Goal: Communication & Community: Answer question/provide support

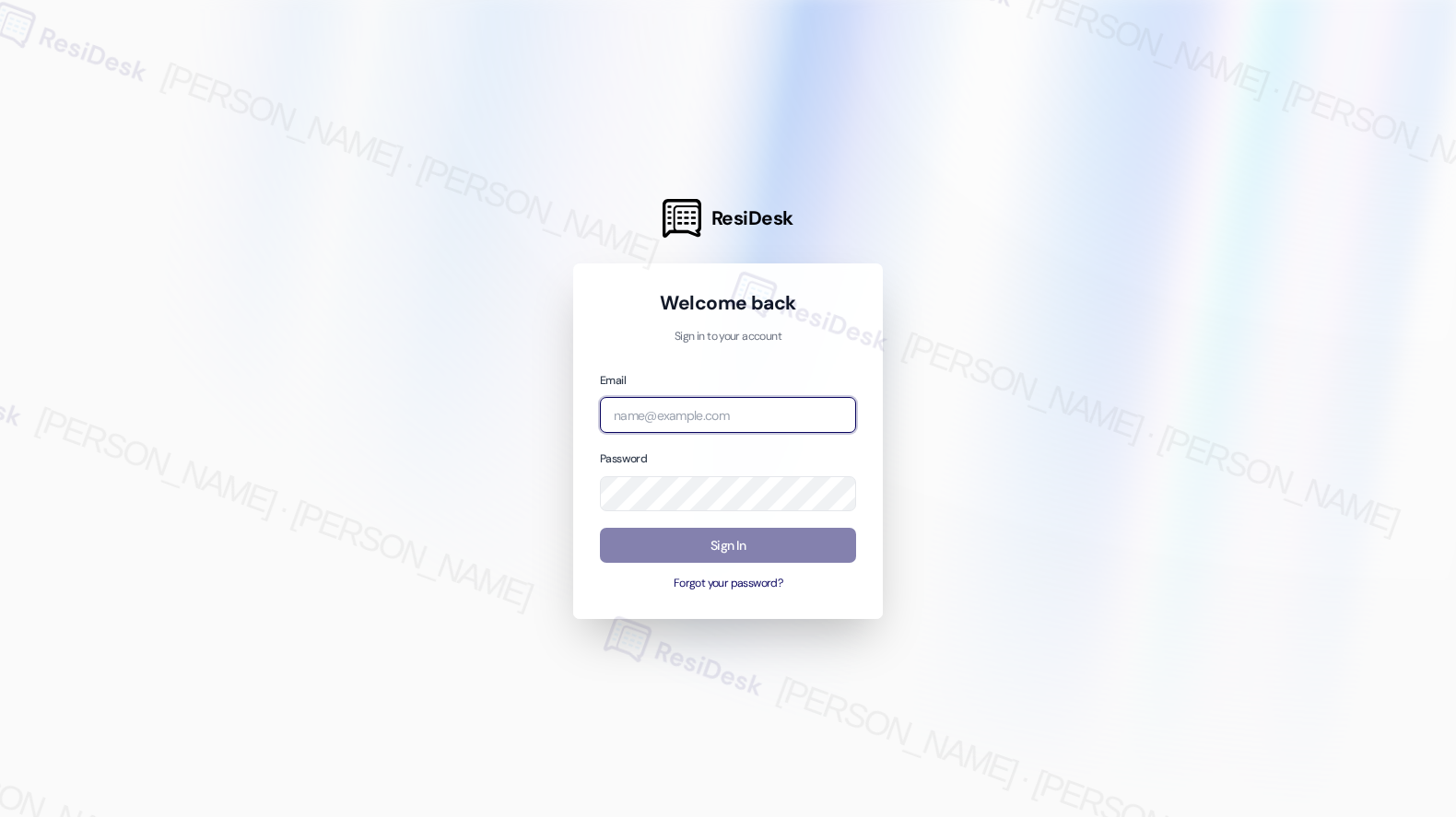
click at [738, 415] on input "email" at bounding box center [728, 415] width 257 height 36
type input "automated-surveys-american_landmark-[PERSON_NAME].[PERSON_NAME].[PERSON_NAME]@a…"
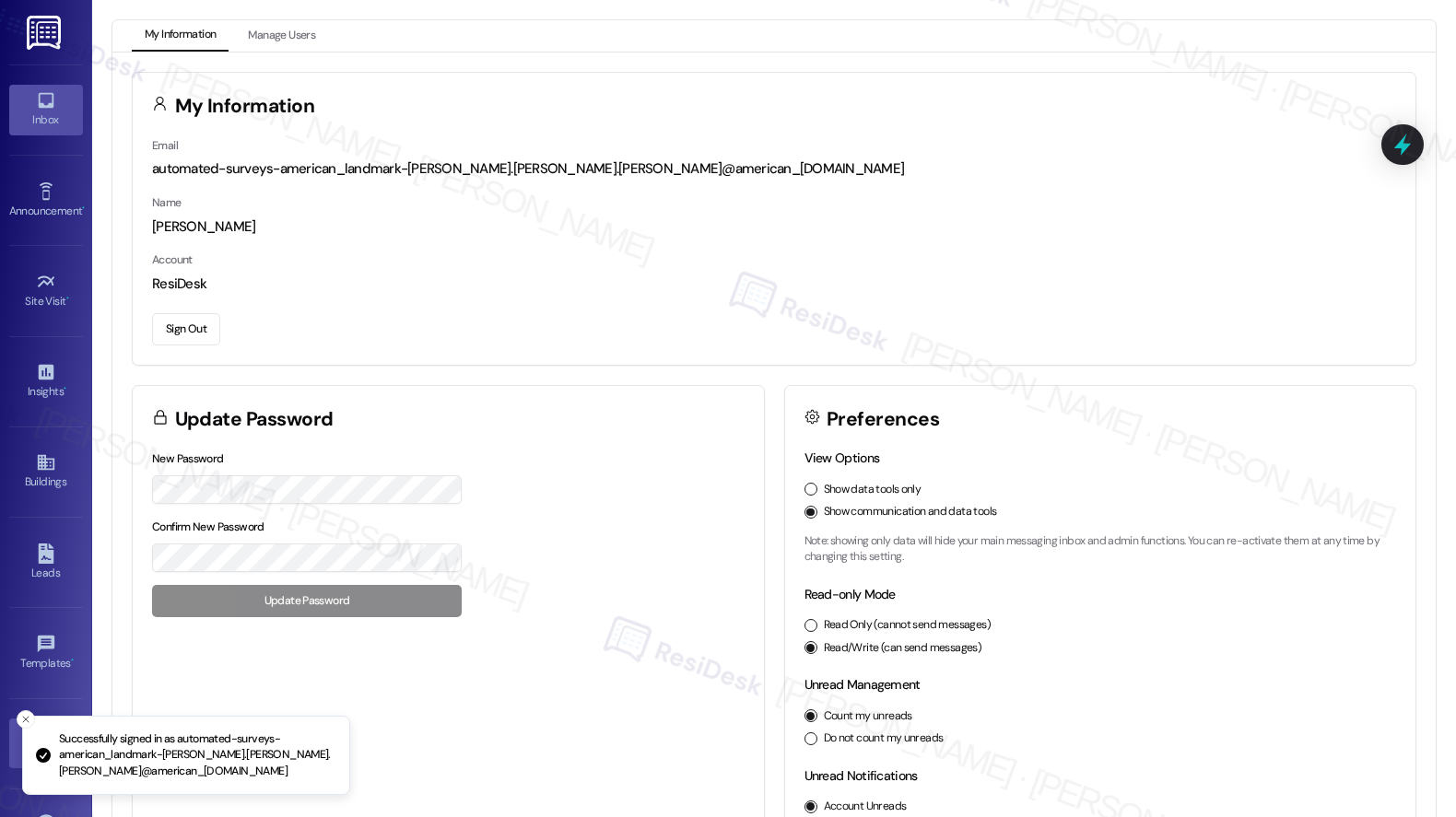
click at [49, 112] on div "Inbox" at bounding box center [46, 120] width 92 height 19
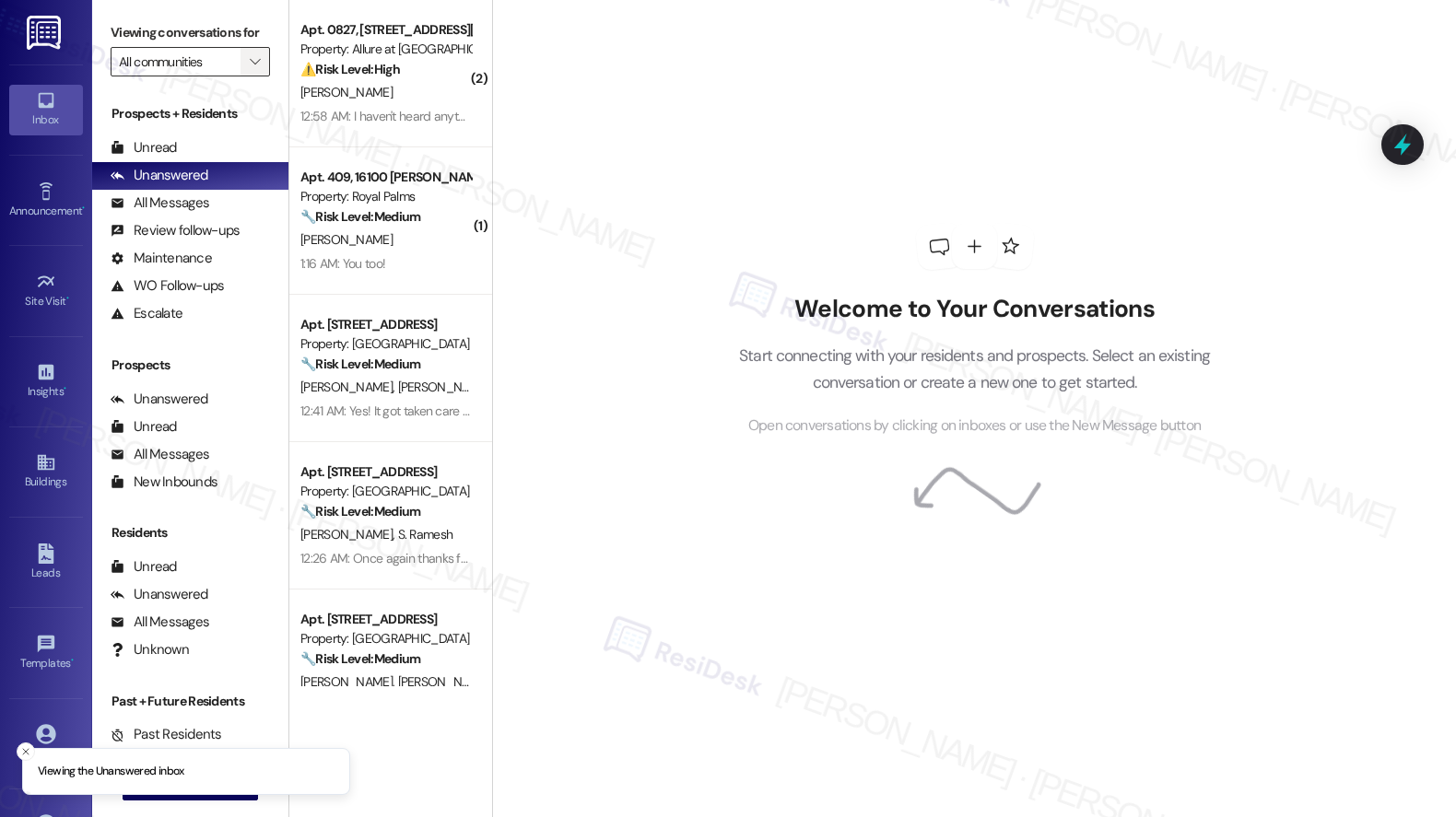
click at [241, 76] on button "" at bounding box center [256, 62] width 30 height 30
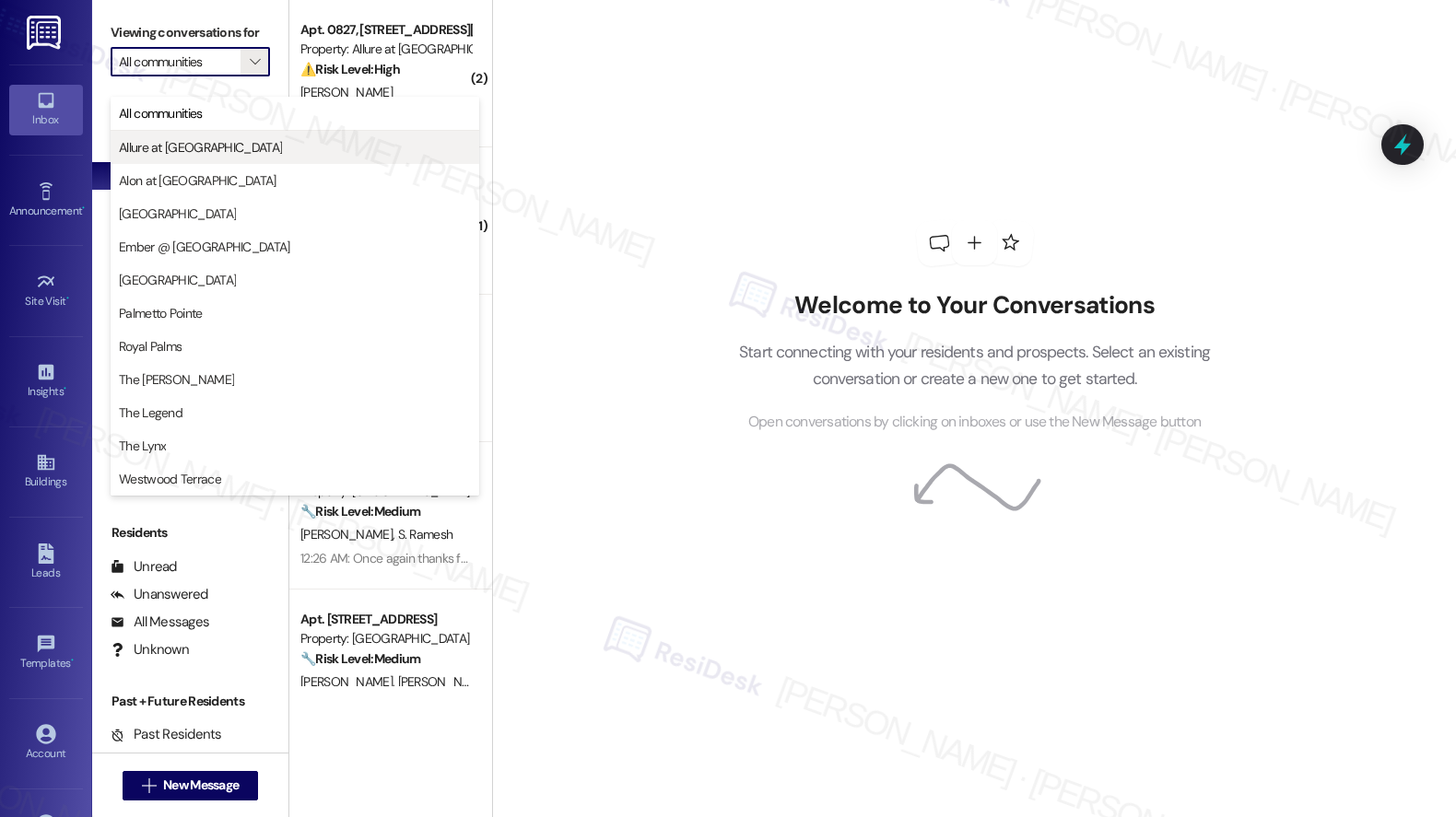
click at [188, 157] on button "Allure at [GEOGRAPHIC_DATA]" at bounding box center [295, 147] width 368 height 34
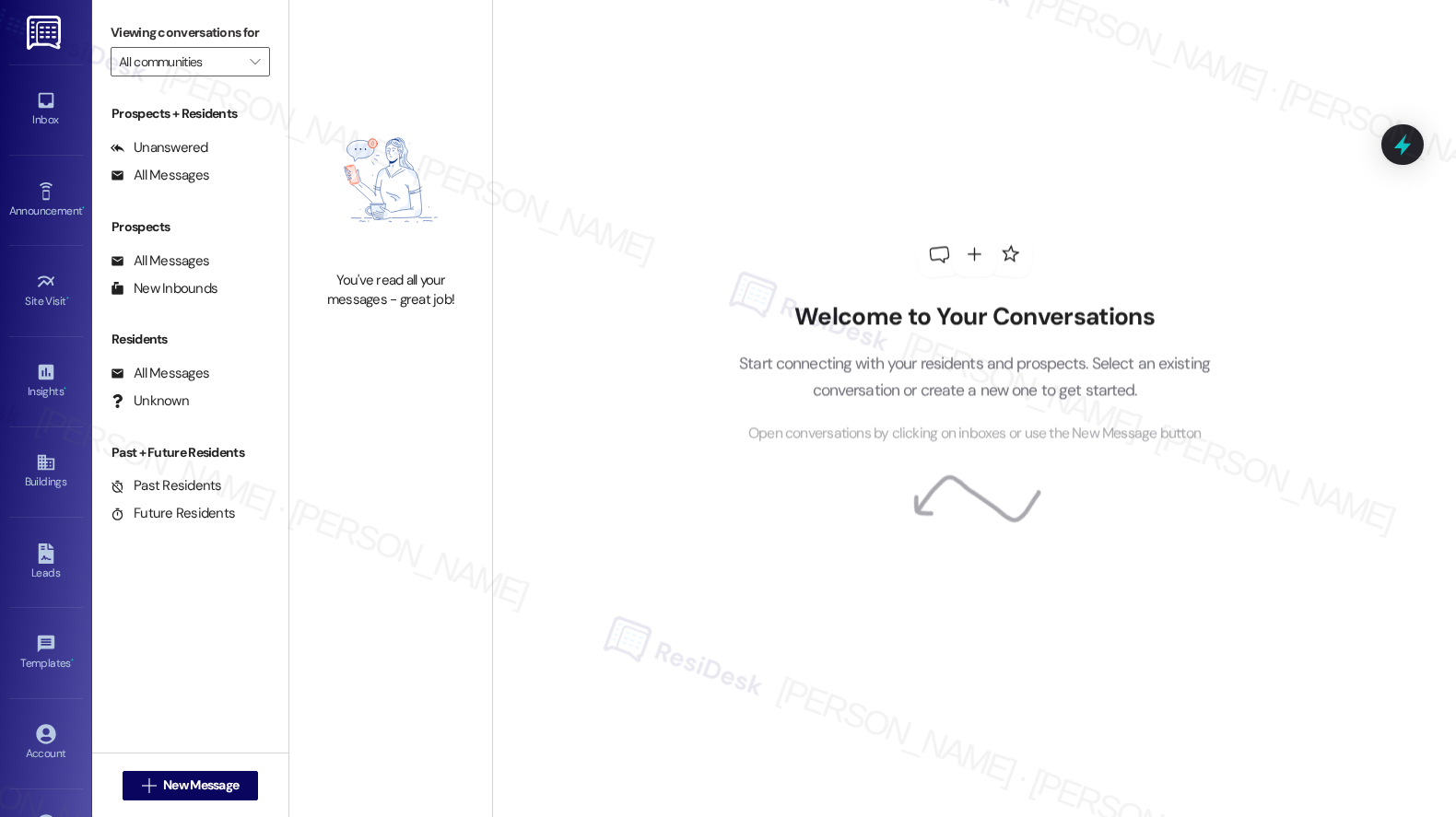
type input "Allure at [GEOGRAPHIC_DATA]"
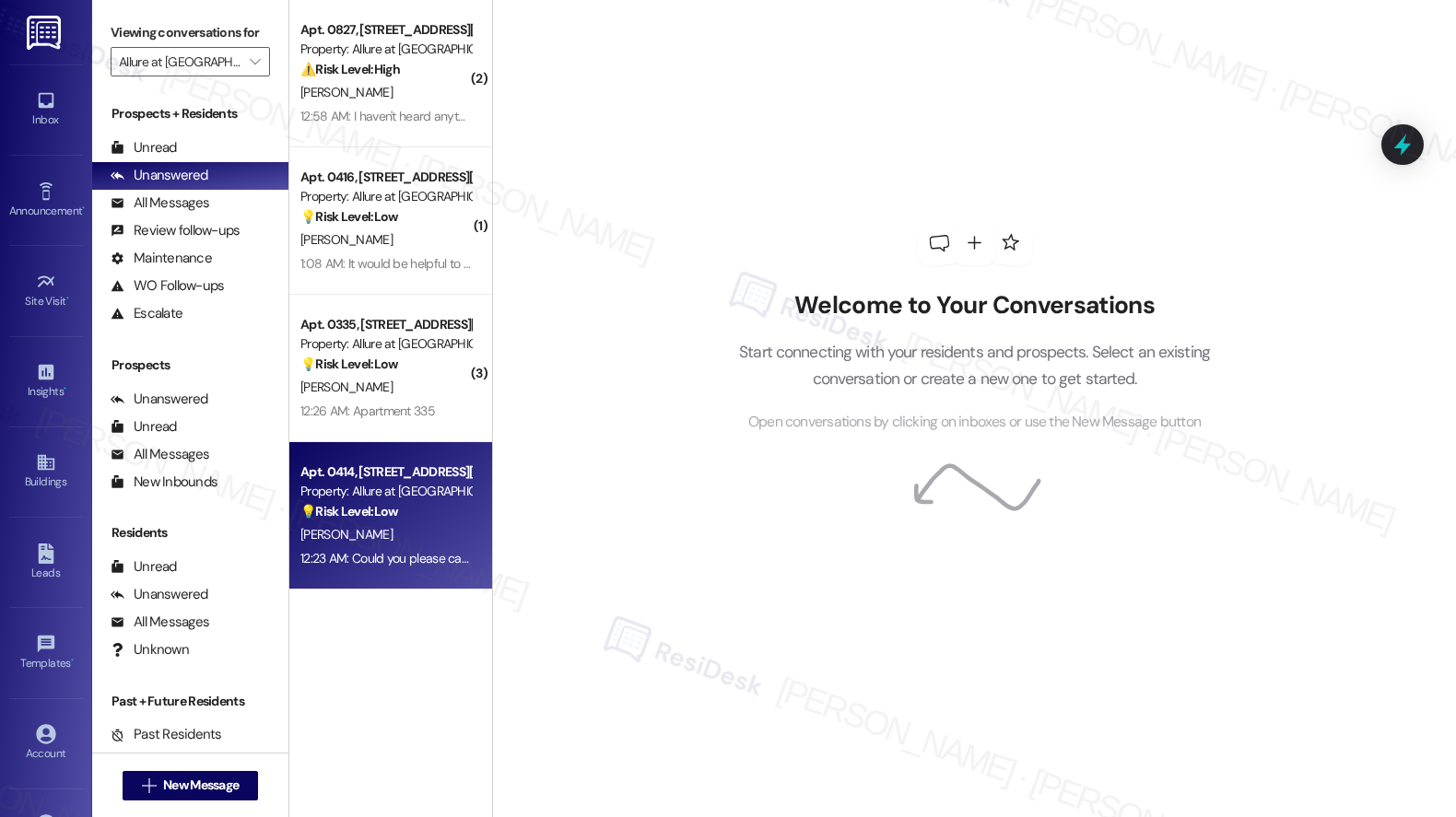
click at [413, 478] on div "Apt. 0414, [STREET_ADDRESS][PERSON_NAME]" at bounding box center [385, 472] width 171 height 20
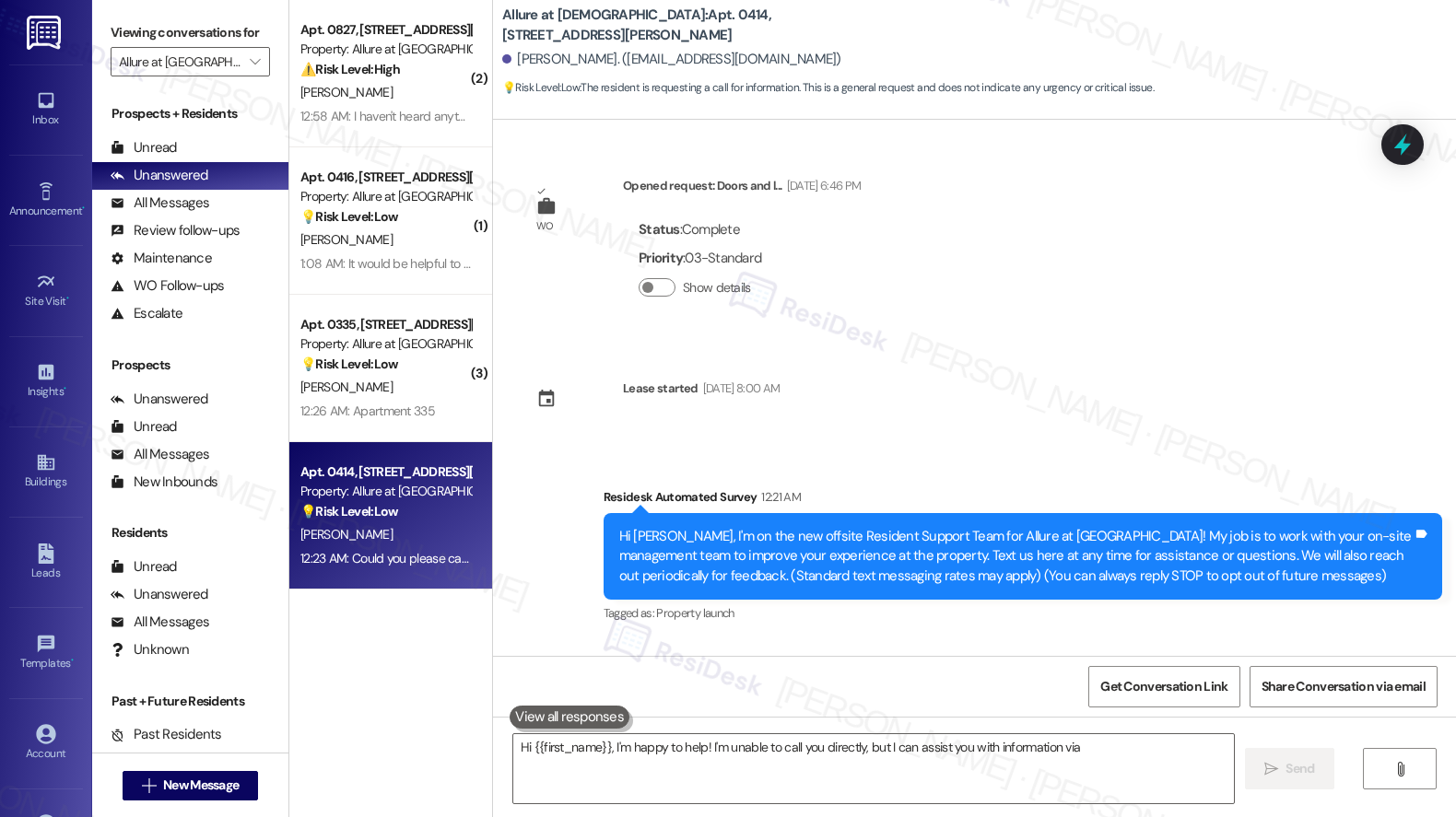
scroll to position [144, 0]
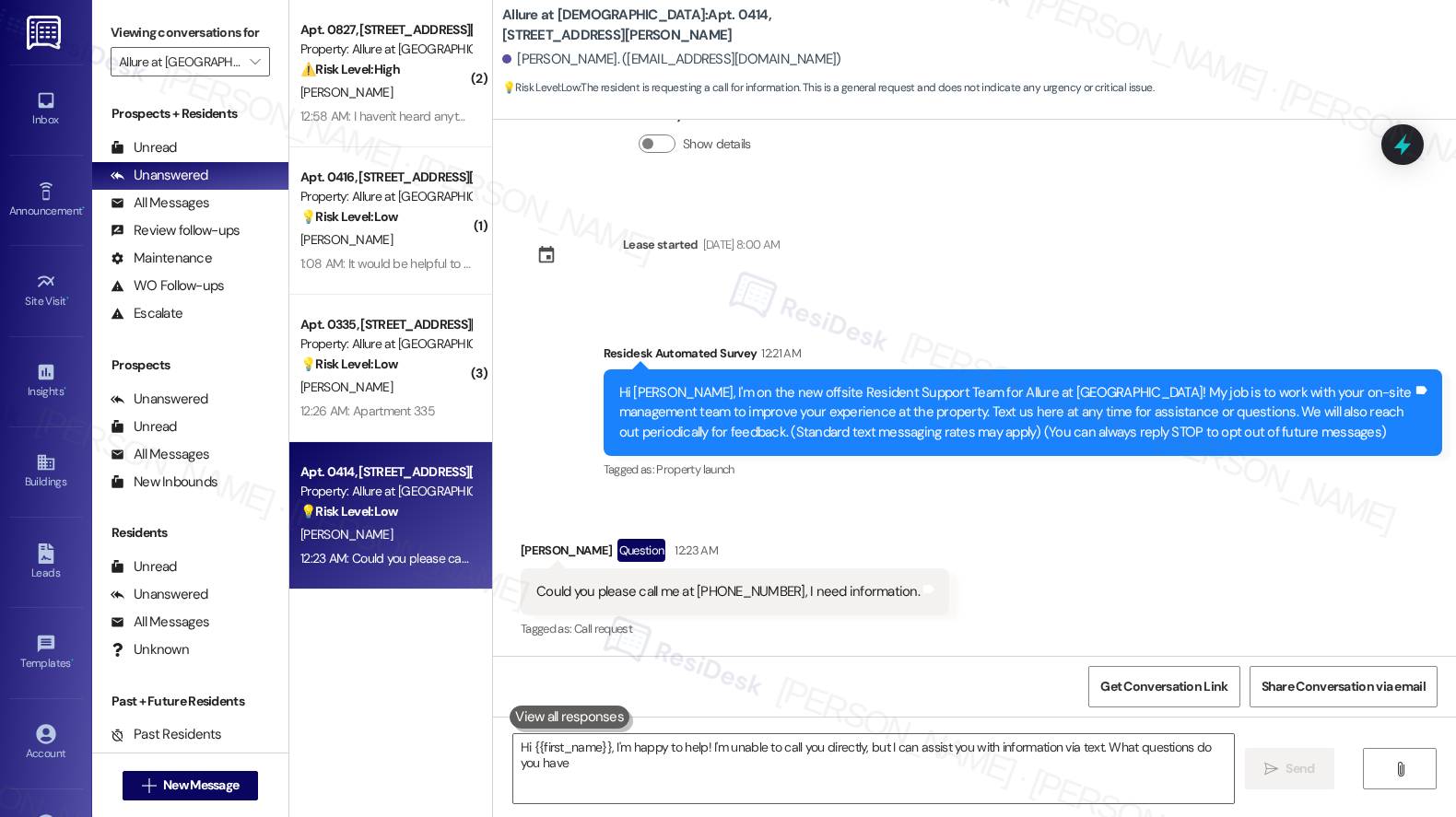
type textarea "Hi {{first_name}}, I'm happy to help! I'm unable to call you directly, but I ca…"
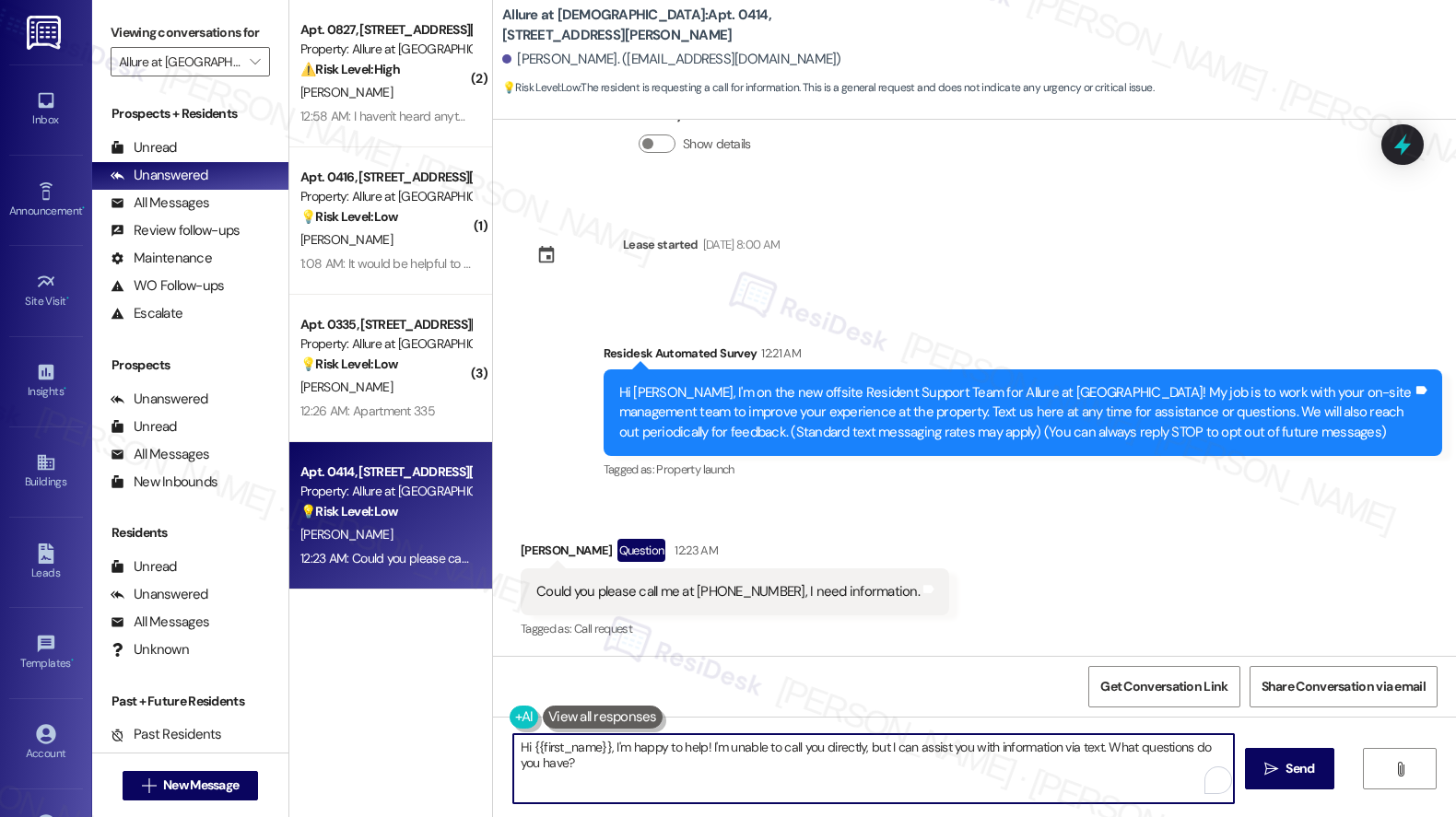
click at [616, 780] on textarea "Hi {{first_name}}, I'm happy to help! I'm unable to call you directly, but I ca…" at bounding box center [873, 769] width 720 height 69
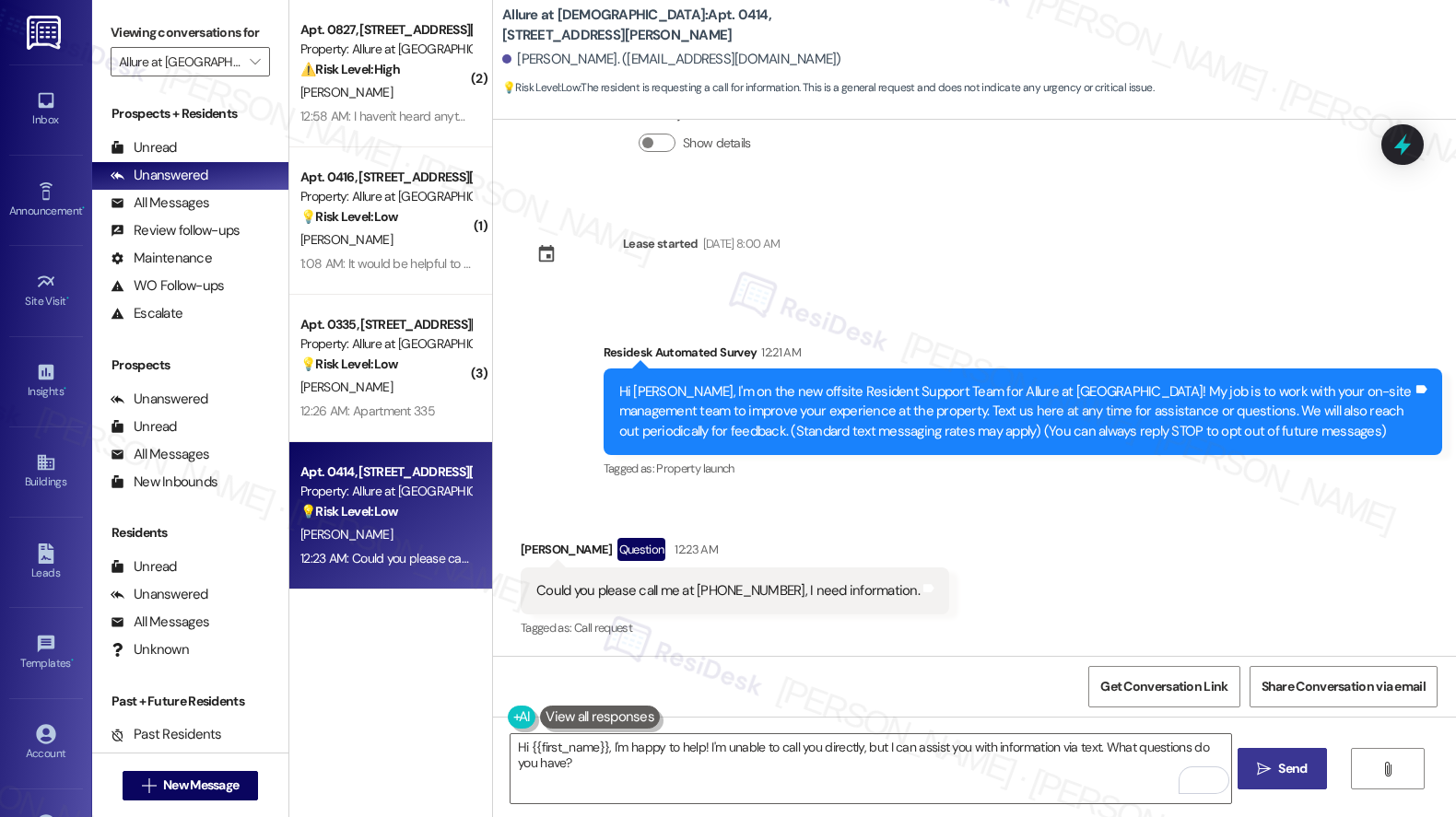
click at [1287, 770] on span "Send" at bounding box center [1292, 769] width 29 height 20
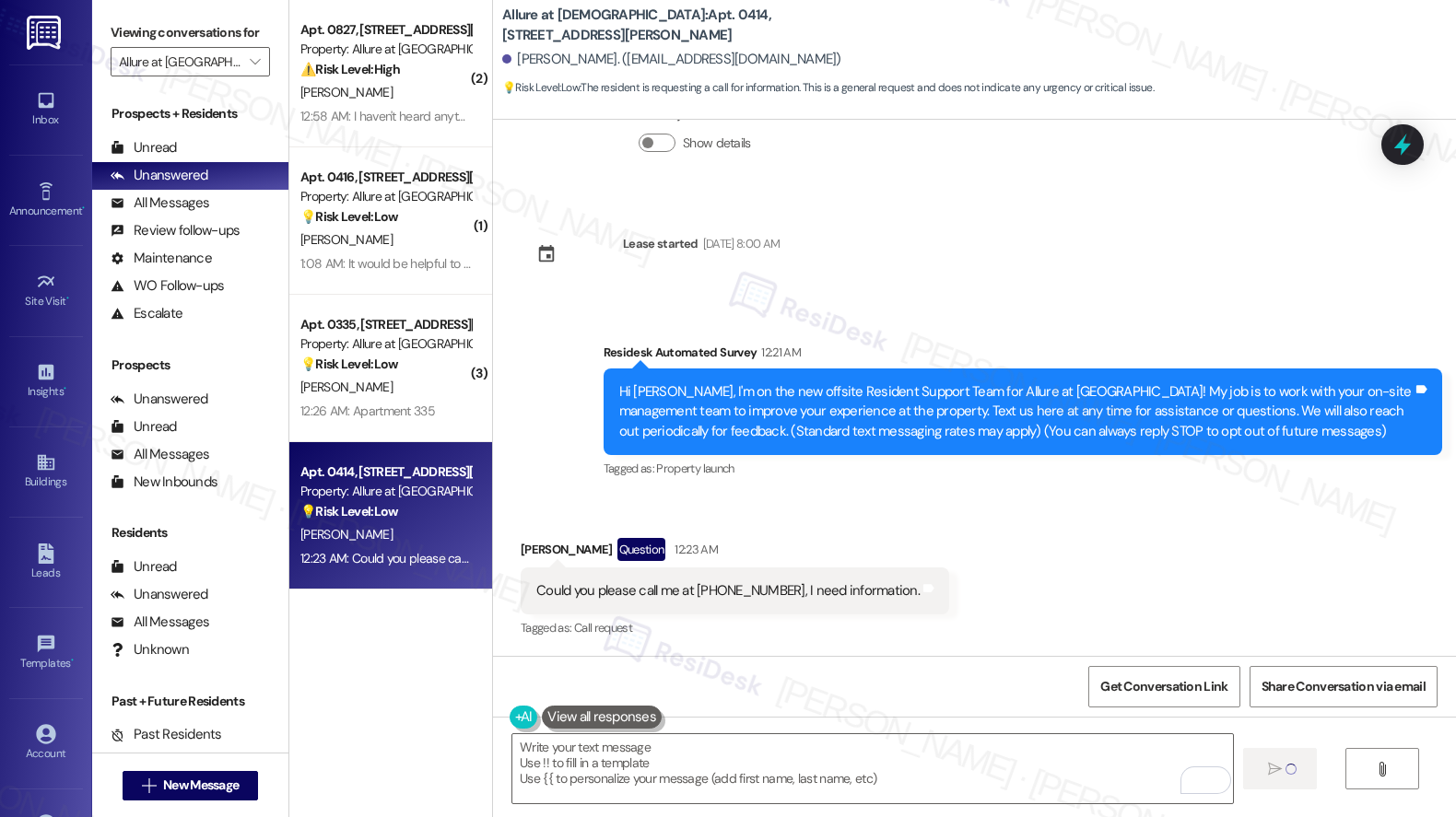
type textarea "Fetching suggested responses. Please feel free to read through the conversation…"
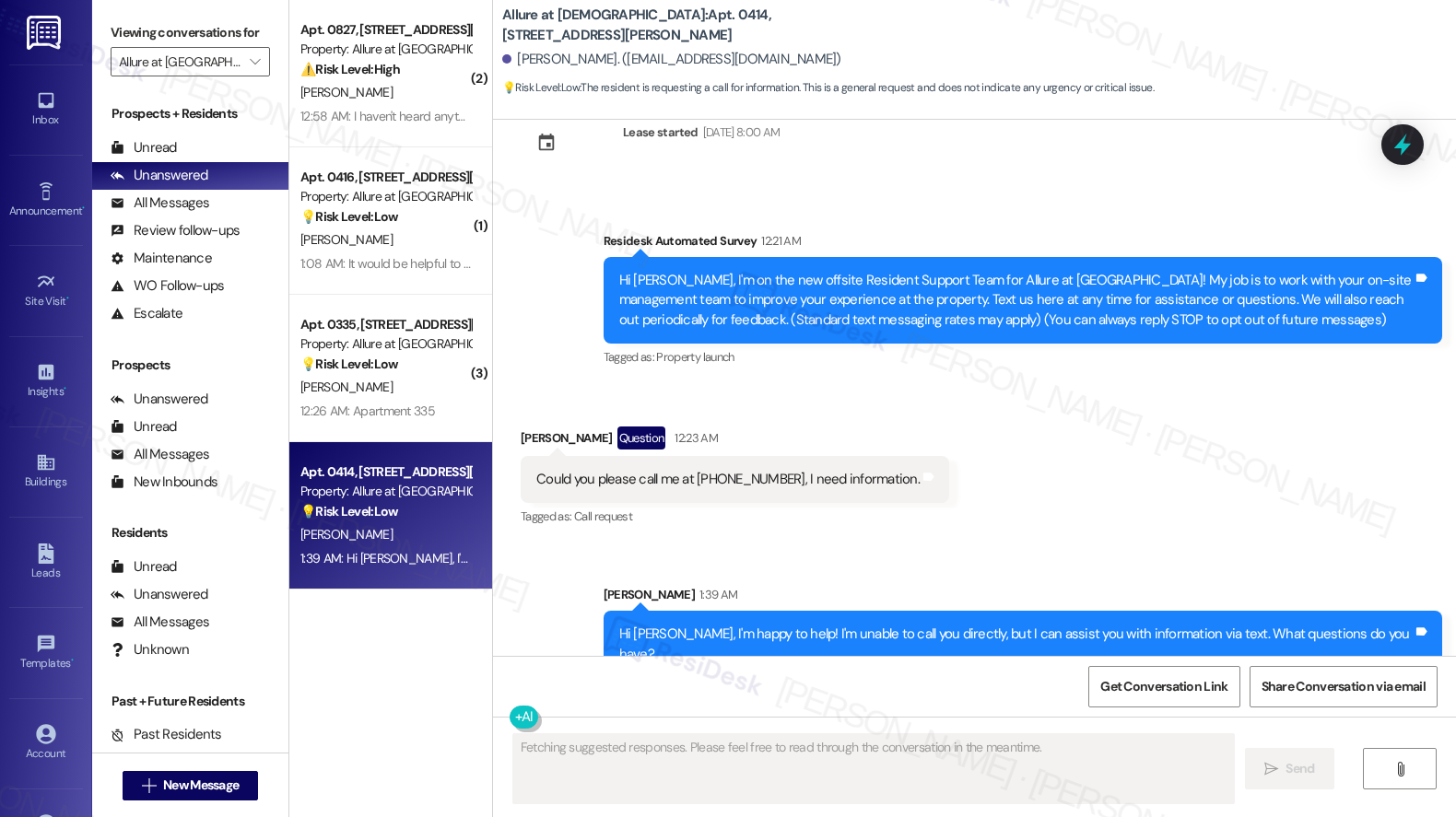
scroll to position [273, 0]
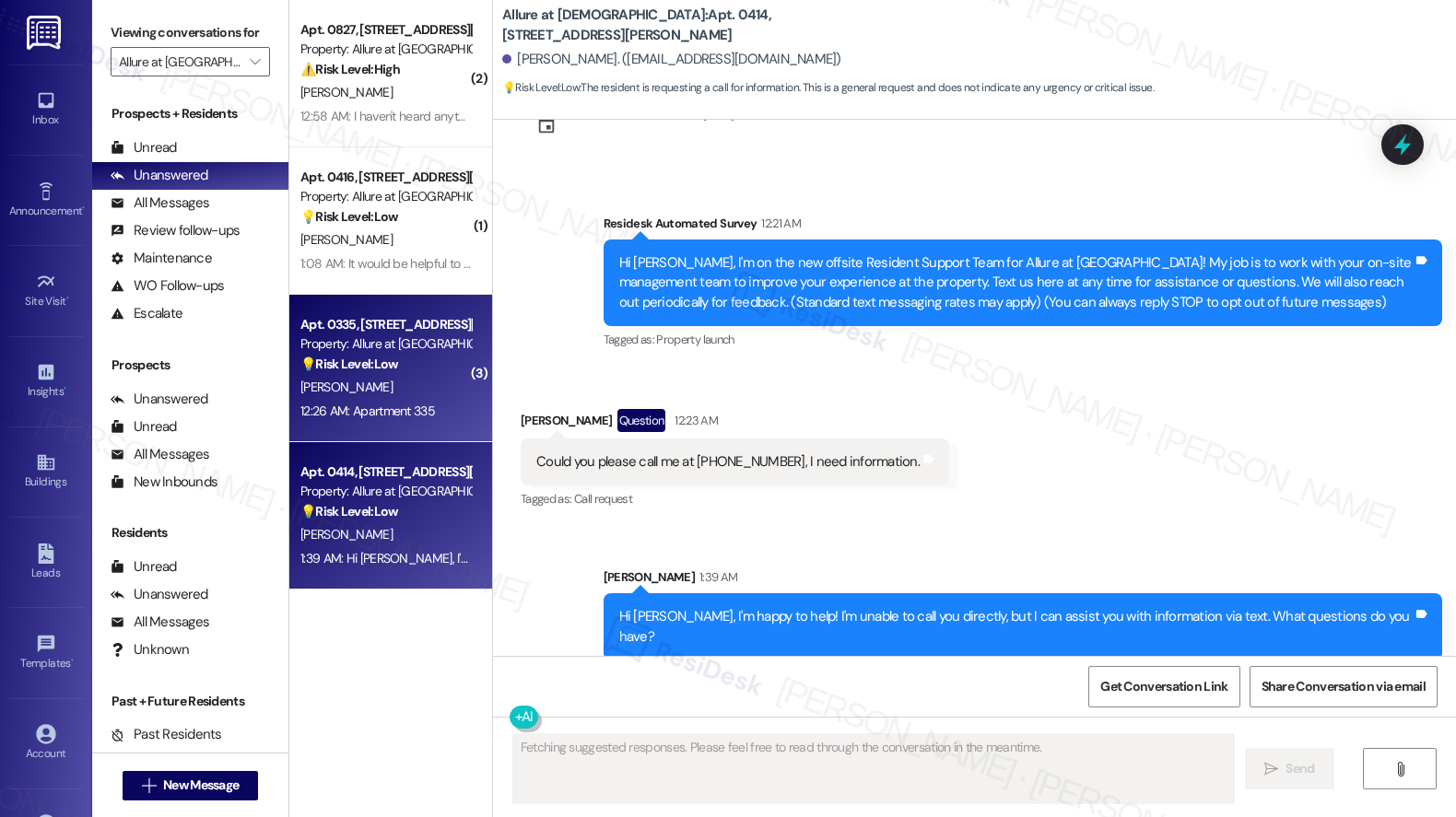
click at [380, 364] on strong "💡 Risk Level: Low" at bounding box center [349, 364] width 98 height 17
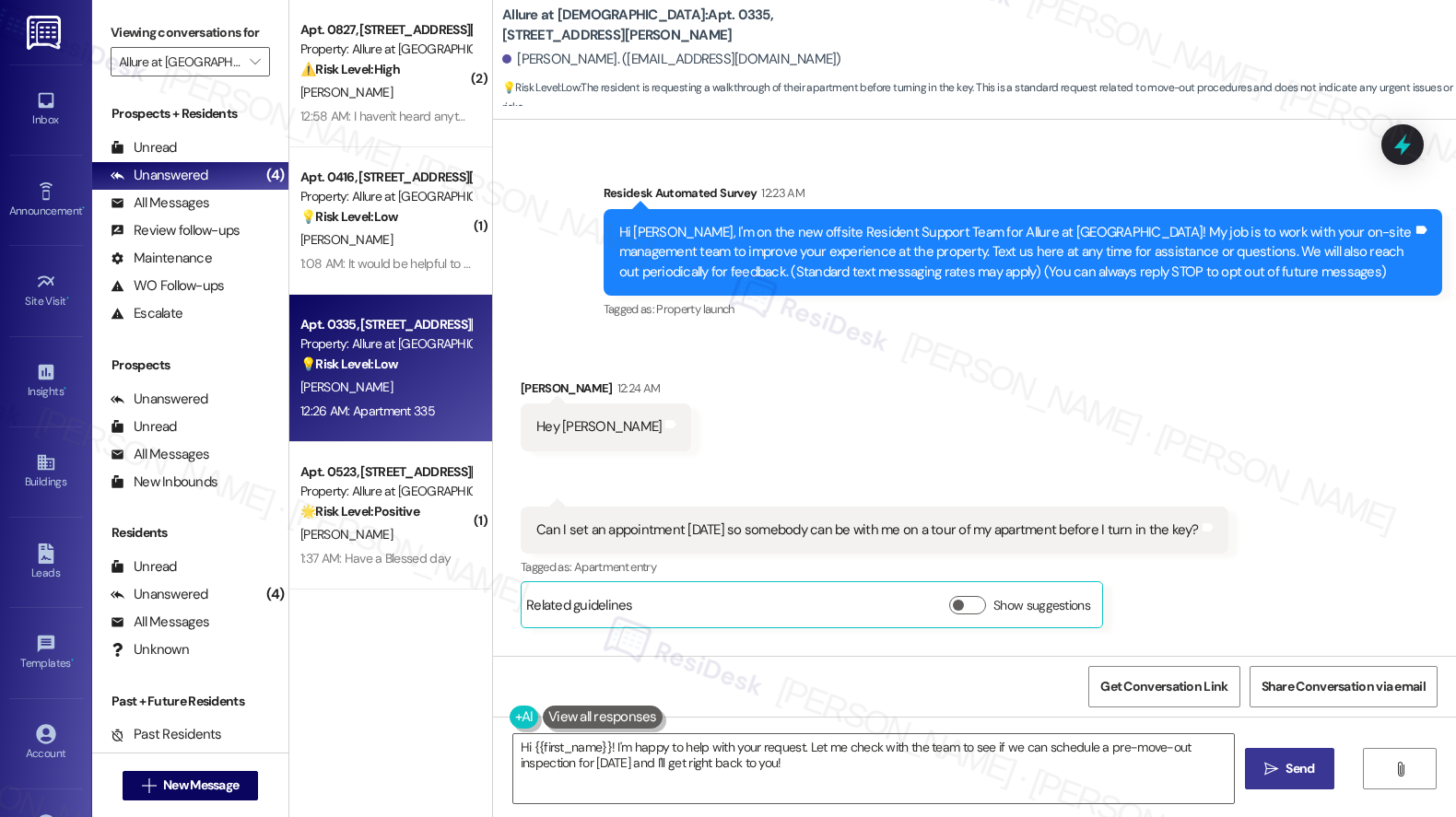
scroll to position [218, 0]
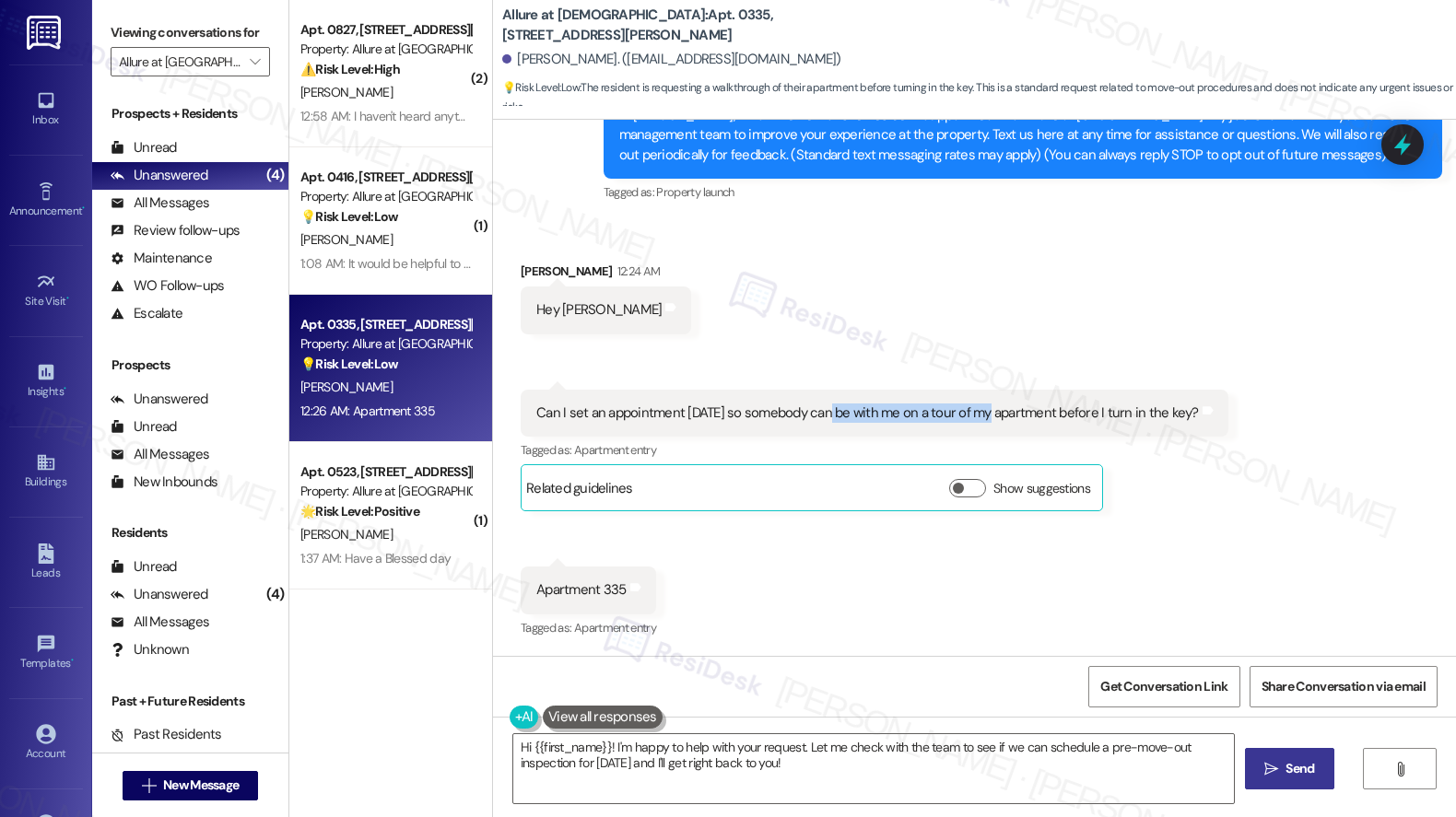
drag, startPoint x: 821, startPoint y: 410, endPoint x: 978, endPoint y: 411, distance: 157.0
click at [978, 411] on div "Can I set an appointment [DATE] so somebody can be with me on a tour of my apar…" at bounding box center [867, 413] width 662 height 20
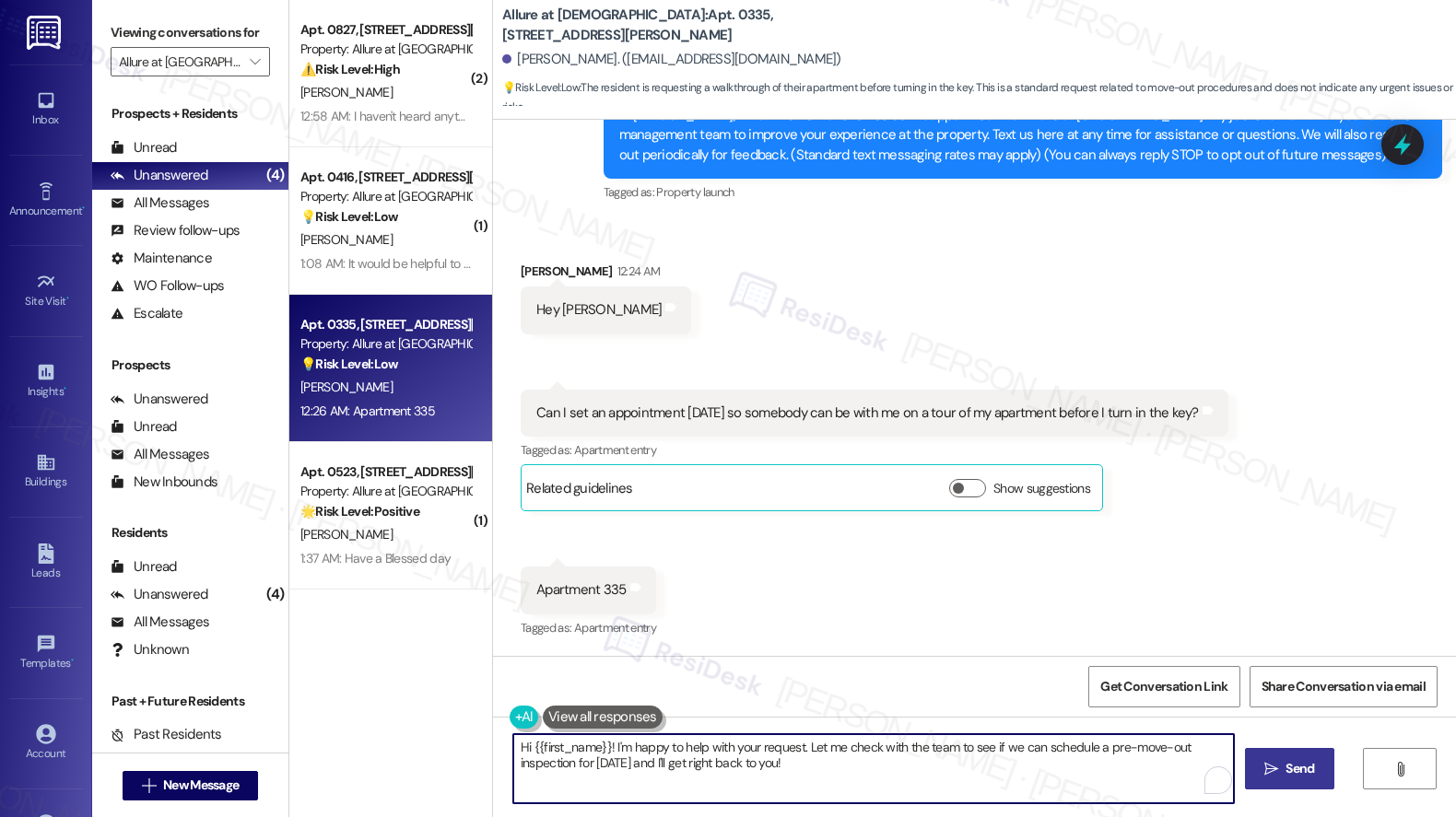
drag, startPoint x: 633, startPoint y: 749, endPoint x: 805, endPoint y: 752, distance: 172.0
click at [805, 752] on textarea "Hi {{first_name}}! I'm happy to help with your request. Let me check with the t…" at bounding box center [873, 769] width 720 height 69
click at [859, 764] on textarea "Hi {{first_name}}! I'm happy to help with your request. Let me check with the t…" at bounding box center [870, 769] width 720 height 69
drag, startPoint x: 812, startPoint y: 748, endPoint x: 1005, endPoint y: 751, distance: 193.0
click at [1005, 751] on textarea "Hi {{first_name}}! I'm happy to help with your request. Let me check with the t…" at bounding box center [870, 769] width 720 height 69
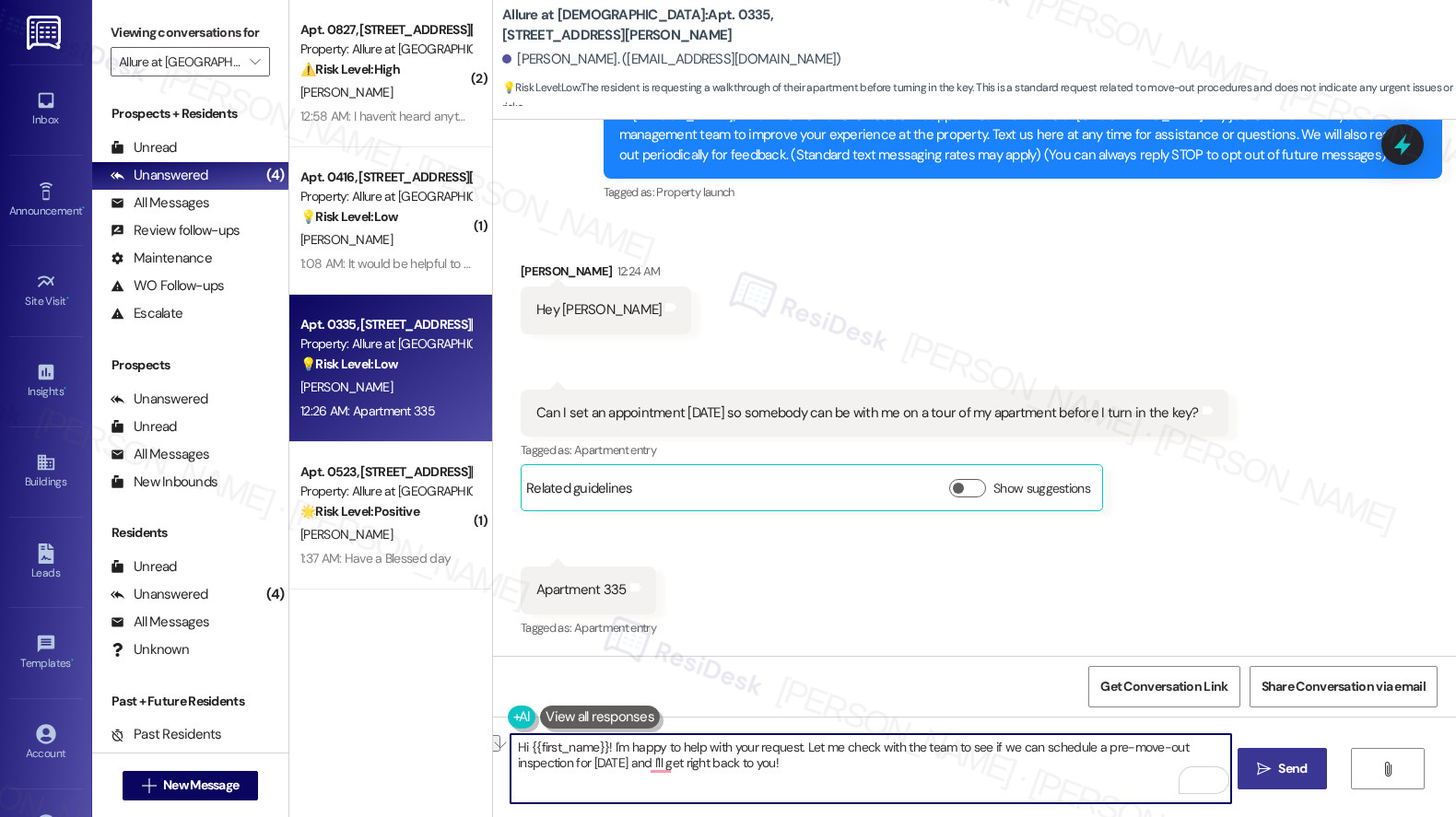
click at [992, 768] on textarea "Hi {{first_name}}! I'm happy to help with your request. Let me check with the t…" at bounding box center [870, 769] width 720 height 69
drag, startPoint x: 537, startPoint y: 767, endPoint x: 566, endPoint y: 767, distance: 29.0
click at [566, 767] on textarea "Hi {{first_name}}! I'm happy to help with your request. Let me check with the t…" at bounding box center [870, 769] width 720 height 69
click at [701, 763] on textarea "Hi {{first_name}}! I'm happy to help with your request. Let me check with the t…" at bounding box center [870, 769] width 720 height 69
click at [646, 765] on textarea "Hi {{first_name}}! I'm happy to help with your request. Let me check with the t…" at bounding box center [870, 769] width 720 height 69
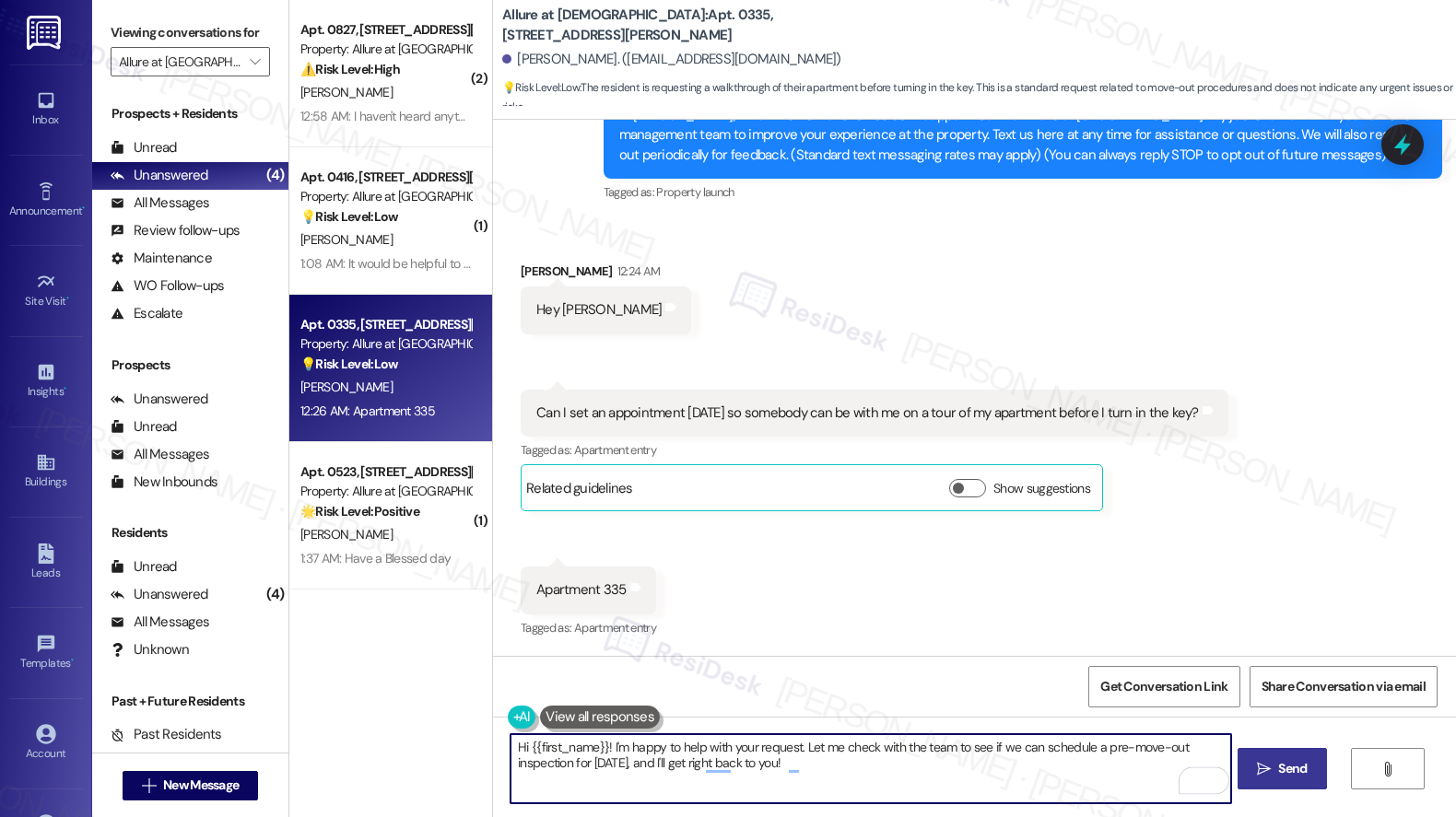
drag, startPoint x: 671, startPoint y: 769, endPoint x: 776, endPoint y: 762, distance: 105.2
click at [776, 763] on textarea "Hi {{first_name}}! I'm happy to help with your request. Let me check with the t…" at bounding box center [870, 769] width 720 height 69
click at [840, 771] on textarea "Hi {{first_name}}! I'm happy to help with your request. Let me check with the t…" at bounding box center [870, 769] width 720 height 69
drag, startPoint x: 663, startPoint y: 753, endPoint x: 781, endPoint y: 762, distance: 118.3
click at [757, 751] on textarea "Hi {{first_name}}! I'm happy to help with your request. Let me check with the t…" at bounding box center [870, 769] width 720 height 69
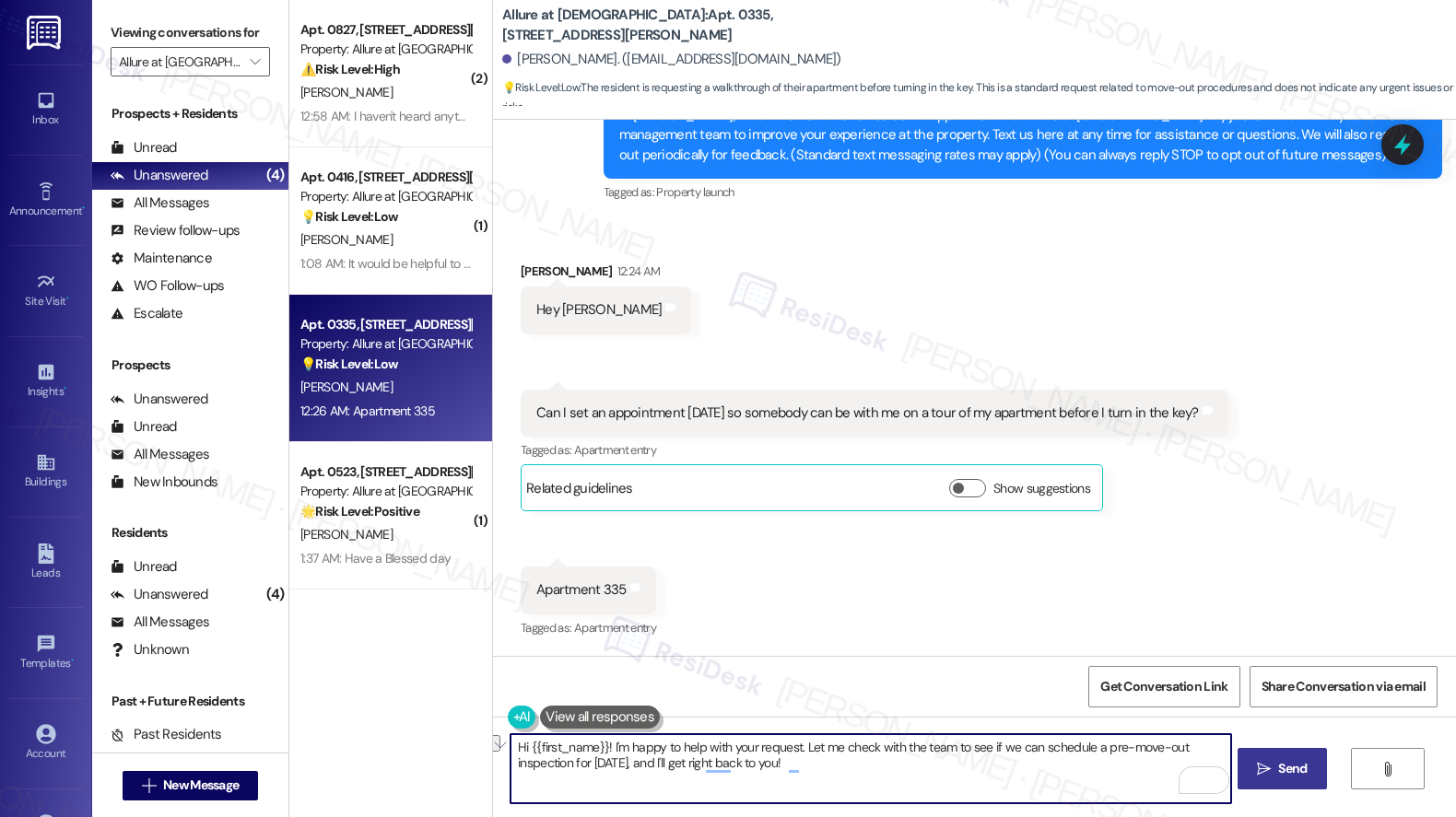
click at [854, 778] on textarea "Hi {{first_name}}! I'm happy to help with your request. Let me check with the t…" at bounding box center [870, 769] width 720 height 69
drag, startPoint x: 636, startPoint y: 752, endPoint x: 817, endPoint y: 765, distance: 181.5
click at [817, 765] on textarea "Hi {{first_name}}! I'm happy to help with your request. Let me check with the t…" at bounding box center [870, 769] width 720 height 69
click at [881, 776] on textarea "Hi {{first_name}}! I'm happy to help with your request. Let me check with the t…" at bounding box center [870, 769] width 720 height 69
type textarea "Hi {{first_name}}! I'm happy to help with your request. Let me check with the t…"
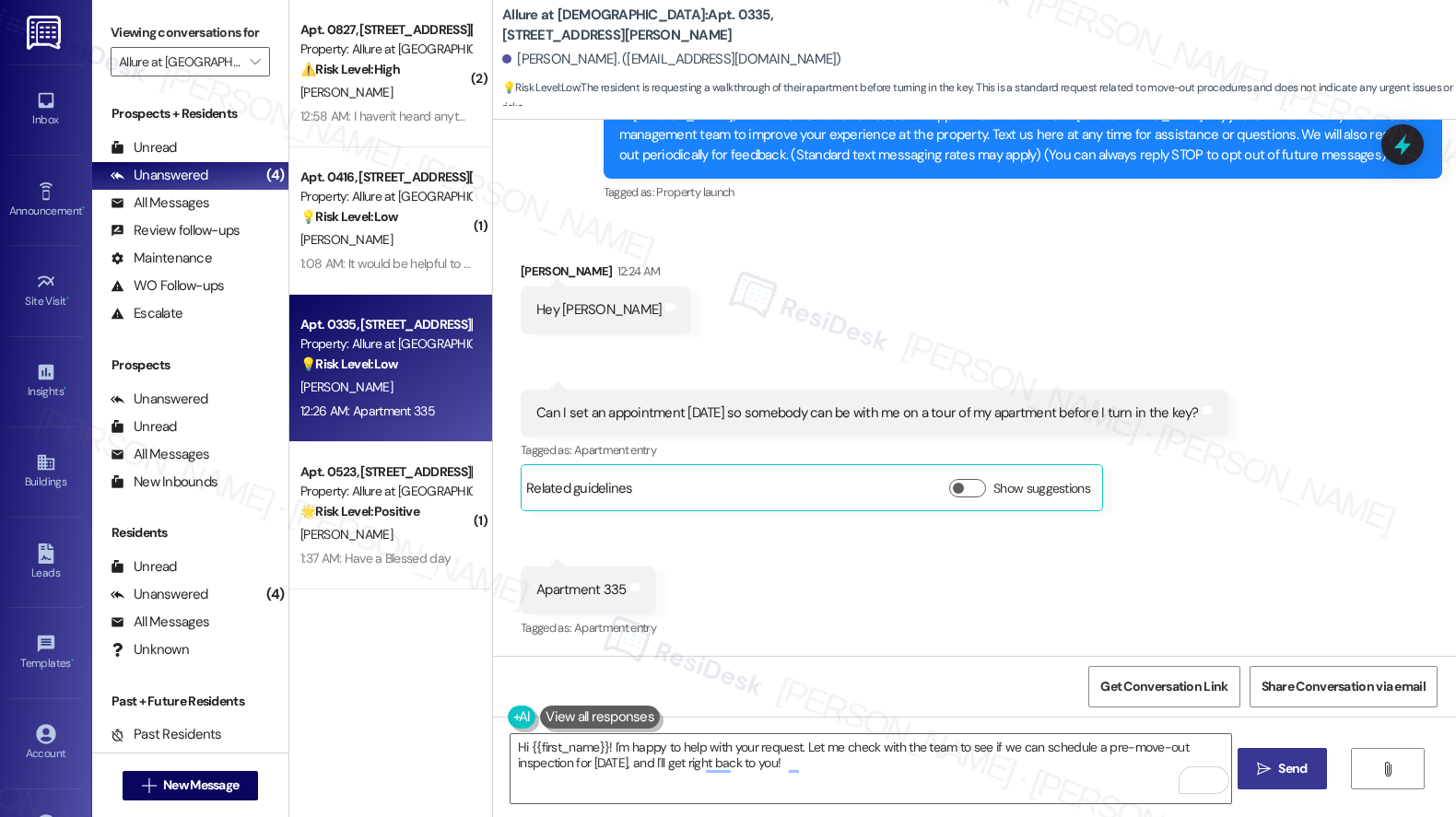
click at [1268, 773] on icon "" at bounding box center [1263, 769] width 14 height 15
type textarea "Hi {{first_name}}! I'm happy to help with your request. Let me check with the t…"
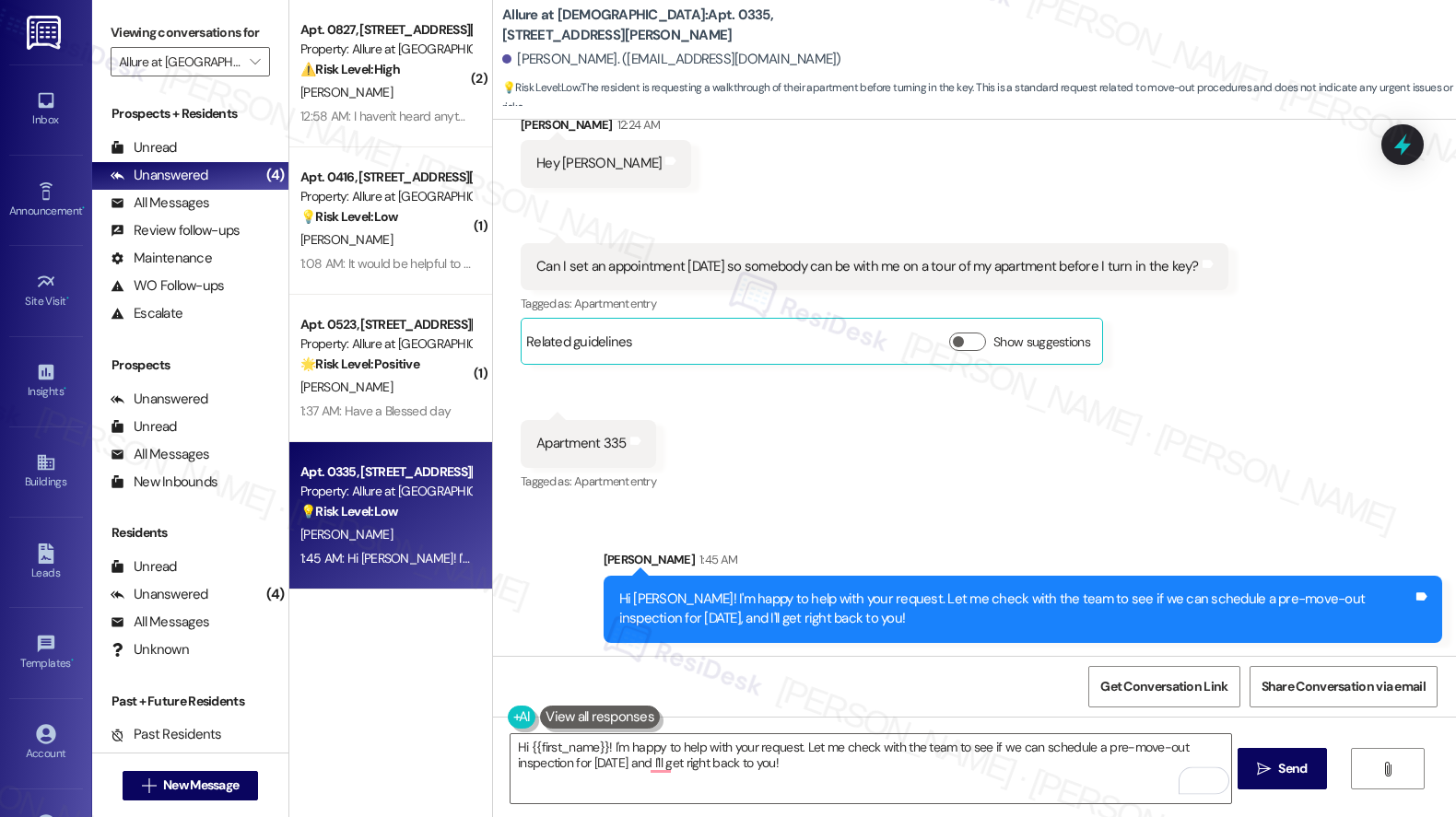
scroll to position [367, 0]
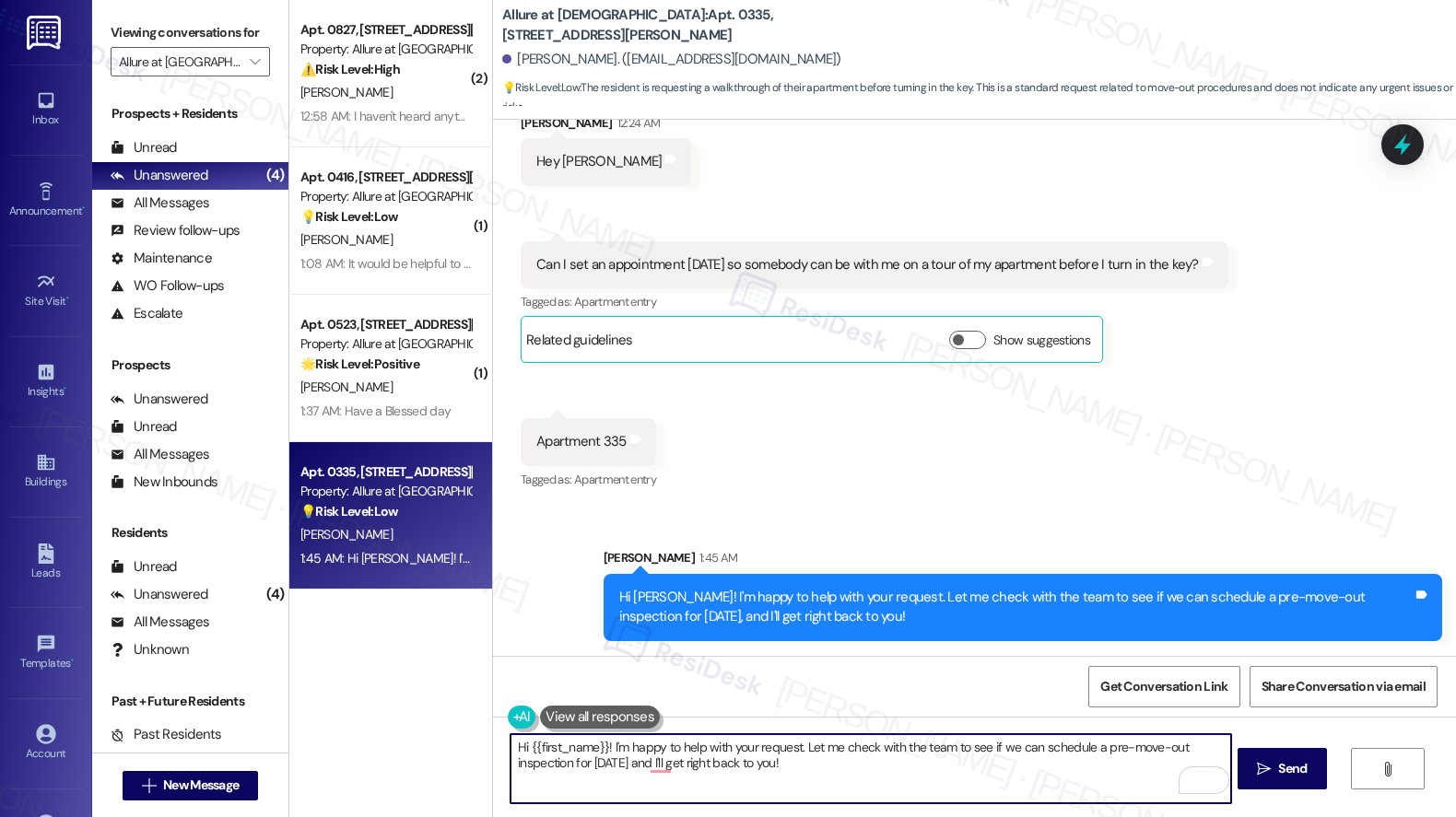
click at [748, 758] on textarea "Hi {{first_name}}! I'm happy to help with your request. Let me check with the t…" at bounding box center [870, 769] width 720 height 69
click at [749, 759] on textarea "Hi {{first_name}}! I'm happy to help with your request. Let me check with the t…" at bounding box center [870, 769] width 720 height 69
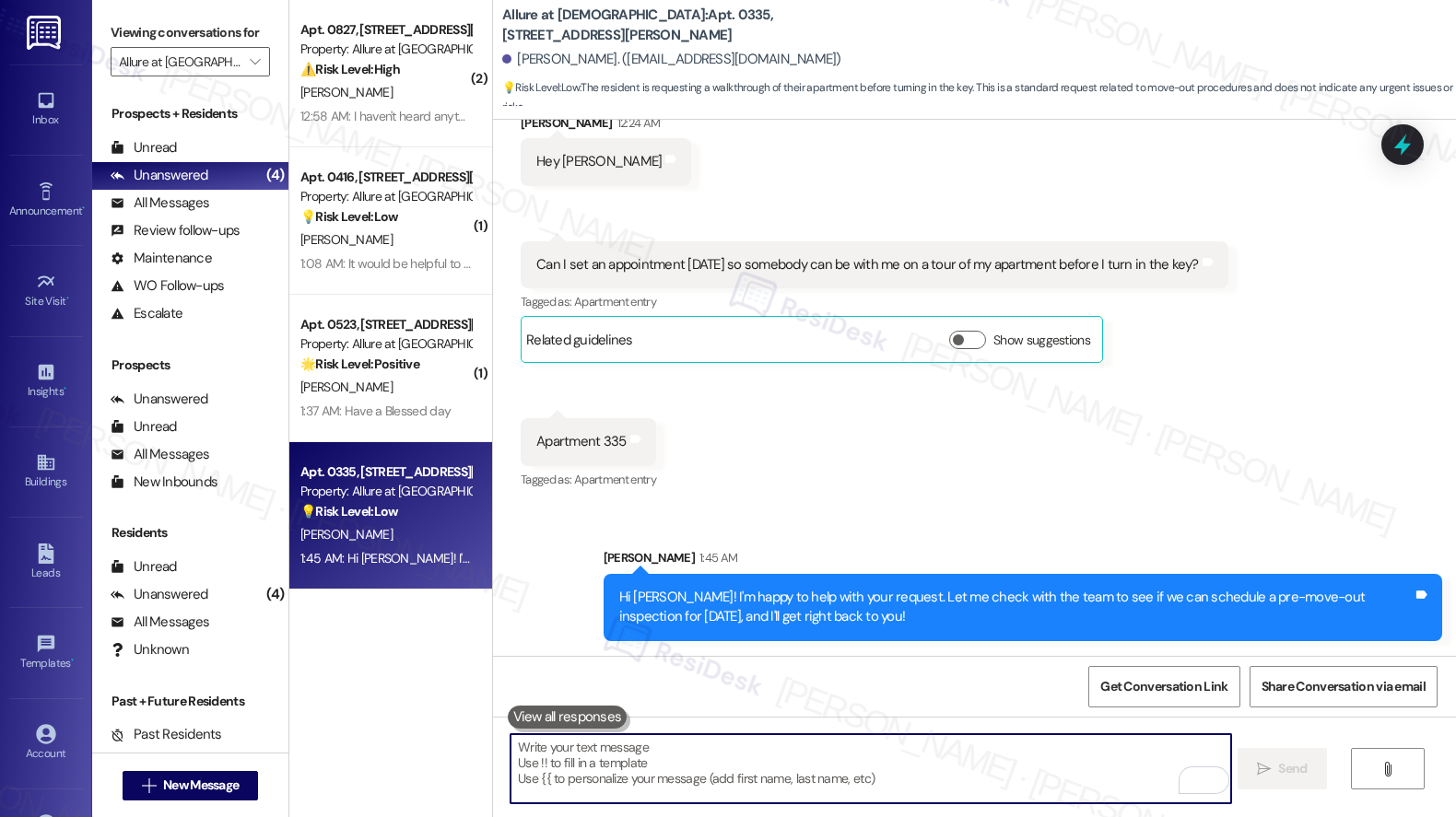
type textarea "K"
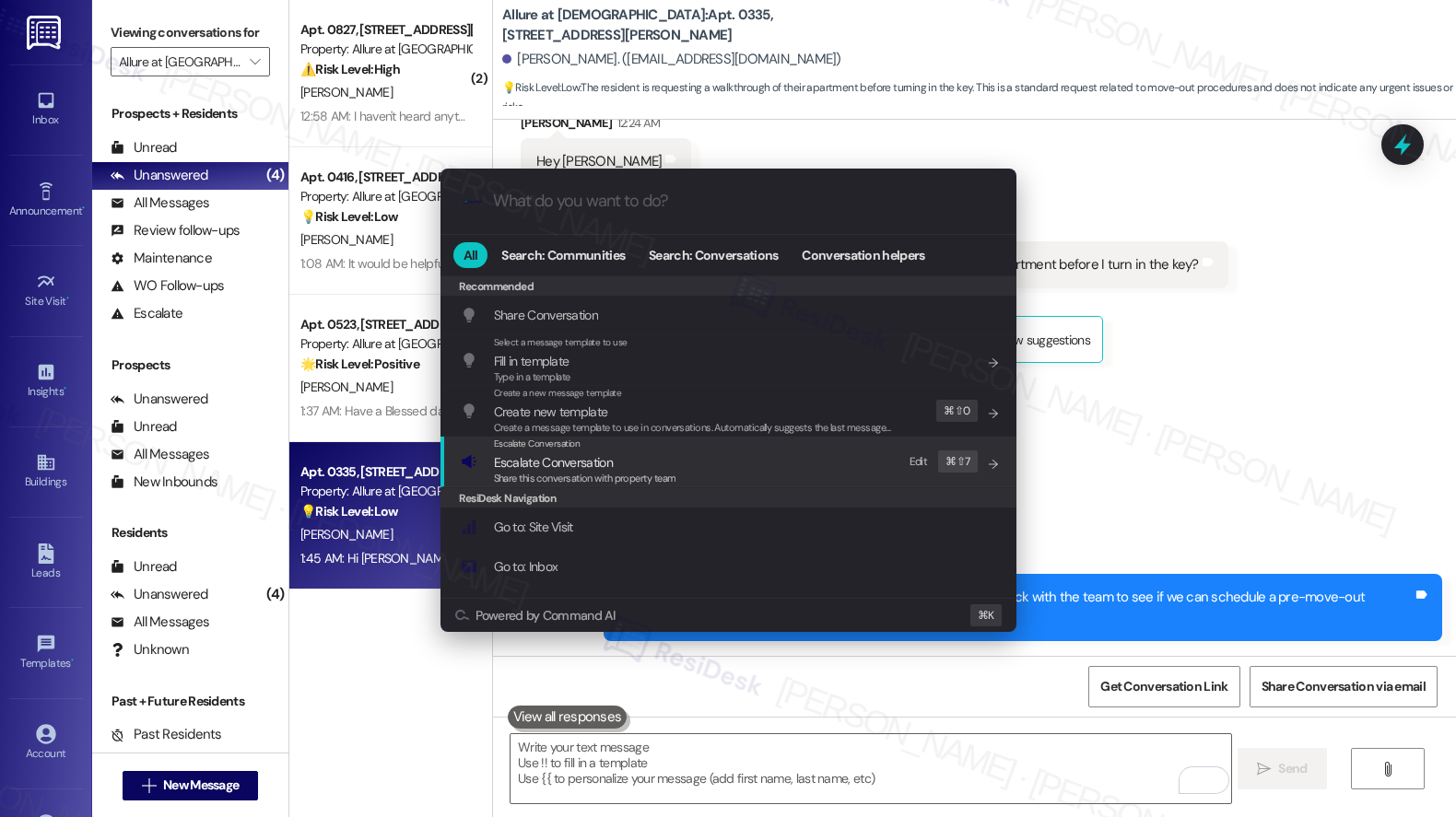
click at [645, 459] on span "Escalate Conversation" at bounding box center [585, 463] width 183 height 21
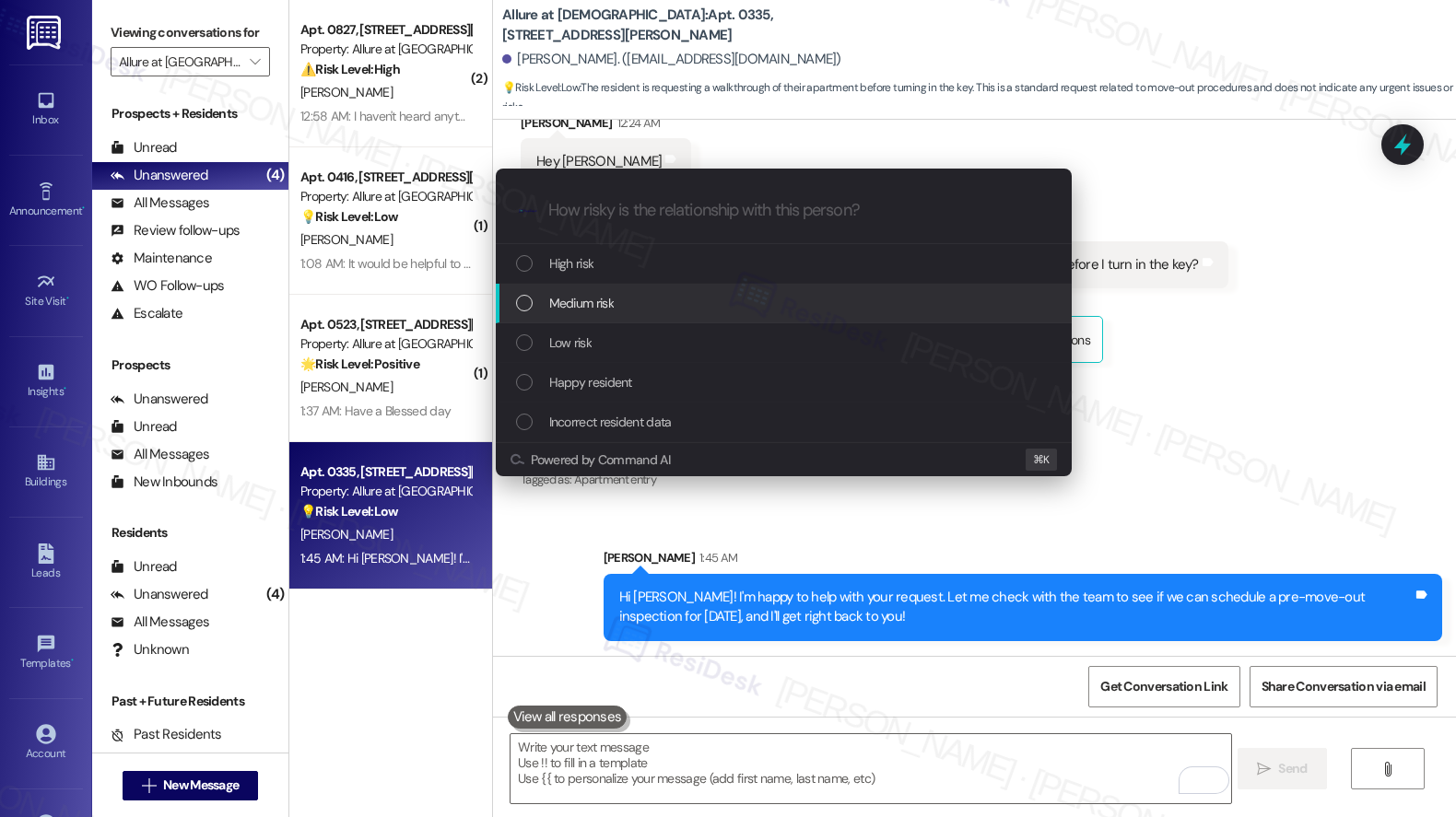
click at [613, 317] on div "Medium risk" at bounding box center [783, 303] width 575 height 39
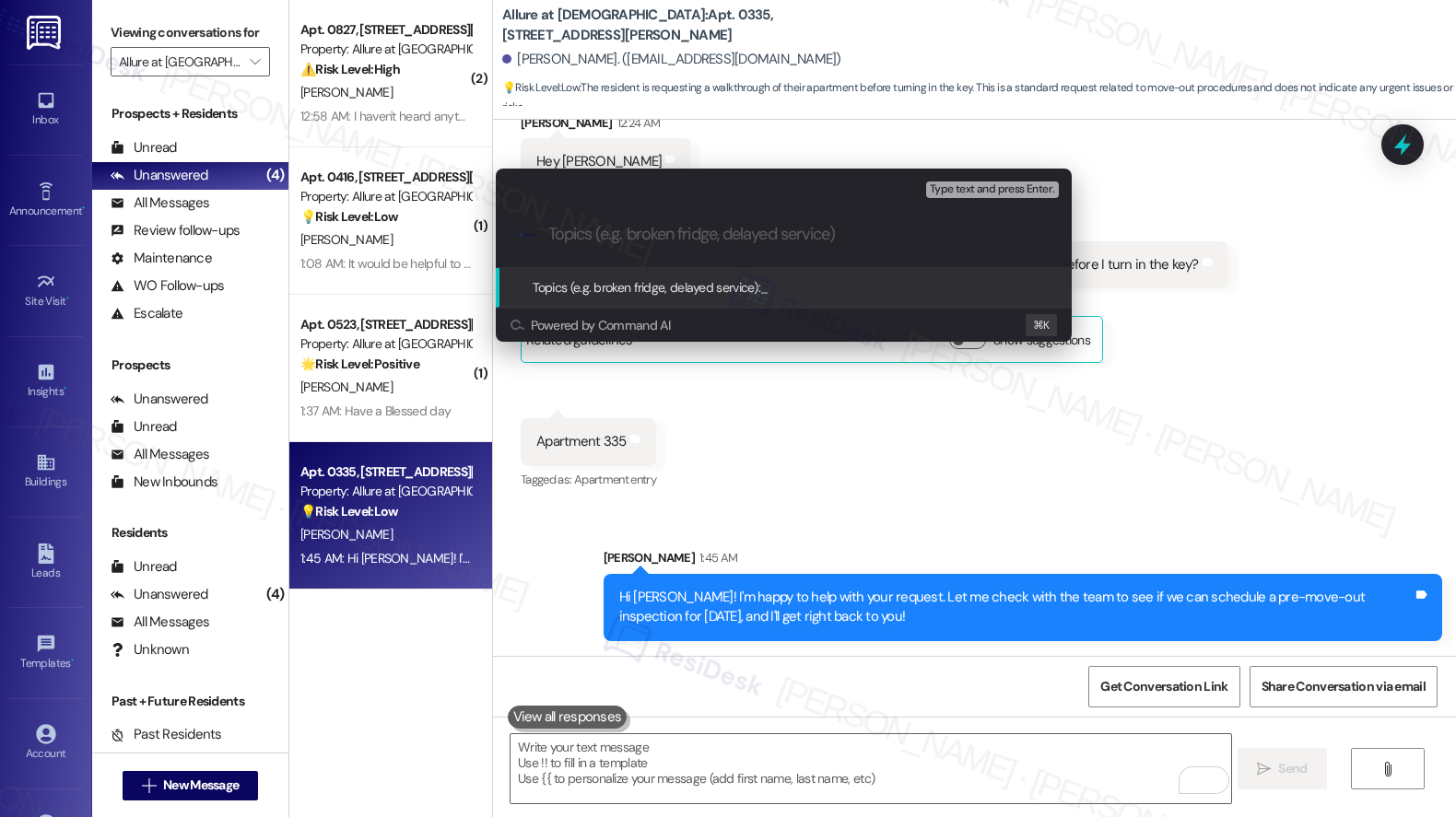
drag, startPoint x: 630, startPoint y: 226, endPoint x: 752, endPoint y: 248, distance: 124.0
click at [633, 226] on input "Topics (e.g. broken fridge, delayed service)" at bounding box center [798, 234] width 500 height 20
type input "Request For A Tour | Move Out"
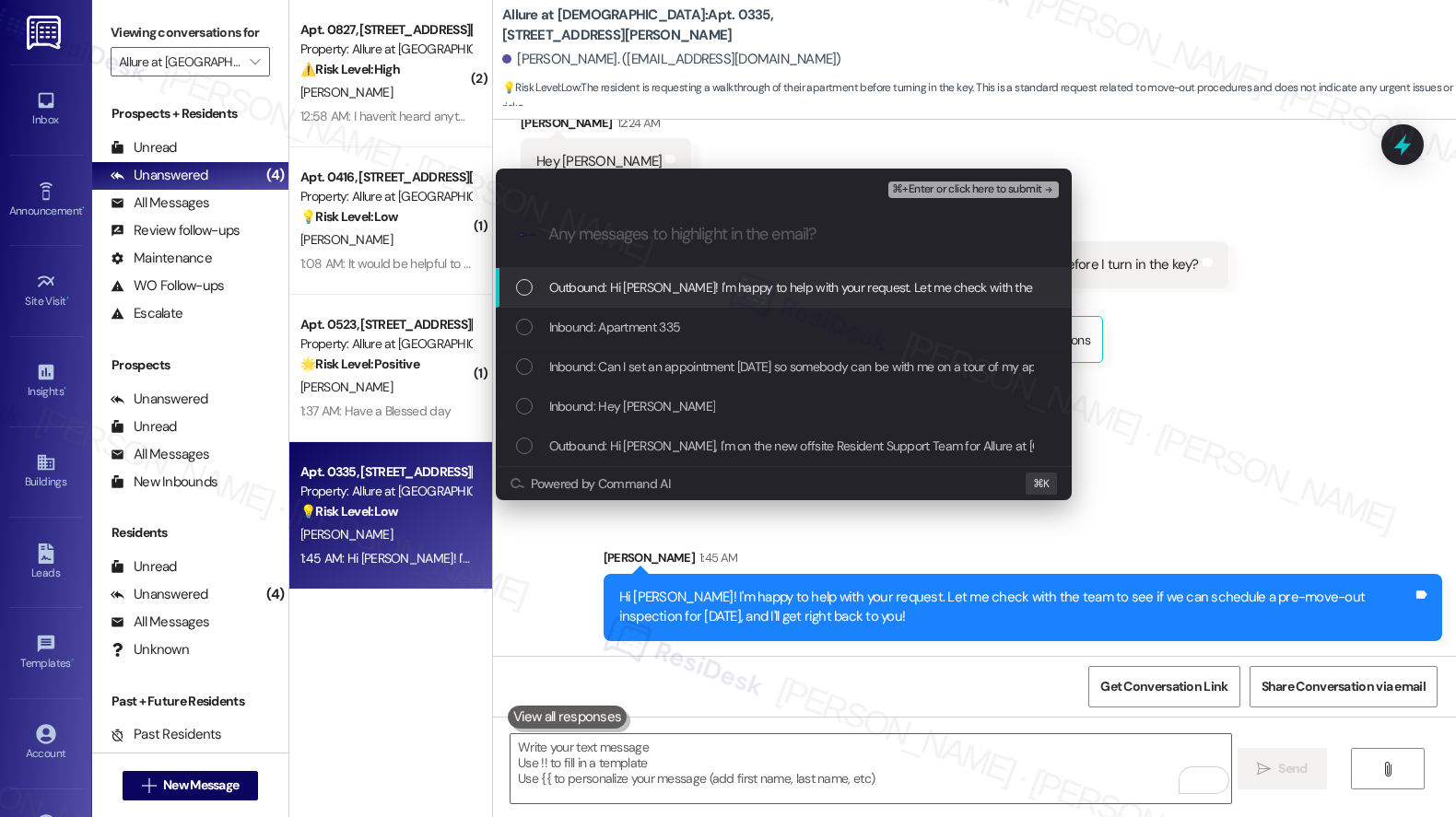
click at [718, 289] on span "Outbound: Hi Anas! I'm happy to help with your request. Let me check with the t…" at bounding box center [1055, 287] width 1011 height 21
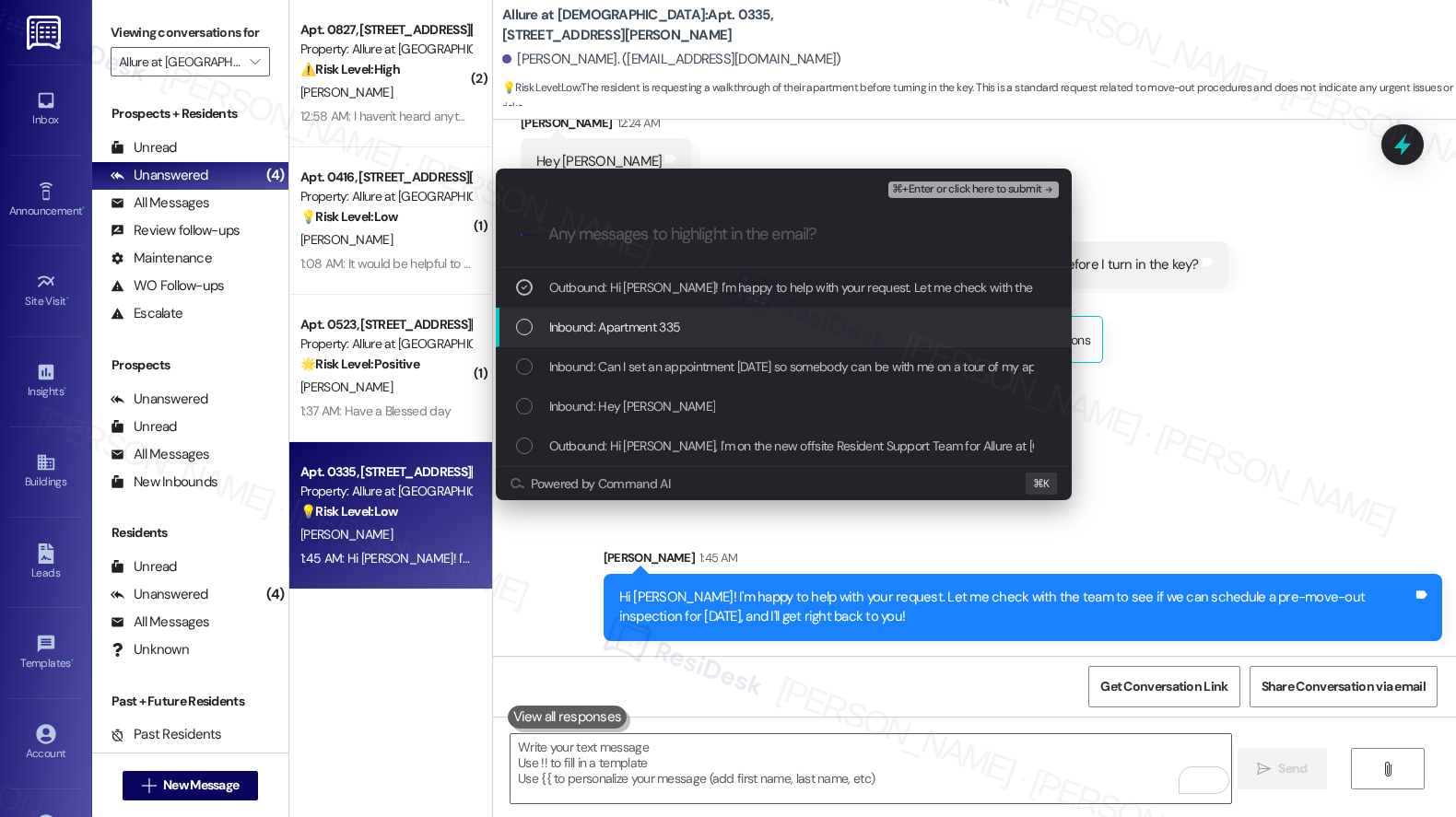
click at [668, 329] on span "Inbound: Apartment 335" at bounding box center [615, 327] width 132 height 21
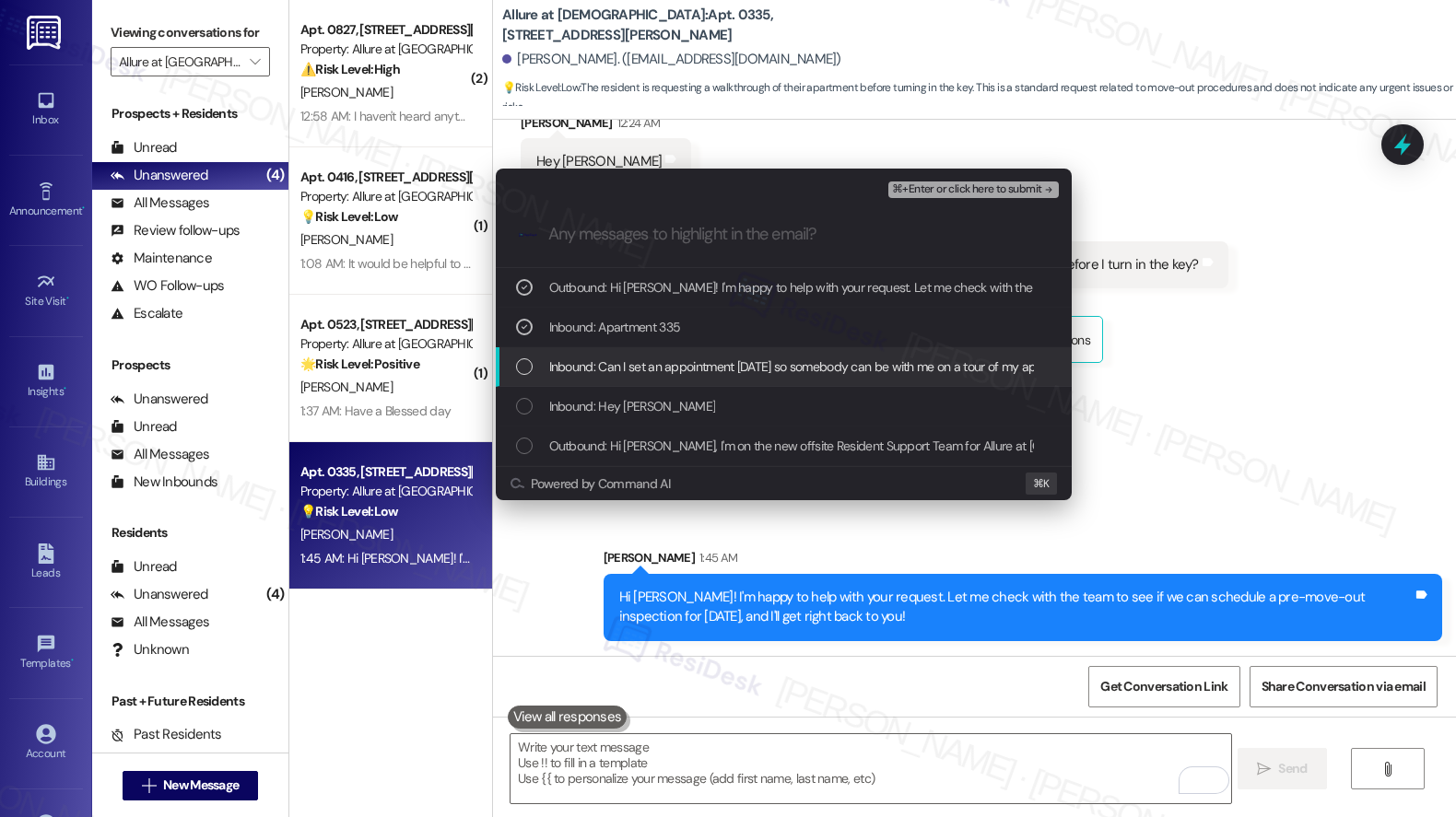
click at [646, 366] on span "Inbound: Can I set an appointment tomorrow so somebody can be with me on a tour…" at bounding box center [878, 367] width 658 height 21
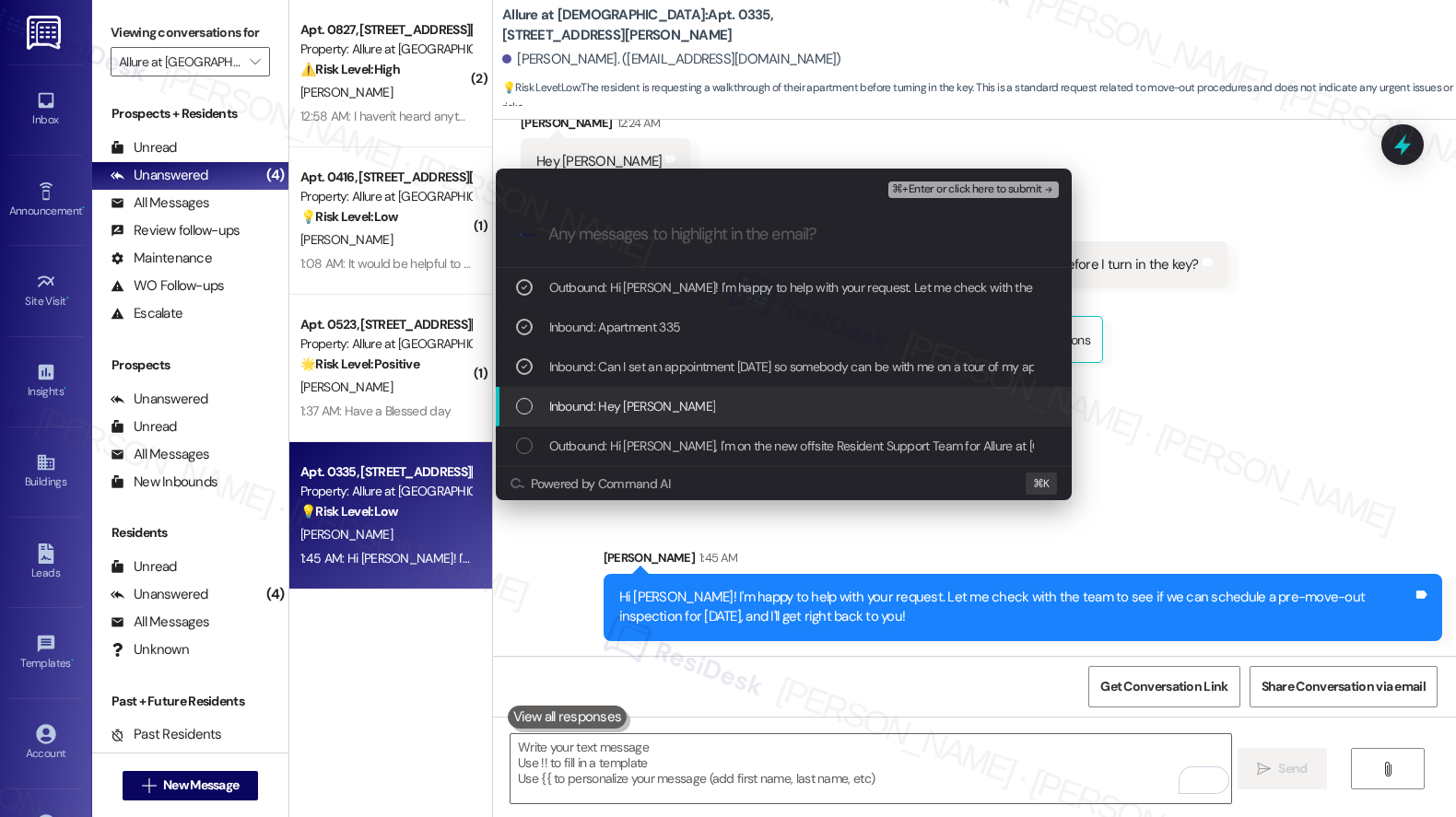
click at [631, 400] on span "Inbound: Hey Sarah" at bounding box center [632, 407] width 167 height 21
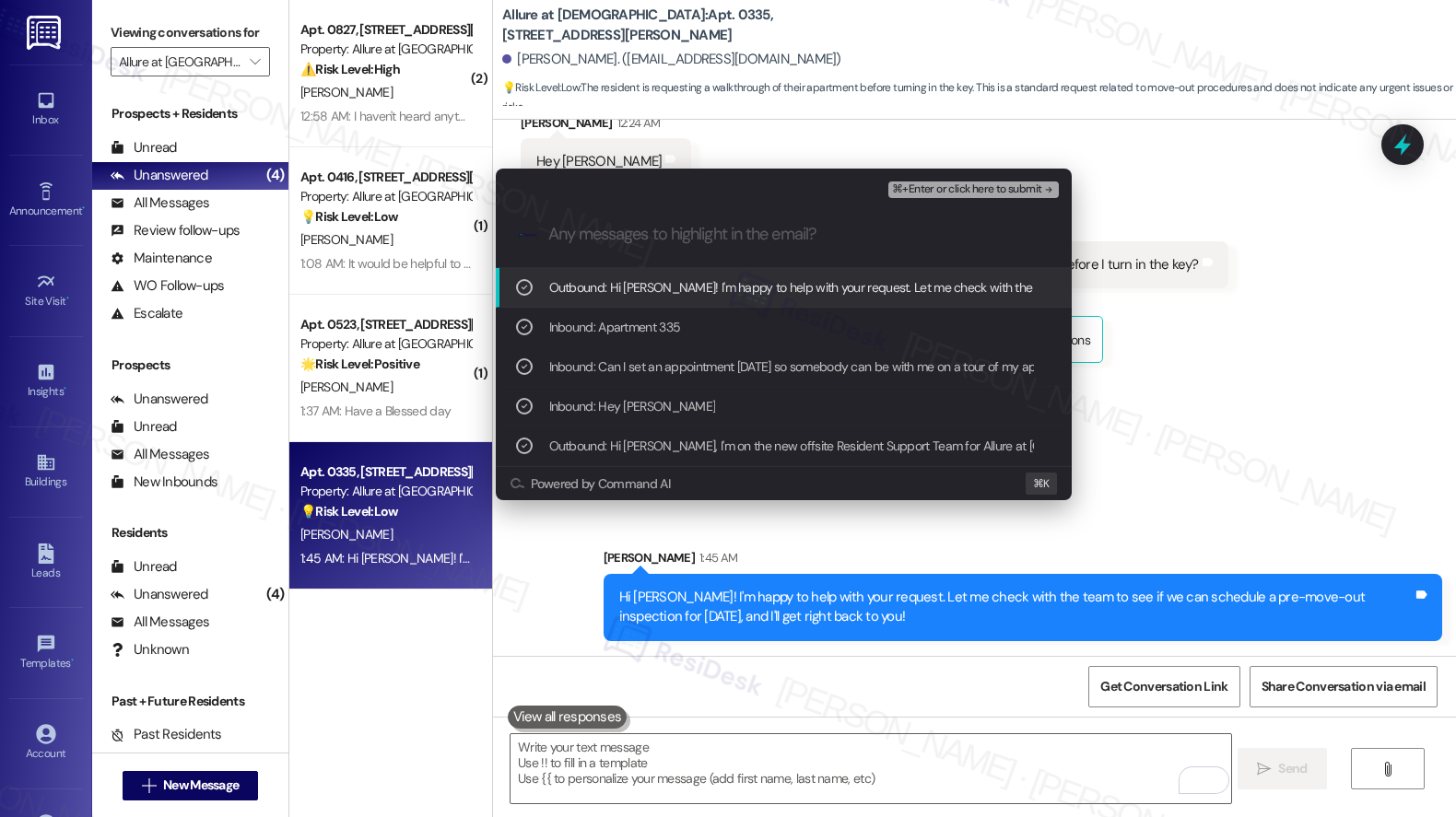
click at [975, 185] on span "⌘+Enter or click here to submit" at bounding box center [966, 190] width 149 height 13
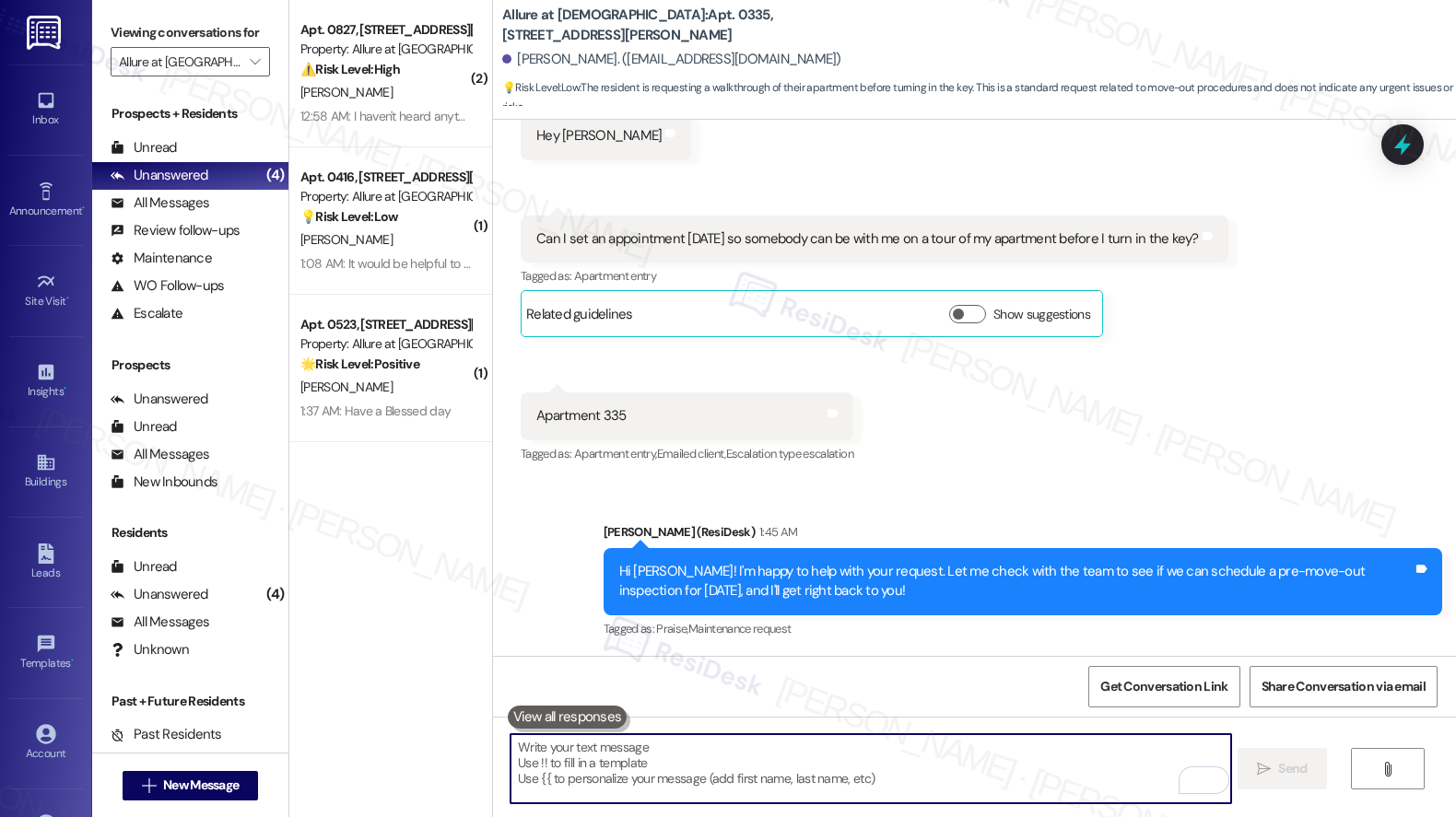
scroll to position [394, 0]
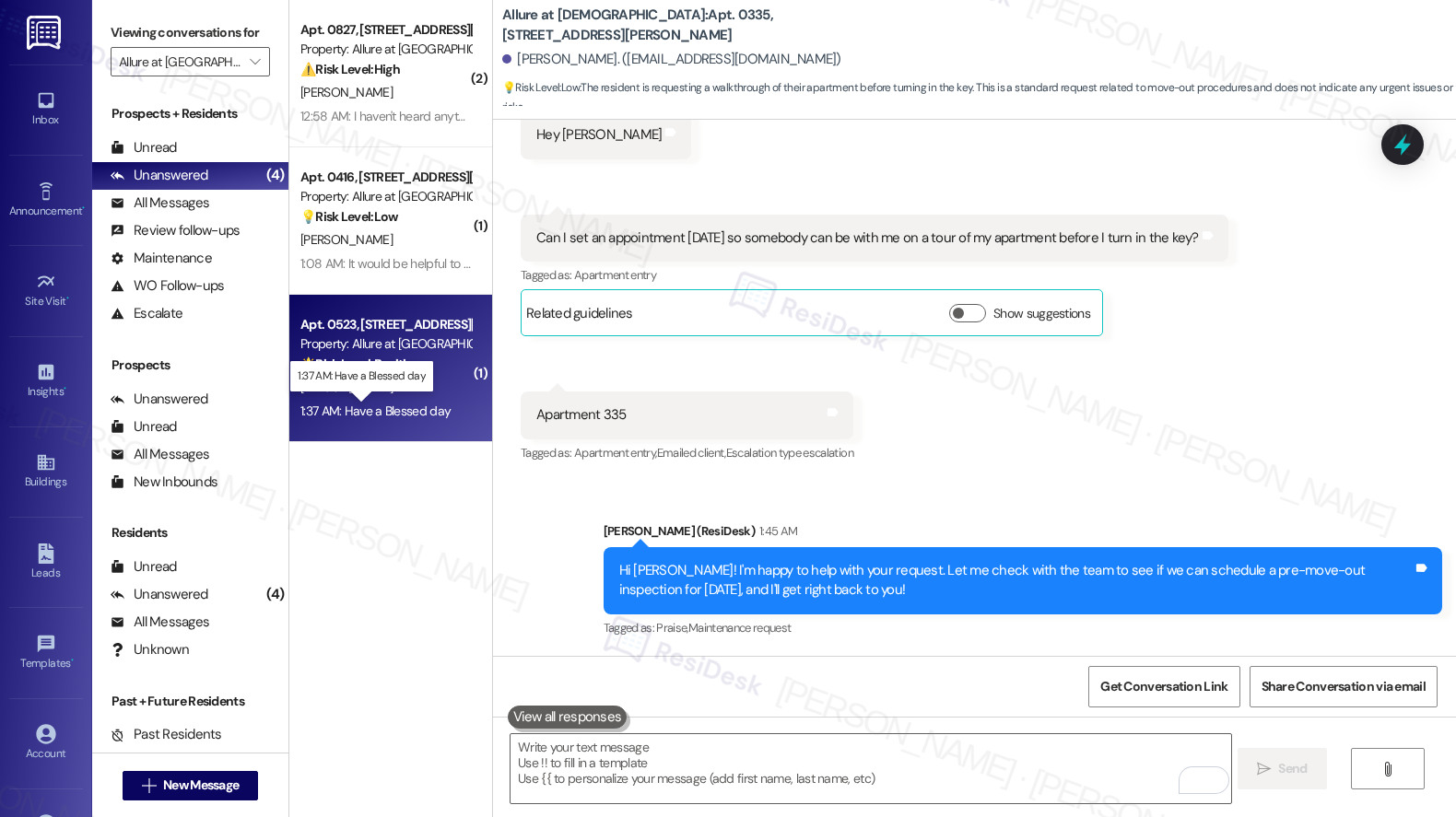
click at [409, 410] on div "1:37 AM: Have a Blessed day 1:37 AM: Have a Blessed day" at bounding box center [375, 411] width 150 height 17
type textarea "Fetching suggested responses. Please feel free to read through the conversation…"
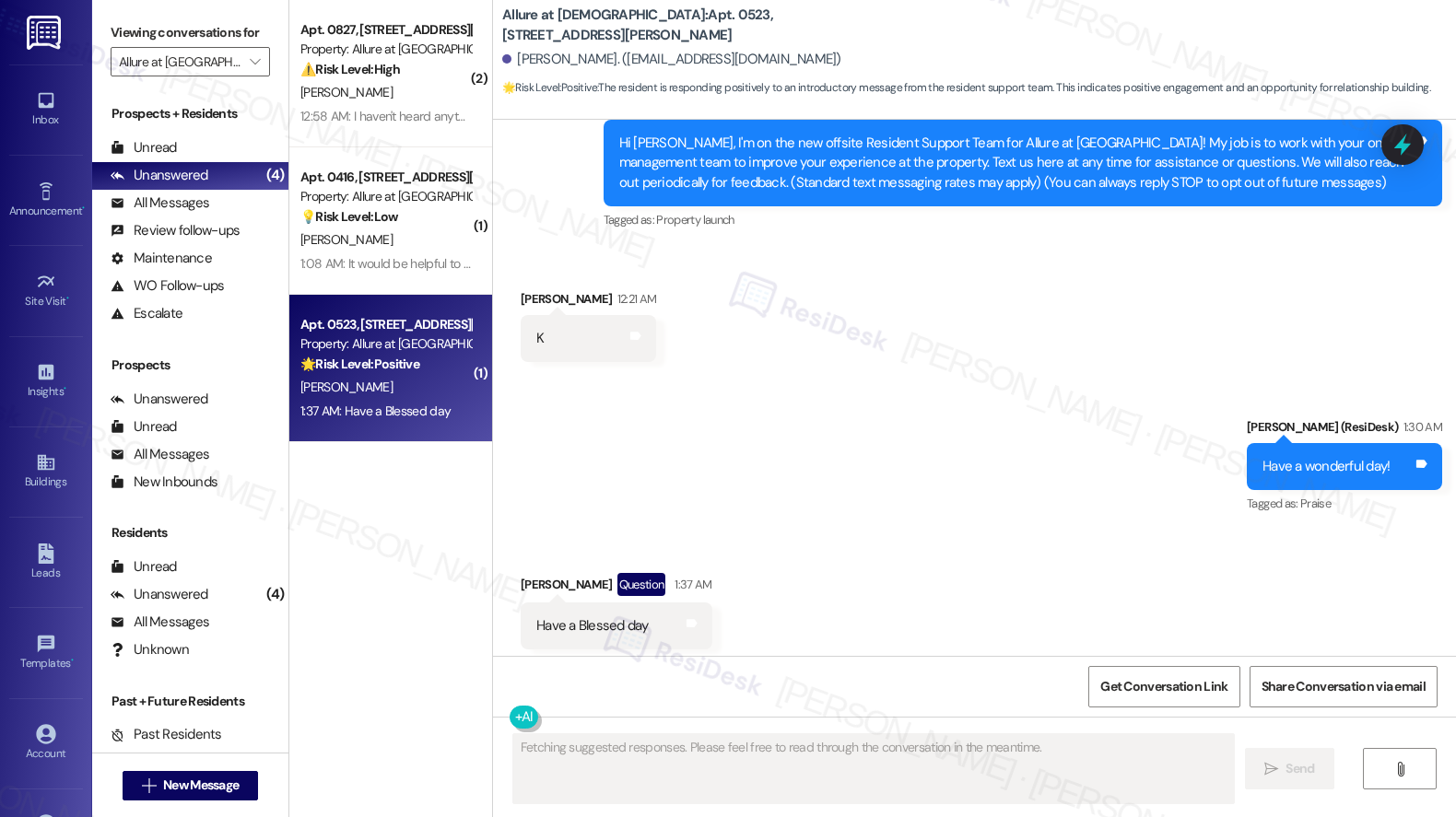
scroll to position [428, 0]
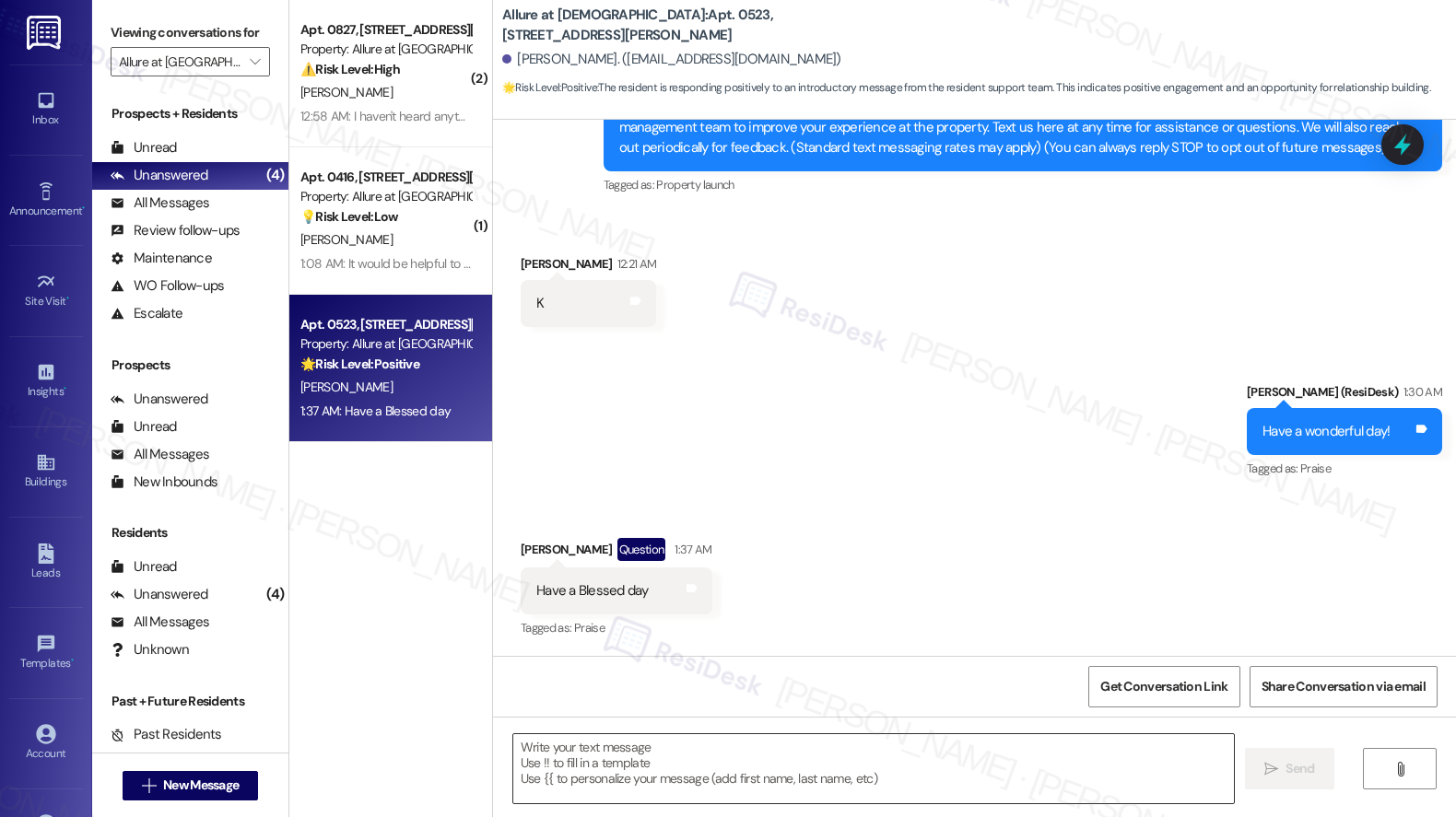
click at [769, 759] on textarea at bounding box center [873, 769] width 720 height 69
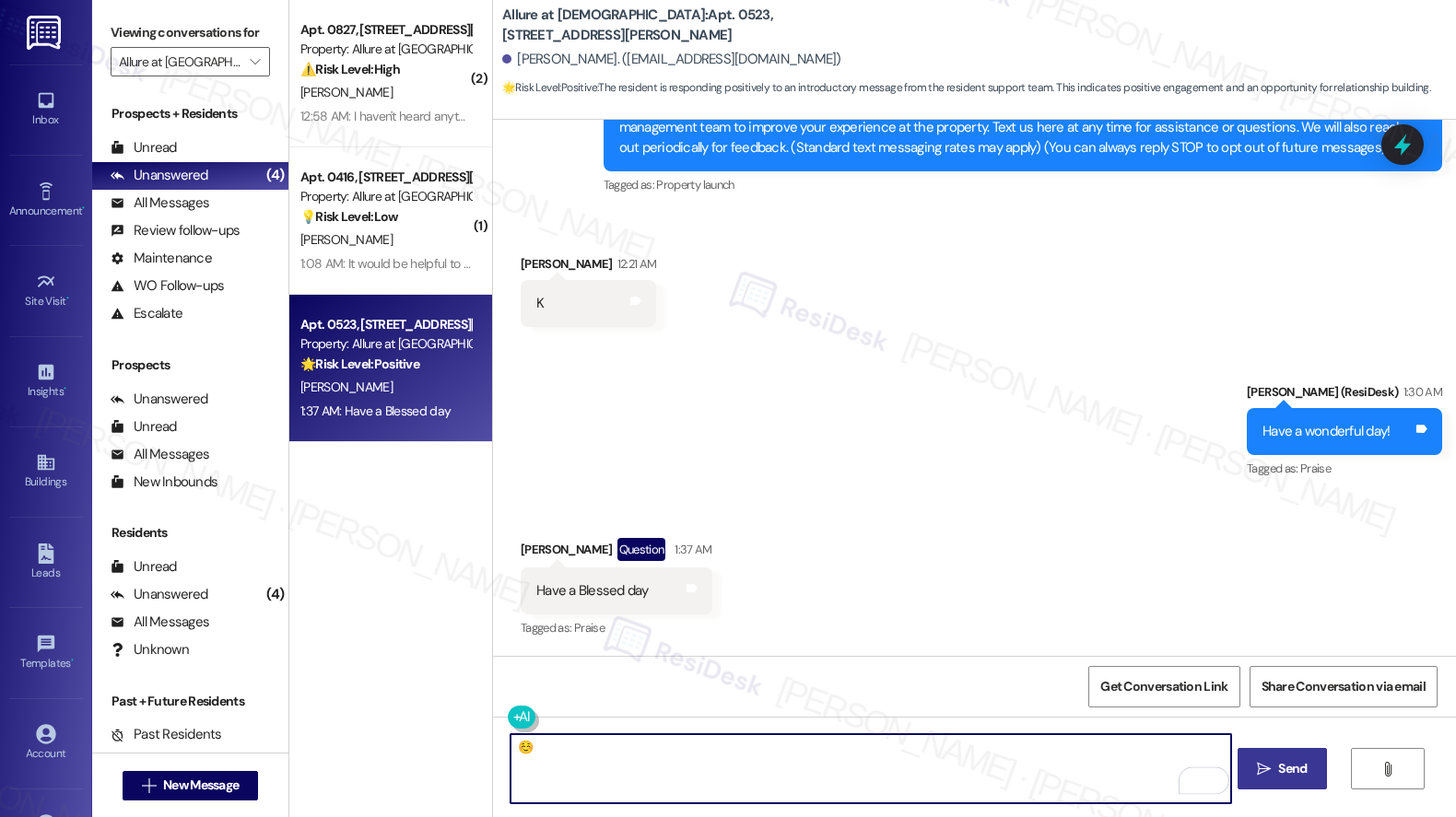
type textarea "☺️"
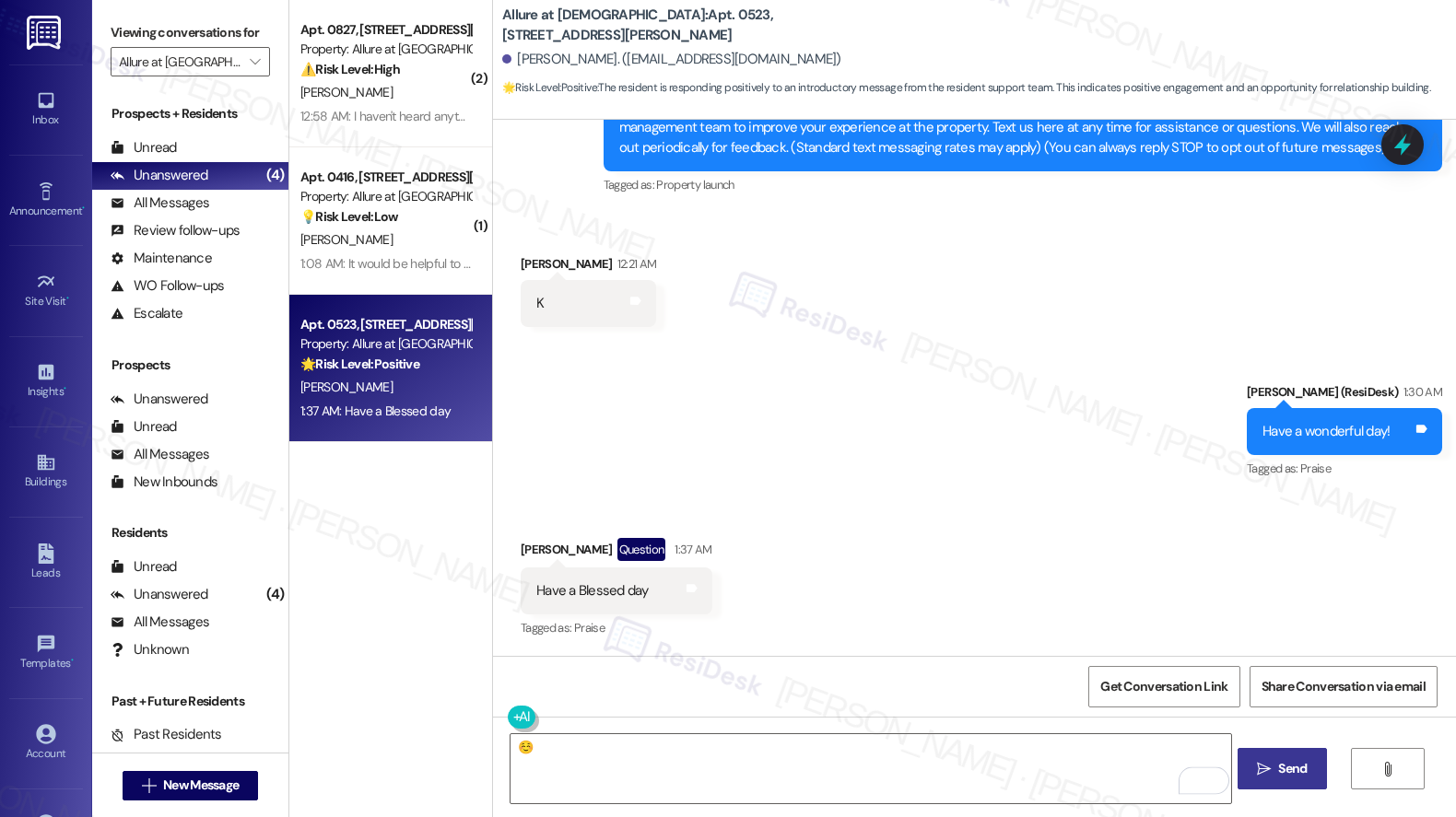
click at [1283, 781] on button " Send" at bounding box center [1282, 769] width 90 height 41
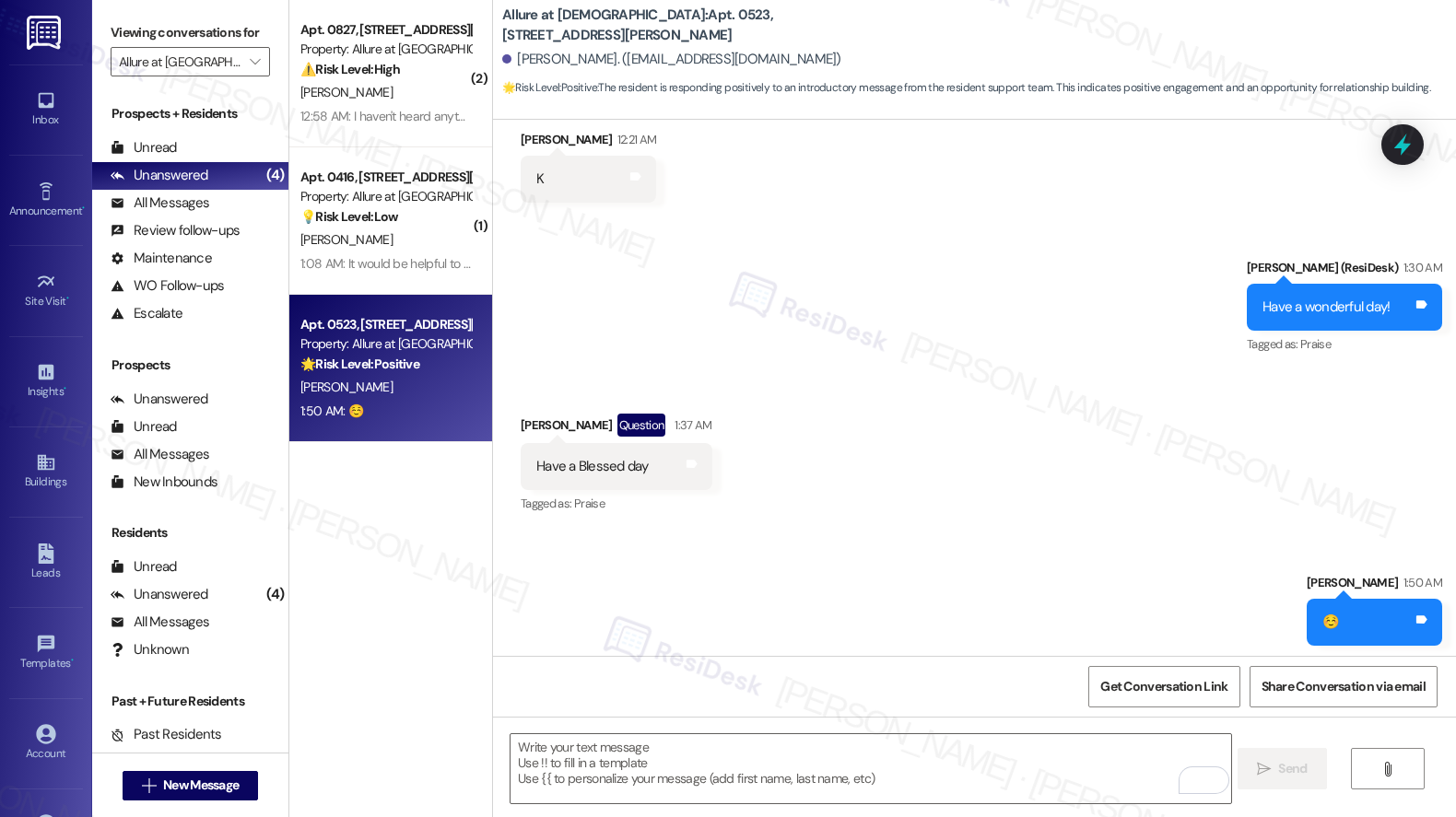
scroll to position [558, 0]
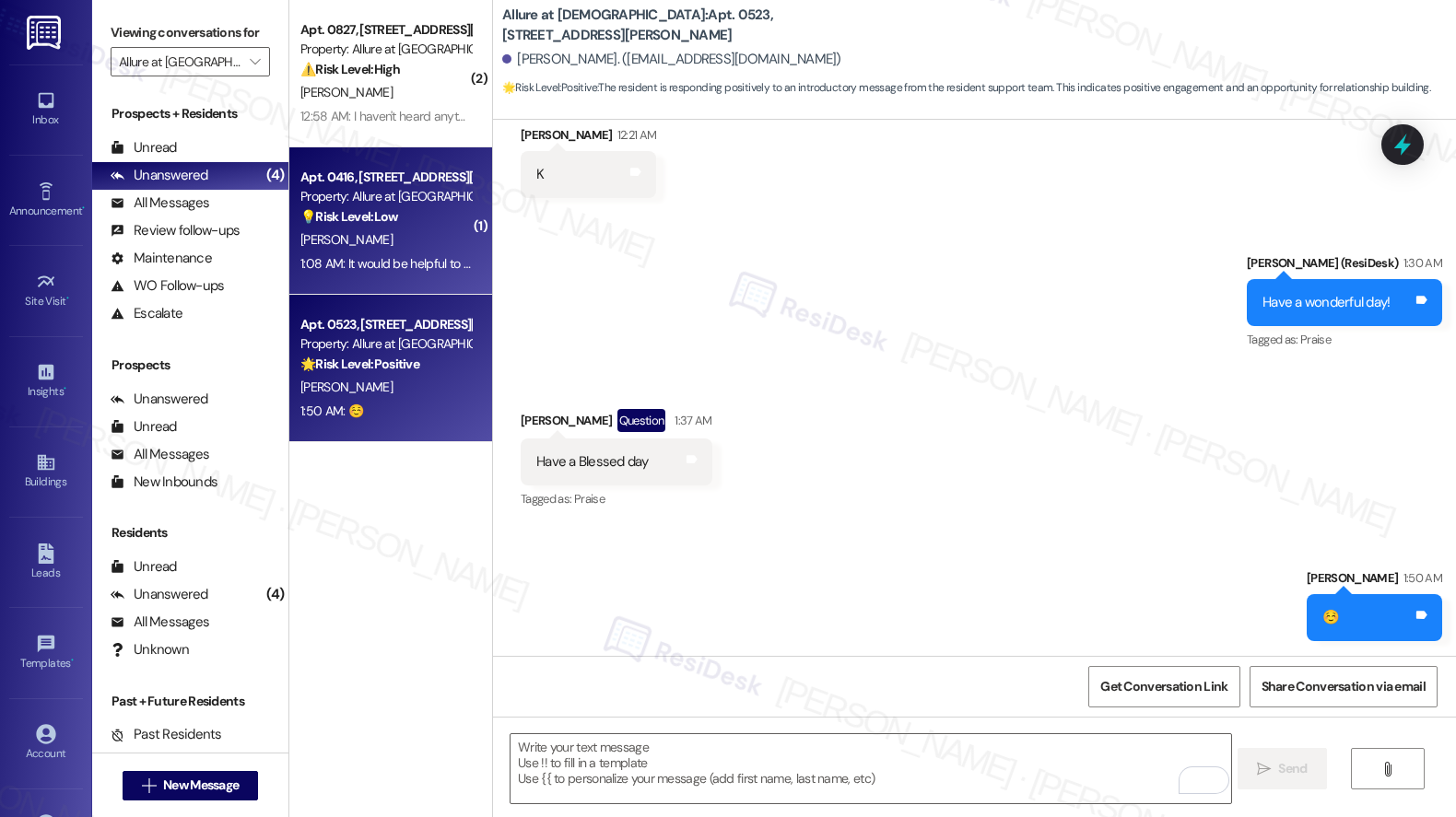
click at [396, 219] on div "💡 Risk Level: Low The resident is suggesting an improvement to payment options.…" at bounding box center [385, 216] width 171 height 20
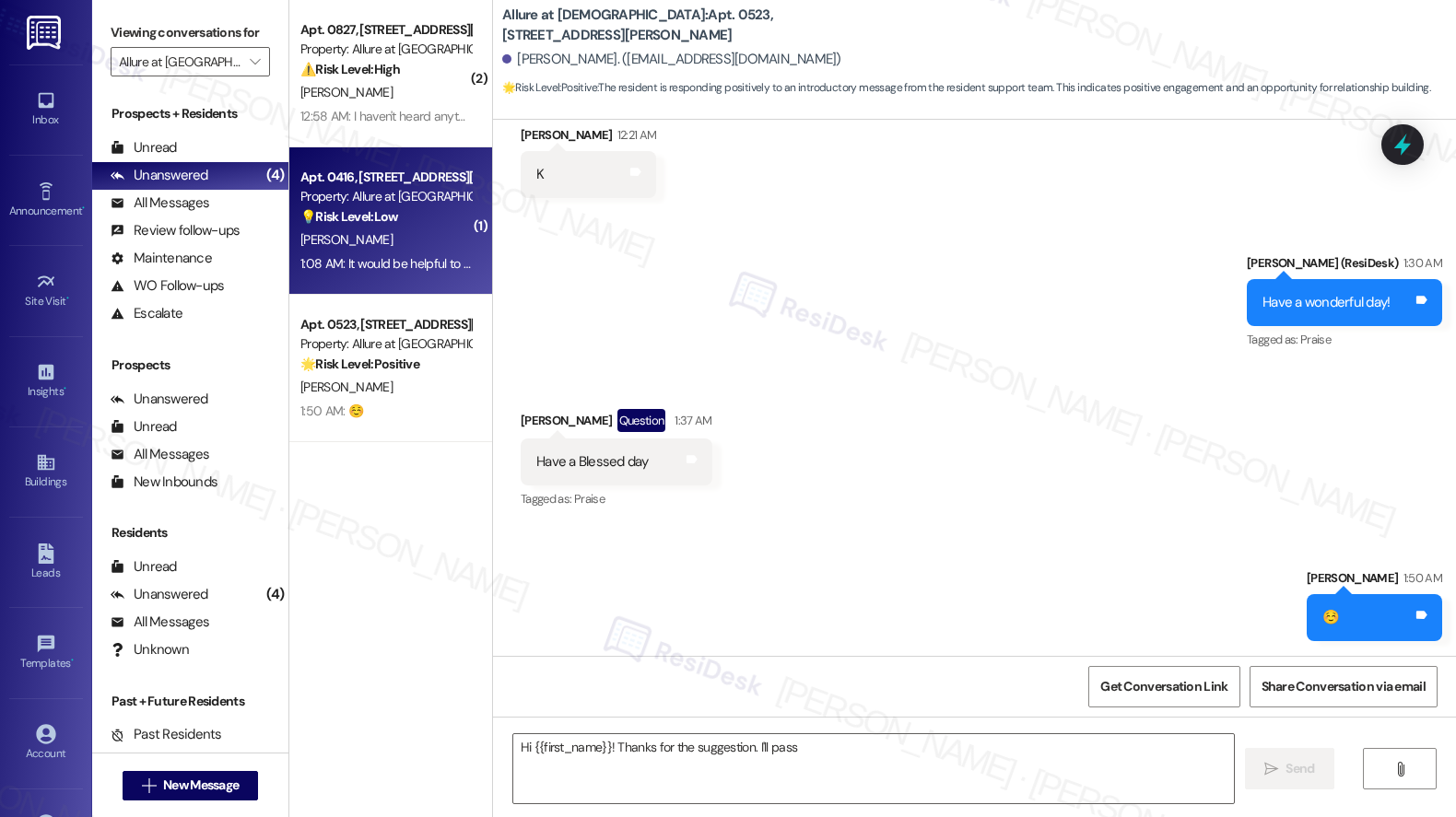
scroll to position [0, 0]
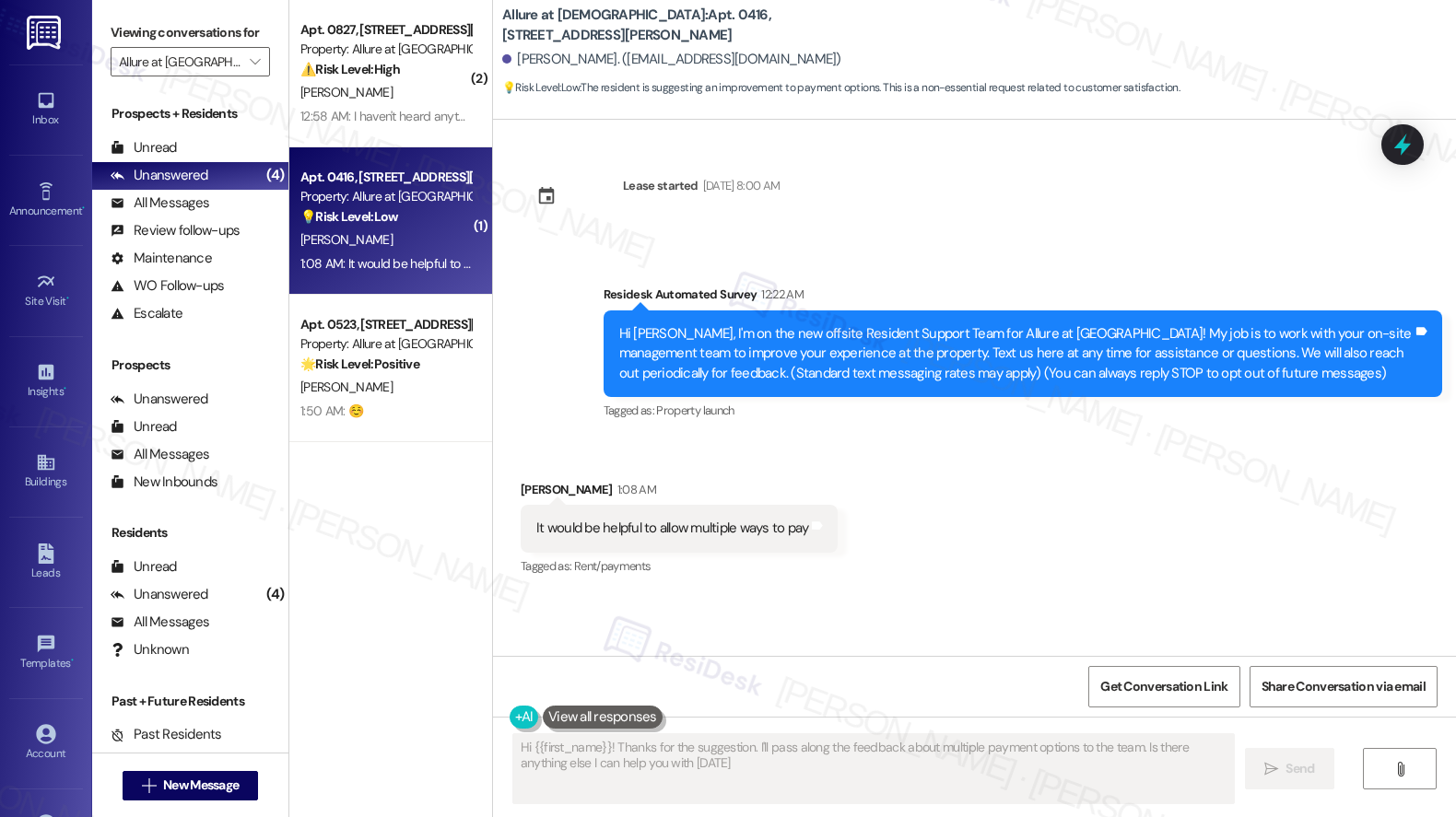
type textarea "Hi {{first_name}}! Thanks for the suggestion. I'll pass along the feedback abou…"
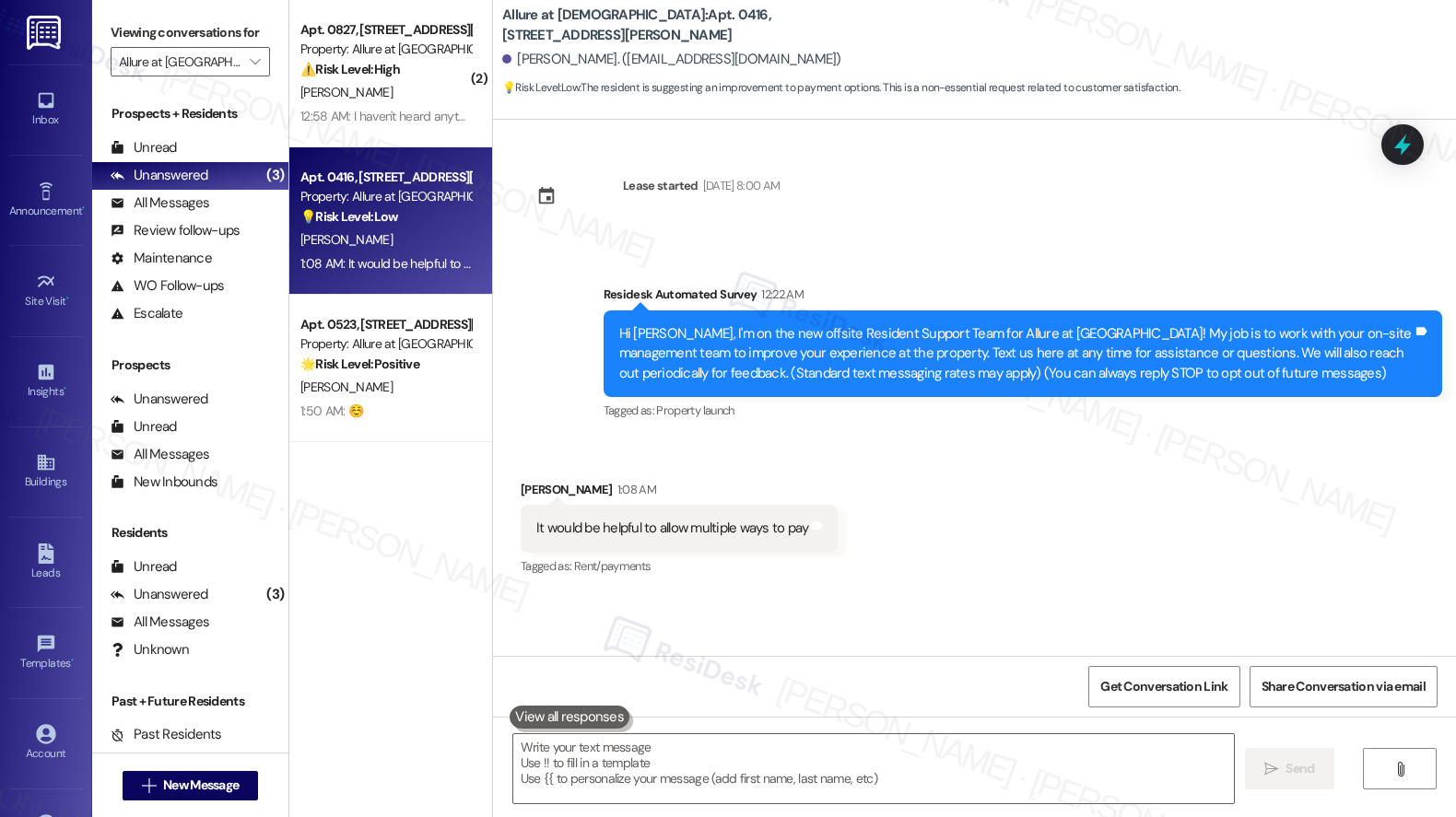
click at [612, 521] on div "It would be helpful to allow multiple ways to pay" at bounding box center [672, 528] width 271 height 20
copy div "It would be helpful to allow multiple ways to pay Tags and notes"
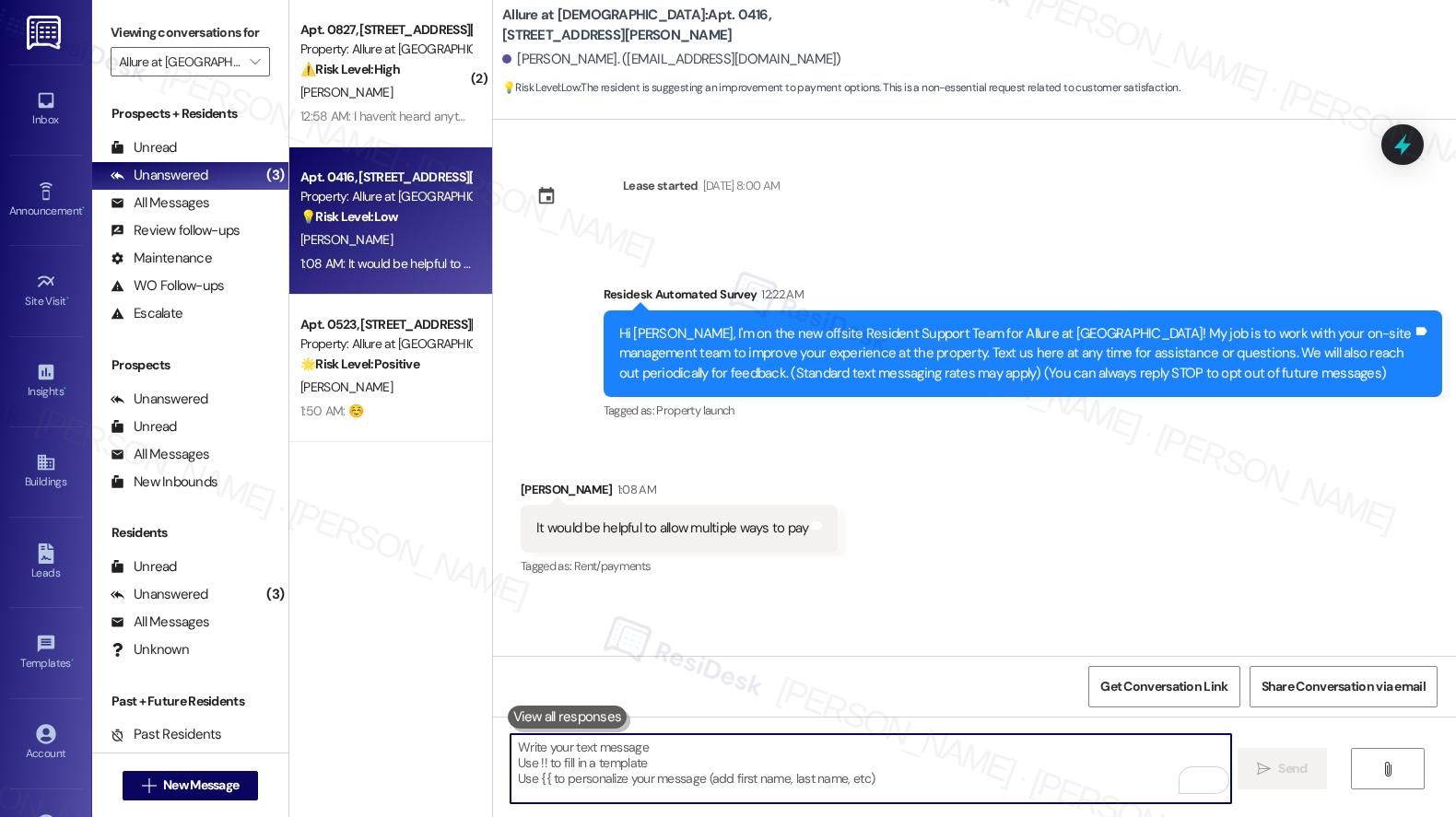
paste textarea "Thank you for your feedback—we really appreciate your suggestion. I’ll share th…"
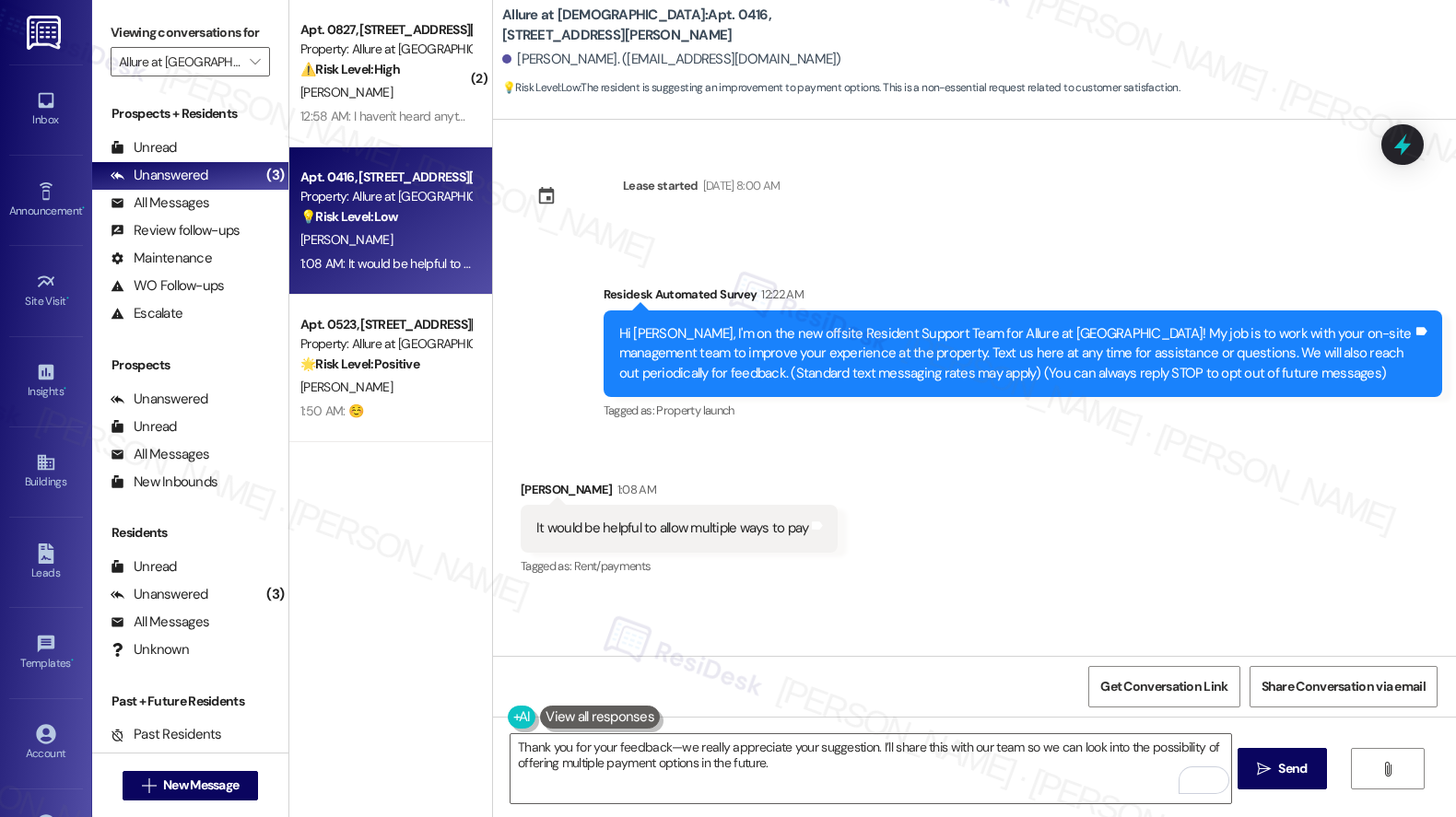
click at [531, 62] on div "Gwendolyn Harris. (gpharris0117@gmail.com)" at bounding box center [671, 59] width 339 height 20
copy div "Gwendolyn"
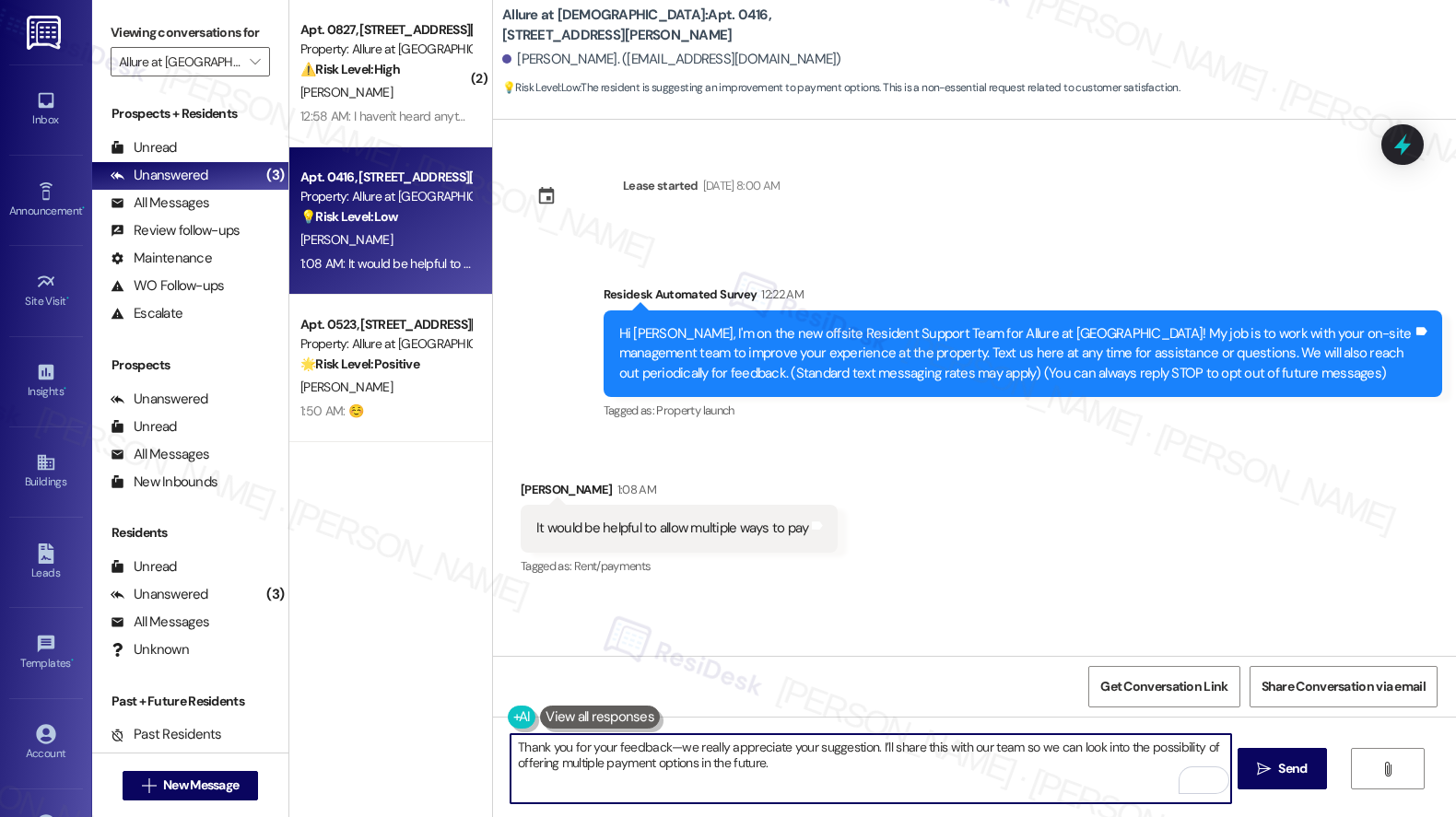
click at [657, 751] on textarea "Thank you for your feedback—we really appreciate your suggestion. I’ll share th…" at bounding box center [870, 769] width 720 height 69
paste textarea "Gwendolyn"
type textarea "Thank you for your feedback, Gwendolyn—we really appreciate your suggestion. I’…"
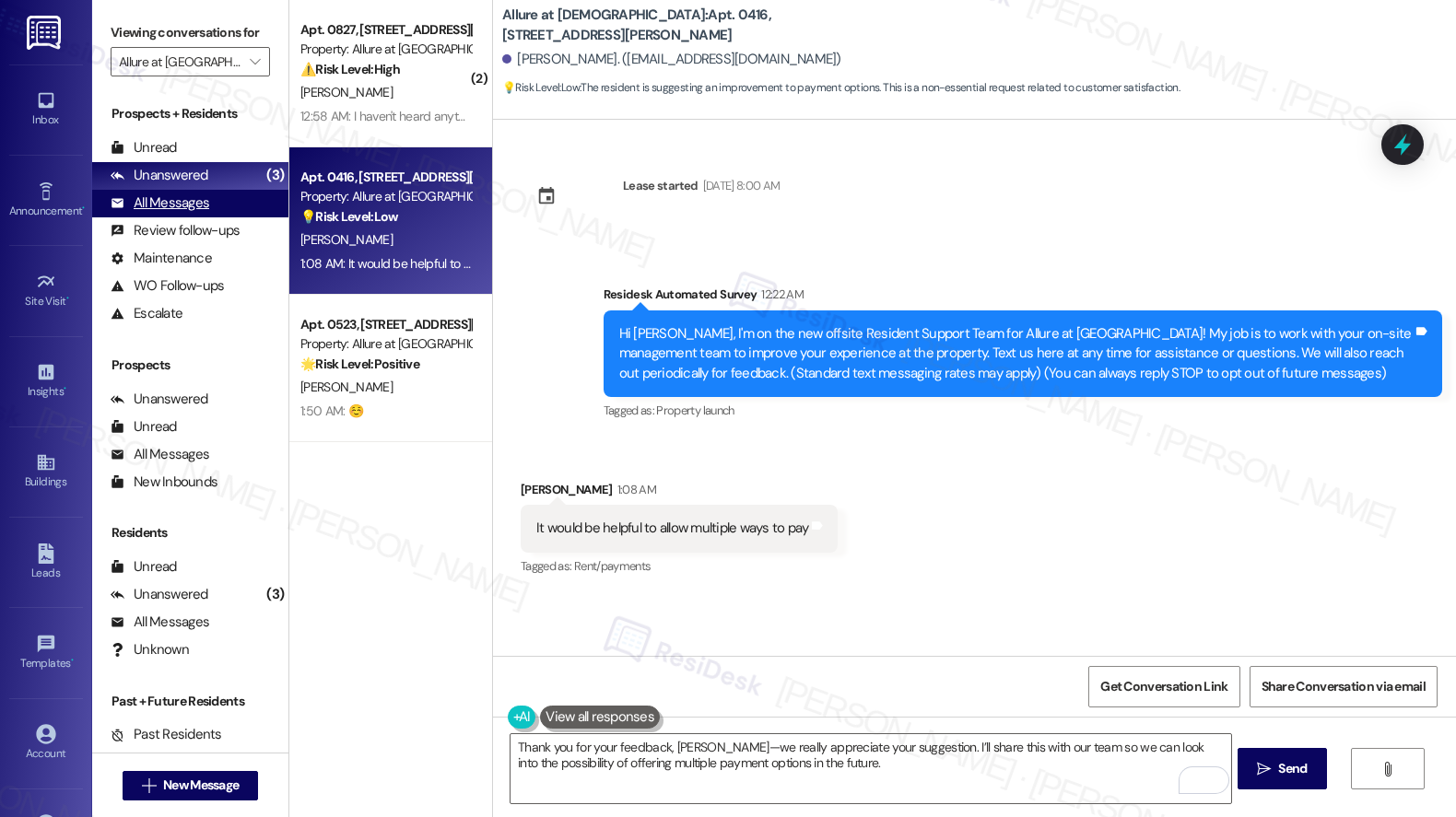
click at [170, 213] on div "All Messages" at bounding box center [160, 202] width 99 height 20
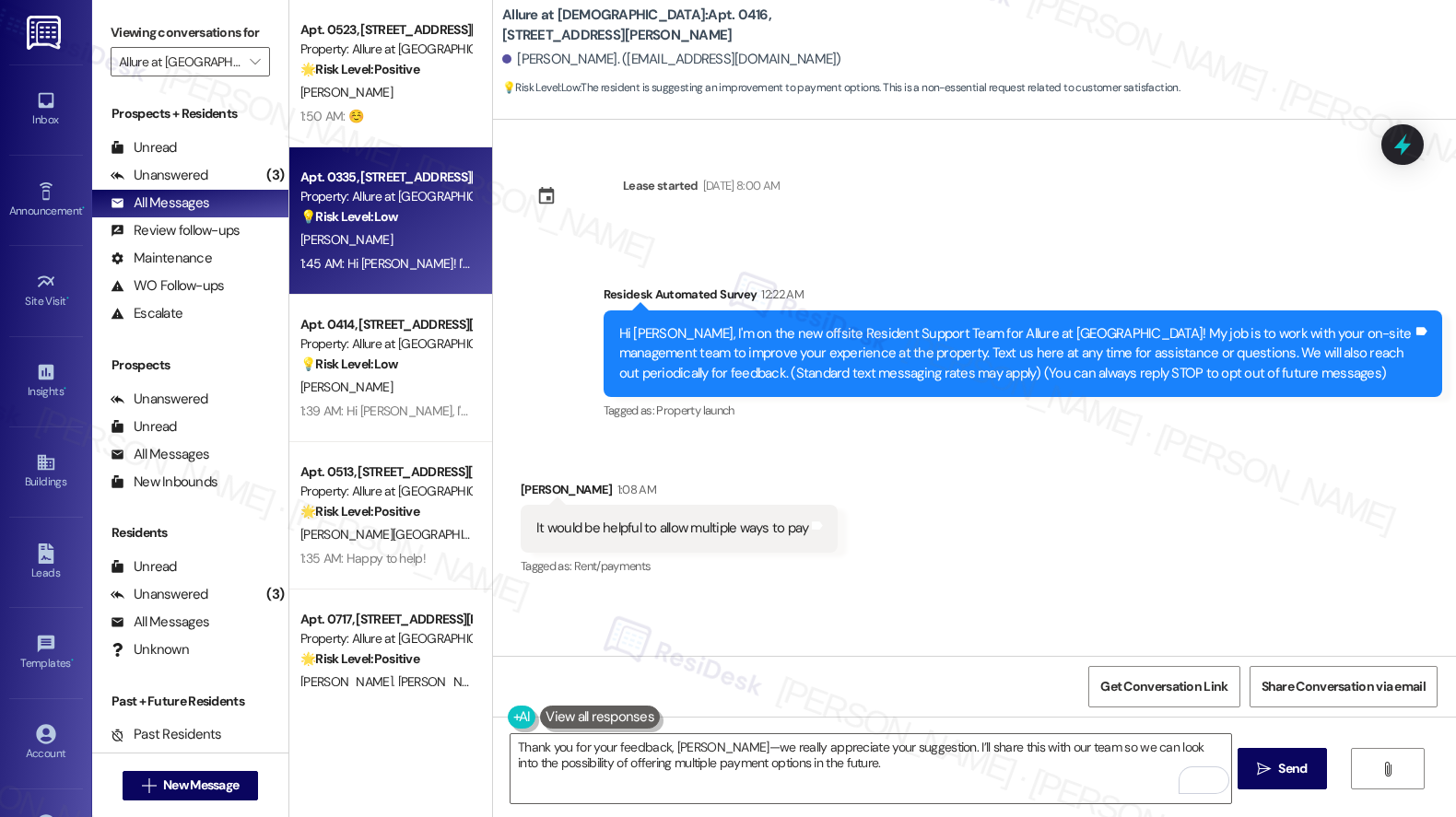
click at [417, 245] on div "A. Alazizi" at bounding box center [385, 240] width 174 height 23
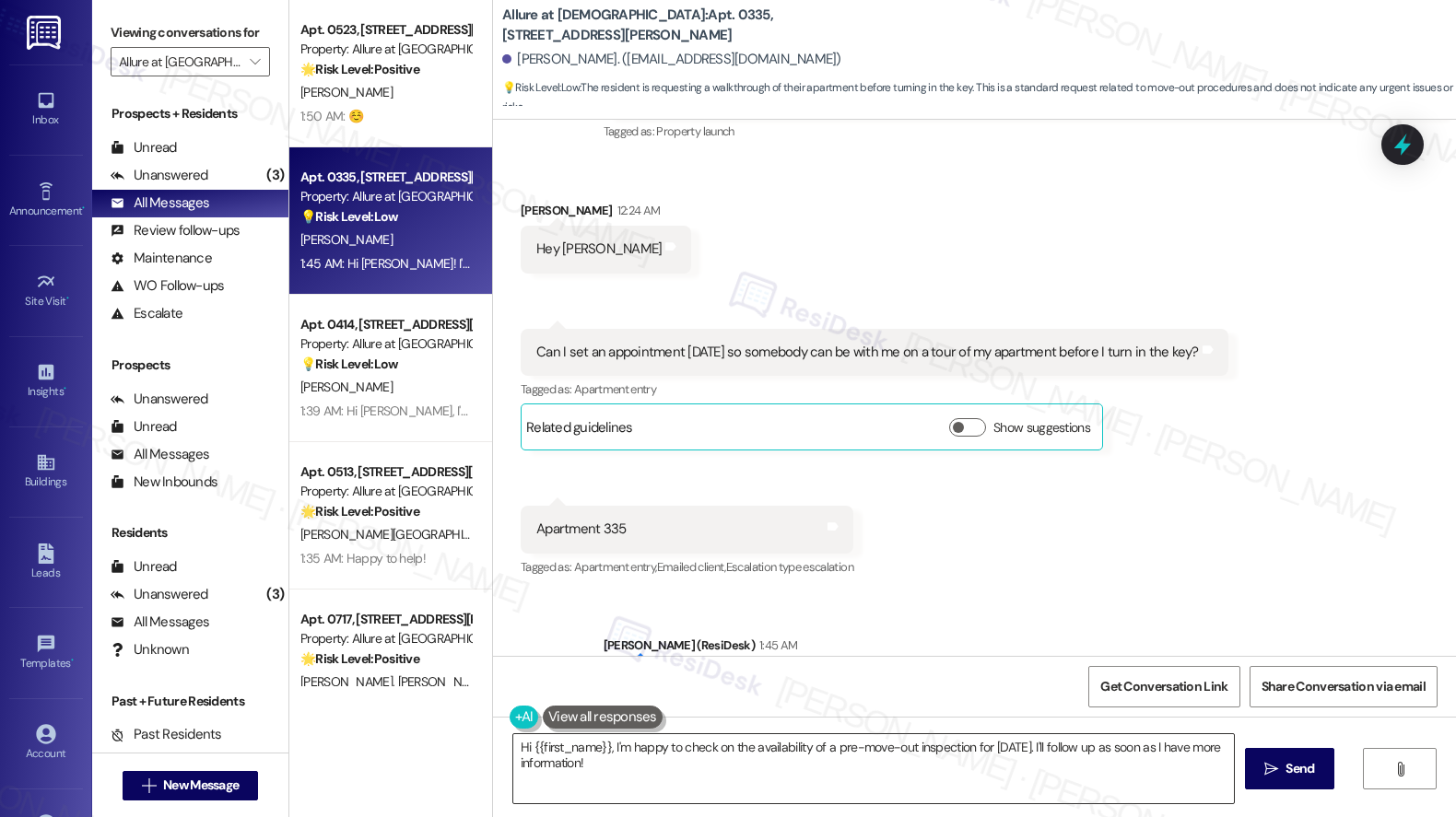
scroll to position [788, 0]
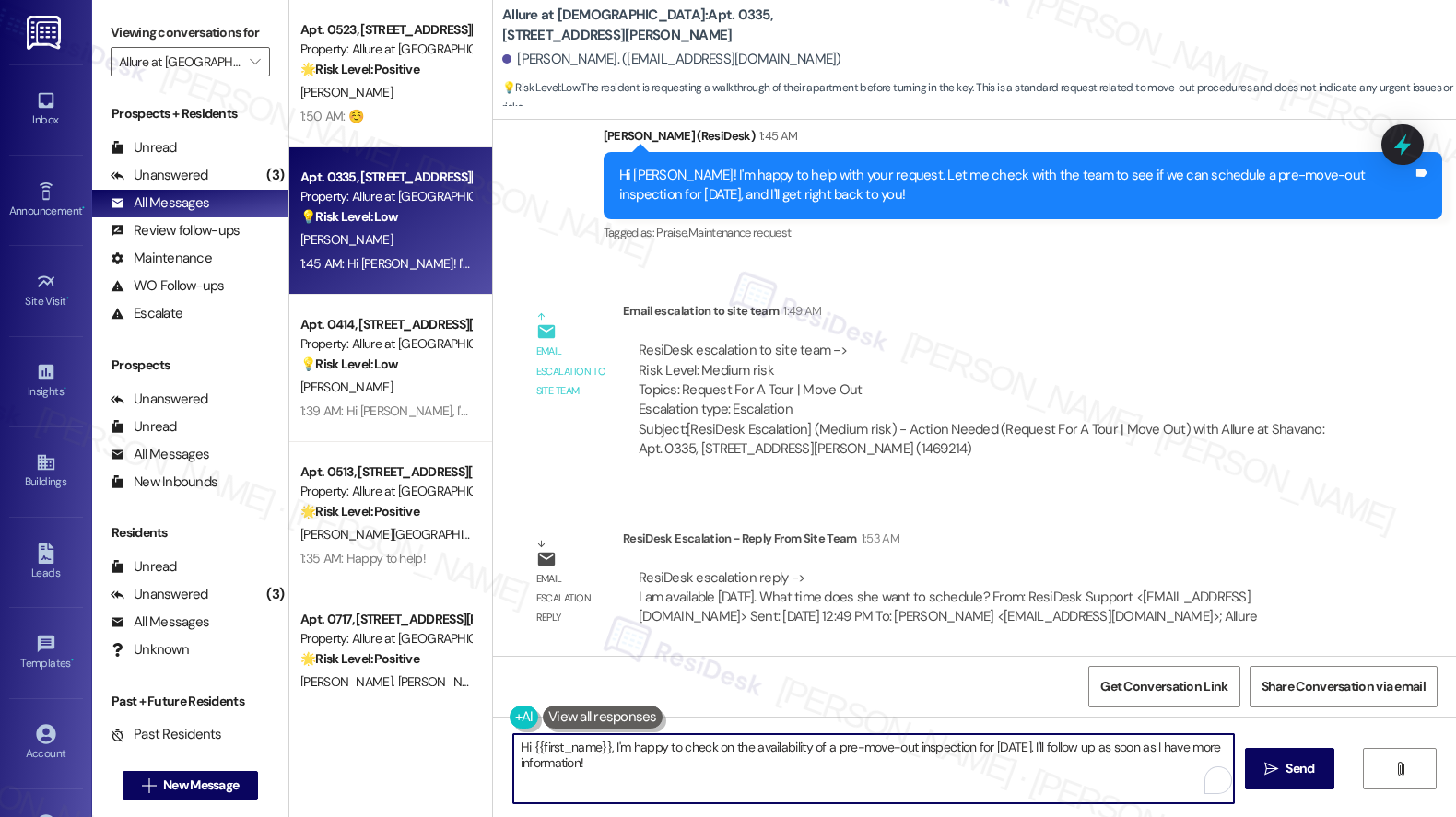
click at [712, 782] on textarea "Hi {{first_name}}, I'm happy to check on the availability of a pre-move-out ins…" at bounding box center [873, 769] width 720 height 69
click at [909, 759] on textarea "Hey, Anas! Can you let me know your preferred time tomorrow?" at bounding box center [870, 769] width 720 height 69
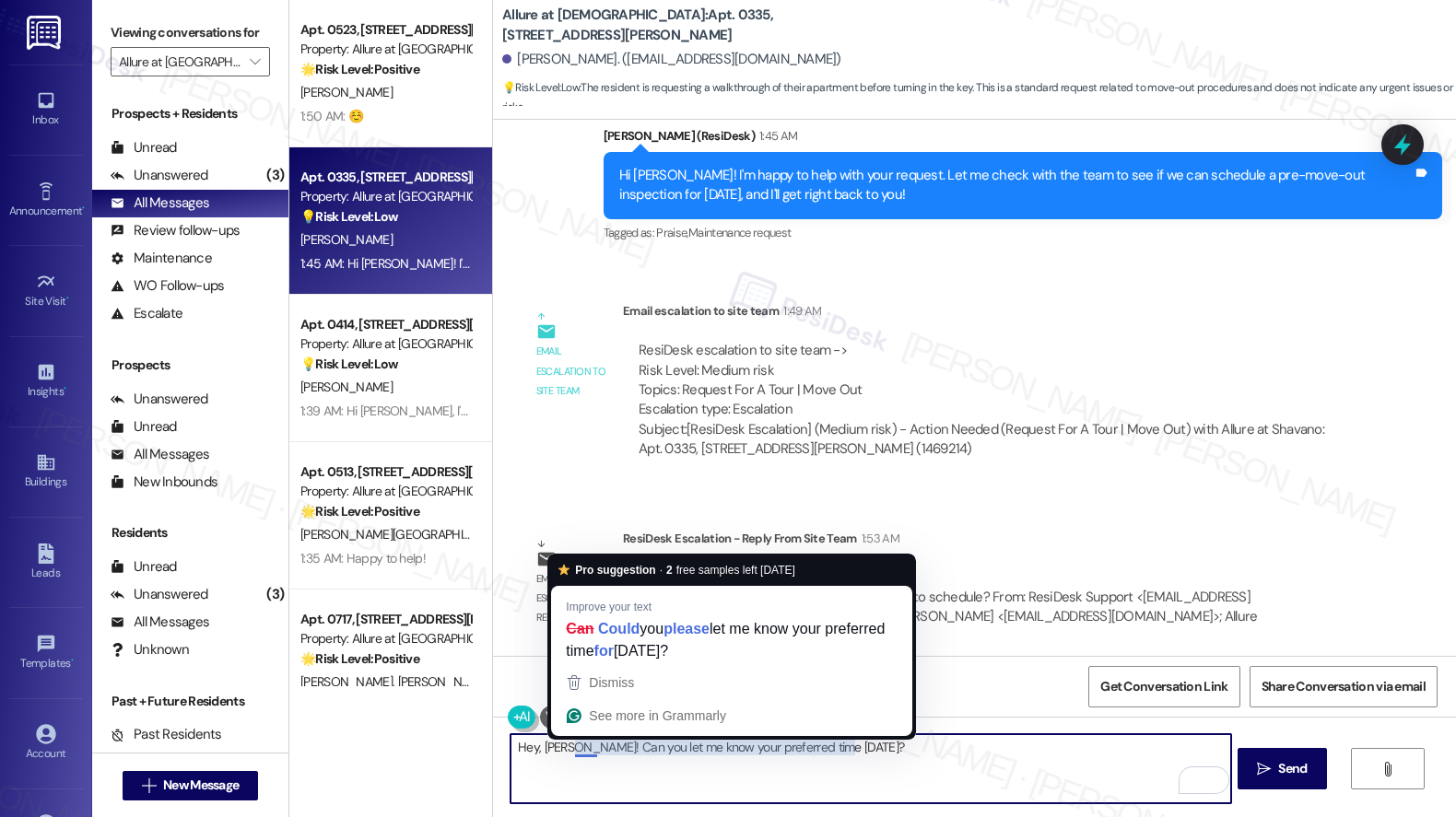
click at [575, 746] on textarea "Hey, Anas! Can you let me know your preferred time tomorrow?" at bounding box center [870, 769] width 720 height 69
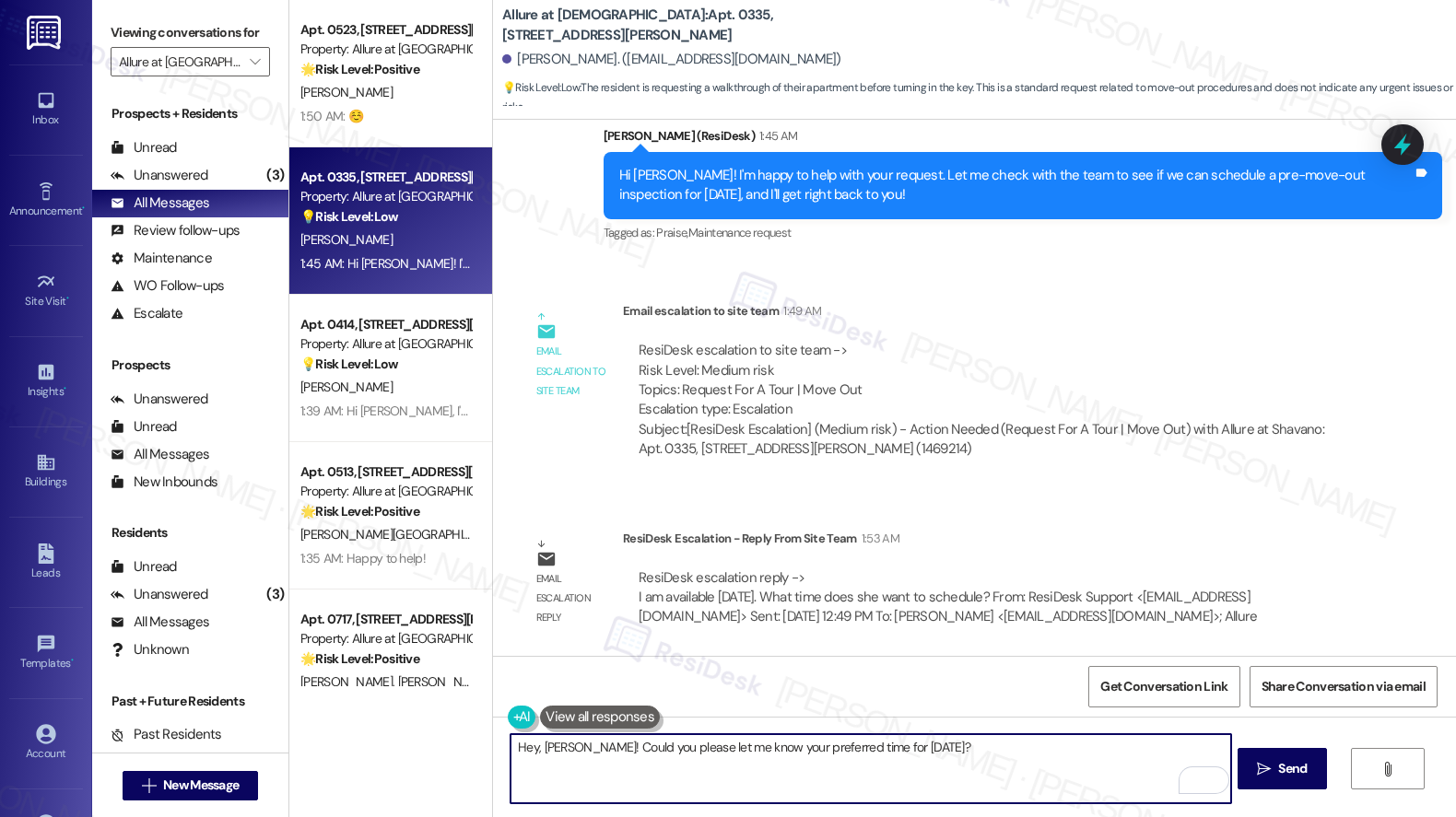
click at [996, 753] on textarea "Hey, Anas! Could you please let me know your preferred time for tomorrow?" at bounding box center [870, 769] width 720 height 69
type textarea "Hey, Anas! Could you please let me know your preferred time for tomorrow?"
click at [1282, 773] on span "Send" at bounding box center [1292, 769] width 29 height 20
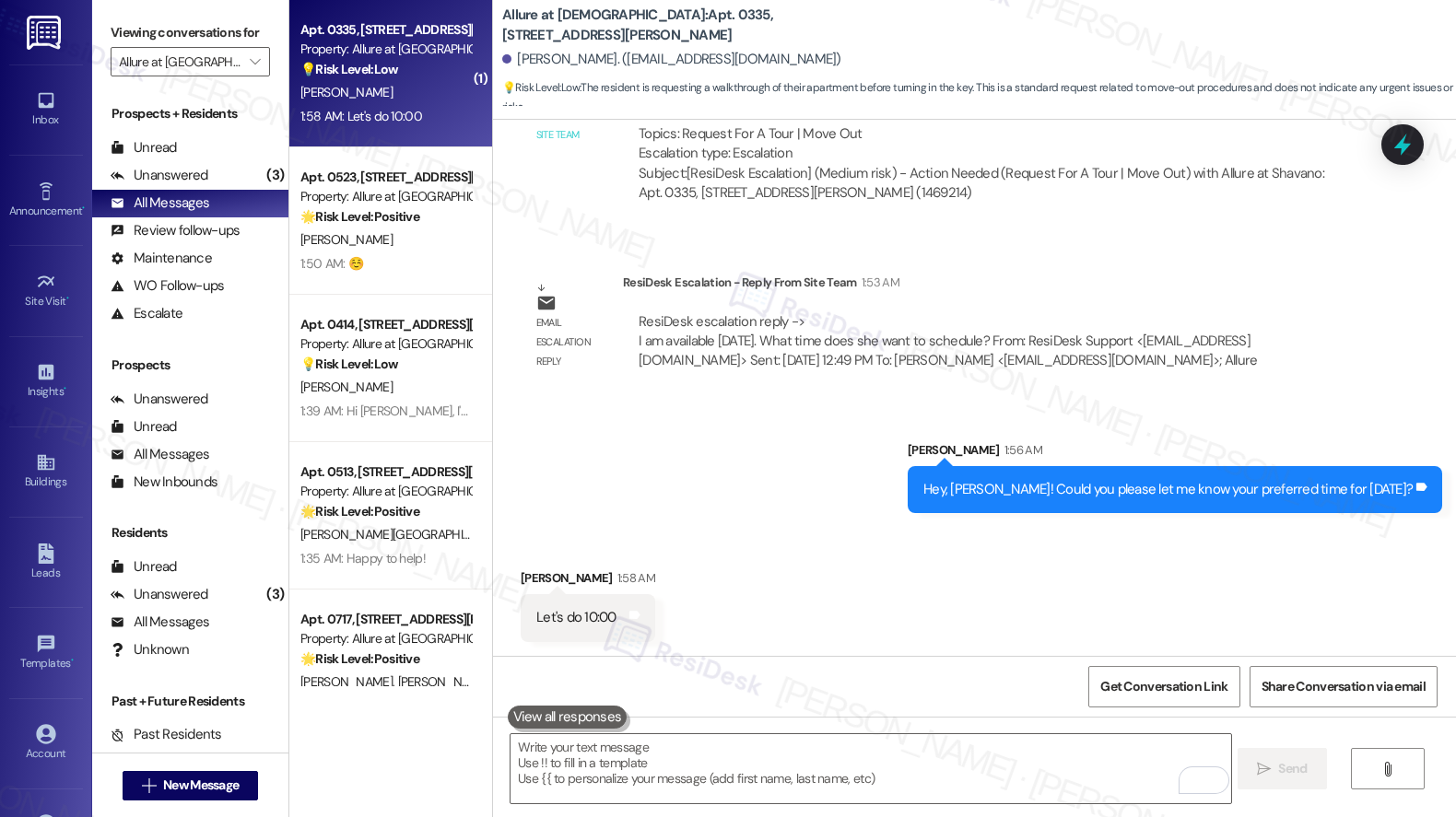
scroll to position [1045, 0]
click at [648, 769] on textarea "To enrich screen reader interactions, please activate Accessibility in Grammarl…" at bounding box center [870, 769] width 720 height 69
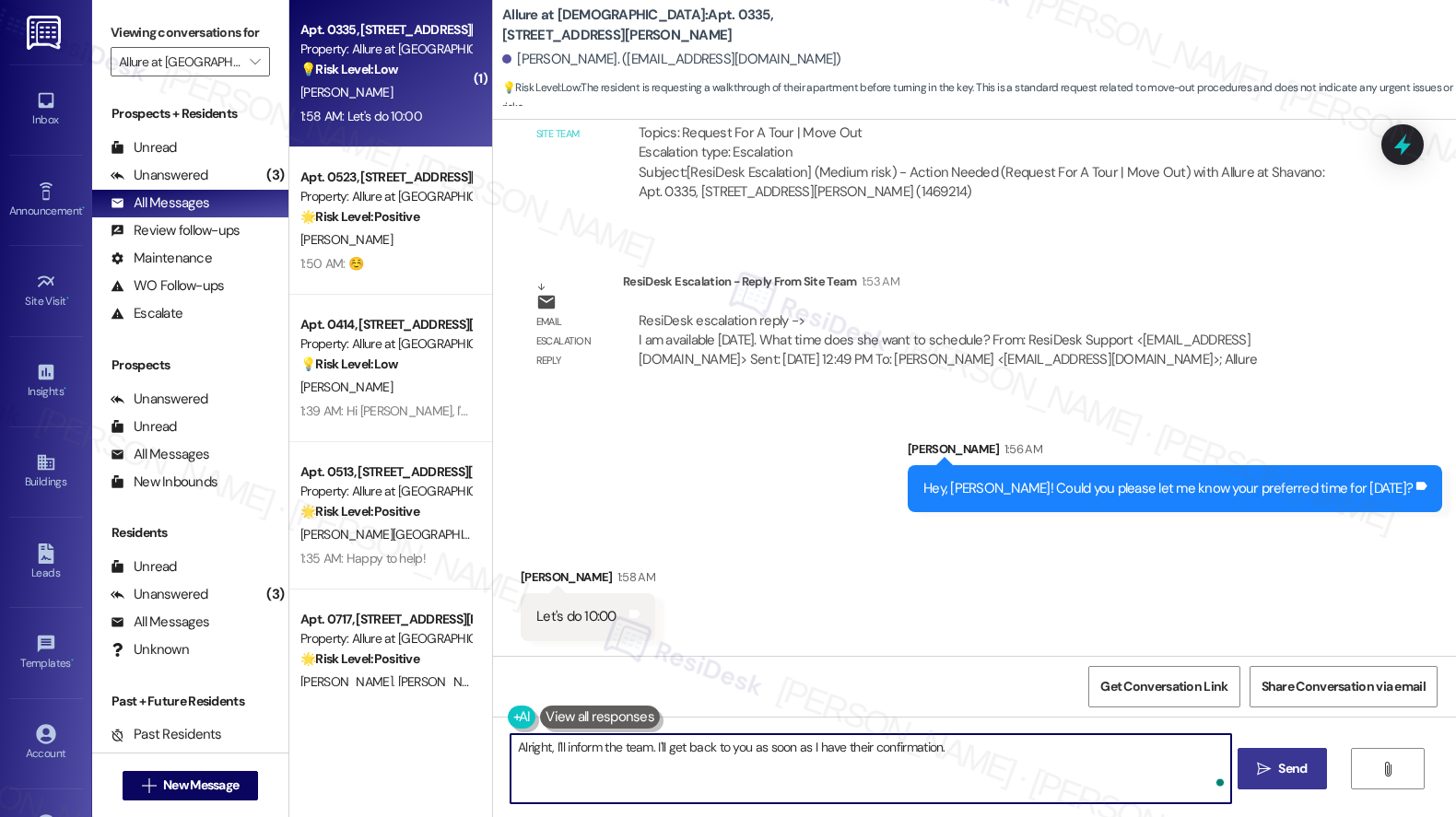
type textarea "Alright, I'll inform the team. I'll get back to you as soon as I have their con…"
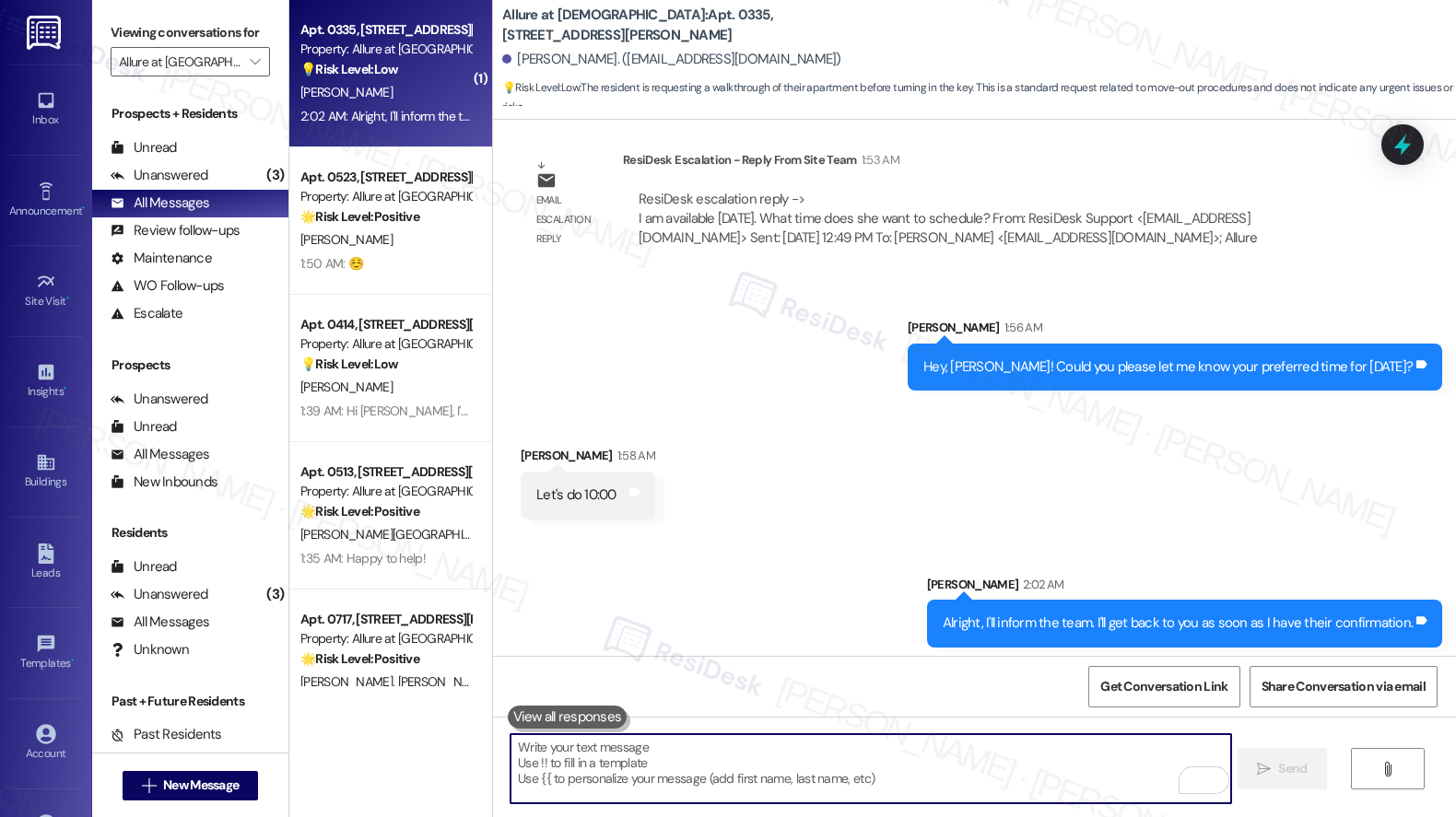
scroll to position [1173, 0]
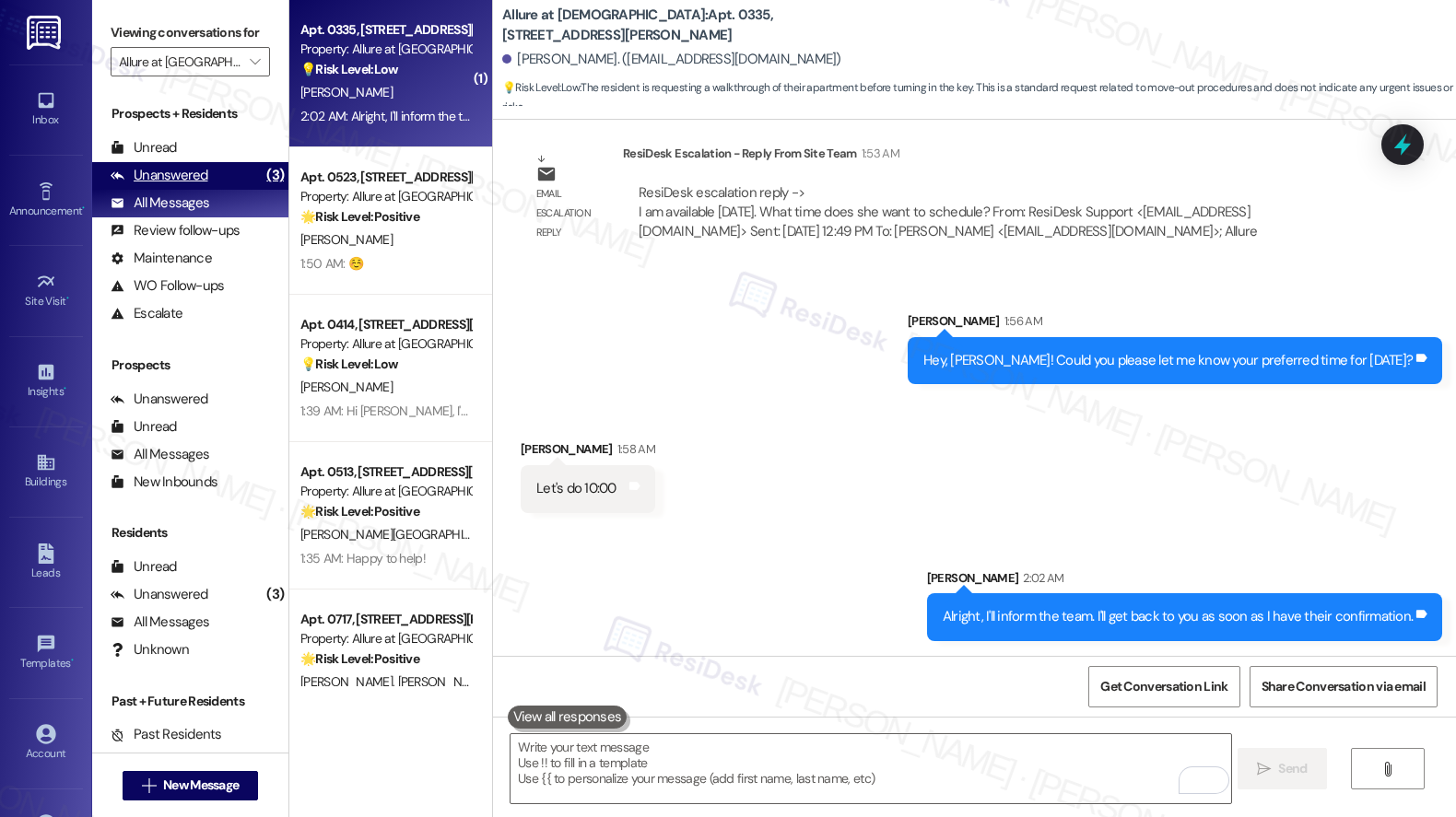
click at [174, 186] on div "Unanswered" at bounding box center [159, 175] width 98 height 20
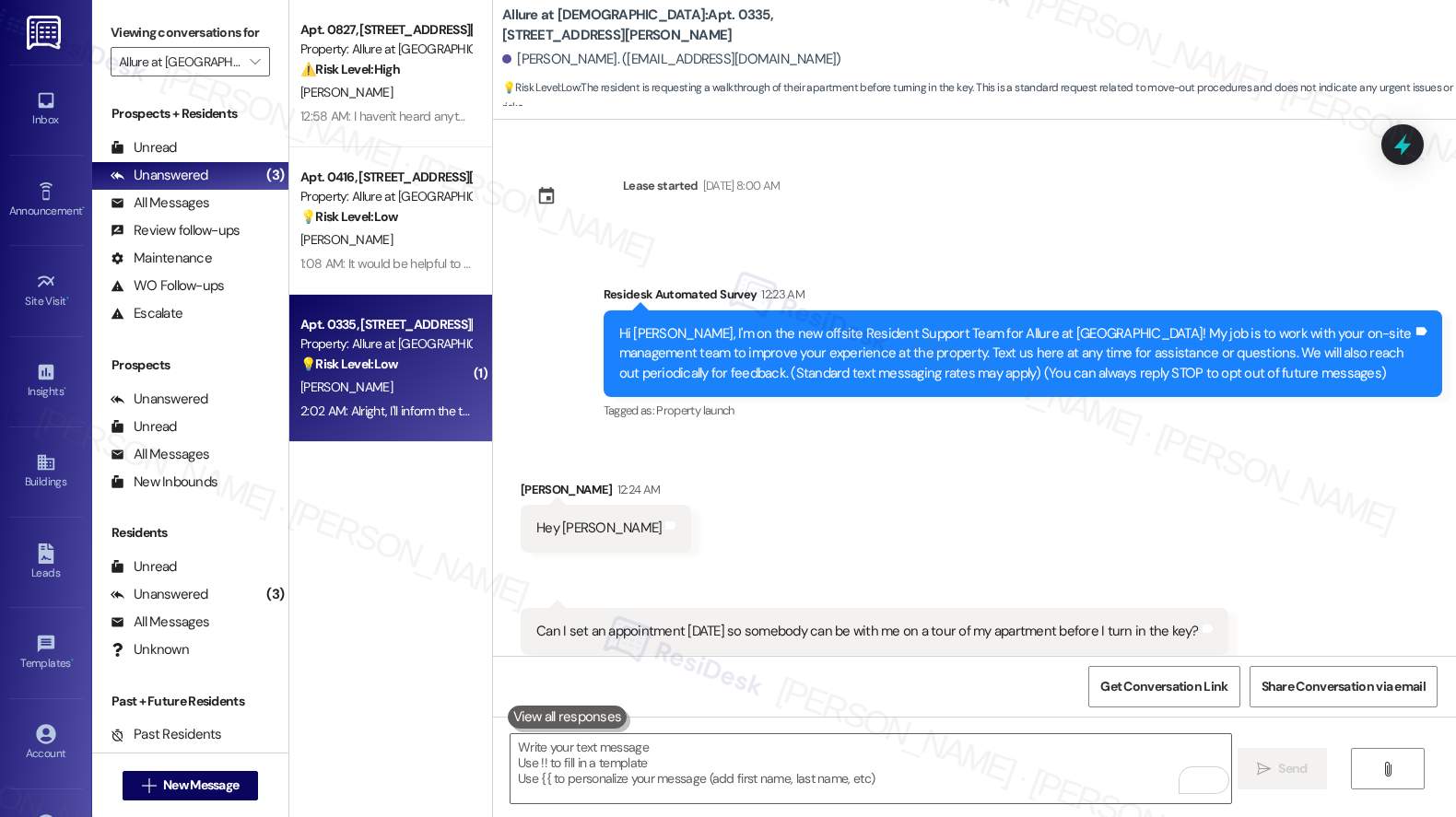
scroll to position [1173, 0]
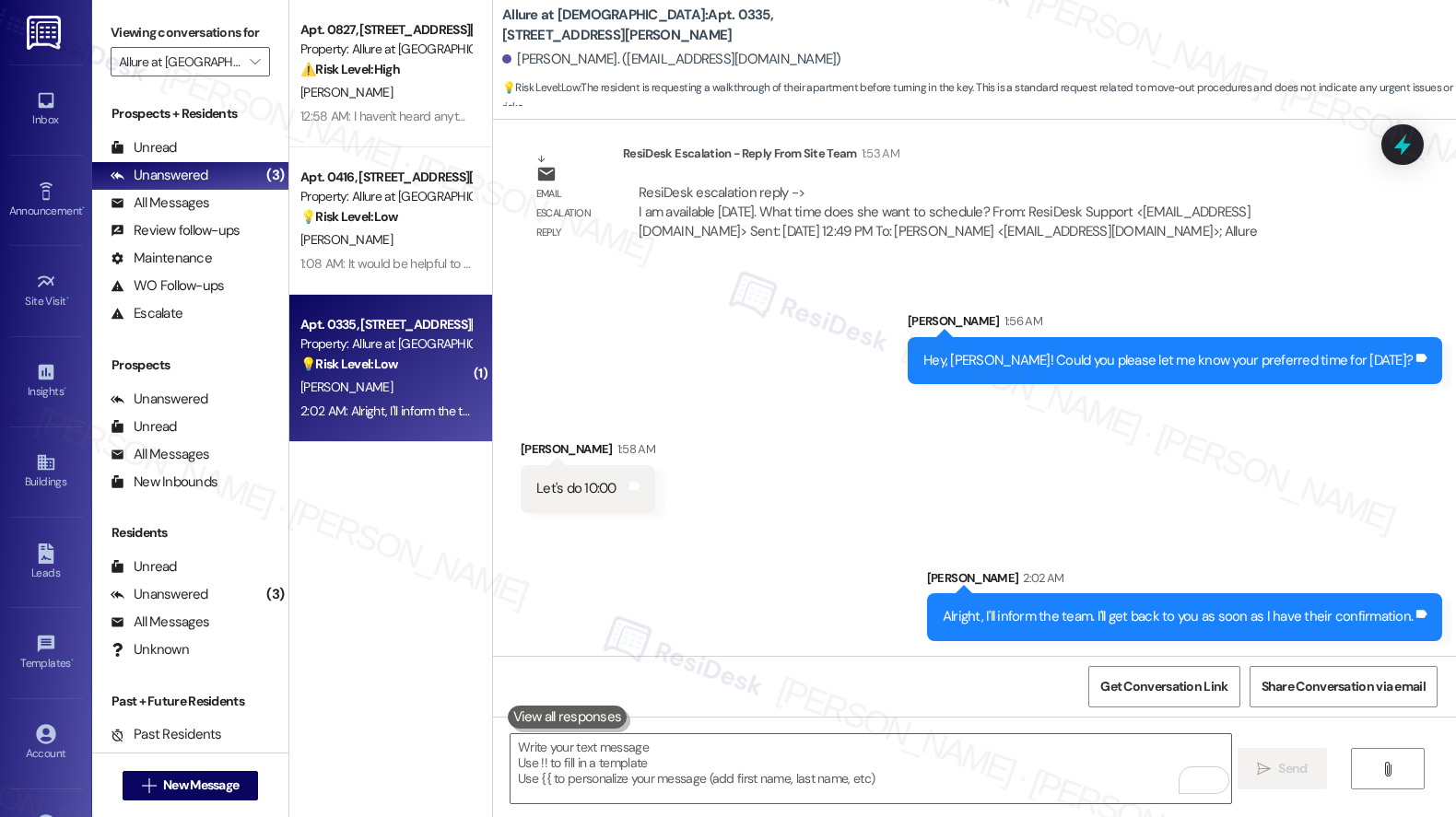
click at [709, 468] on div "Received via SMS Anas Alazizi 1:58 AM Let's do 10:00 Tags and notes" at bounding box center [974, 462] width 963 height 128
click at [402, 392] on div "A. Alazizi" at bounding box center [385, 387] width 174 height 23
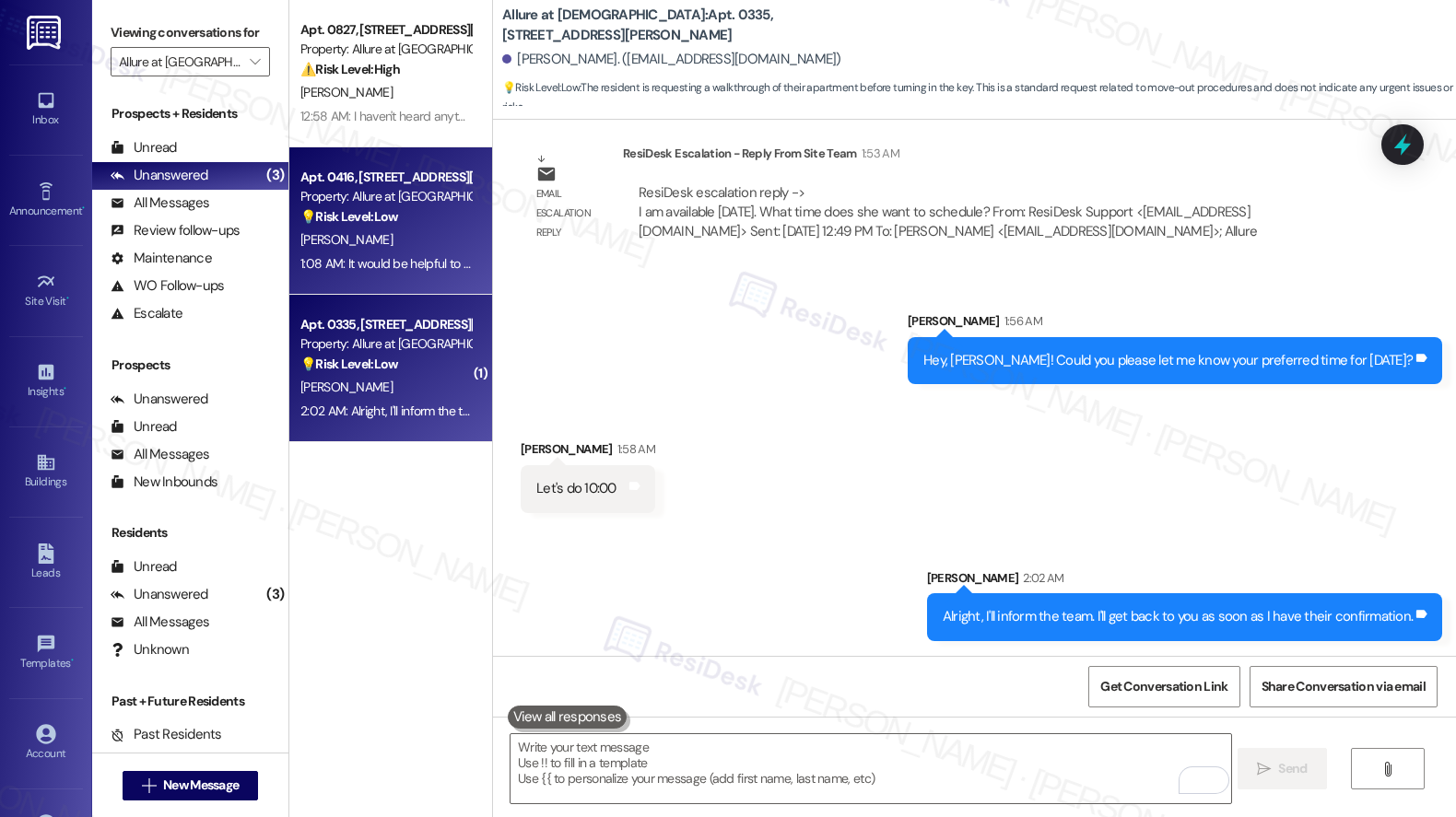
click at [384, 240] on div "[PERSON_NAME]" at bounding box center [385, 240] width 174 height 23
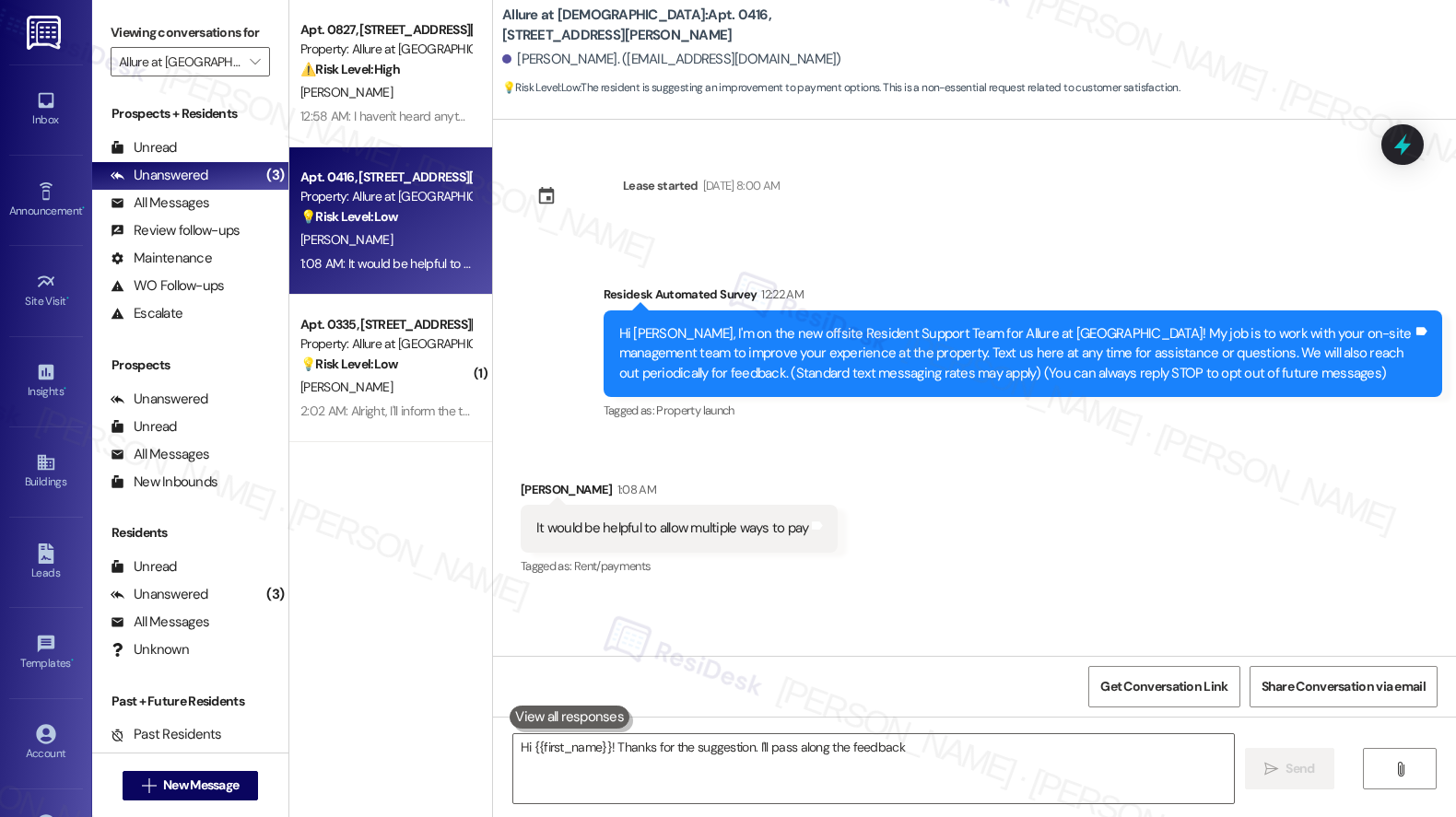
click at [384, 240] on div "[PERSON_NAME]" at bounding box center [385, 240] width 174 height 23
type textarea "Hi {{first_name}}! Thanks for the suggestion. I'll pass along the feedback abou…"
drag, startPoint x: 593, startPoint y: 526, endPoint x: 770, endPoint y: 533, distance: 177.1
click at [770, 533] on div "It would be helpful to allow multiple ways to pay" at bounding box center [672, 528] width 271 height 20
click at [780, 769] on textarea "Hi {{first_name}}! Thanks for the suggestion. I'll pass along the feedback abou…" at bounding box center [873, 769] width 720 height 69
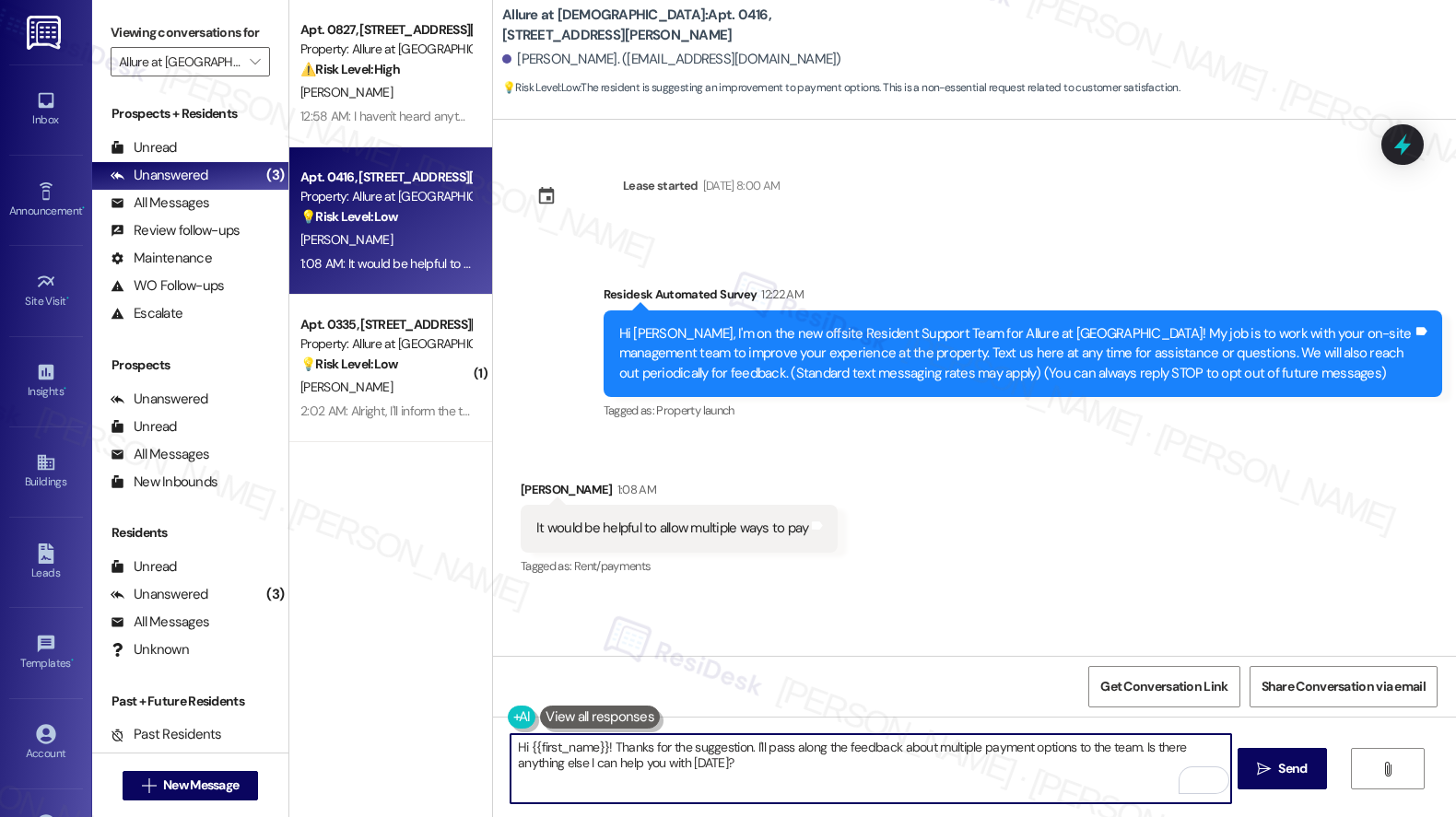
click at [667, 787] on textarea "Hi {{first_name}}! Thanks for the suggestion. I'll pass along the feedback abou…" at bounding box center [870, 769] width 720 height 69
click at [783, 783] on textarea "Hi {{first_name}}! Thanks for the suggestion. I'll pass along the feedback abou…" at bounding box center [870, 769] width 720 height 69
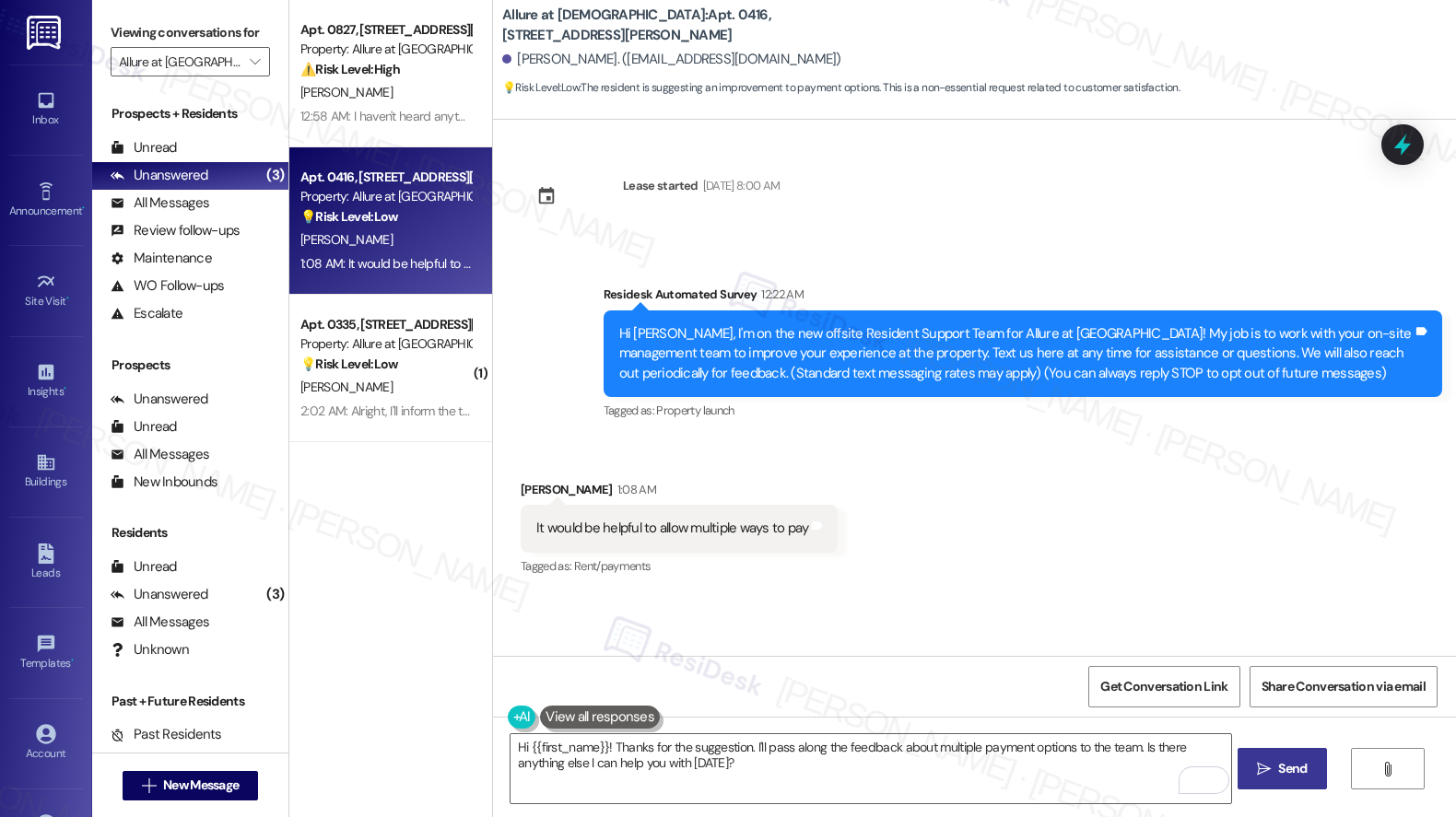
click at [1274, 778] on span "Send" at bounding box center [1292, 769] width 36 height 20
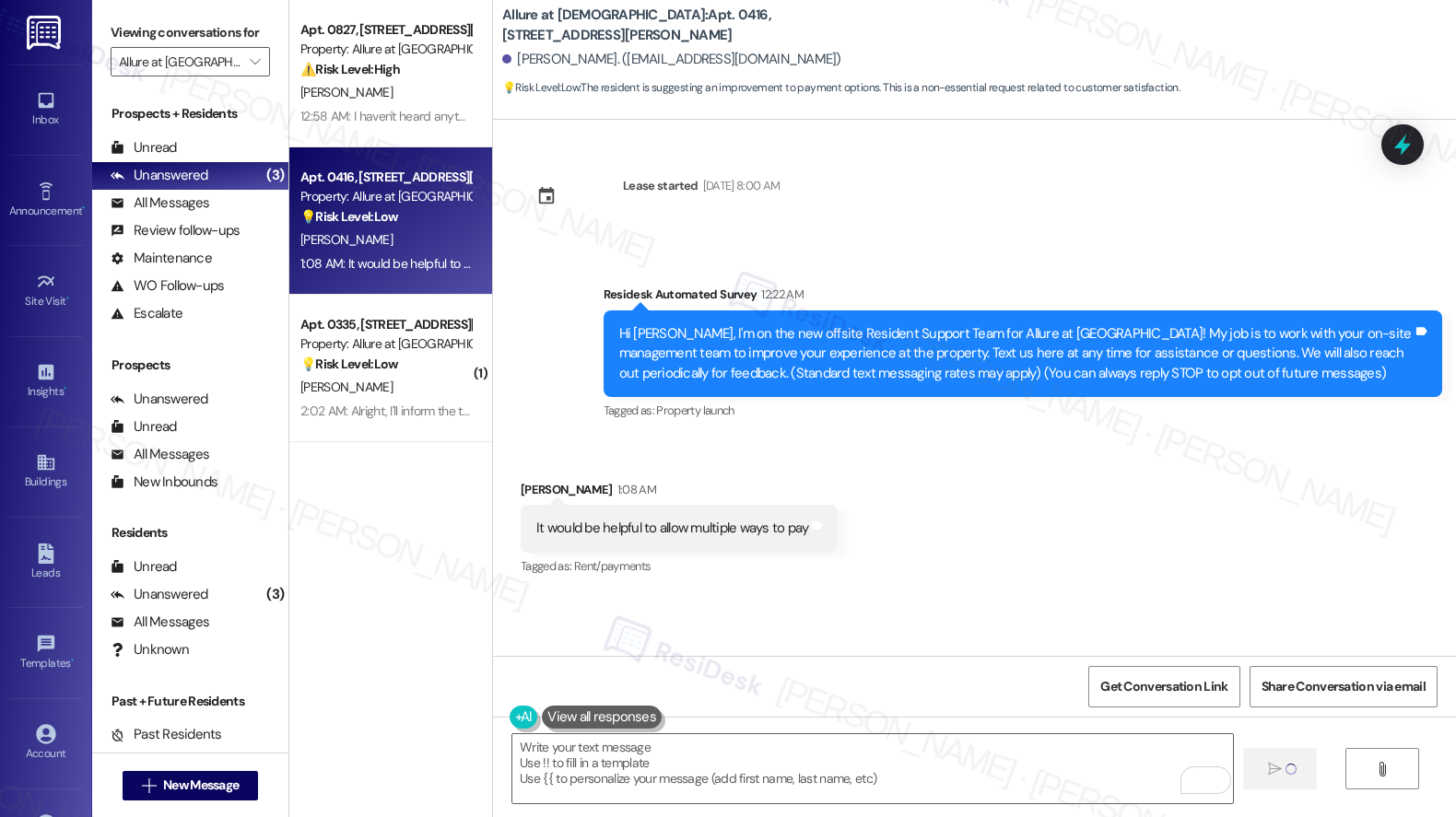
type textarea "Fetching suggested responses. Please feel free to read through the conversation…"
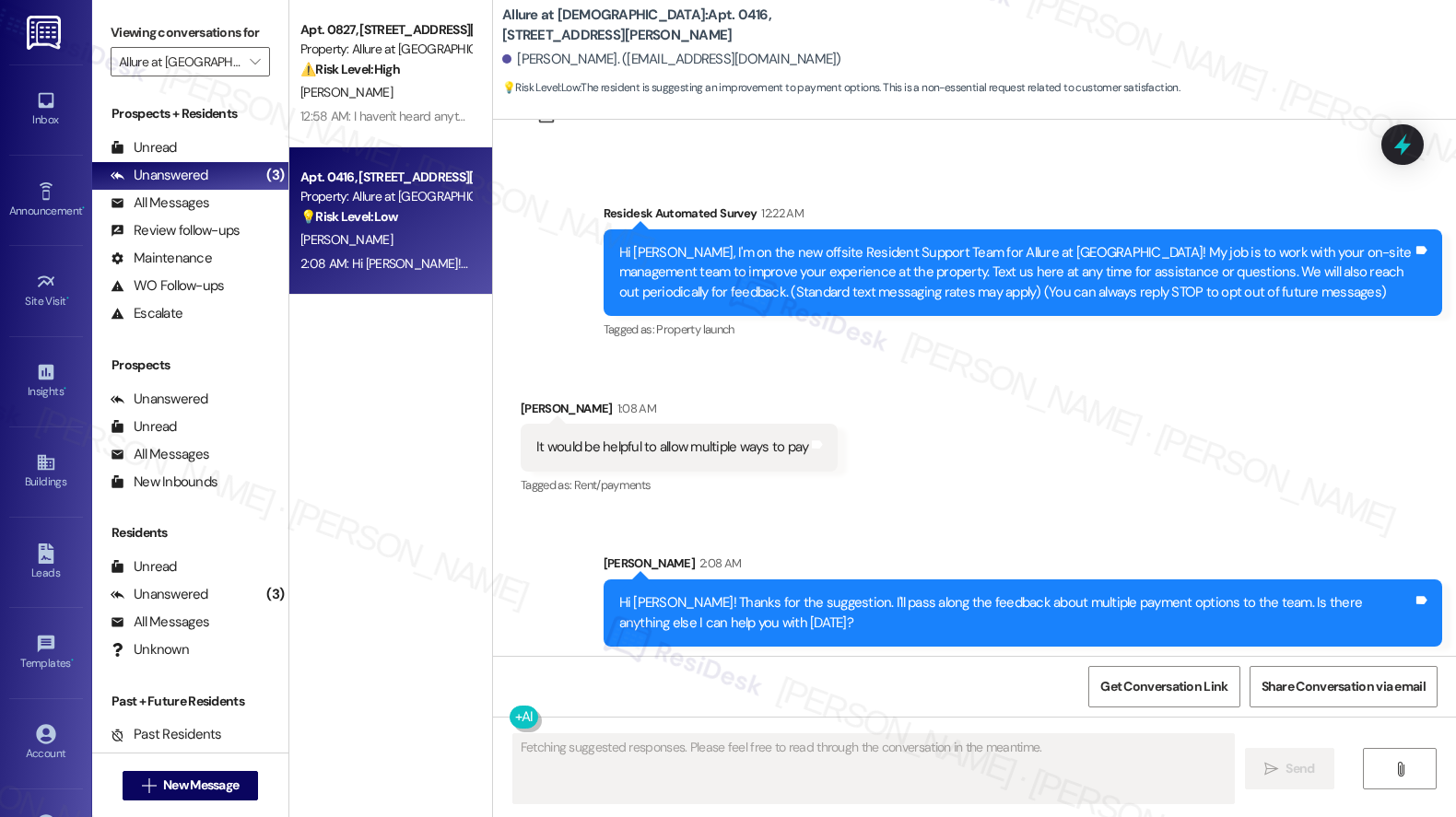
scroll to position [87, 0]
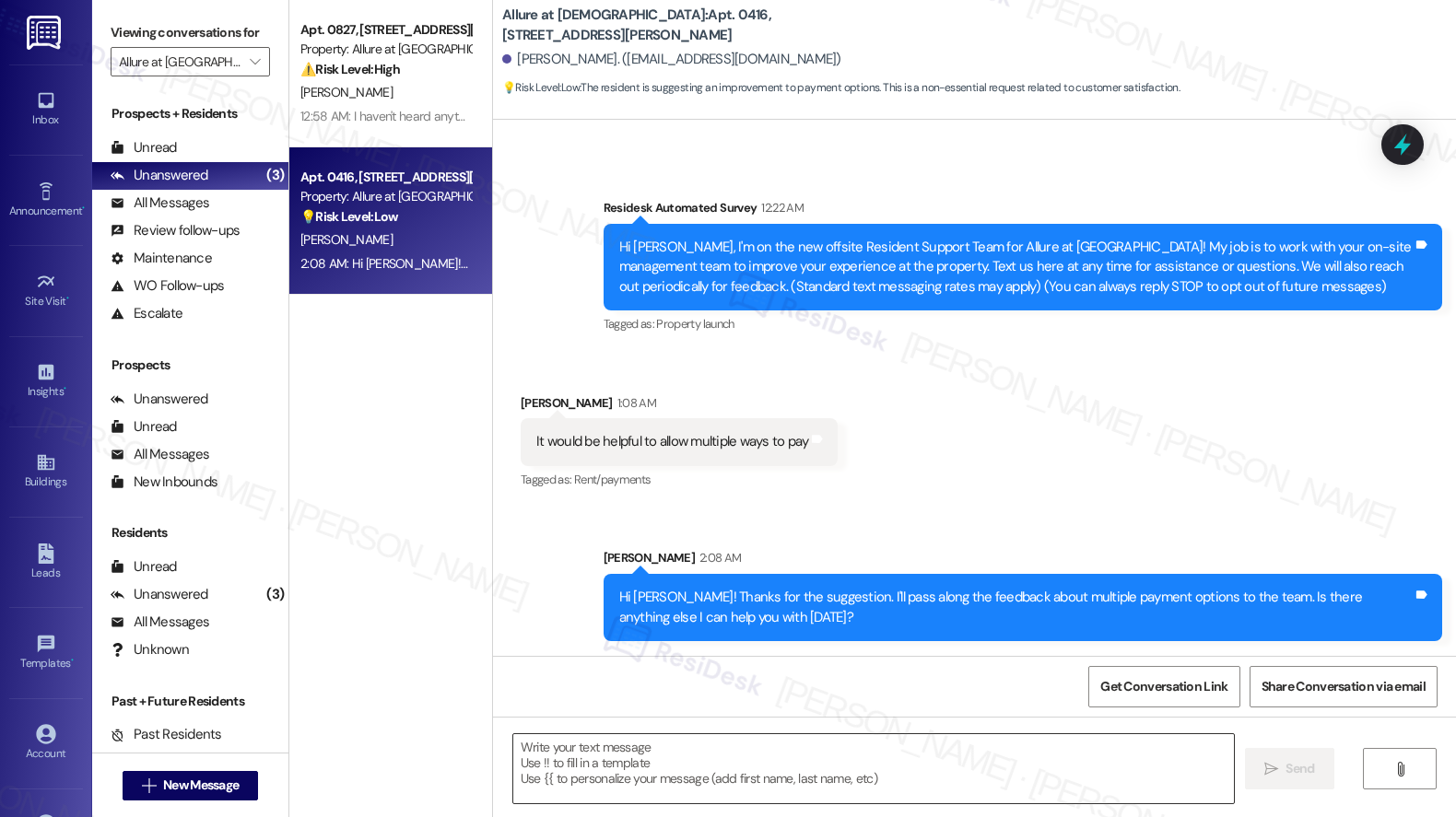
click at [835, 789] on textarea "To enrich screen reader interactions, please activate Accessibility in Grammarl…" at bounding box center [873, 769] width 720 height 69
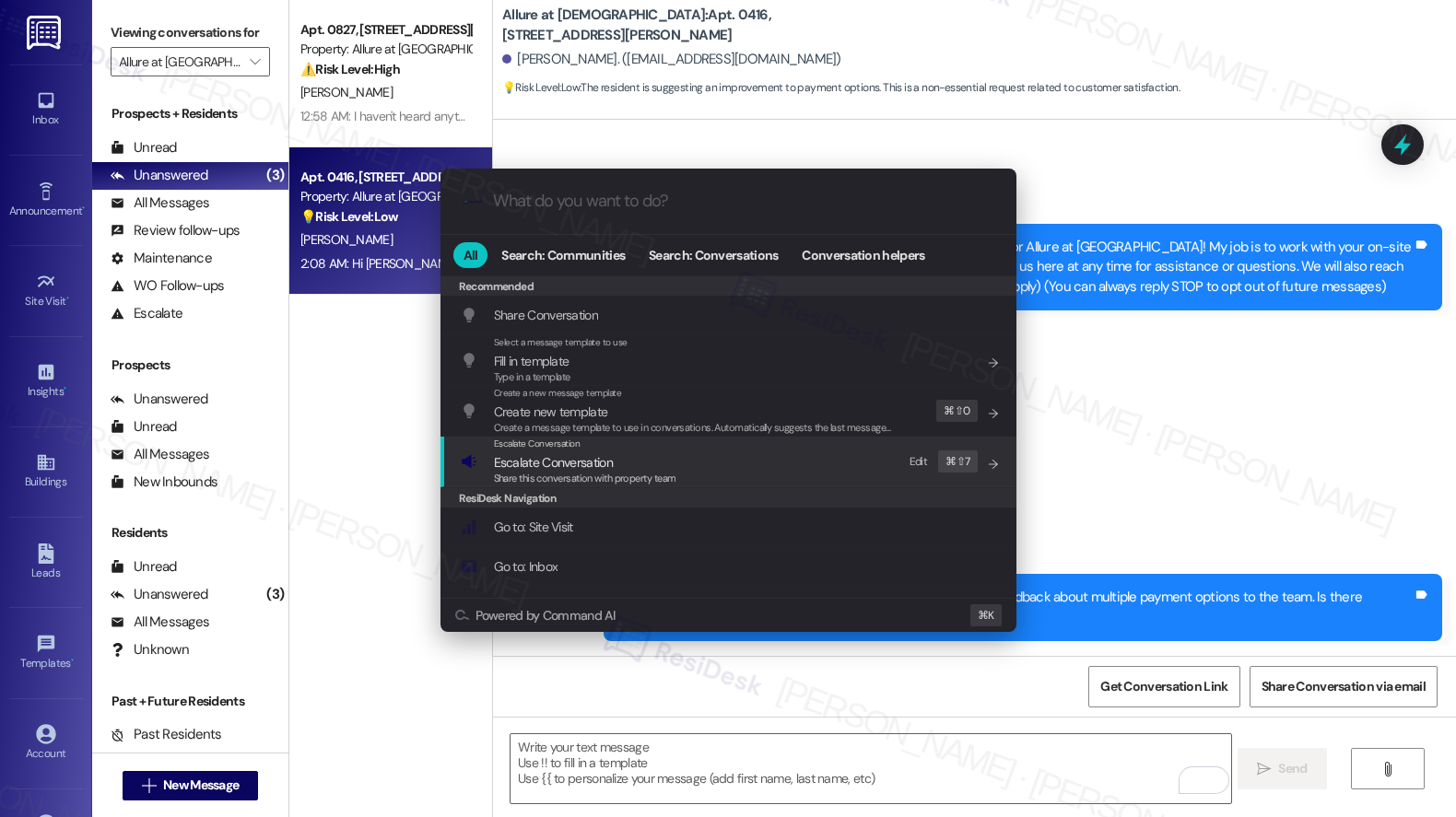
click at [661, 473] on span "Share this conversation with property team" at bounding box center [585, 478] width 183 height 13
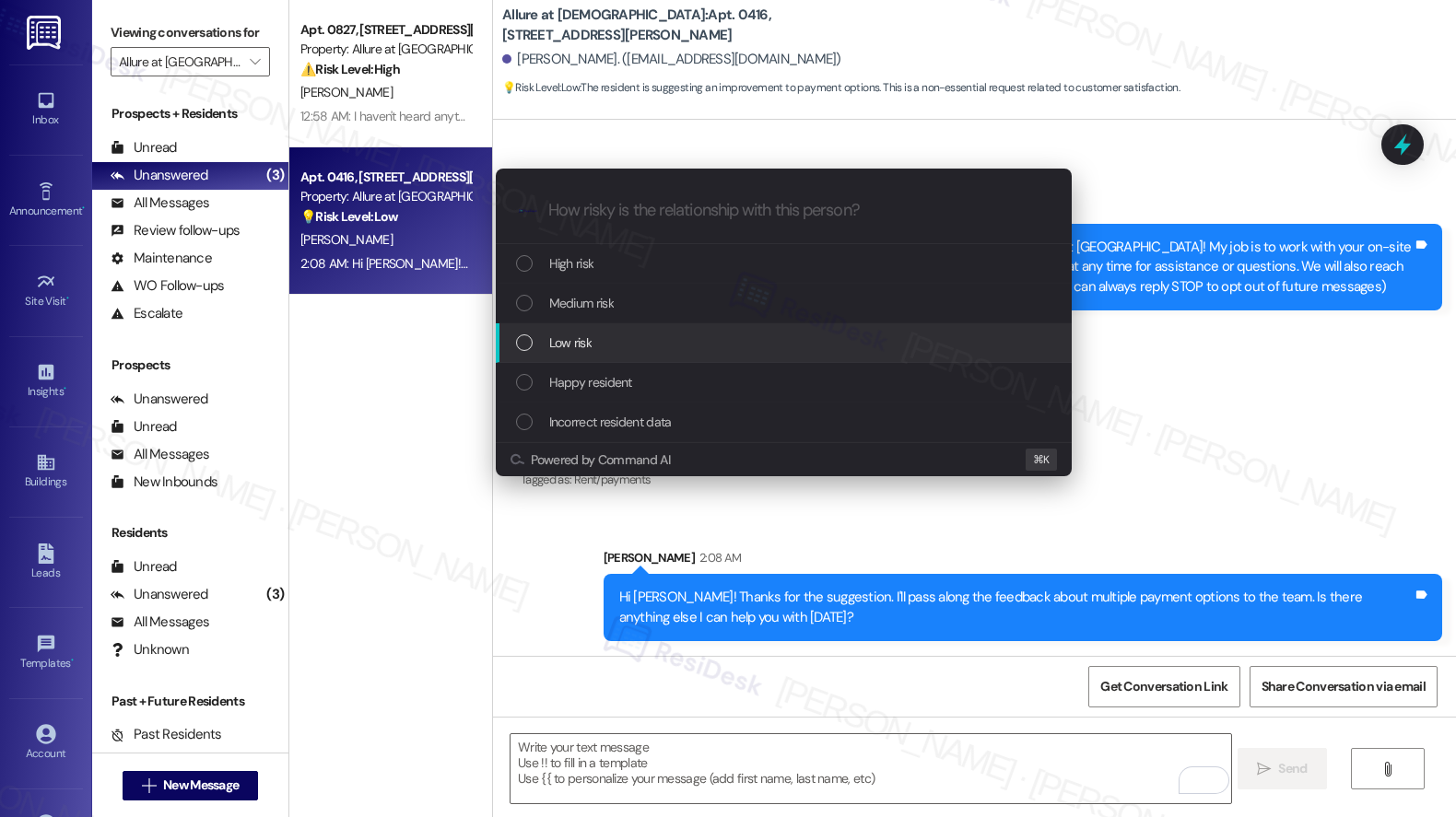
click at [651, 348] on div "Low risk" at bounding box center [785, 343] width 539 height 21
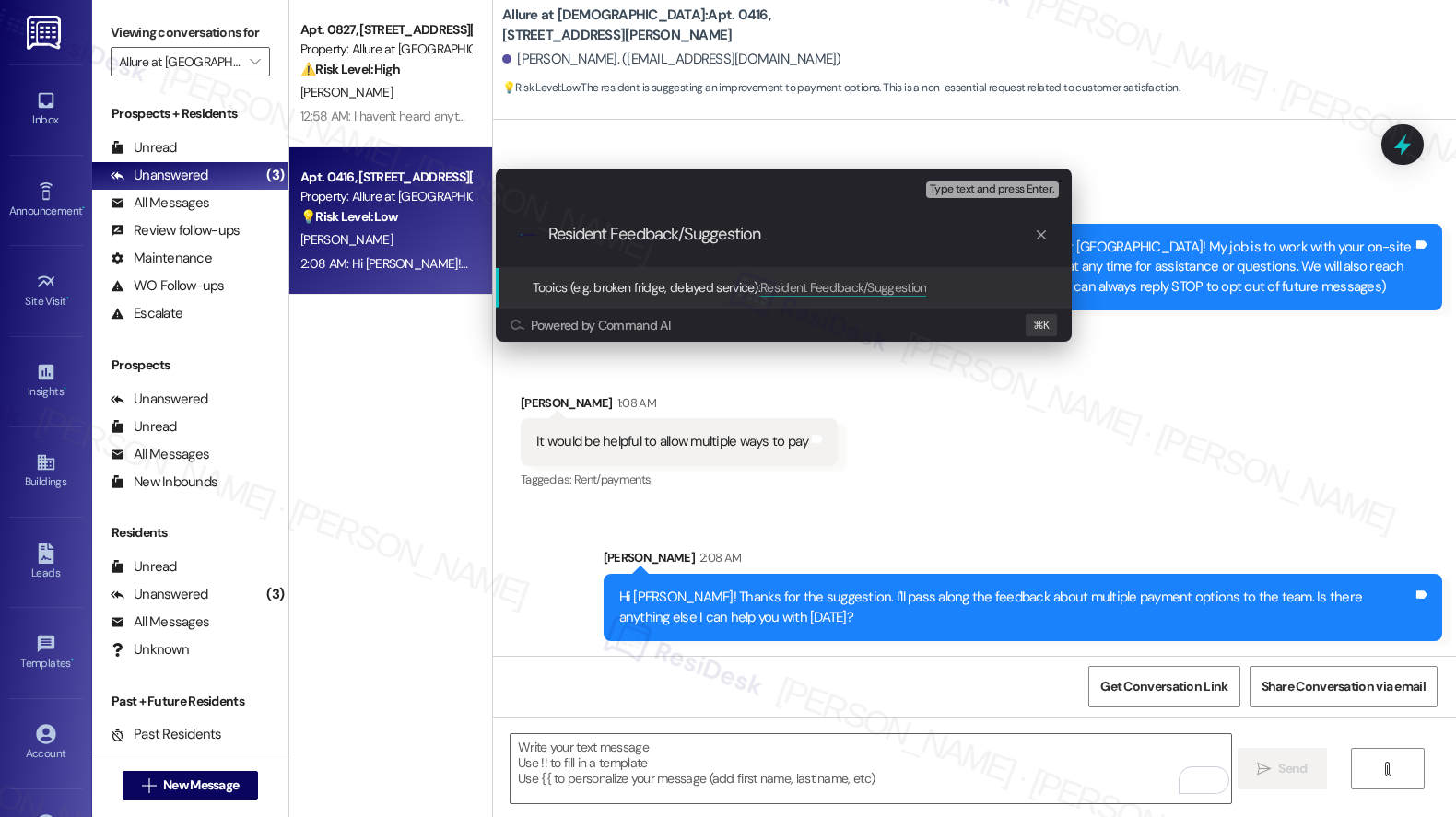
type input "Resident Feedback/Suggestion"
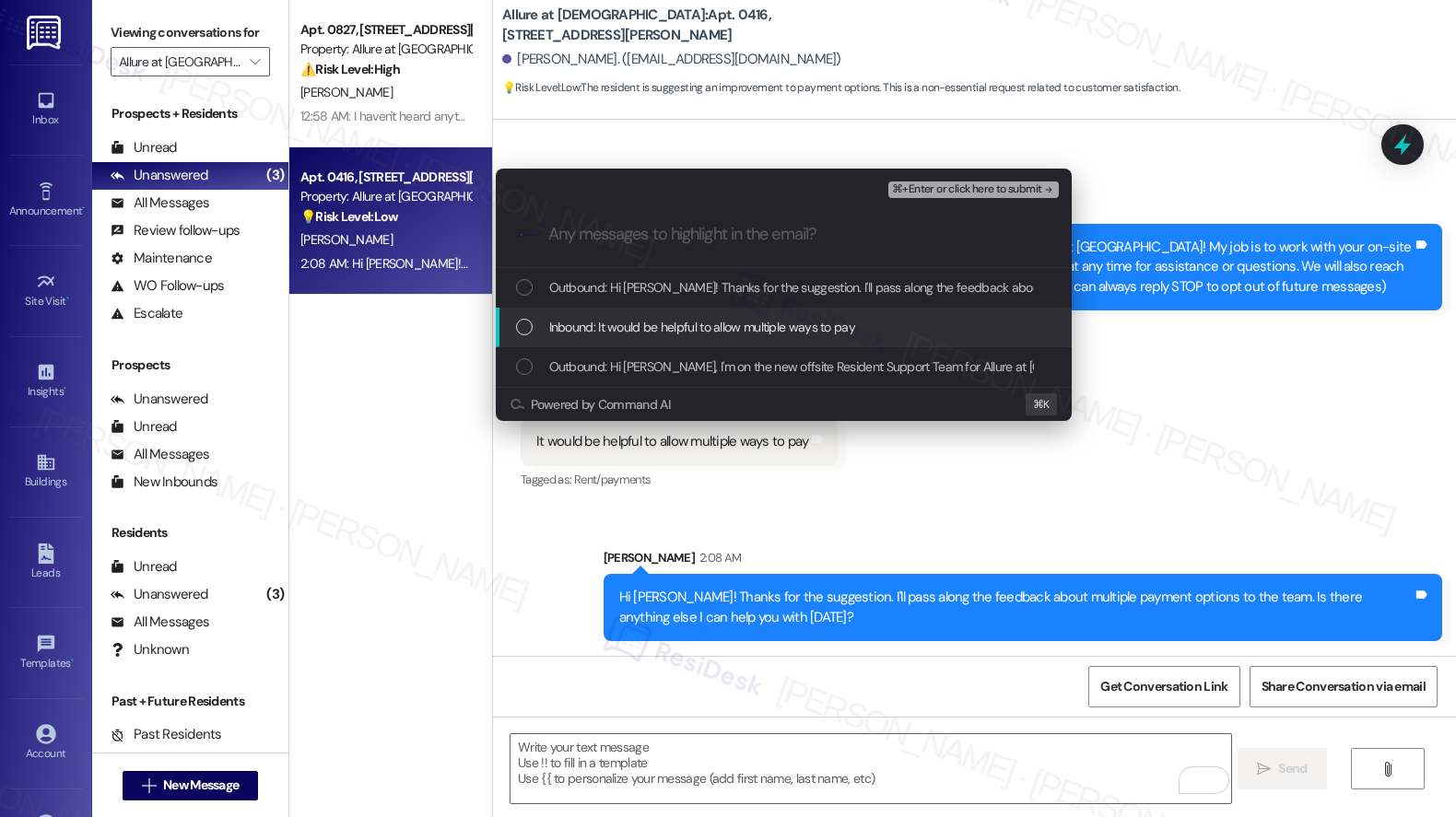
click at [739, 332] on span "Inbound: It would be helpful to allow multiple ways to pay" at bounding box center [702, 327] width 306 height 21
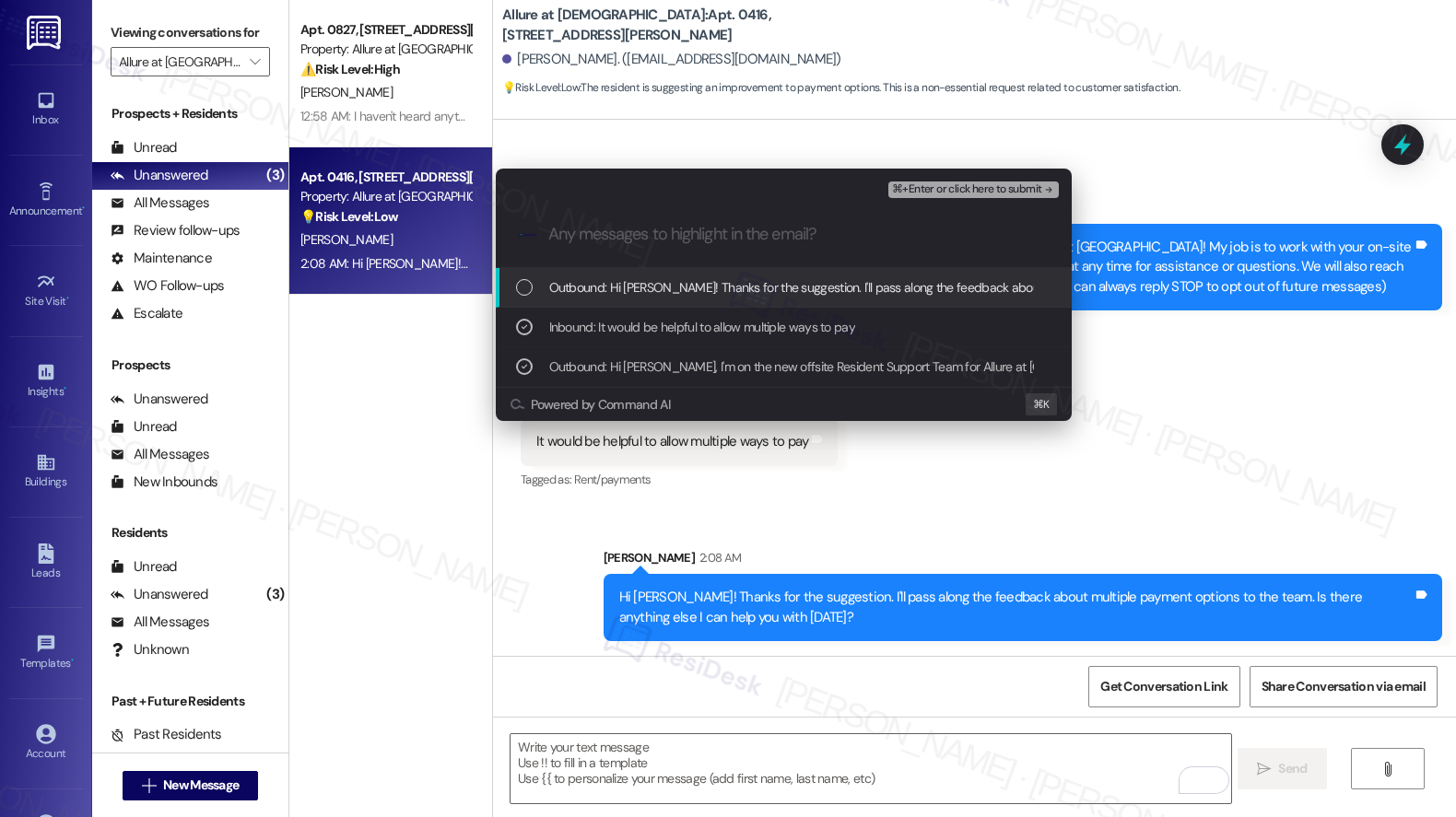
click at [780, 284] on span "Outbound: Hi Gwendolyn! Thanks for the suggestion. I'll pass along the feedback…" at bounding box center [1030, 287] width 962 height 21
click at [968, 187] on span "⌘+Enter or click here to submit" at bounding box center [966, 190] width 149 height 13
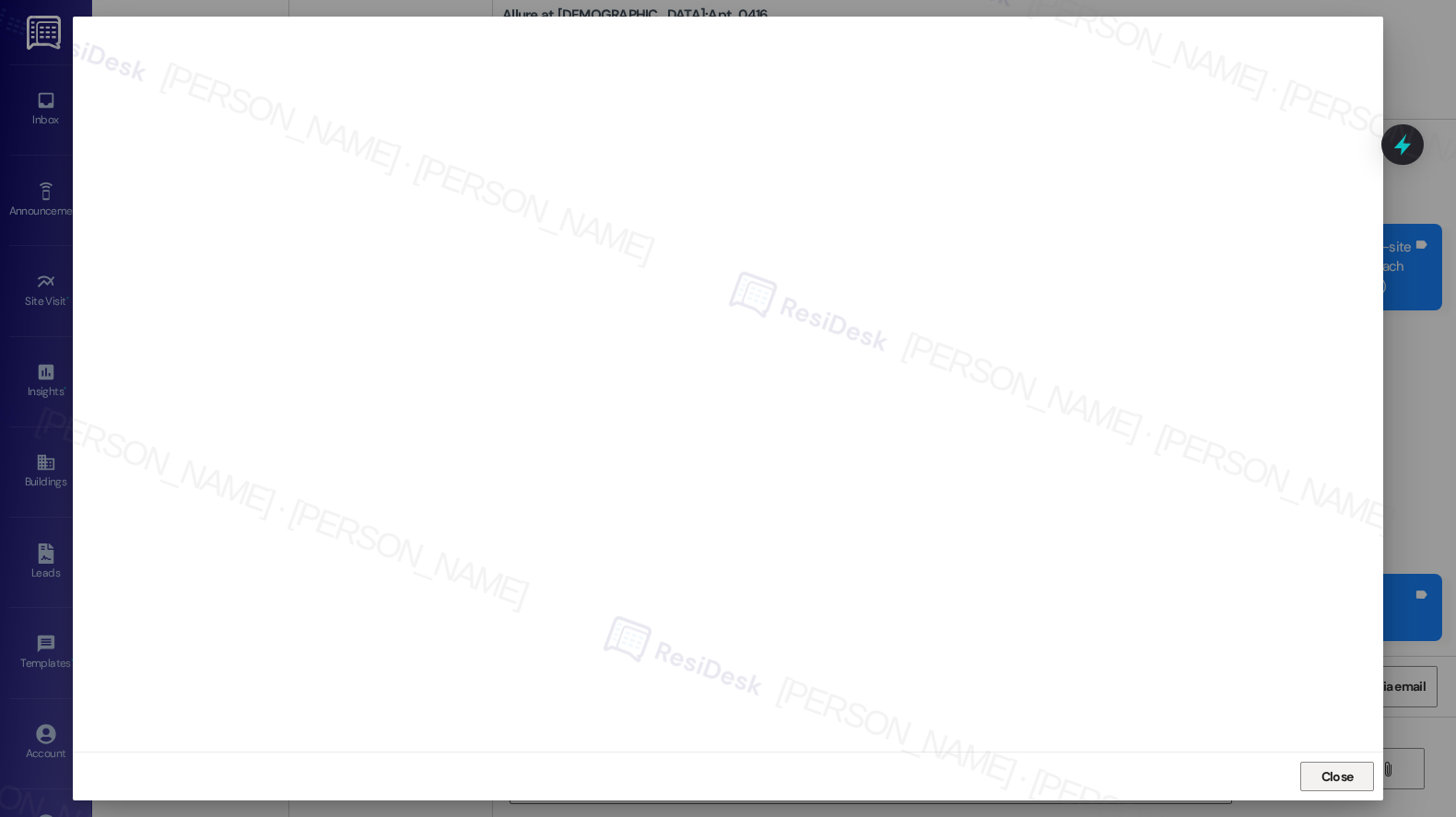
click at [1322, 777] on span "Close" at bounding box center [1337, 777] width 33 height 20
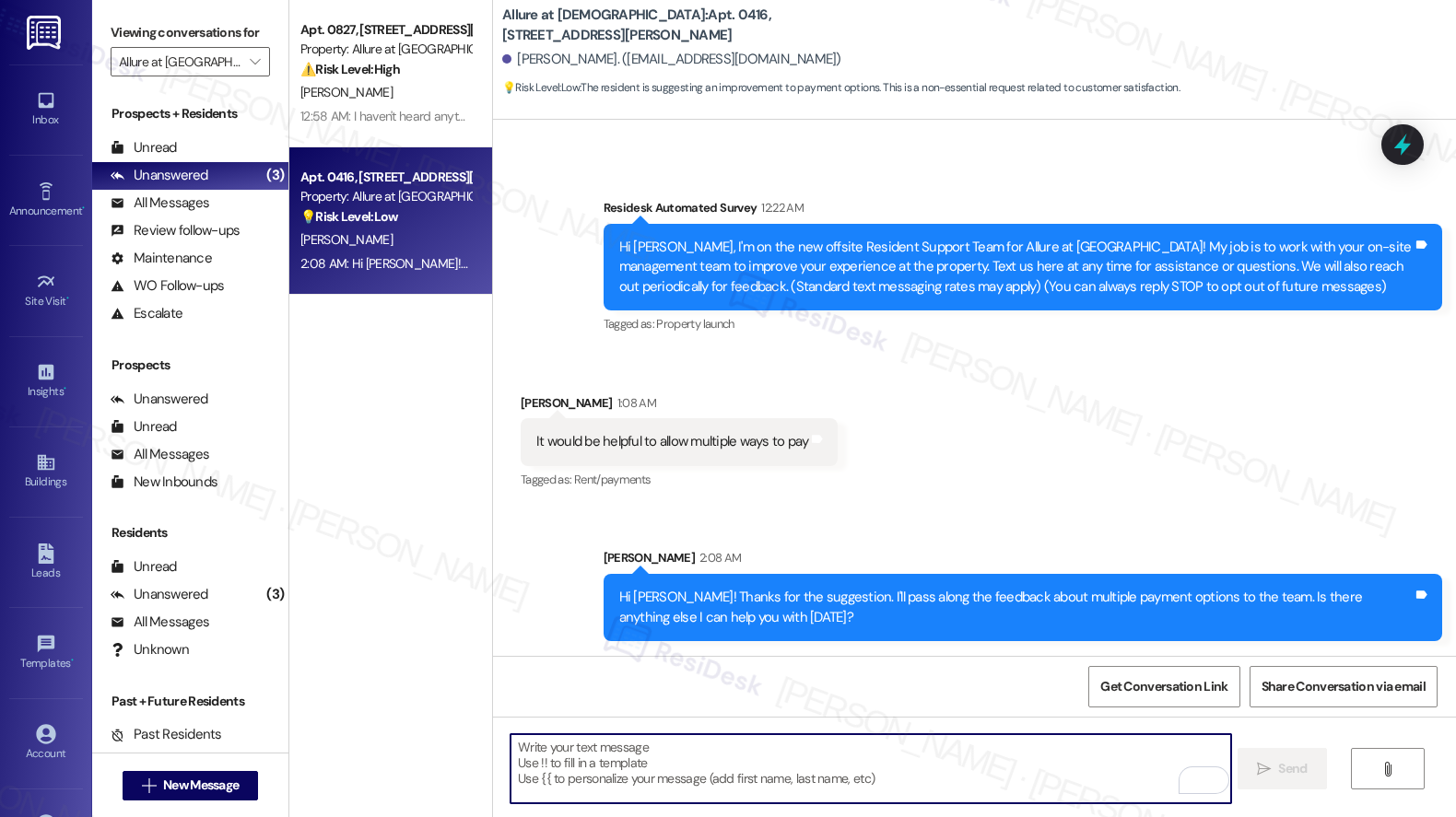
click at [834, 743] on textarea "To enrich screen reader interactions, please activate Accessibility in Grammarl…" at bounding box center [870, 769] width 720 height 69
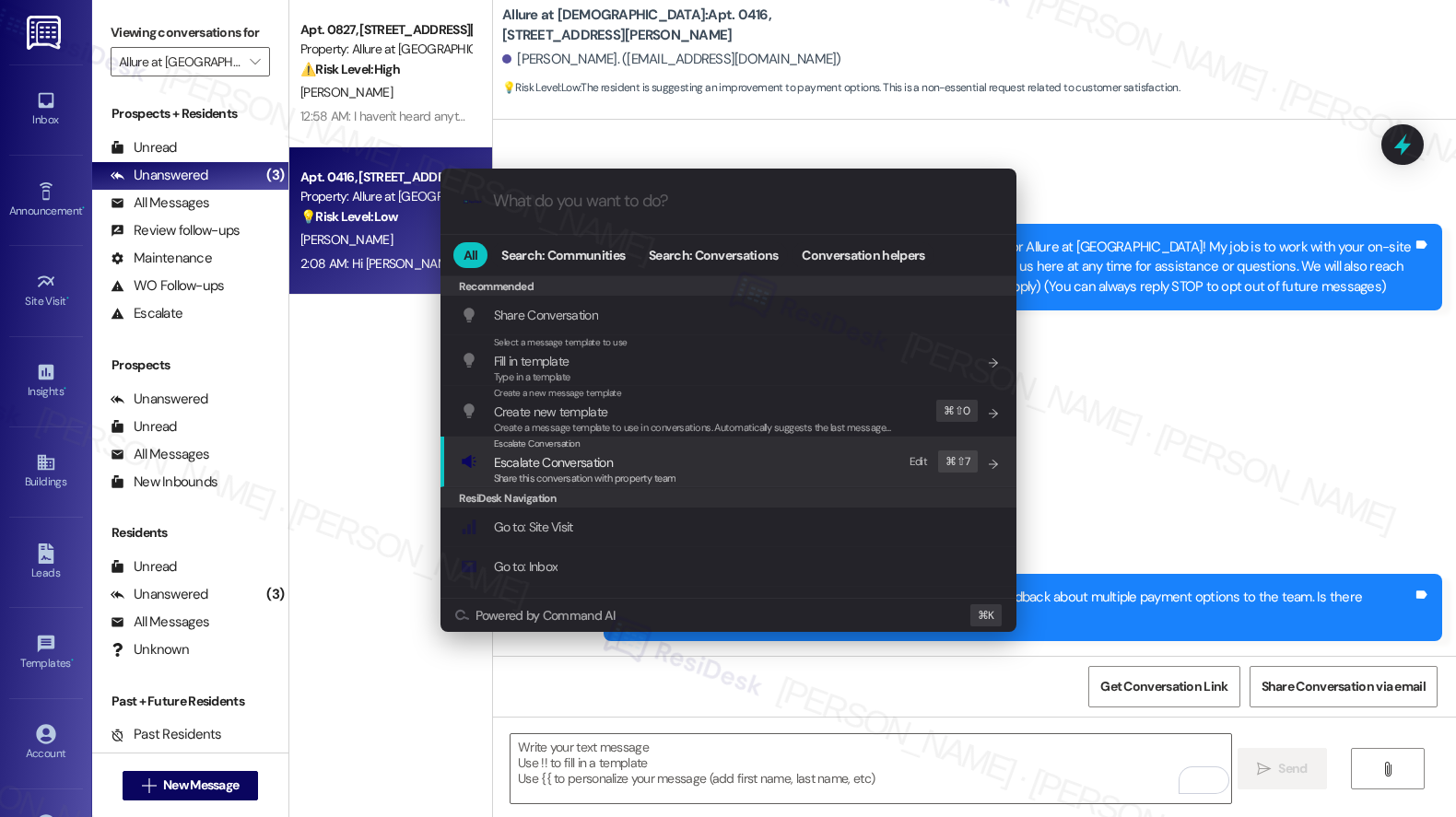
click at [563, 469] on span "Escalate Conversation" at bounding box center [552, 463] width 118 height 17
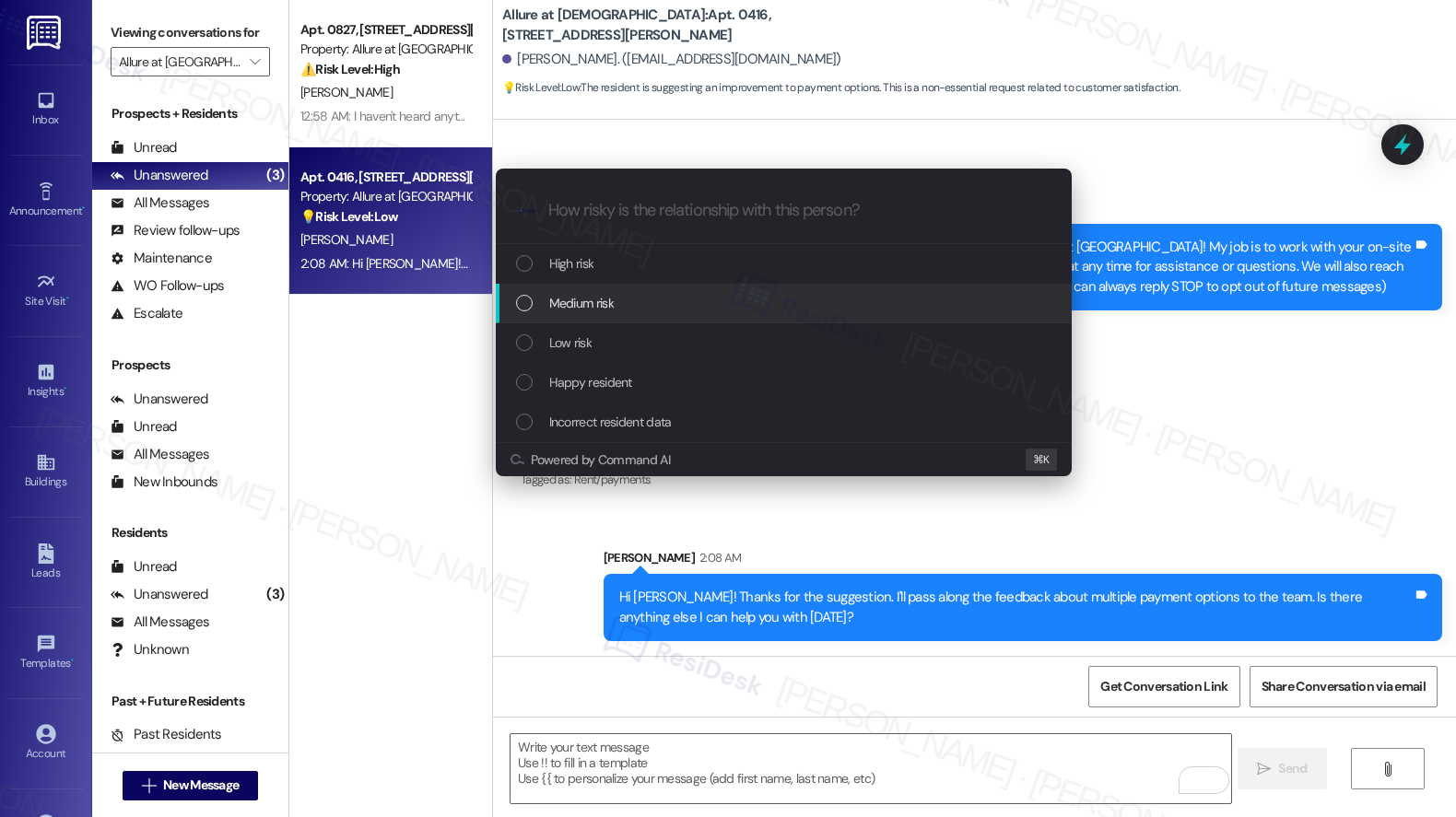
click at [580, 308] on span "Medium risk" at bounding box center [581, 303] width 64 height 21
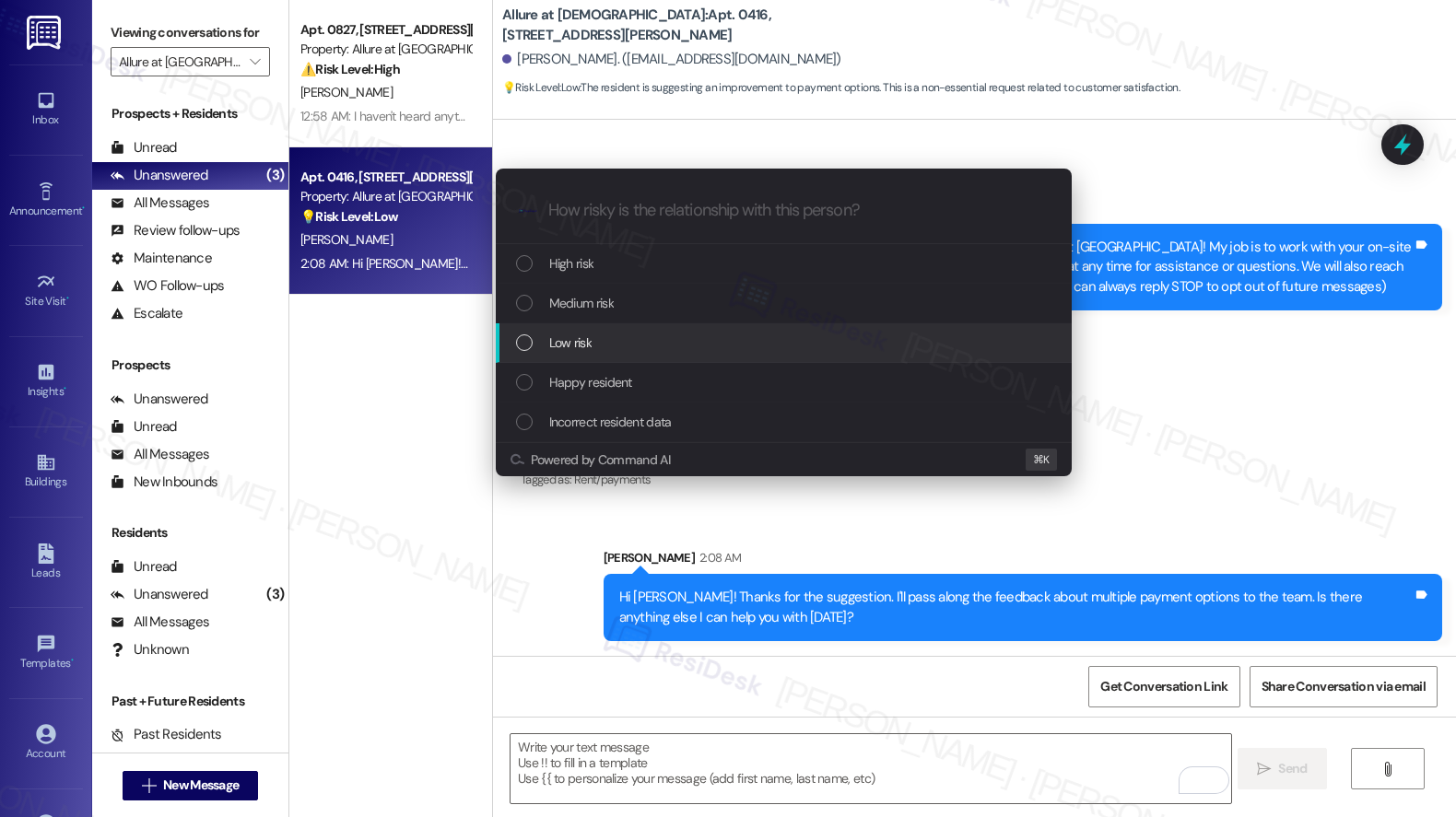
click at [583, 335] on span "Low risk" at bounding box center [570, 343] width 42 height 21
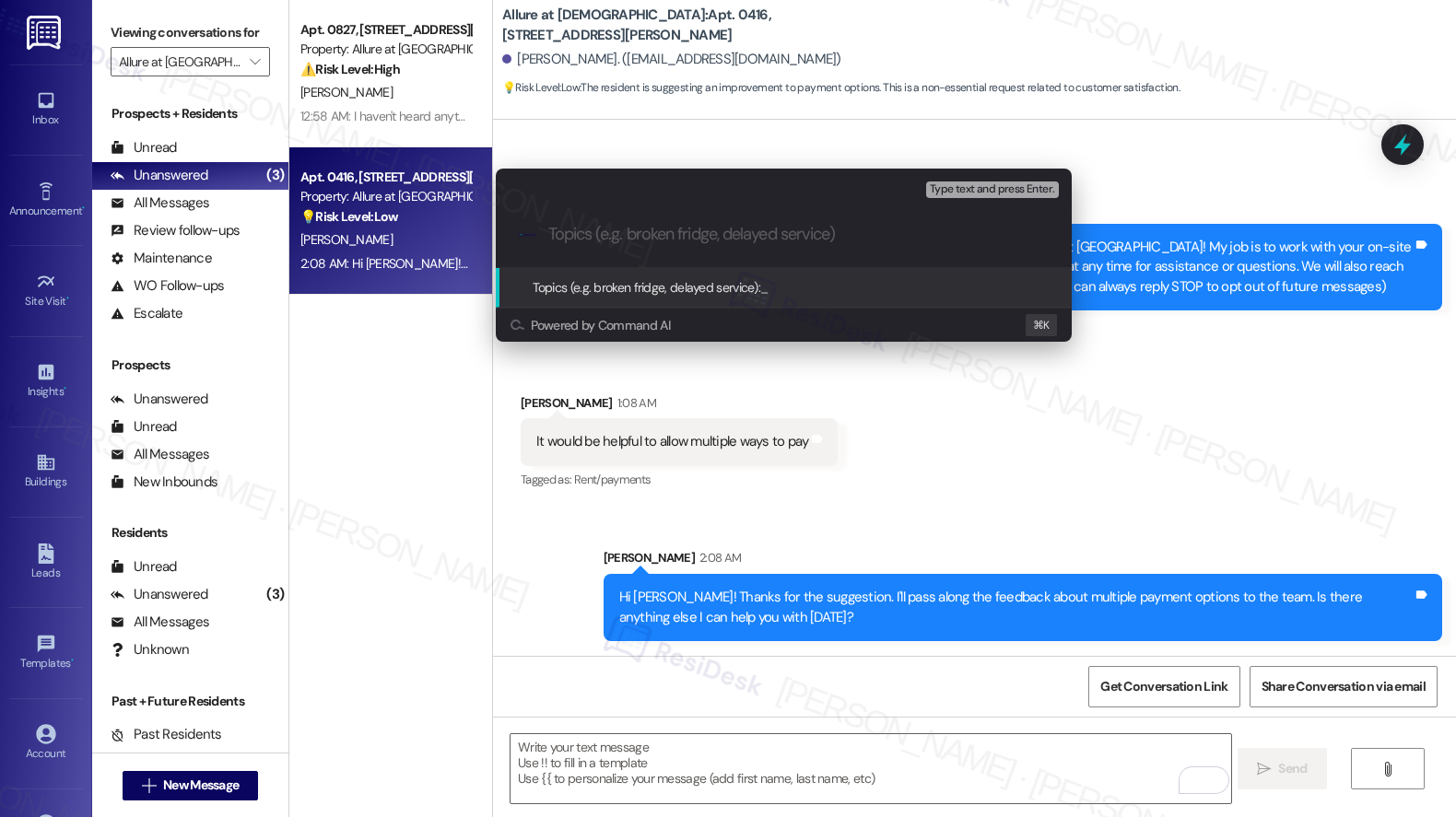
paste input "Resident Feedback/Suggestion"
type input "Resident Feedback/Suggestion"
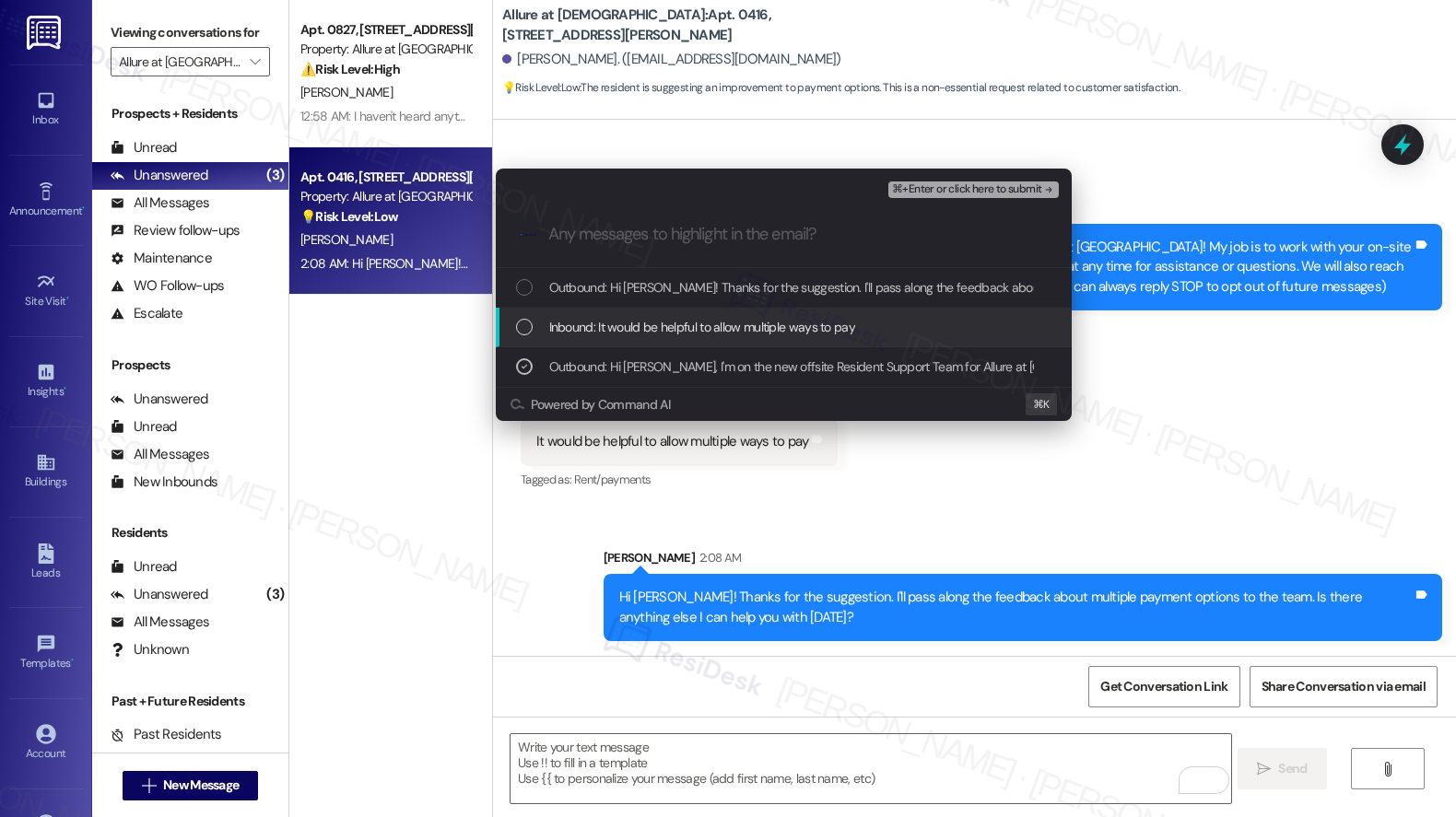
click at [634, 328] on span "Inbound: It would be helpful to allow multiple ways to pay" at bounding box center [702, 327] width 306 height 21
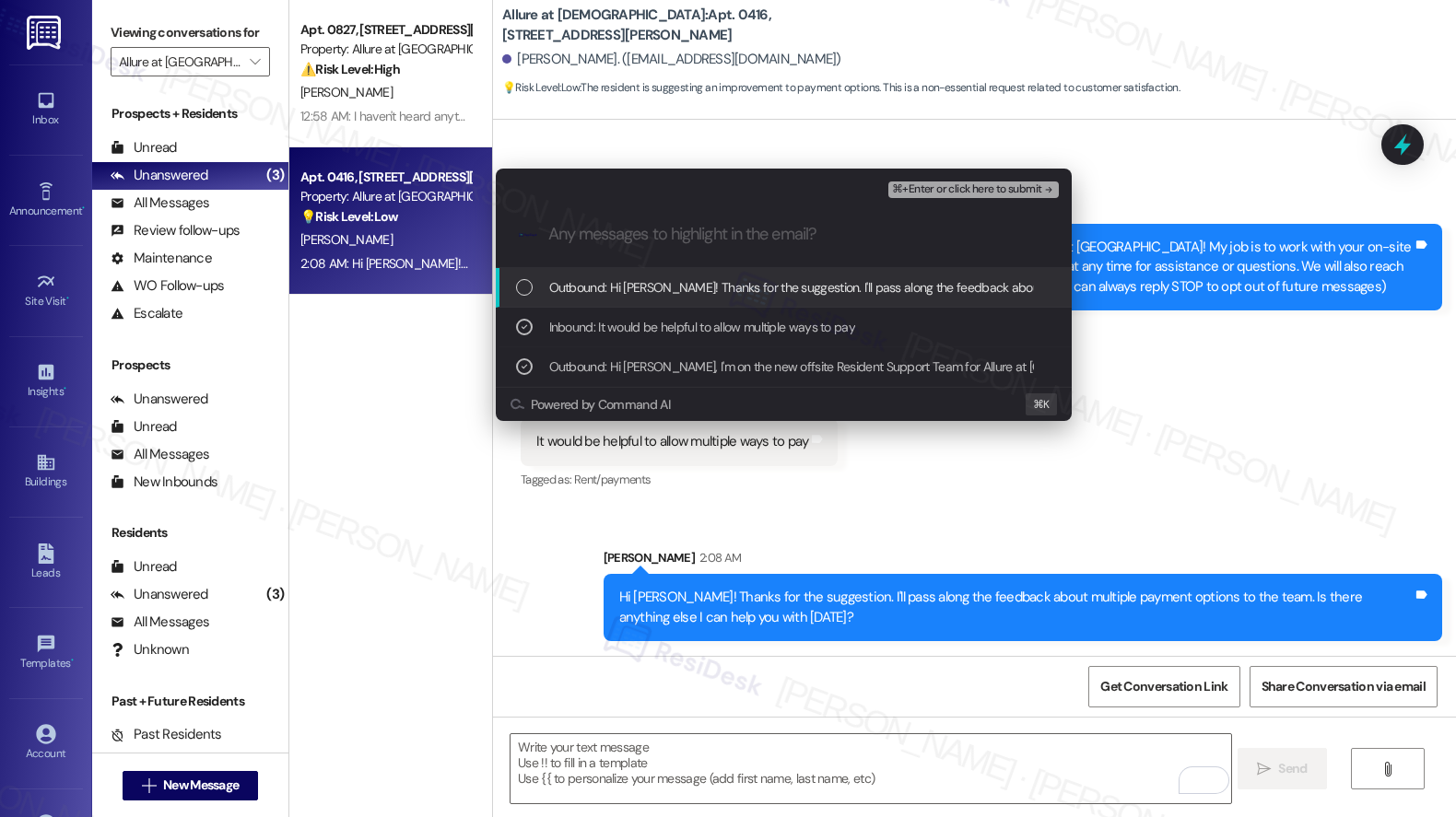
click at [667, 290] on span "Outbound: Hi Gwendolyn! Thanks for the suggestion. I'll pass along the feedback…" at bounding box center [1030, 287] width 962 height 21
click at [916, 191] on span "⌘+Enter or click here to submit" at bounding box center [966, 190] width 149 height 13
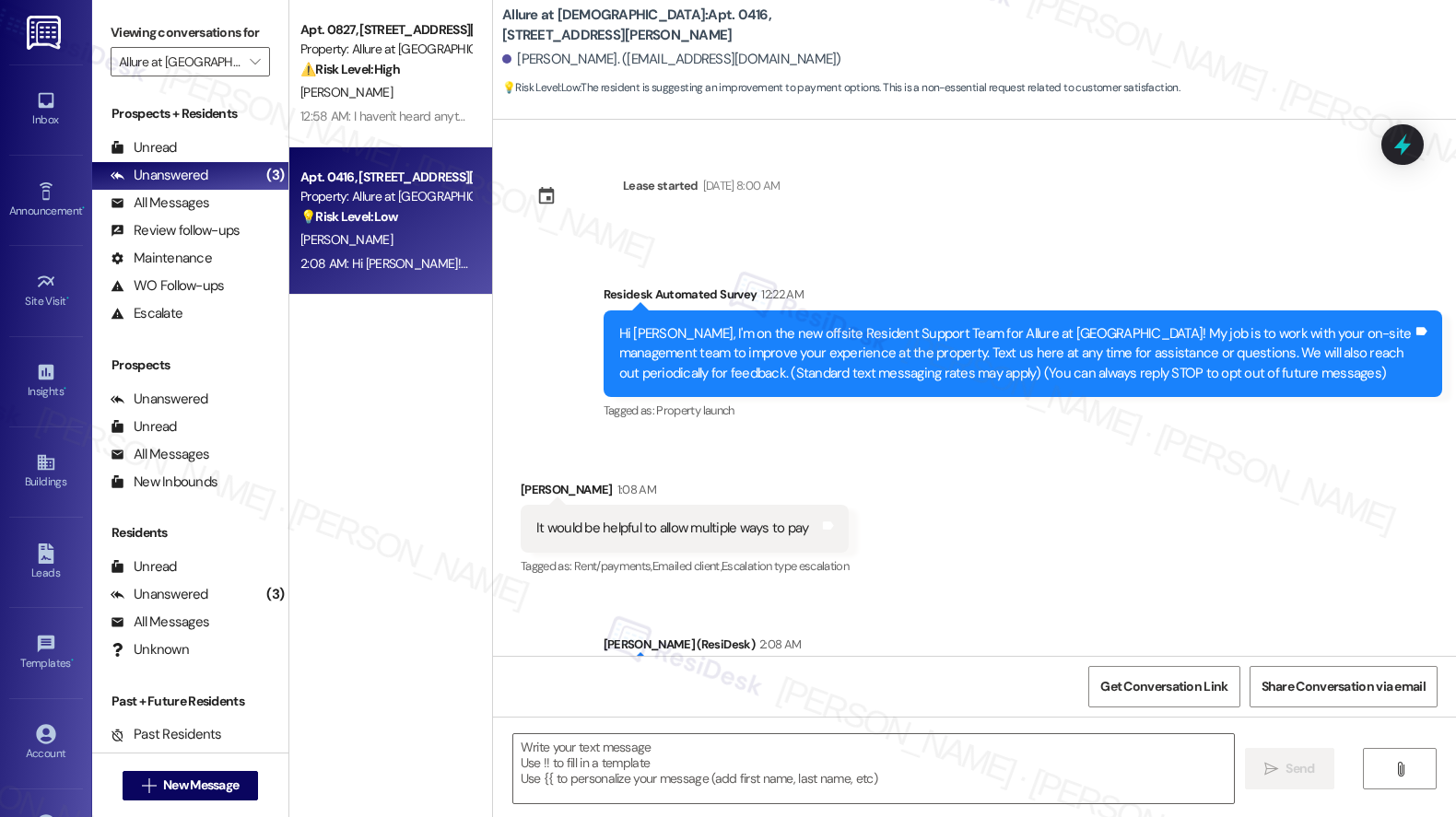
scroll to position [113, 0]
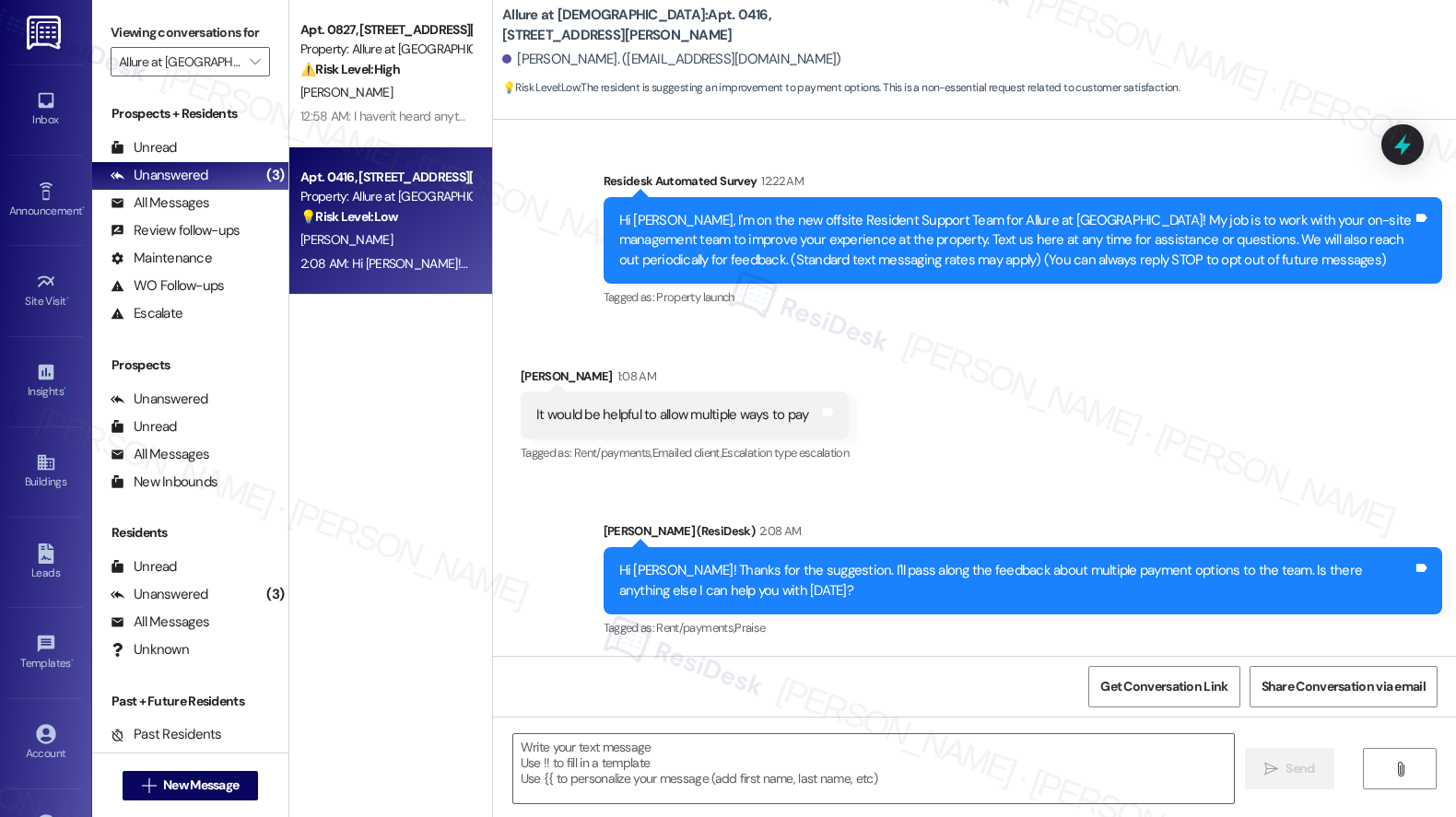
type textarea "Fetching suggested responses. Please feel free to read through the conversation…"
click at [741, 778] on textarea at bounding box center [873, 769] width 720 height 69
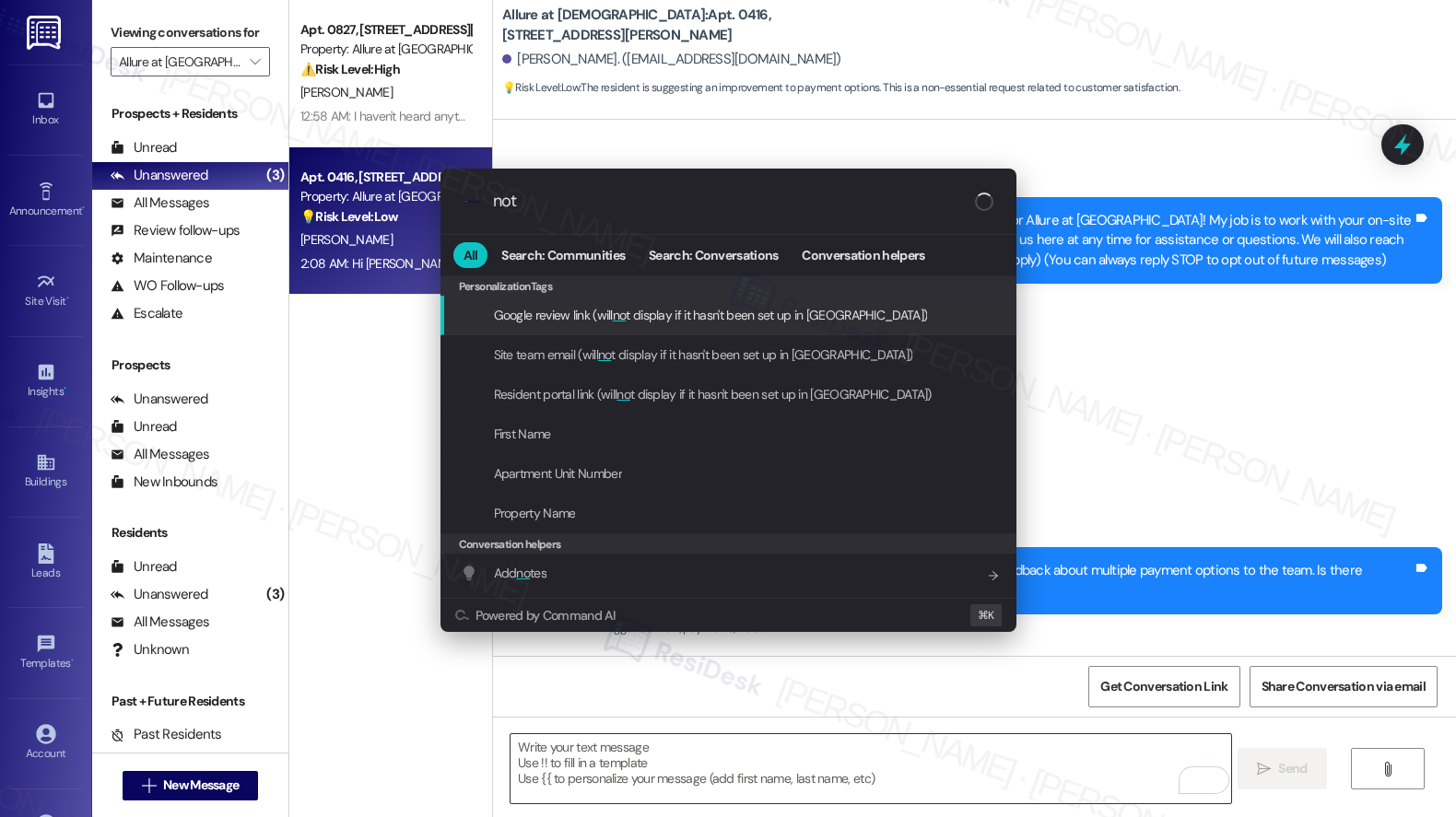
type input "note"
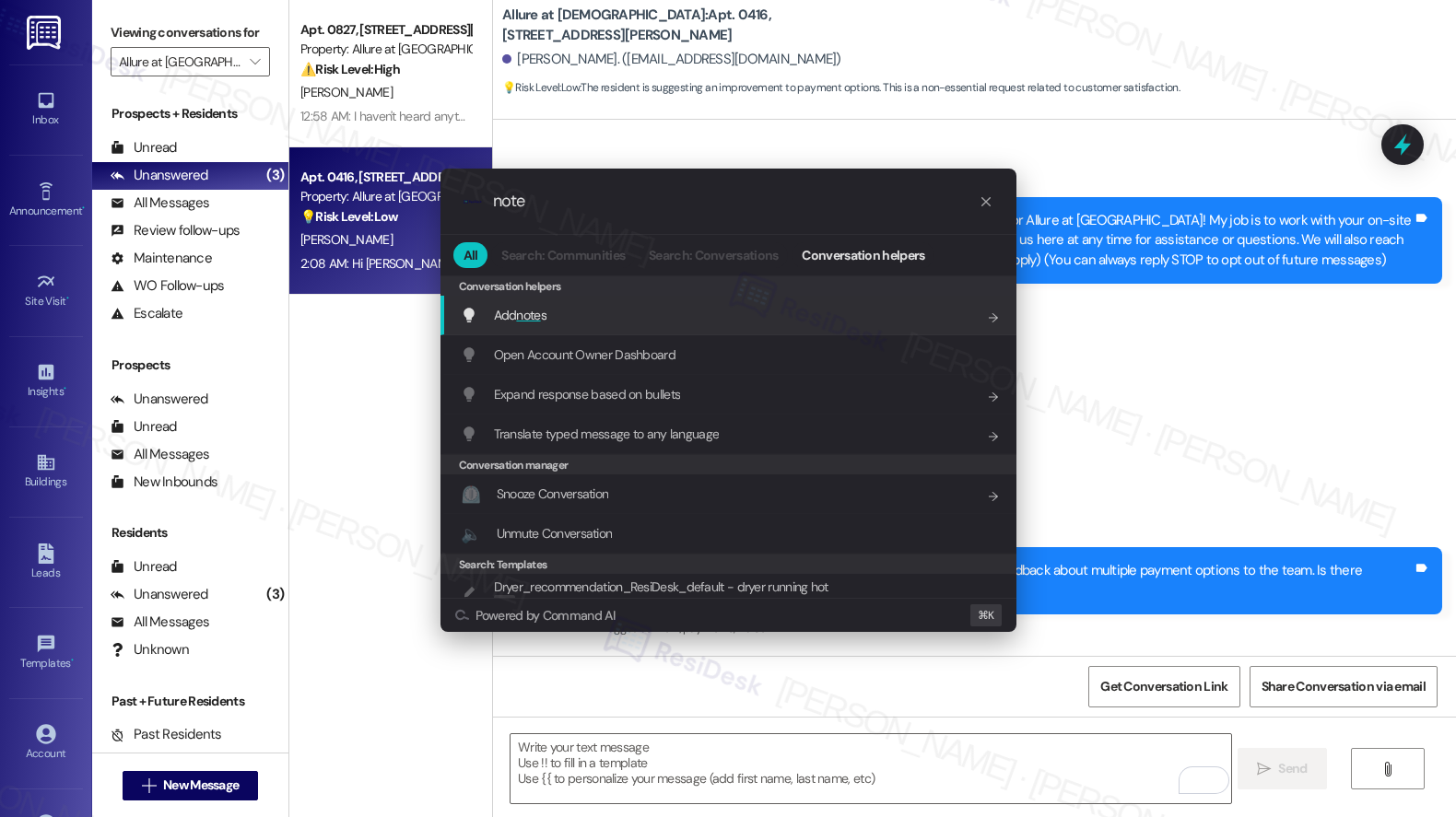
click at [679, 307] on div "Add note s Add shortcut" at bounding box center [730, 315] width 539 height 21
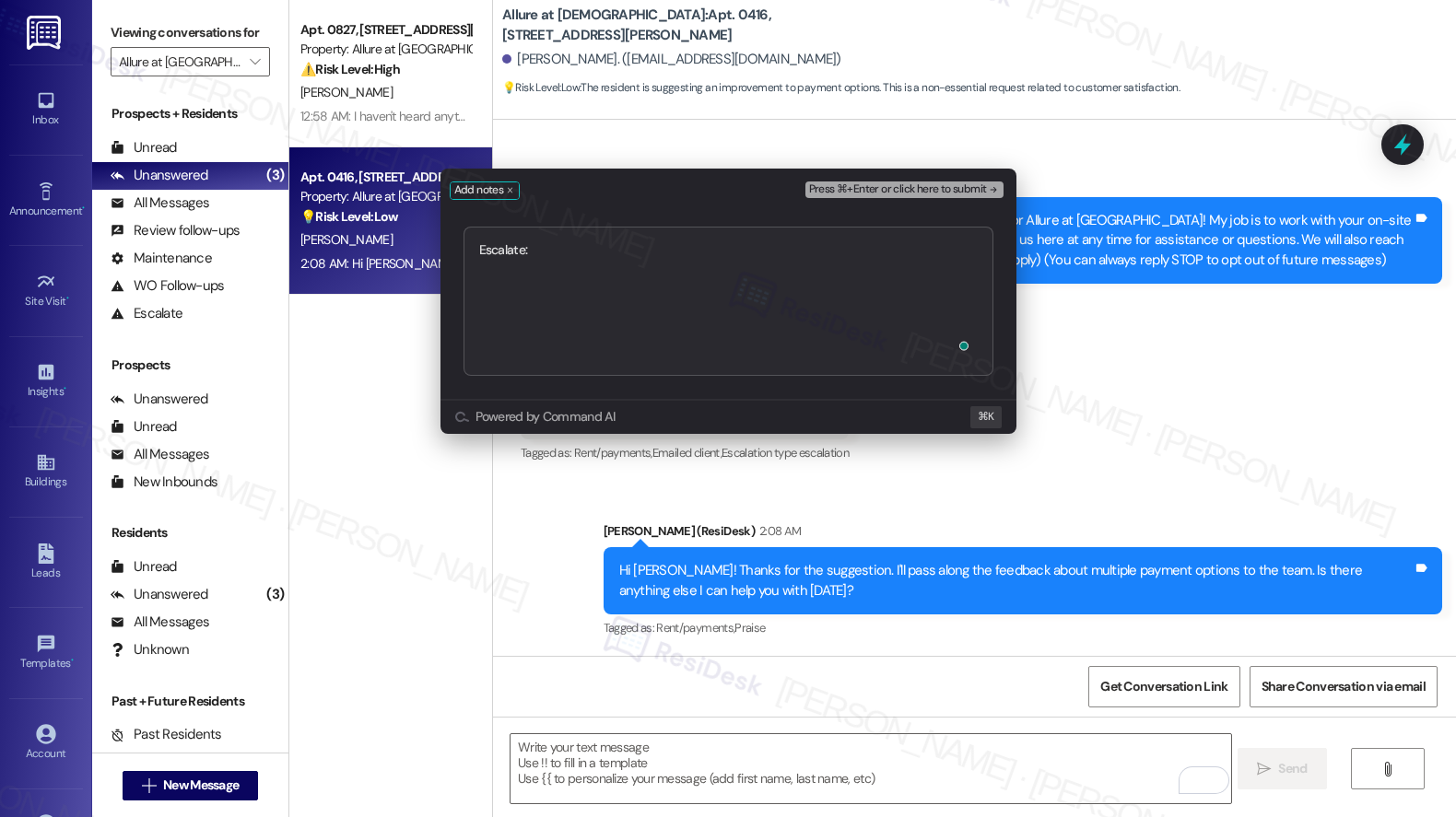
type textarea "Escalate: Resident Feedback/Suggestion"
click at [891, 185] on span "Press ⌘+Enter or click here to submit" at bounding box center [897, 190] width 178 height 13
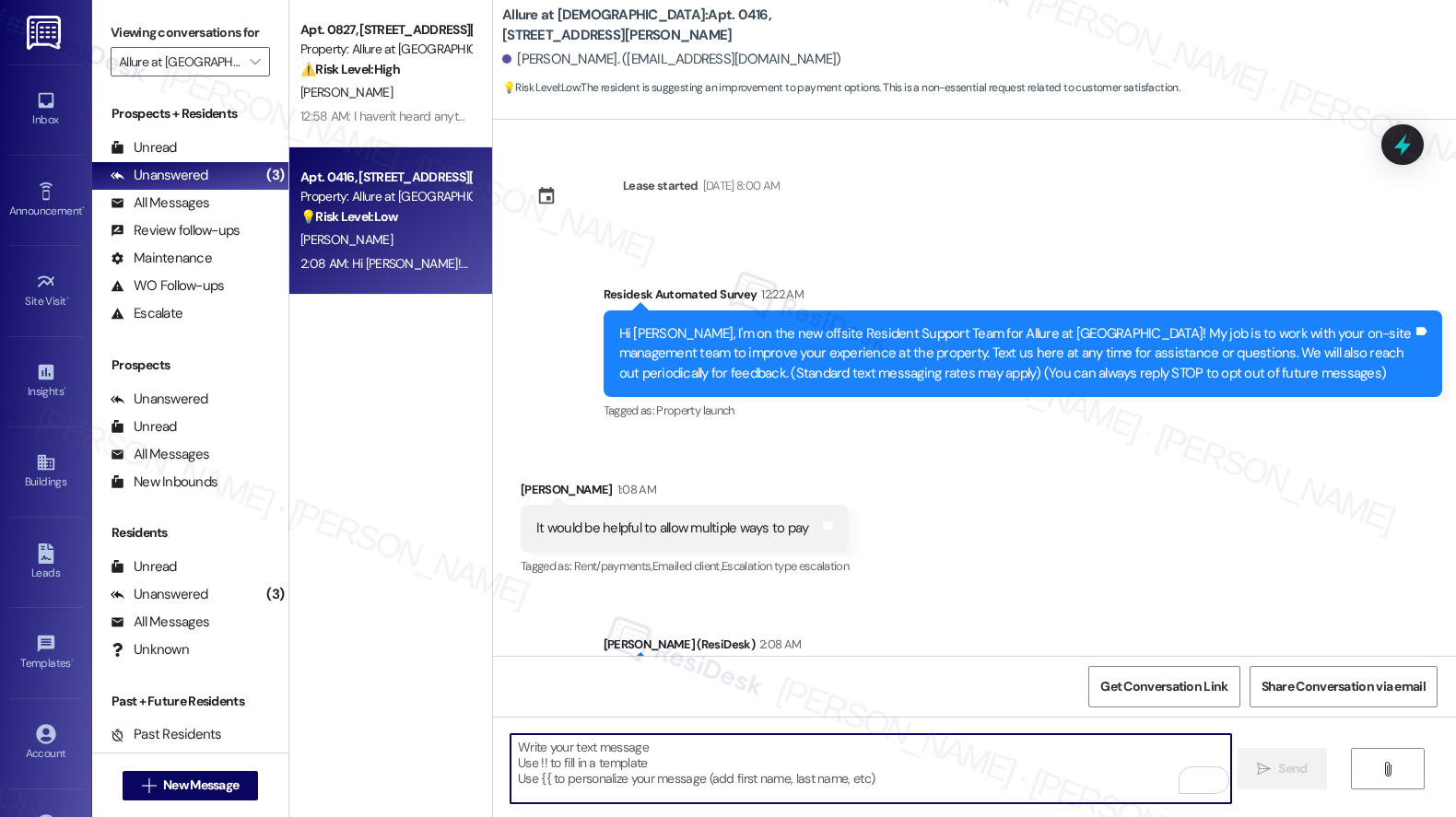
scroll to position [496, 0]
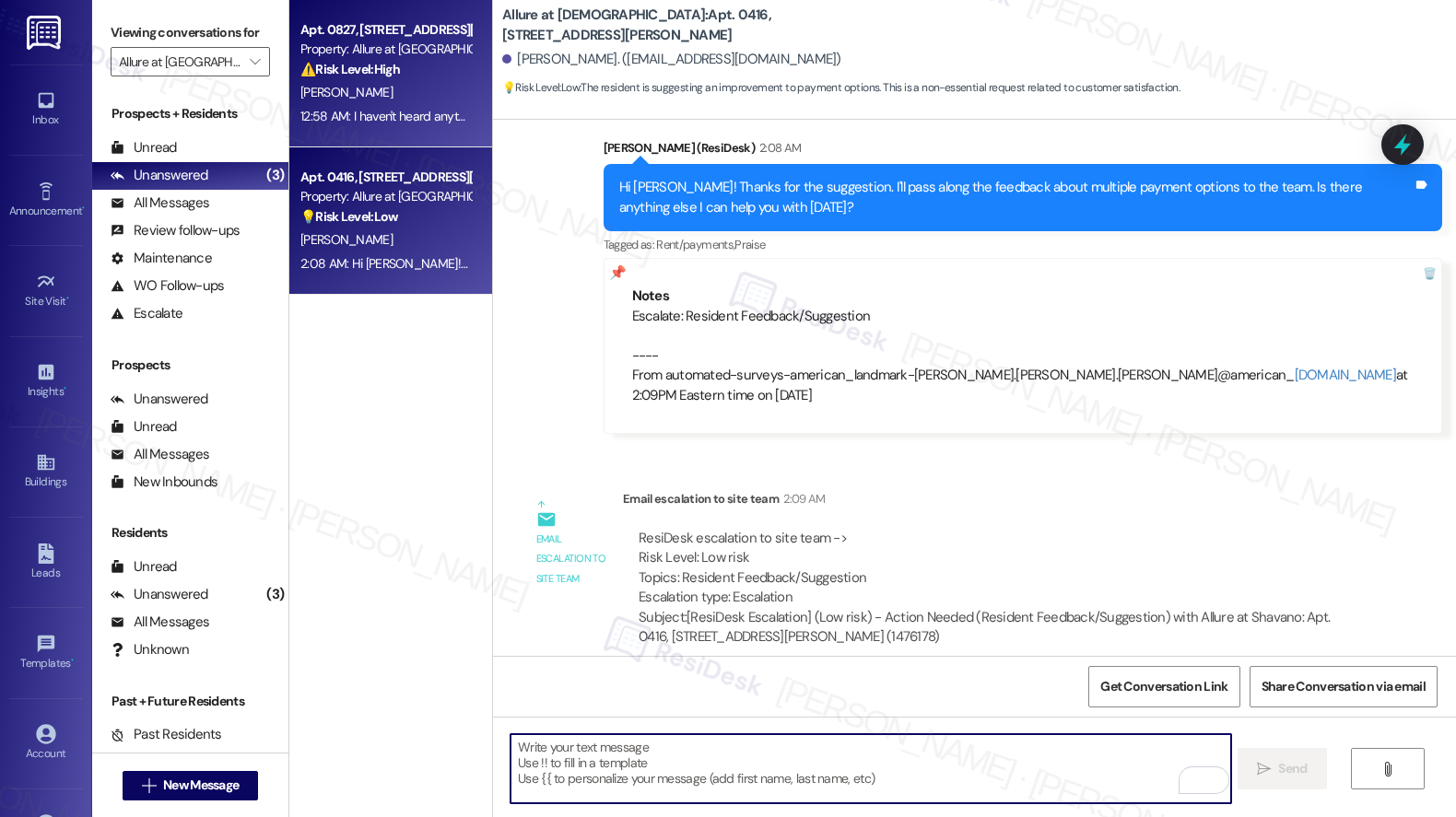
click at [394, 90] on div "L. Perez" at bounding box center [385, 92] width 174 height 23
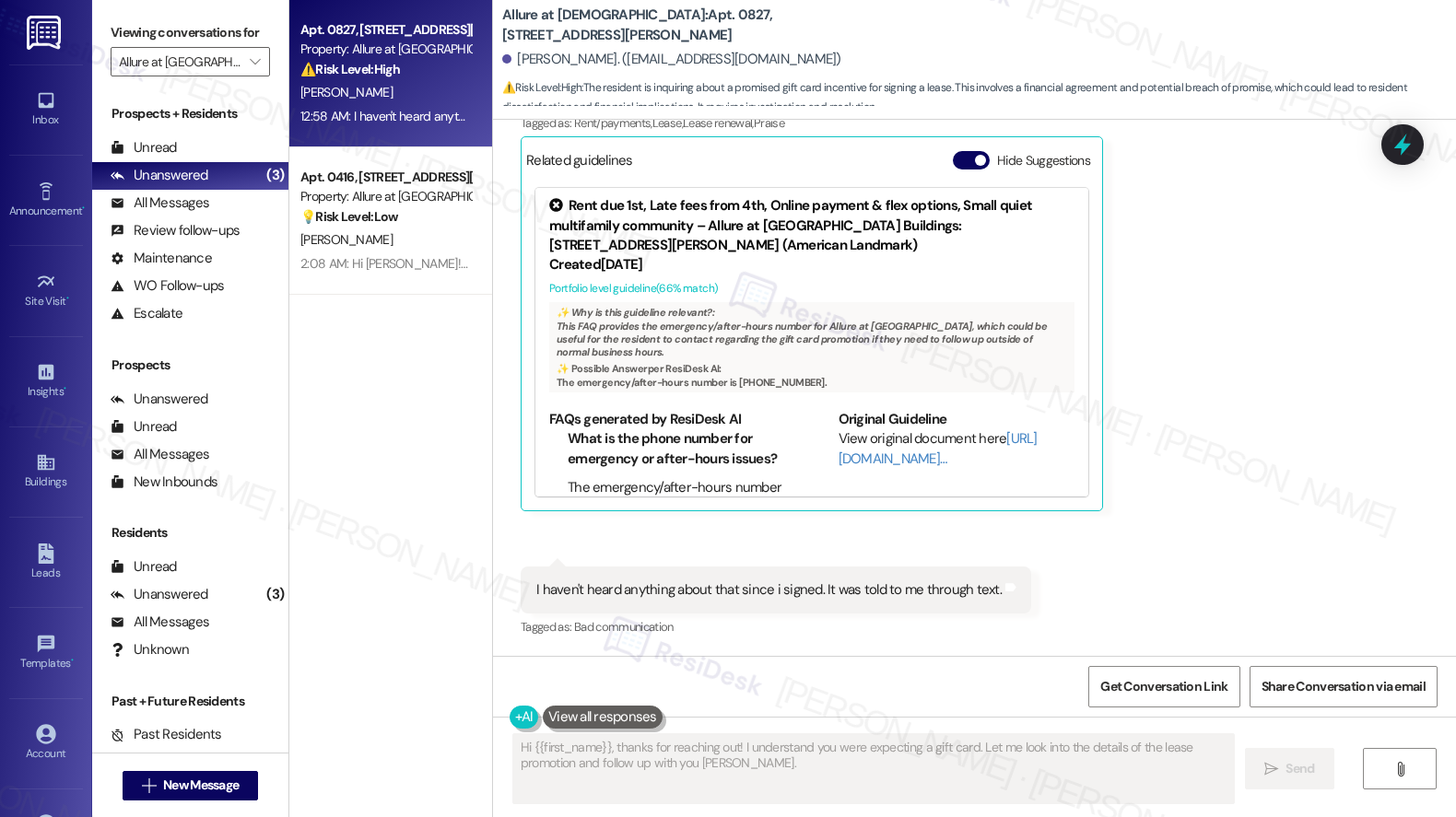
scroll to position [0, 0]
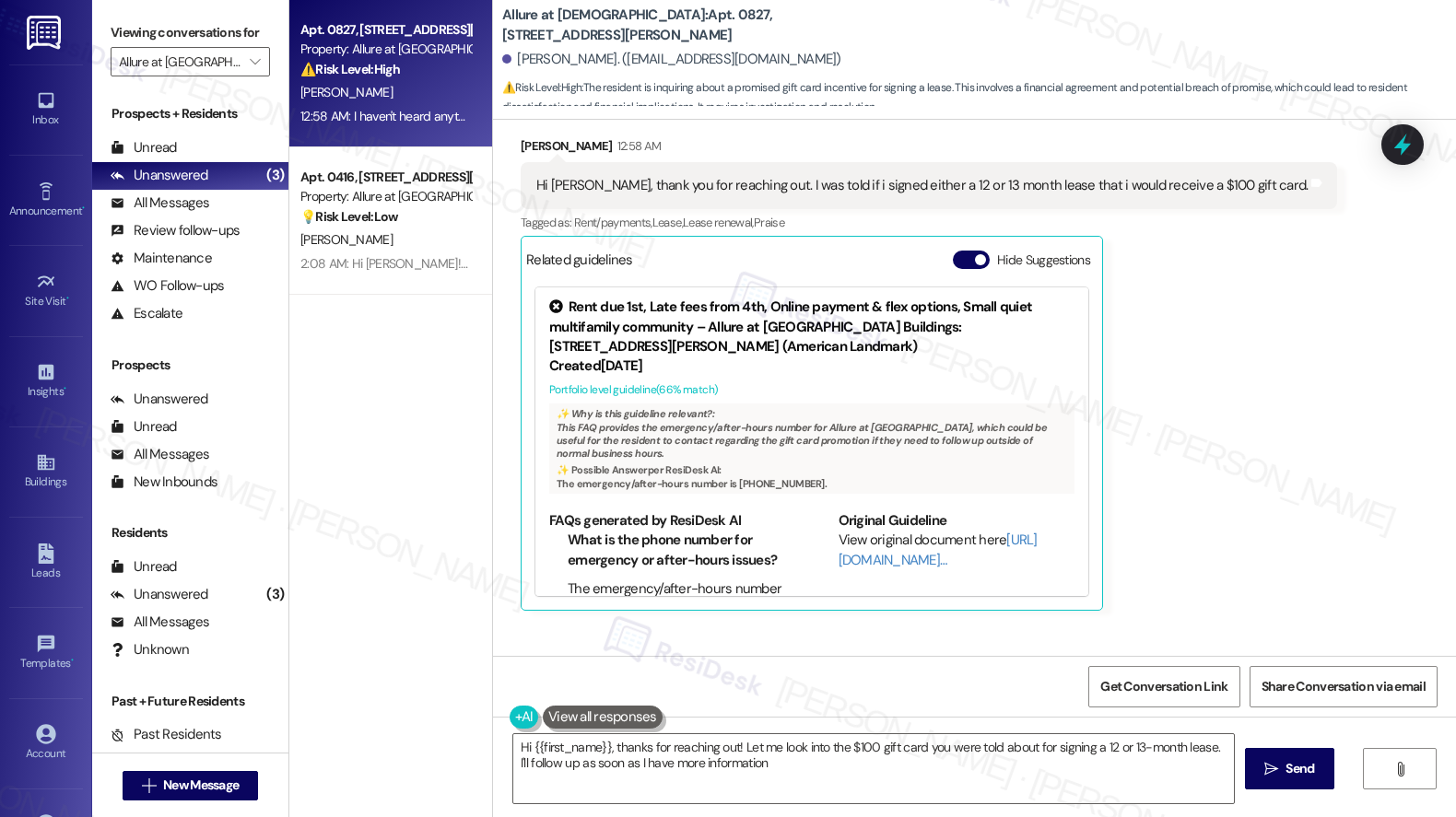
type textarea "Hi {{first_name}}, thanks for reaching out! Let me look into the $100 gift card…"
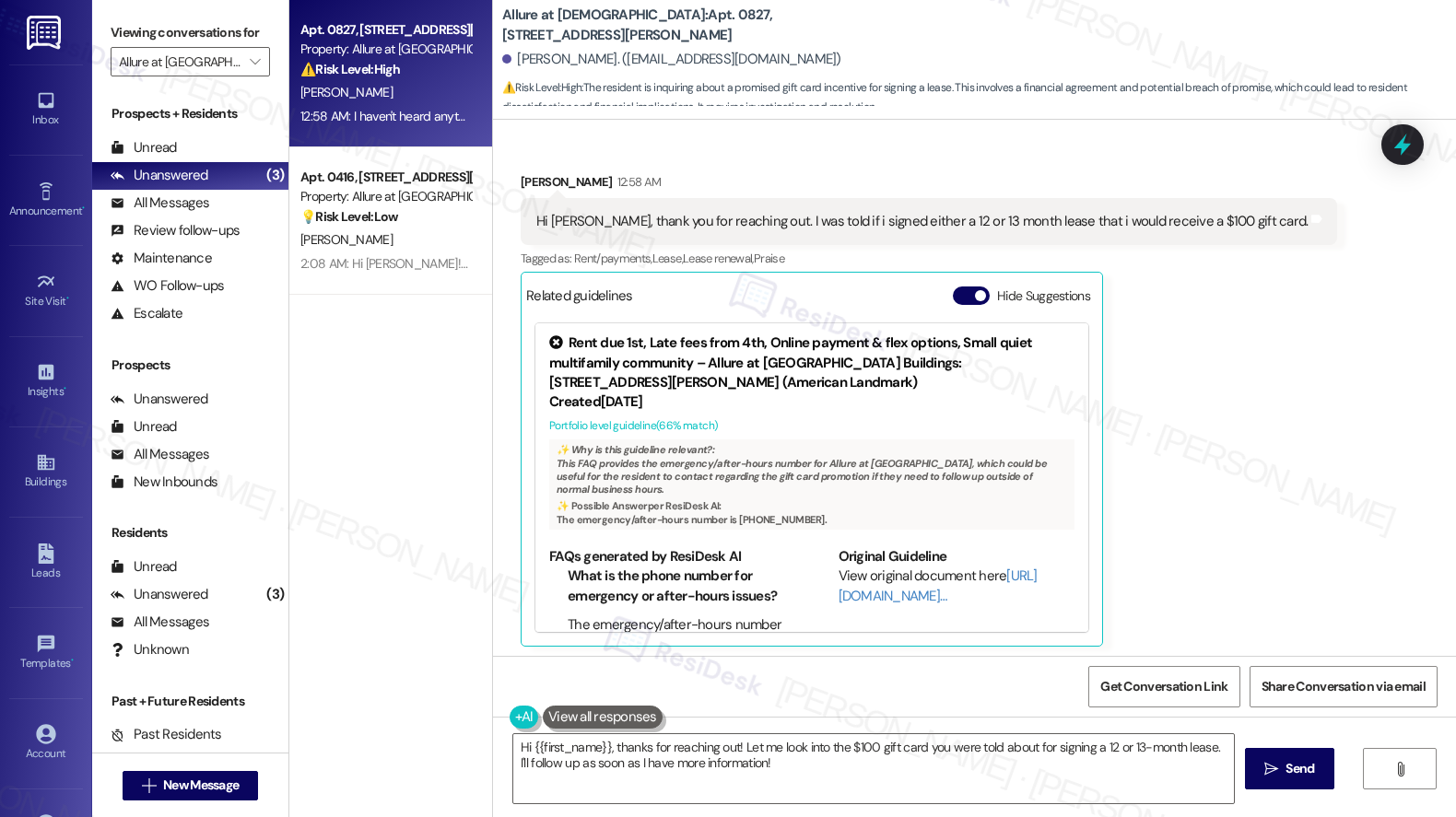
scroll to position [645, 0]
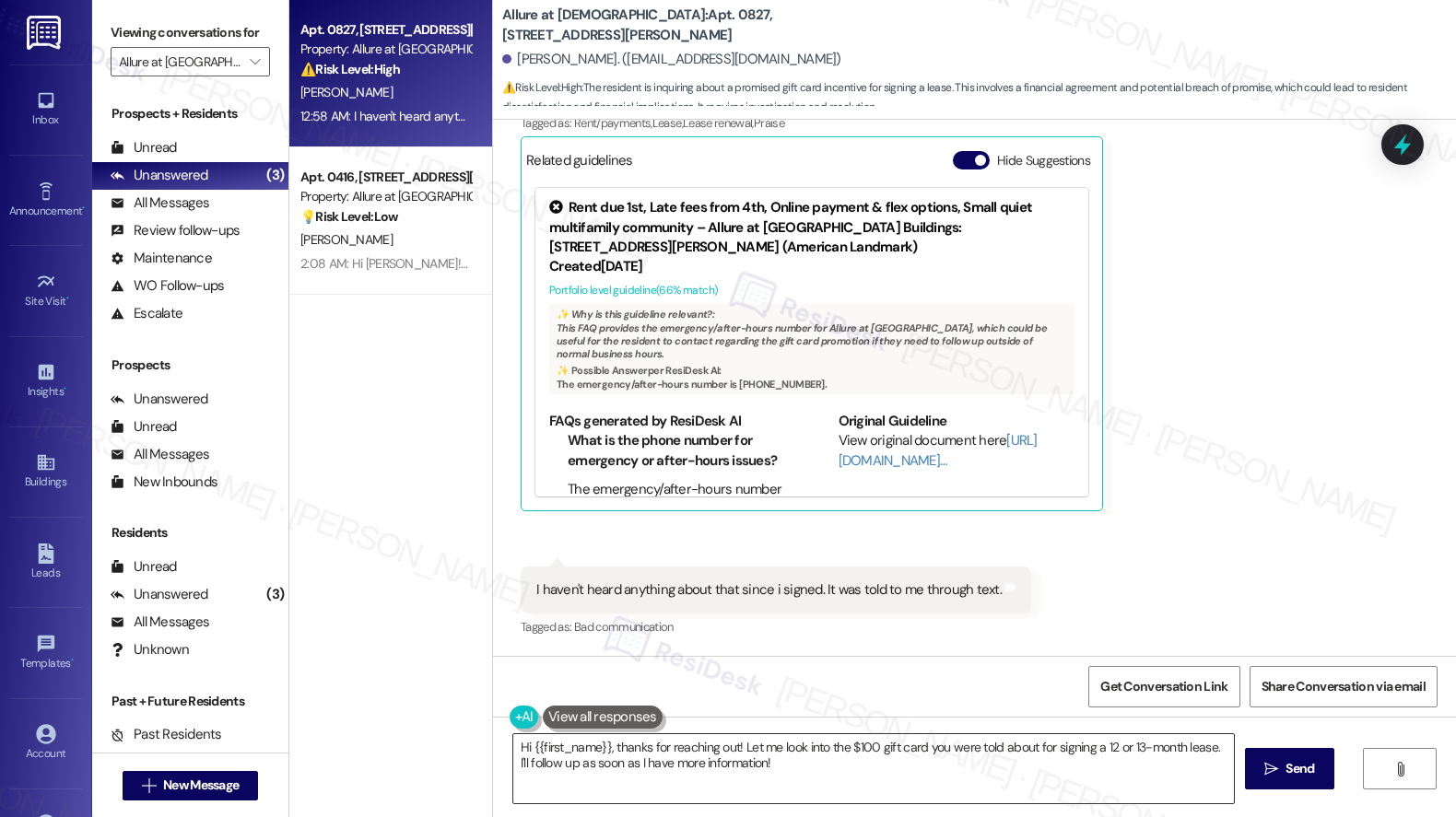
click at [824, 776] on textarea "Hi {{first_name}}, thanks for reaching out! Let me look into the $100 gift card…" at bounding box center [873, 769] width 720 height 69
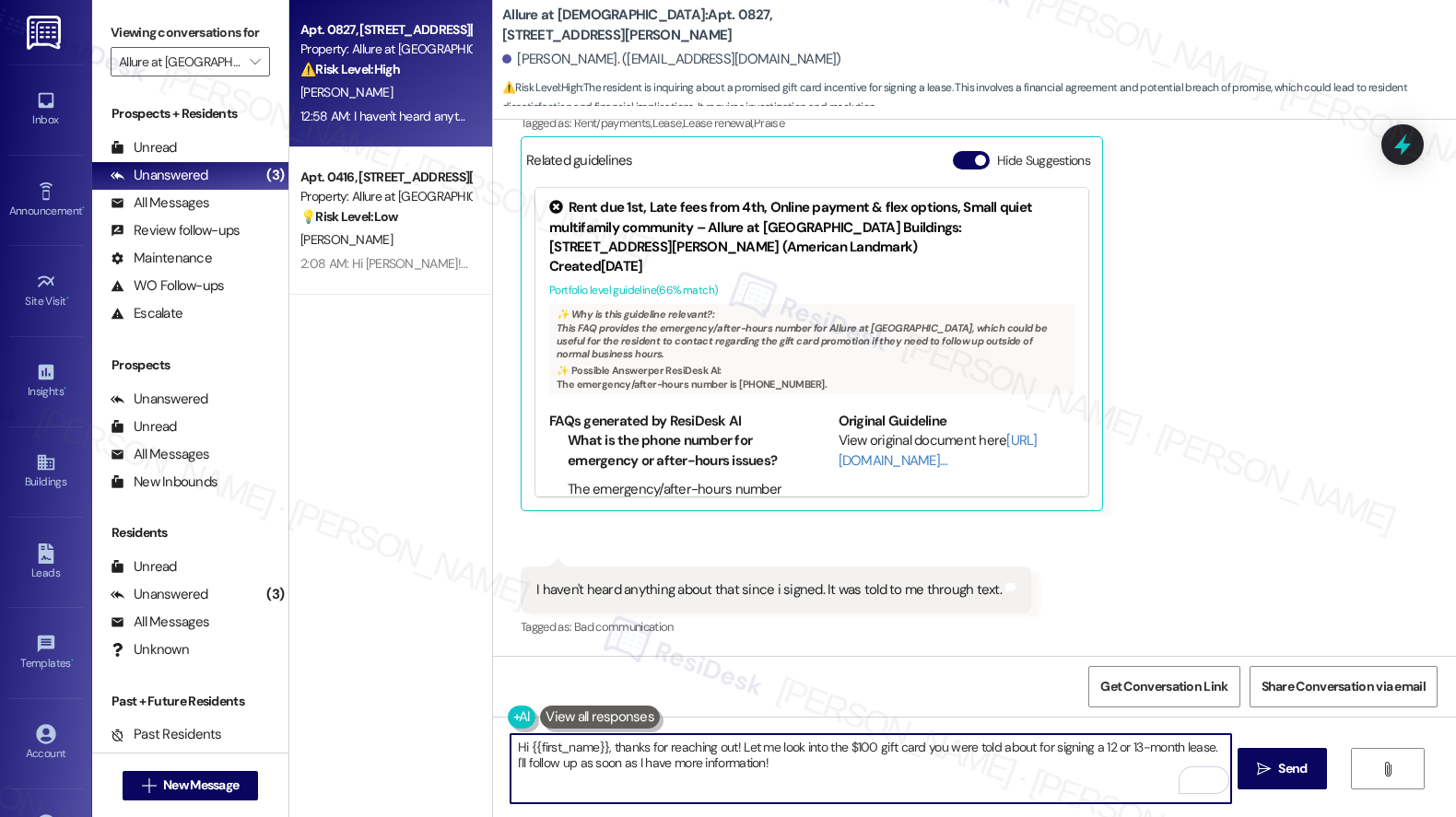
click at [820, 769] on textarea "Hi {{first_name}}, thanks for reaching out! Let me look into the $100 gift card…" at bounding box center [870, 769] width 720 height 69
click at [1299, 776] on span "Send" at bounding box center [1292, 769] width 29 height 20
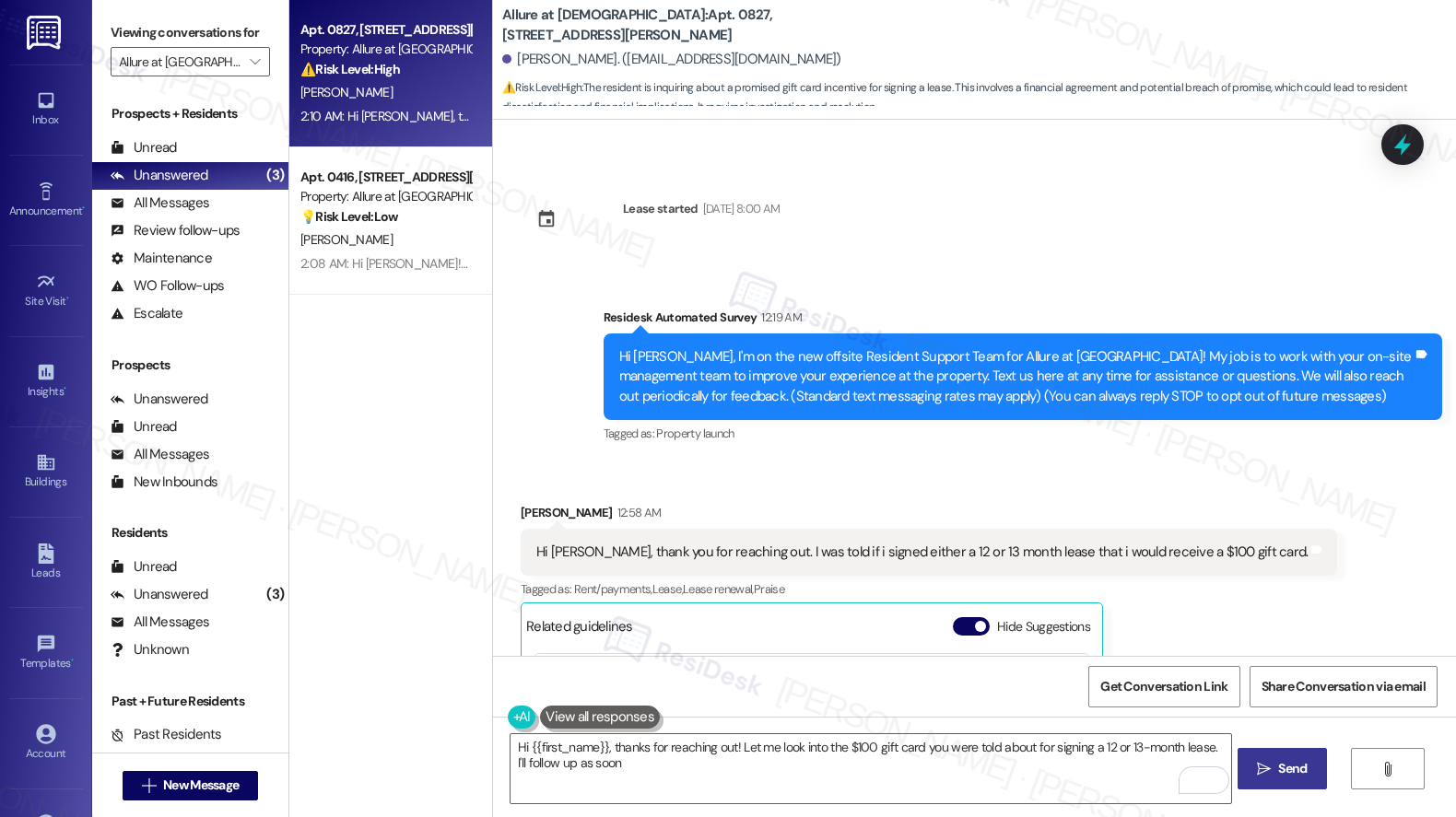
scroll to position [35, 0]
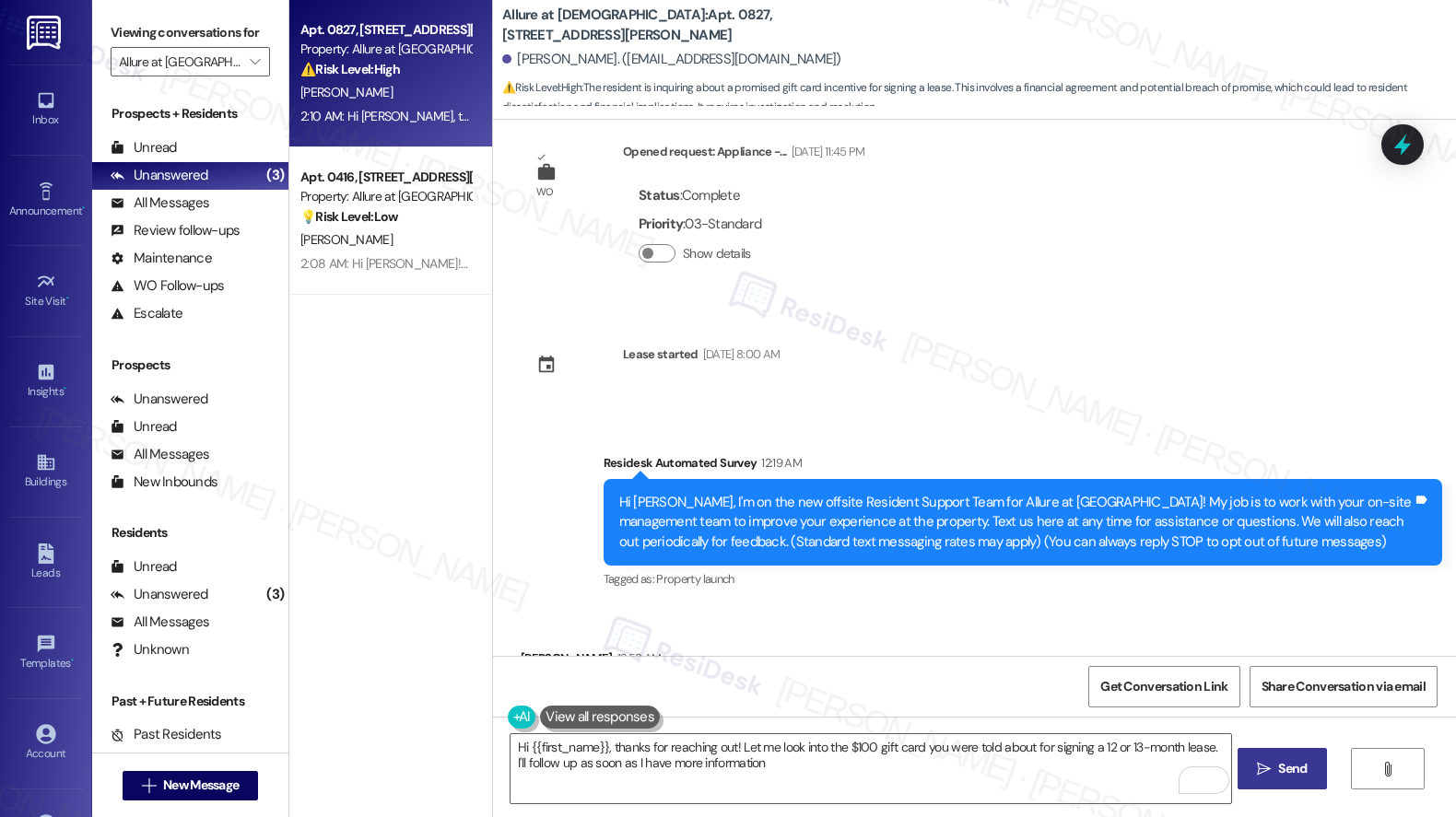
type textarea "Hi {{first_name}}, thanks for reaching out! Let me look into the $100 gift card…"
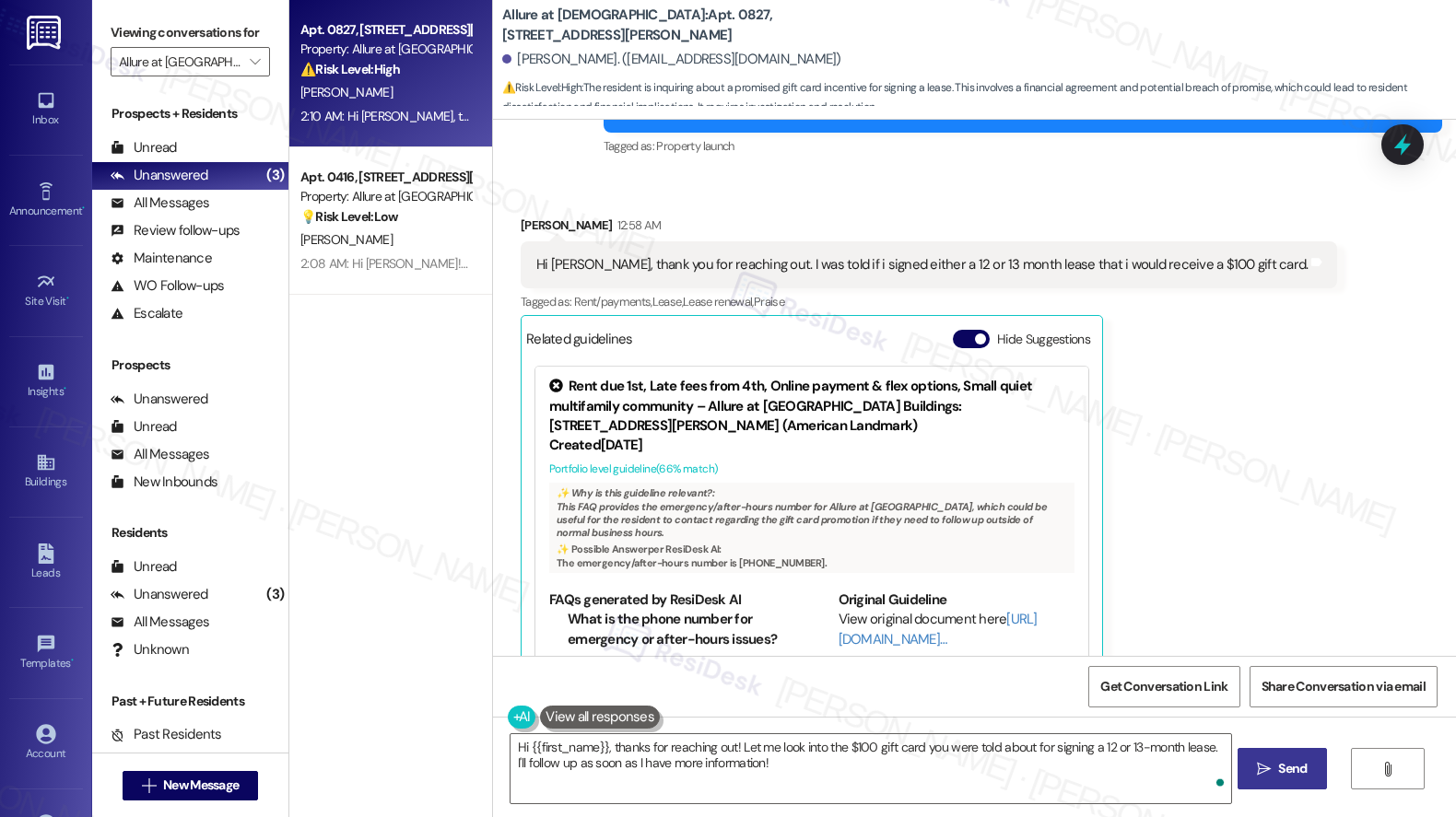
scroll to position [793, 0]
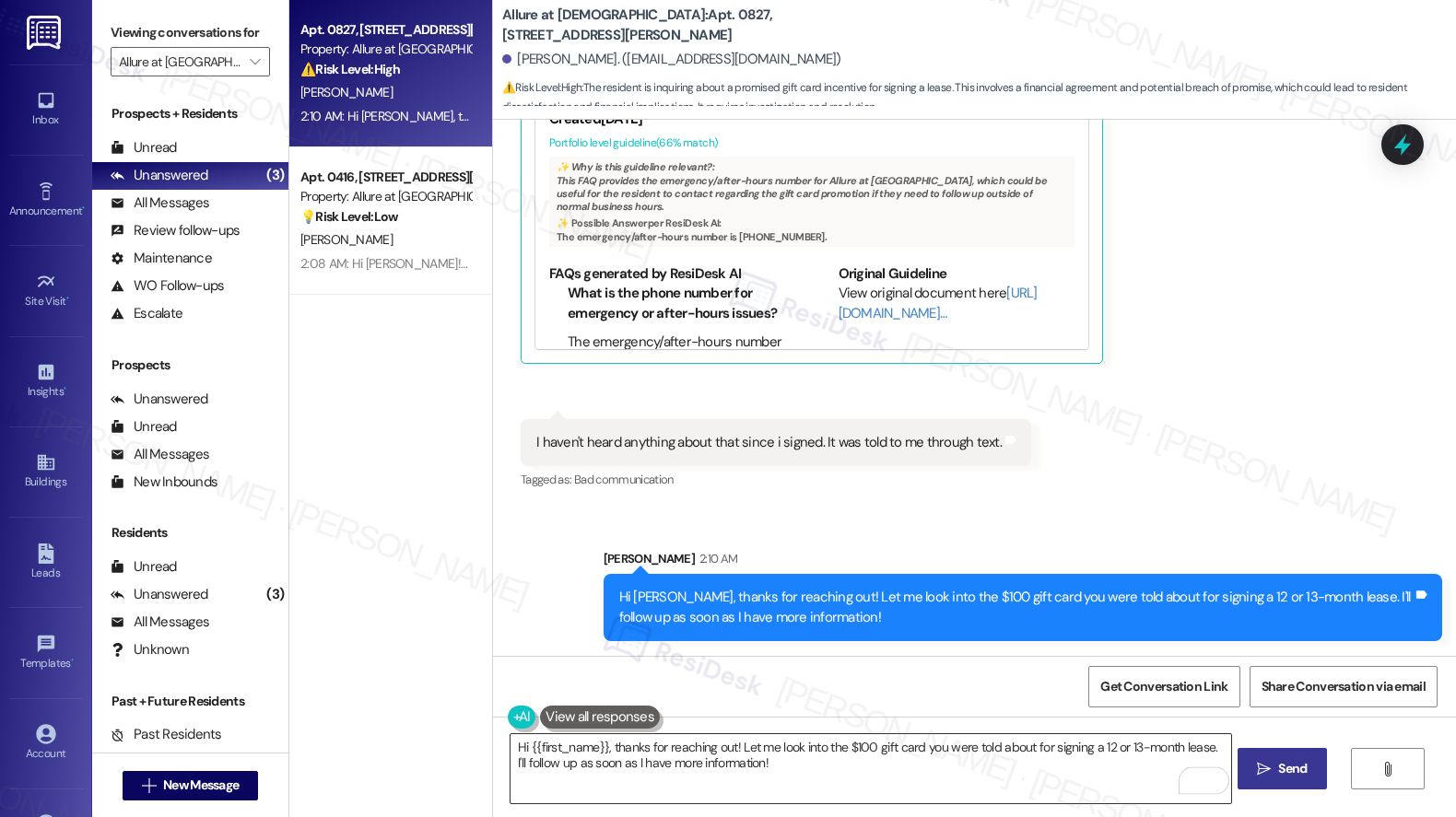
click at [838, 743] on textarea "Hi {{first_name}}, thanks for reaching out! Let me look into the $100 gift card…" at bounding box center [870, 769] width 720 height 69
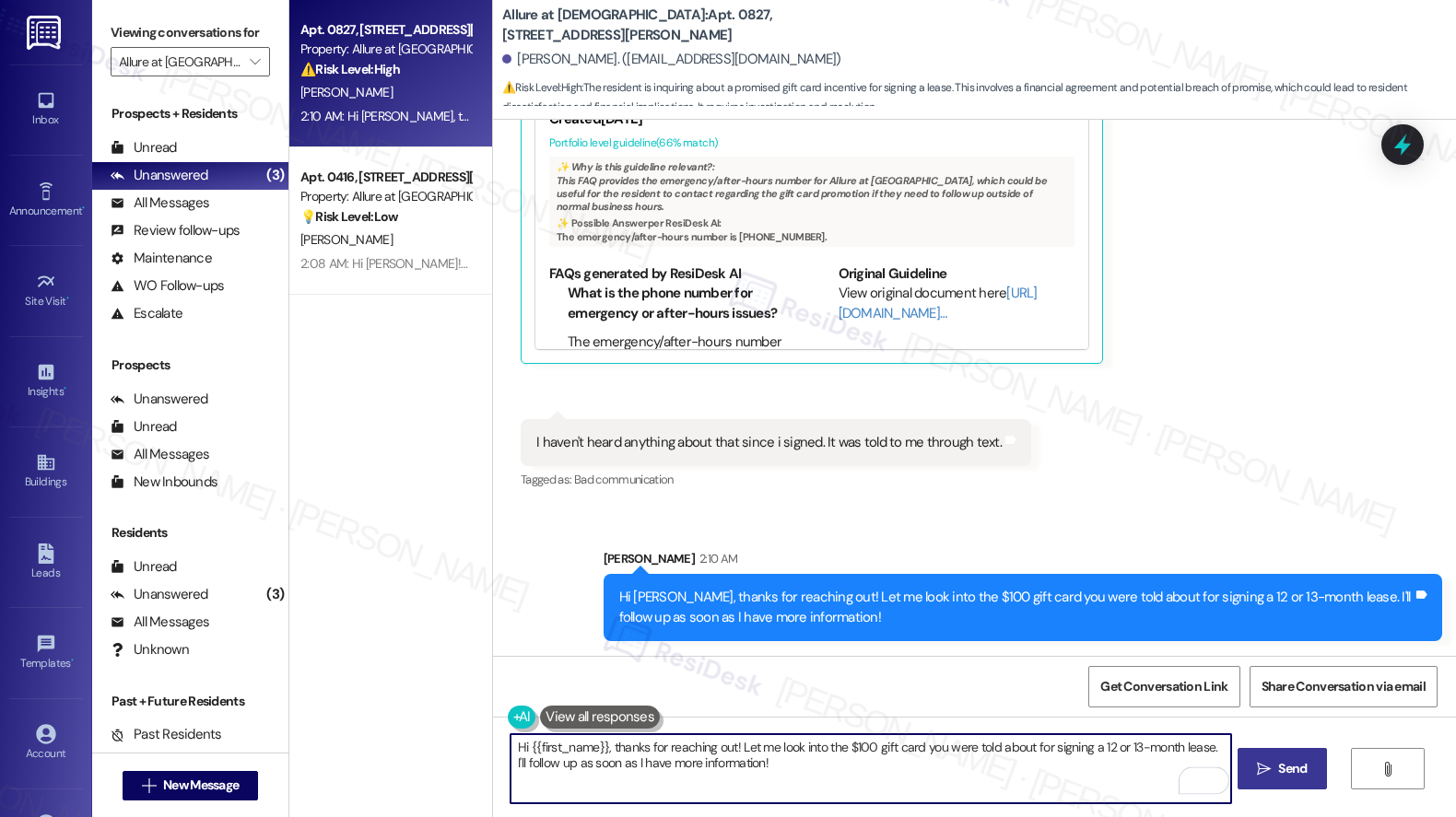
click at [820, 767] on textarea "Hi {{first_name}}, thanks for reaching out! Let me look into the $100 gift card…" at bounding box center [870, 769] width 720 height 69
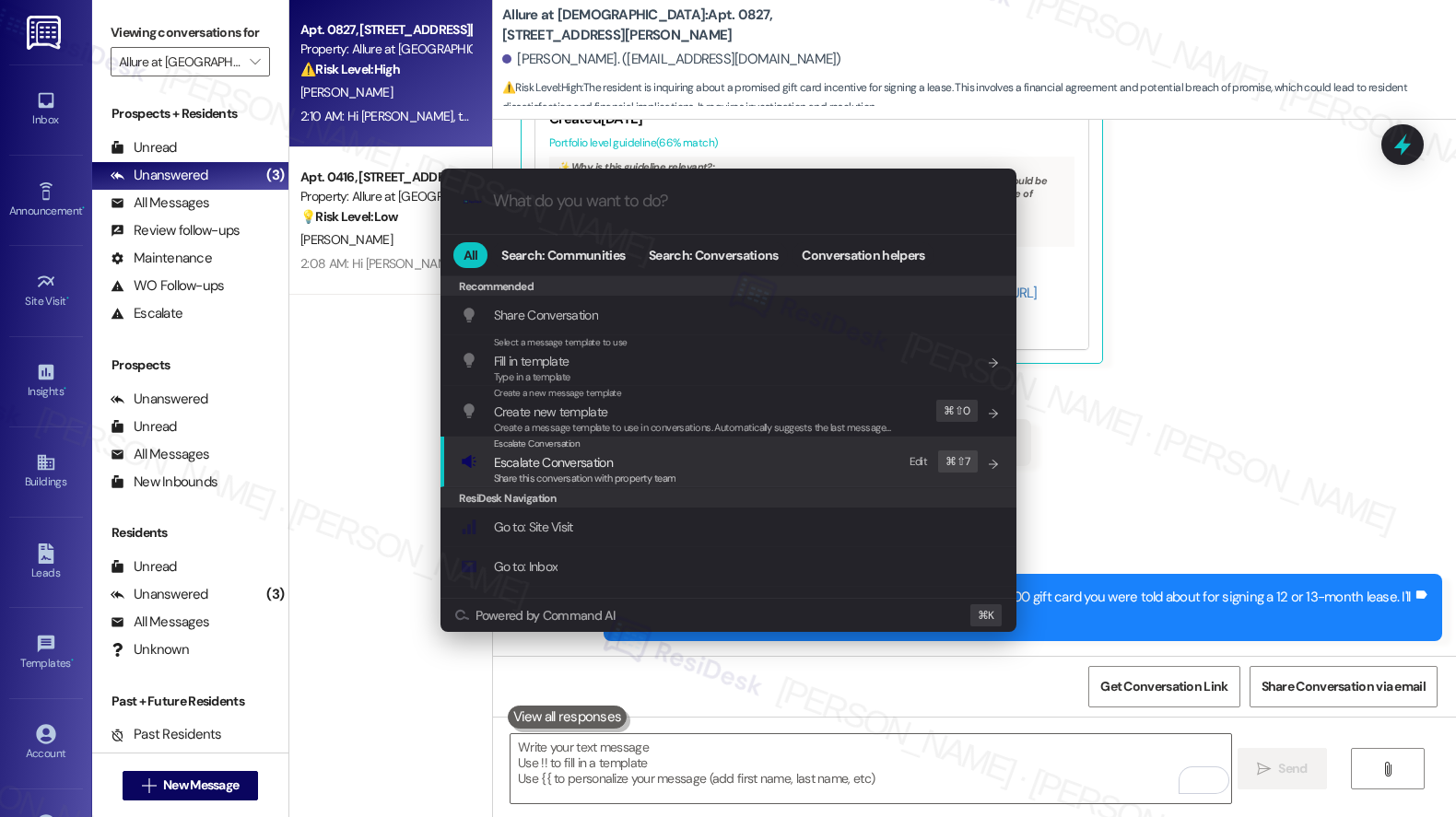
click at [667, 457] on span "Escalate Conversation" at bounding box center [585, 463] width 183 height 21
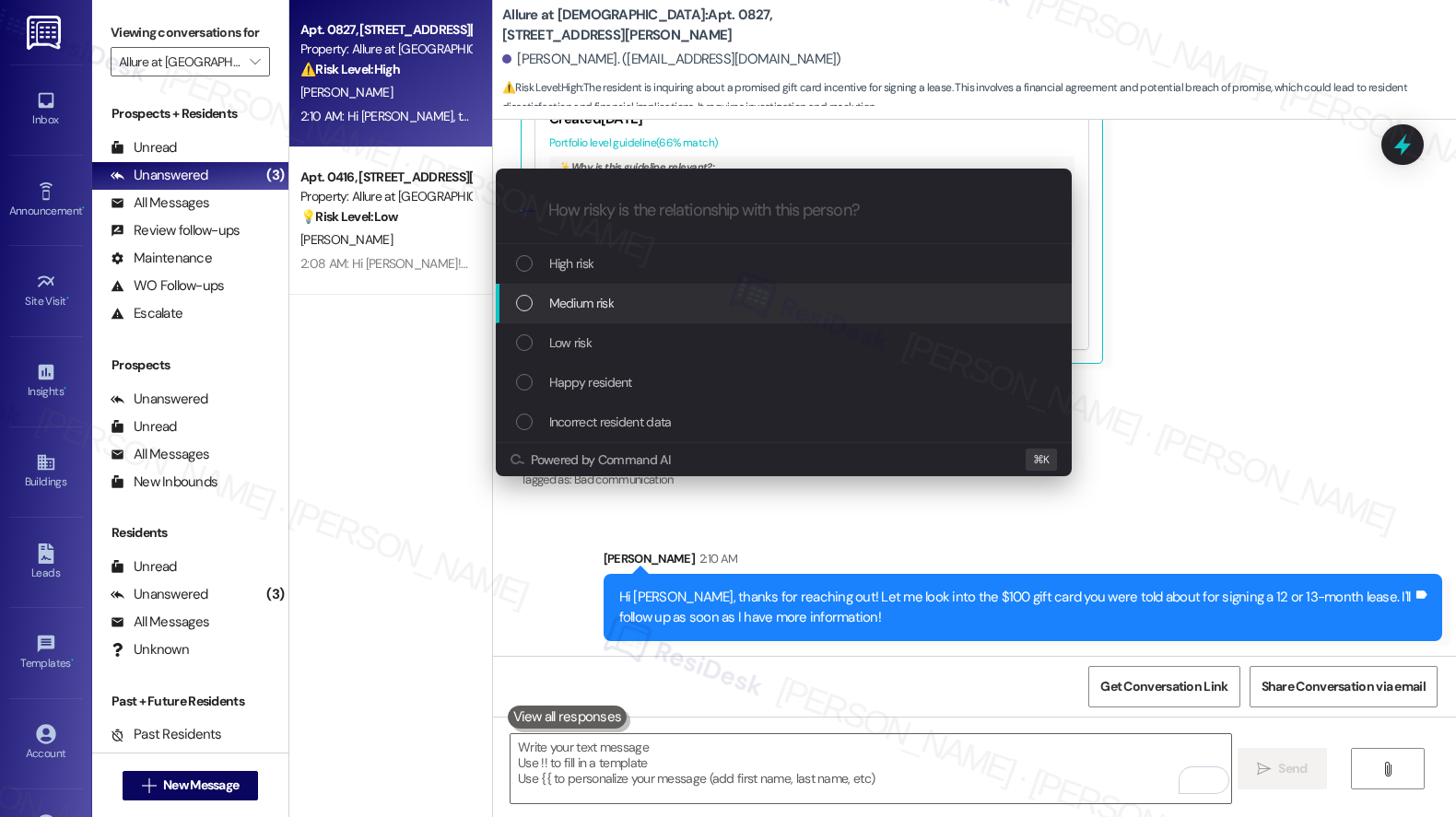
click at [655, 302] on div "Medium risk" at bounding box center [785, 303] width 539 height 21
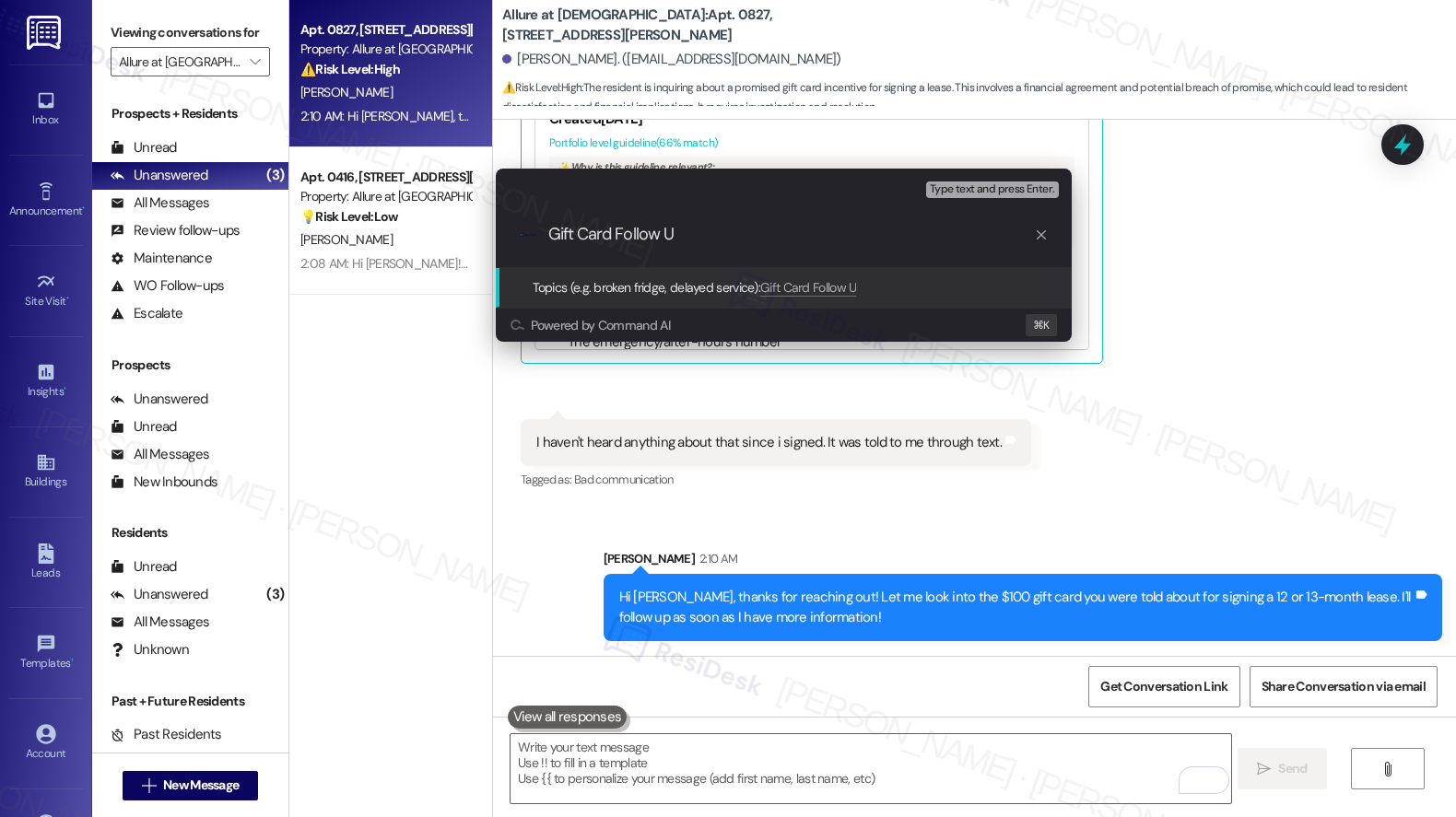
type input "Gift Card Follow Up"
click at [626, 240] on input "Gift Card Follow Up" at bounding box center [791, 234] width 486 height 20
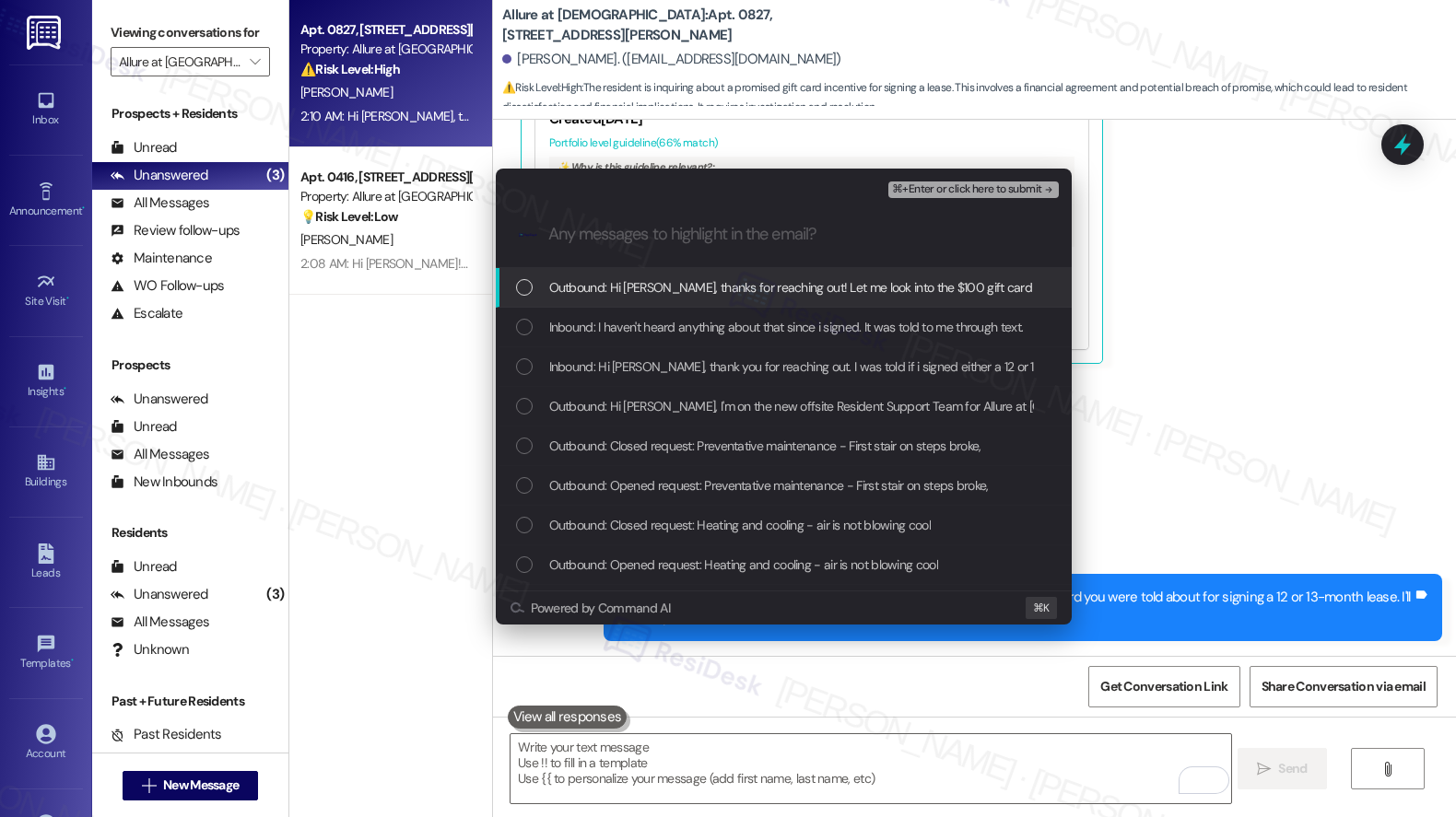
click at [654, 284] on span "Outbound: Hi Laura, thanks for reaching out! Let me look into the $100 gift car…" at bounding box center [1063, 287] width 1029 height 21
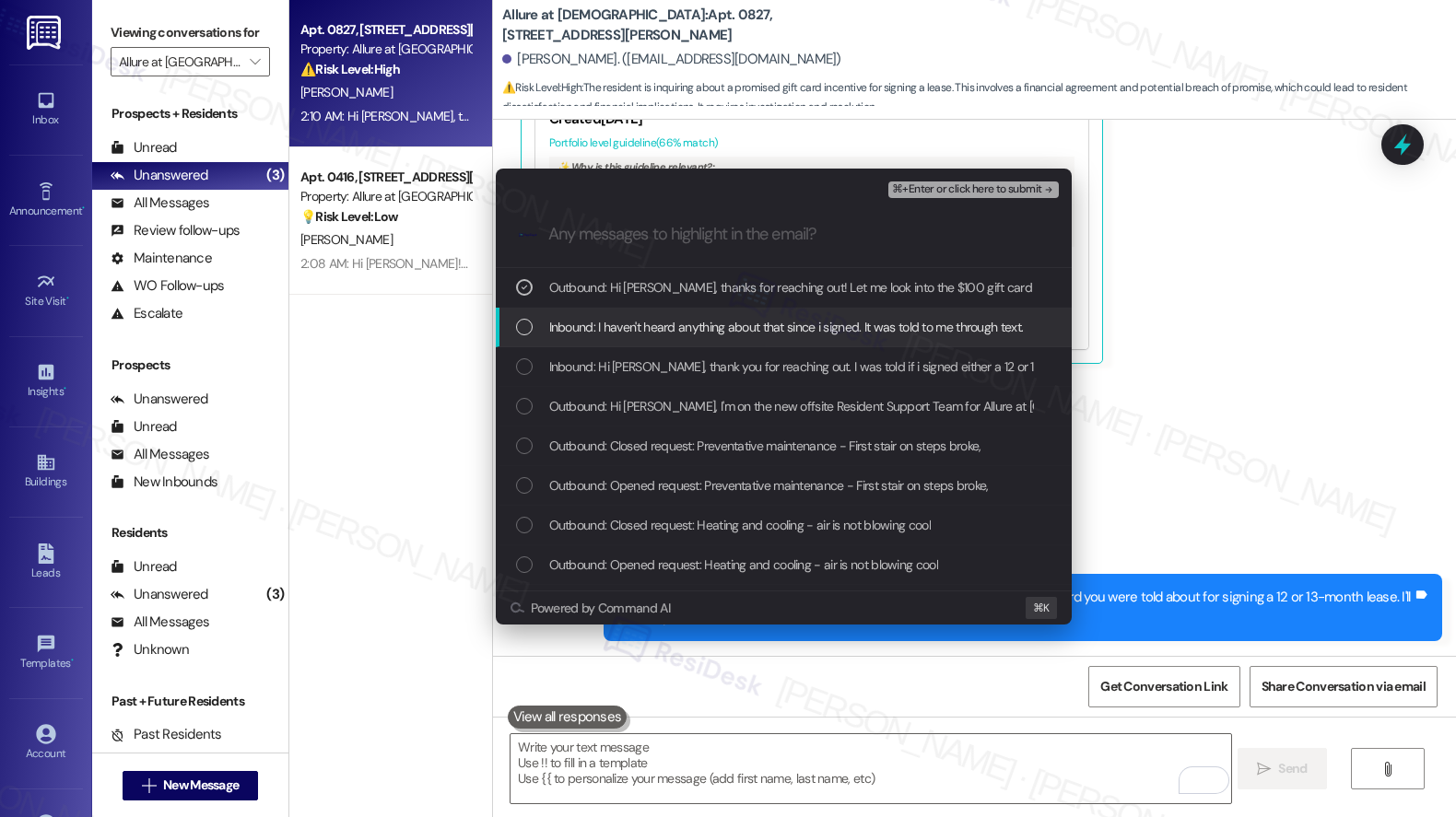
click at [654, 325] on span "Inbound: I haven't heard anything about that since i signed. It was told to me …" at bounding box center [786, 327] width 475 height 21
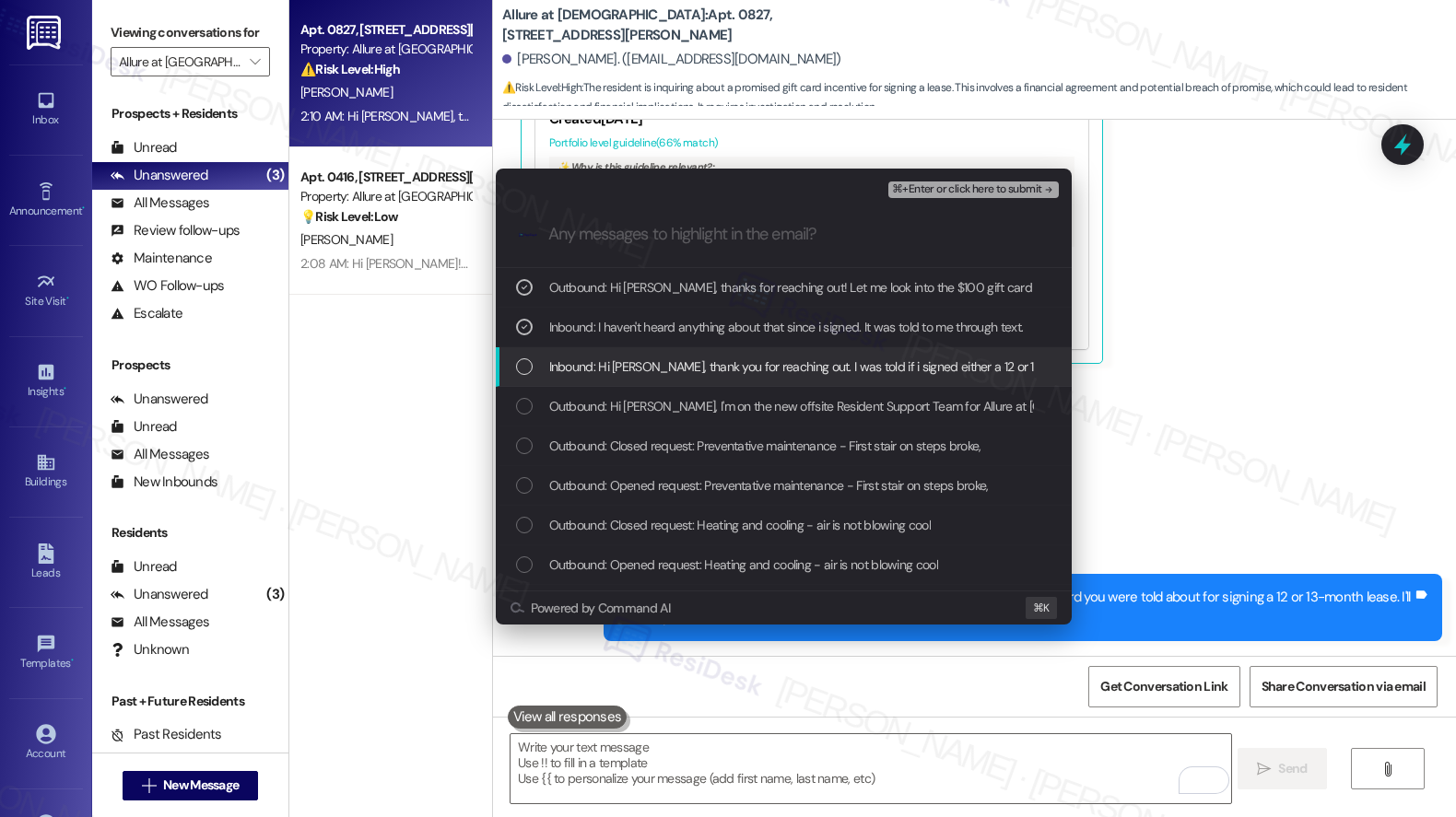
click at [658, 369] on span "Inbound: Hi Sarah, thank you for reaching out. I was told if i signed either a …" at bounding box center [928, 367] width 757 height 21
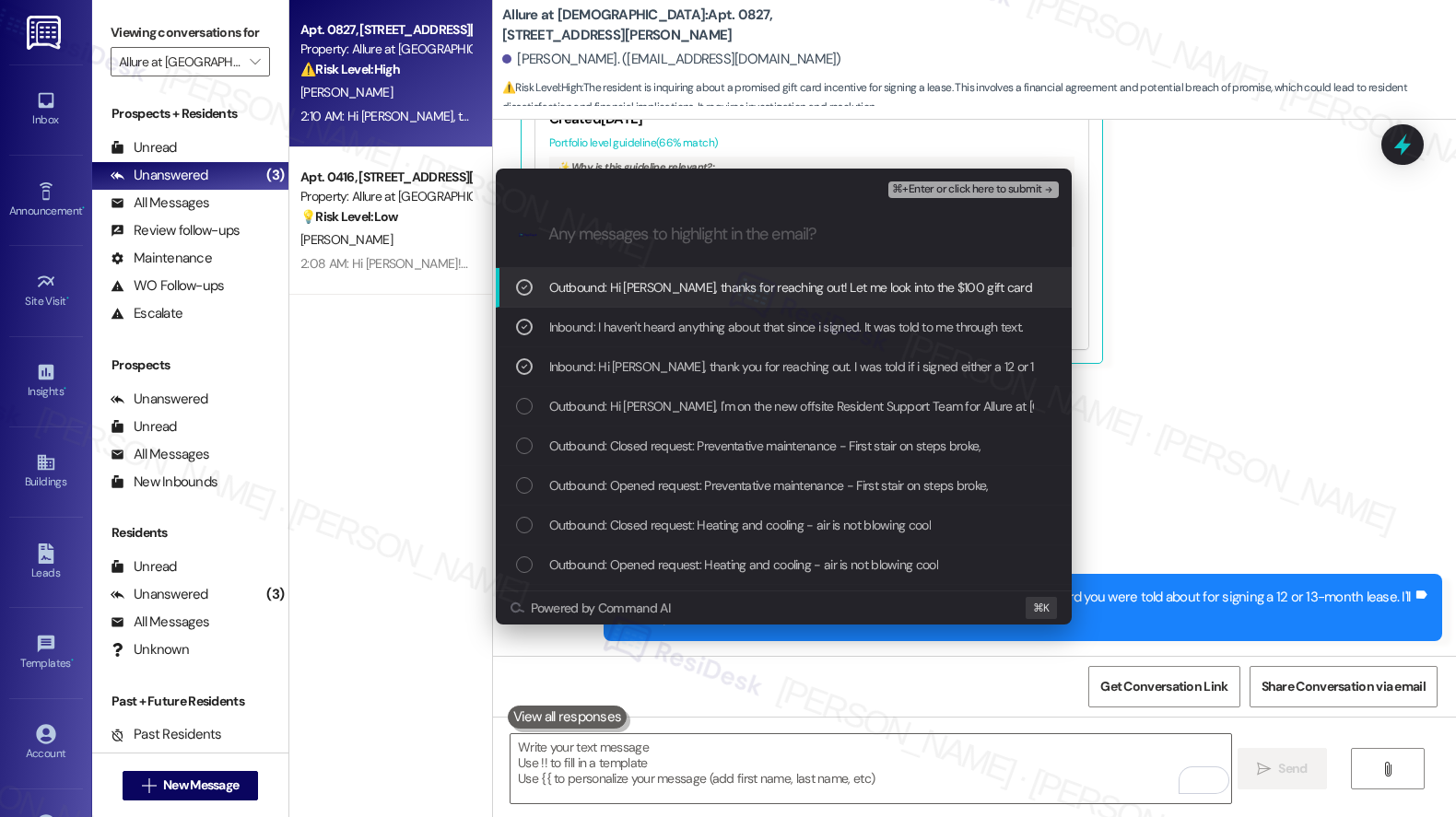
click at [925, 185] on span "⌘+Enter or click here to submit" at bounding box center [966, 190] width 149 height 13
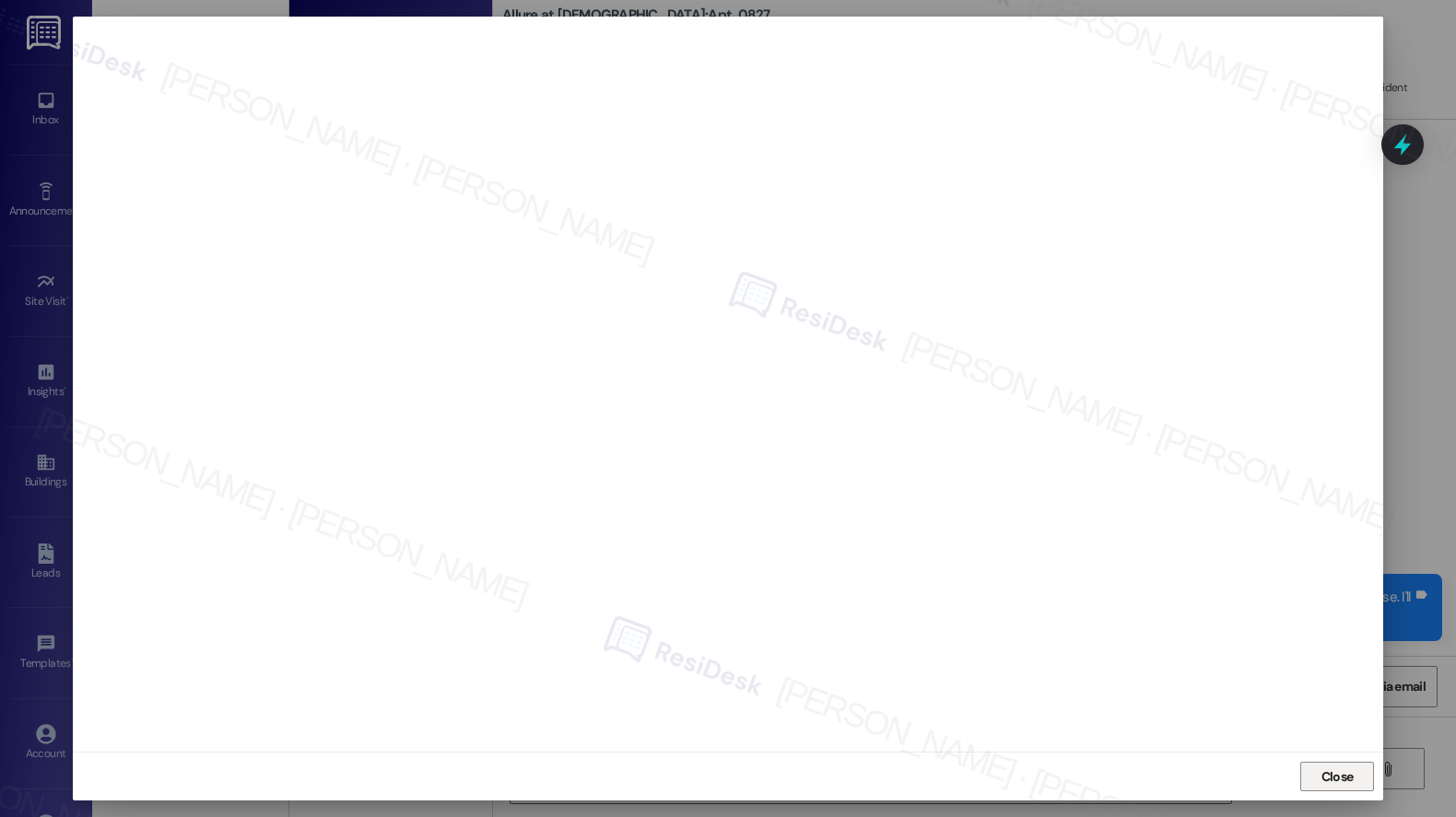
click at [1321, 779] on span "Close" at bounding box center [1337, 777] width 33 height 20
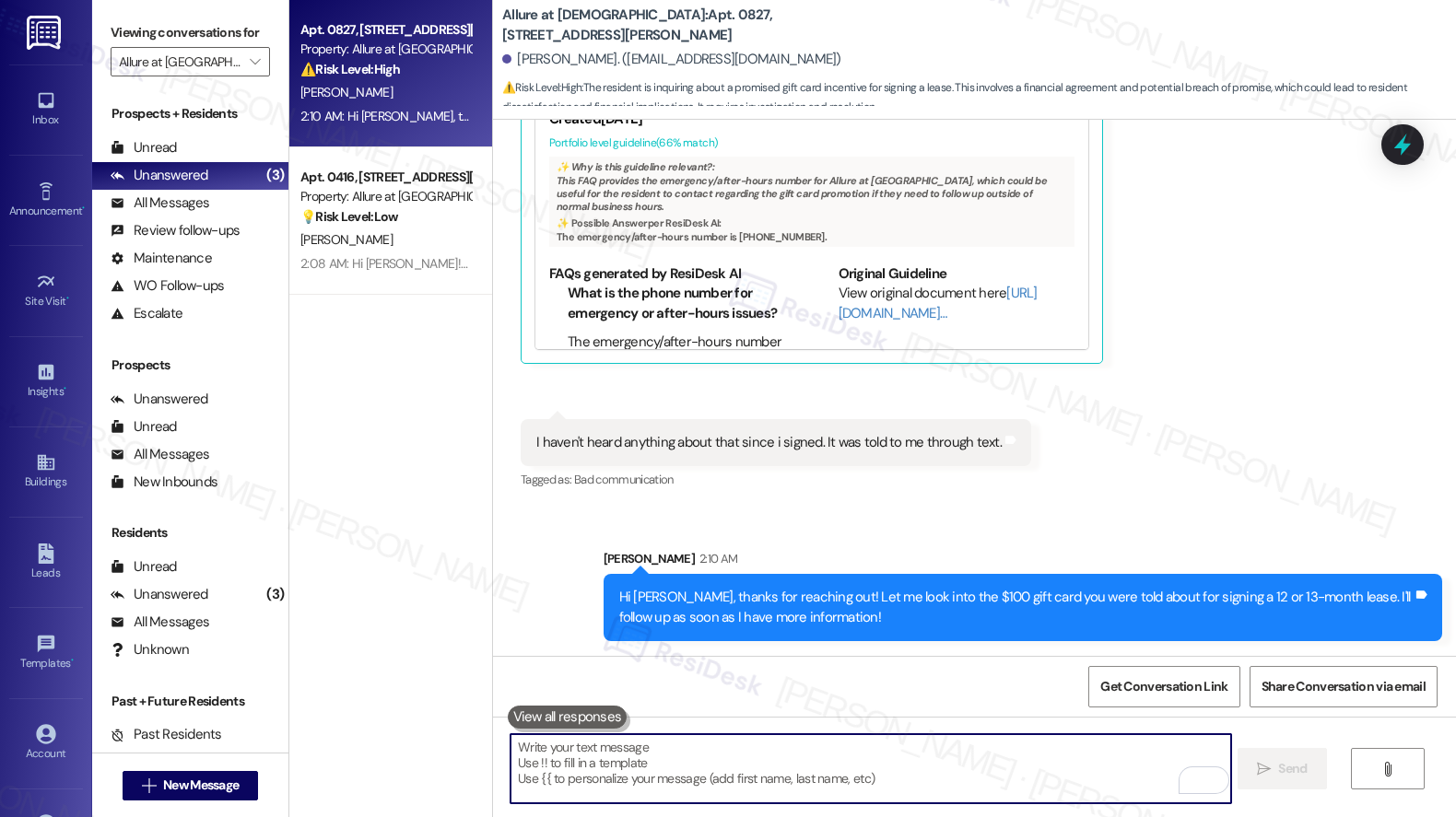
click at [913, 765] on textarea "To enrich screen reader interactions, please activate Accessibility in Grammarl…" at bounding box center [870, 769] width 720 height 69
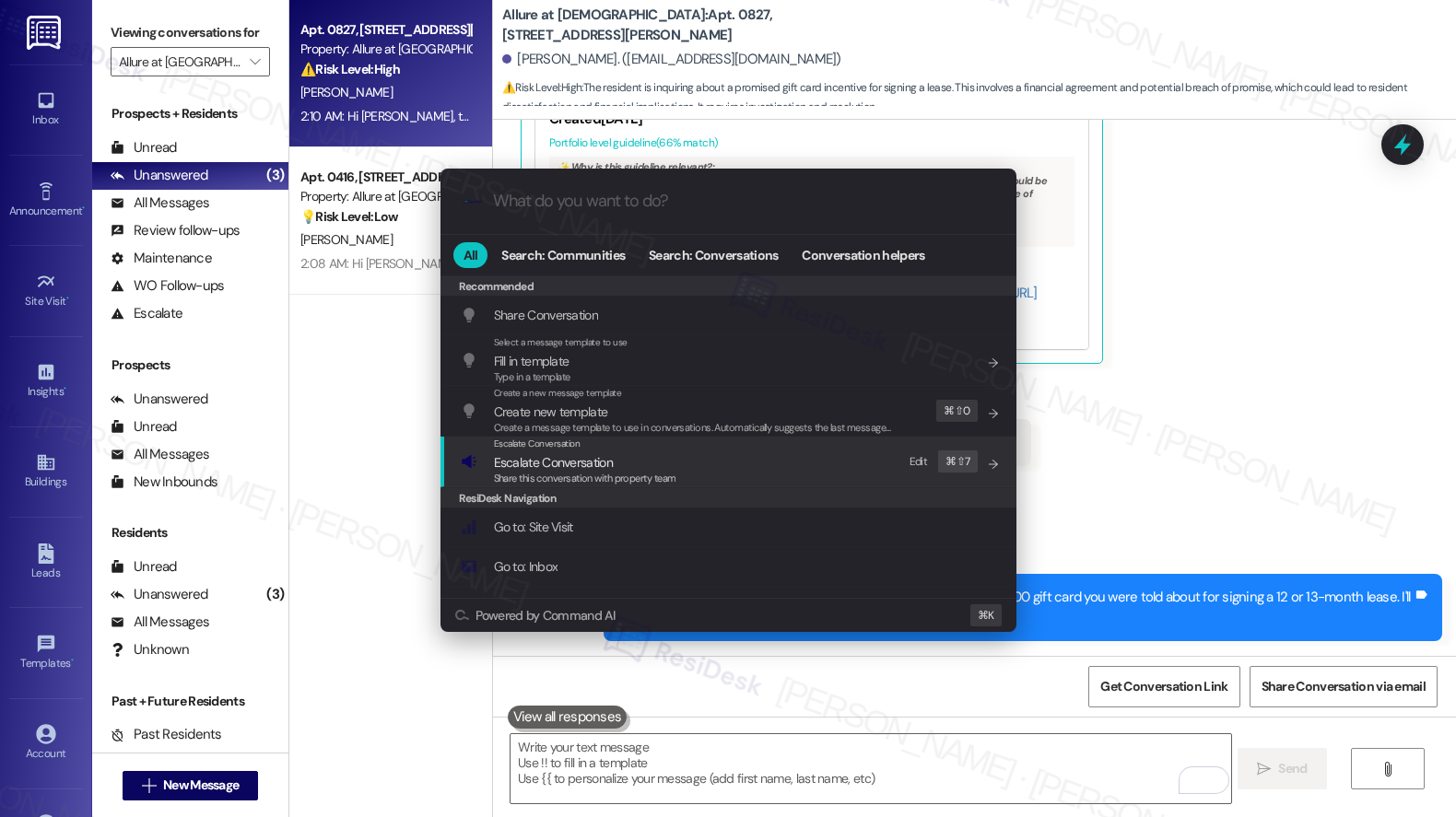
click at [669, 466] on span "Escalate Conversation" at bounding box center [585, 463] width 183 height 21
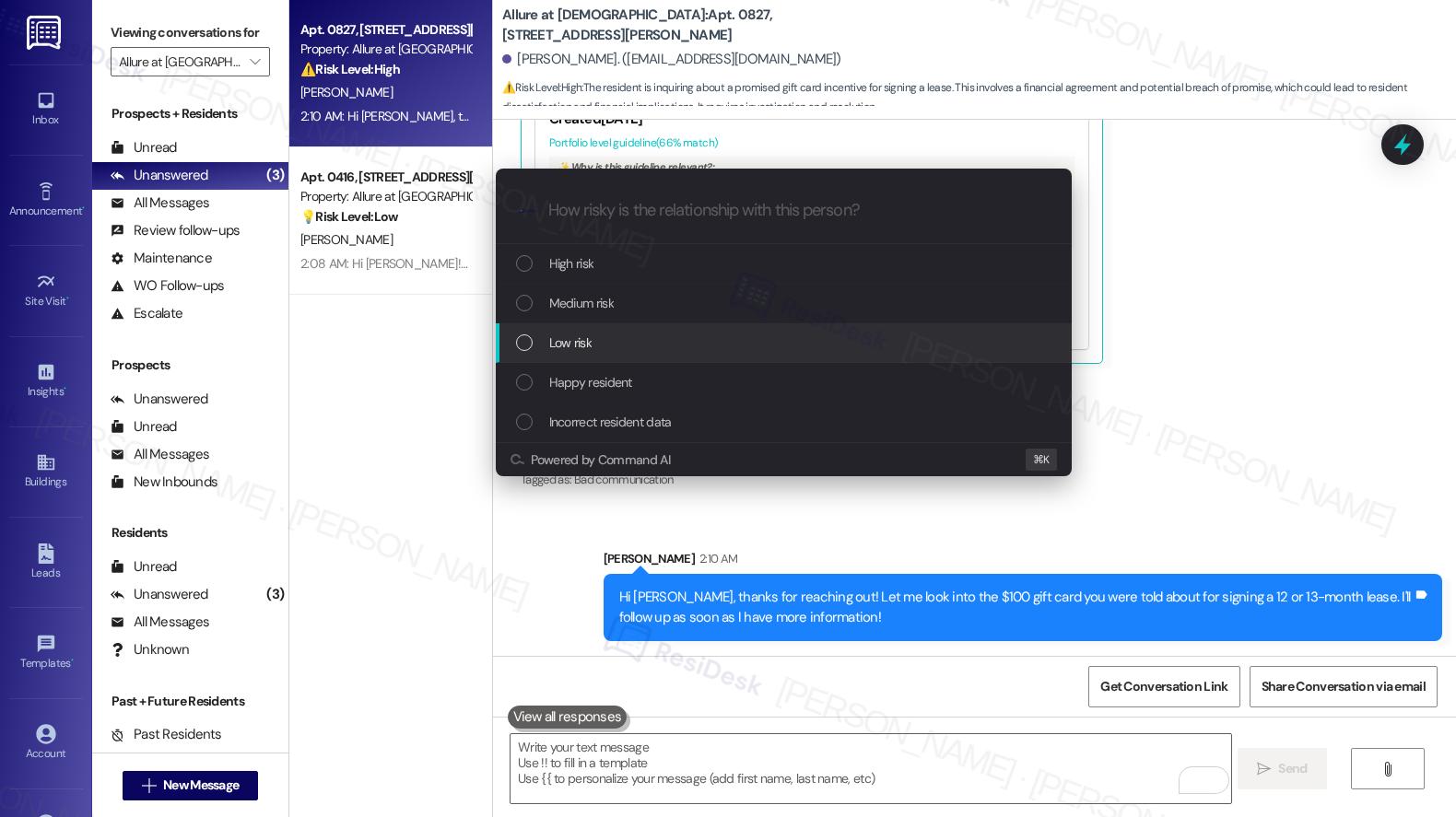
click at [654, 339] on div "Low risk" at bounding box center [785, 343] width 539 height 21
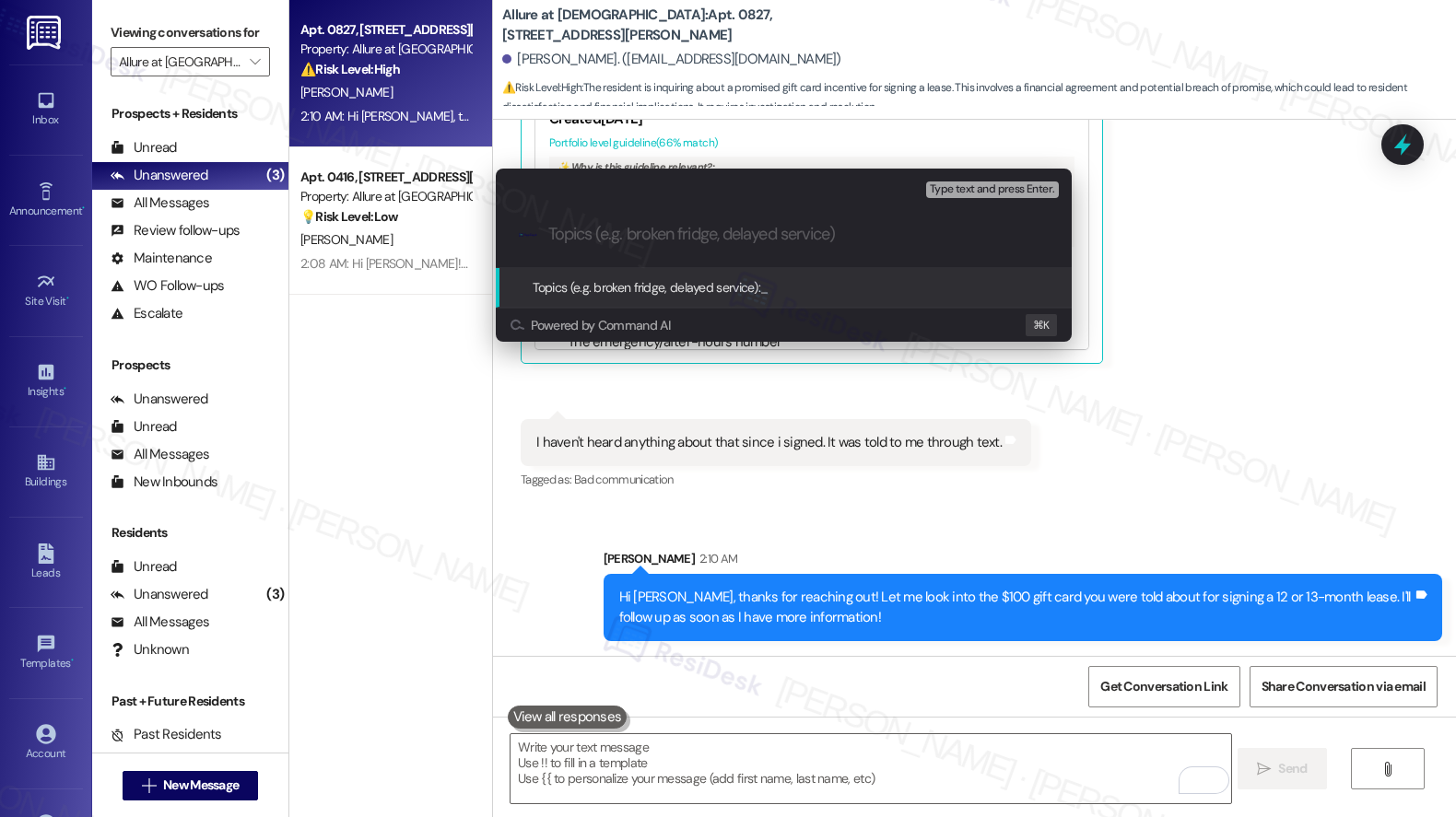
paste input "Gift Card Follow Up"
type input "Gift Card Follow Up"
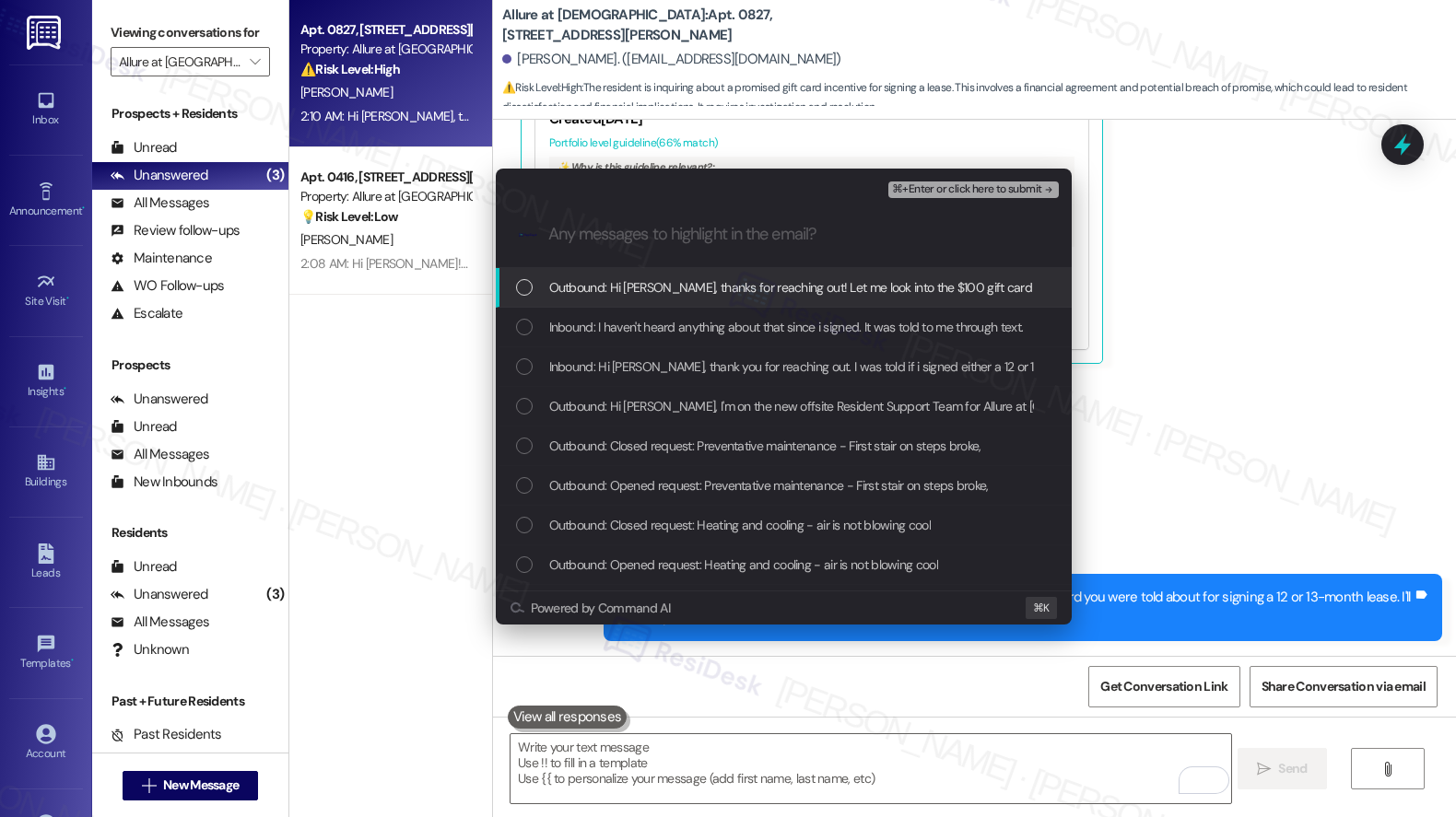
click at [694, 287] on span "Outbound: Hi Laura, thanks for reaching out! Let me look into the $100 gift car…" at bounding box center [1063, 287] width 1029 height 21
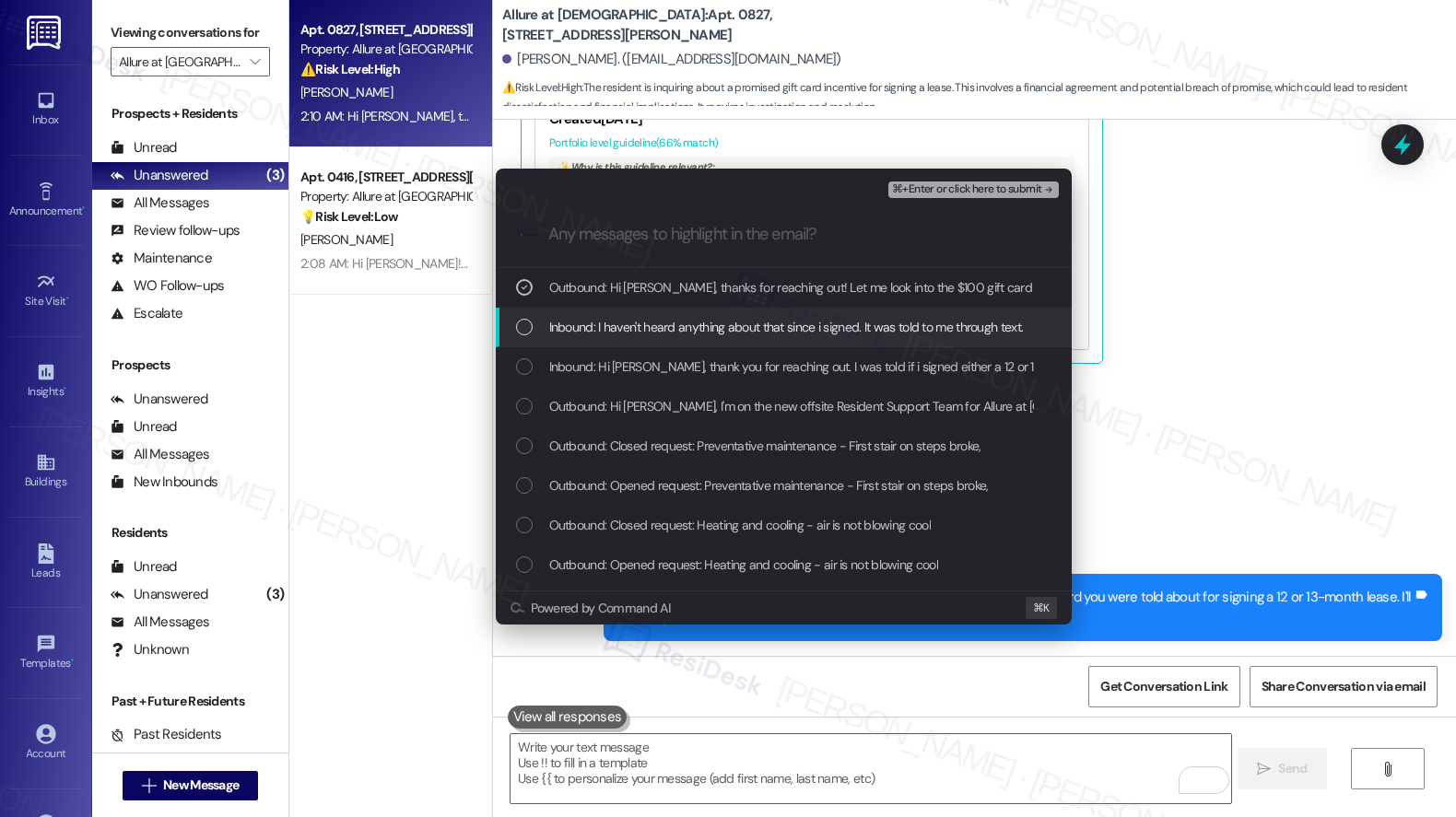
click at [682, 325] on span "Inbound: I haven't heard anything about that since i signed. It was told to me …" at bounding box center [786, 327] width 475 height 21
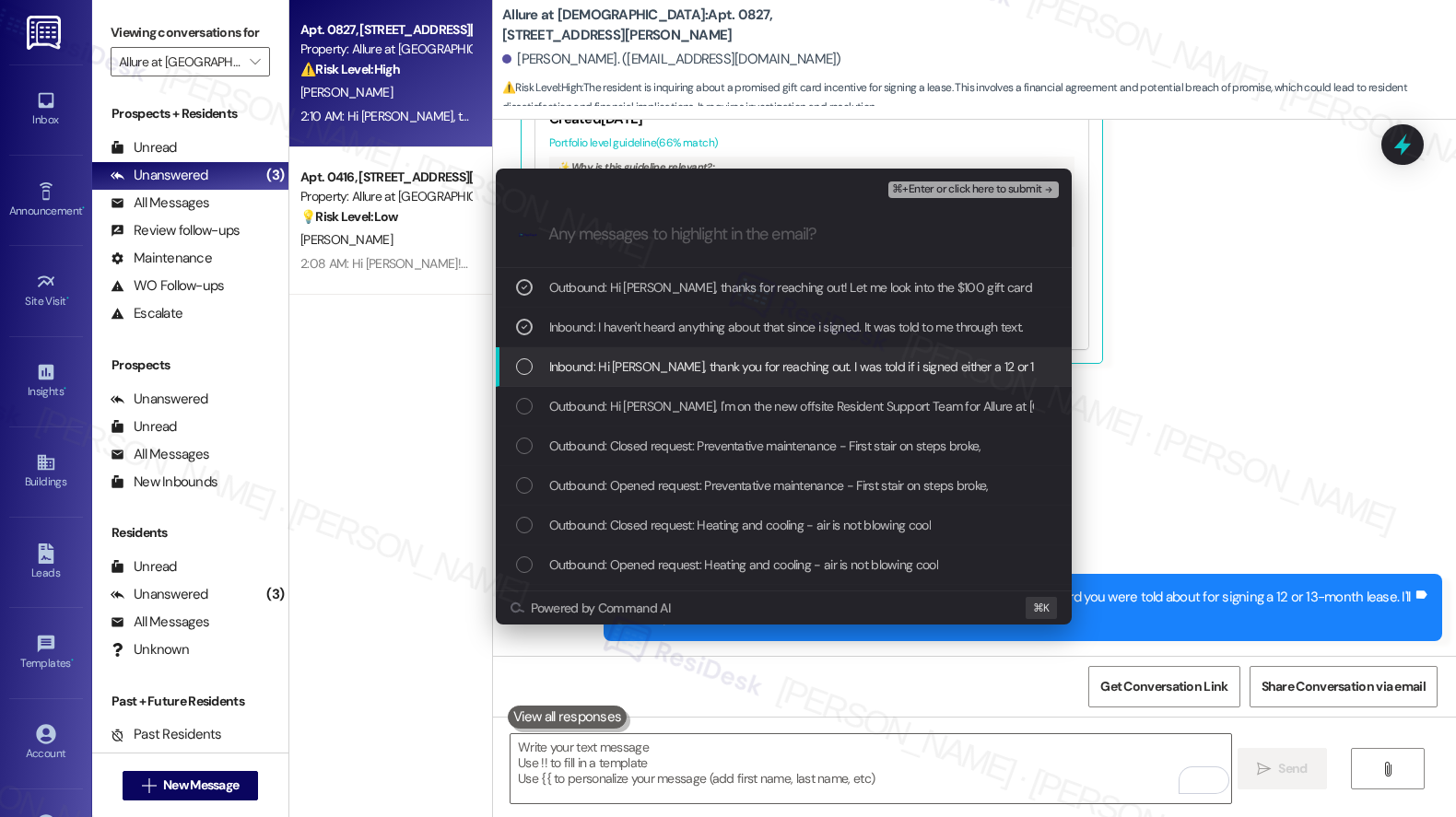
click at [670, 363] on span "Inbound: Hi Sarah, thank you for reaching out. I was told if i signed either a …" at bounding box center [928, 367] width 757 height 21
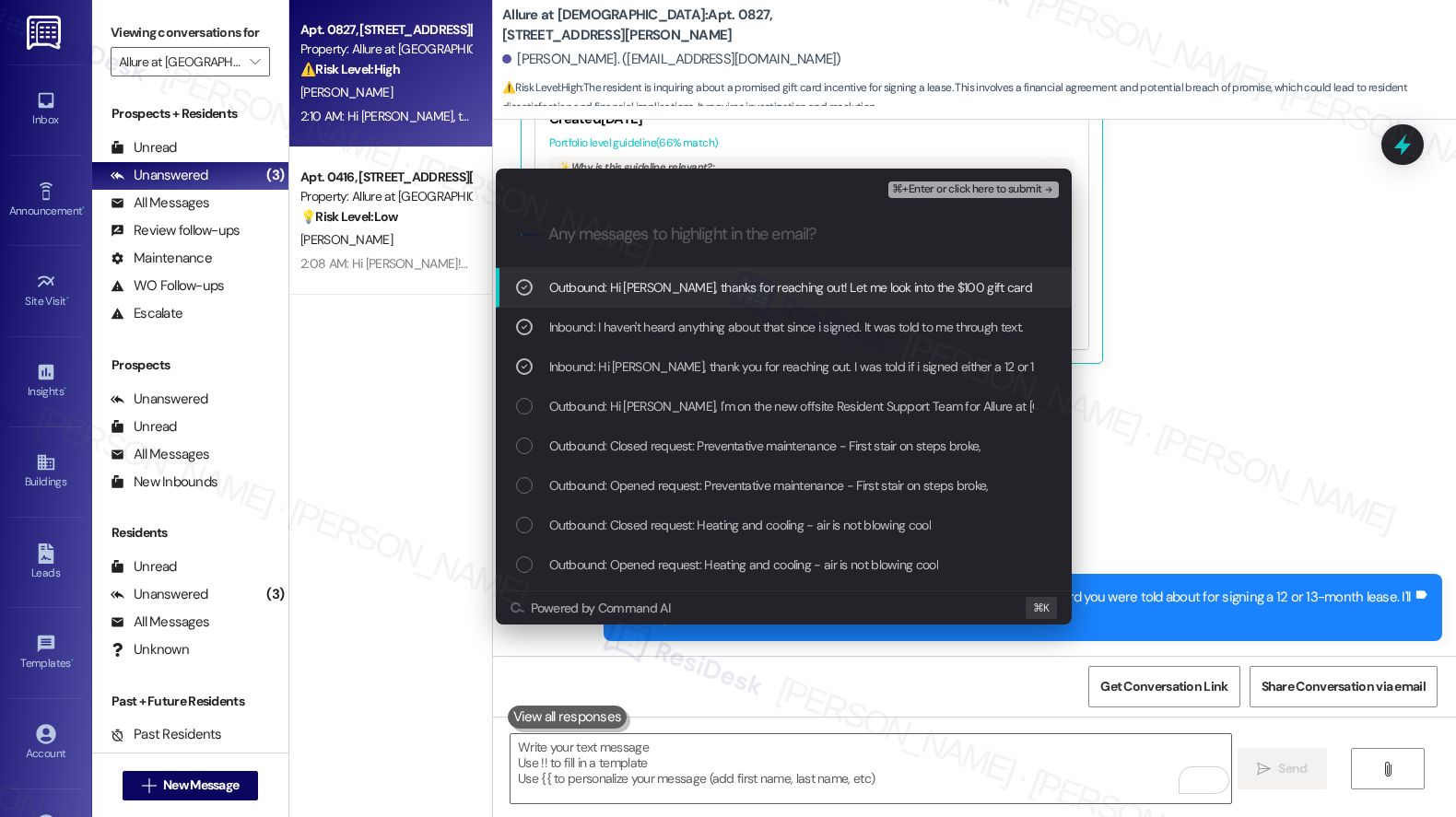
click at [993, 187] on span "⌘+Enter or click here to submit" at bounding box center [966, 190] width 149 height 13
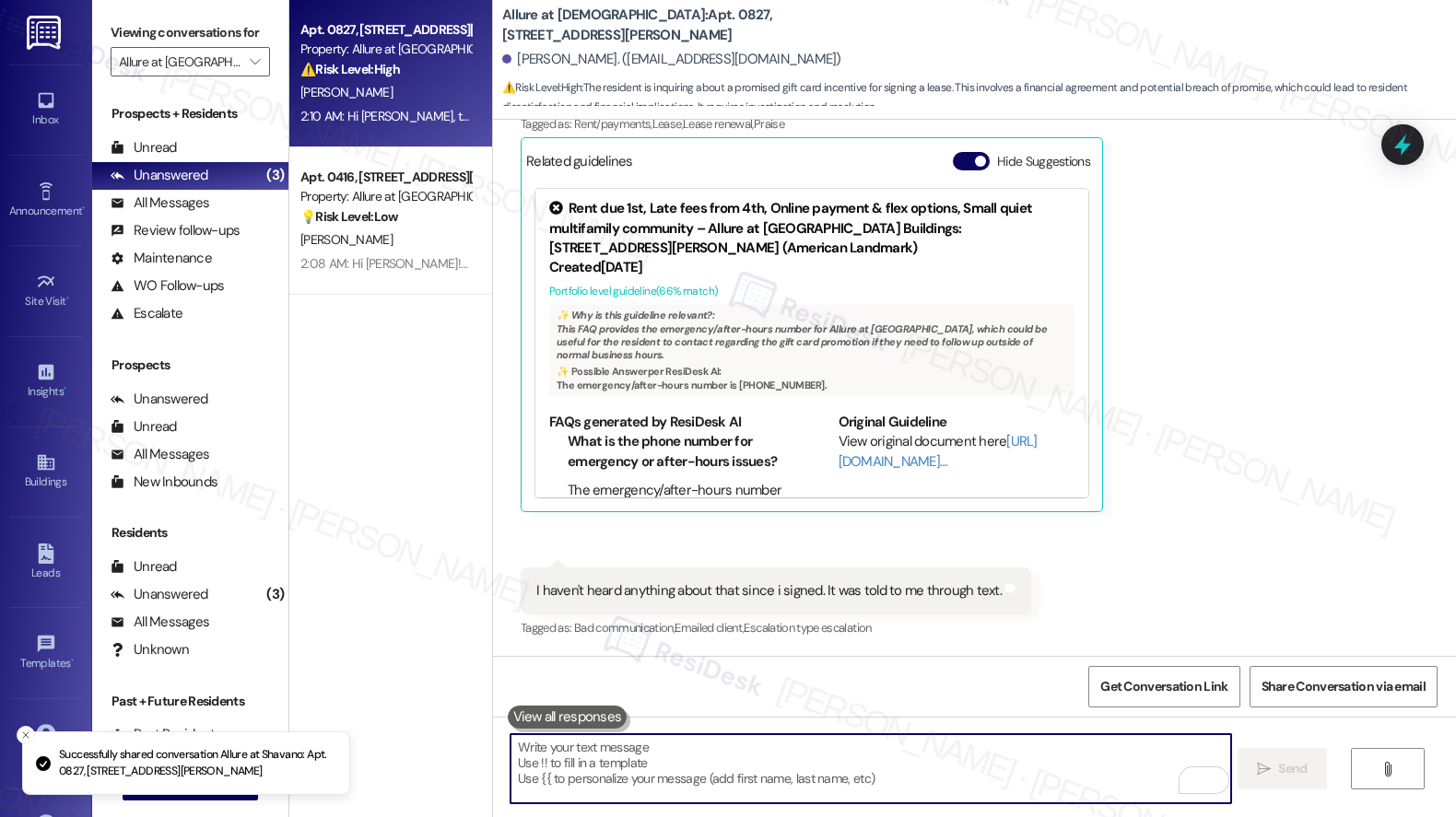
scroll to position [821, 0]
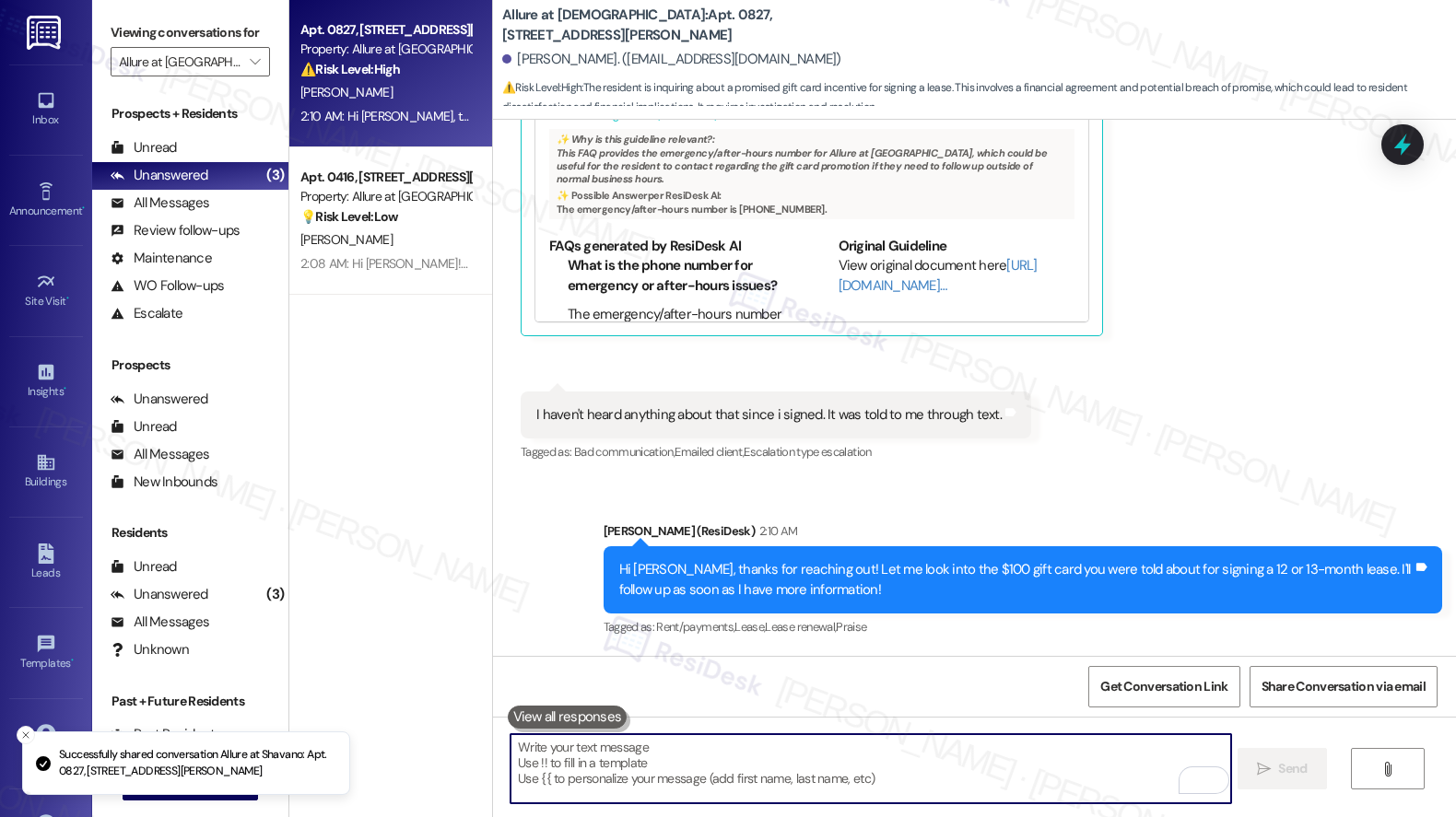
click at [975, 765] on textarea "To enrich screen reader interactions, please activate Accessibility in Grammarl…" at bounding box center [870, 769] width 720 height 69
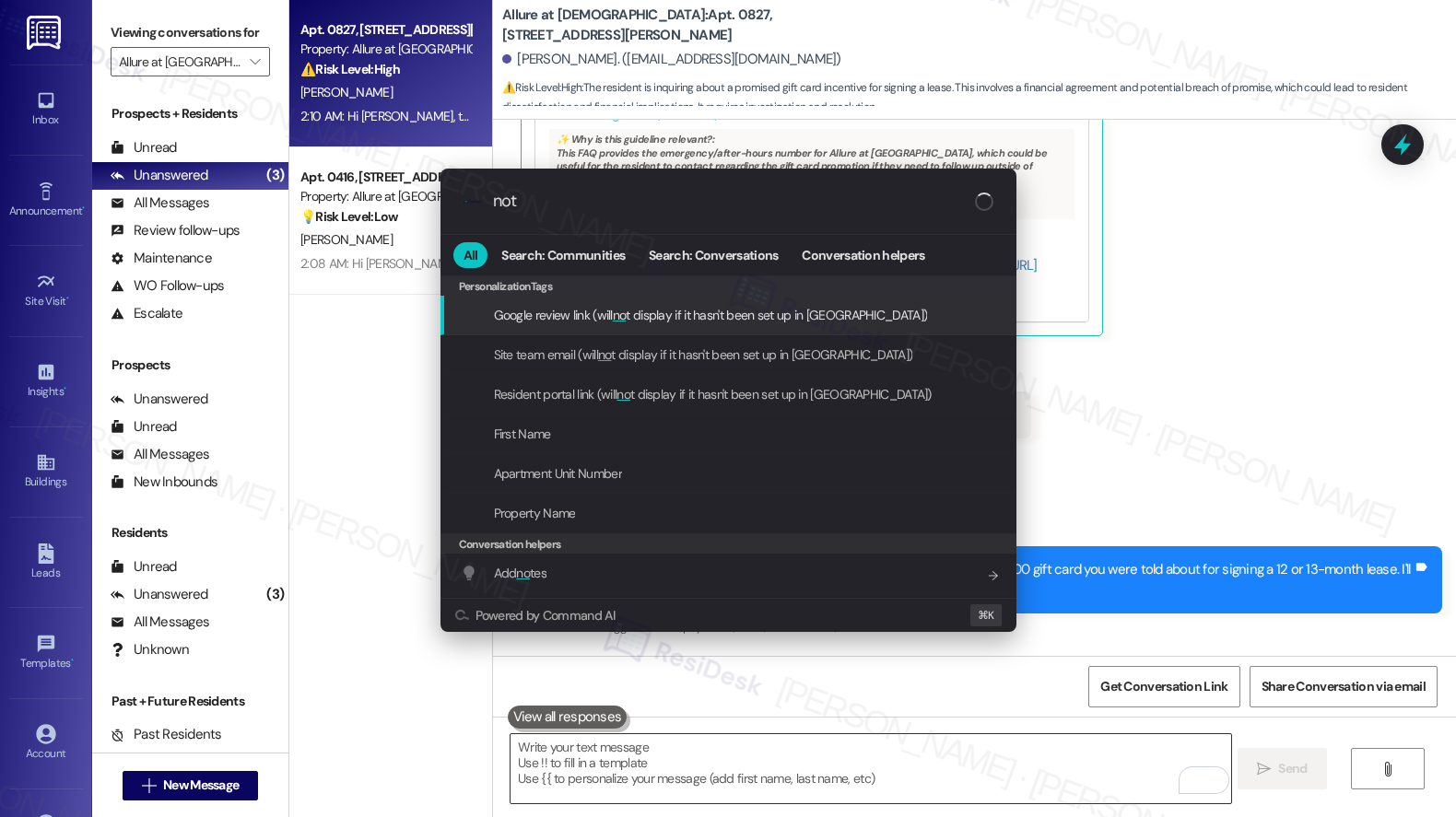
type input "note"
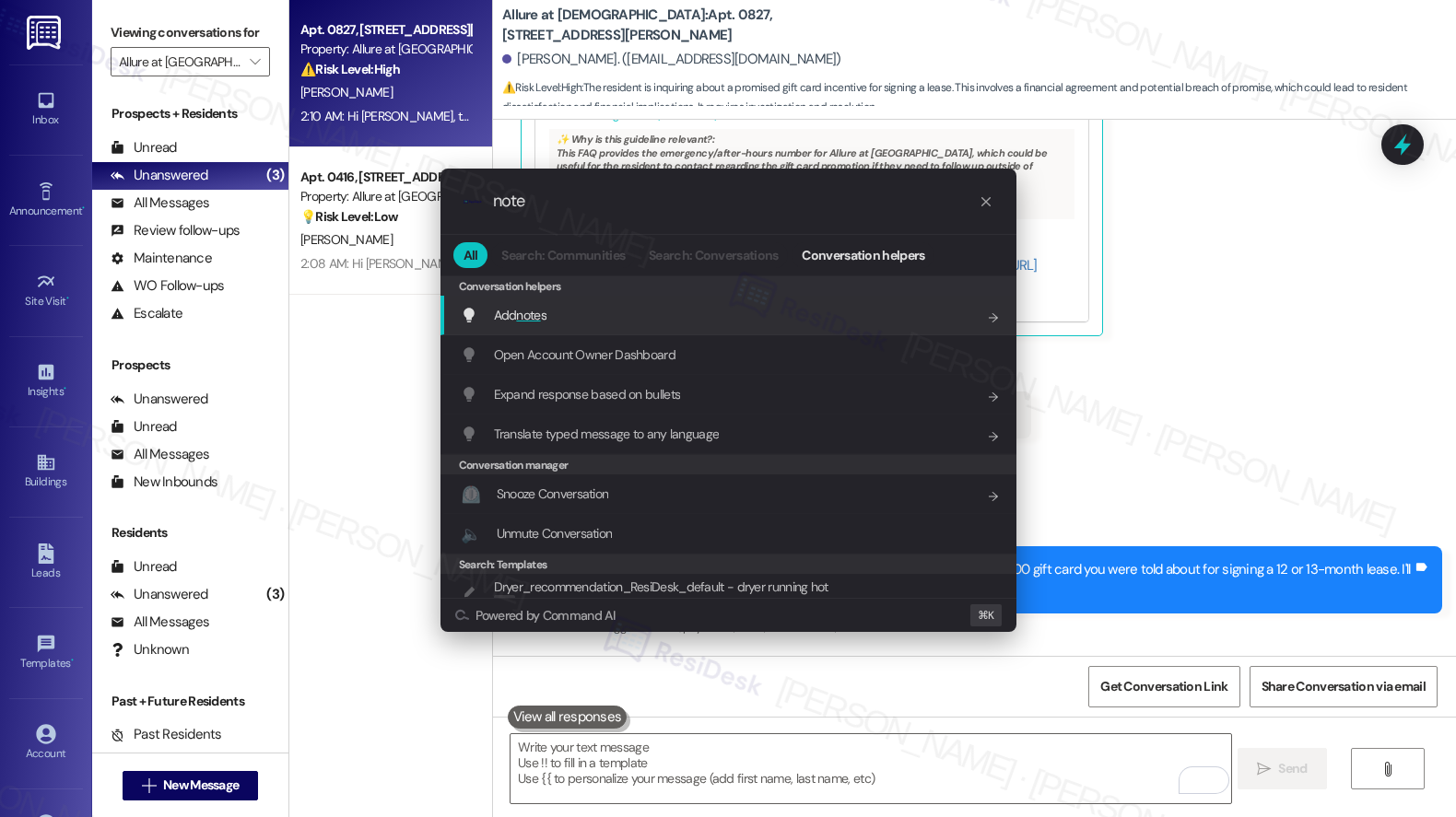
click at [814, 310] on div "Add note s Add shortcut" at bounding box center [730, 315] width 539 height 21
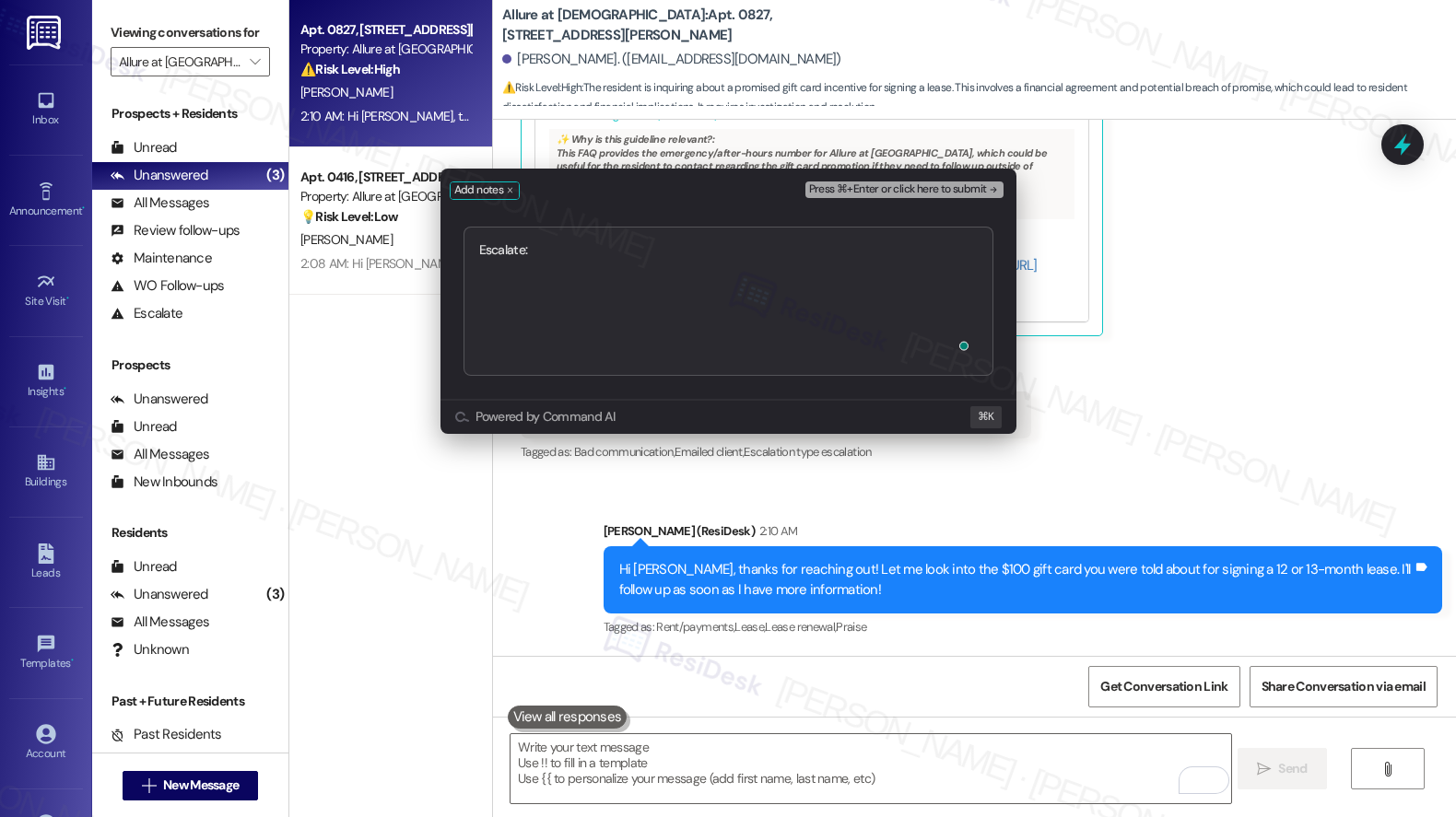
type textarea "Escalate: Gift Card Follow Up"
click at [939, 188] on span "Press ⌘+Enter or click here to submit" at bounding box center [897, 190] width 178 height 13
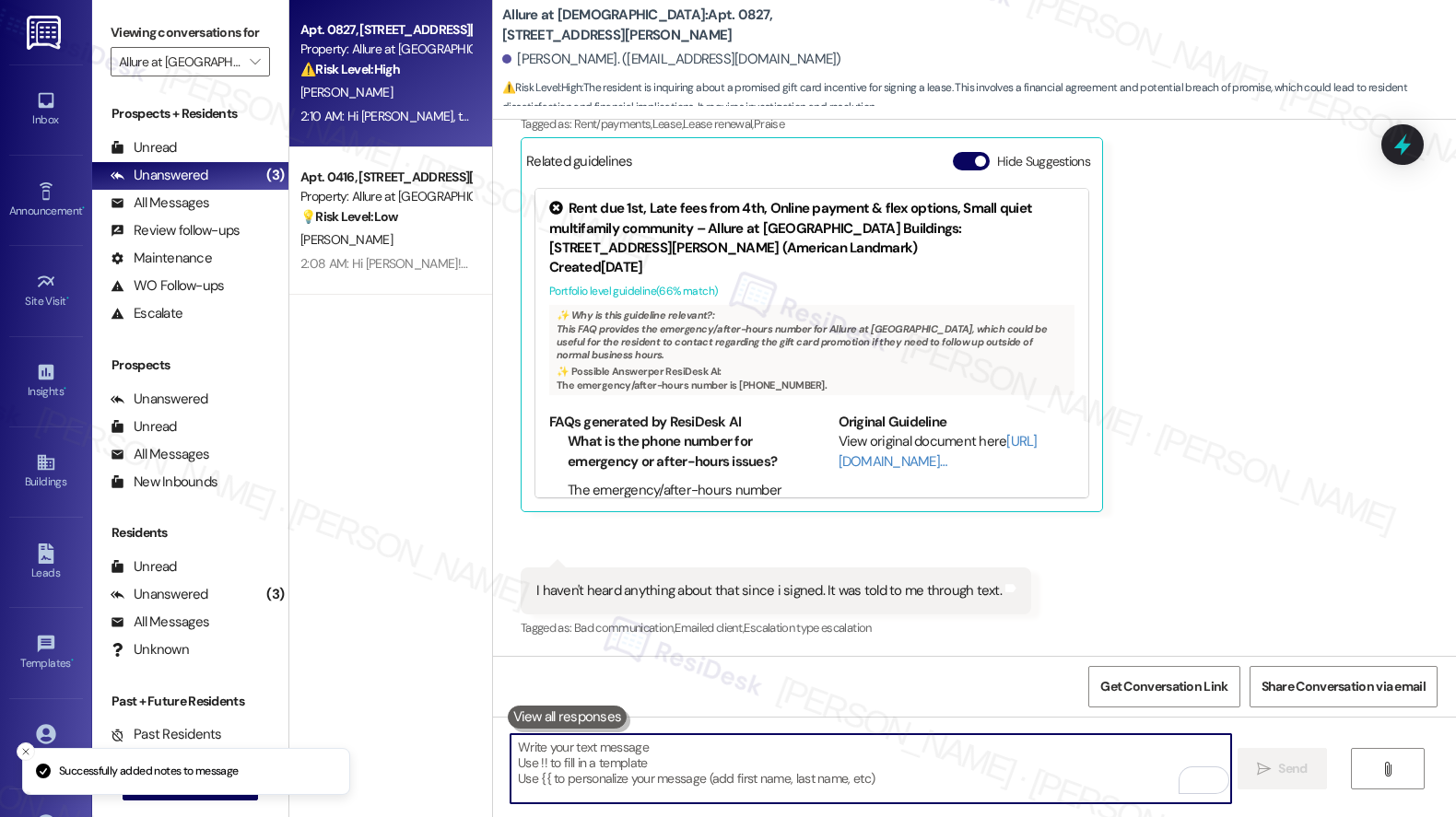
scroll to position [1203, 0]
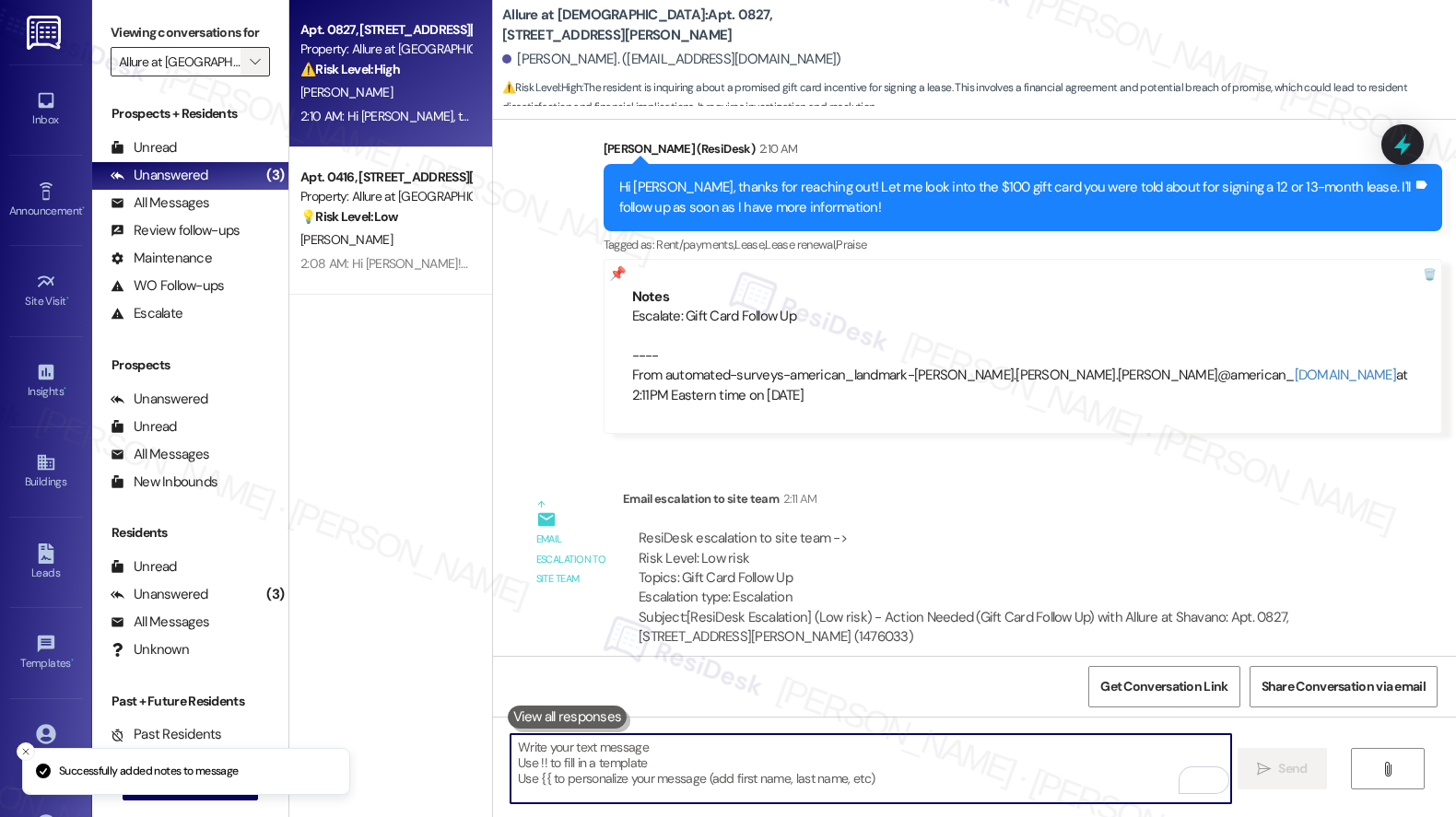
click at [250, 69] on icon "" at bounding box center [255, 62] width 10 height 15
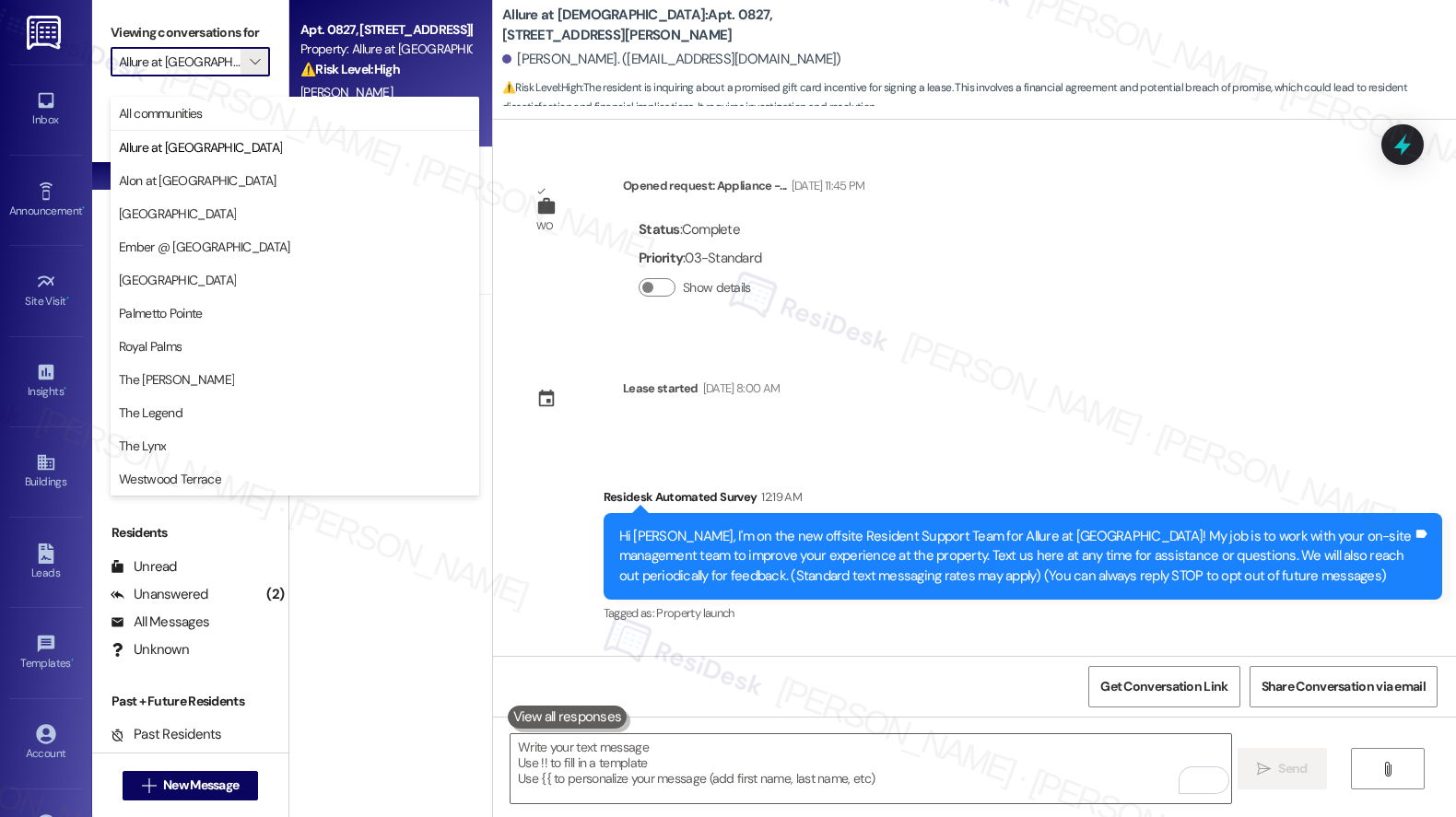
scroll to position [1203, 0]
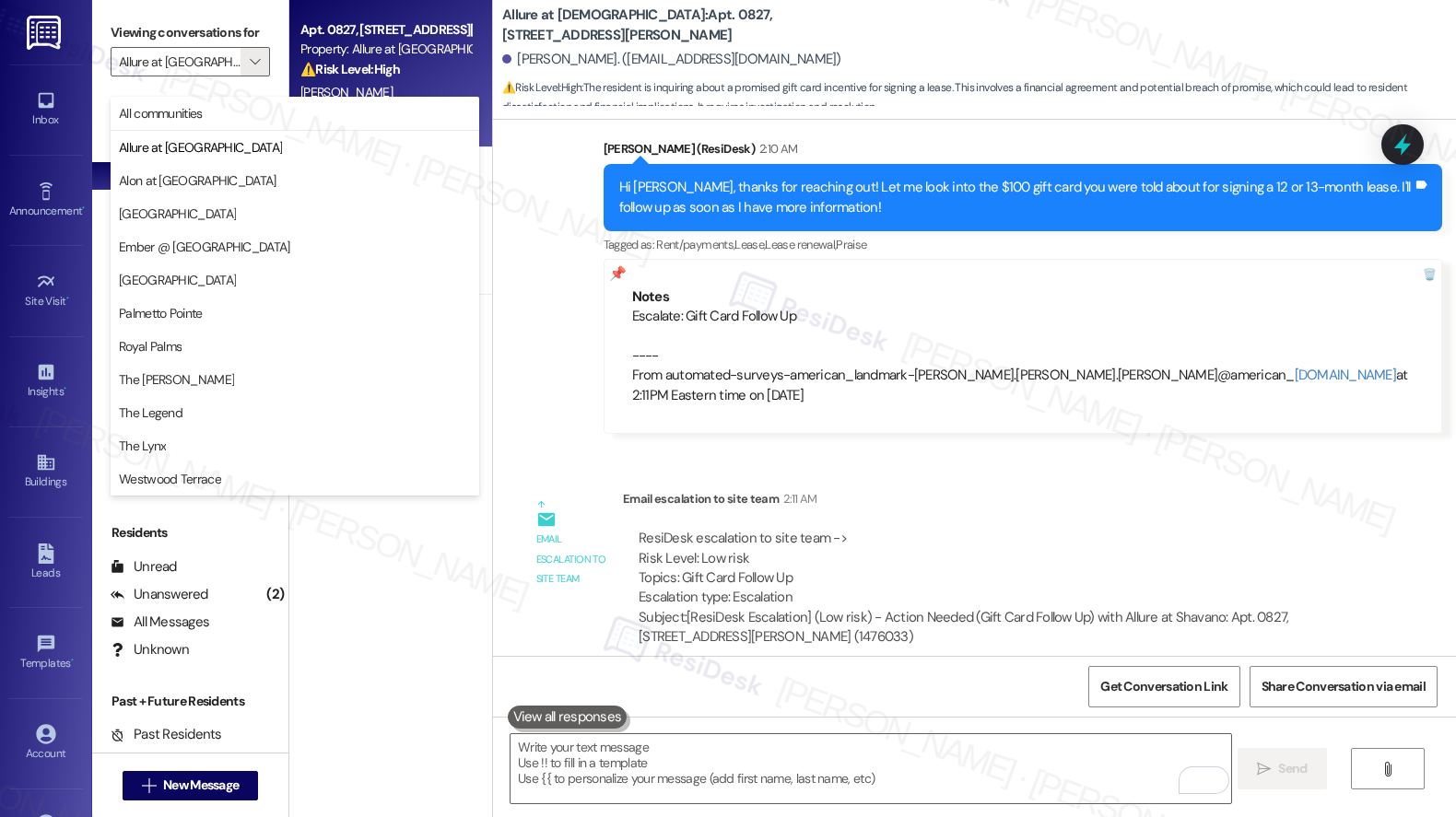
click at [346, 684] on div "Apt. 0827, 4601 De Zavala Rd Property: Allure at Shavano ⚠️ Risk Level: High Th…" at bounding box center [390, 343] width 202 height 686
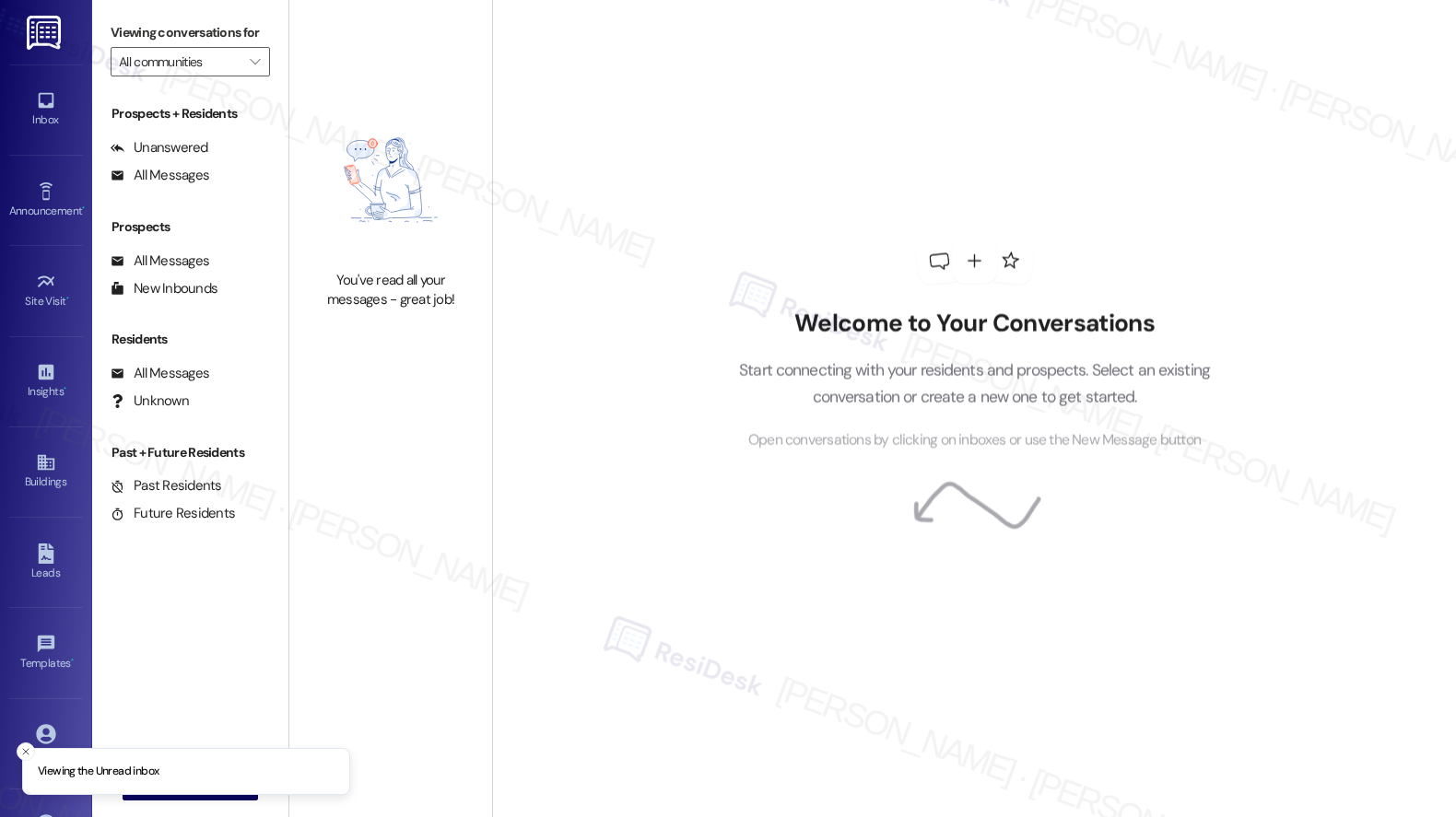
type input "Allure at [GEOGRAPHIC_DATA]"
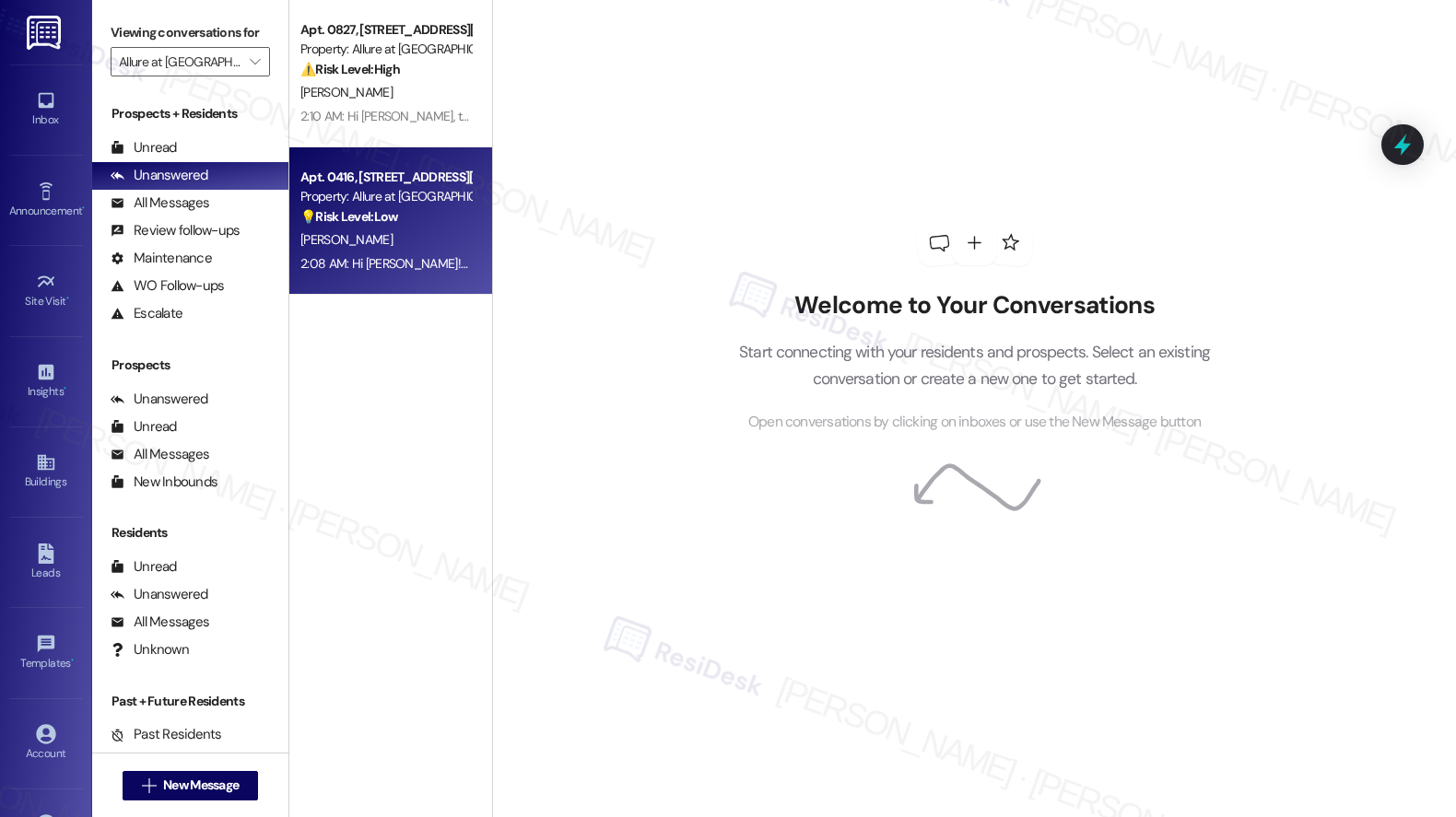
click at [405, 249] on div "[PERSON_NAME]" at bounding box center [385, 240] width 174 height 23
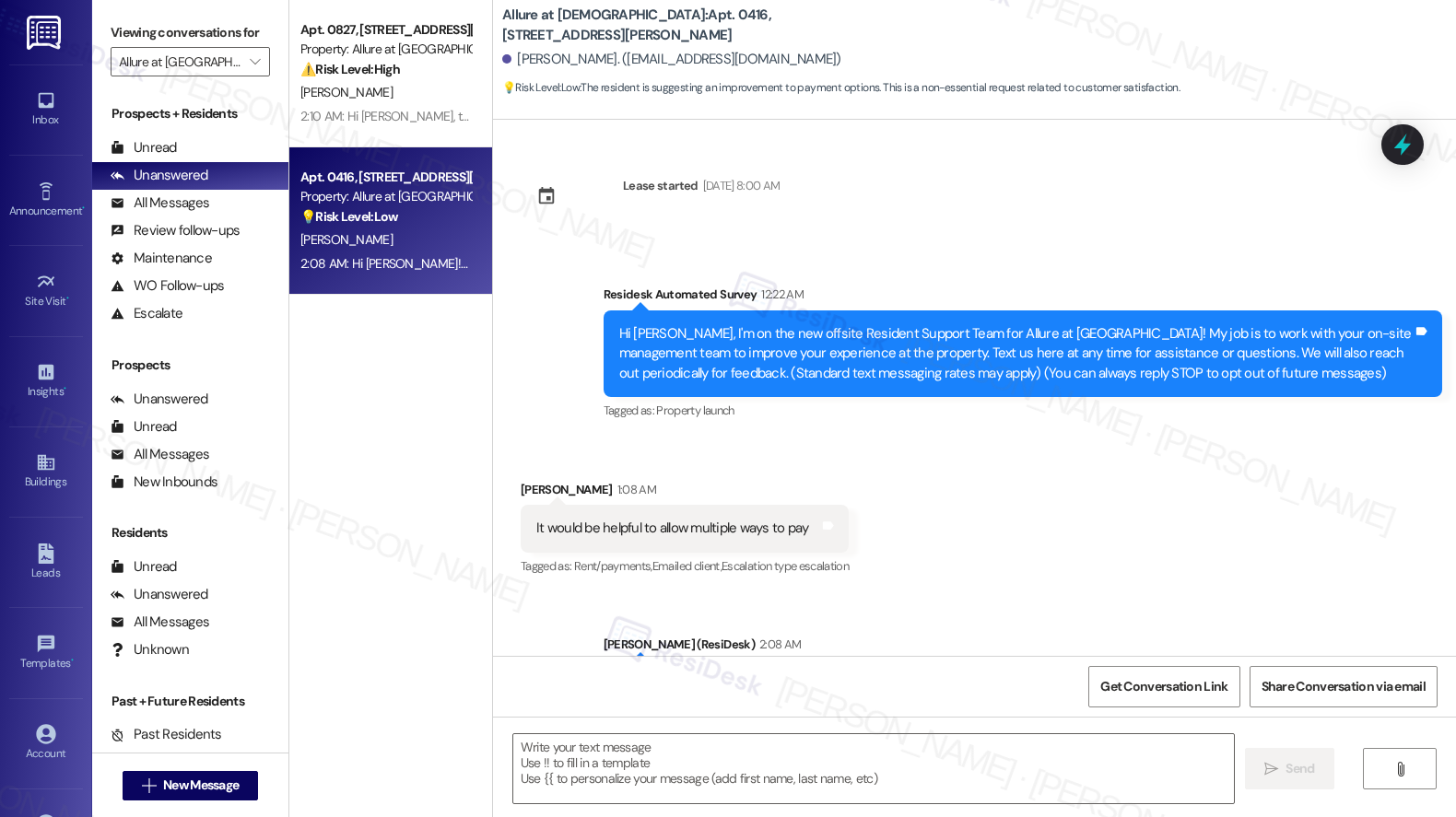
type textarea "Fetching suggested responses. Please feel free to read through the conversation…"
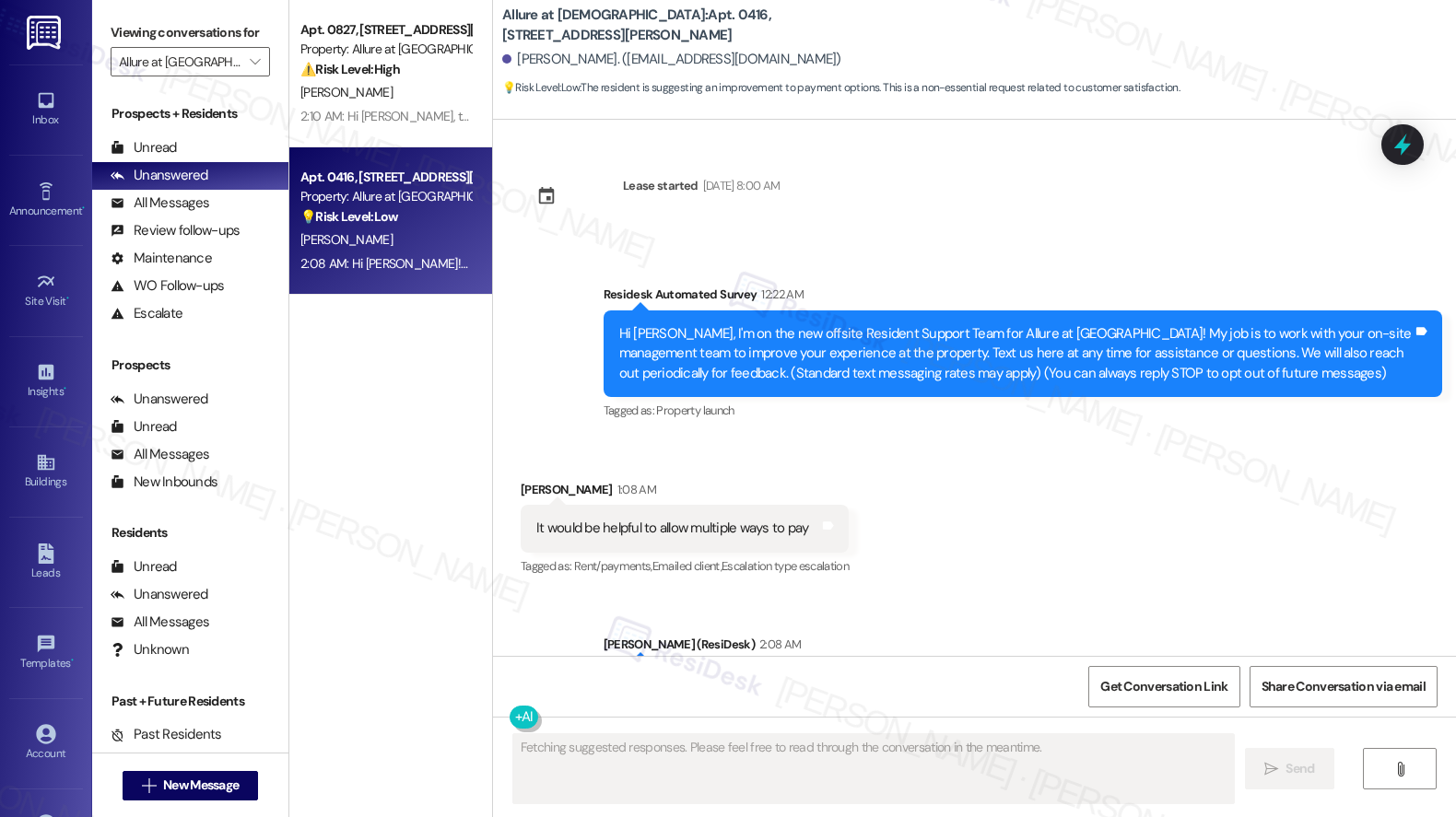
click at [405, 249] on div "[PERSON_NAME]" at bounding box center [385, 240] width 174 height 23
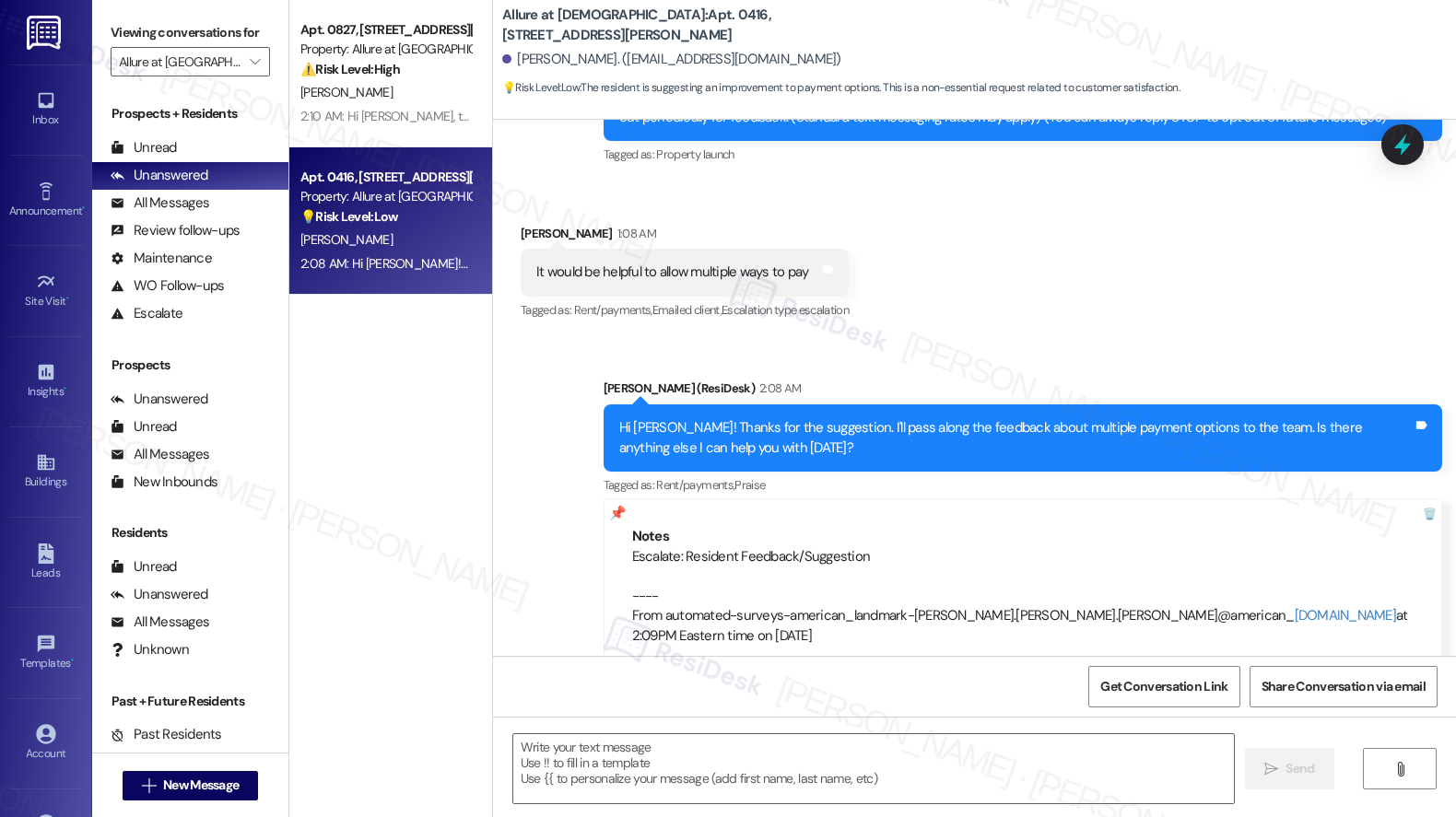
scroll to position [496, 0]
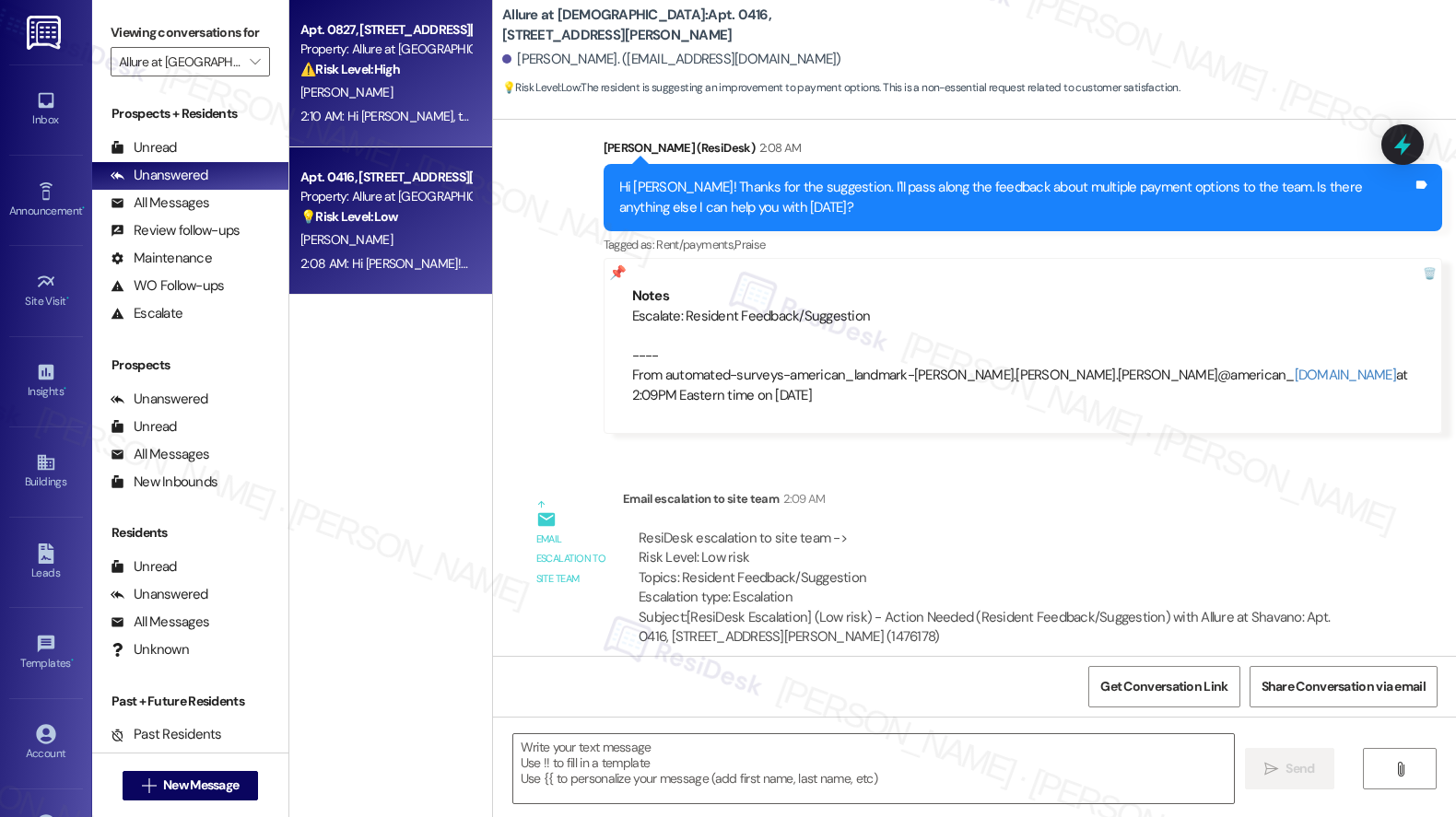
click at [376, 99] on div "[PERSON_NAME]" at bounding box center [385, 92] width 174 height 23
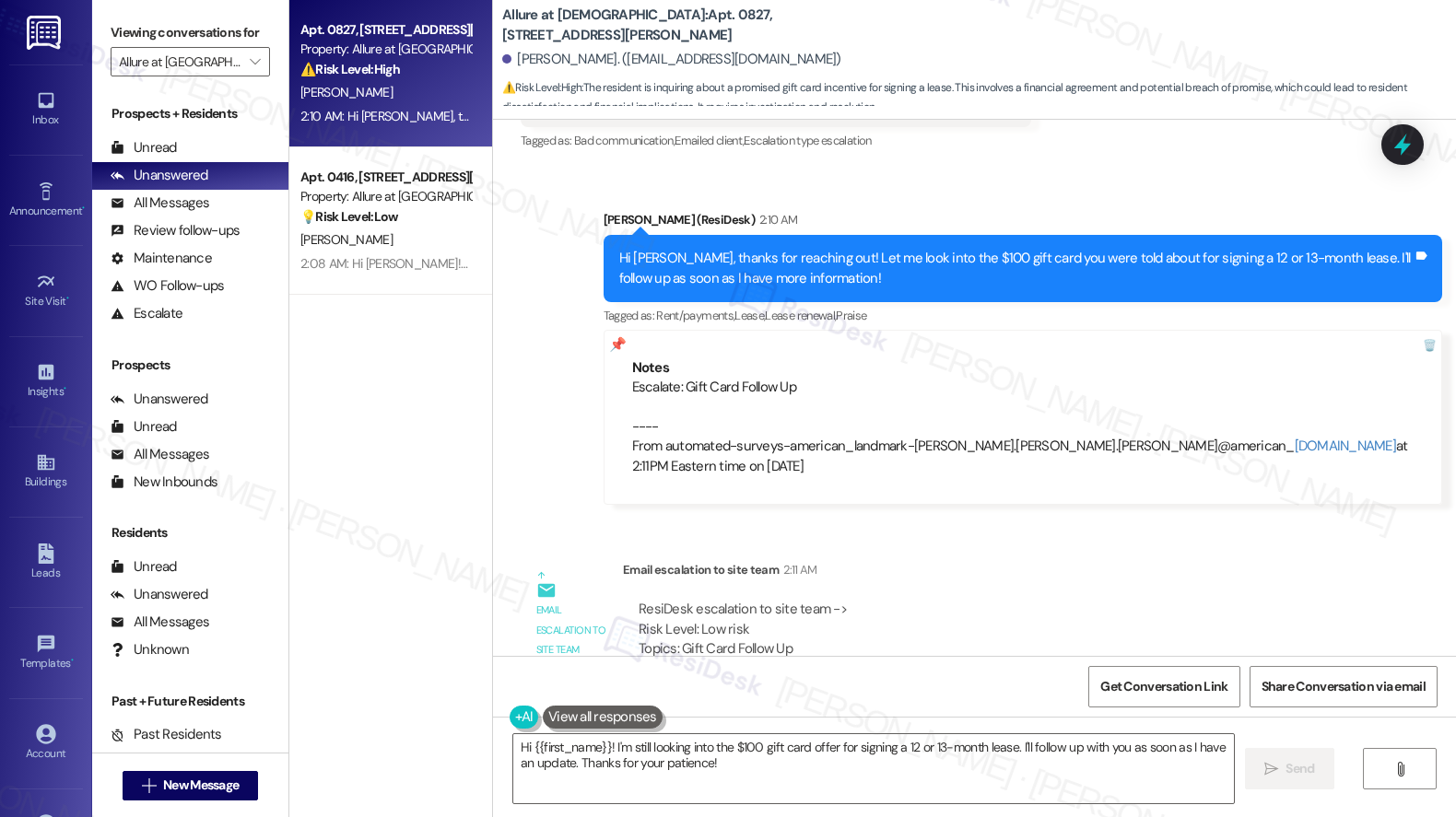
scroll to position [1371, 0]
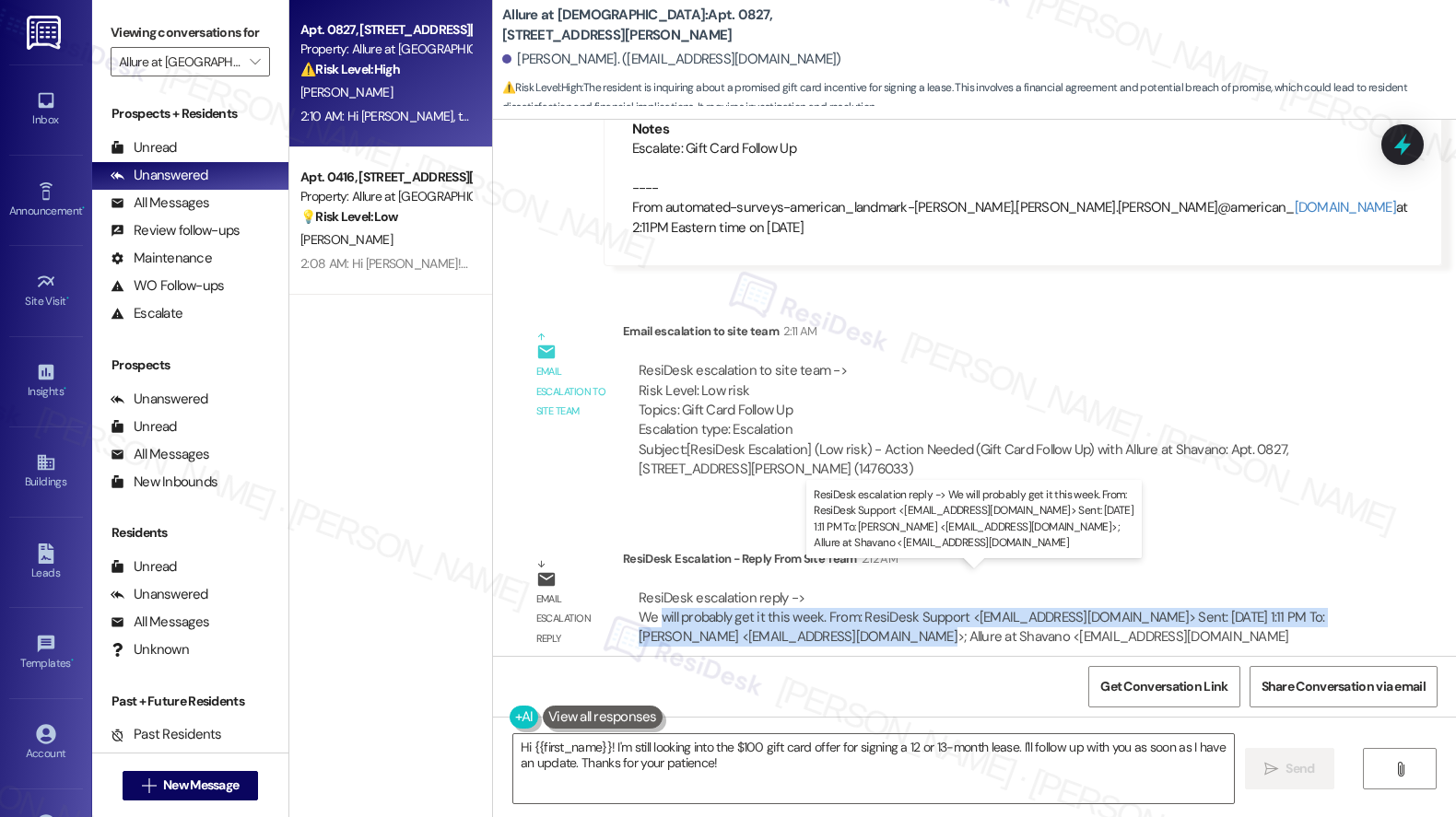
drag, startPoint x: 646, startPoint y: 596, endPoint x: 853, endPoint y: 610, distance: 207.5
click at [853, 611] on div "ResiDesk escalation reply -> We will probably get it this week. From: ResiDesk …" at bounding box center [980, 617] width 686 height 58
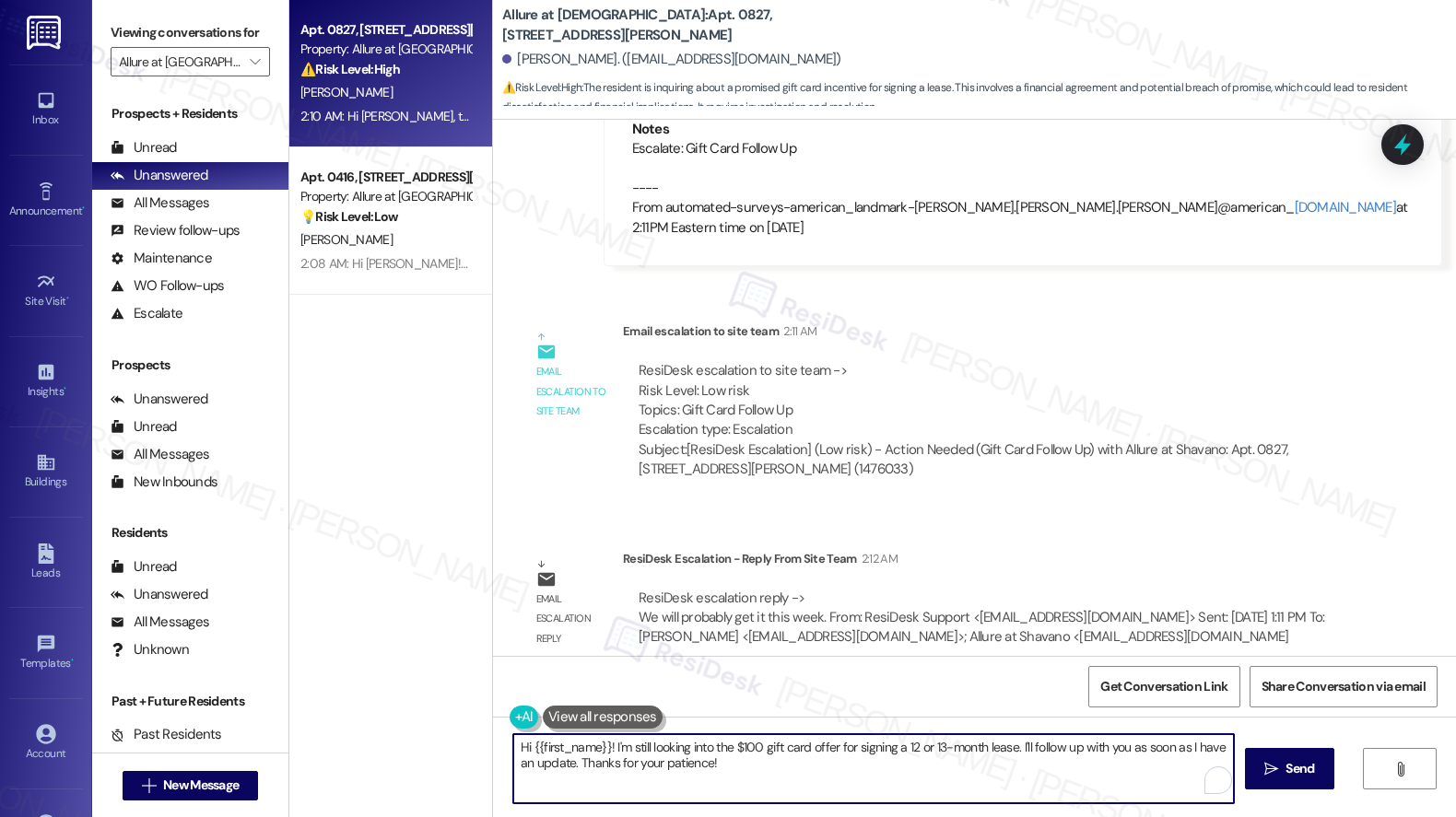
drag, startPoint x: 732, startPoint y: 770, endPoint x: 721, endPoint y: 738, distance: 33.8
click at [733, 770] on textarea "Hi {{first_name}}! I'm still looking into the $100 gift card offer for signing …" at bounding box center [873, 769] width 720 height 69
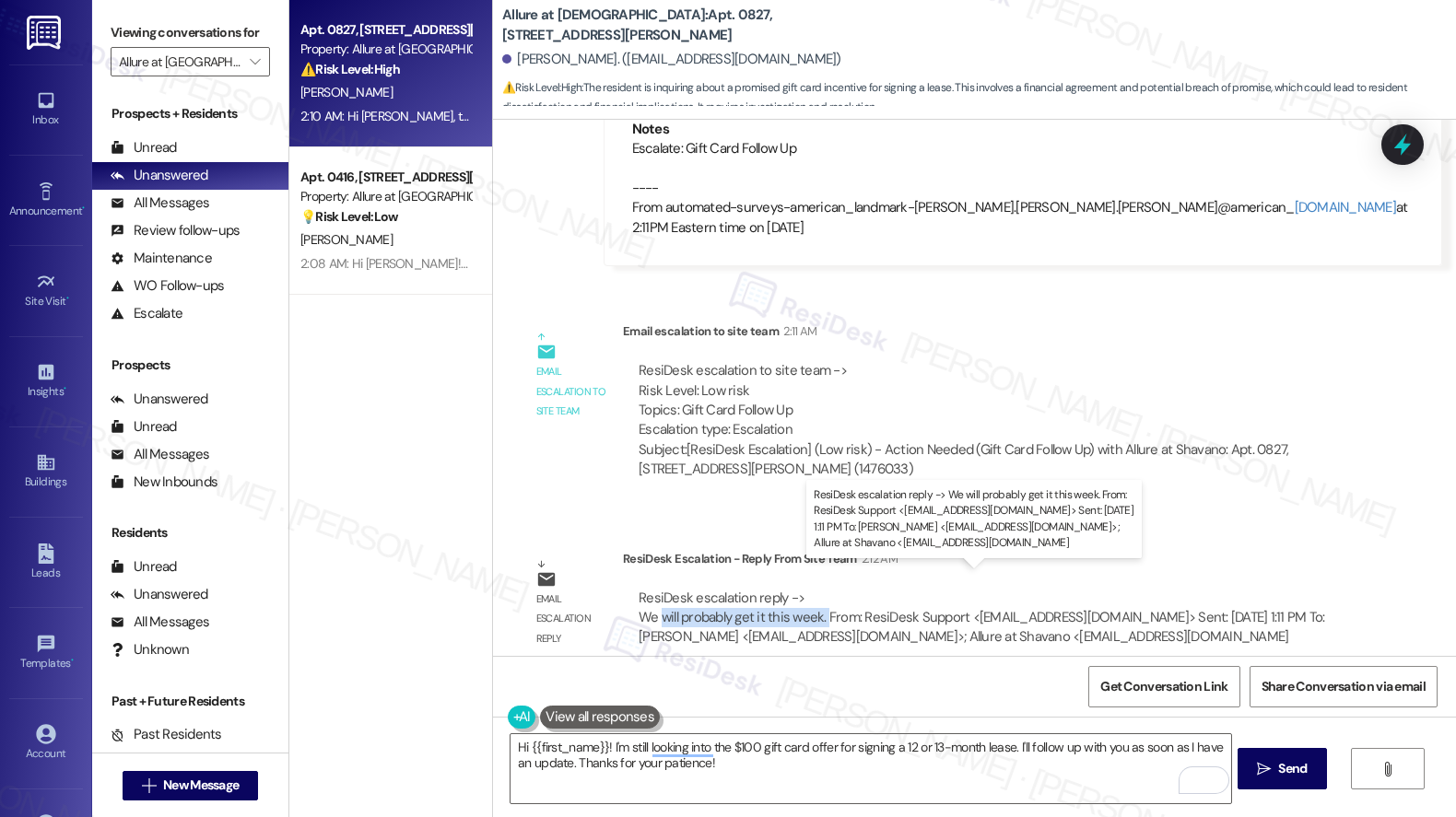
drag, startPoint x: 646, startPoint y: 598, endPoint x: 813, endPoint y: 599, distance: 167.0
click at [813, 599] on div "ResiDesk escalation reply -> We will probably get it this week. From: ResiDesk …" at bounding box center [980, 617] width 686 height 58
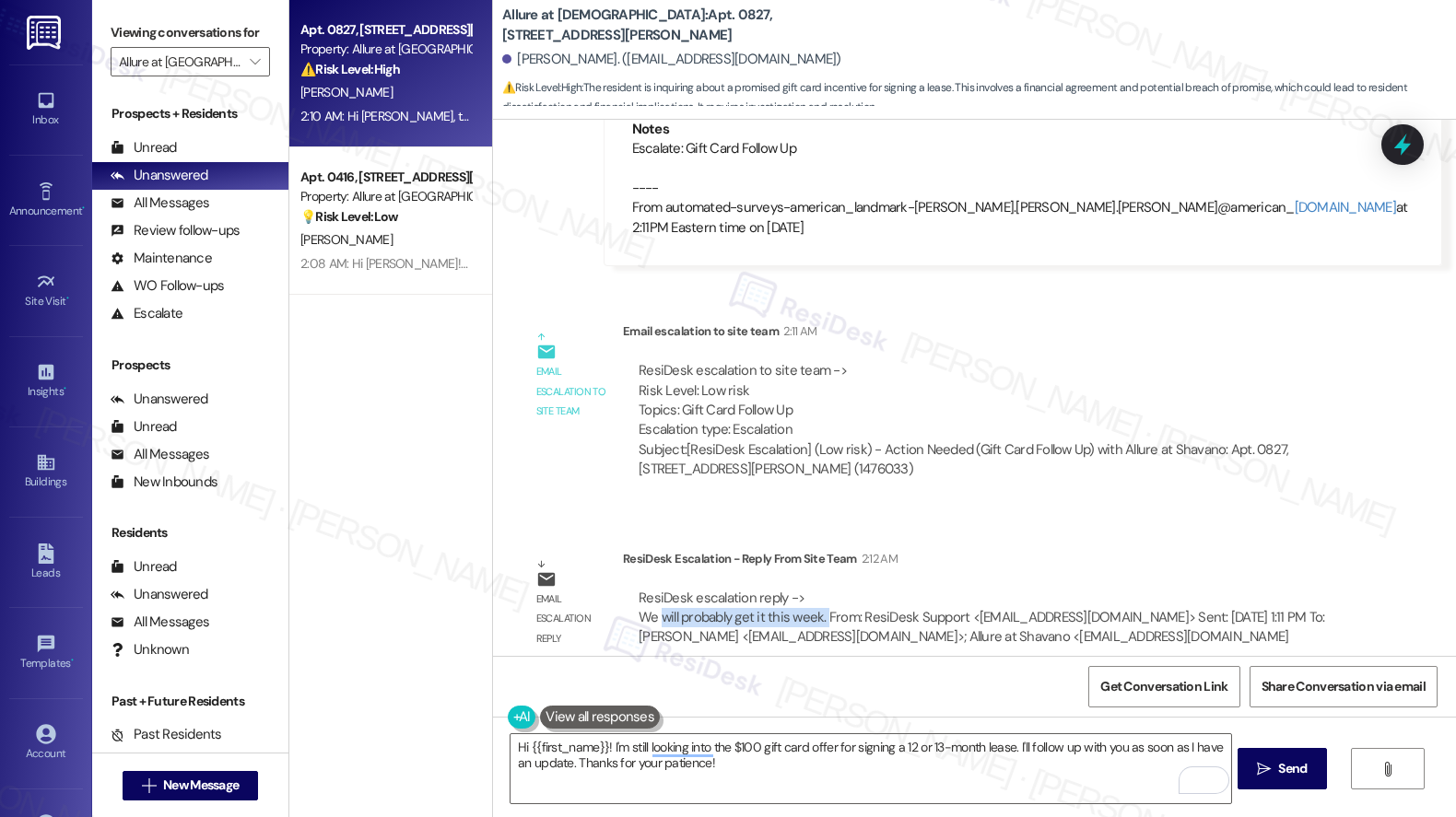
copy div "will probably get it this week."
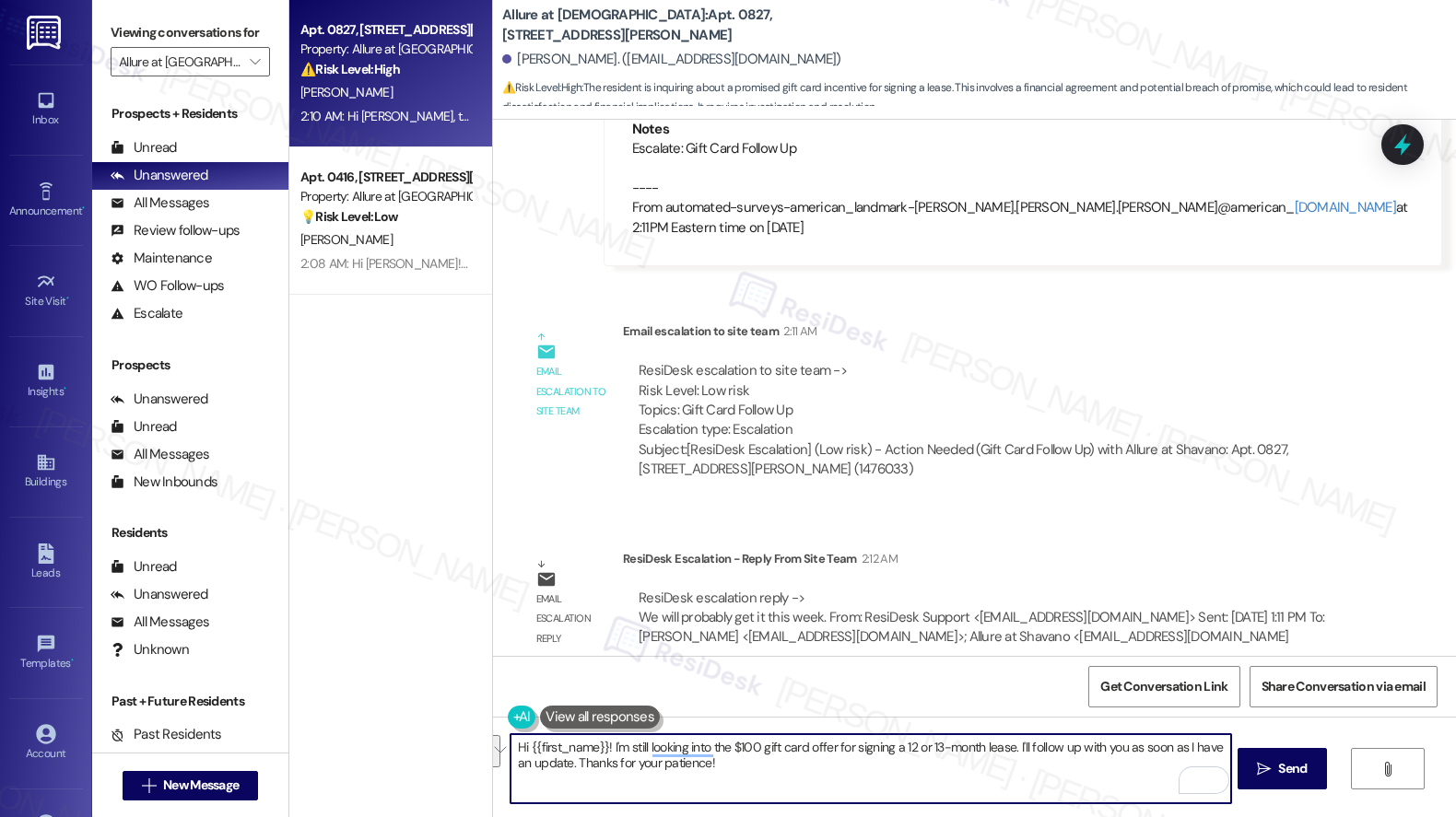
drag, startPoint x: 724, startPoint y: 765, endPoint x: 602, endPoint y: 751, distance: 122.8
click at [602, 751] on textarea "Hi {{first_name}}! I'm still looking into the $100 gift card offer for signing …" at bounding box center [870, 769] width 720 height 69
paste textarea "will probably get it this week."
click at [703, 755] on textarea "Hey, Laura! As per our onsite team, we will probably get it this week." at bounding box center [870, 769] width 720 height 69
click at [703, 756] on textarea "Hey, Laura! As per our onsite team, we will probably get it this week." at bounding box center [870, 769] width 720 height 69
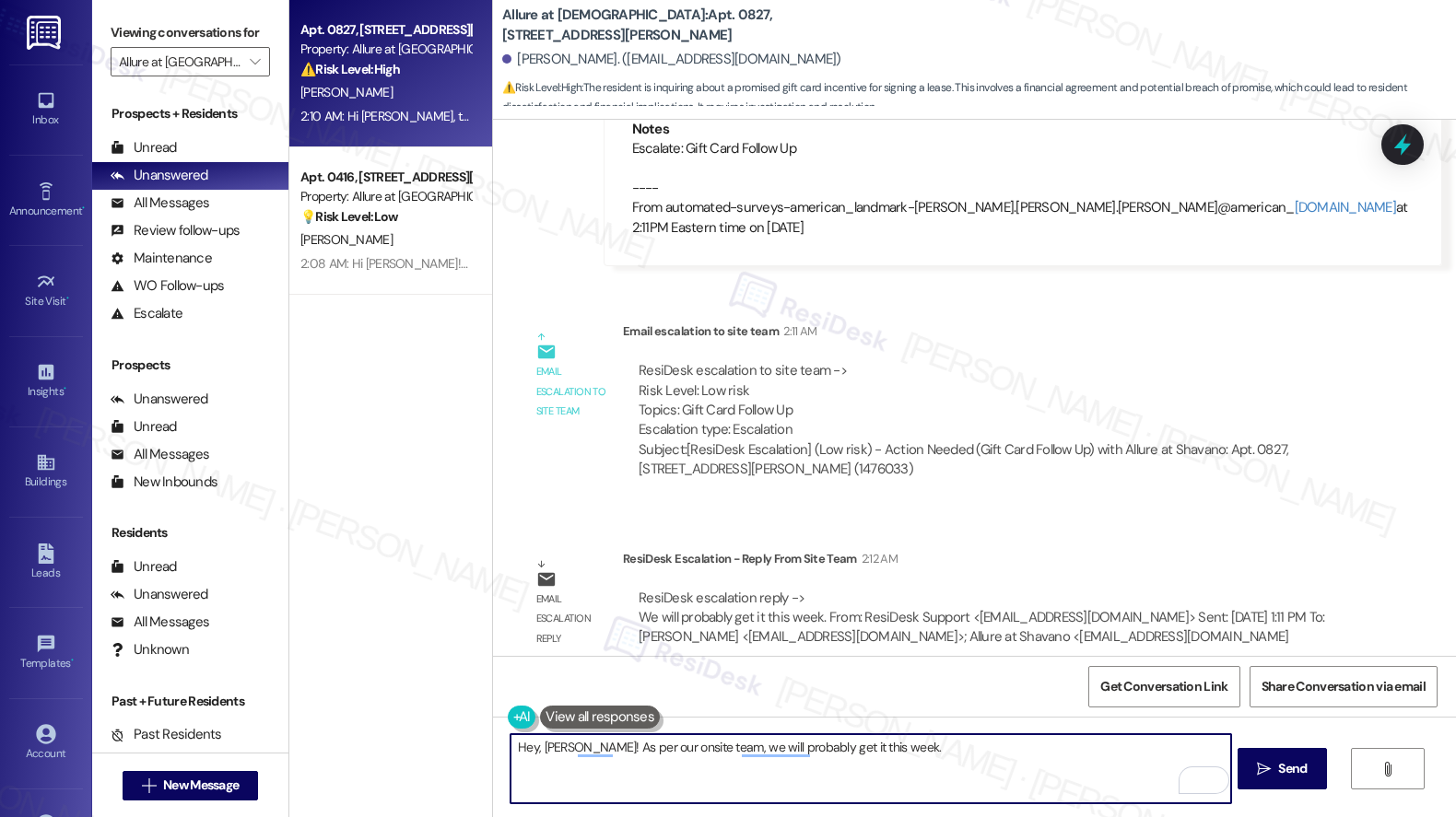
click at [702, 747] on textarea "Hey, Laura! As per our onsite team, we will probably get it this week." at bounding box center [870, 769] width 720 height 69
click at [893, 744] on textarea "Hey, Laura! As per our onsite team, you will probably get it this week." at bounding box center [870, 769] width 720 height 69
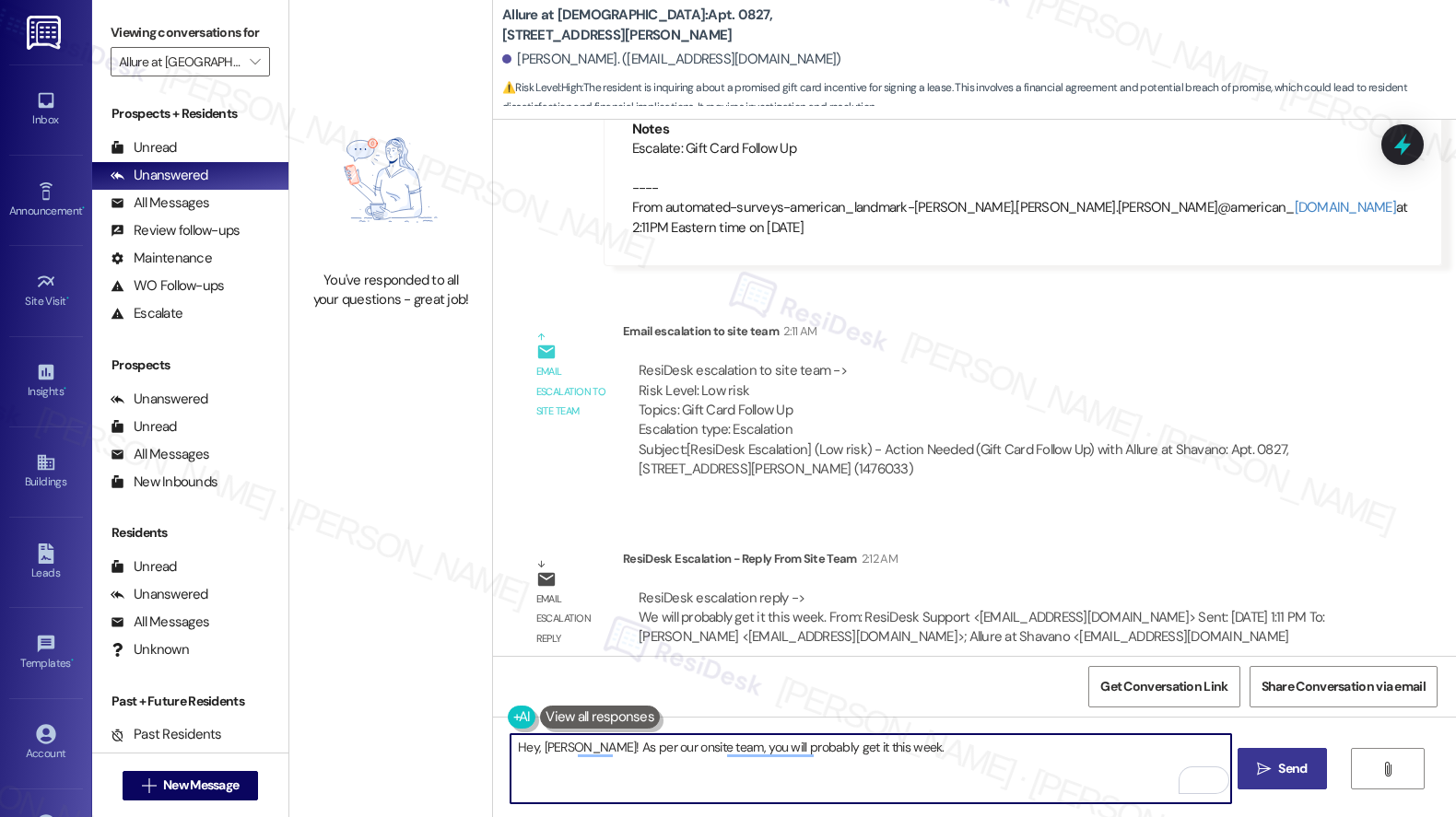
type textarea "Hey, Laura! As per our onsite team, you will probably get it this week."
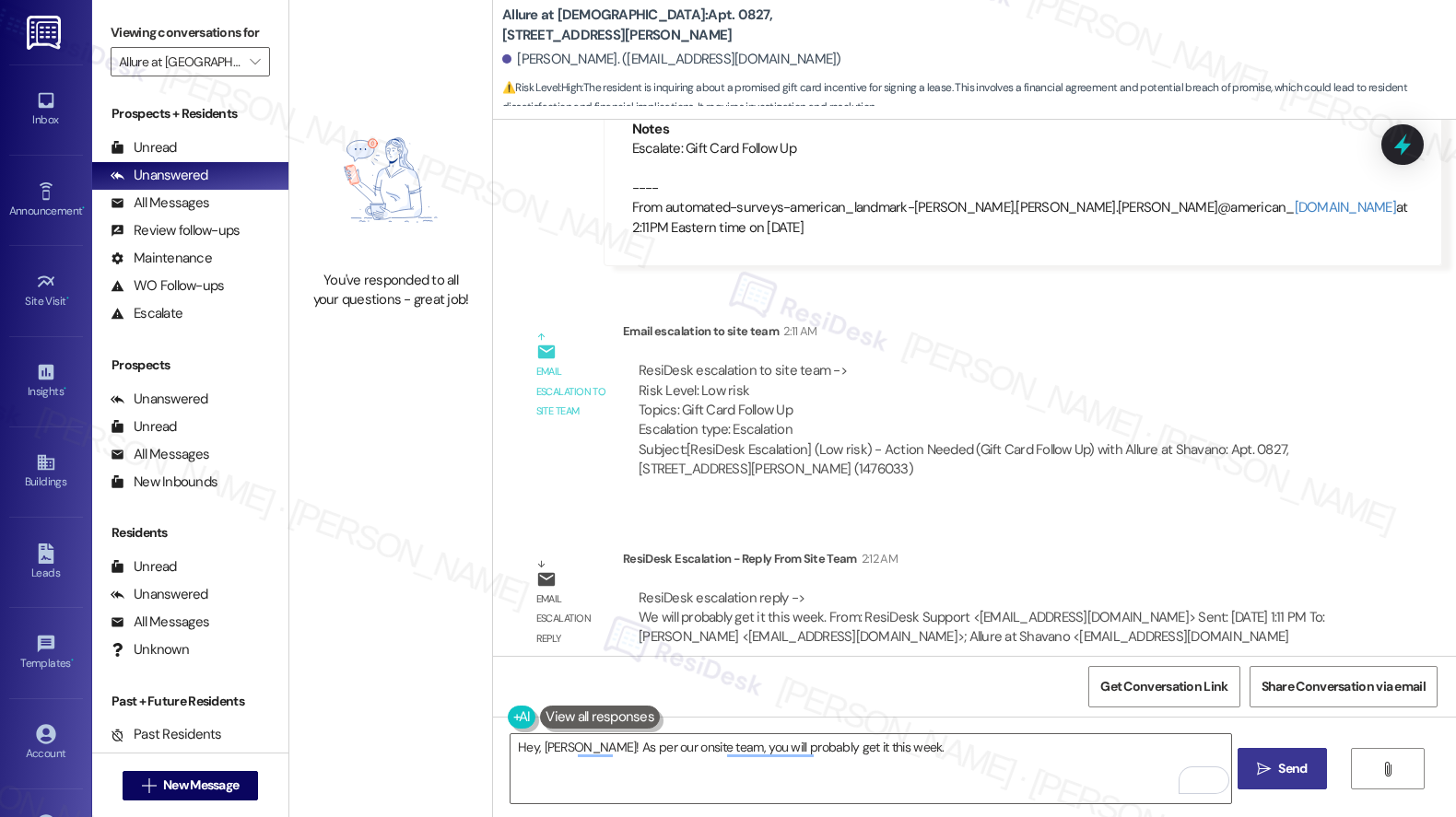
click at [1277, 784] on button " Send" at bounding box center [1282, 769] width 90 height 41
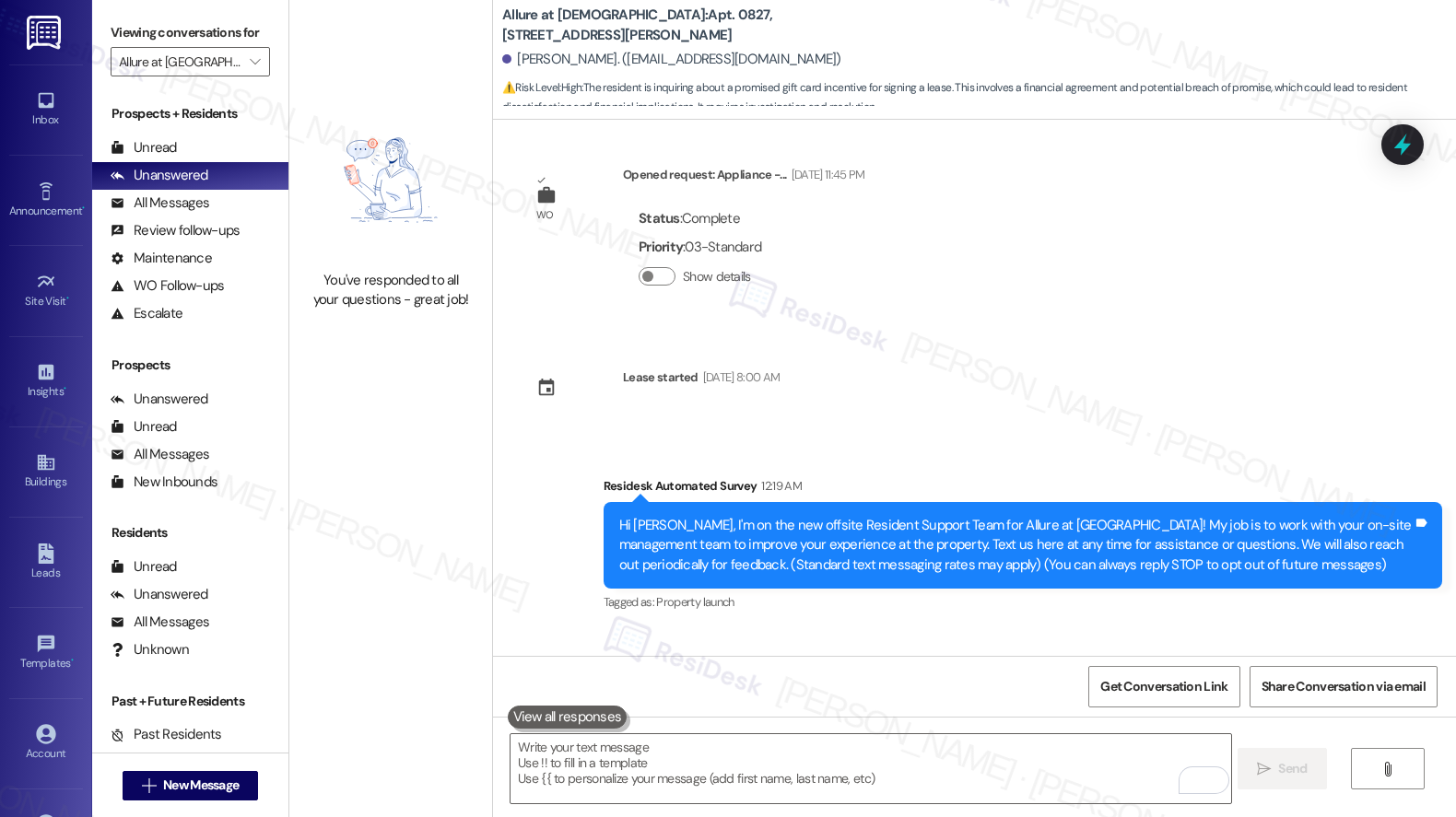
scroll to position [0, 0]
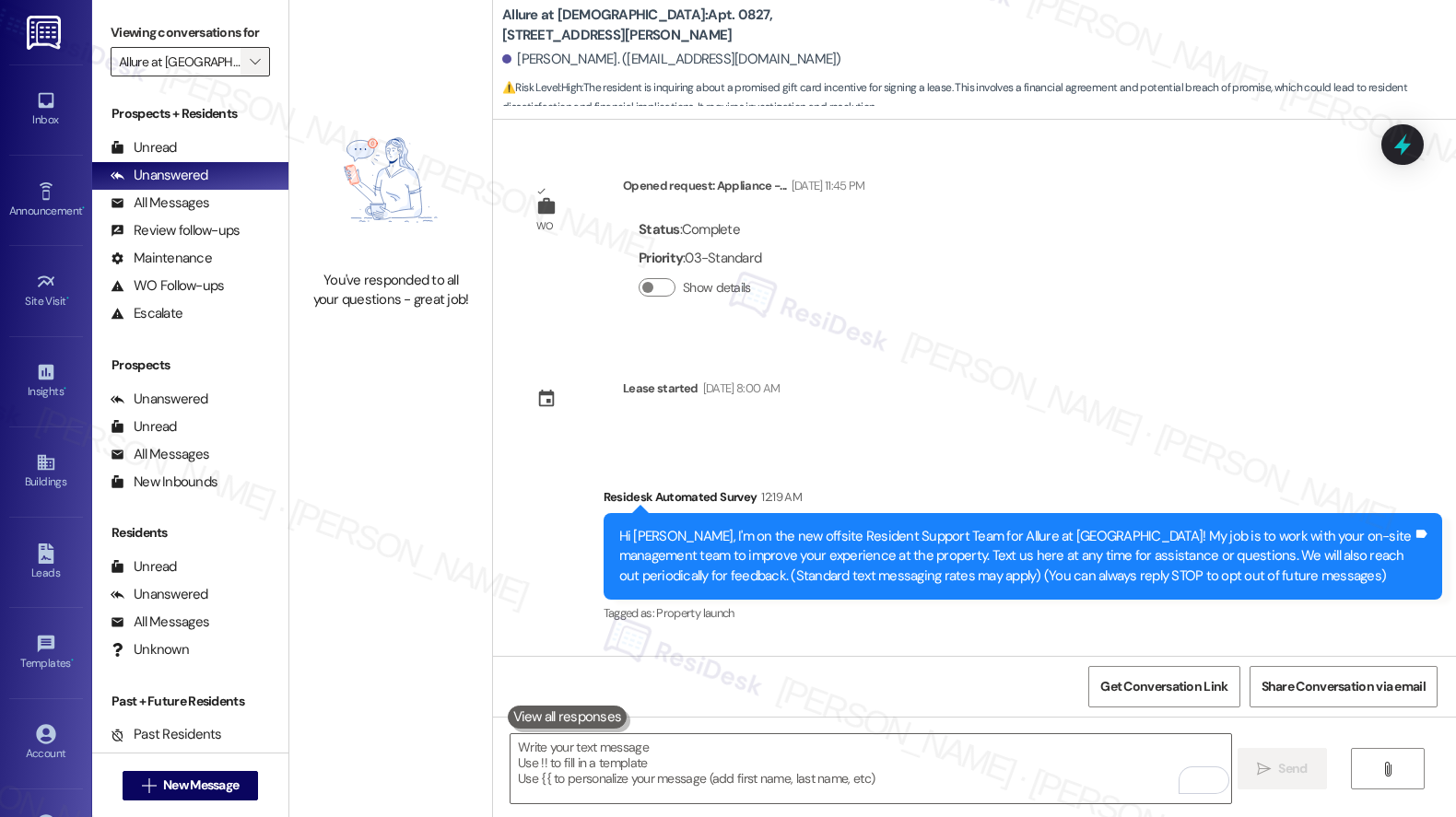
click at [250, 69] on icon "" at bounding box center [255, 62] width 10 height 15
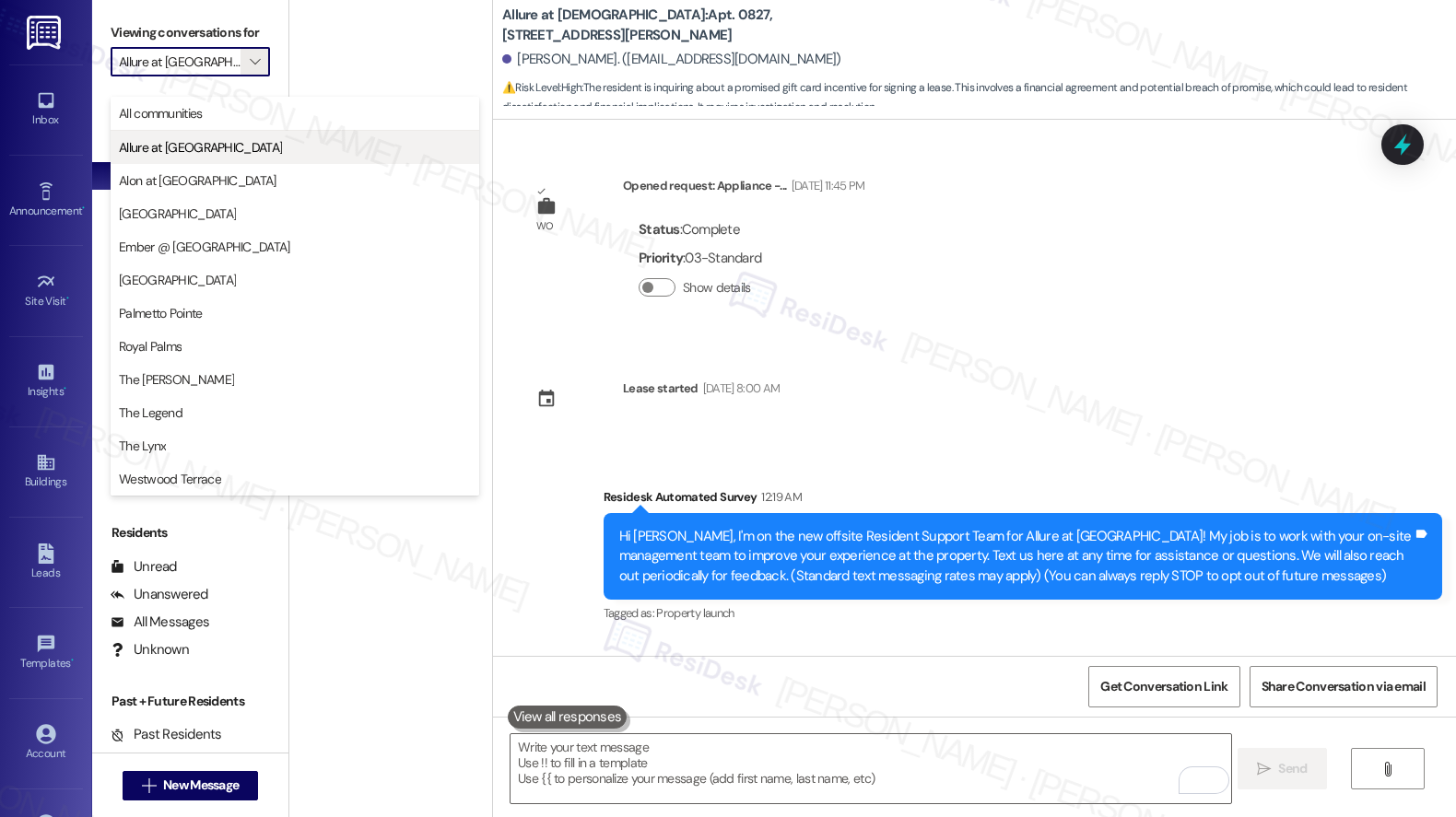
click at [216, 151] on span "Allure at [GEOGRAPHIC_DATA]" at bounding box center [294, 147] width 352 height 19
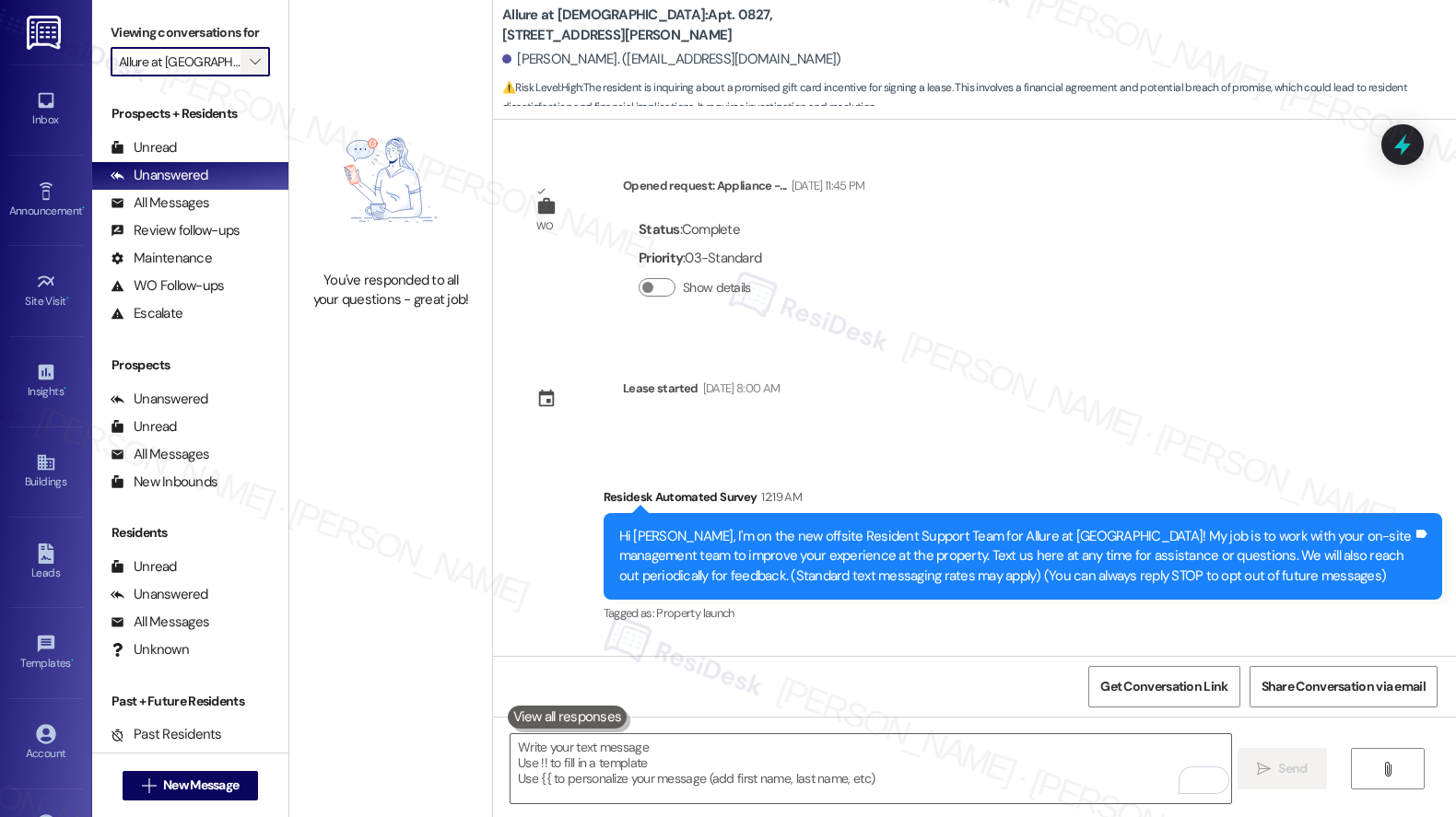
click at [250, 69] on icon "" at bounding box center [255, 62] width 10 height 15
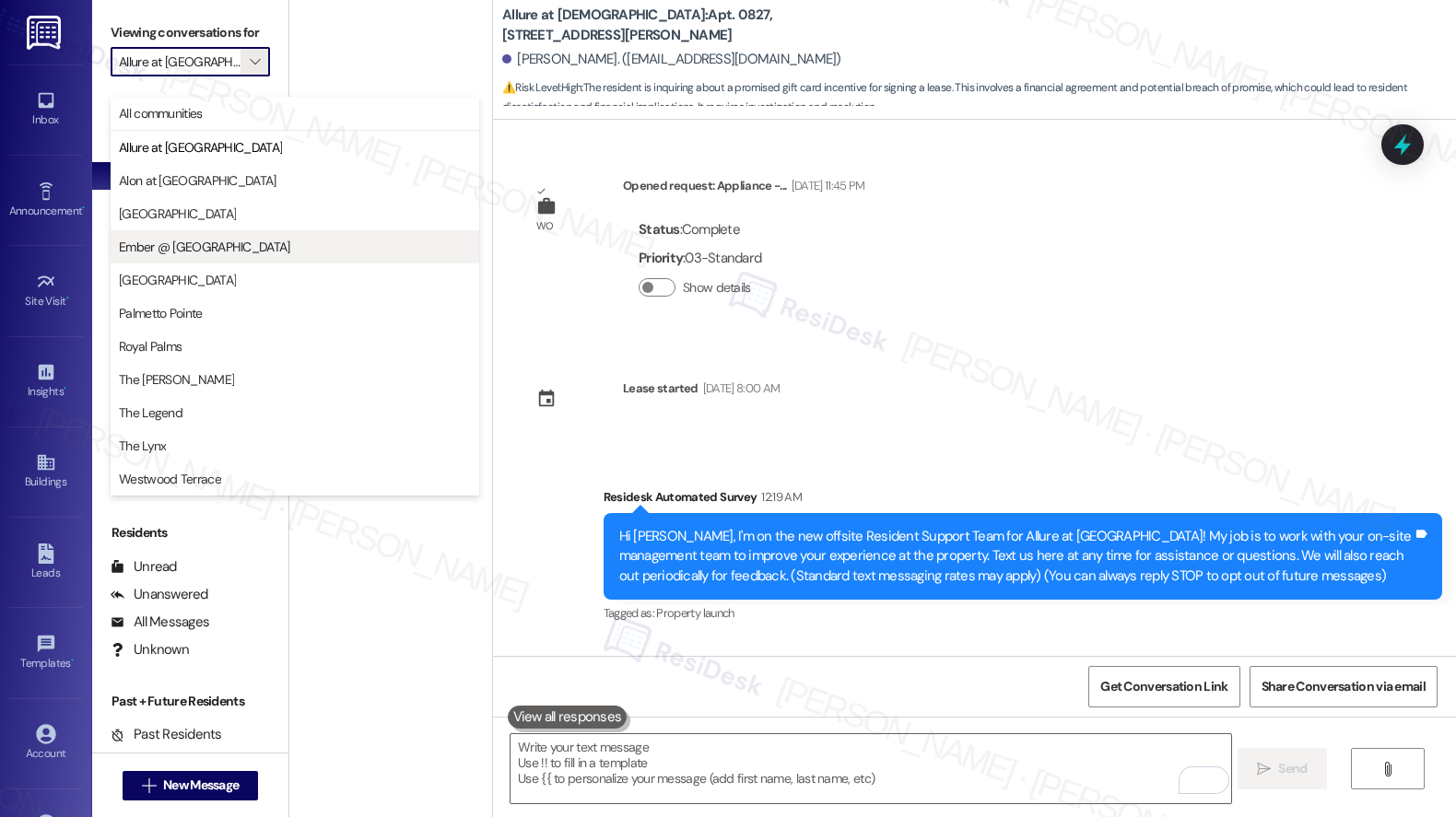
click at [175, 250] on span "Ember @ [GEOGRAPHIC_DATA]" at bounding box center [204, 247] width 172 height 19
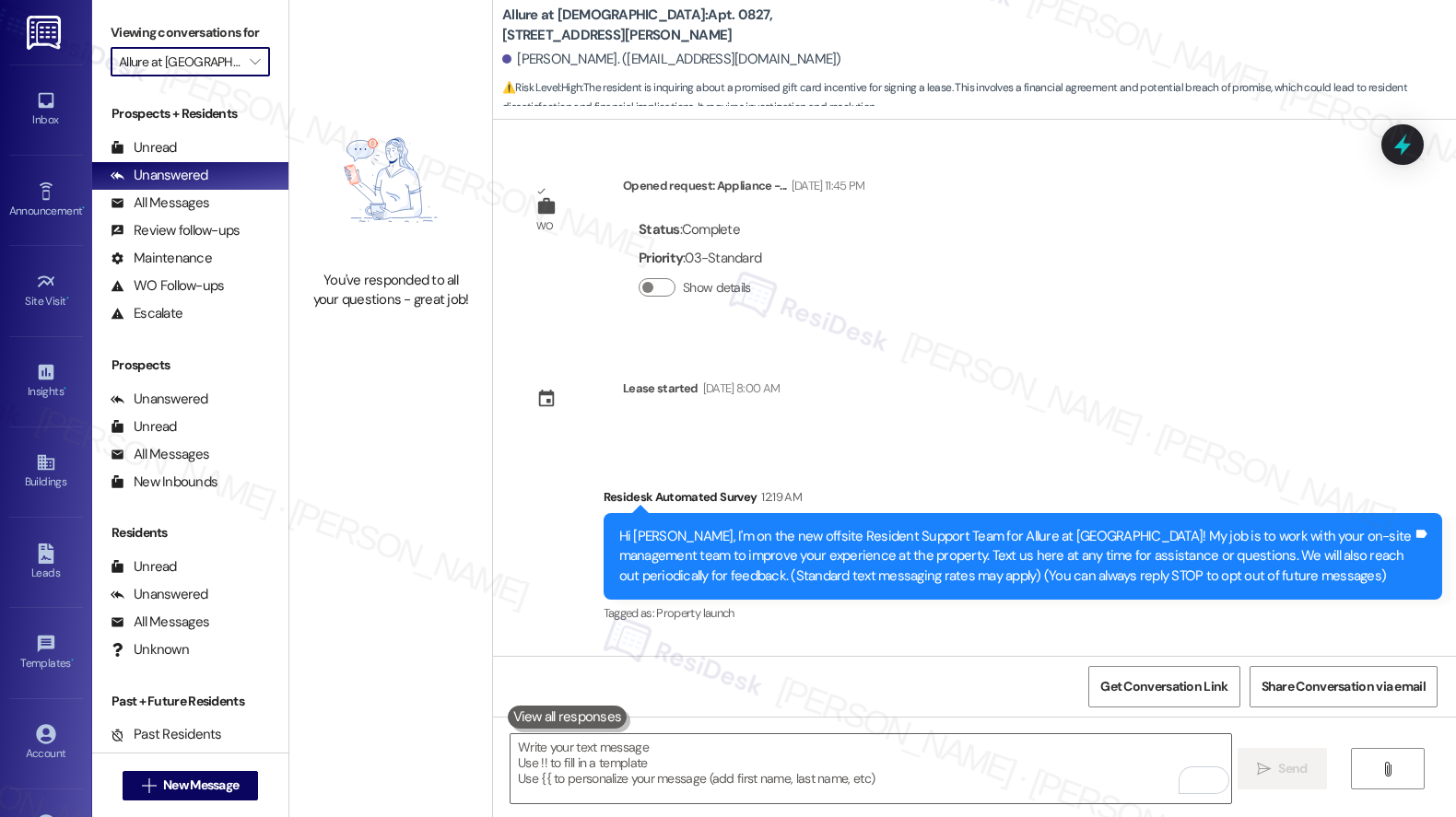
type input "Ember @ [GEOGRAPHIC_DATA]"
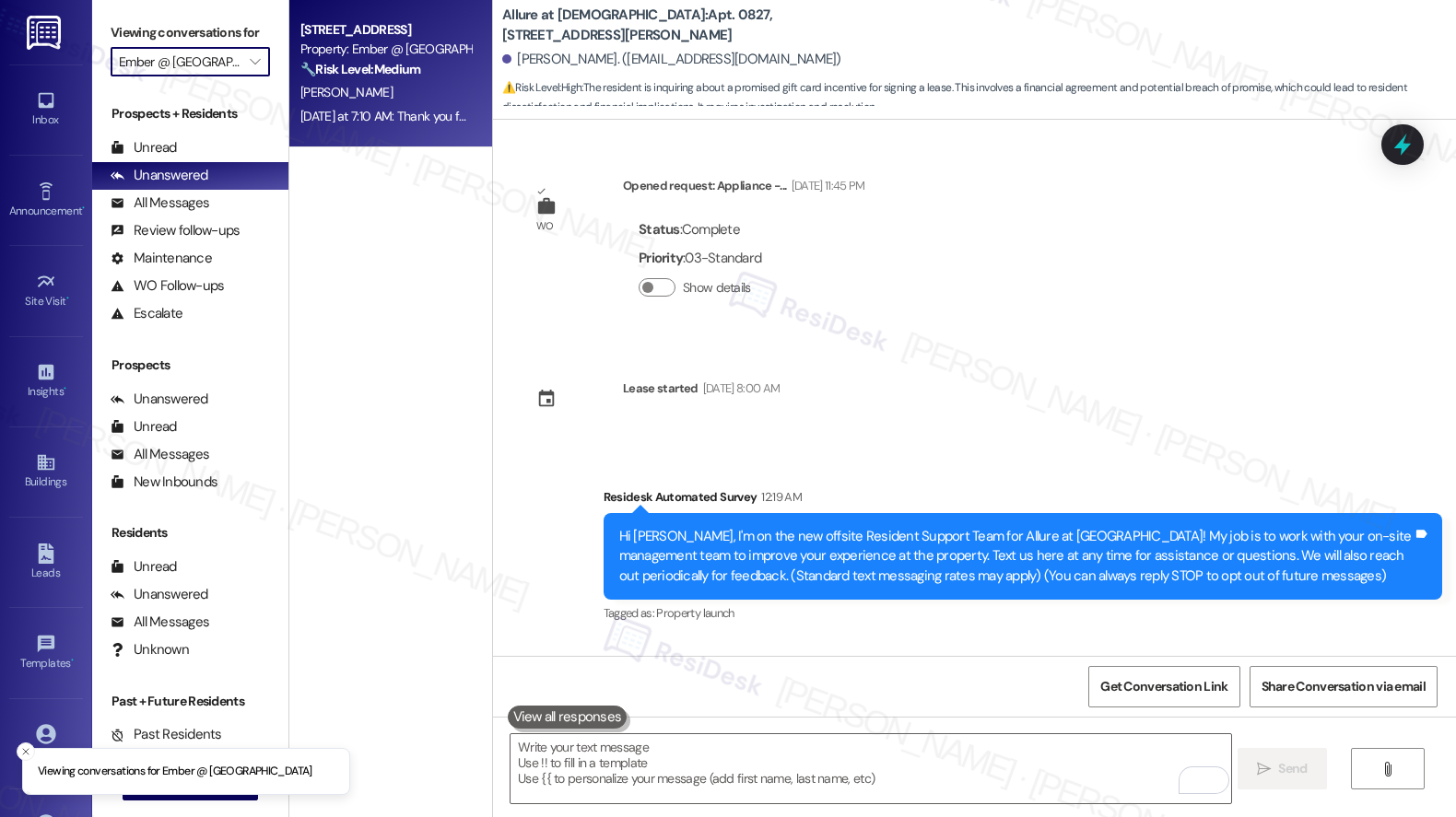
click at [422, 87] on div "[PERSON_NAME]" at bounding box center [385, 92] width 174 height 23
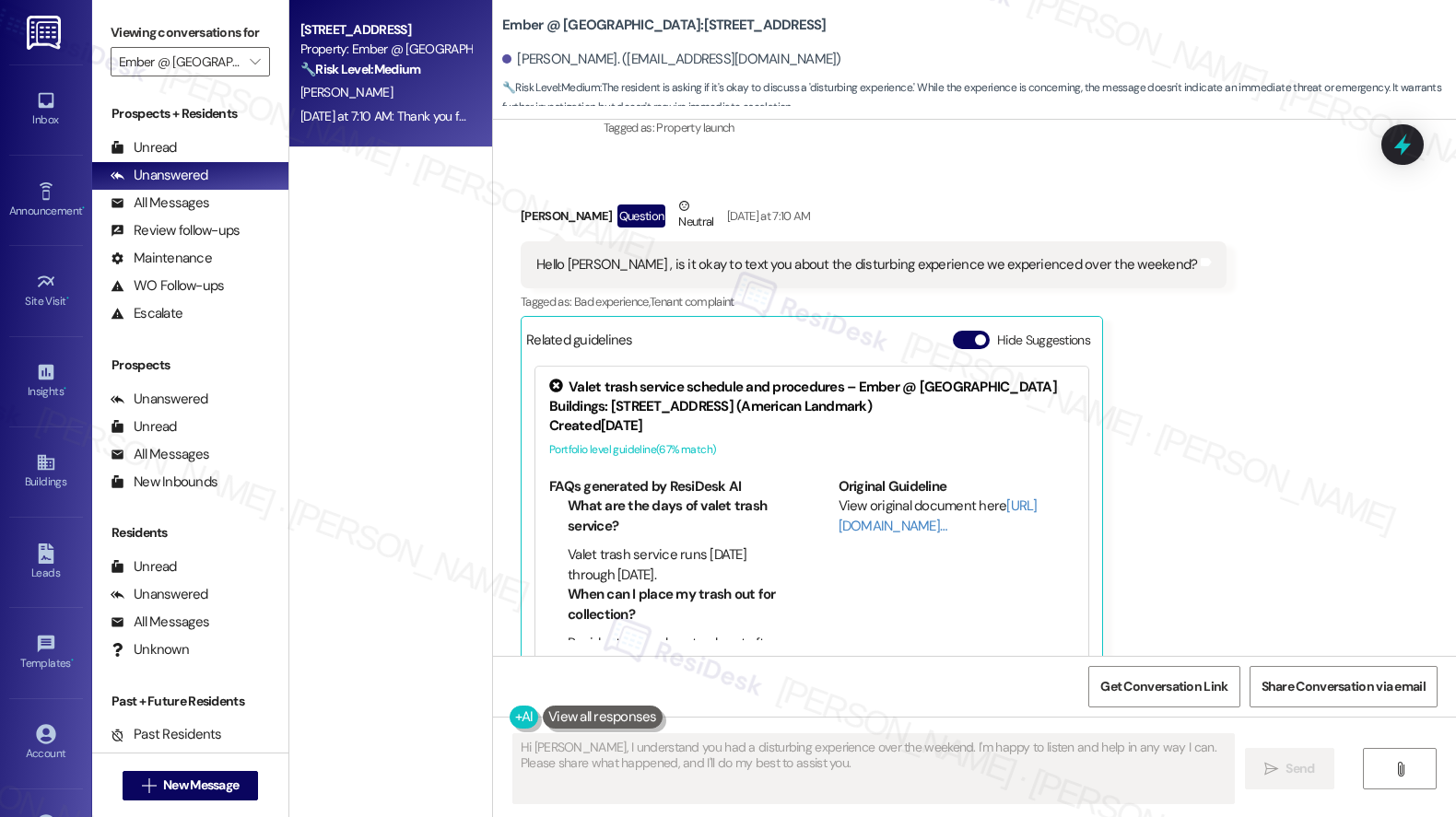
scroll to position [519, 0]
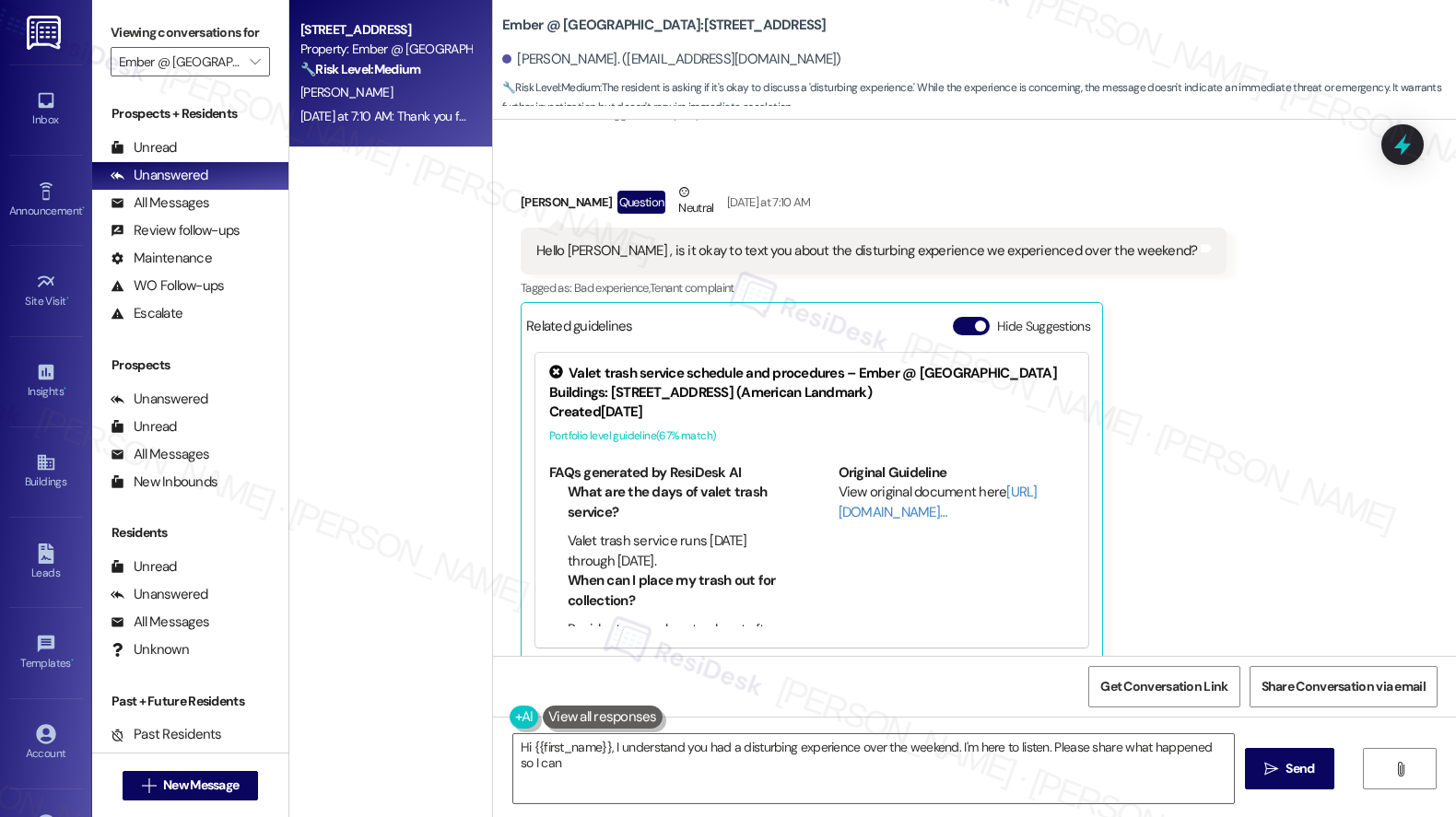
click at [565, 242] on div "Hello Sarah , is it okay to text you about the disturbing experience we experie…" at bounding box center [873, 251] width 706 height 47
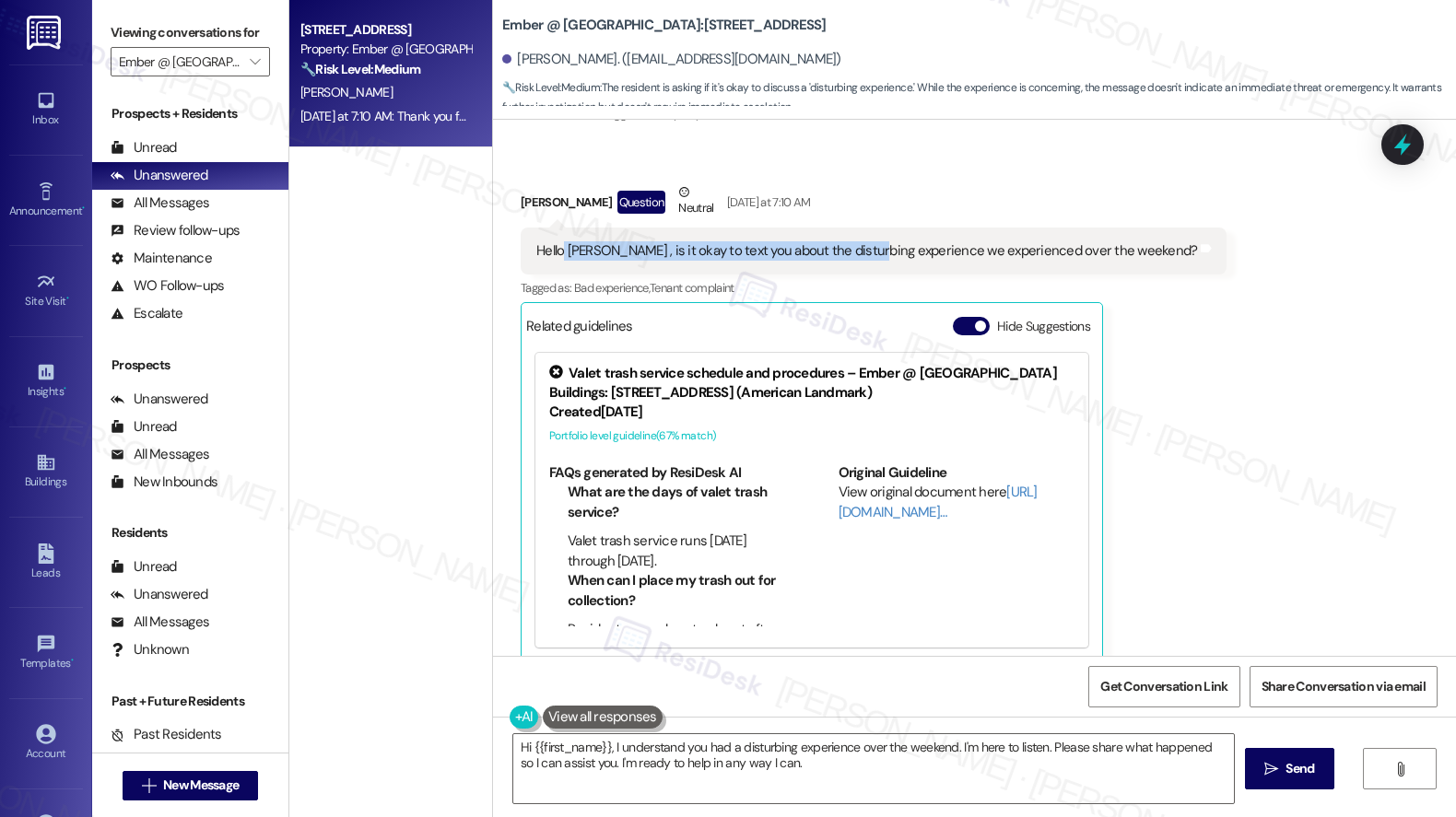
drag, startPoint x: 549, startPoint y: 235, endPoint x: 852, endPoint y: 232, distance: 303.0
click at [852, 242] on div "Hello [PERSON_NAME] , is it okay to text you about the disturbing experience we…" at bounding box center [867, 251] width 660 height 20
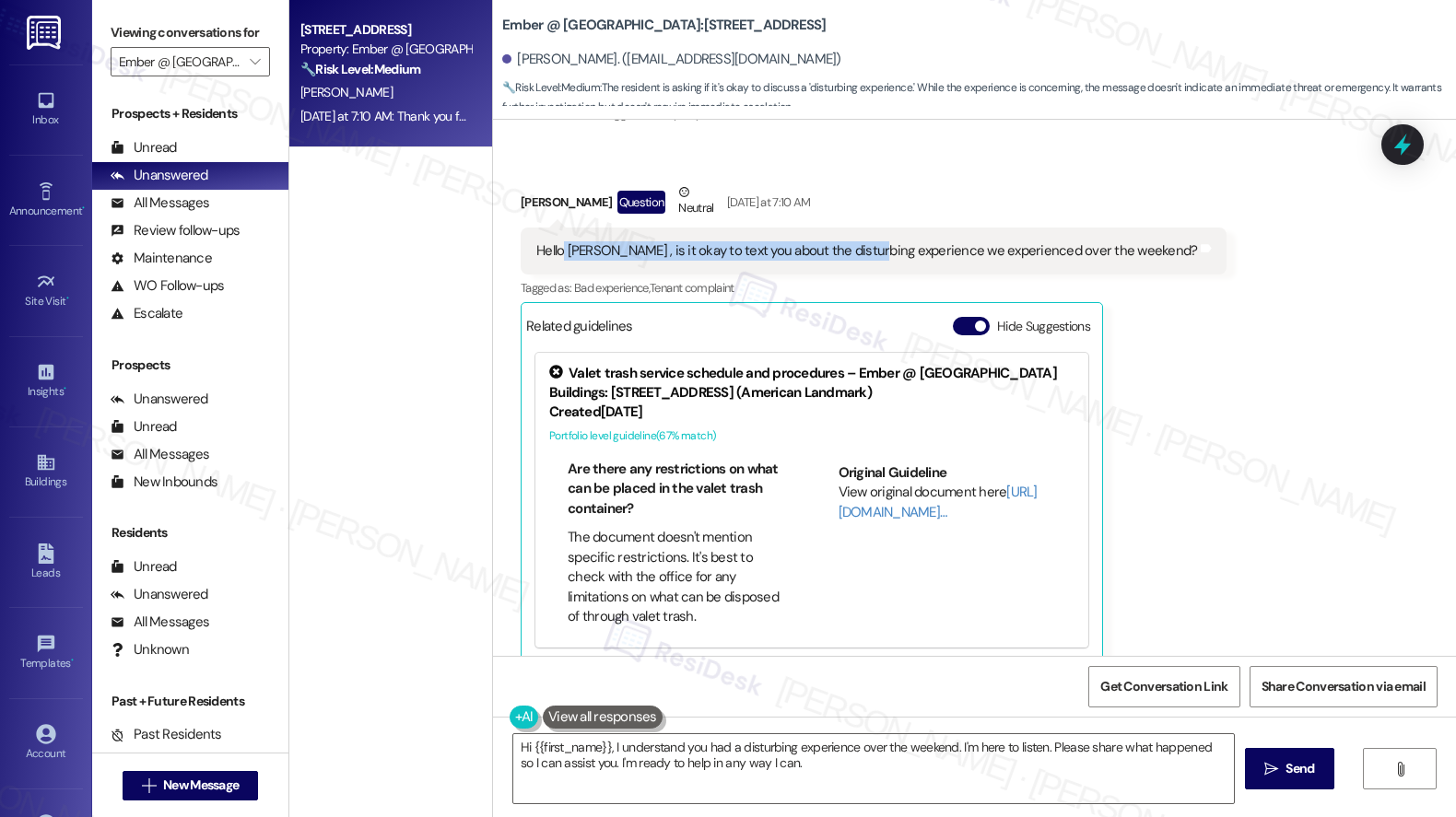
scroll to position [984, 0]
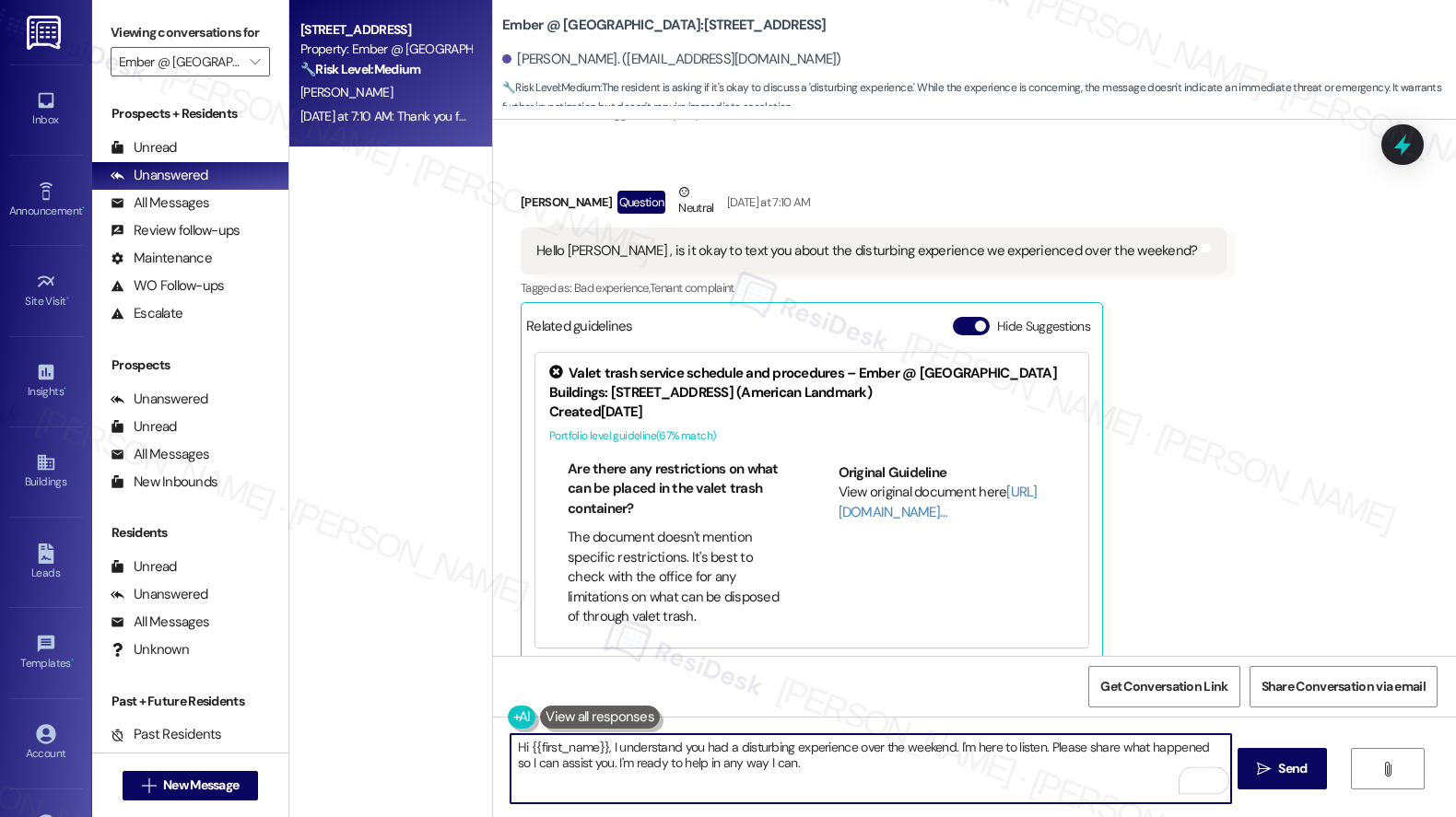
drag, startPoint x: 639, startPoint y: 740, endPoint x: 710, endPoint y: 761, distance: 74.0
click at [710, 761] on textarea "Hi {{first_name}}, I understand you had a disturbing experience over the weeken…" at bounding box center [870, 769] width 720 height 69
click at [857, 781] on textarea "Hi {{first_name}}, I understand you had a disturbing experience over the weeken…" at bounding box center [870, 769] width 720 height 69
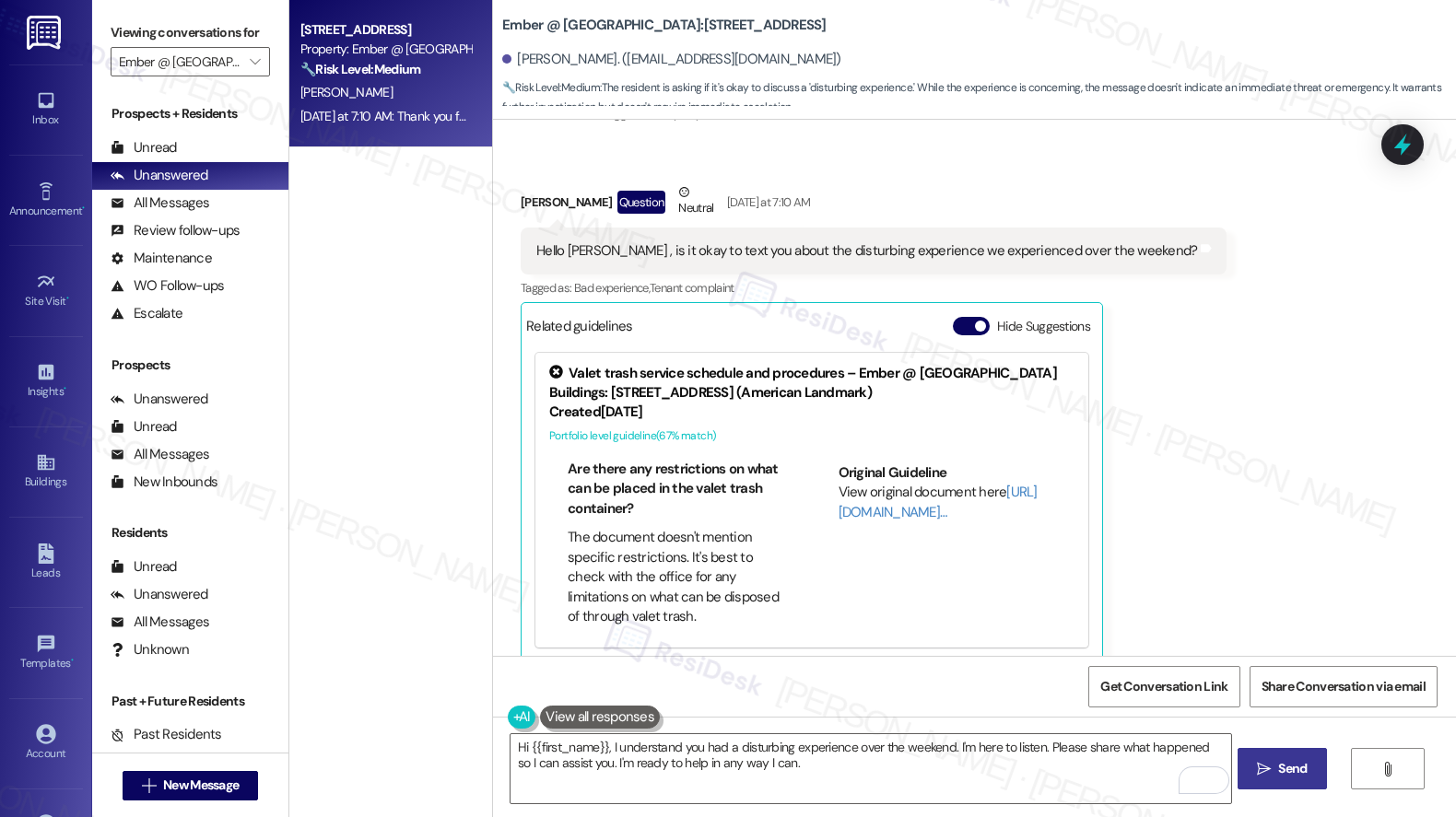
click at [1283, 774] on span "Send" at bounding box center [1292, 769] width 29 height 20
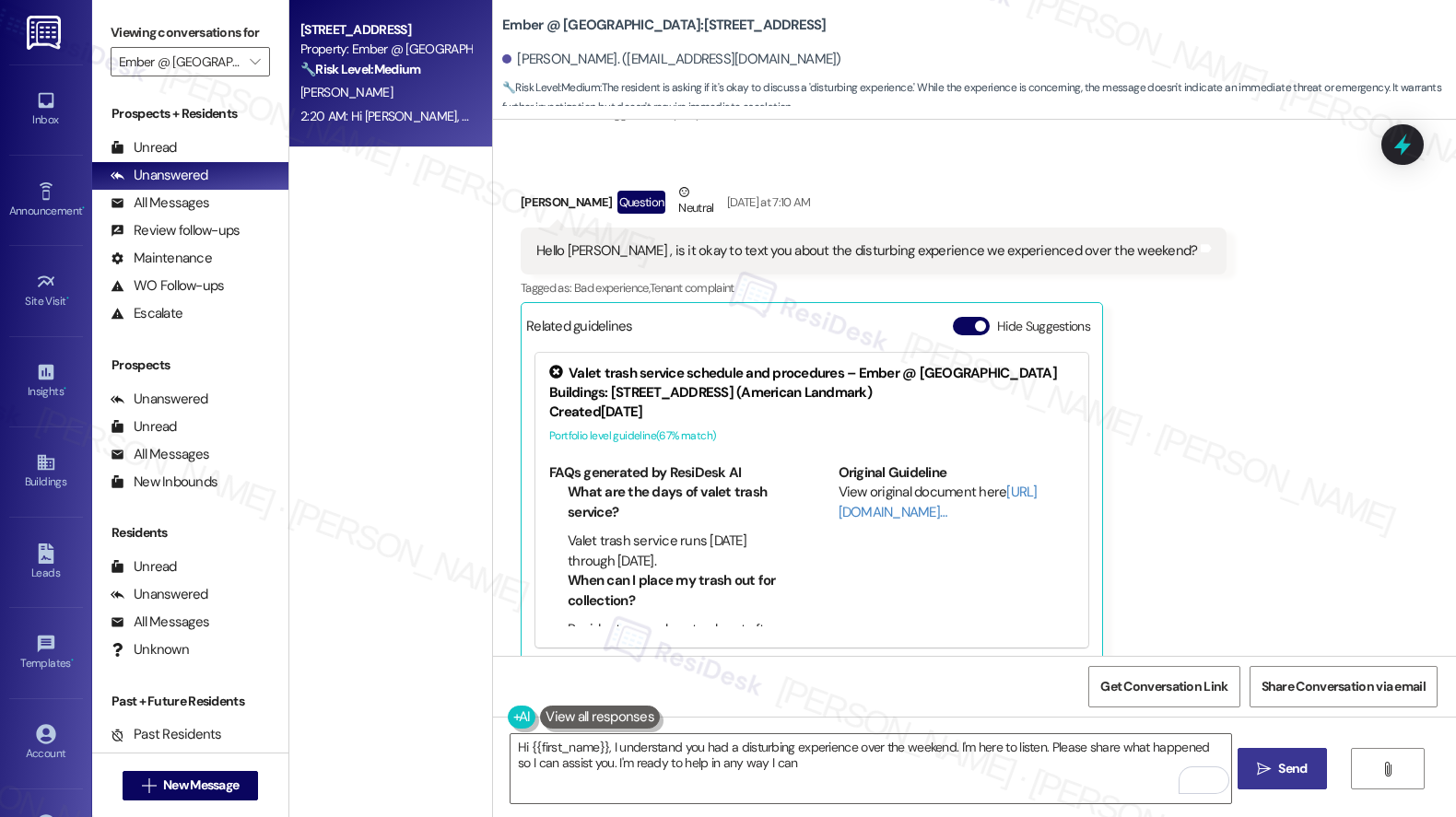
type textarea "Hi {{first_name}}, I understand you had a disturbing experience over the weeken…"
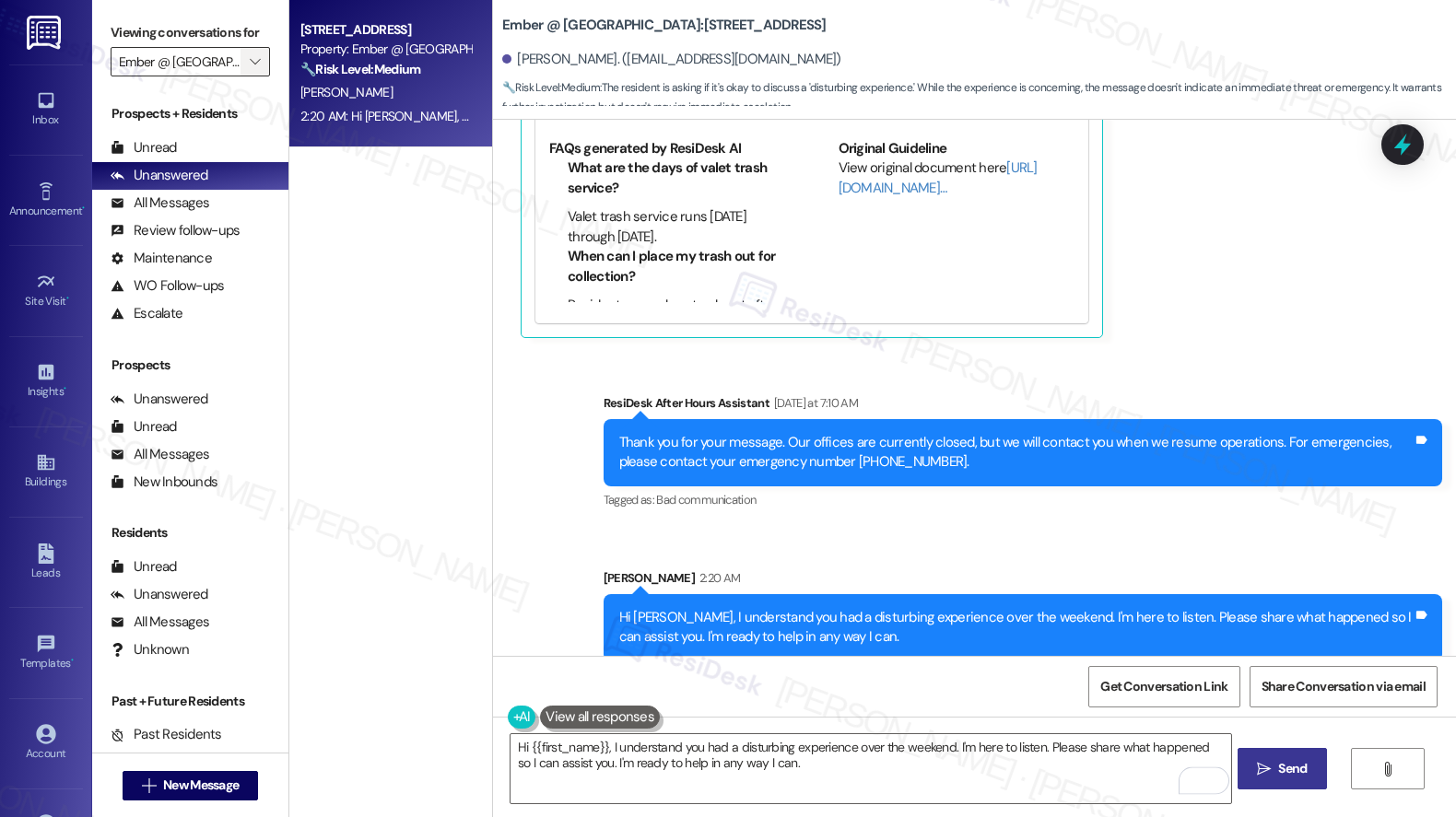
click at [250, 69] on icon "" at bounding box center [255, 62] width 10 height 15
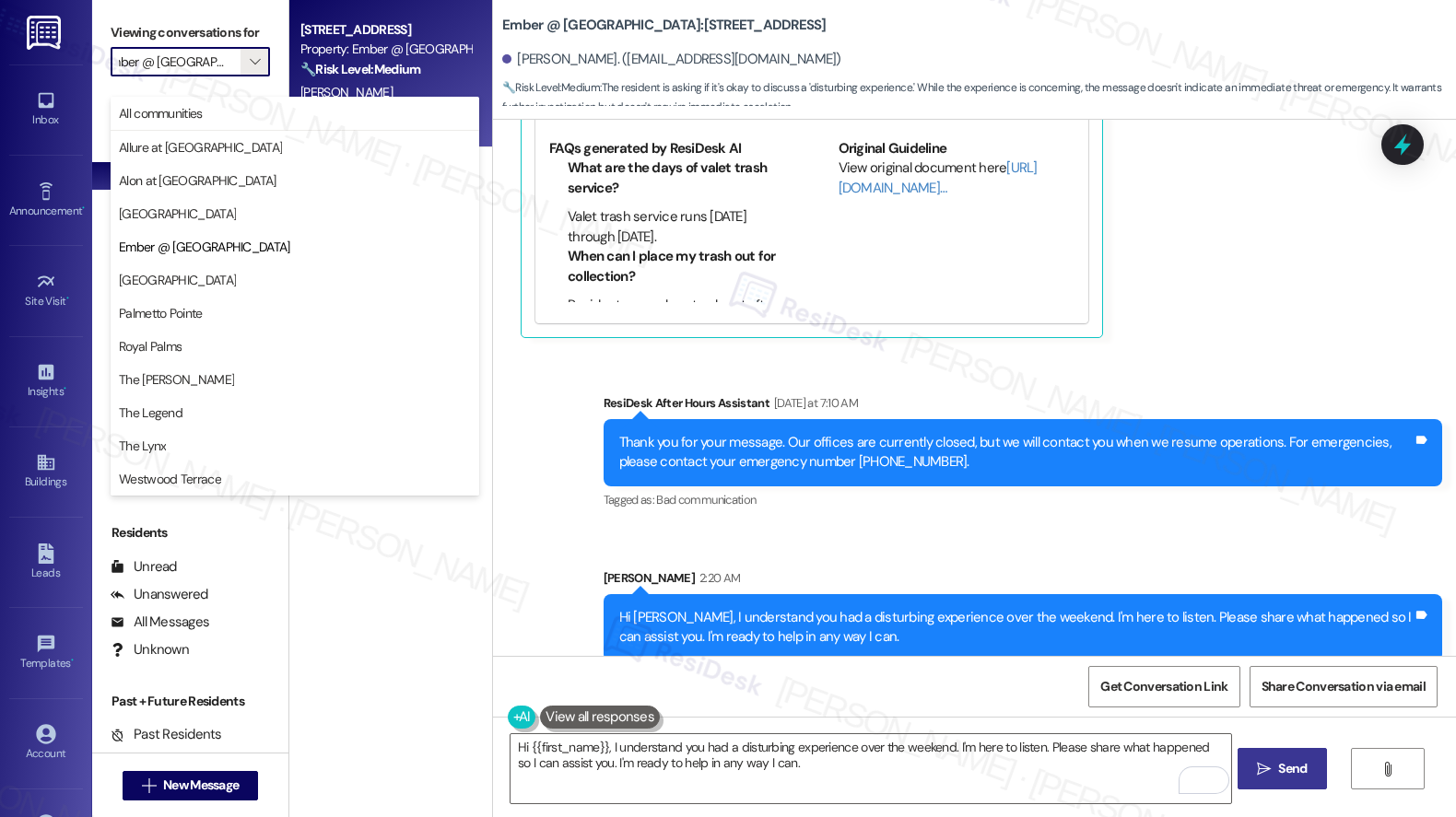
scroll to position [0, 0]
click at [236, 318] on span "Palmetto Pointe" at bounding box center [294, 313] width 352 height 19
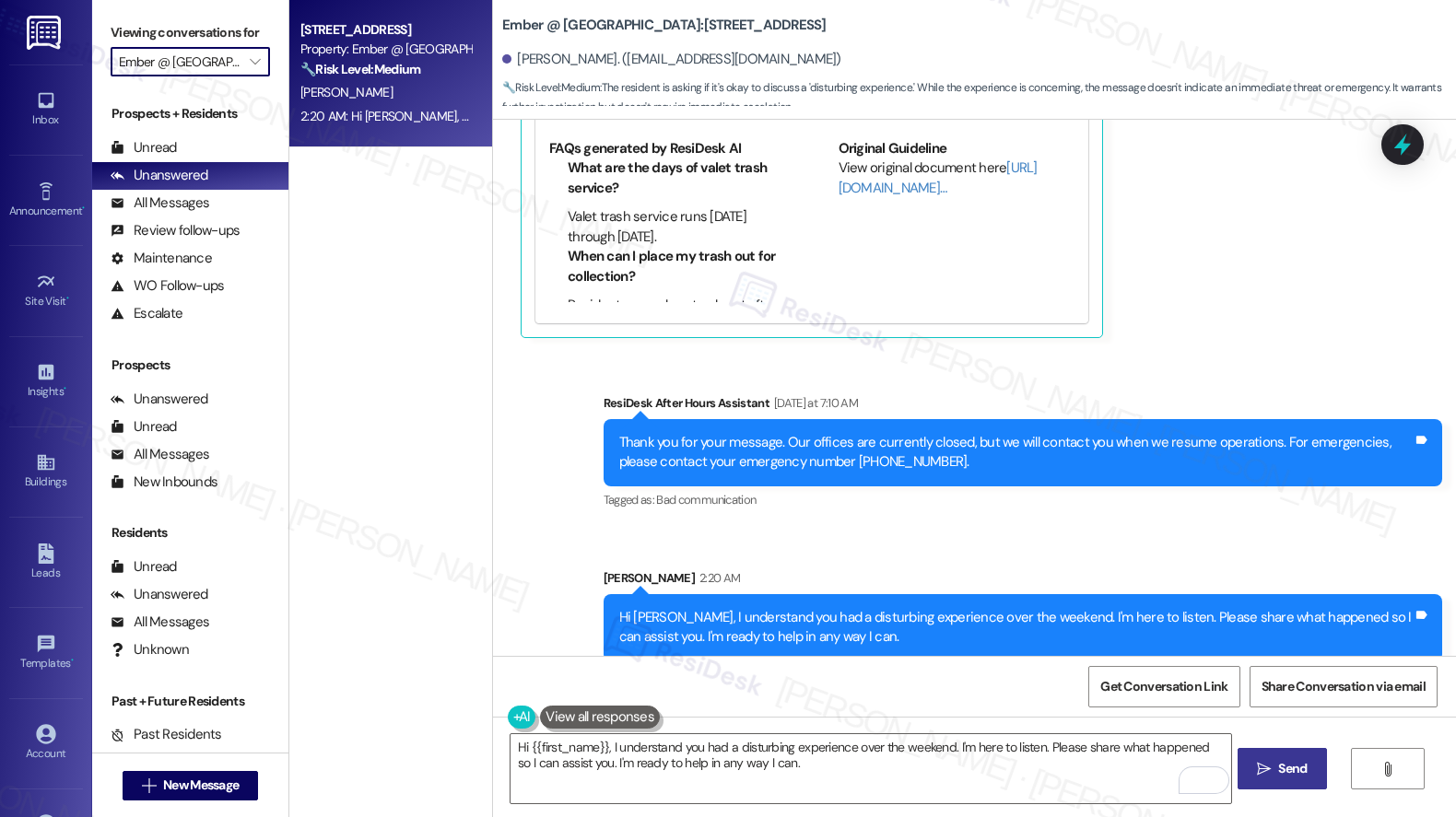
type input "Palmetto Pointe"
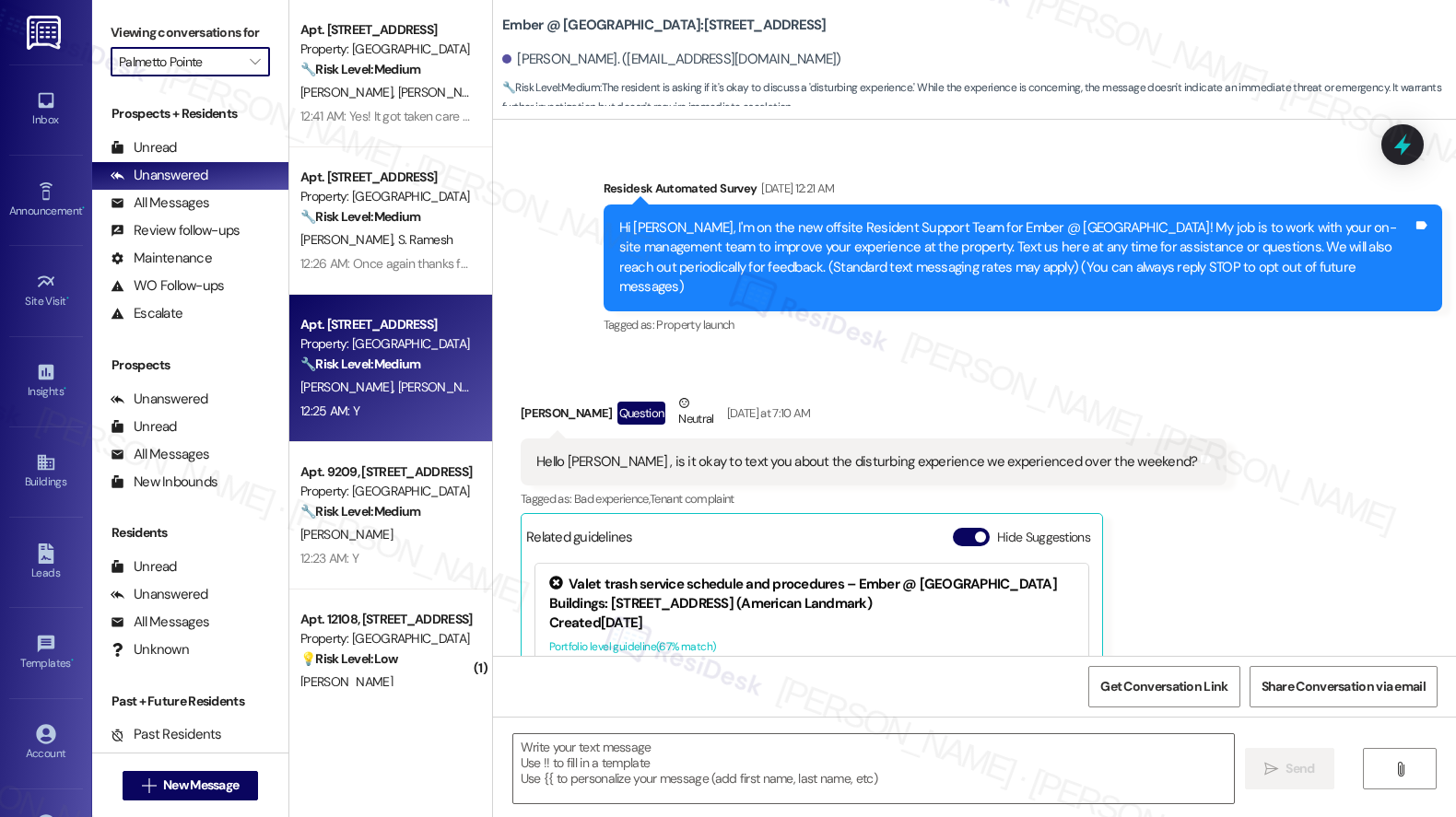
scroll to position [515, 0]
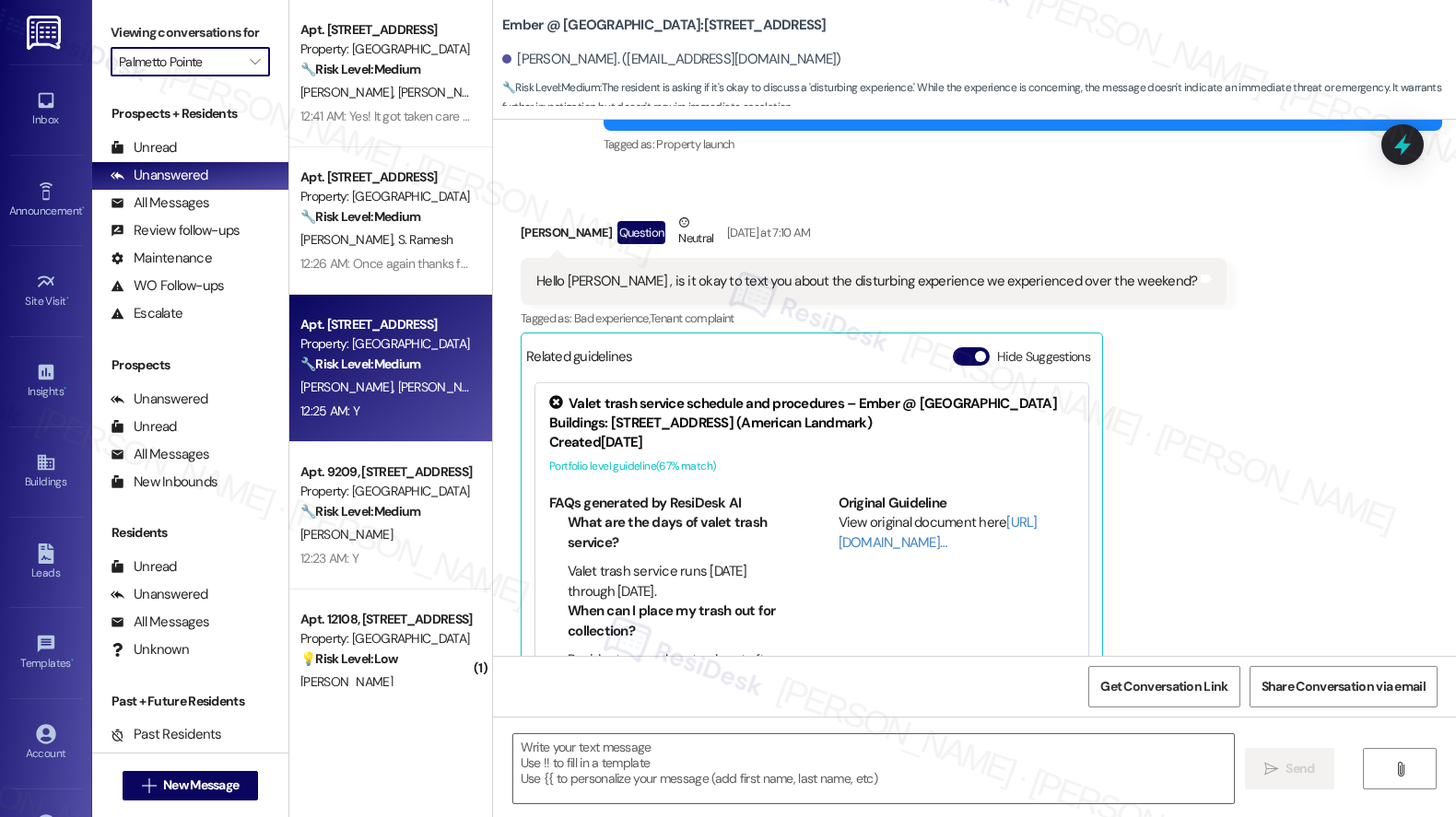
type textarea "Fetching suggested responses. Please feel free to read through the conversation…"
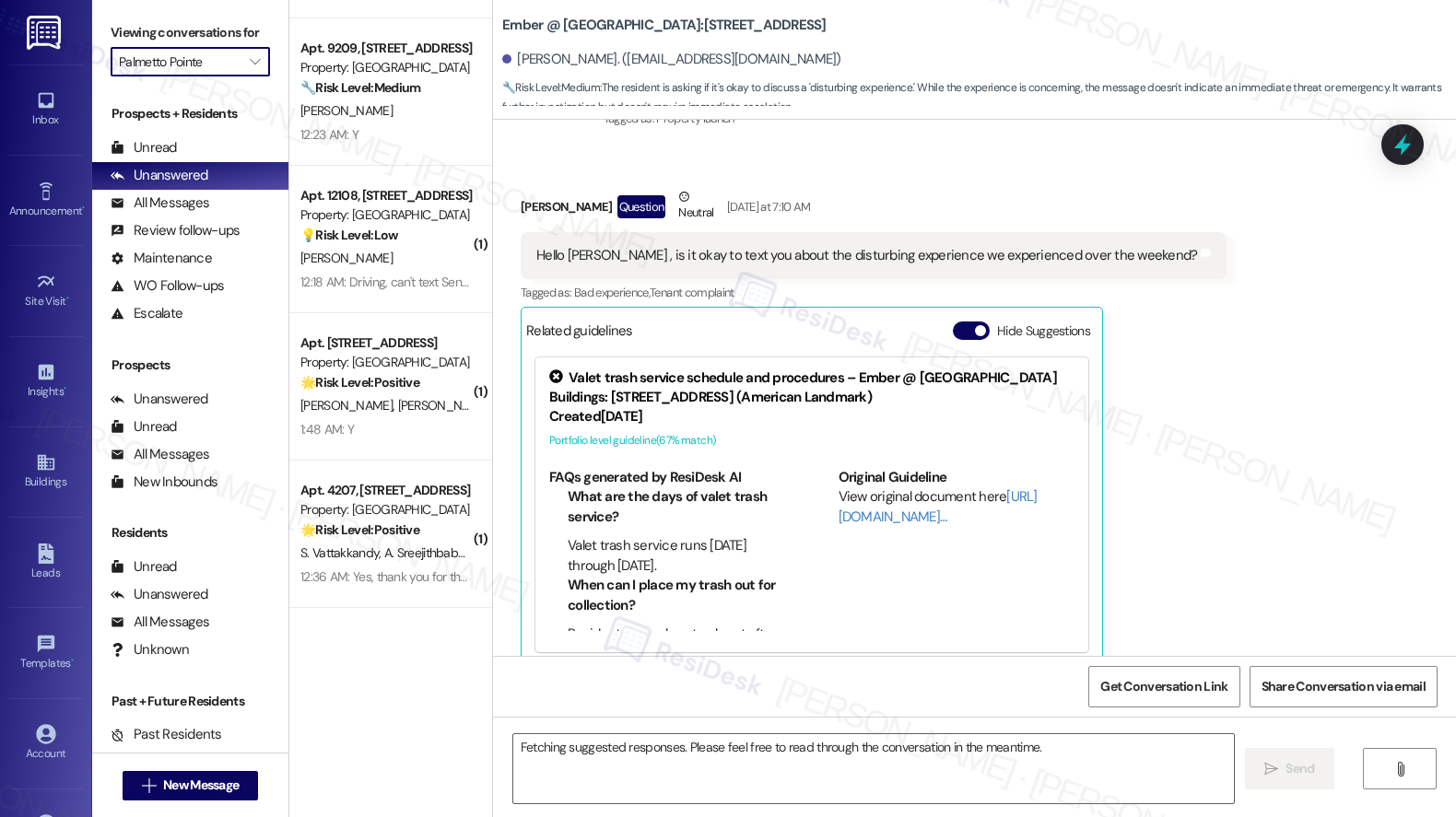
scroll to position [519, 0]
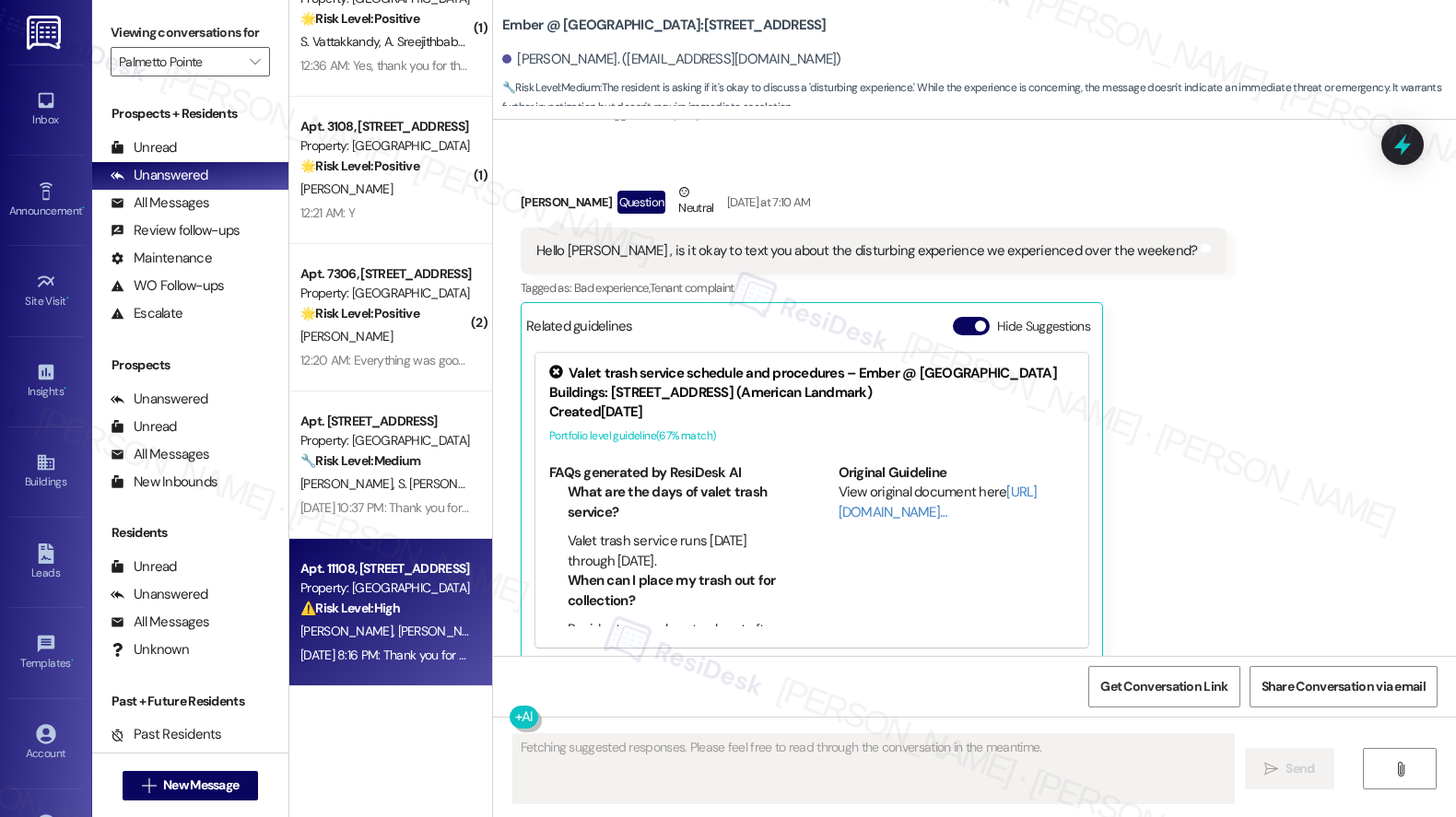
click at [398, 623] on span "J. Harber" at bounding box center [444, 631] width 92 height 17
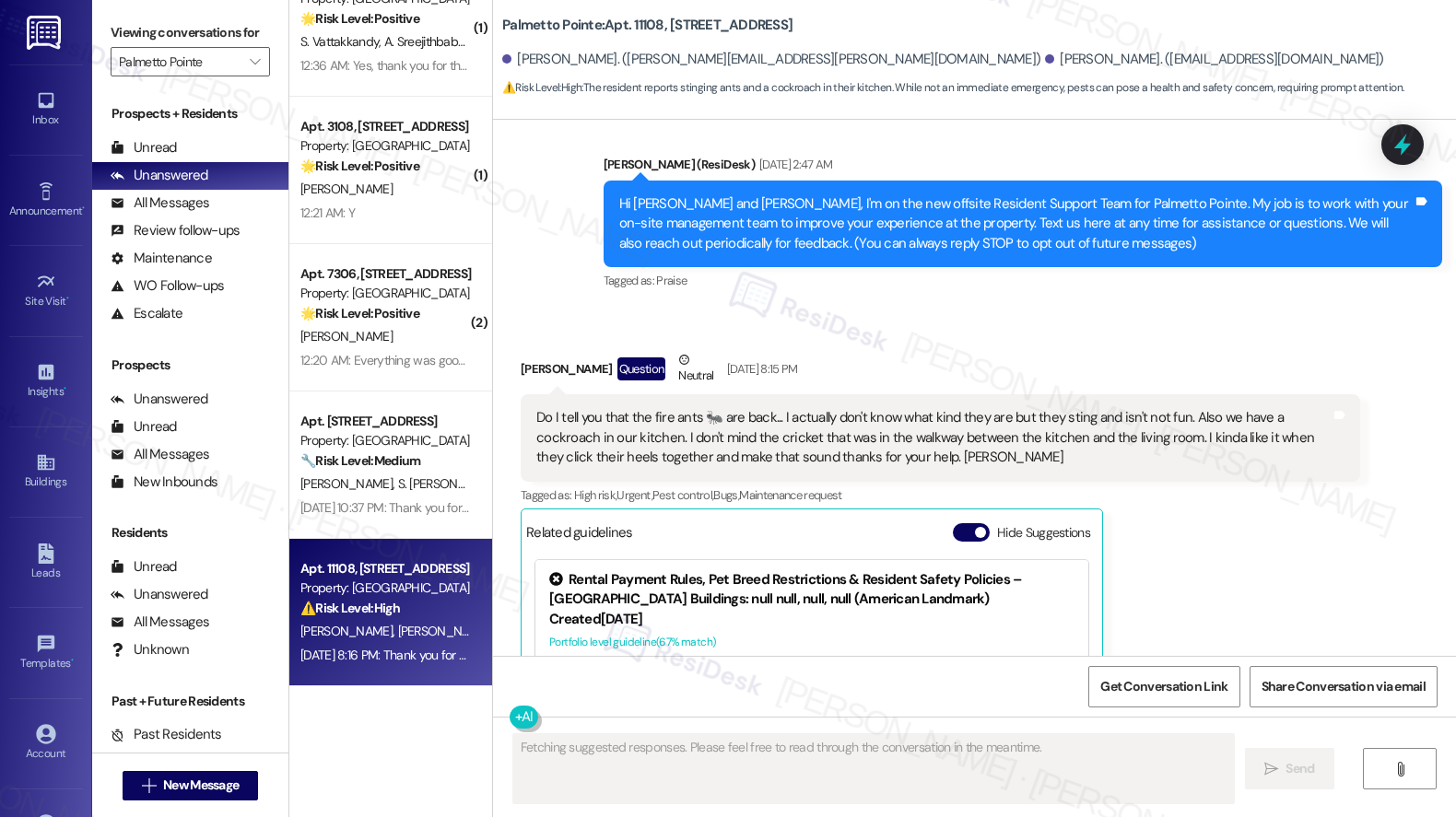
scroll to position [118, 0]
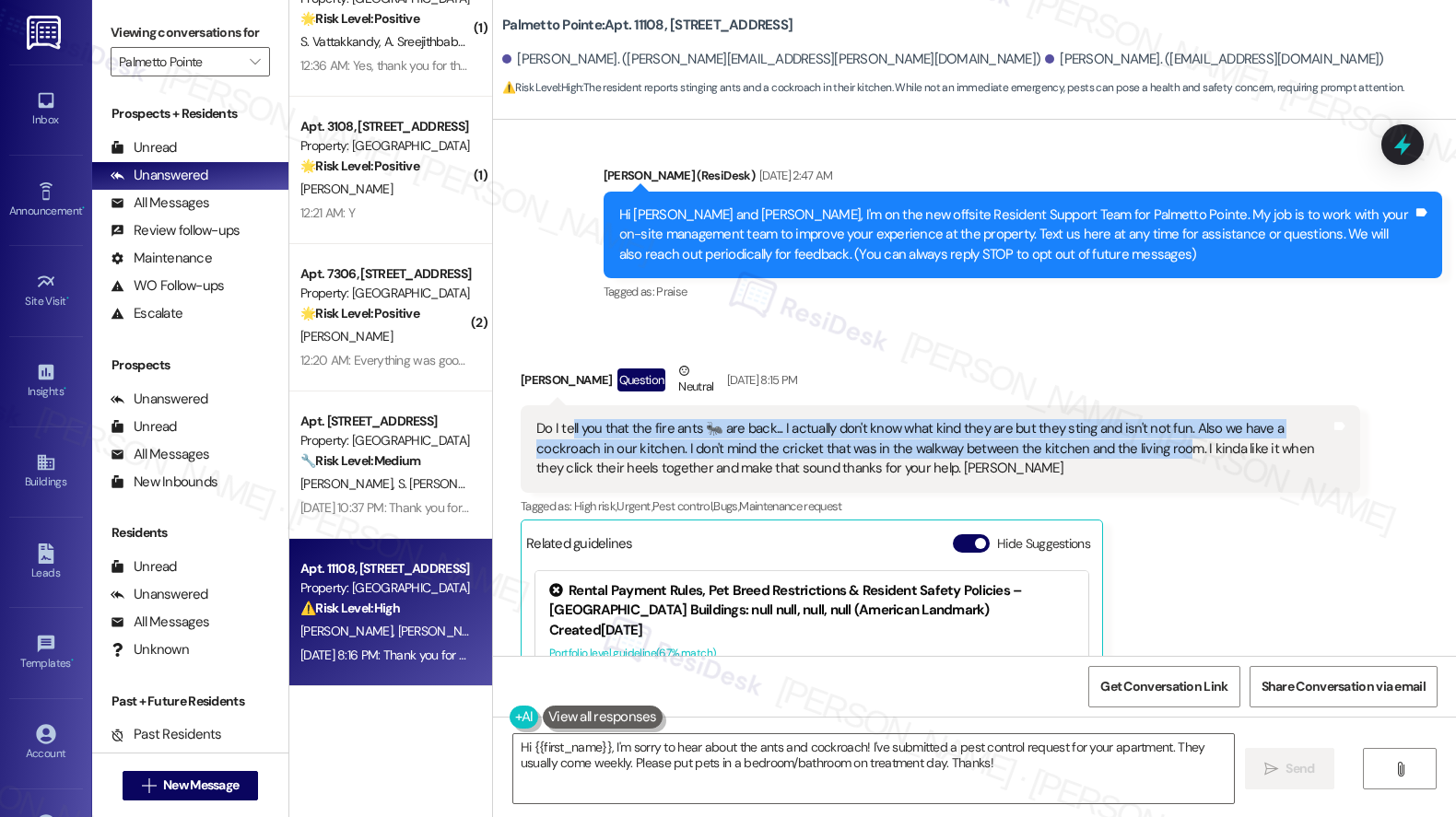
drag, startPoint x: 558, startPoint y: 430, endPoint x: 1099, endPoint y: 450, distance: 541.4
click at [1099, 450] on div "Do I tell you that the fire ants 🐜 are back... I actually don't know what kind …" at bounding box center [933, 448] width 794 height 59
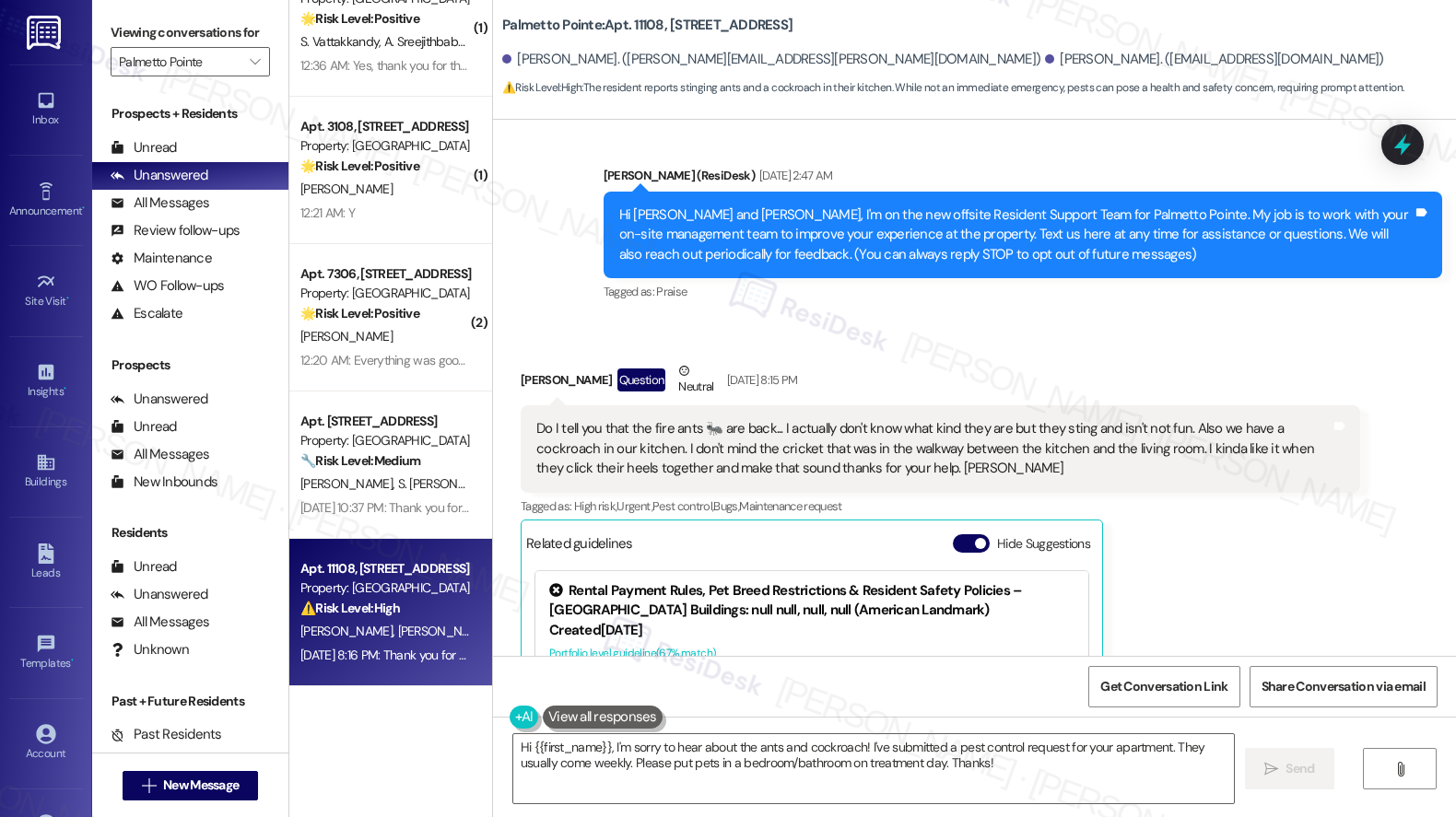
click at [645, 461] on div "Do I tell you that the fire ants 🐜 are back... I actually don't know what kind …" at bounding box center [933, 448] width 794 height 59
drag, startPoint x: 640, startPoint y: 474, endPoint x: 829, endPoint y: 474, distance: 189.0
click at [829, 474] on div "Do I tell you that the fire ants 🐜 are back... I actually don't know what kind …" at bounding box center [933, 448] width 794 height 59
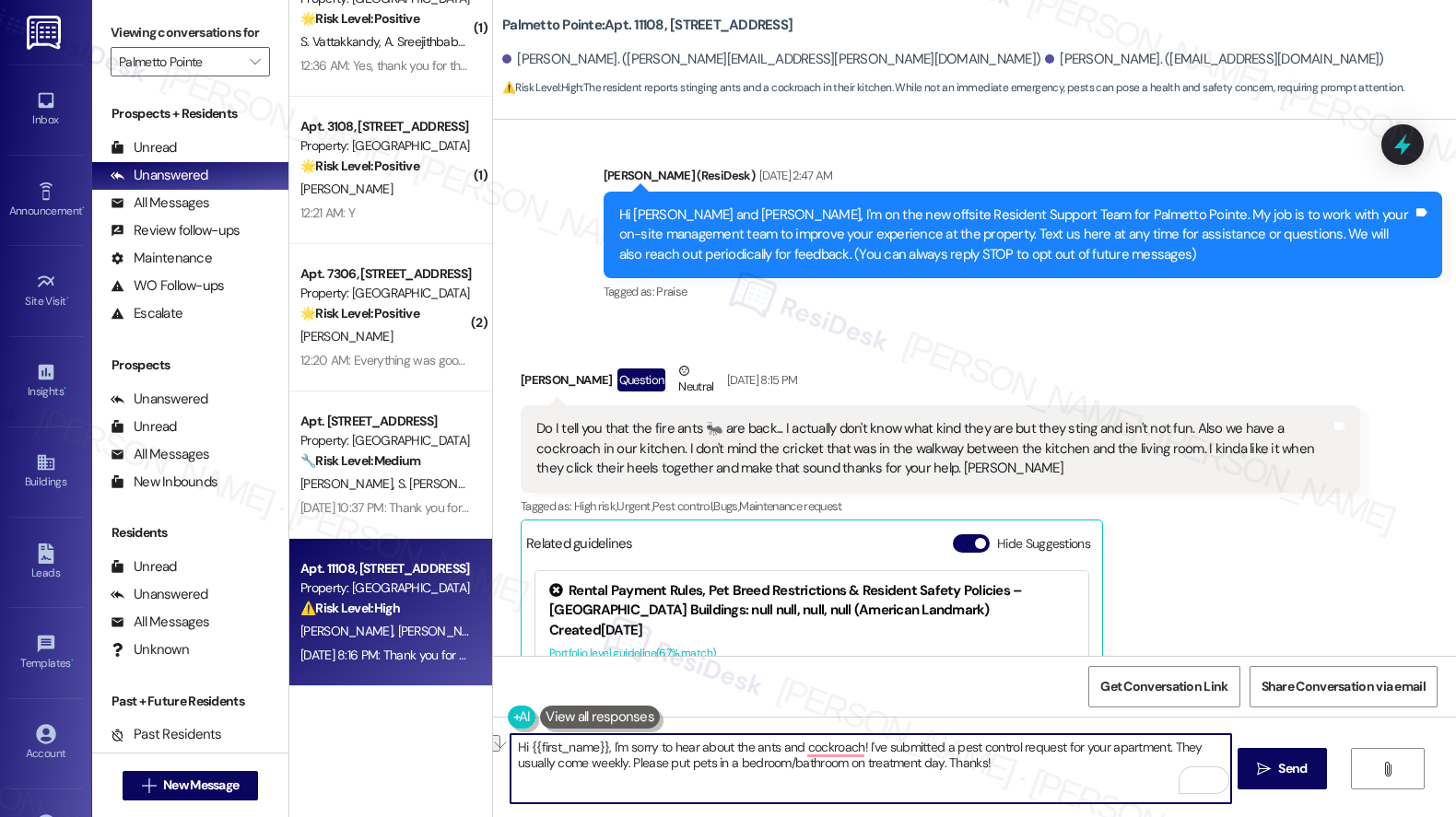
drag, startPoint x: 622, startPoint y: 766, endPoint x: 908, endPoint y: 779, distance: 286.3
click at [908, 779] on textarea "Hi {{first_name}}, I'm sorry to hear about the ants and cockroach! I've submitt…" at bounding box center [870, 769] width 720 height 69
click at [986, 779] on textarea "Hi {{first_name}}, I'm sorry to hear about the ants and cockroach! I've submitt…" at bounding box center [870, 769] width 720 height 69
drag, startPoint x: 1002, startPoint y: 768, endPoint x: 831, endPoint y: 785, distance: 171.8
click at [620, 762] on textarea "Hi {{first_name}}, I'm sorry to hear about the ants and cockroach! I've submitt…" at bounding box center [870, 769] width 720 height 69
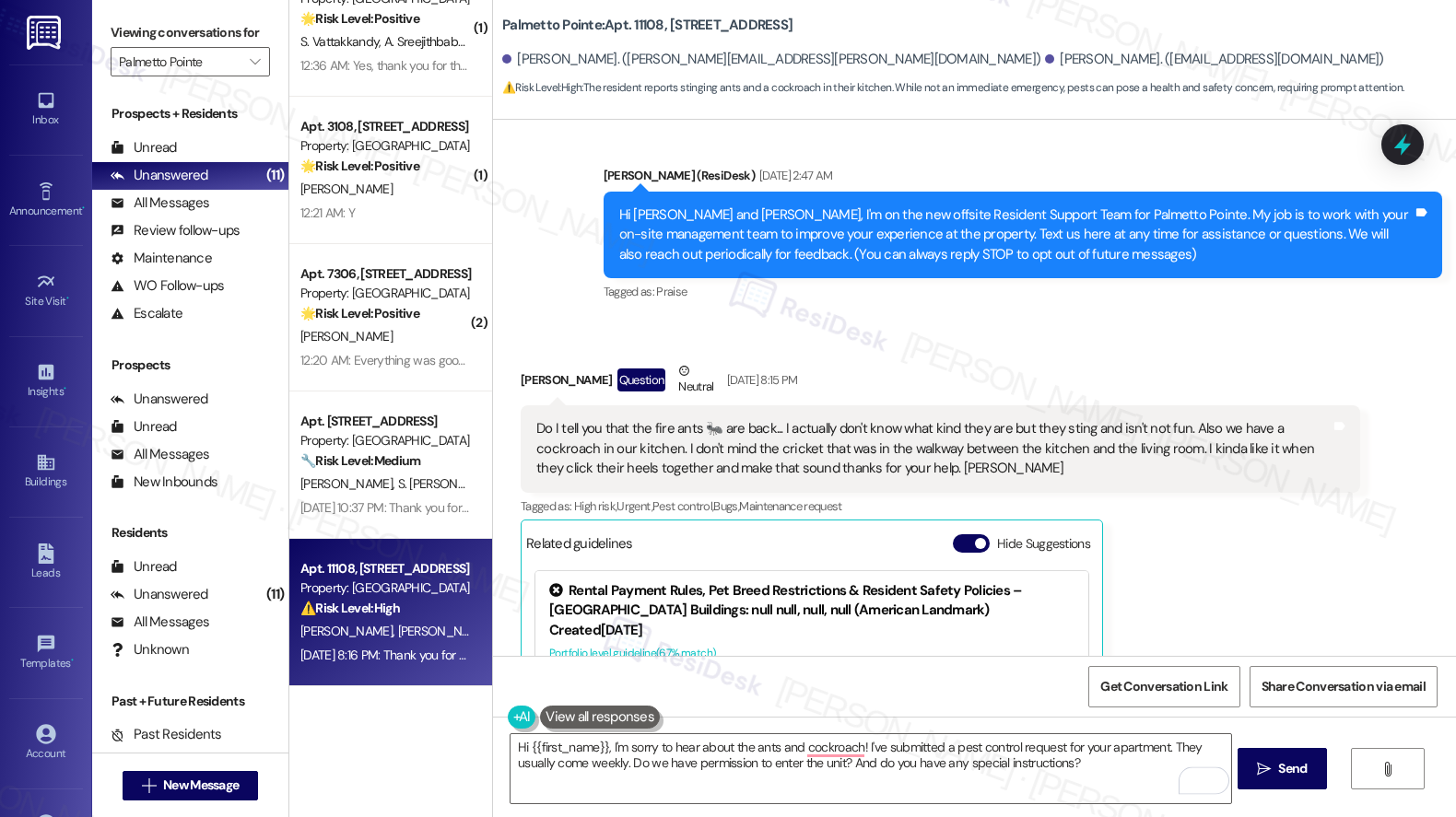
click at [520, 376] on div "Jennifer Harber Question Neutral Sep 13, 2025 at 8:15 PM" at bounding box center [940, 383] width 839 height 45
click at [528, 381] on div "Jennifer Harber Question Neutral Sep 13, 2025 at 8:15 PM" at bounding box center [940, 383] width 839 height 45
copy div "Jennifer"
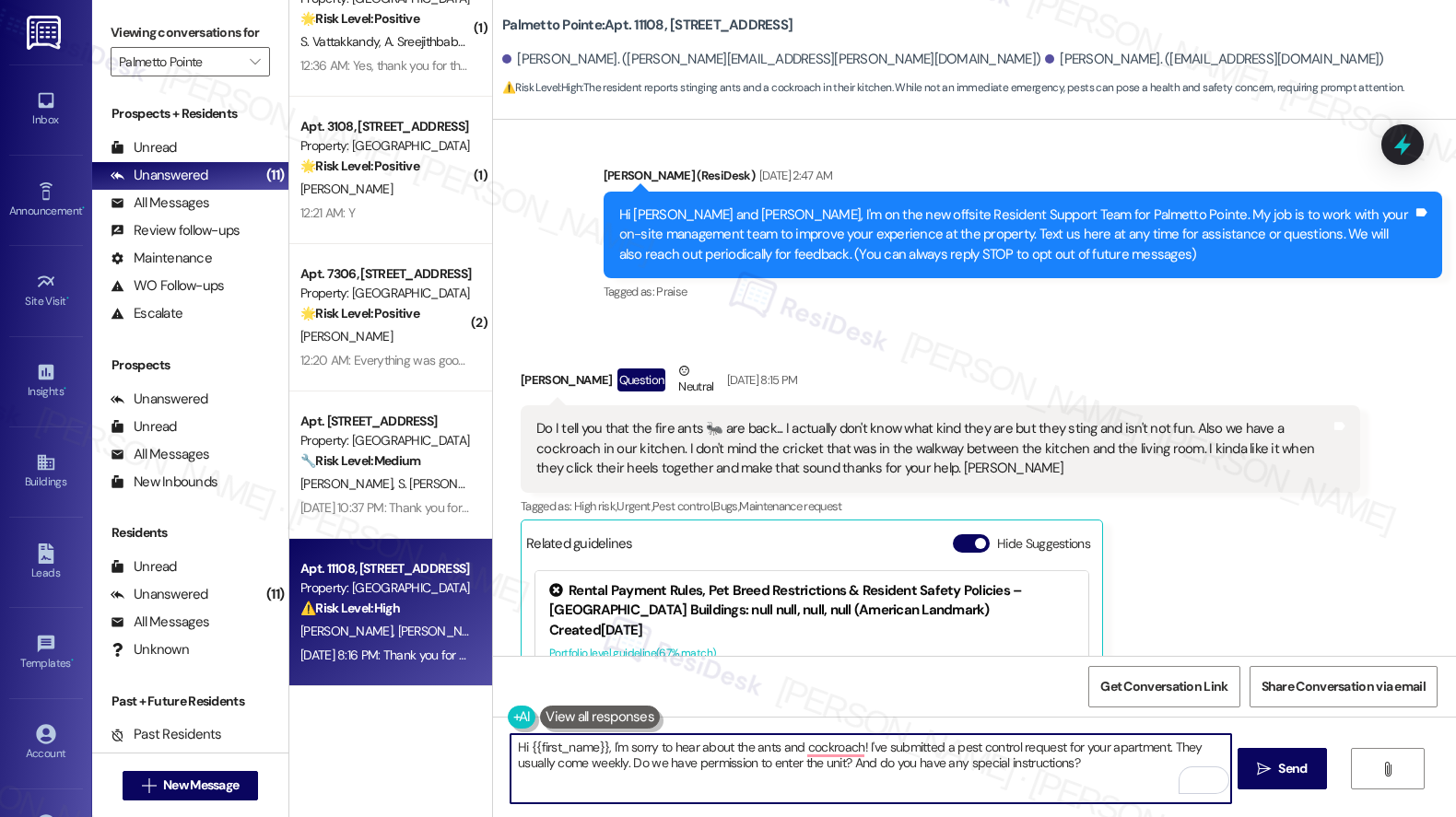
drag, startPoint x: 519, startPoint y: 747, endPoint x: 595, endPoint y: 751, distance: 76.1
click at [595, 751] on textarea "Hi {{first_name}}, I'm sorry to hear about the ants and cockroach! I've submitt…" at bounding box center [870, 769] width 720 height 69
paste textarea "Jennifer"
type textarea "Hi Jennifer, I'm sorry to hear about the ants and cockroach! I've submitted a p…"
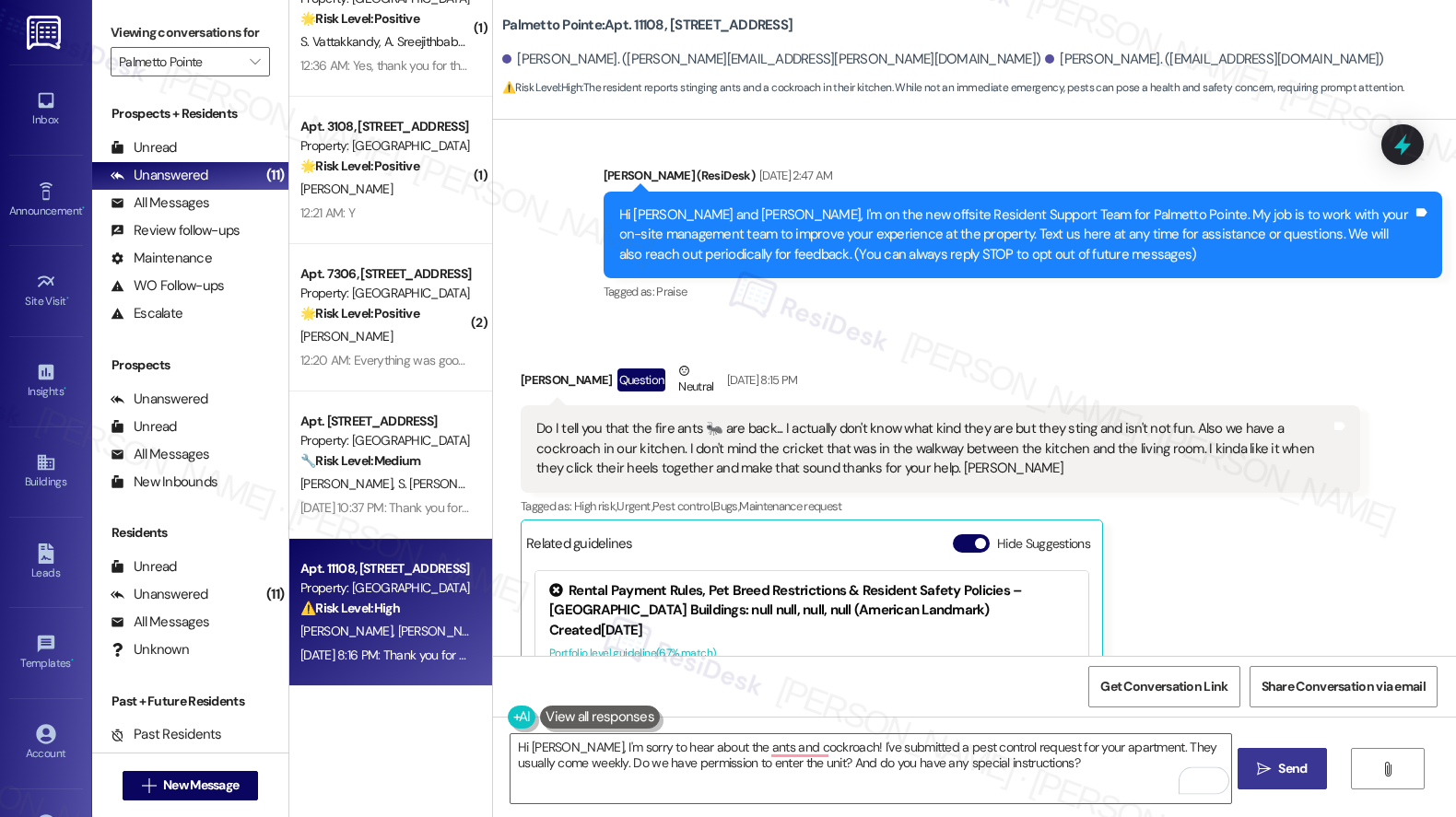
click at [1268, 779] on button " Send" at bounding box center [1282, 769] width 90 height 41
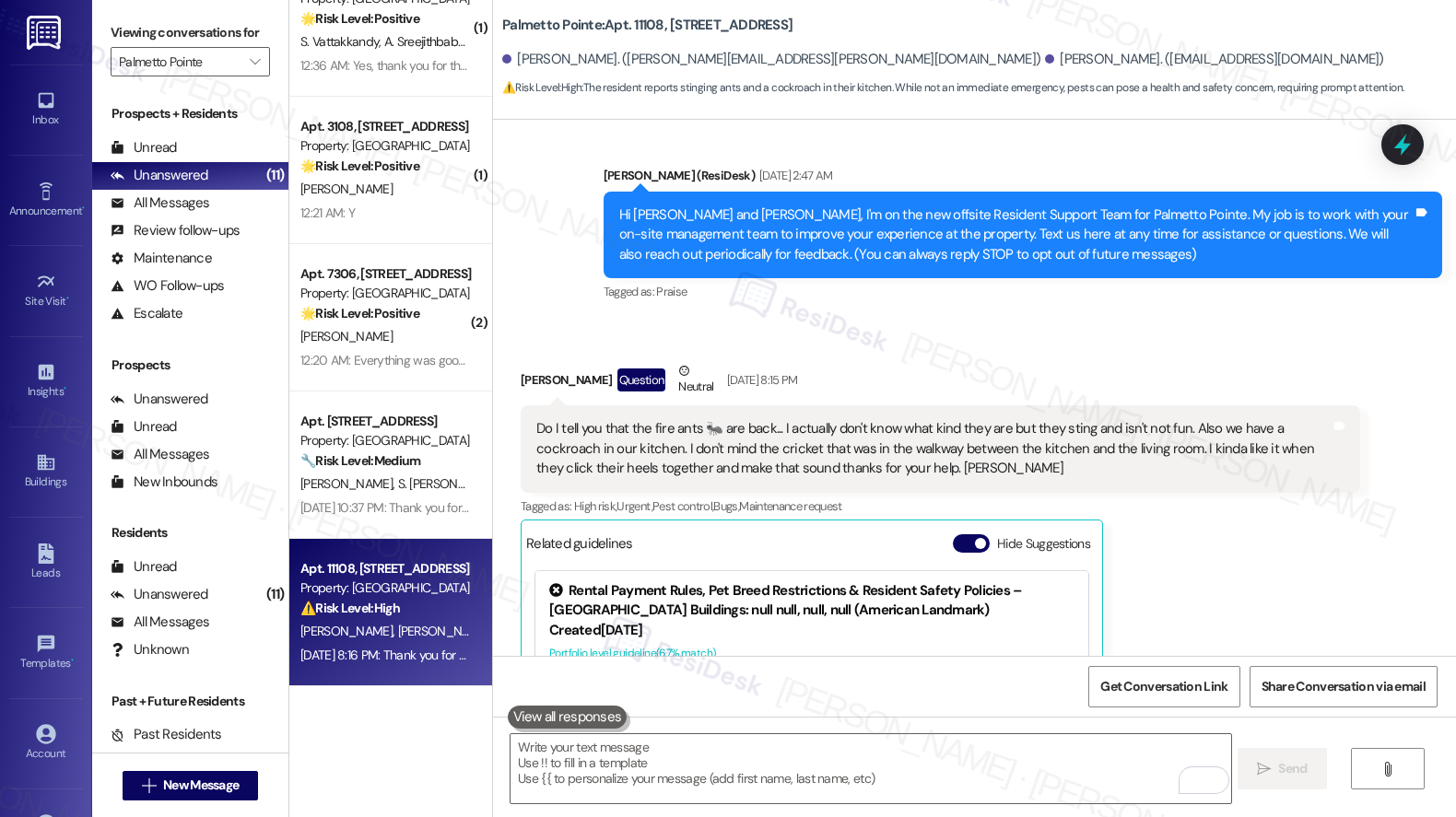
scroll to position [547, 0]
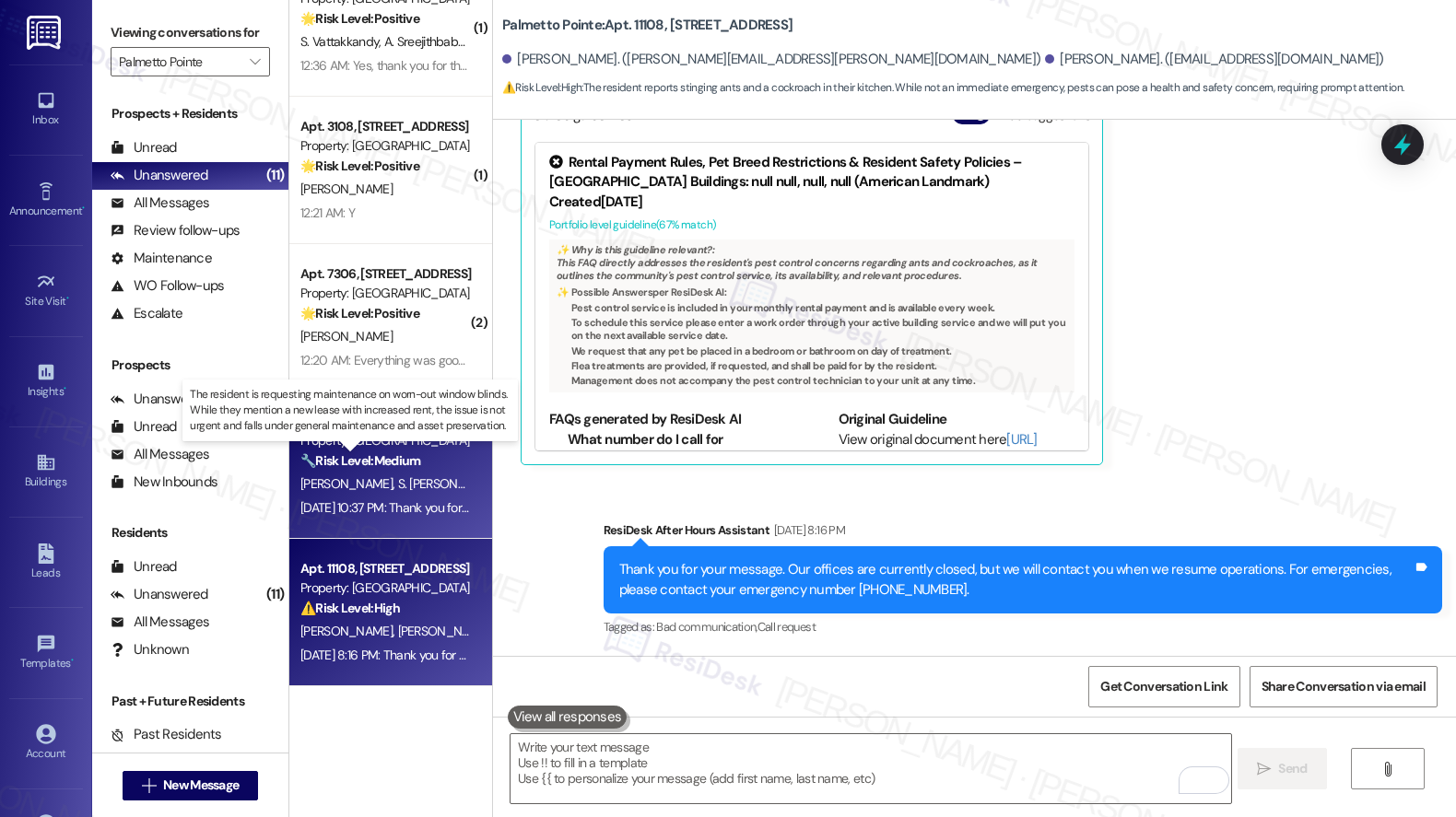
click at [396, 466] on strong "🔧 Risk Level: Medium" at bounding box center [360, 461] width 119 height 17
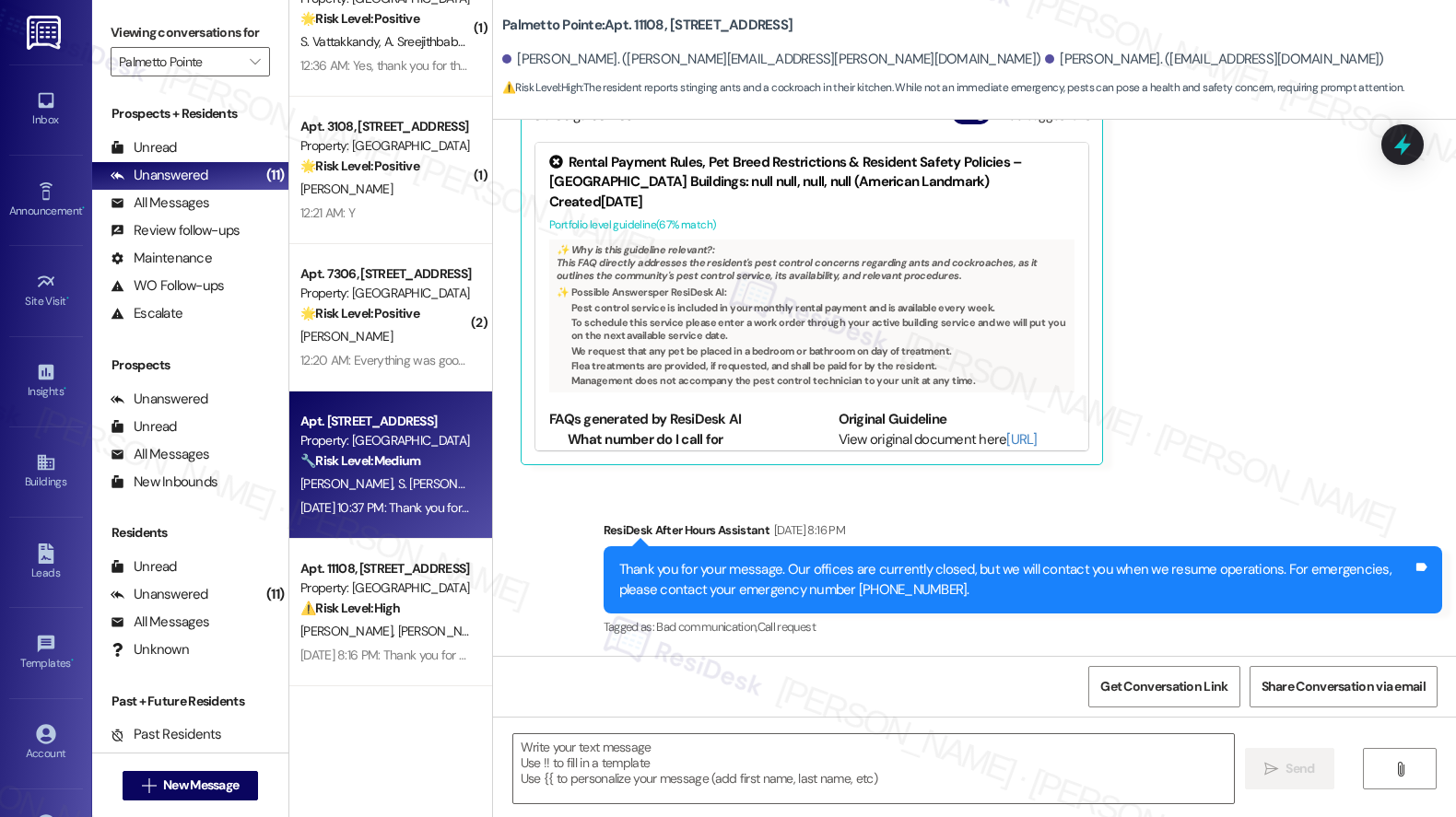
type textarea "Fetching suggested responses. Please feel free to read through the conversation…"
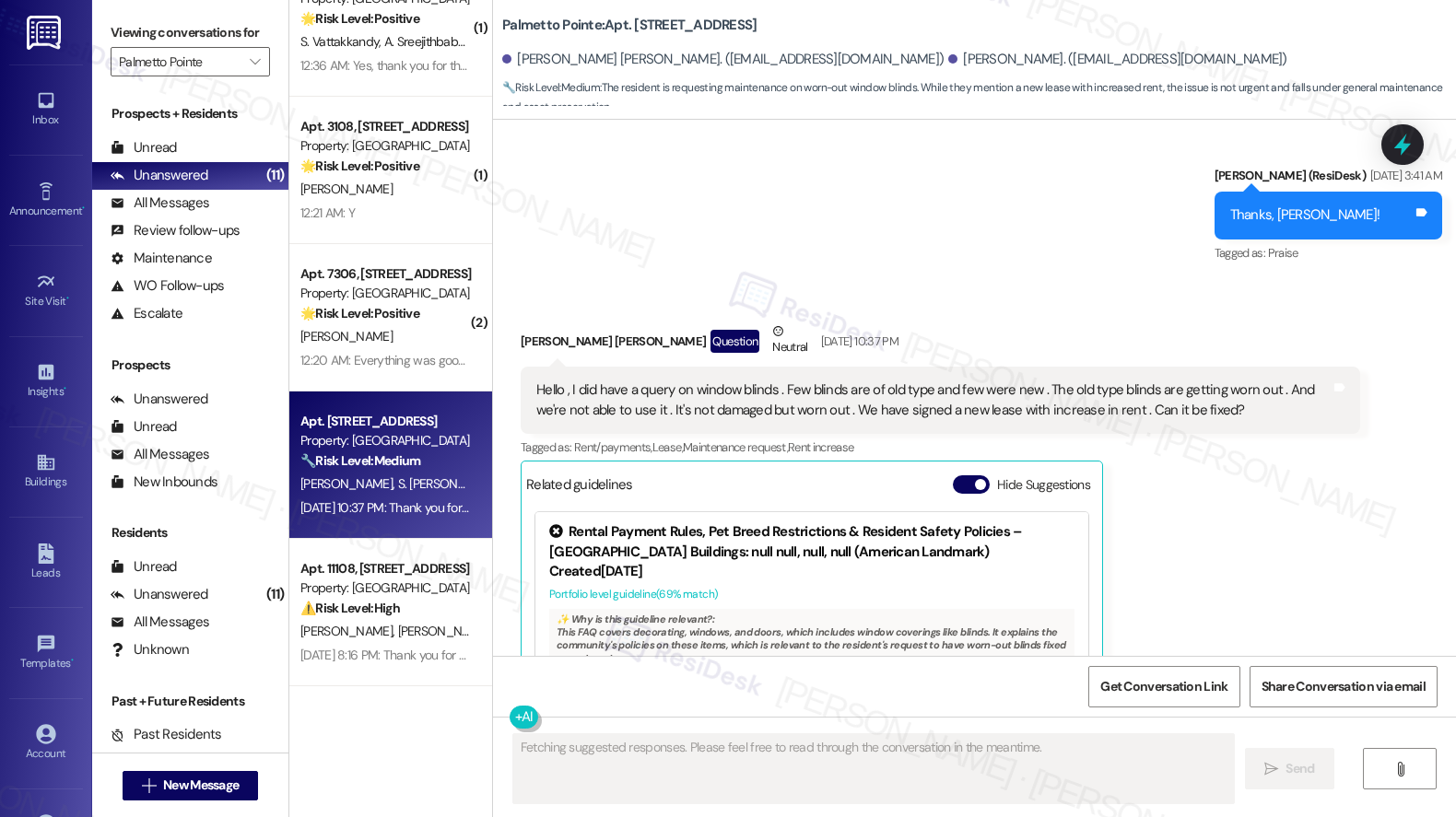
scroll to position [637, 0]
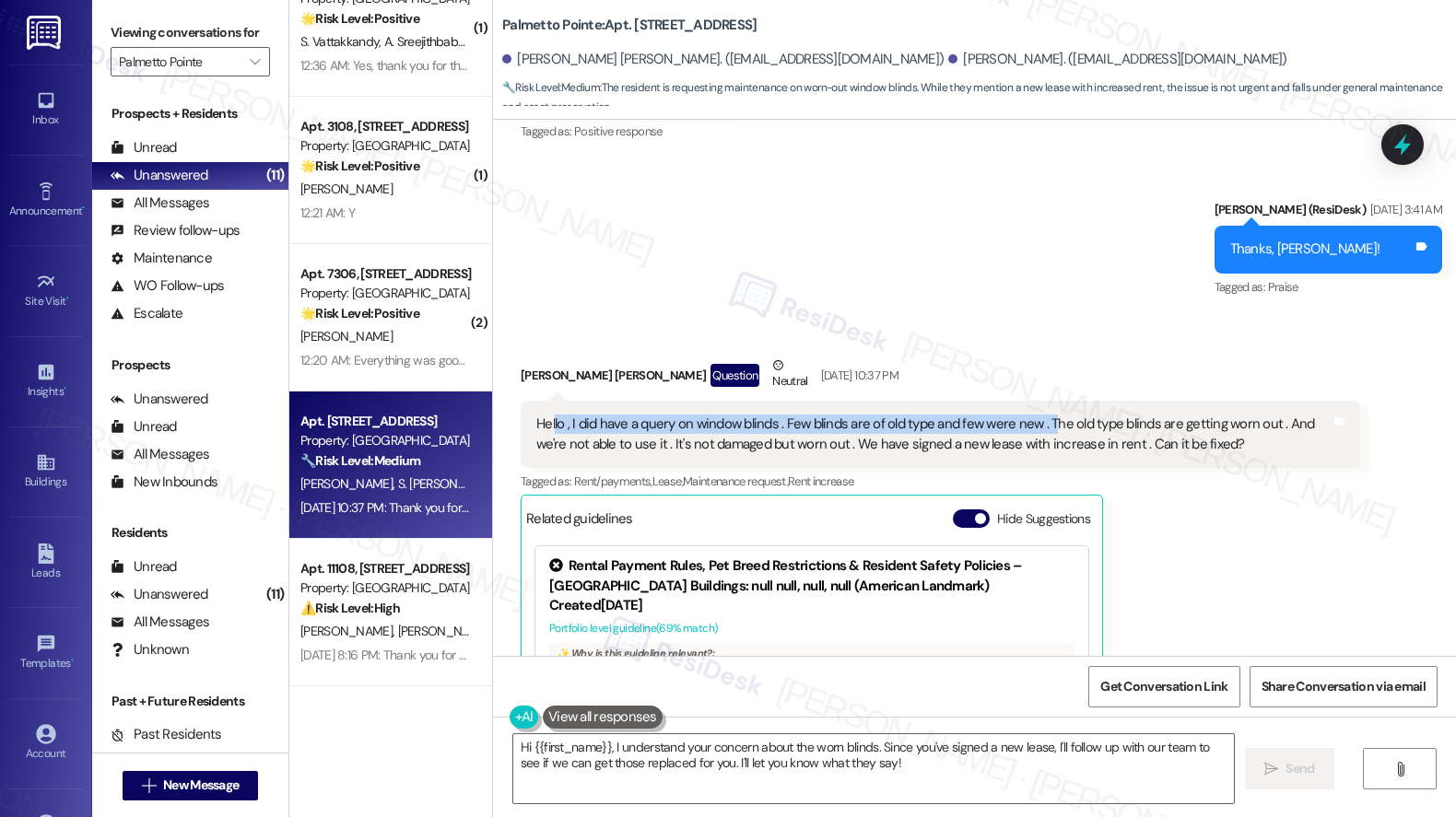
drag, startPoint x: 542, startPoint y: 419, endPoint x: 1042, endPoint y: 431, distance: 500.1
click at [1042, 431] on div "Hello , I did have a query on window blinds . Few blinds are of old type and fe…" at bounding box center [933, 434] width 794 height 39
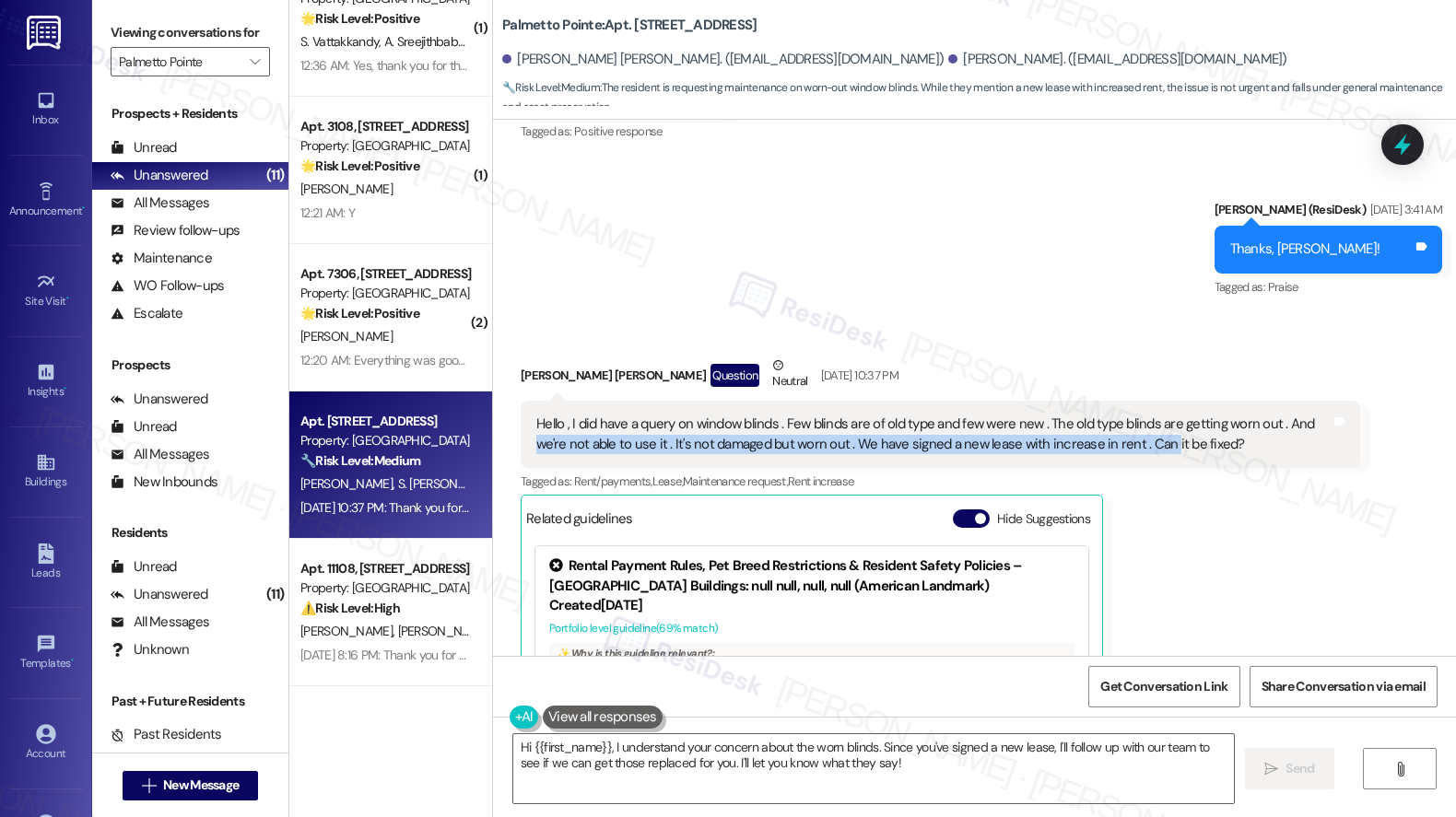
drag, startPoint x: 524, startPoint y: 444, endPoint x: 1151, endPoint y: 448, distance: 627.0
click at [1151, 448] on div "Hello , I did have a query on window blinds . Few blinds are of old type and fe…" at bounding box center [933, 434] width 794 height 39
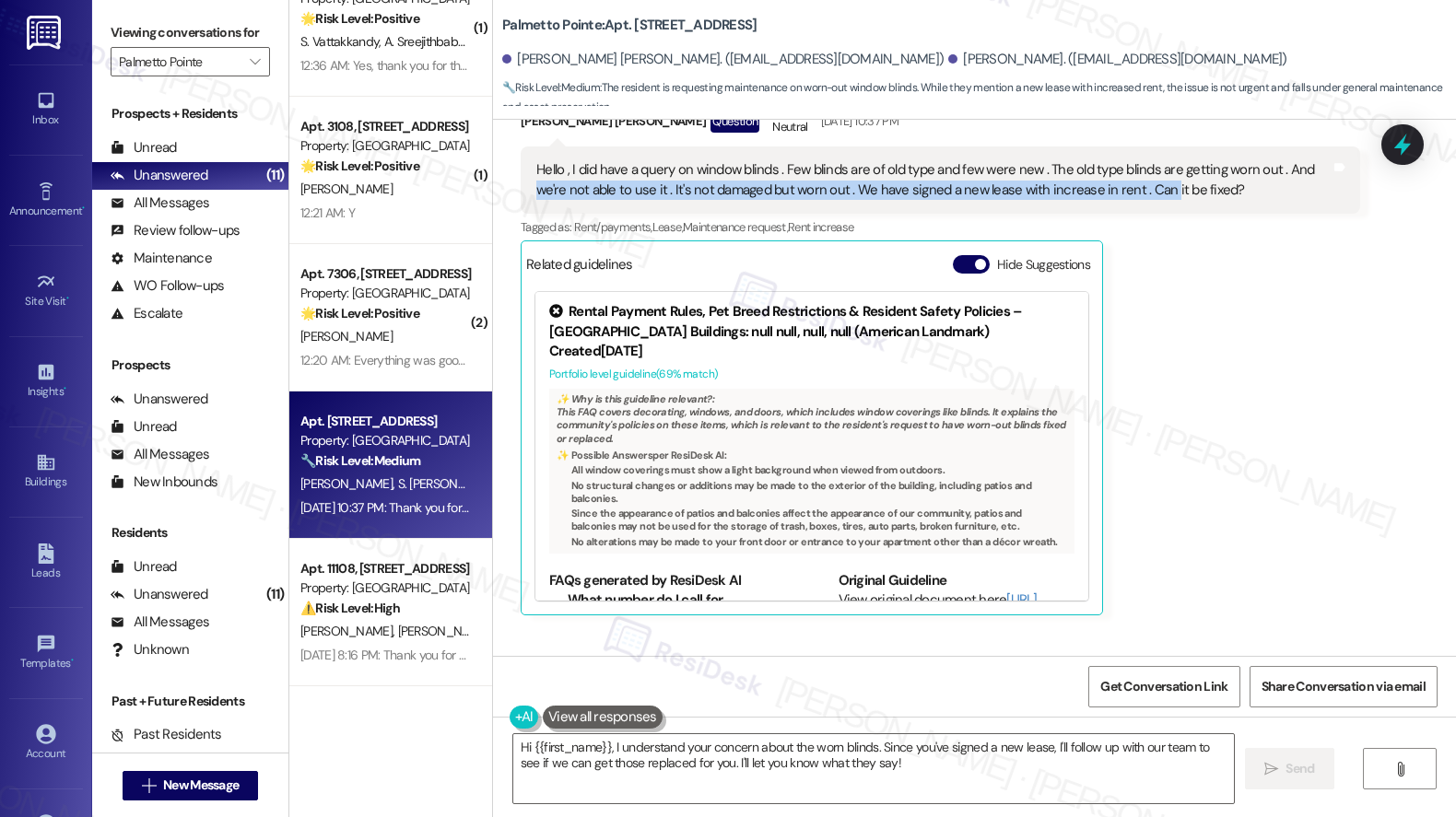
scroll to position [888, 0]
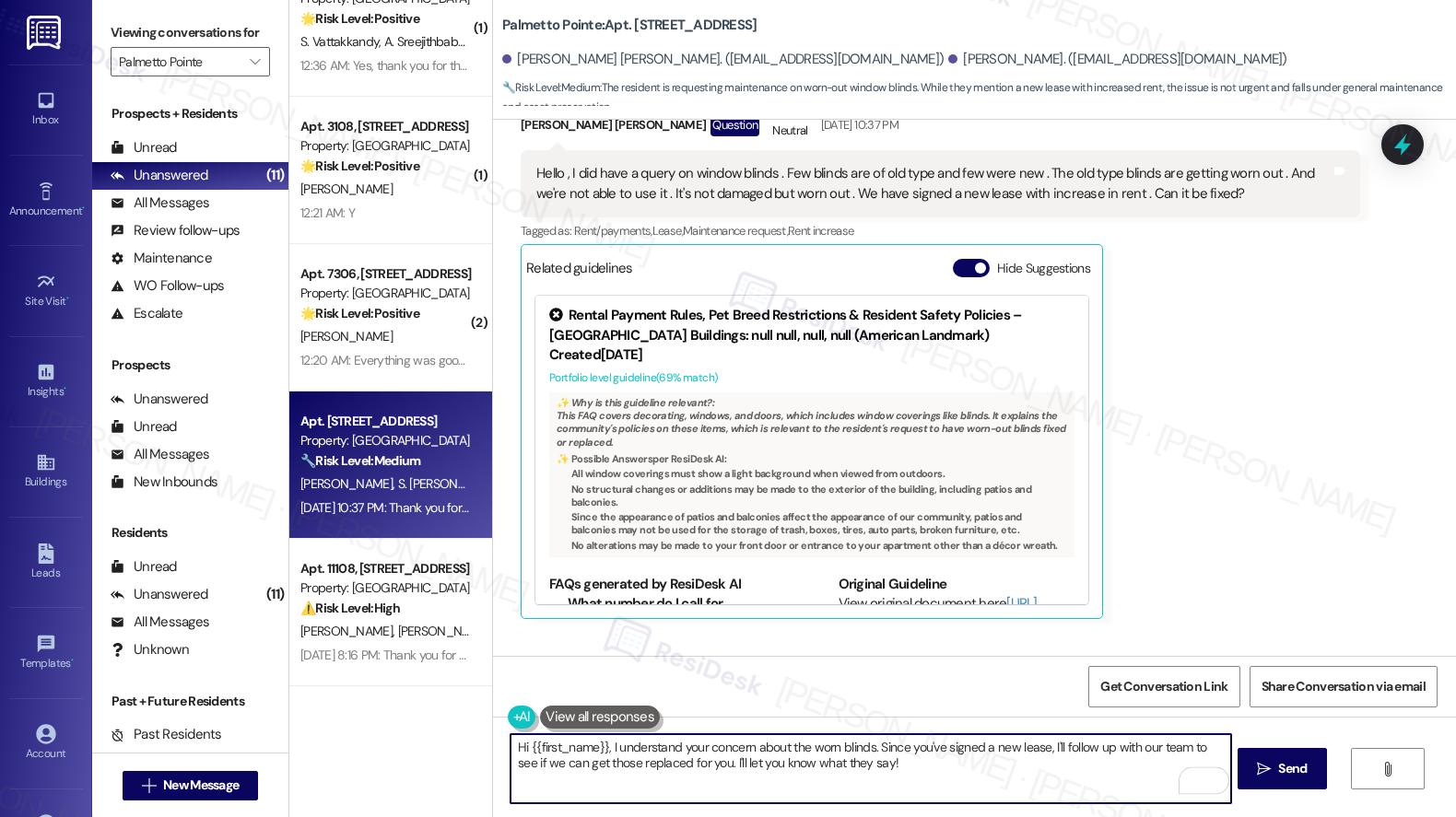
drag, startPoint x: 693, startPoint y: 741, endPoint x: 938, endPoint y: 748, distance: 245.1
click at [938, 748] on textarea "Hi {{first_name}}, I understand your concern about the worn blinds. Since you'v…" at bounding box center [870, 769] width 720 height 69
click at [923, 785] on textarea "Hi {{first_name}}, I understand your concern about the worn blinds. Since you'v…" at bounding box center [870, 769] width 720 height 69
drag, startPoint x: 919, startPoint y: 782, endPoint x: 867, endPoint y: 753, distance: 59.5
click at [867, 753] on textarea "Hi {{first_name}}, I understand your concern about the worn blinds. Since you'v…" at bounding box center [870, 769] width 720 height 69
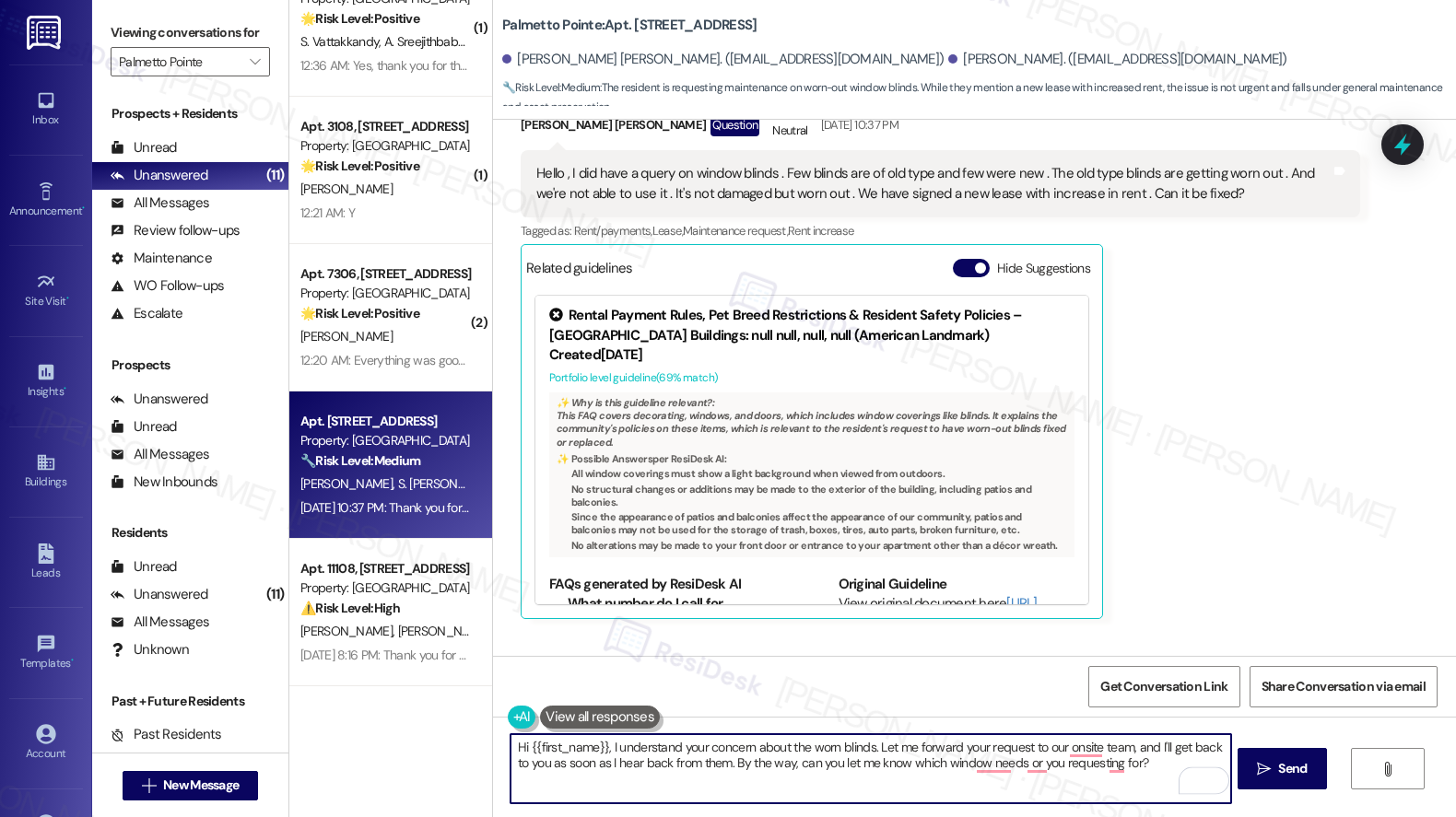
click at [964, 763] on textarea "Hi {{first_name}}, I understand your concern about the worn blinds. Let me forw…" at bounding box center [870, 769] width 720 height 69
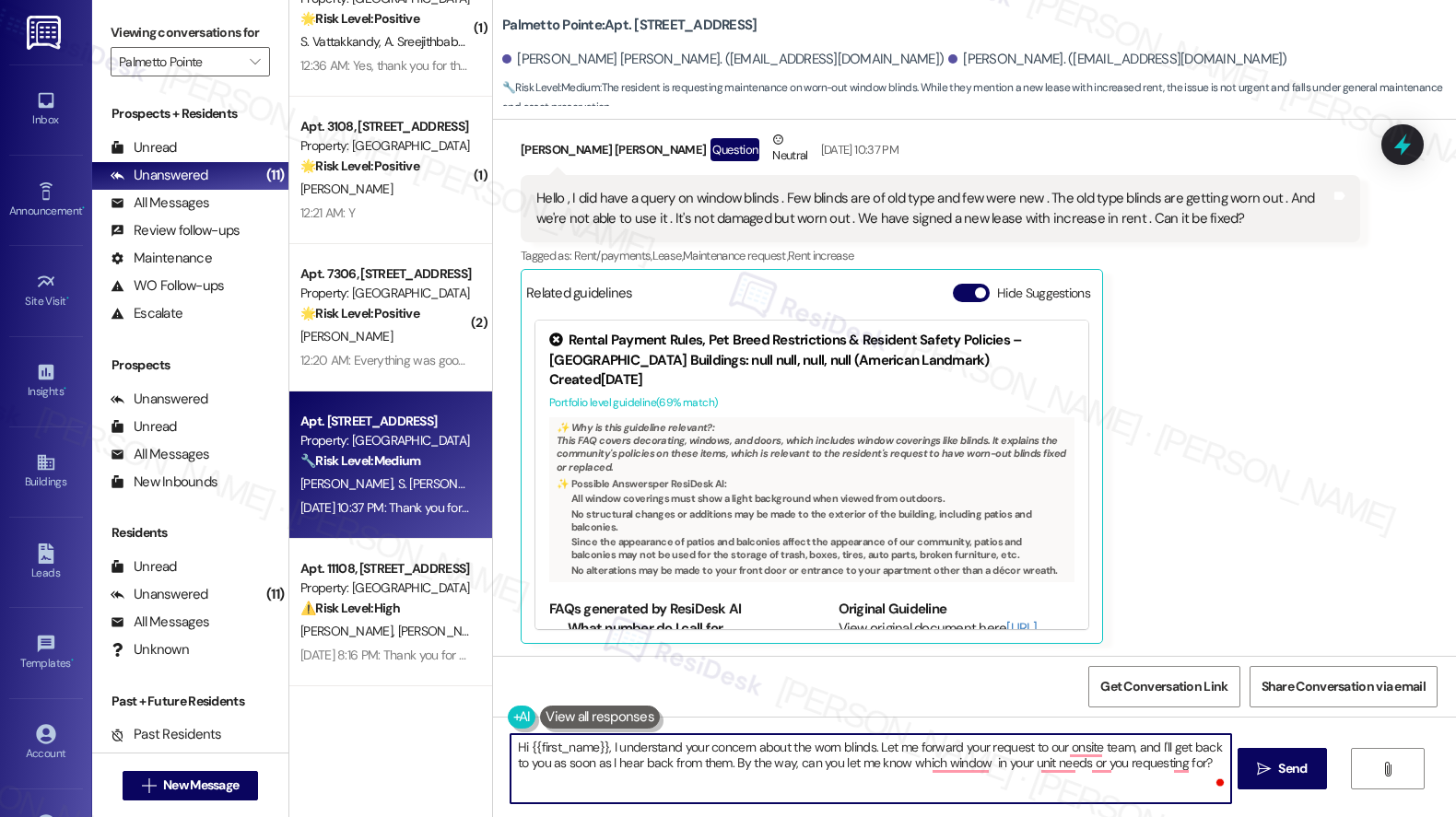
scroll to position [828, 0]
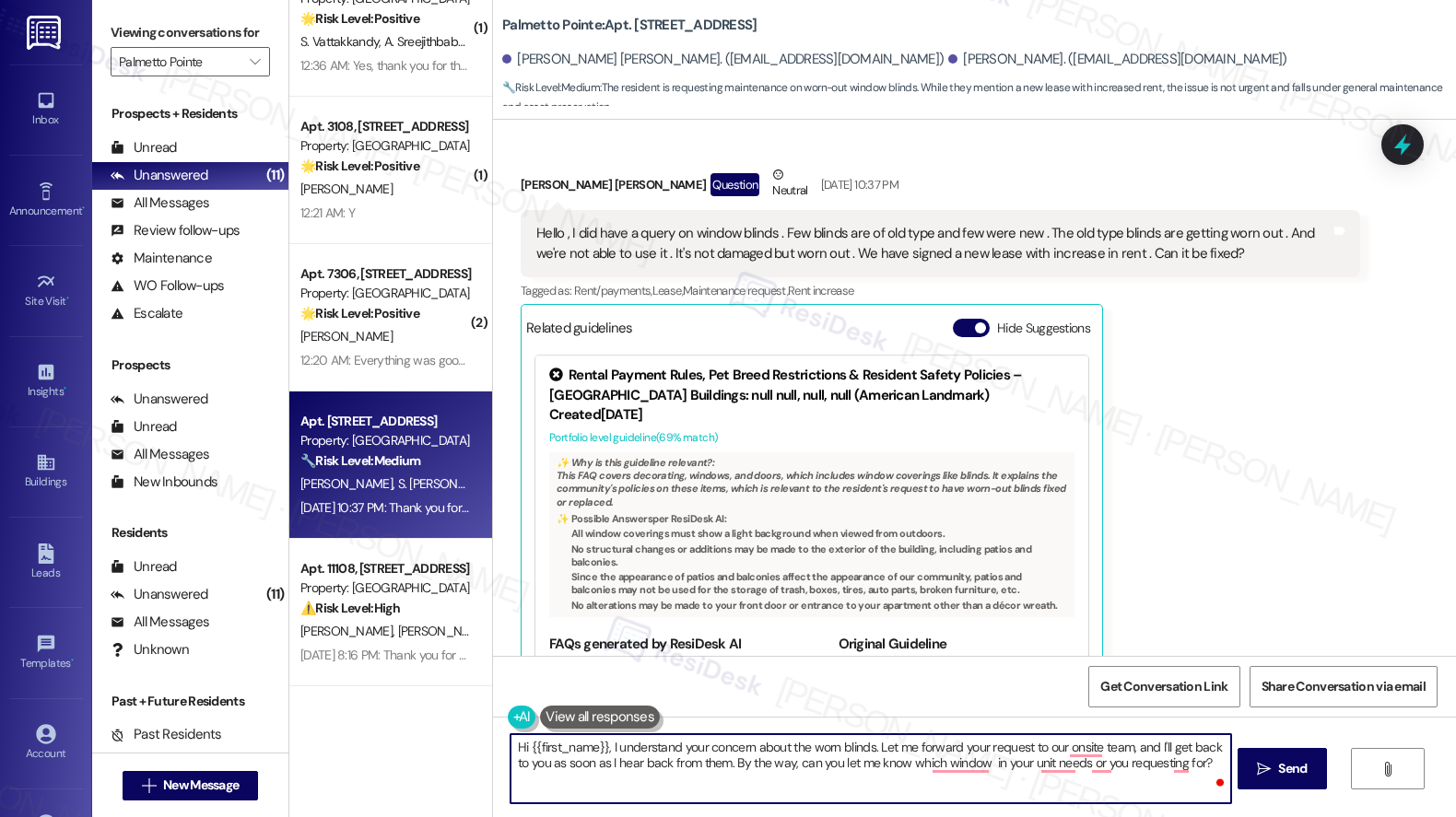
click at [521, 187] on div "Shandhya Babu Elango Question Neutral Sep 13, 2025 at 10:37 PM" at bounding box center [940, 187] width 839 height 45
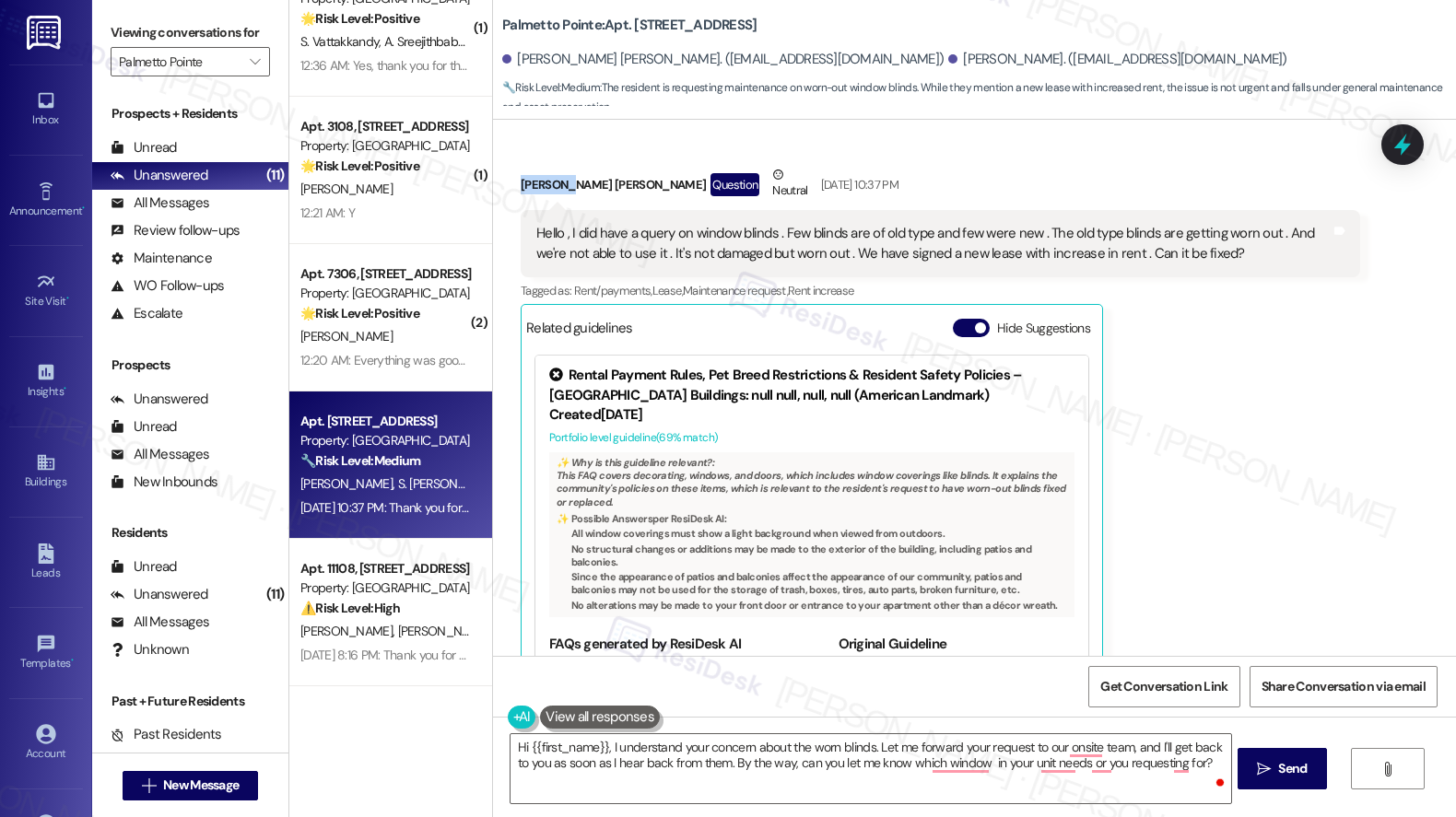
click at [521, 187] on div "Shandhya Babu Elango Question Neutral Sep 13, 2025 at 10:37 PM" at bounding box center [940, 187] width 839 height 45
copy div "Shandhya"
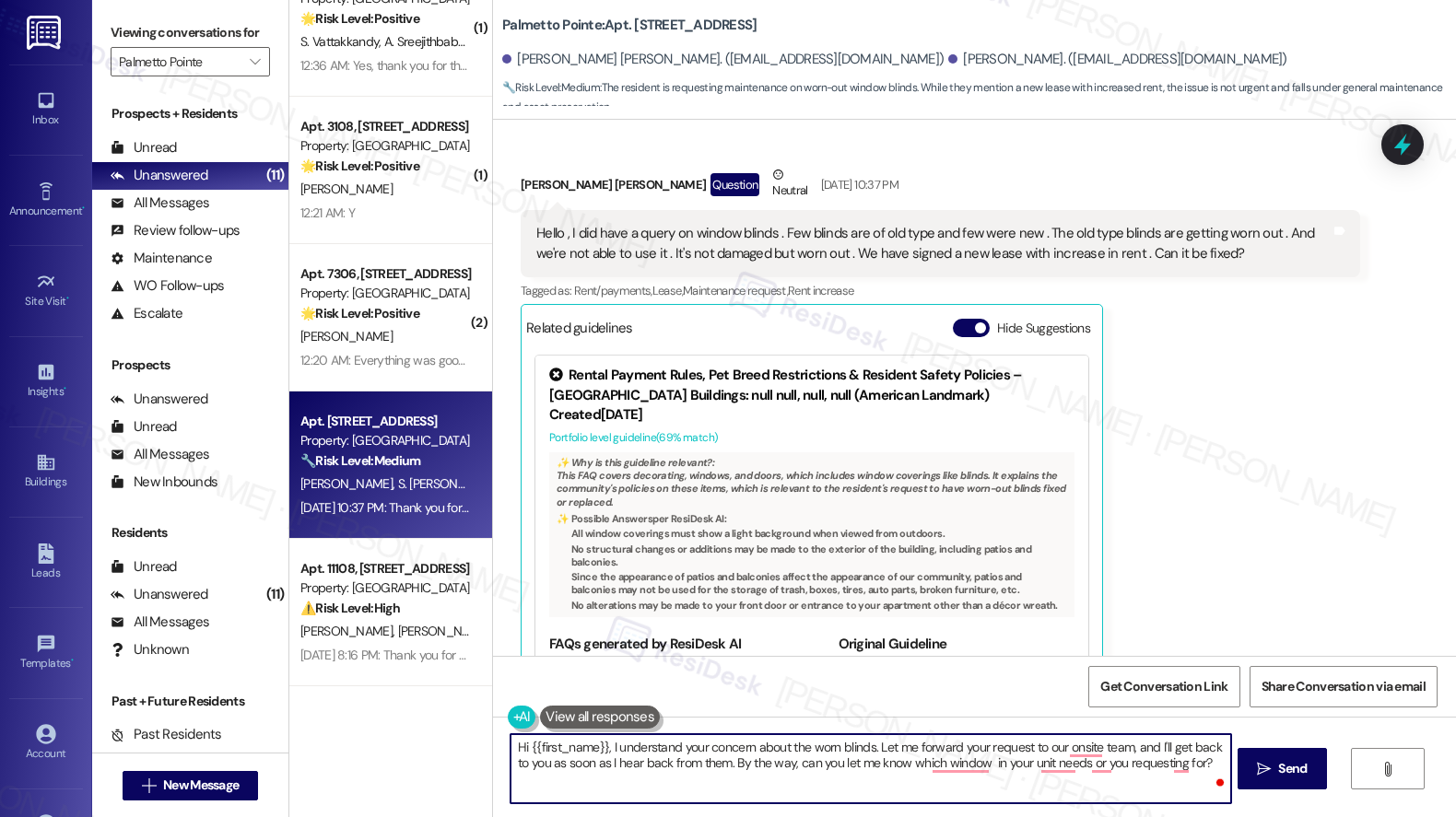
drag, startPoint x: 520, startPoint y: 747, endPoint x: 596, endPoint y: 750, distance: 76.1
click at [596, 750] on textarea "Hi {{first_name}}, I understand your concern about the worn blinds. Let me forw…" at bounding box center [870, 769] width 720 height 69
paste textarea "Shandhya"
type textarea "Hi Shandhya, I understand your concern about the worn blinds. Let me forward yo…"
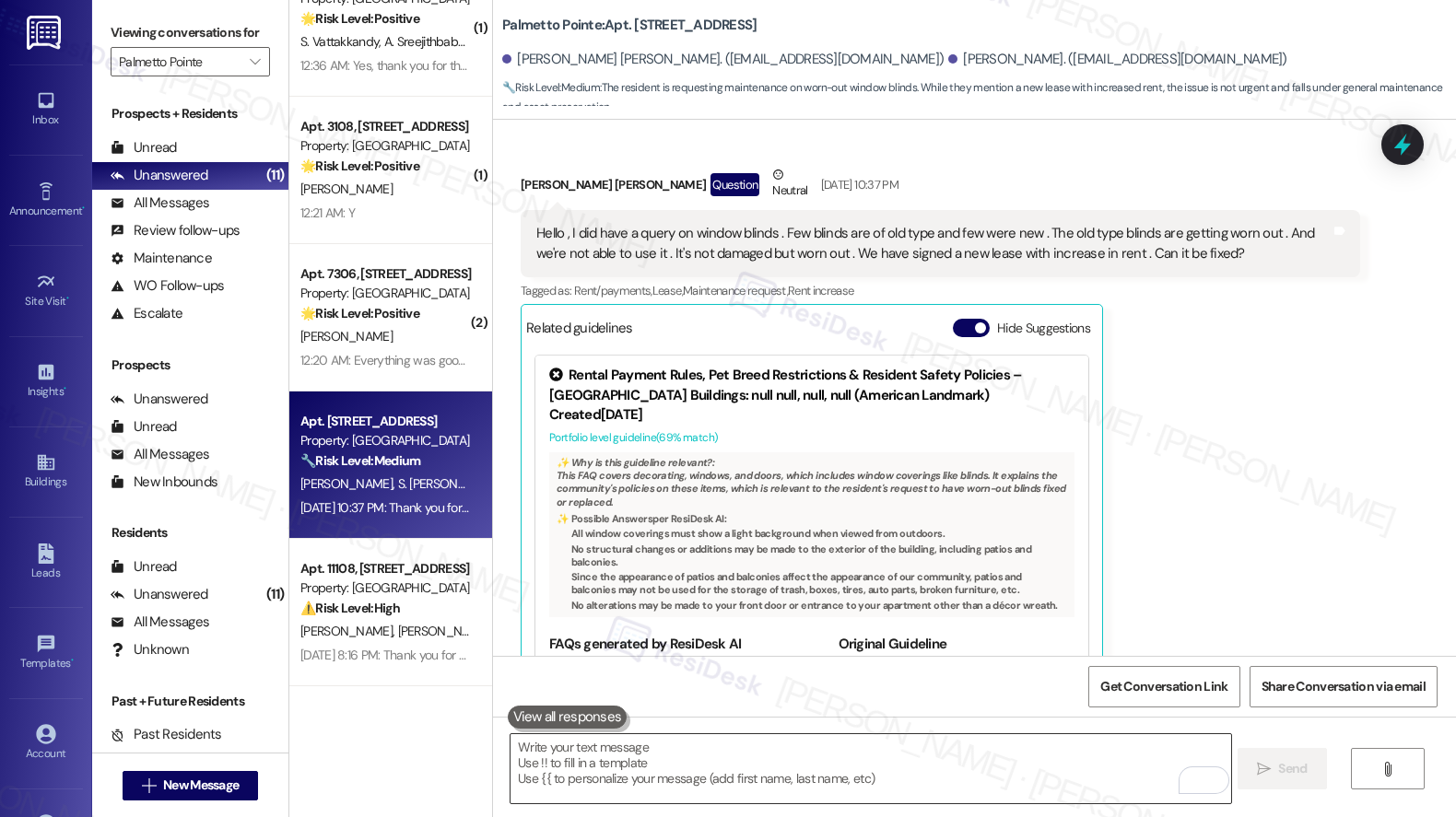
click at [596, 784] on textarea "To enrich screen reader interactions, please activate Accessibility in Grammarl…" at bounding box center [870, 769] width 720 height 69
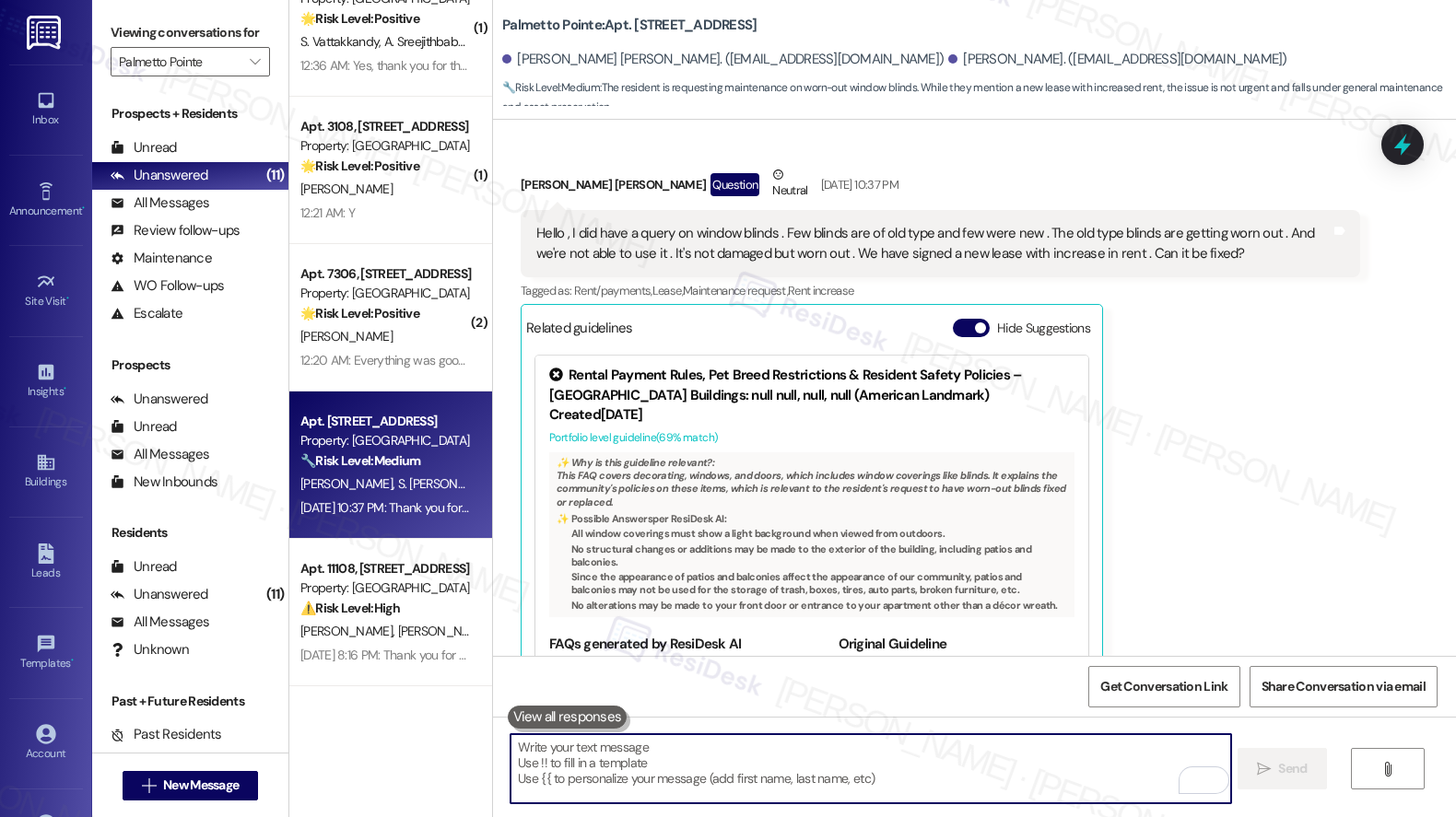
click at [596, 784] on textarea "To enrich screen reader interactions, please activate Accessibility in Grammarl…" at bounding box center [870, 769] width 720 height 69
paste textarea "Hi [PERSON_NAME], I understand your concern about the worn blinds. I’ll go ahea…"
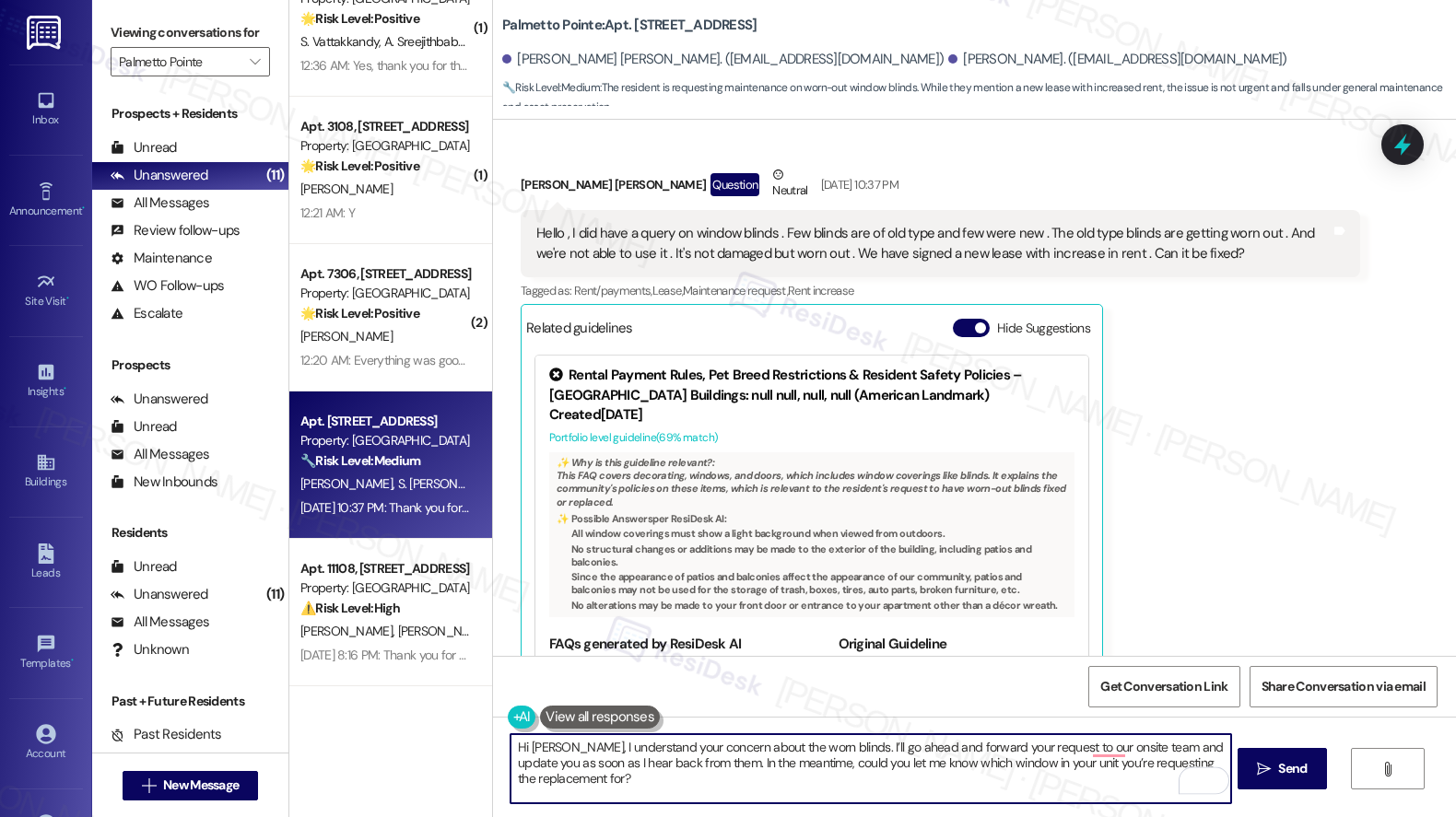
click at [686, 782] on textarea "Hi [PERSON_NAME], I understand your concern about the worn blinds. I’ll go ahea…" at bounding box center [870, 769] width 720 height 69
type textarea "Hi [PERSON_NAME], I understand your concern about the worn blinds. I’ll go ahea…"
click at [1281, 765] on span "Send" at bounding box center [1292, 769] width 29 height 20
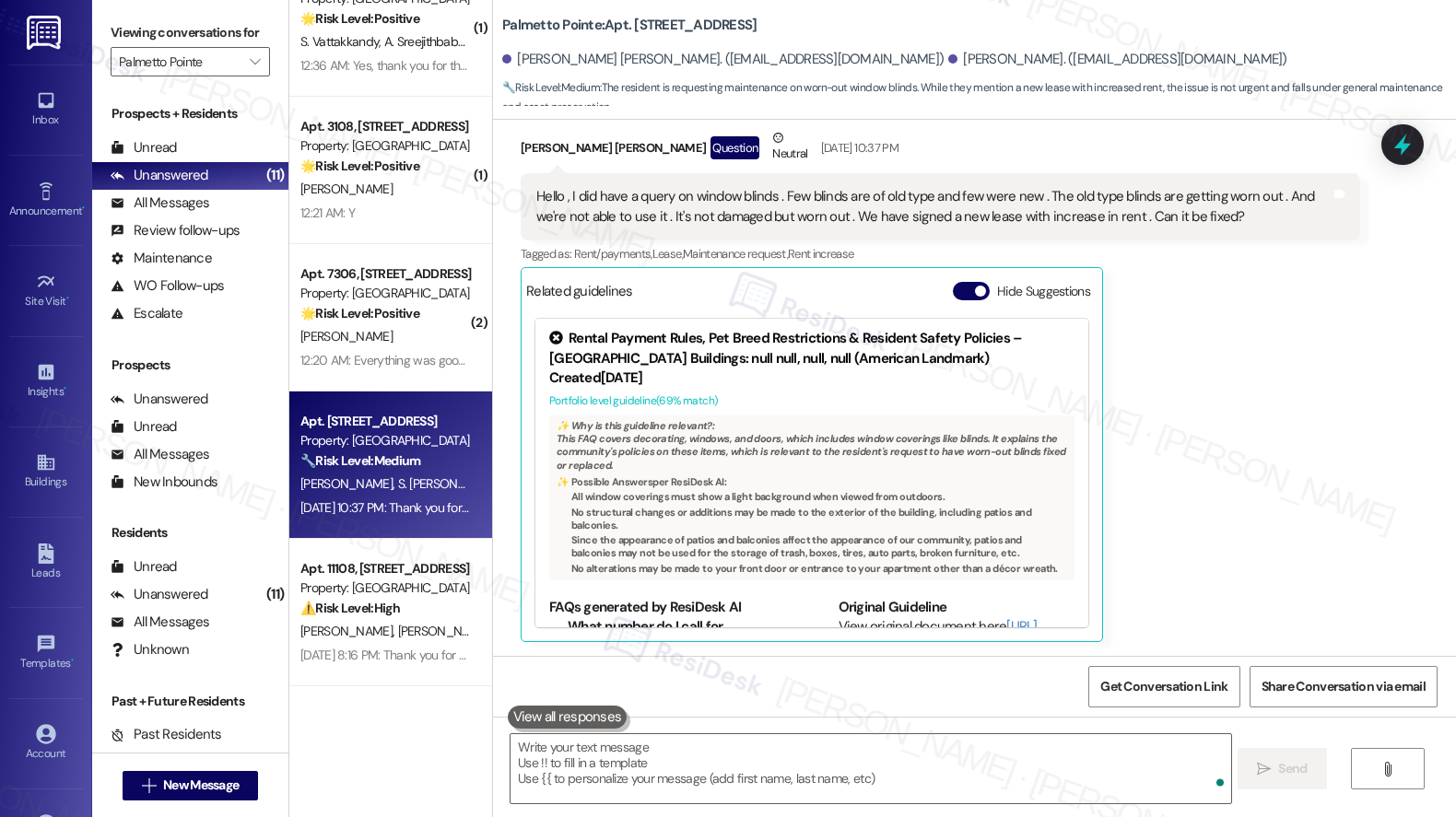
click at [1183, 430] on div "Shandhya Babu Elango Question Neutral Sep 13, 2025 at 10:37 PM Hello , I did ha…" at bounding box center [940, 384] width 839 height 513
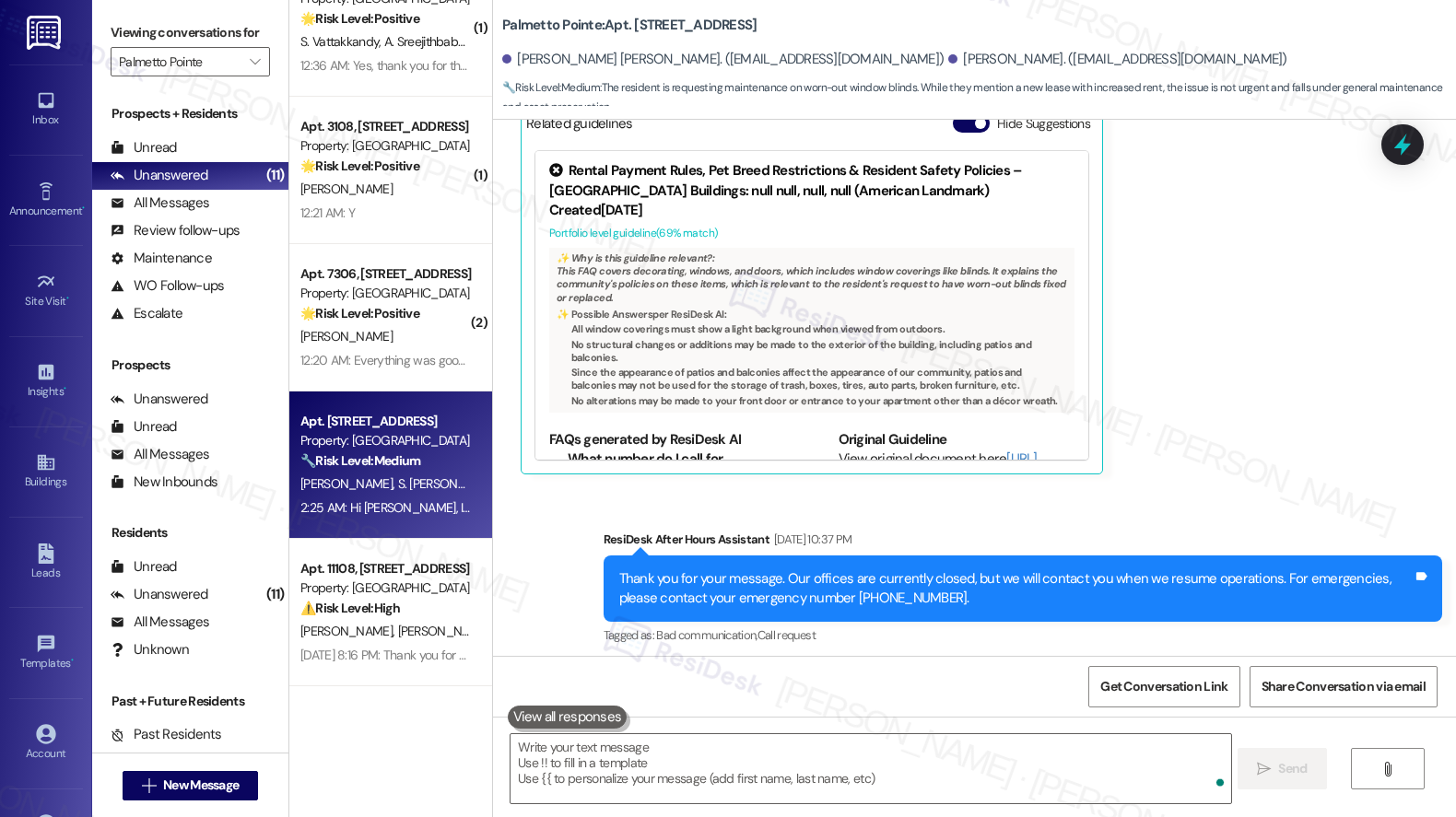
scroll to position [1189, 0]
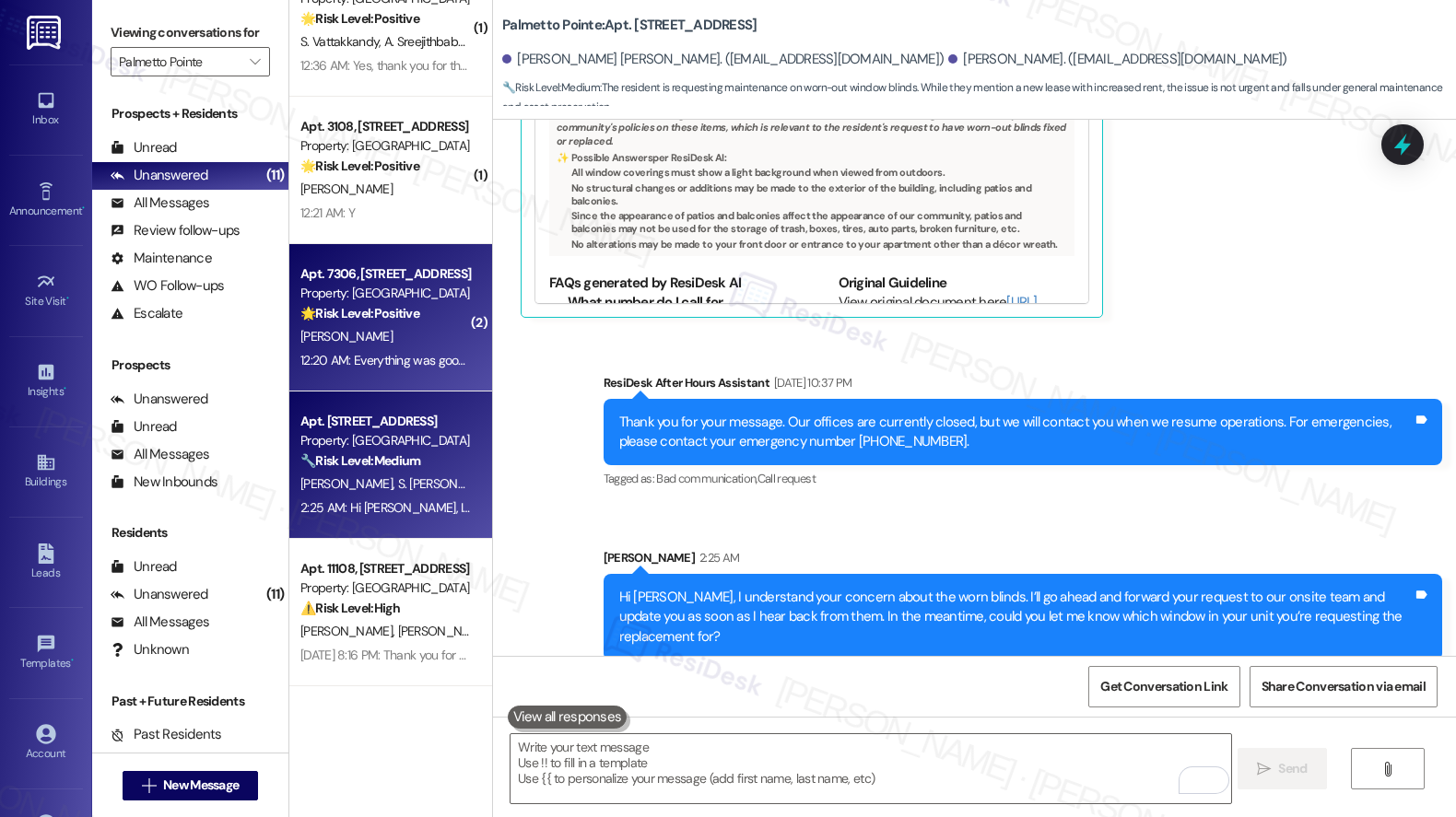
click at [326, 370] on div "12:20 AM: Everything was good and Ray was very helpful and nice to me. Thanks f…" at bounding box center [385, 360] width 174 height 23
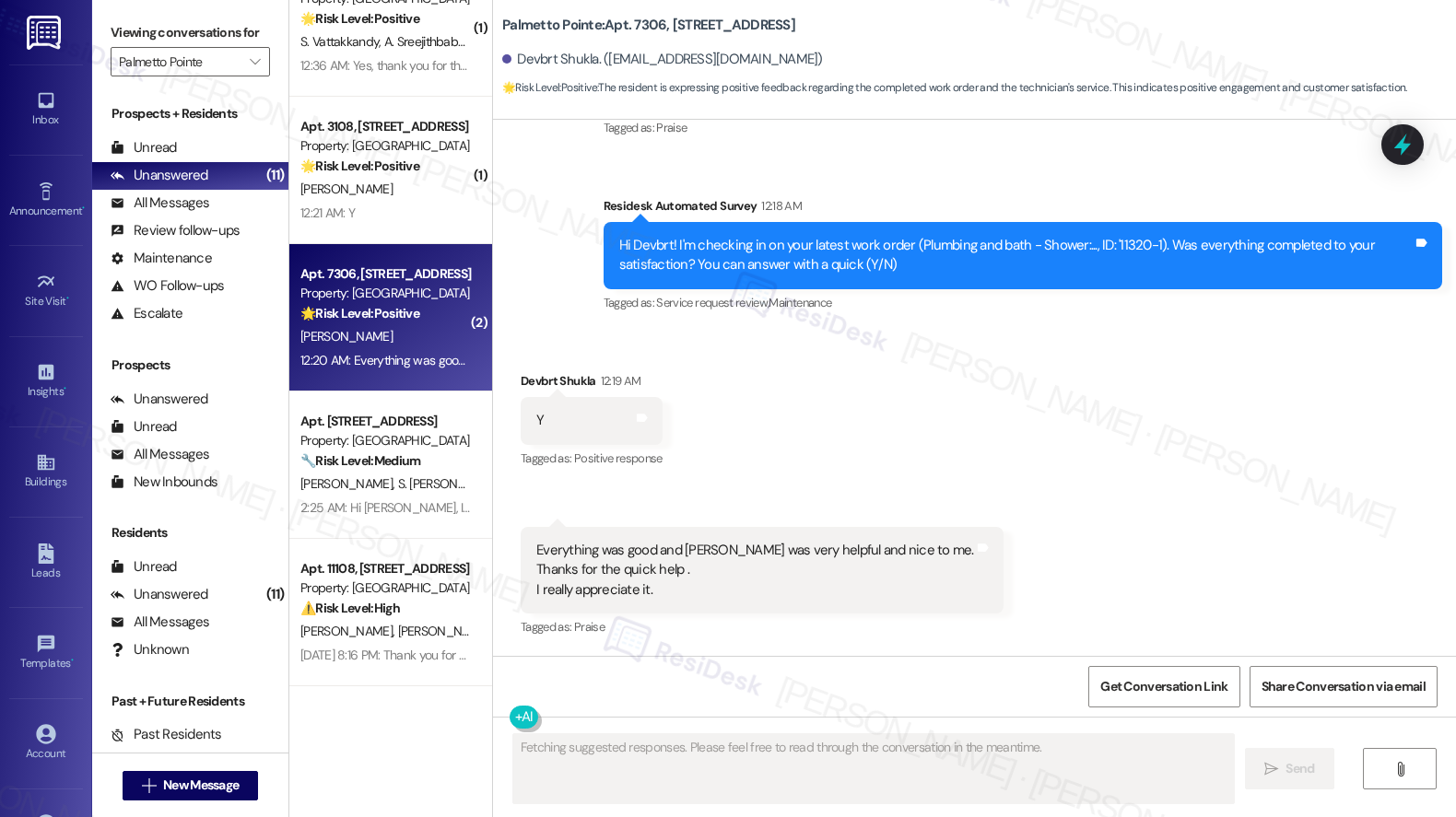
scroll to position [631, 0]
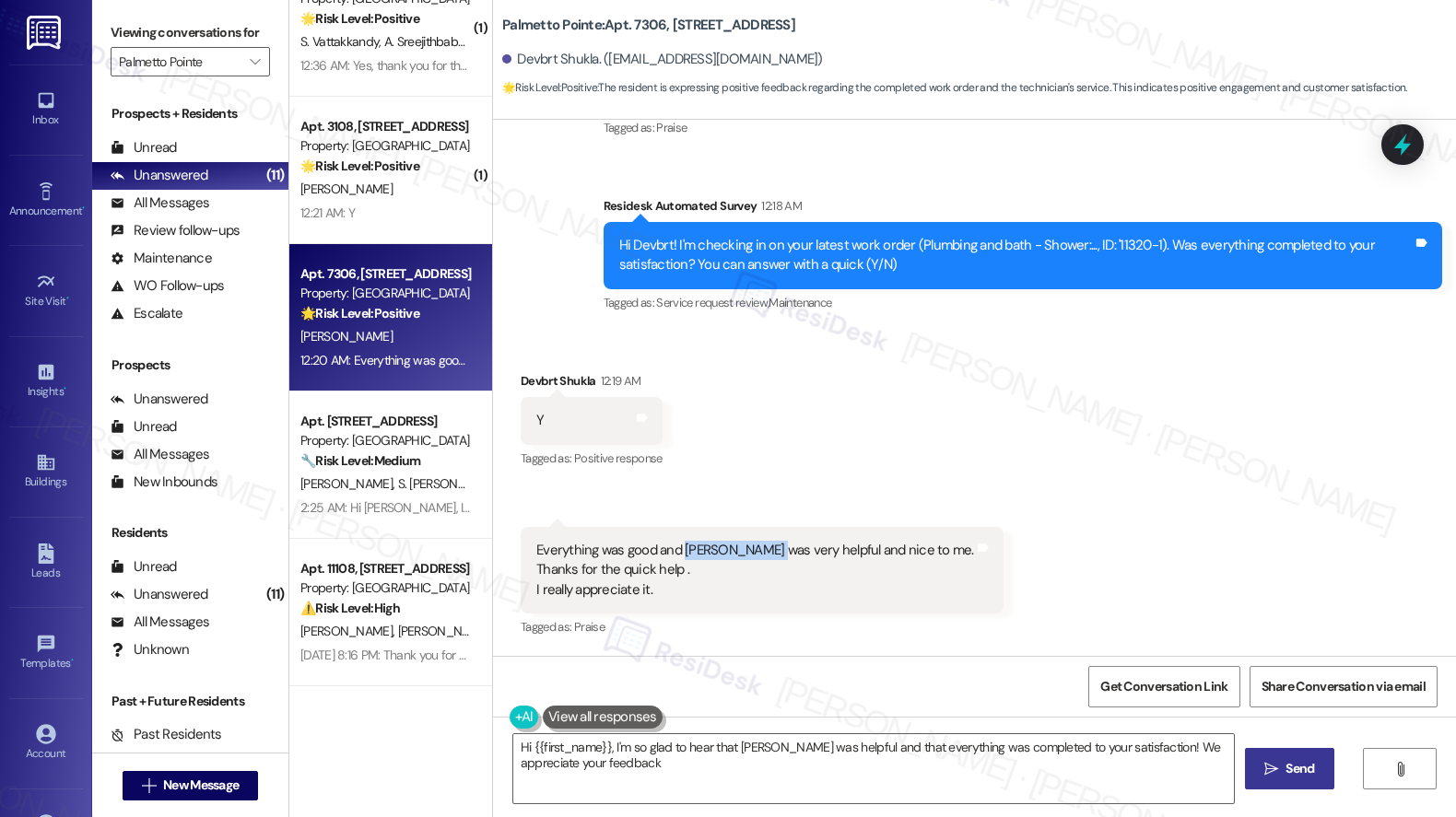
type textarea "Hi {{first_name}}, I'm so glad to hear that Ray was helpful and that everything…"
drag, startPoint x: 671, startPoint y: 552, endPoint x: 815, endPoint y: 558, distance: 144.1
click at [815, 558] on div "Everything was good and Ray was very helpful and nice to me. Thanks for the qui…" at bounding box center [755, 570] width 437 height 59
click at [669, 606] on div "Everything was good and Ray was very helpful and nice to me. Thanks for the qui…" at bounding box center [762, 570] width 483 height 87
click at [611, 771] on textarea "Hi {{first_name}}, I'm so glad to hear that Ray was helpful and that everything…" at bounding box center [873, 769] width 720 height 69
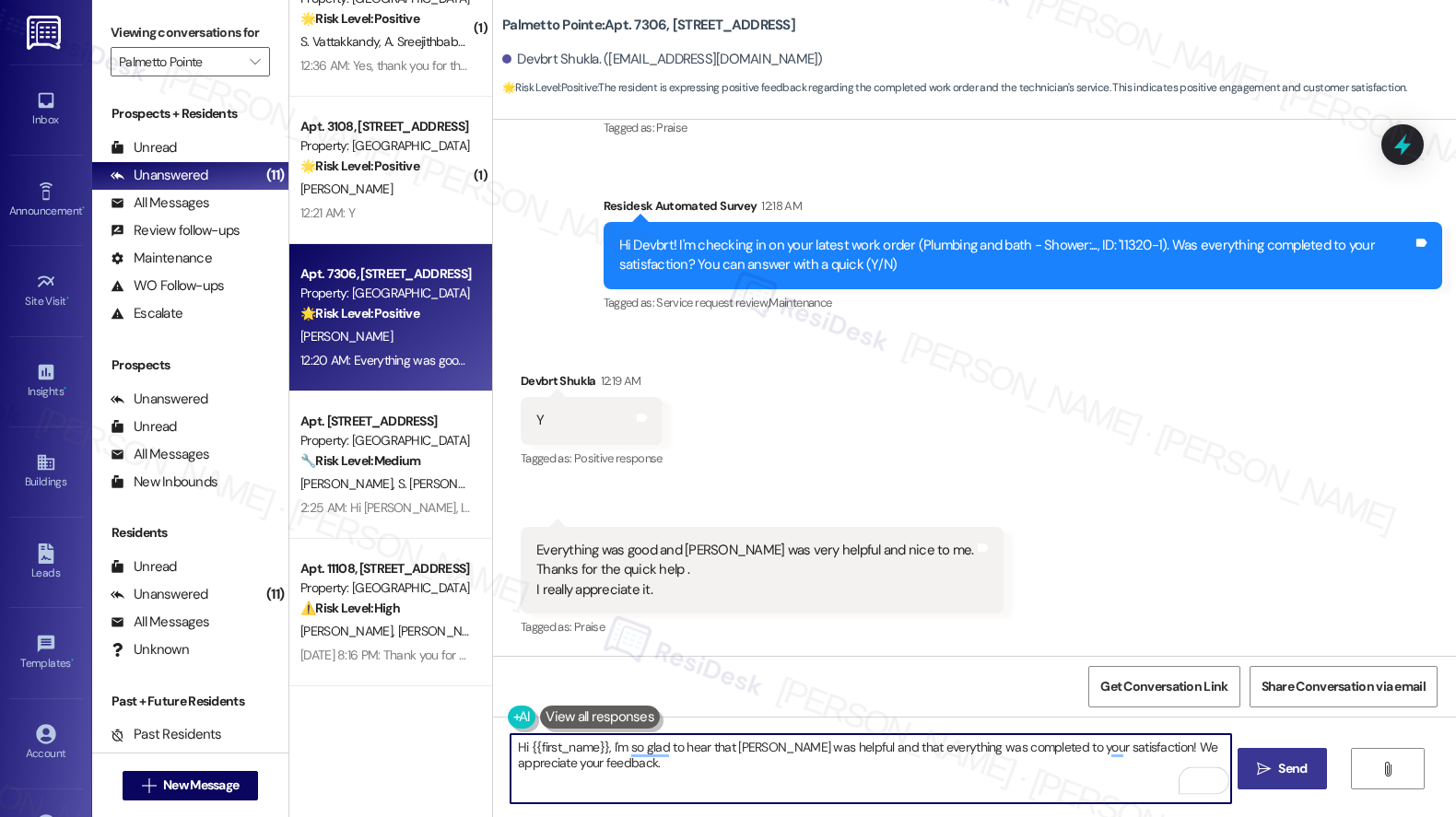
drag, startPoint x: 845, startPoint y: 750, endPoint x: 993, endPoint y: 749, distance: 148.0
click at [993, 749] on textarea "Hi {{first_name}}, I'm so glad to hear that Ray was helpful and that everything…" at bounding box center [870, 769] width 720 height 69
click at [898, 774] on textarea "Hi {{first_name}}, I'm so glad to hear that Ray was helpful and that everything…" at bounding box center [870, 769] width 720 height 69
click at [1294, 780] on button " Send" at bounding box center [1282, 769] width 90 height 41
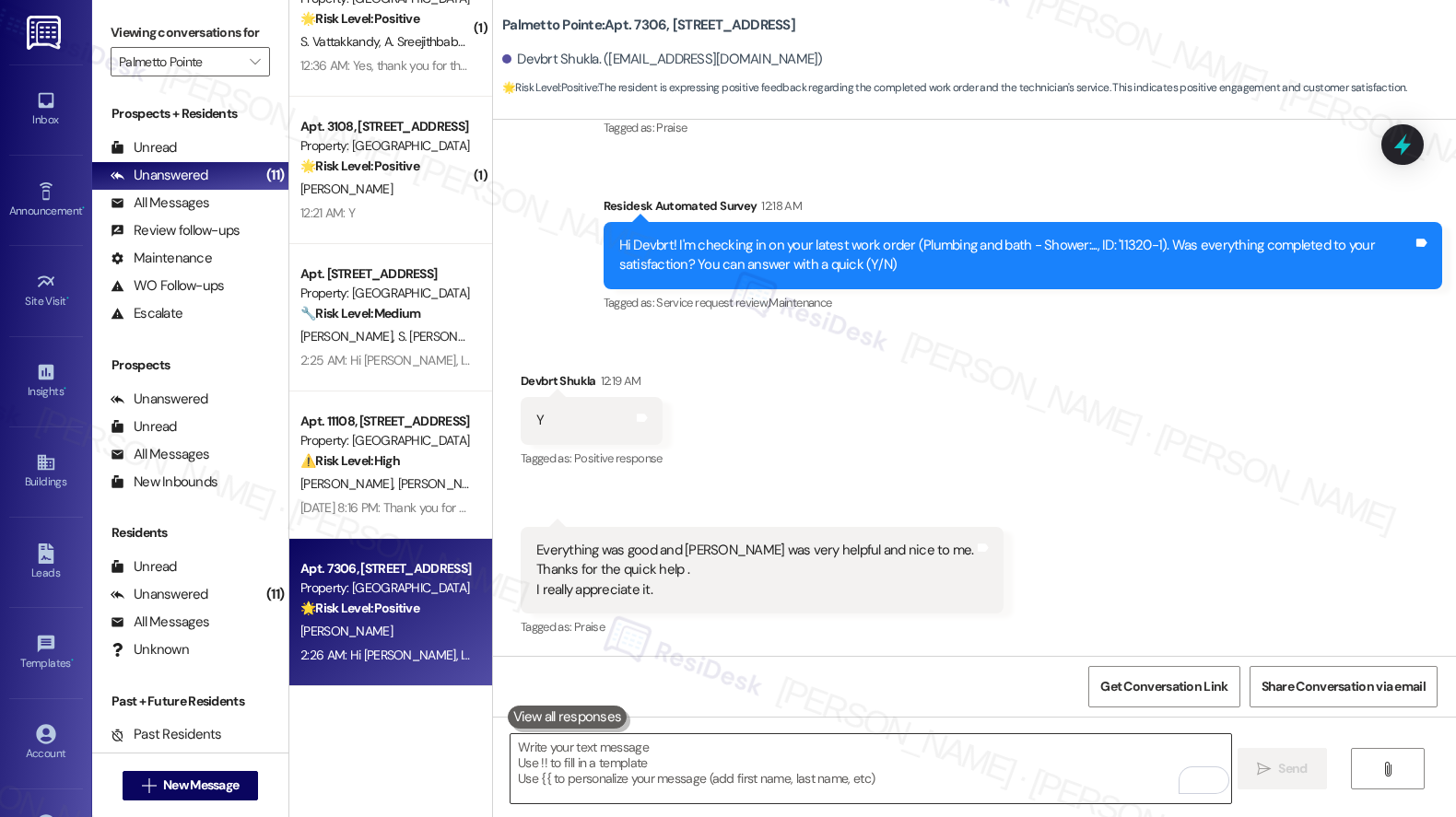
click at [650, 763] on textarea "To enrich screen reader interactions, please activate Accessibility in Grammarl…" at bounding box center [870, 769] width 720 height 69
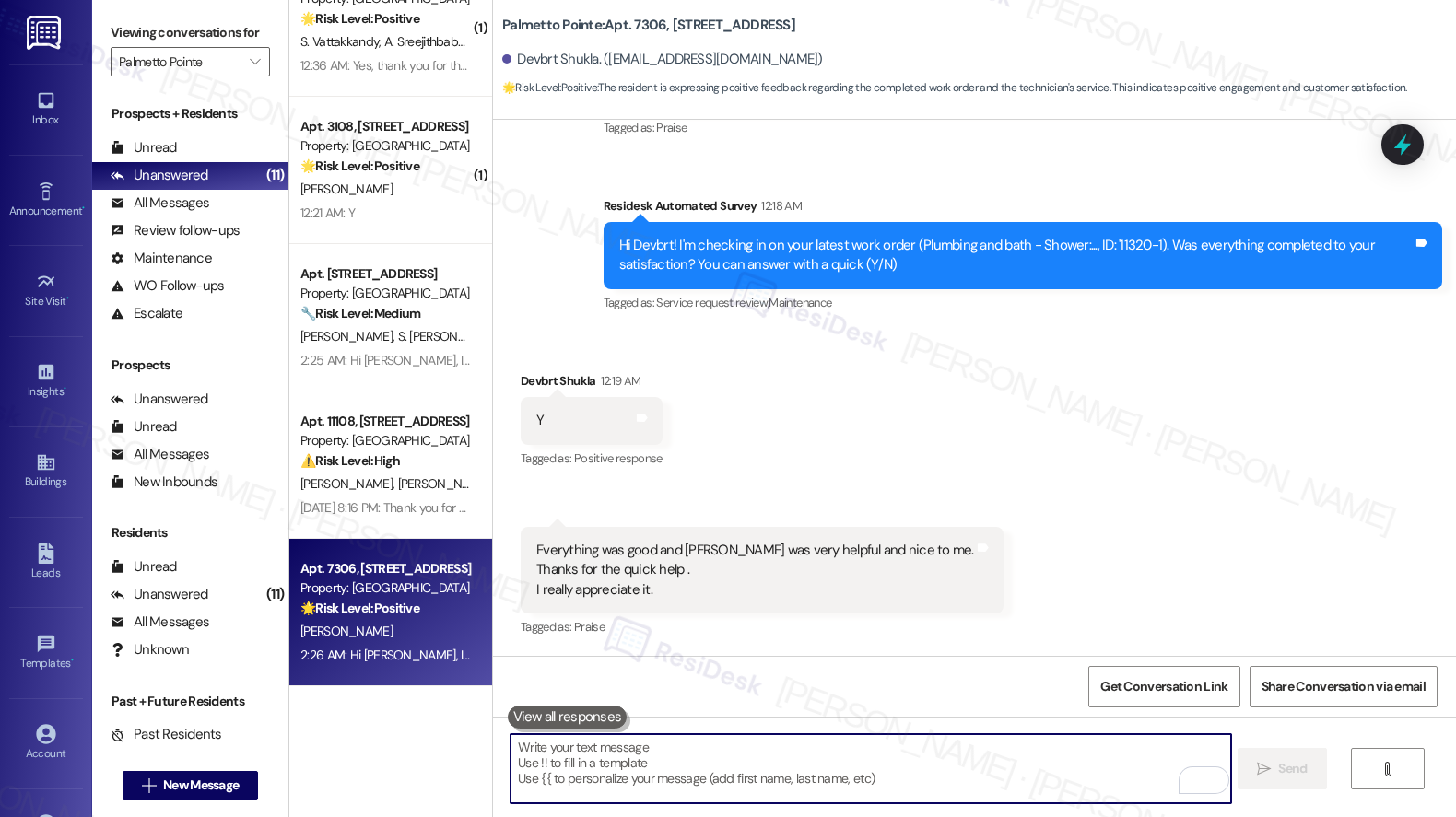
click at [650, 763] on textarea "To enrich screen reader interactions, please activate Accessibility in Grammarl…" at bounding box center [870, 769] width 720 height 69
paste textarea "Can I ask a quick favor? If you have a moment, would you mind leaving us a Goog…"
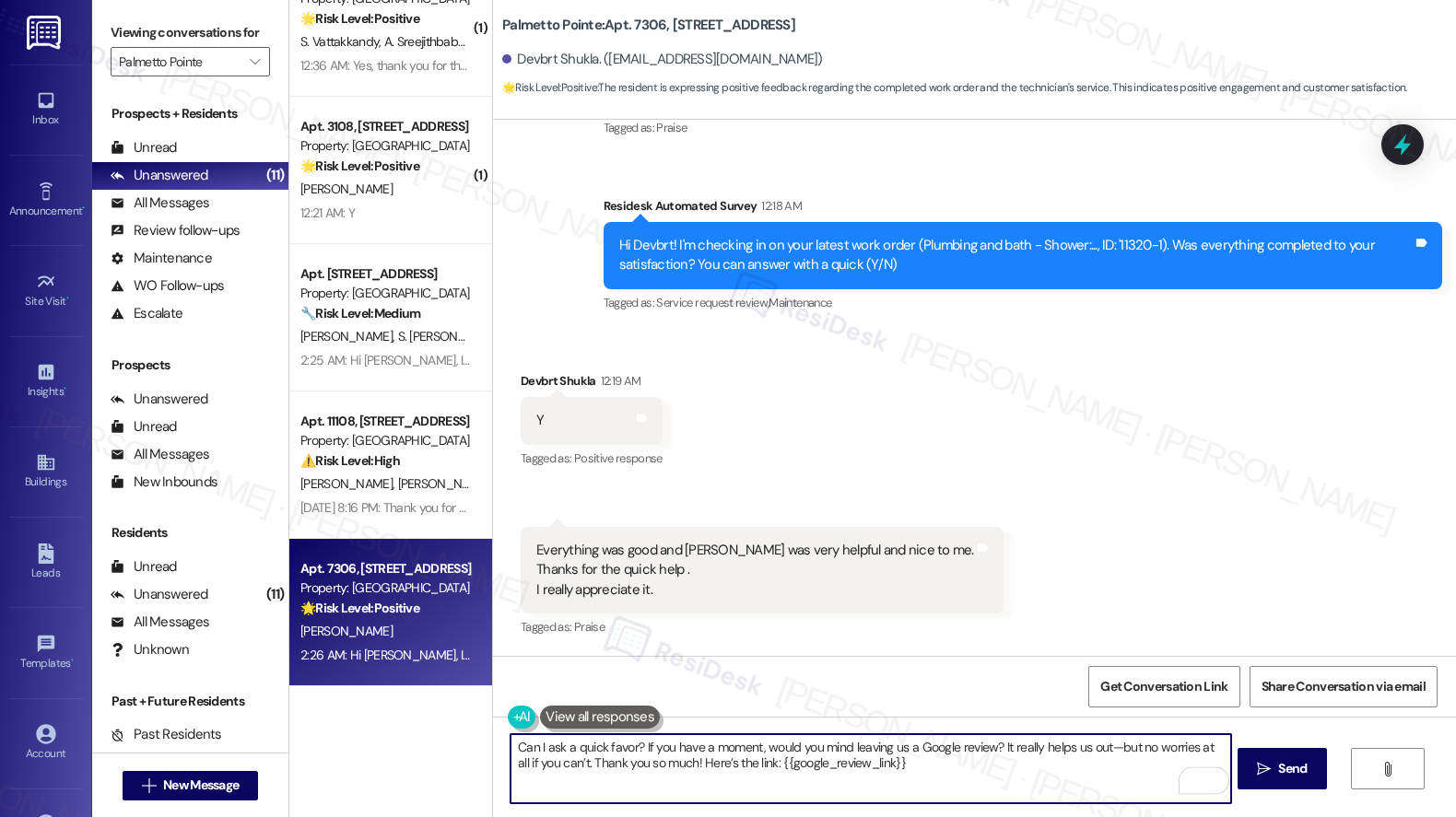
click at [892, 765] on textarea "Can I ask a quick favor? If you have a moment, would you mind leaving us a Goog…" at bounding box center [870, 769] width 720 height 69
type textarea "Can I ask a quick favor? If you have a moment, would you mind leaving us a Goog…"
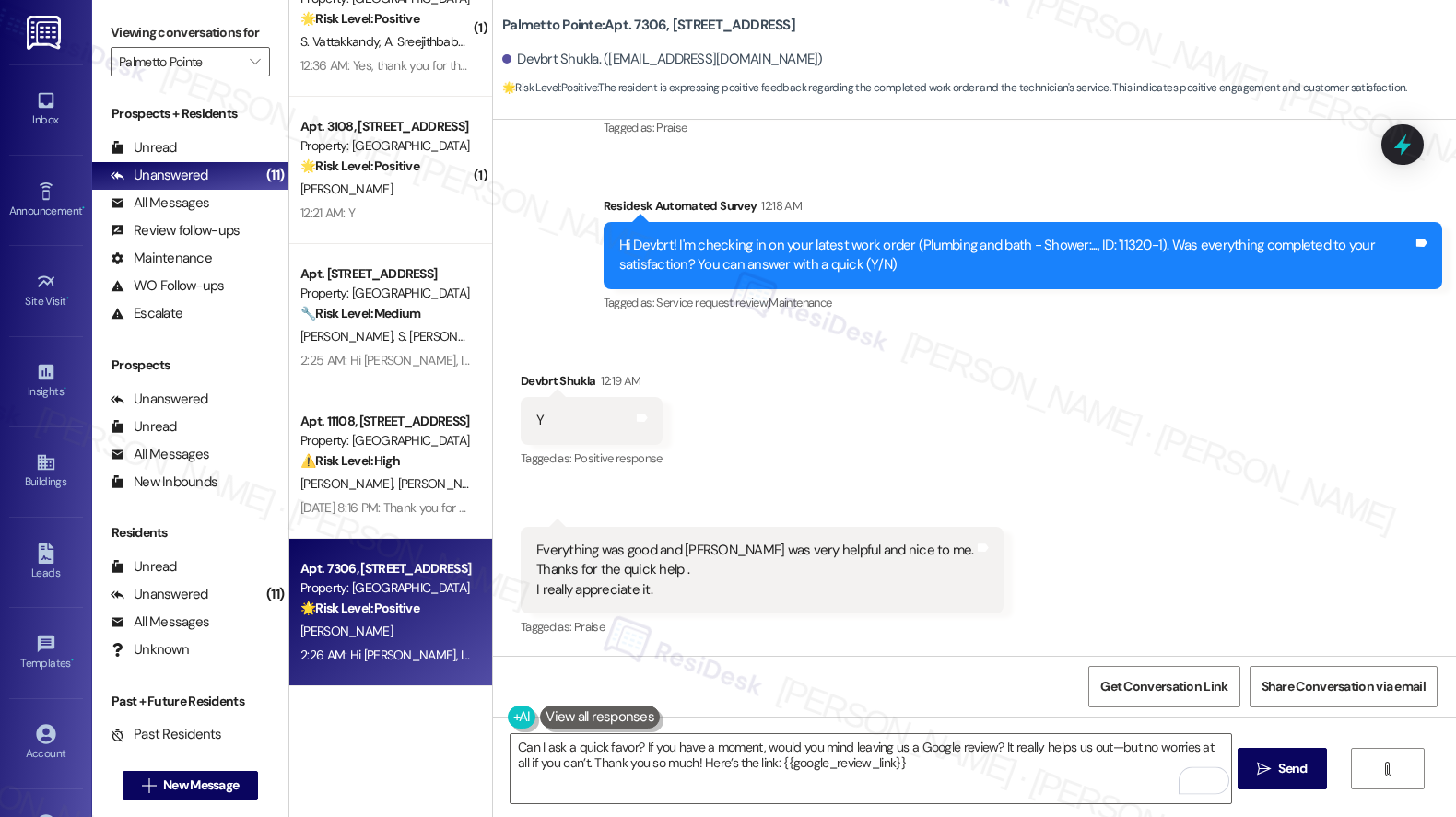
click at [1261, 775] on icon "" at bounding box center [1263, 769] width 14 height 15
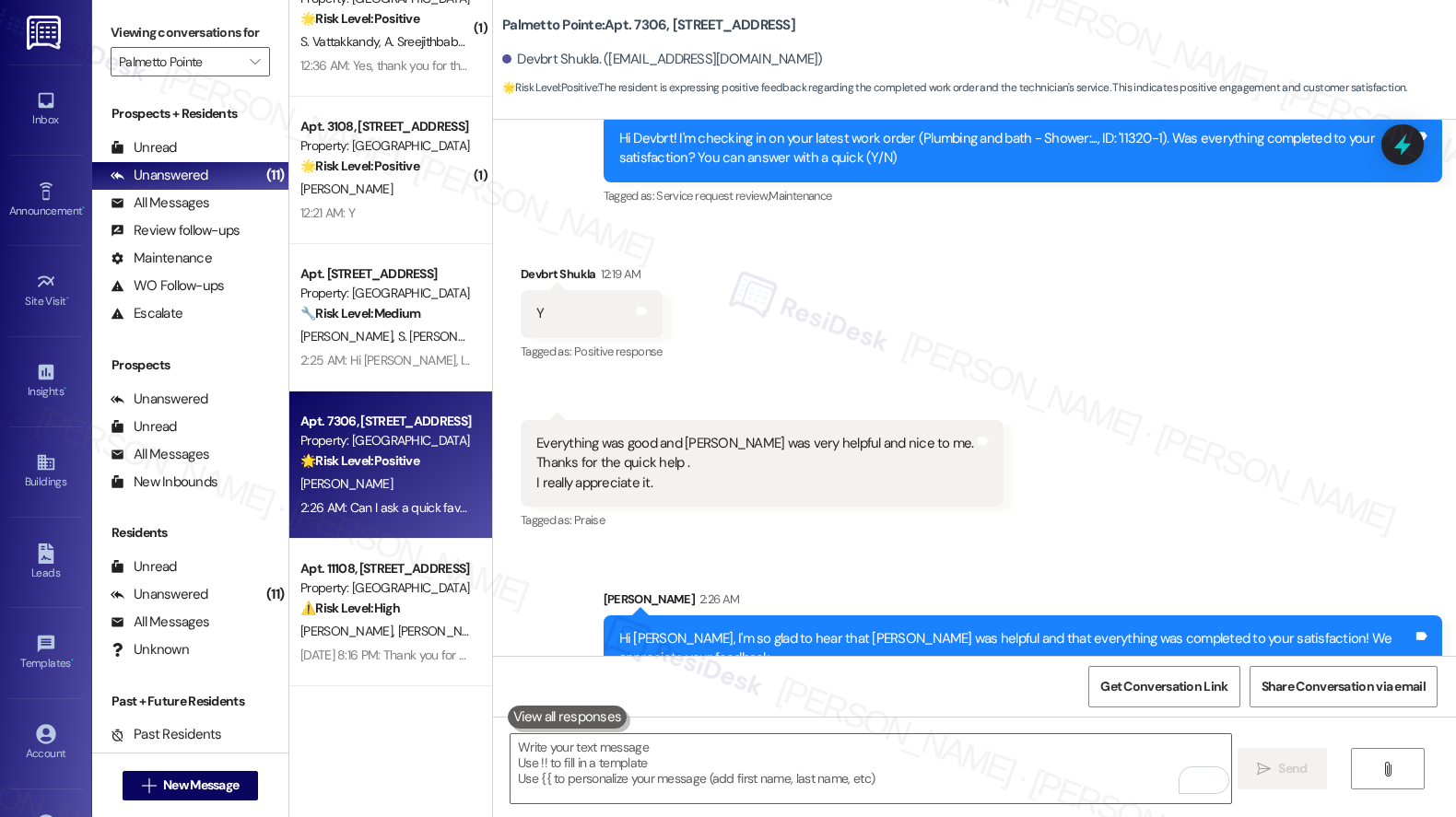
scroll to position [907, 0]
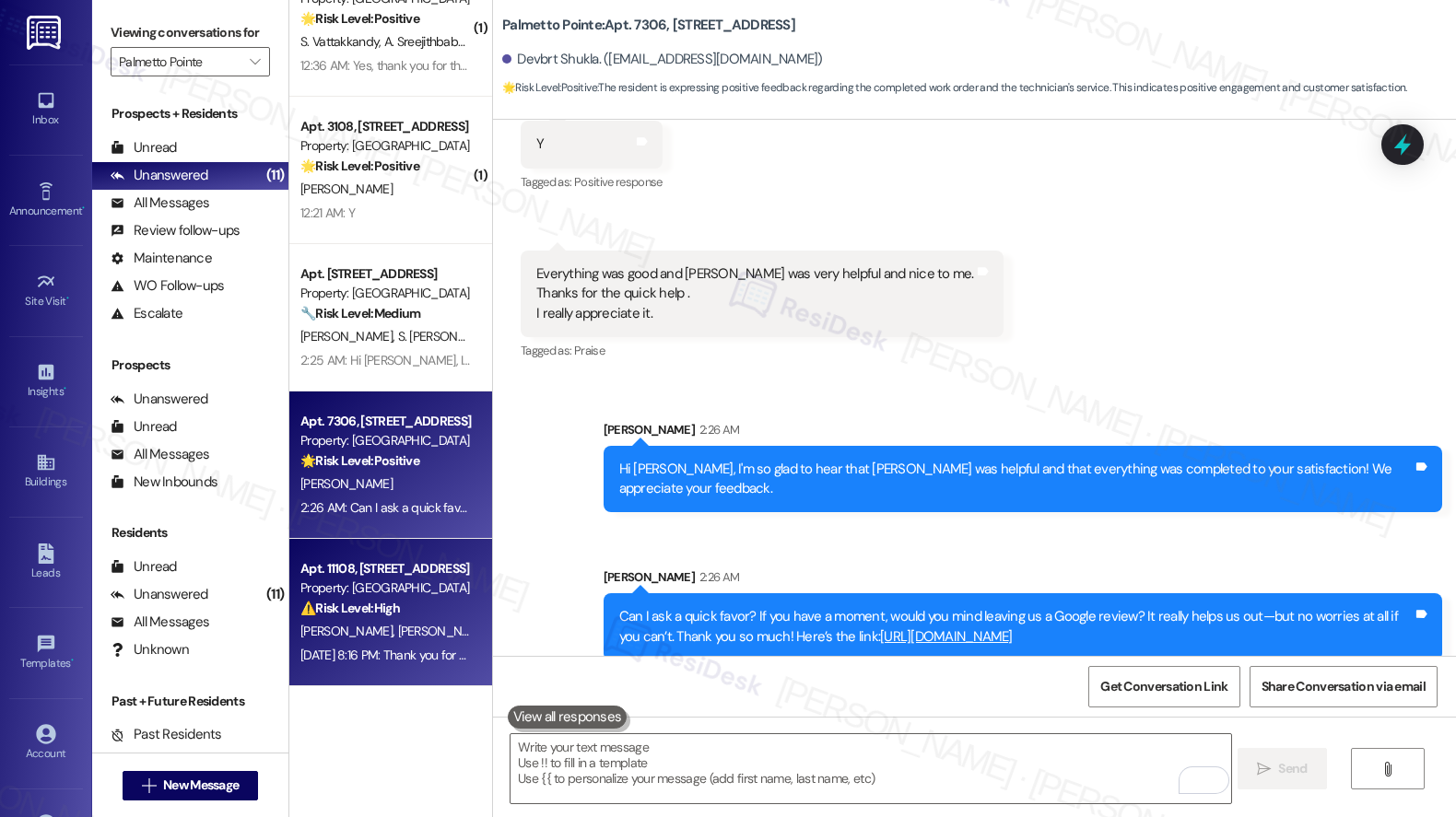
click at [380, 571] on div "Apt. 11108, 4835 USAA Blvd" at bounding box center [385, 569] width 171 height 20
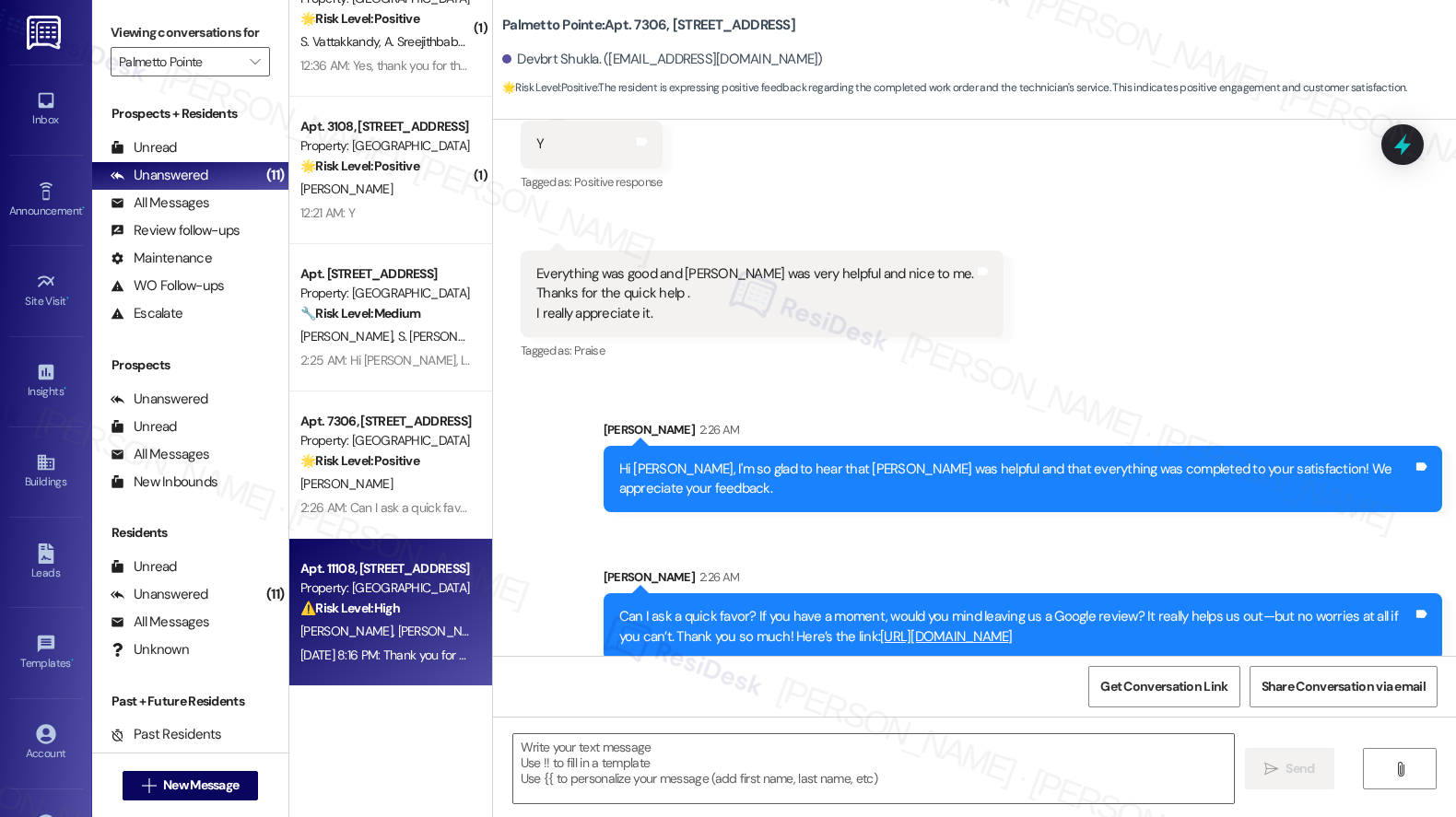
type textarea "Fetching suggested responses. Please feel free to read through the conversation…"
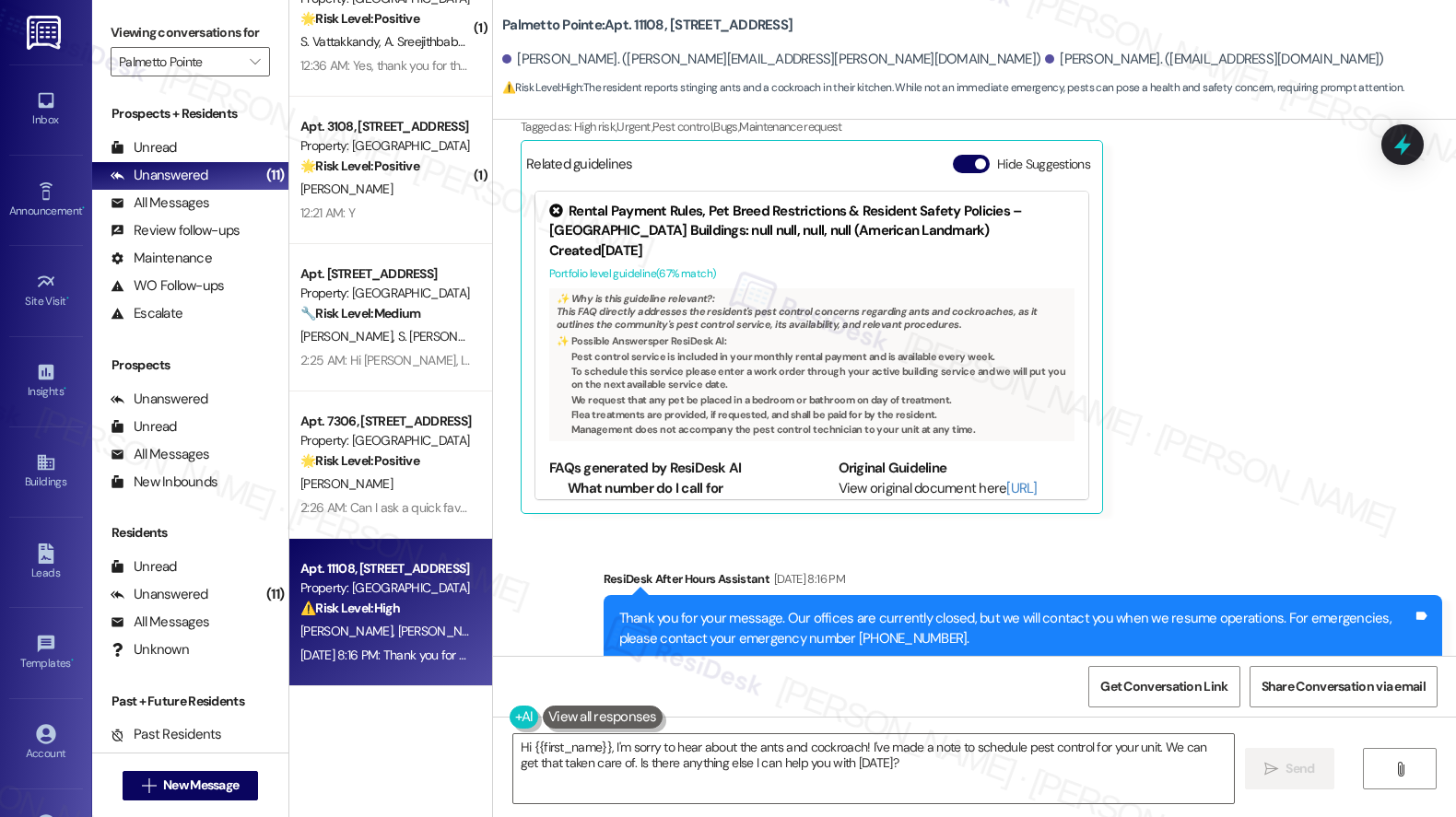
scroll to position [0, 0]
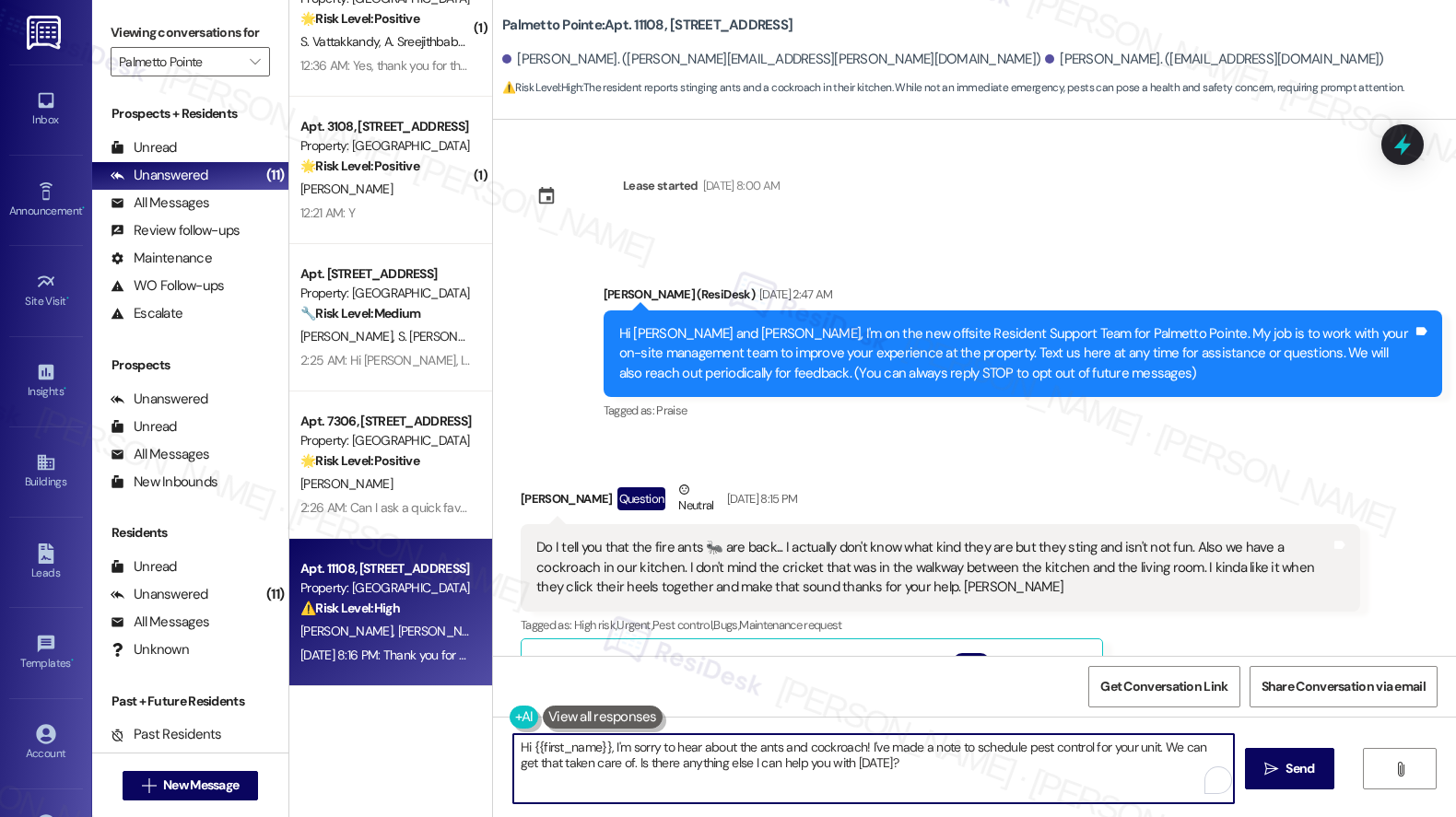
click at [926, 782] on textarea "Hi {{first_name}}, I'm sorry to hear about the ants and cockroach! I've made a …" at bounding box center [873, 769] width 720 height 69
drag, startPoint x: 1151, startPoint y: 747, endPoint x: 1157, endPoint y: 757, distance: 11.7
click at [1157, 757] on textarea "Hi {{first_name}}, I'm sorry to hear about the ants and cockroach! I've made a …" at bounding box center [870, 769] width 720 height 69
click at [520, 506] on div "Jennifer Harber Question Neutral Sep 13, 2025 at 8:15 PM" at bounding box center [940, 503] width 839 height 45
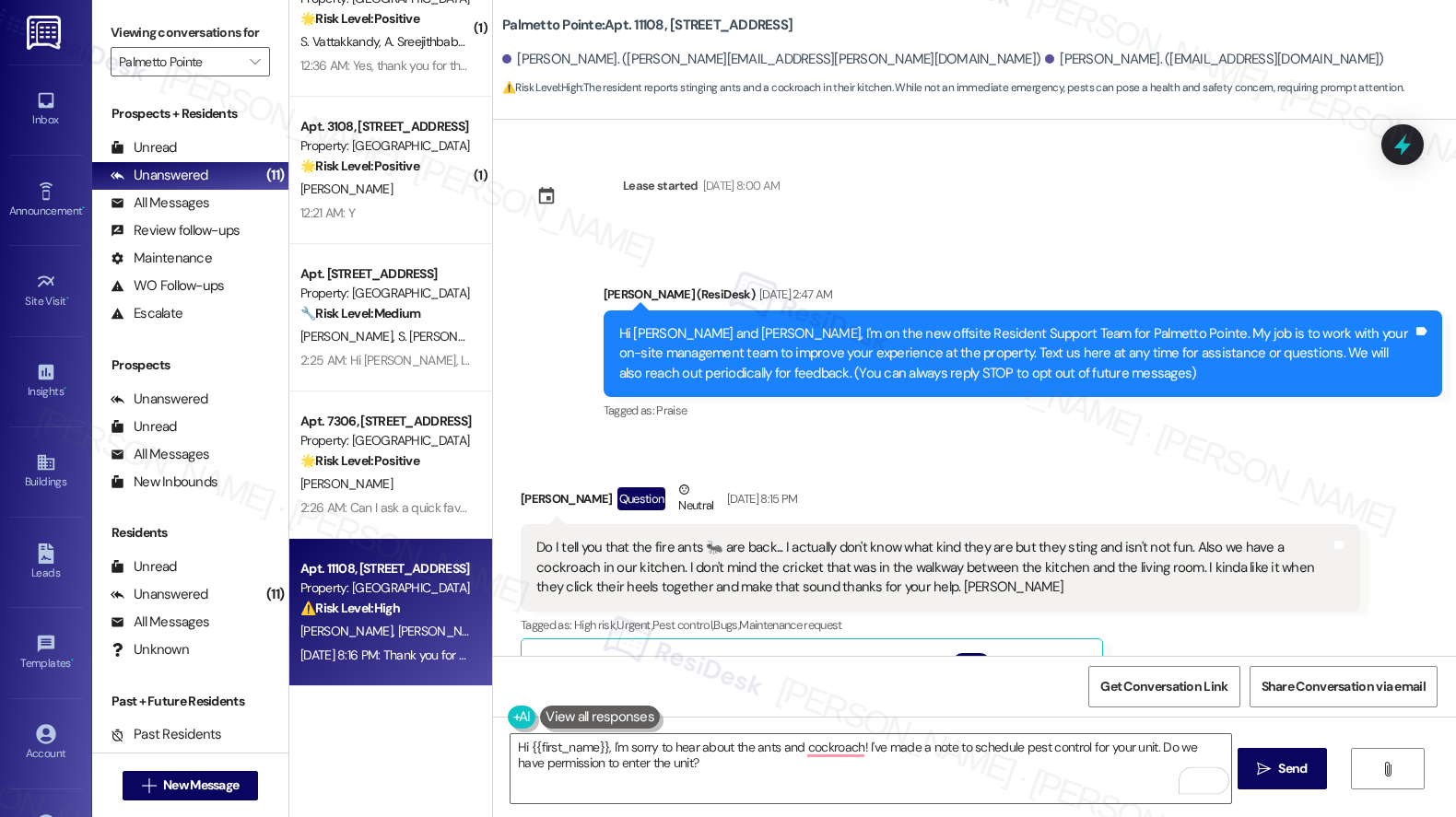
click at [524, 494] on div "Jennifer Harber Question Neutral Sep 13, 2025 at 8:15 PM" at bounding box center [940, 503] width 839 height 45
click at [523, 495] on div "Jennifer Harber Question Neutral Sep 13, 2025 at 8:15 PM" at bounding box center [940, 503] width 839 height 45
copy div "Jennifer"
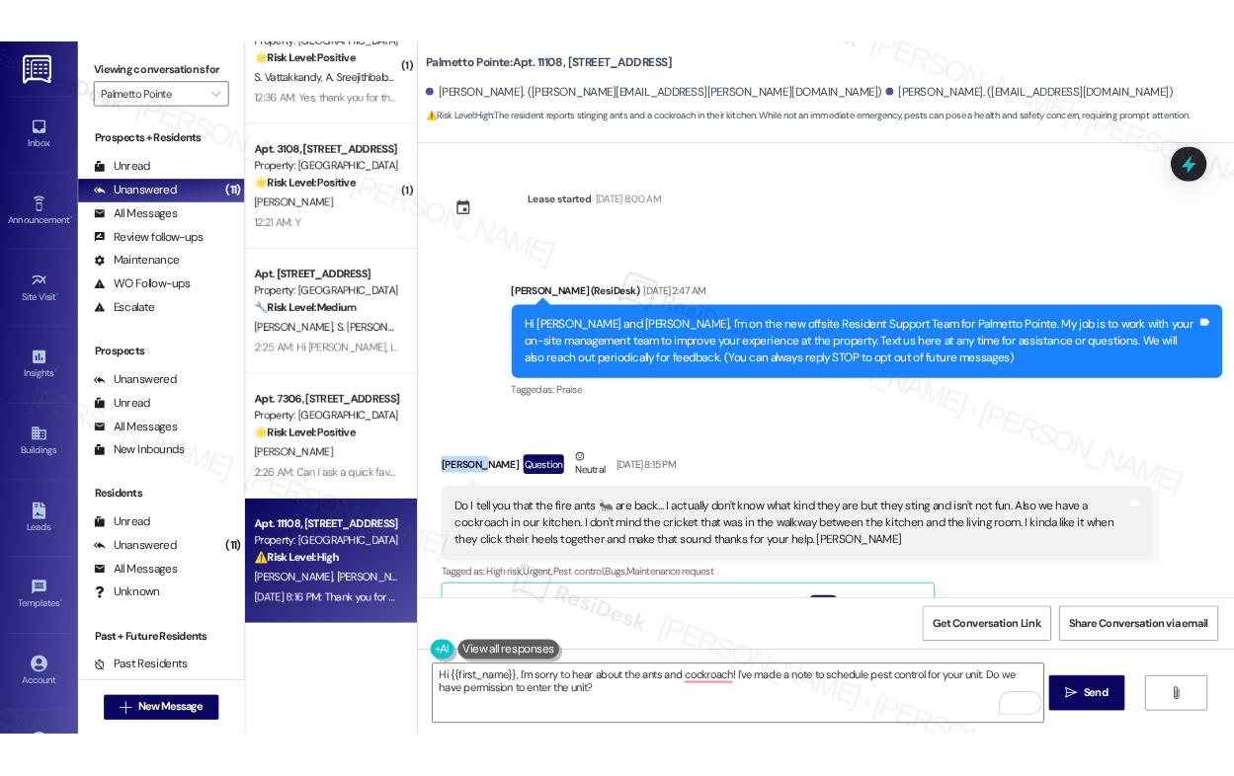
scroll to position [844, 0]
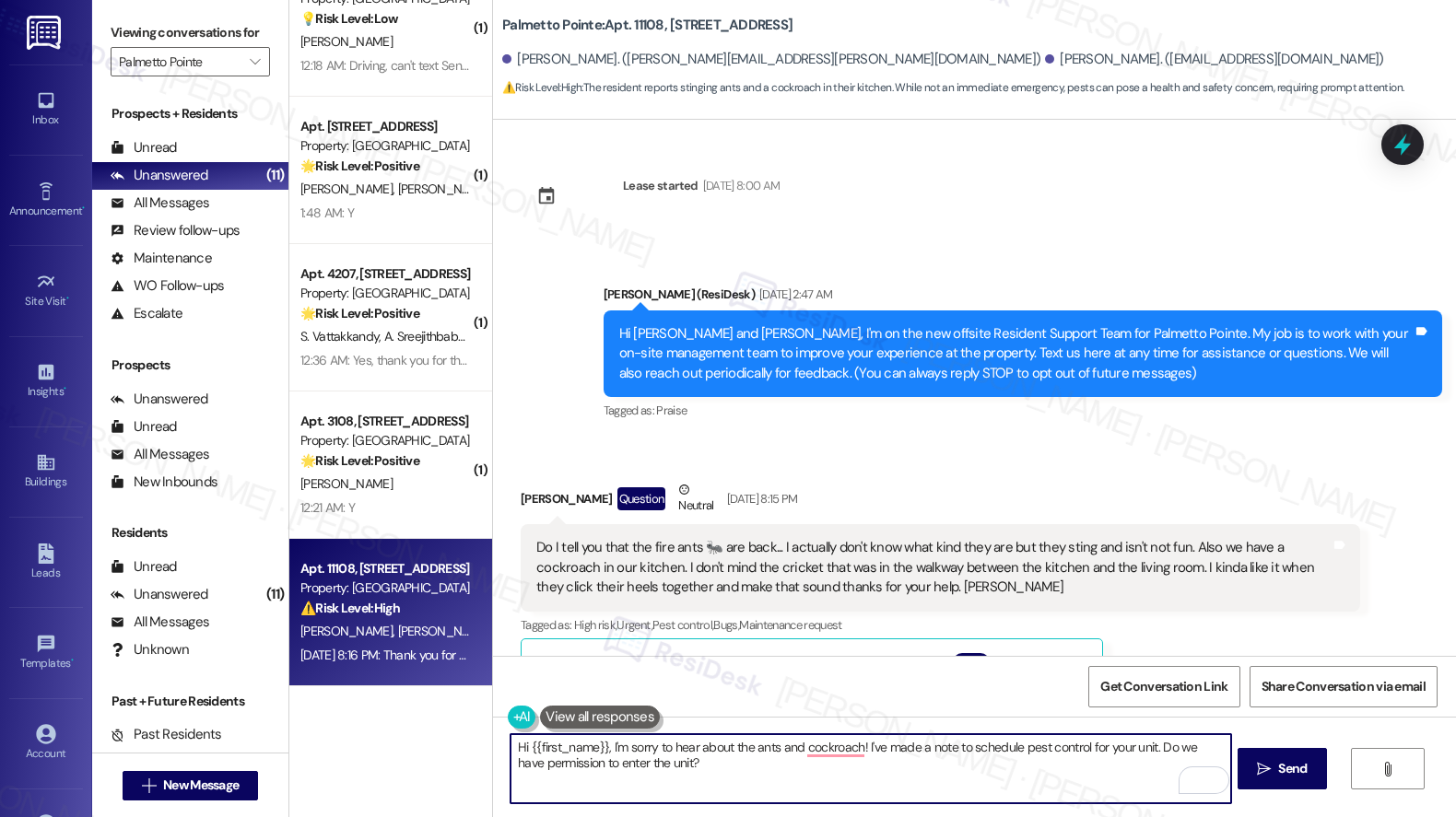
drag, startPoint x: 521, startPoint y: 746, endPoint x: 597, endPoint y: 748, distance: 76.0
click at [595, 747] on textarea "Hi {{first_name}}, I'm sorry to hear about the ants and cockroach! I've made a …" at bounding box center [870, 769] width 720 height 69
paste textarea "Jennifer"
drag, startPoint x: 721, startPoint y: 775, endPoint x: 704, endPoint y: 771, distance: 17.5
click at [704, 771] on textarea "Hi {Jennifer, I'm sorry to hear about the ants and cockroach! I've made a note …" at bounding box center [870, 769] width 720 height 69
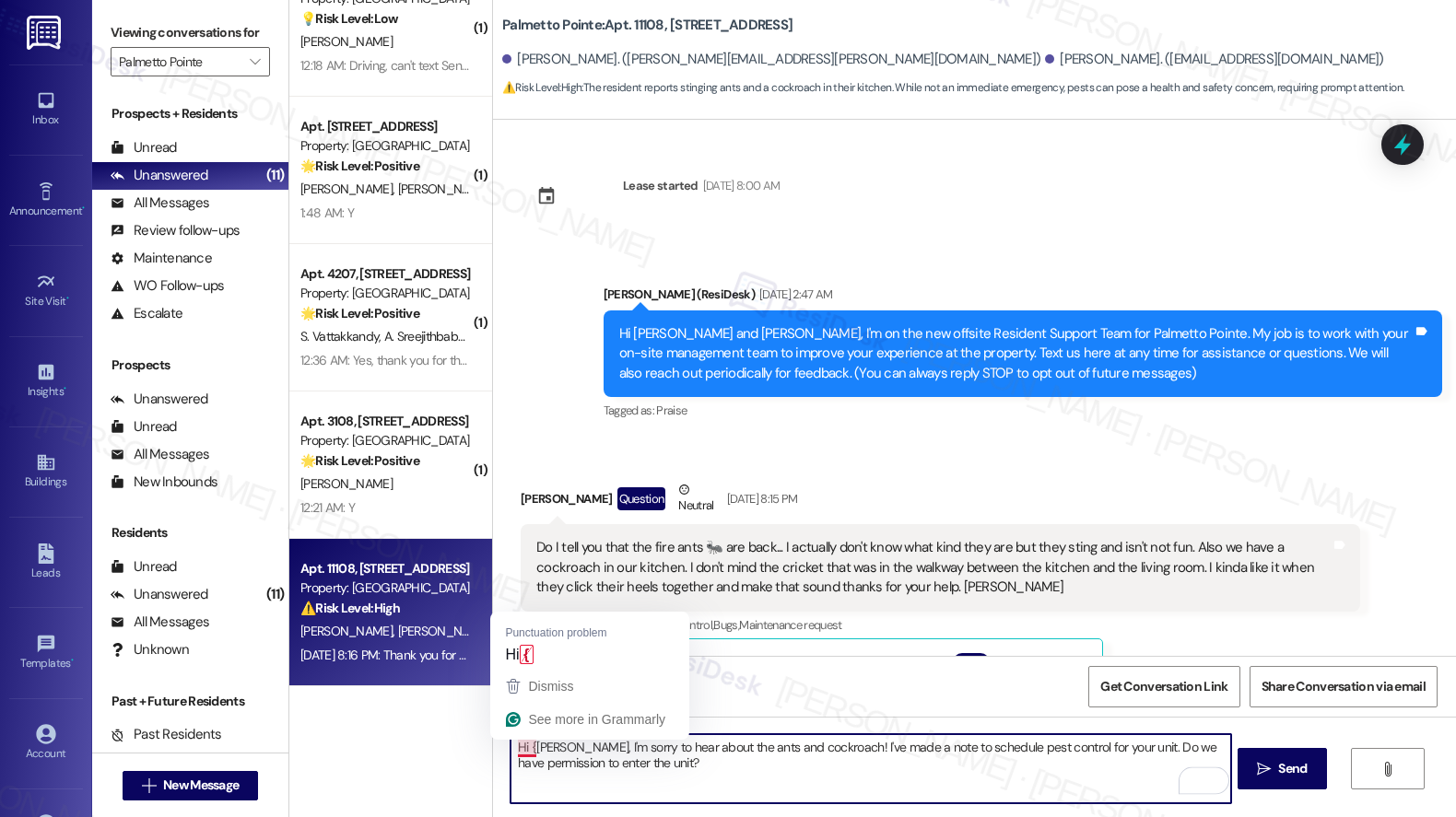
click at [526, 747] on textarea "Hi {Jennifer, I'm sorry to hear about the ants and cockroach! I've made a note …" at bounding box center [870, 769] width 720 height 69
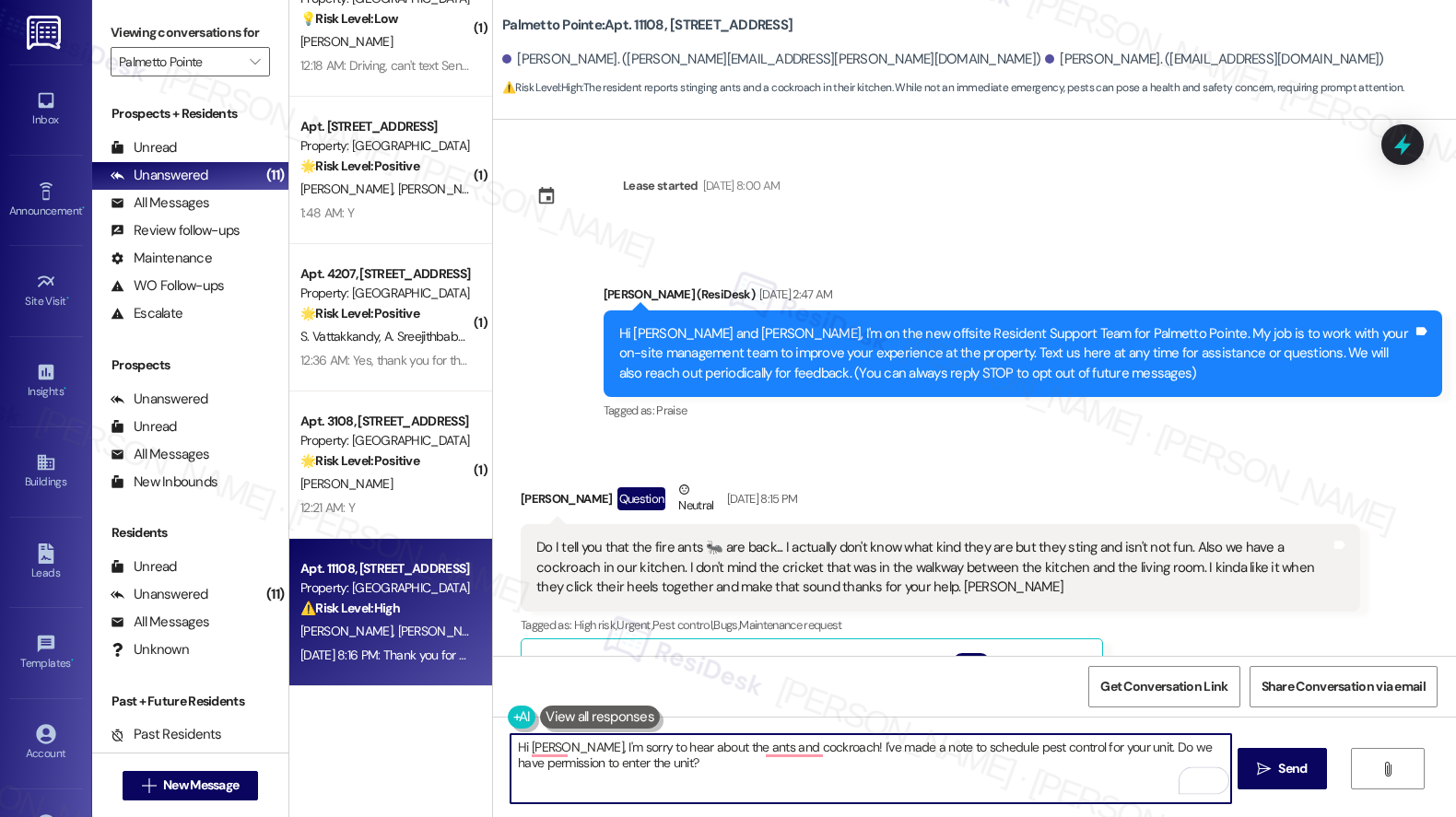
type textarea "Hi Jennifer, I'm sorry to hear about the ants and cockroach! I've made a note t…"
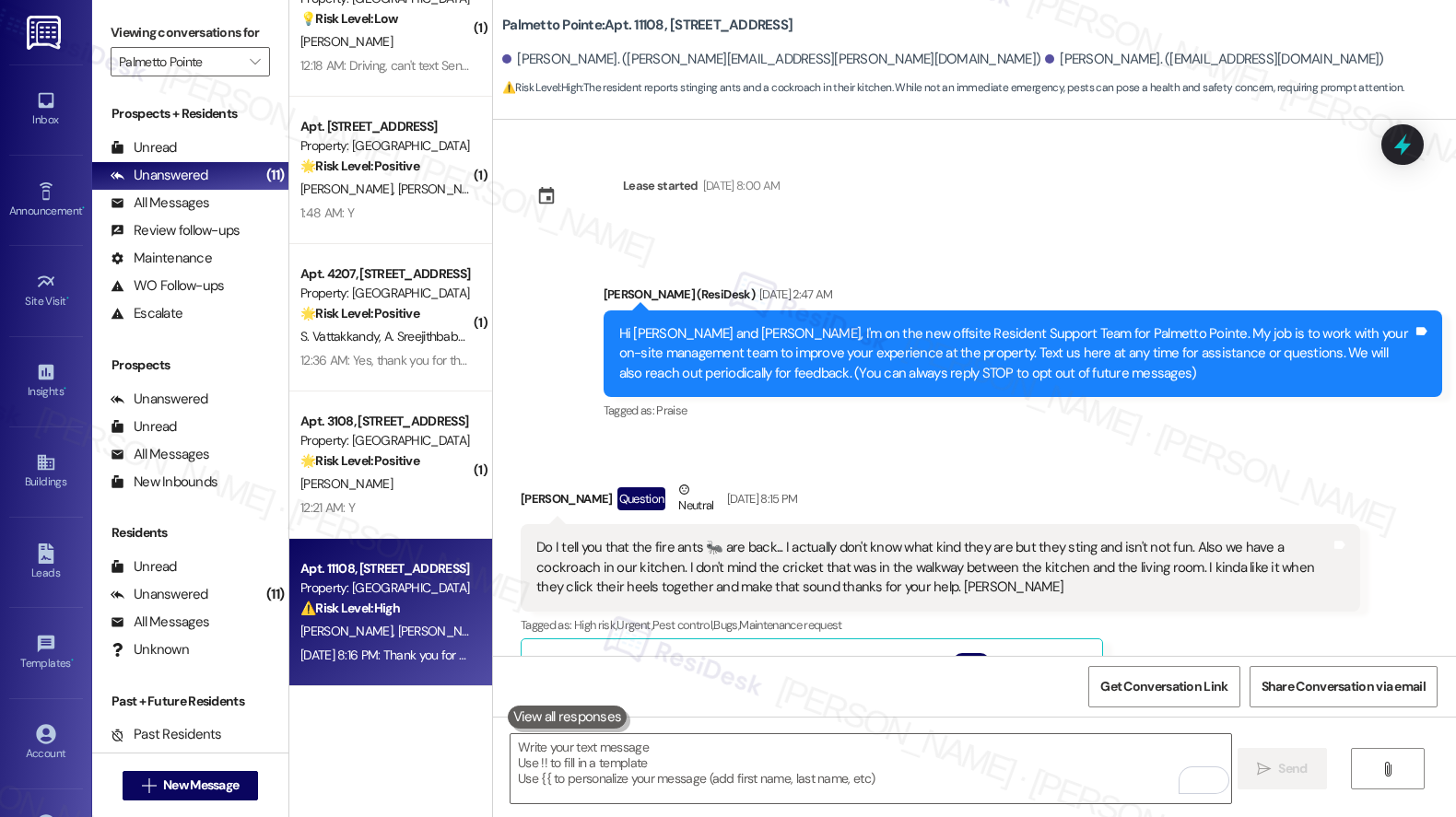
click at [540, 720] on button at bounding box center [567, 717] width 119 height 23
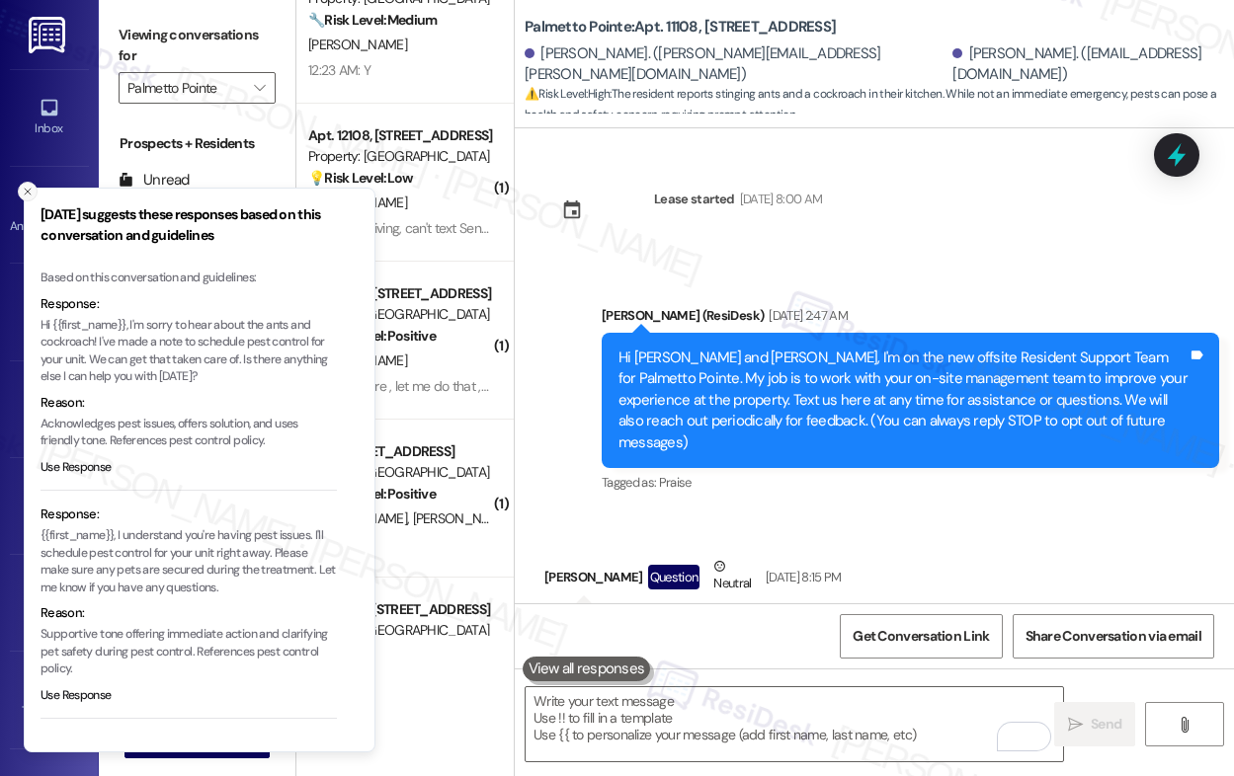
click at [28, 194] on icon "Close toast" at bounding box center [28, 192] width 12 height 12
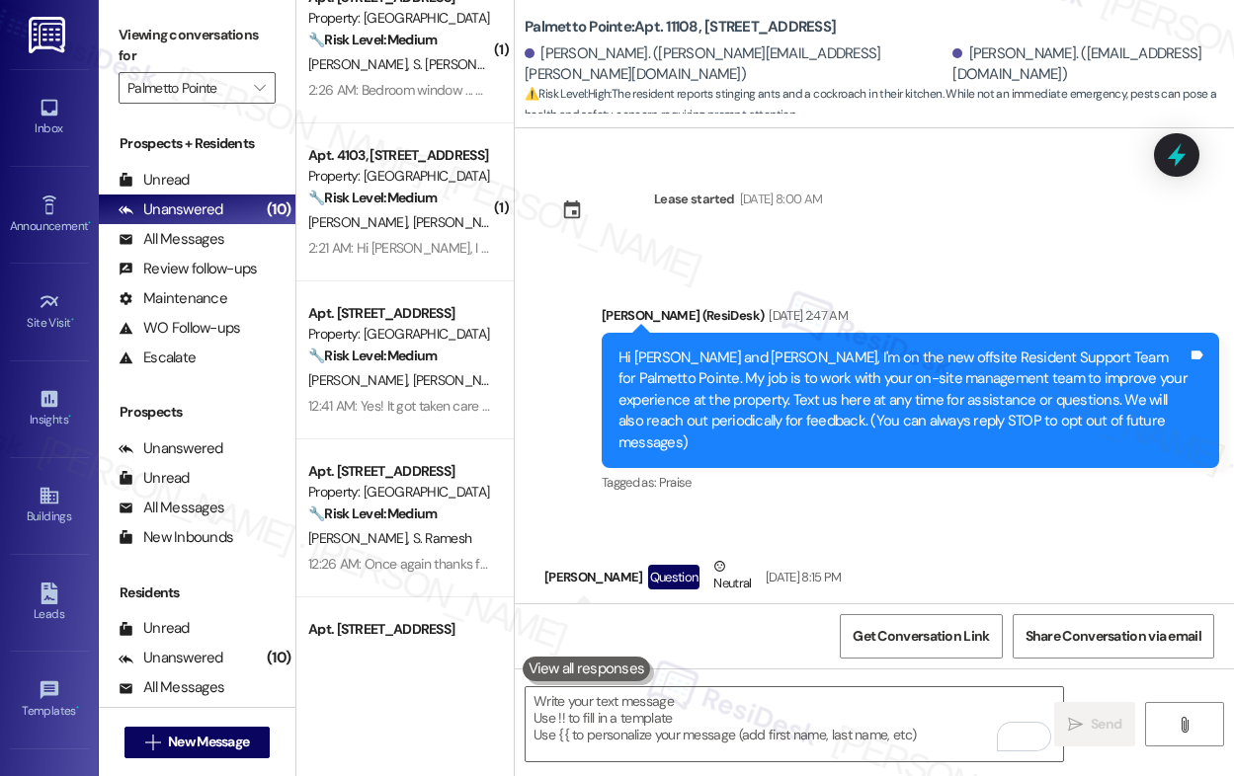
scroll to position [0, 0]
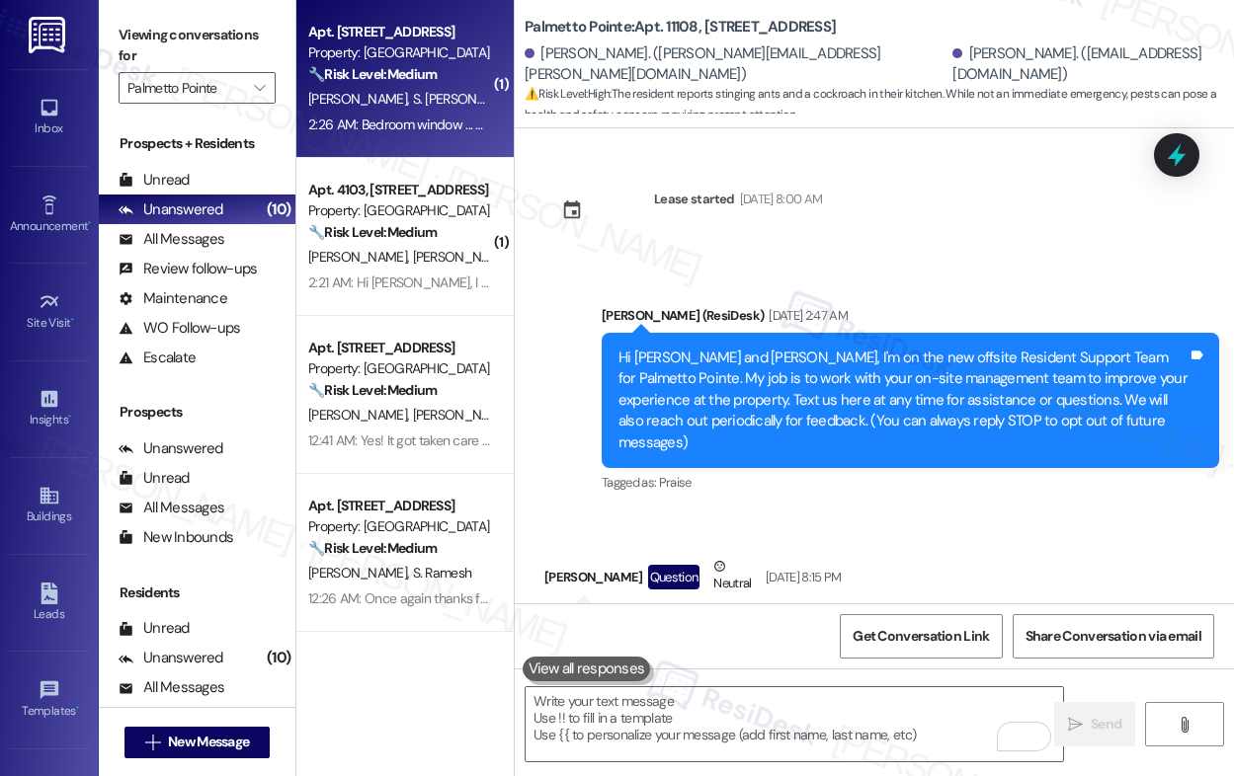
click at [385, 110] on div "[PERSON_NAME] S. [PERSON_NAME]" at bounding box center [399, 99] width 187 height 25
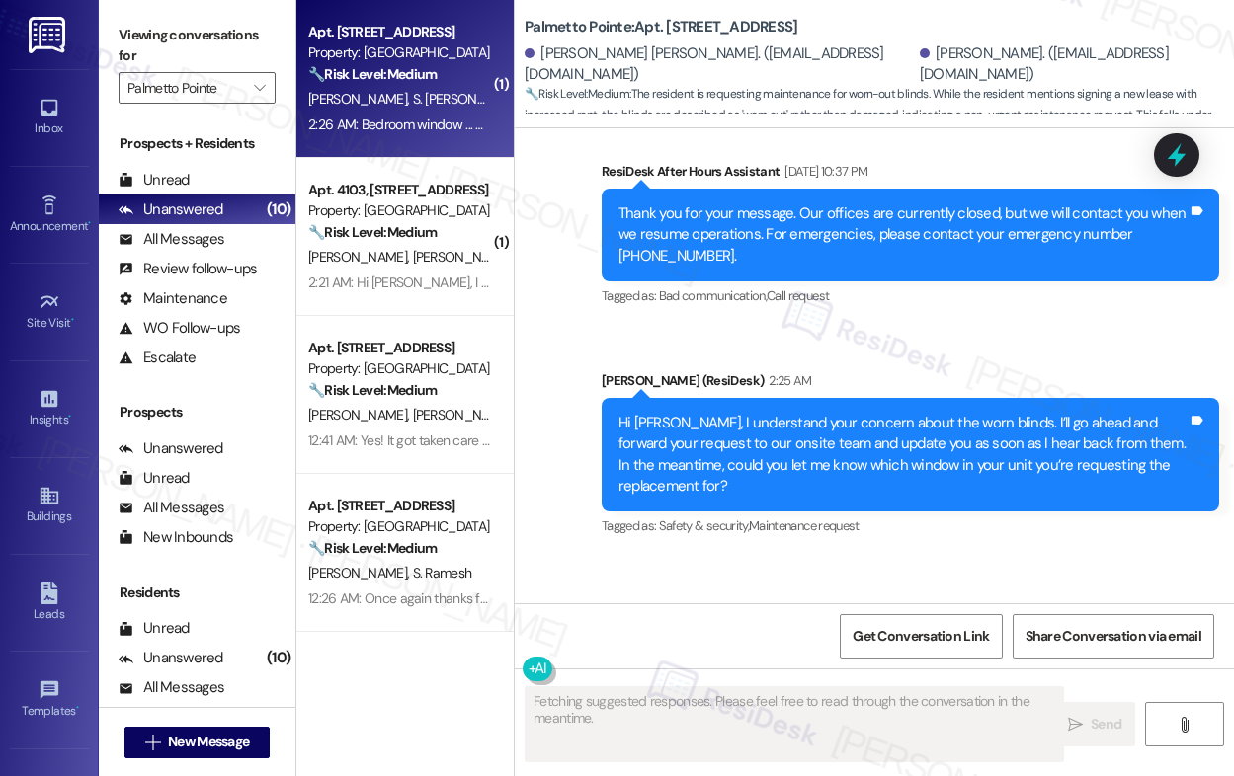
scroll to position [1324, 0]
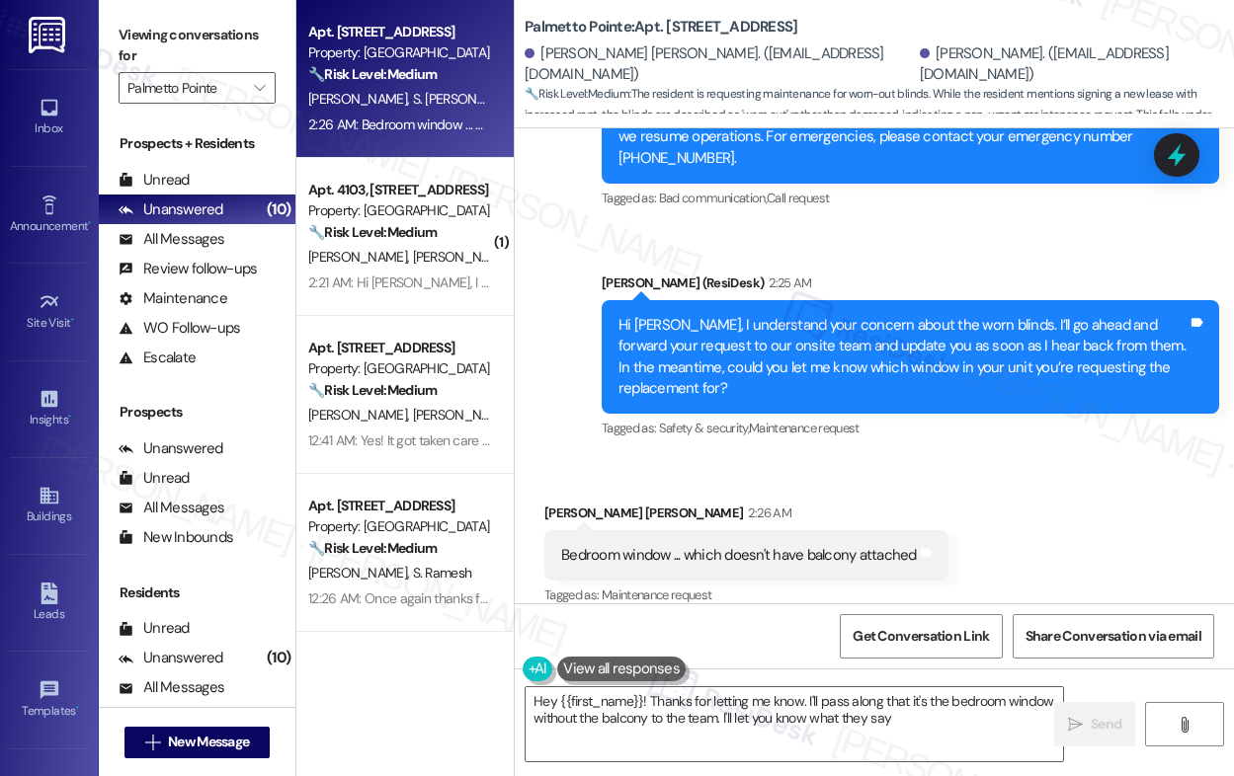
type textarea "Hey {{first_name}}! Thanks for letting me know. I'll pass along that it's the b…"
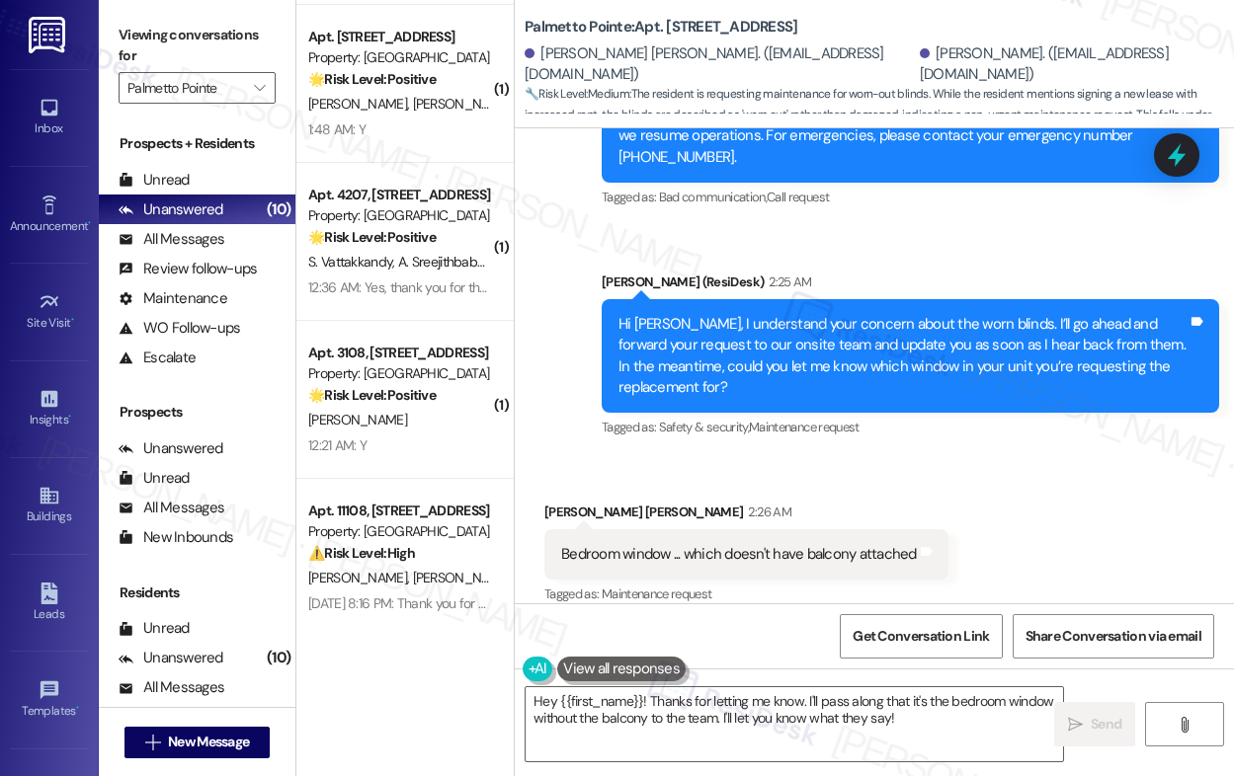
scroll to position [1260, 0]
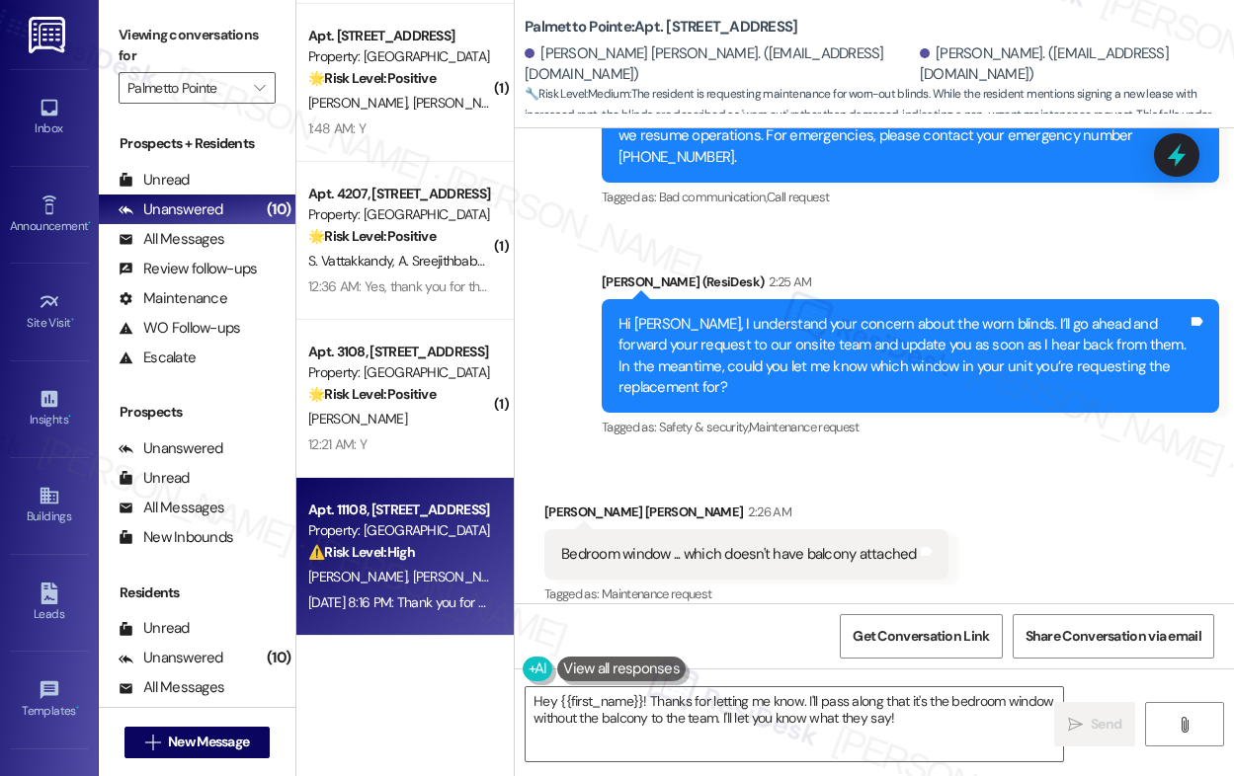
click at [420, 560] on div "⚠️ Risk Level: High The resident reports stinging ants and a cockroach in their…" at bounding box center [399, 552] width 183 height 21
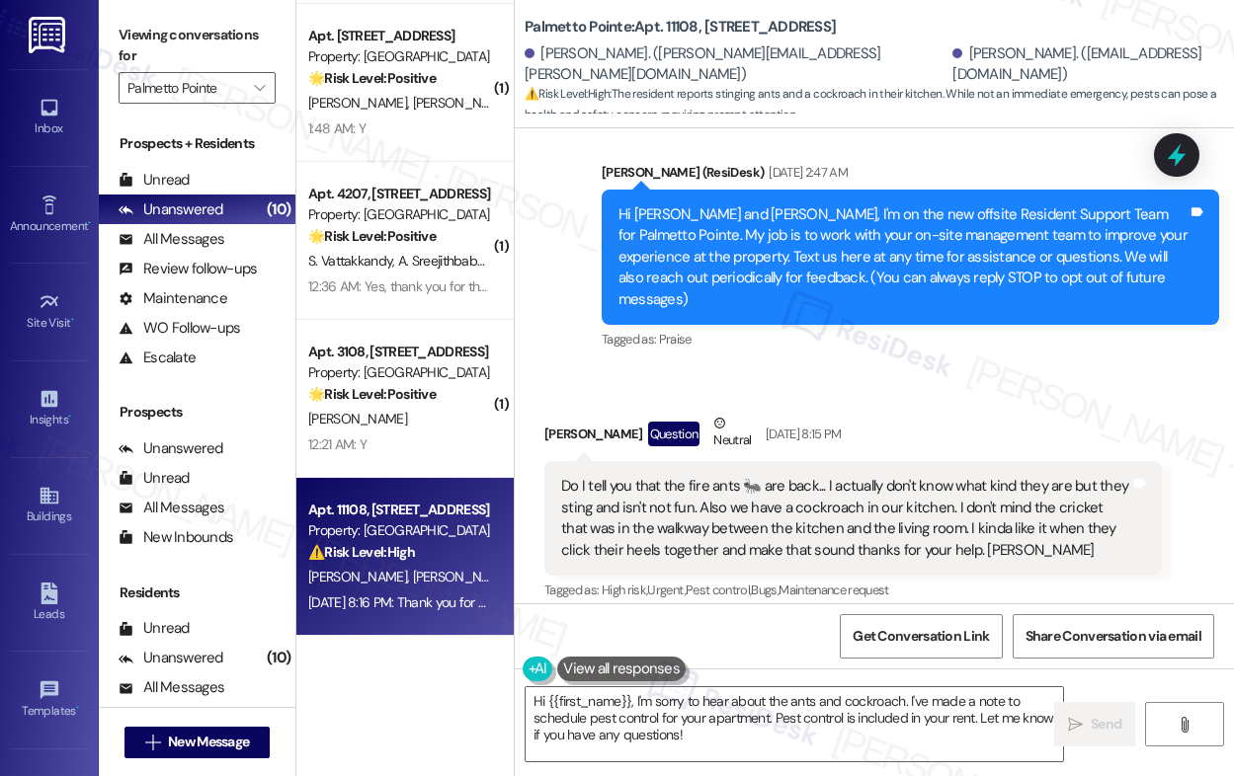
scroll to position [101, 0]
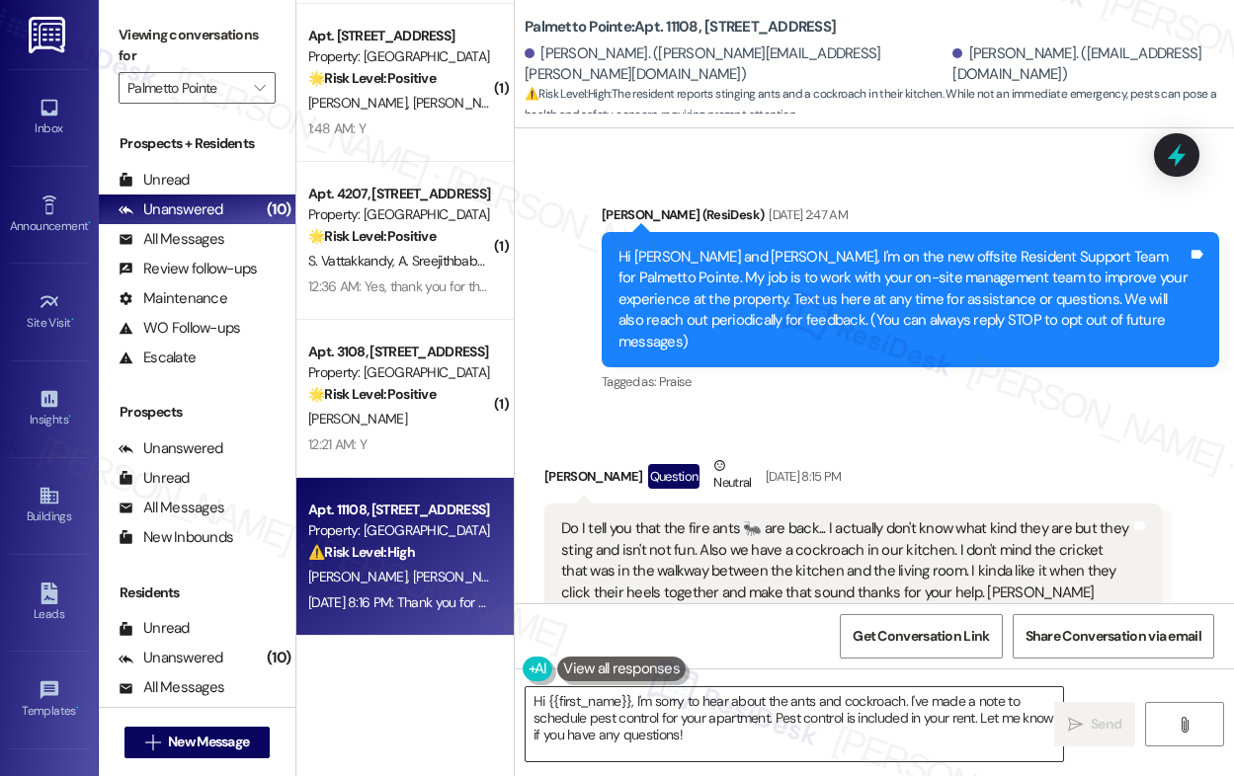
click at [731, 734] on textarea "Hi {{first_name}}, I'm sorry to hear about the ants and cockroach. I've made a …" at bounding box center [793, 724] width 537 height 74
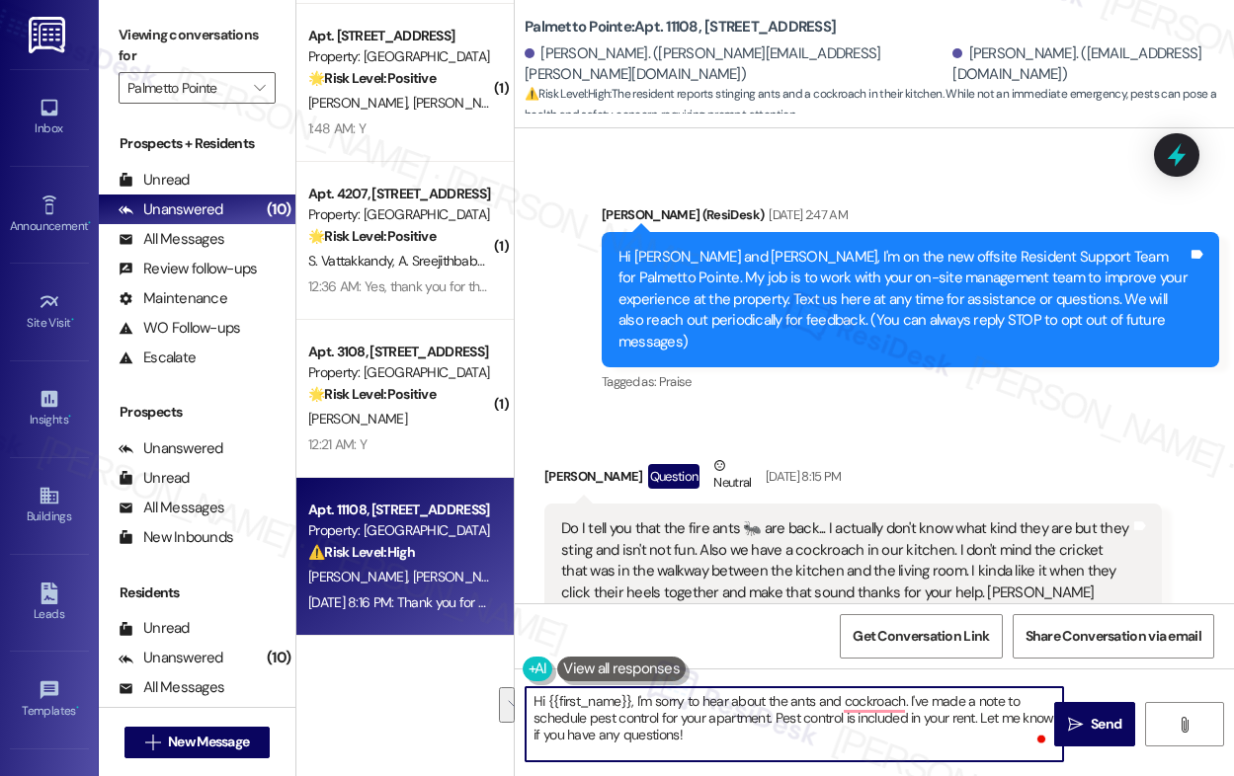
drag, startPoint x: 774, startPoint y: 720, endPoint x: 782, endPoint y: 748, distance: 28.8
click at [782, 748] on textarea "Hi {{first_name}}, I'm sorry to hear about the ants and cockroach. I've made a …" at bounding box center [793, 724] width 537 height 74
click at [561, 455] on div "Jennifer Harber Question Neutral Sep 13, 2025 at 8:15 PM" at bounding box center [852, 479] width 617 height 48
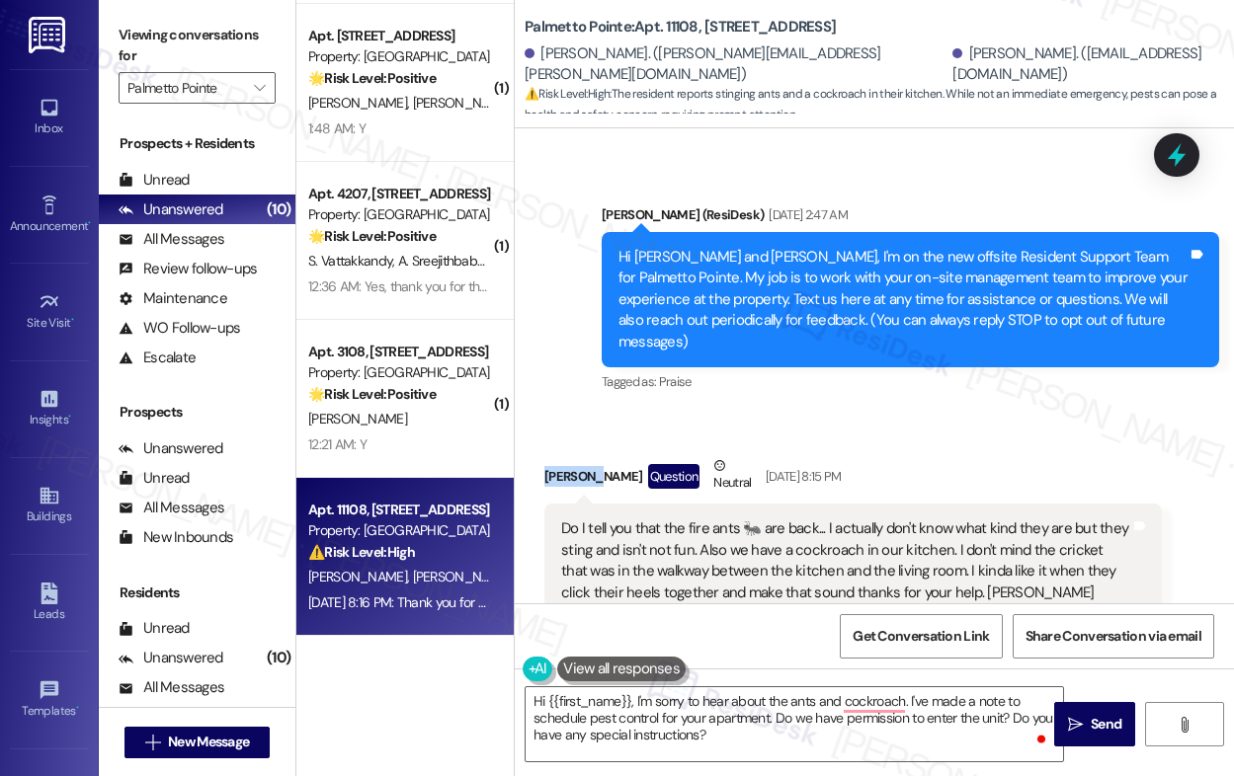
copy div "Jennifer"
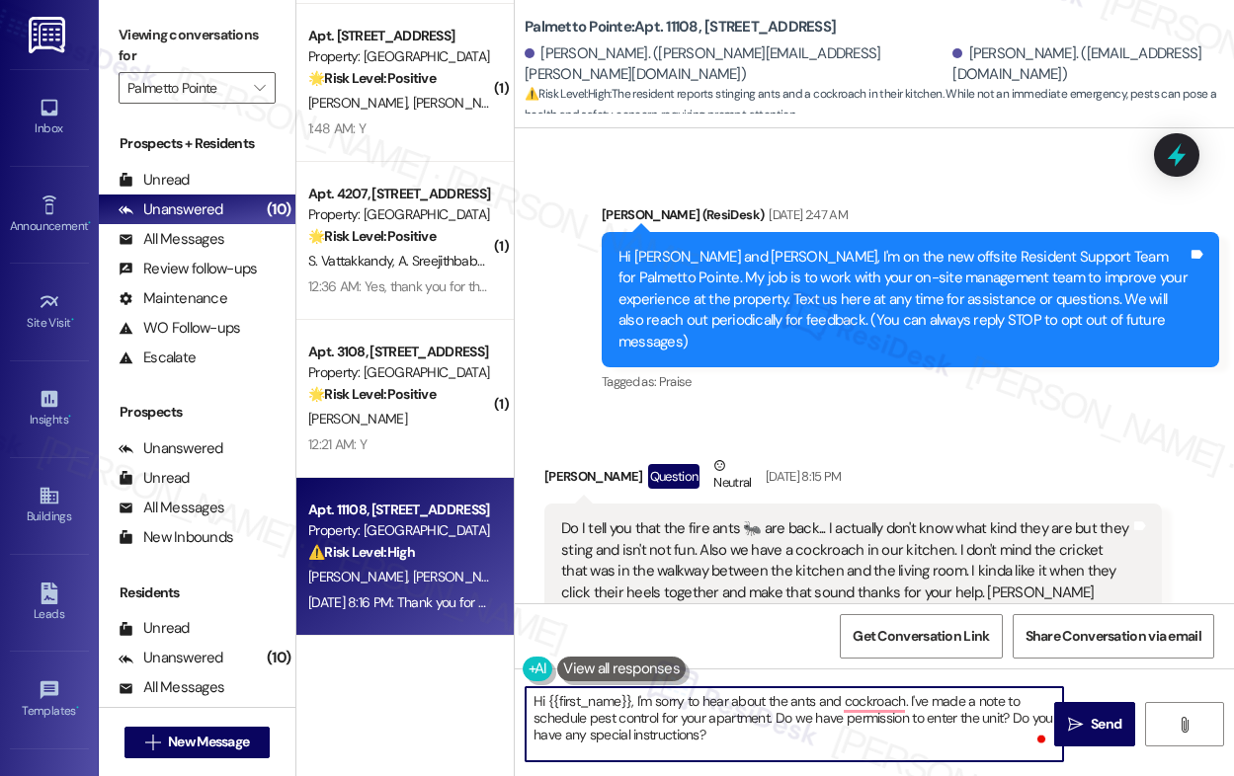
drag, startPoint x: 547, startPoint y: 702, endPoint x: 629, endPoint y: 700, distance: 82.0
click at [629, 700] on textarea "Hi {{first_name}}, I'm sorry to hear about the ants and cockroach. I've made a …" at bounding box center [793, 724] width 537 height 74
paste textarea "Jennifer"
type textarea "Hi Jennifer, I'm sorry to hear about the ants and cockroach. I've made a note t…"
click at [704, 750] on textarea "Hi Jennifer, I'm sorry to hear about the ants and cockroach. I've made a note t…" at bounding box center [793, 724] width 537 height 74
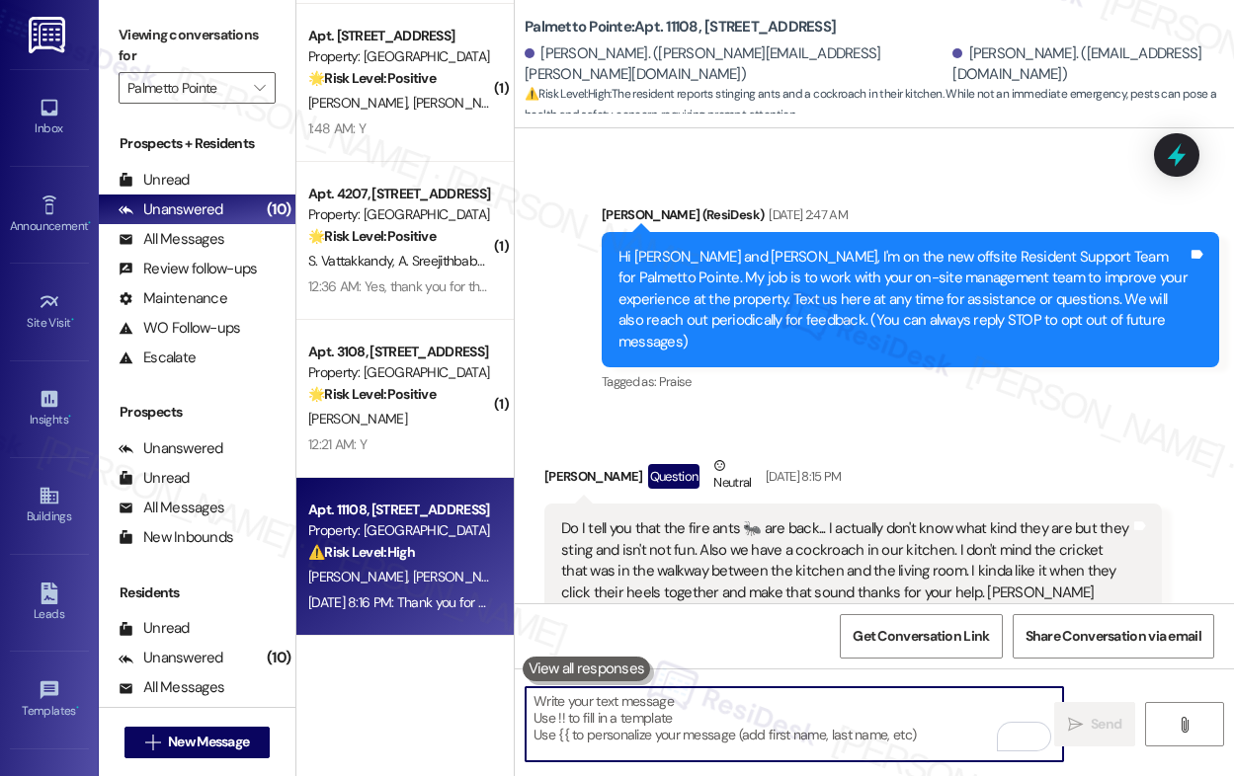
click at [601, 736] on textarea "To enrich screen reader interactions, please activate Accessibility in Grammarl…" at bounding box center [793, 724] width 537 height 74
paste textarea "Hi Jennifer, I’m sorry to hear about the ants and cockroach issue. I’ve noted t…"
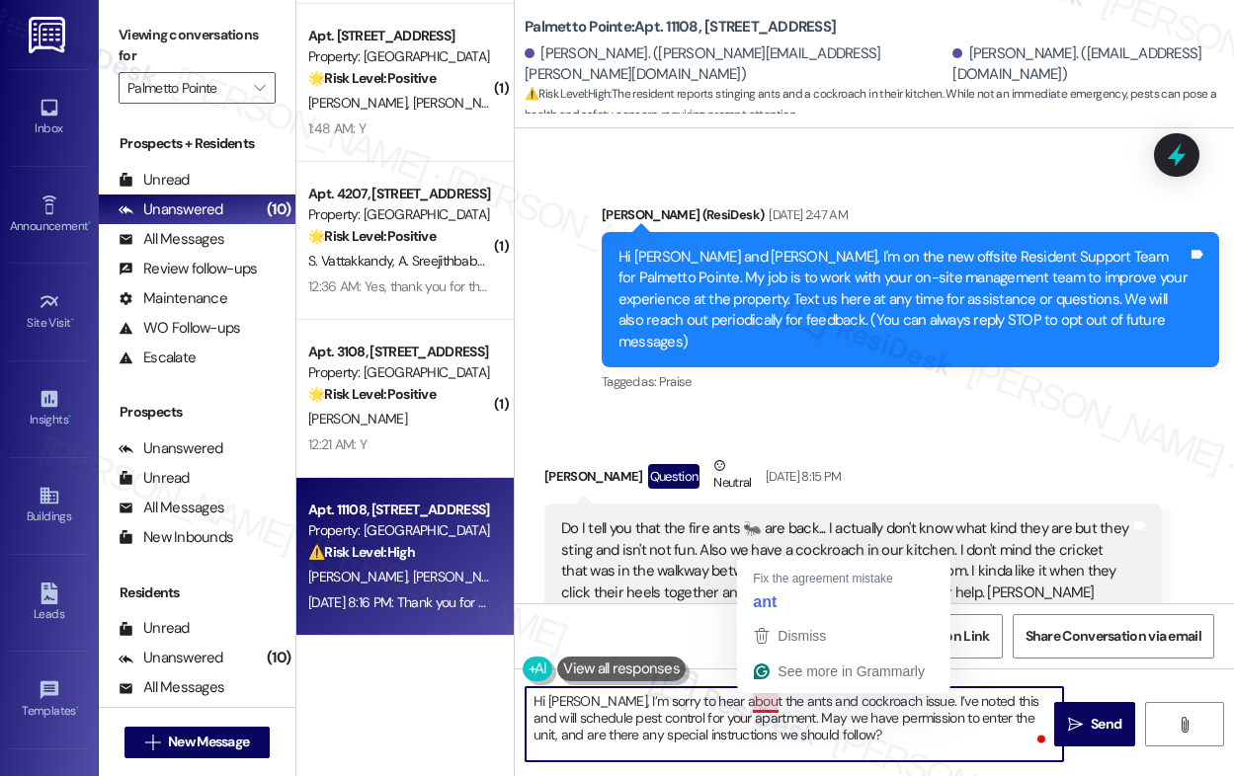
click at [766, 705] on textarea "Hi Jennifer, I’m sorry to hear about the ants and cockroach issue. I’ve noted t…" at bounding box center [793, 724] width 537 height 74
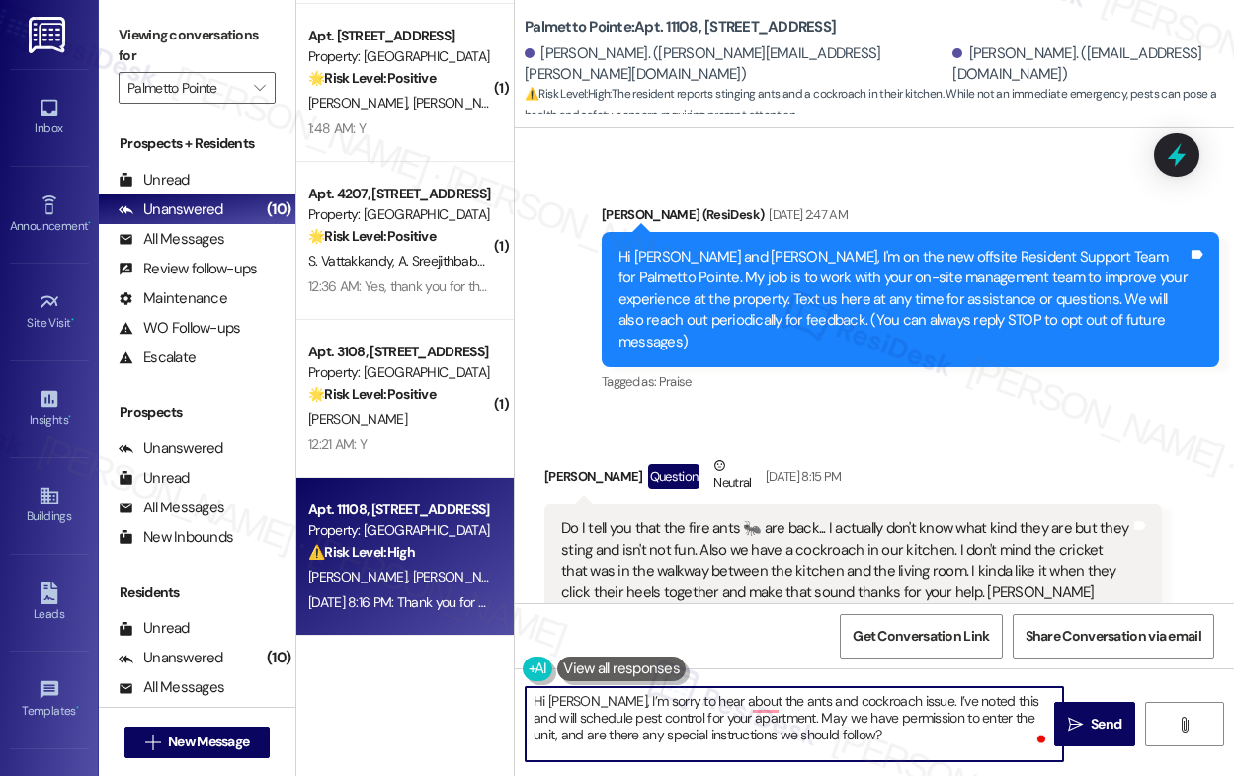
click at [877, 749] on textarea "Hi Jennifer, I’m sorry to hear about the ants and cockroach issue. I’ve noted t…" at bounding box center [793, 724] width 537 height 74
type textarea "Hi Jennifer, I’m sorry to hear about the ants and cockroach issue. I’ve noted t…"
click at [1071, 734] on span " Send" at bounding box center [1095, 724] width 62 height 21
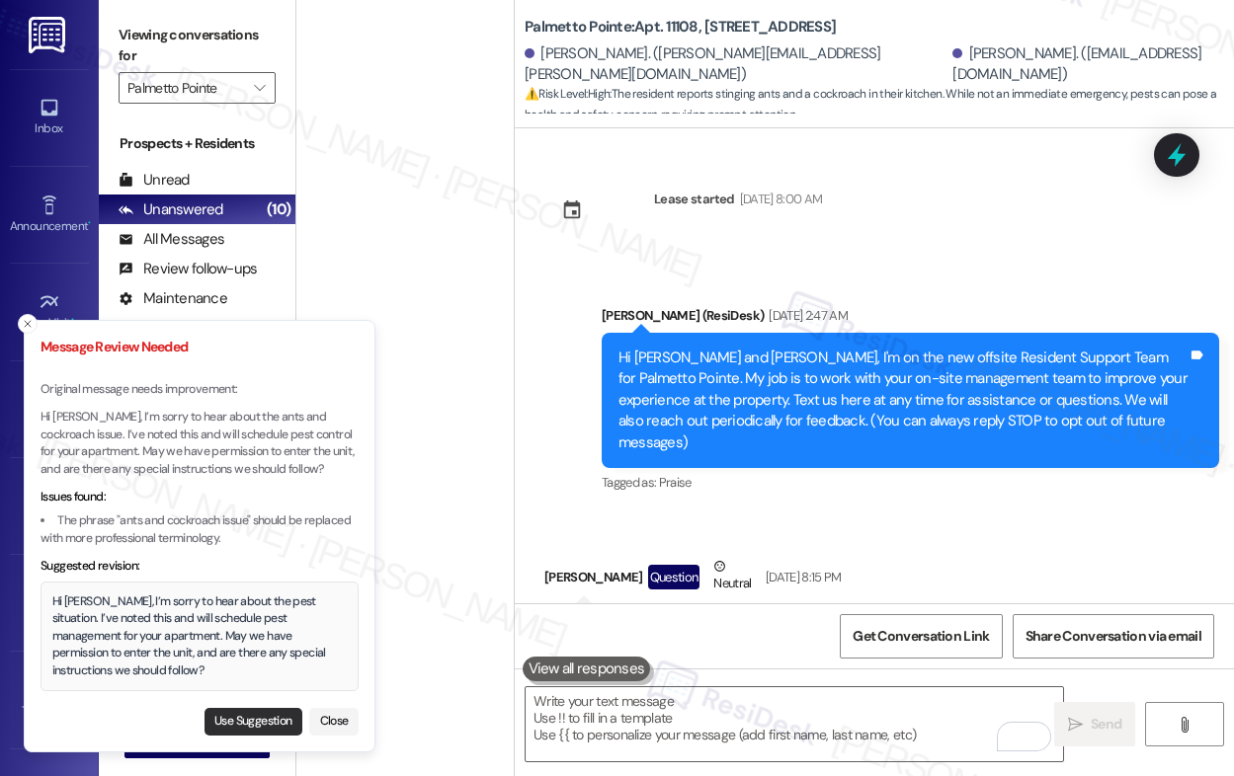
scroll to position [101, 0]
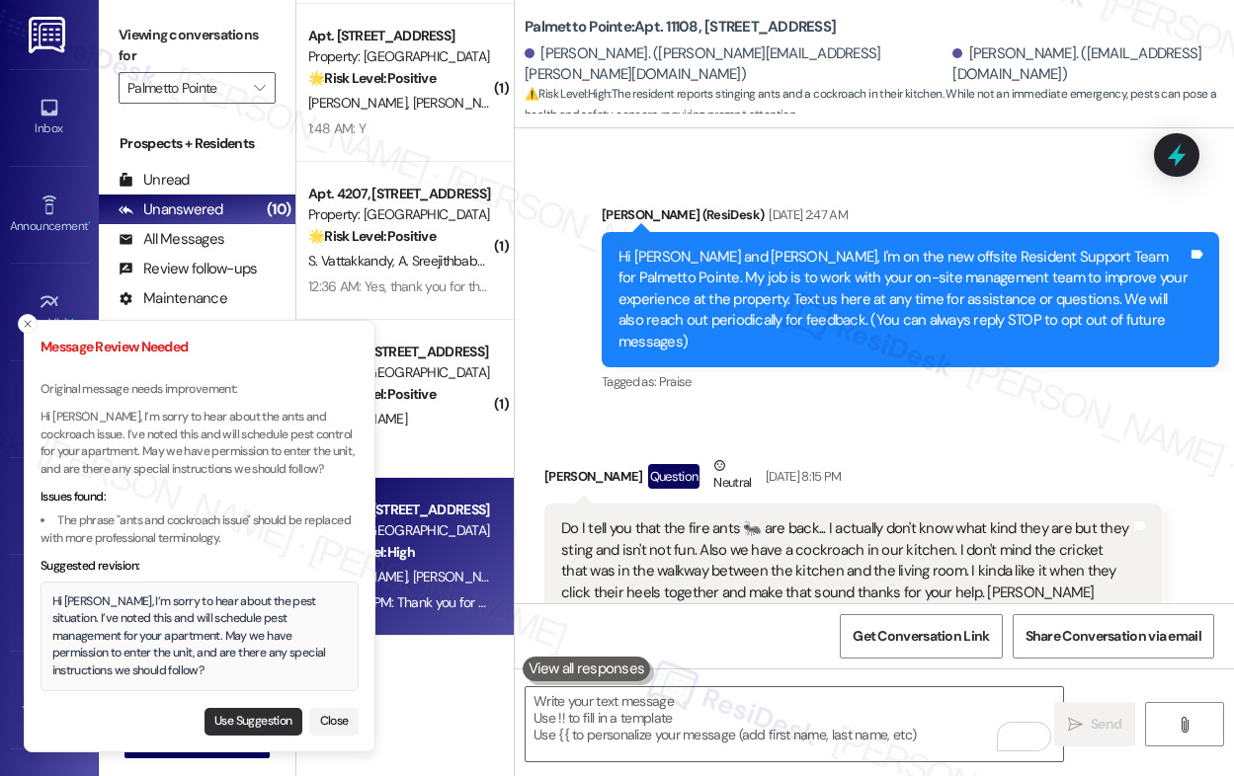
click at [269, 719] on button "Use Suggestion" at bounding box center [253, 722] width 98 height 28
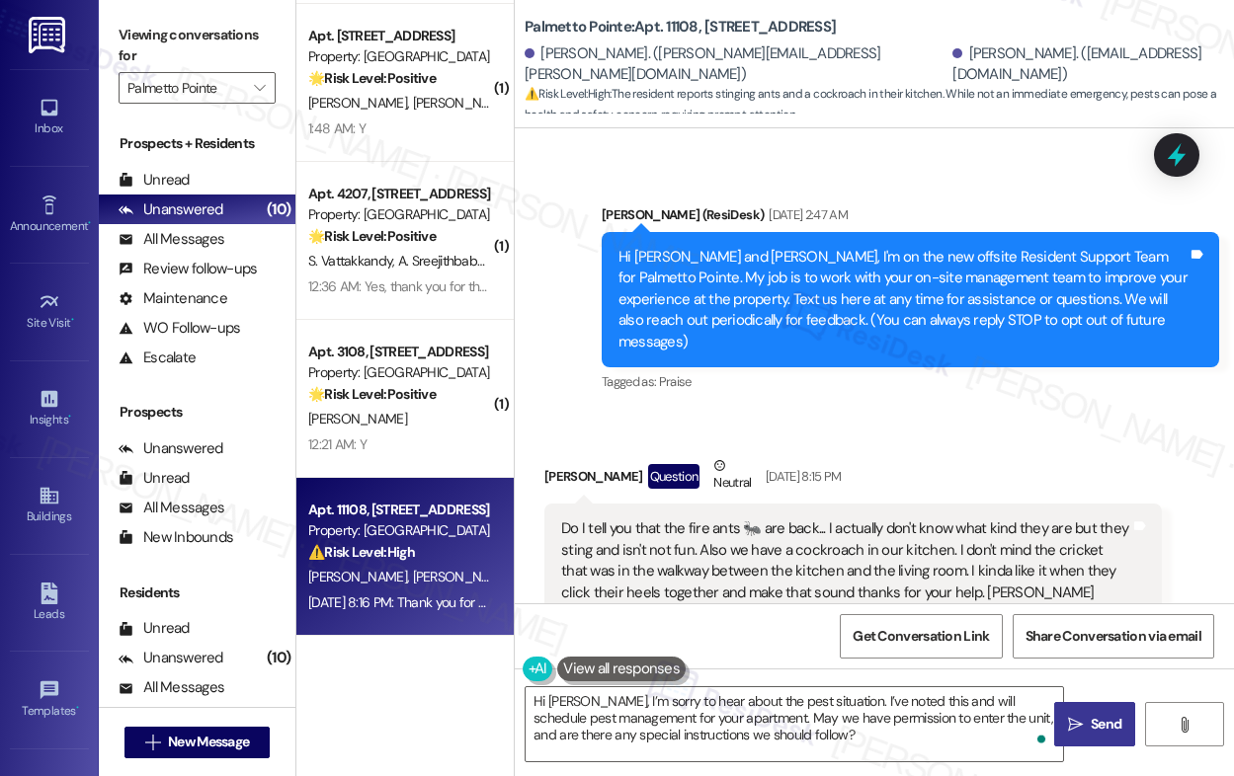
click at [1104, 727] on span "Send" at bounding box center [1105, 724] width 31 height 21
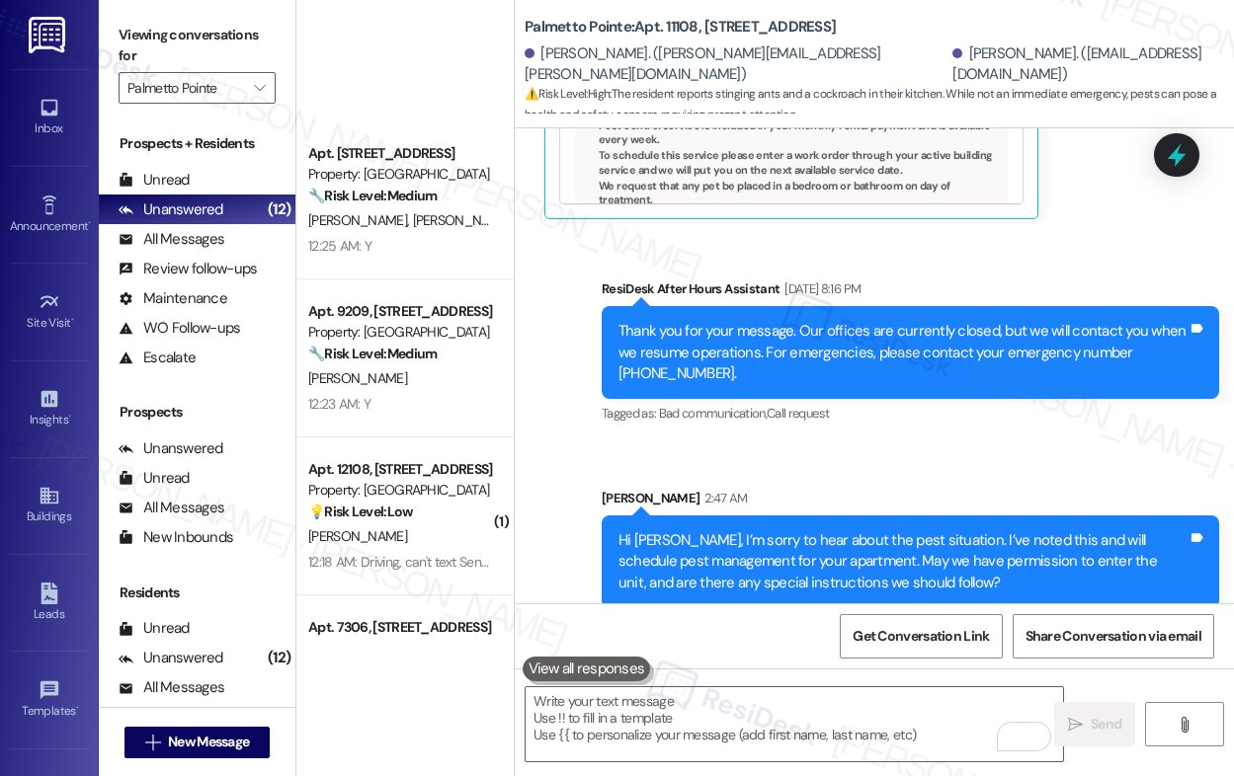
scroll to position [1260, 0]
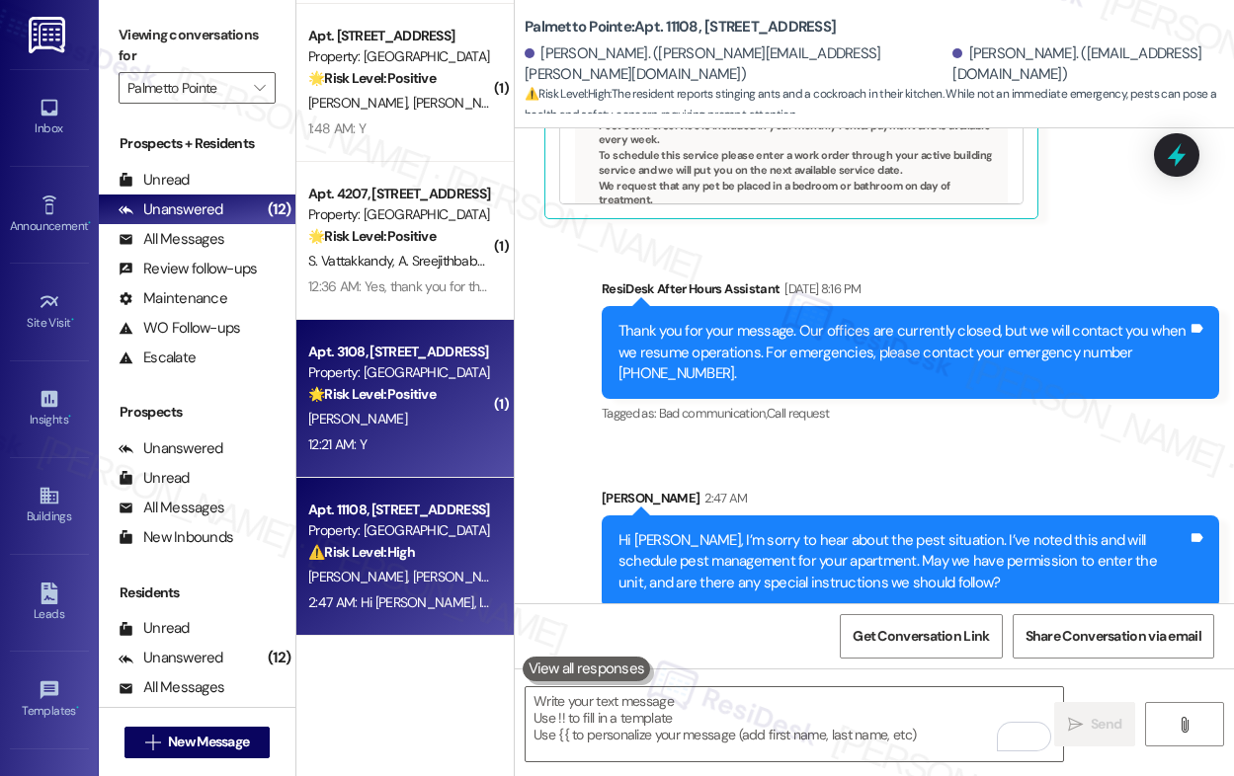
click at [419, 436] on div "12:21 AM: Y 12:21 AM: Y" at bounding box center [399, 445] width 187 height 25
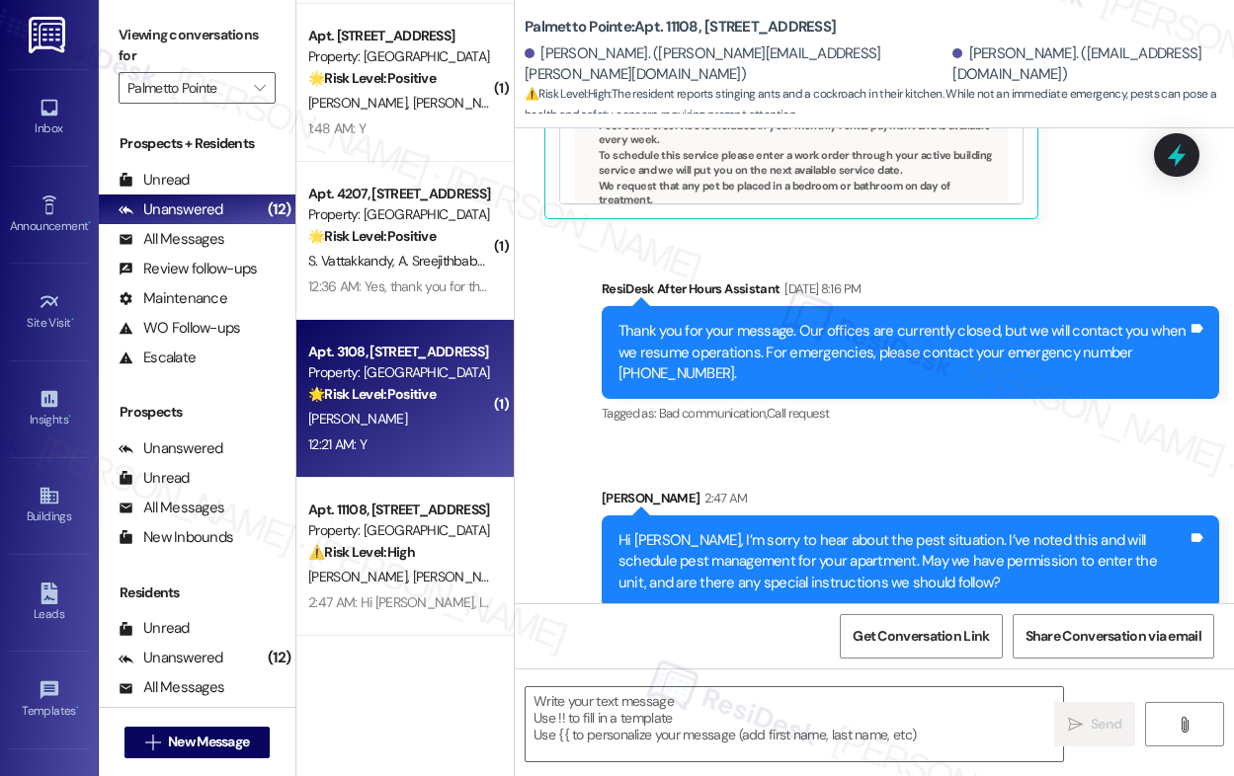
type textarea "Fetching suggested responses. Please feel free to read through the conversation…"
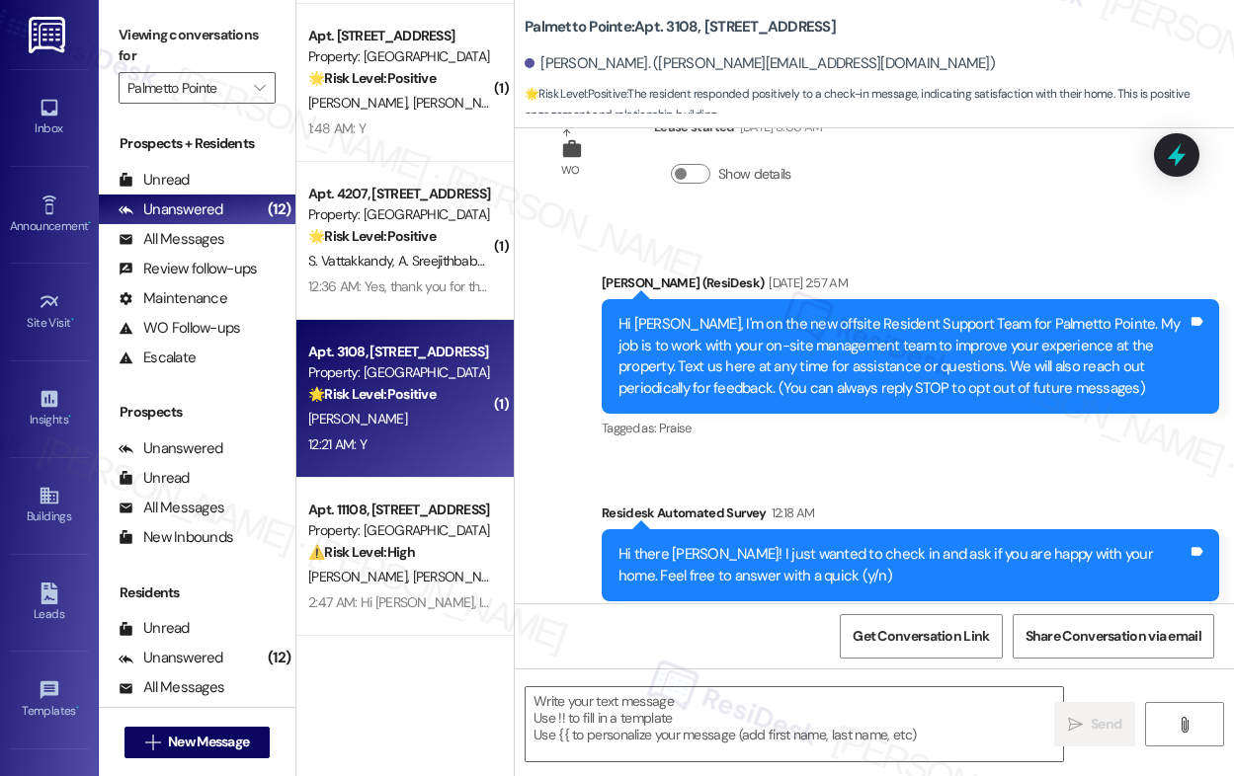
type textarea "Fetching suggested responses. Please feel free to read through the conversation…"
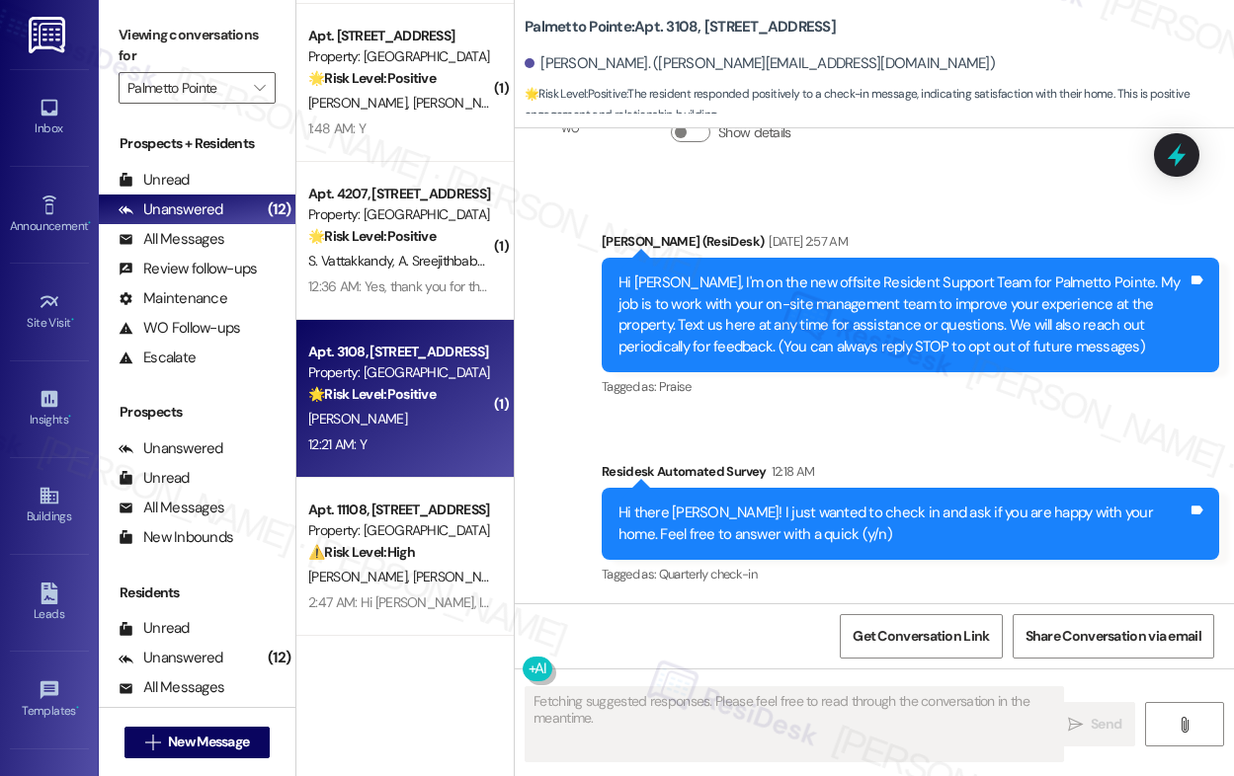
scroll to position [498, 0]
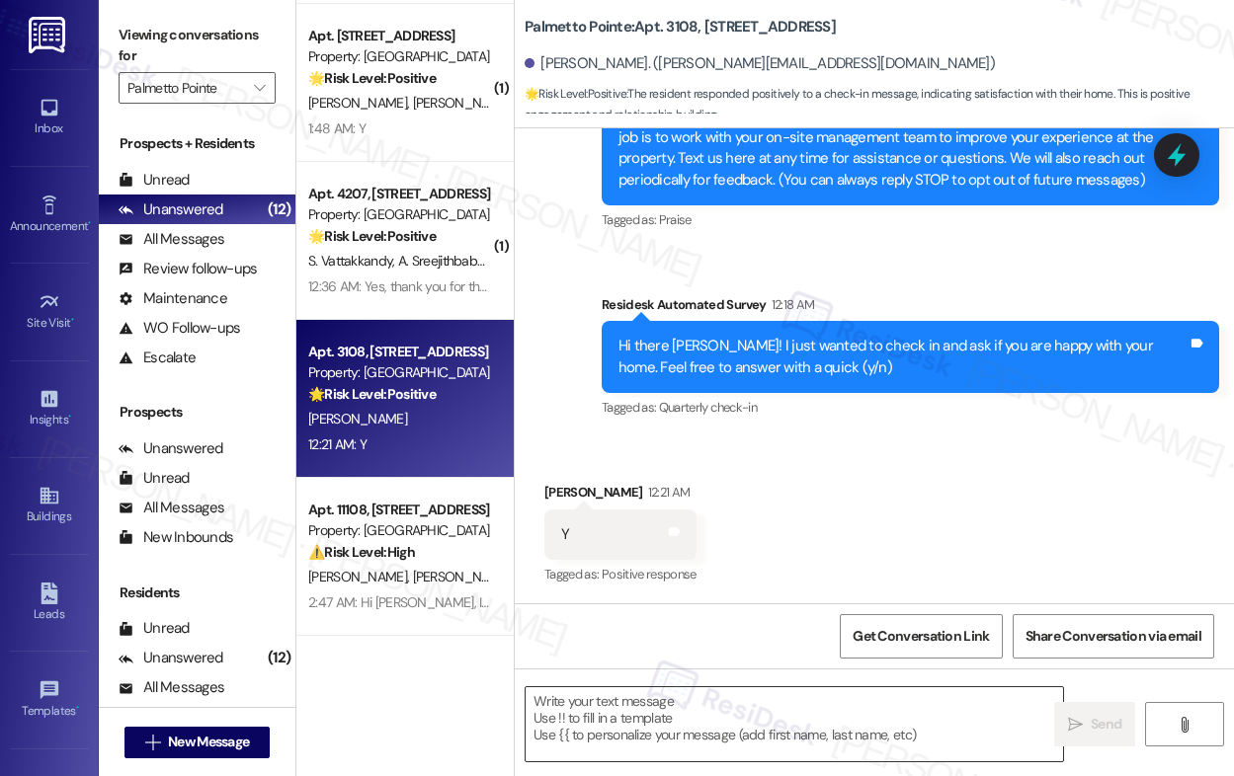
click at [615, 734] on textarea at bounding box center [793, 724] width 537 height 74
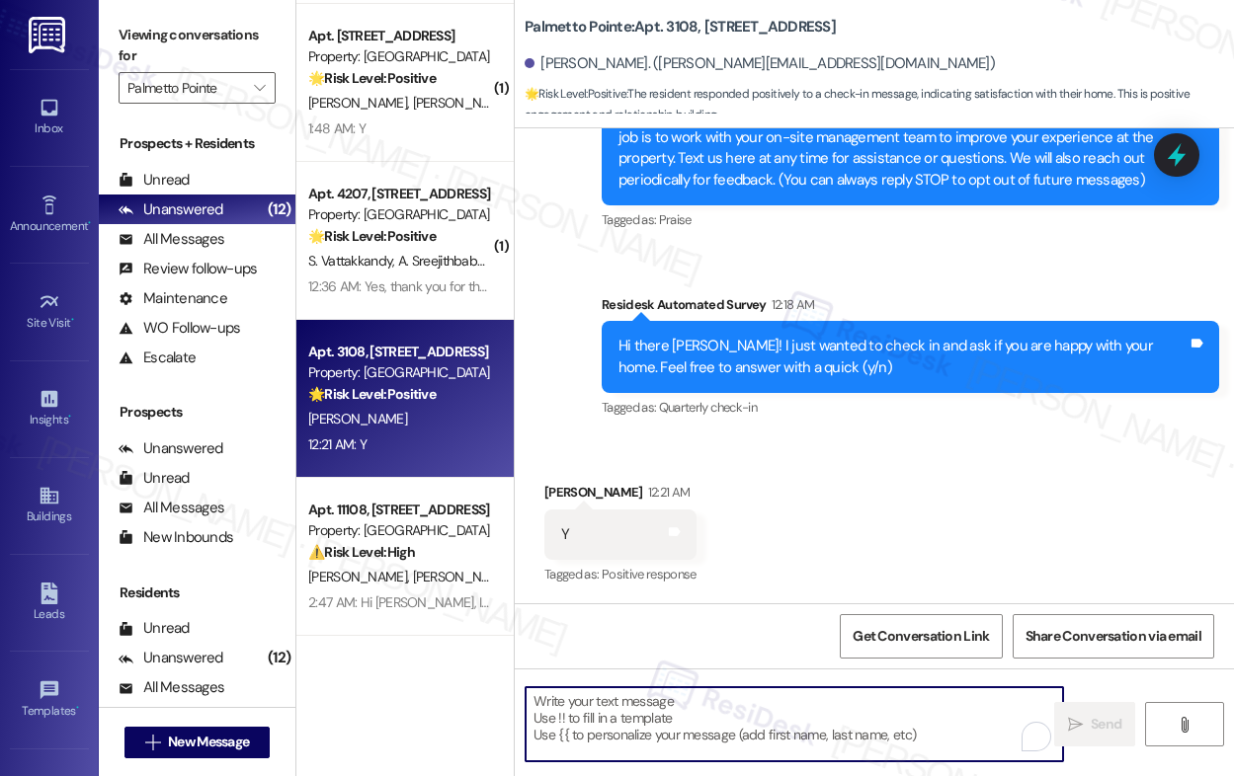
paste textarea "Hi {{first_name}}! Thank you for letting us know! We’re so glad to hear that yo…"
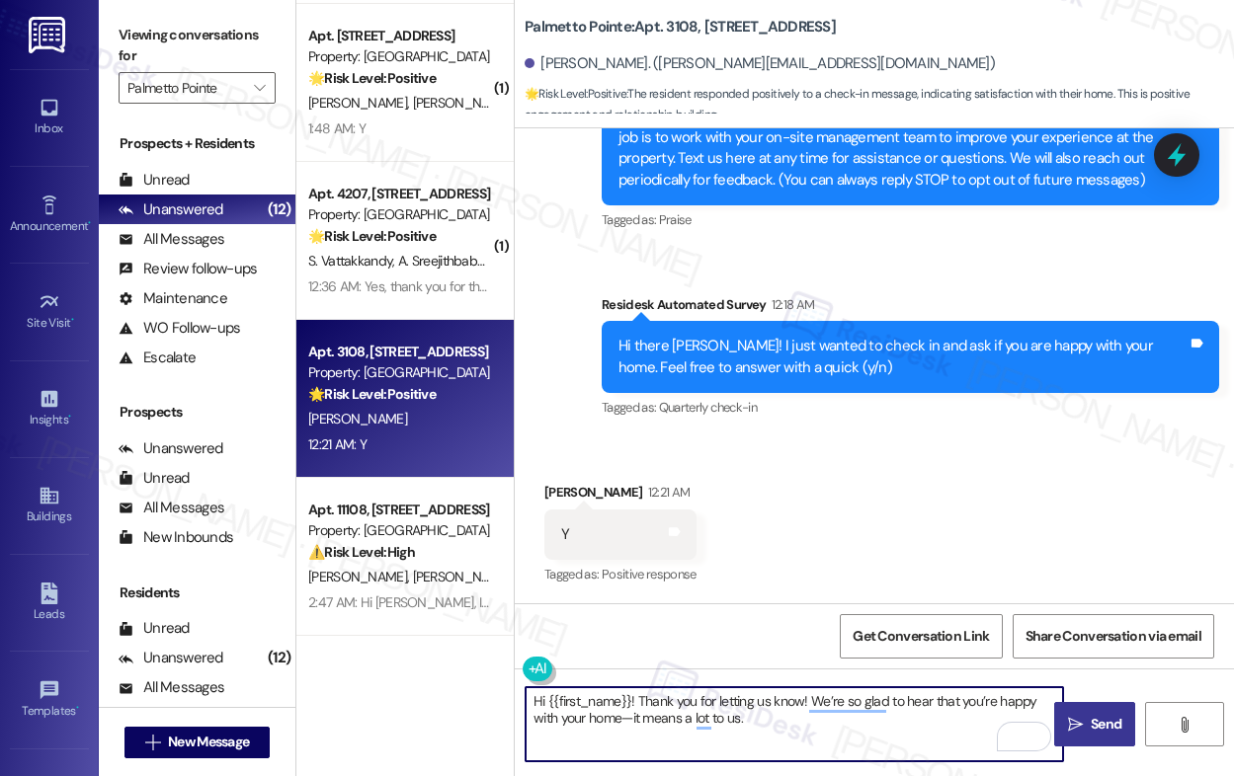
type textarea "Hi {{first_name}}! Thank you for letting us know! We’re so glad to hear that yo…"
click at [1084, 723] on span " Send" at bounding box center [1095, 724] width 62 height 21
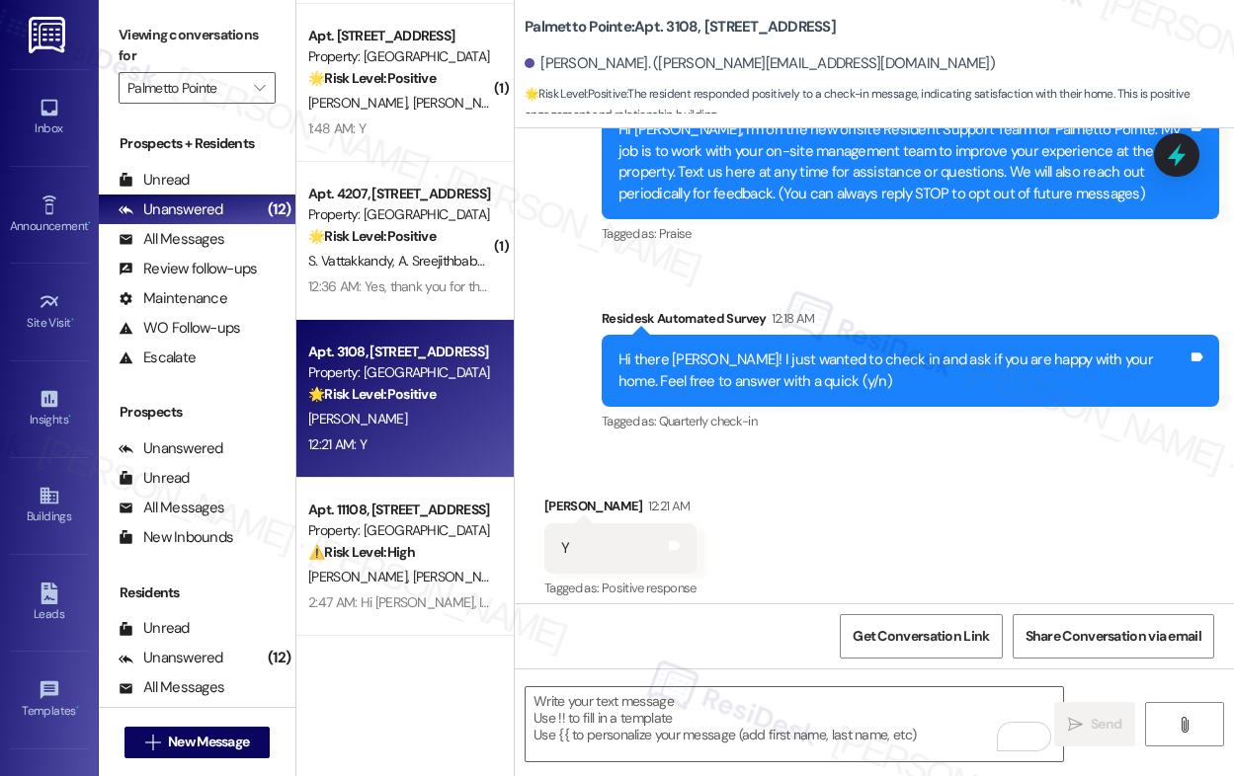
scroll to position [658, 0]
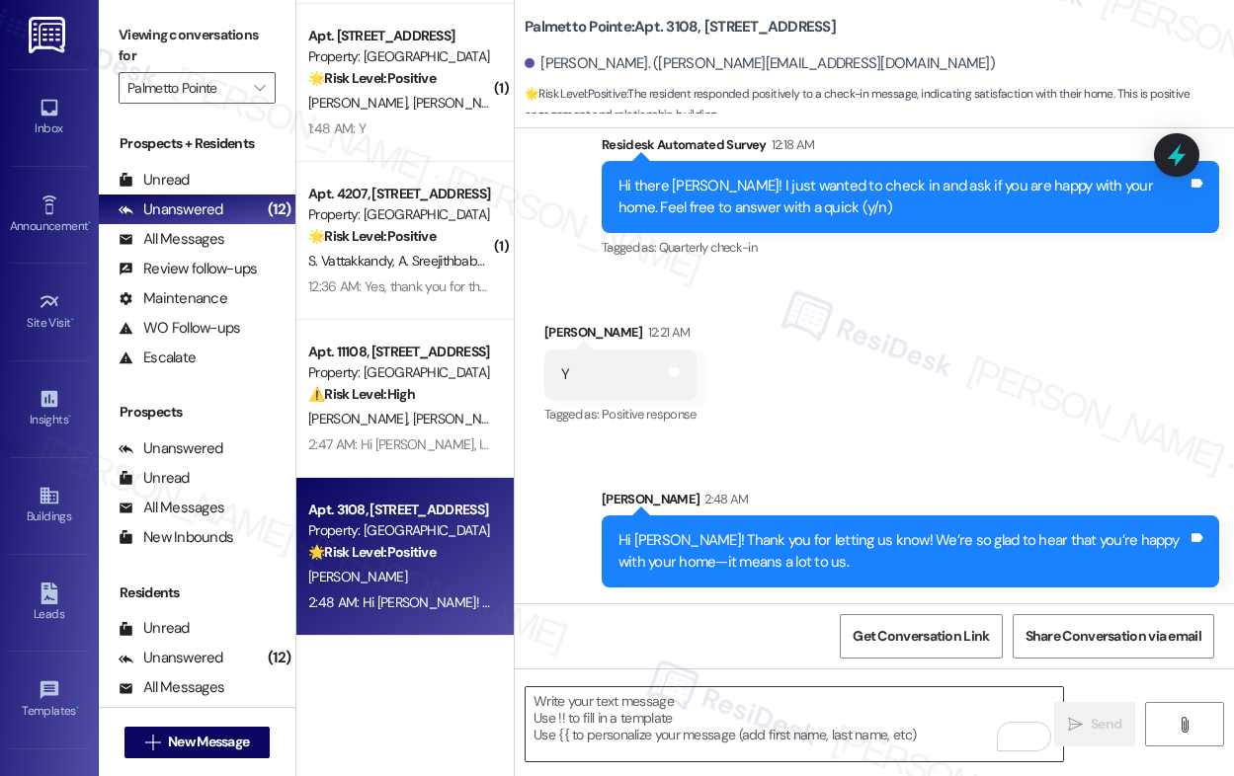
click at [706, 720] on textarea "To enrich screen reader interactions, please activate Accessibility in Grammarl…" at bounding box center [793, 724] width 537 height 74
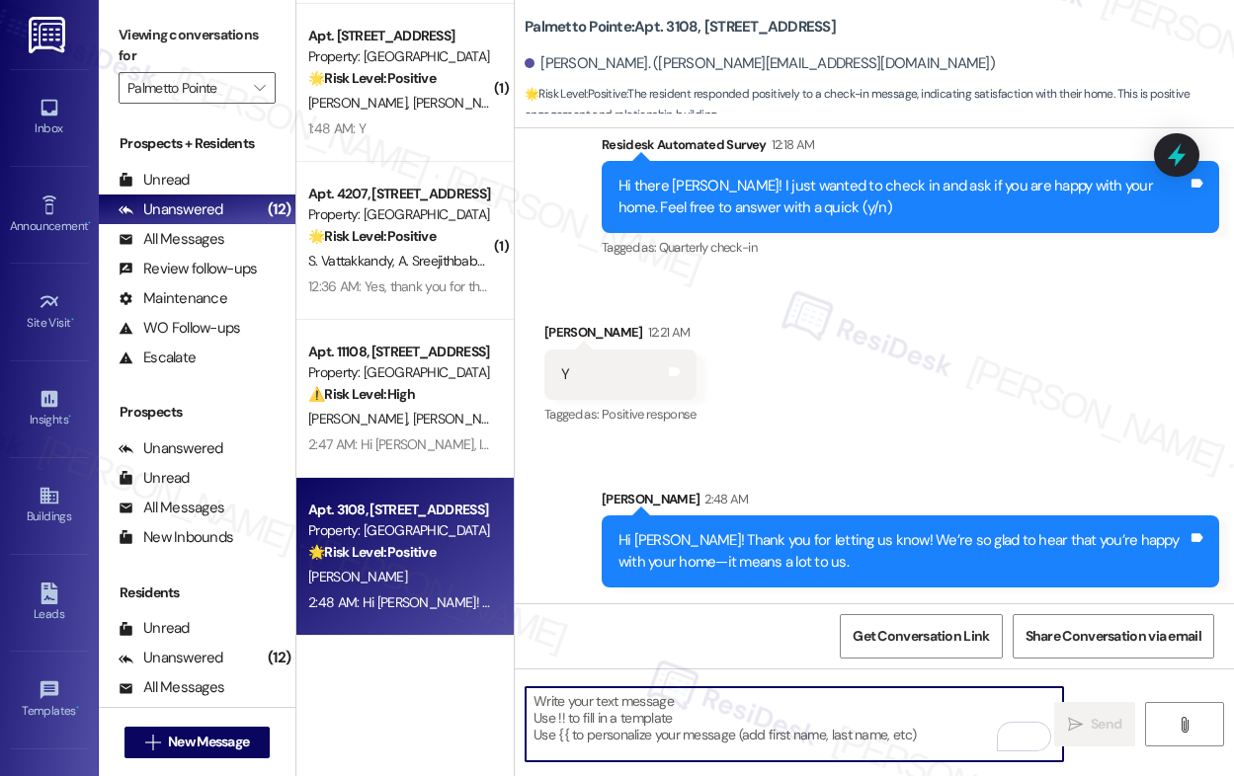
click at [706, 720] on textarea "To enrich screen reader interactions, please activate Accessibility in Grammarl…" at bounding box center [793, 724] width 537 height 74
paste textarea "Can I ask a quick favor? If you have a moment, would you mind leaving us a Goog…"
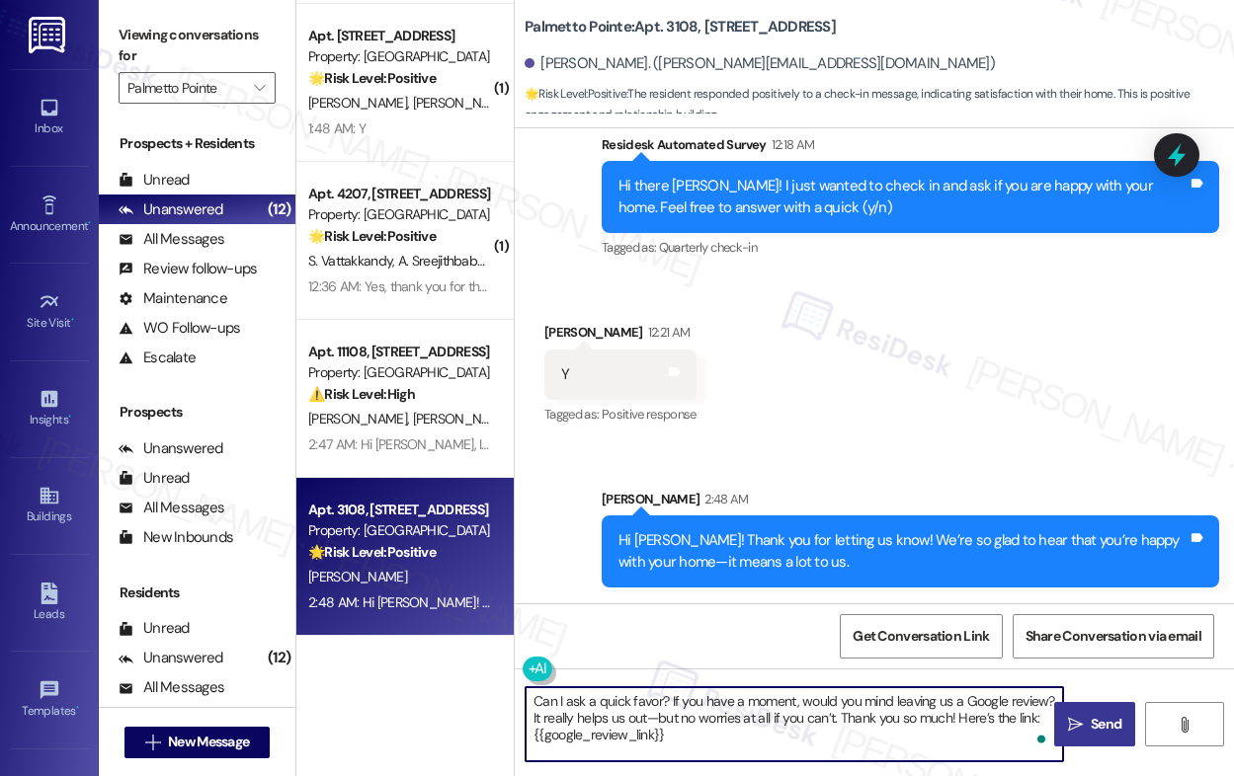
type textarea "Can I ask a quick favor? If you have a moment, would you mind leaving us a Goog…"
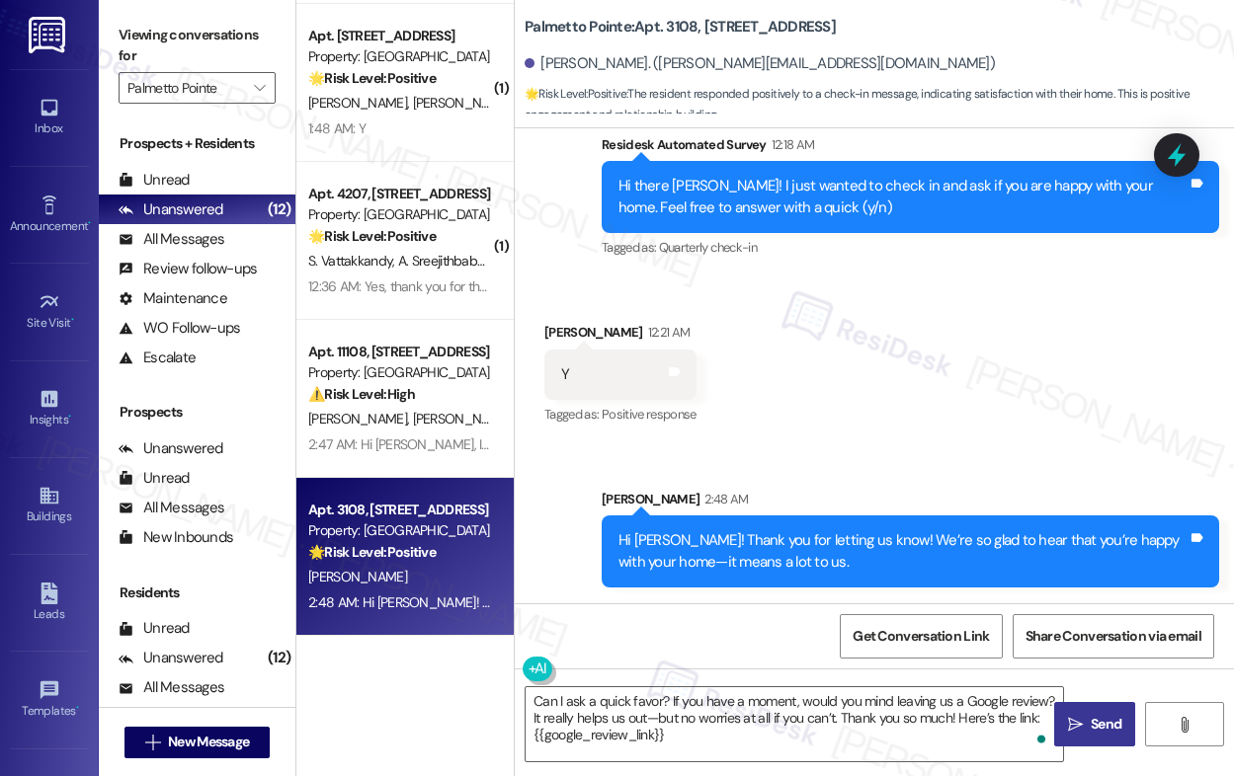
click at [1064, 729] on span " Send" at bounding box center [1095, 724] width 62 height 21
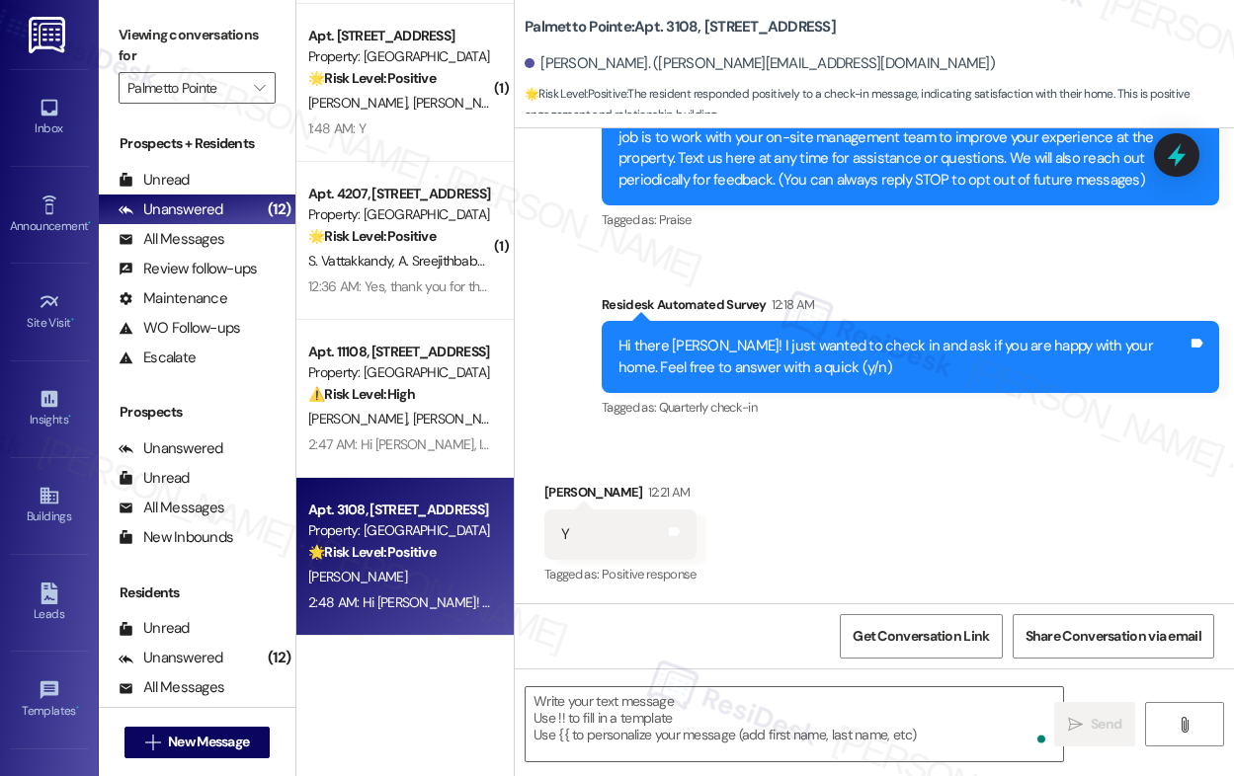
scroll to position [838, 0]
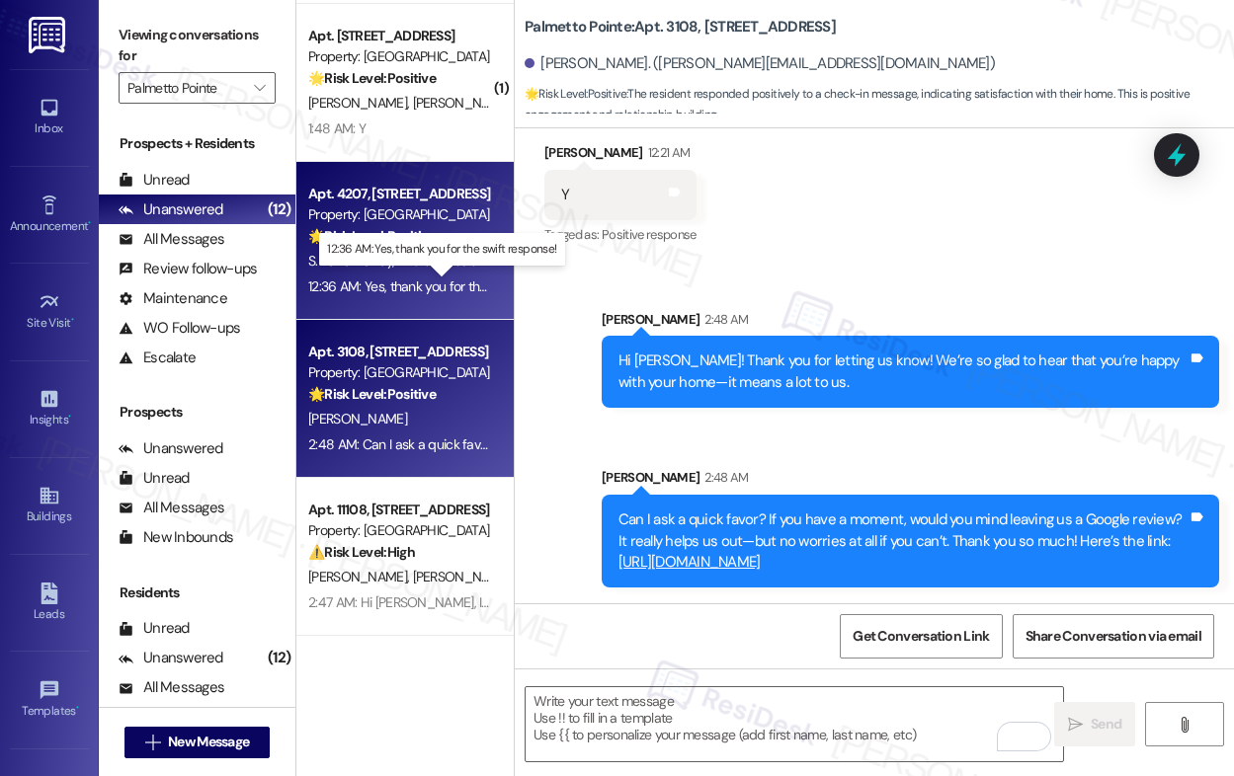
click at [420, 287] on div "12:36 AM: Yes, thank you for the swift response! 12:36 AM: Yes, thank you for t…" at bounding box center [442, 287] width 269 height 18
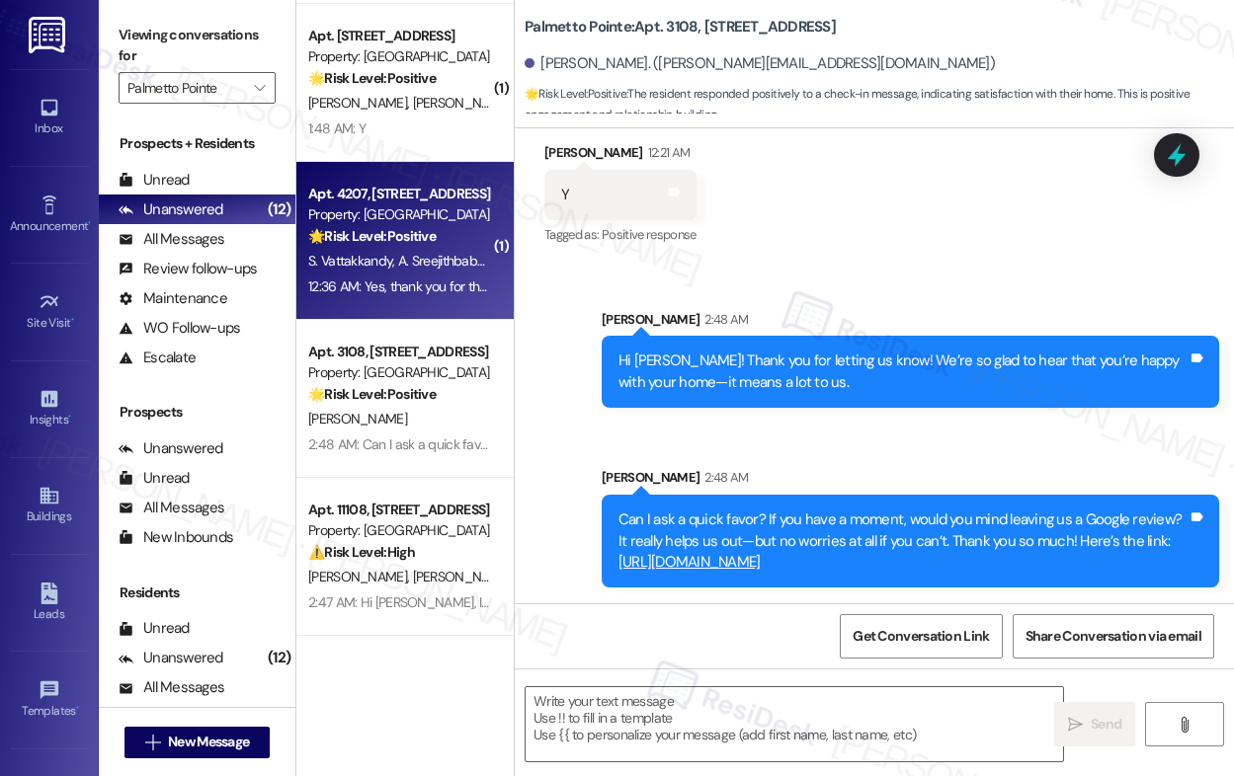
type textarea "Fetching suggested responses. Please feel free to read through the conversation…"
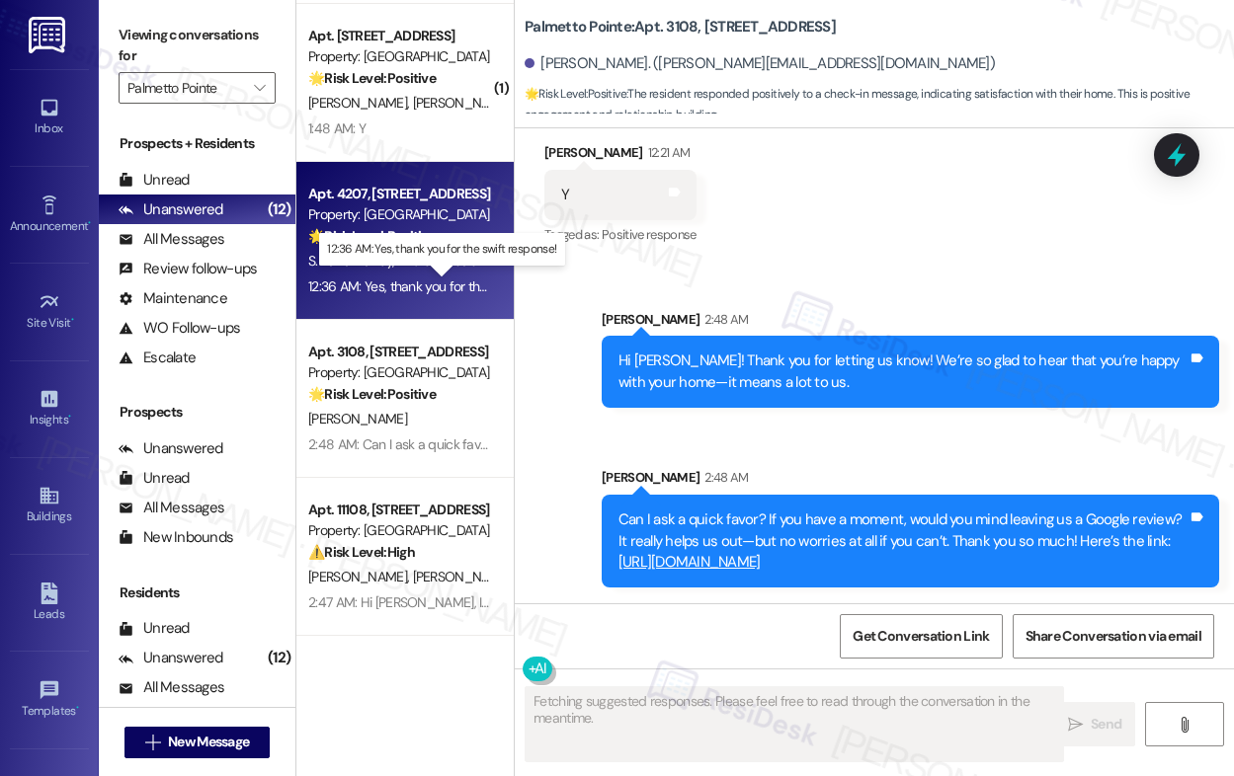
scroll to position [502, 0]
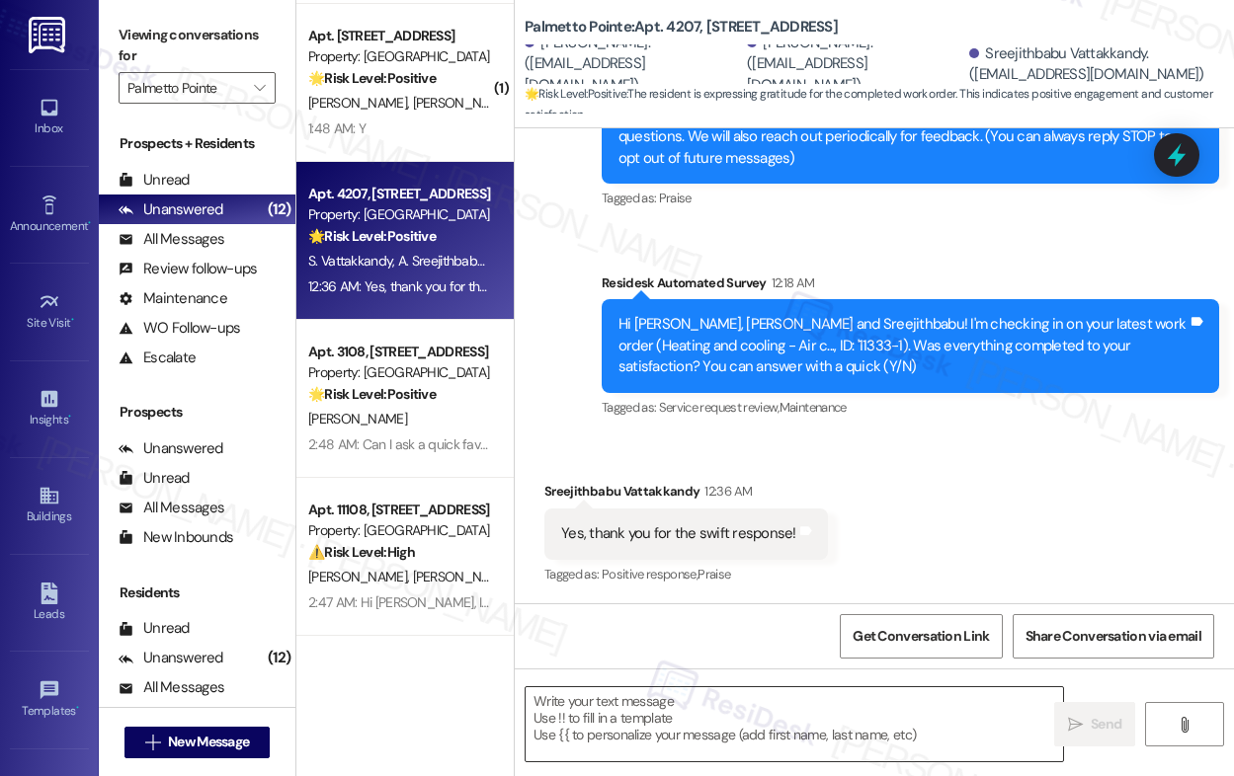
click at [695, 724] on textarea at bounding box center [793, 724] width 537 height 74
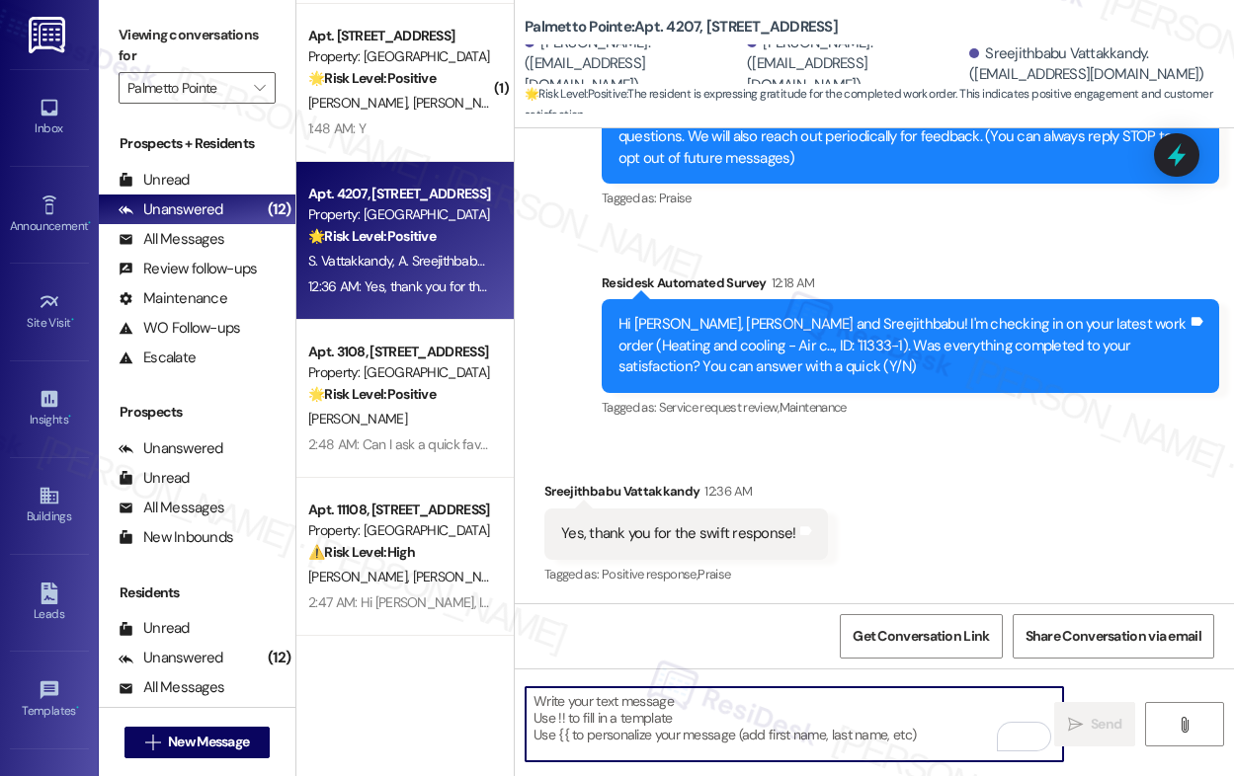
click at [692, 709] on textarea "To enrich screen reader interactions, please activate Accessibility in Grammarl…" at bounding box center [793, 724] width 537 height 74
paste textarea "Hi {{first_name}}, I'm so glad to hear the work order was completed to your sat…"
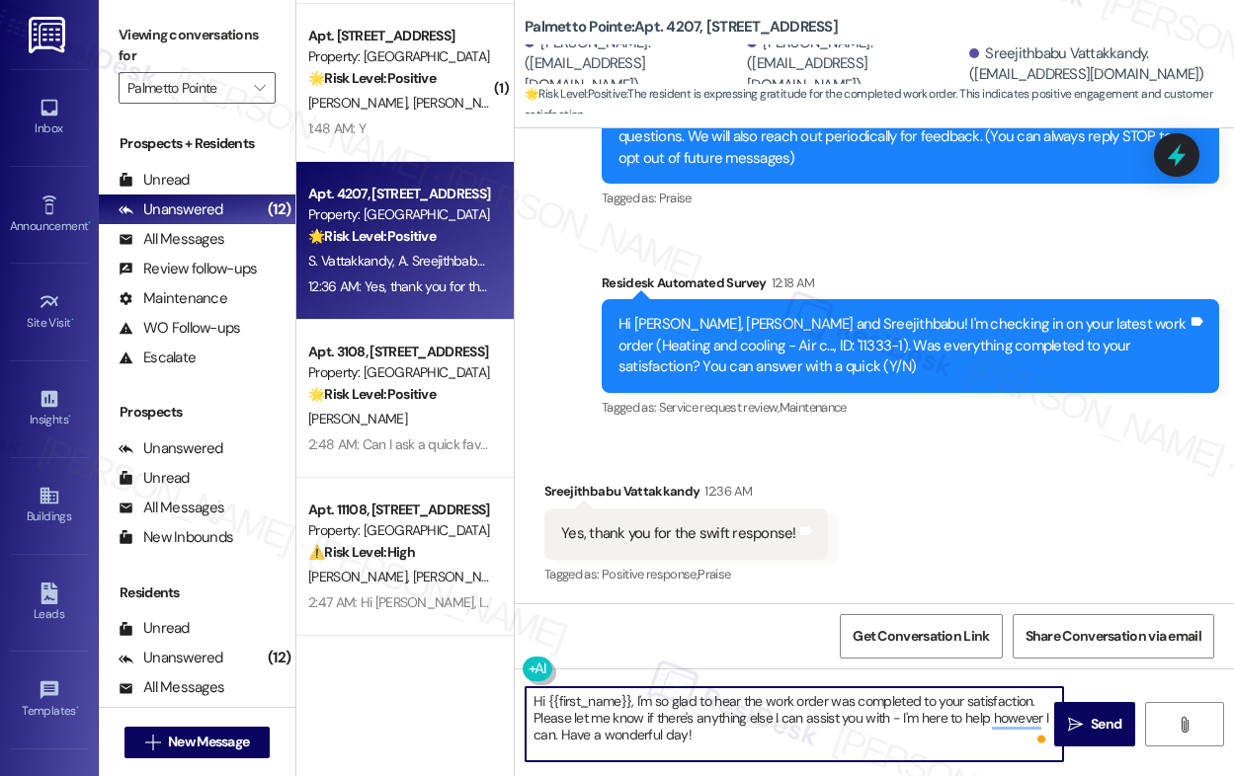
click at [566, 498] on div "Sreejithbabu Vattakkandy 12:36 AM" at bounding box center [685, 495] width 283 height 28
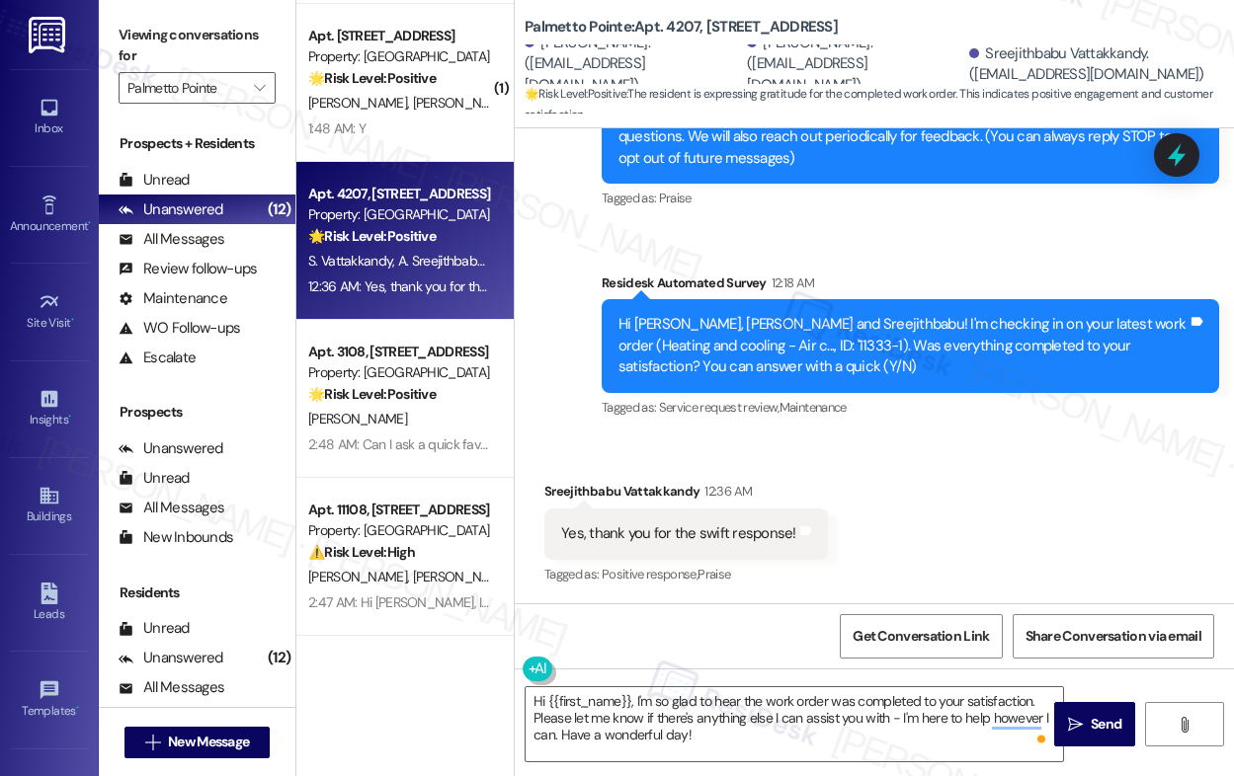
click at [566, 498] on div "Sreejithbabu Vattakkandy 12:36 AM" at bounding box center [685, 495] width 283 height 28
copy div "Sreejithbabu"
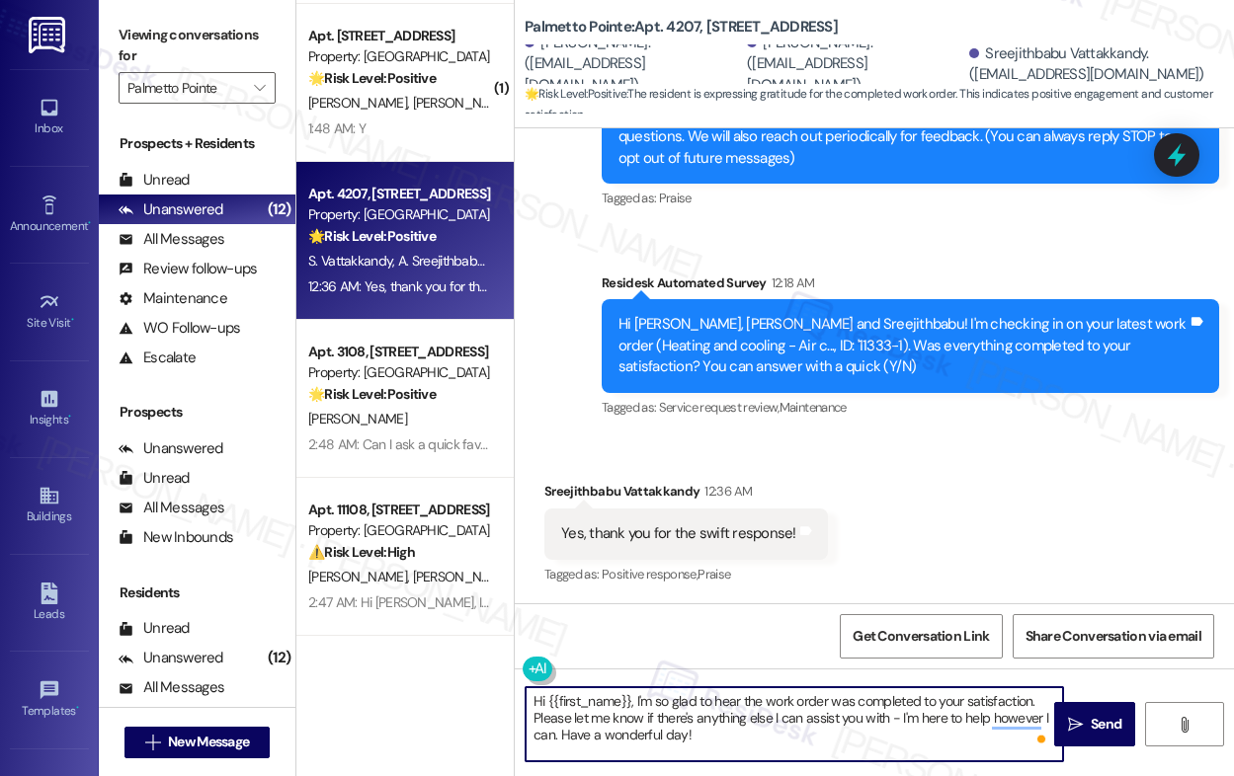
drag, startPoint x: 549, startPoint y: 703, endPoint x: 630, endPoint y: 700, distance: 81.0
click at [630, 700] on textarea "Hi {{first_name}}, I'm so glad to hear the work order was completed to your sat…" at bounding box center [793, 724] width 537 height 74
paste textarea "Sreejithbabu"
type textarea "Hi Sreejithbabu, I'm so glad to hear the work order was completed to your satis…"
click at [1093, 728] on span "Send" at bounding box center [1105, 724] width 31 height 21
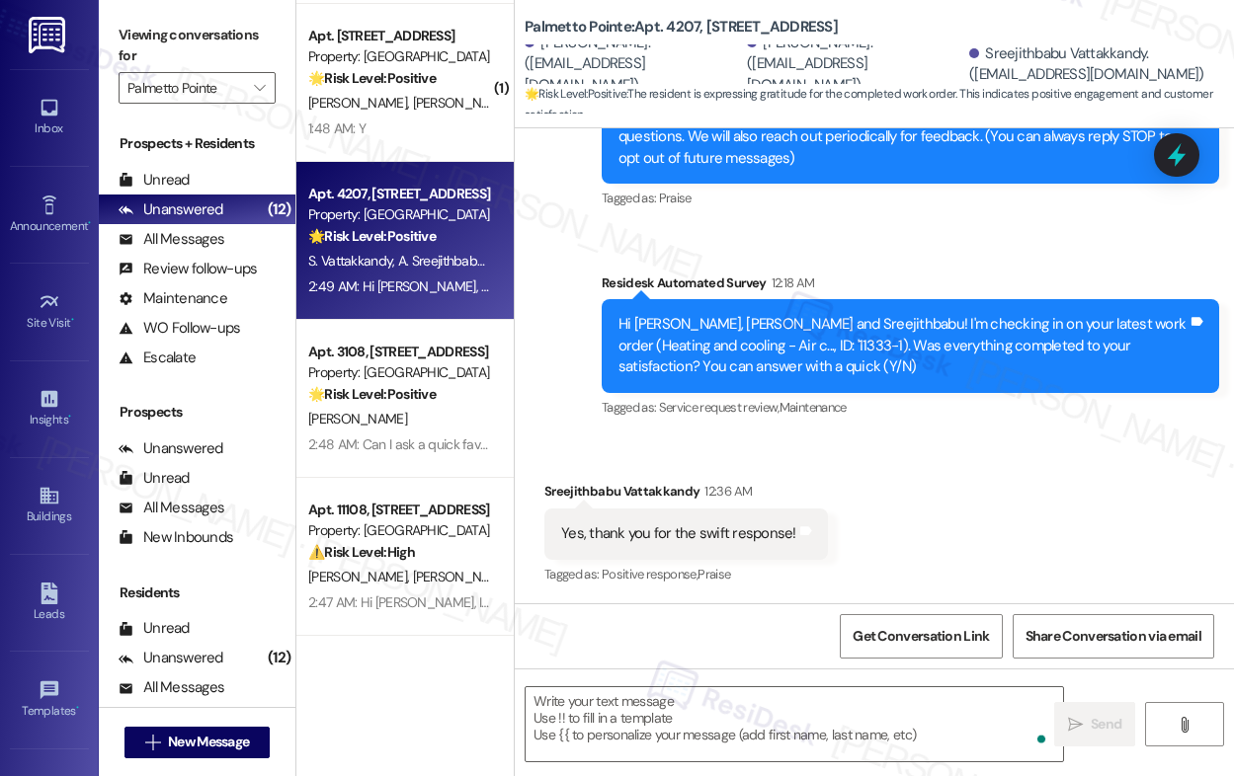
scroll to position [682, 0]
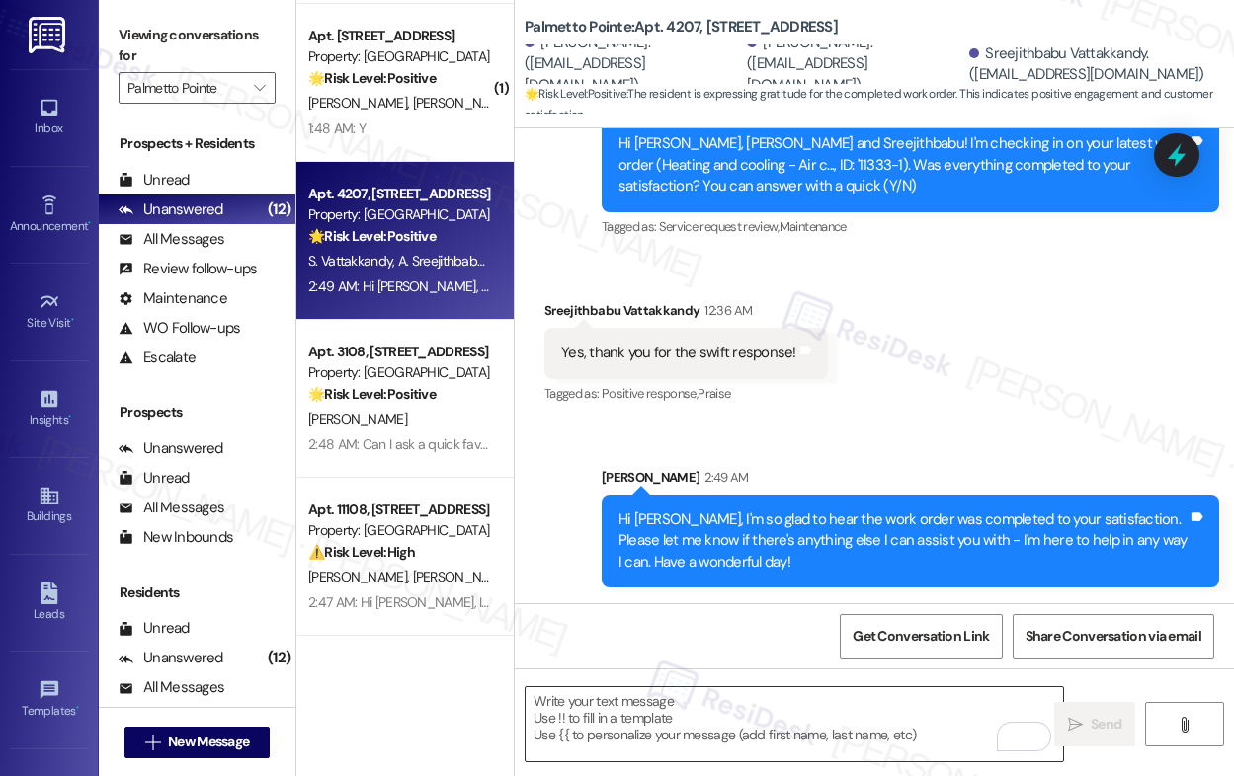
click at [695, 739] on textarea "To enrich screen reader interactions, please activate Accessibility in Grammarl…" at bounding box center [793, 724] width 537 height 74
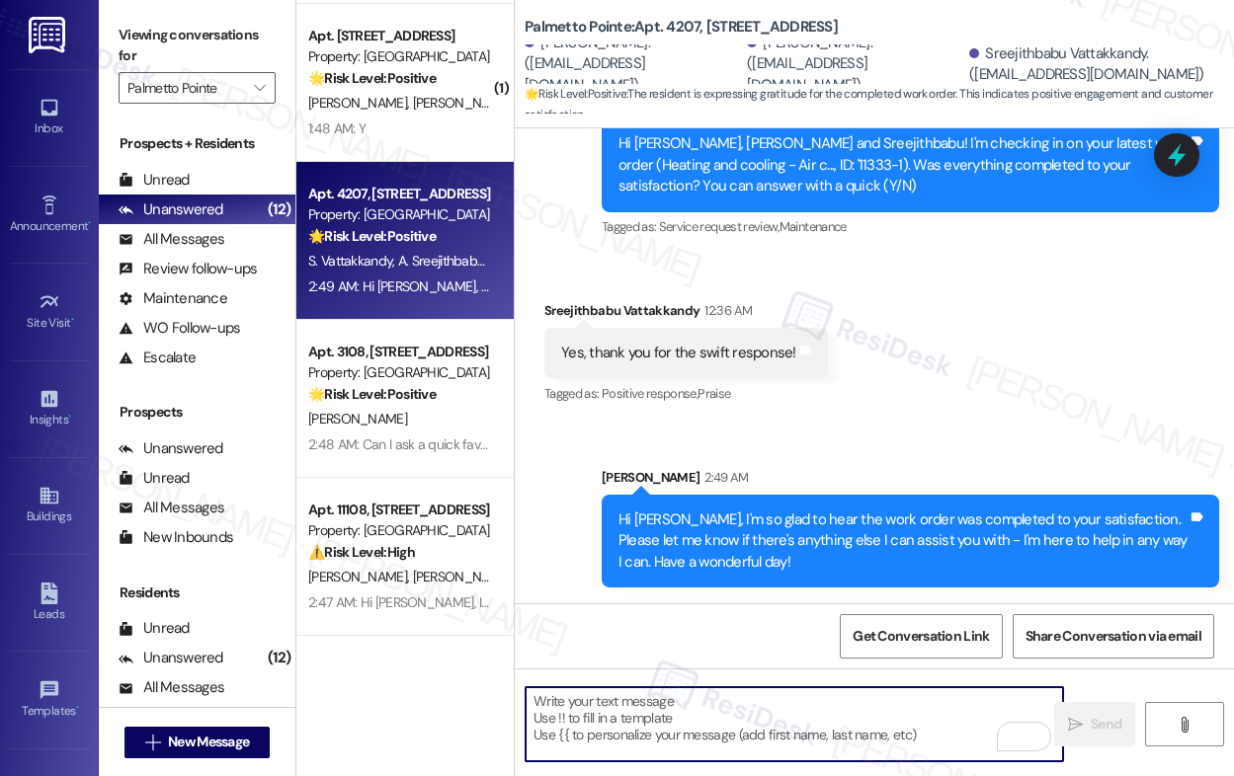
paste textarea "If I may ask...has {{property}} lived up to your expectations?"
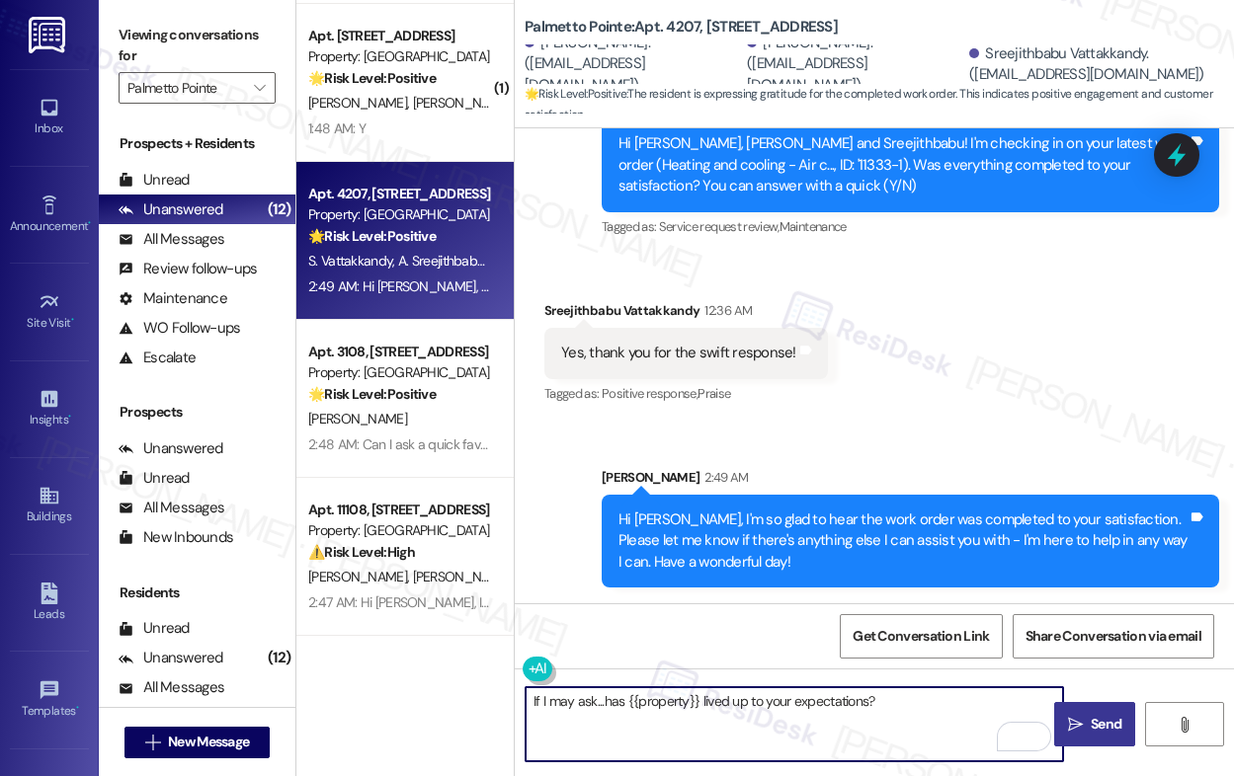
type textarea "If I may ask...has {{property}} lived up to your expectations?"
click at [1090, 733] on span "Send" at bounding box center [1105, 724] width 31 height 21
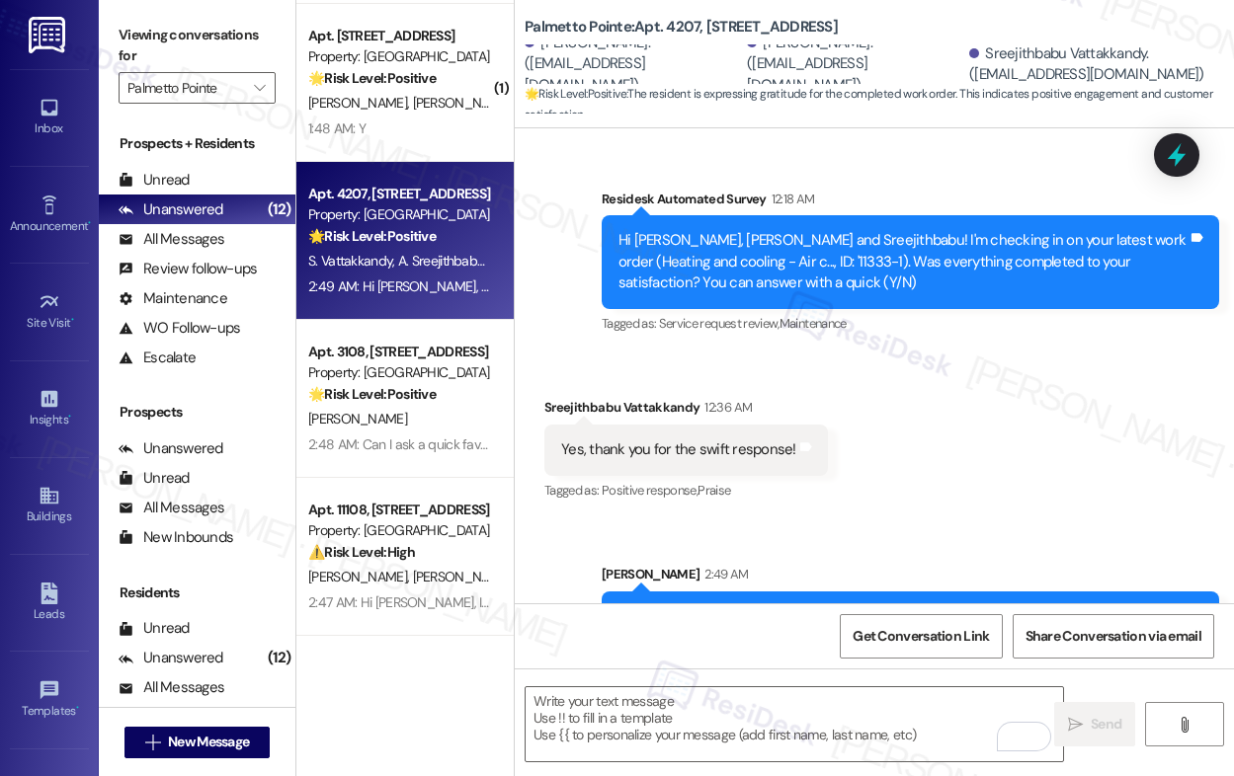
scroll to position [820, 0]
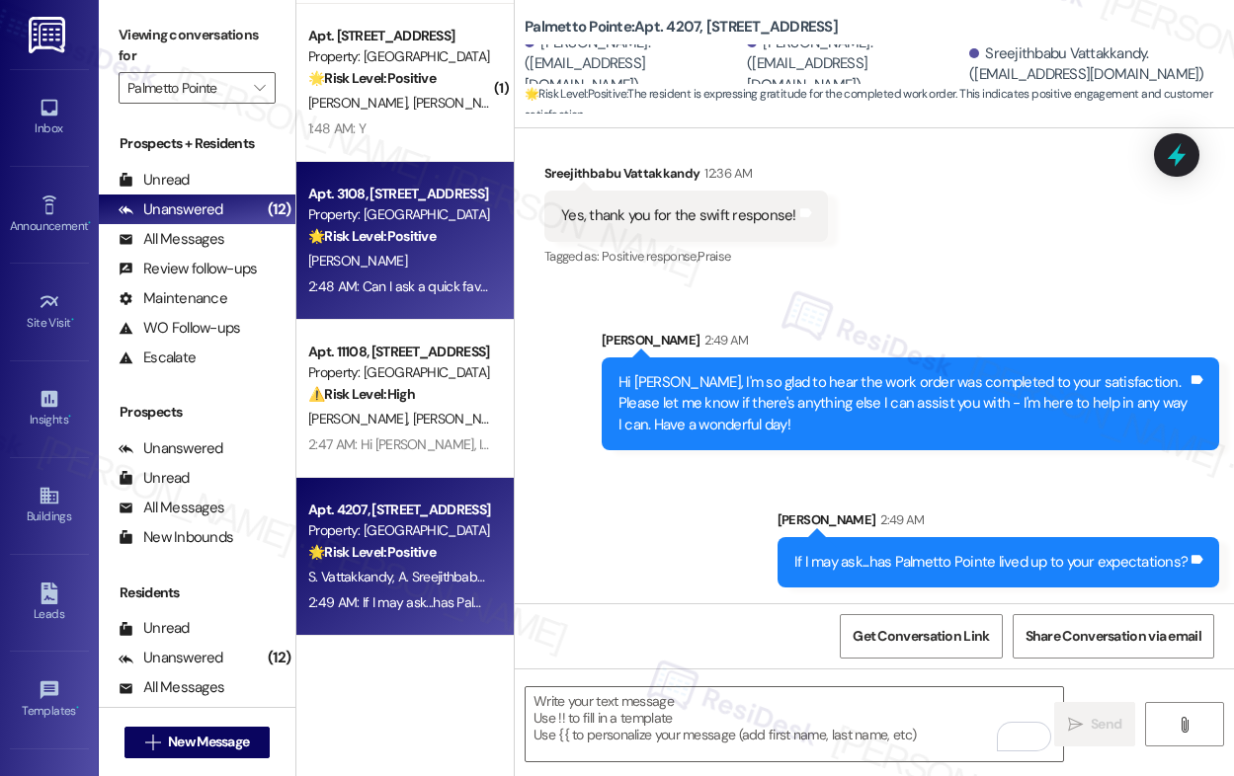
click at [365, 272] on div "B. Rothman" at bounding box center [399, 261] width 187 height 25
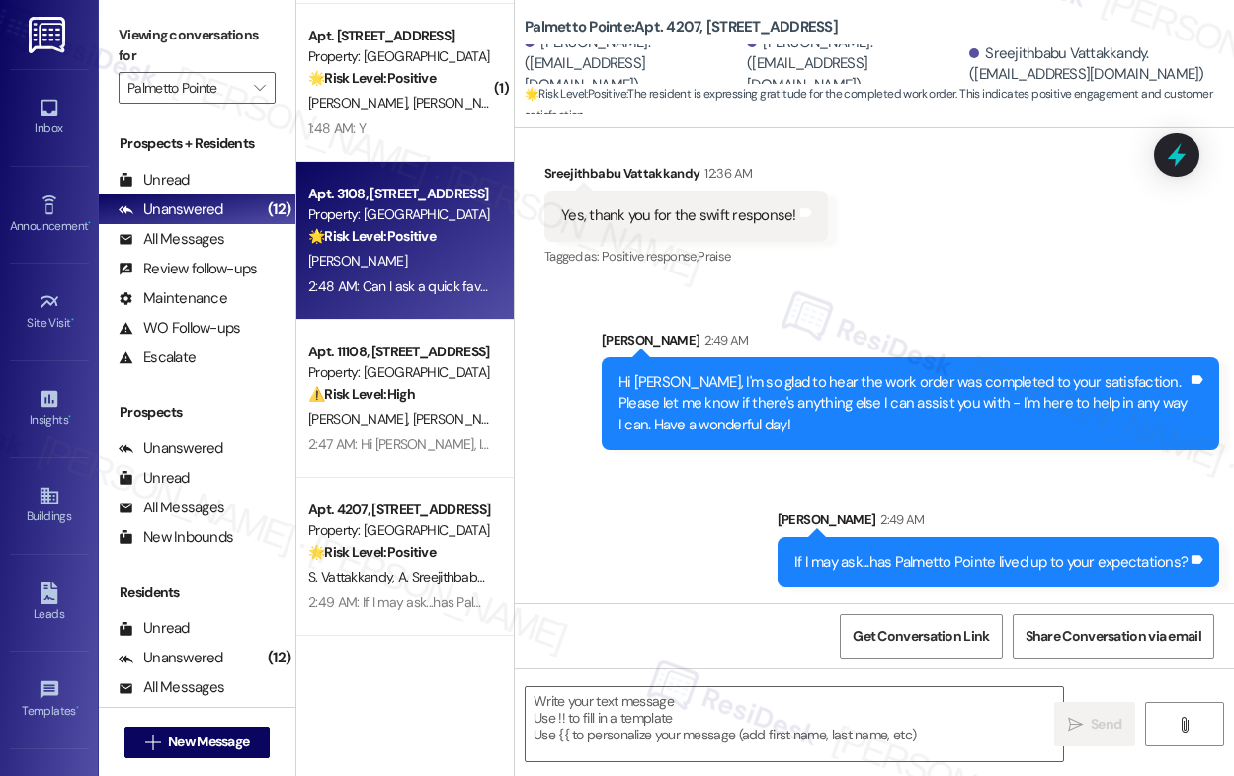
type textarea "Fetching suggested responses. Please feel free to read through the conversation…"
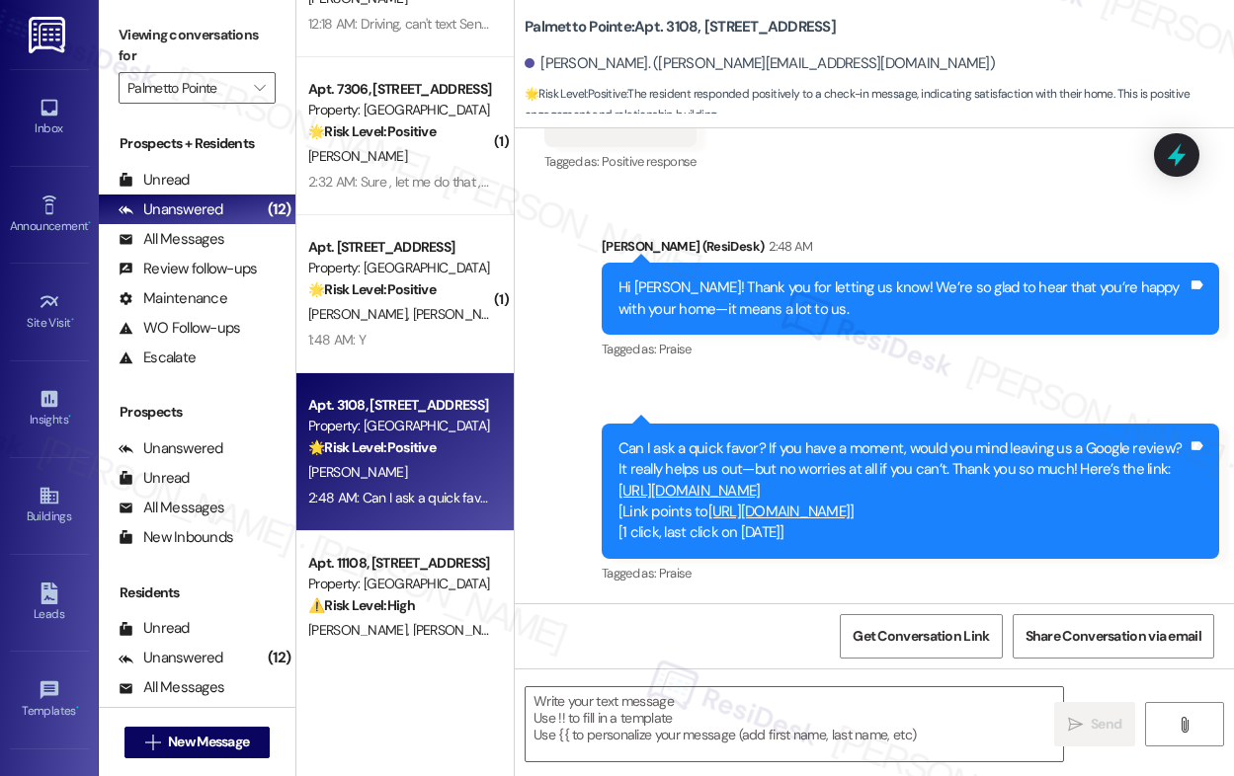
scroll to position [1019, 0]
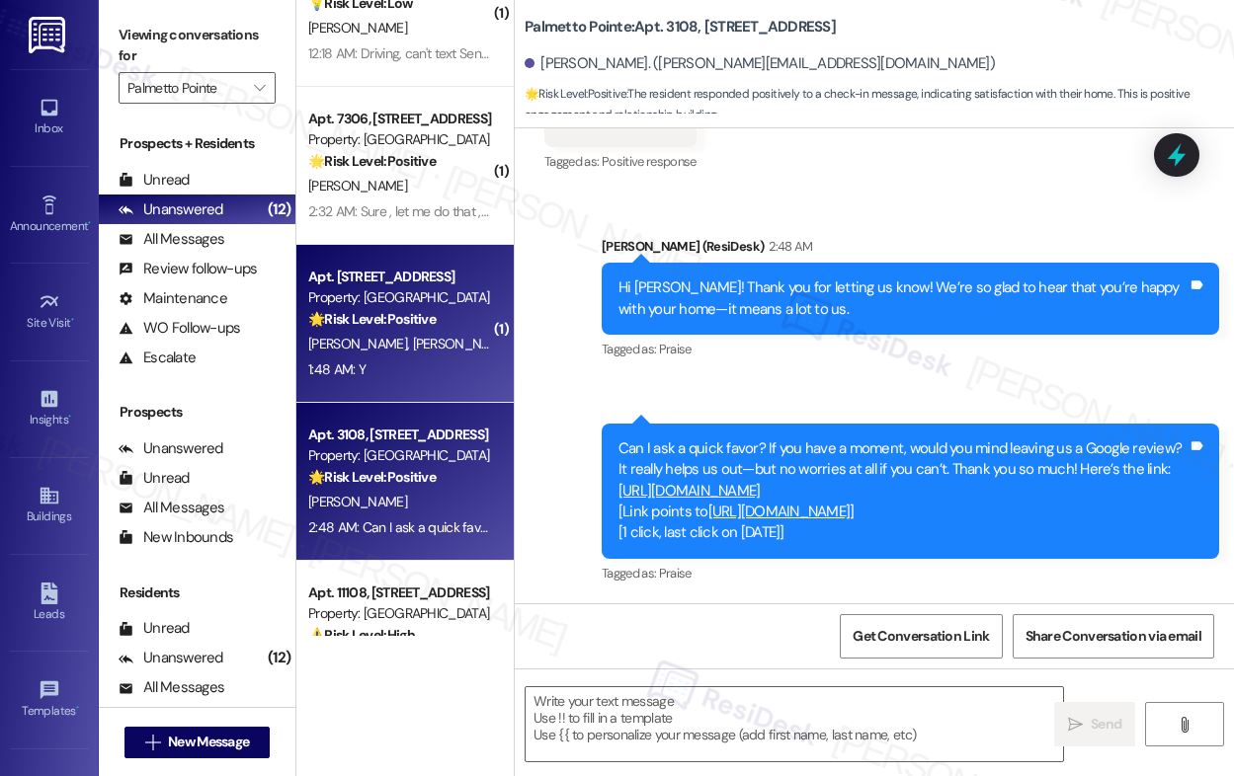
click at [440, 344] on span "S. Dhanabal" at bounding box center [462, 344] width 99 height 18
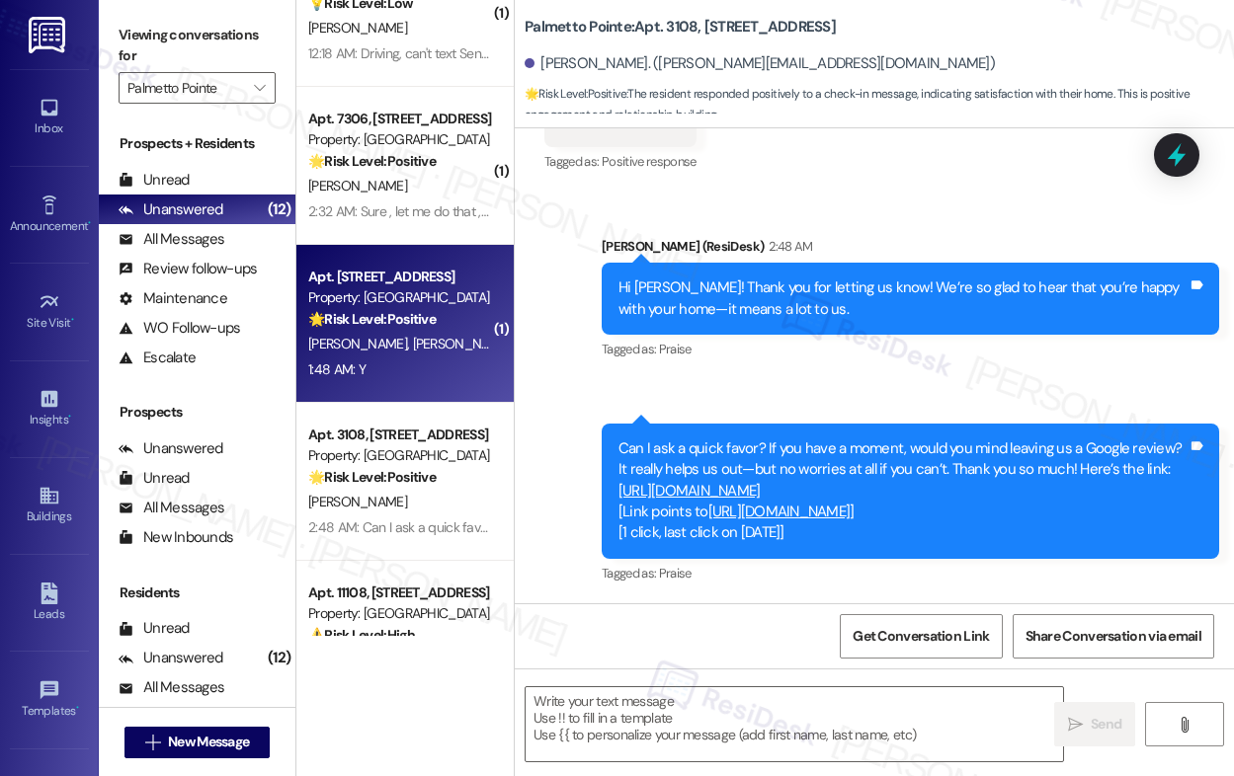
type textarea "Fetching suggested responses. Please feel free to read through the conversation…"
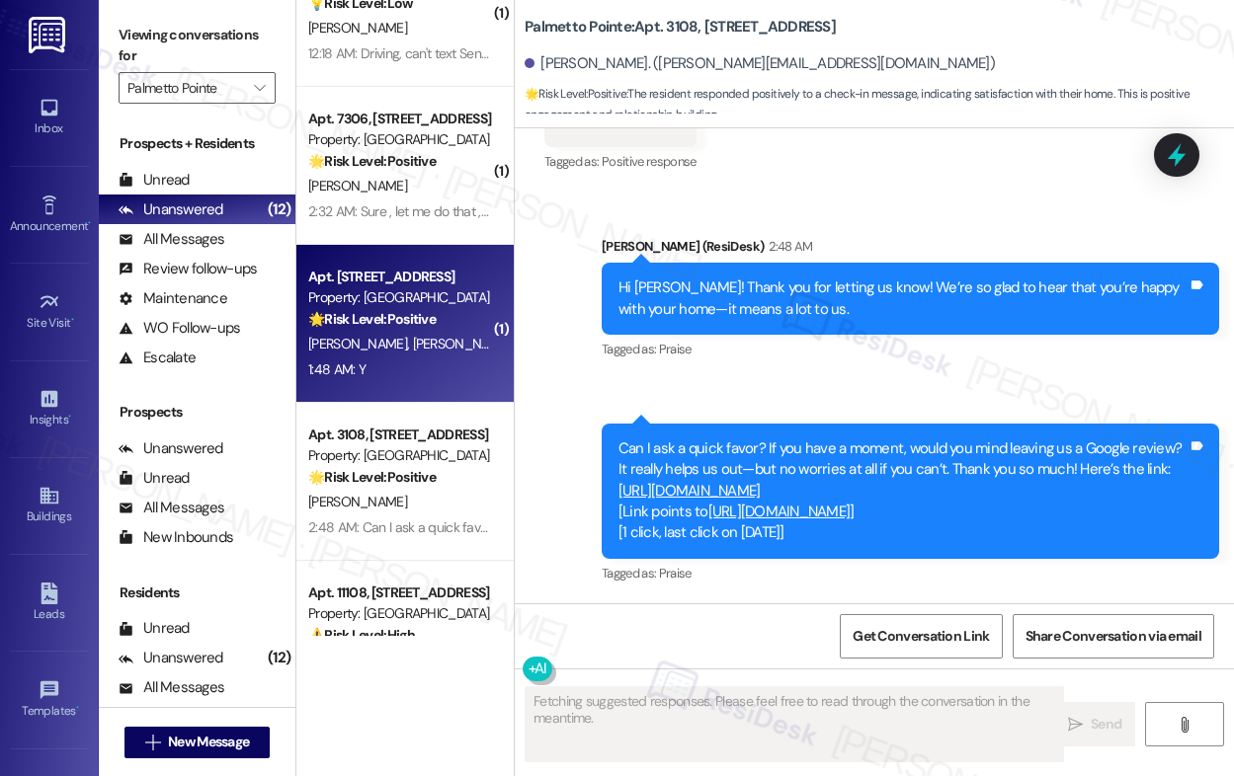
scroll to position [520, 0]
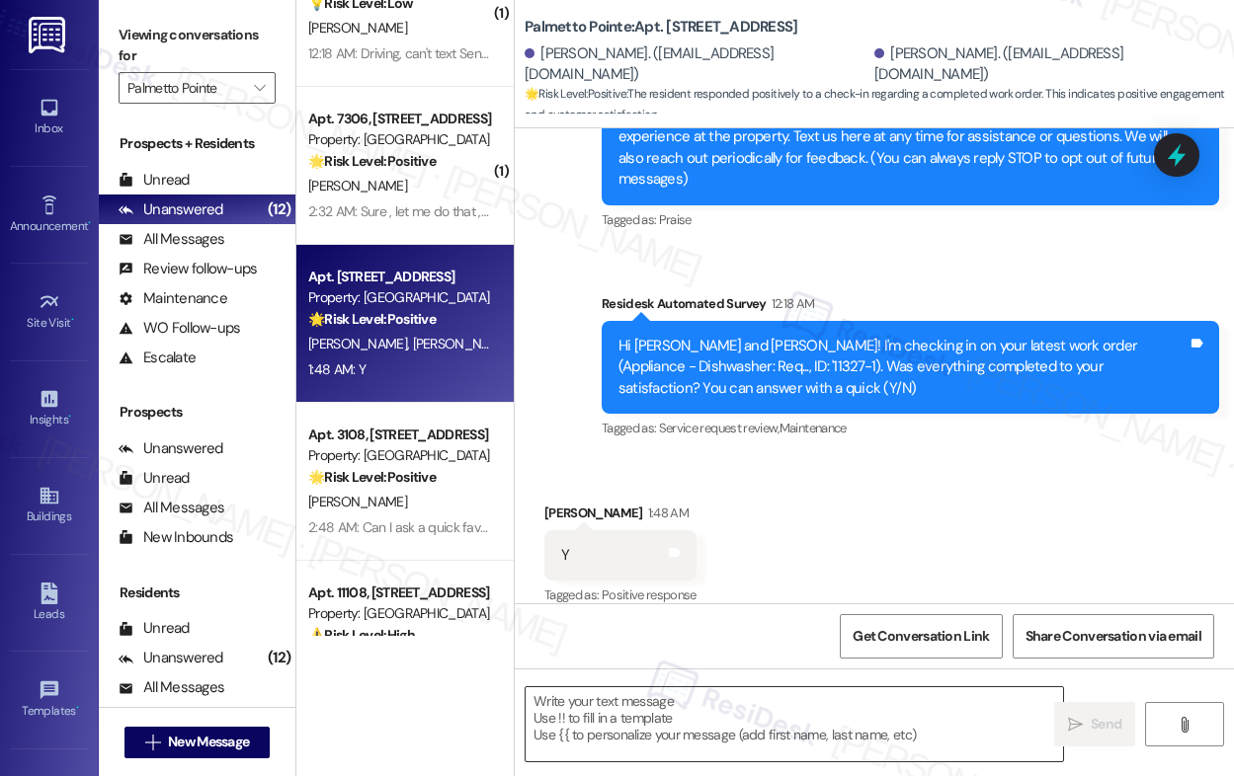
click at [700, 715] on textarea at bounding box center [793, 724] width 537 height 74
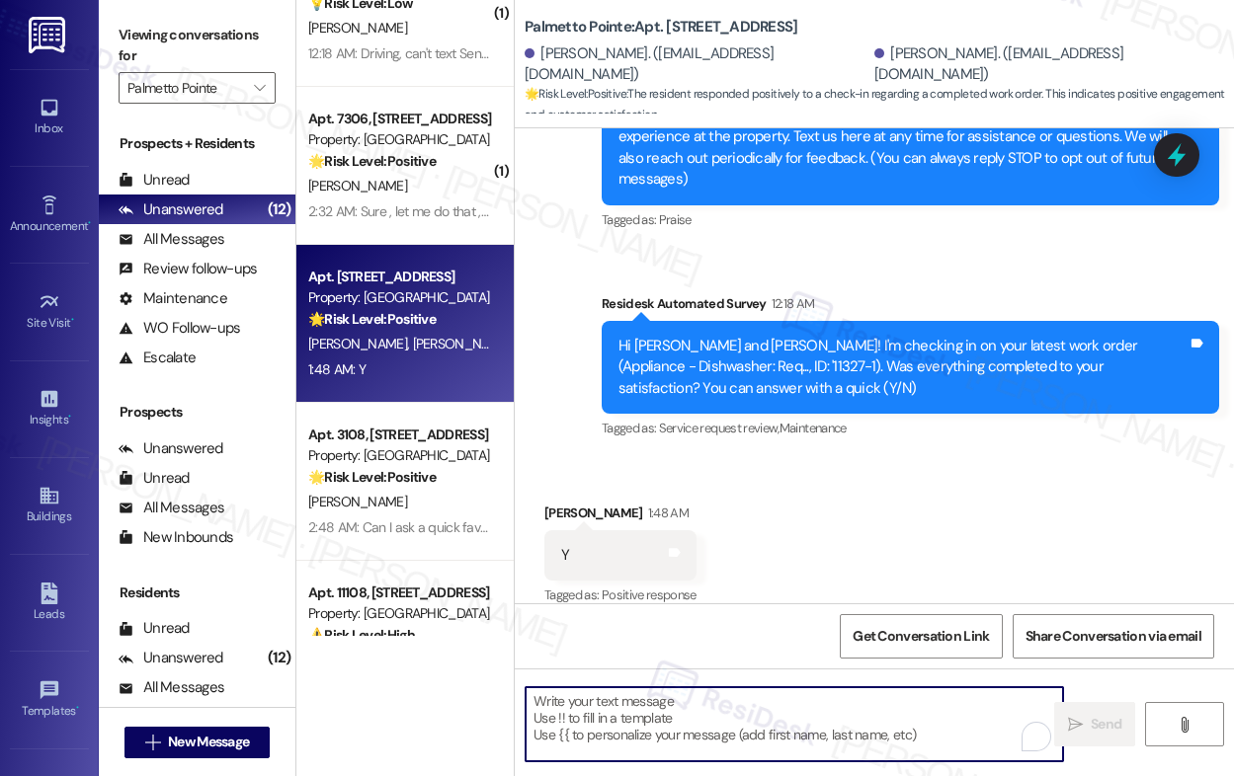
paste textarea "Hi {{first_name}}, I'm so glad to hear the work order was completed to your sat…"
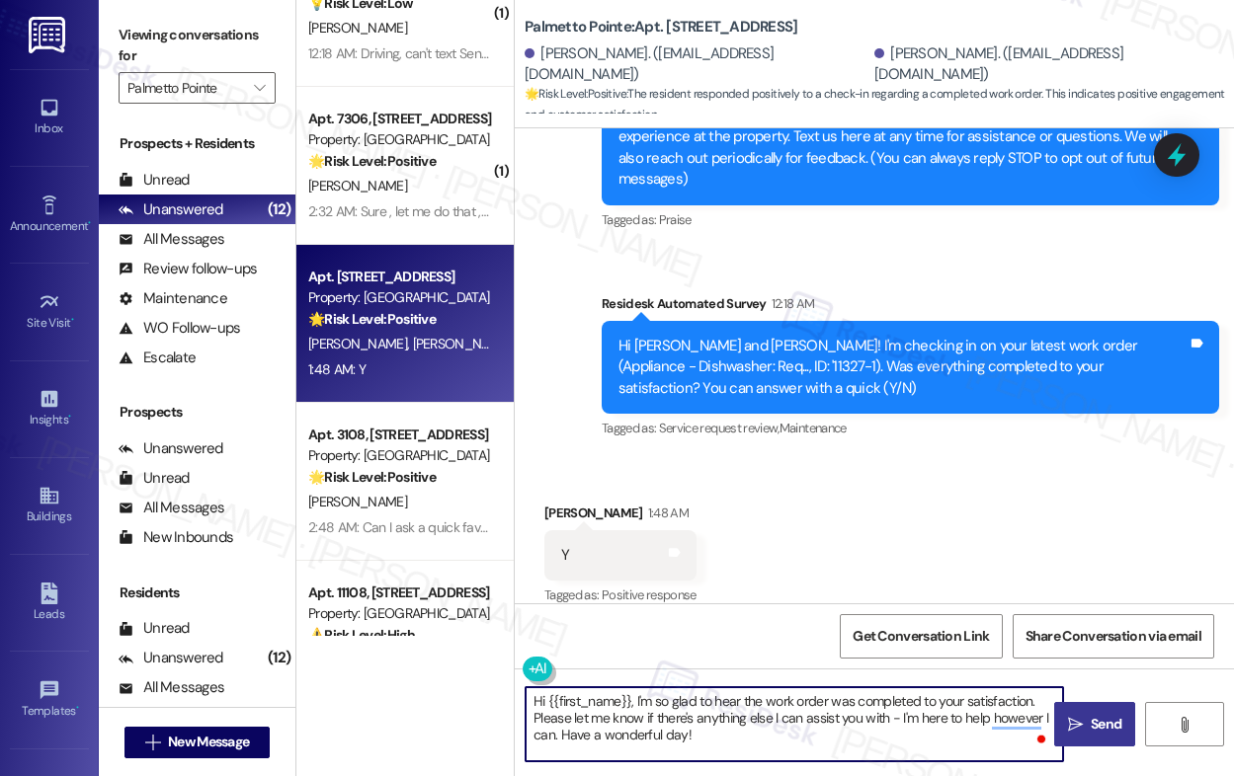
type textarea "Hi {{first_name}}, I'm so glad to hear the work order was completed to your sat…"
click at [1105, 730] on span "Send" at bounding box center [1105, 724] width 31 height 21
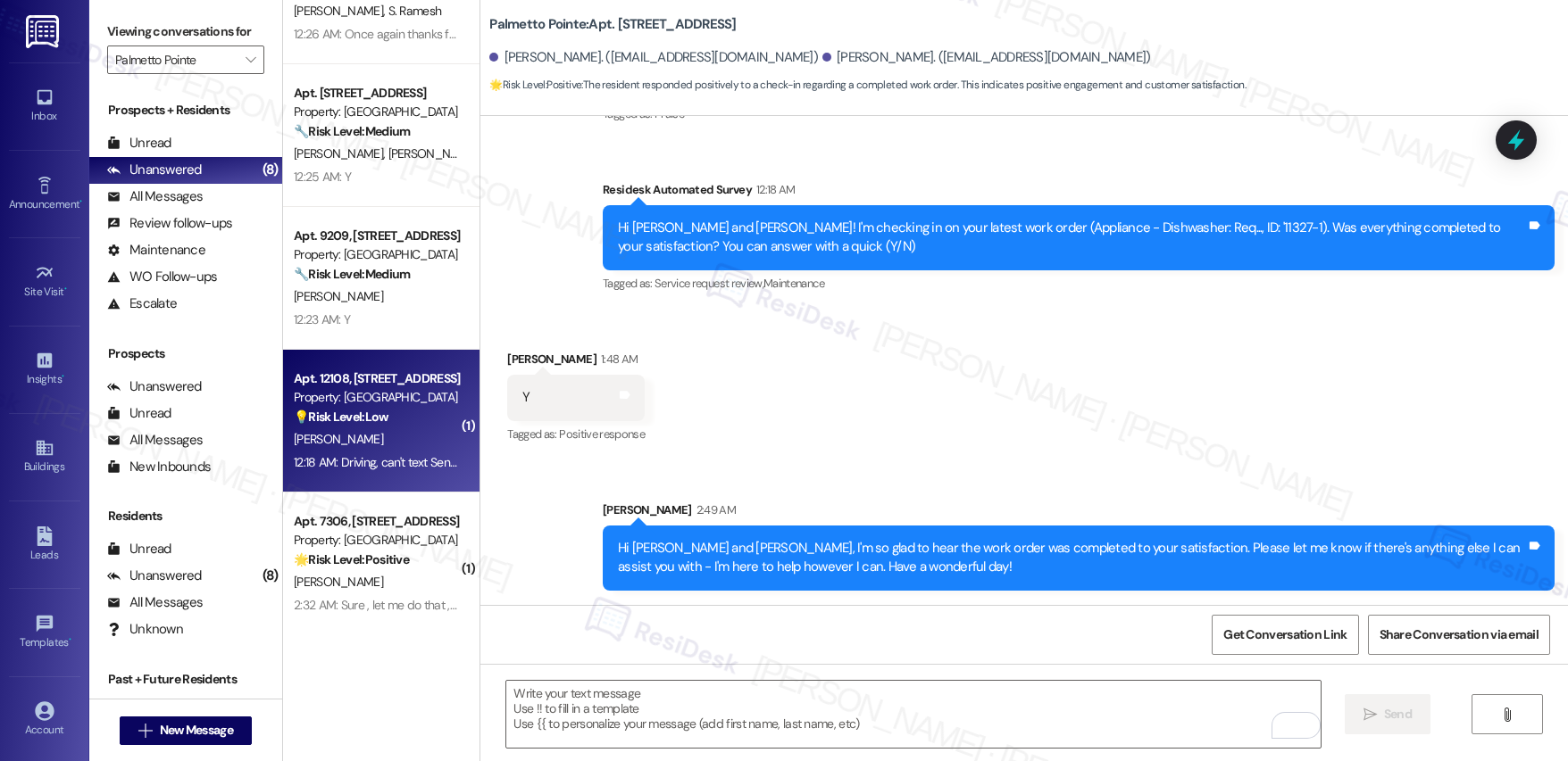
scroll to position [508, 0]
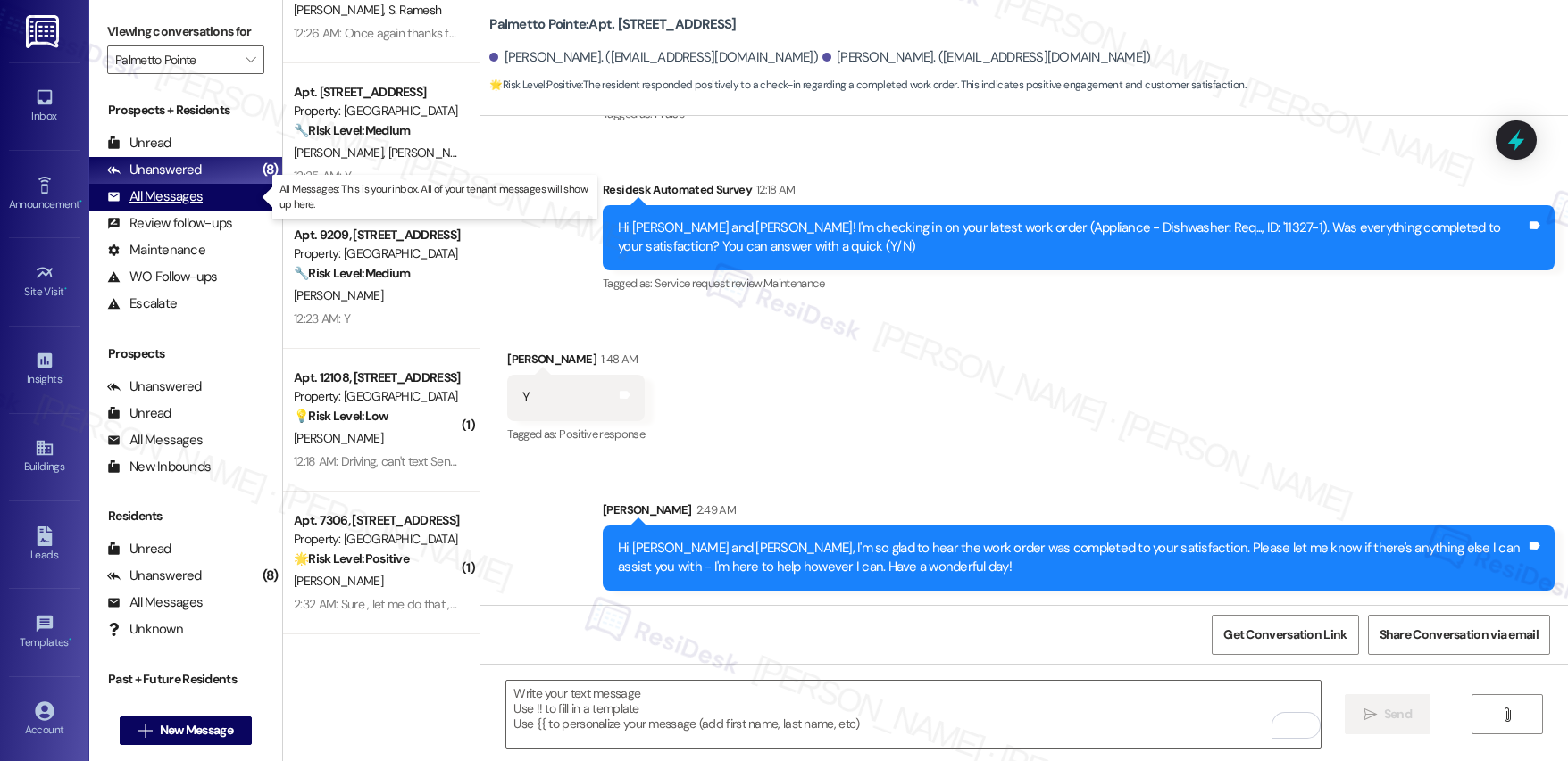
click at [161, 202] on div "All Messages" at bounding box center [156, 196] width 96 height 19
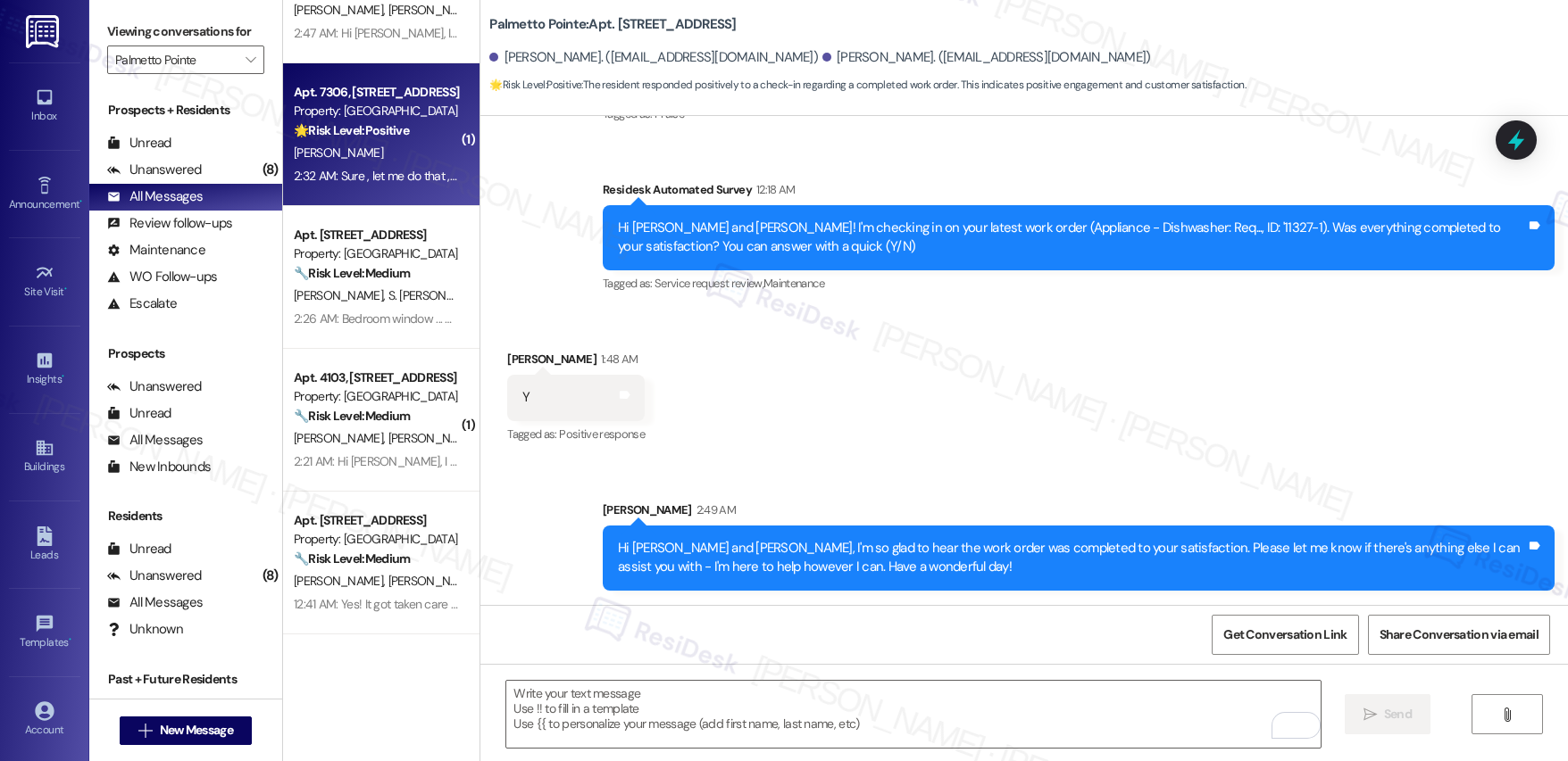
scroll to position [0, 0]
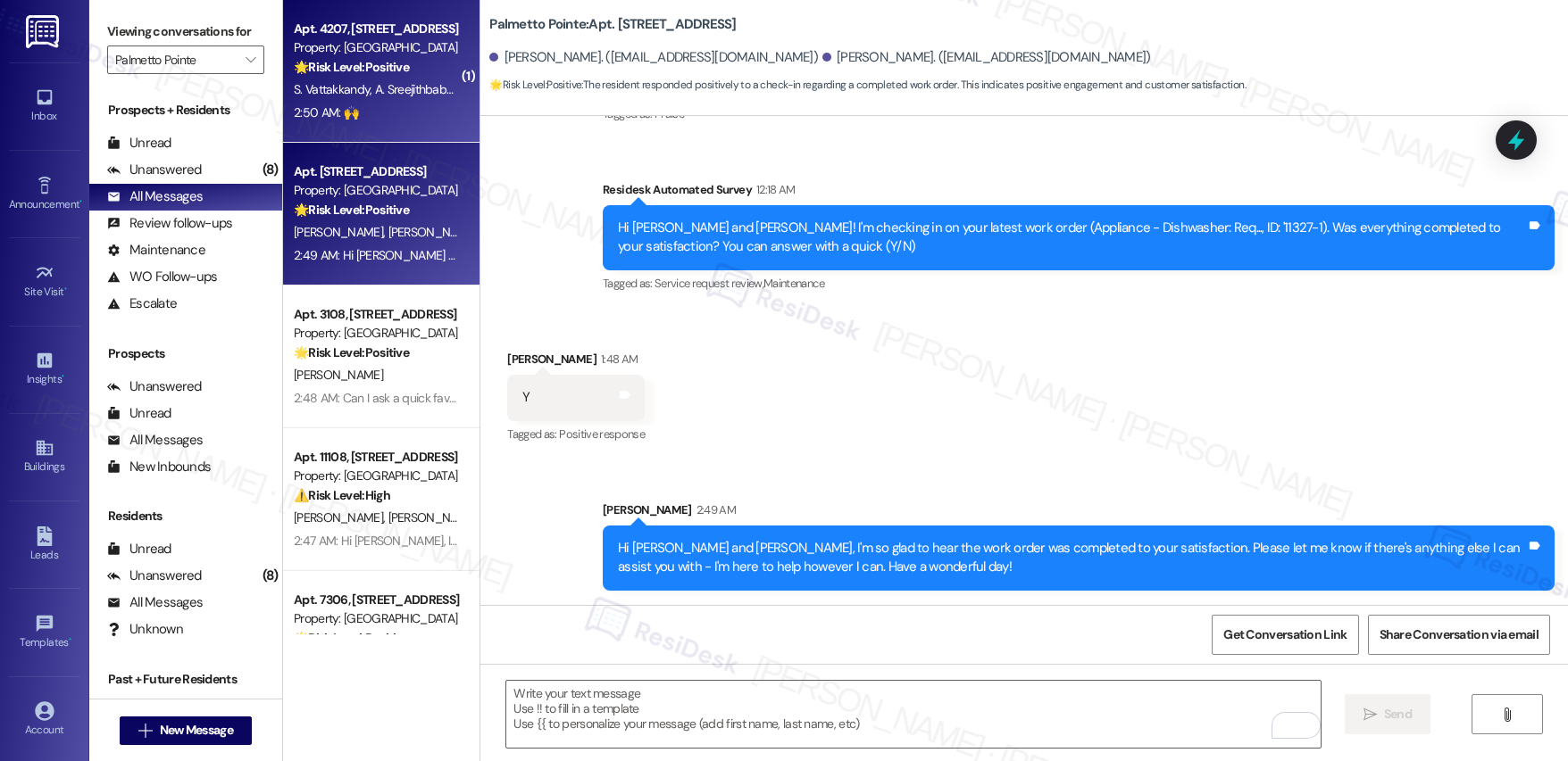
click at [396, 108] on div "2:50 AM: 🙌 2:50 AM: 🙌" at bounding box center [376, 113] width 169 height 23
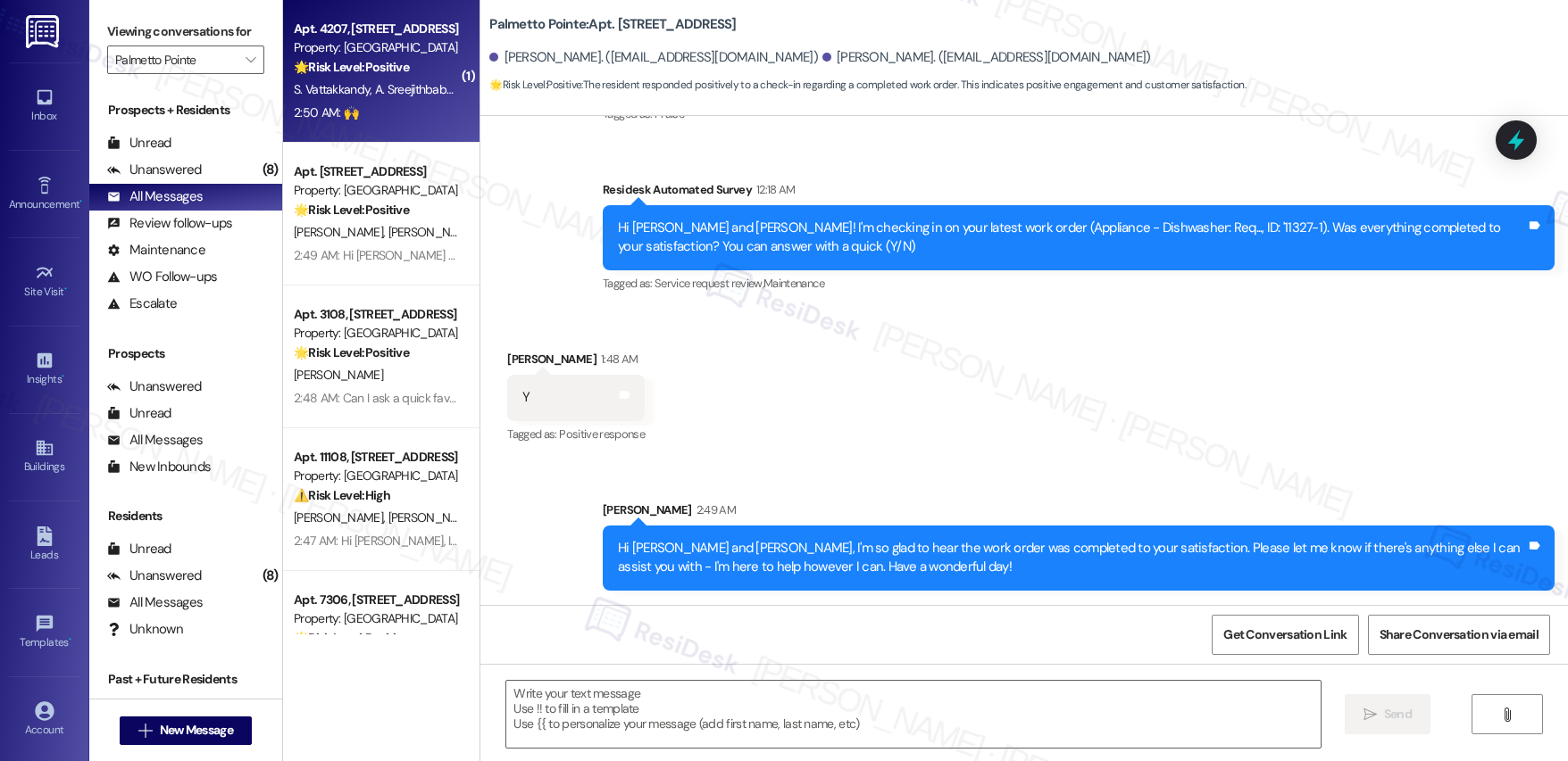
type textarea "Fetching suggested responses. Please feel free to read through the conversation…"
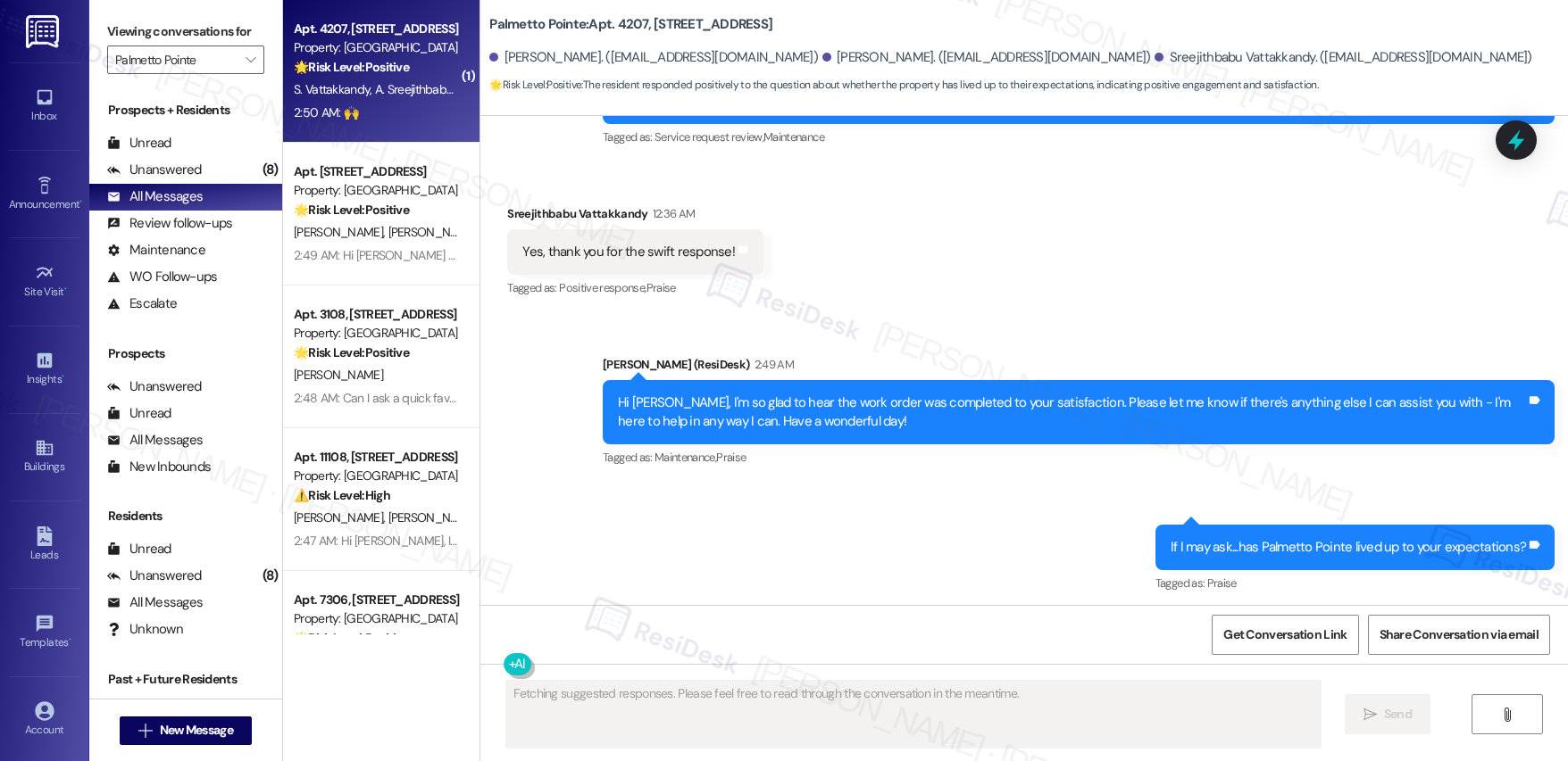
scroll to position [782, 0]
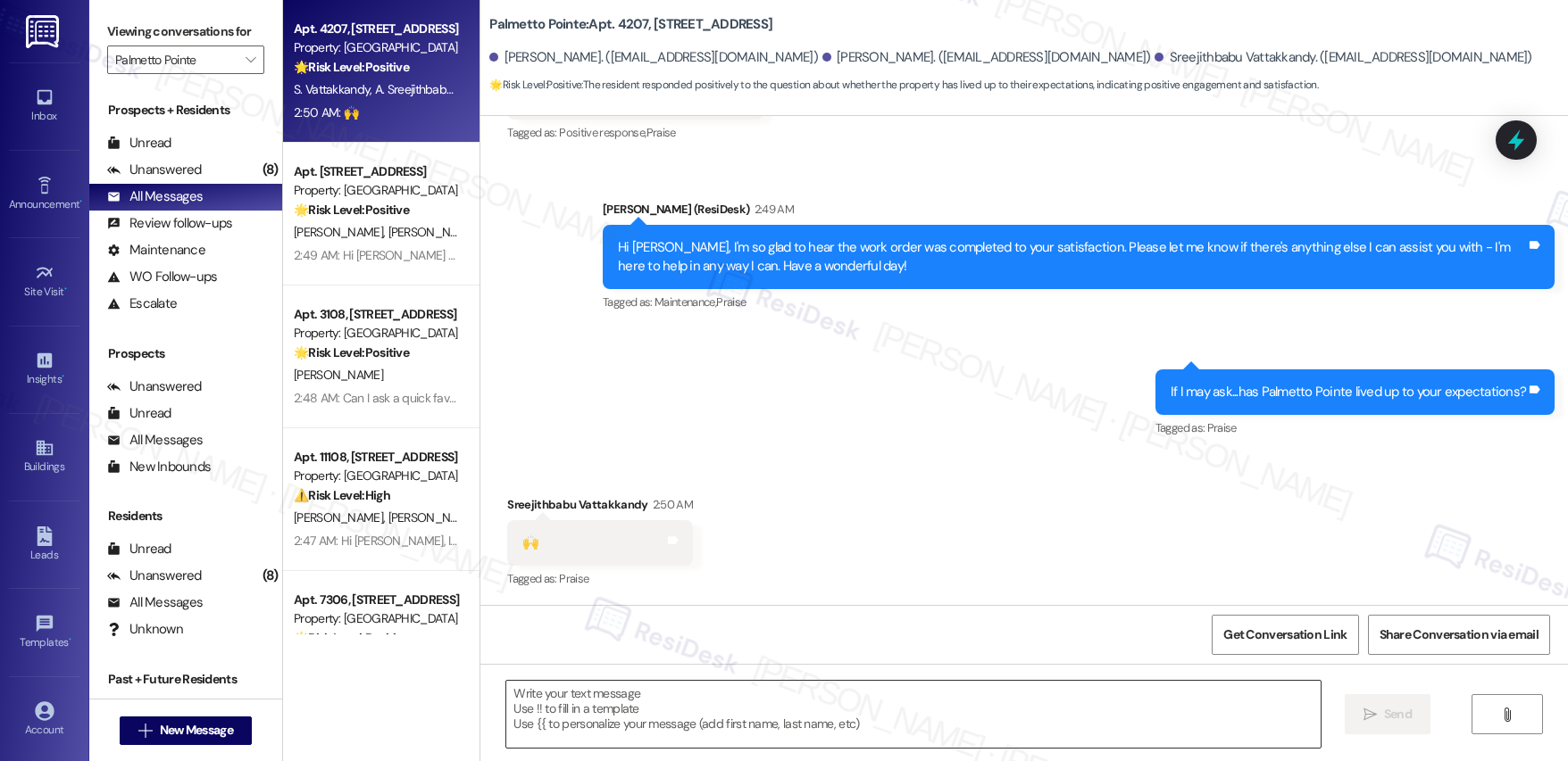
click at [549, 700] on textarea at bounding box center [913, 715] width 814 height 67
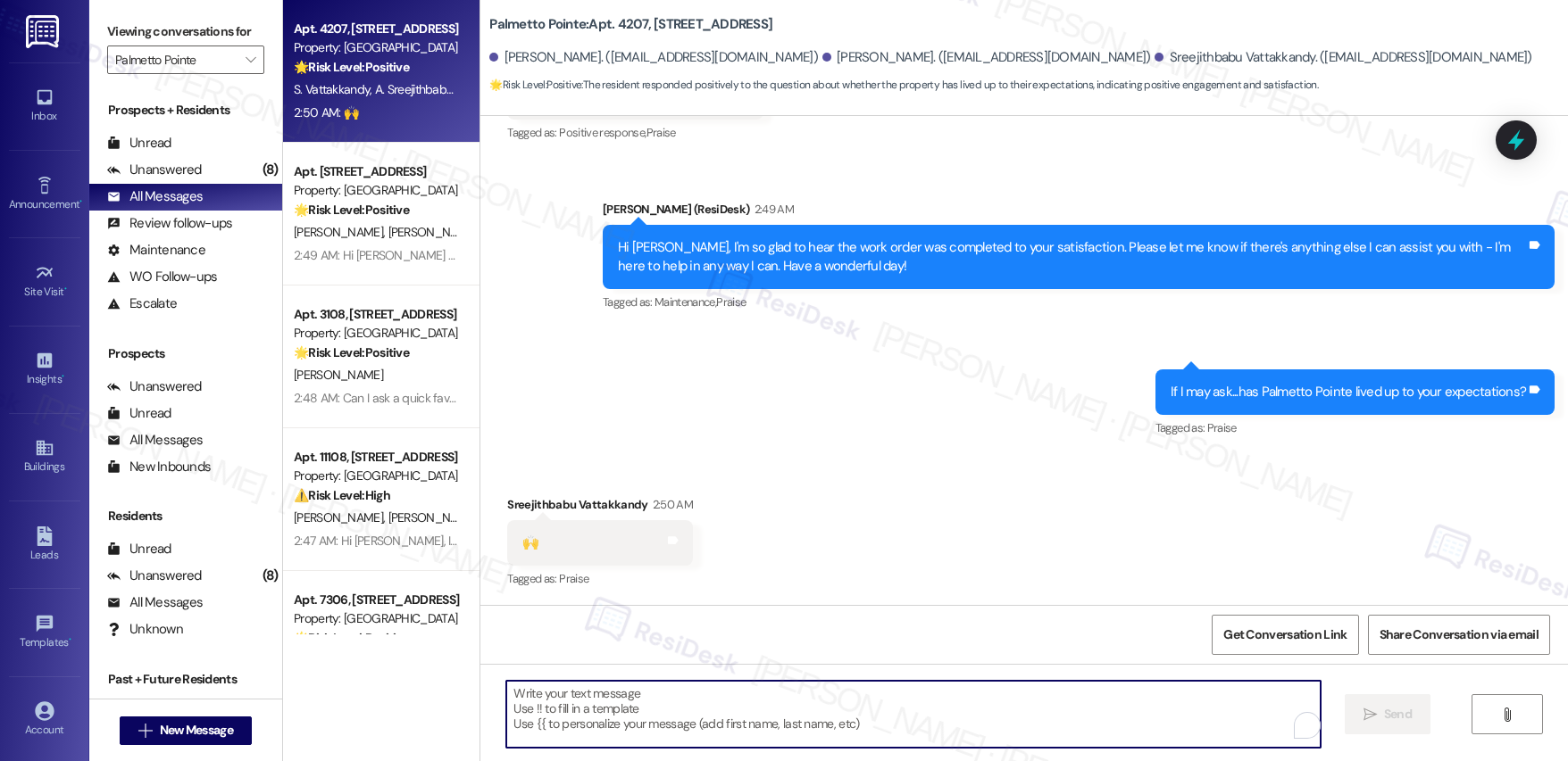
click at [518, 504] on div "Sreejithbabu Vattakkandy 2:50 AM" at bounding box center [600, 508] width 185 height 25
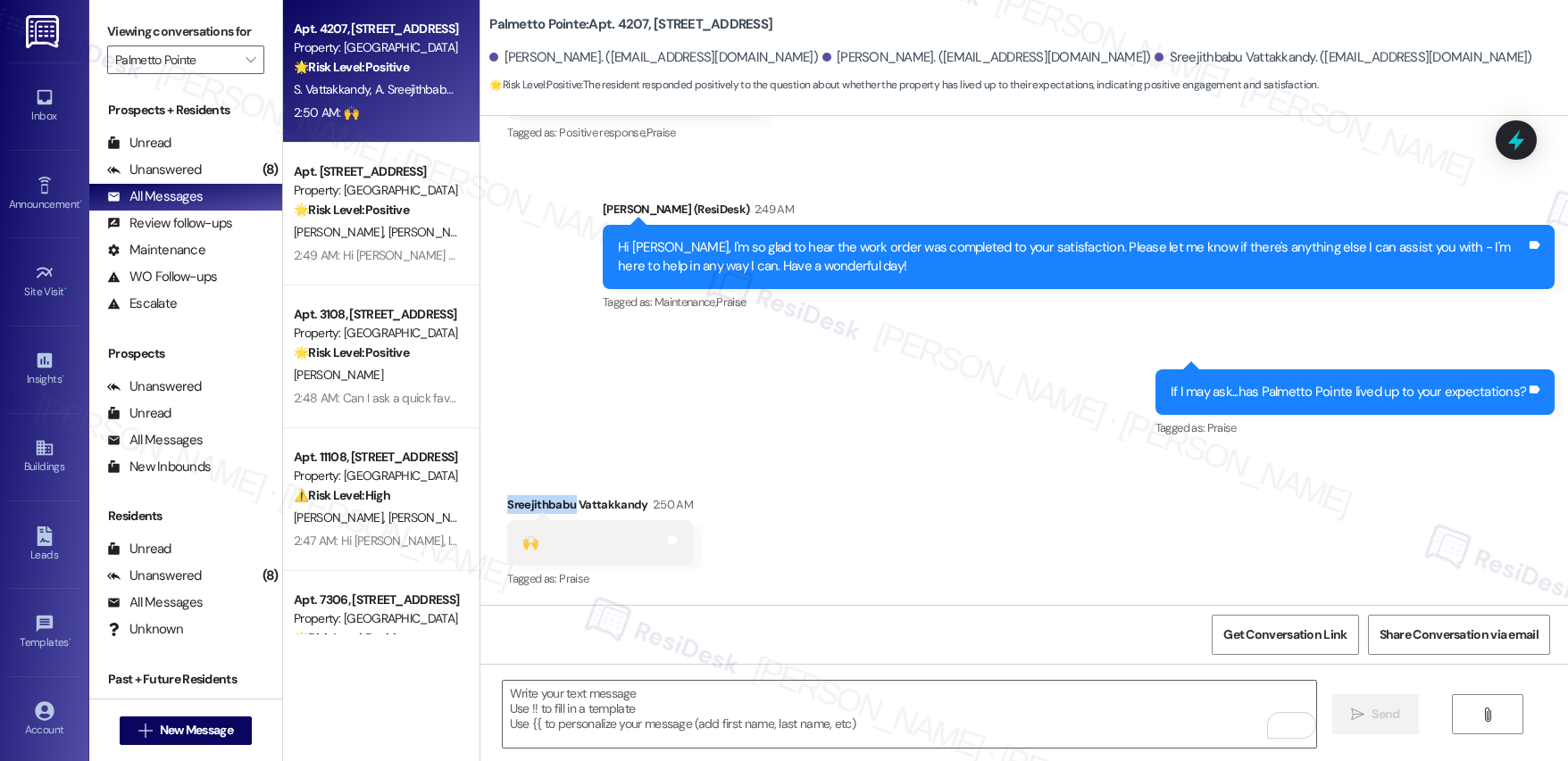
click at [518, 504] on div "Sreejithbabu Vattakkandy 2:50 AM" at bounding box center [600, 508] width 185 height 25
copy div "Sreejithbabu"
click at [604, 700] on textarea "To enrich screen reader interactions, please activate Accessibility in Grammarl…" at bounding box center [910, 715] width 814 height 67
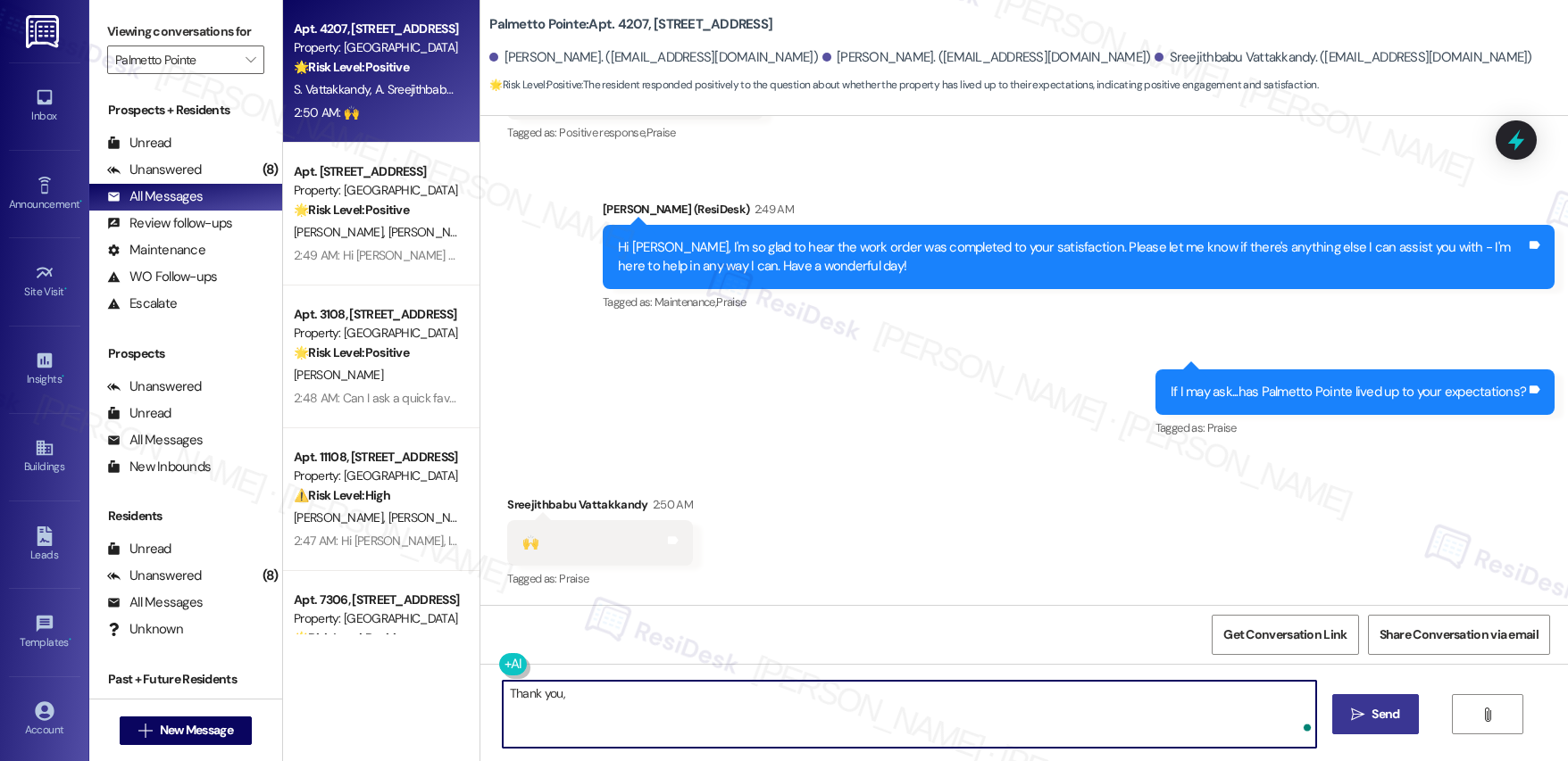
paste textarea "Sreejithbabu"
type textarea "Thank you, Sreejithbabu! ☺️"
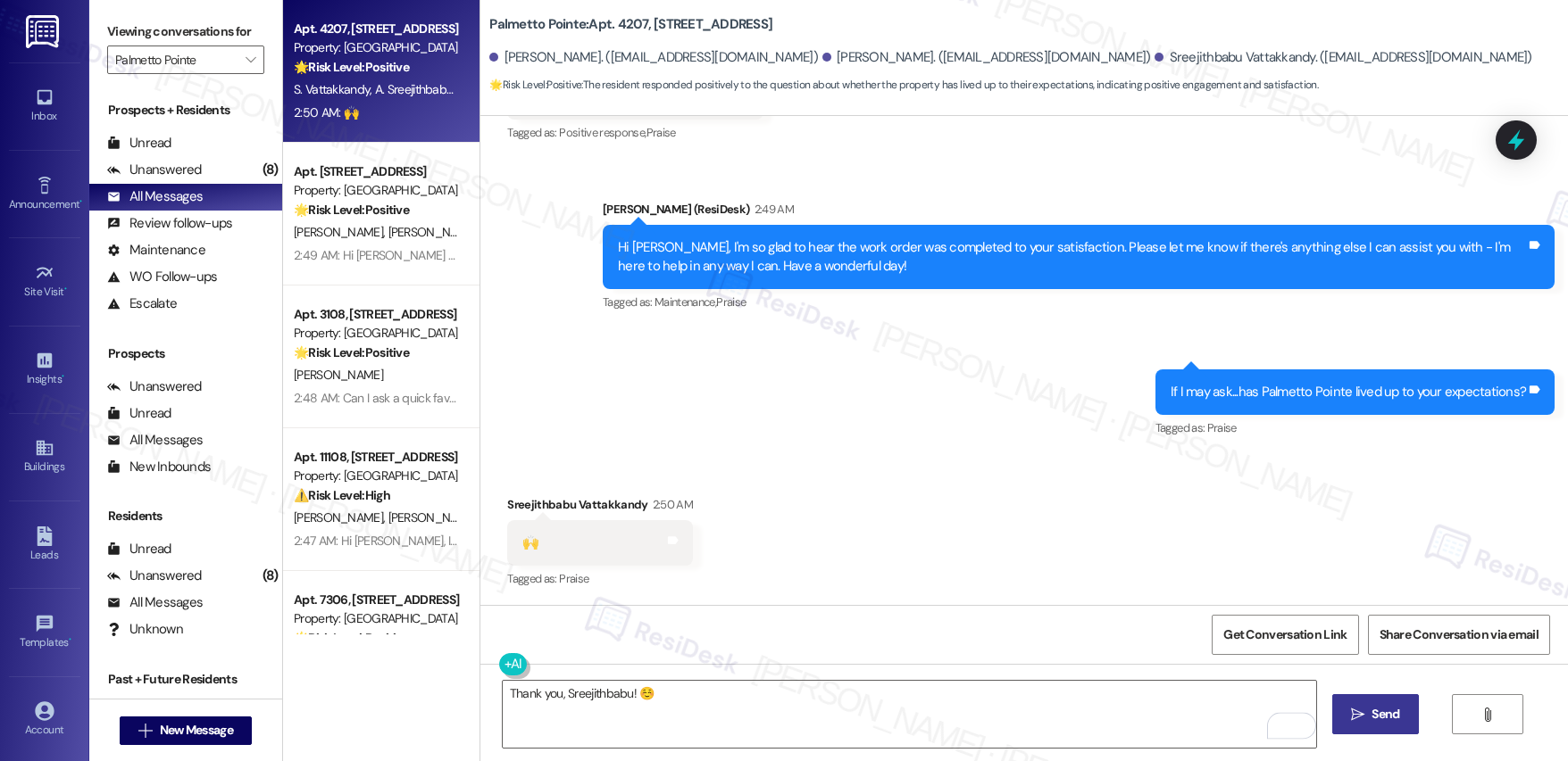
click at [1115, 700] on button " Send" at bounding box center [1376, 714] width 87 height 40
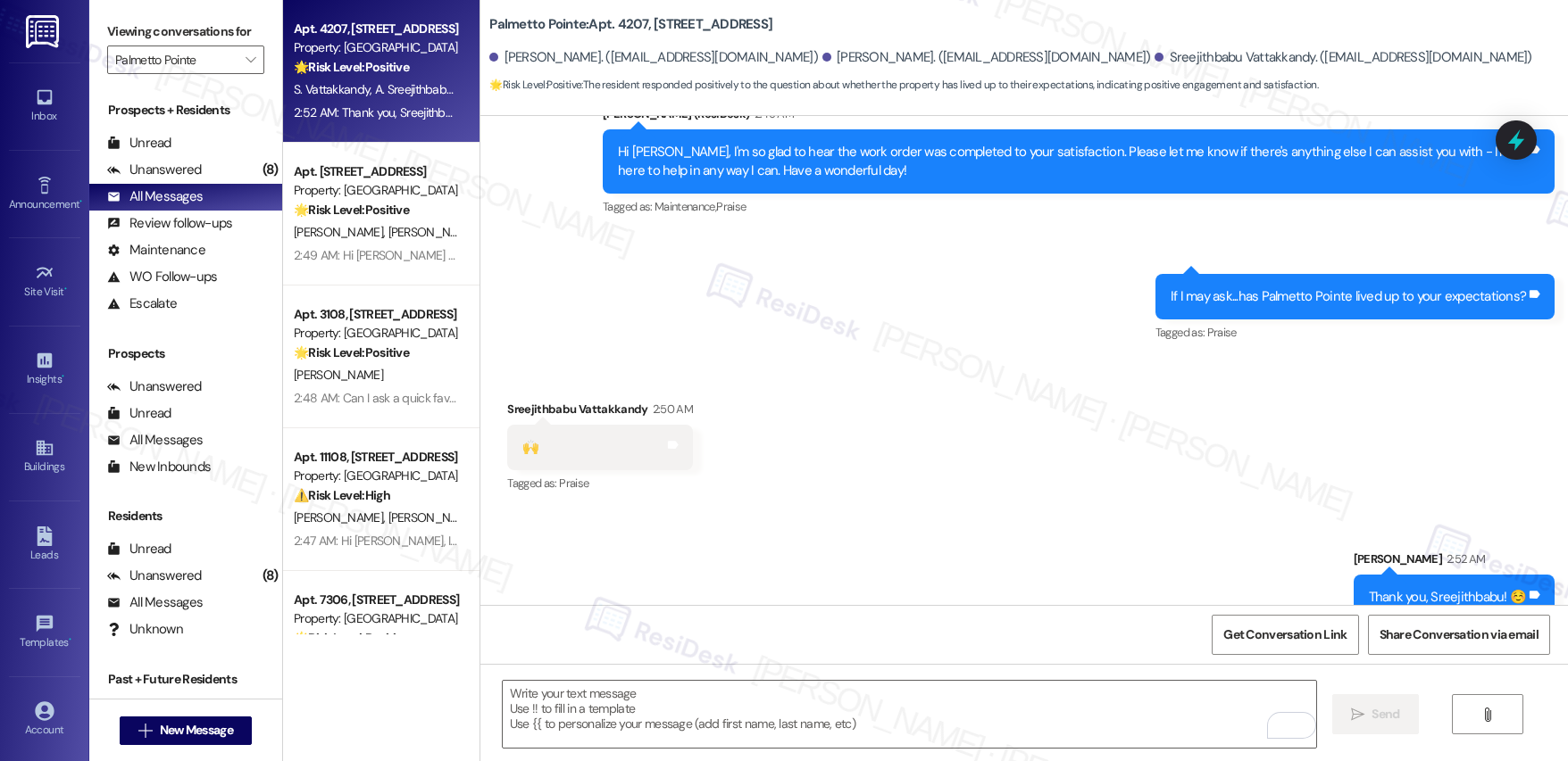
scroll to position [907, 0]
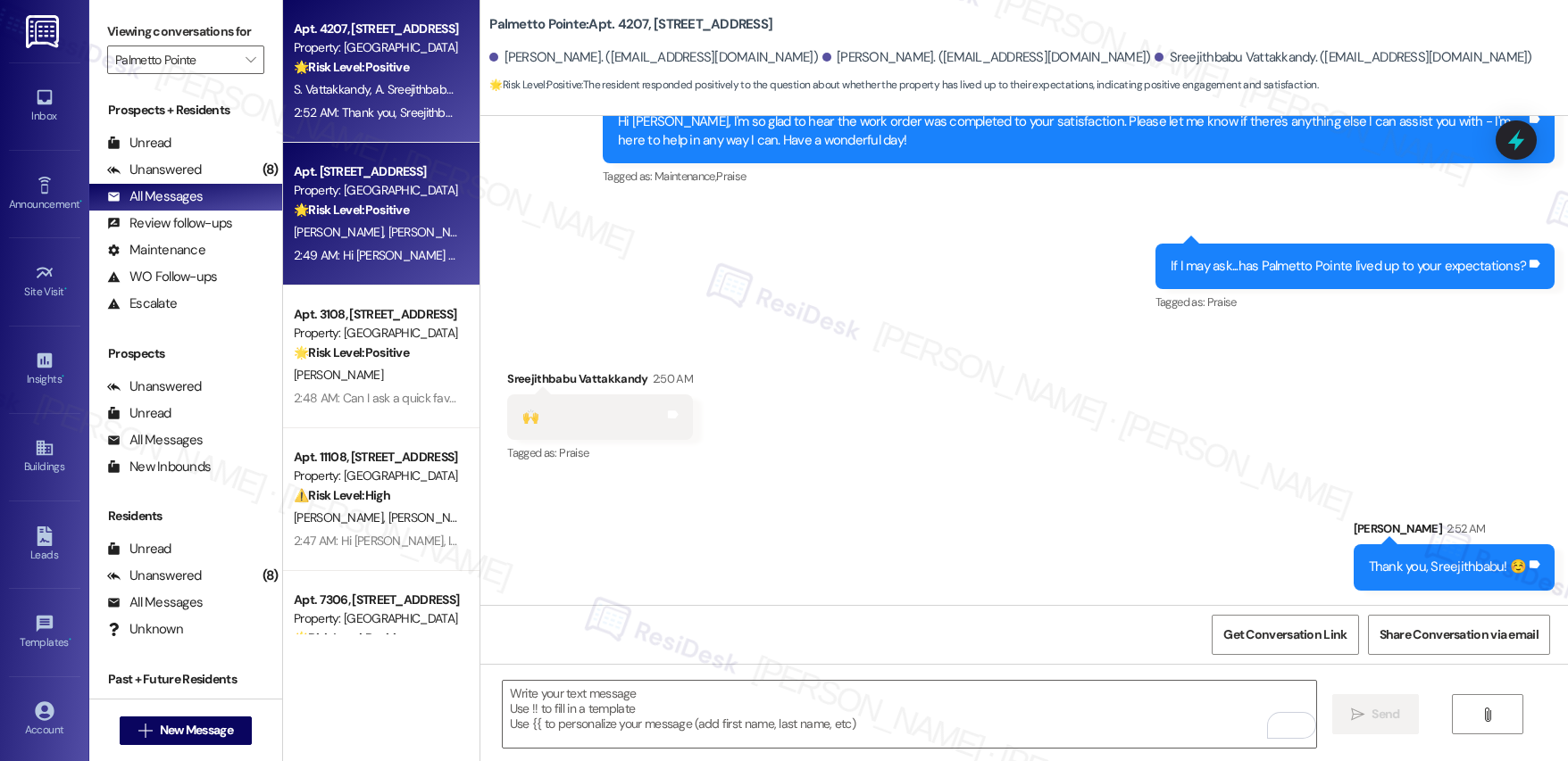
click at [389, 230] on span "S. Dhanabal" at bounding box center [433, 232] width 90 height 16
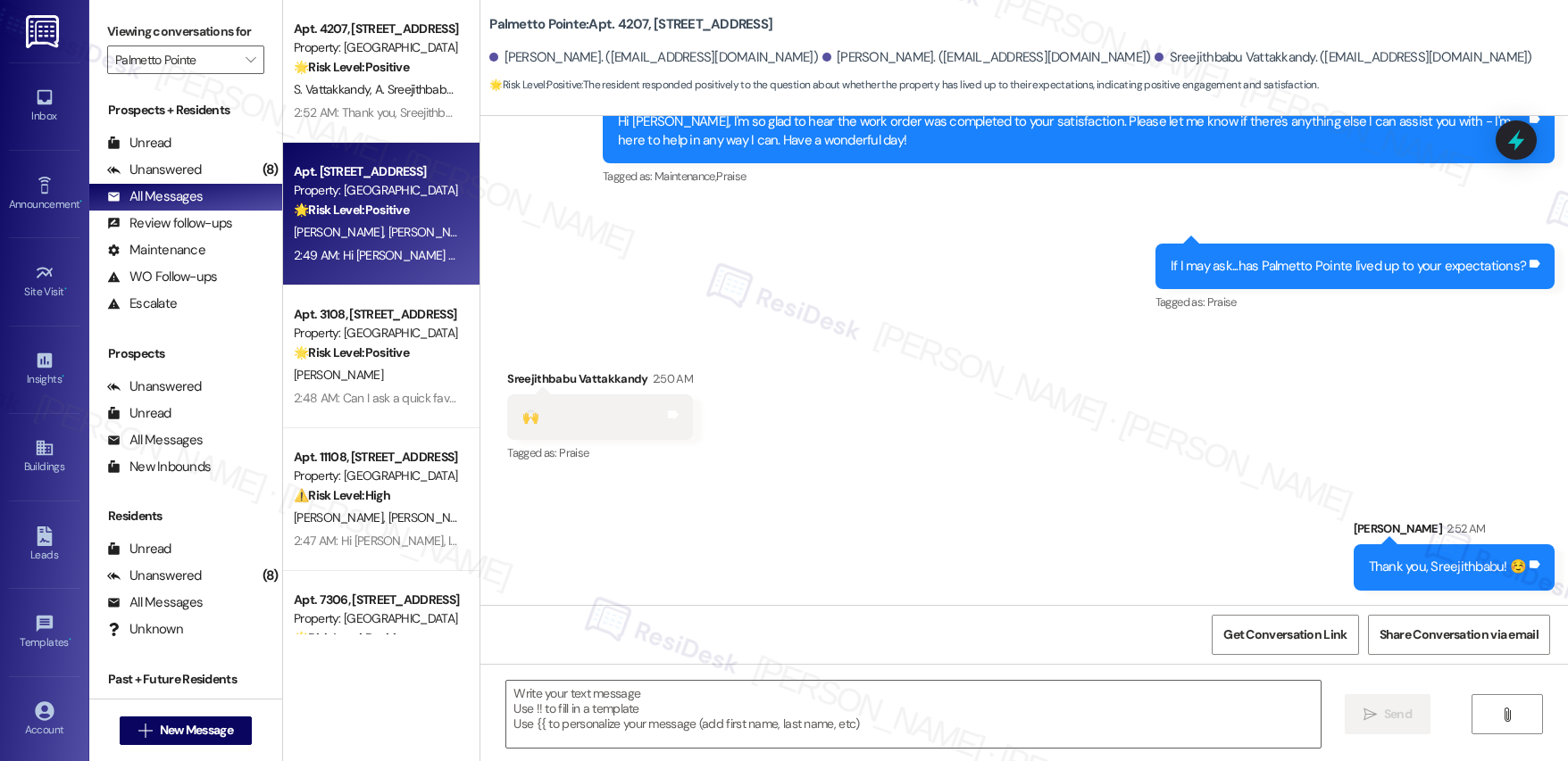
type textarea "Fetching suggested responses. Please feel free to read through the conversation…"
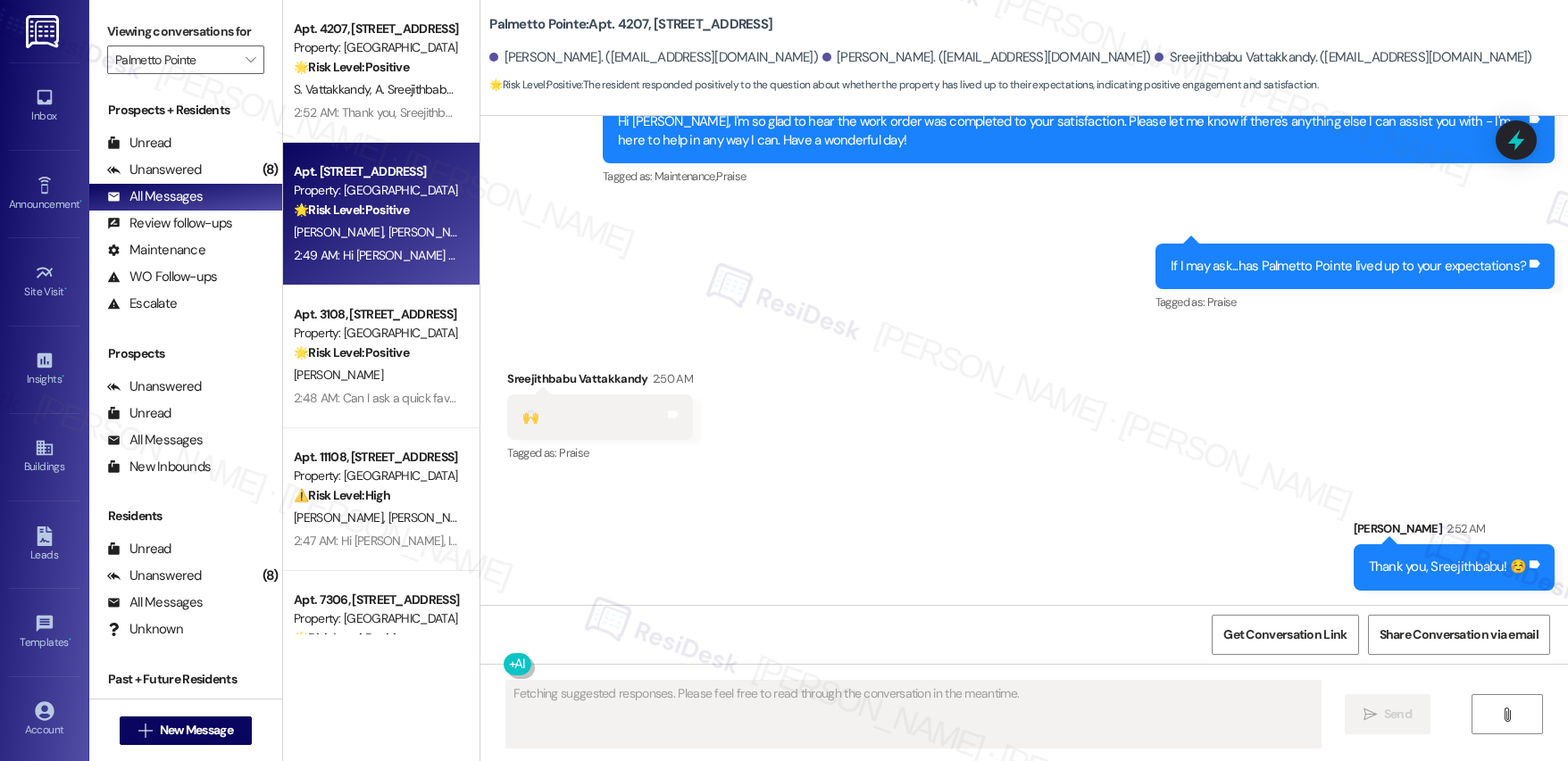
scroll to position [542, 0]
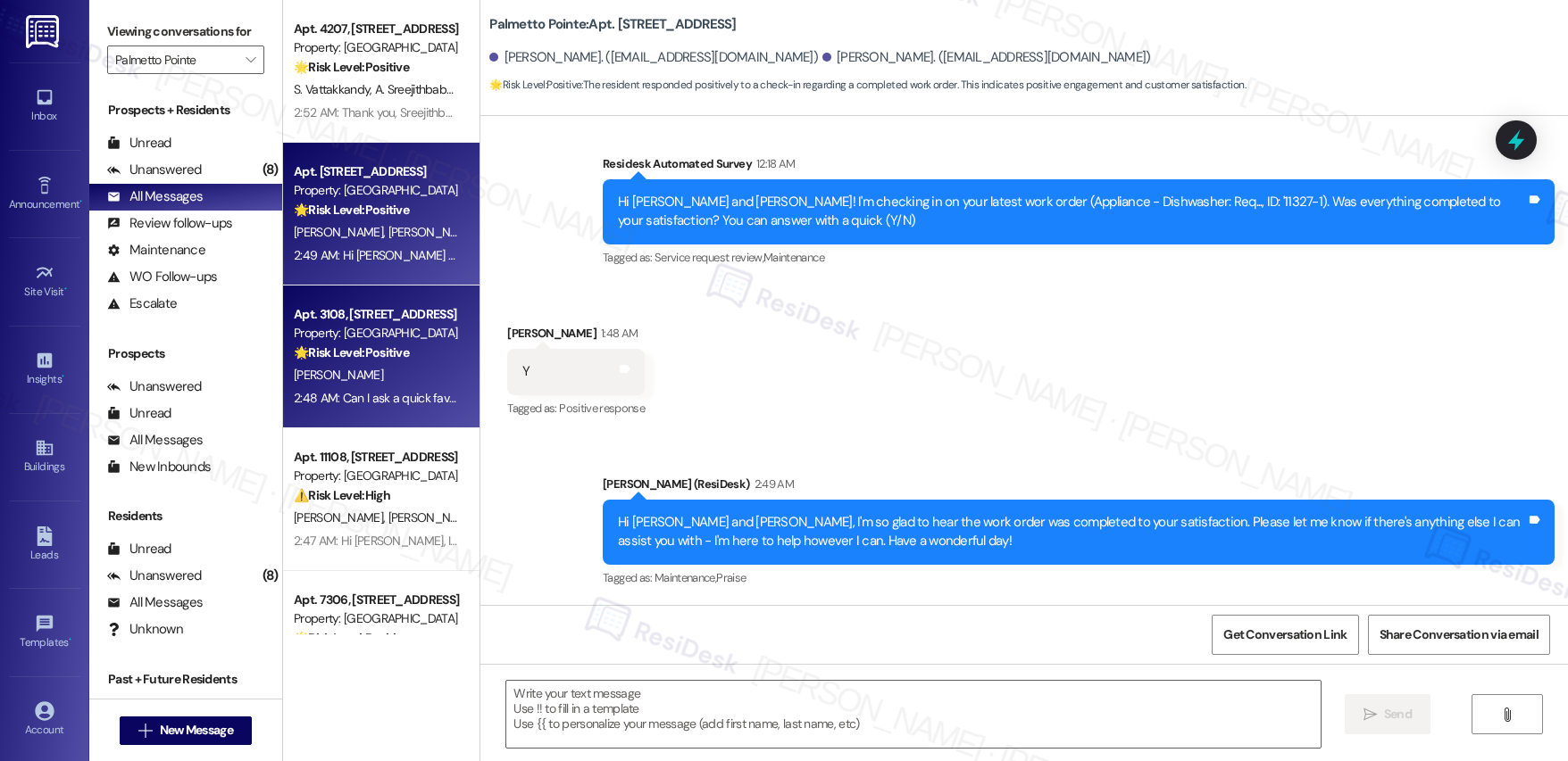
click at [386, 327] on div "Property: [GEOGRAPHIC_DATA]" at bounding box center [376, 334] width 165 height 19
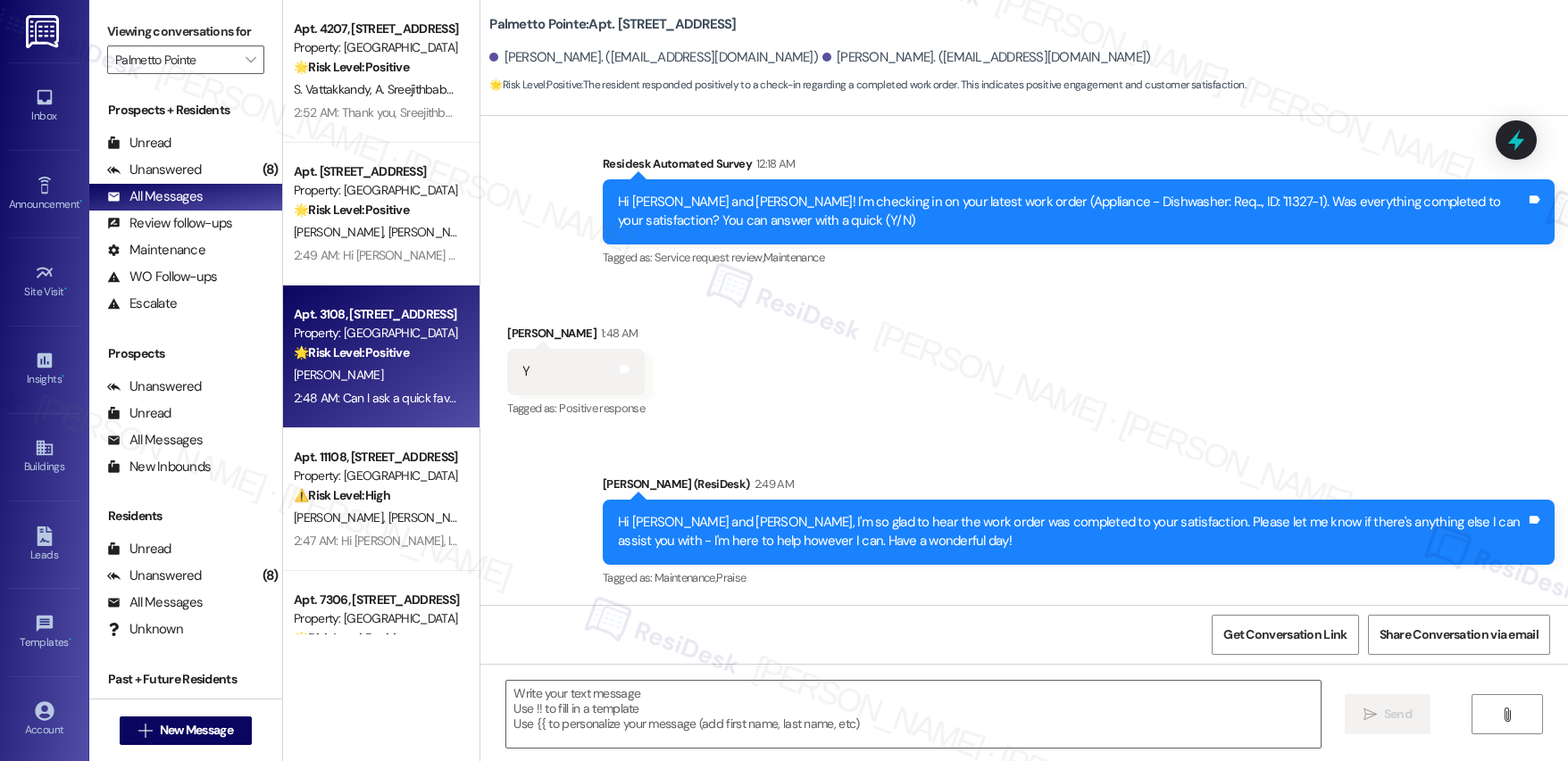
type textarea "Fetching suggested responses. Please feel free to read through the conversation…"
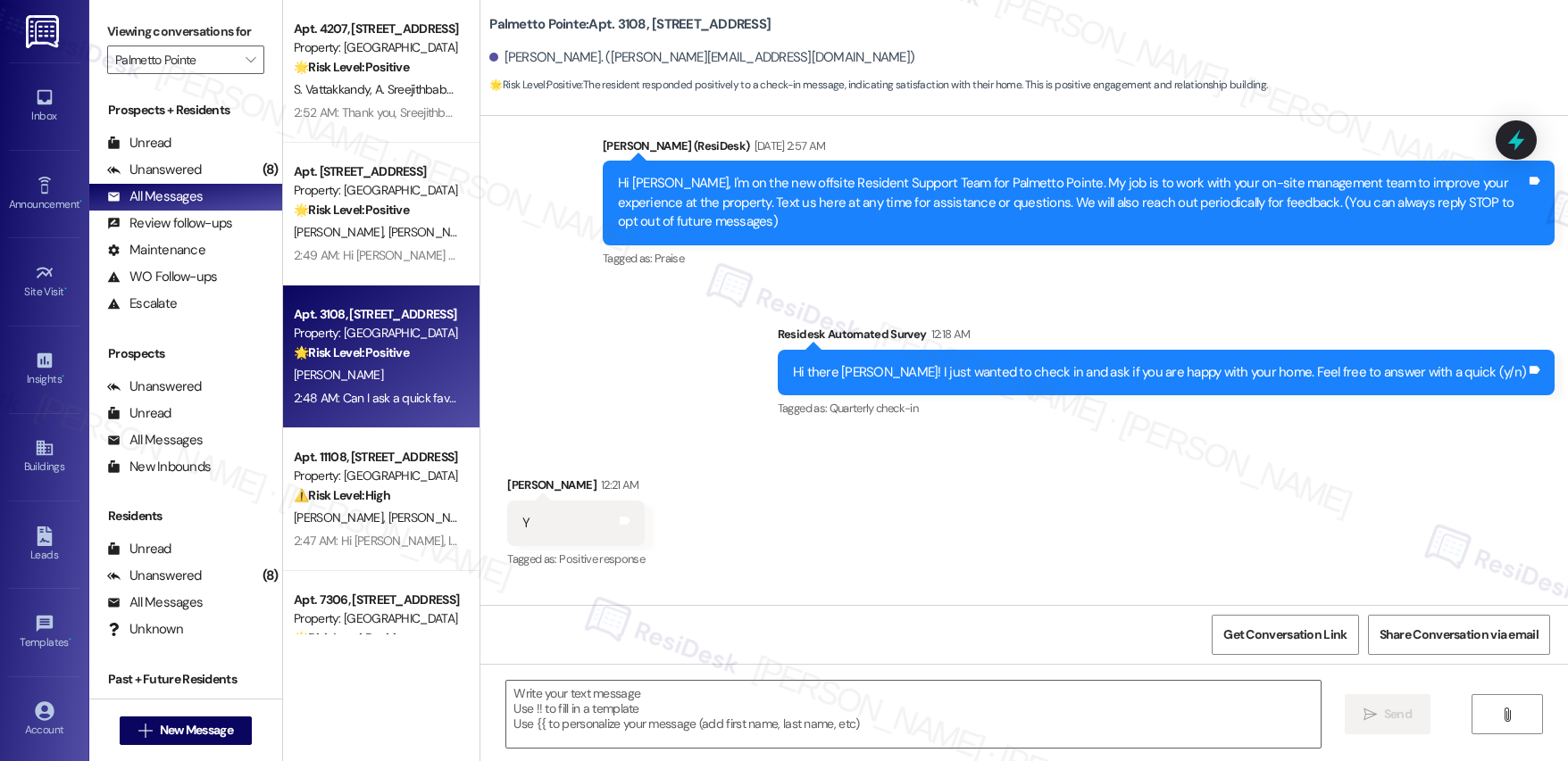
scroll to position [688, 0]
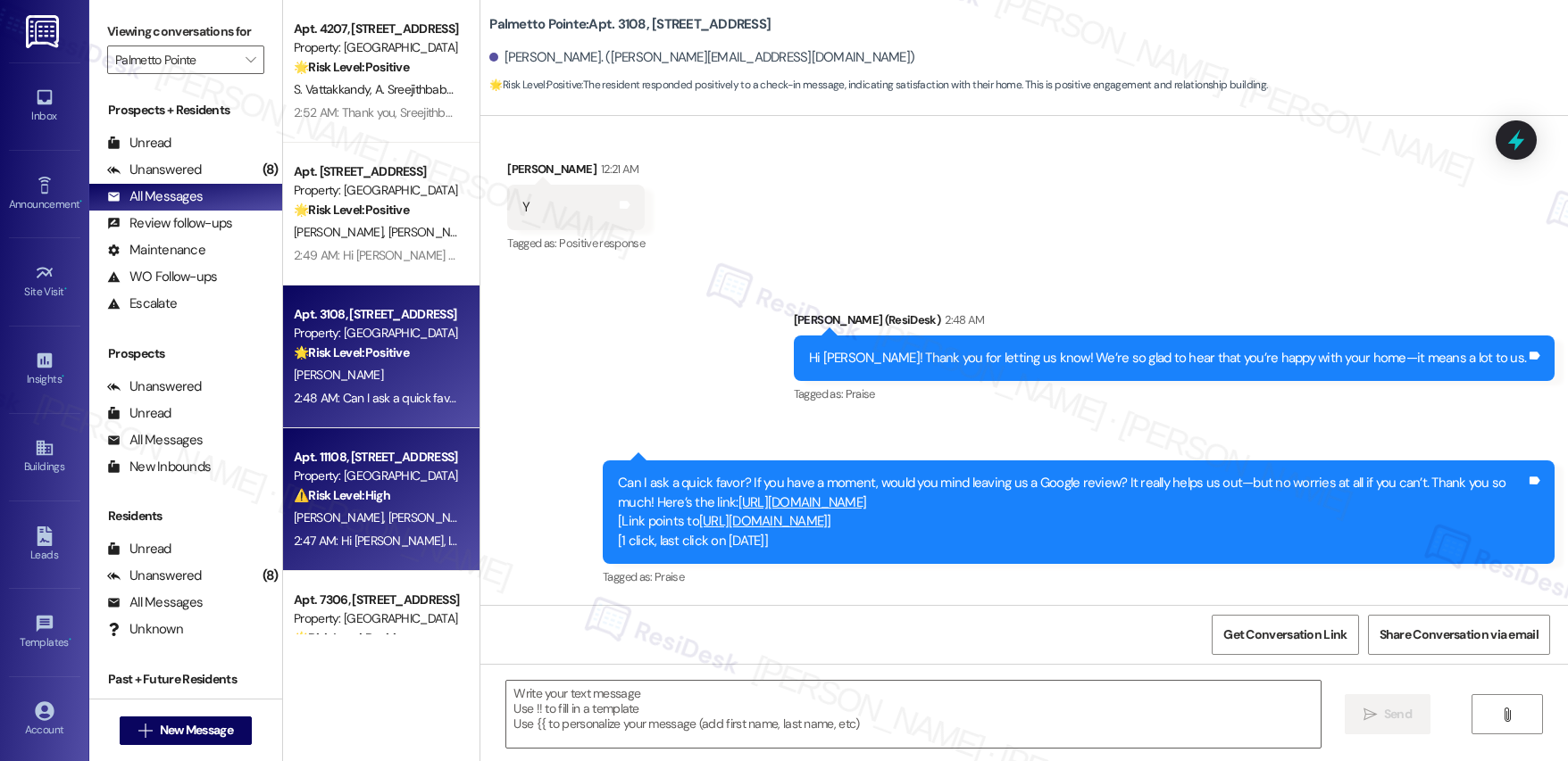
click at [340, 528] on div "L. Burgess J. Harber" at bounding box center [376, 518] width 169 height 23
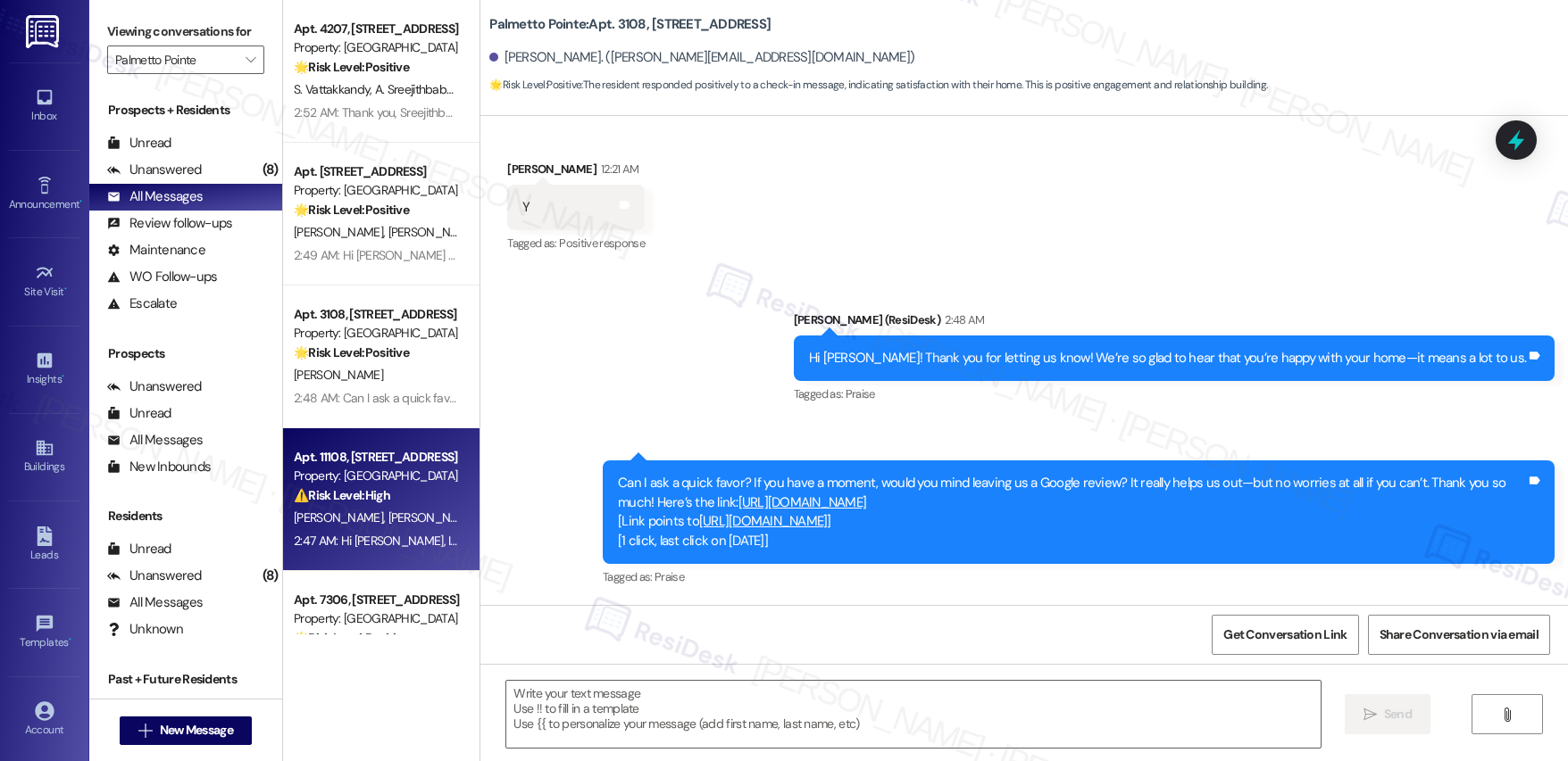
type textarea "Fetching suggested responses. Please feel free to read through the conversation…"
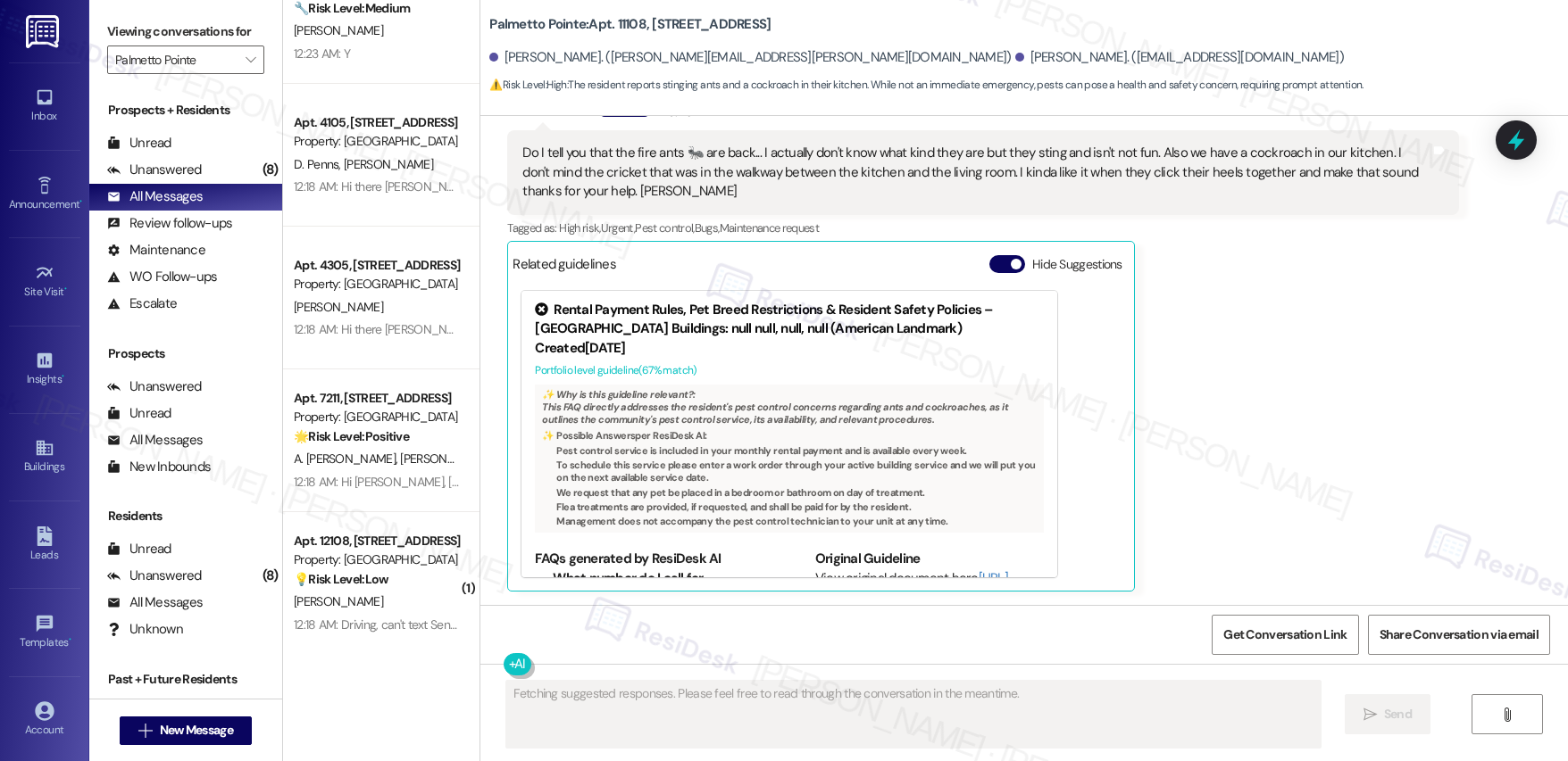
scroll to position [2421, 0]
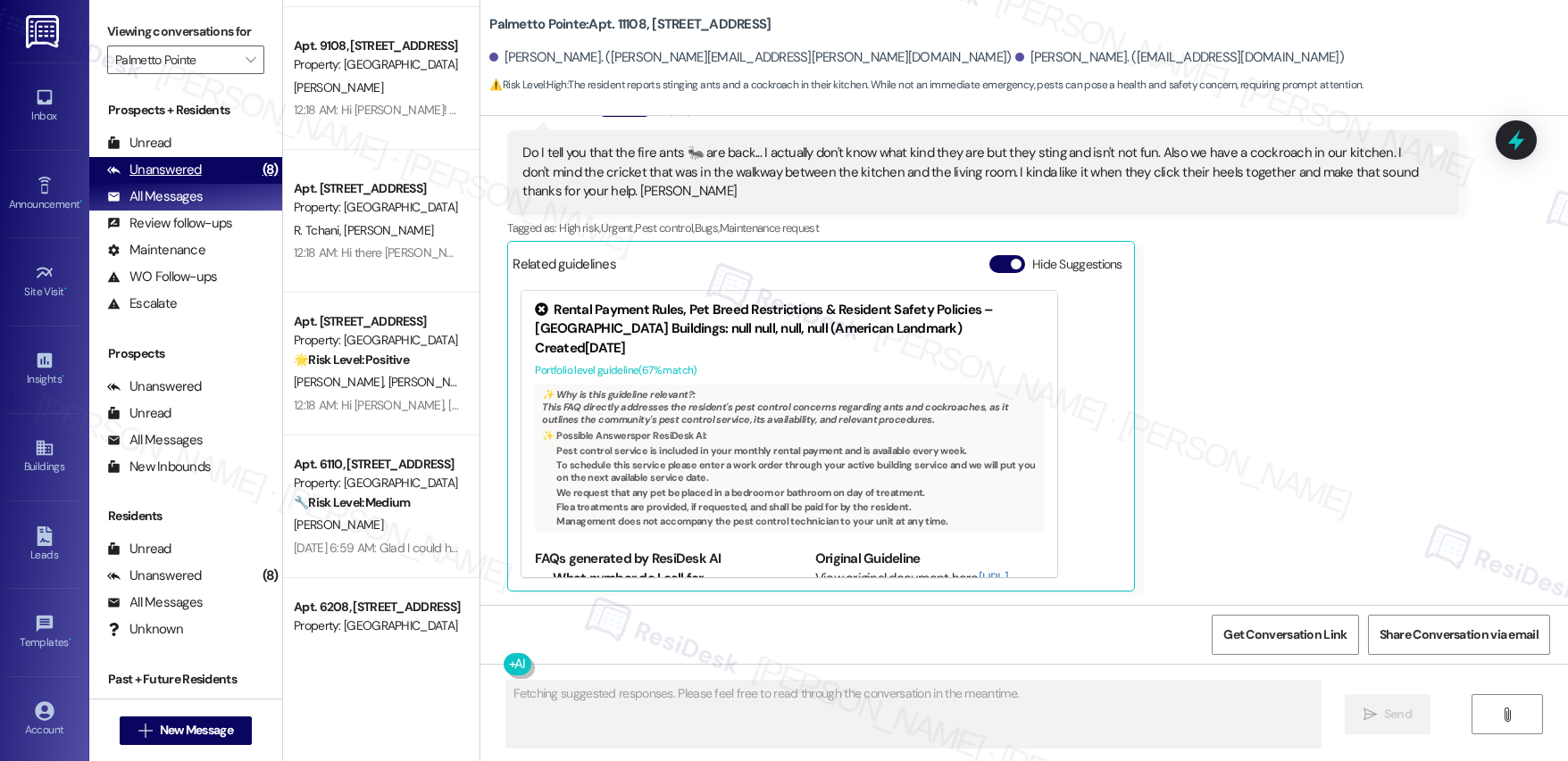
click at [173, 167] on div "Unanswered" at bounding box center [155, 170] width 95 height 19
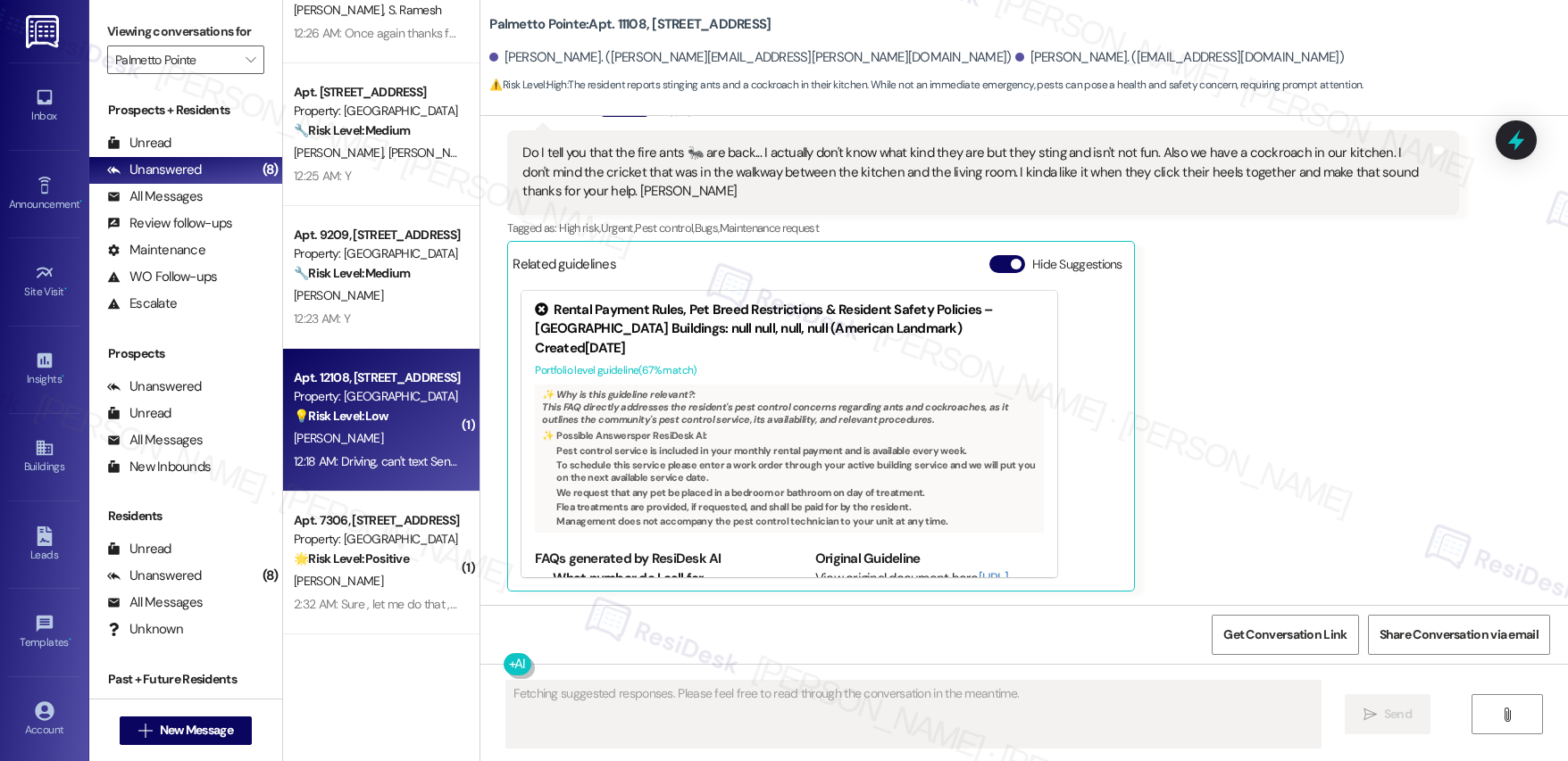
scroll to position [0, 0]
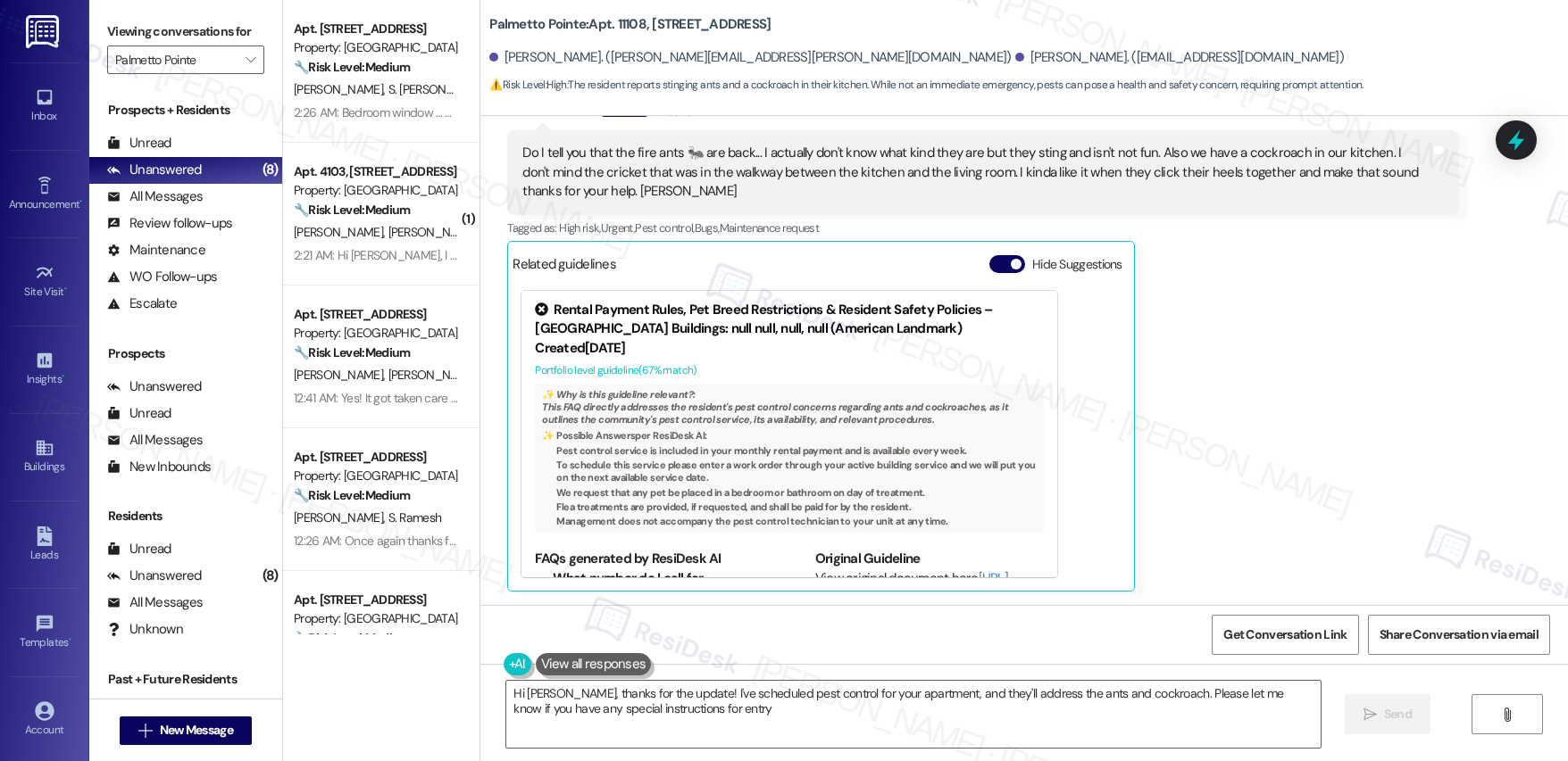
type textarea "Hi Jennifer, thanks for the update! I've scheduled pest control for your apartm…"
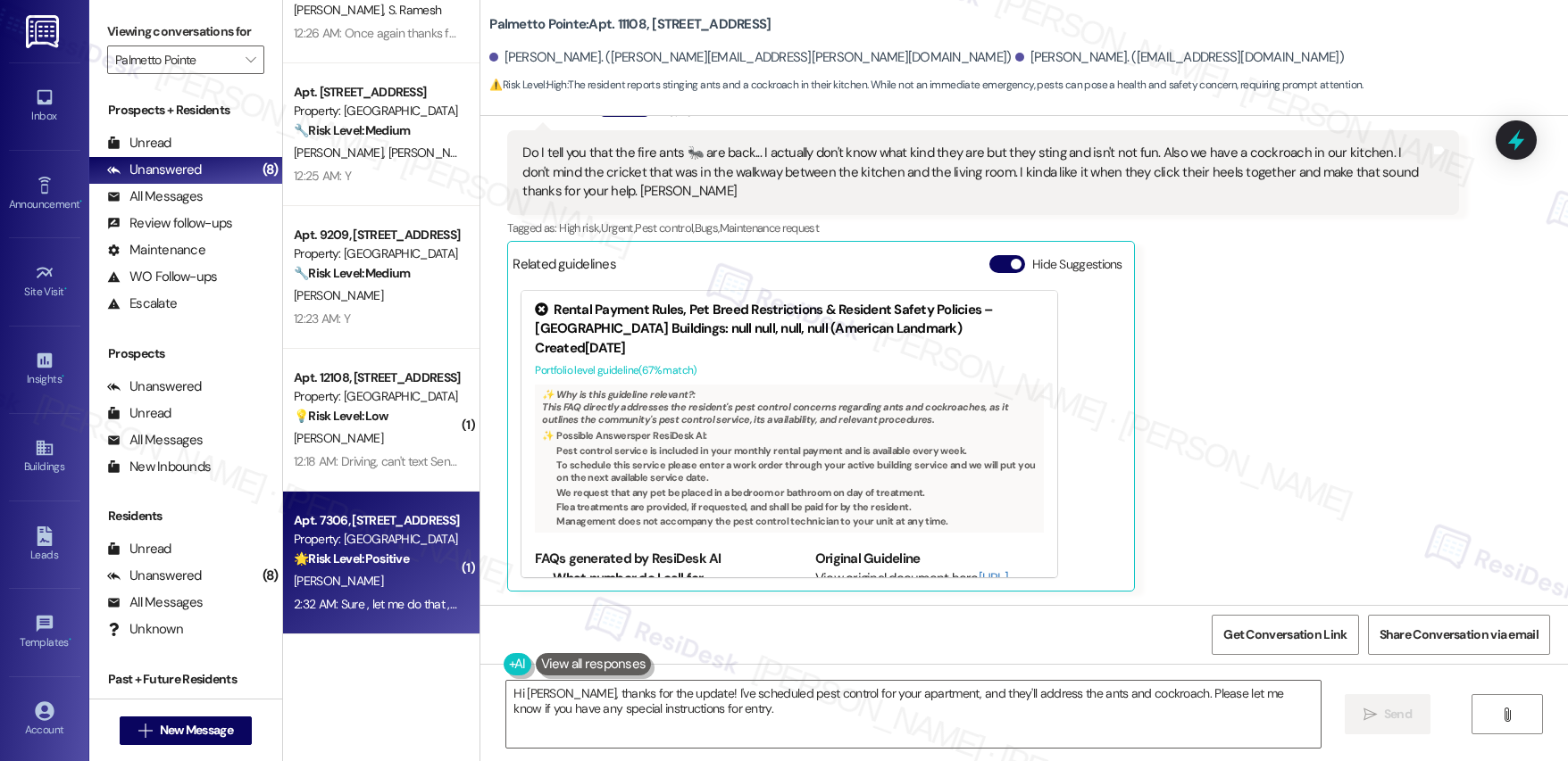
click at [377, 594] on div "2:32 AM: Sure , let me do that , thax 2:32 AM: Sure , let me do that , thax" at bounding box center [376, 605] width 169 height 23
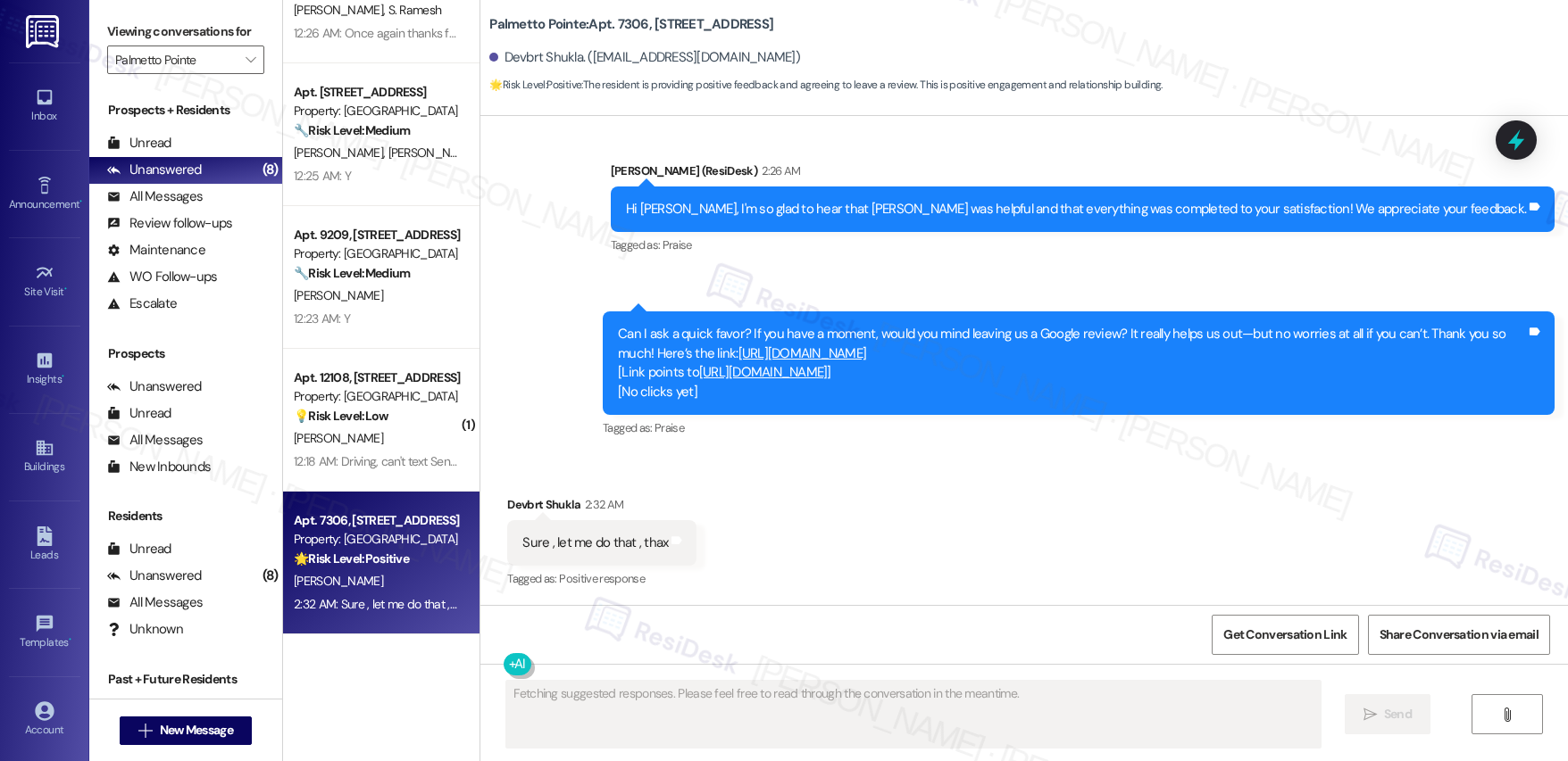
scroll to position [1125, 0]
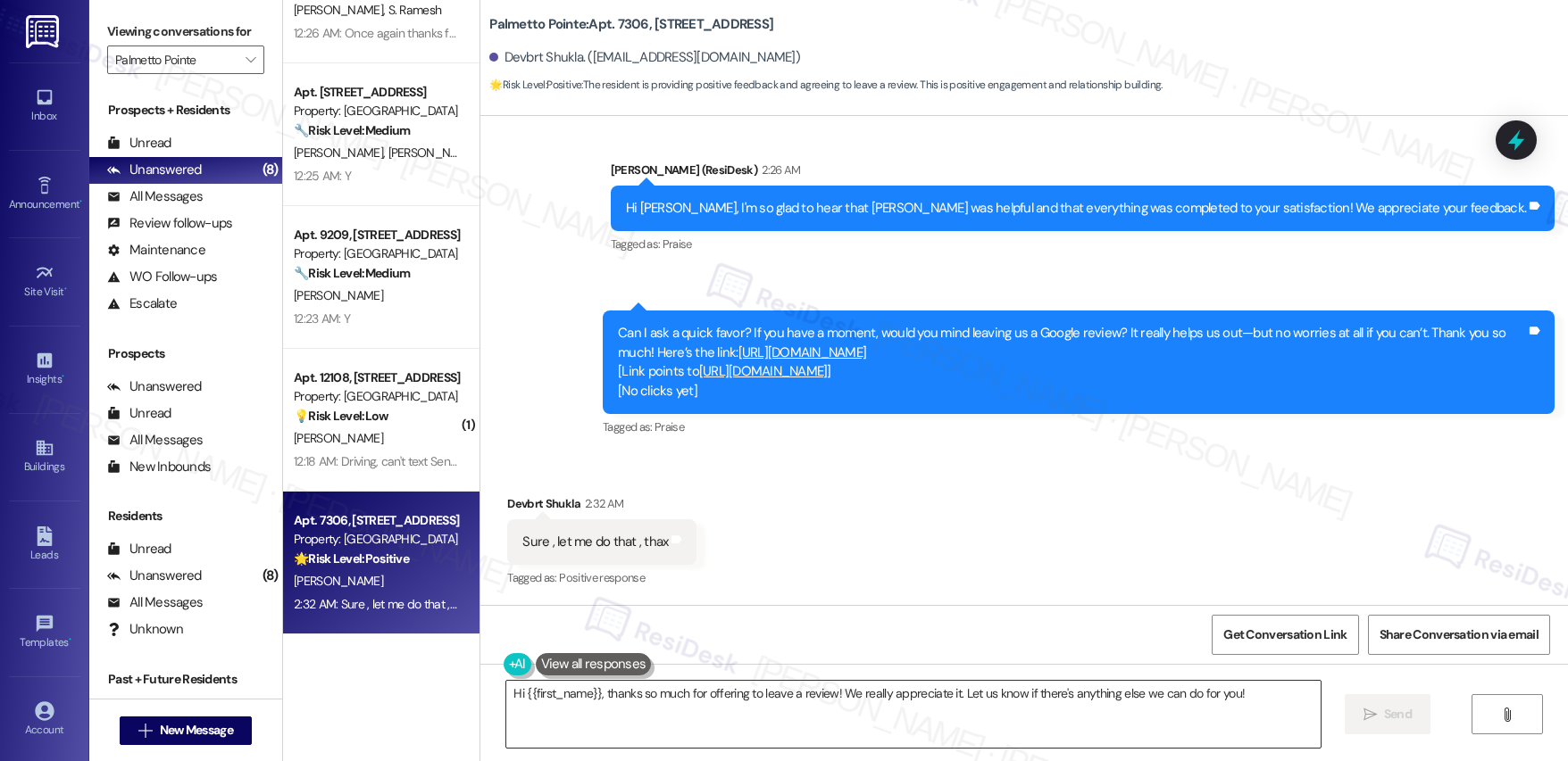
click at [692, 700] on textarea "Hi {{first_name}}, thanks so much for offering to leave a review! We really app…" at bounding box center [913, 715] width 814 height 67
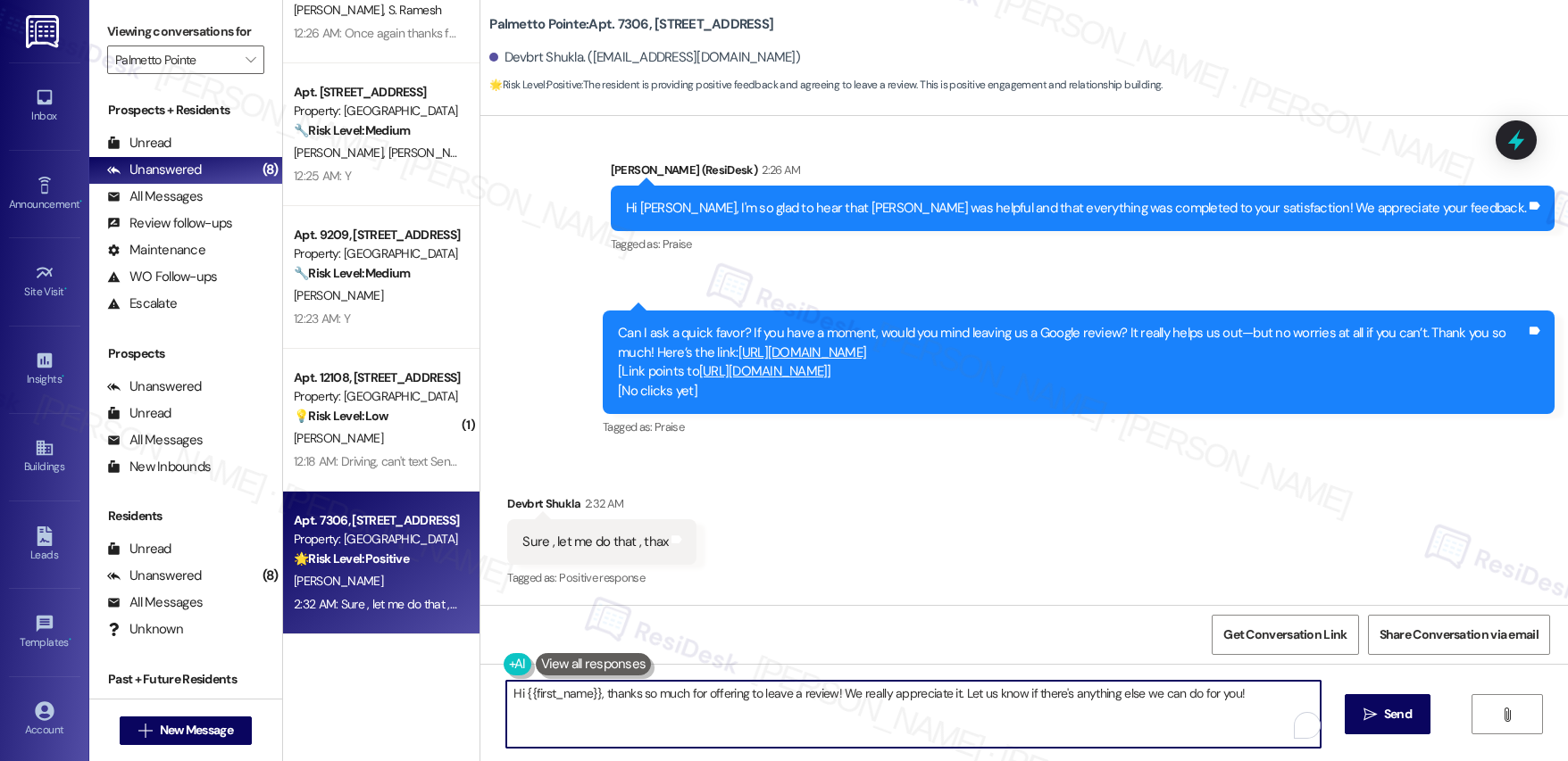
click at [692, 700] on textarea "Hi {{first_name}}, thanks so much for offering to leave a review! We really app…" at bounding box center [913, 715] width 814 height 67
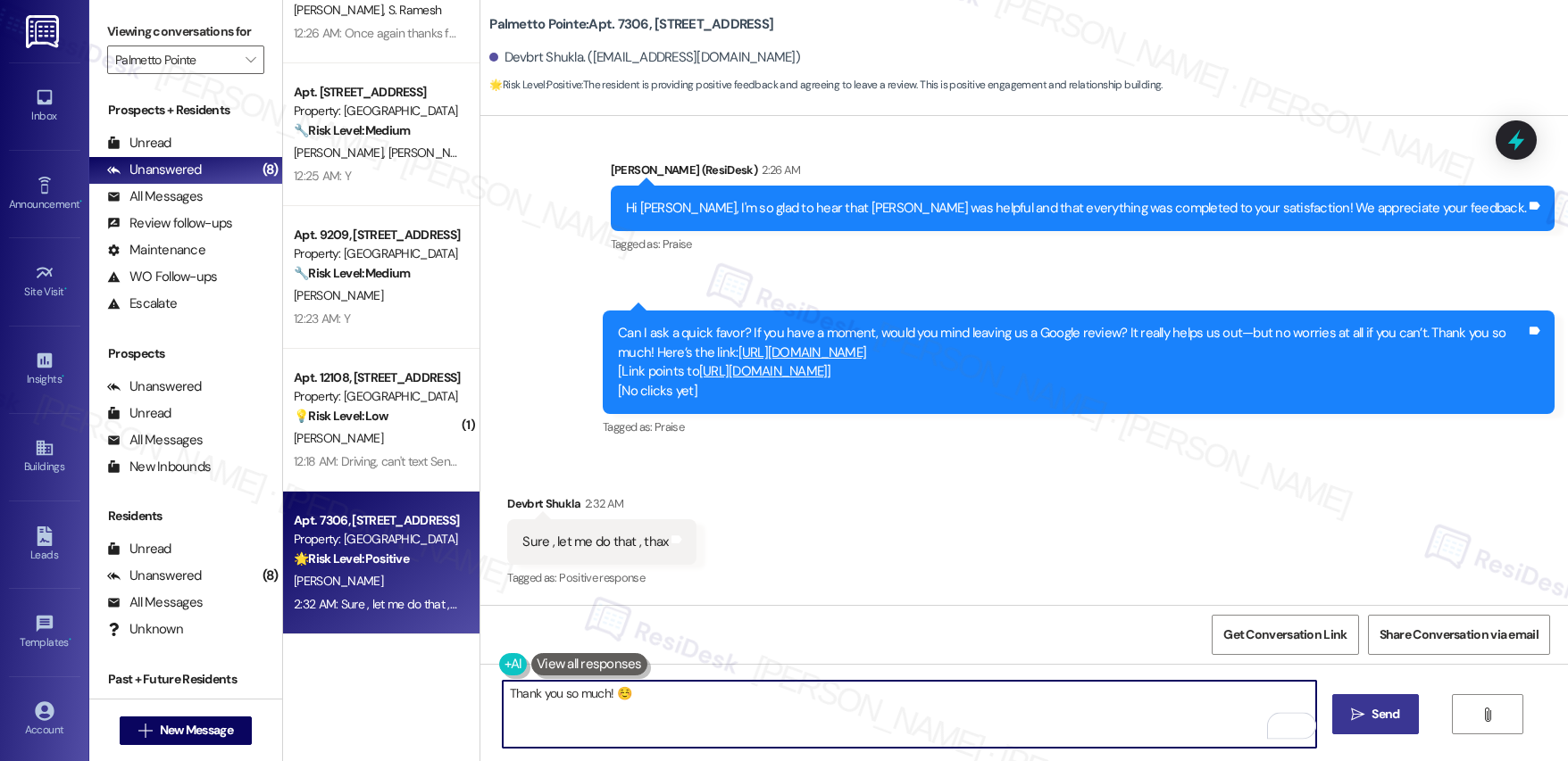
type textarea "Thank you so much! ☺️"
click at [1115, 700] on span "Send" at bounding box center [1385, 714] width 28 height 19
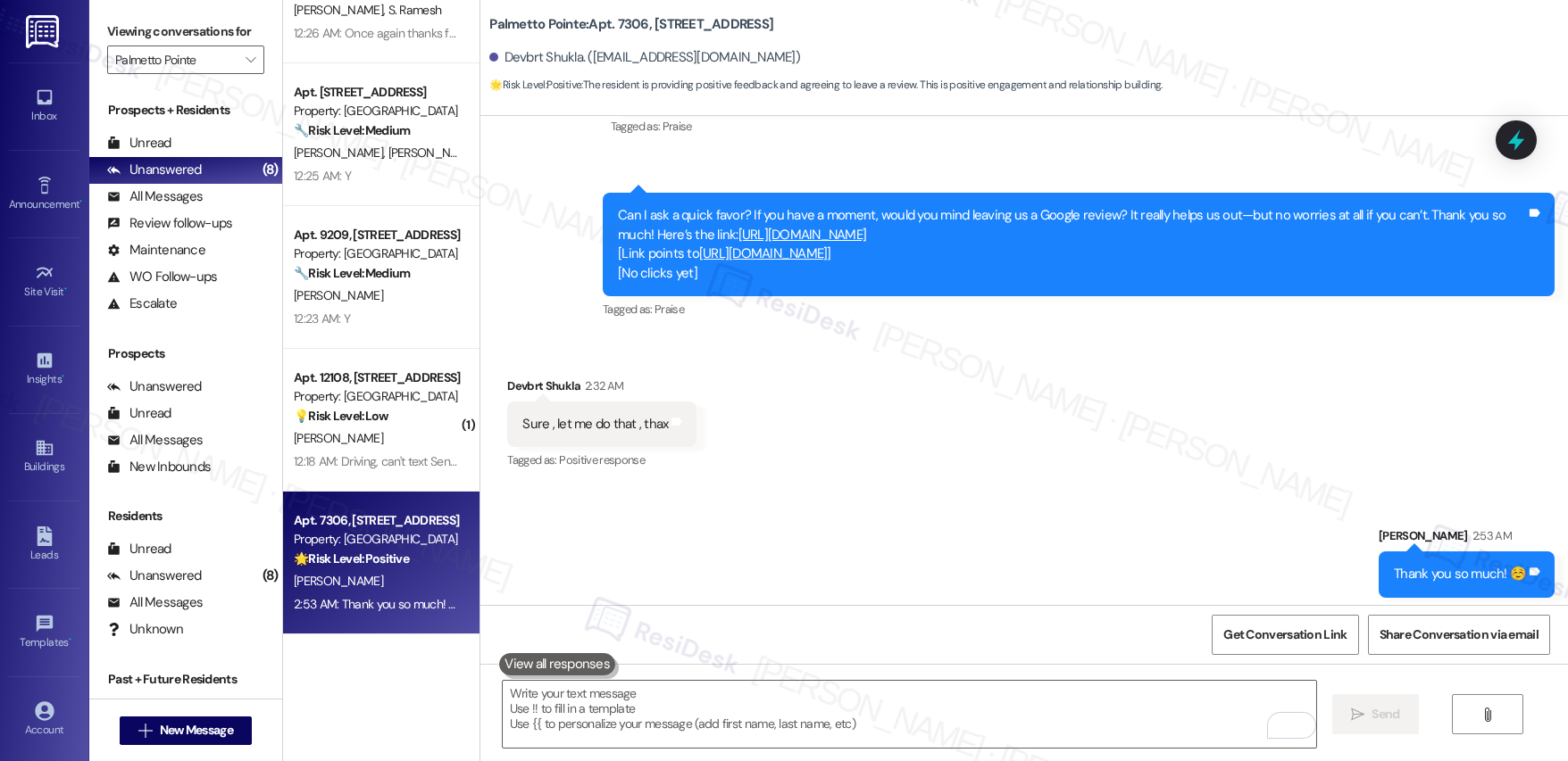
scroll to position [1251, 0]
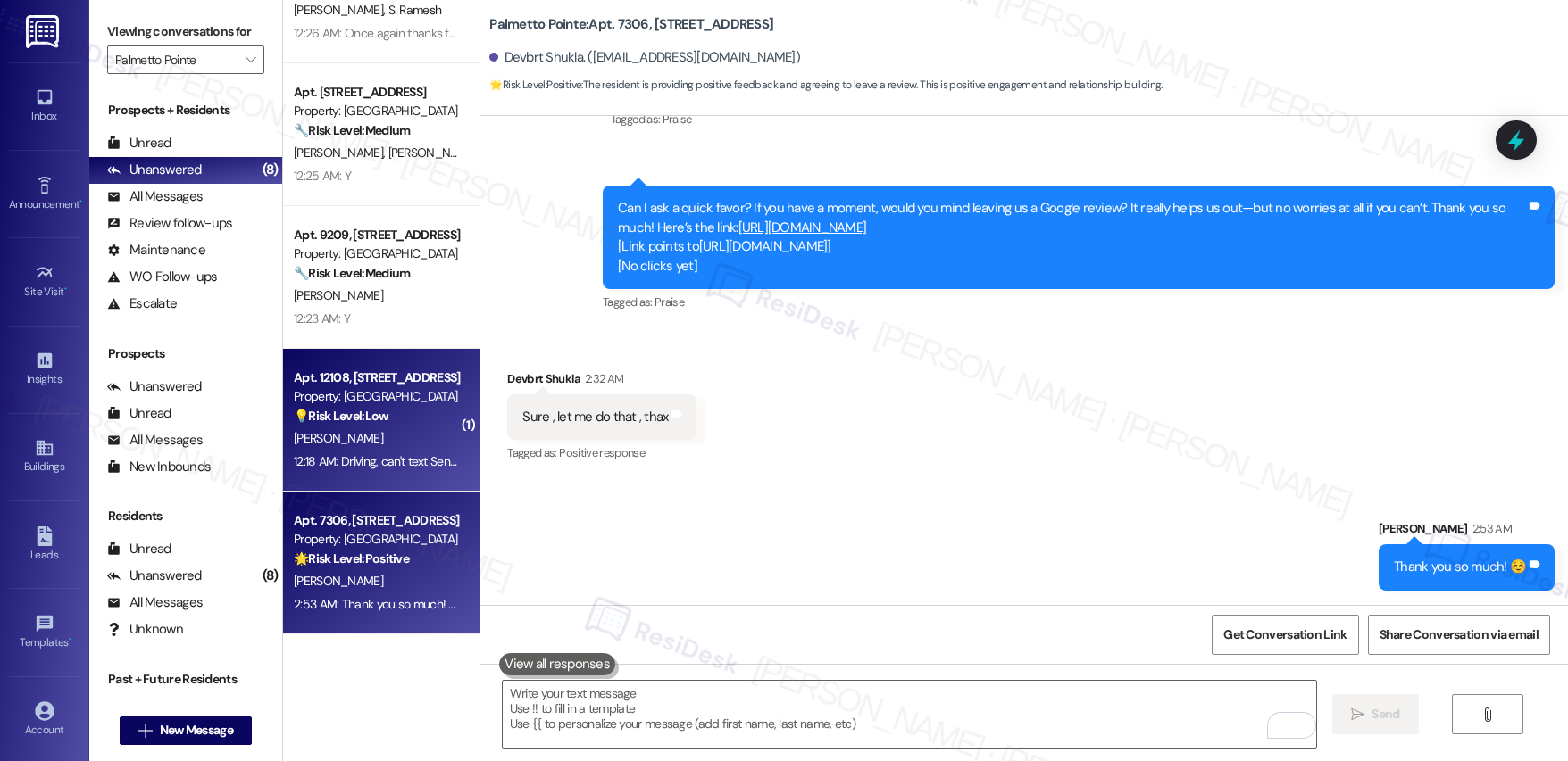
click at [409, 418] on div "💡 Risk Level: Low The resident responded that they are driving and cannot text.…" at bounding box center [376, 416] width 165 height 19
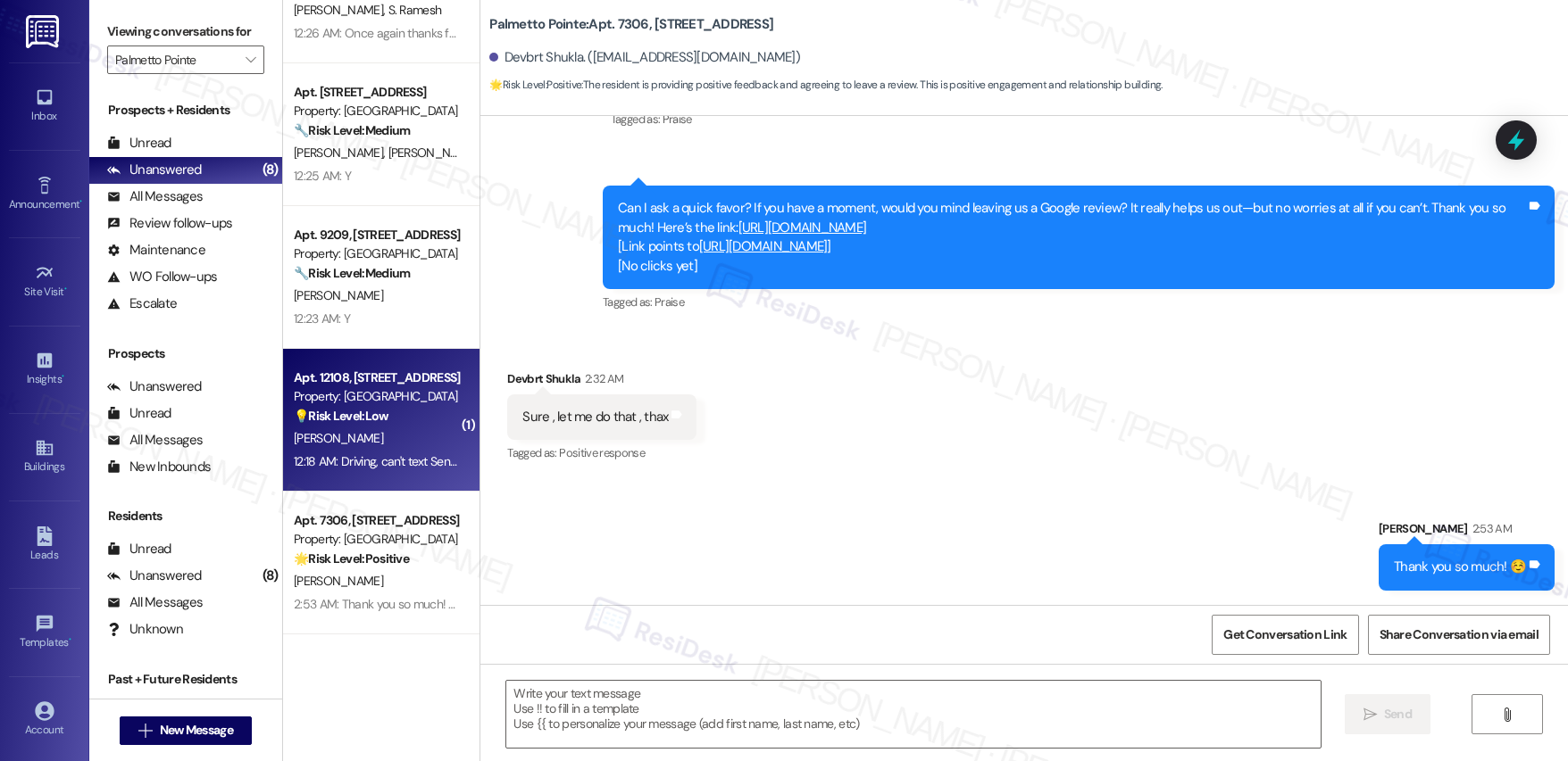
type textarea "Fetching suggested responses. Please feel free to read through the conversation…"
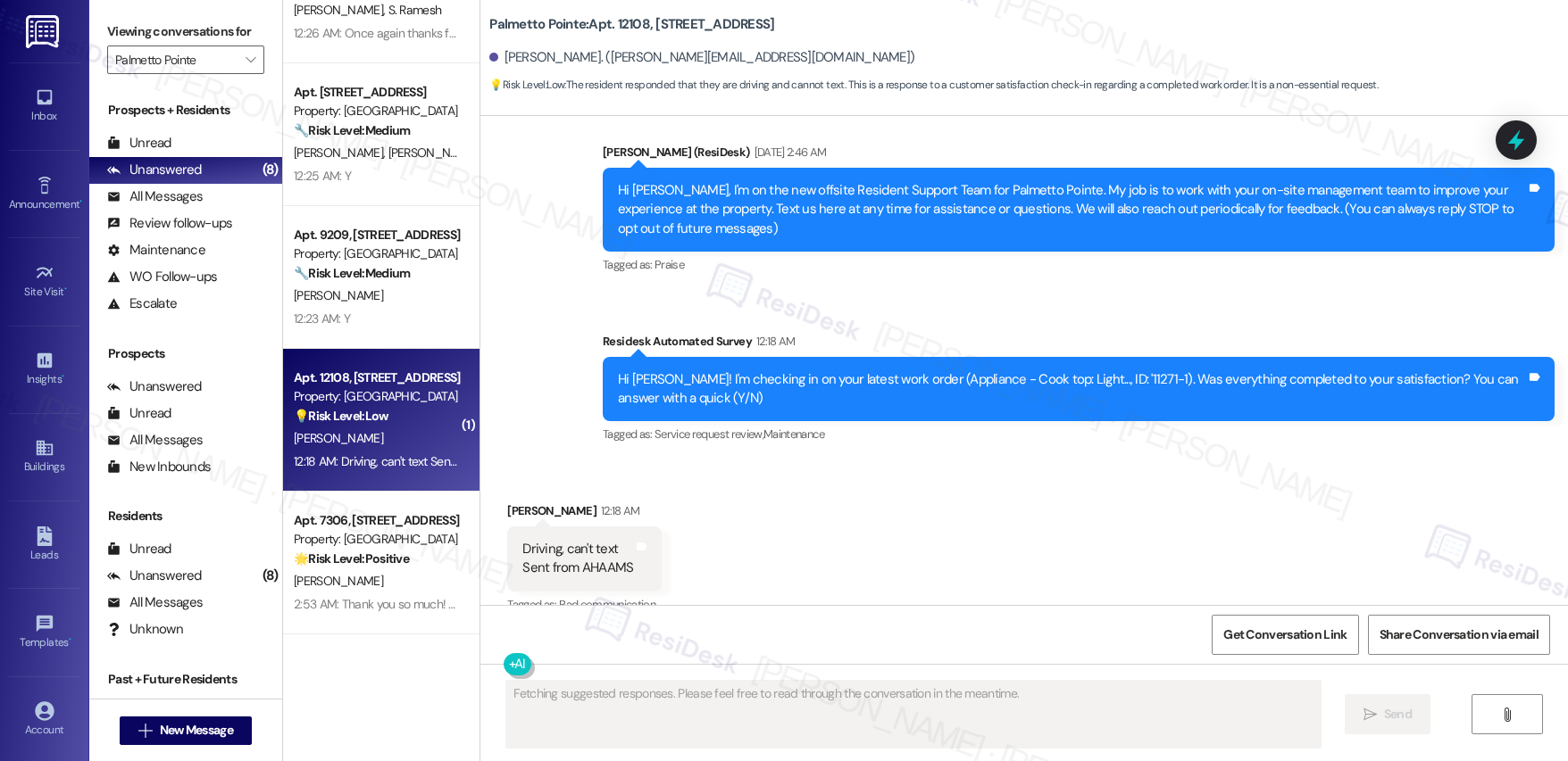
scroll to position [355, 0]
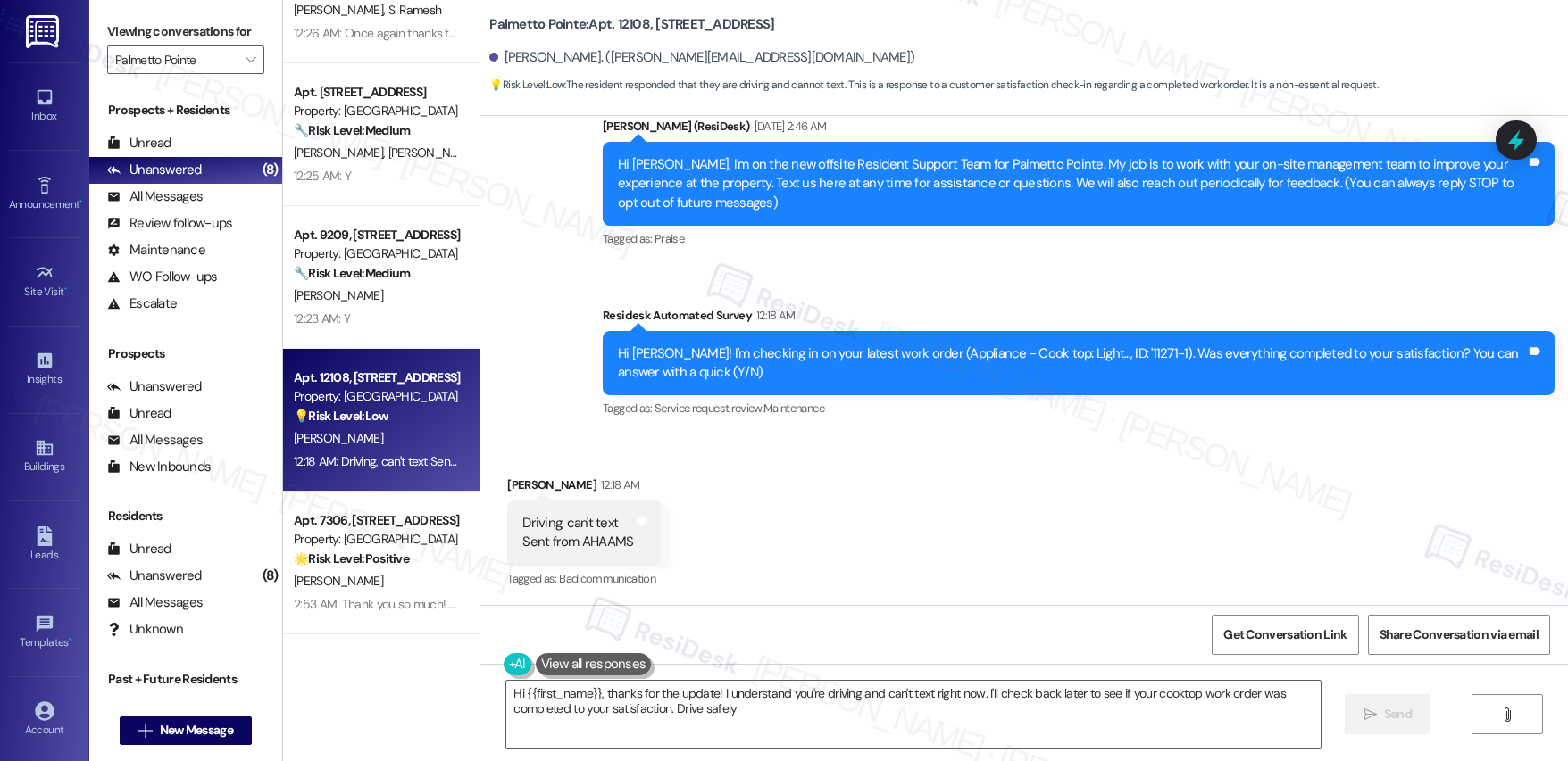
type textarea "Hi {{first_name}}, thanks for the update! I understand you're driving and can't…"
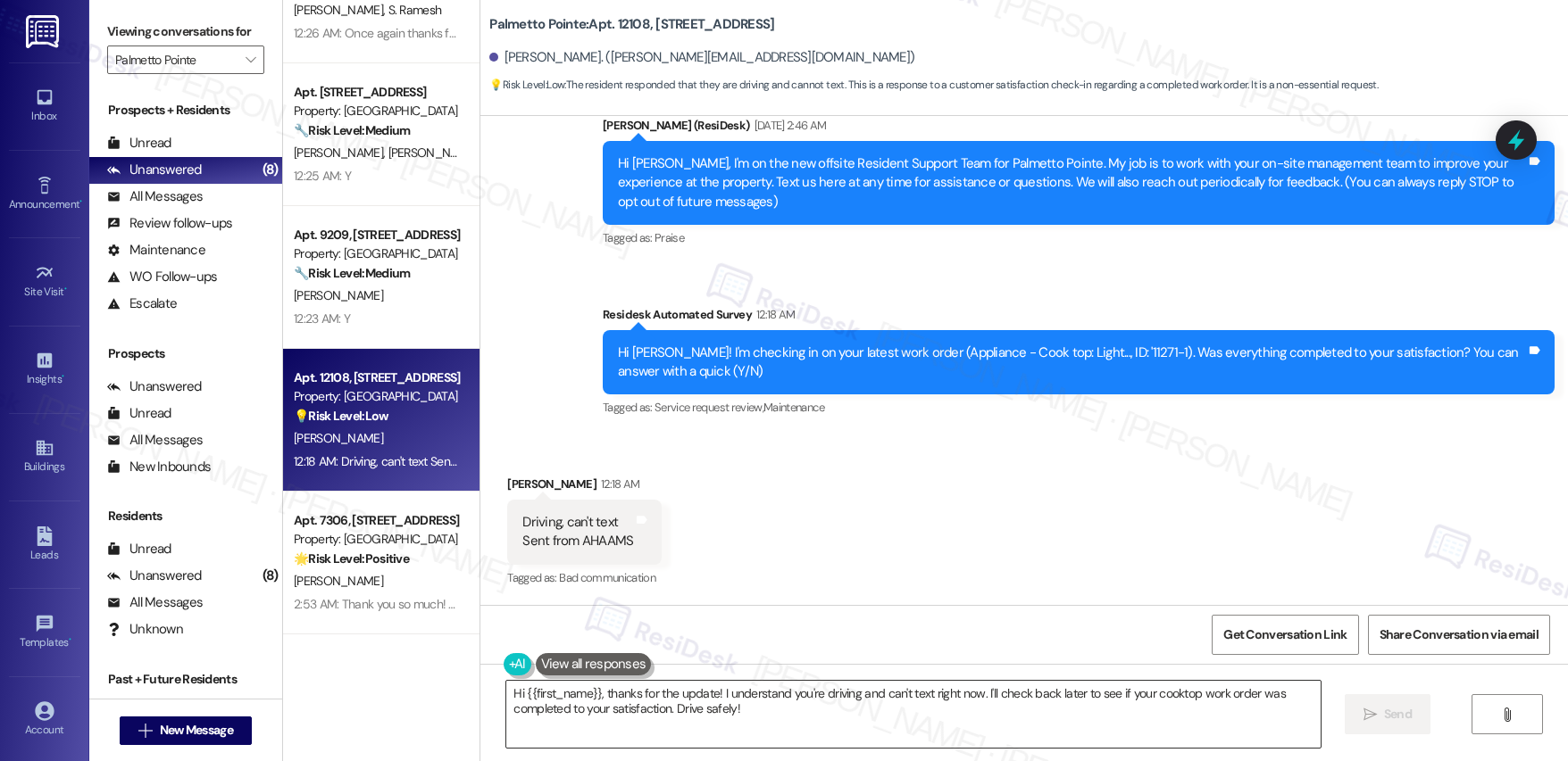
drag, startPoint x: 622, startPoint y: 709, endPoint x: 623, endPoint y: 726, distance: 17.0
click at [622, 700] on textarea "Hi {{first_name}}, thanks for the update! I understand you're driving and can't…" at bounding box center [913, 715] width 814 height 67
click at [507, 489] on div "Pankaj Sharma 12:18 AM" at bounding box center [584, 487] width 155 height 25
click at [507, 490] on div "Pankaj Sharma 12:18 AM" at bounding box center [584, 487] width 155 height 25
copy div "Pankaj"
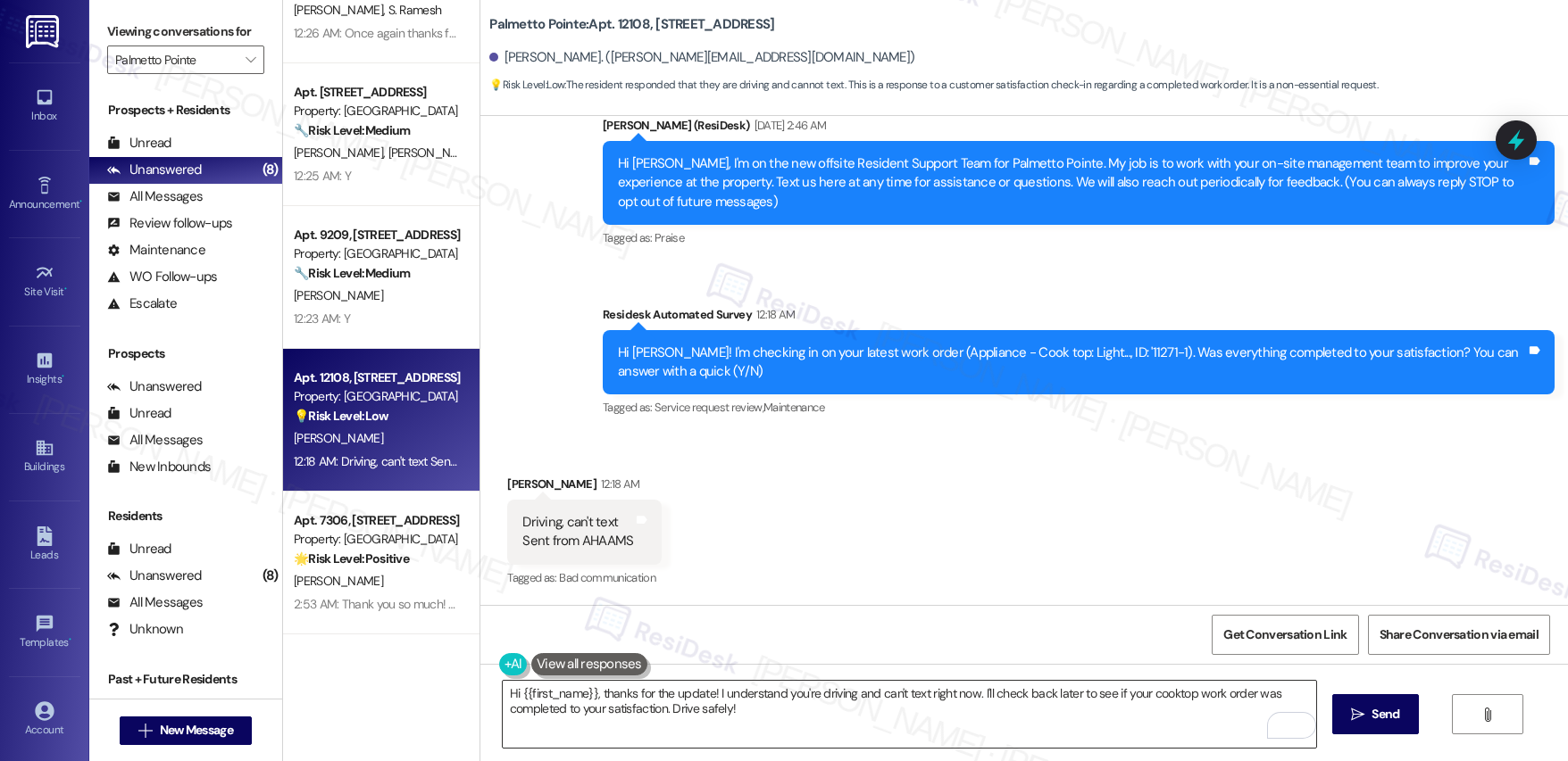
click at [652, 700] on textarea "Hi {{first_name}}, thanks for the update! I understand you're driving and can't…" at bounding box center [910, 715] width 814 height 67
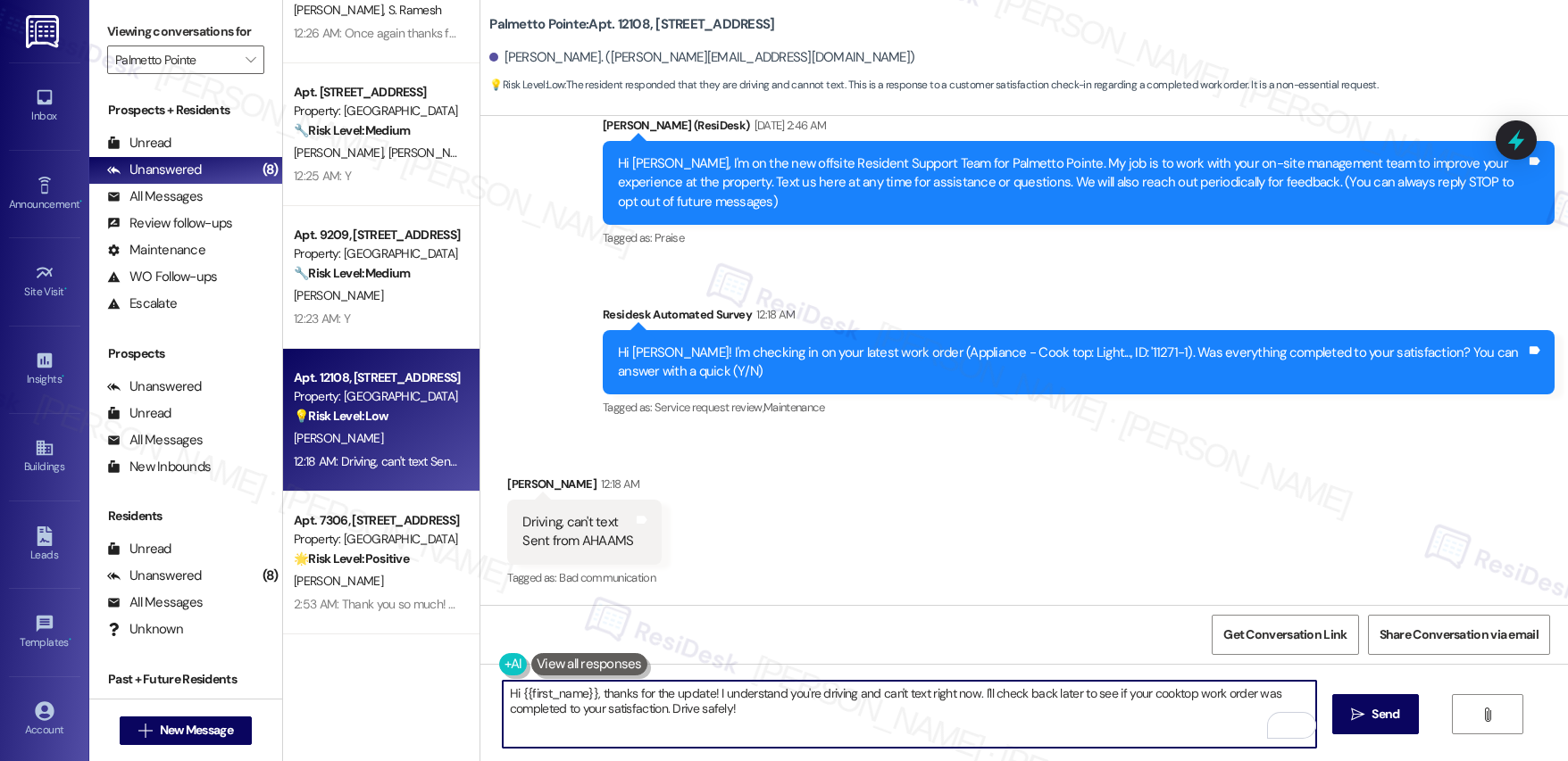
click at [837, 700] on textarea "Hi {{first_name}}, thanks for the update! I understand you're driving and can't…" at bounding box center [910, 715] width 814 height 67
click at [1115, 700] on button " Send" at bounding box center [1376, 714] width 87 height 40
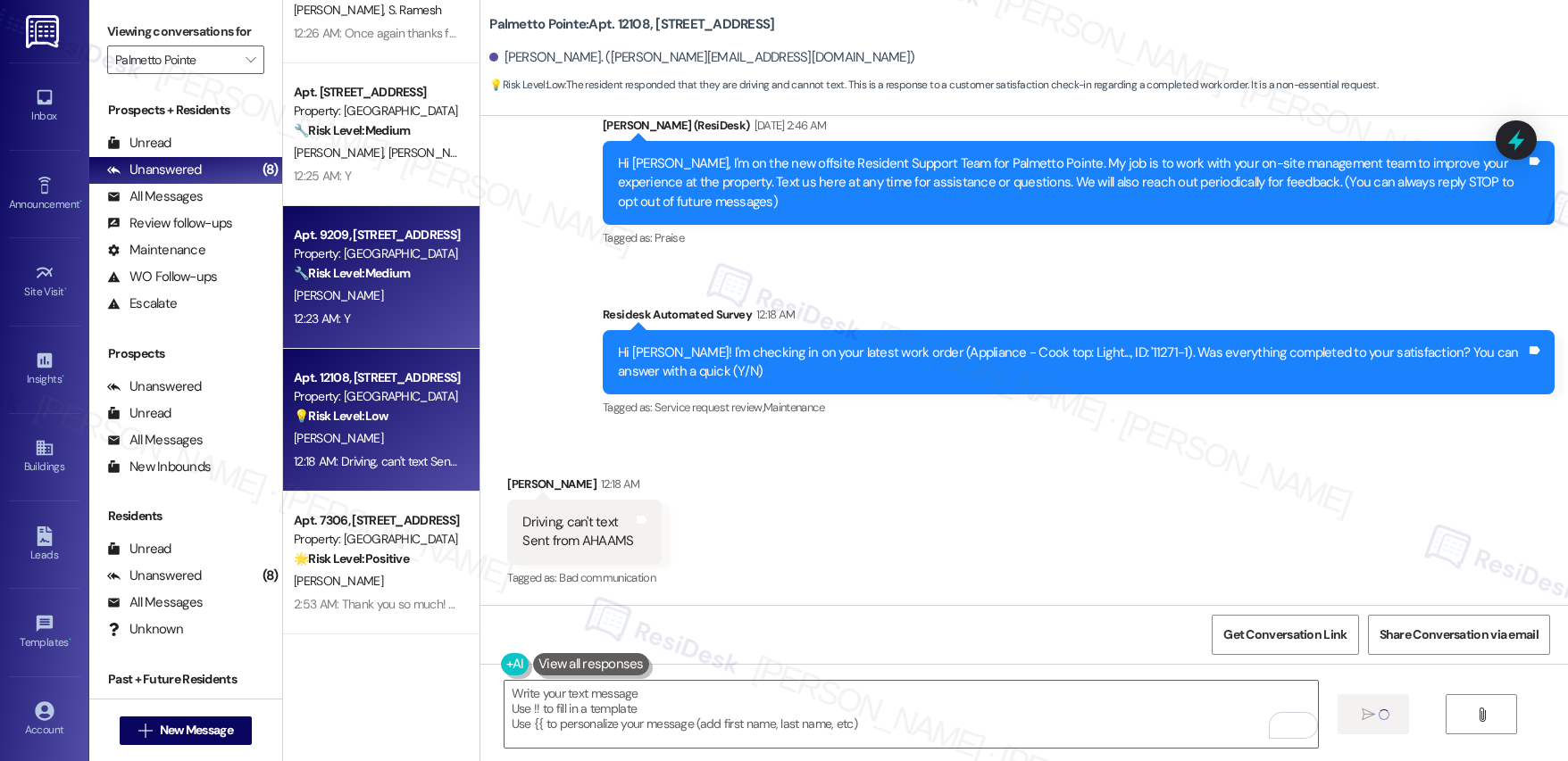
scroll to position [355, 0]
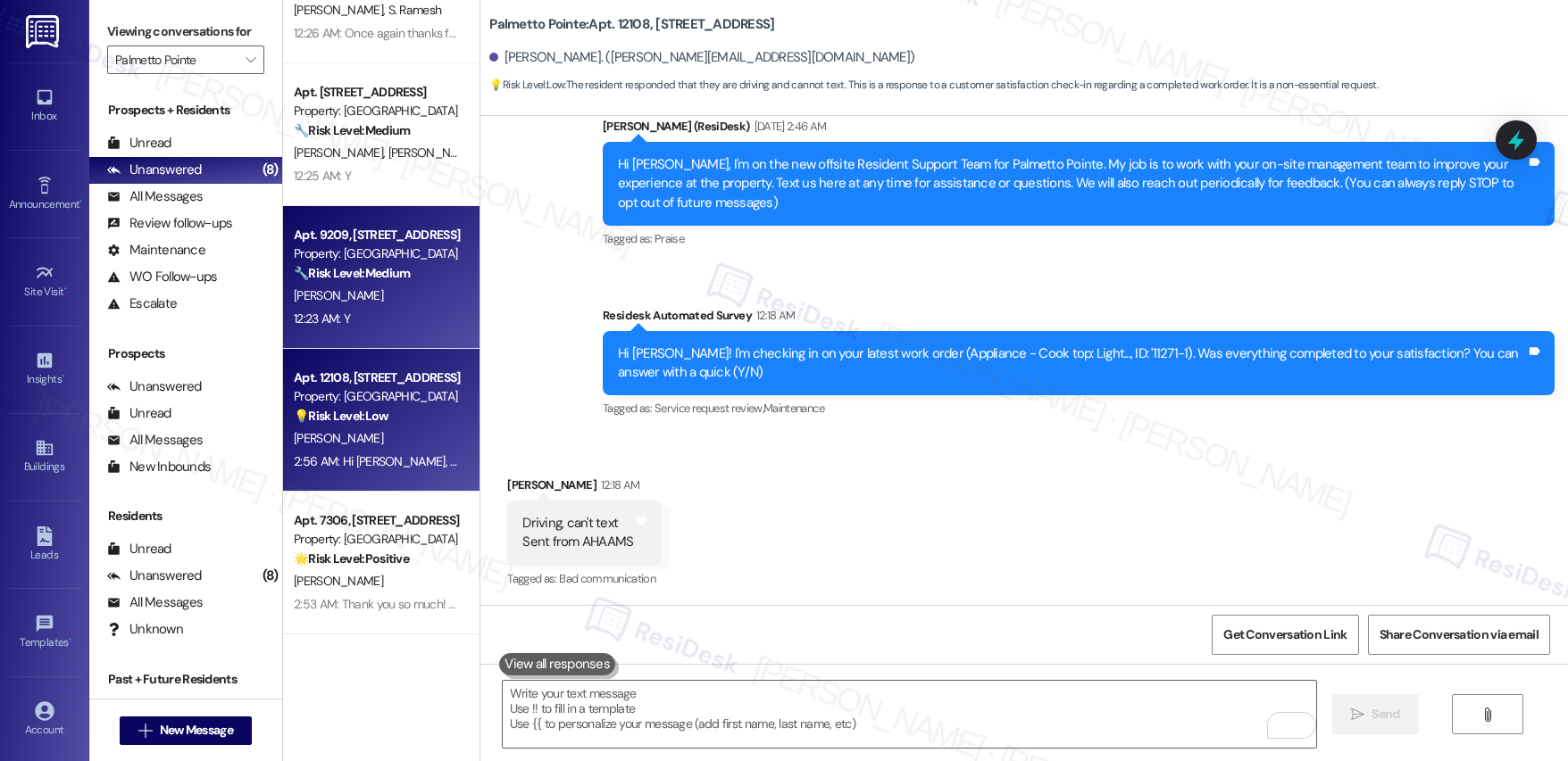
click at [329, 337] on div "Apt. 9209, 4835 USAA Blvd Property: Palmetto Pointe 🔧 Risk Level: Medium The re…" at bounding box center [381, 277] width 196 height 143
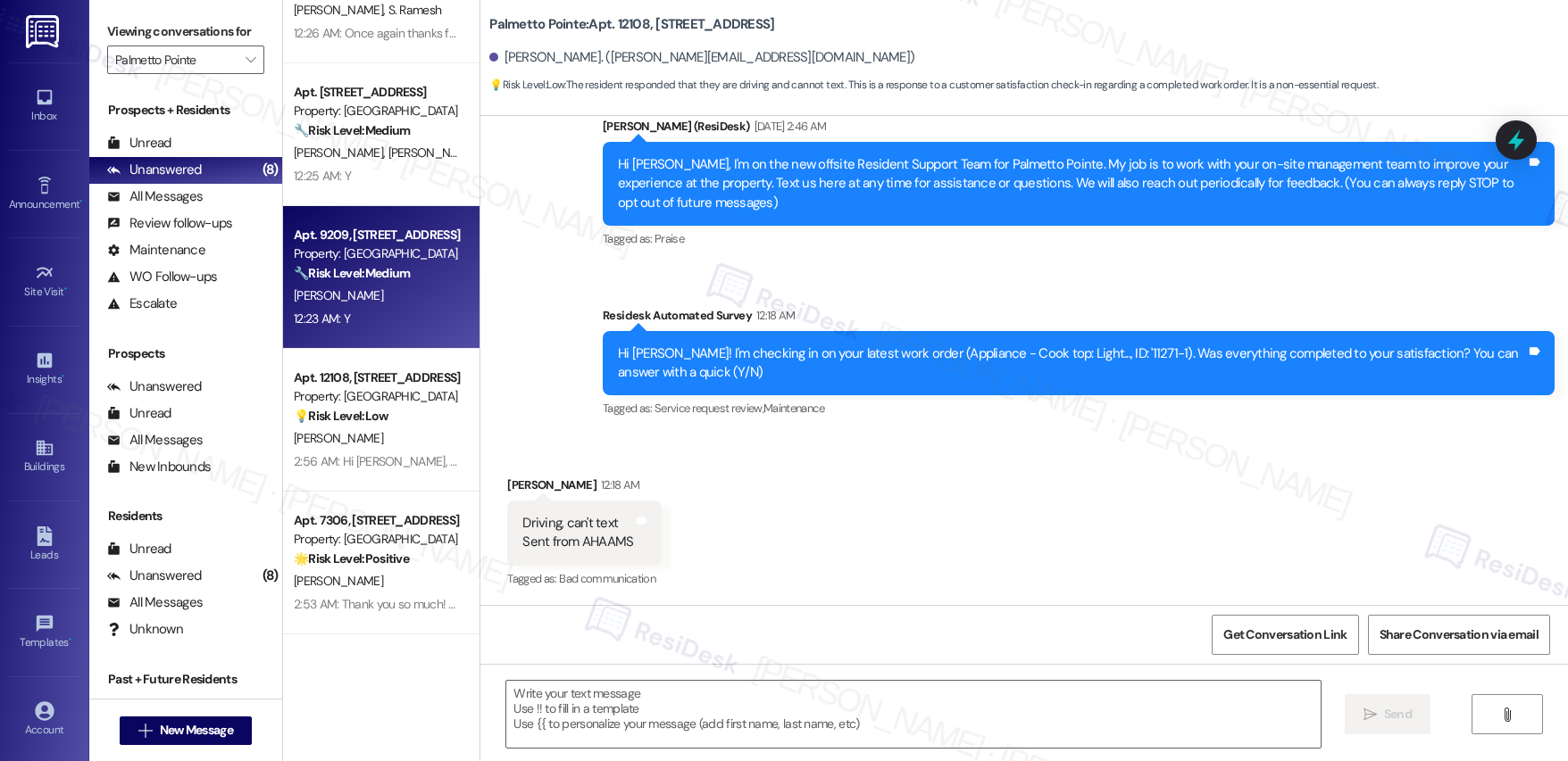
type textarea "Fetching suggested responses. Please feel free to read through the conversation…"
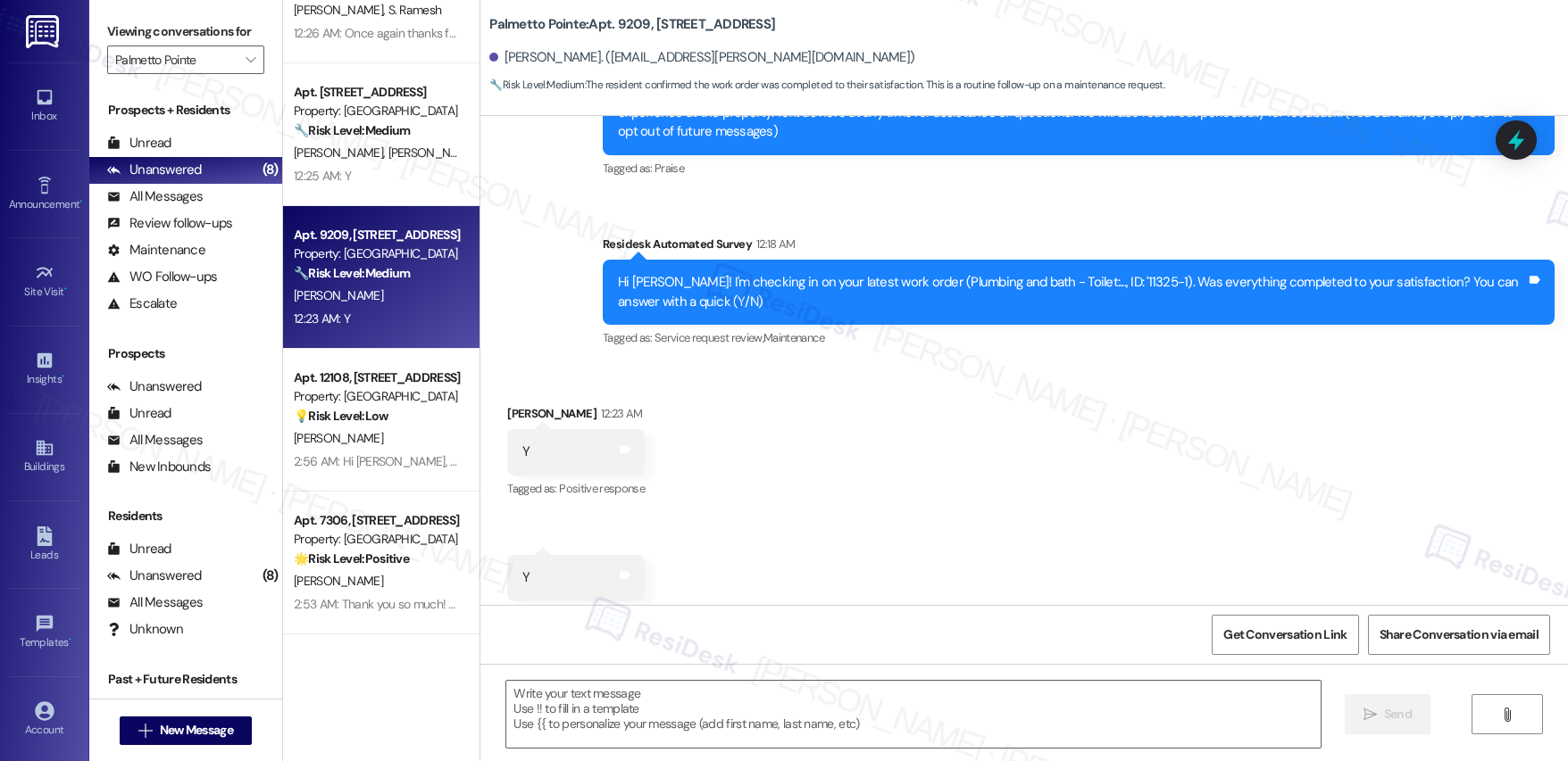
type textarea "Fetching suggested responses. Please feel free to read through the conversation…"
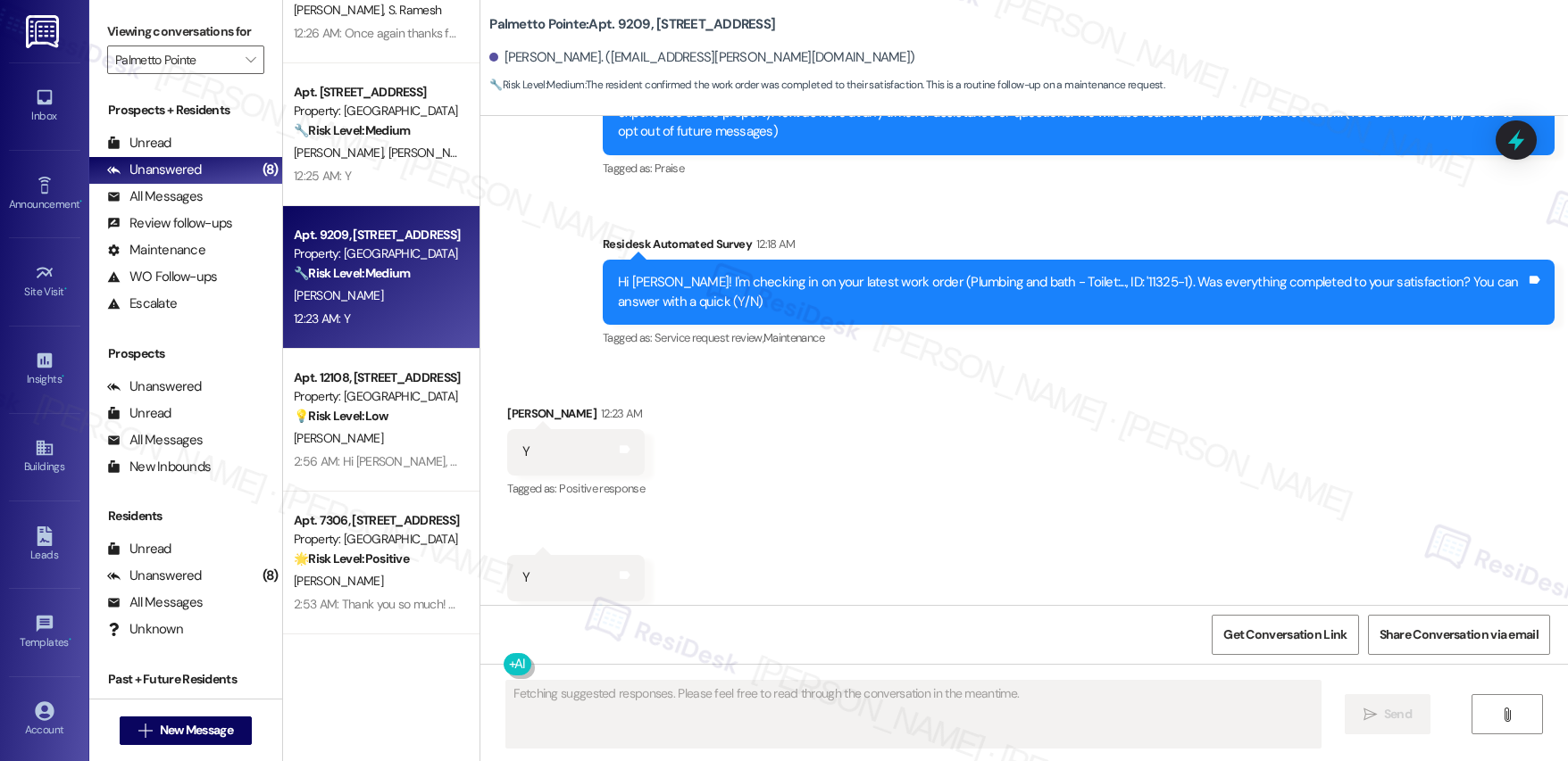
scroll to position [468, 0]
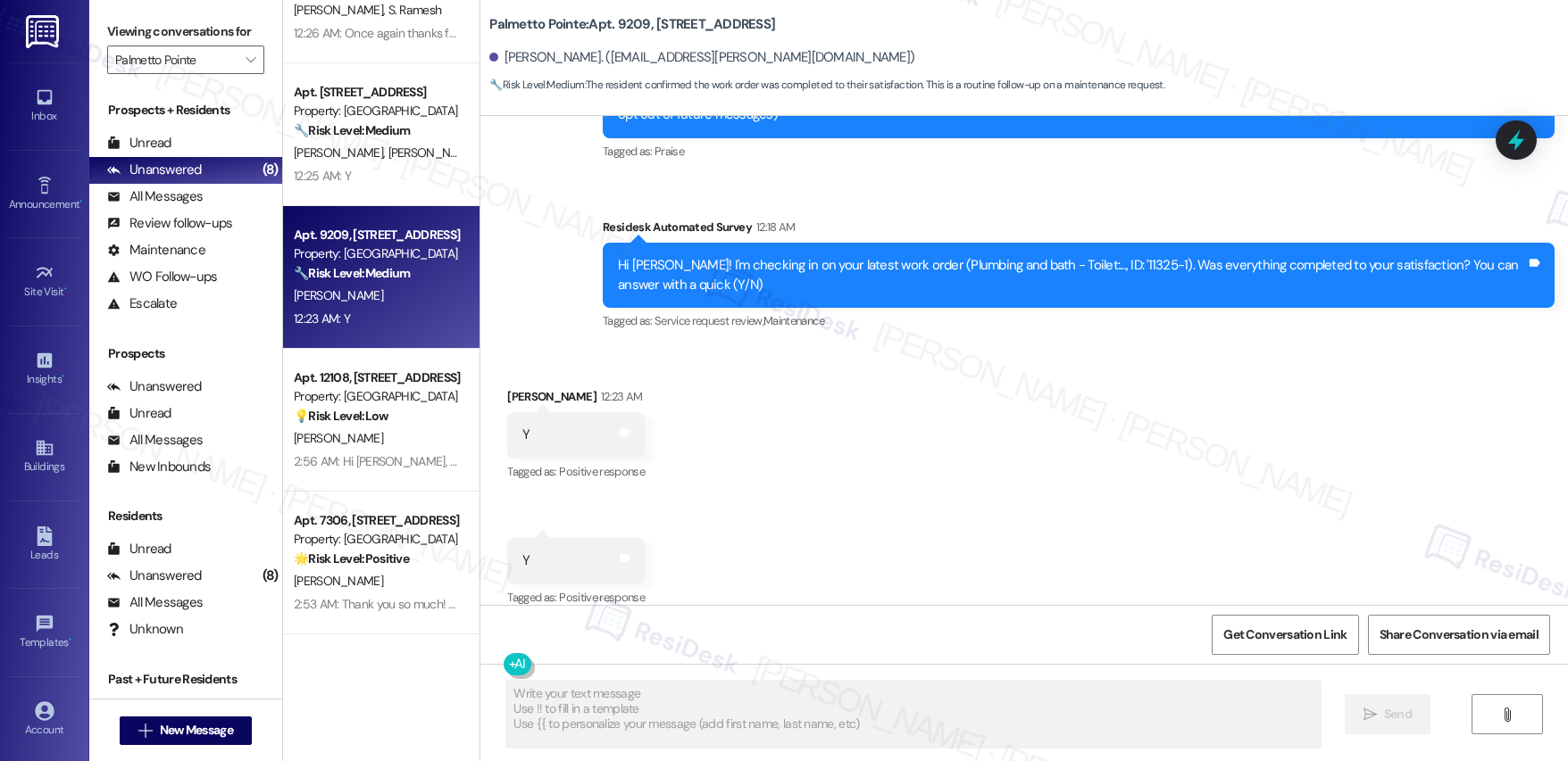
click at [652, 441] on div "Received via SMS Devi Aarthi Surendran 12:23 AM Y Tags and notes Tagged as: Pos…" at bounding box center [576, 436] width 165 height 124
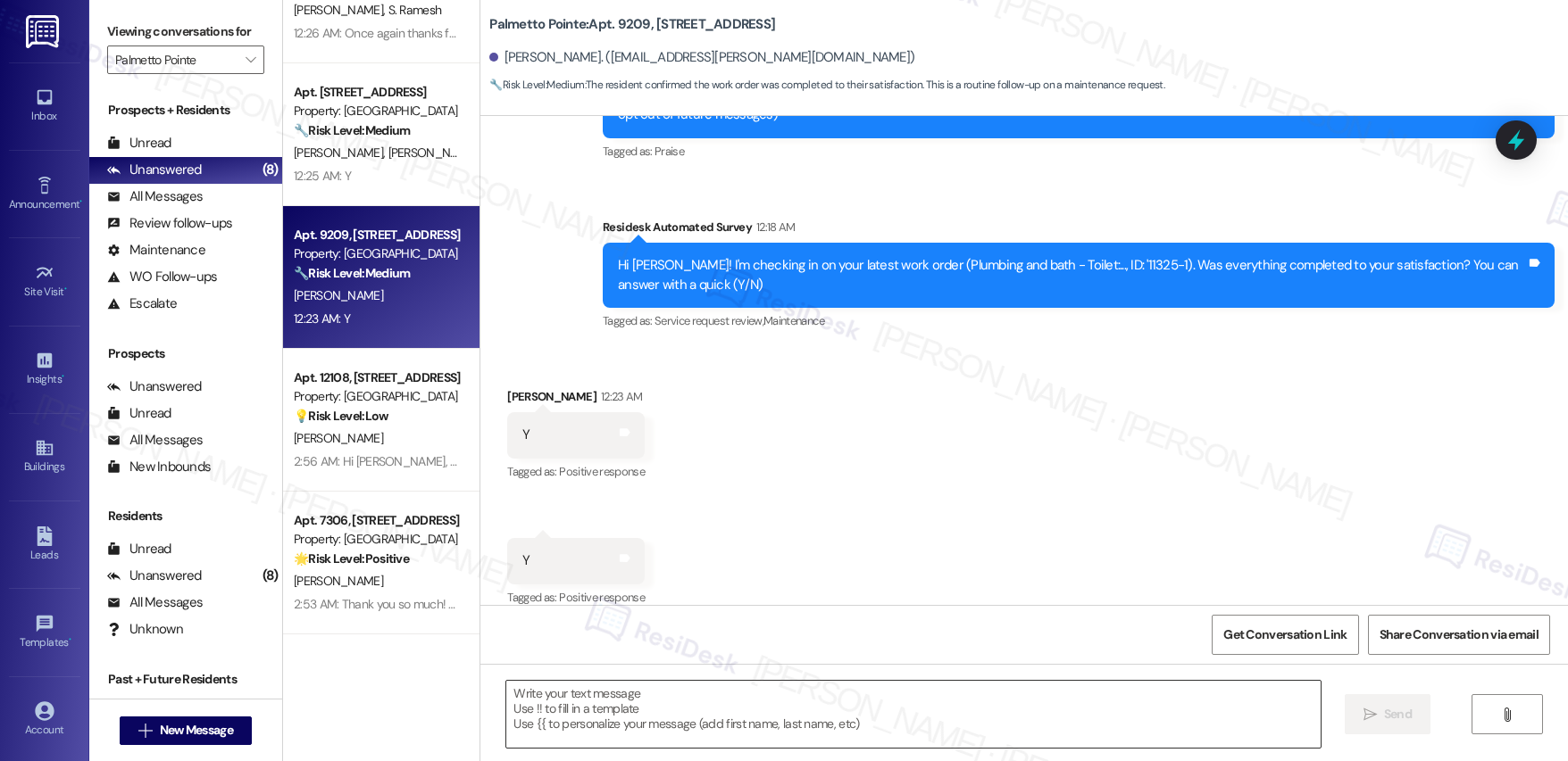
click at [554, 700] on textarea at bounding box center [913, 715] width 814 height 67
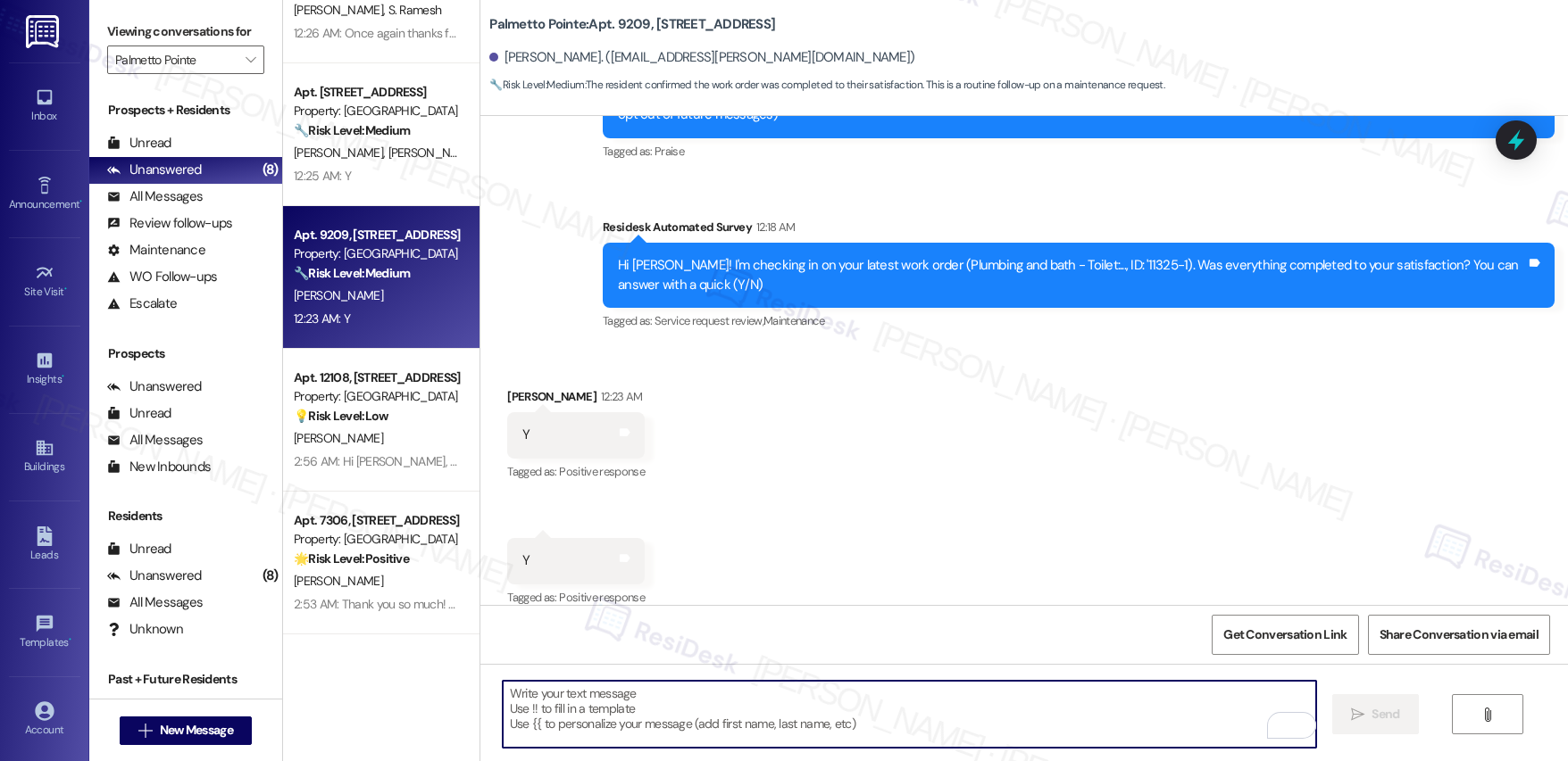
paste textarea "Hi {{first_name}}, I'm so glad to hear the work order was completed to your sat…"
type textarea "Hi {{first_name}}, I'm so glad to hear the work order was completed to your sat…"
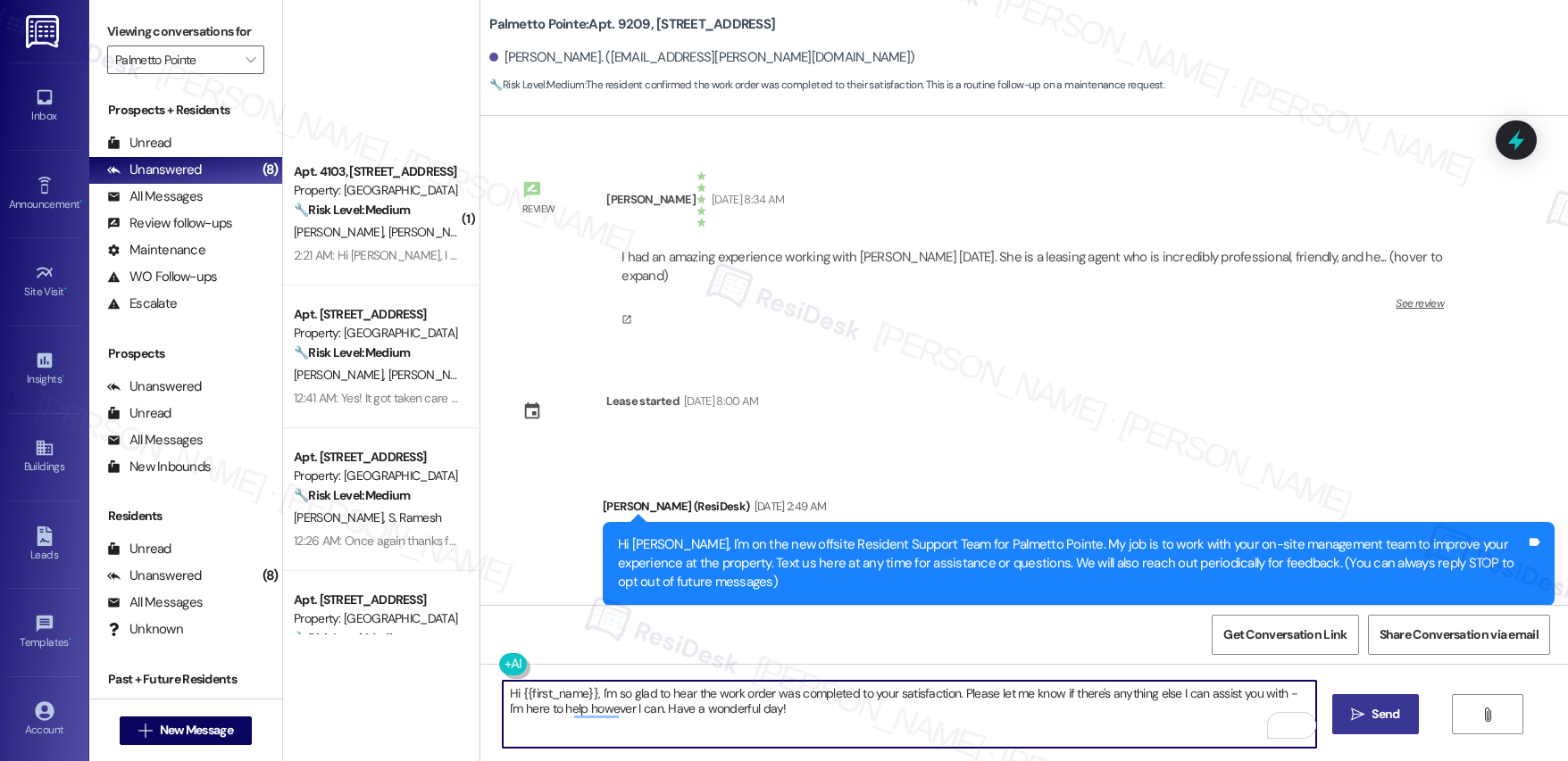
scroll to position [468, 0]
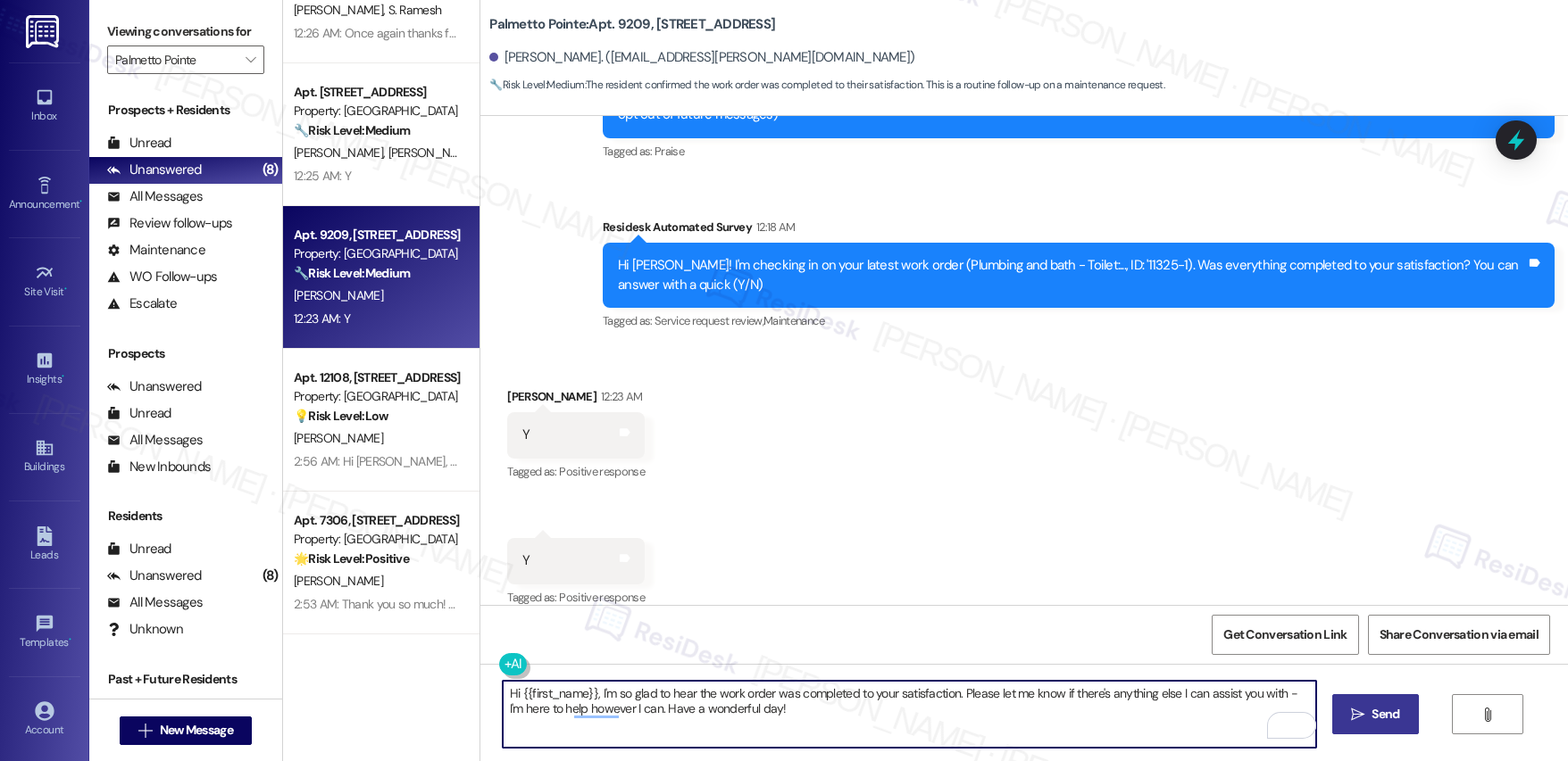
type textarea "Hi {{first_name}}, I'm so glad to hear the work order was completed to your sat…"
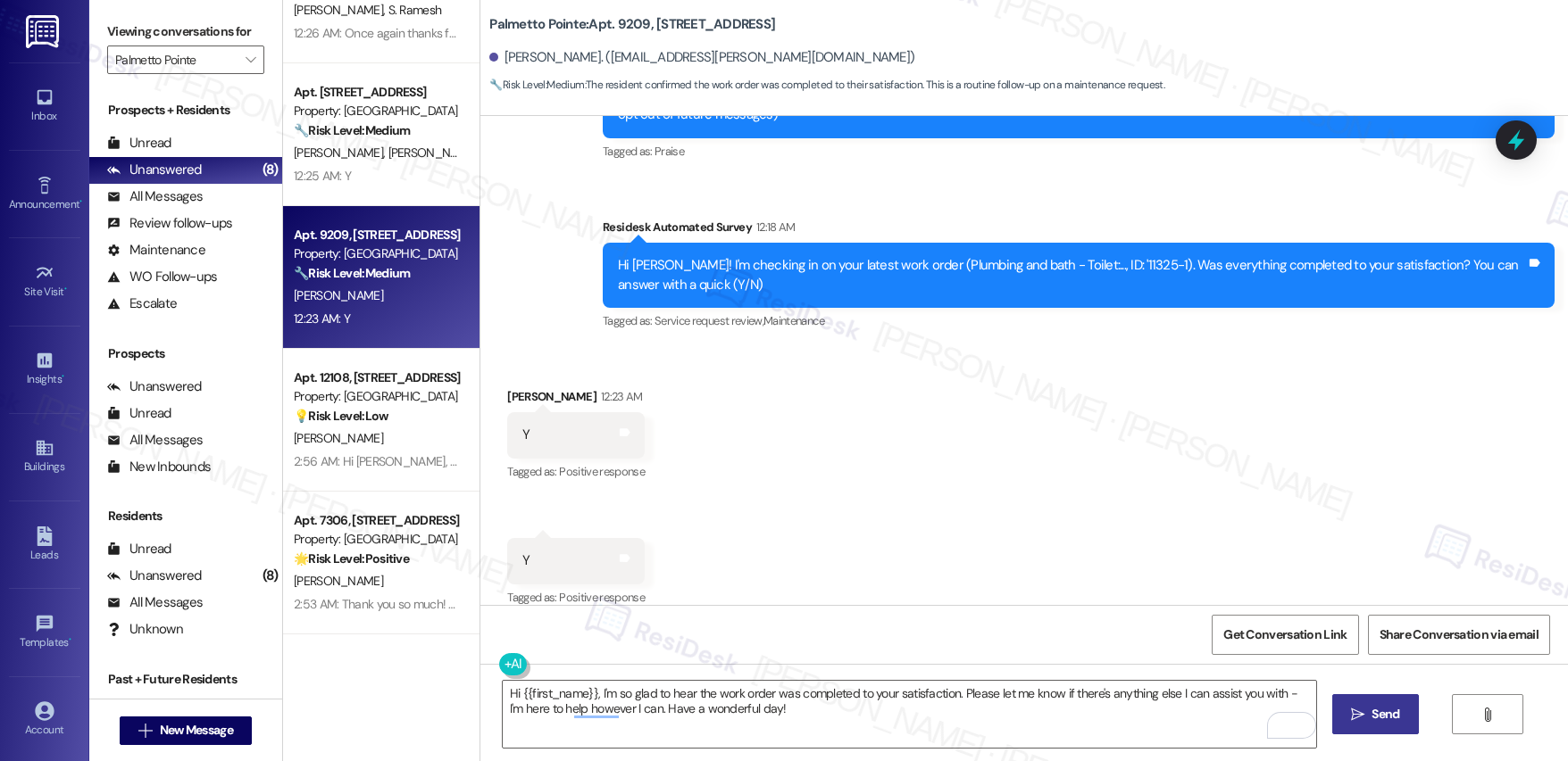
click at [1373, 712] on span "Send" at bounding box center [1385, 714] width 28 height 19
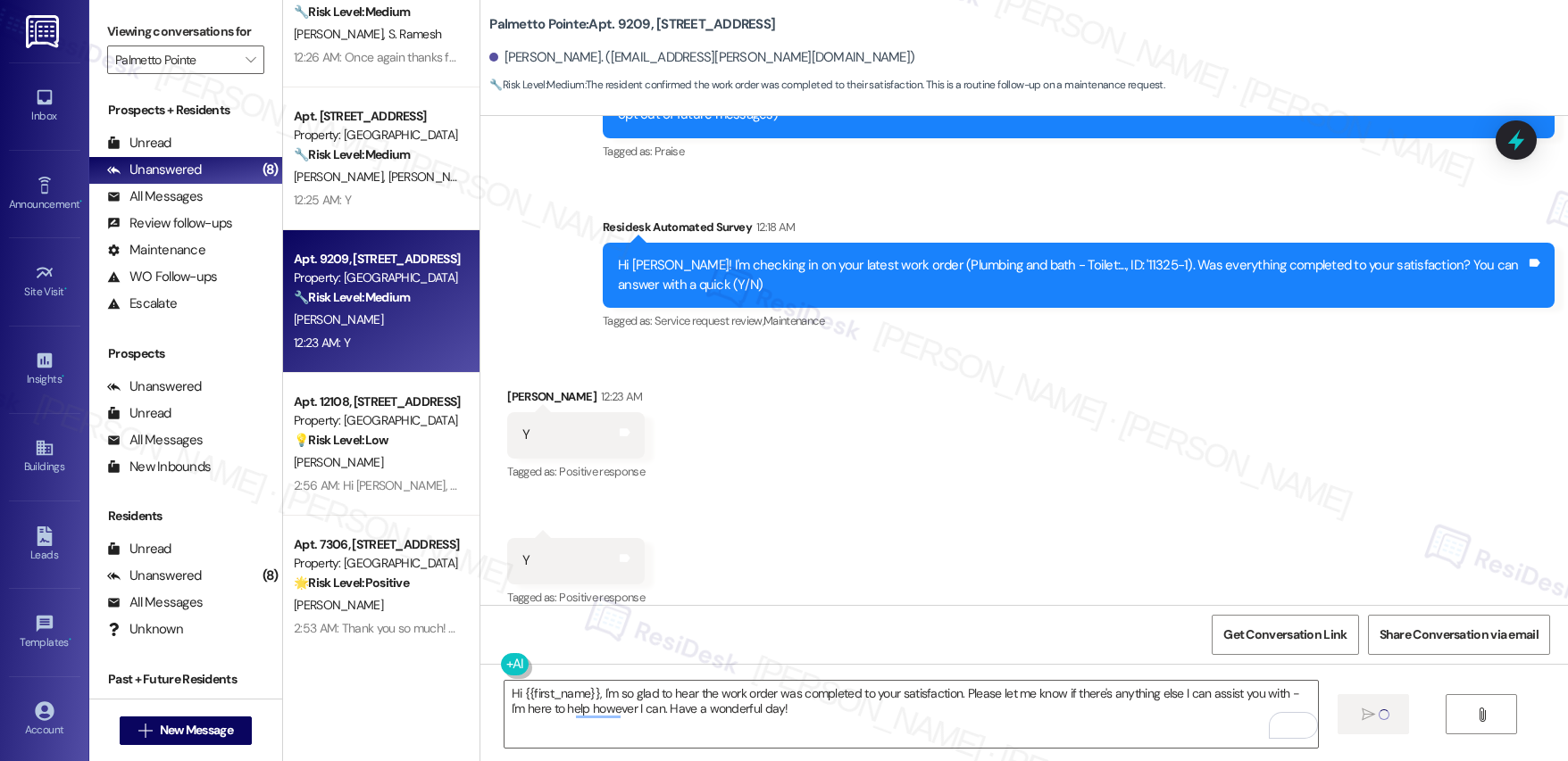
scroll to position [447, 0]
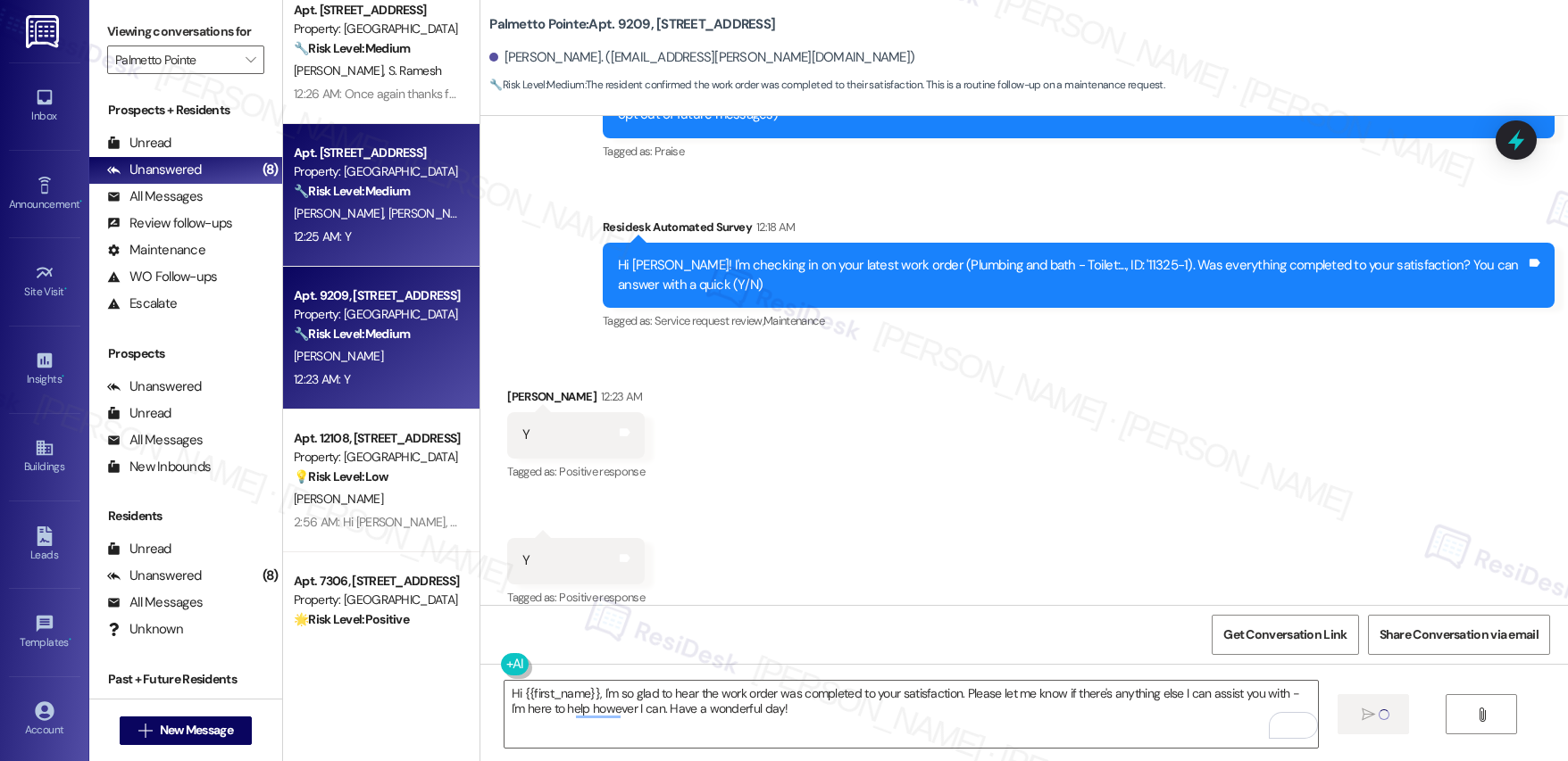
click at [389, 219] on span "[PERSON_NAME]" at bounding box center [433, 213] width 90 height 16
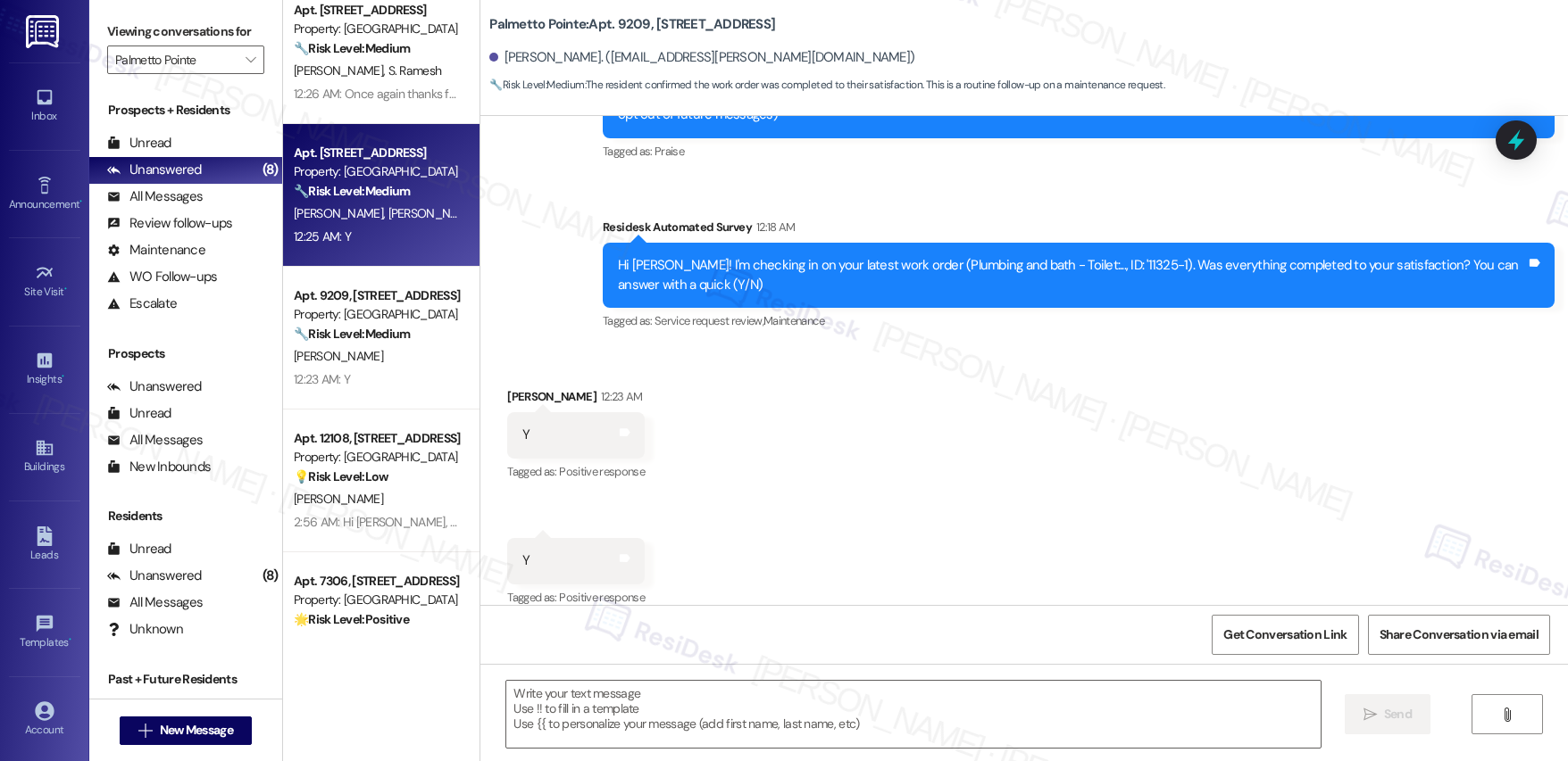
click at [389, 219] on span "[PERSON_NAME]" at bounding box center [433, 213] width 90 height 16
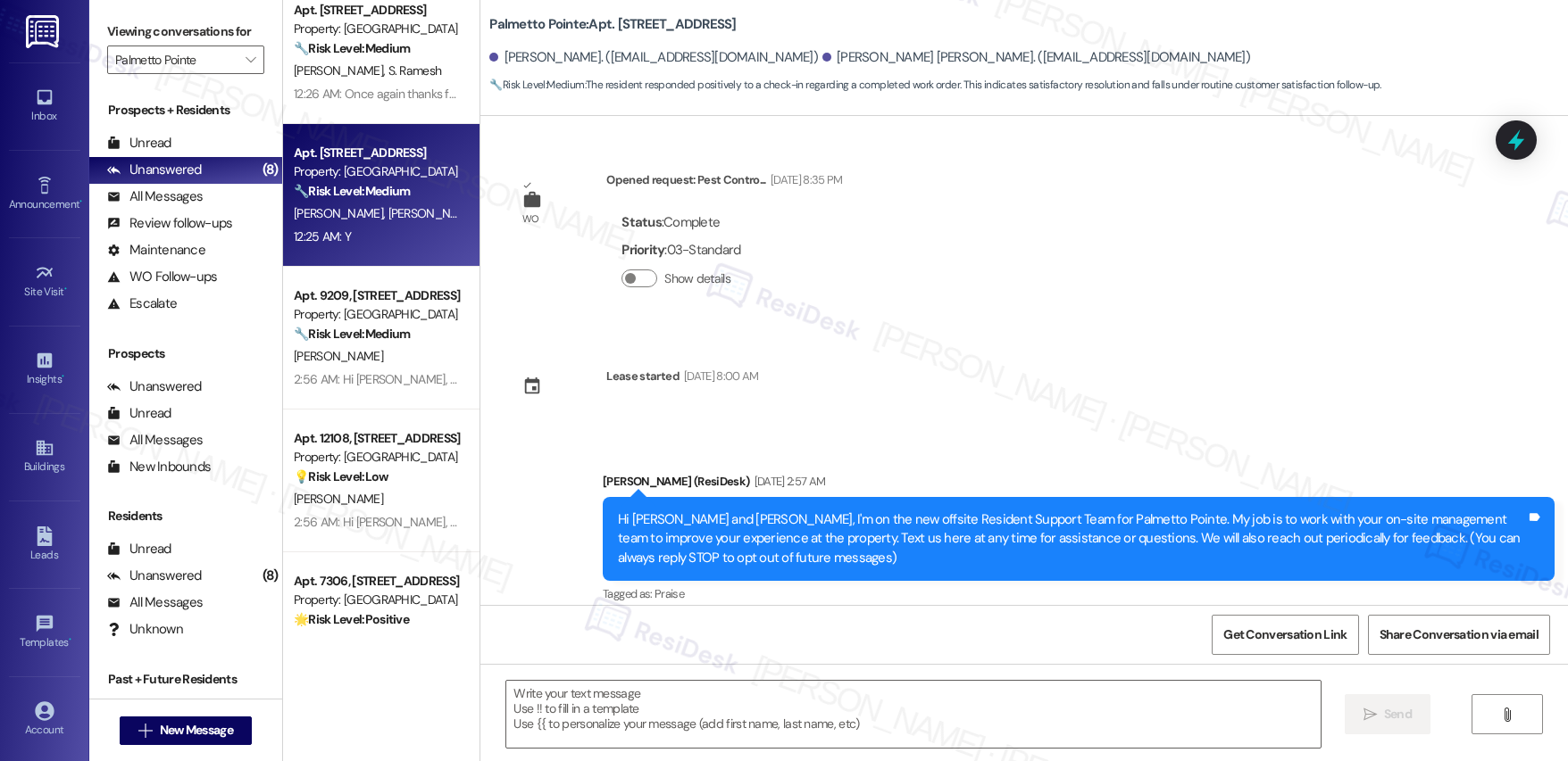
scroll to position [336, 0]
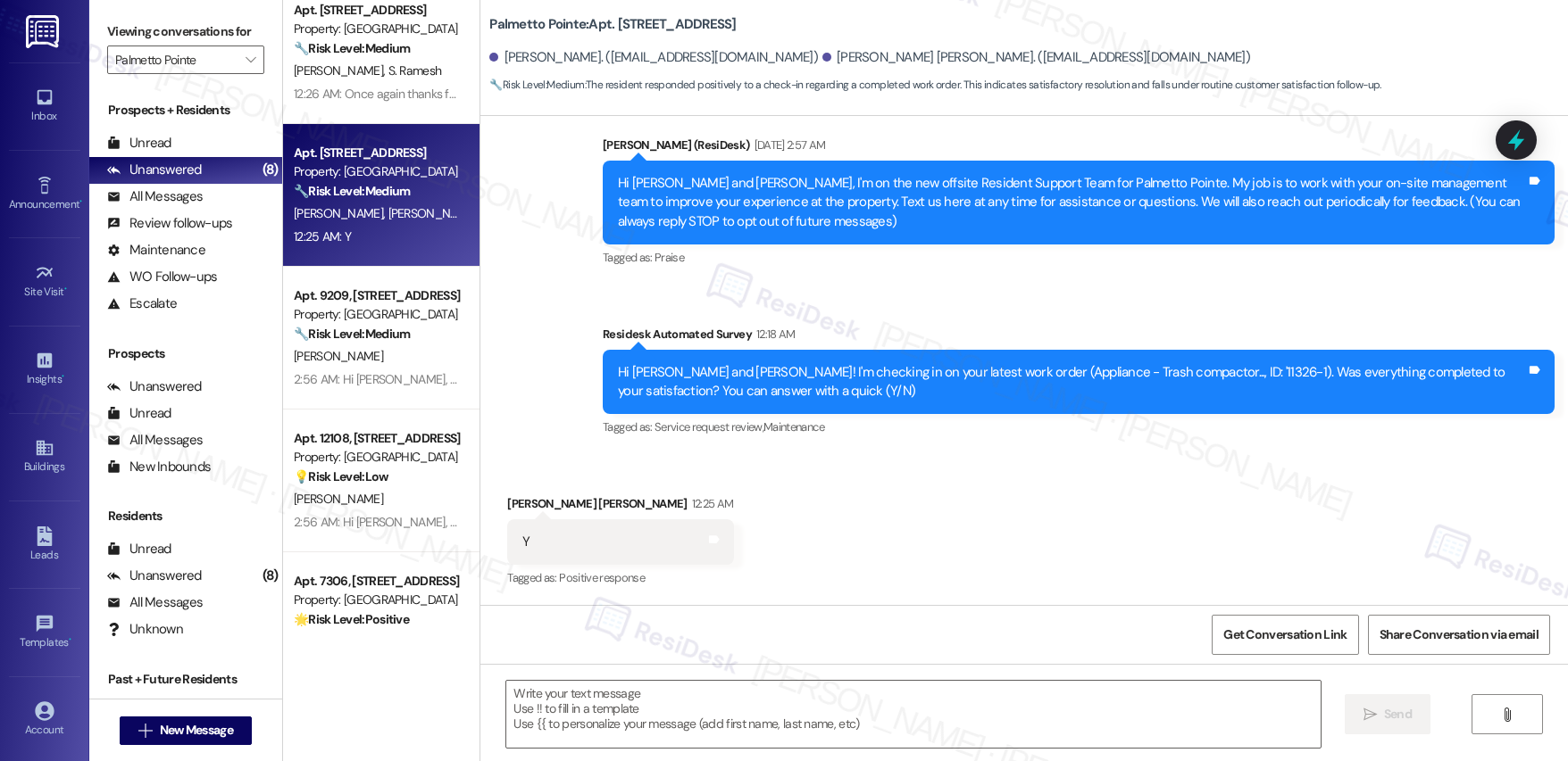
type textarea "Fetching suggested responses. Please feel free to read through the conversation…"
click at [715, 715] on textarea at bounding box center [913, 715] width 814 height 67
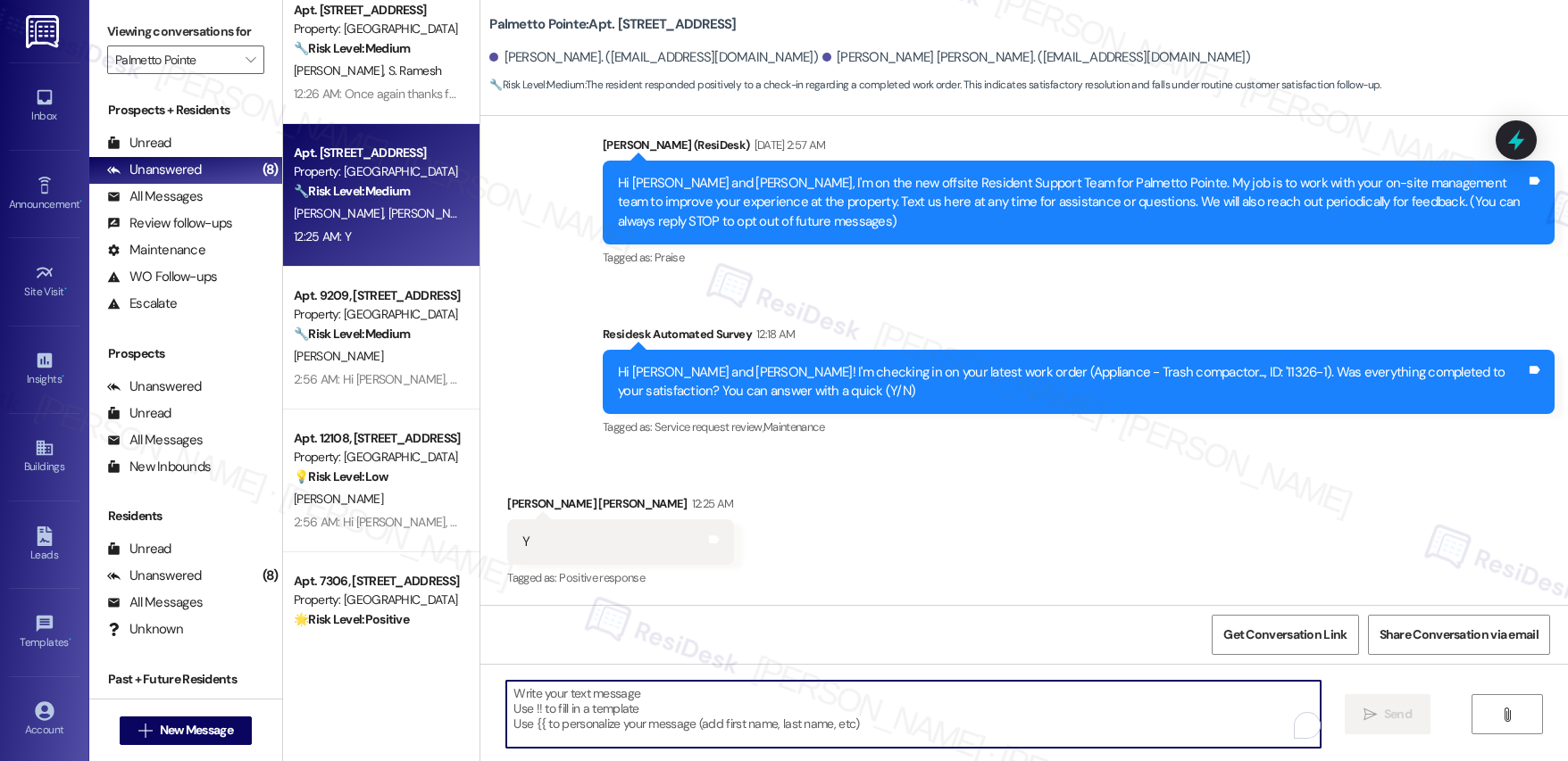
paste textarea "Hi {{first_name}}, I'm so glad to hear the work order was completed to your sat…"
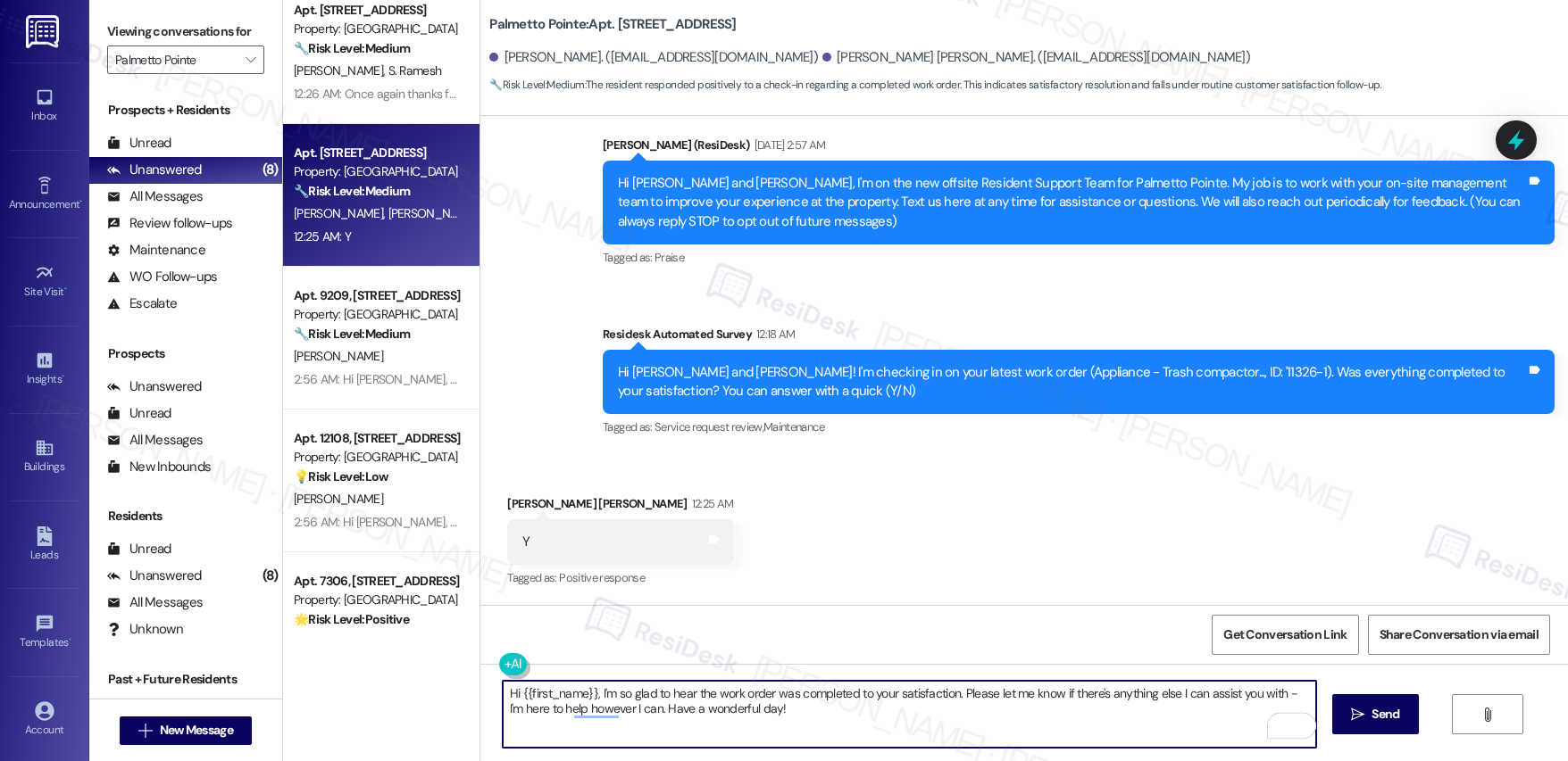
click at [511, 501] on div "[PERSON_NAME] [PERSON_NAME] 12:25 AM" at bounding box center [620, 507] width 226 height 25
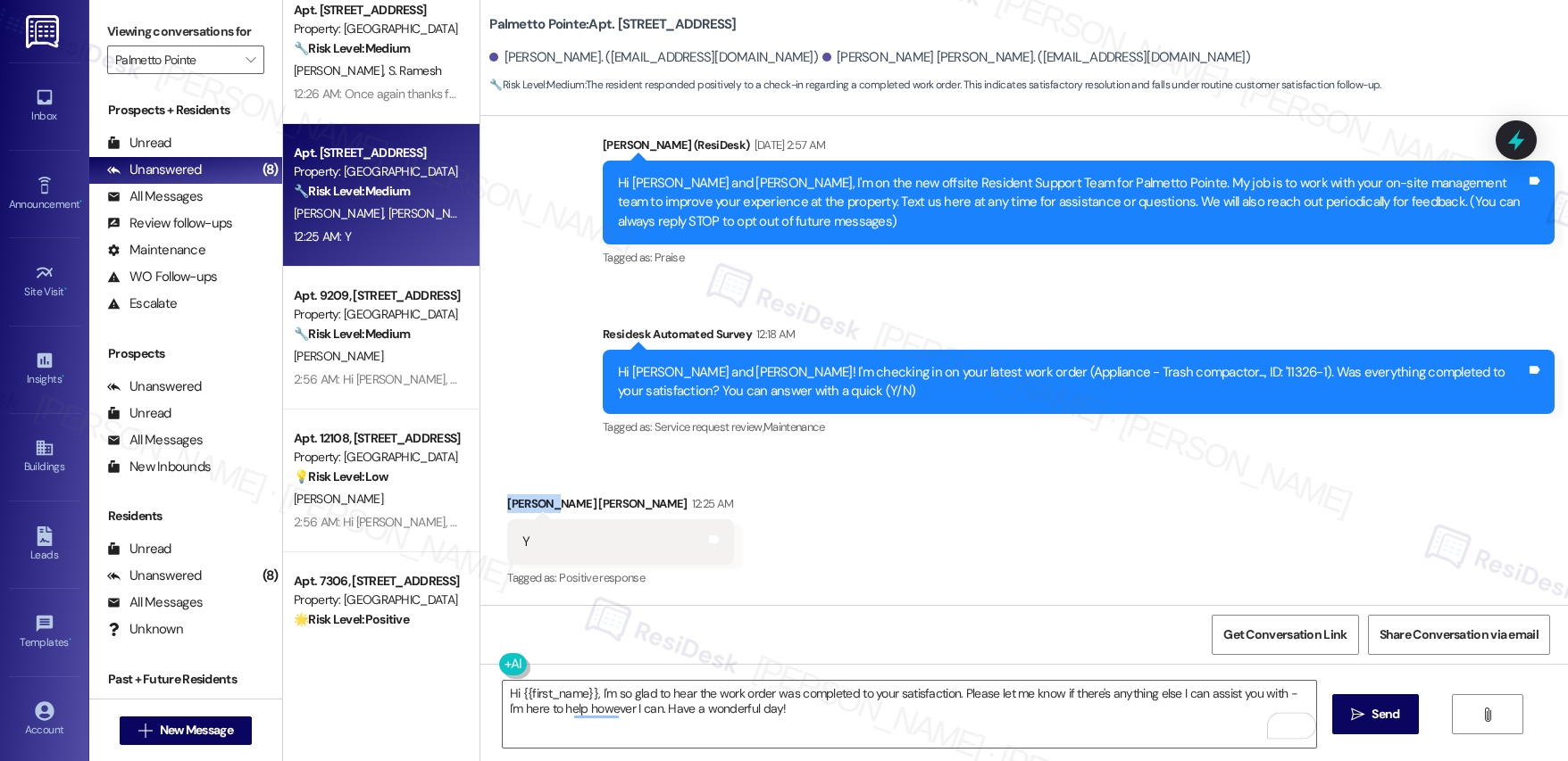
click at [512, 501] on div "[PERSON_NAME] [PERSON_NAME] 12:25 AM" at bounding box center [620, 507] width 226 height 25
copy div "Maharshi"
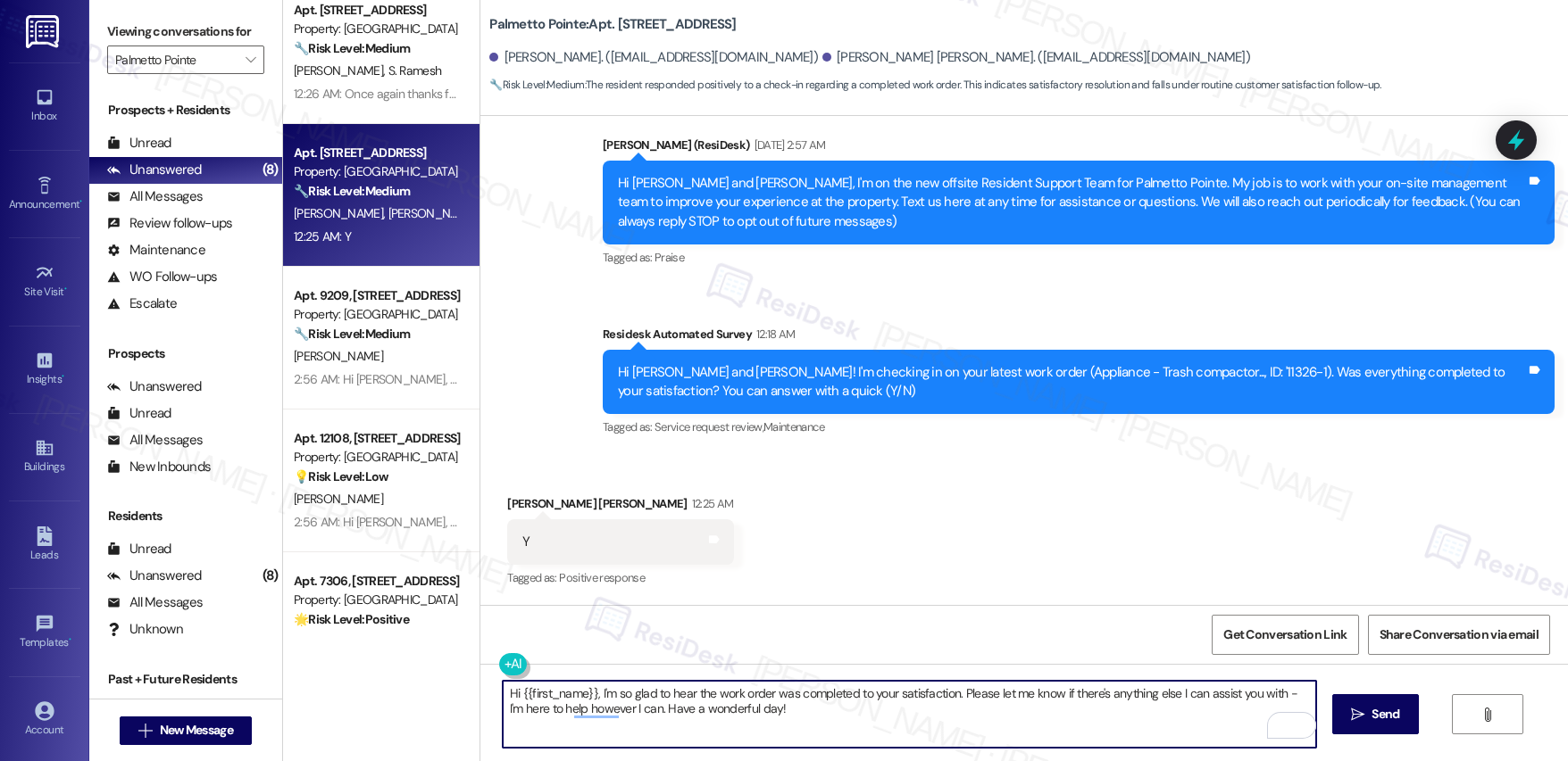
drag, startPoint x: 511, startPoint y: 693, endPoint x: 585, endPoint y: 689, distance: 74.1
click at [585, 689] on textarea "Hi {{first_name}}, I'm so glad to hear the work order was completed to your sat…" at bounding box center [910, 715] width 814 height 67
paste textarea "Maharshi"
click at [813, 712] on textarea "Hi [PERSON_NAME], I'm so glad to hear the work order was completed to your sati…" at bounding box center [910, 715] width 814 height 67
type textarea "Hi [PERSON_NAME], I'm so glad to hear the work order was completed to your sati…"
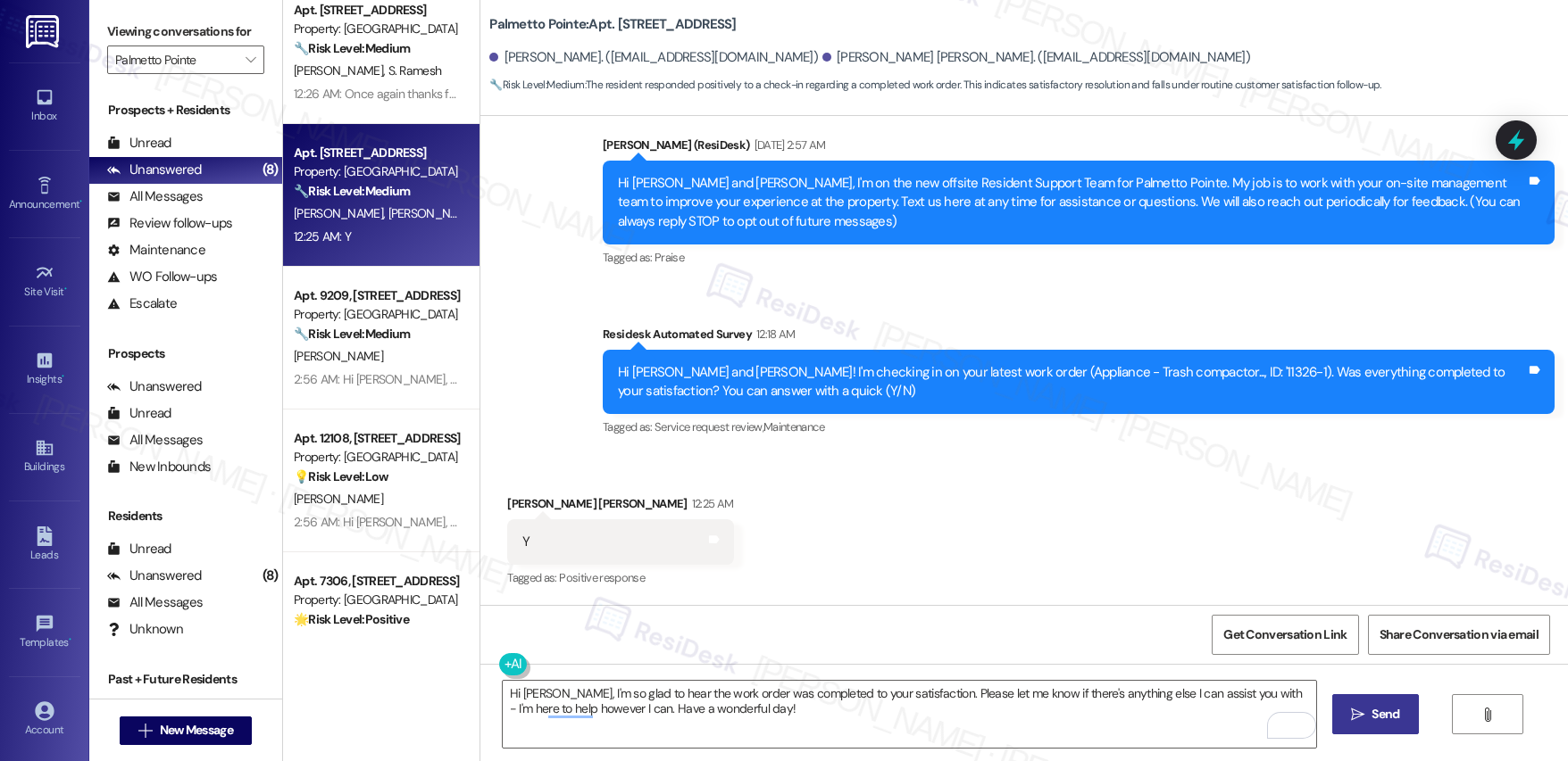
click at [1373, 708] on span "Send" at bounding box center [1385, 714] width 28 height 19
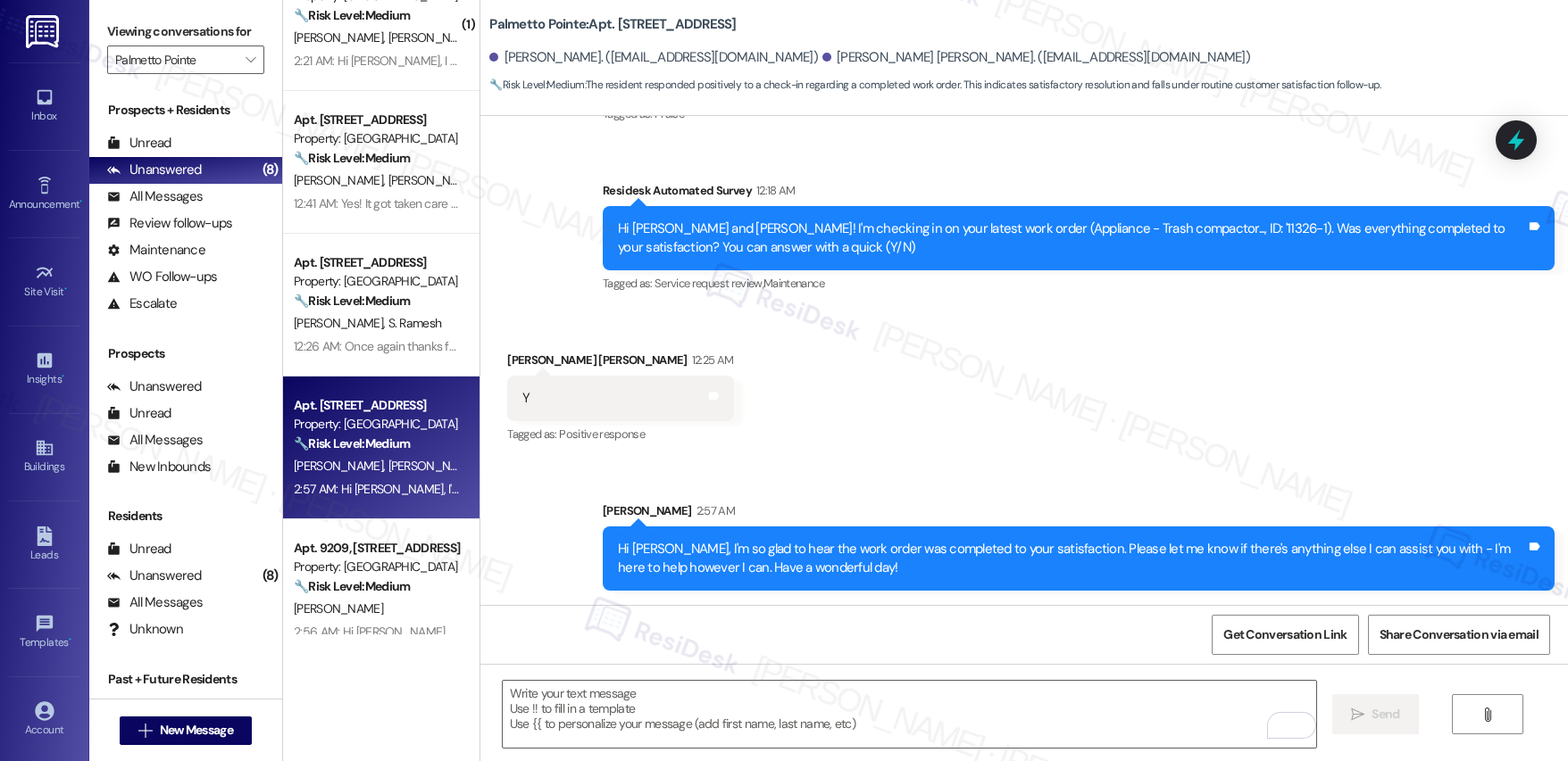
scroll to position [153, 0]
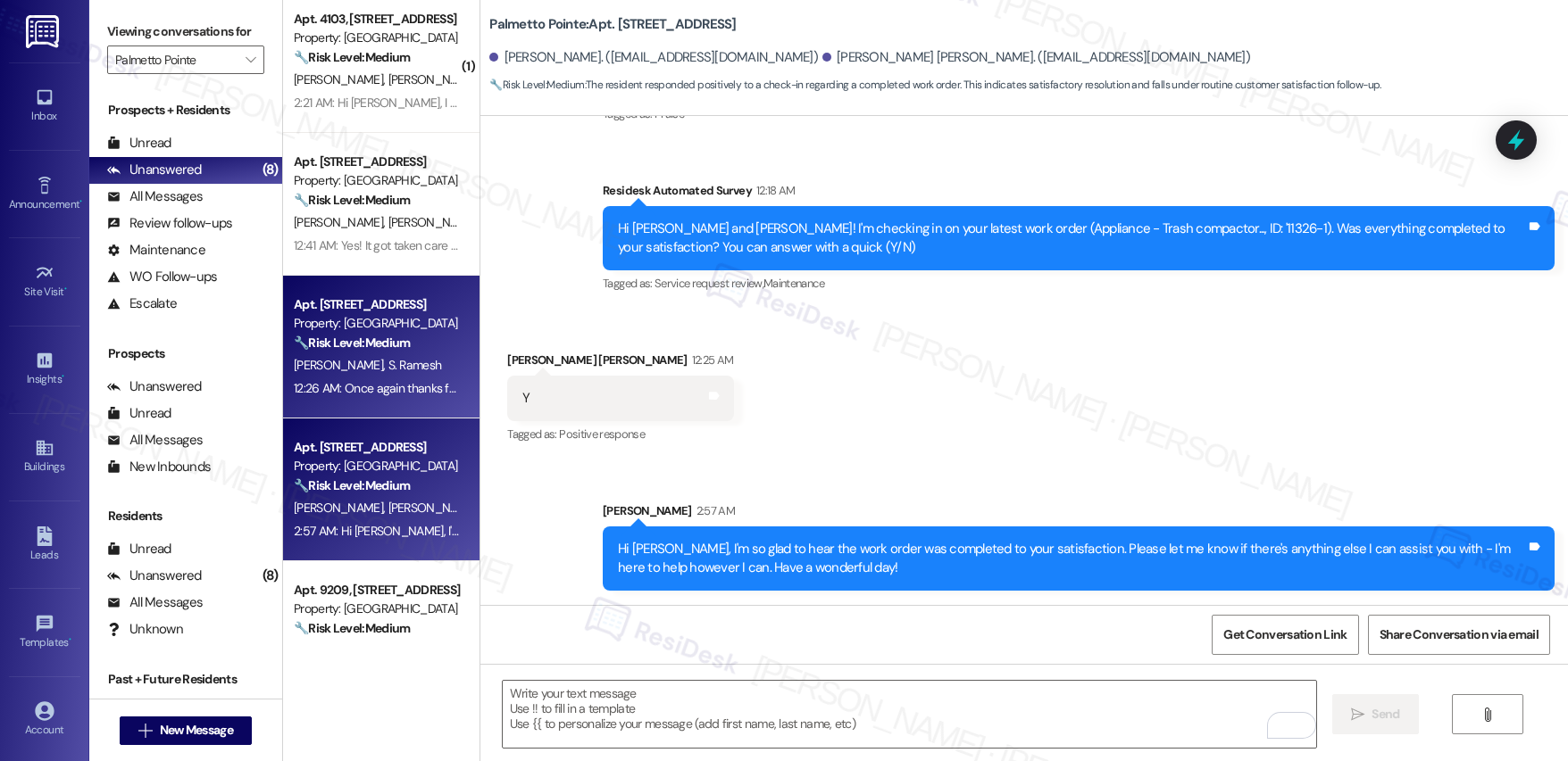
click at [389, 372] on span "S. Ramesh" at bounding box center [415, 365] width 53 height 16
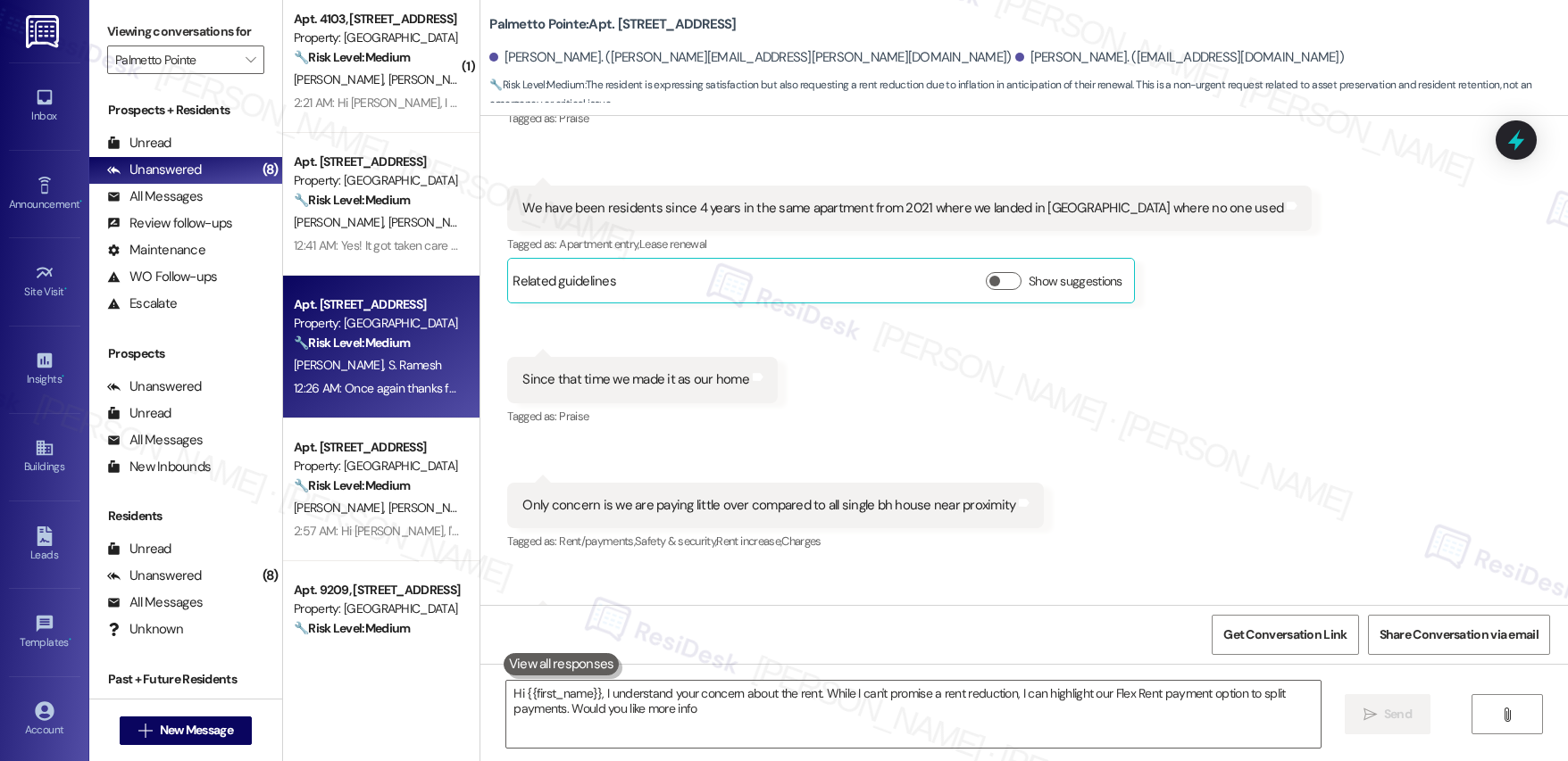
type textarea "Hi {{first_name}}, I understand your concern about the rent. While I can't prom…"
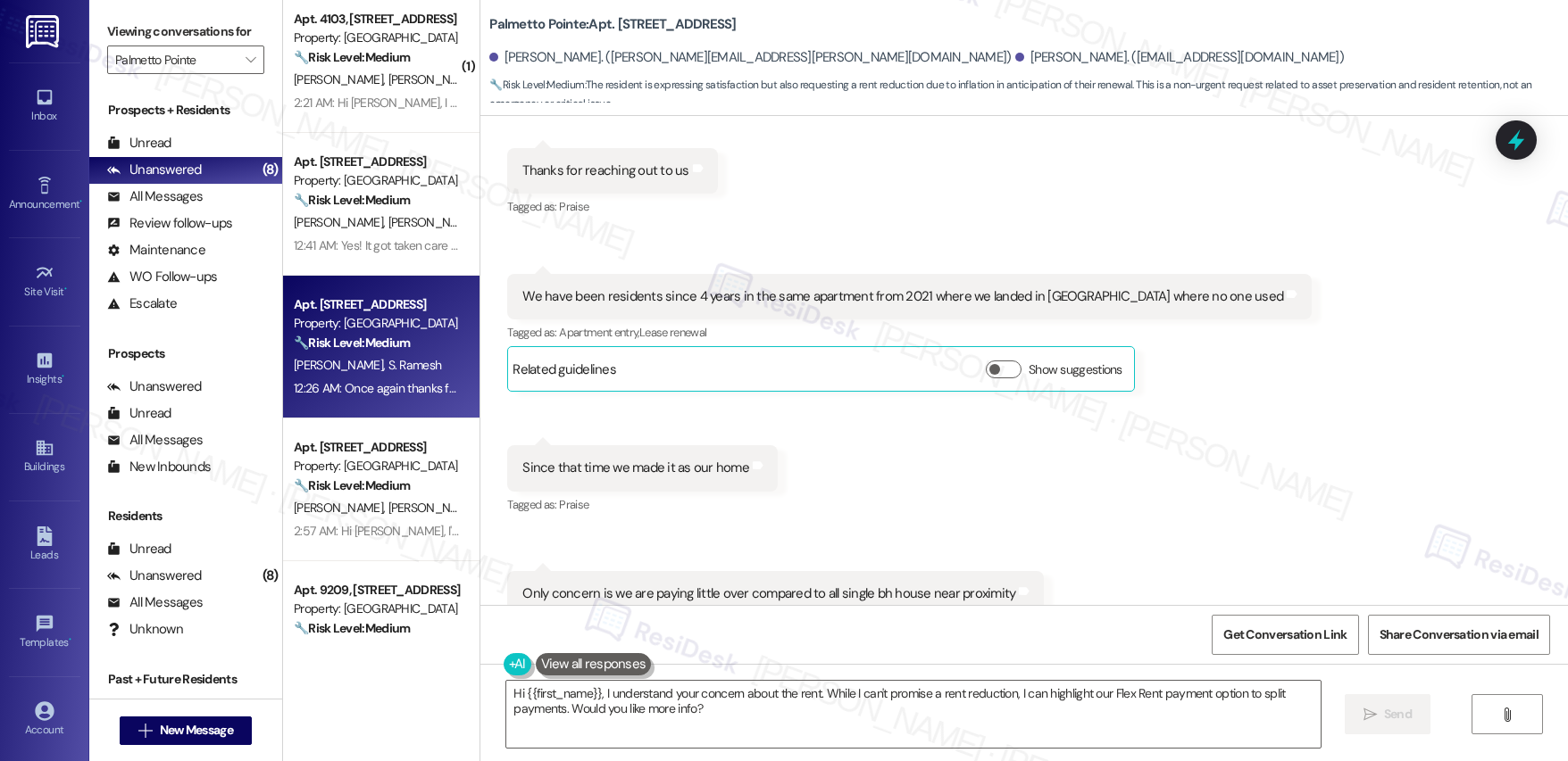
scroll to position [960, 0]
drag, startPoint x: 563, startPoint y: 456, endPoint x: 686, endPoint y: 471, distance: 123.9
click at [686, 471] on div "Since that time we made it as our home" at bounding box center [636, 466] width 227 height 19
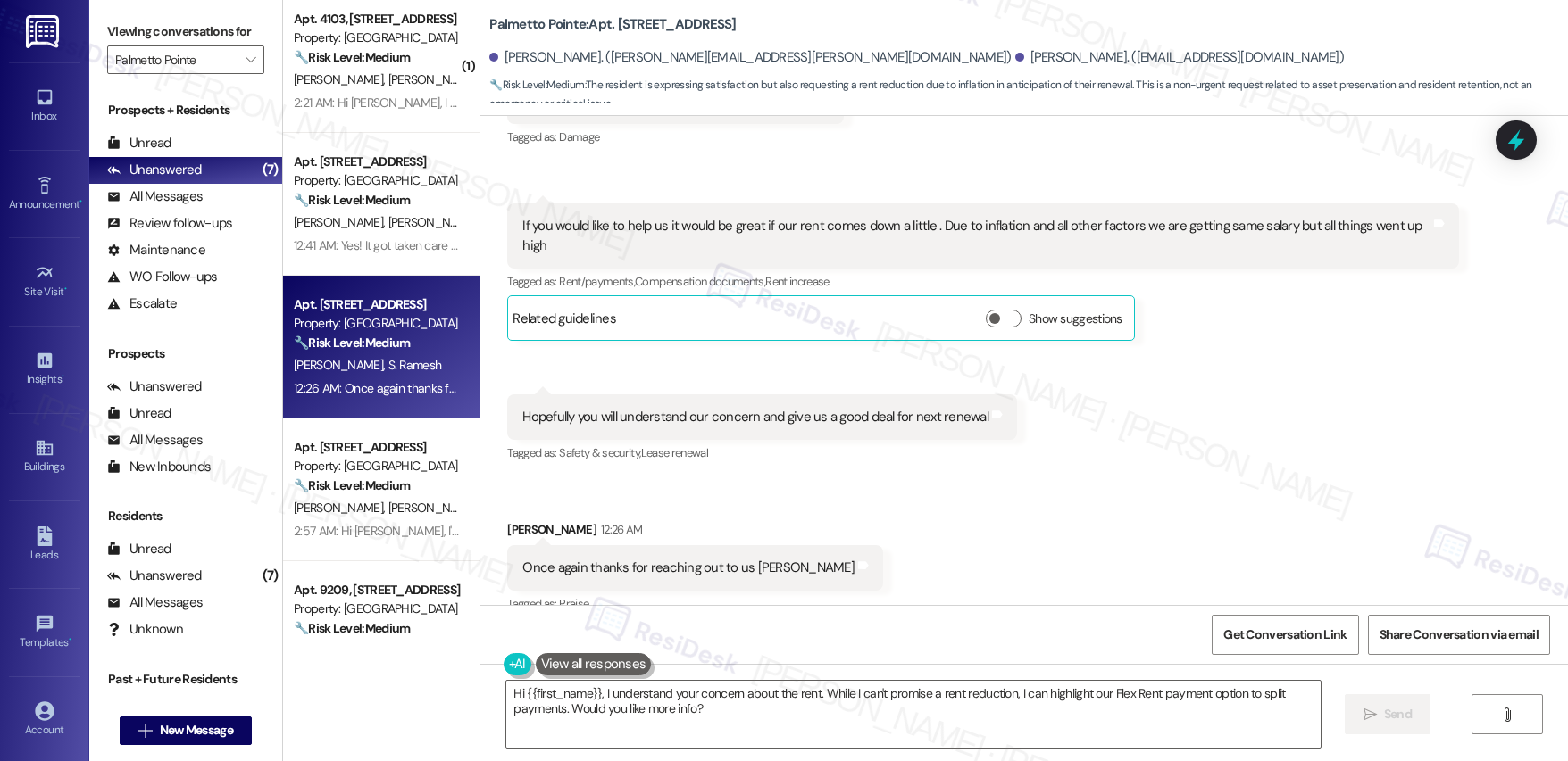
scroll to position [1836, 0]
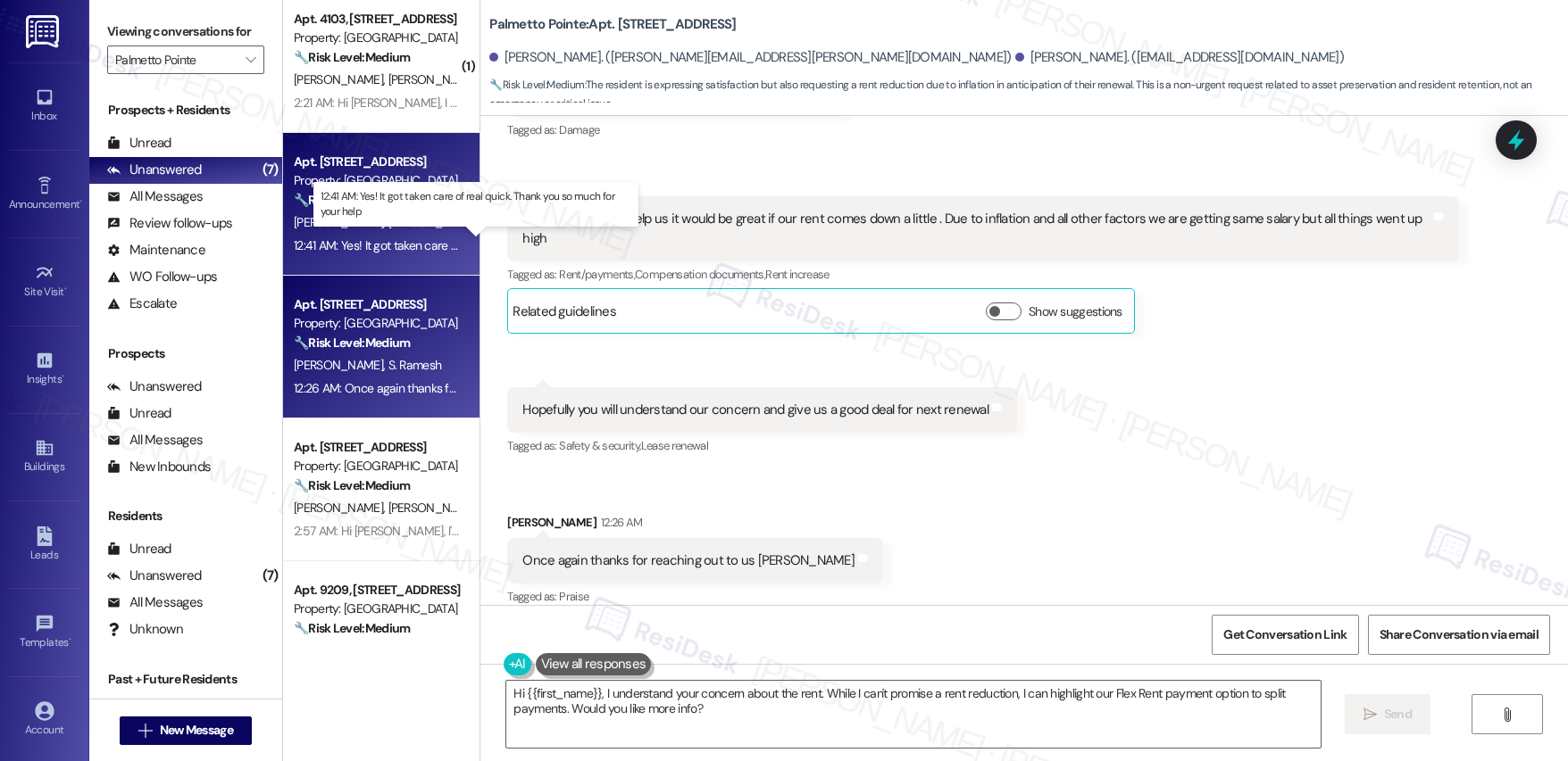
click at [369, 240] on div "12:41 AM: Yes! It got taken care of real quick. Thank you so much for your help…" at bounding box center [491, 246] width 395 height 16
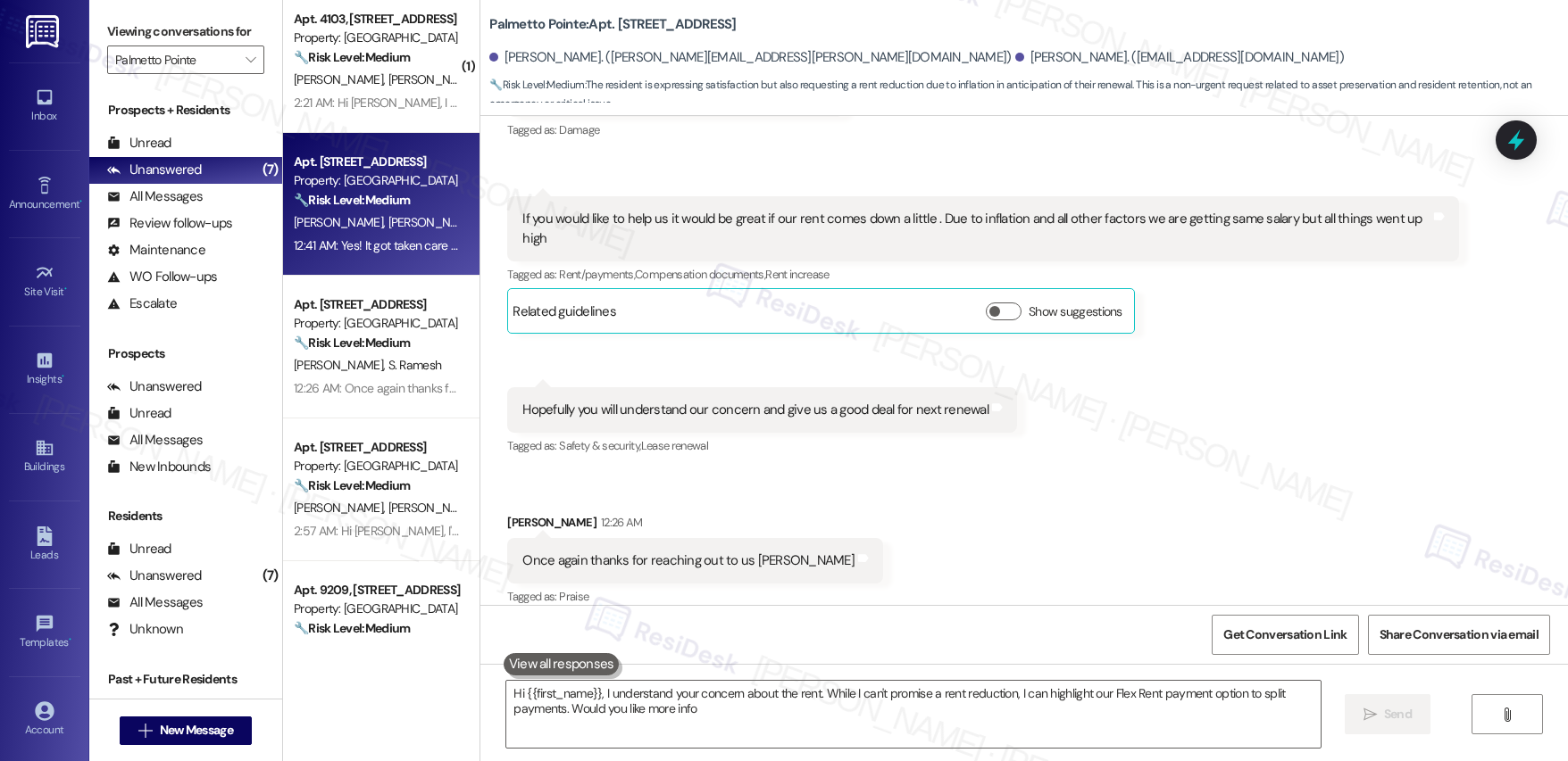
type textarea "Hi {{first_name}}, I understand your concern about the rent. While I can't prom…"
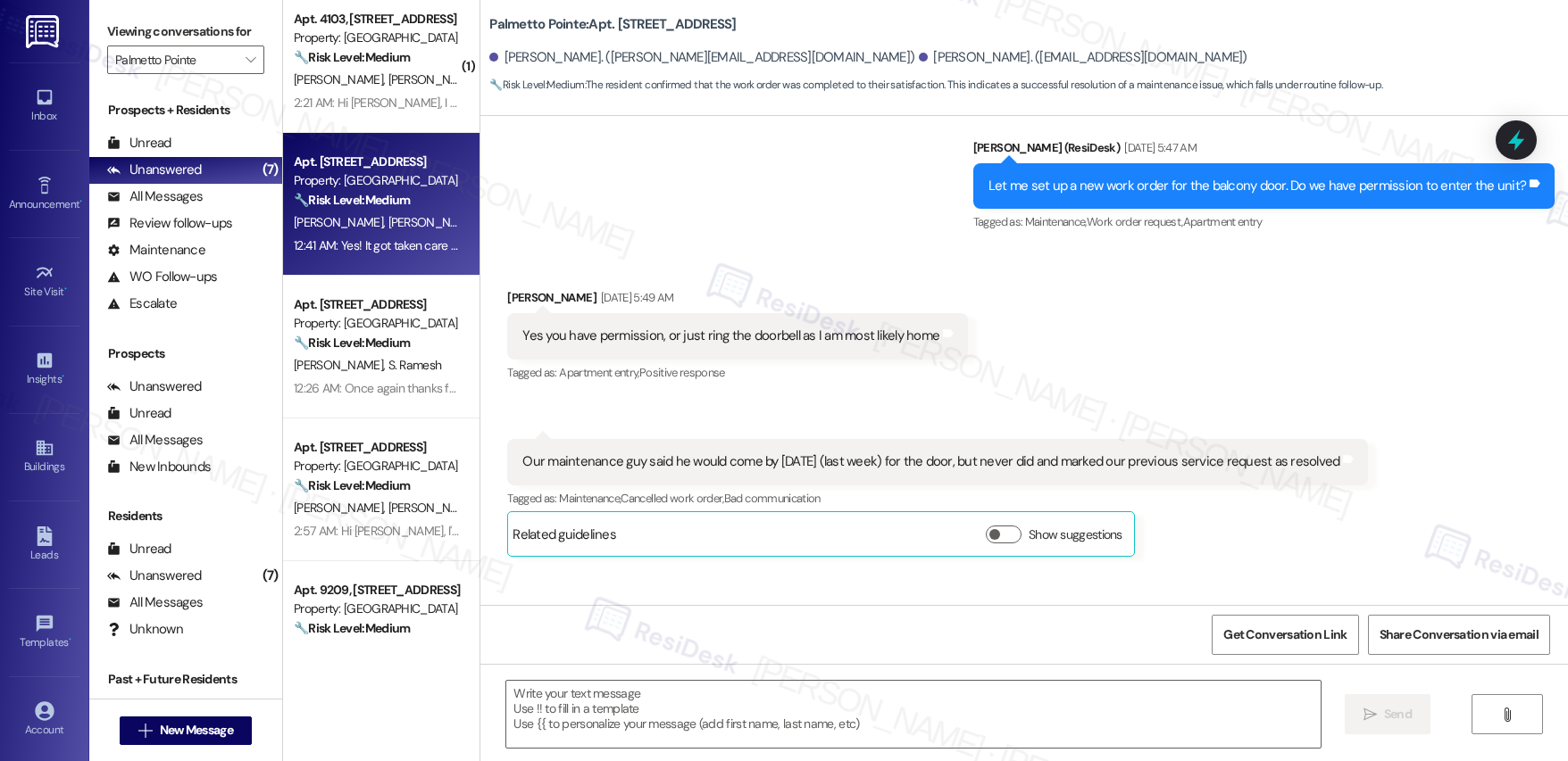
click at [369, 240] on div "12:41 AM: Yes! It got taken care of real quick. Thank you so much for your help…" at bounding box center [491, 246] width 395 height 16
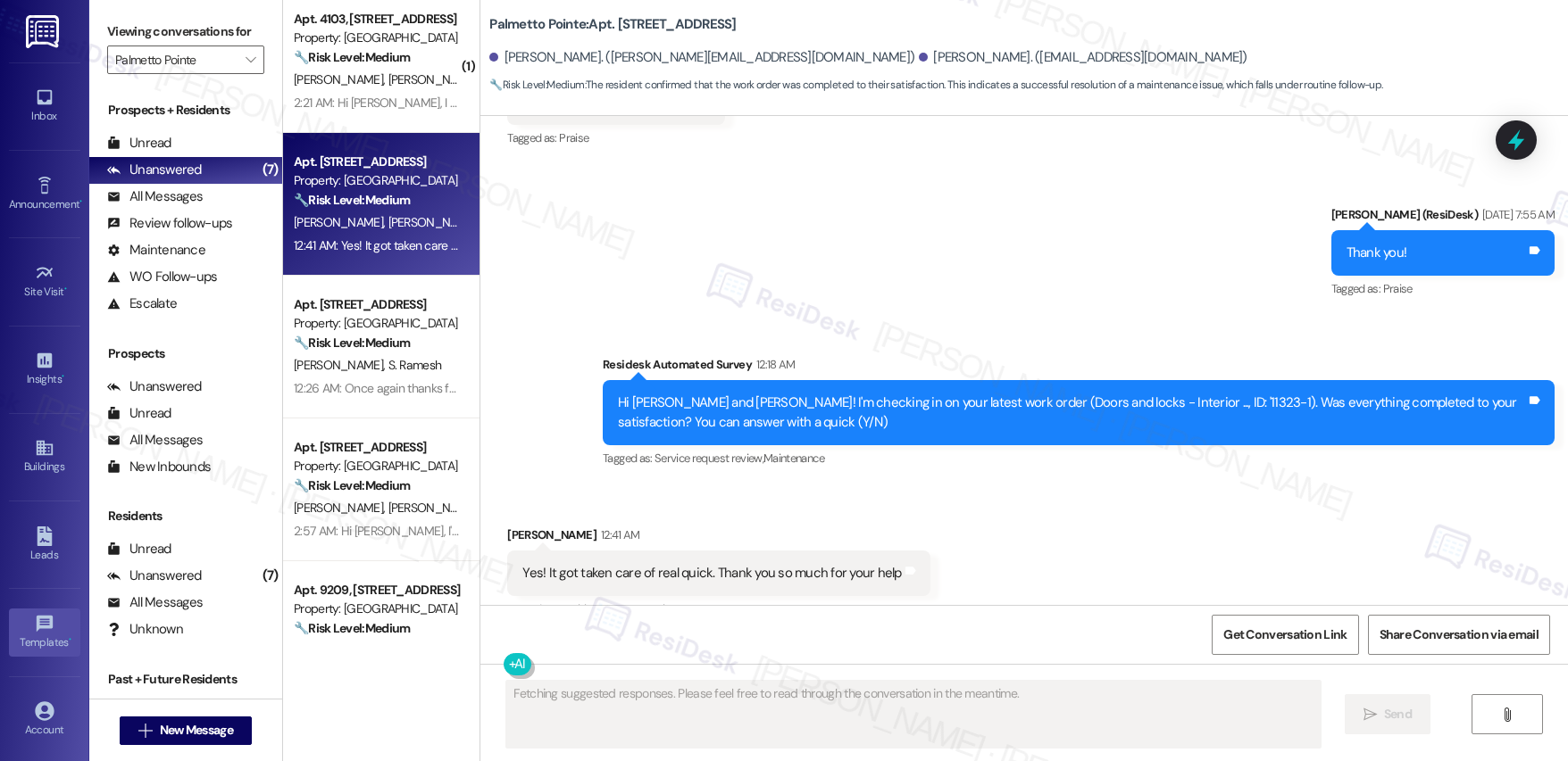
scroll to position [3379, 0]
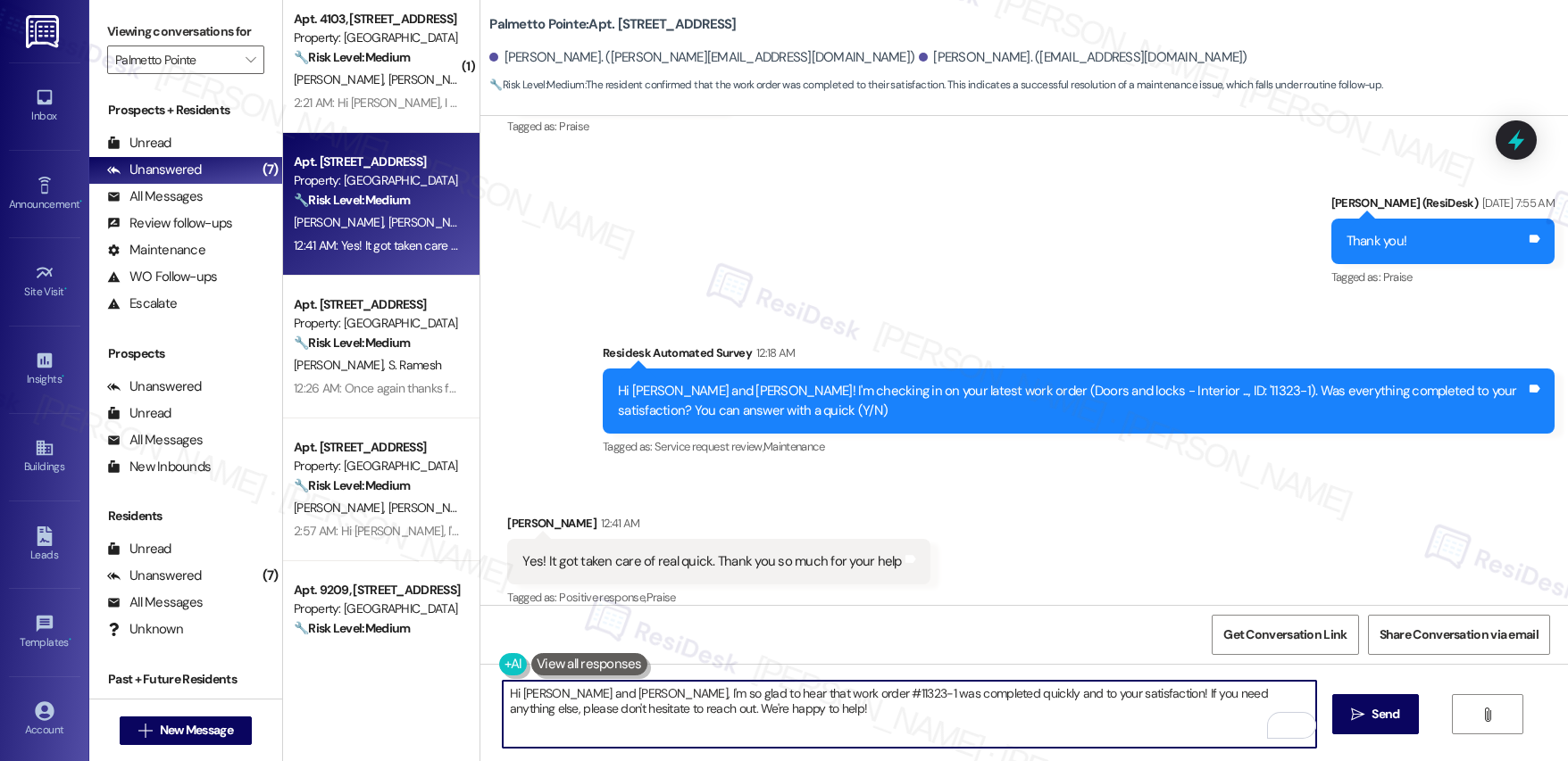
drag, startPoint x: 777, startPoint y: 710, endPoint x: 495, endPoint y: 691, distance: 282.6
click at [503, 691] on textarea "Hi [PERSON_NAME] and [PERSON_NAME], I'm so glad to hear that work order #11323-…" at bounding box center [910, 715] width 814 height 67
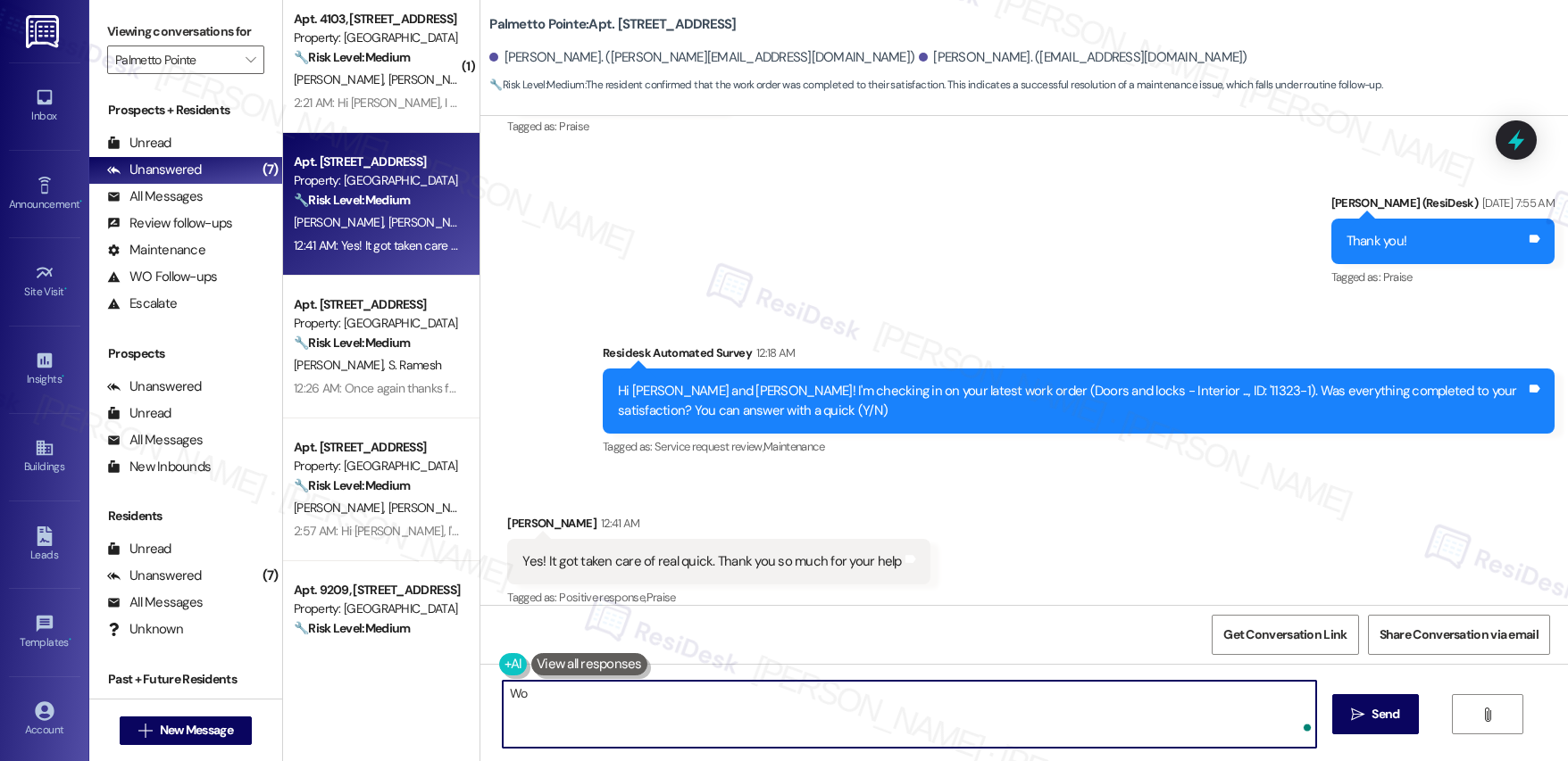
type textarea "W"
drag, startPoint x: 553, startPoint y: 697, endPoint x: 636, endPoint y: 700, distance: 83.1
click at [636, 700] on textarea "Awesome! I'm glad th" at bounding box center [910, 715] width 814 height 67
paste textarea "so glad to hear the work order was completed to your satisfaction."
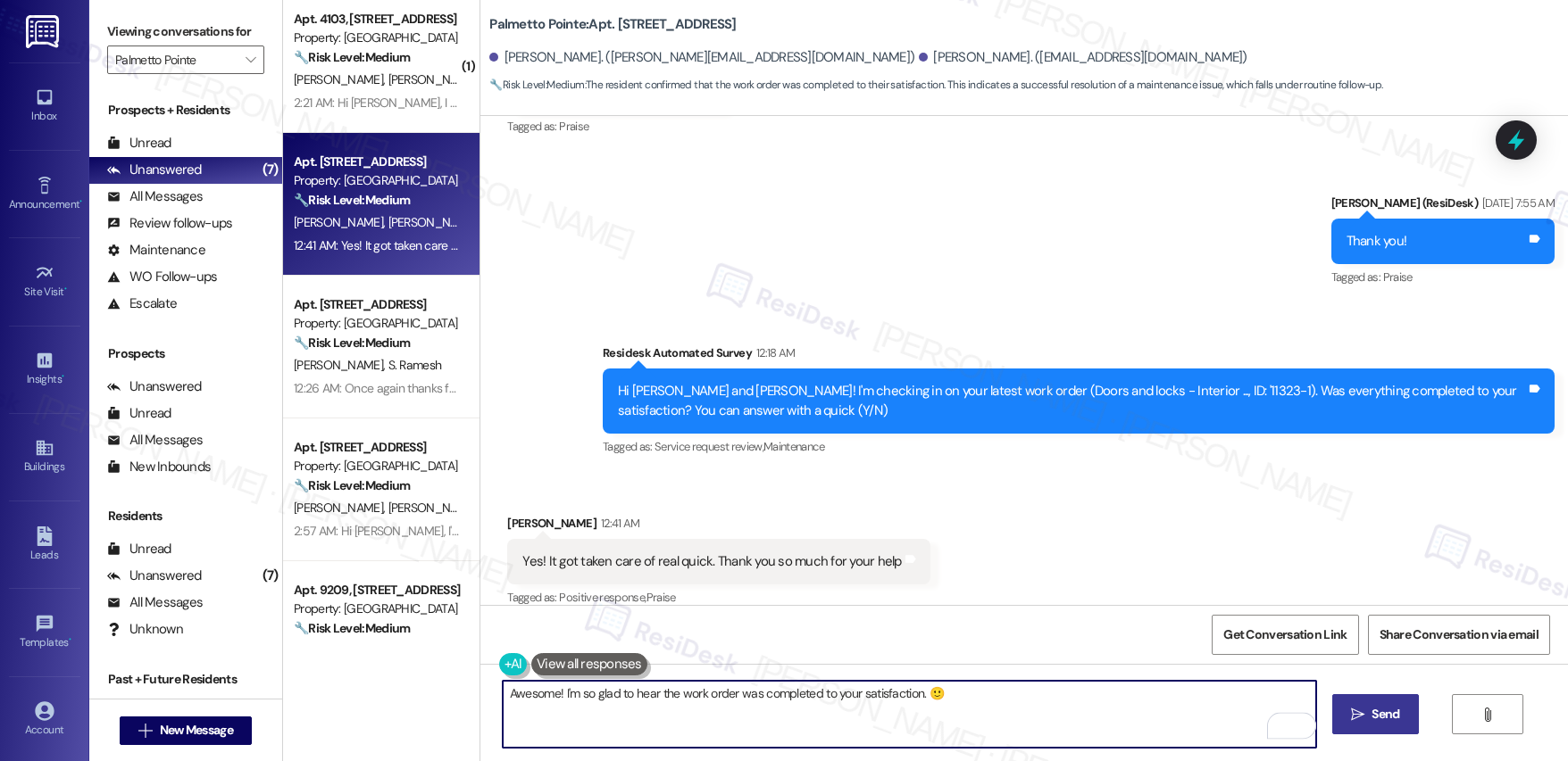
type textarea "Awesome! I'm so glad to hear the work order was completed to your satisfaction.…"
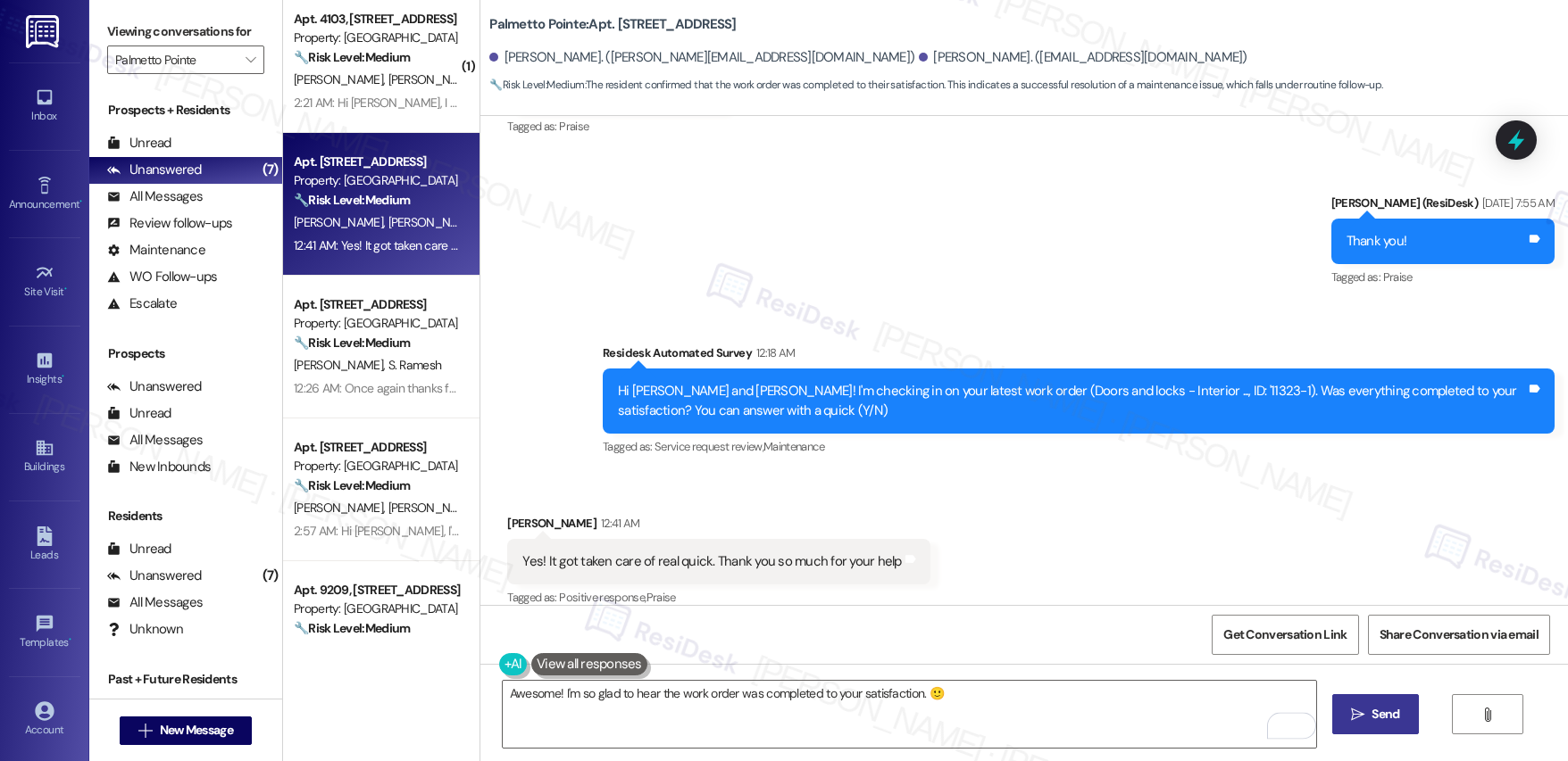
click at [1373, 719] on span "Send" at bounding box center [1385, 714] width 28 height 19
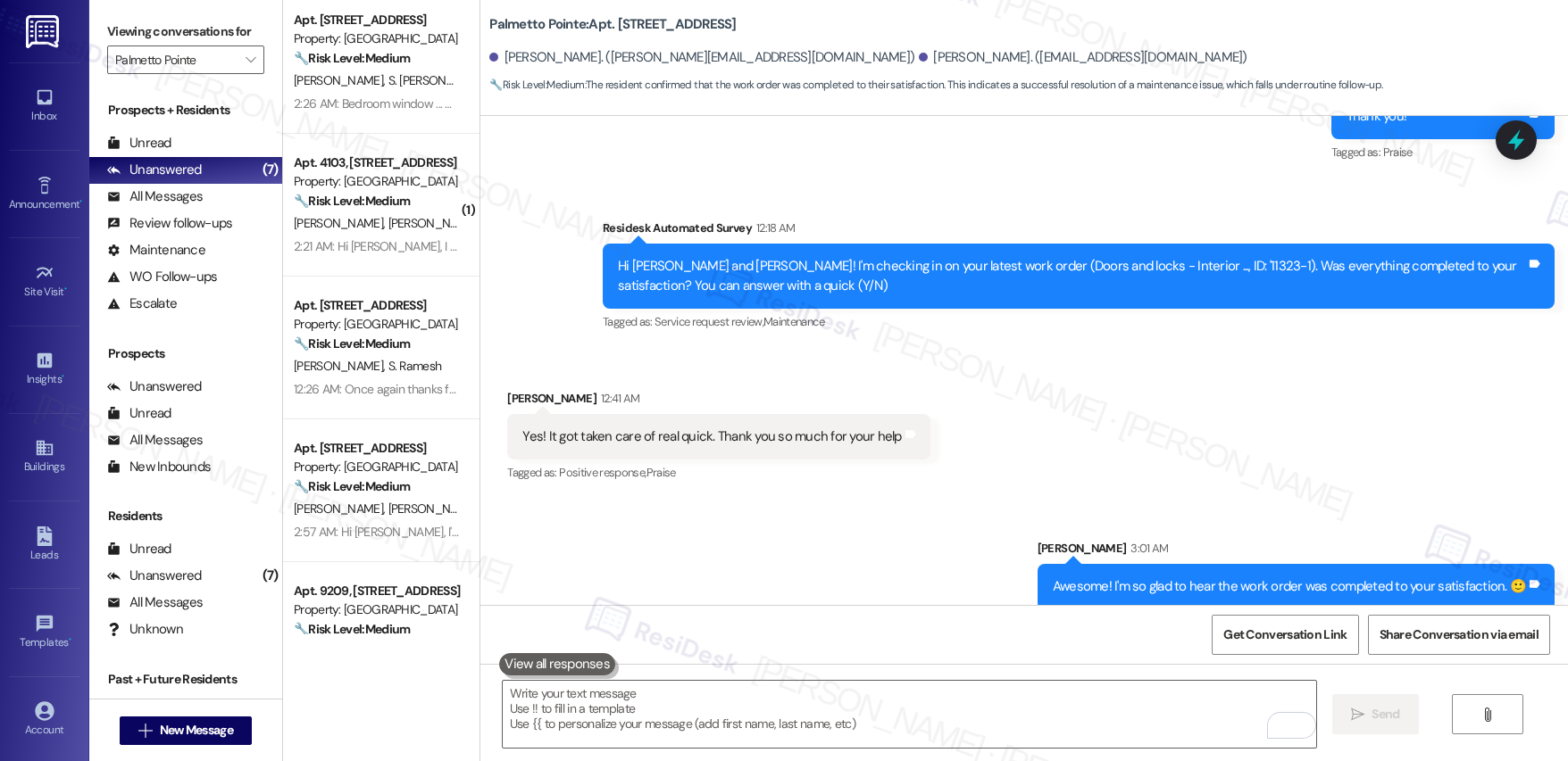
scroll to position [0, 0]
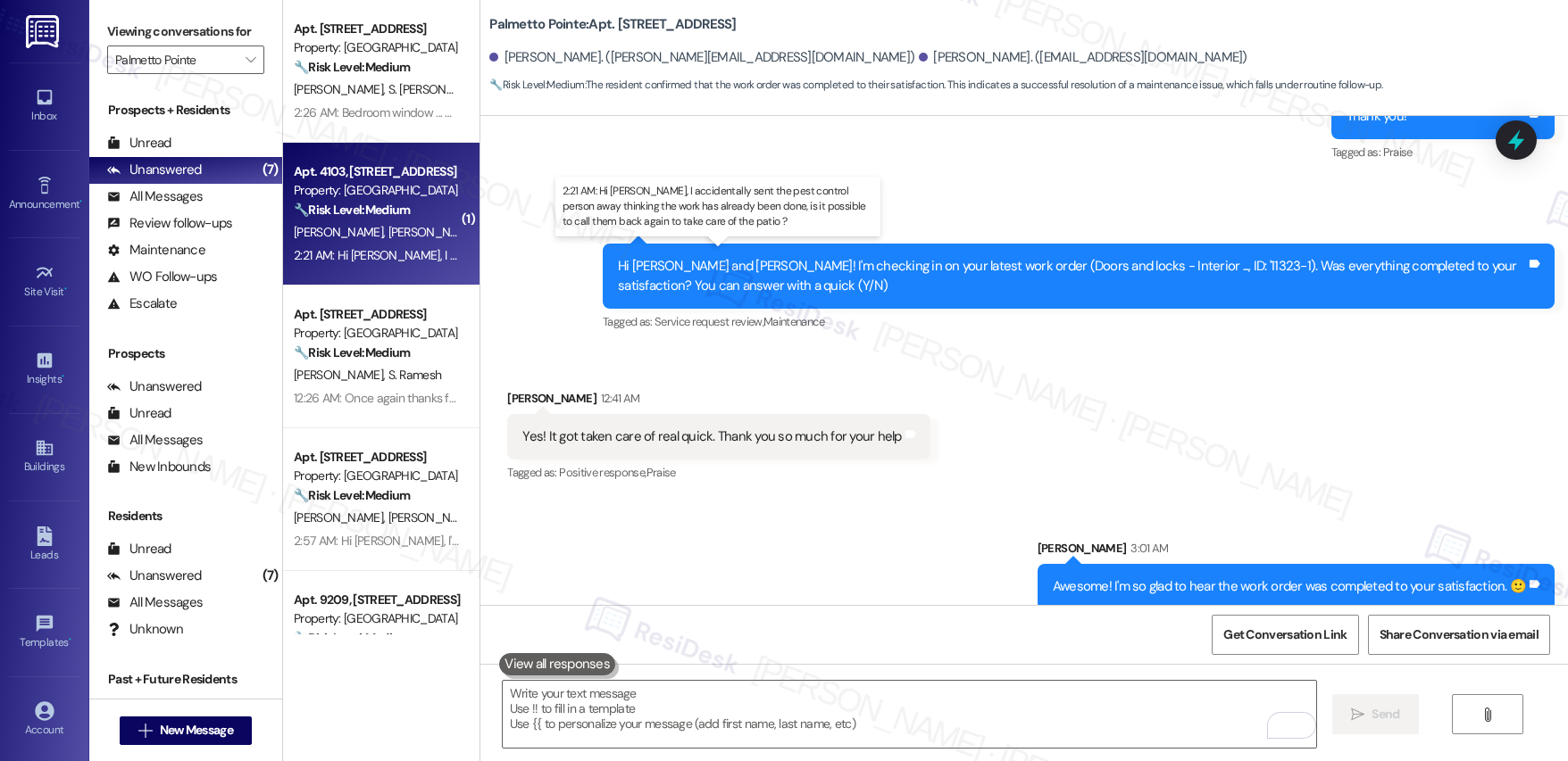
click at [396, 253] on div "2:21 AM: Hi [PERSON_NAME], I accidentally sent the pest control person away thi…" at bounding box center [764, 256] width 941 height 16
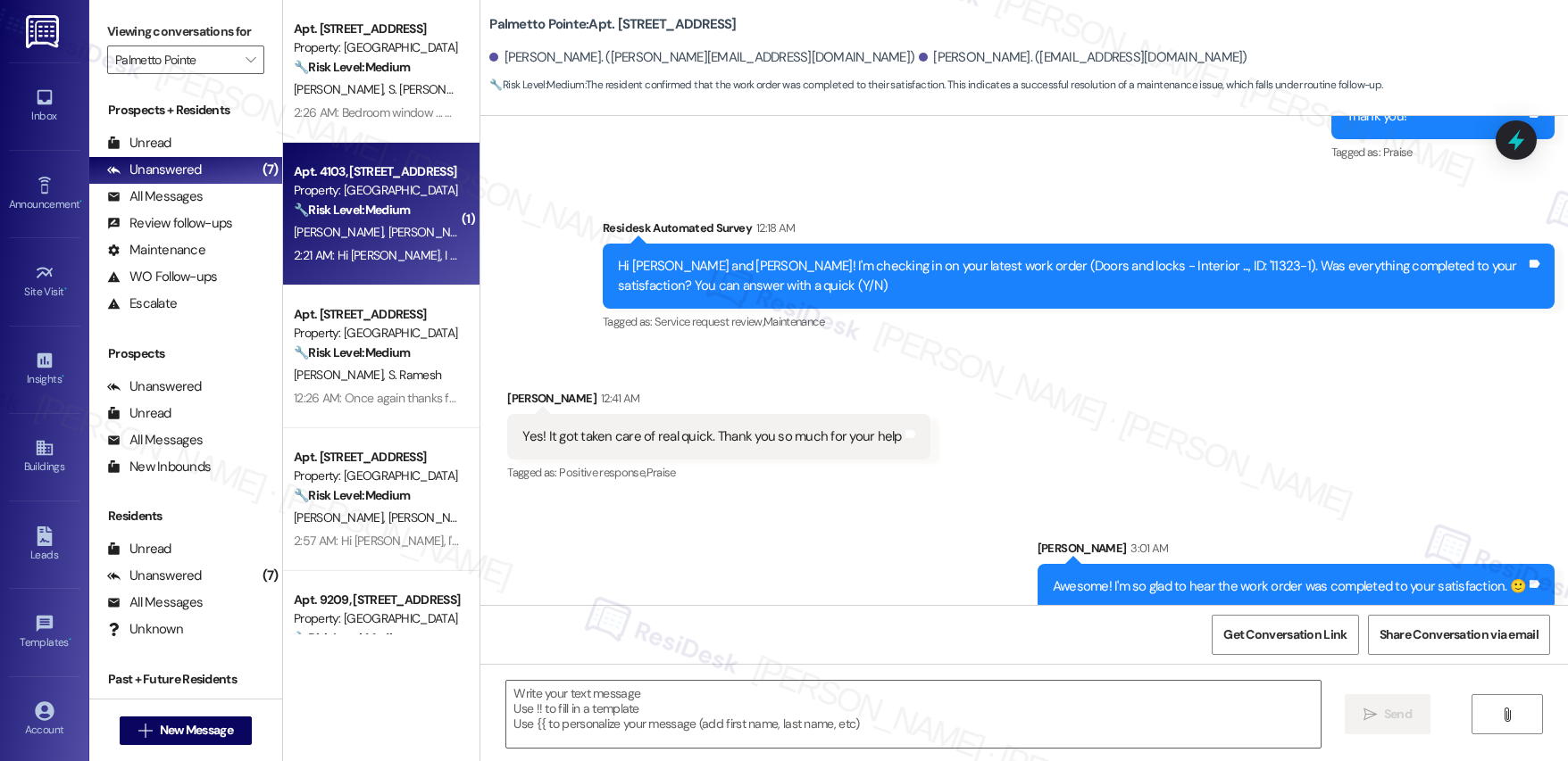
type textarea "Fetching suggested responses. Please feel free to read through the conversation…"
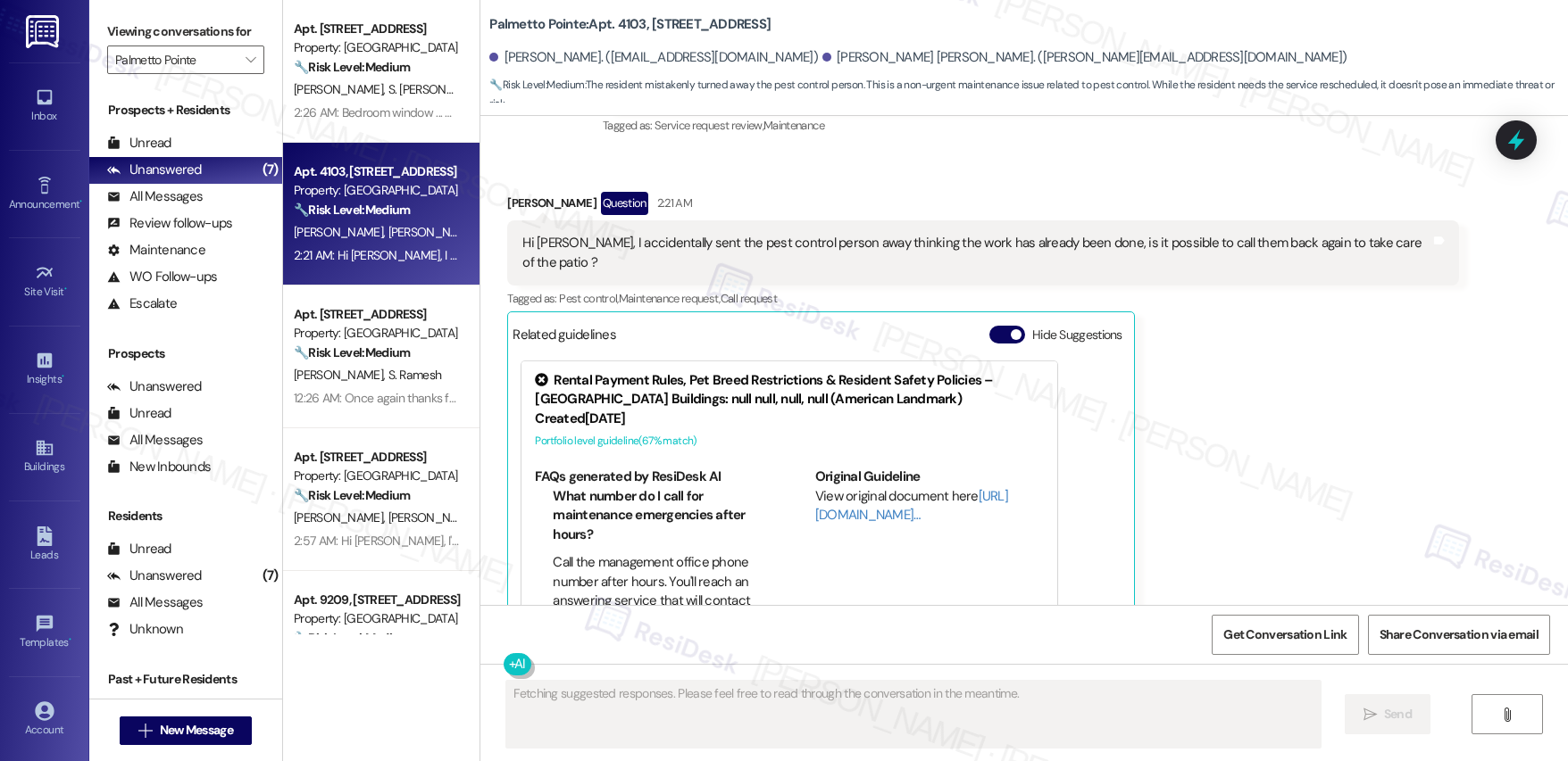
scroll to position [1316, 0]
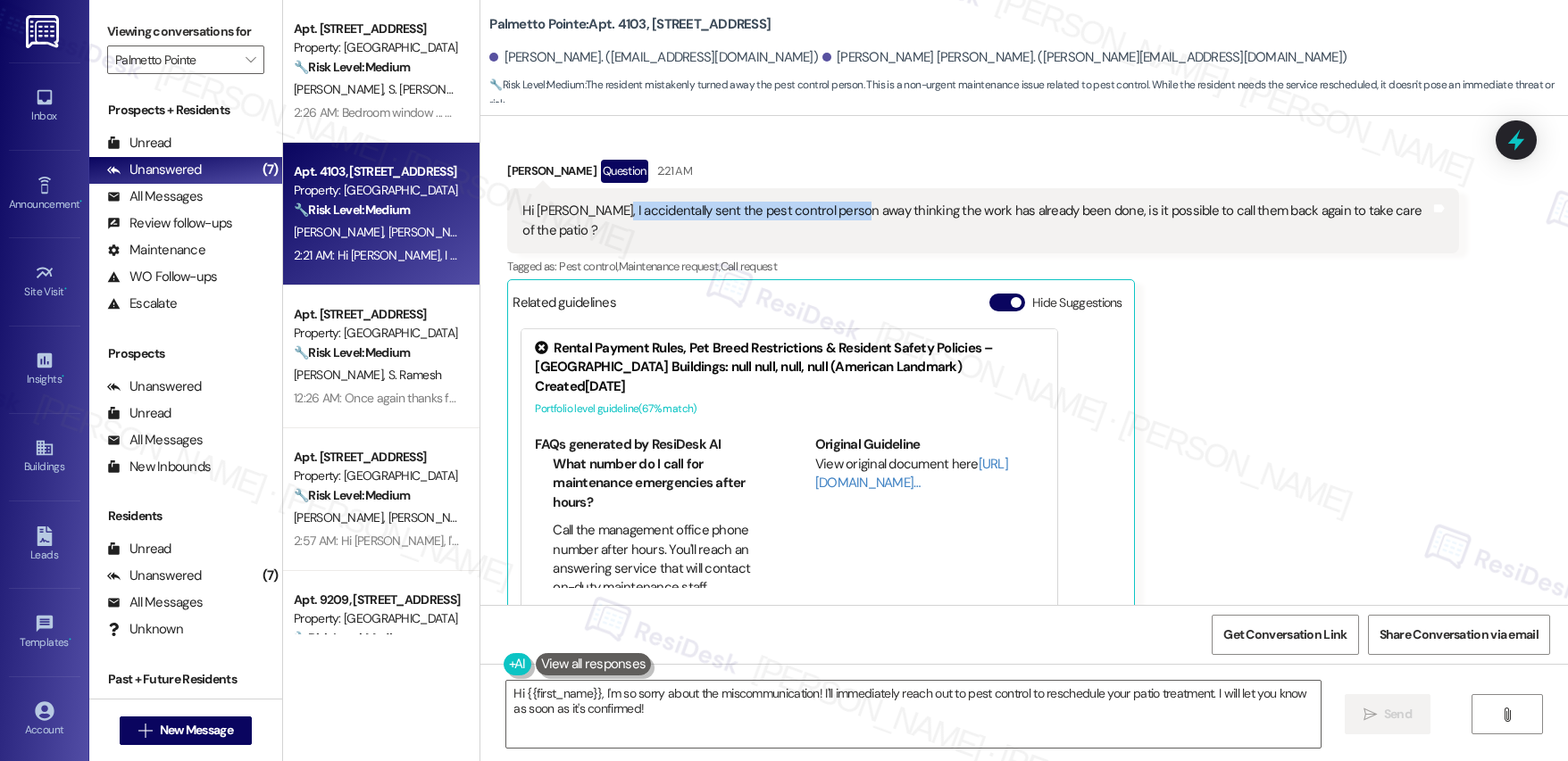
drag, startPoint x: 589, startPoint y: 189, endPoint x: 833, endPoint y: 190, distance: 244.0
click at [833, 202] on div "Hi [PERSON_NAME], I accidentally sent the pest control person away thinking the…" at bounding box center [977, 221] width 908 height 38
click at [899, 202] on div "Hi [PERSON_NAME], I accidentally sent the pest control person away thinking the…" at bounding box center [977, 221] width 908 height 38
click at [820, 202] on div "Hi [PERSON_NAME], I accidentally sent the pest control person away thinking the…" at bounding box center [977, 221] width 908 height 38
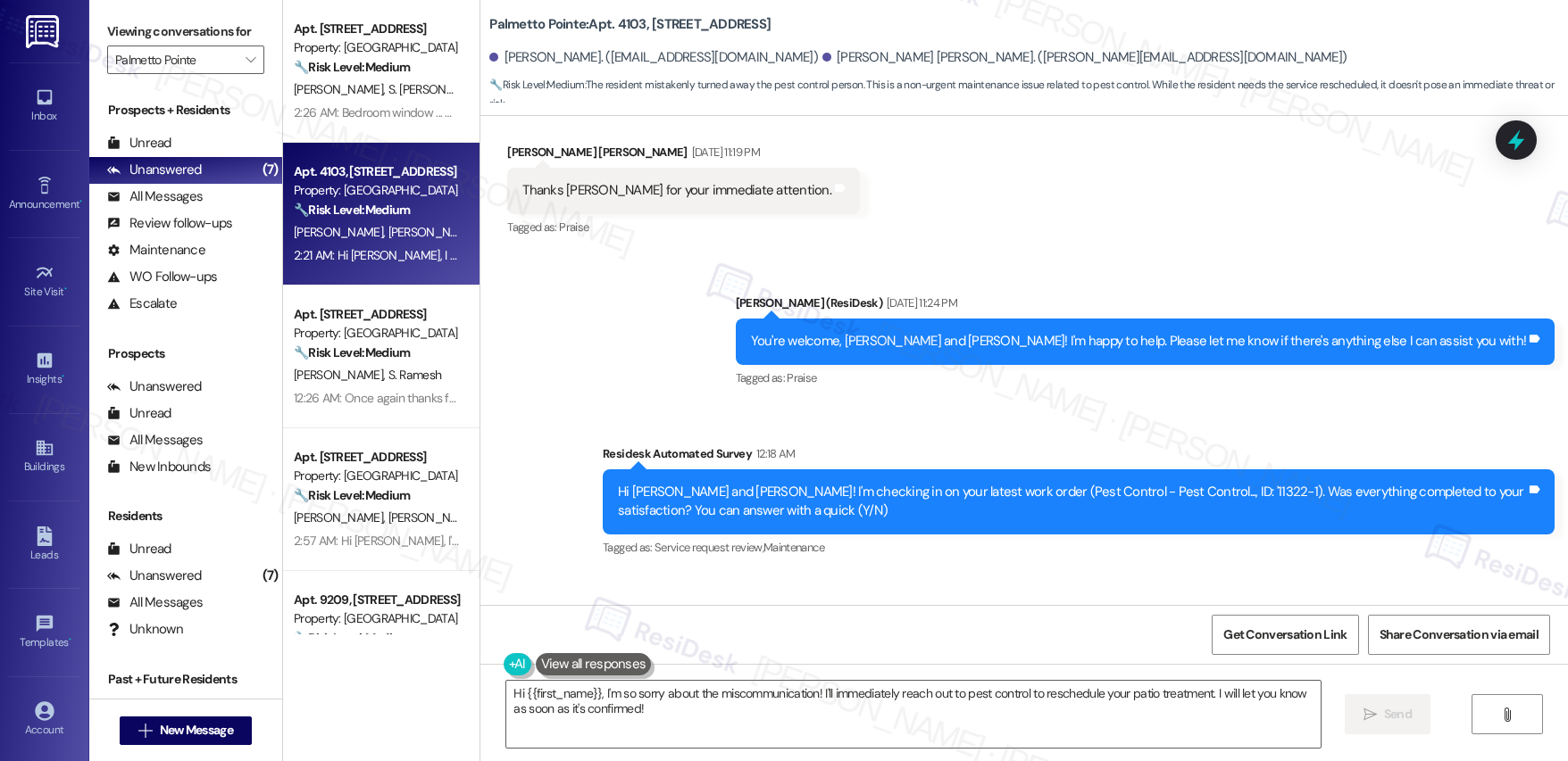
scroll to position [1317, 0]
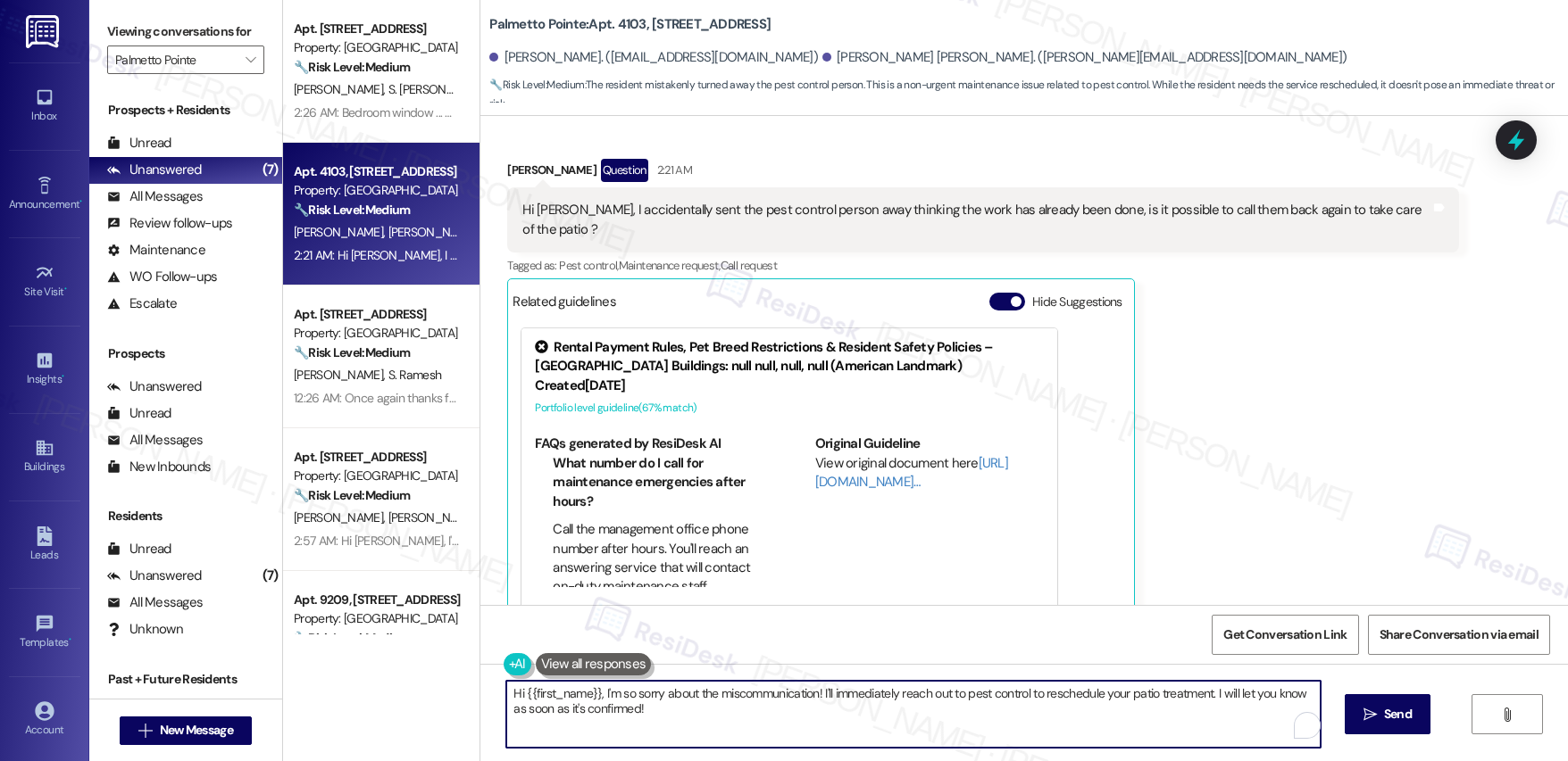
click at [722, 724] on textarea "Hi {{first_name}}, I'm so sorry about the miscommunication! I'll immediately re…" at bounding box center [913, 715] width 814 height 67
click at [1033, 694] on textarea "Hi {{first_name}}, I'm so sorry about the miscommunication! I'll immediately re…" at bounding box center [910, 715] width 814 height 67
click at [738, 714] on textarea "Hi {{first_name}}, I'm so sorry about the miscommunication! I'll immediately re…" at bounding box center [910, 715] width 814 height 67
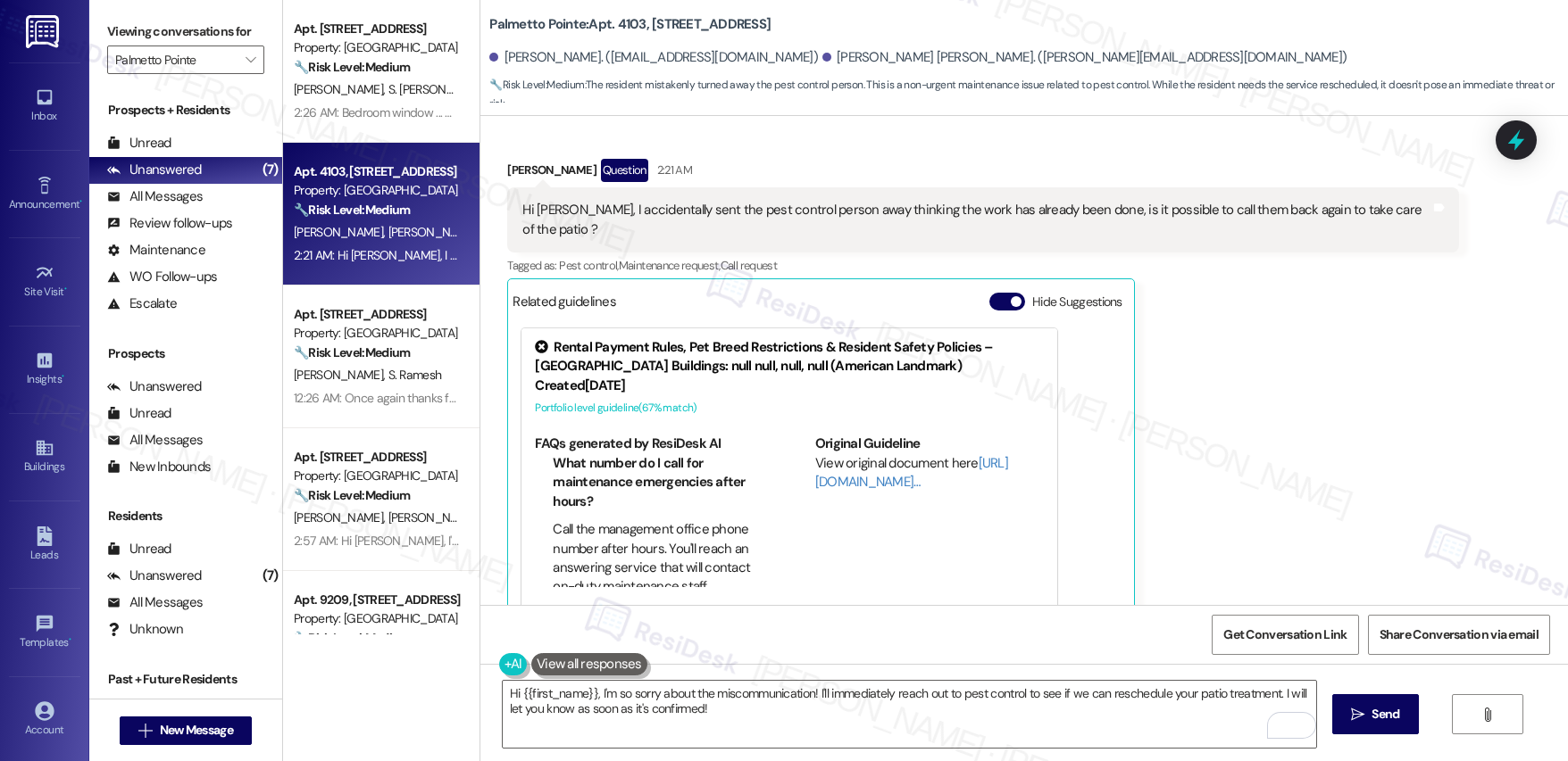
click at [515, 159] on div "[PERSON_NAME] Question 2:21 AM" at bounding box center [983, 174] width 952 height 29
click at [515, 159] on div "Gayathri Arumugham Question 2:21 AM" at bounding box center [983, 174] width 952 height 29
copy div "Gayathri"
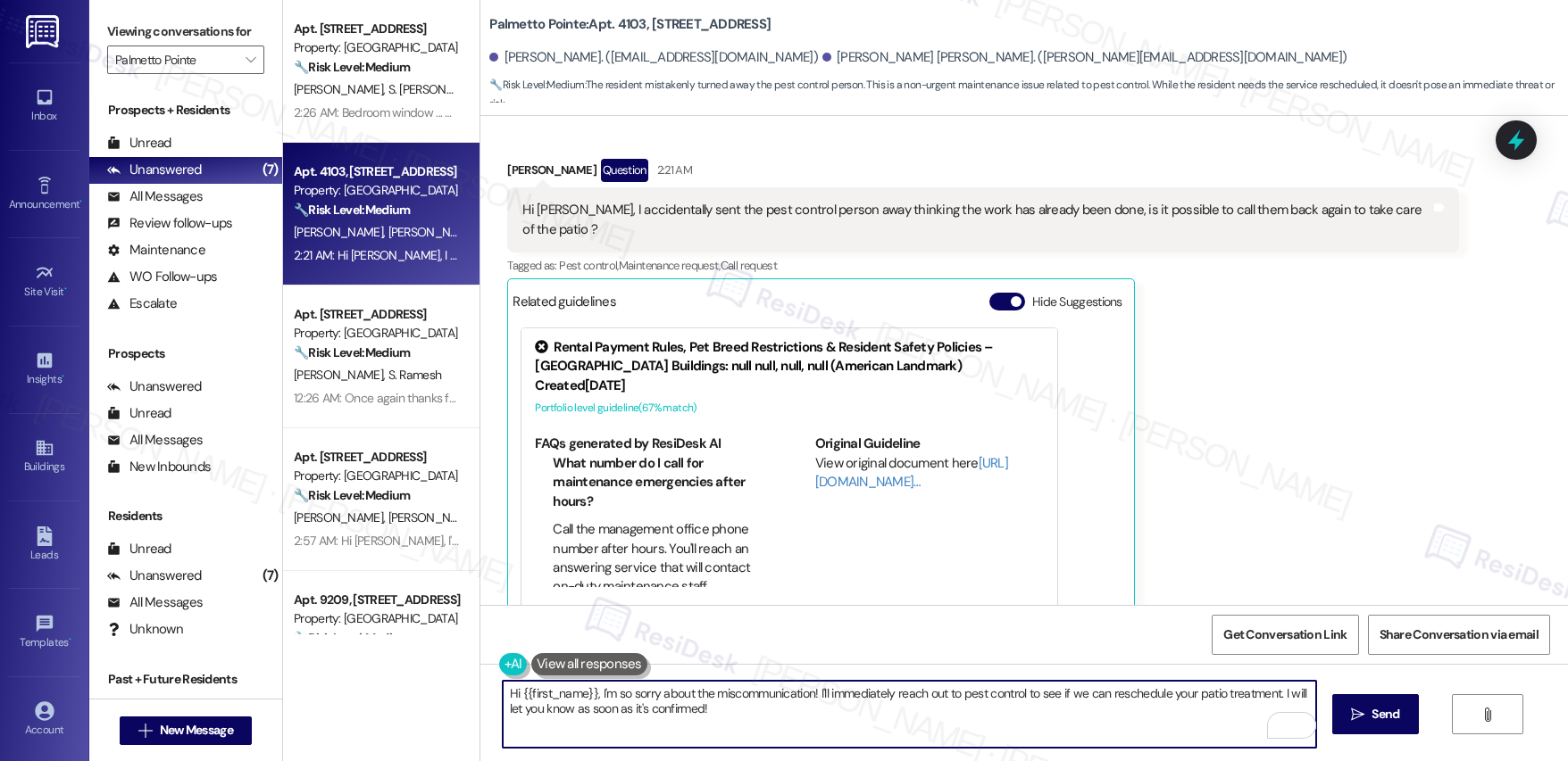
drag, startPoint x: 510, startPoint y: 696, endPoint x: 584, endPoint y: 695, distance: 74.0
click at [584, 695] on textarea "Hi {{first_name}}, I'm so sorry about the miscommunication! I'll immediately re…" at bounding box center [910, 715] width 814 height 67
paste textarea "Gayathri"
type textarea "Hi [PERSON_NAME], I'm so sorry about the miscommunication! I'll immediately rea…"
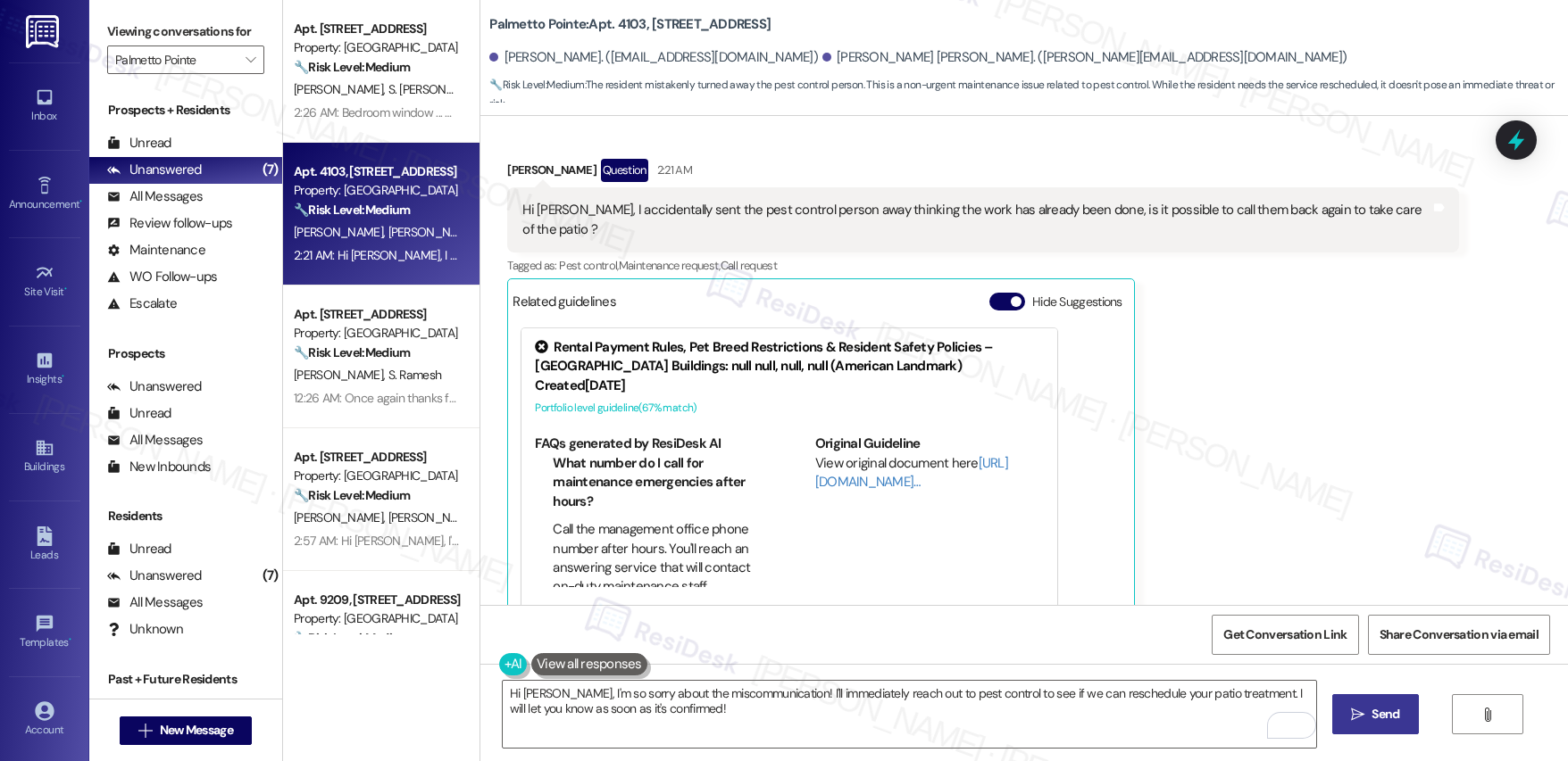
click at [1355, 713] on icon "" at bounding box center [1357, 715] width 14 height 14
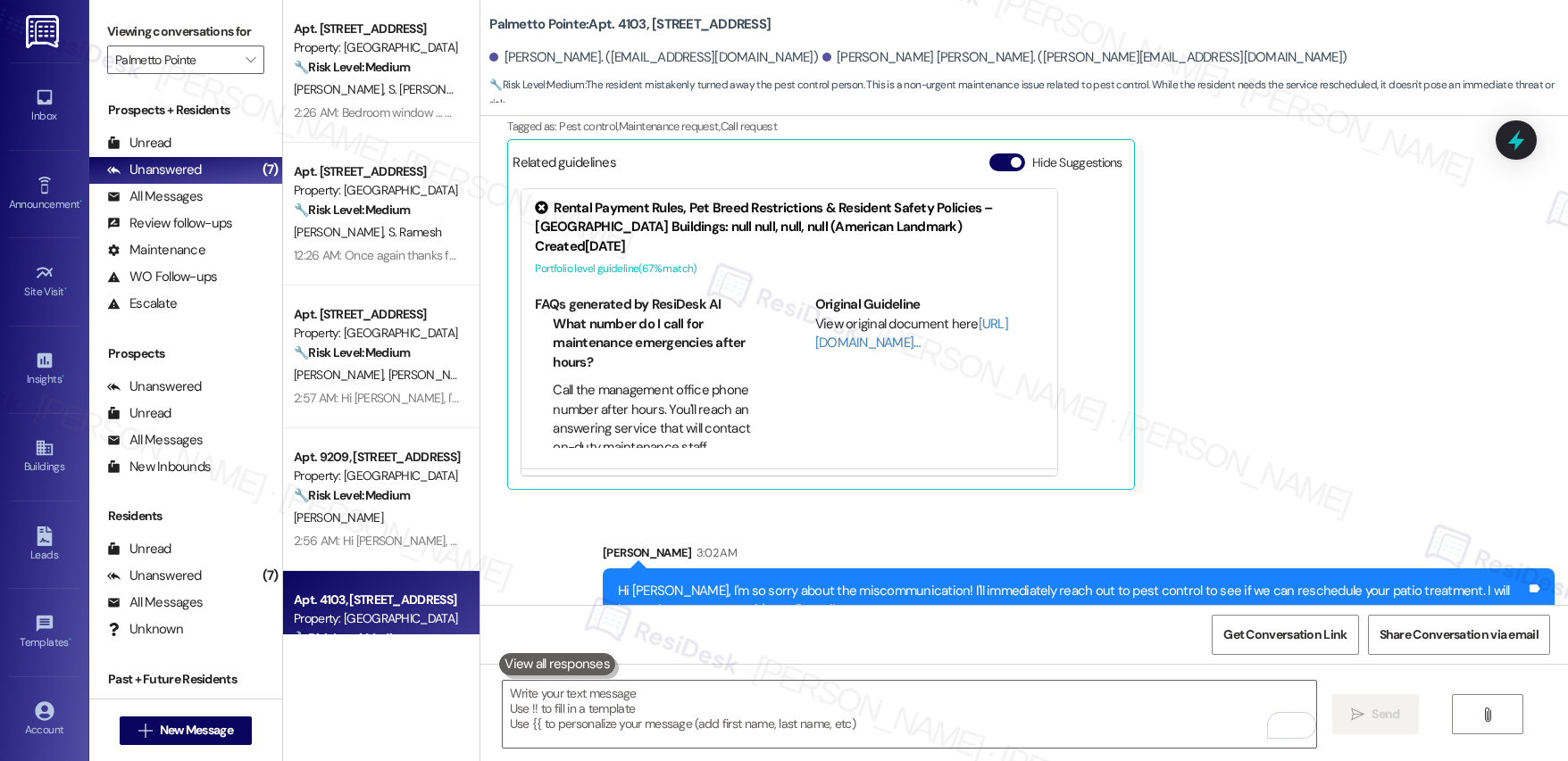
scroll to position [1461, 0]
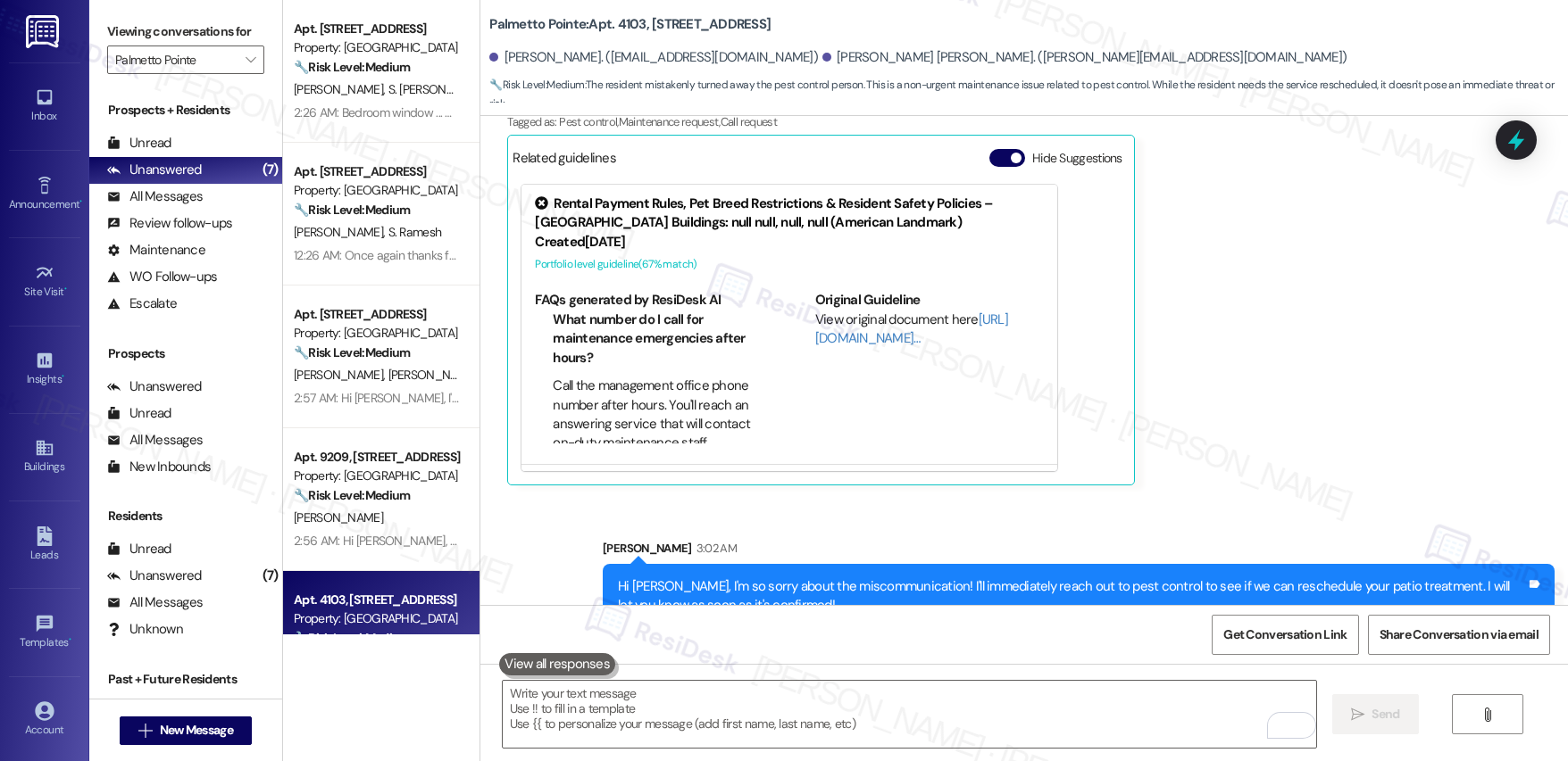
click at [760, 578] on div "Hi [PERSON_NAME], I'm so sorry about the miscommunication! I'll immediately rea…" at bounding box center [1072, 597] width 908 height 38
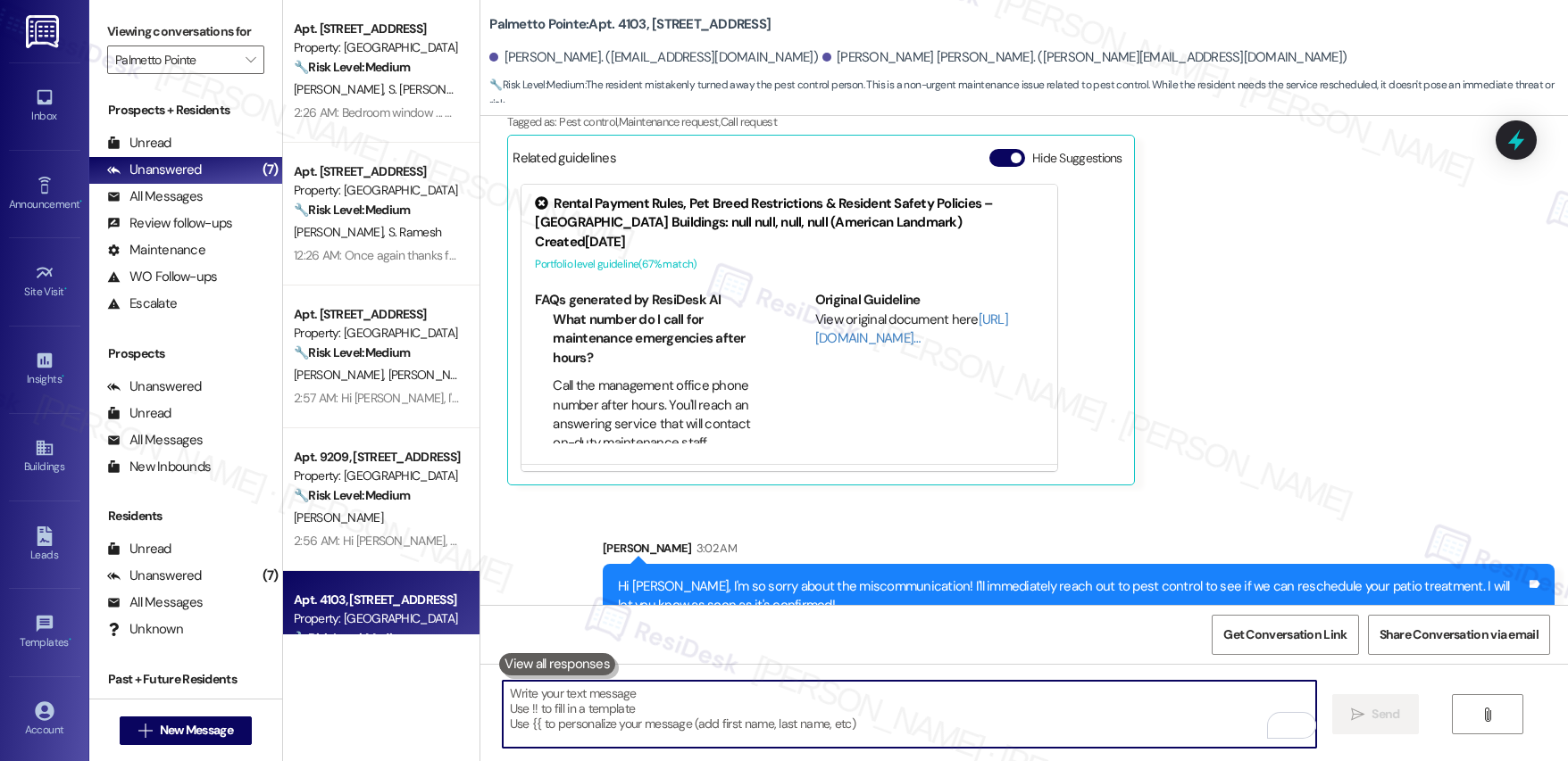
click at [694, 691] on textarea "To enrich screen reader interactions, please activate Accessibility in Grammarl…" at bounding box center [910, 715] width 814 height 67
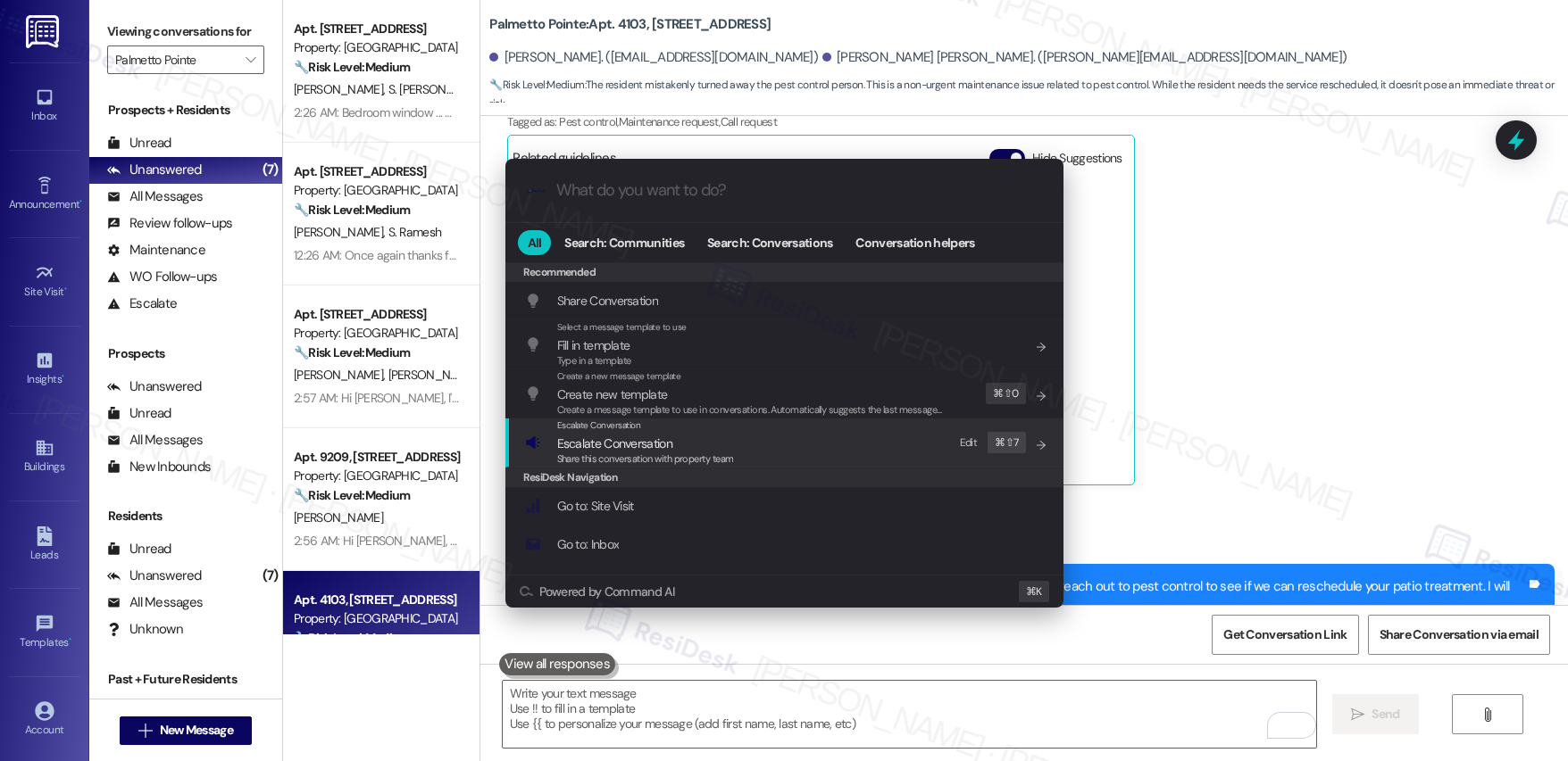
click at [687, 452] on div "Share this conversation with property team" at bounding box center [646, 460] width 177 height 16
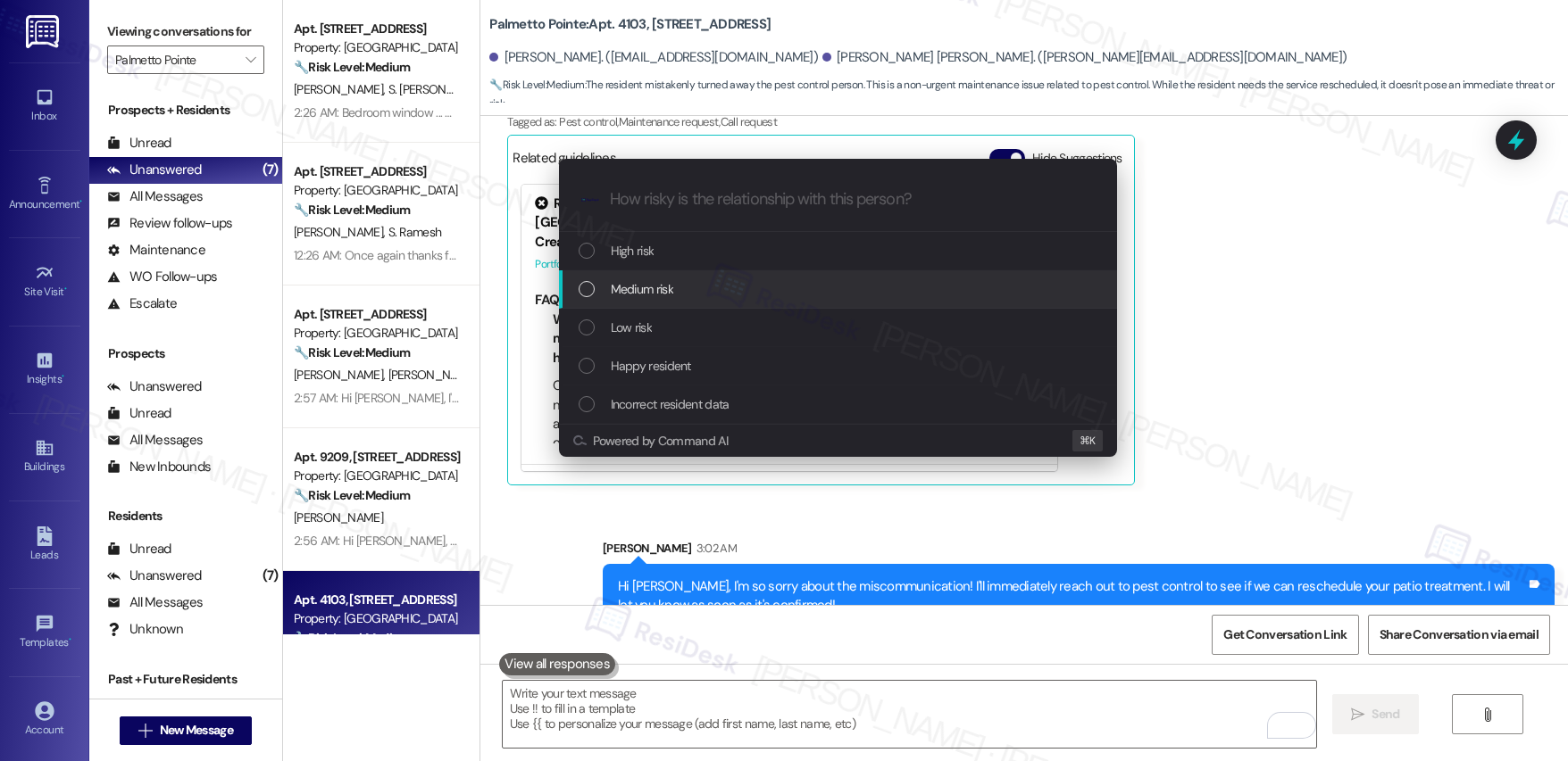
click at [679, 285] on div "Medium risk" at bounding box center [840, 289] width 523 height 20
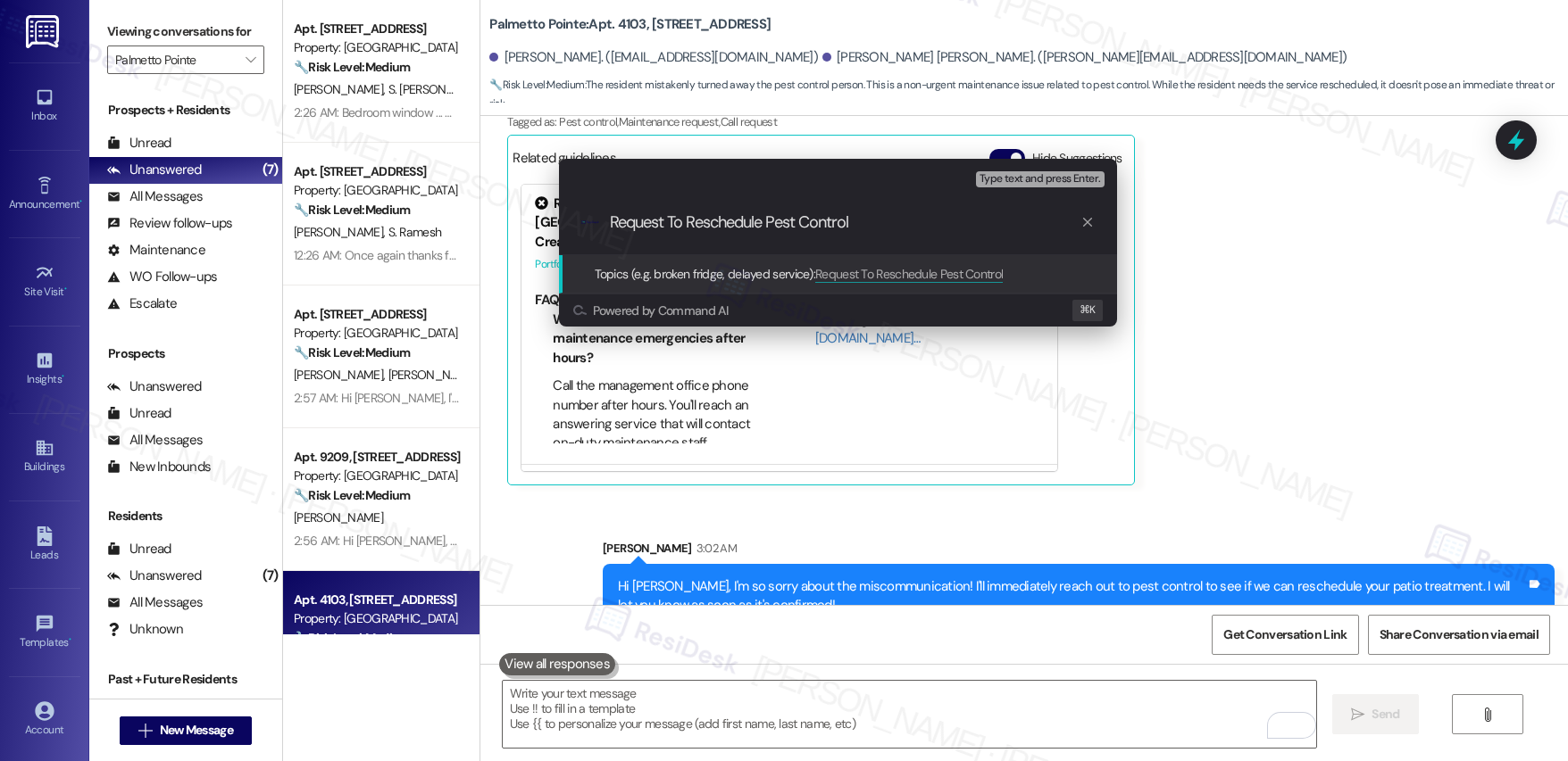
type input "Request To Reschedule Pest Control"
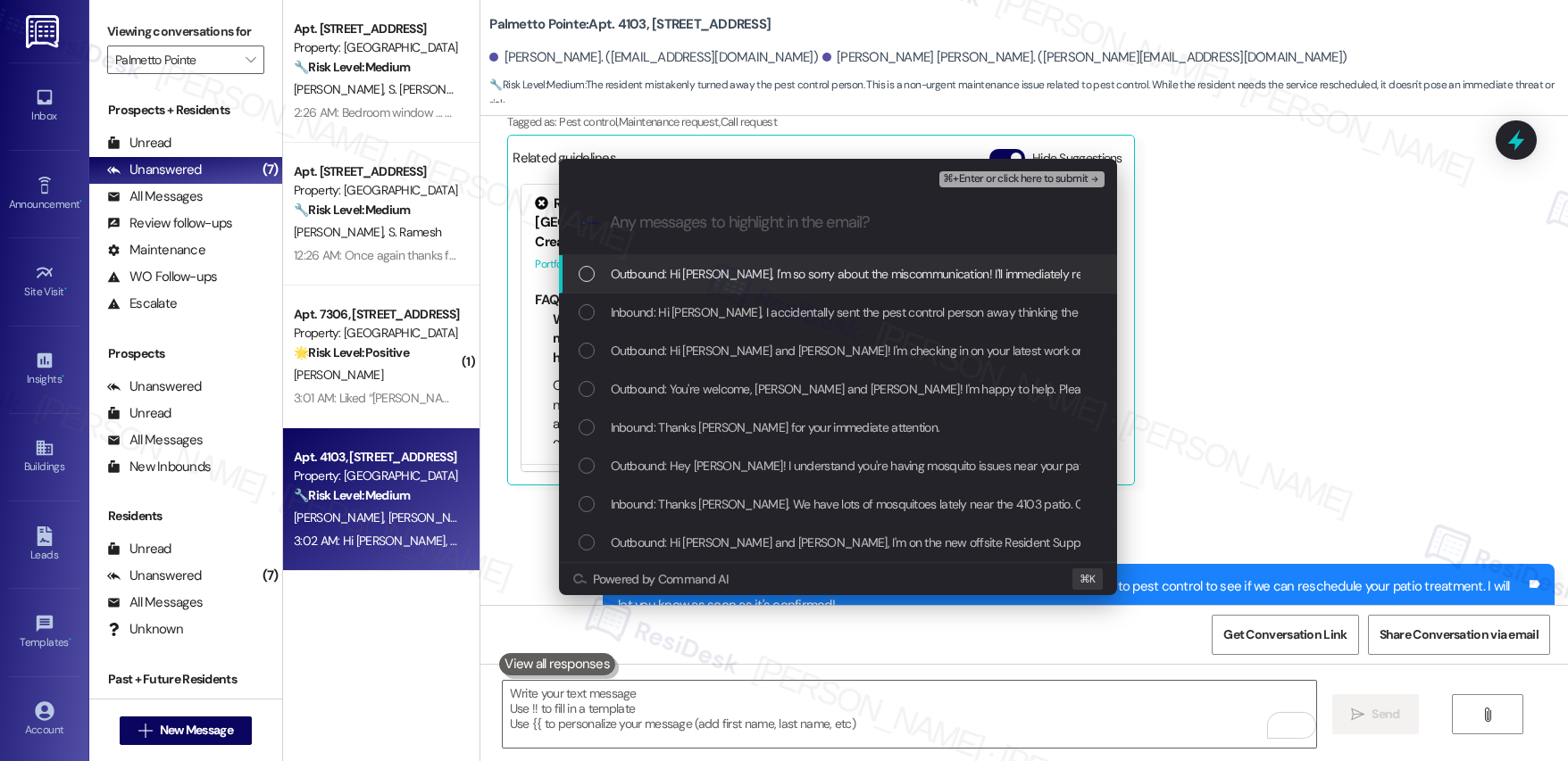
click at [787, 277] on span "Outbound: Hi [PERSON_NAME], I'm so sorry about the miscommunication! I'll immed…" at bounding box center [1147, 274] width 1071 height 20
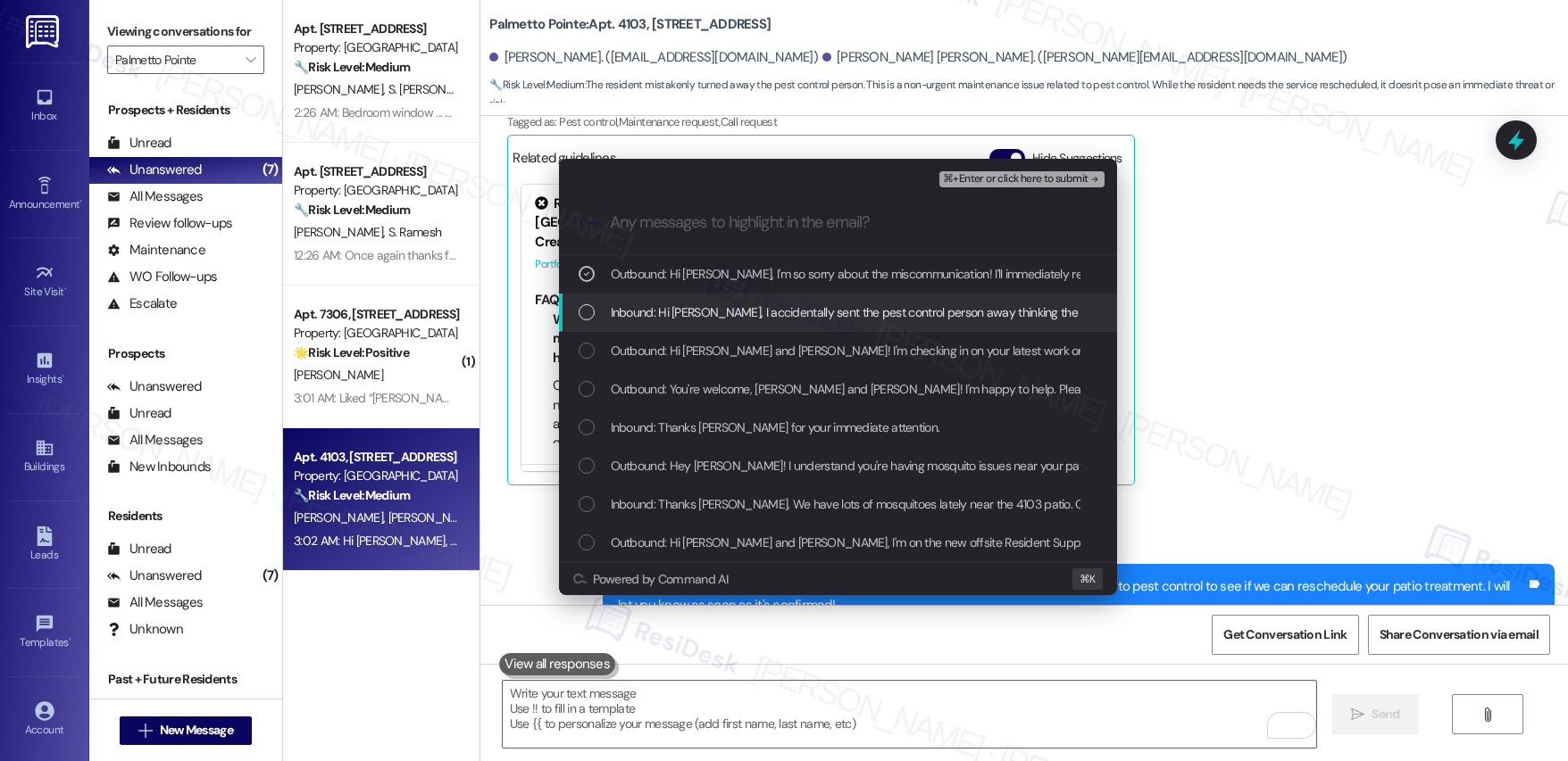
click at [770, 313] on span "Inbound: Hi [PERSON_NAME], I accidentally sent the pest control person away thi…" at bounding box center [1084, 313] width 946 height 20
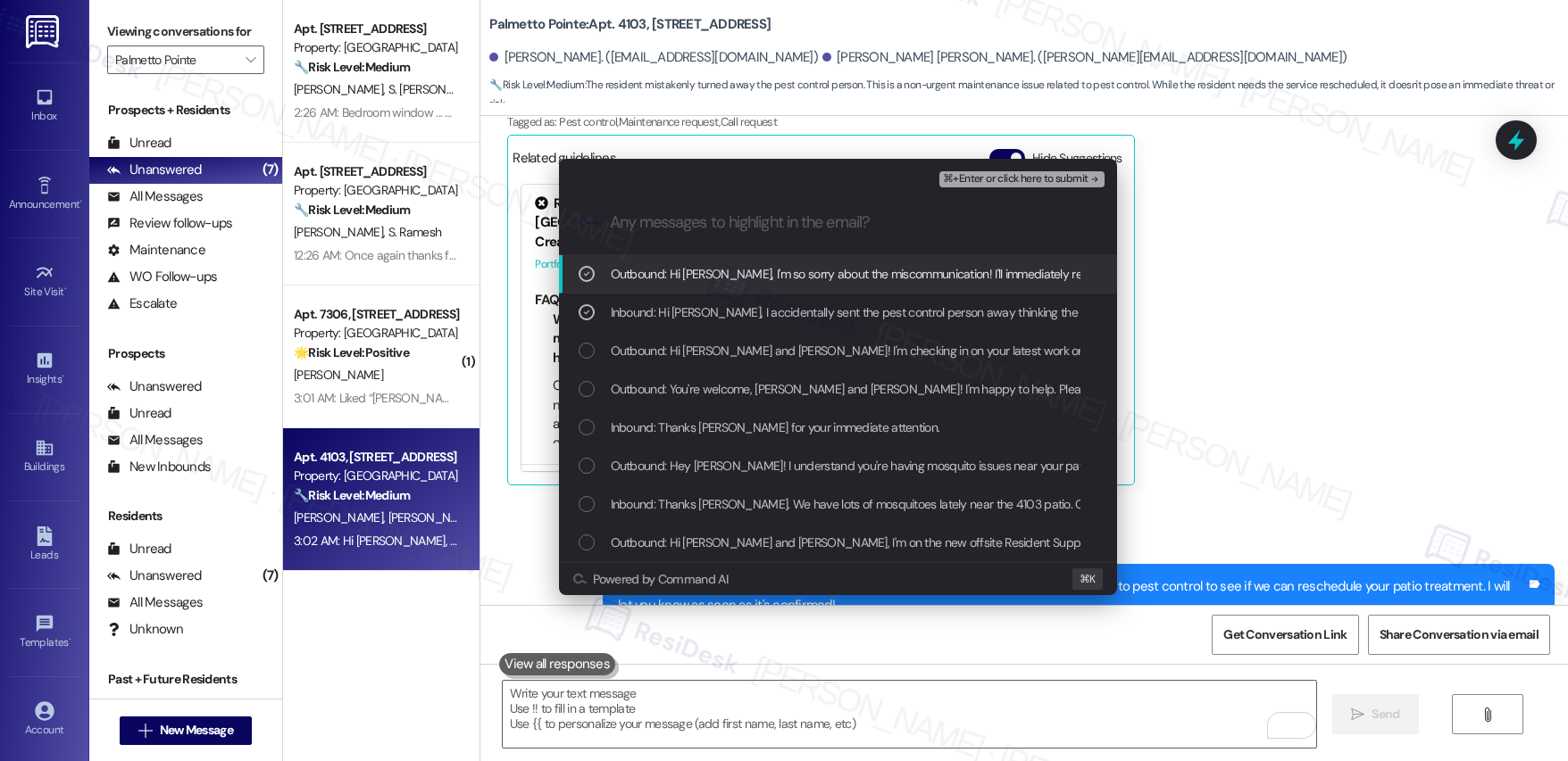
click at [977, 175] on span "⌘+Enter or click here to submit" at bounding box center [1015, 180] width 145 height 13
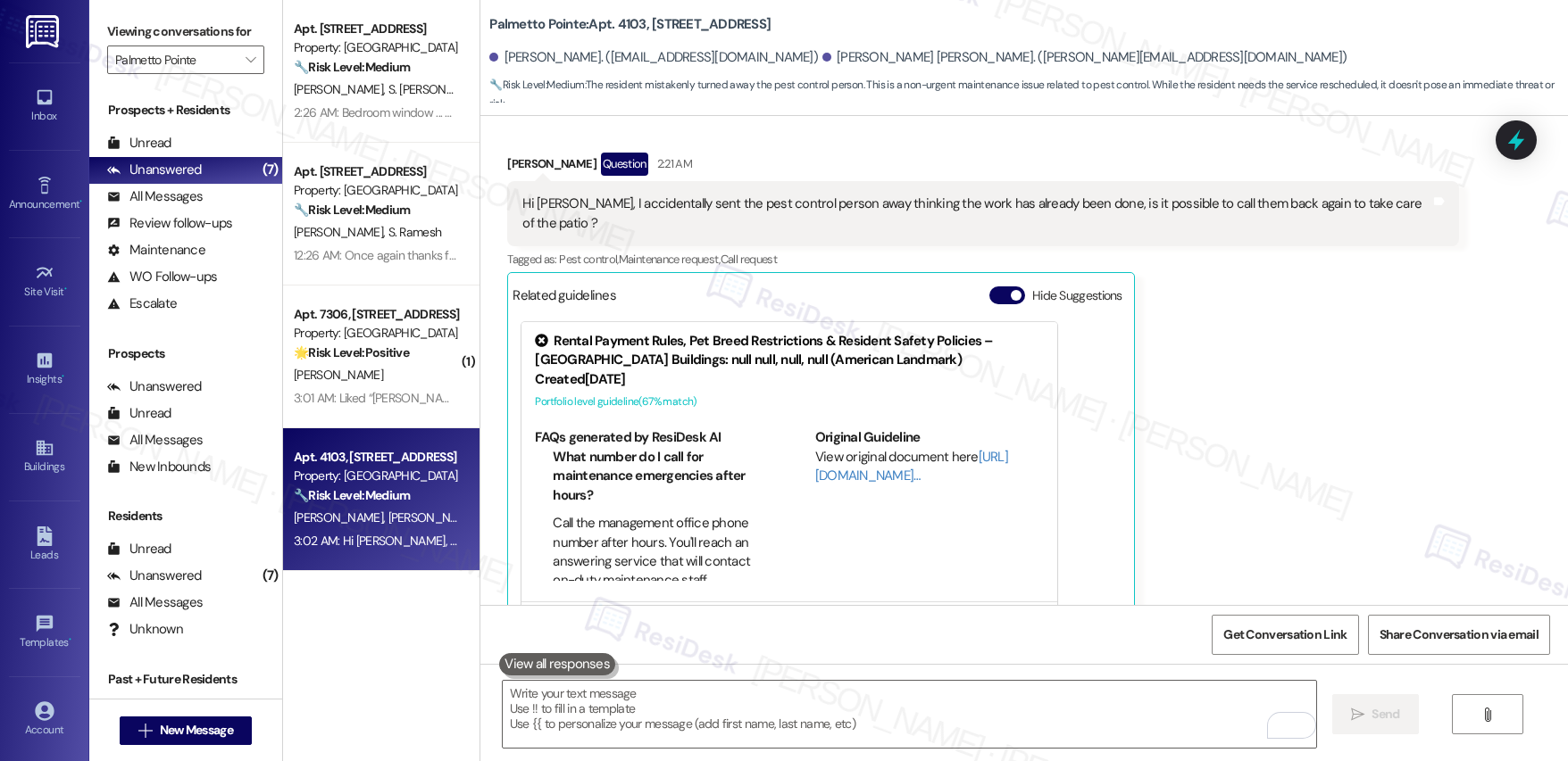
scroll to position [1316, 0]
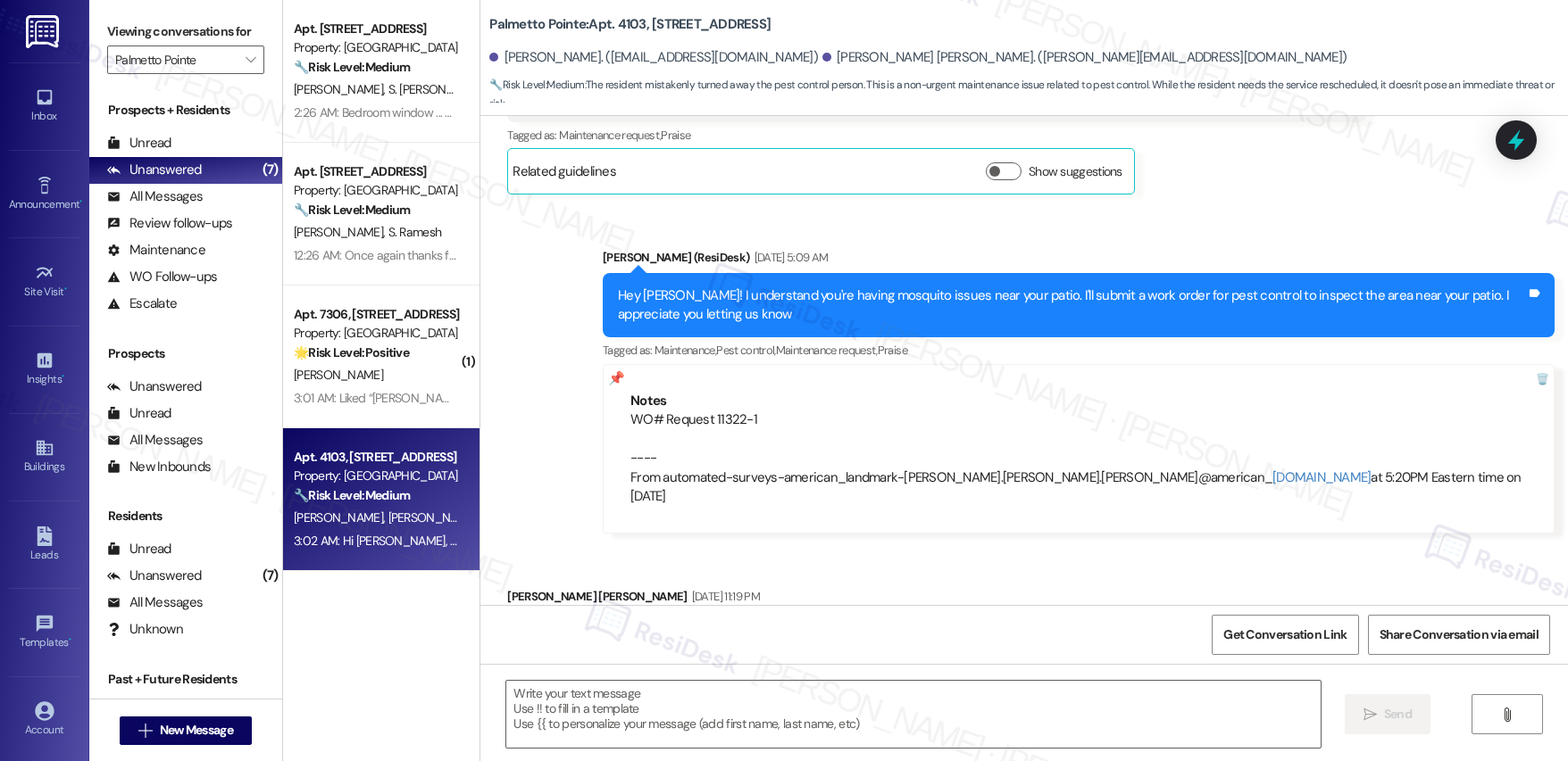
type textarea "Fetching suggested responses. Please feel free to read through the conversation…"
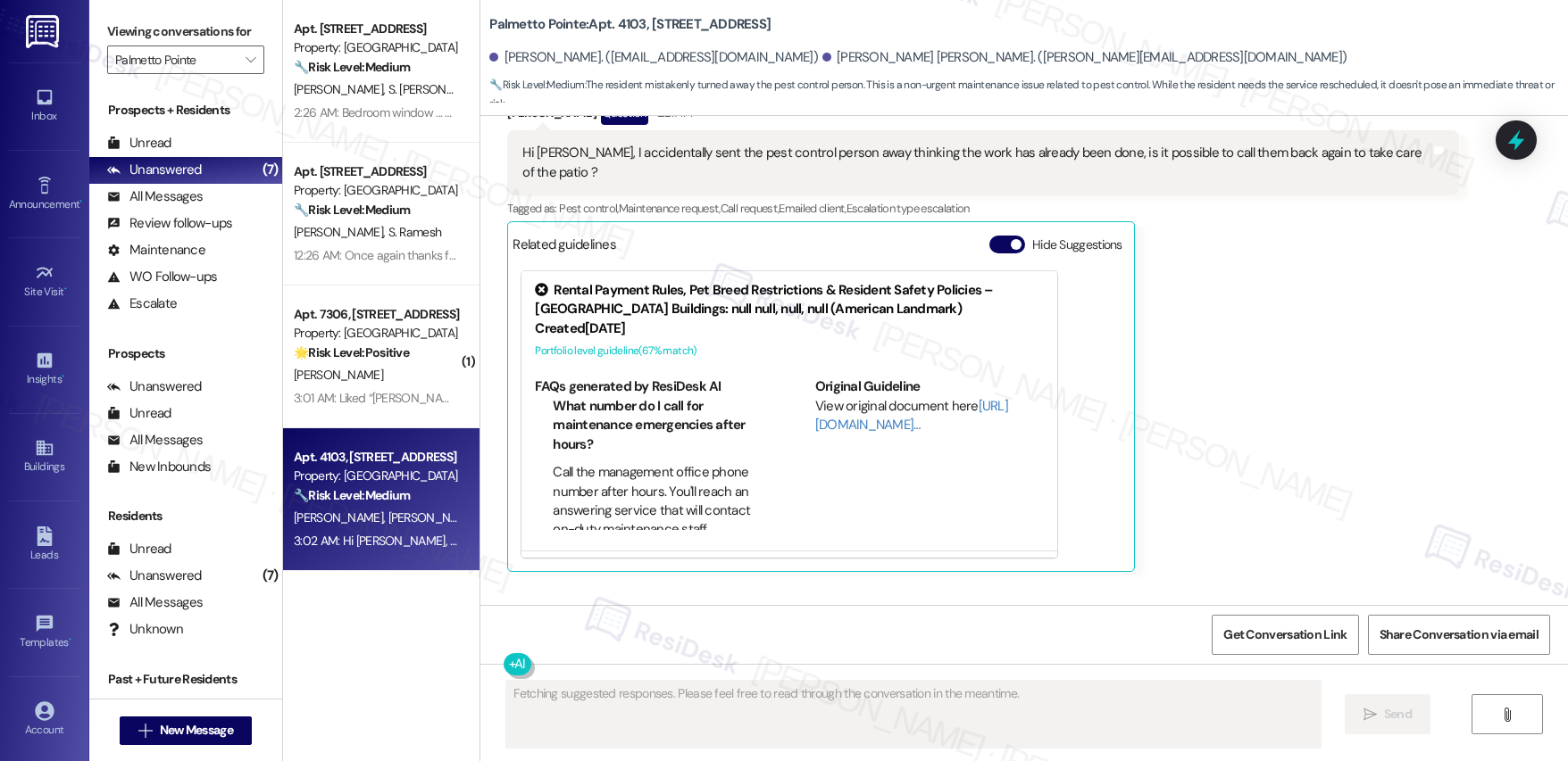
scroll to position [1486, 0]
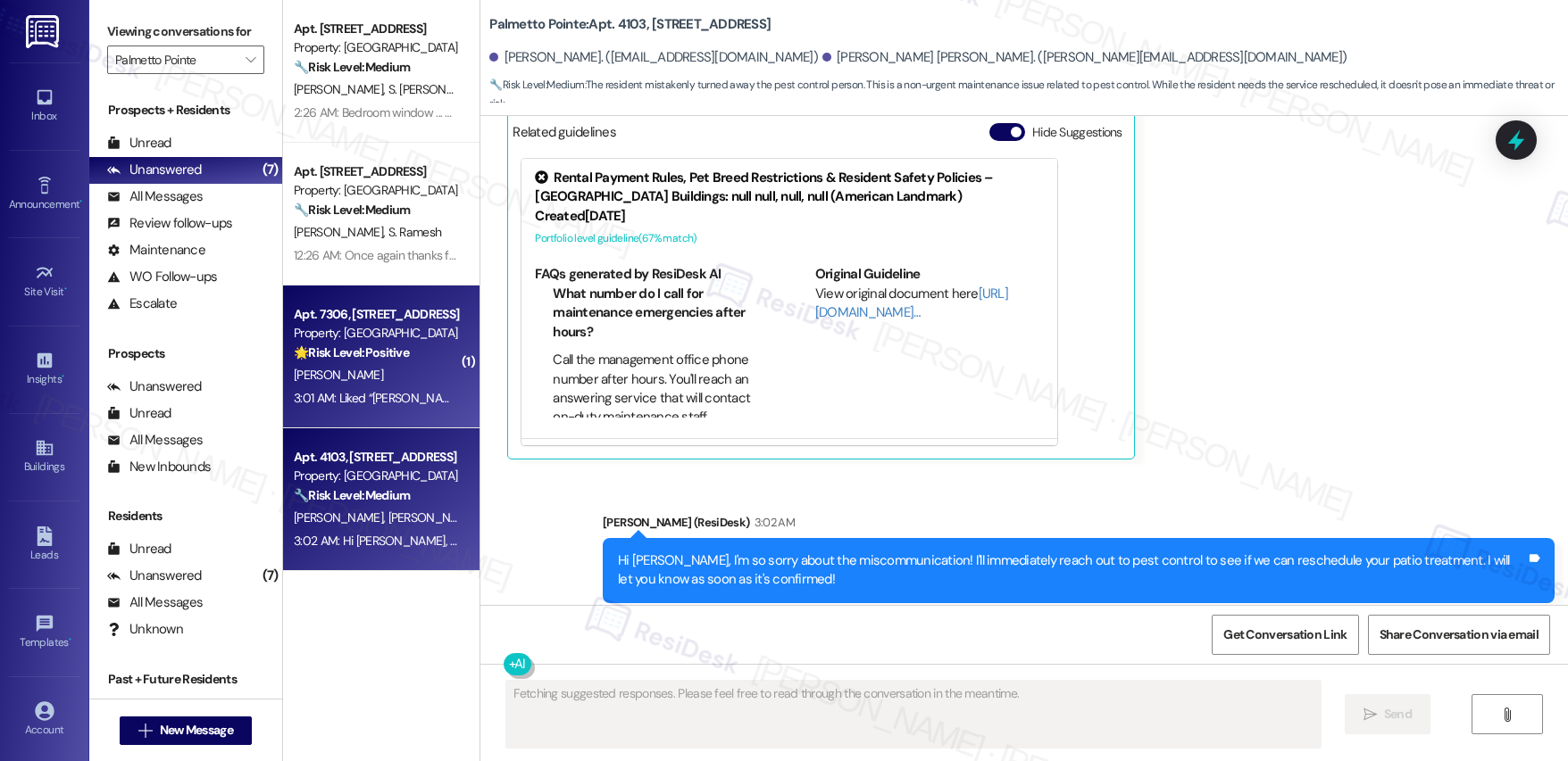
click at [403, 367] on div "[PERSON_NAME]" at bounding box center [376, 375] width 169 height 23
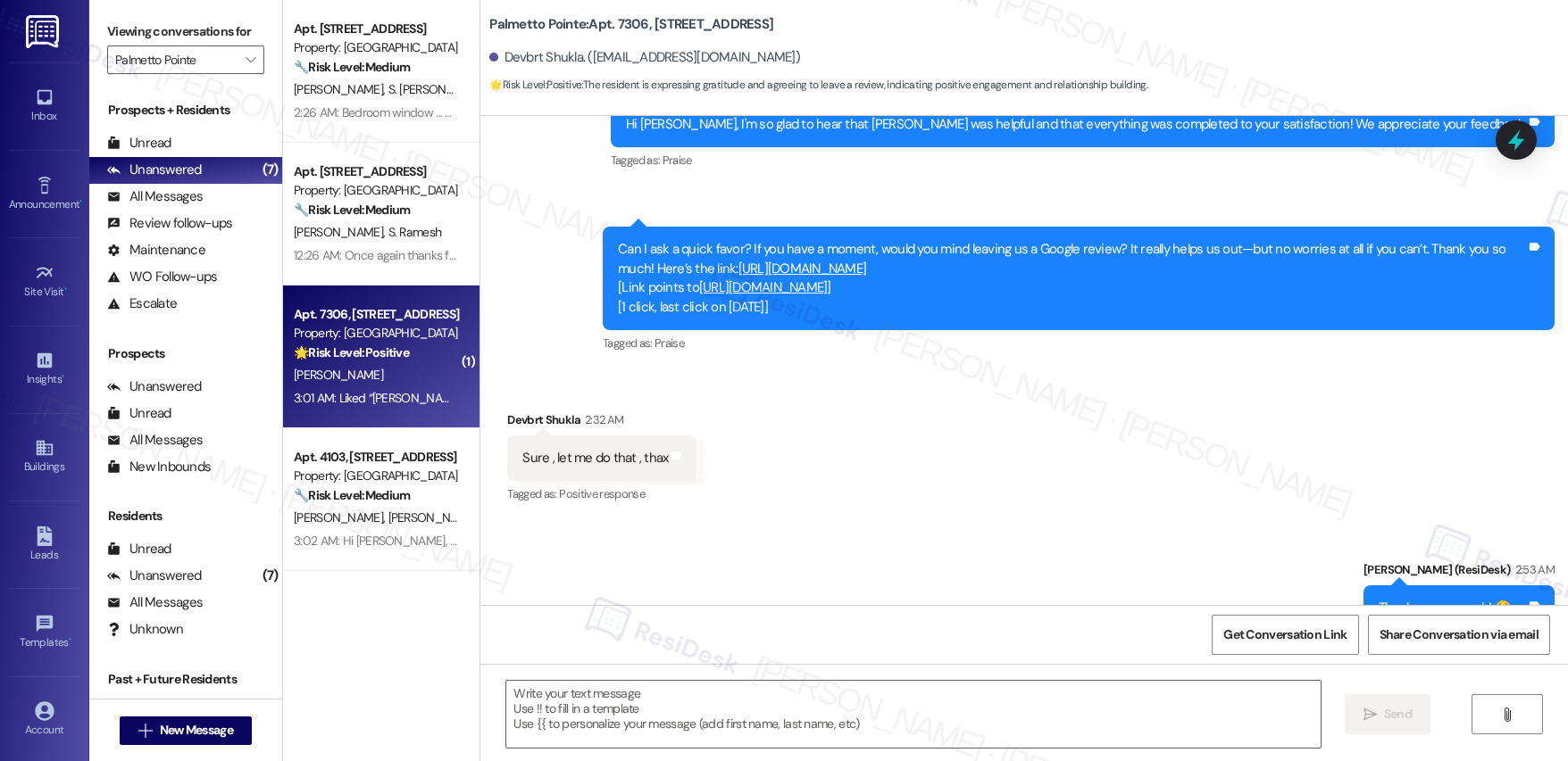
type textarea "Fetching suggested responses. Please feel free to read through the conversation…"
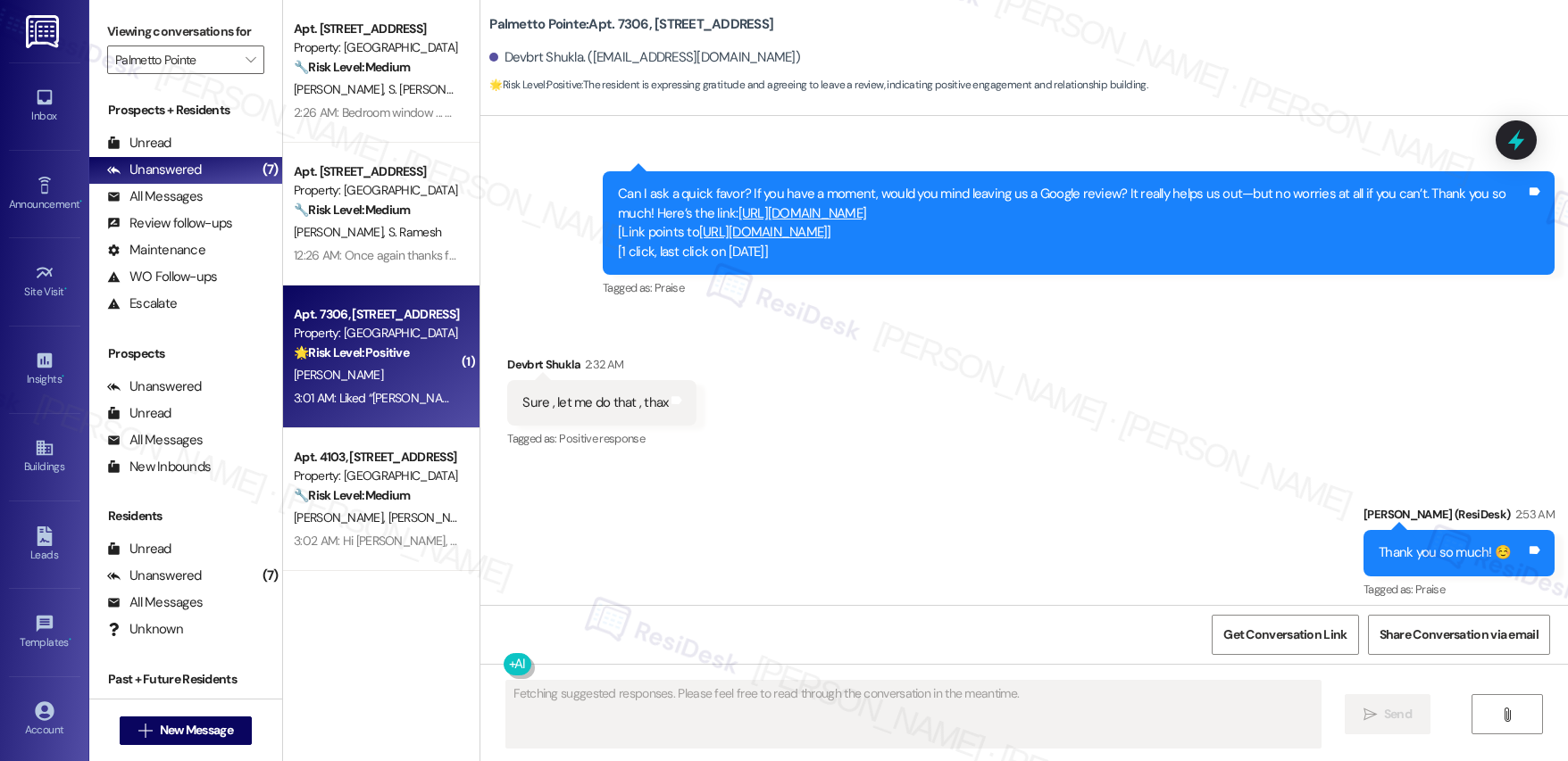
scroll to position [1426, 0]
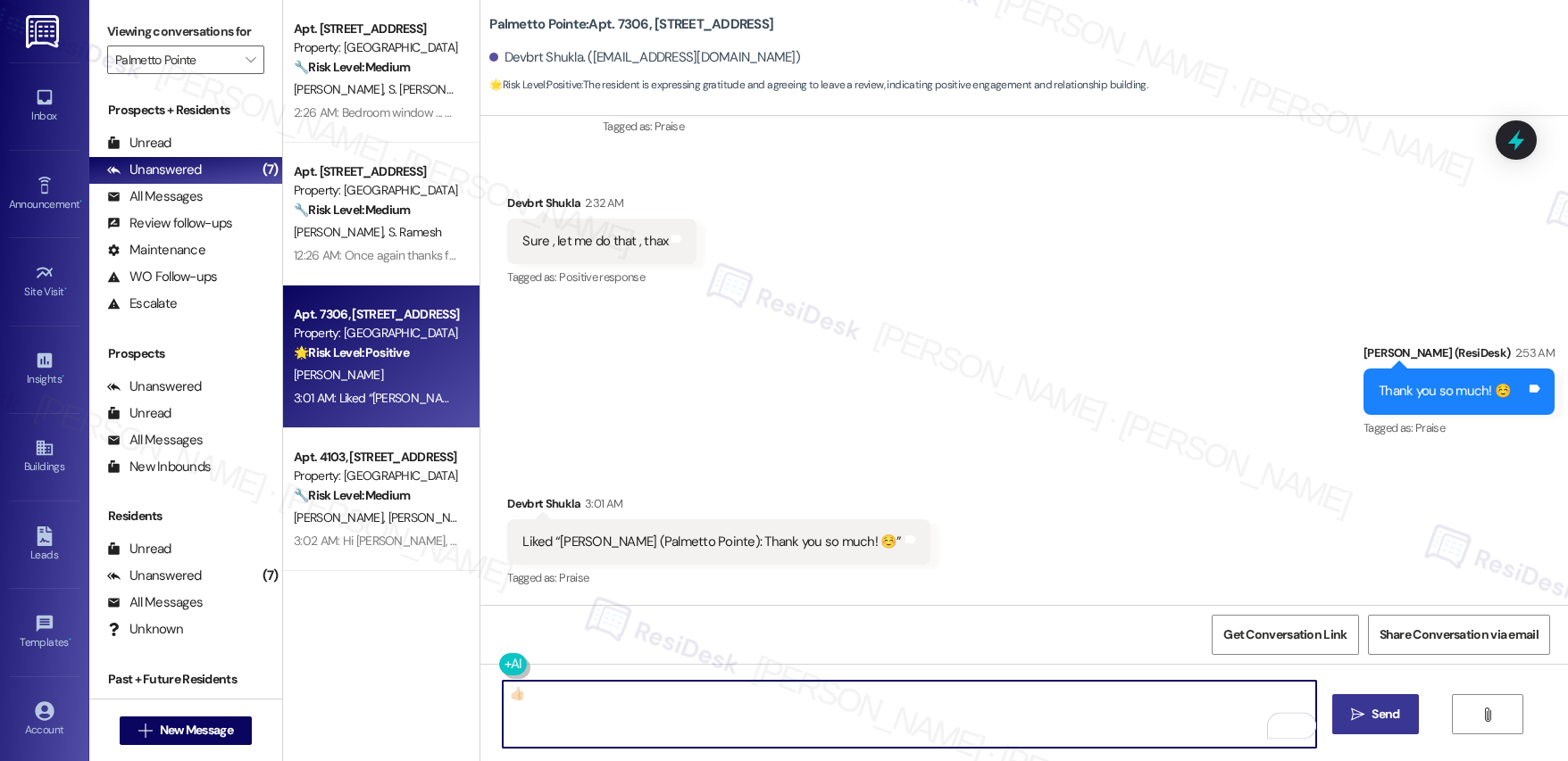
type textarea "👍🏻"
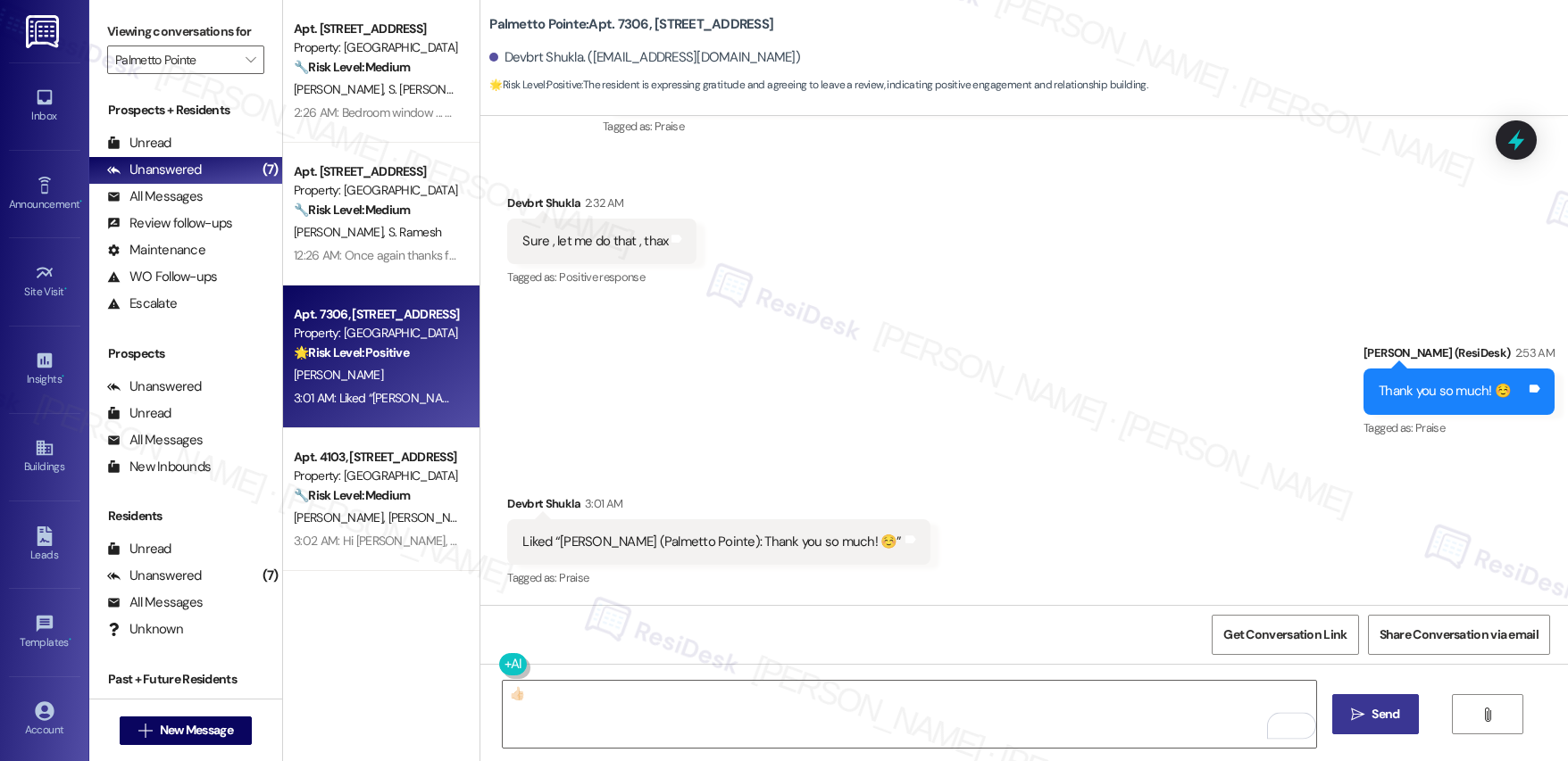
click at [1359, 709] on icon "" at bounding box center [1357, 715] width 14 height 14
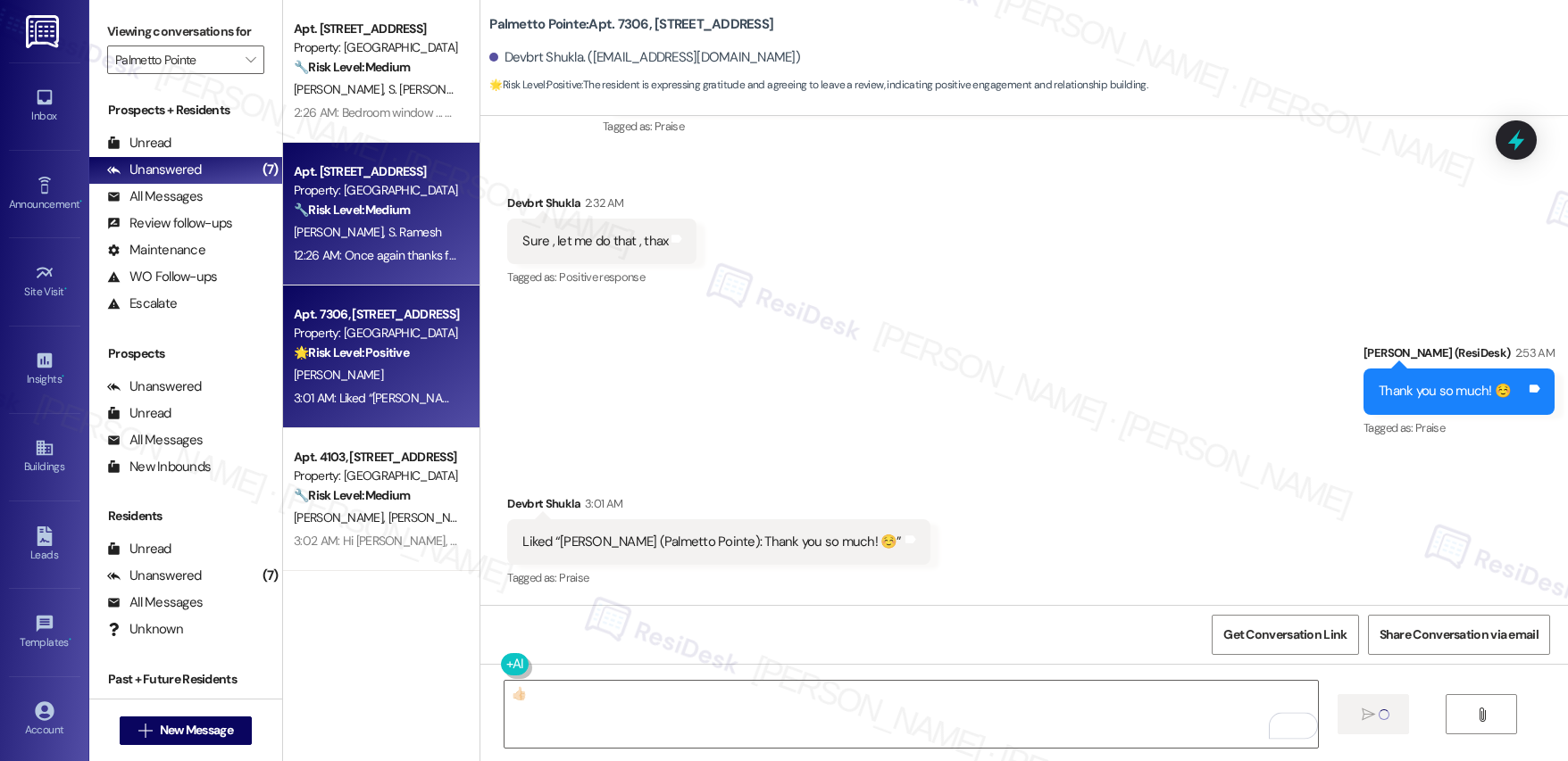
click at [389, 233] on span "S. Ramesh" at bounding box center [415, 232] width 53 height 16
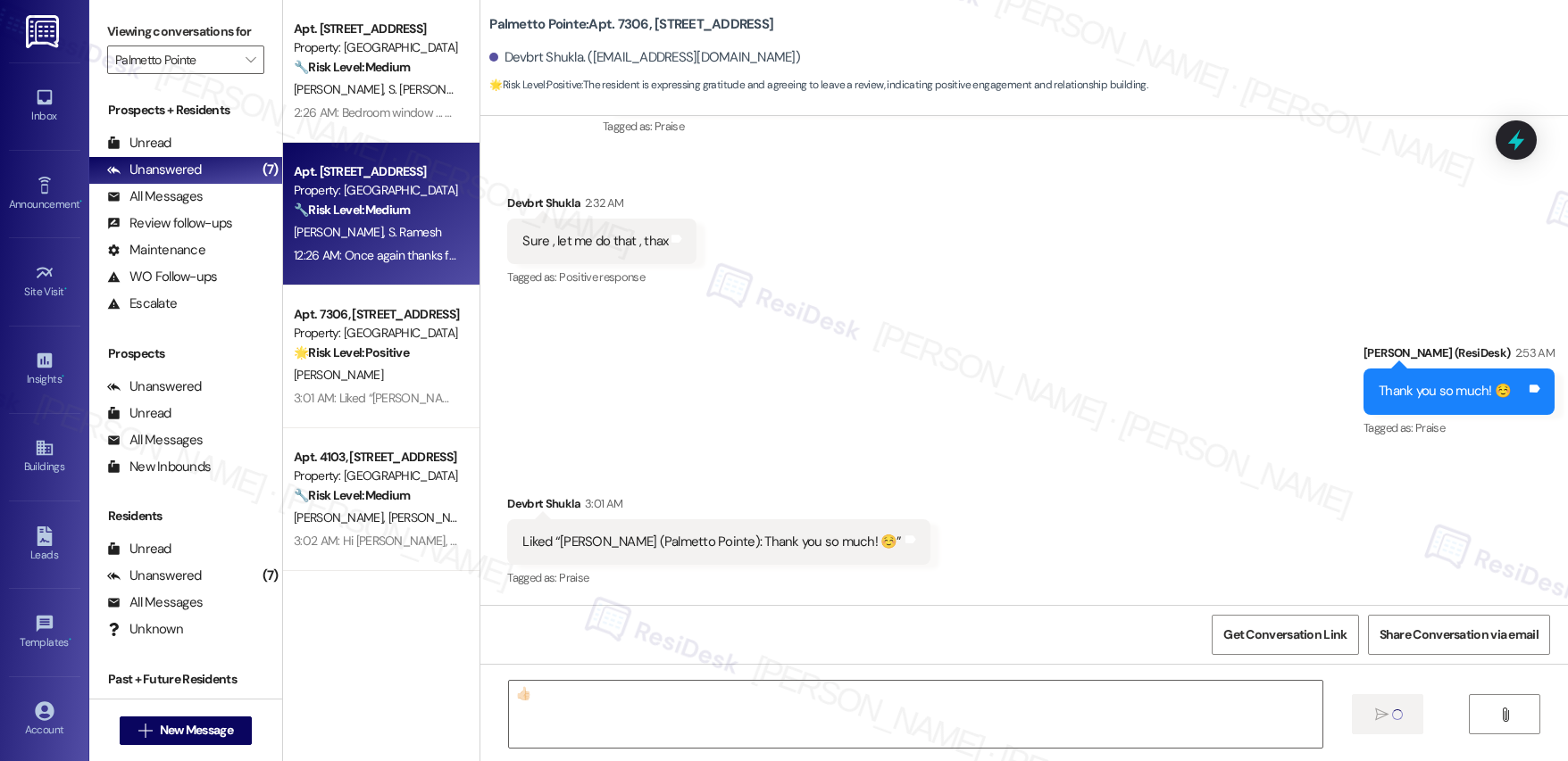
type textarea "Fetching suggested responses. Please feel free to read through the conversation…"
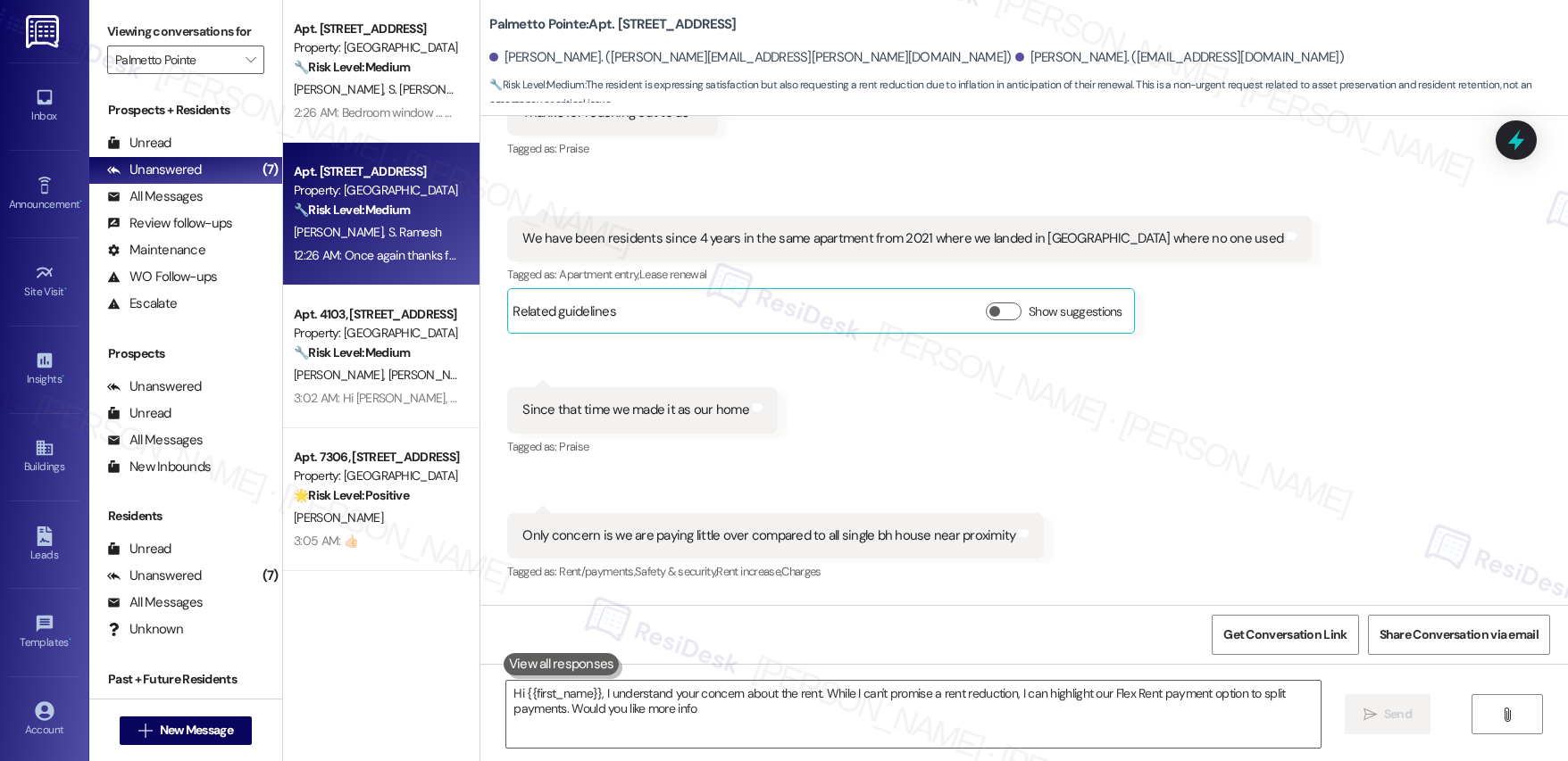
type textarea "Hi {{first_name}}, I understand your concern about the rent. While I can't prom…"
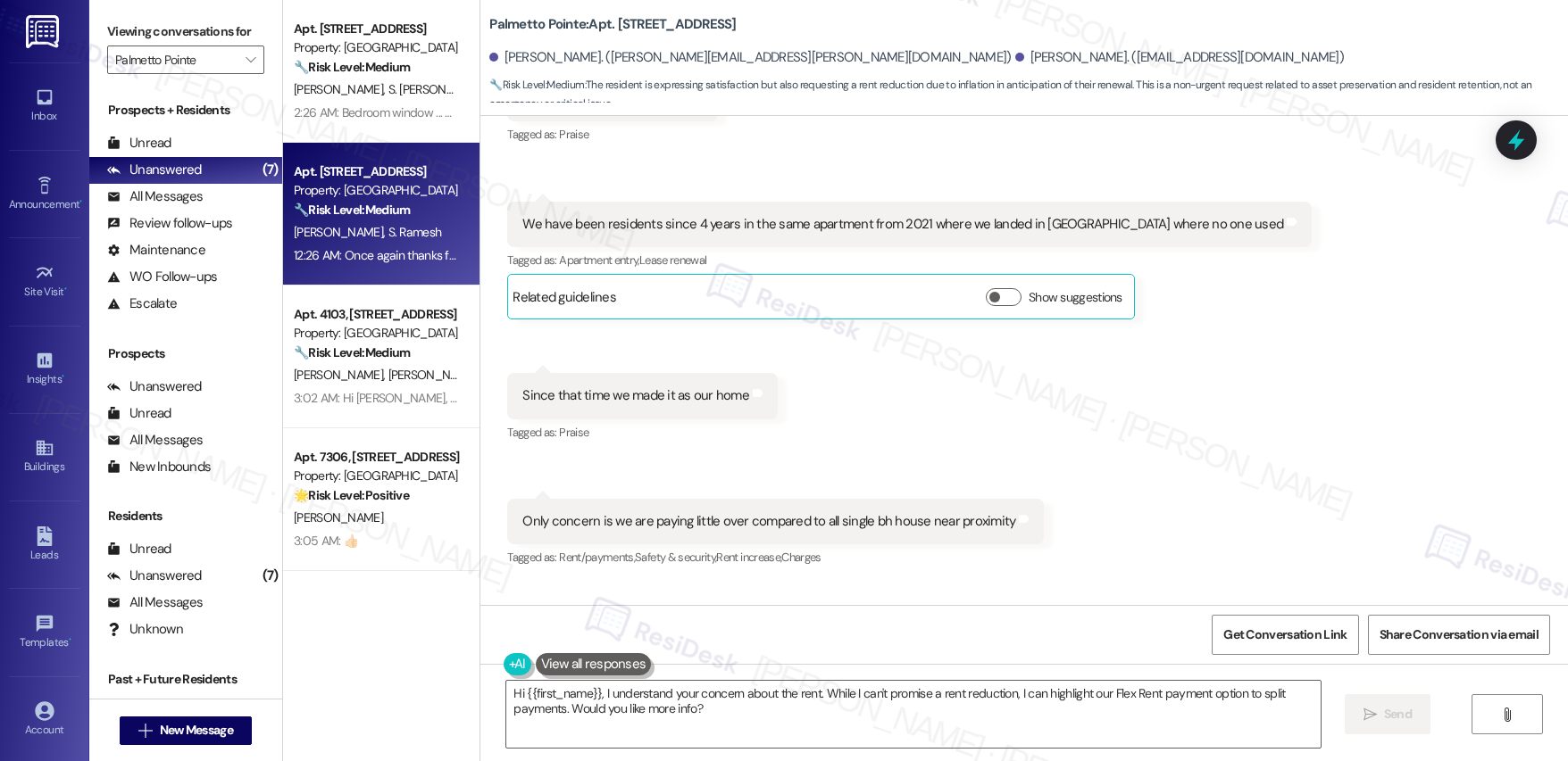
scroll to position [1027, 0]
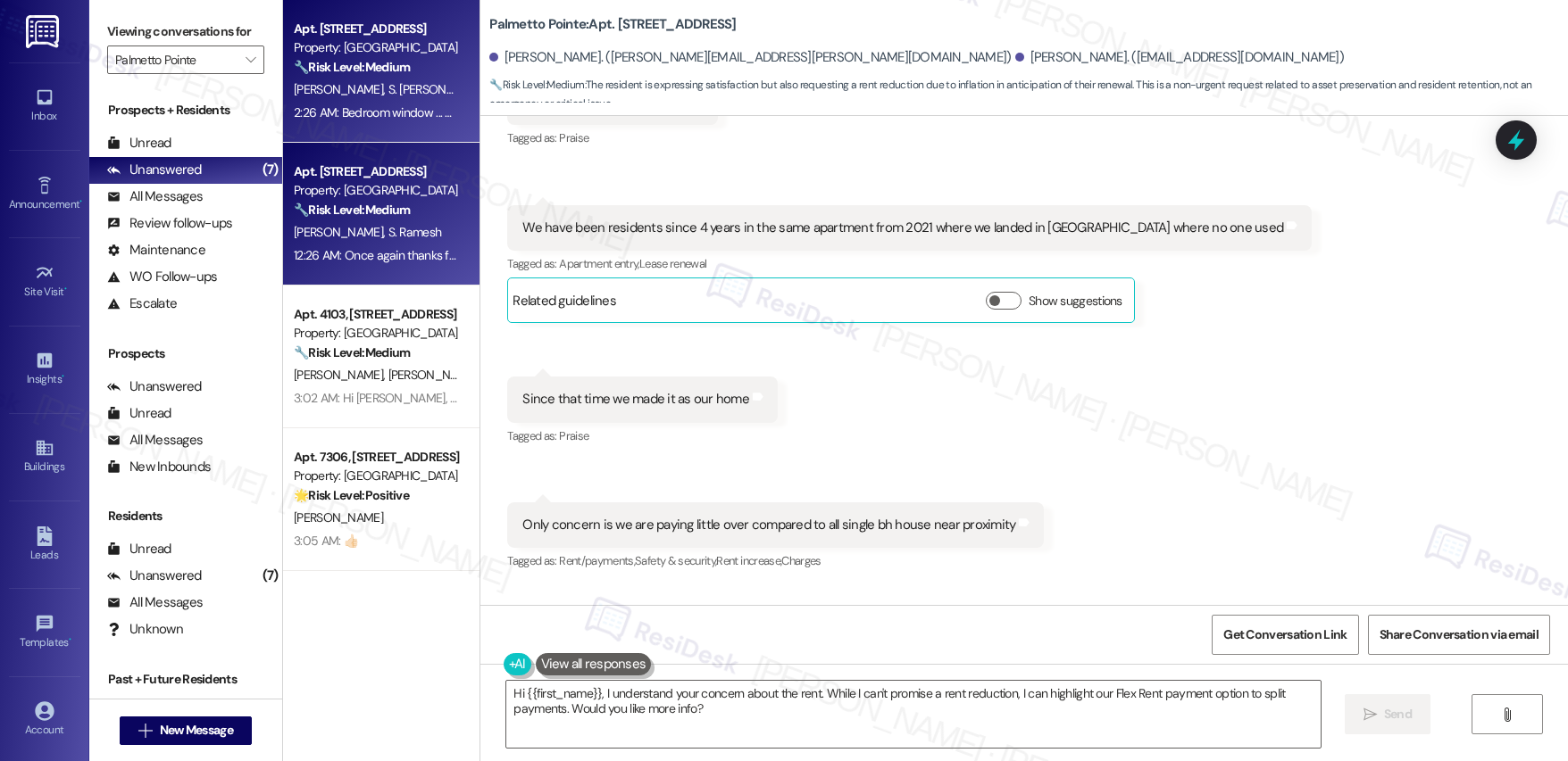
click at [389, 93] on span "S. [PERSON_NAME]" at bounding box center [439, 89] width 101 height 16
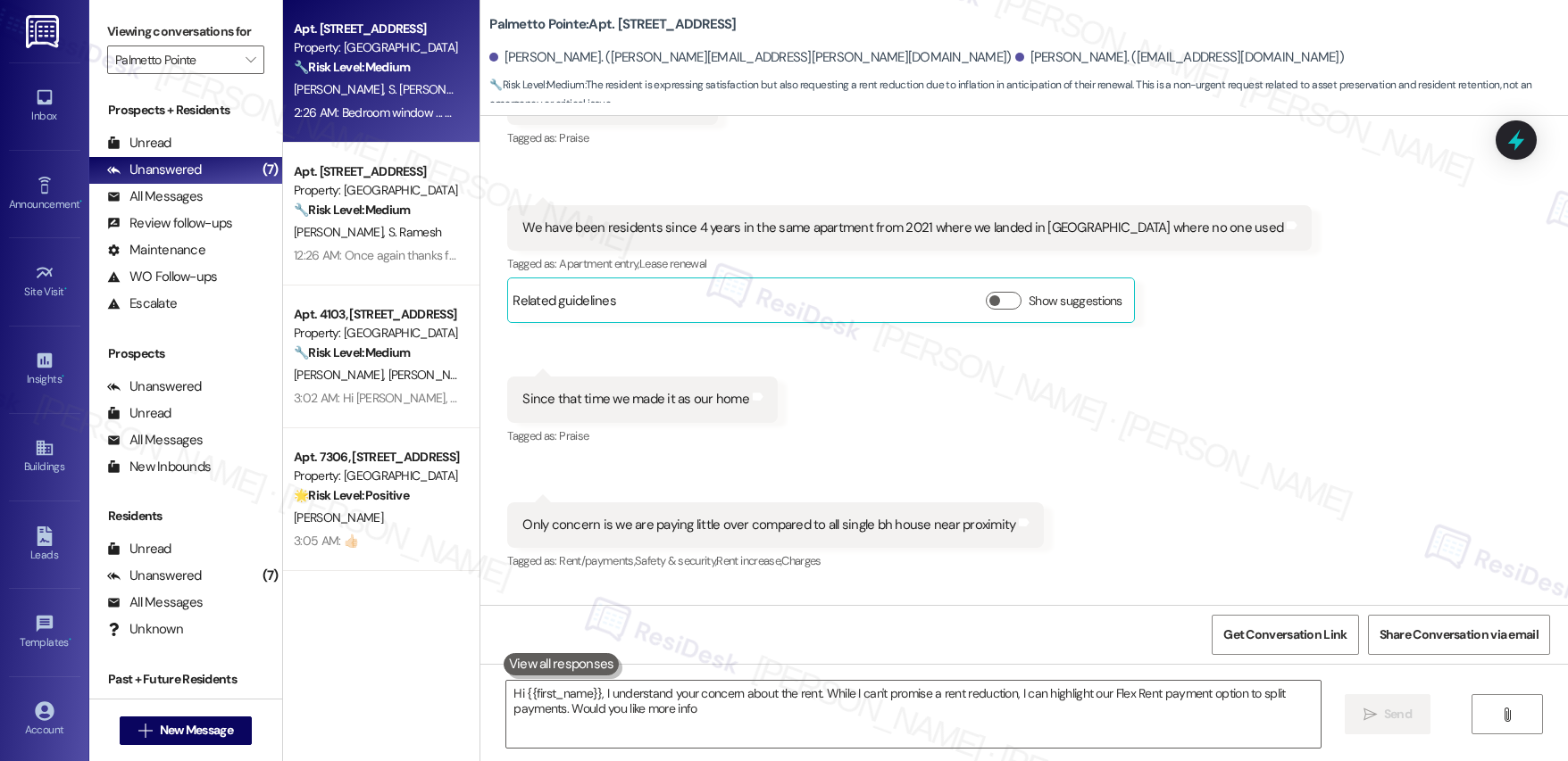
type textarea "Hi {{first_name}}, I understand your concern about the rent. While I can't prom…"
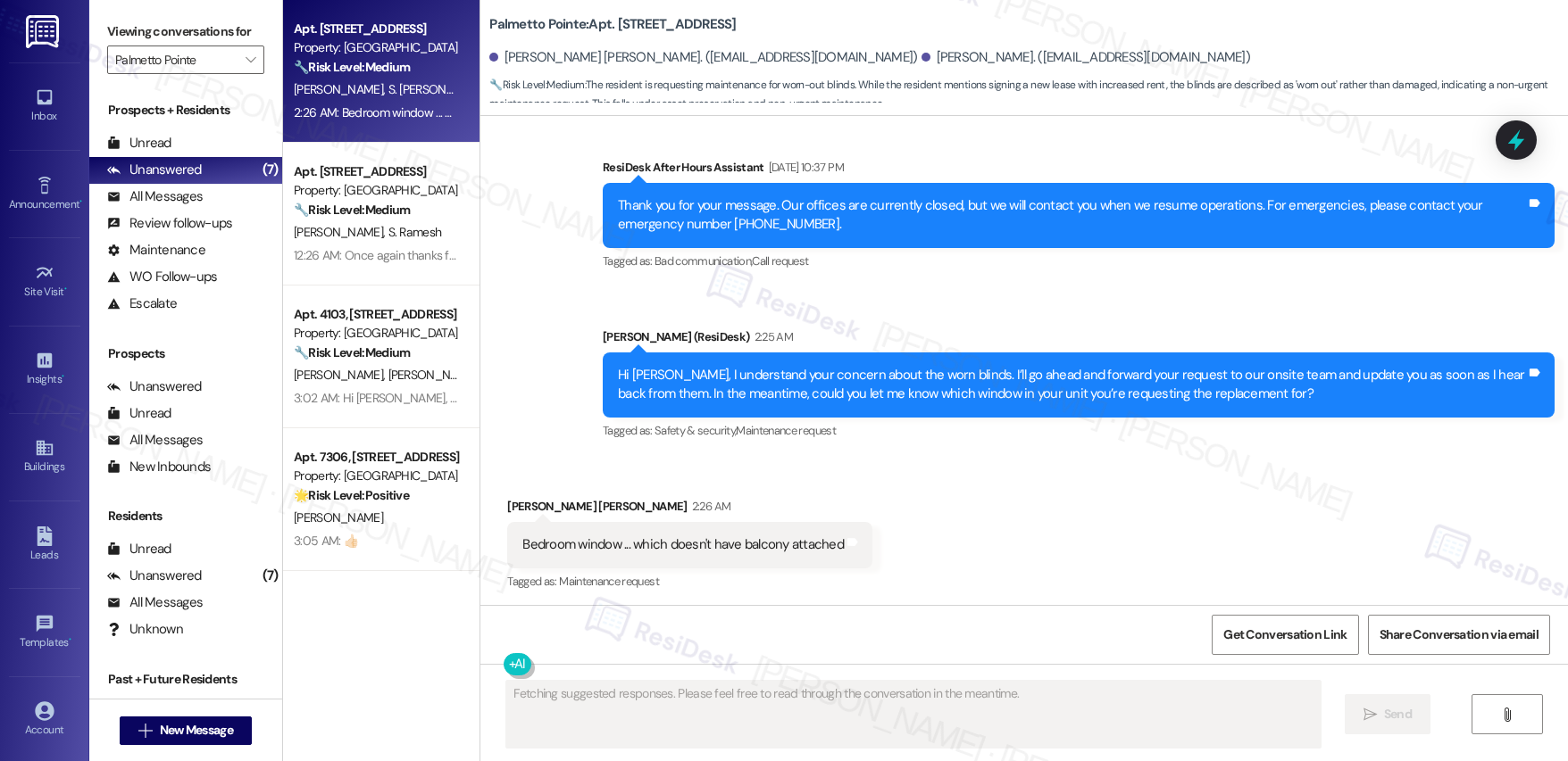
scroll to position [1042, 0]
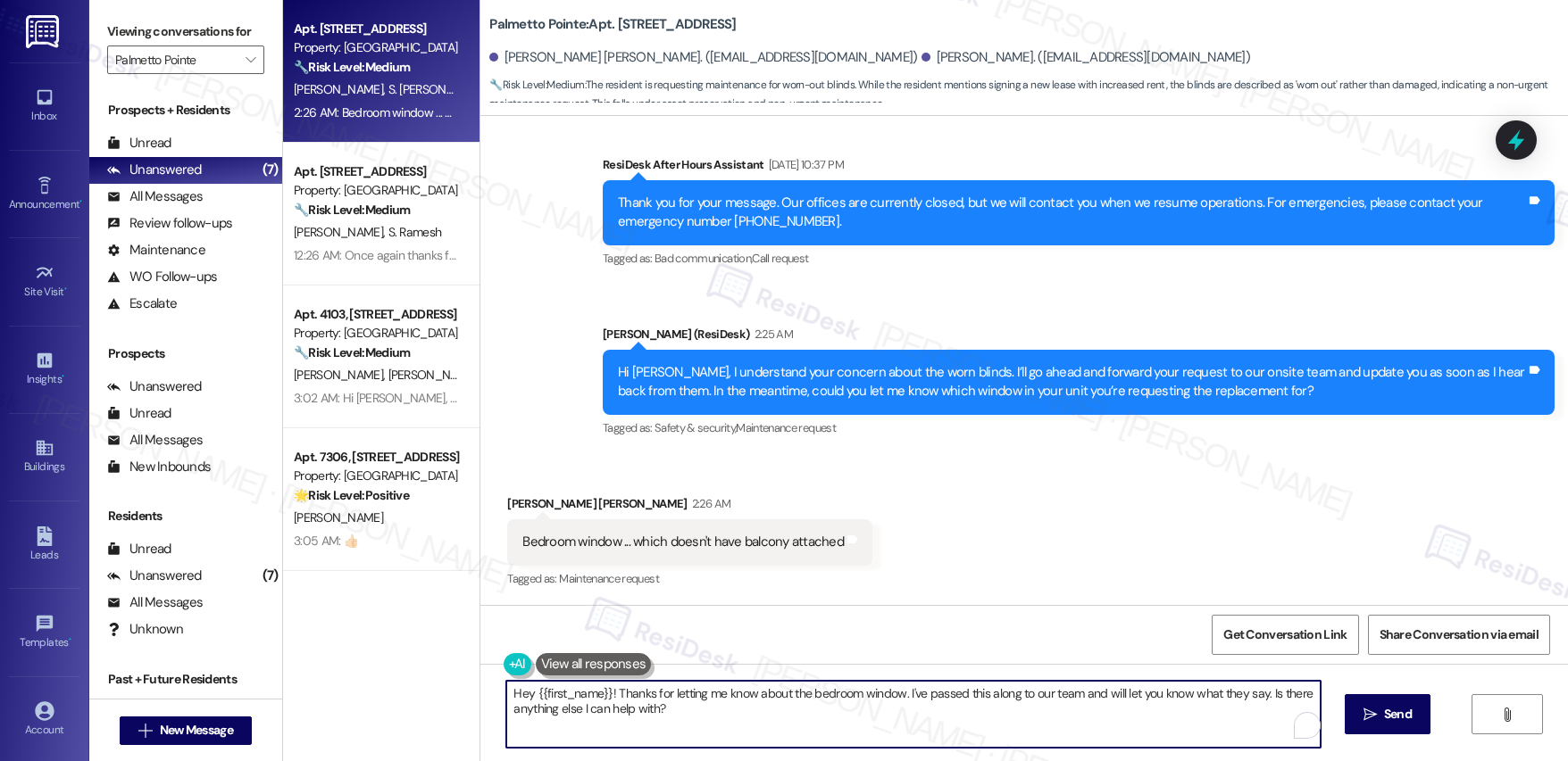
click at [1257, 726] on div "Hey {{first_name}}! Thanks for letting me know about the bedroom window. I've p…" at bounding box center [913, 715] width 816 height 69
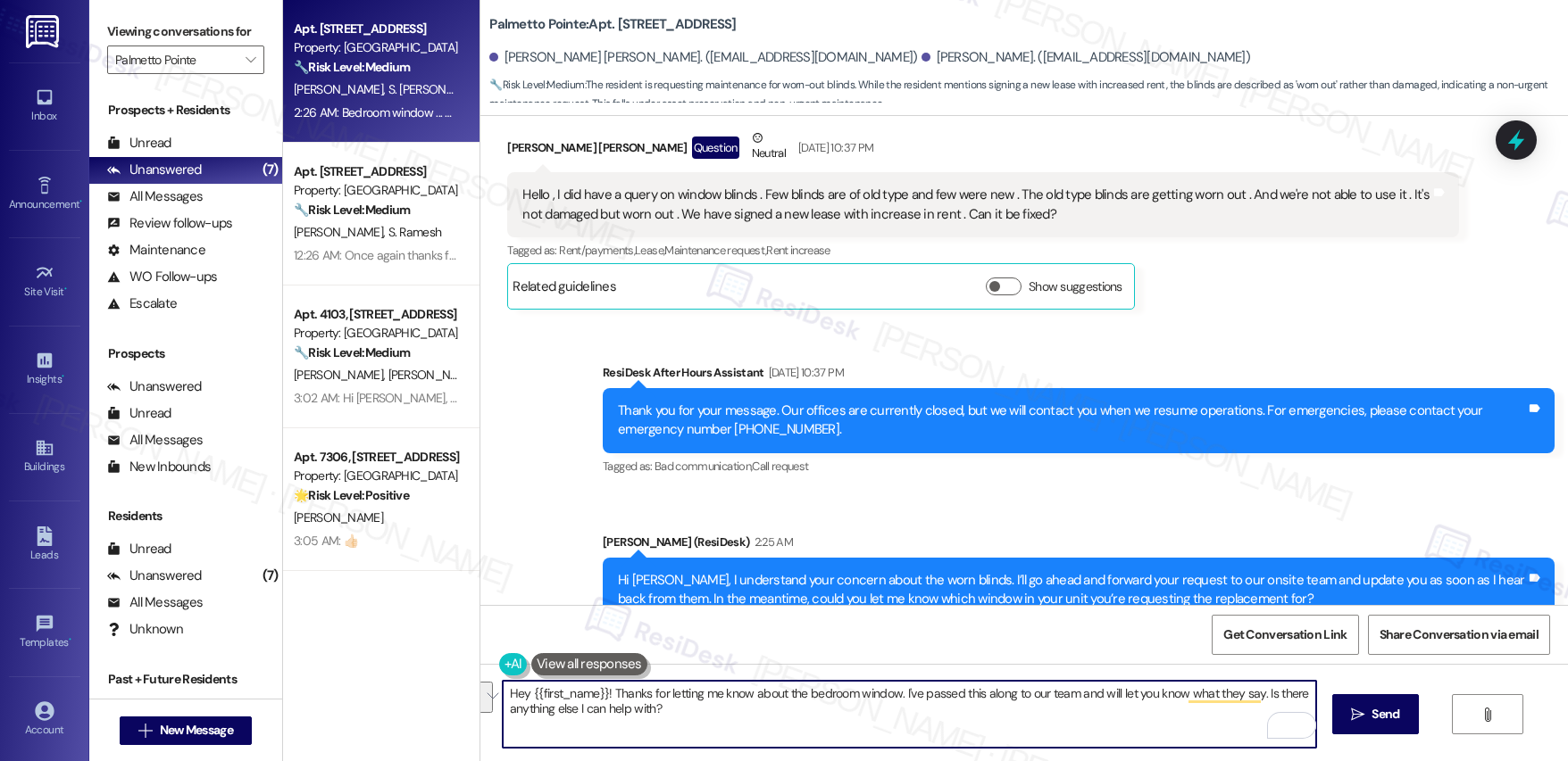
scroll to position [1043, 0]
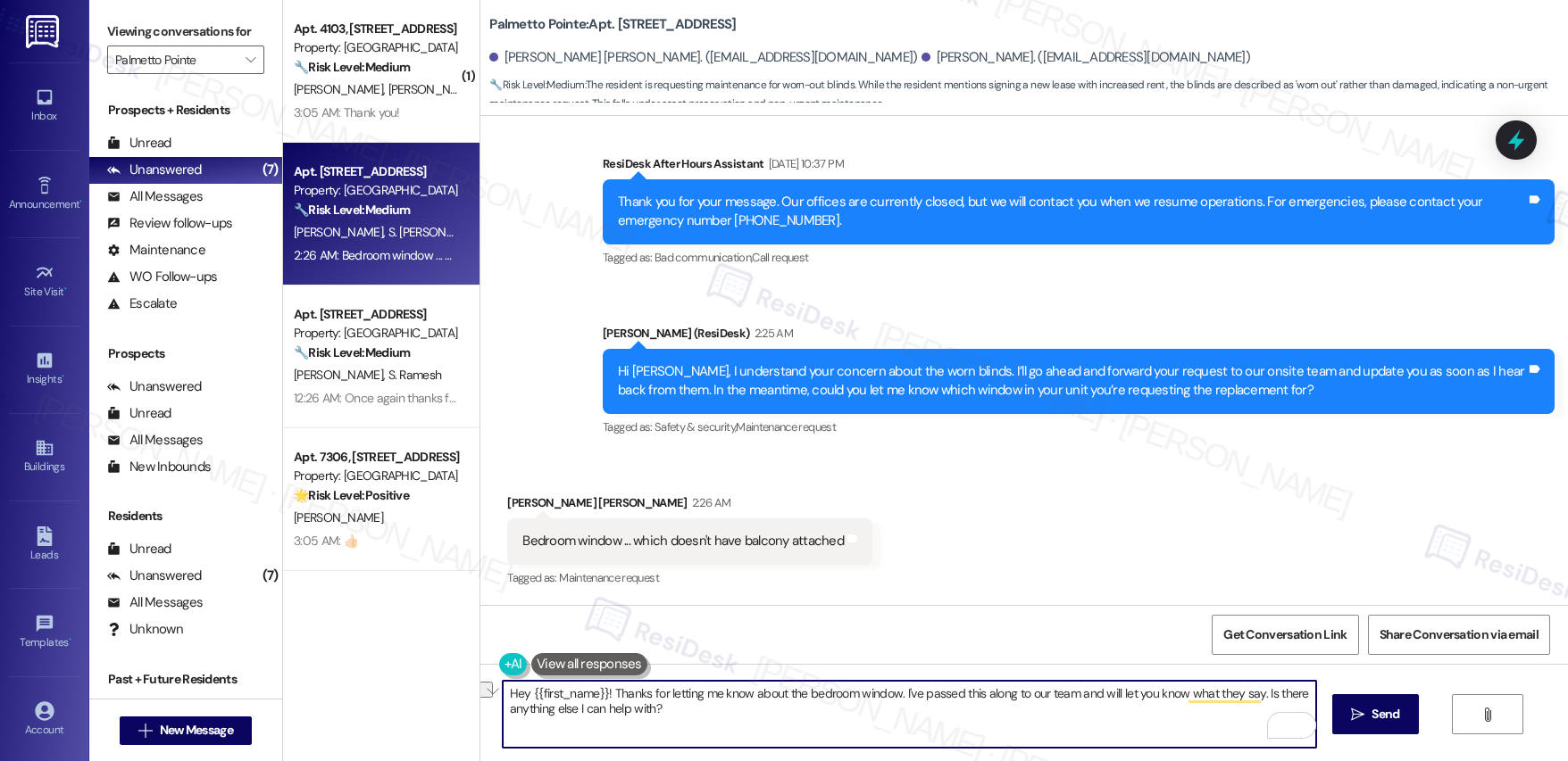
drag, startPoint x: 694, startPoint y: 693, endPoint x: 893, endPoint y: 695, distance: 199.0
click at [893, 695] on textarea "Hey {{first_name}}! Thanks for letting me know about the bedroom window. I've p…" at bounding box center [910, 715] width 814 height 67
click at [866, 719] on textarea "Hey {{first_name}}! Thanks for letting me know about the bedroom window. I've p…" at bounding box center [910, 715] width 814 height 67
click at [1114, 736] on textarea "Hey {{first_name}}! Thanks for letting me know about the bedroom window. I've p…" at bounding box center [910, 715] width 814 height 67
drag, startPoint x: 892, startPoint y: 692, endPoint x: 902, endPoint y: 723, distance: 32.6
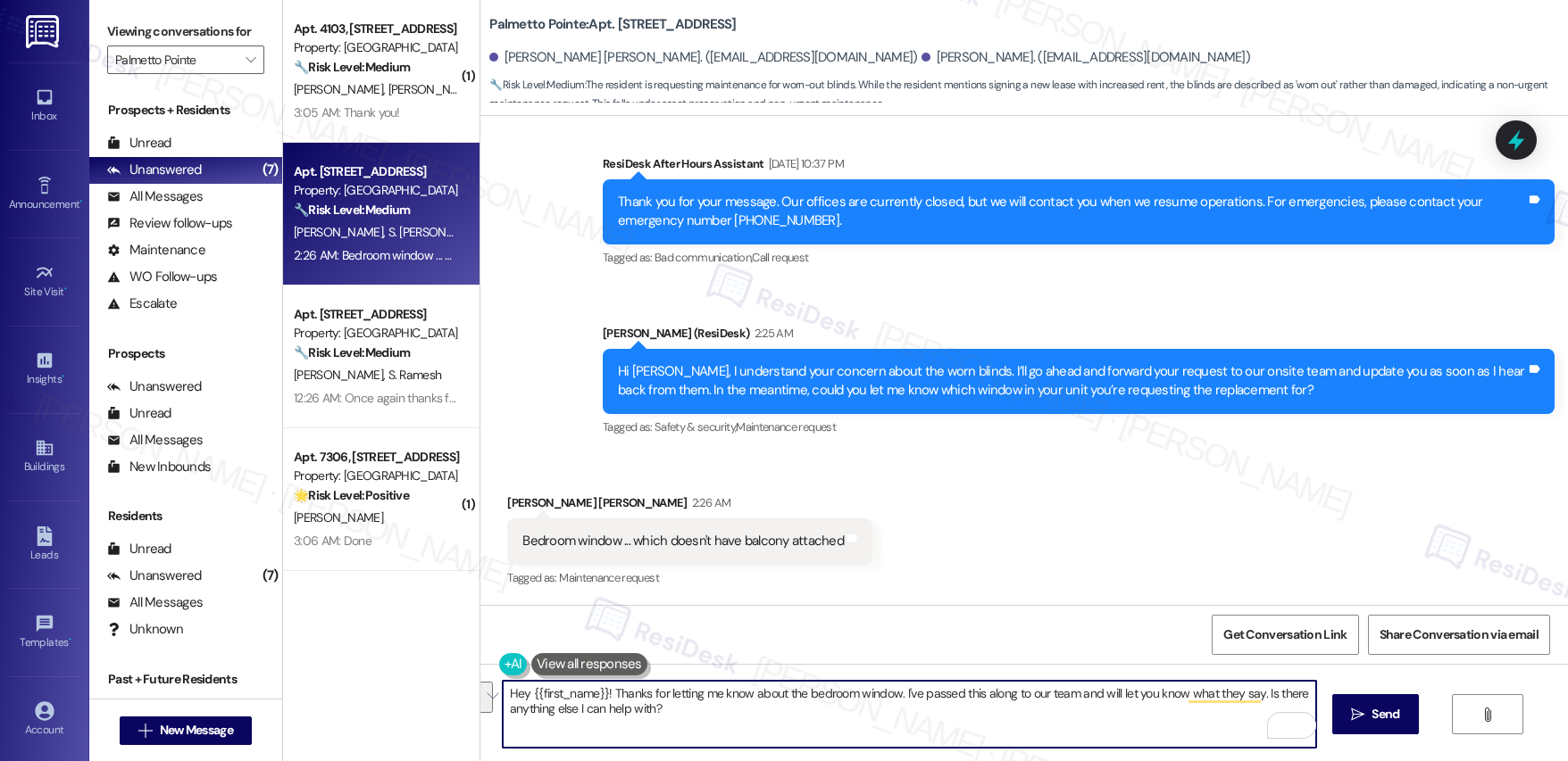
click at [902, 723] on textarea "Hey {{first_name}}! Thanks for letting me know about the bedroom window. I've p…" at bounding box center [910, 715] width 814 height 67
click at [513, 495] on div "Shandhya Babu Elango 2:26 AM" at bounding box center [690, 506] width 365 height 25
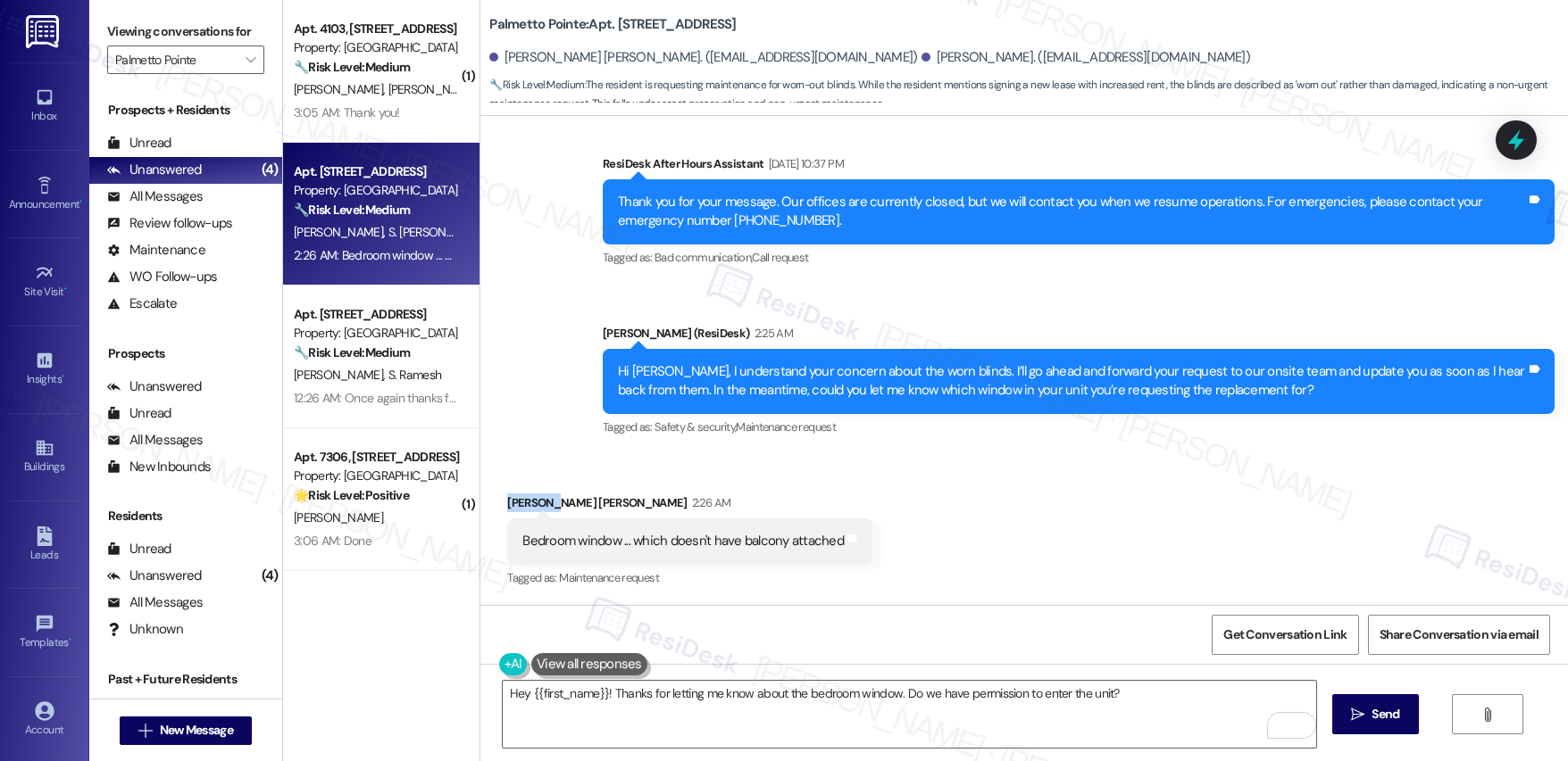
click at [513, 495] on div "Shandhya Babu Elango 2:26 AM" at bounding box center [690, 506] width 365 height 25
copy div "Shandhya"
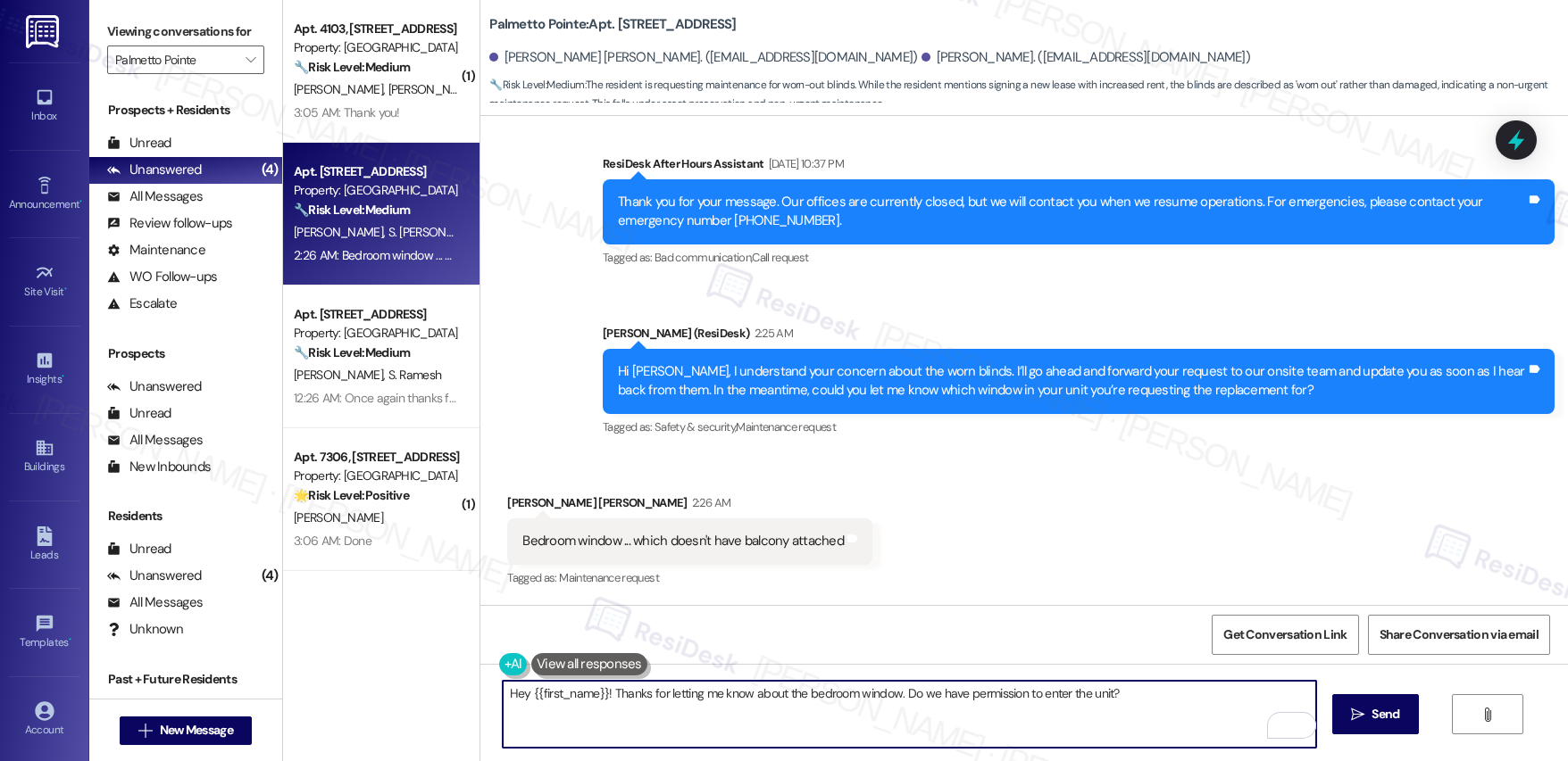
drag, startPoint x: 599, startPoint y: 693, endPoint x: 482, endPoint y: 685, distance: 117.3
click at [493, 685] on div "Hey {{first_name}}! Thanks for letting me know about the bedroom window. Do we …" at bounding box center [901, 715] width 816 height 69
drag, startPoint x: 600, startPoint y: 693, endPoint x: 474, endPoint y: 679, distance: 126.8
click at [480, 679] on div "Hey {{first_name}}! Thanks for letting me know about the bedroom window. Do we …" at bounding box center [1024, 731] width 1088 height 134
click at [1043, 694] on textarea "Thanks for letting me know about the bedroom window. Do we have permission to e…" at bounding box center [910, 715] width 814 height 67
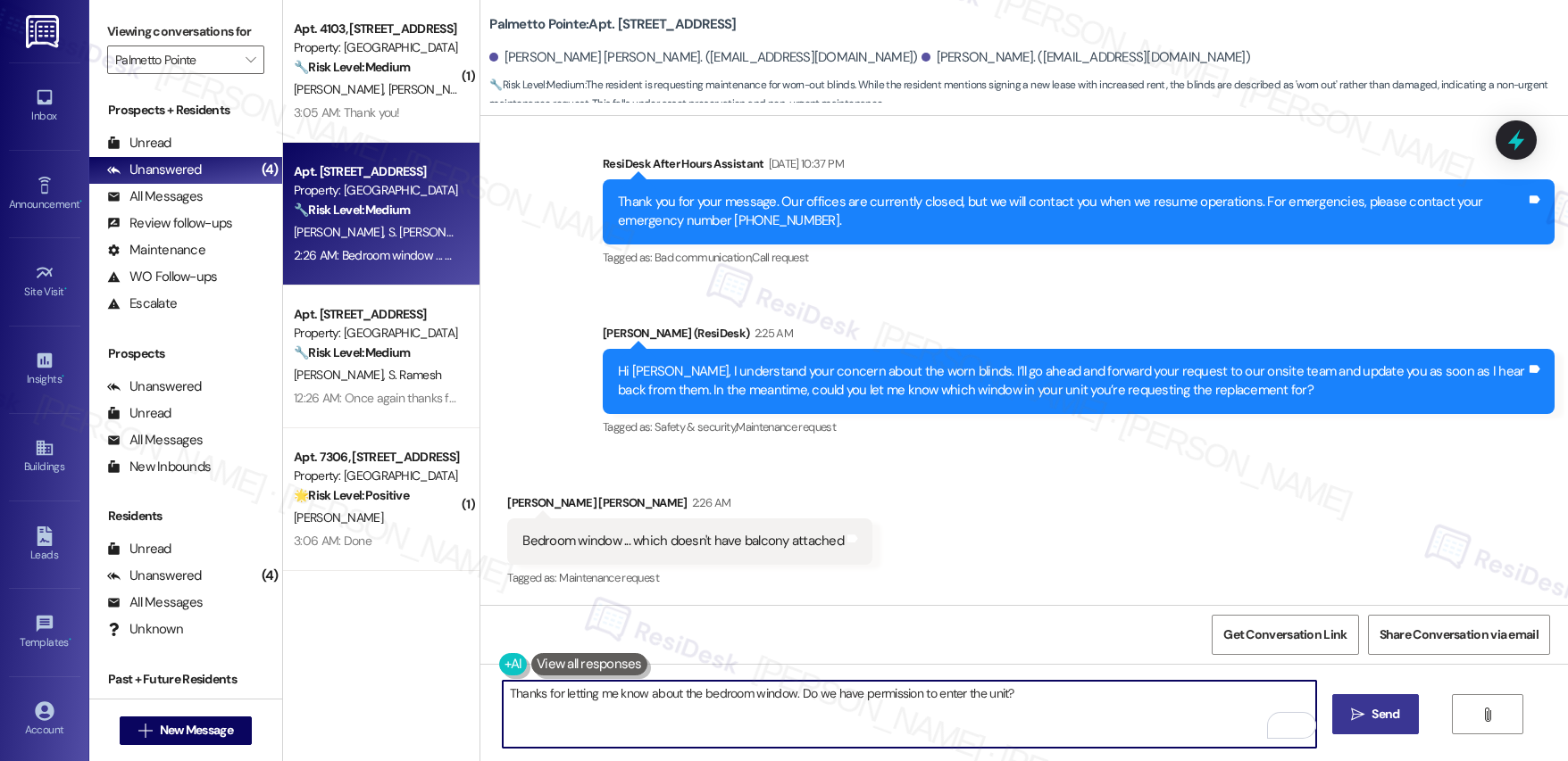
type textarea "Thanks for letting me know about the bedroom window. Do we have permission to e…"
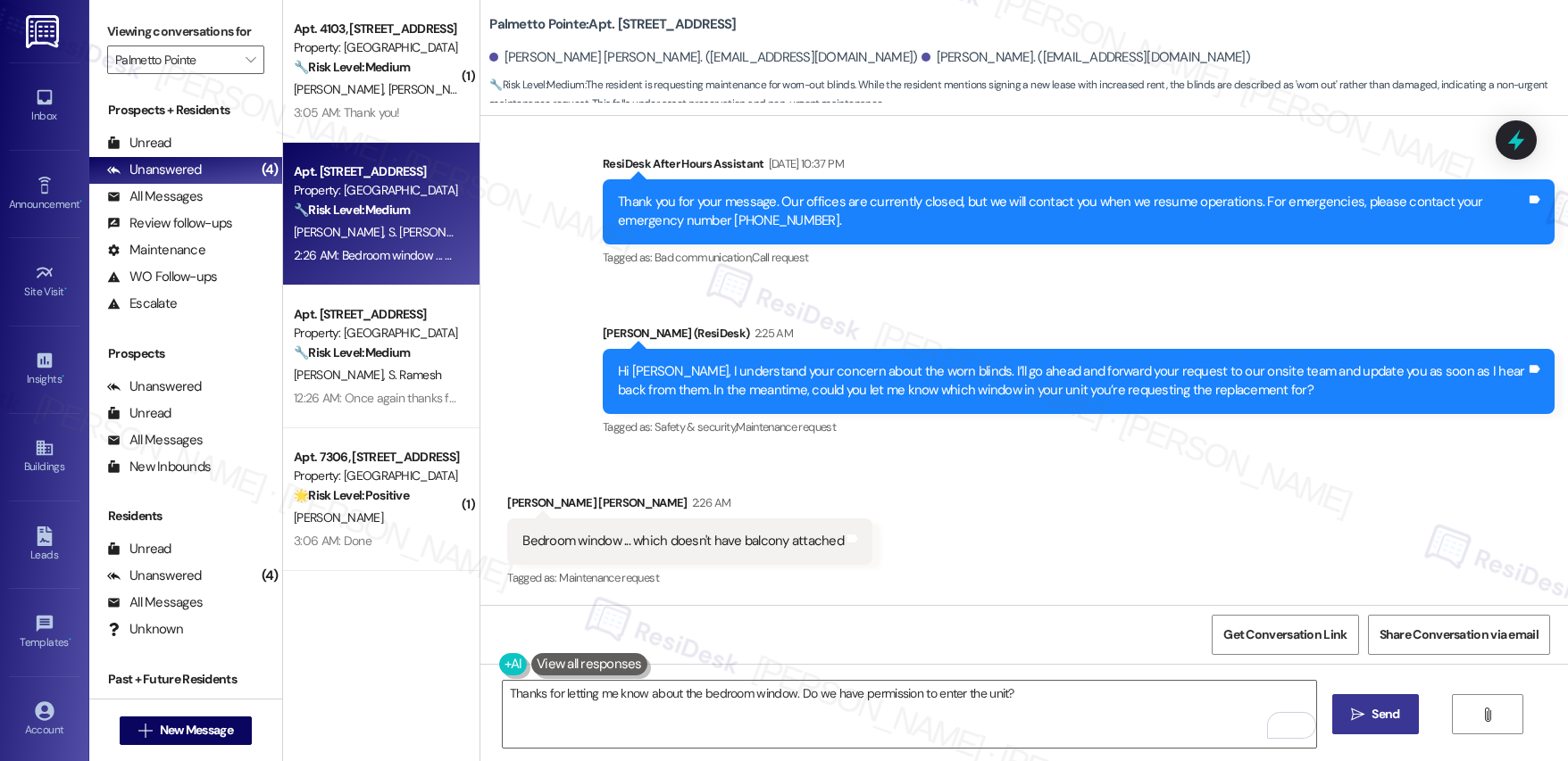
click at [1385, 729] on button " Send" at bounding box center [1376, 714] width 87 height 40
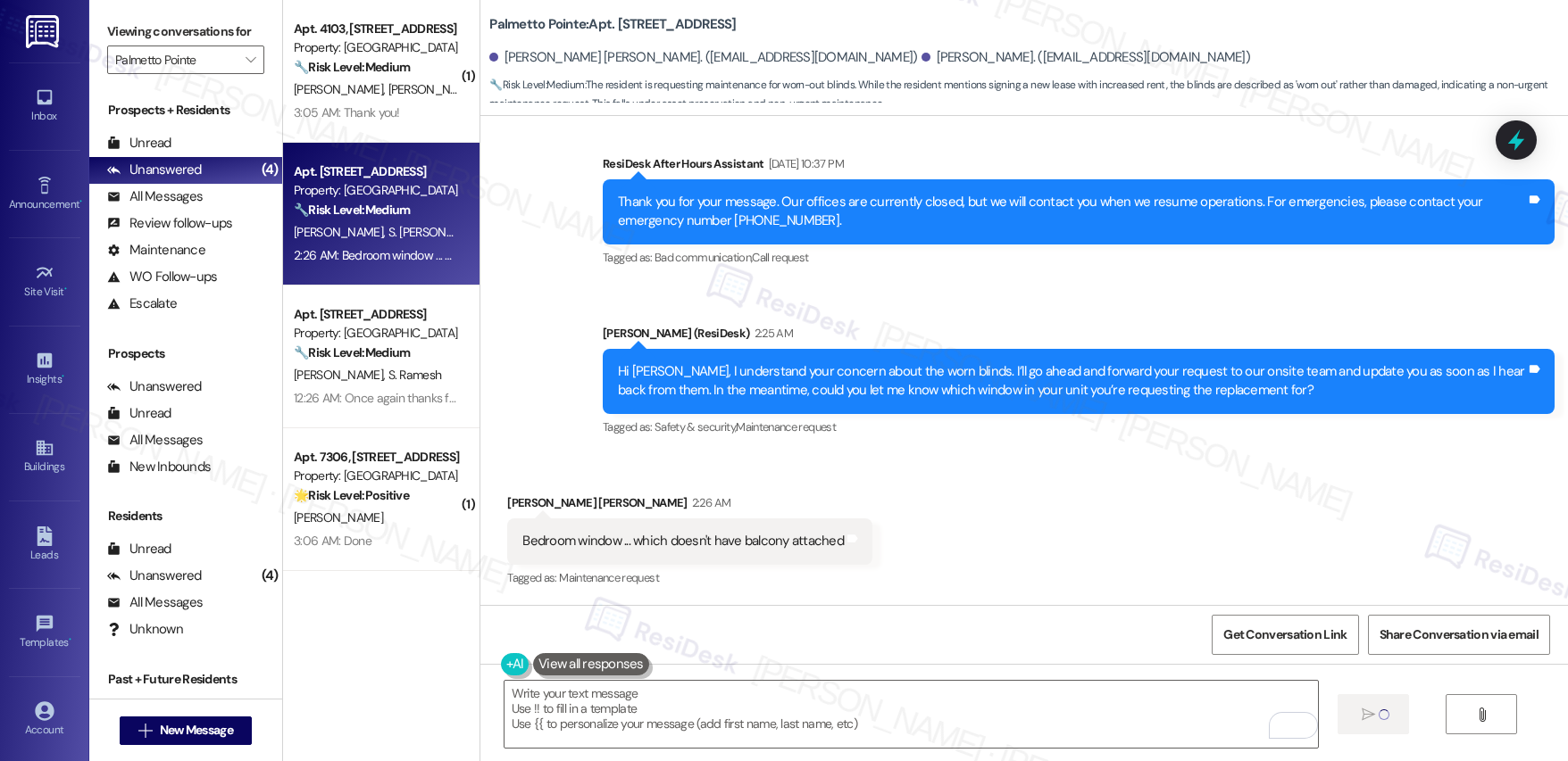
scroll to position [1042, 0]
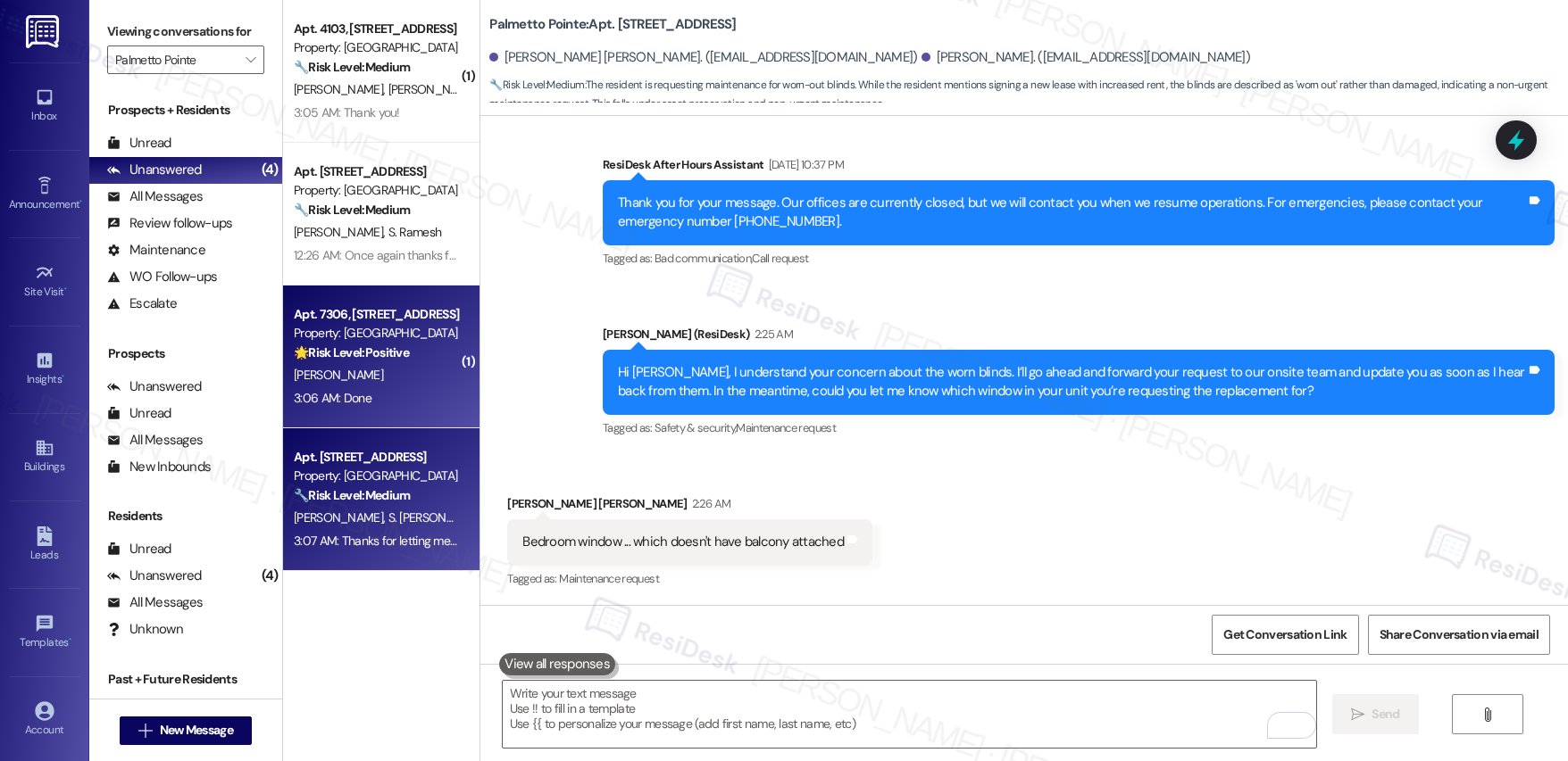
click at [384, 381] on div "D. Shukla" at bounding box center [376, 375] width 169 height 23
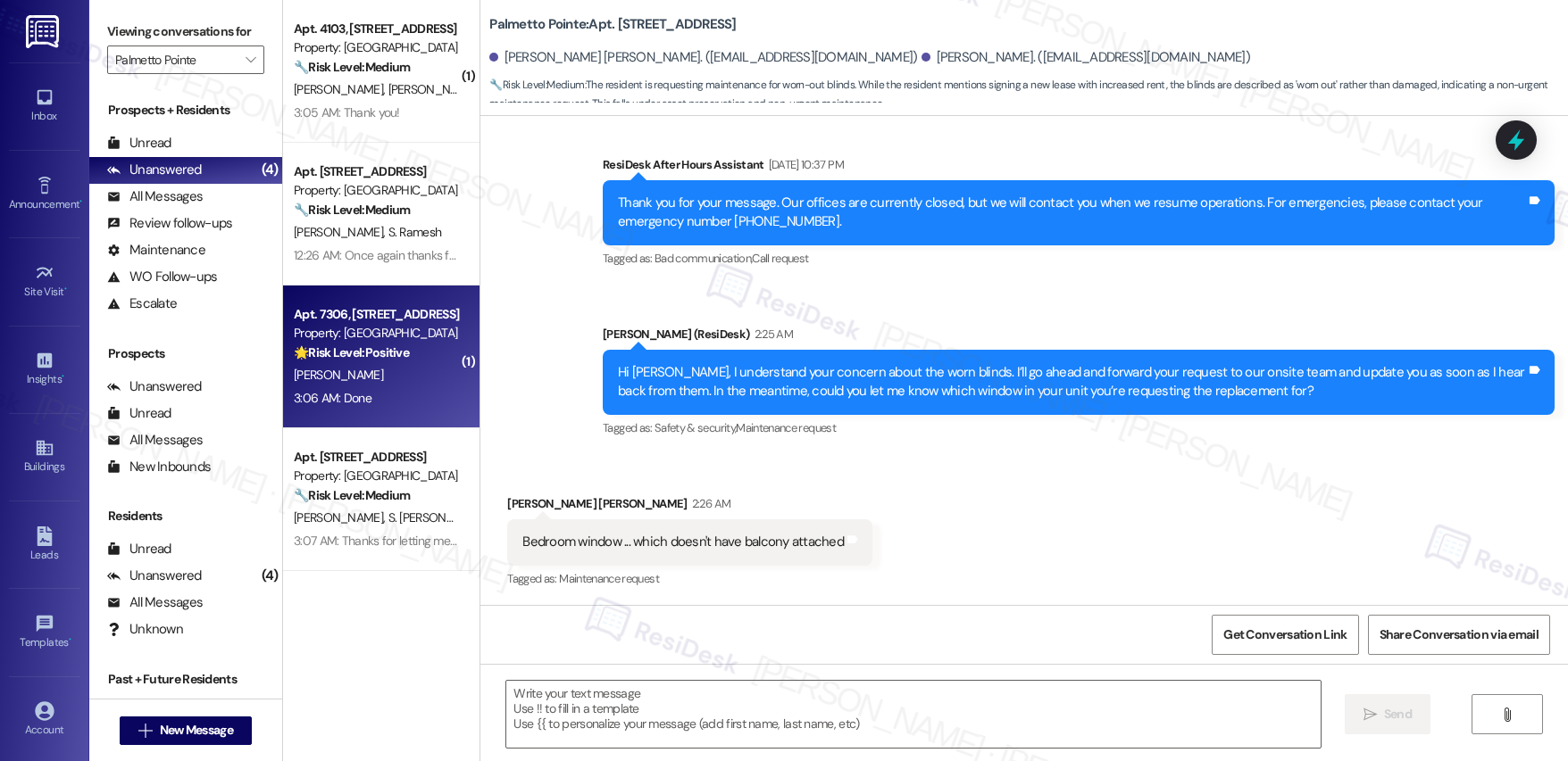
type textarea "Fetching suggested responses. Please feel free to read through the conversation…"
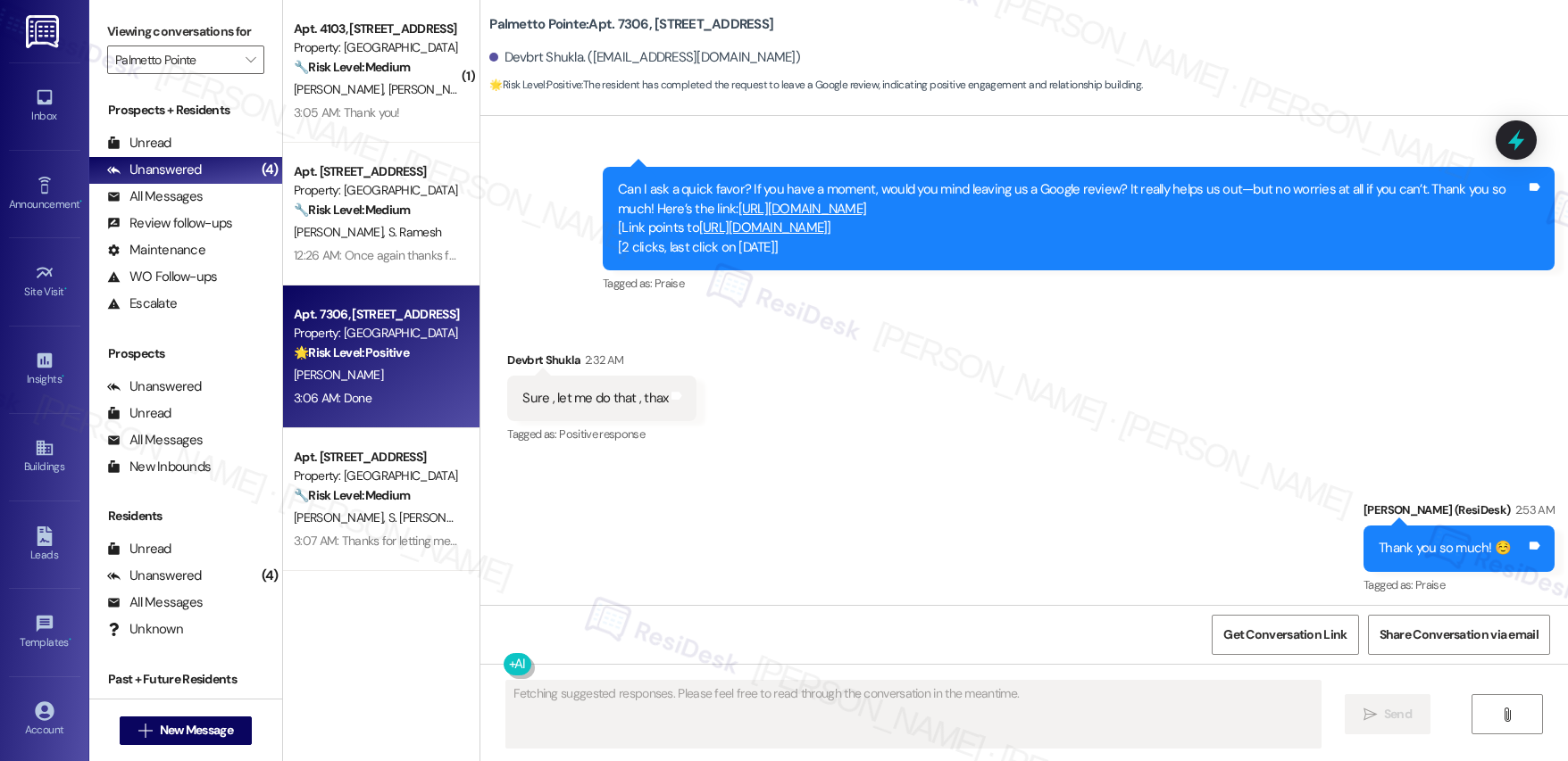
scroll to position [1227, 0]
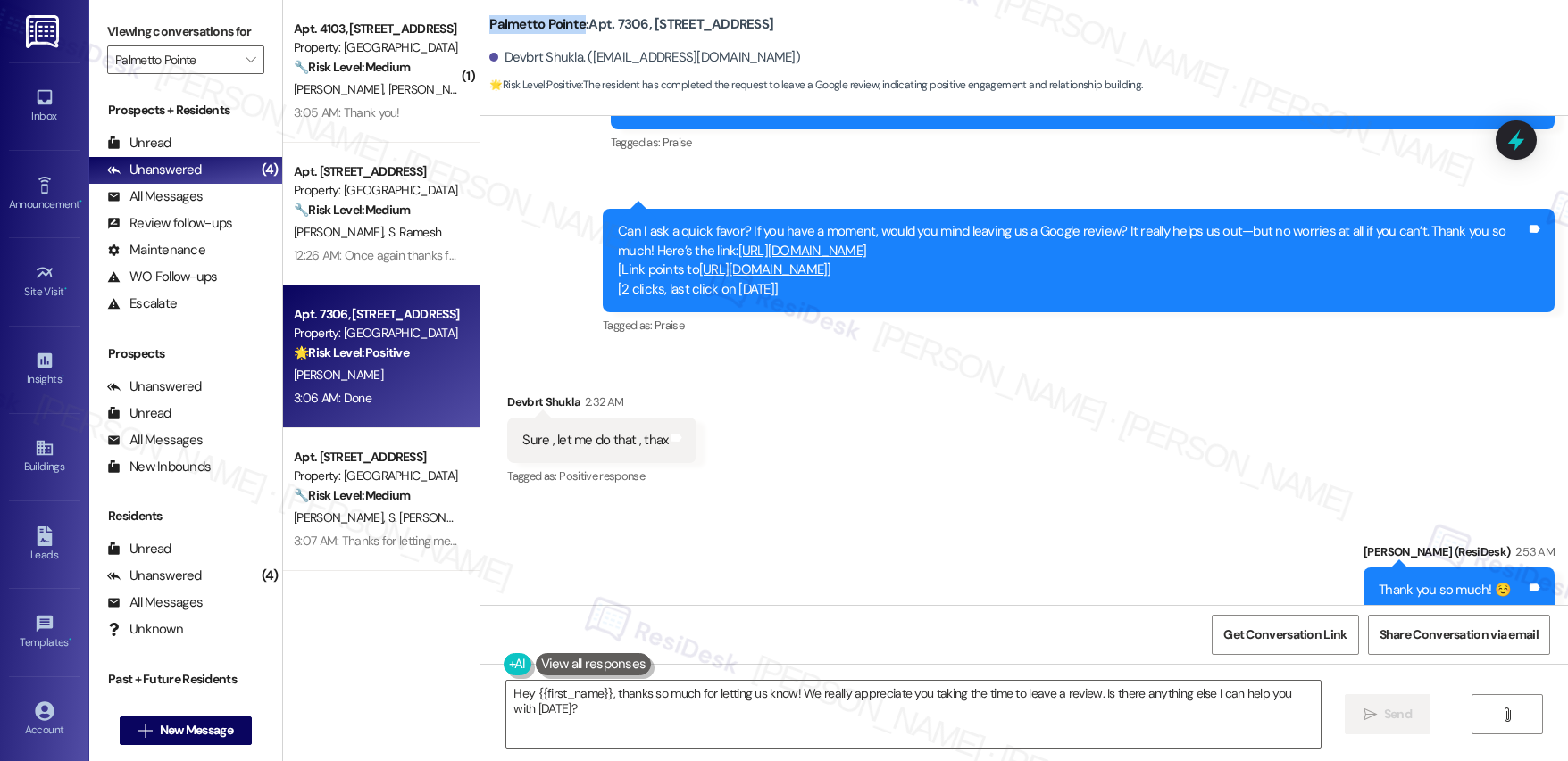
drag, startPoint x: 477, startPoint y: 23, endPoint x: 568, endPoint y: 28, distance: 91.1
click at [568, 28] on b "Palmetto Pointe: Apt. 7306, 4835 USAA Blvd" at bounding box center [631, 24] width 284 height 19
copy b "Palmetto Pointe"
click at [586, 28] on b "Palmetto Pointe: Apt. 7306, 4835 USAA Blvd" at bounding box center [631, 24] width 284 height 19
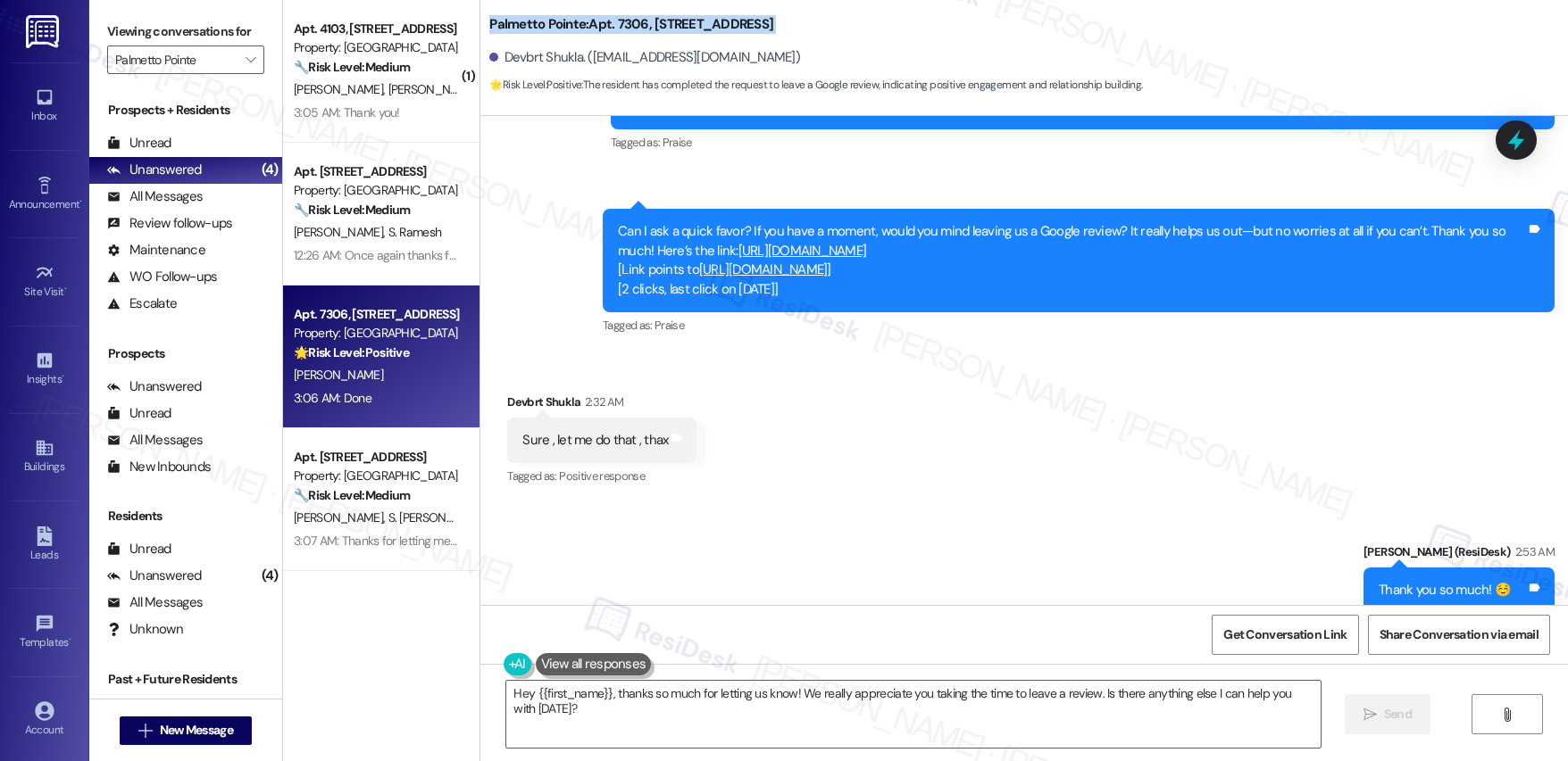
click at [586, 28] on b "Palmetto Pointe: Apt. 7306, 4835 USAA Blvd" at bounding box center [631, 24] width 284 height 19
copy div "Palmetto Pointe: Apt. 7306, 4835 USAA Blvd"
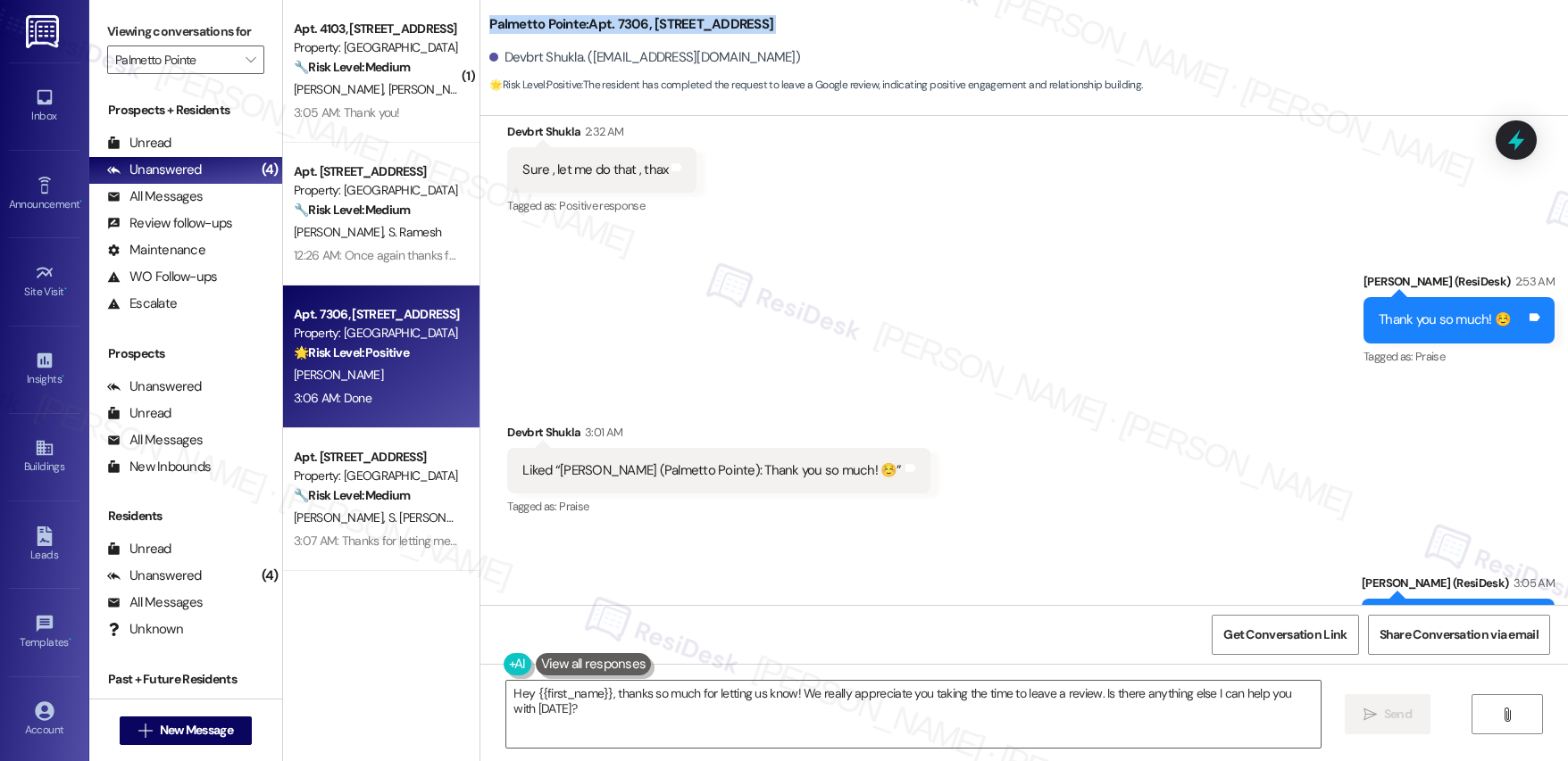
scroll to position [1728, 0]
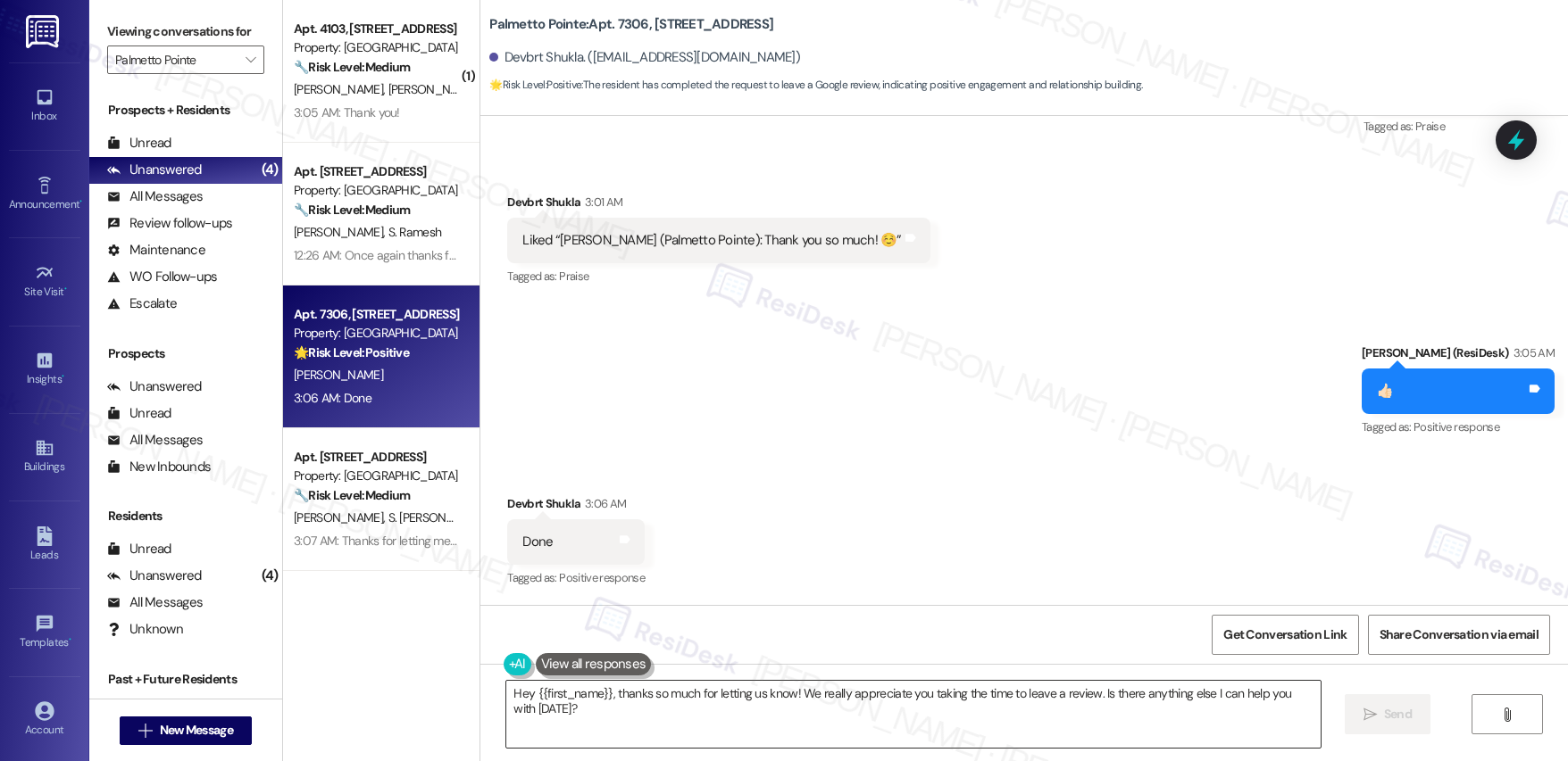
click at [838, 711] on textarea "Hey {{first_name}}, thanks so much for letting us know! We really appreciate yo…" at bounding box center [913, 715] width 814 height 67
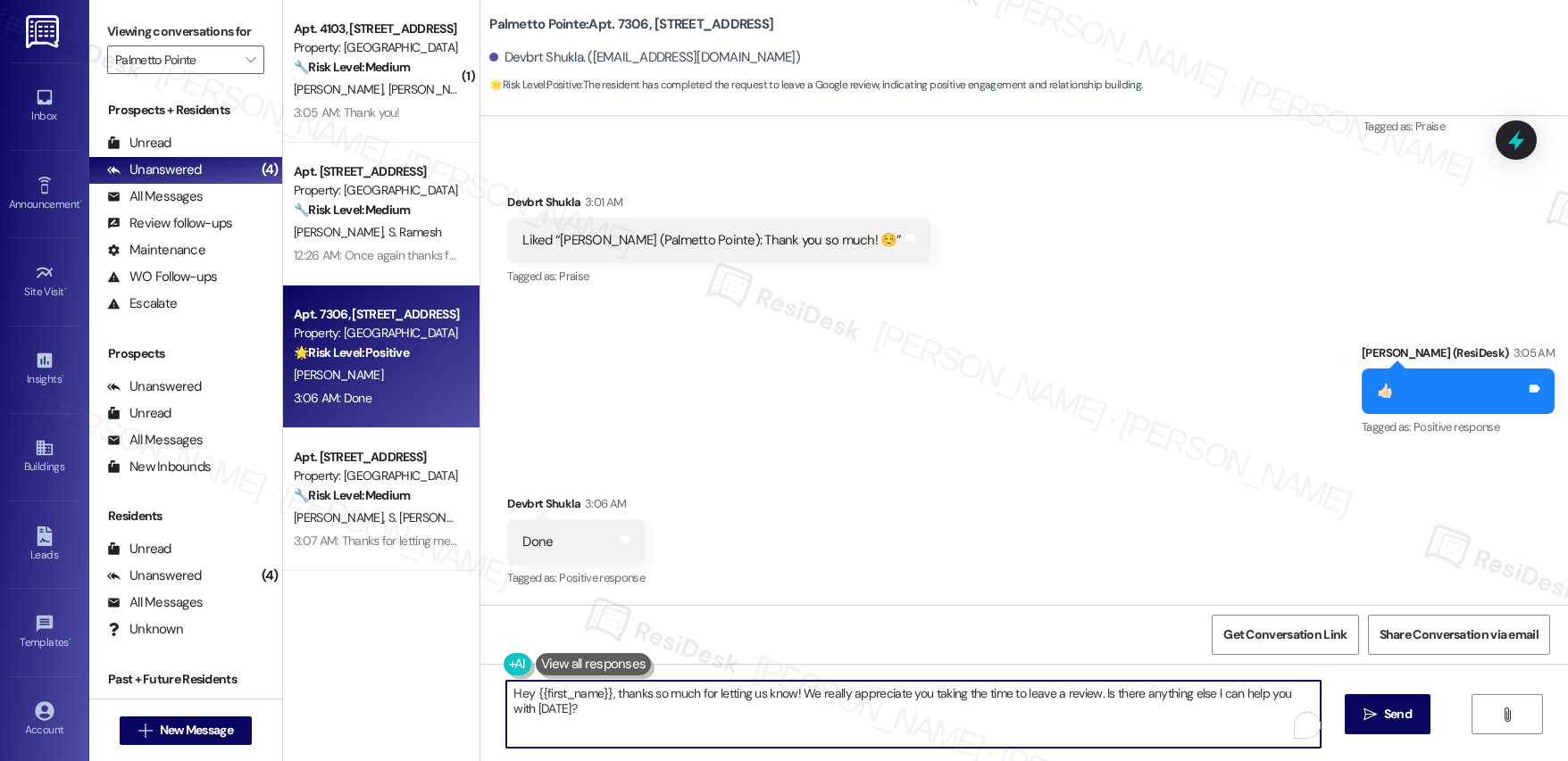
click at [838, 711] on textarea "Hey {{first_name}}, thanks so much for letting us know! We really appreciate yo…" at bounding box center [913, 715] width 814 height 67
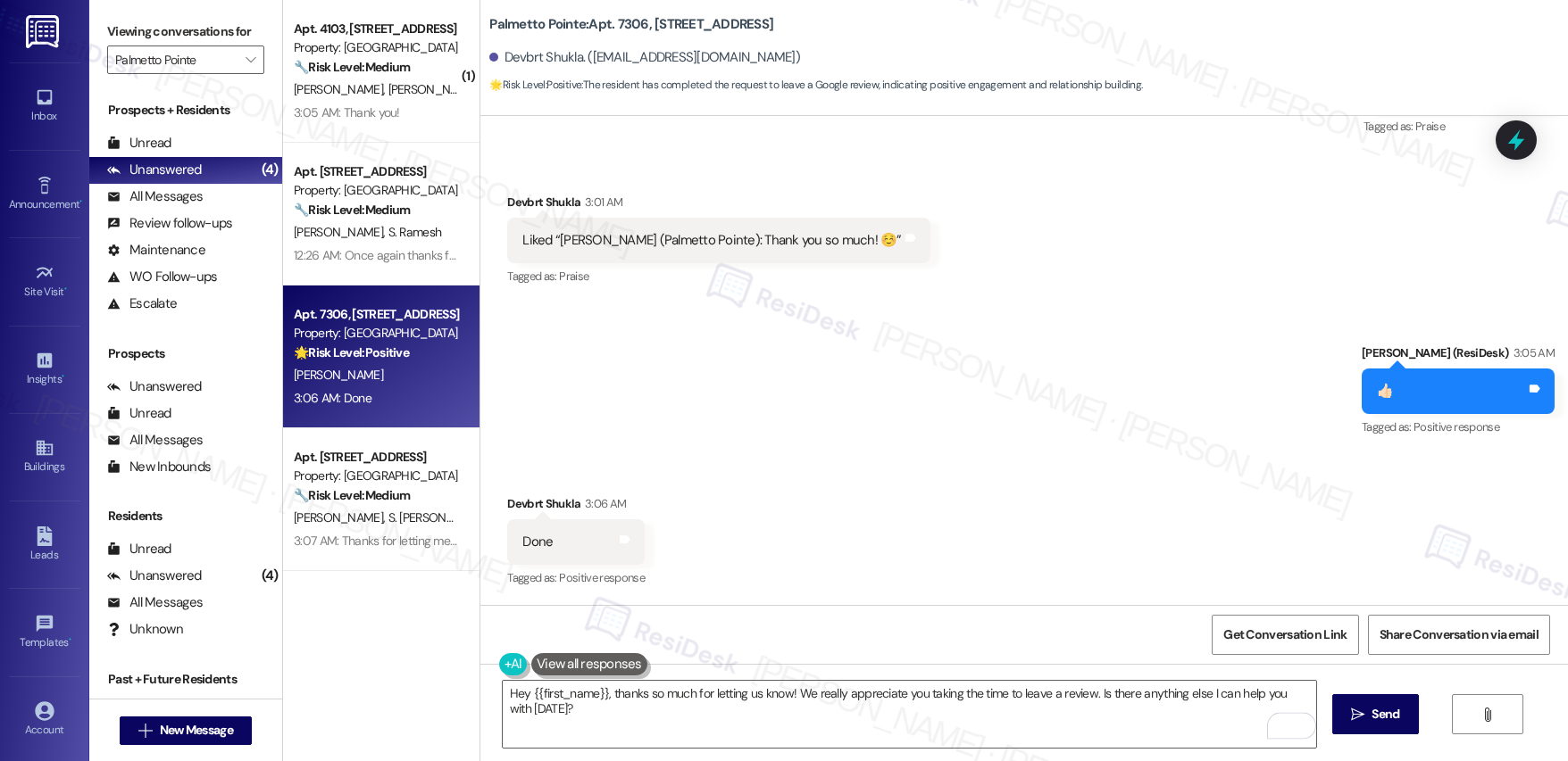
click at [507, 503] on div "Devbrt Shukla 3:06 AM" at bounding box center [576, 507] width 137 height 25
copy div "Devbrt"
click at [593, 720] on textarea "Hey {{first_name}}, thanks so much for letting us know! We really appreciate yo…" at bounding box center [910, 715] width 814 height 67
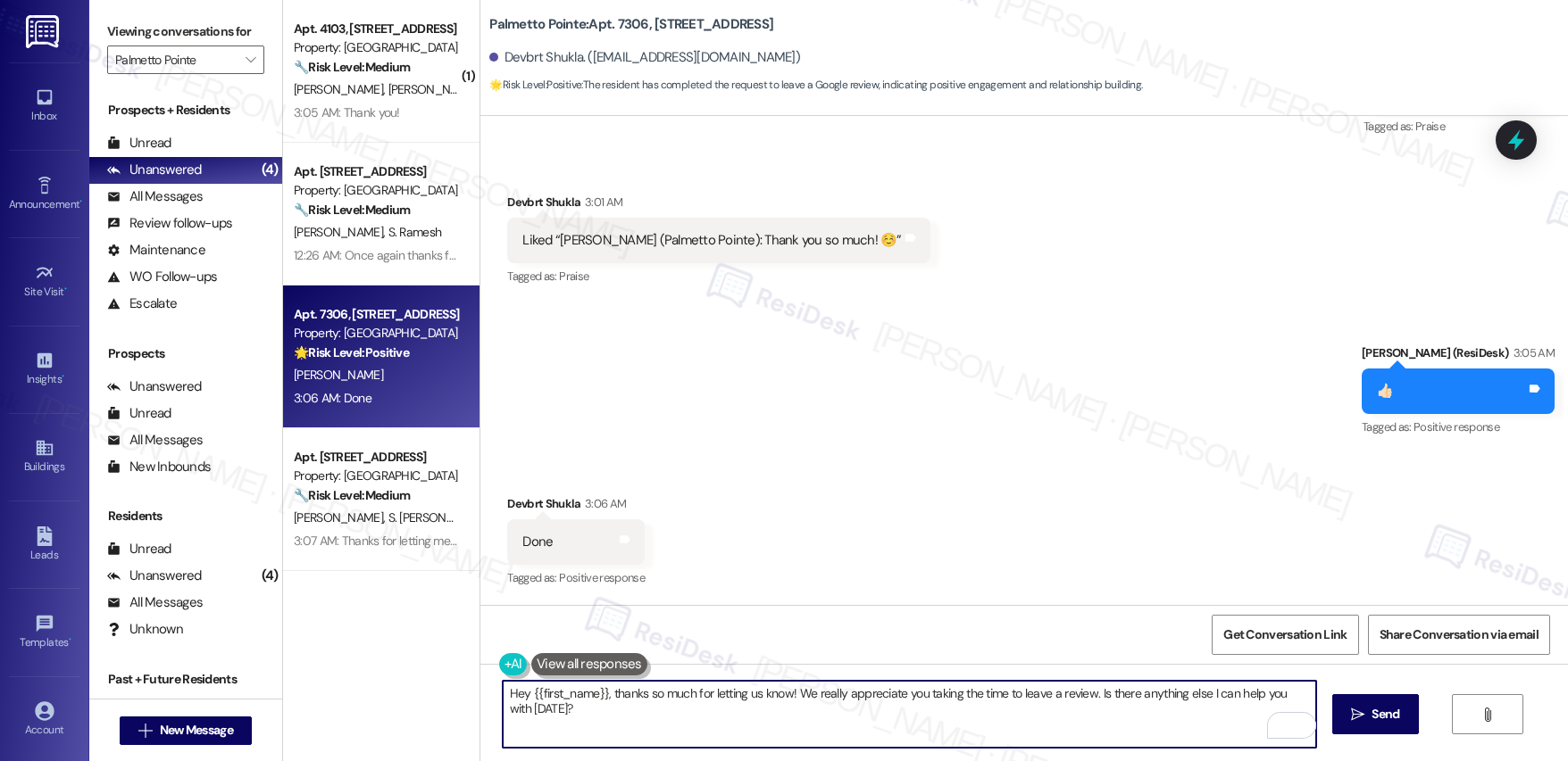
click at [592, 719] on textarea "Hey {{first_name}}, thanks so much for letting us know! We really appreciate yo…" at bounding box center [910, 715] width 814 height 67
click at [593, 719] on textarea "Hey {{first_name}}, thanks so much for letting us know! We really appreciate yo…" at bounding box center [910, 715] width 814 height 67
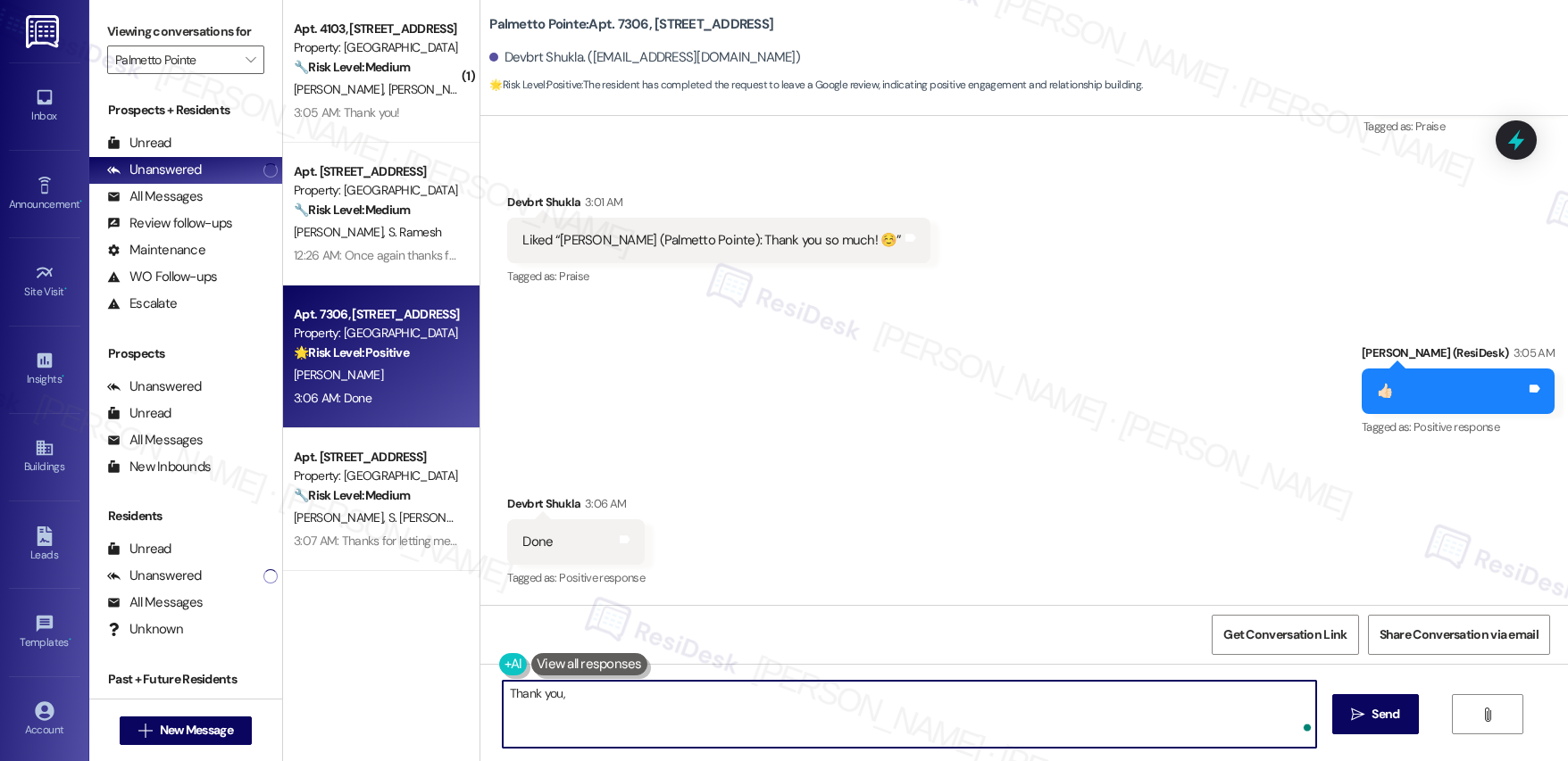
paste textarea "Devbrt"
type textarea "Thank you, Devbrt!"
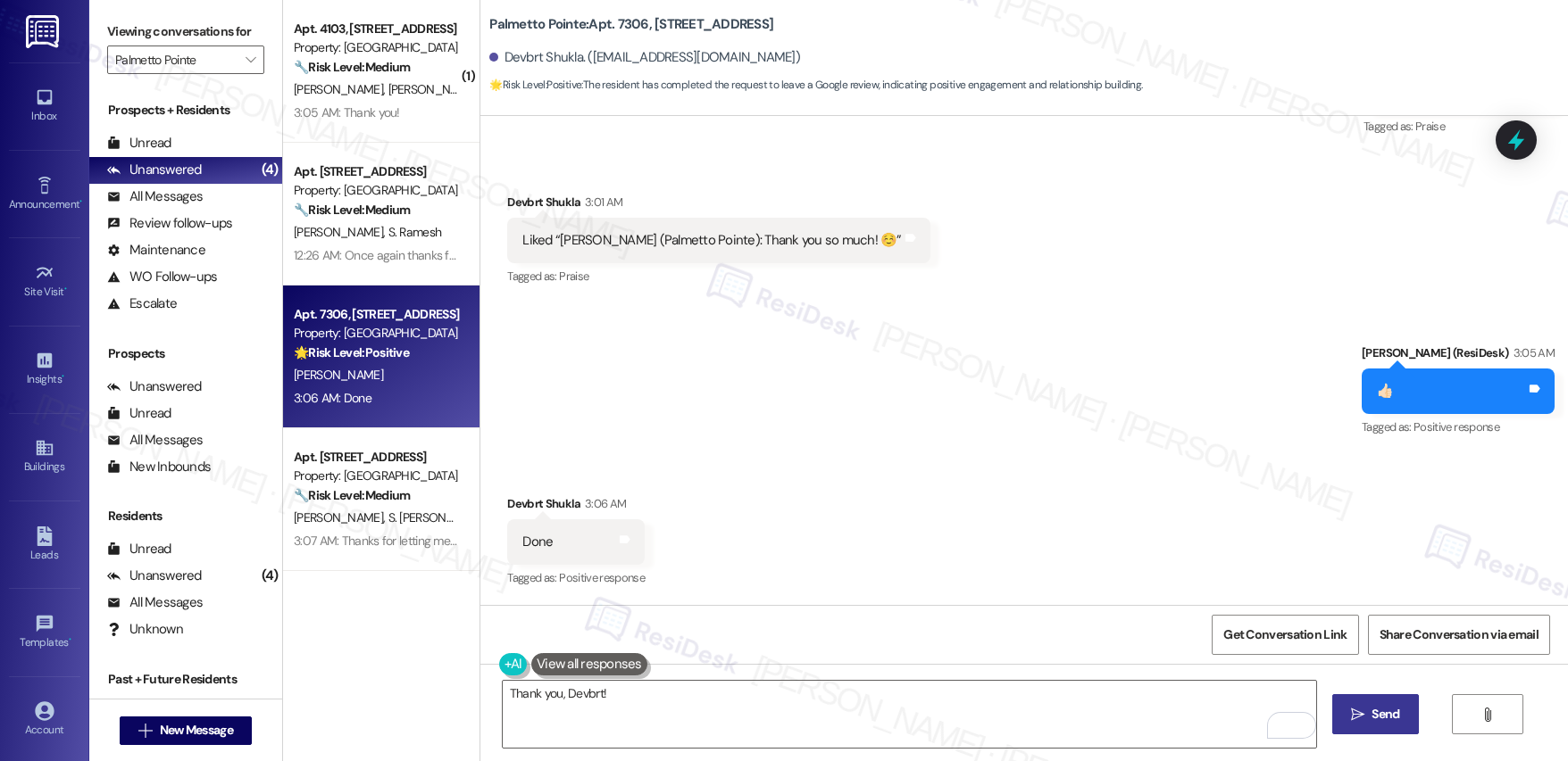
click at [1382, 709] on span "Send" at bounding box center [1385, 714] width 28 height 19
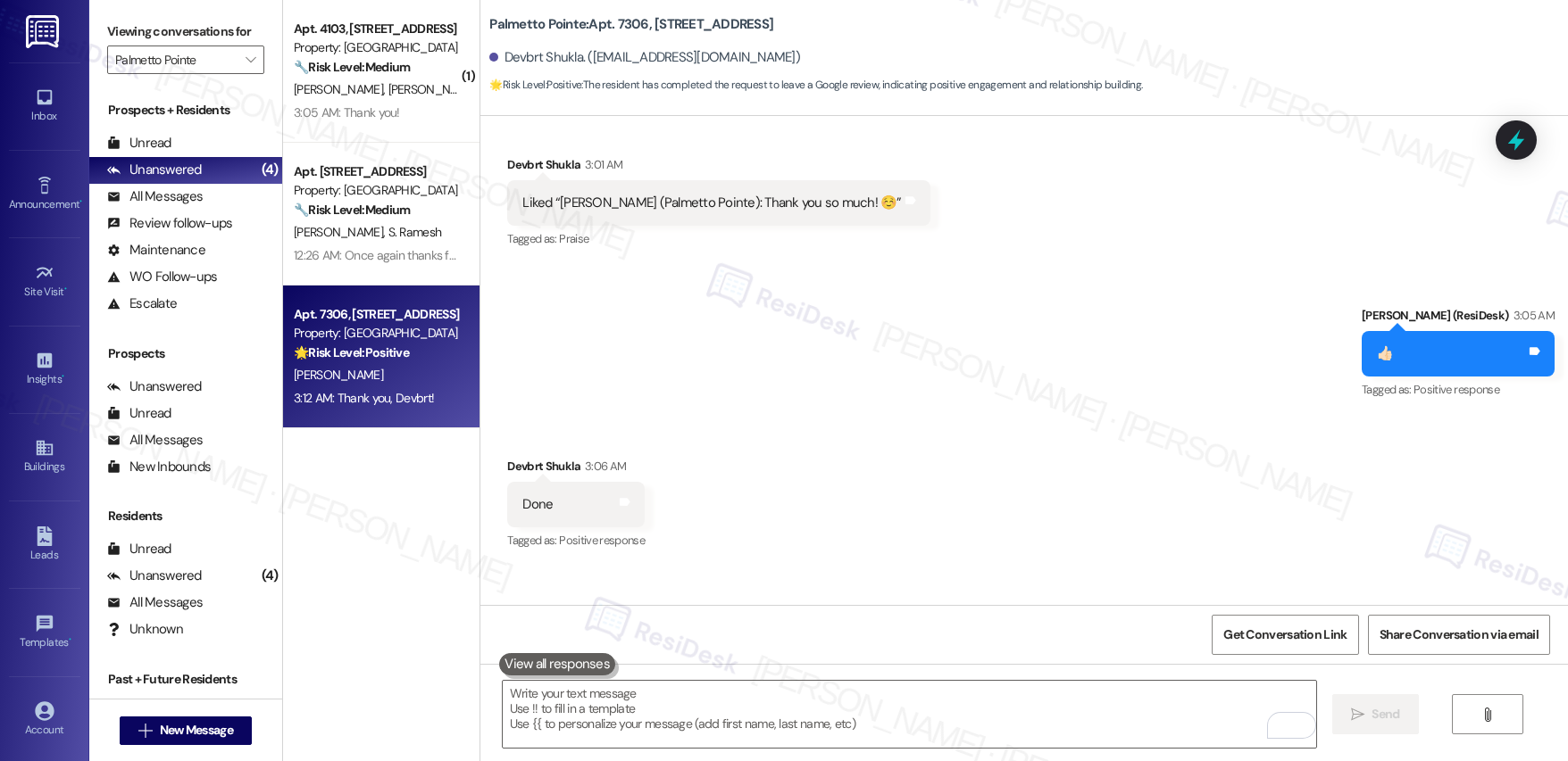
scroll to position [1853, 0]
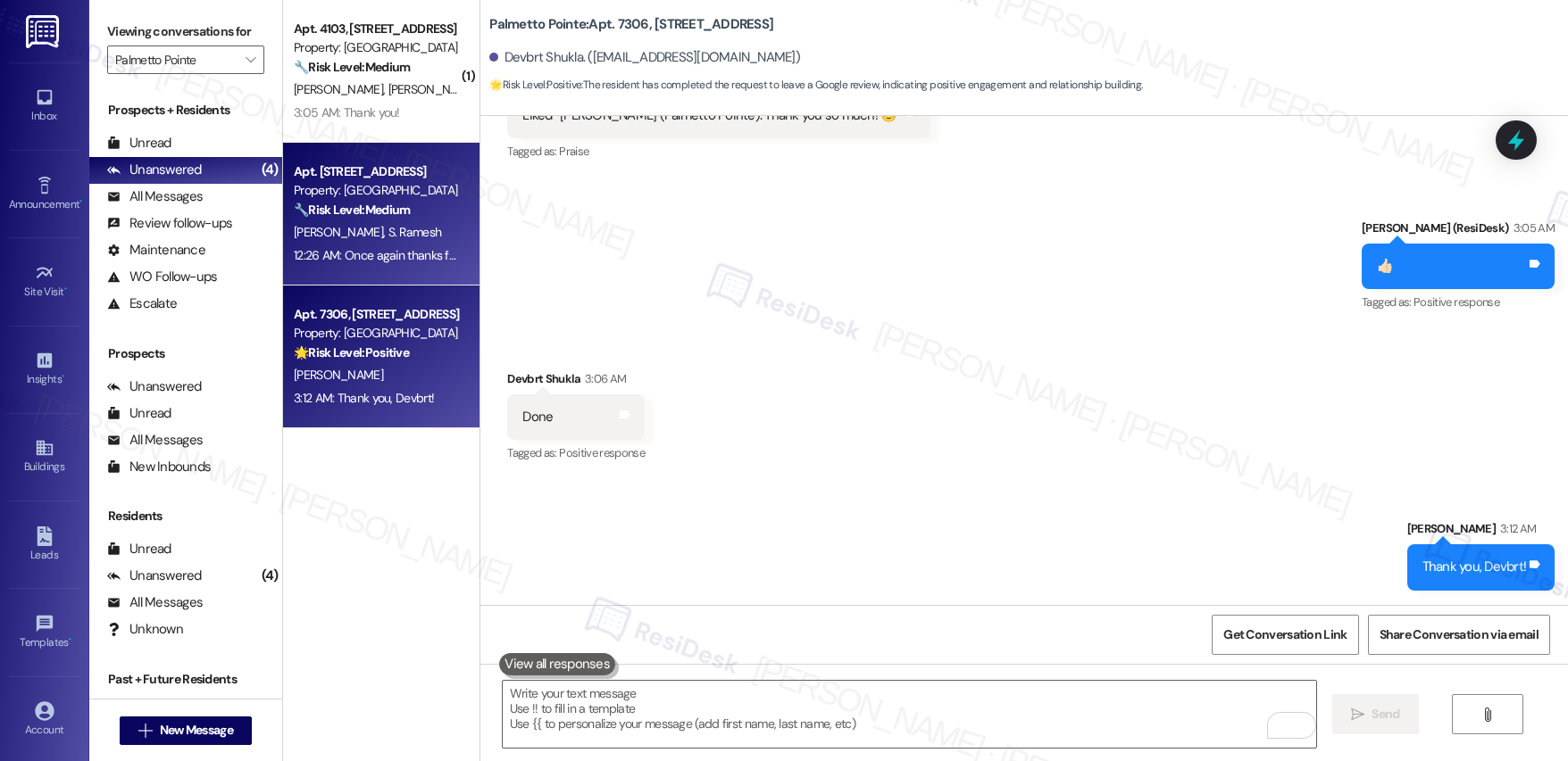
click at [389, 232] on span "S. Ramesh" at bounding box center [415, 232] width 53 height 16
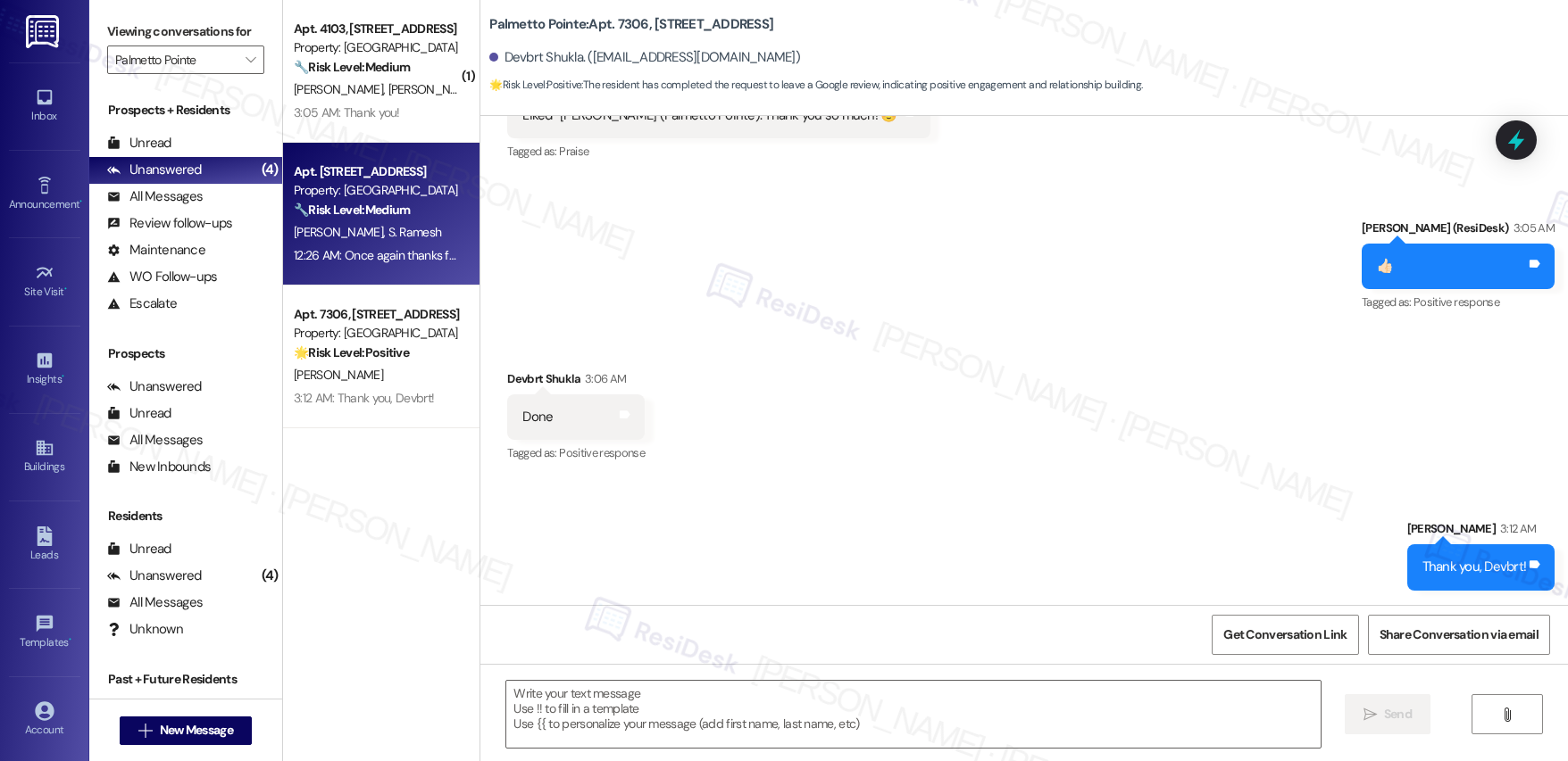
type textarea "Fetching suggested responses. Please feel free to read through the conversation…"
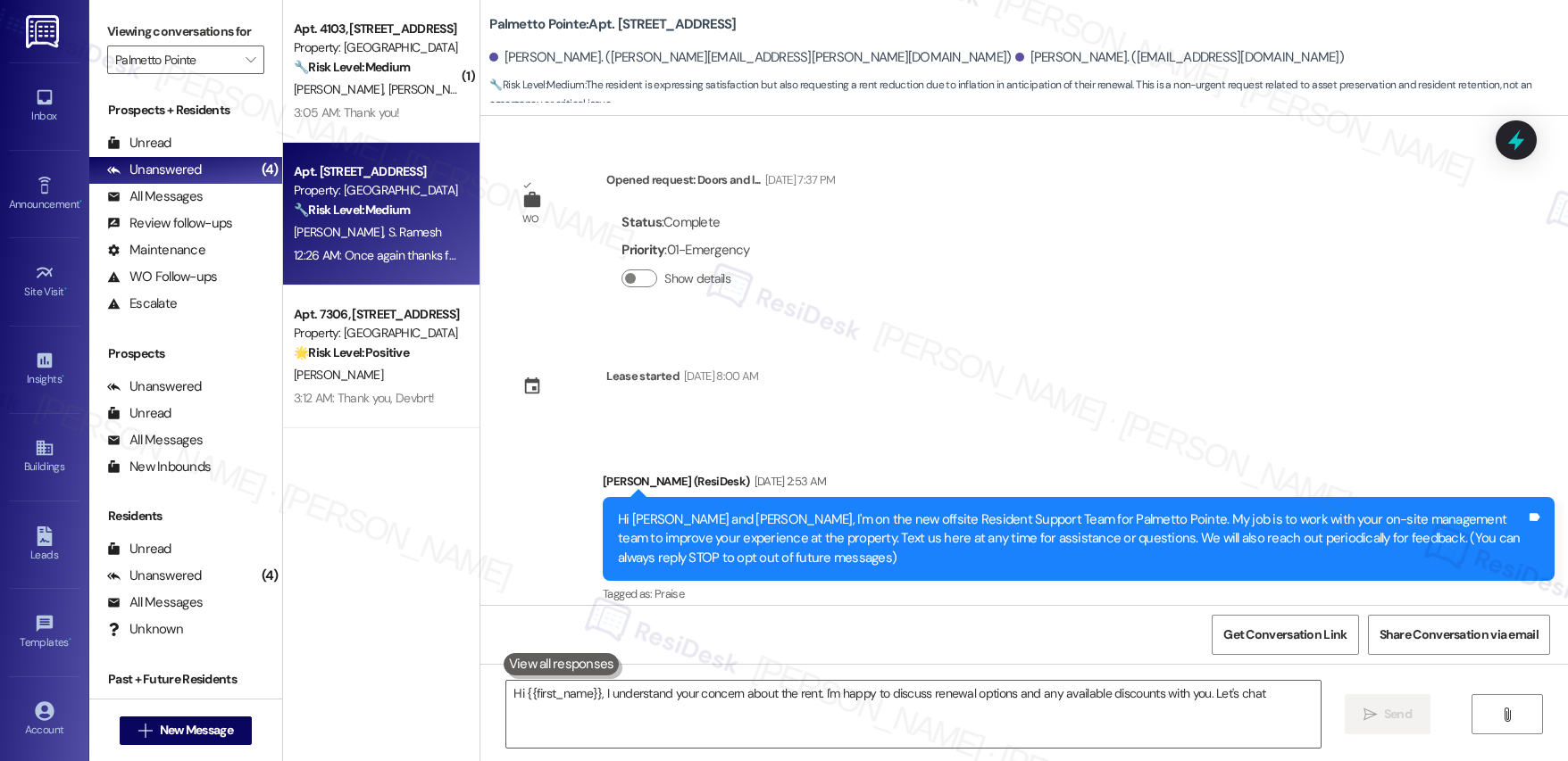
type textarea "Hi {{first_name}}, I understand your concern about the rent. I'm happy to discu…"
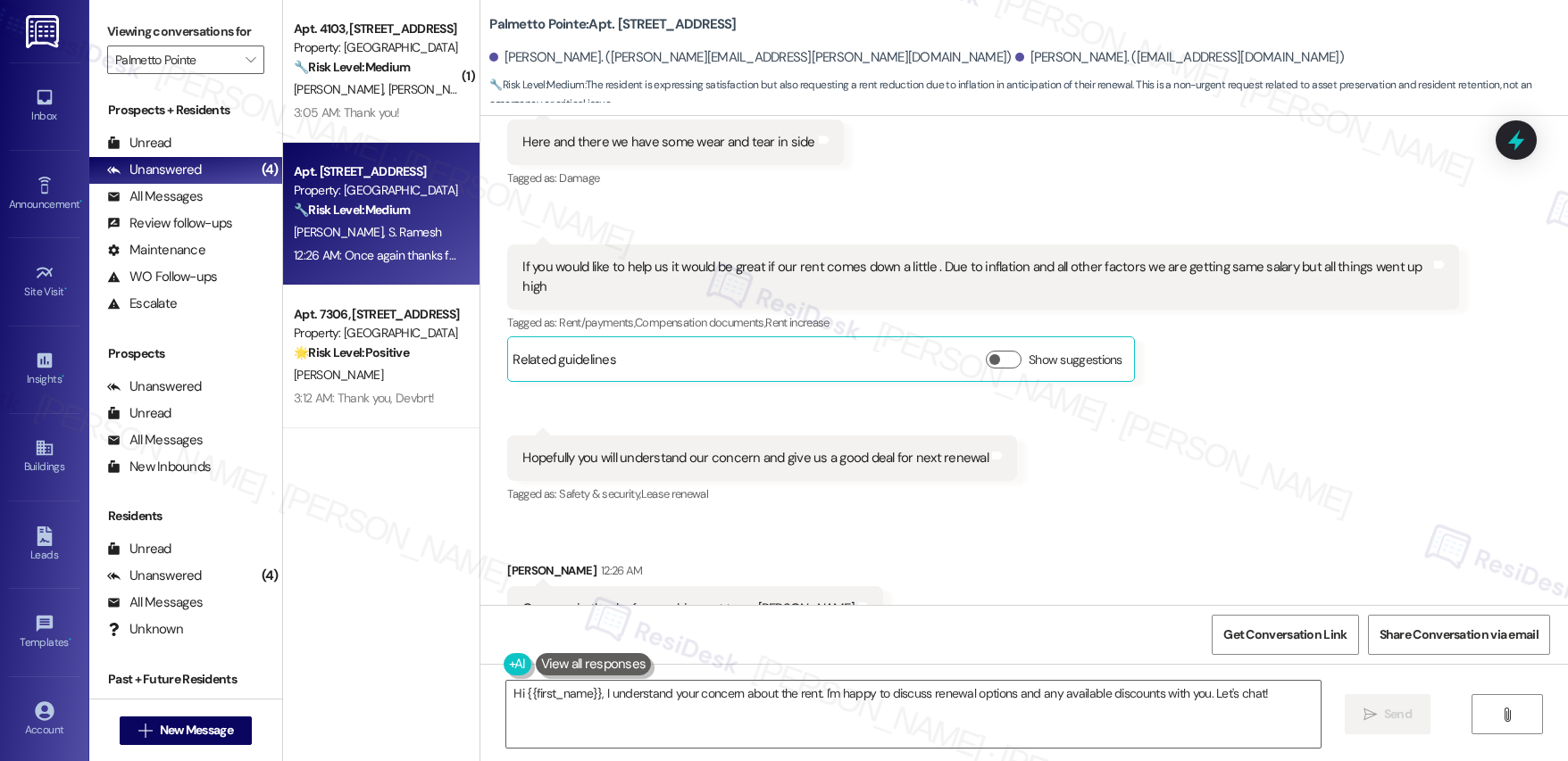
scroll to position [1835, 0]
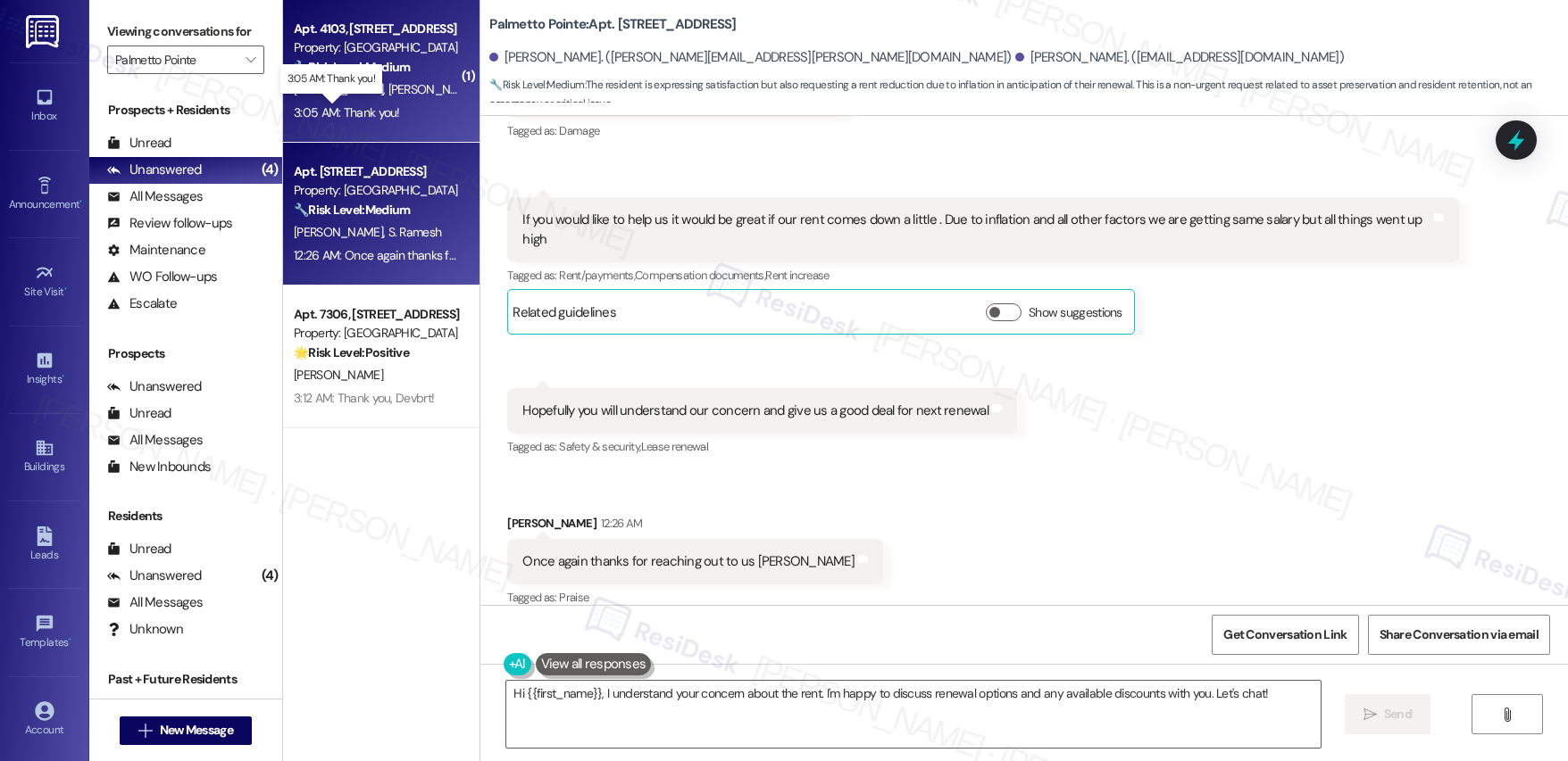
click at [362, 112] on div "3:05 AM: Thank you! 3:05 AM: Thank you!" at bounding box center [347, 113] width 107 height 16
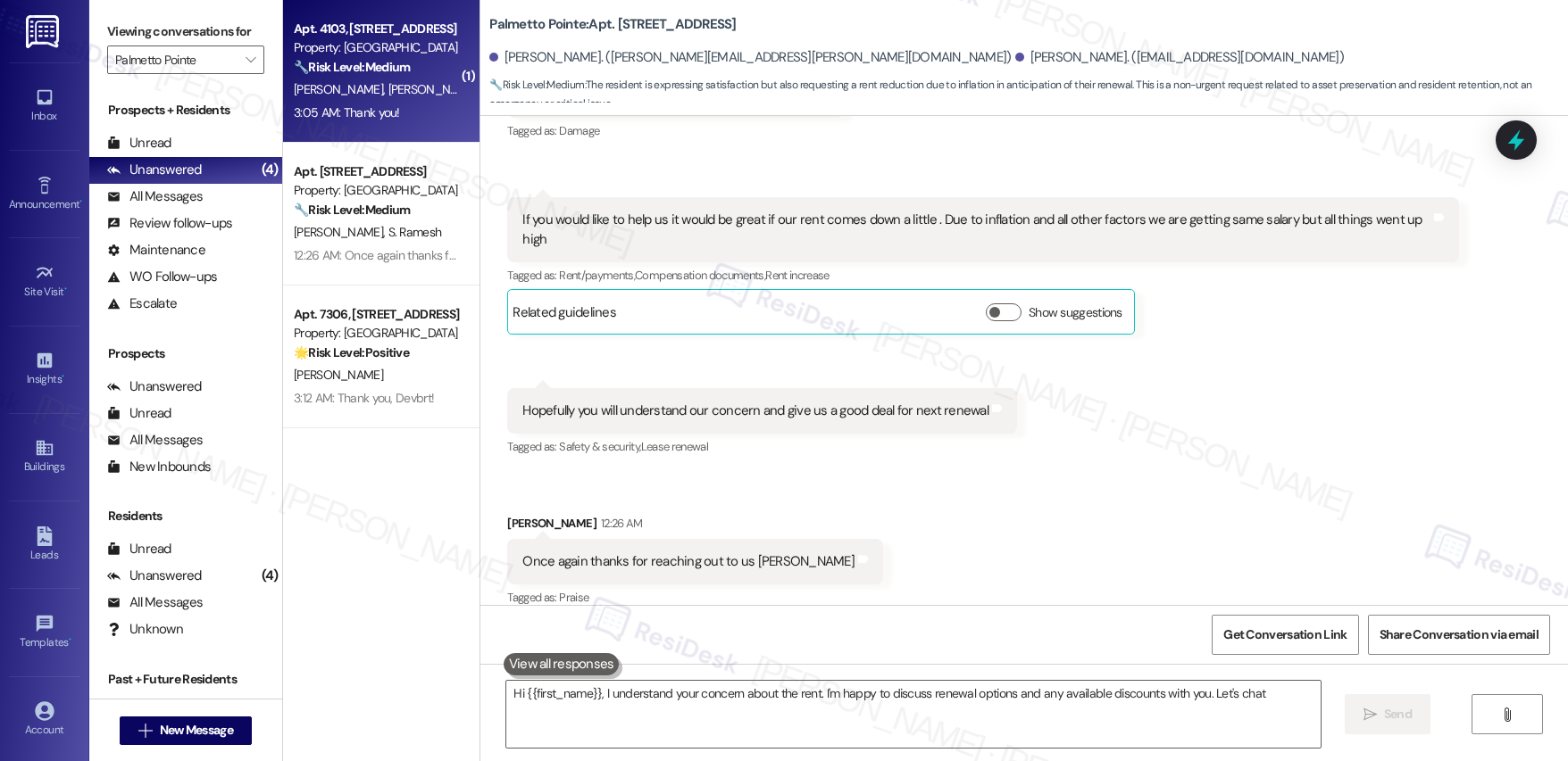
type textarea "Hi {{first_name}}, I understand your concern about the rent. I'm happy to discu…"
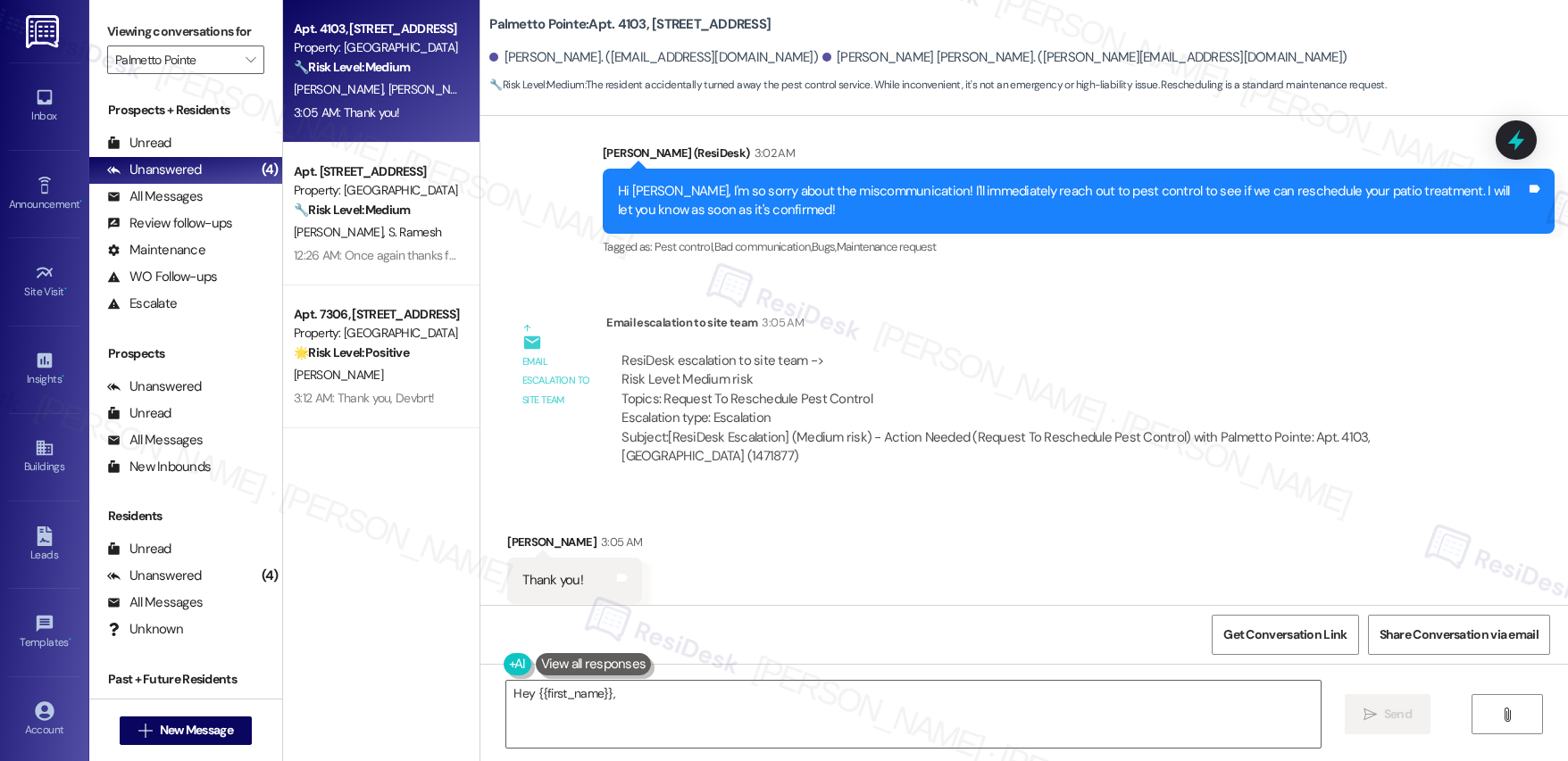
scroll to position [1553, 0]
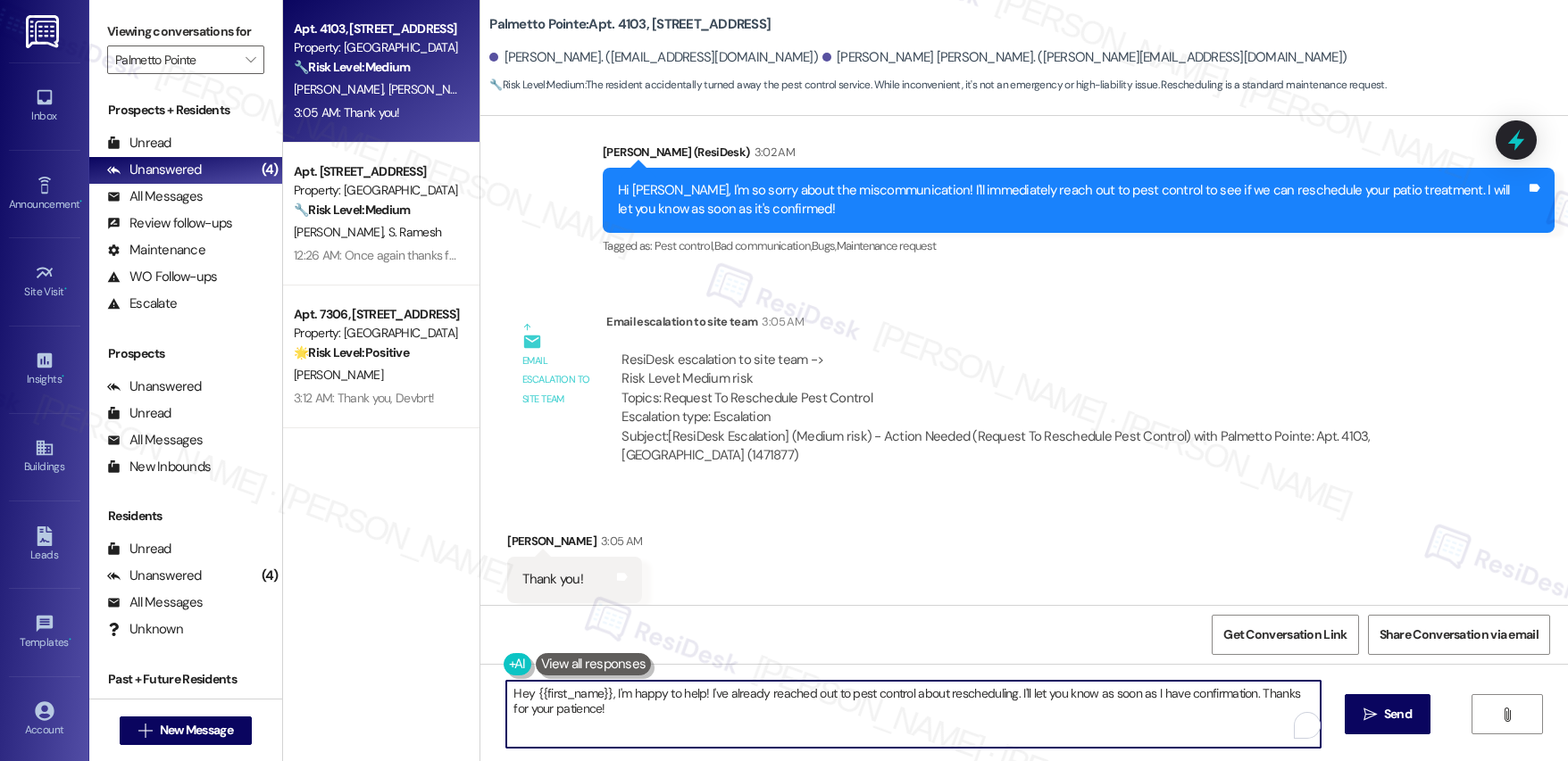
click at [621, 696] on textarea "Hey {{first_name}}, I'm happy to help! I've already reached out to pest control…" at bounding box center [913, 715] width 814 height 67
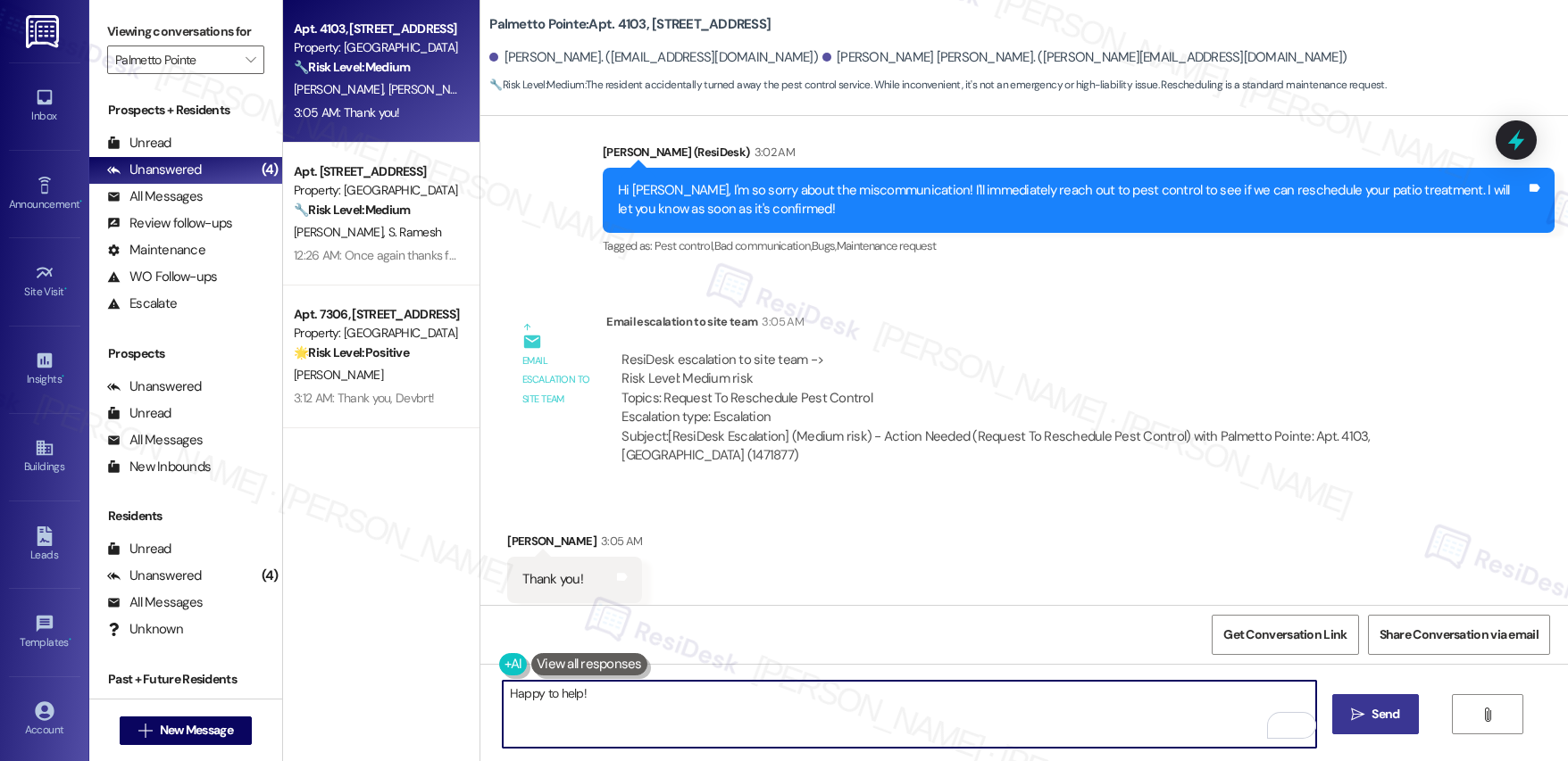
type textarea "Happy to help!"
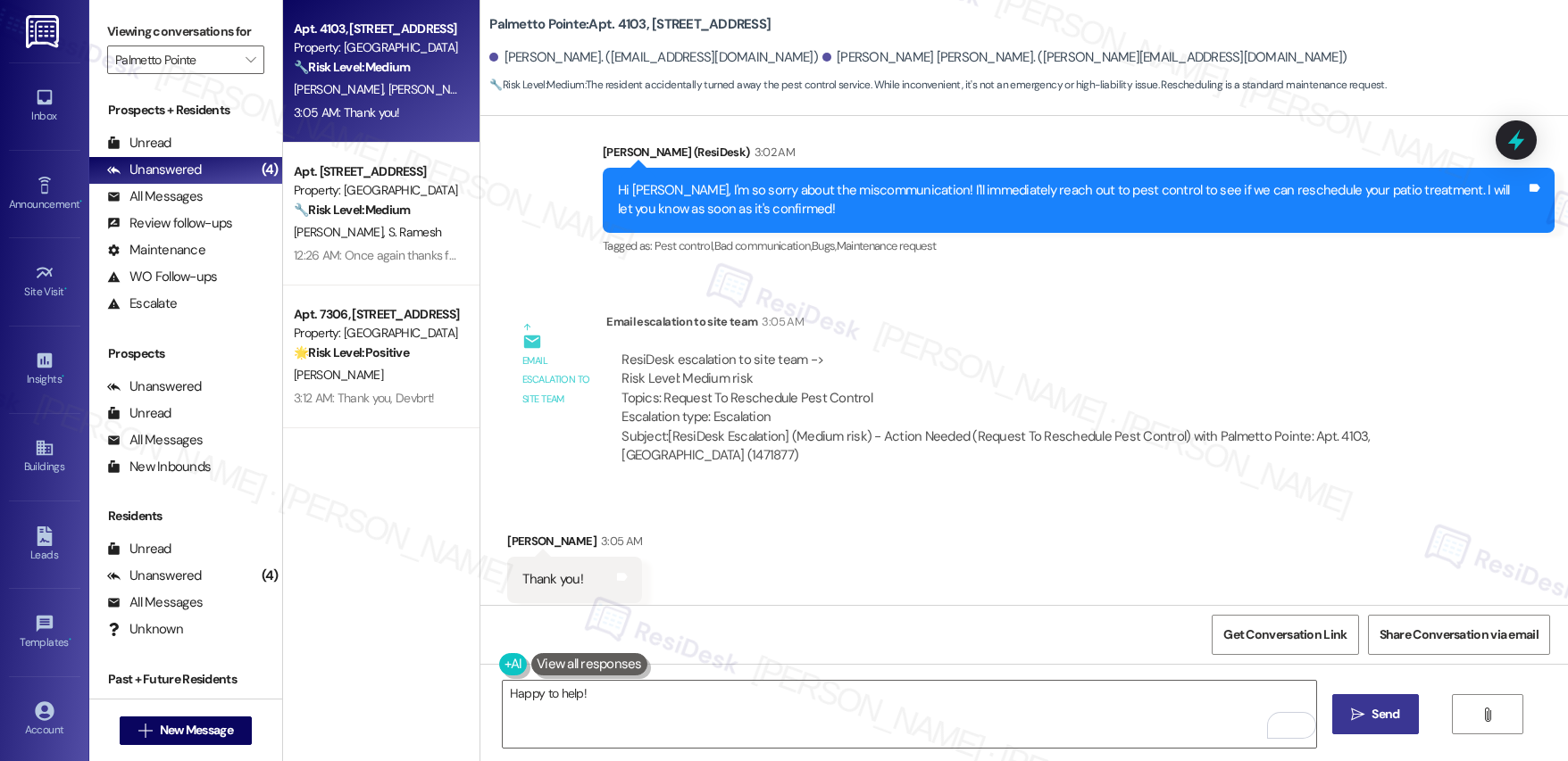
click at [1393, 718] on span "Send" at bounding box center [1385, 714] width 28 height 19
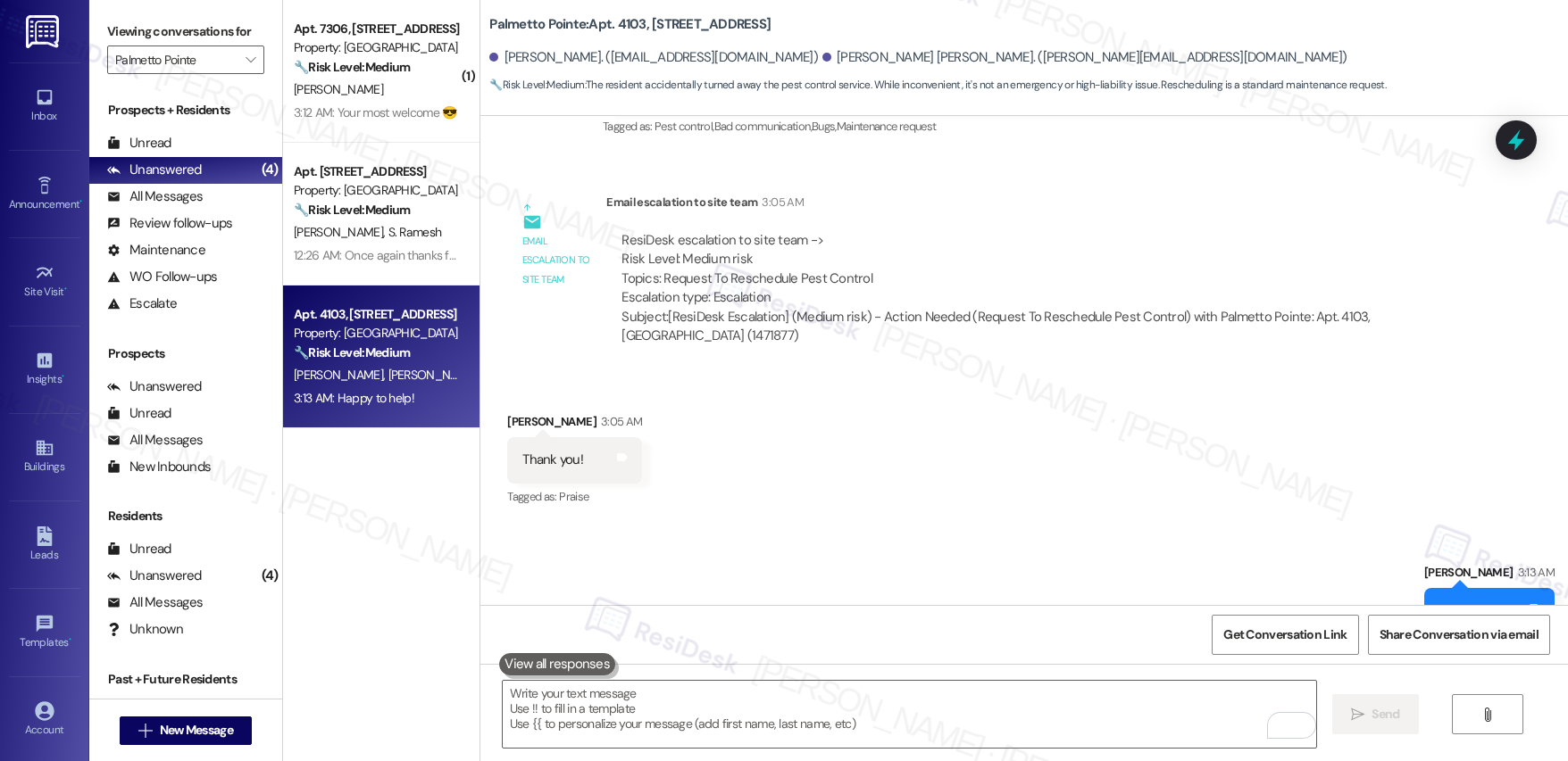
scroll to position [1677, 0]
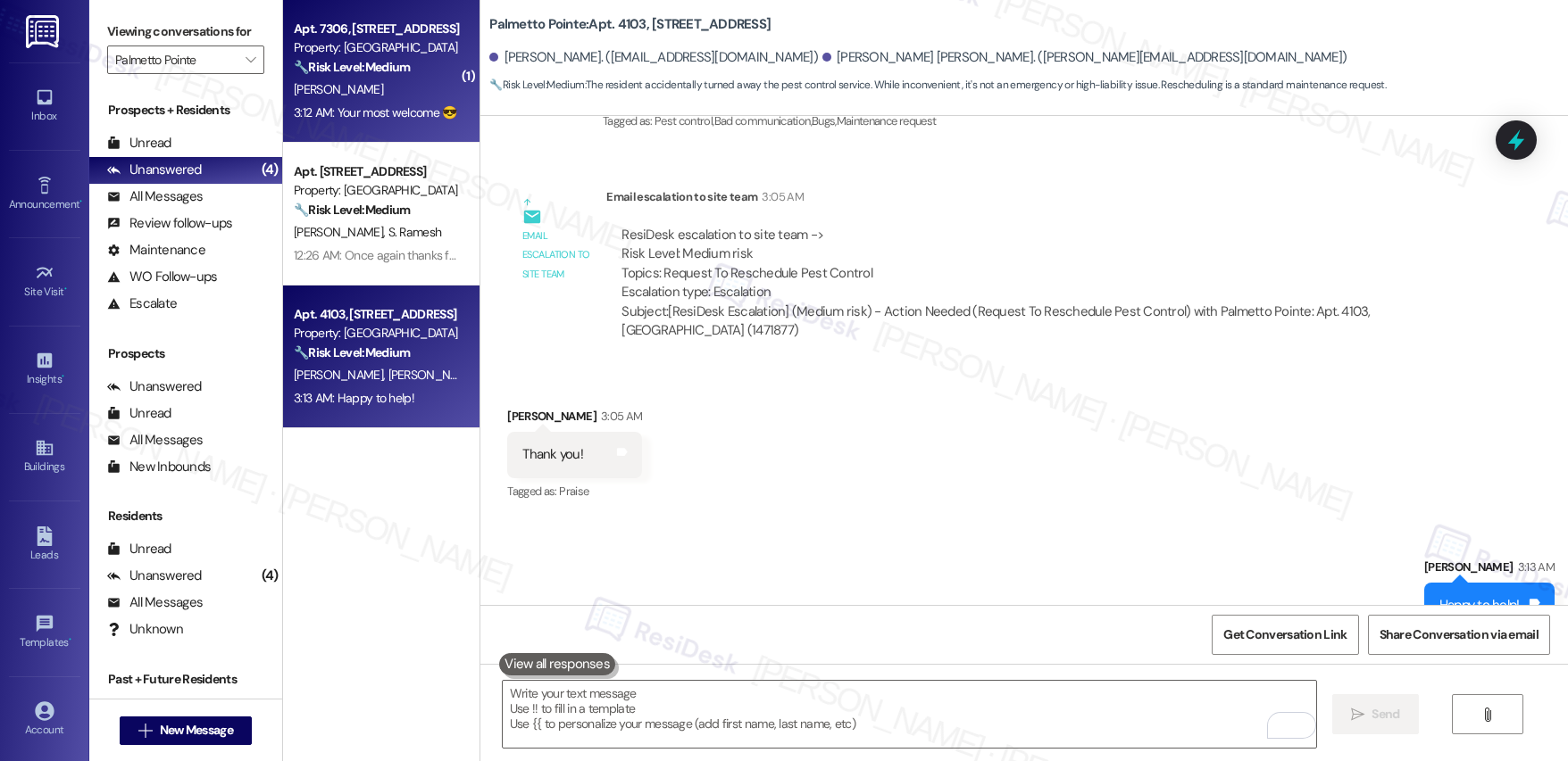
click at [351, 81] on div "D. Shukla" at bounding box center [376, 89] width 169 height 23
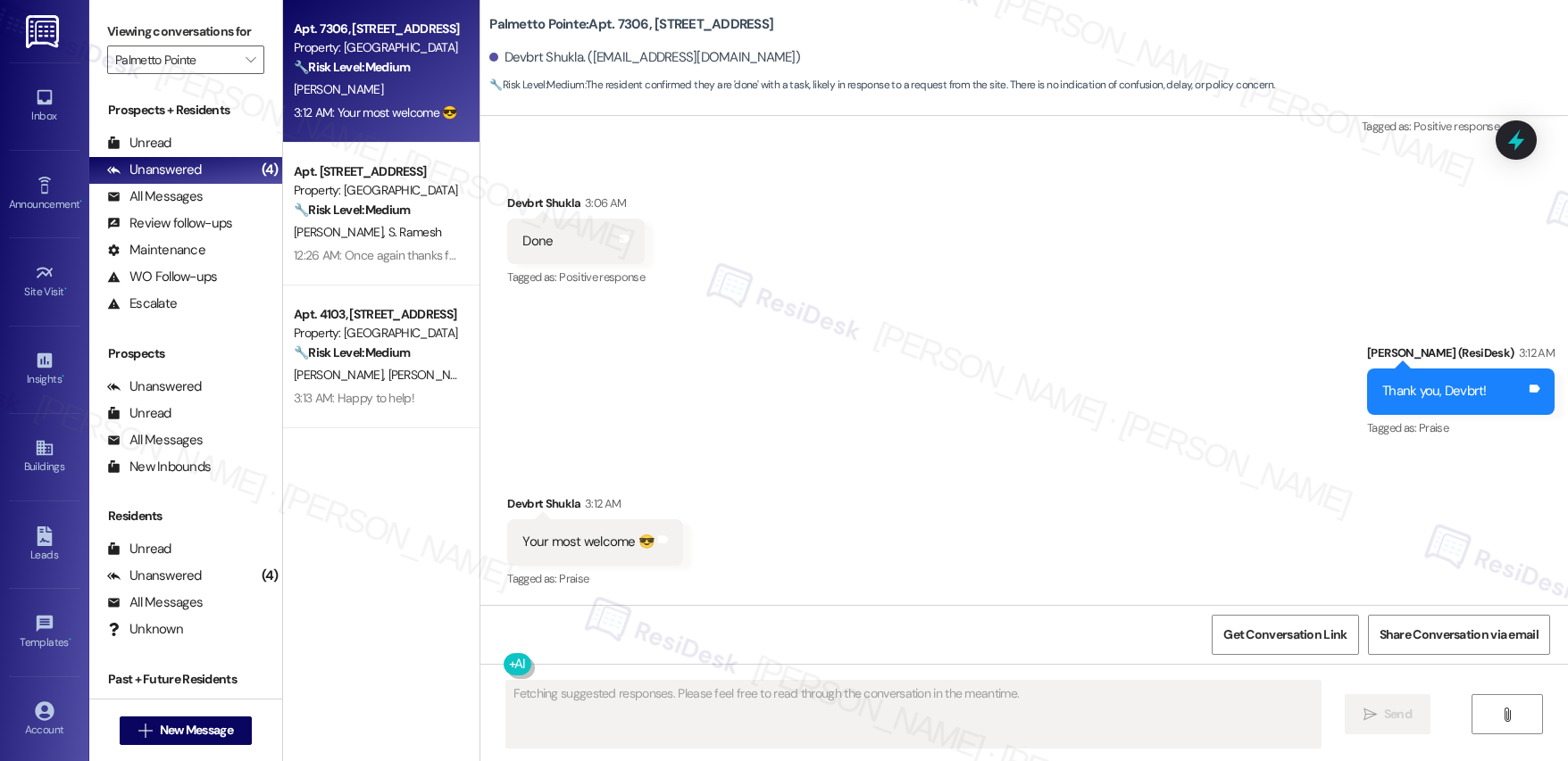
scroll to position [2030, 0]
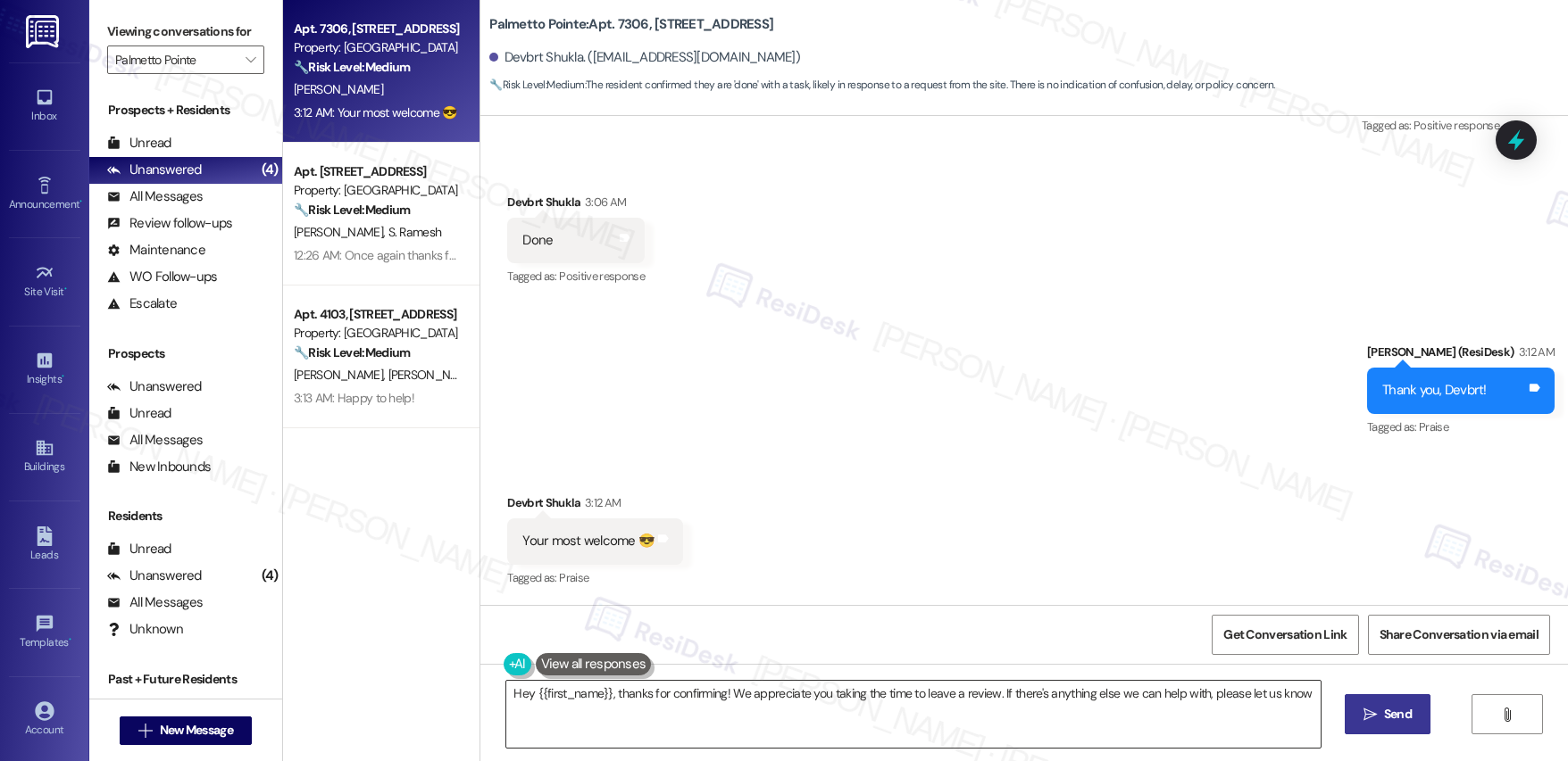
type textarea "Hey {{first_name}}, thanks for confirming! We appreciate you taking the time to…"
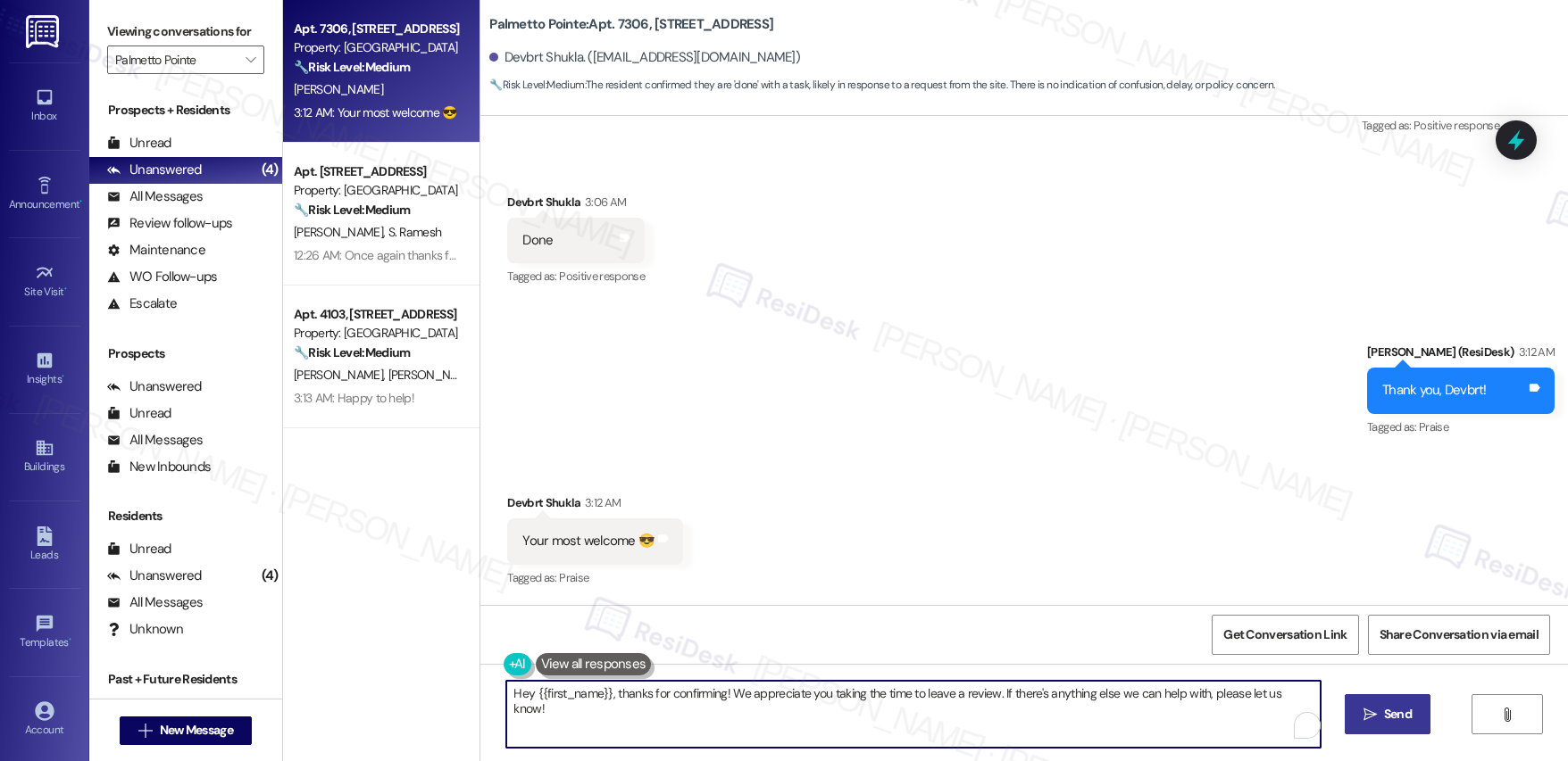
click at [640, 691] on textarea "Hey {{first_name}}, thanks for confirming! We appreciate you taking the time to…" at bounding box center [913, 715] width 814 height 67
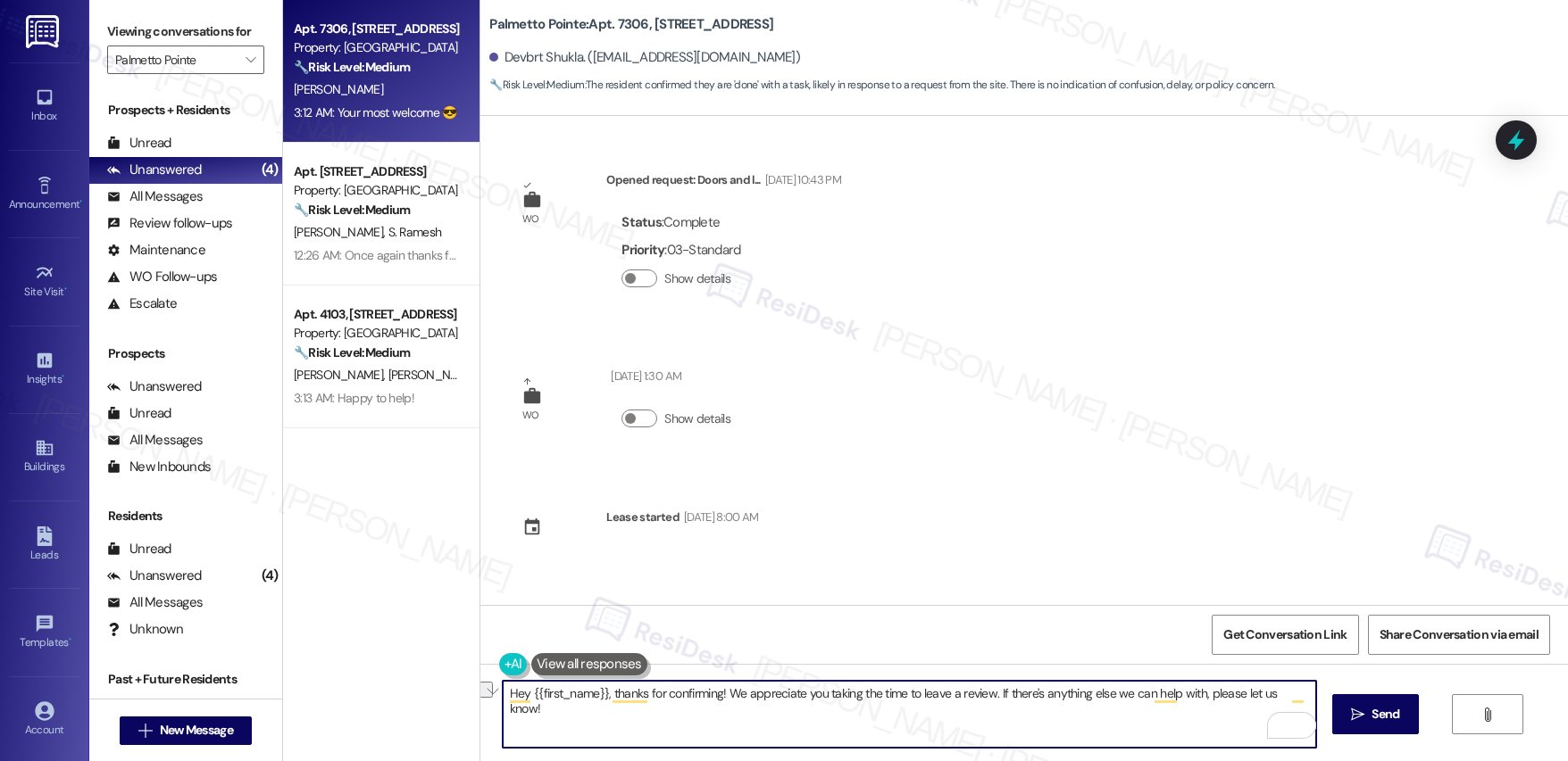
scroll to position [2030, 0]
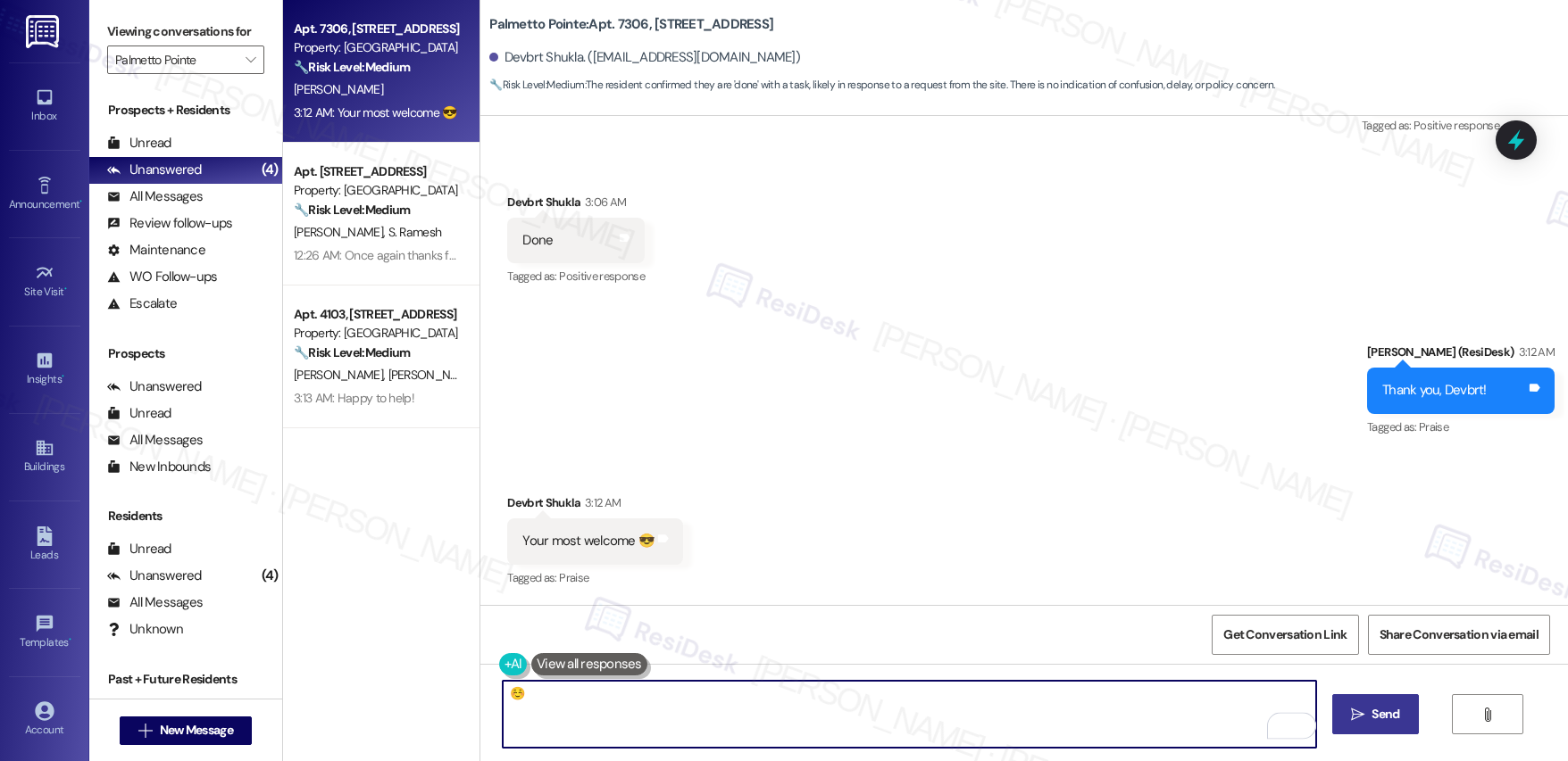
type textarea "☺️"
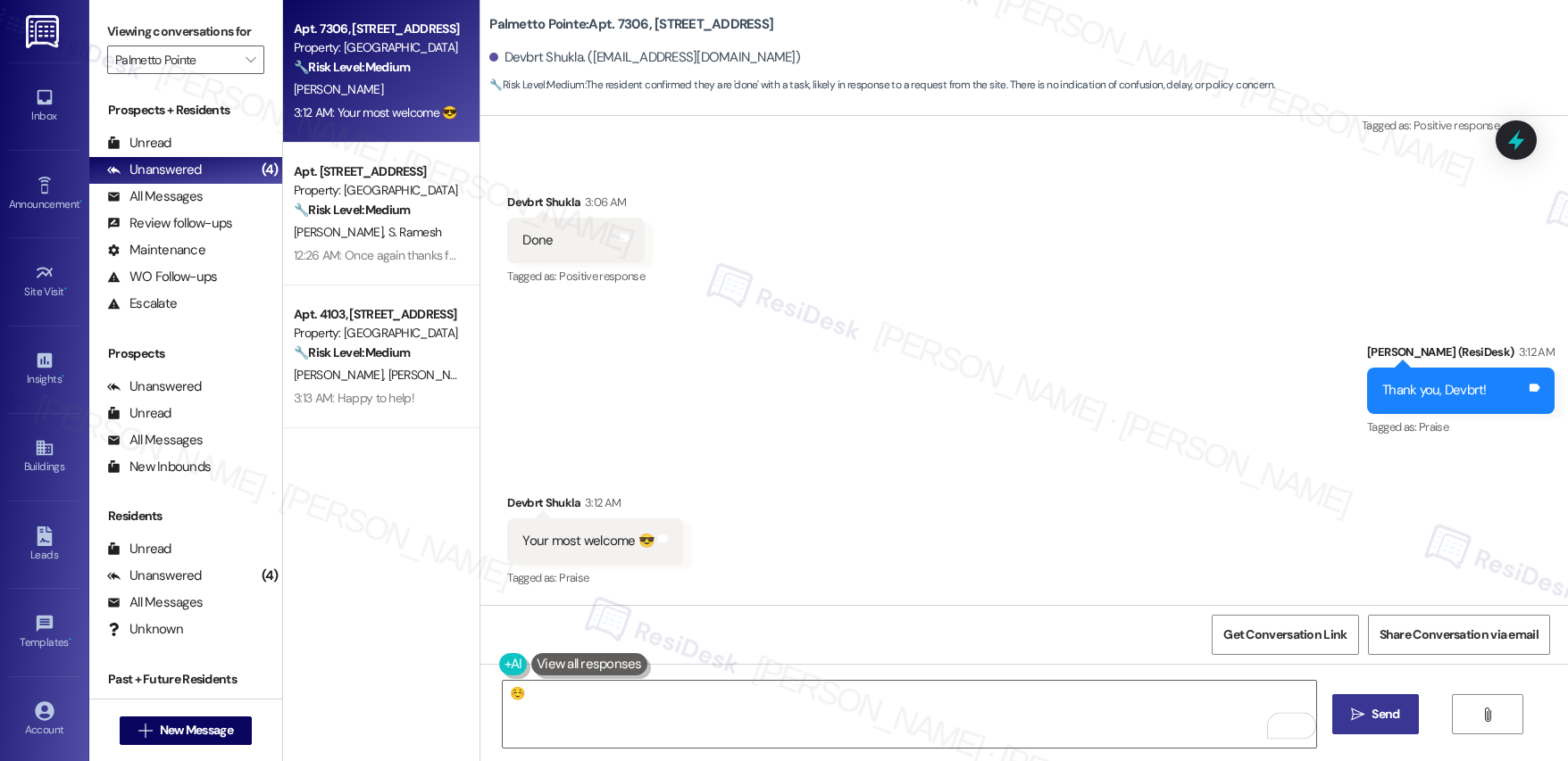
click at [1385, 713] on span "Send" at bounding box center [1385, 714] width 28 height 19
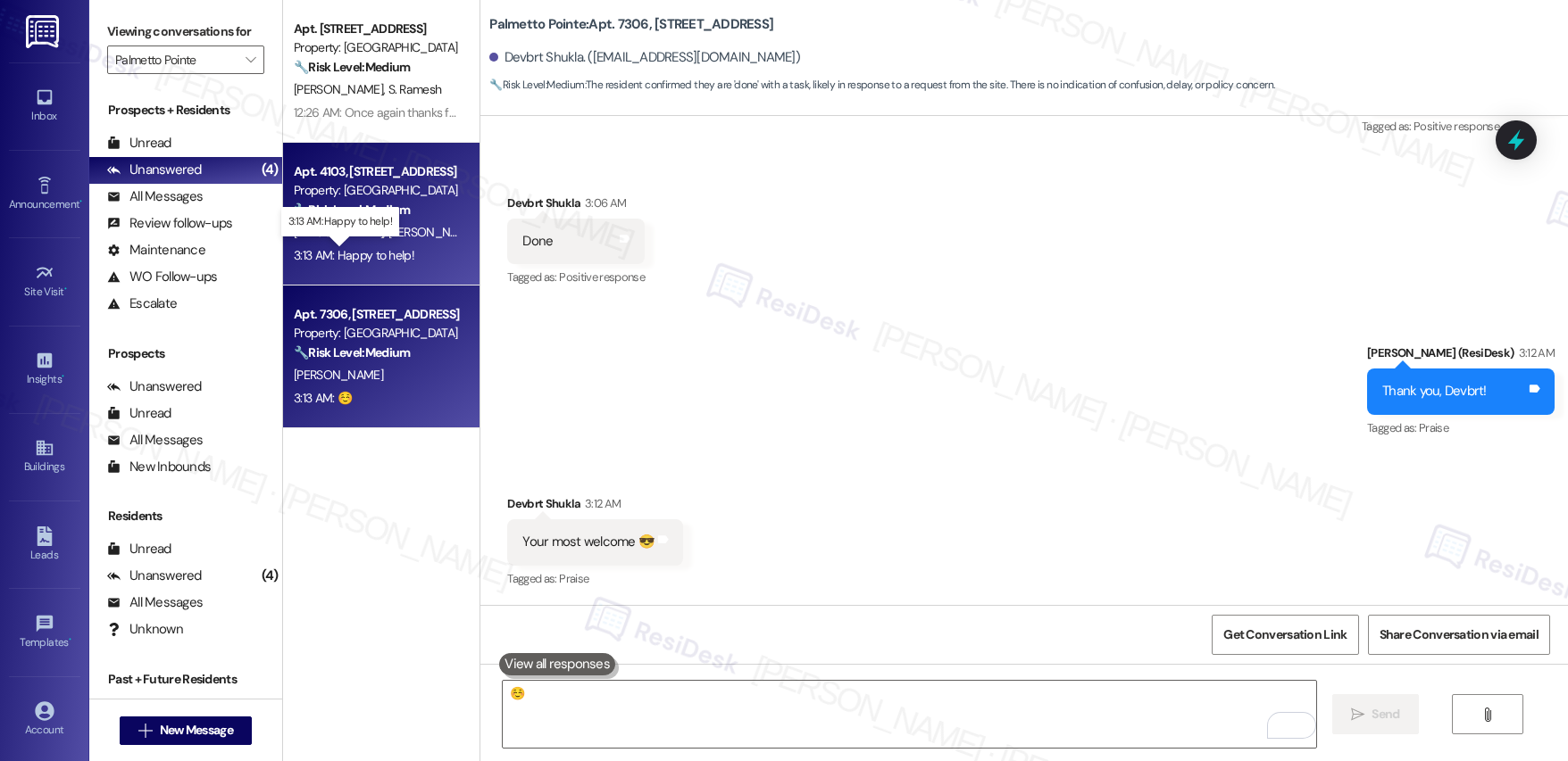
click at [381, 257] on div "3:13 AM: Happy to help! 3:13 AM: Happy to help!" at bounding box center [354, 256] width 120 height 16
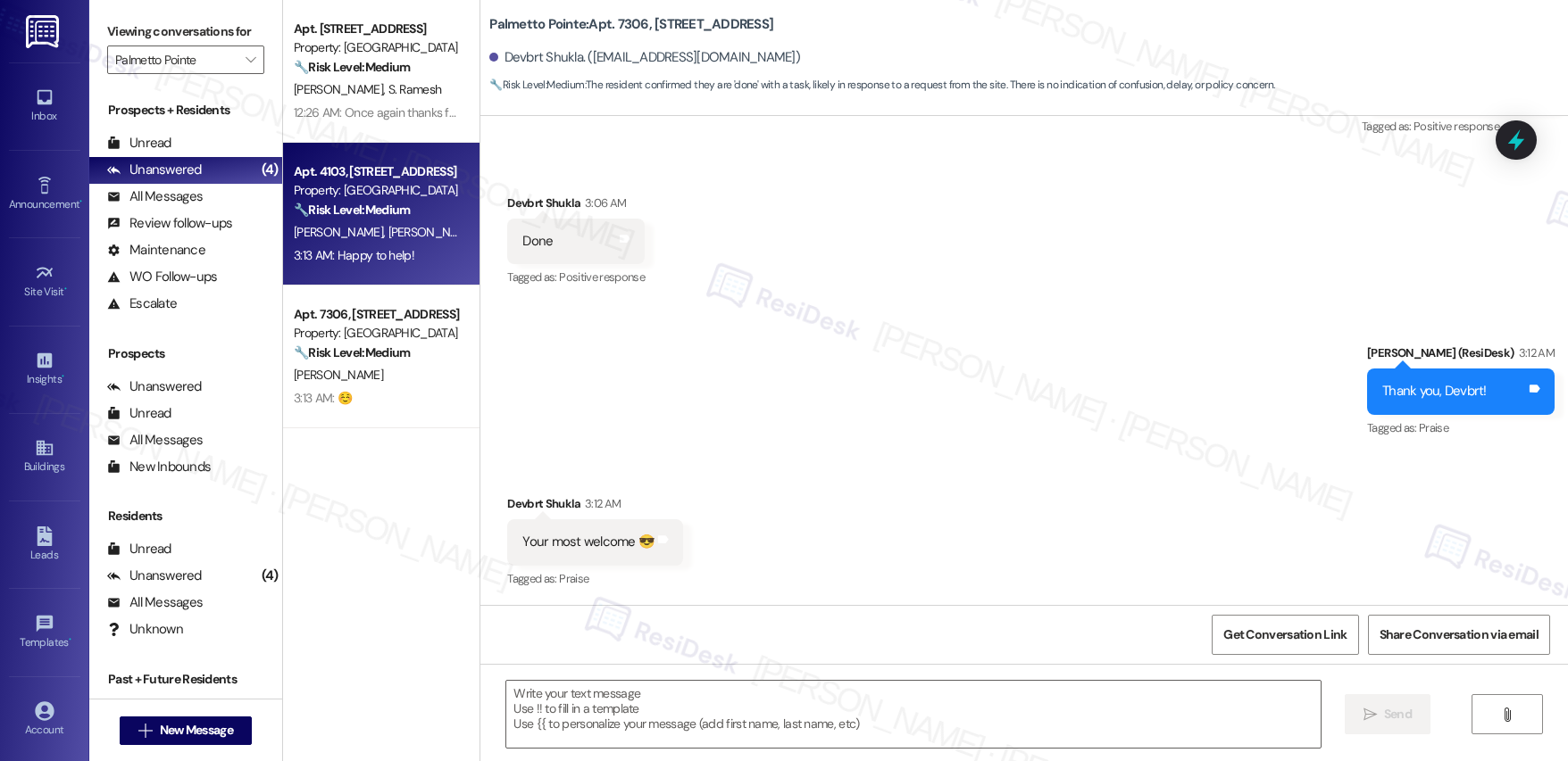
type textarea "Fetching suggested responses. Please feel free to read through the conversation…"
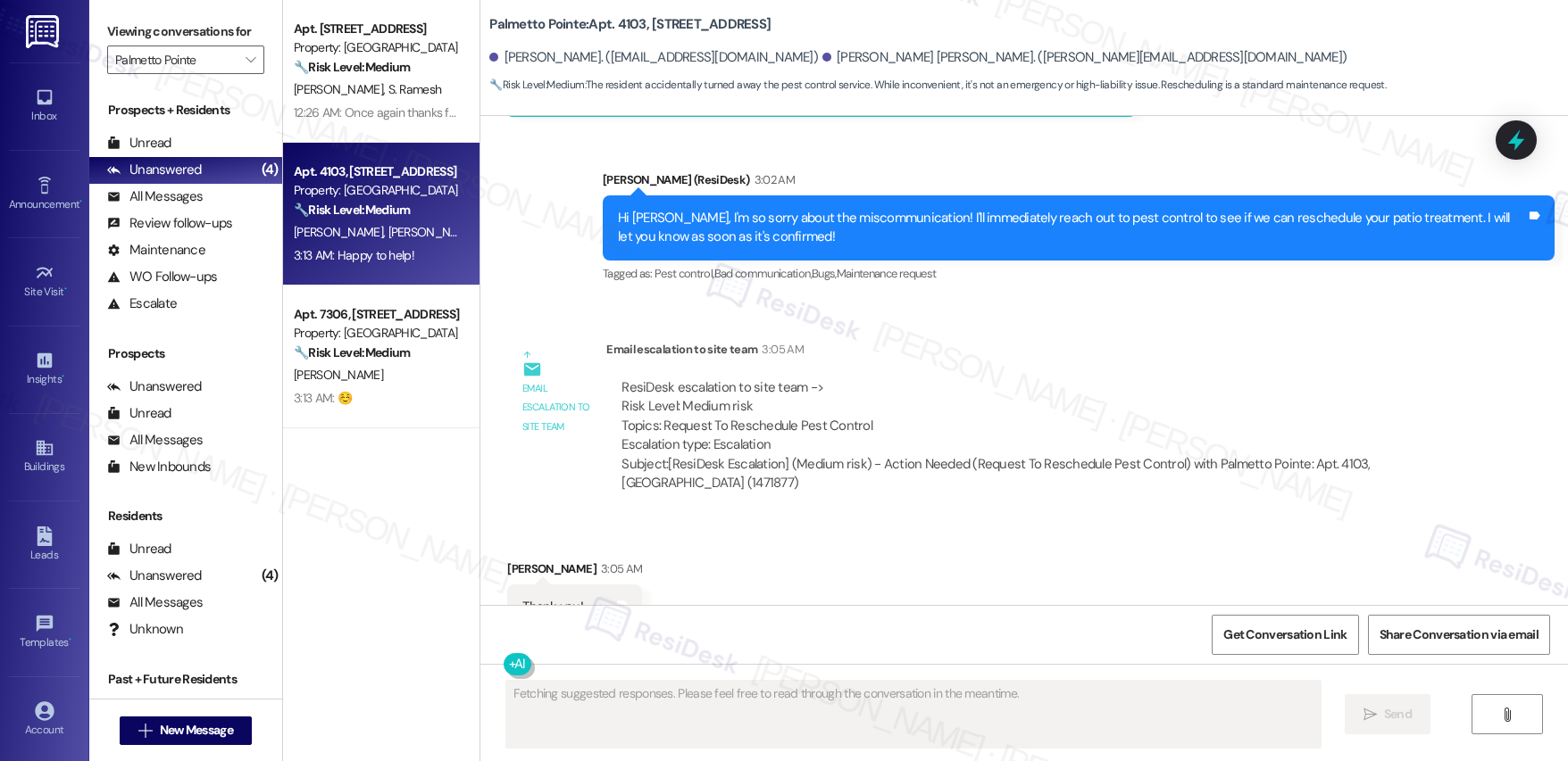
scroll to position [1552, 0]
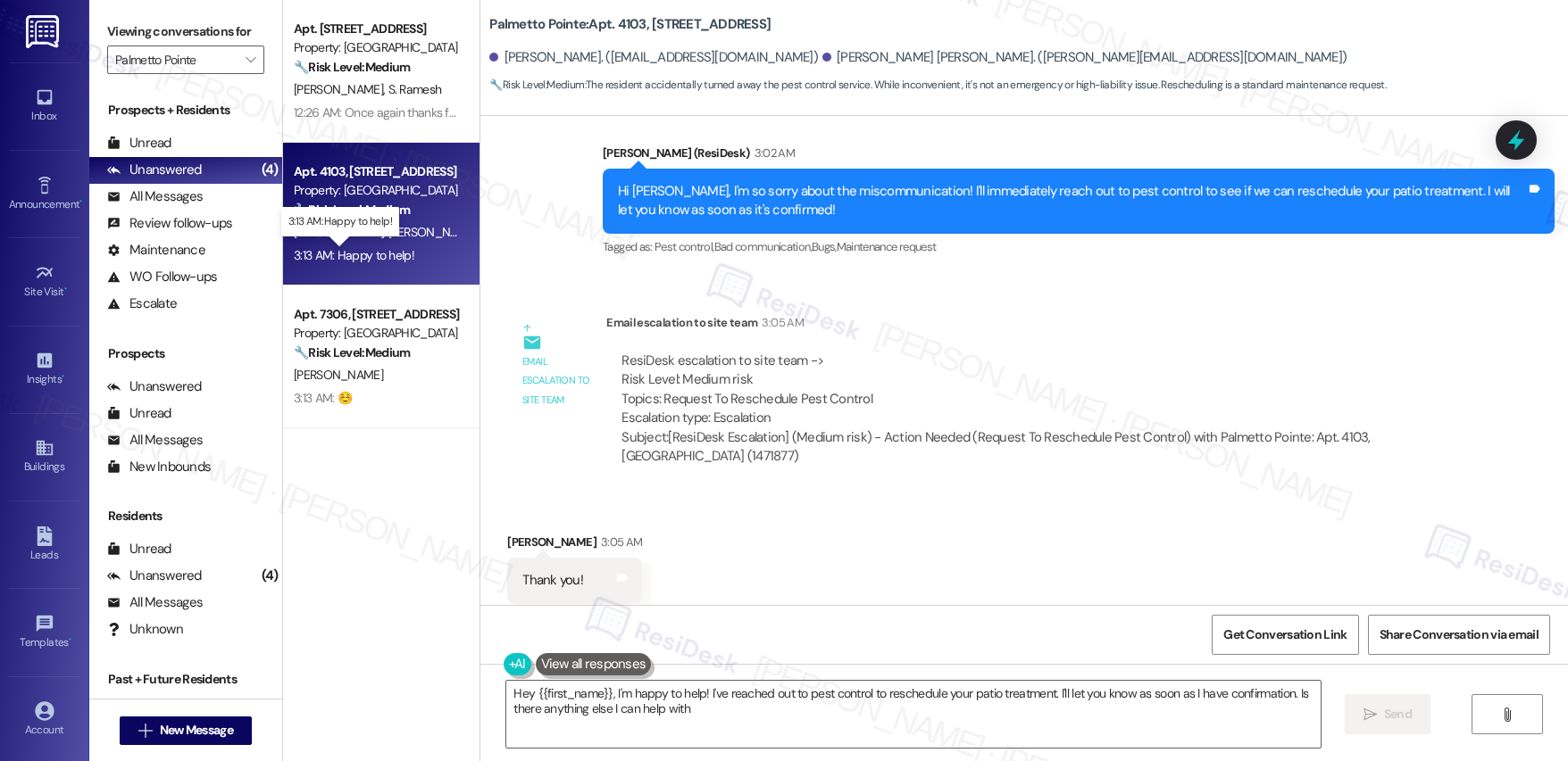
type textarea "Hey {{first_name}}, I'm happy to help! I've reached out to pest control to resc…"
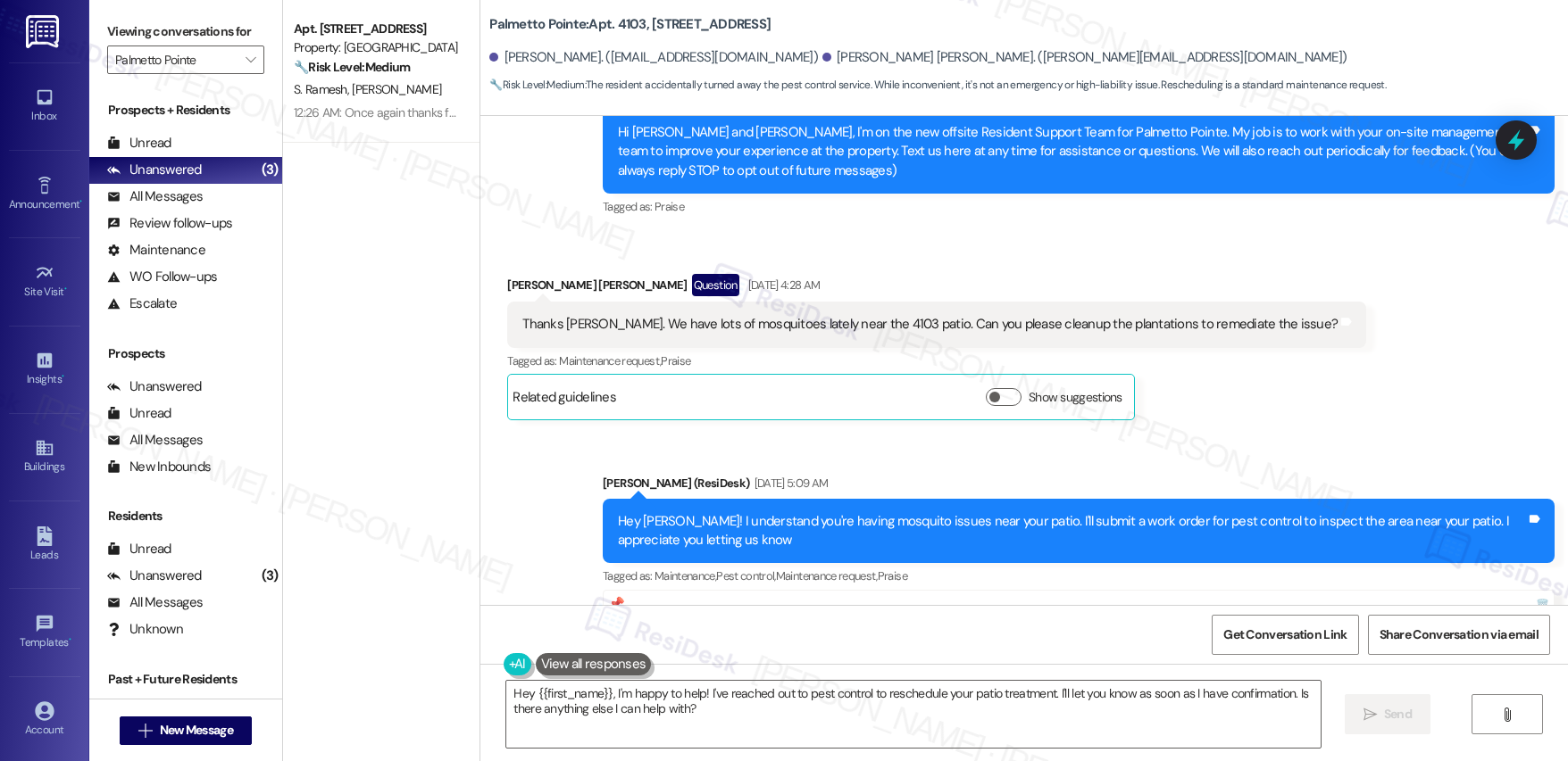
scroll to position [1703, 0]
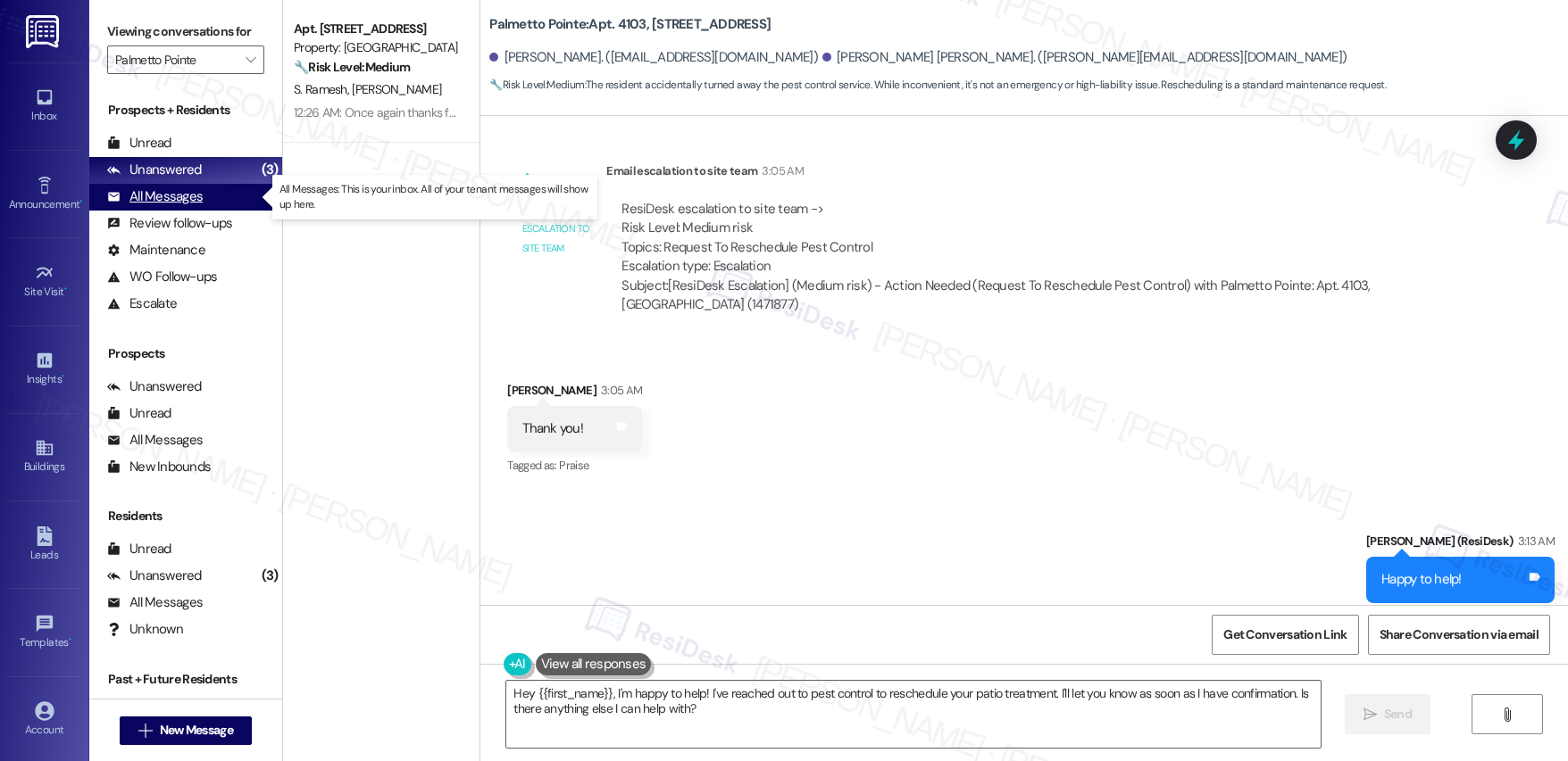
click at [165, 201] on div "All Messages" at bounding box center [156, 196] width 96 height 19
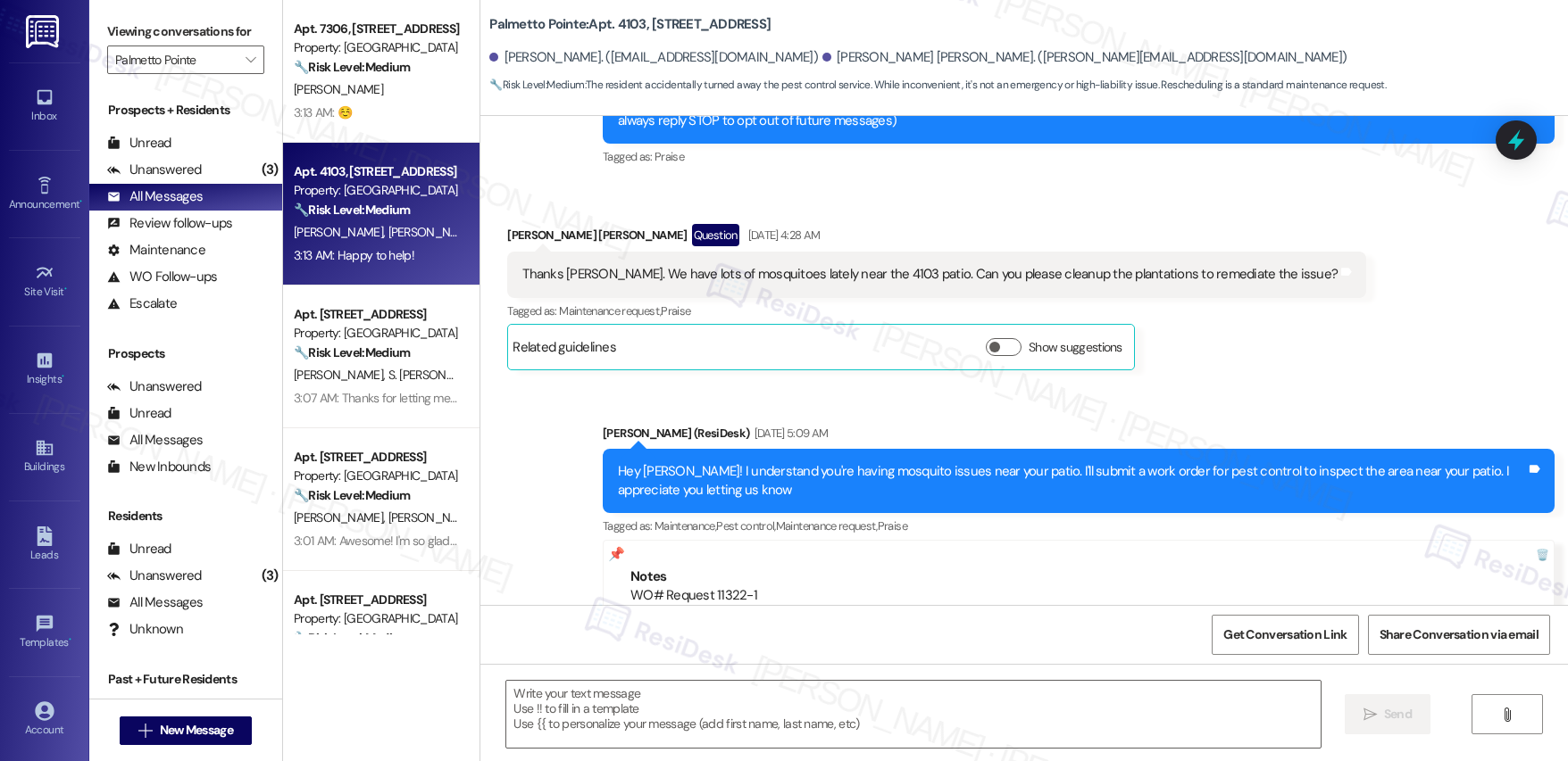
type textarea "Fetching suggested responses. Please feel free to read through the conversation…"
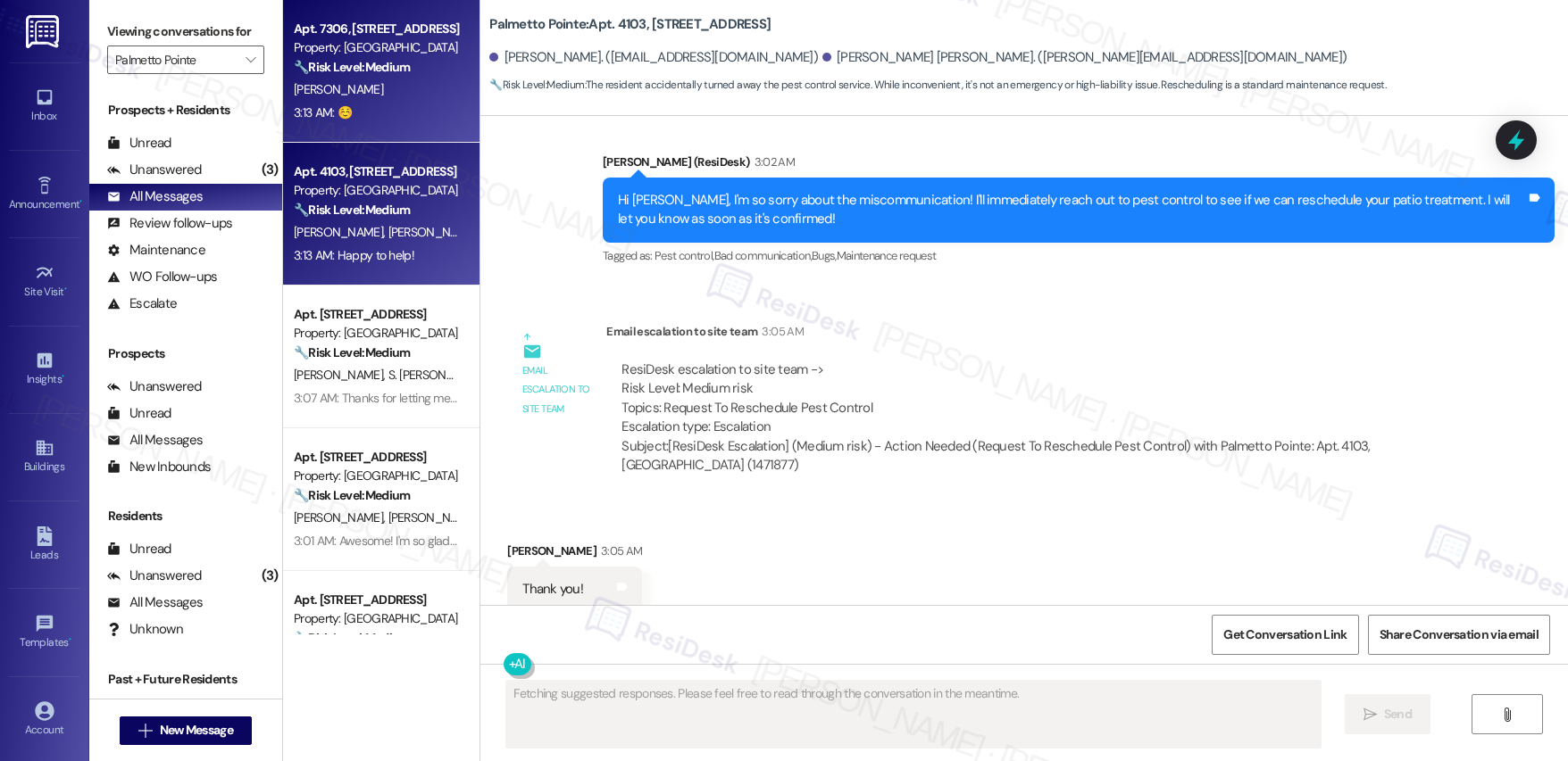
click at [355, 102] on div "3:13 AM: ☺️ 3:13 AM: ☺️" at bounding box center [376, 113] width 169 height 23
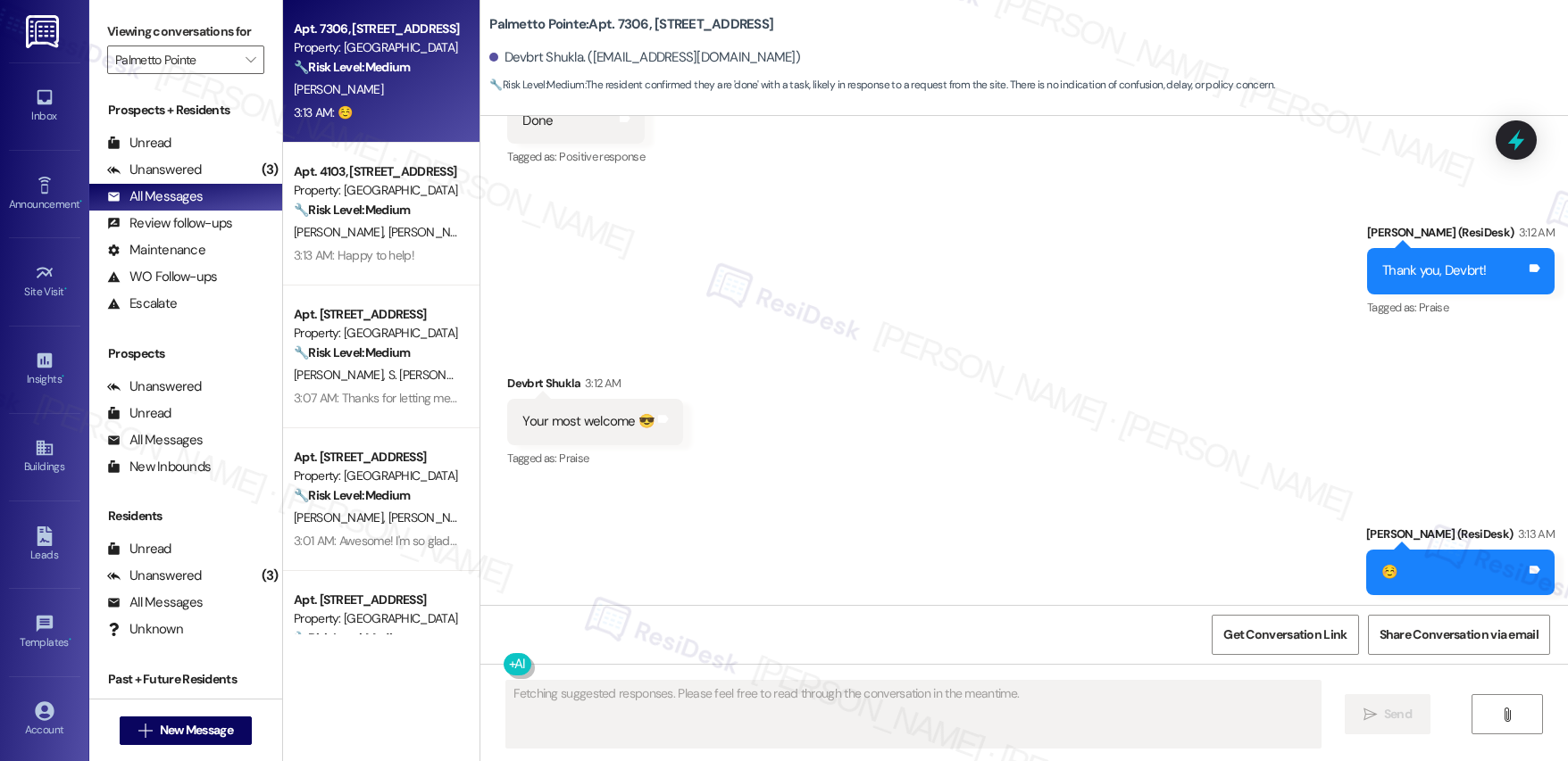
scroll to position [2154, 0]
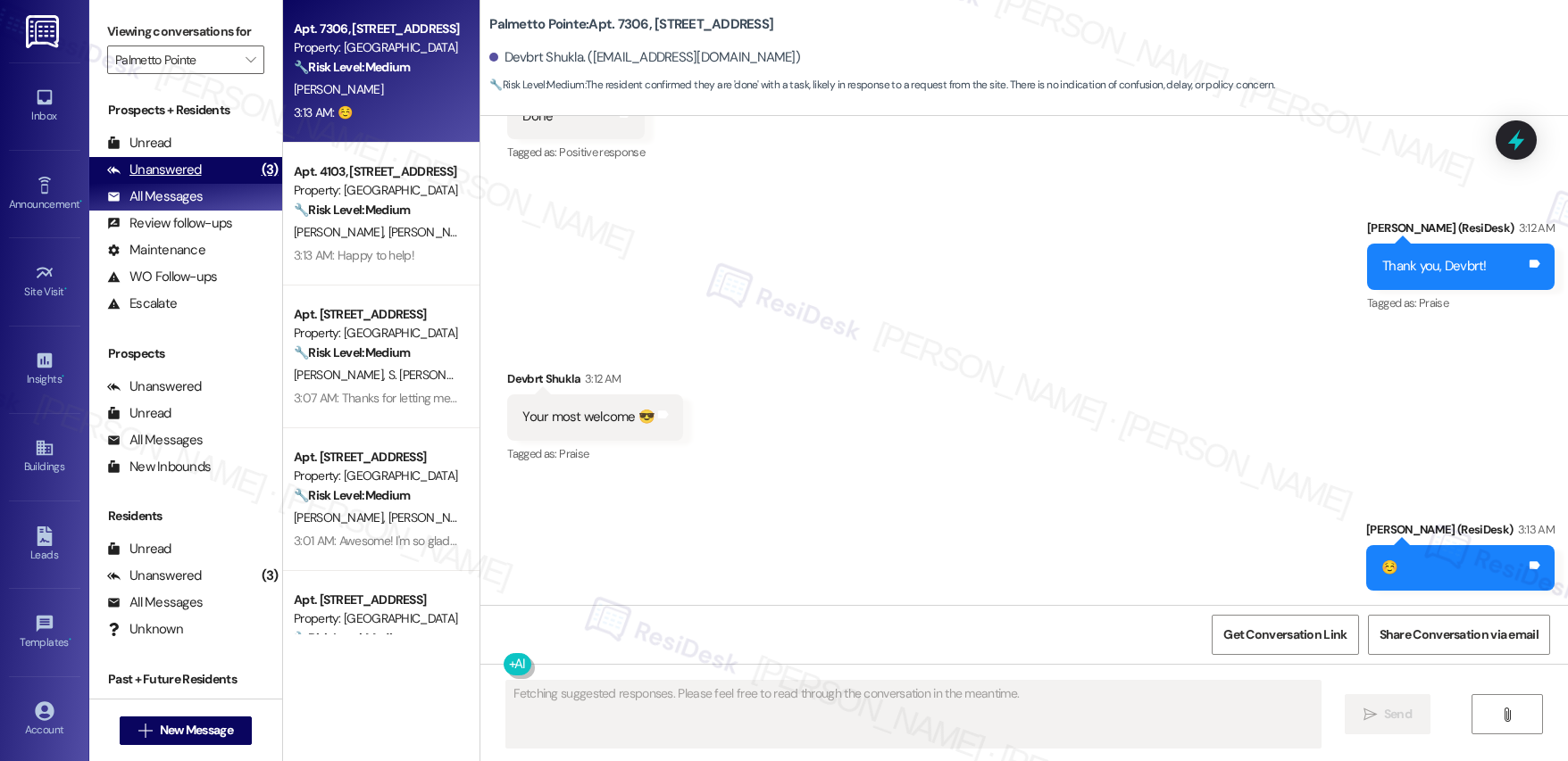
click at [181, 174] on div "Unanswered" at bounding box center [155, 170] width 95 height 19
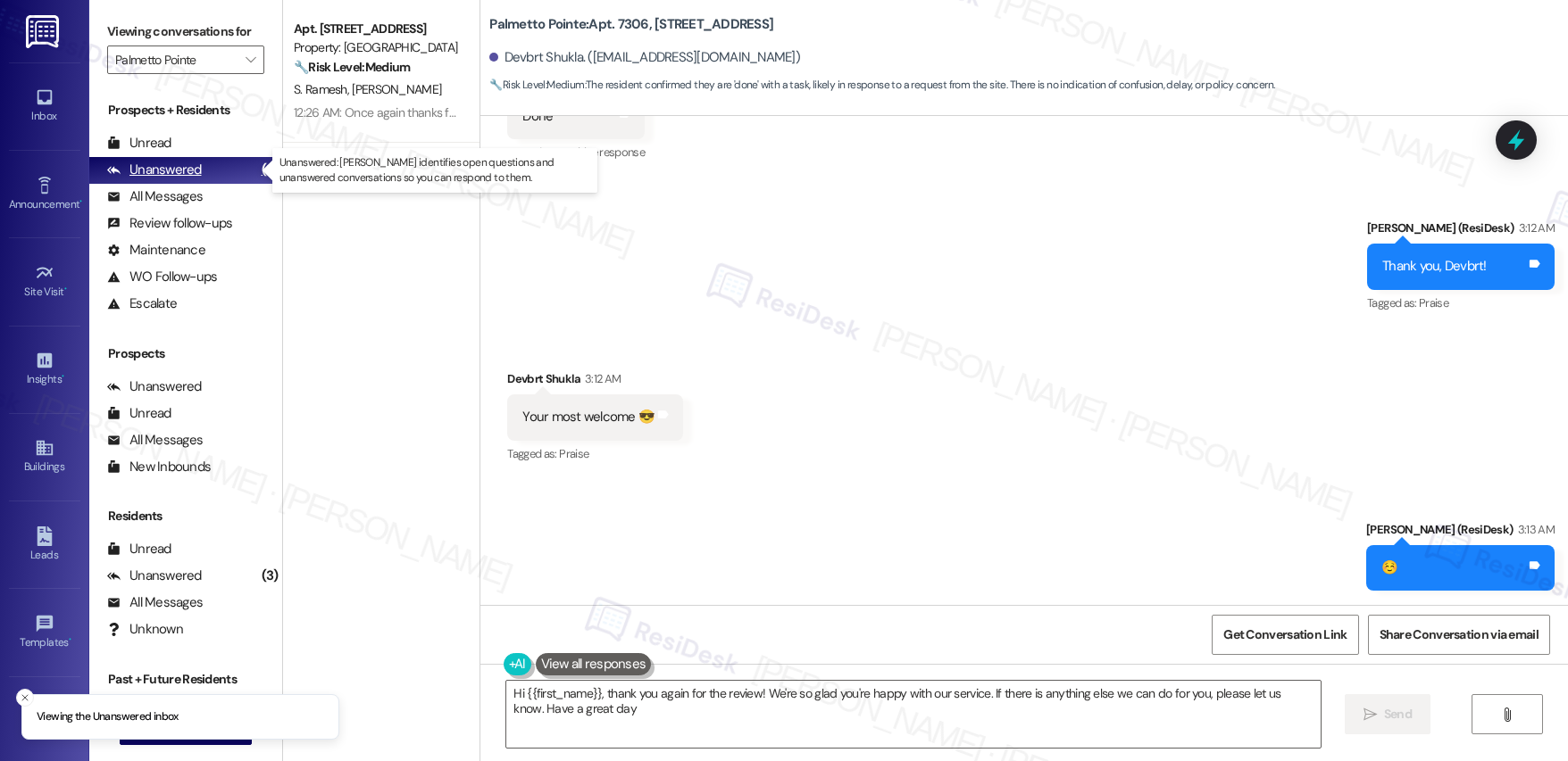
type textarea "Hi {{first_name}}, thank you again for the review! We're so glad you're happy w…"
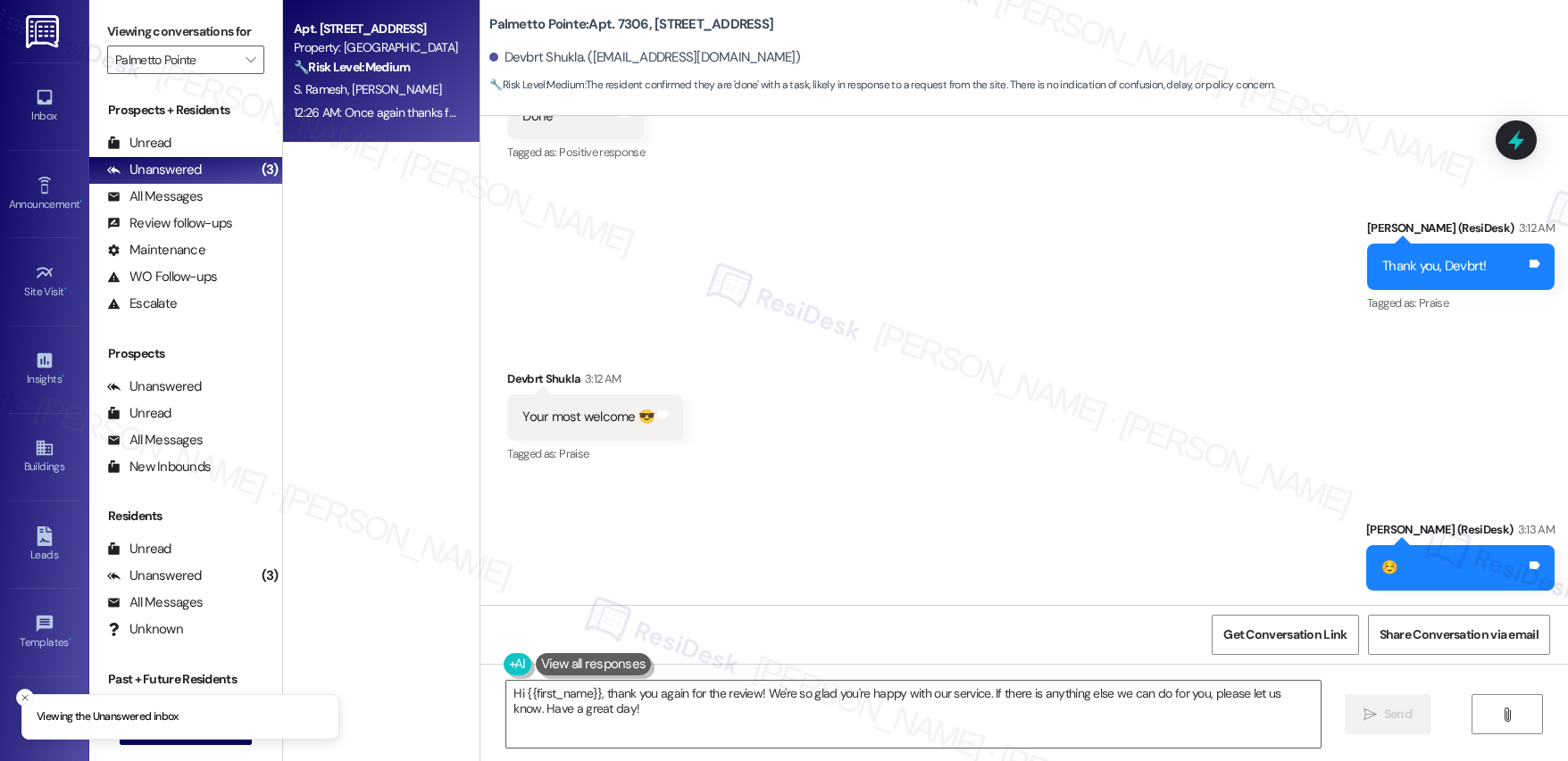
click at [403, 107] on div "12:26 AM: Once again thanks for reaching out to us [PERSON_NAME] 12:26 AM: Once…" at bounding box center [470, 113] width 354 height 16
type textarea "Fetching suggested responses. Please feel free to read through the conversation…"
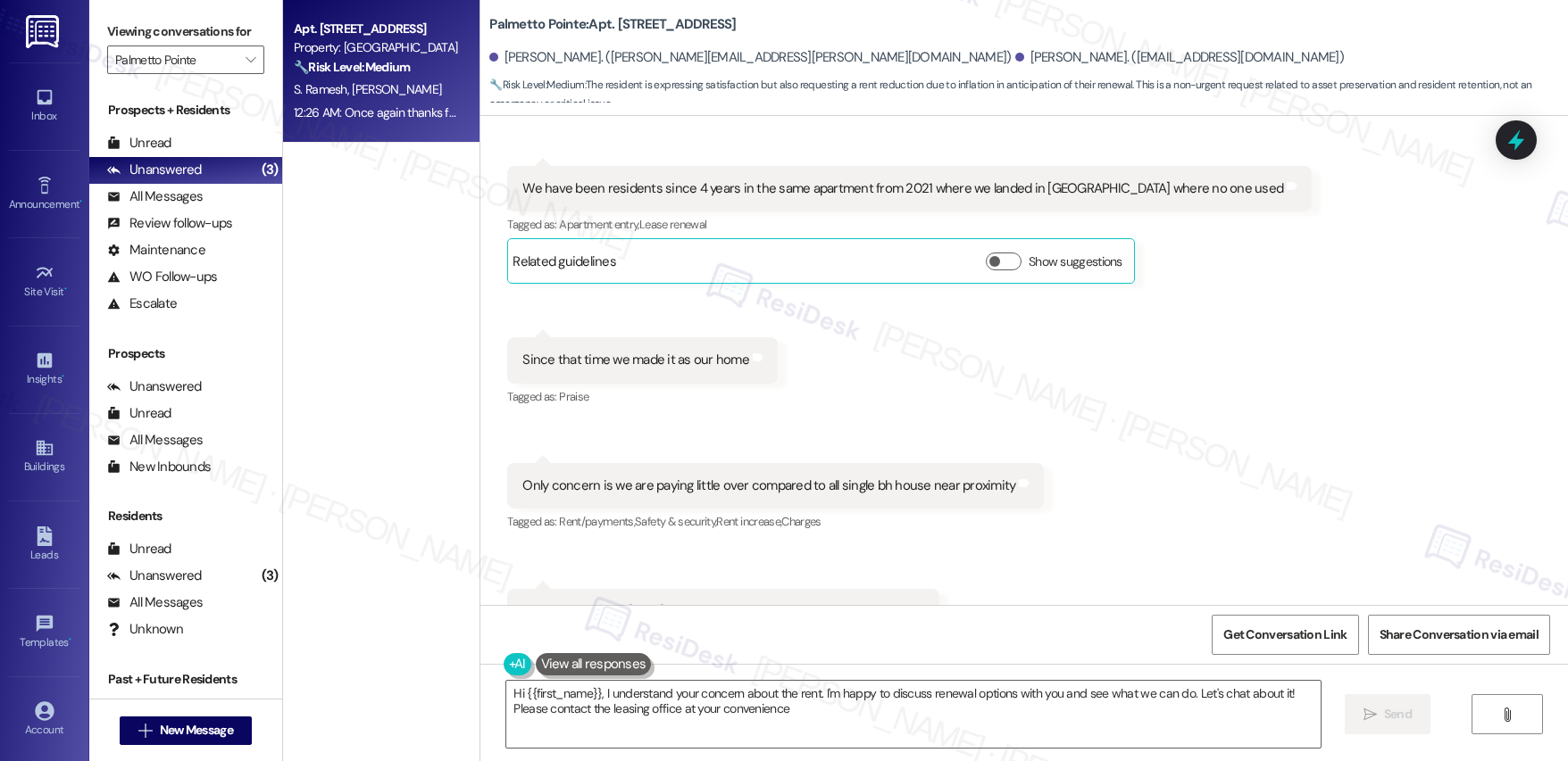
type textarea "Hi {{first_name}}, I understand your concern about the rent. I'm happy to discu…"
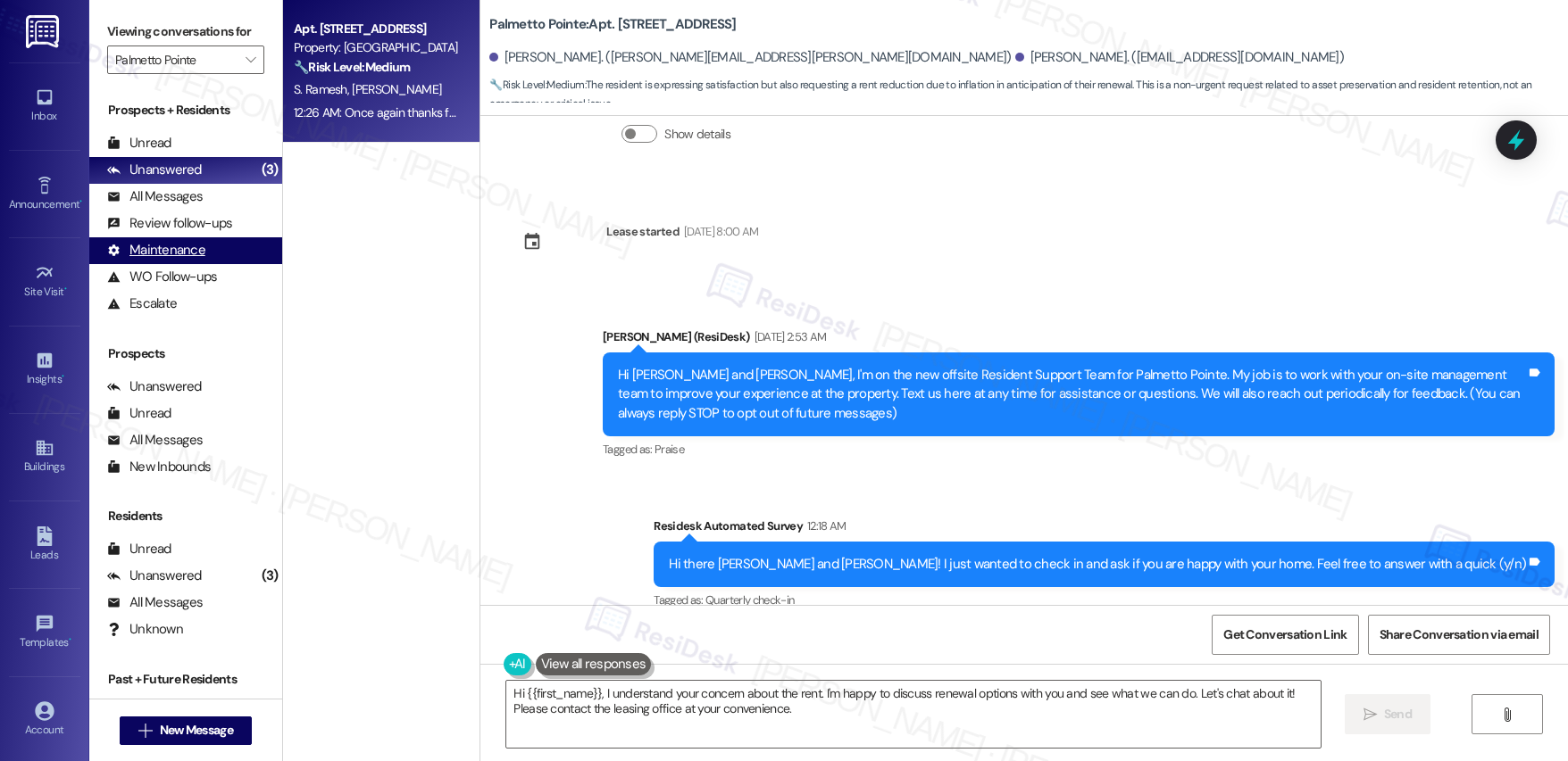
scroll to position [78, 0]
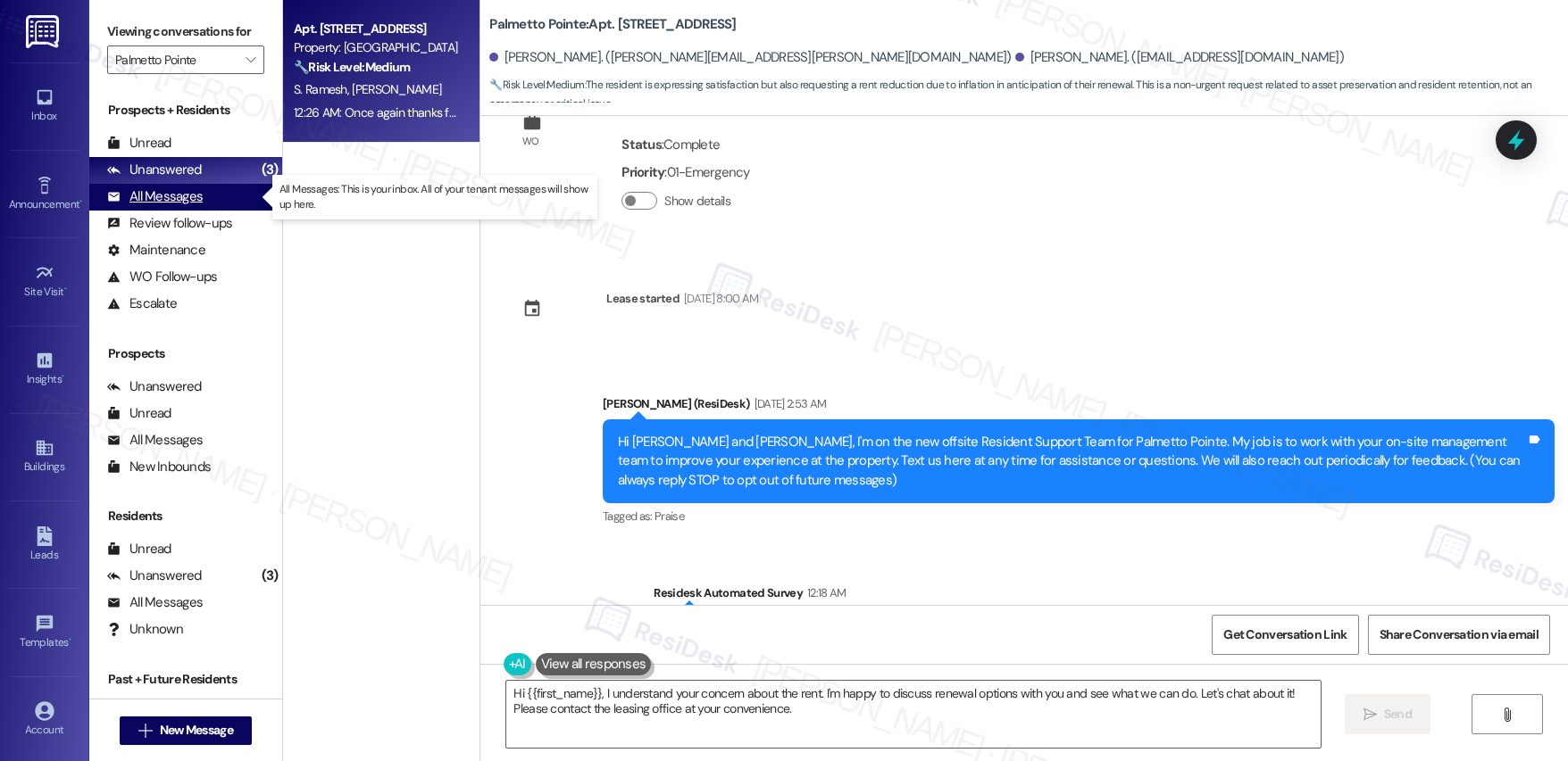
click at [161, 193] on div "All Messages" at bounding box center [156, 196] width 96 height 19
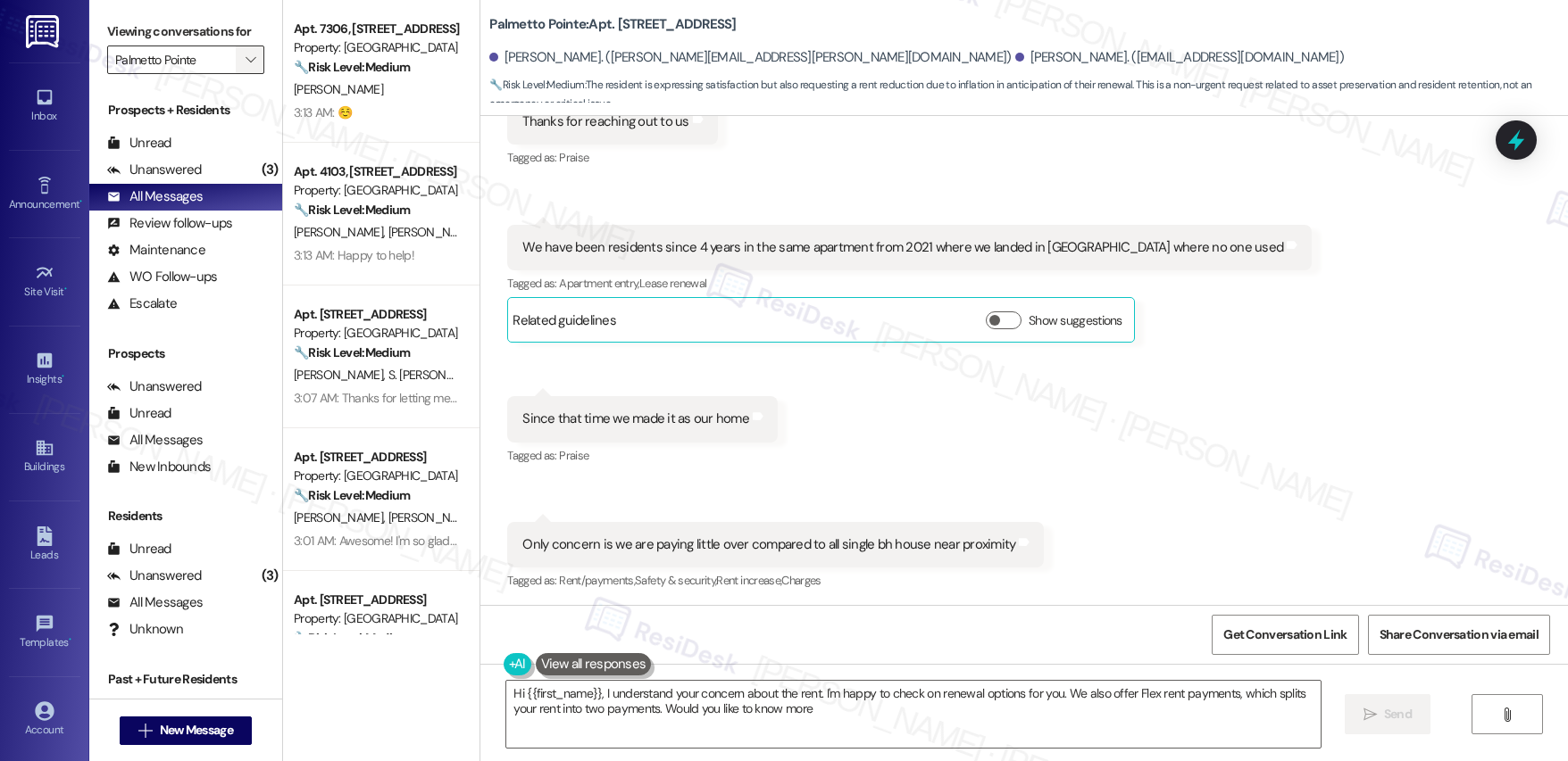
type textarea "Hi {{first_name}}, I understand your concern about the rent. I'm happy to check…"
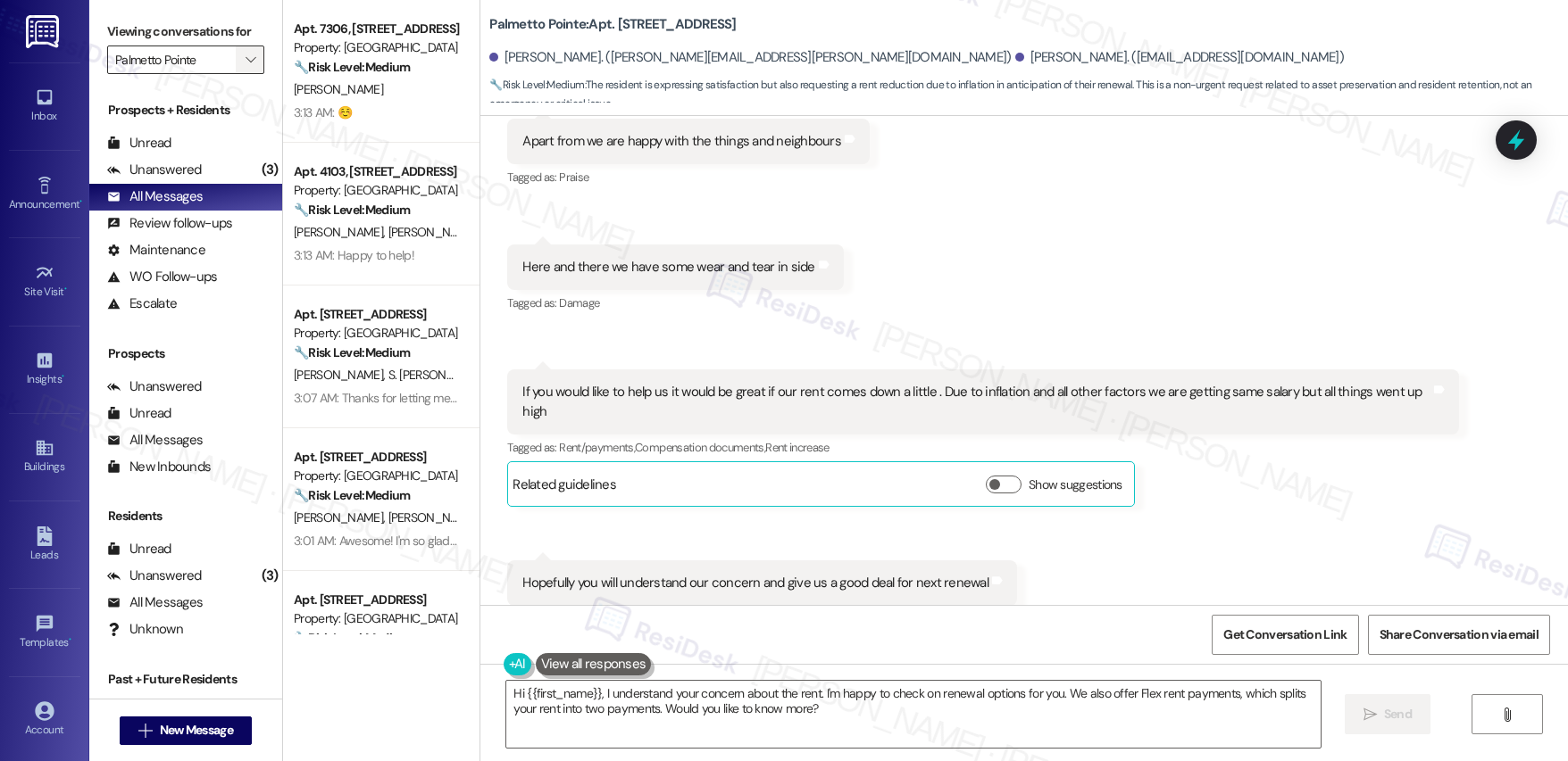
scroll to position [1835, 0]
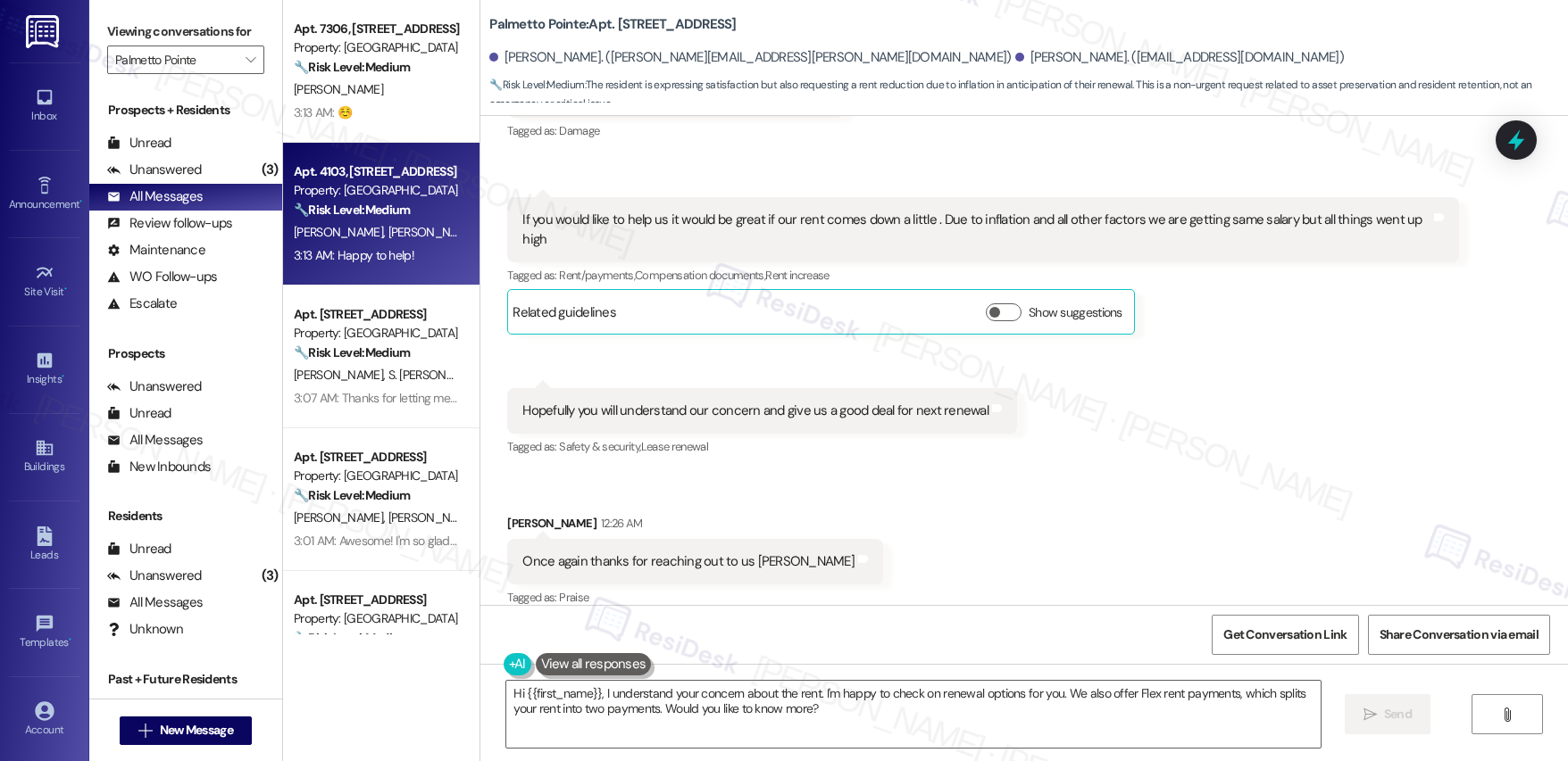
click at [352, 201] on div "🔧 Risk Level: Medium The resident accidentally turned away the pest control ser…" at bounding box center [376, 210] width 165 height 19
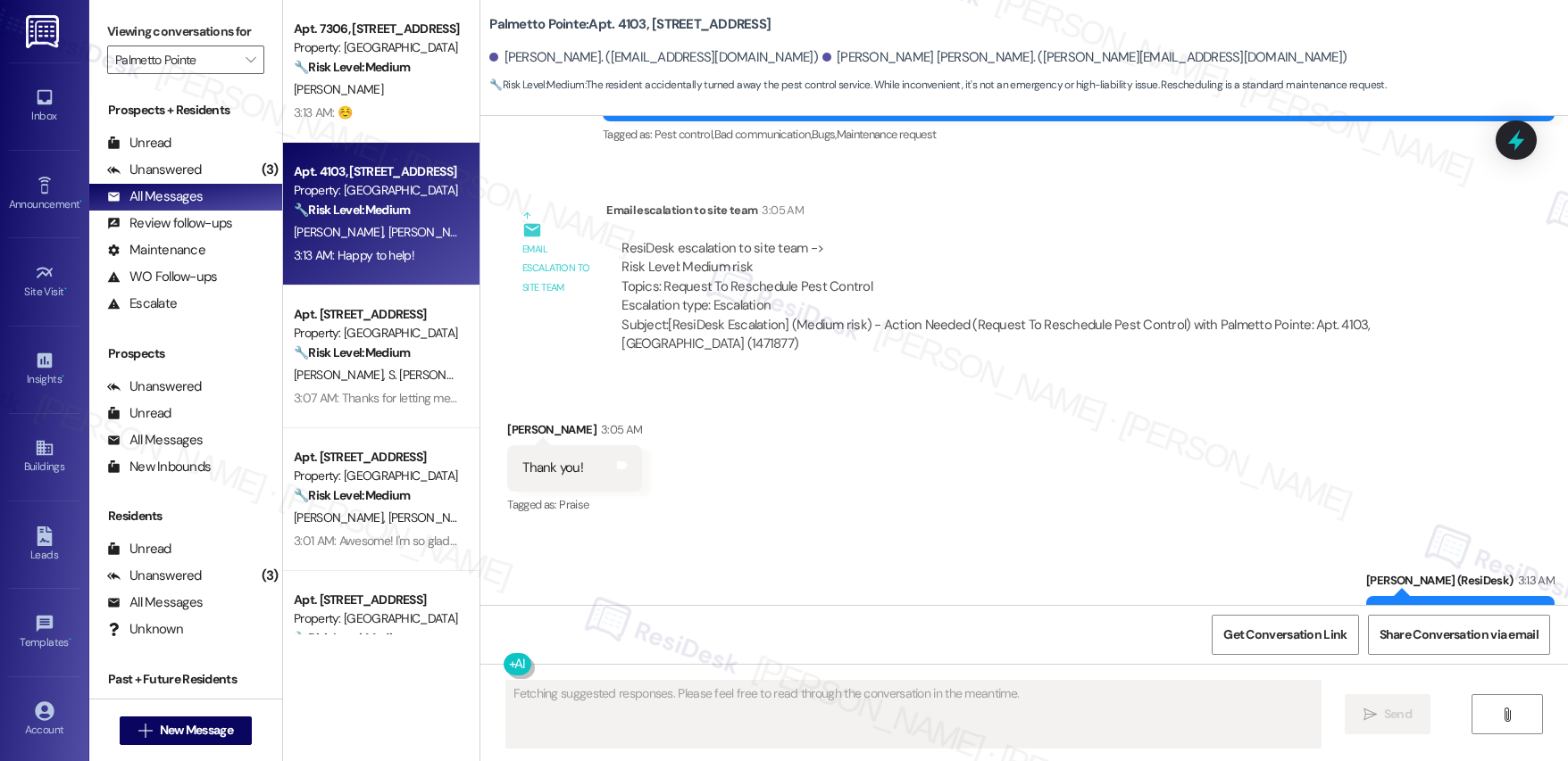
scroll to position [1552, 0]
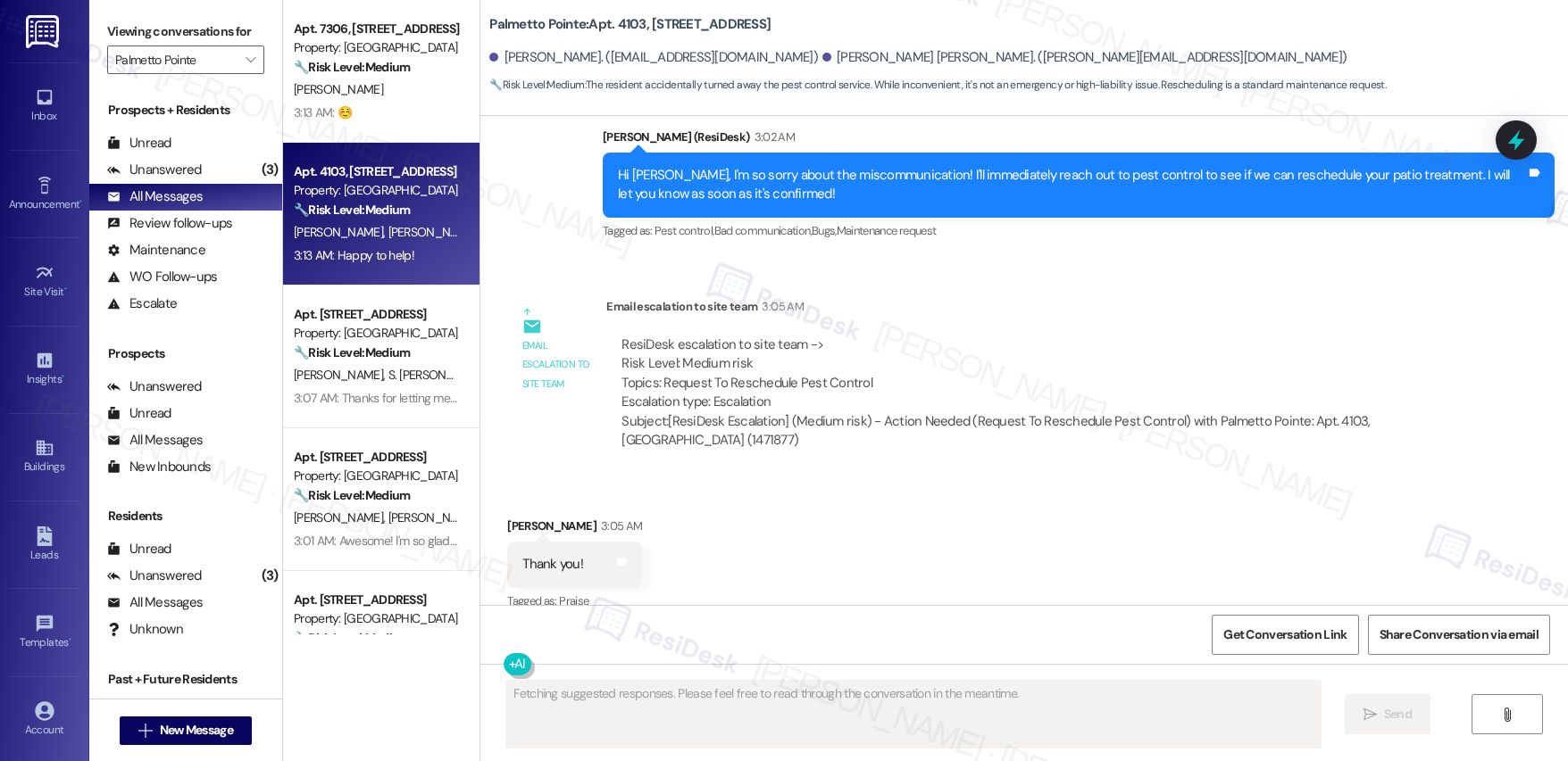
click at [354, 201] on div "🔧 Risk Level: Medium The resident accidentally turned away the pest control ser…" at bounding box center [376, 210] width 165 height 19
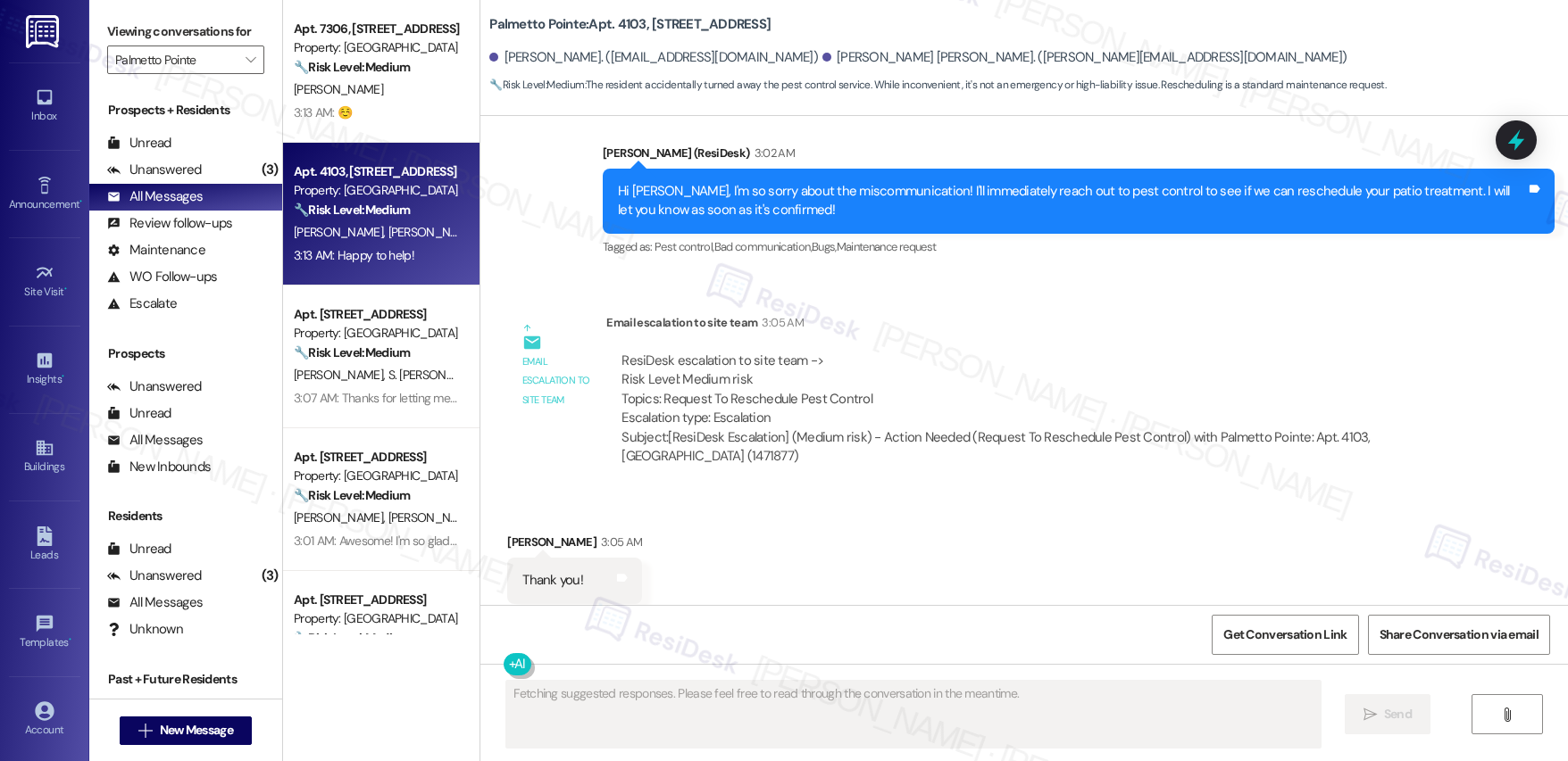
scroll to position [1865, 0]
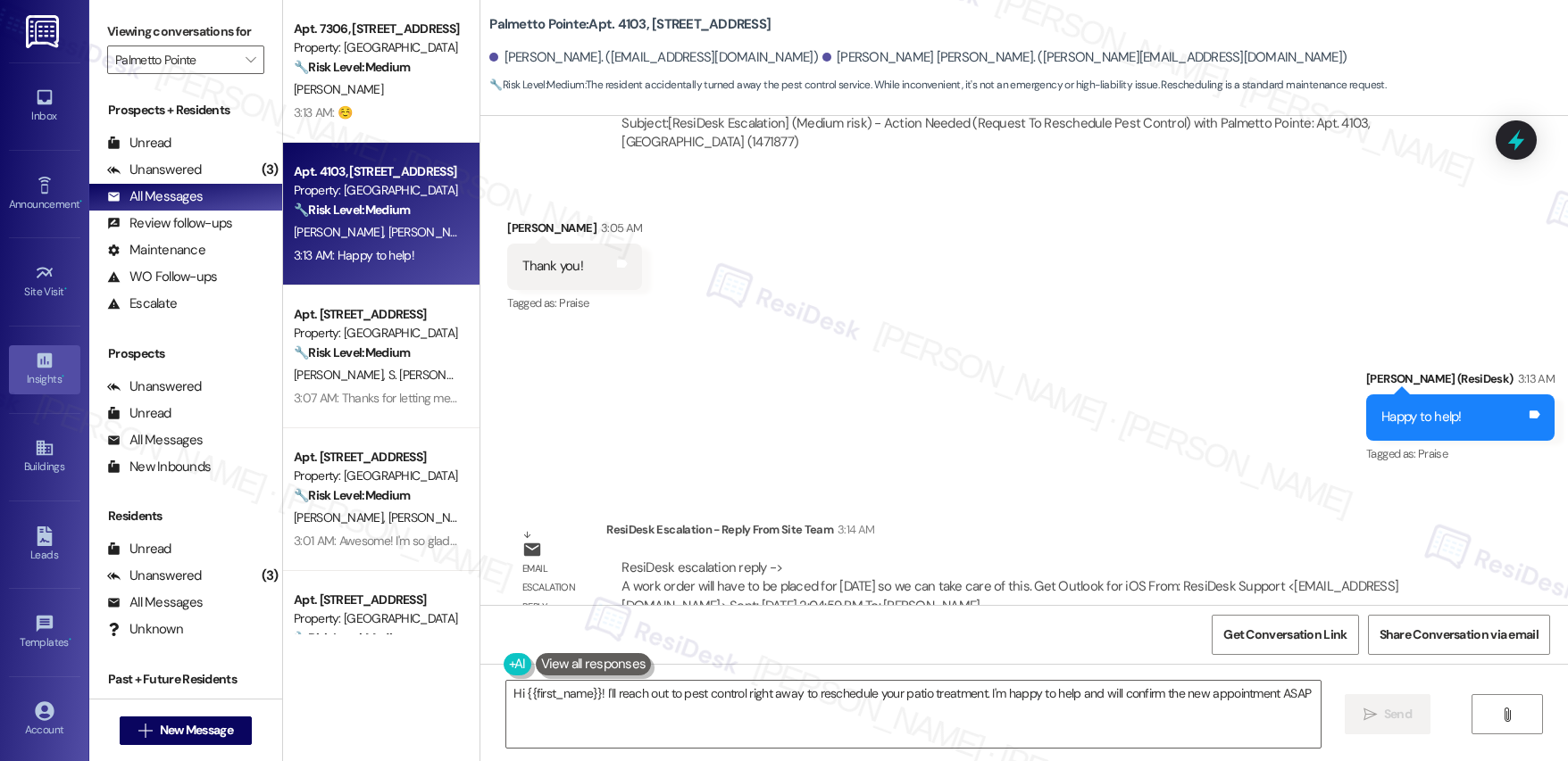
type textarea "Hi {{first_name}}! I'll reach out to pest control right away to reschedule your…"
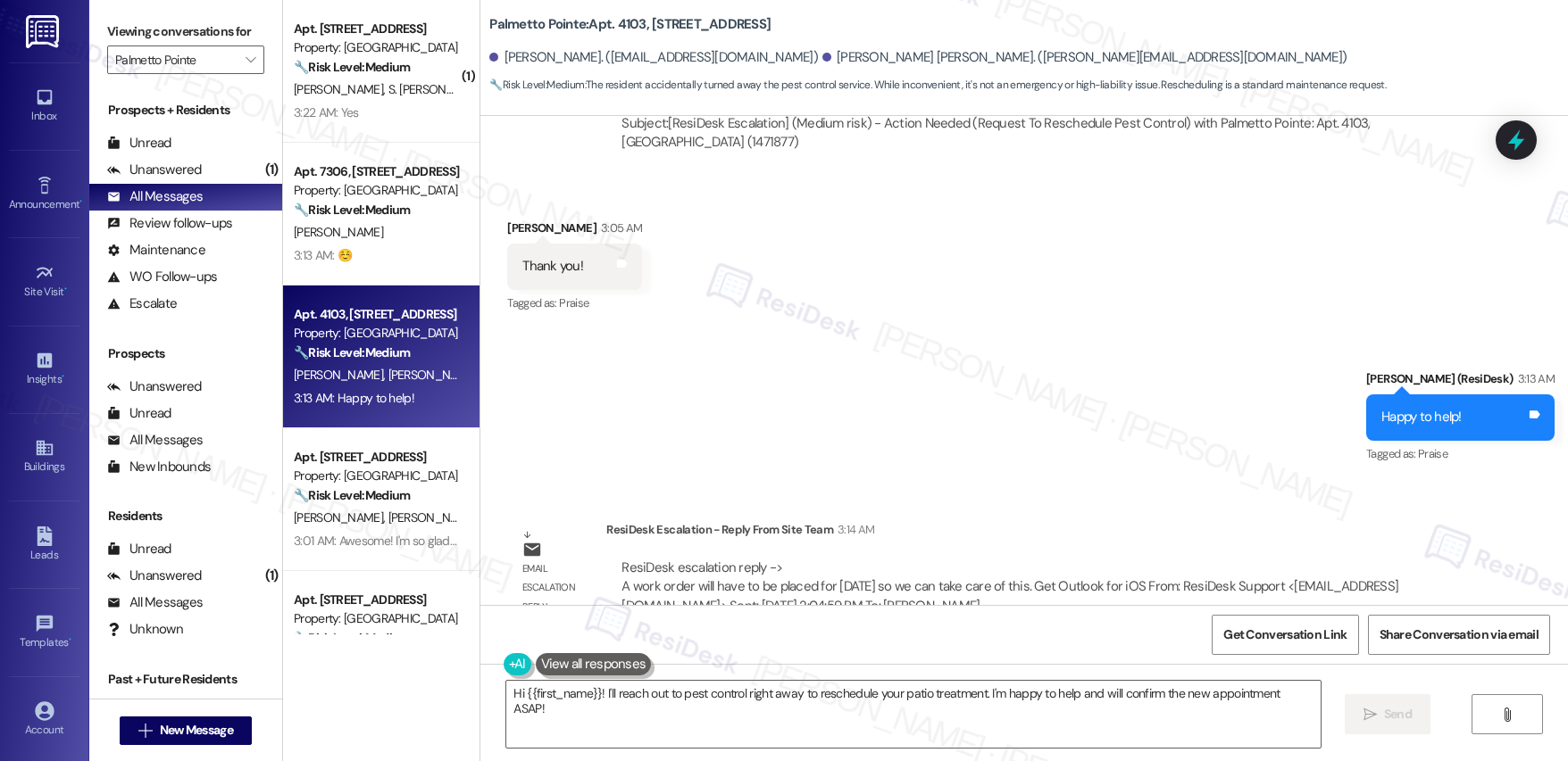
click at [617, 23] on b "Palmetto Pointe: Apt. [STREET_ADDRESS]" at bounding box center [629, 24] width 281 height 19
copy b "4103"
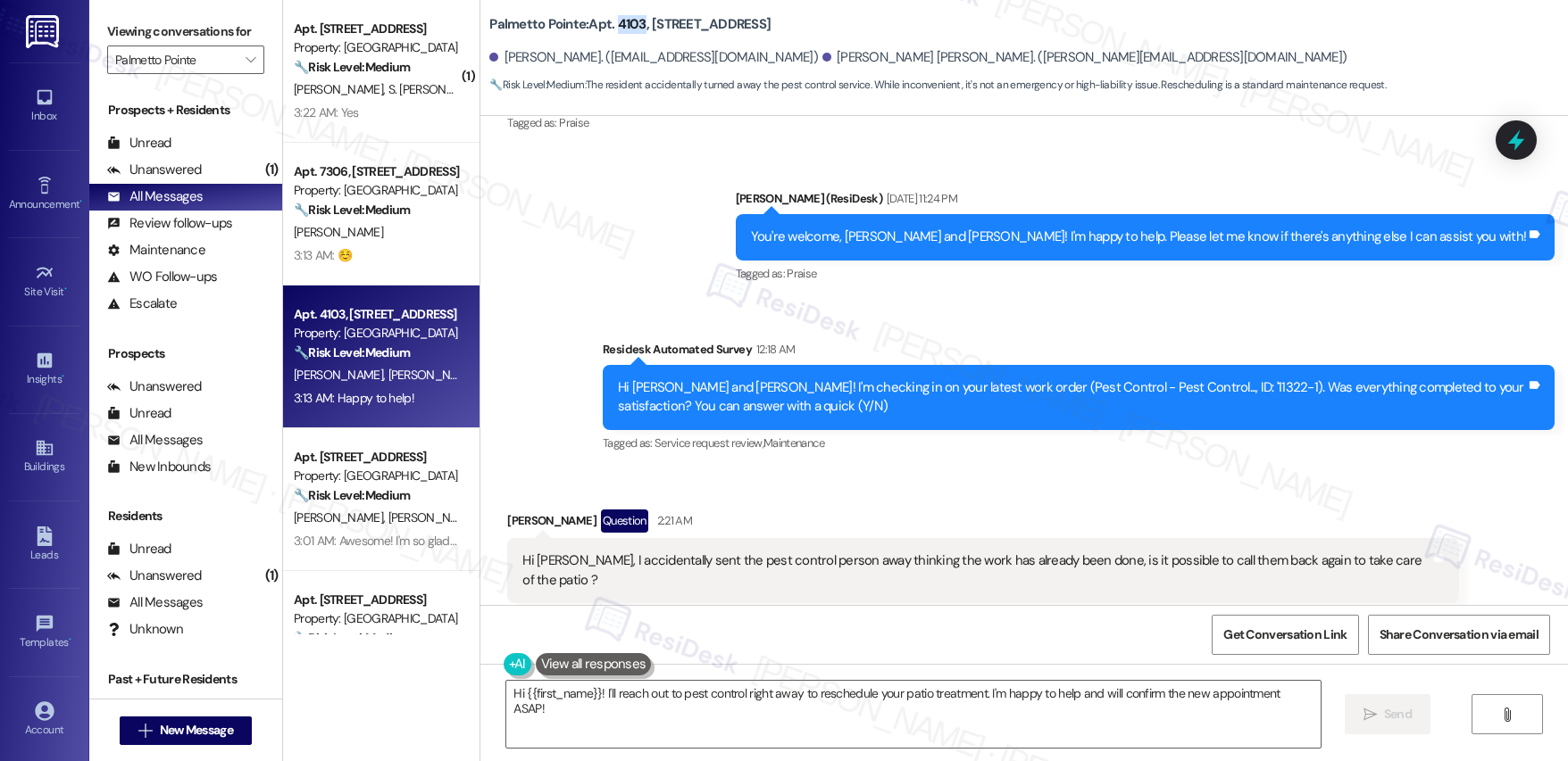
scroll to position [1000, 0]
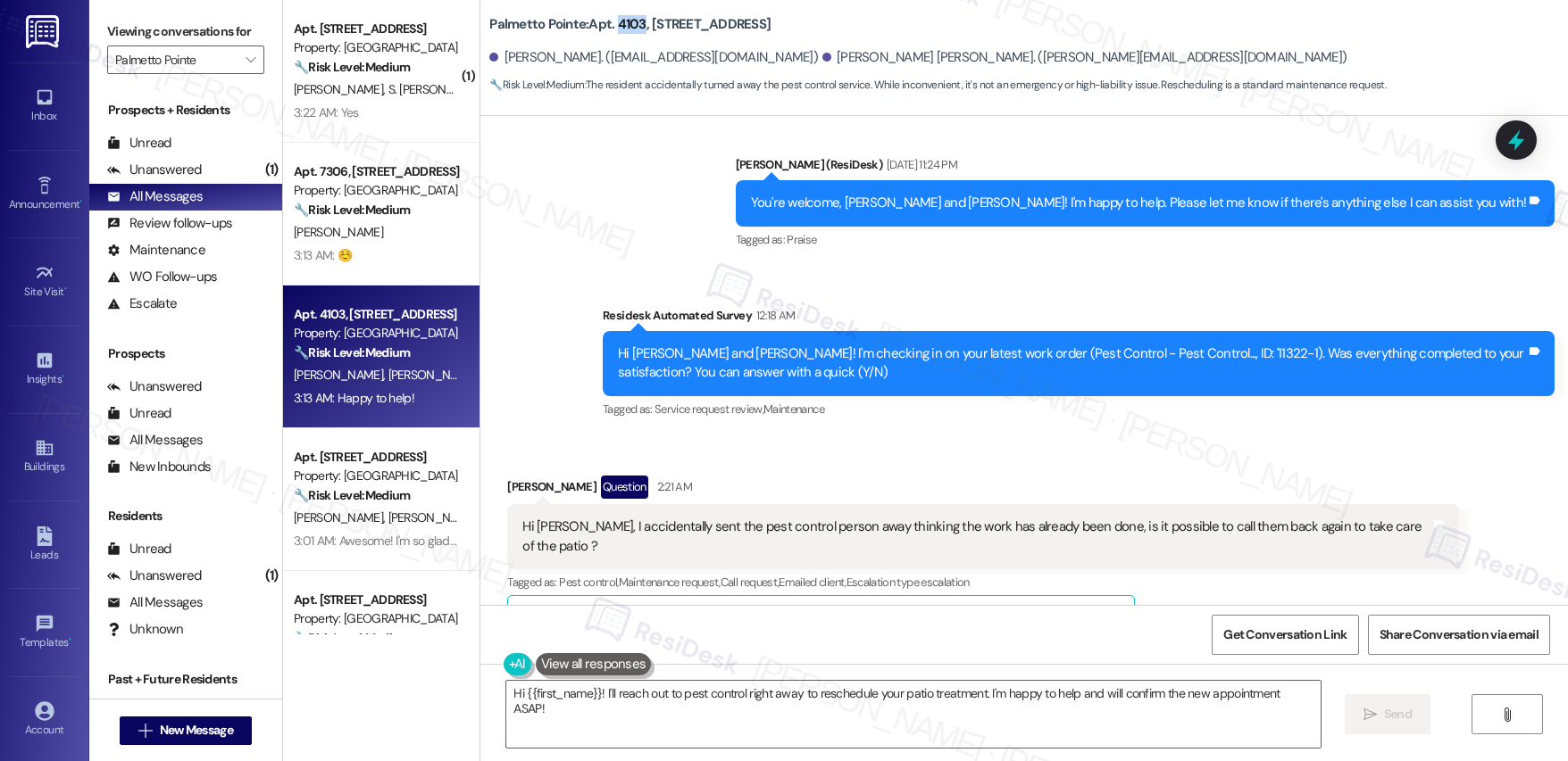
click at [772, 518] on div "Hi [PERSON_NAME], I accidentally sent the pest control person away thinking the…" at bounding box center [977, 537] width 908 height 38
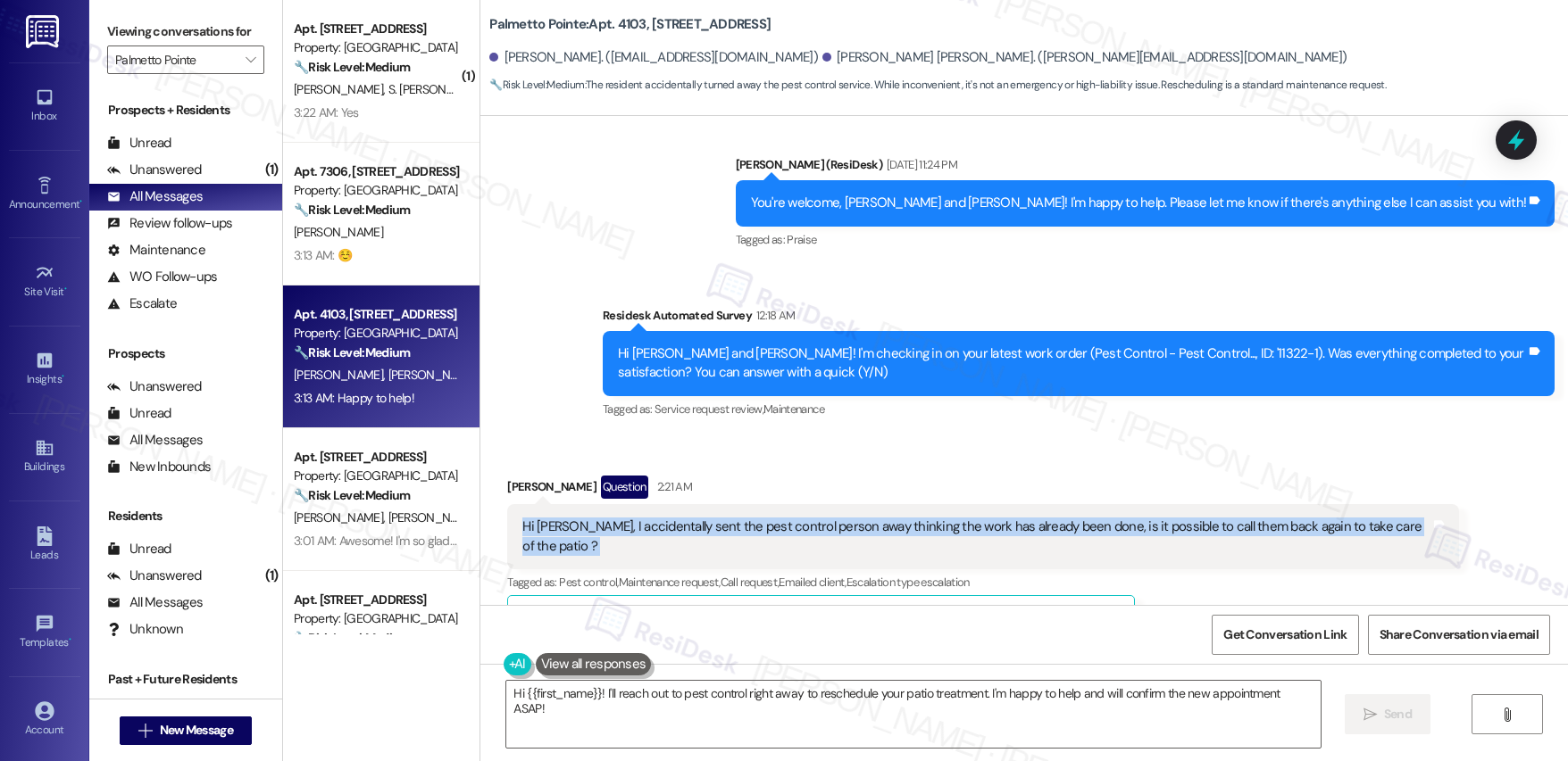
click at [772, 518] on div "Hi [PERSON_NAME], I accidentally sent the pest control person away thinking the…" at bounding box center [977, 537] width 908 height 38
copy div "Hi [PERSON_NAME], I accidentally sent the pest control person away thinking the…"
click at [617, 23] on b "Palmetto Pointe: Apt. [STREET_ADDRESS]" at bounding box center [629, 24] width 281 height 19
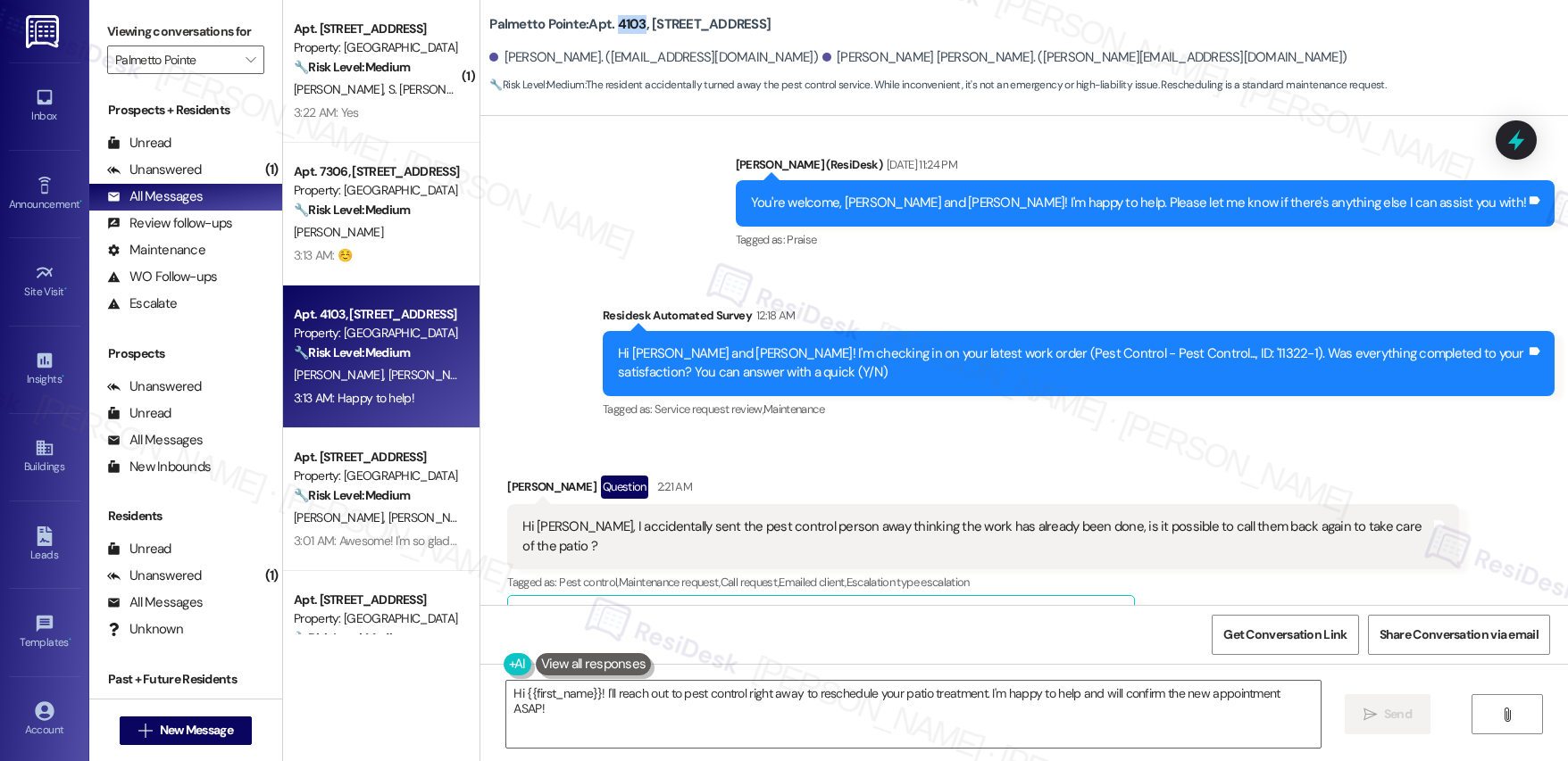
click at [617, 23] on b "Palmetto Pointe: Apt. [STREET_ADDRESS]" at bounding box center [629, 24] width 281 height 19
copy b "4103"
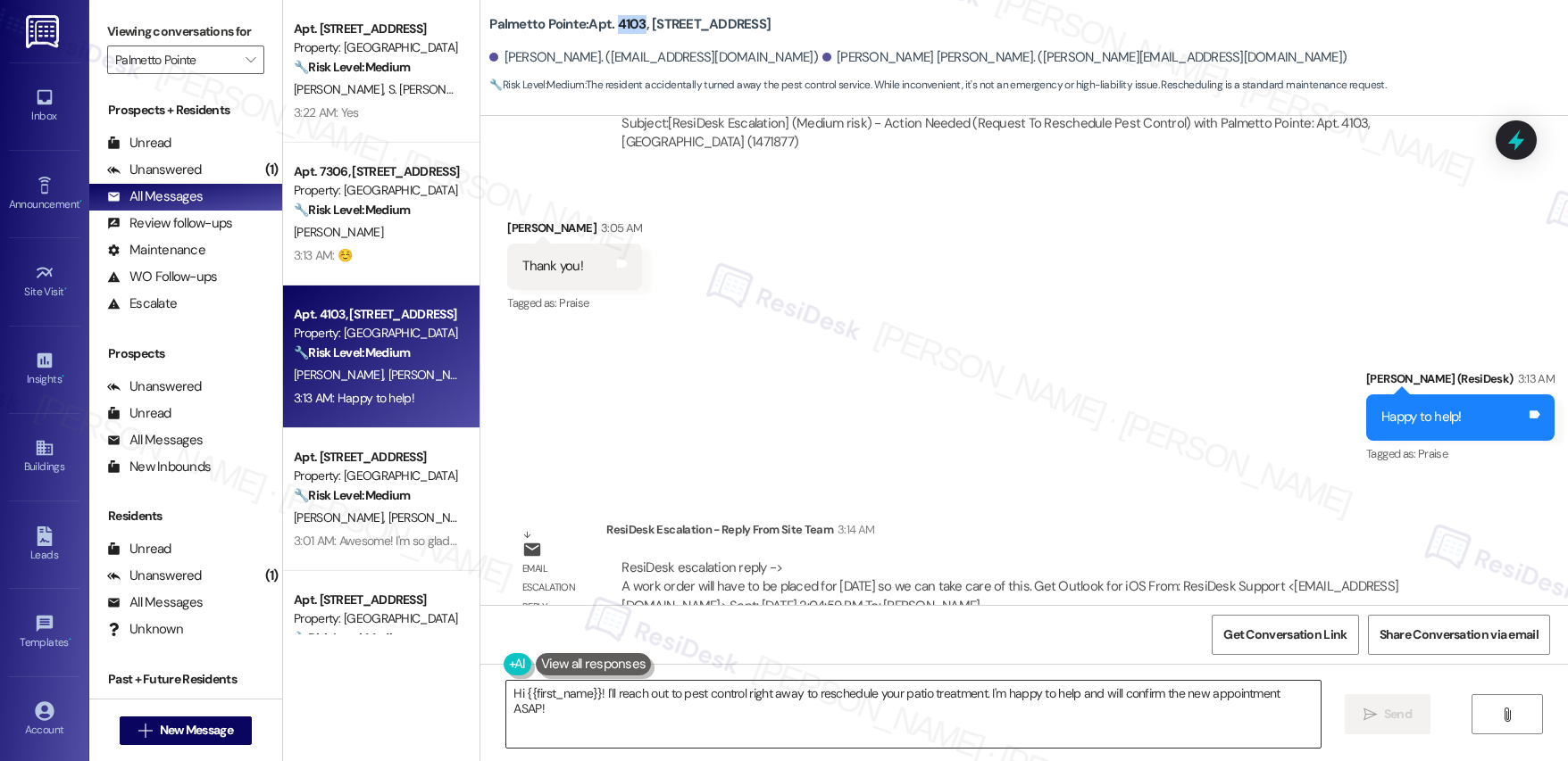
click at [685, 697] on textarea "Hi {{first_name}}! I'll reach out to pest control right away to reschedule your…" at bounding box center [913, 715] width 814 height 67
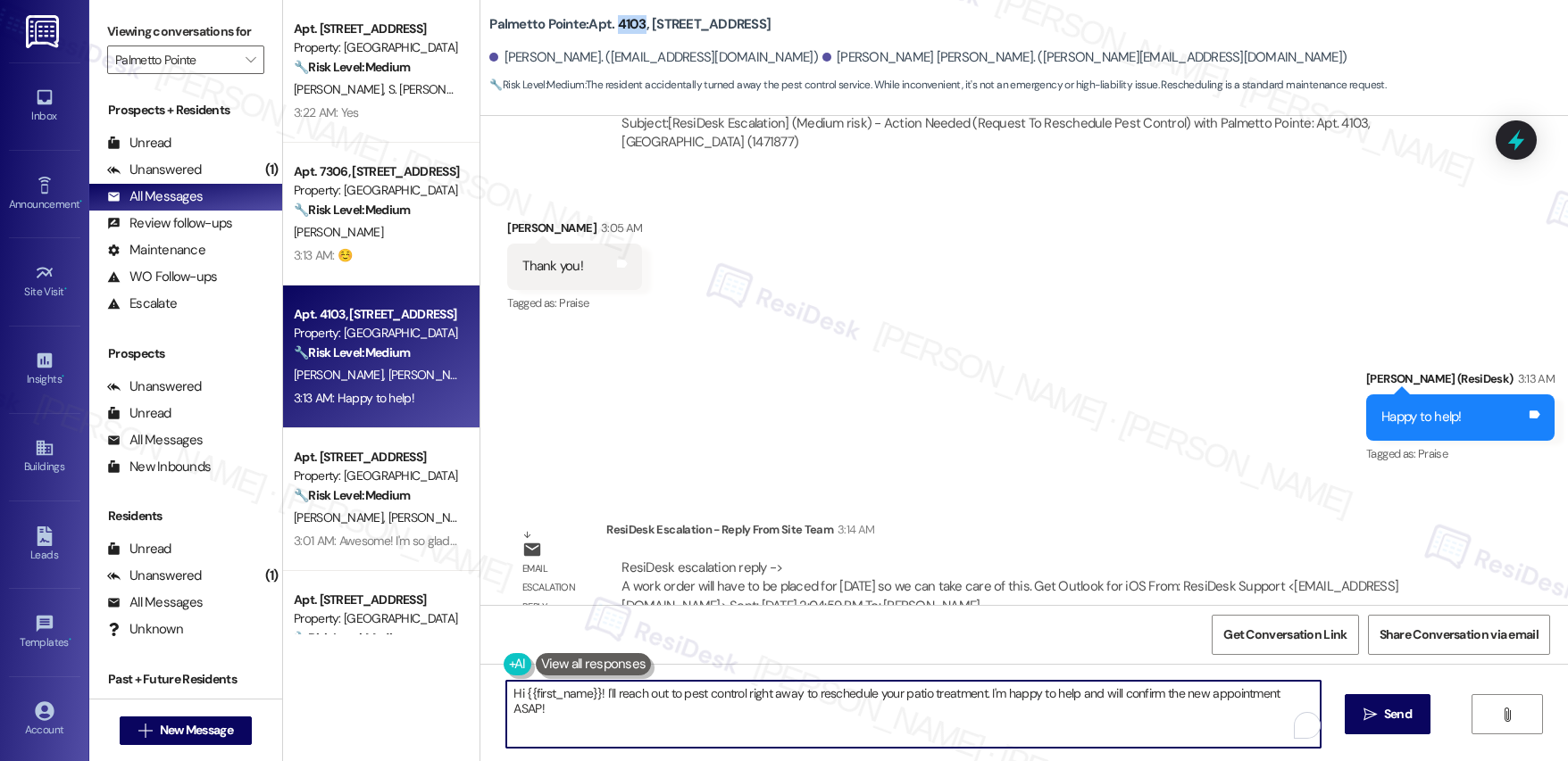
click at [685, 697] on textarea "Hi {{first_name}}! I'll reach out to pest control right away to reschedule your…" at bounding box center [913, 715] width 814 height 67
click at [686, 697] on textarea "Hi {{first_name}}! I'll reach out to pest control right away to reschedule your…" at bounding box center [913, 715] width 814 height 67
click at [687, 696] on textarea "Hi {{first_name}}! I'll reach out to pest control right away to reschedule your…" at bounding box center [913, 715] width 814 height 67
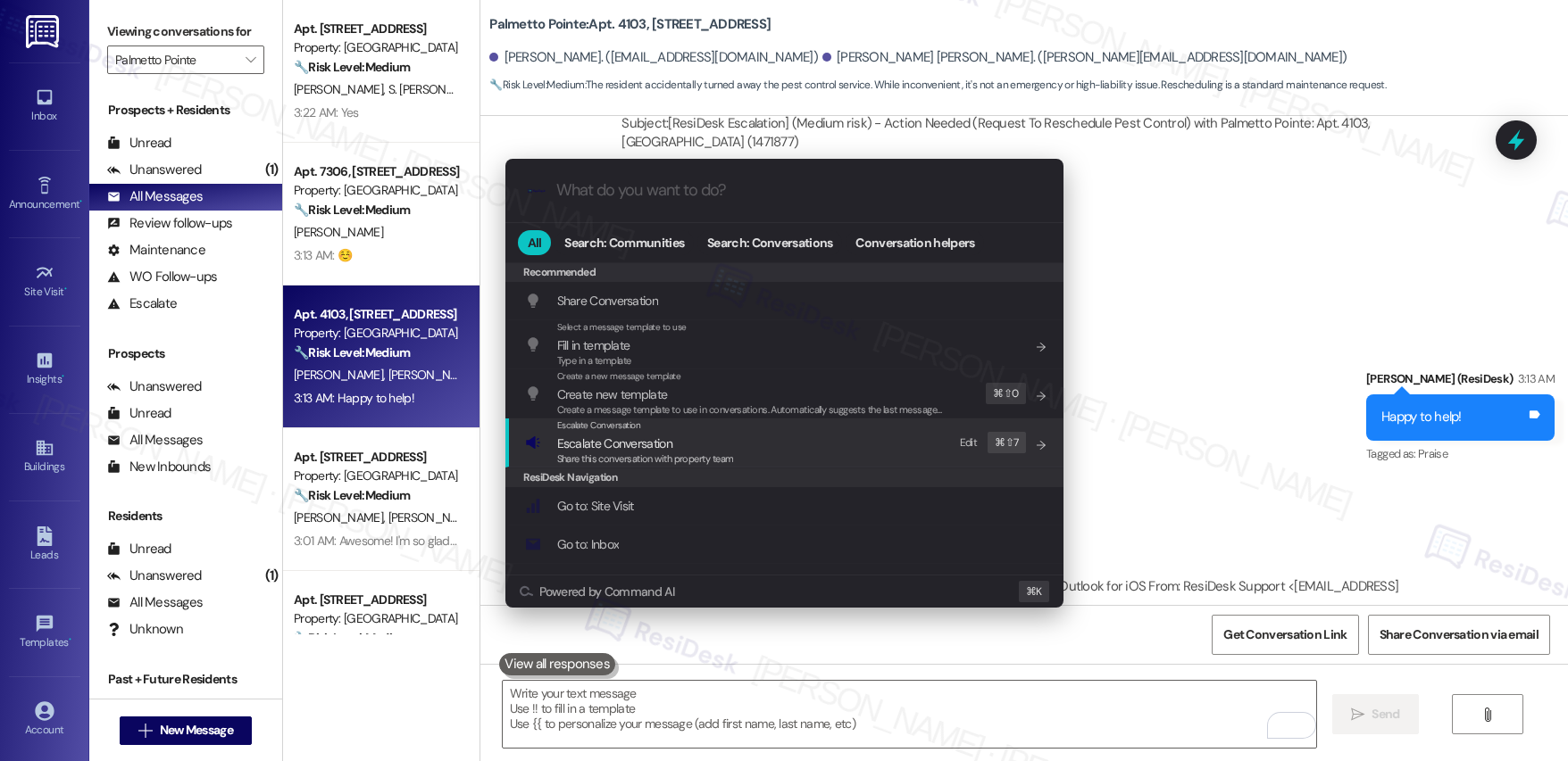
click at [778, 446] on div "Escalate Conversation Escalate Conversation Share this conversation with proper…" at bounding box center [787, 442] width 523 height 48
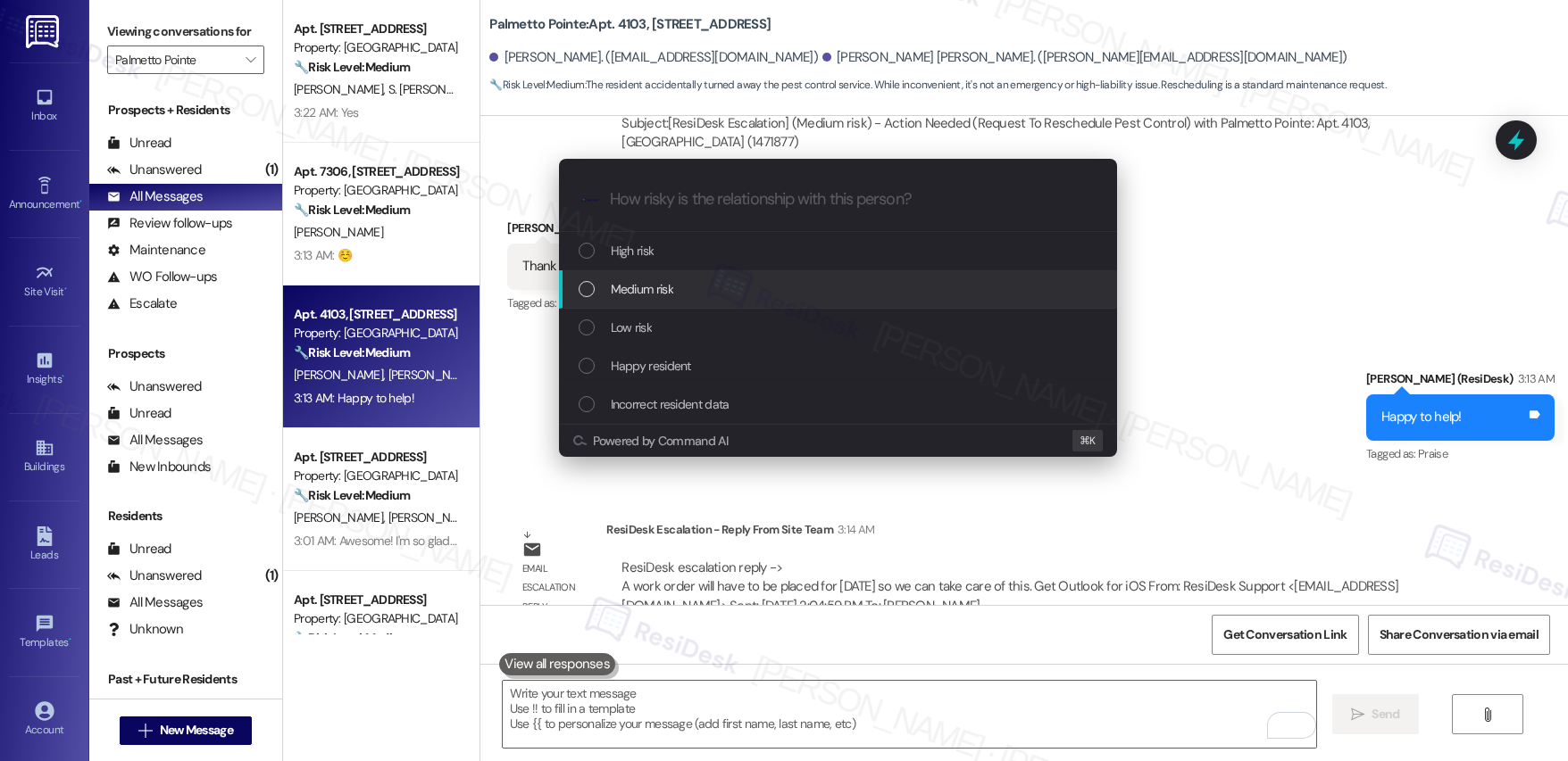
click at [781, 275] on div "Medium risk" at bounding box center [837, 289] width 558 height 38
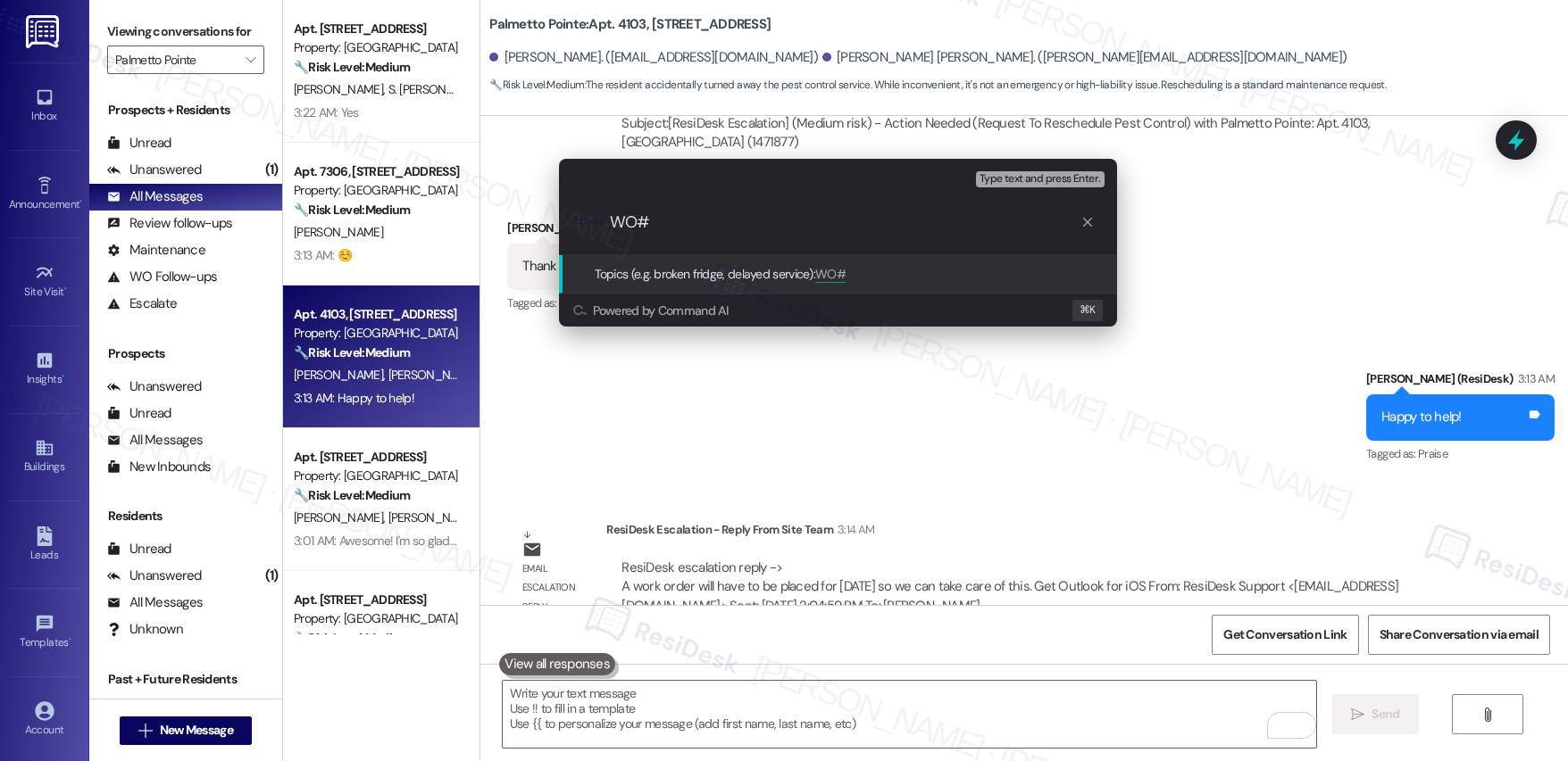
paste input "Request 11355-1"
click at [676, 223] on input "WO# Request 11355-1" at bounding box center [845, 222] width 471 height 19
click at [677, 223] on input "WO# Request 11355-1" at bounding box center [845, 222] width 471 height 19
click at [759, 220] on input "WO# 11355-1" at bounding box center [845, 222] width 471 height 19
click at [610, 223] on input "WO# 11355-1 - Pest Control" at bounding box center [845, 222] width 471 height 19
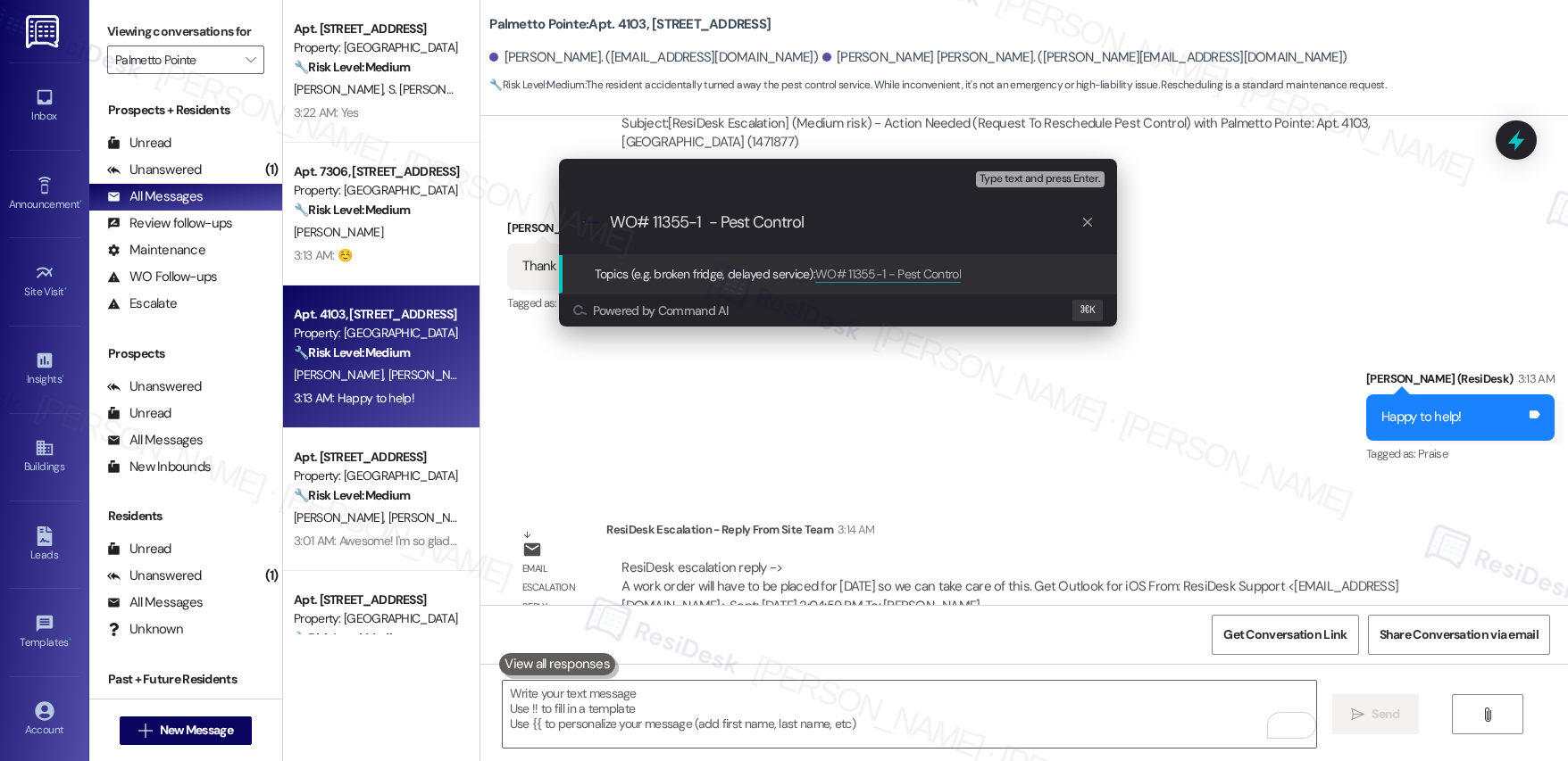
paste input "Work order submitted by Residesk |"
drag, startPoint x: 959, startPoint y: 221, endPoint x: 981, endPoint y: 233, distance: 25.1
click at [959, 221] on input "Work order submitted by Residesk | WO# 11355-1 - Pest Control" at bounding box center [845, 222] width 471 height 19
type input "Work order submitted by Residesk | WO# 11355-1 Pest Control"
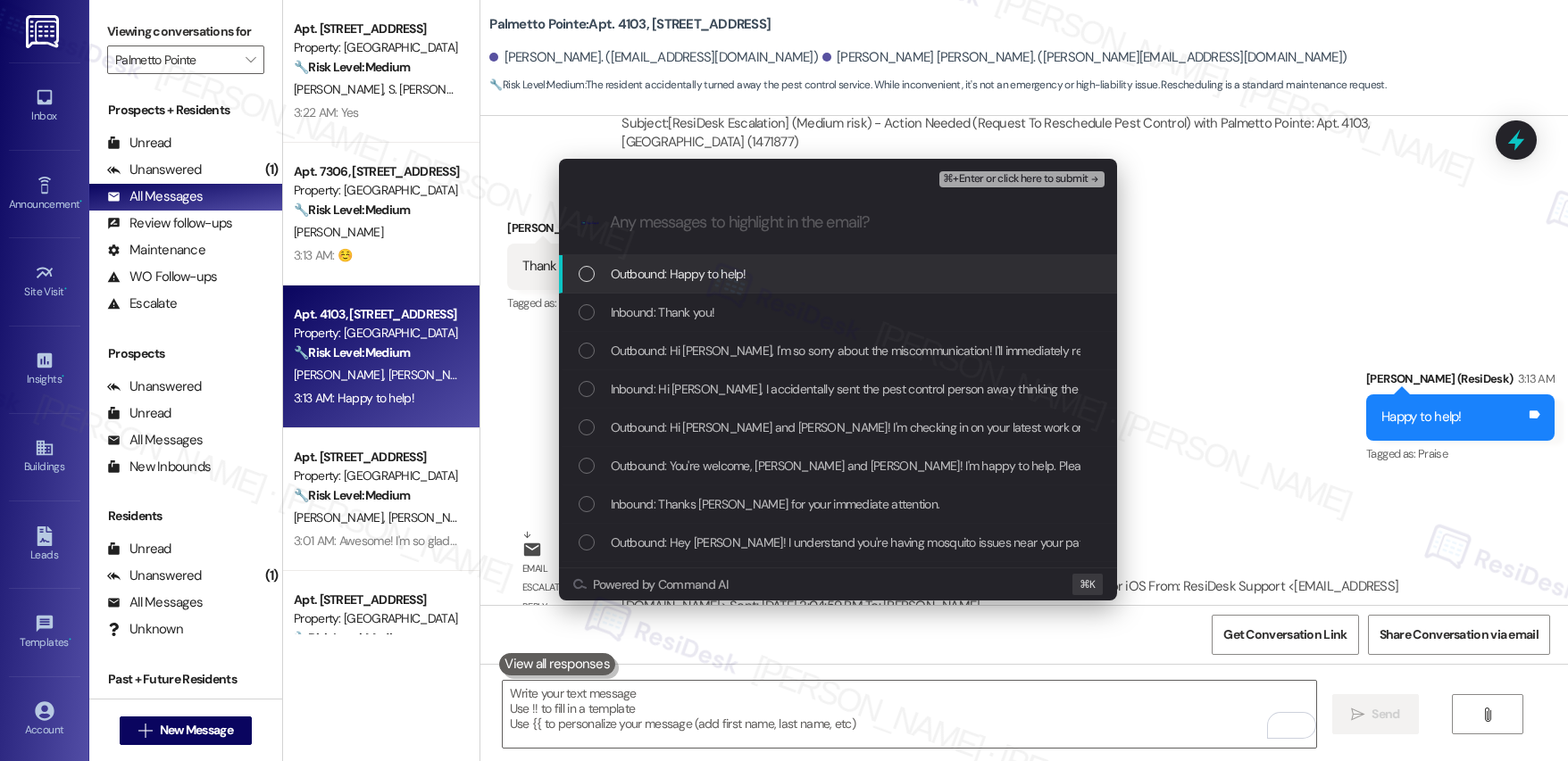
click at [745, 276] on div "Outbound: Happy to help!" at bounding box center [840, 274] width 523 height 20
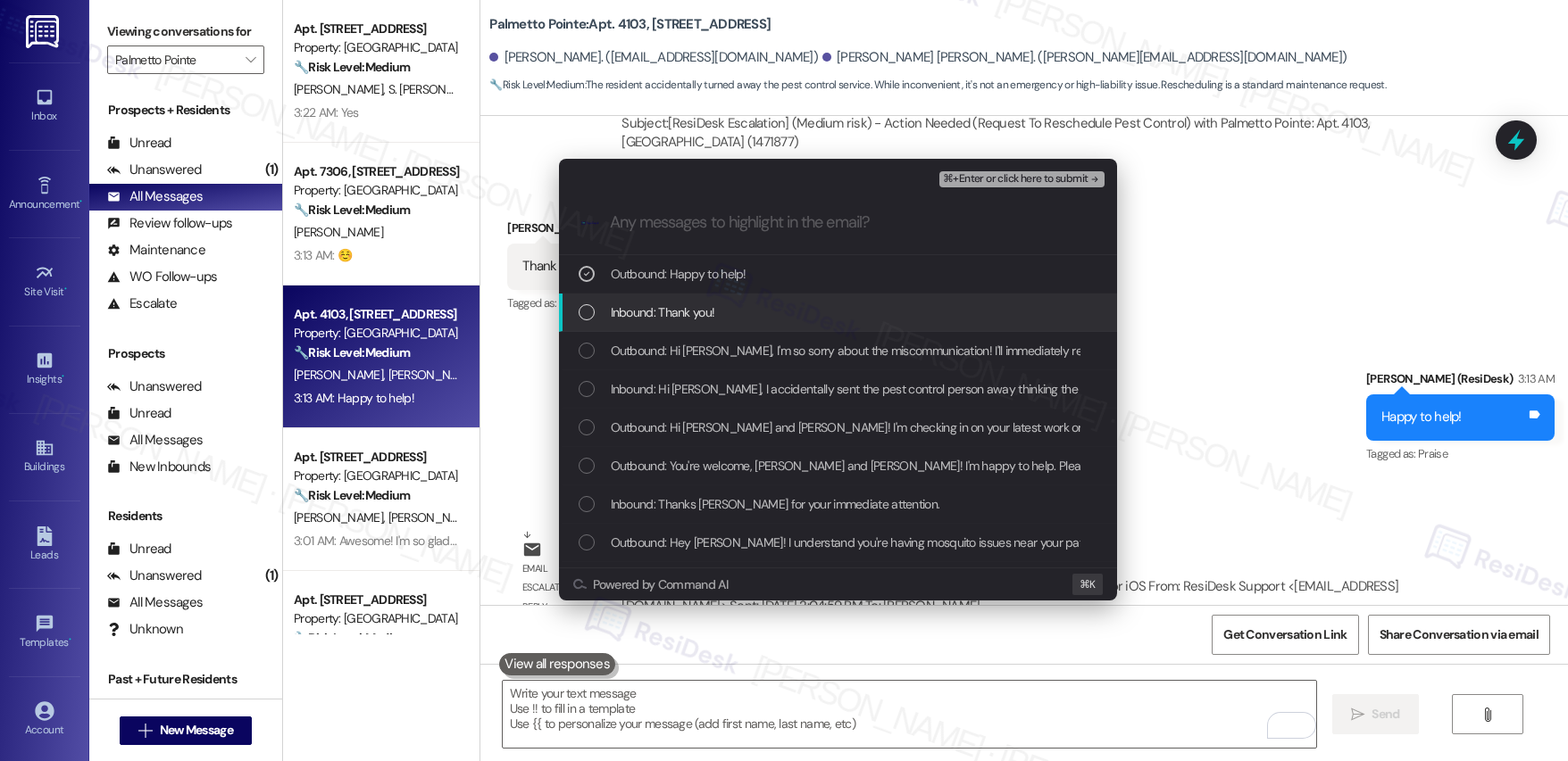
click at [716, 308] on div "Inbound: Thank you!" at bounding box center [840, 313] width 523 height 20
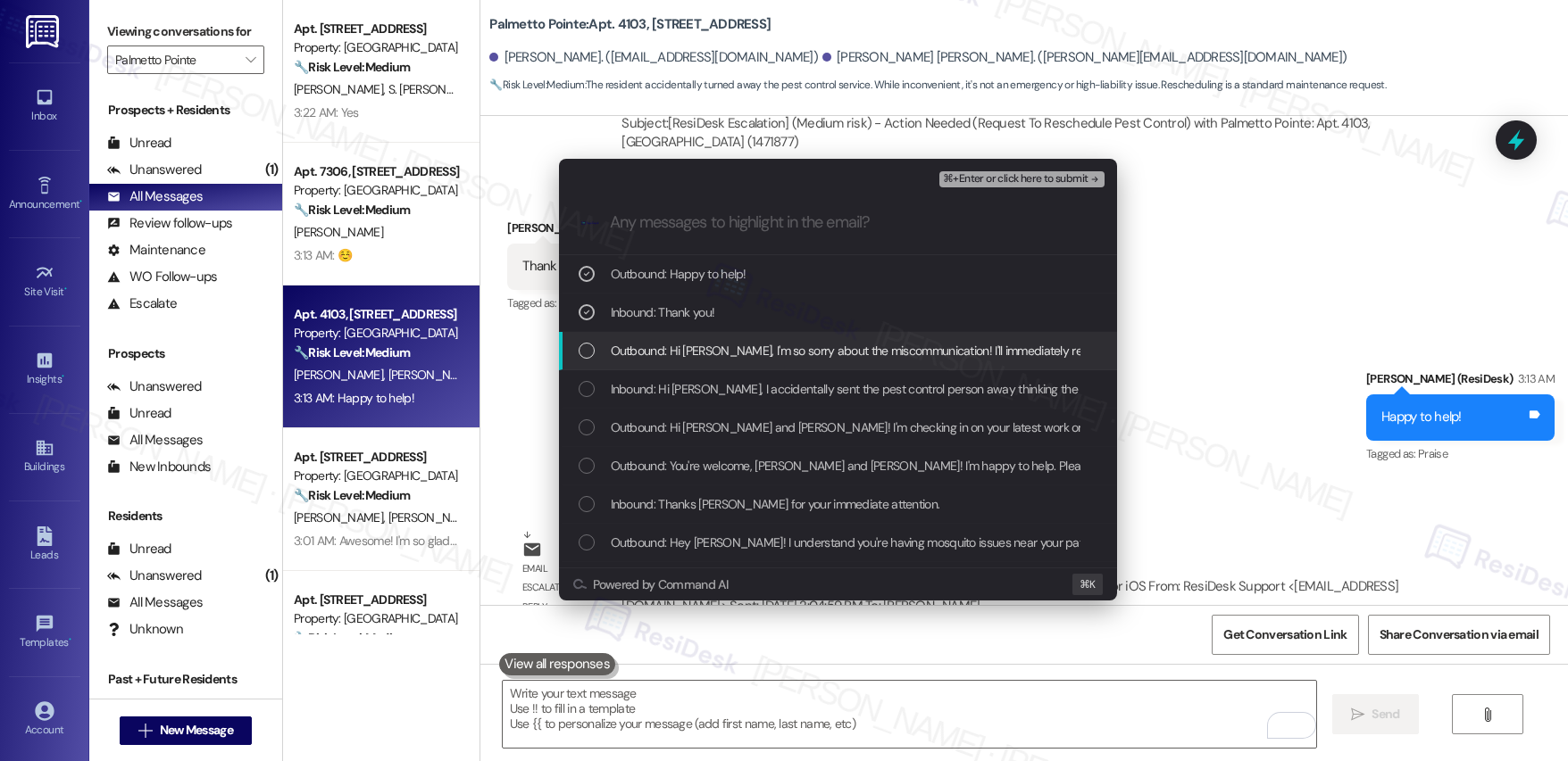
click at [712, 352] on span "Outbound: Hi [PERSON_NAME], I'm so sorry about the miscommunication! I'll immed…" at bounding box center [1147, 351] width 1071 height 20
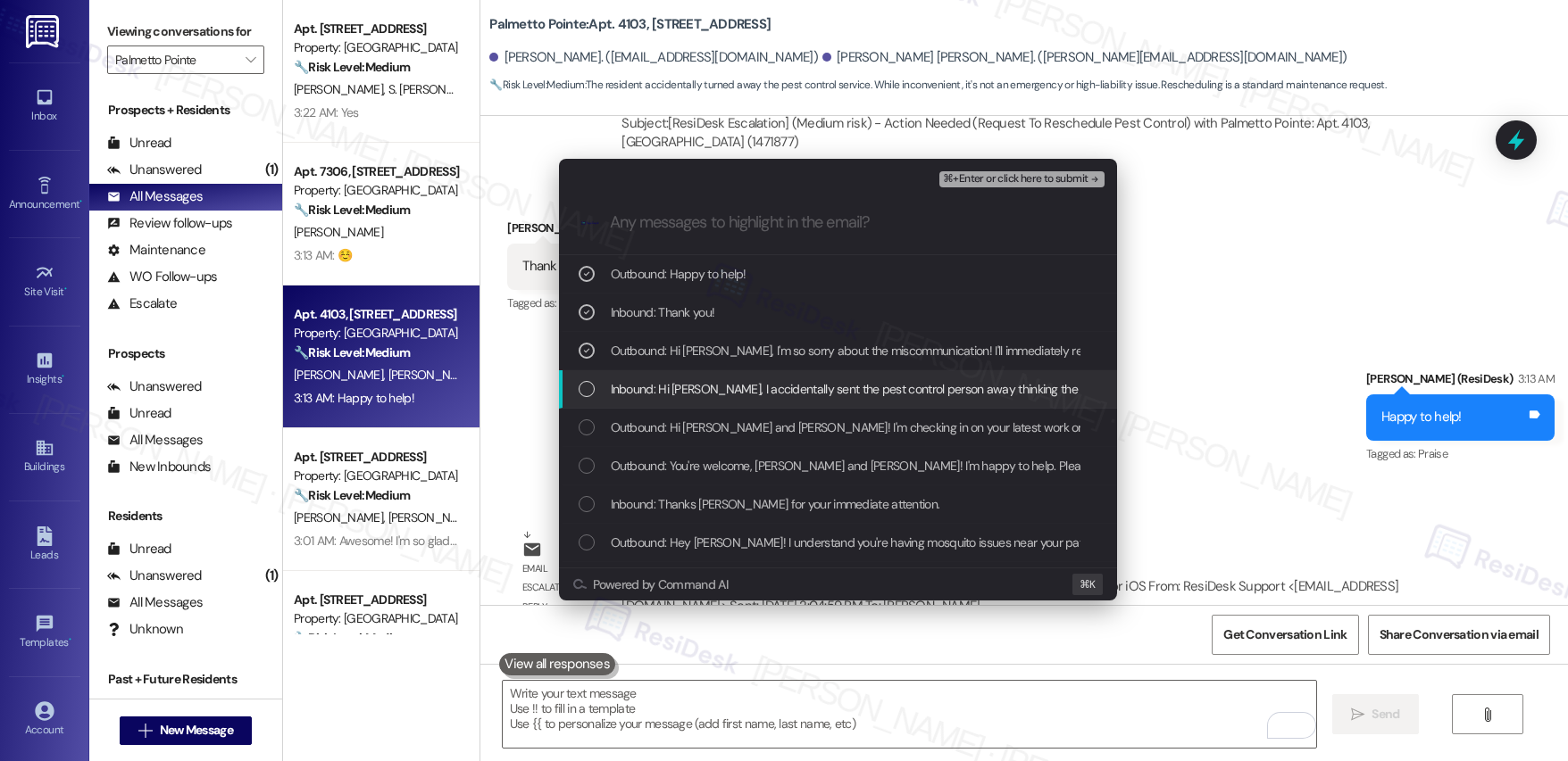
drag, startPoint x: 709, startPoint y: 382, endPoint x: 731, endPoint y: 390, distance: 23.4
click at [708, 382] on span "Inbound: Hi [PERSON_NAME], I accidentally sent the pest control person away thi…" at bounding box center [1084, 390] width 946 height 20
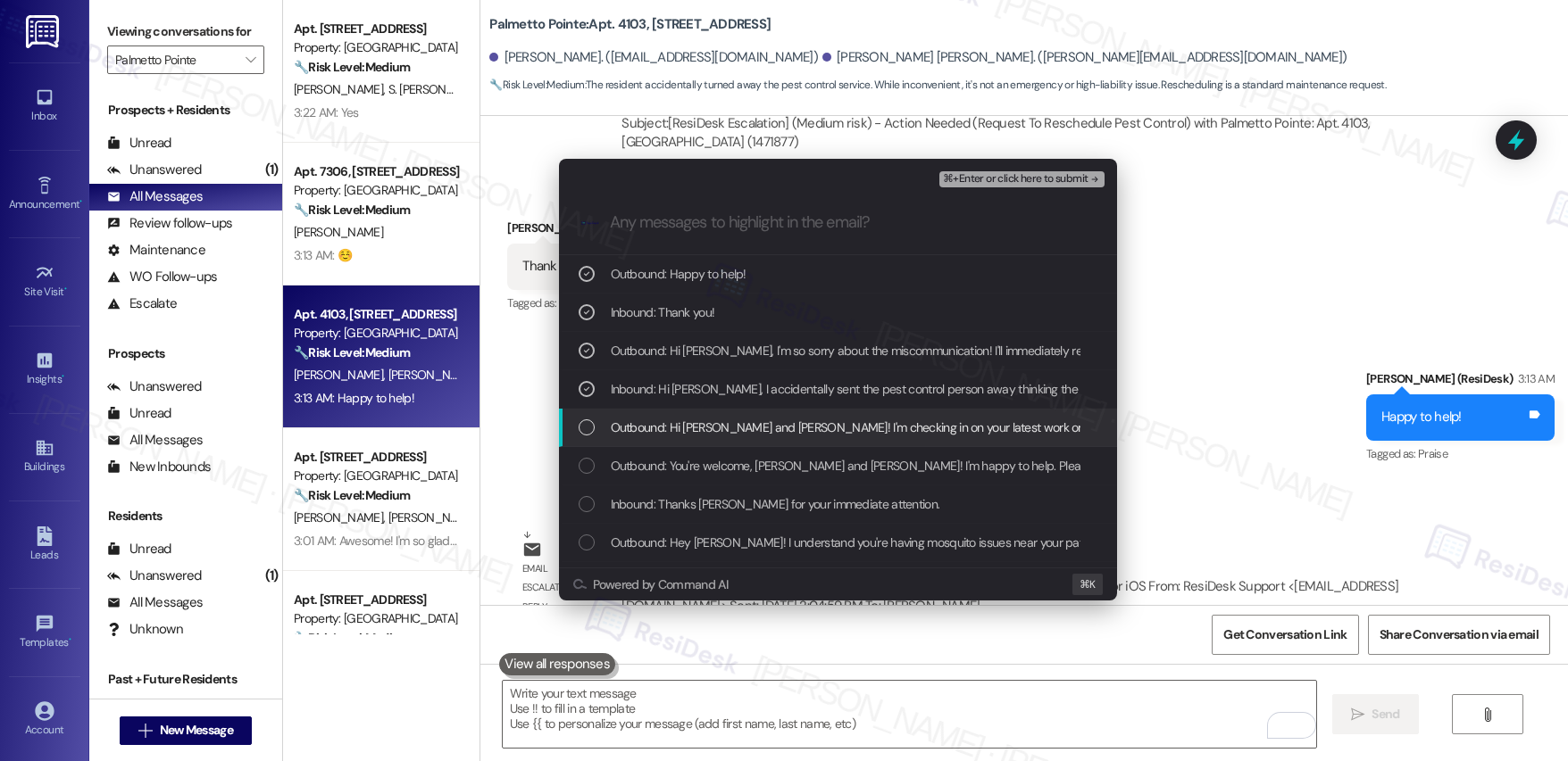
drag, startPoint x: 760, startPoint y: 428, endPoint x: 863, endPoint y: 451, distance: 105.5
click at [760, 428] on span "Outbound: Hi [PERSON_NAME] and [PERSON_NAME]! I'm checking in on your latest wo…" at bounding box center [1177, 427] width 1133 height 20
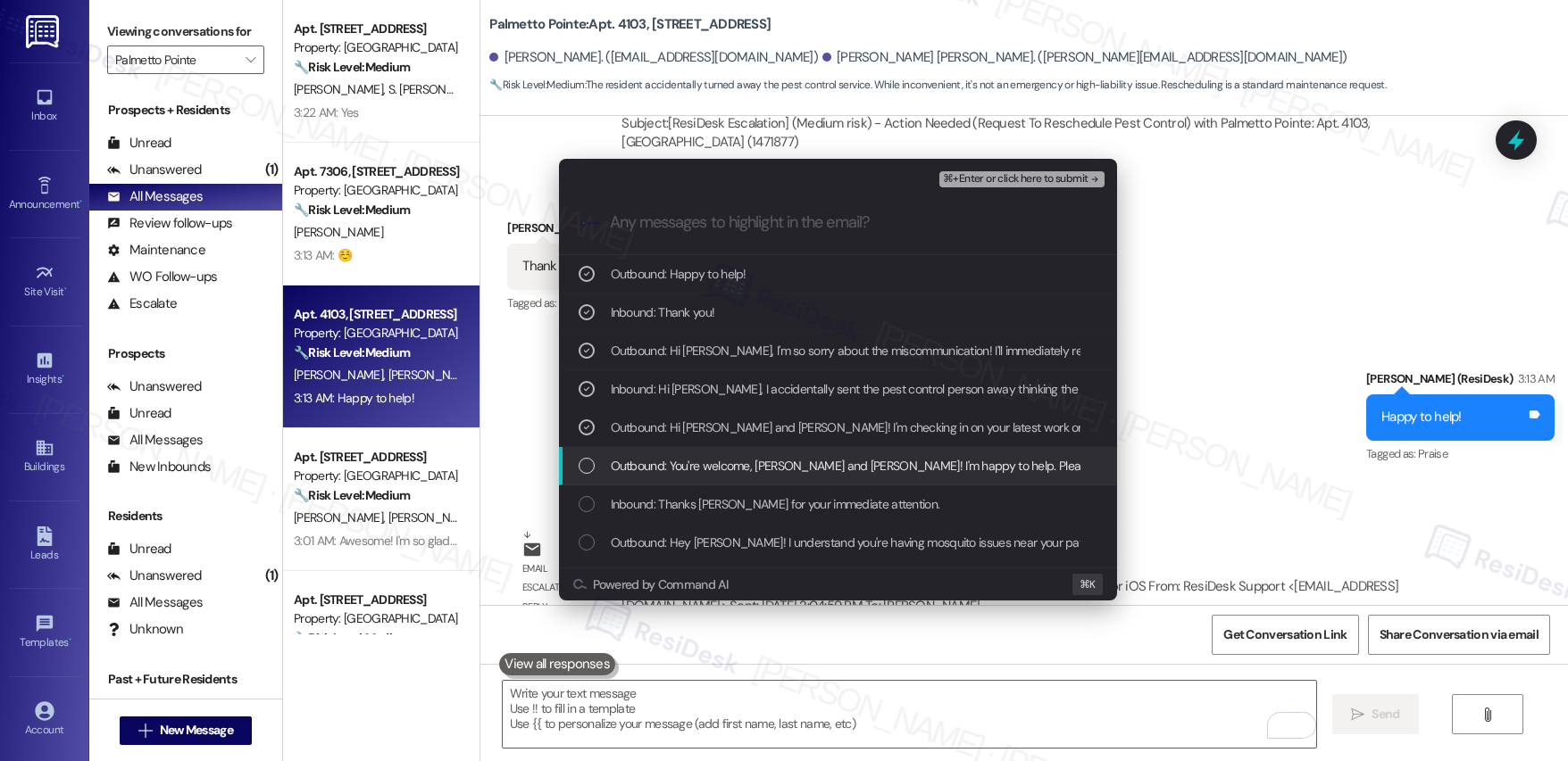
click at [805, 464] on span "Outbound: You're welcome, [PERSON_NAME] and [PERSON_NAME]! I'm happy to help. P…" at bounding box center [997, 466] width 773 height 20
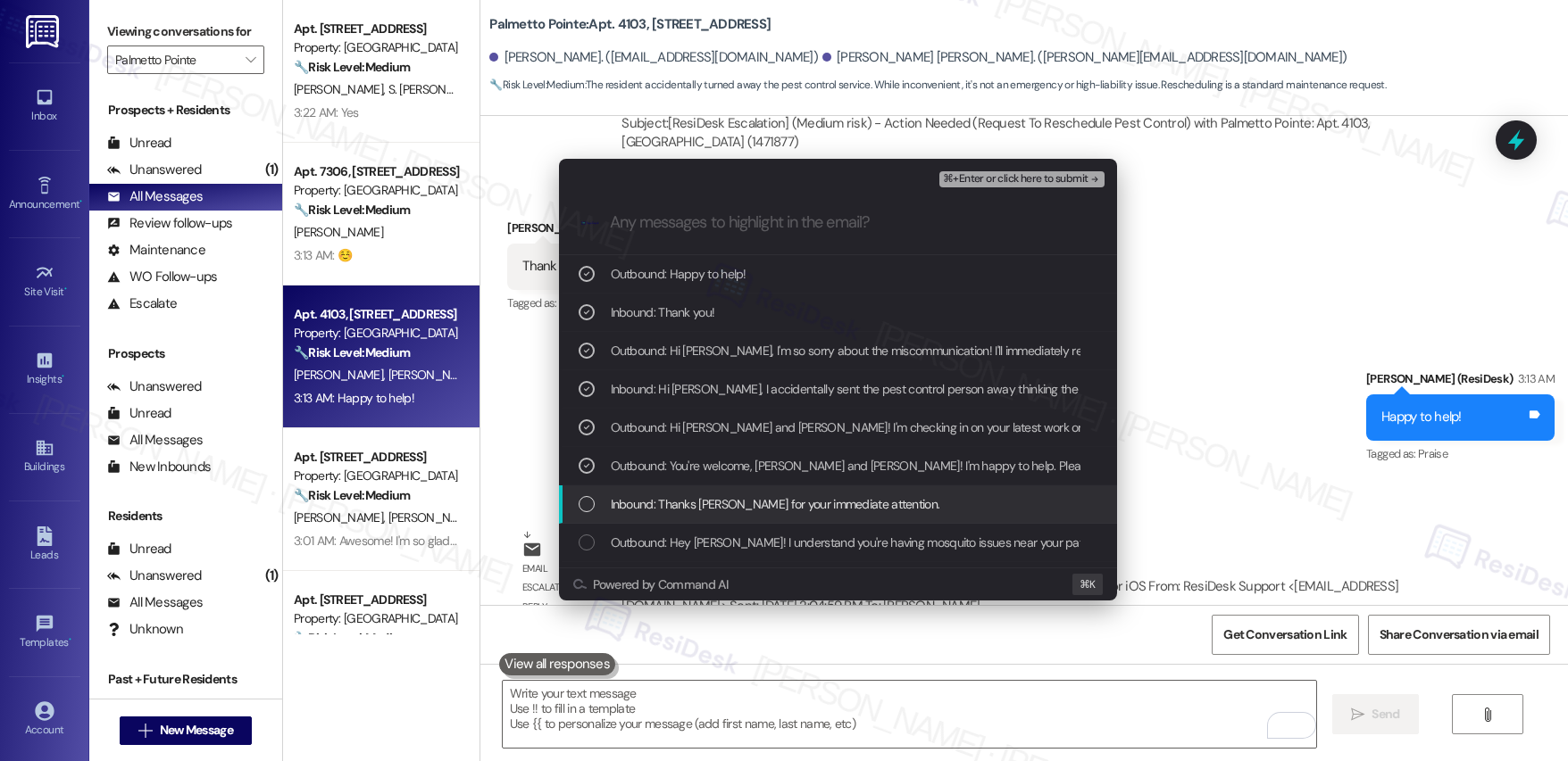
click at [786, 508] on span "Inbound: Thanks [PERSON_NAME] for your immediate attention." at bounding box center [776, 504] width 329 height 20
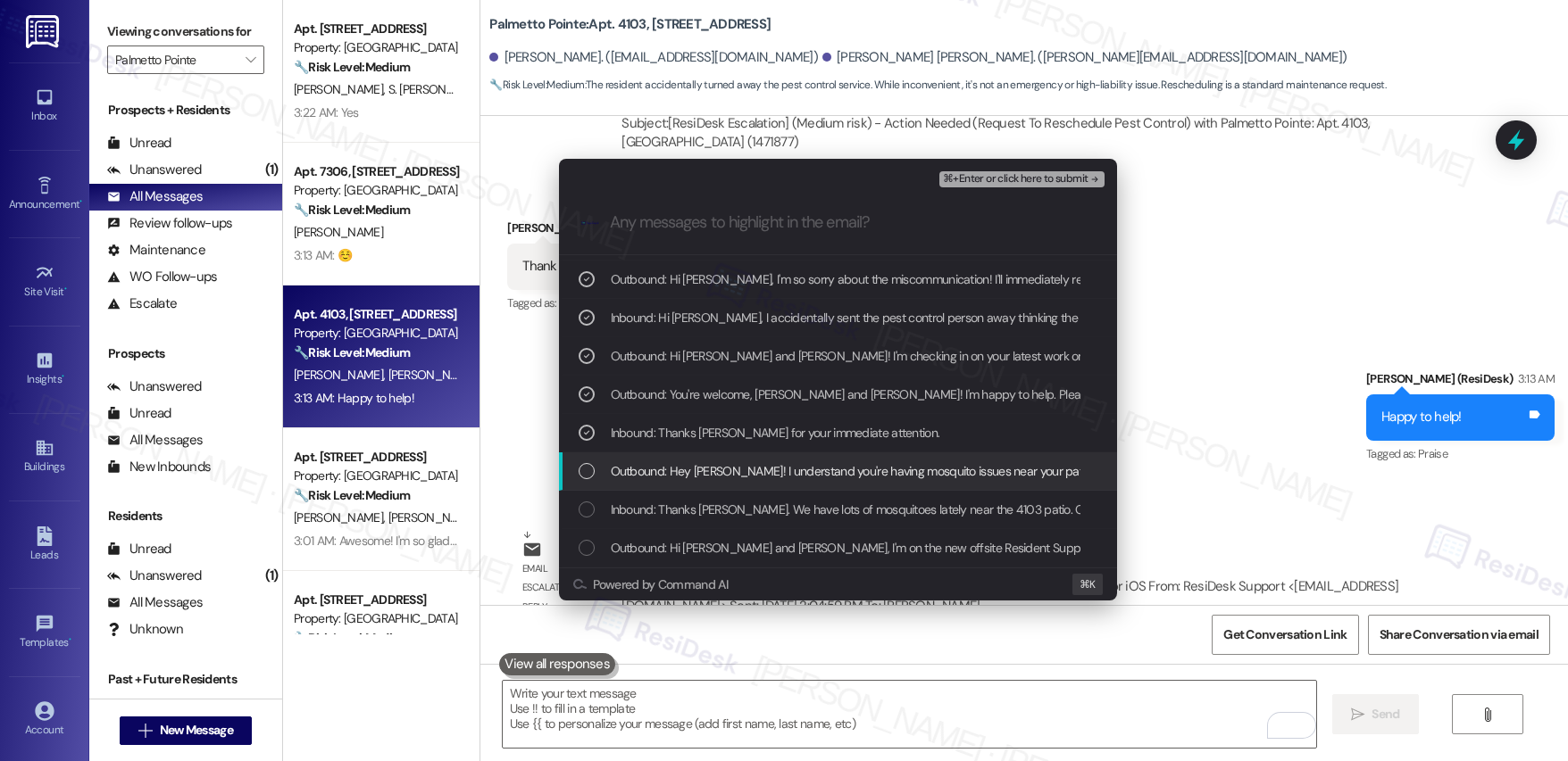
click at [778, 470] on span "Outbound: Hey [PERSON_NAME]! I understand you're having mosquito issues near yo…" at bounding box center [1129, 472] width 1034 height 20
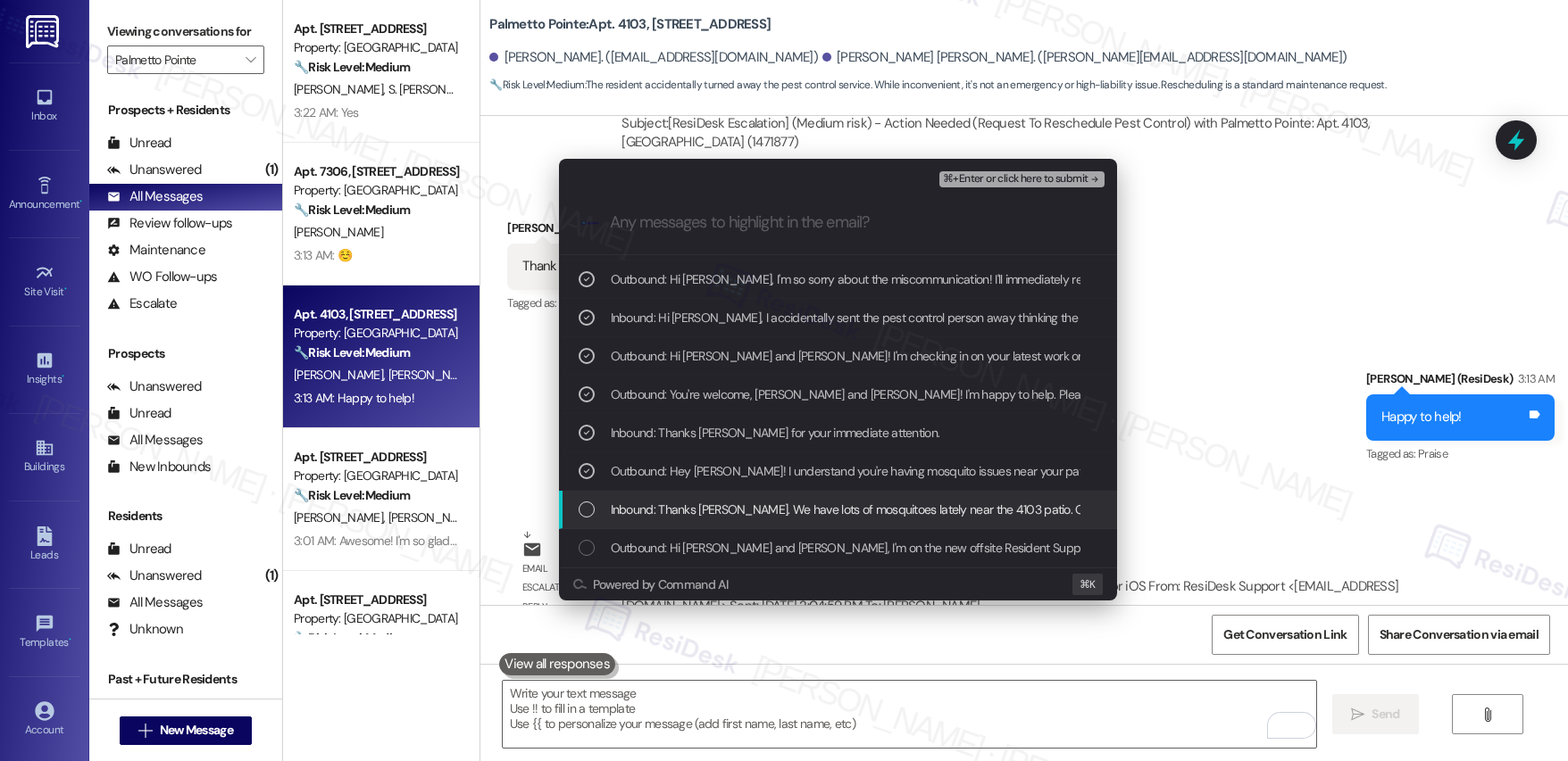
click at [778, 519] on span "Inbound: Thanks [PERSON_NAME]. We have lots of mosquitoes lately near the 4103 …" at bounding box center [1008, 510] width 795 height 20
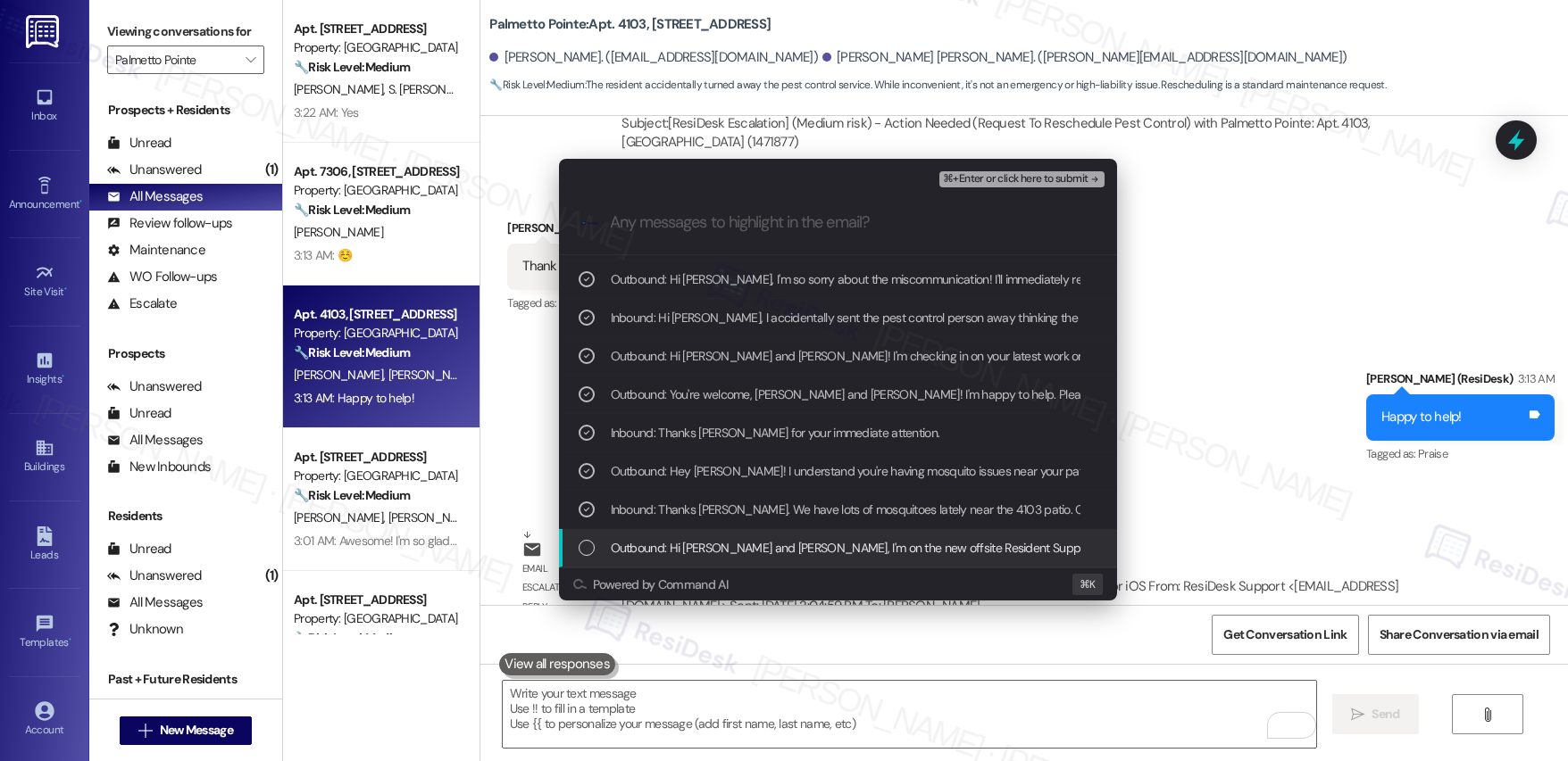
drag, startPoint x: 792, startPoint y: 546, endPoint x: 877, endPoint y: 548, distance: 85.0
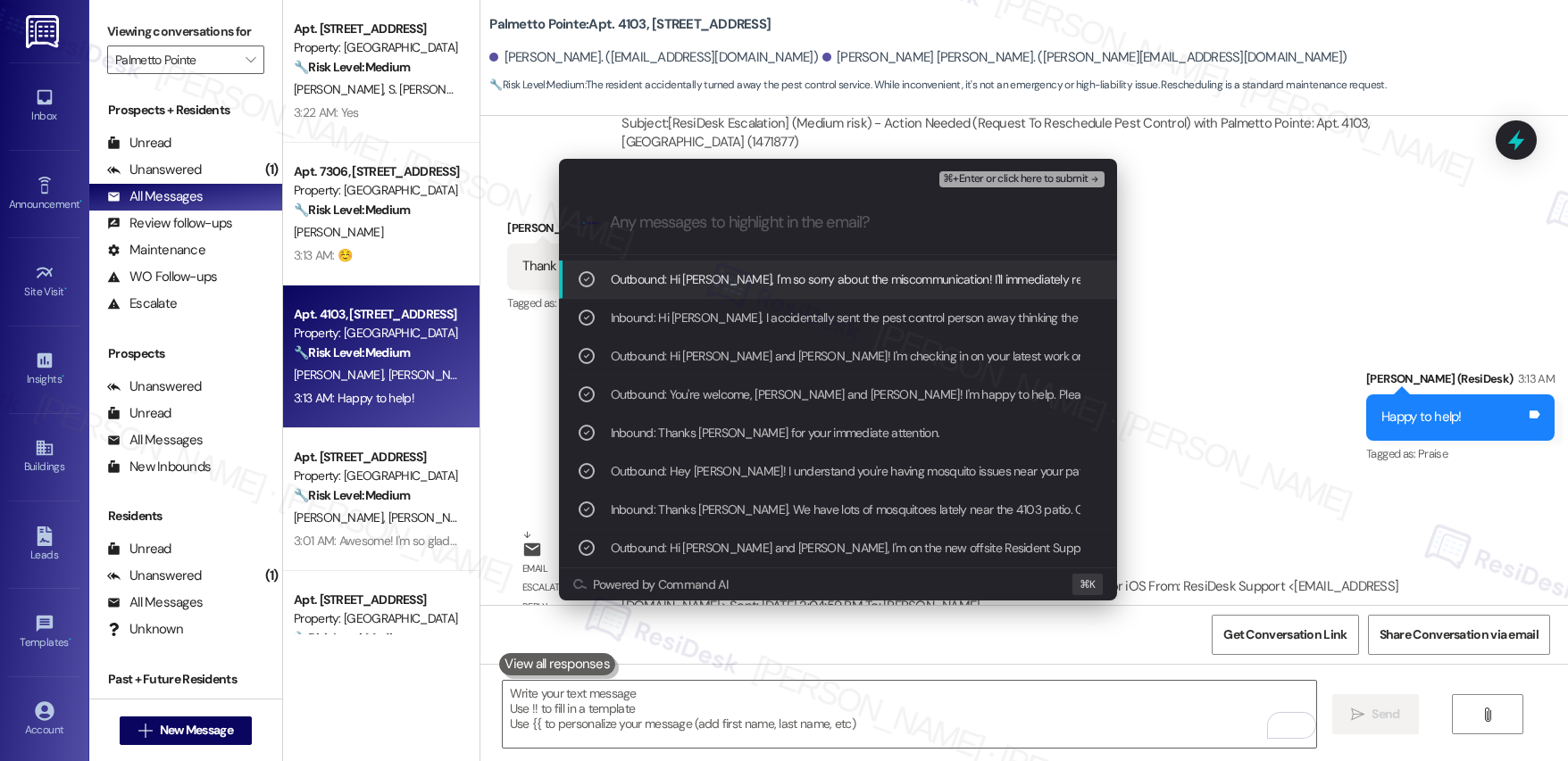
click at [1013, 180] on span "⌘+Enter or click here to submit" at bounding box center [1015, 180] width 145 height 13
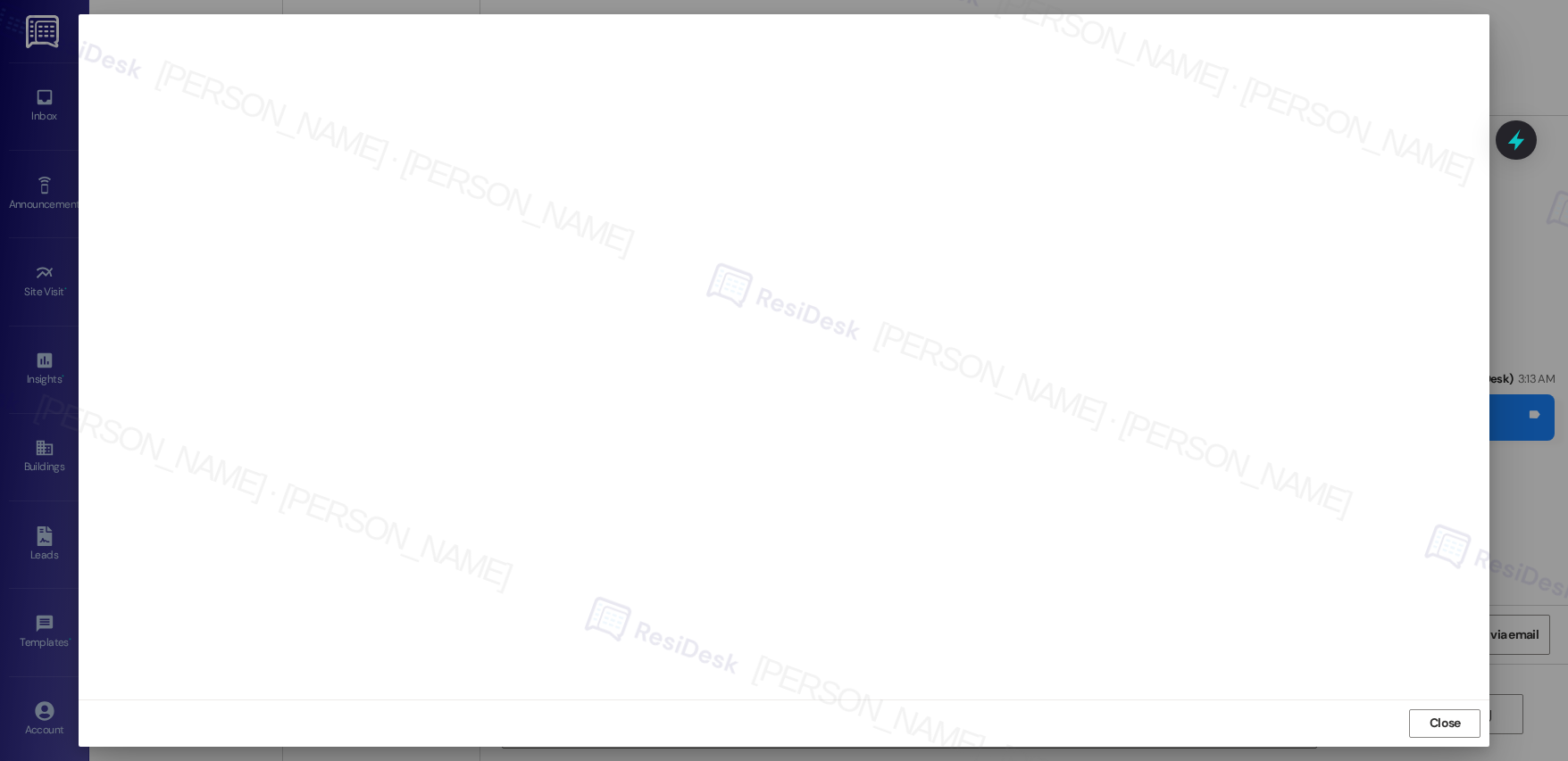
click at [1435, 717] on span "Close" at bounding box center [1445, 723] width 32 height 19
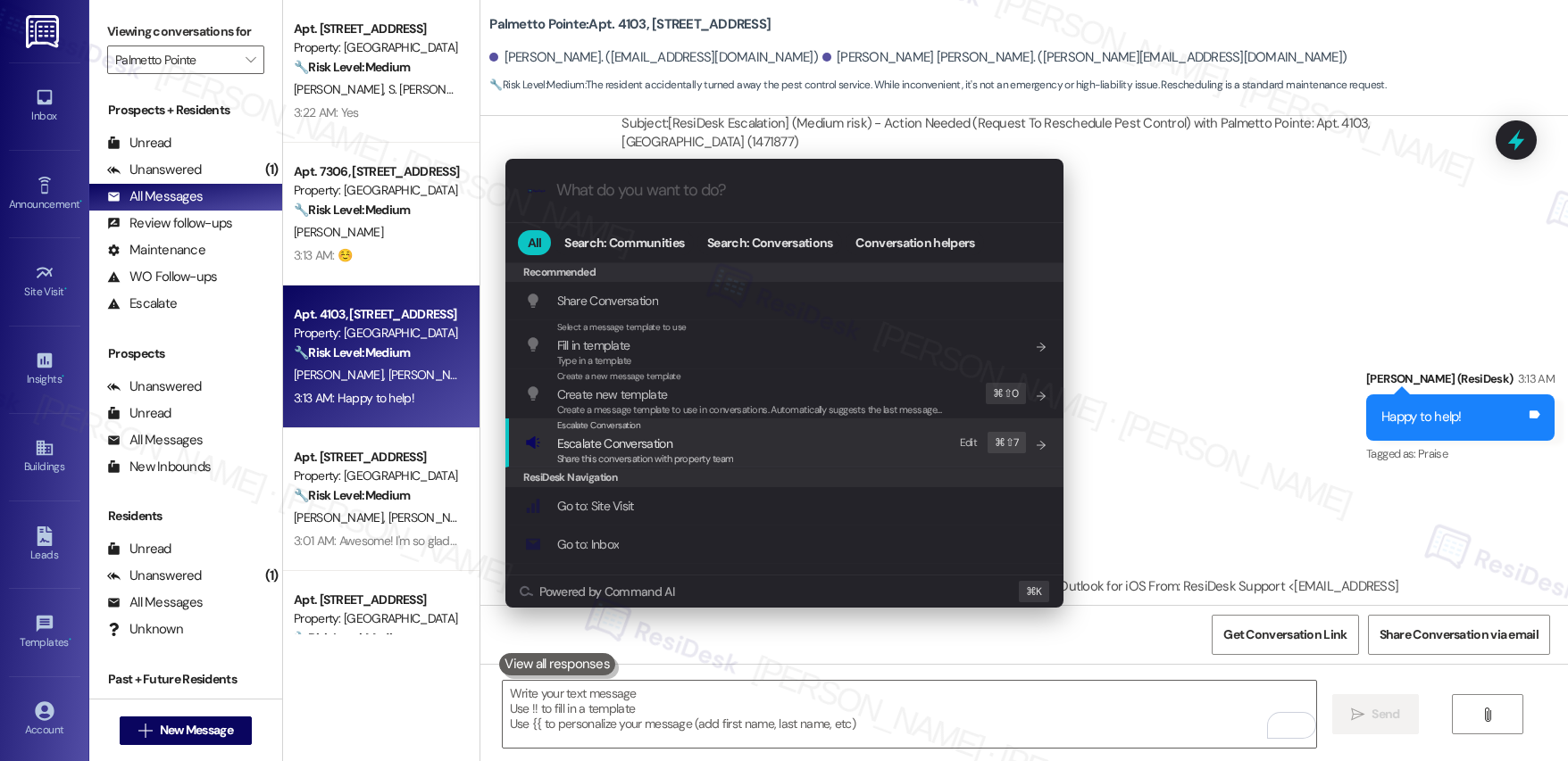
drag, startPoint x: 644, startPoint y: 450, endPoint x: 643, endPoint y: 438, distance: 12.0
click at [644, 450] on span "Escalate Conversation" at bounding box center [614, 444] width 115 height 16
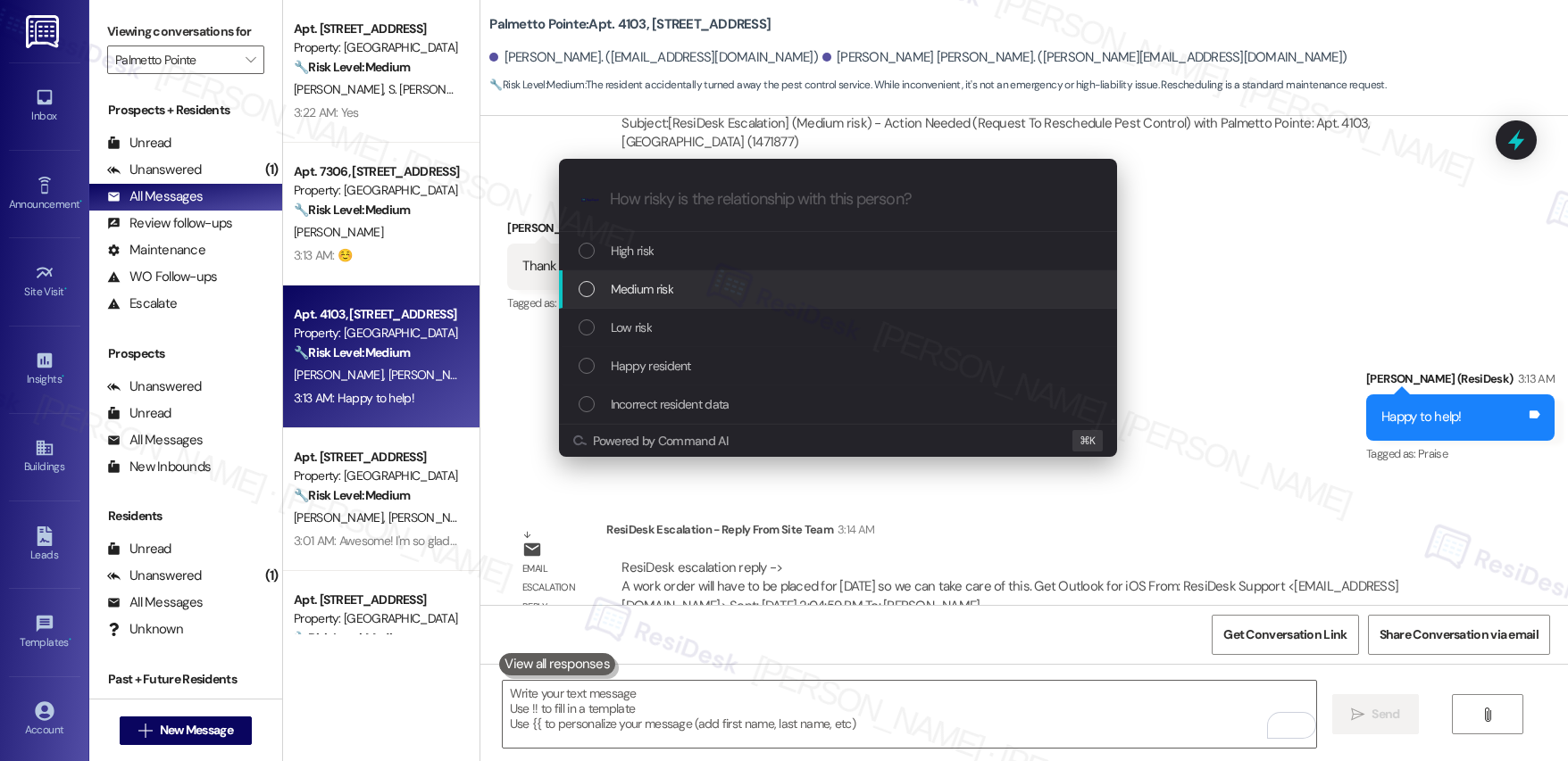
click at [660, 286] on span "Medium risk" at bounding box center [642, 289] width 62 height 20
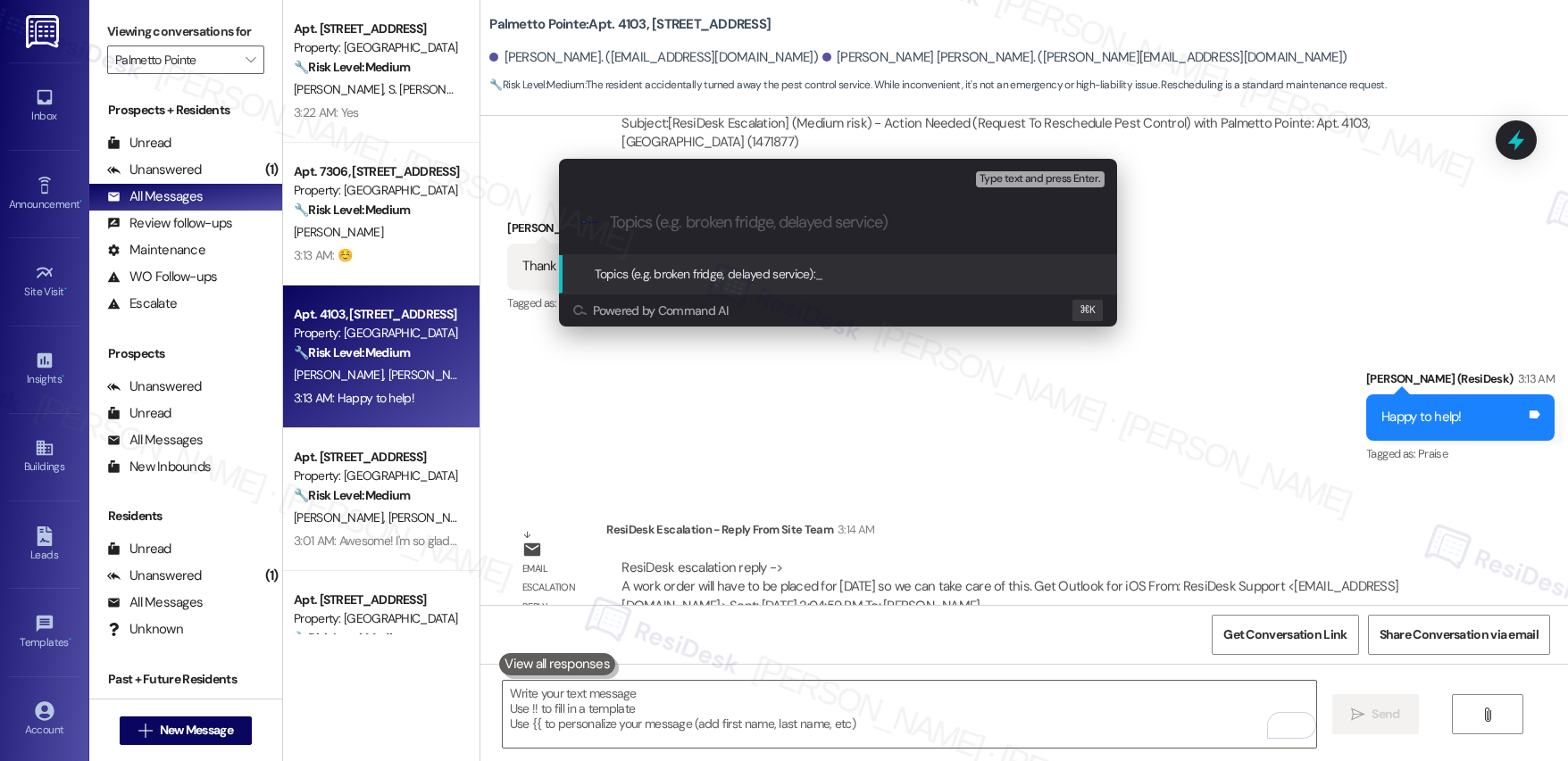
paste input "Work order submitted by Residesk | WO# 11355-1 Pest Control"
type input "Work order submitted by Residesk | WO# 11355-1 Pest Control"
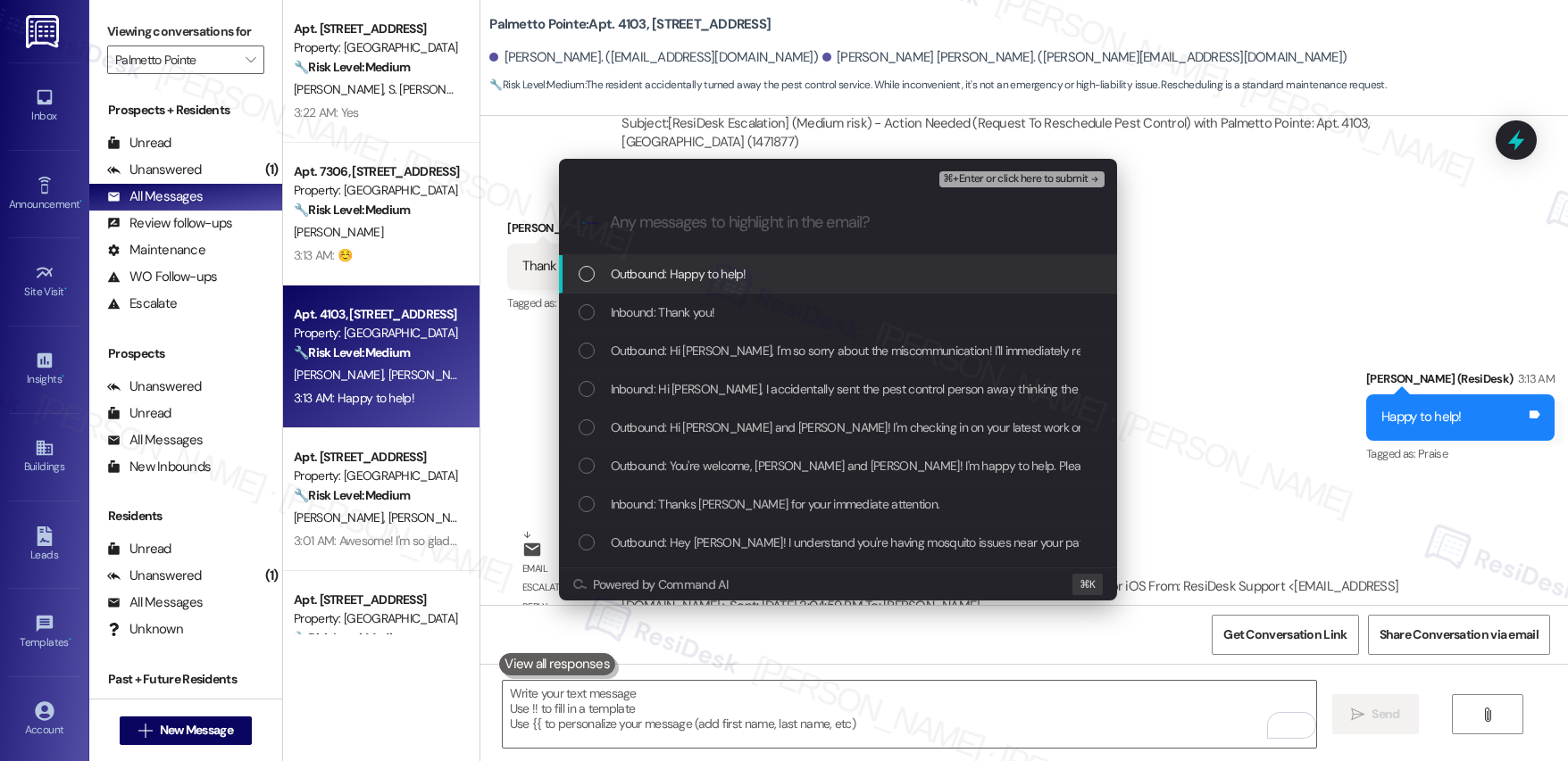
drag, startPoint x: 665, startPoint y: 286, endPoint x: 664, endPoint y: 303, distance: 17.0
click at [665, 286] on div "Outbound: Happy to help!" at bounding box center [837, 274] width 558 height 38
drag, startPoint x: 670, startPoint y: 267, endPoint x: 674, endPoint y: 292, distance: 25.3
click at [670, 267] on span "Outbound: Happy to help!" at bounding box center [679, 274] width 136 height 20
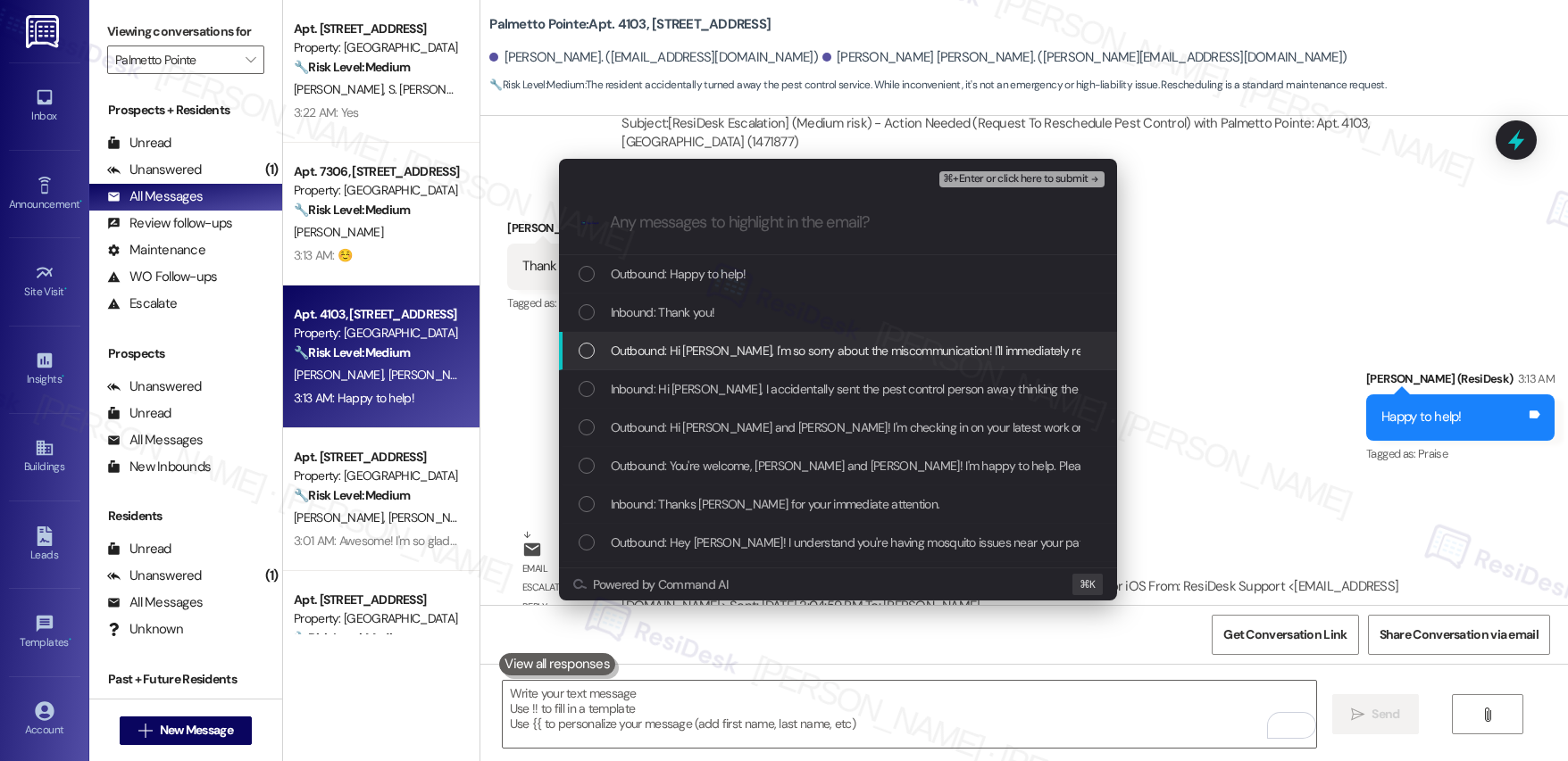
click at [760, 348] on span "Outbound: Hi [PERSON_NAME], I'm so sorry about the miscommunication! I'll immed…" at bounding box center [1147, 351] width 1071 height 20
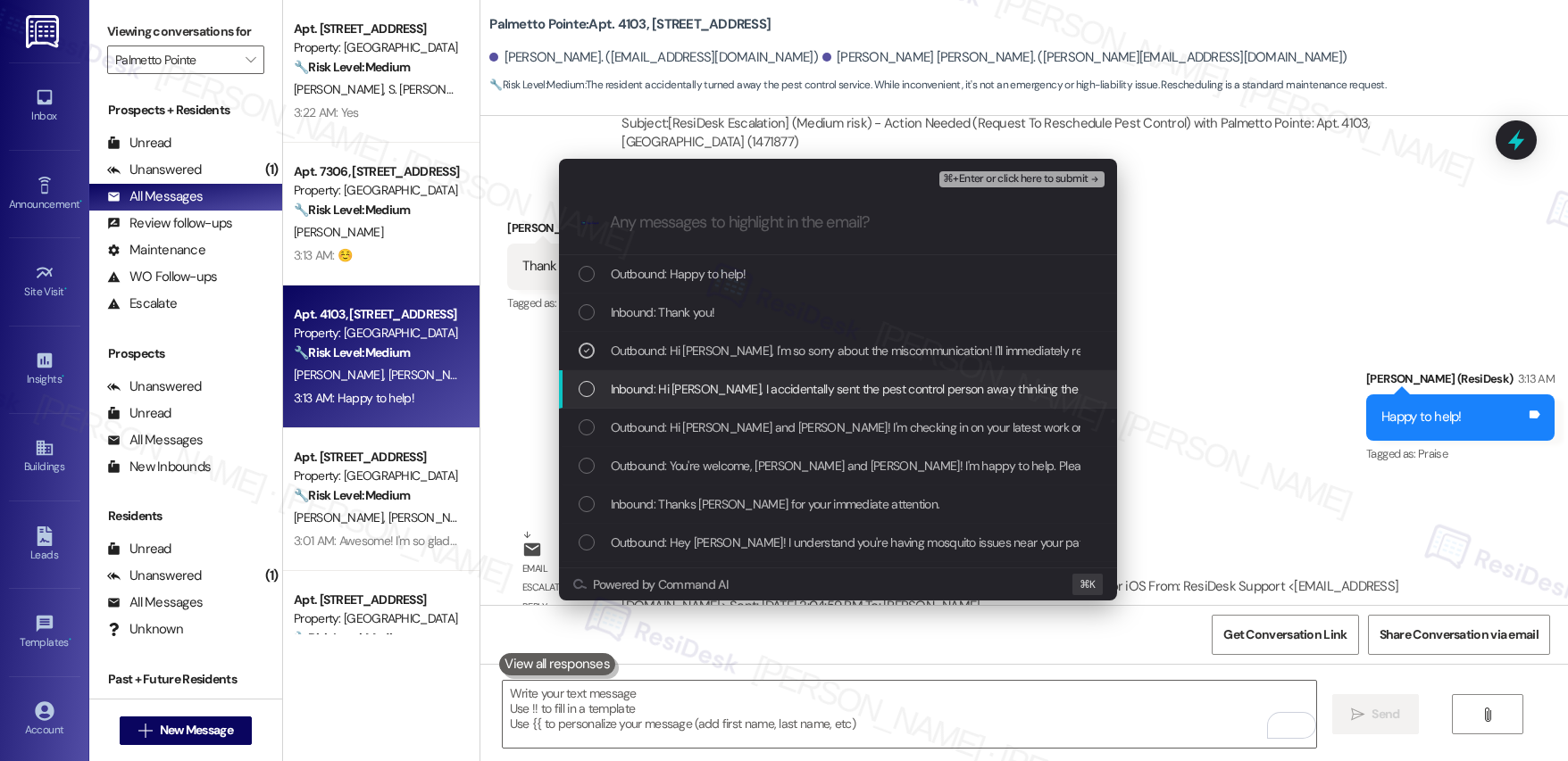
click at [742, 388] on span "Inbound: Hi [PERSON_NAME], I accidentally sent the pest control person away thi…" at bounding box center [1084, 390] width 946 height 20
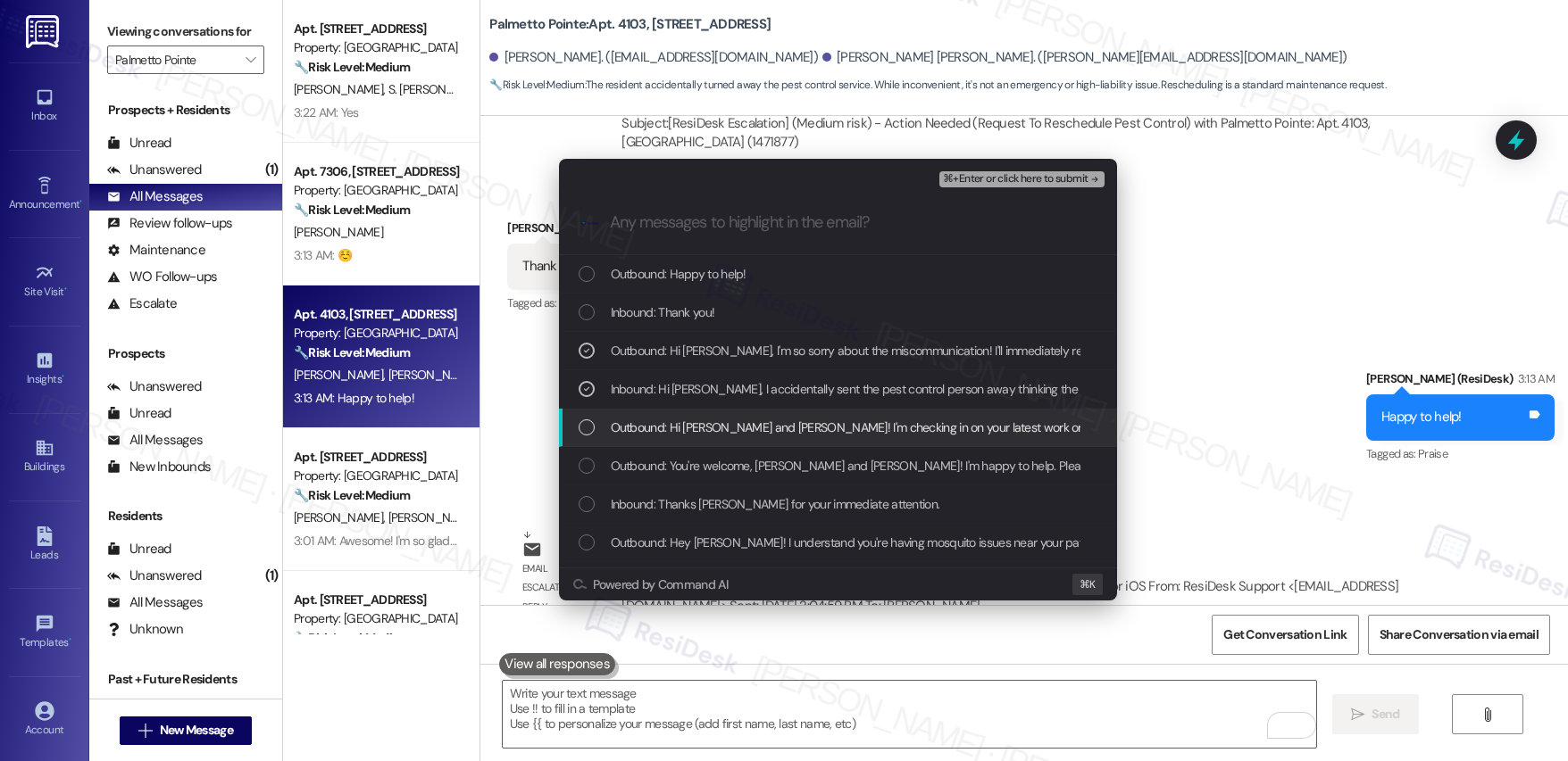
click at [747, 428] on span "Outbound: Hi [PERSON_NAME] and [PERSON_NAME]! I'm checking in on your latest wo…" at bounding box center [1177, 427] width 1133 height 20
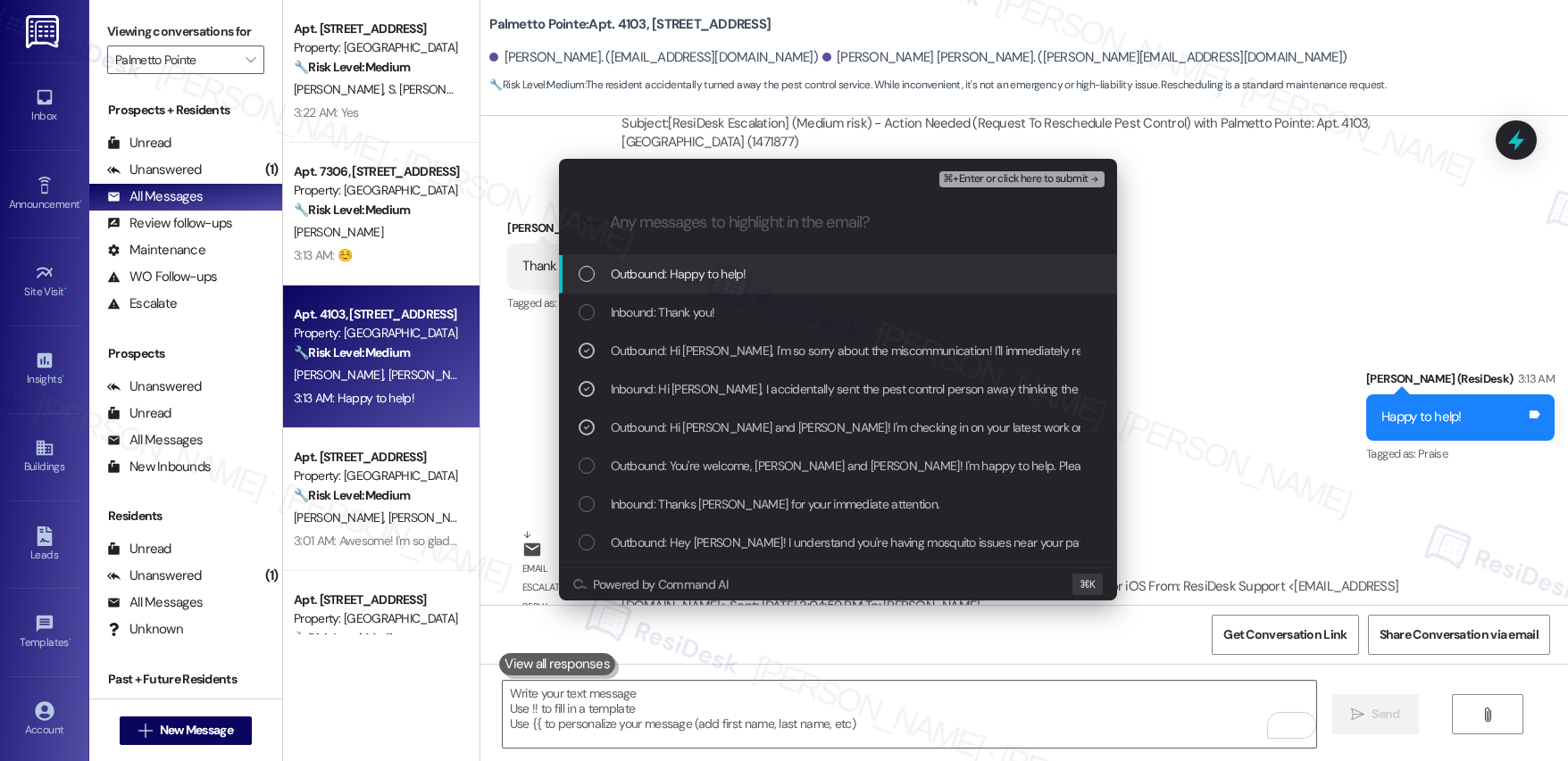
click at [981, 181] on span "⌘+Enter or click here to submit" at bounding box center [1015, 180] width 145 height 13
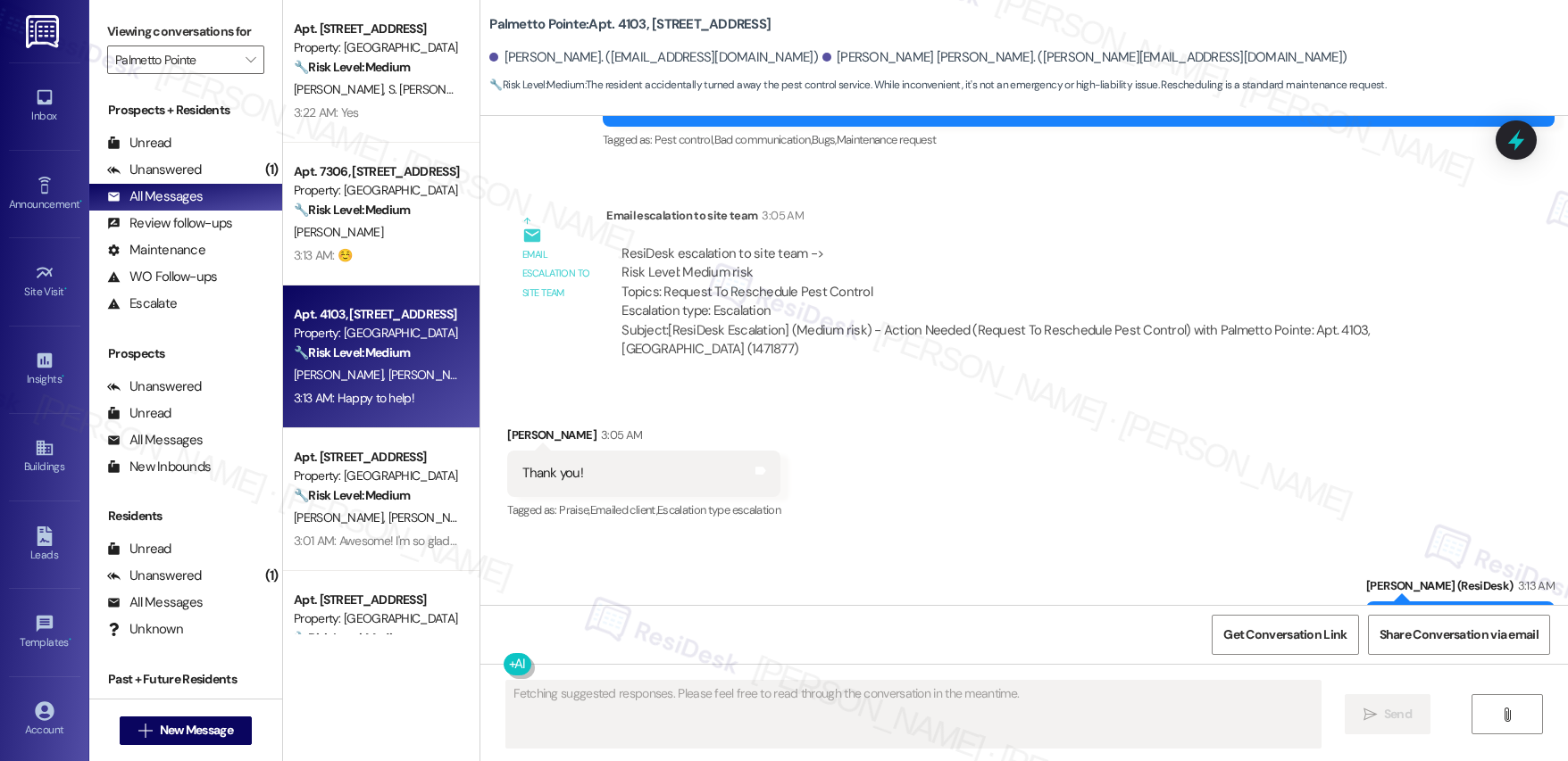
scroll to position [1865, 0]
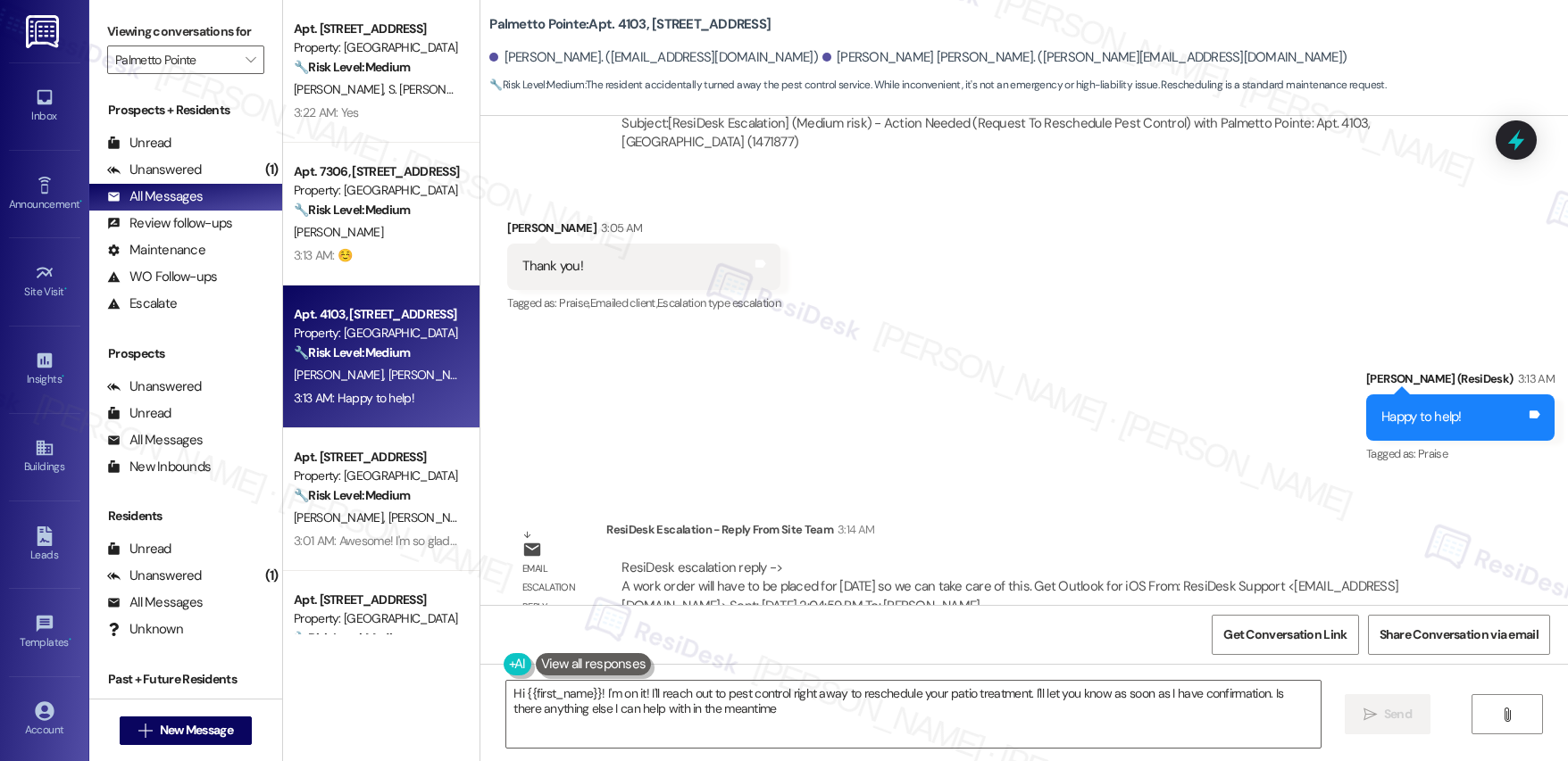
type textarea "Hi {{first_name}}! I'm on it! I'll reach out to pest control right away to resc…"
click at [779, 717] on textarea "Hi {{first_name}}! I'm on it! I'll reach out to pest control right away to resc…" at bounding box center [913, 715] width 814 height 67
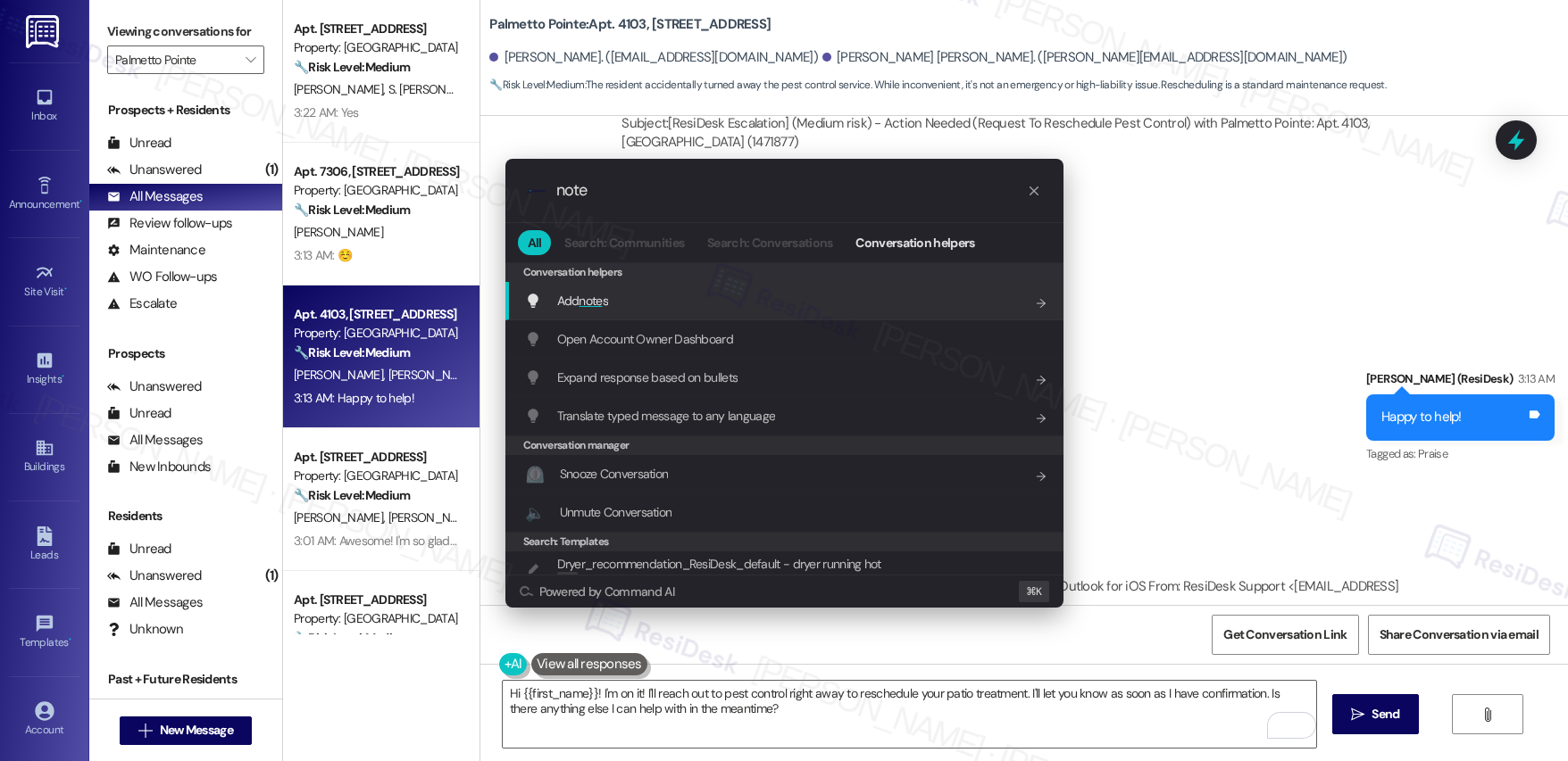
type input "note"
click at [616, 300] on div "Add note s Add shortcut" at bounding box center [787, 301] width 523 height 20
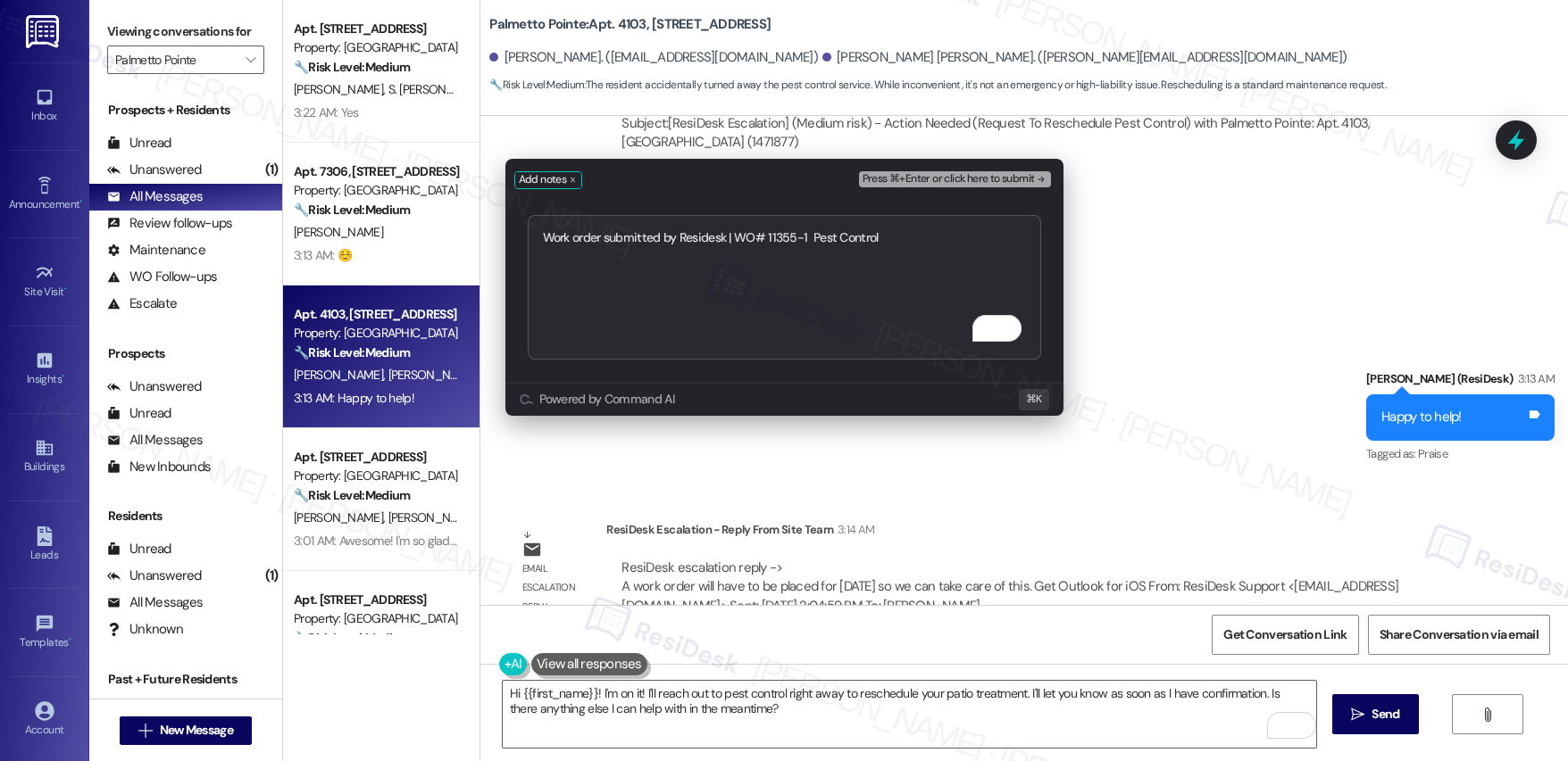
type textarea "Work order submitted by Residesk | WO# 11355-1 Pest Control"
click at [943, 175] on span "Press ⌘+Enter or click here to submit" at bounding box center [949, 180] width 173 height 13
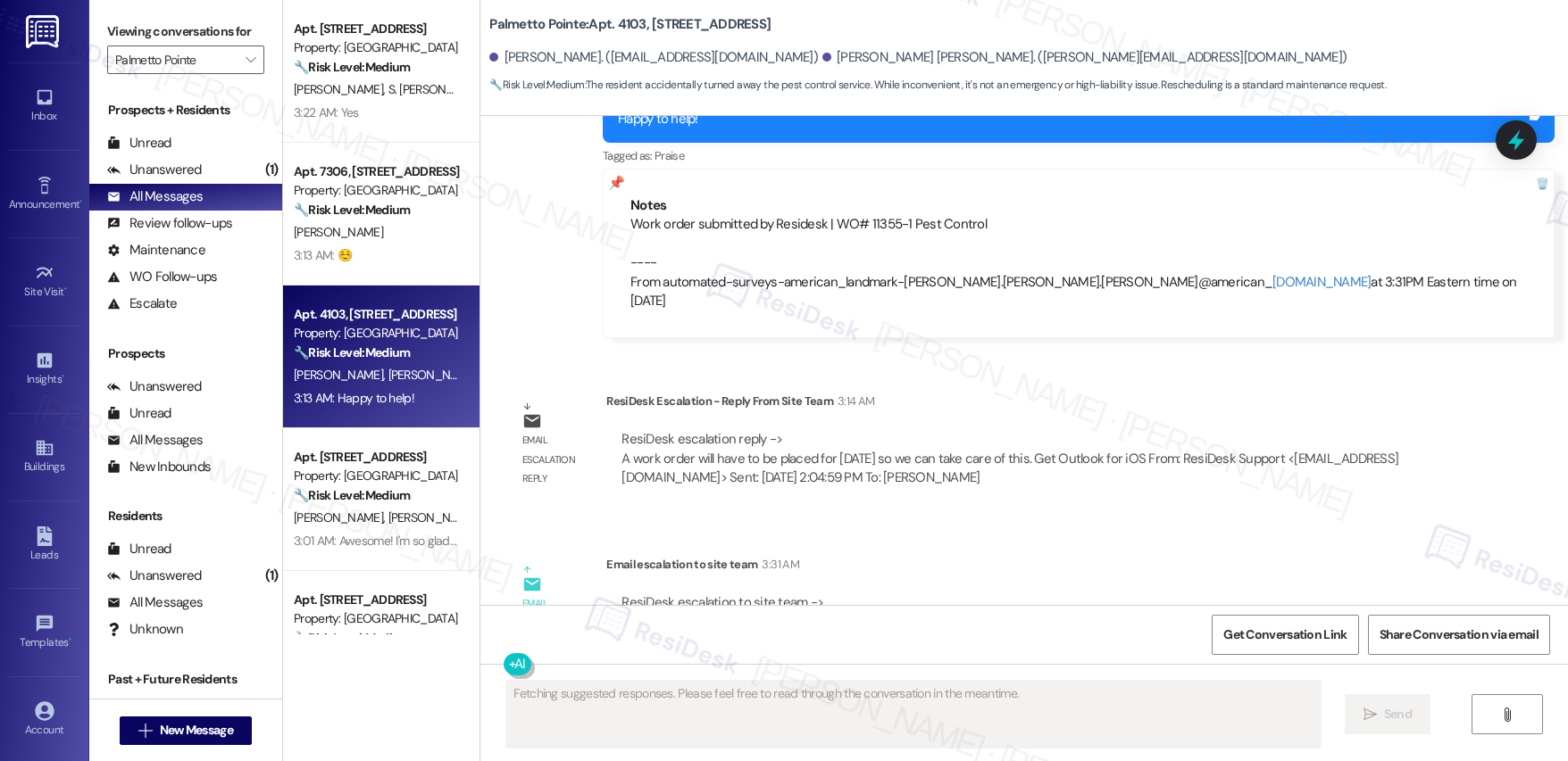
scroll to position [2237, 0]
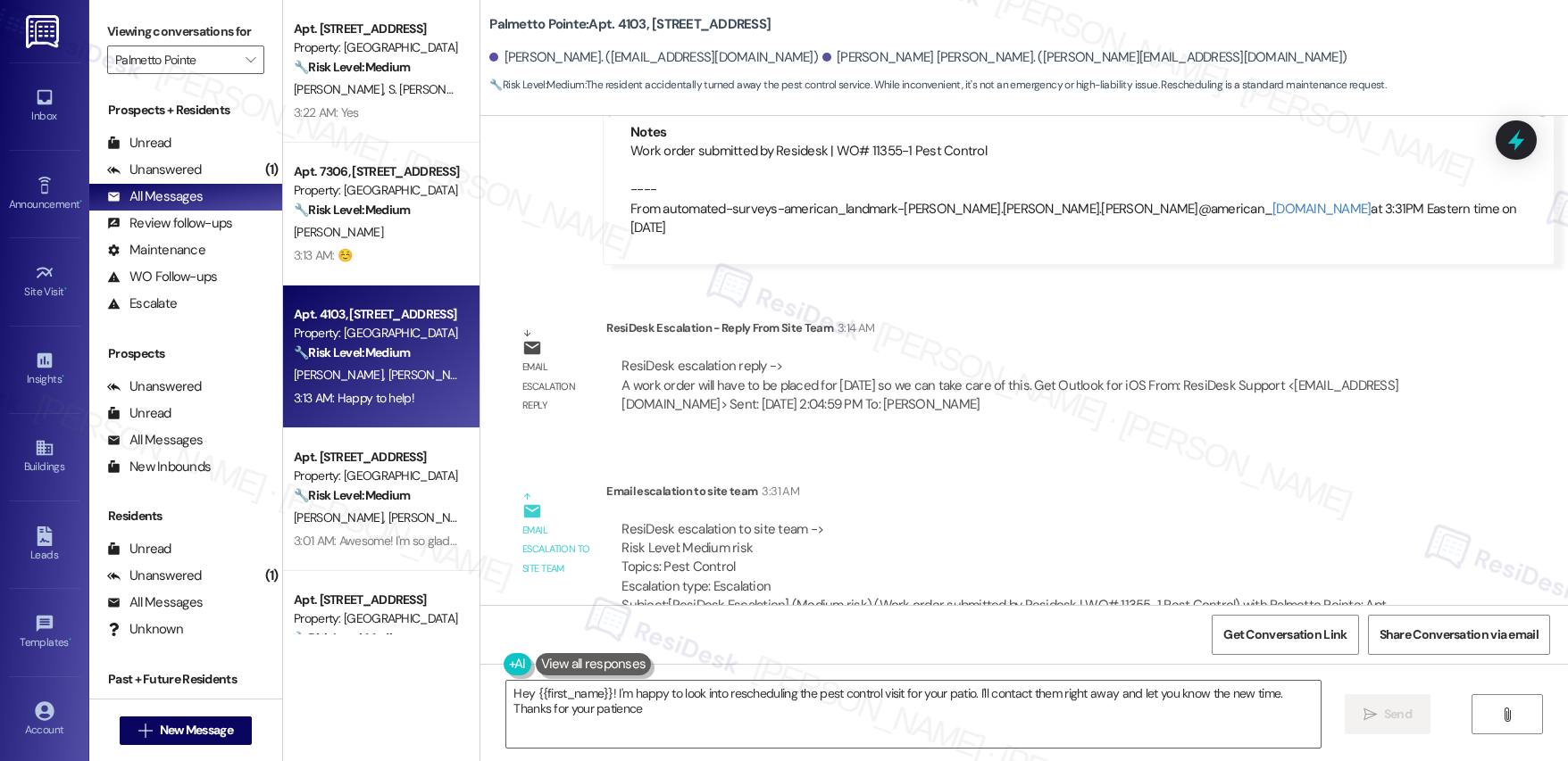
type textarea "Hey {{first_name}}! I'm happy to look into rescheduling the pest control visit …"
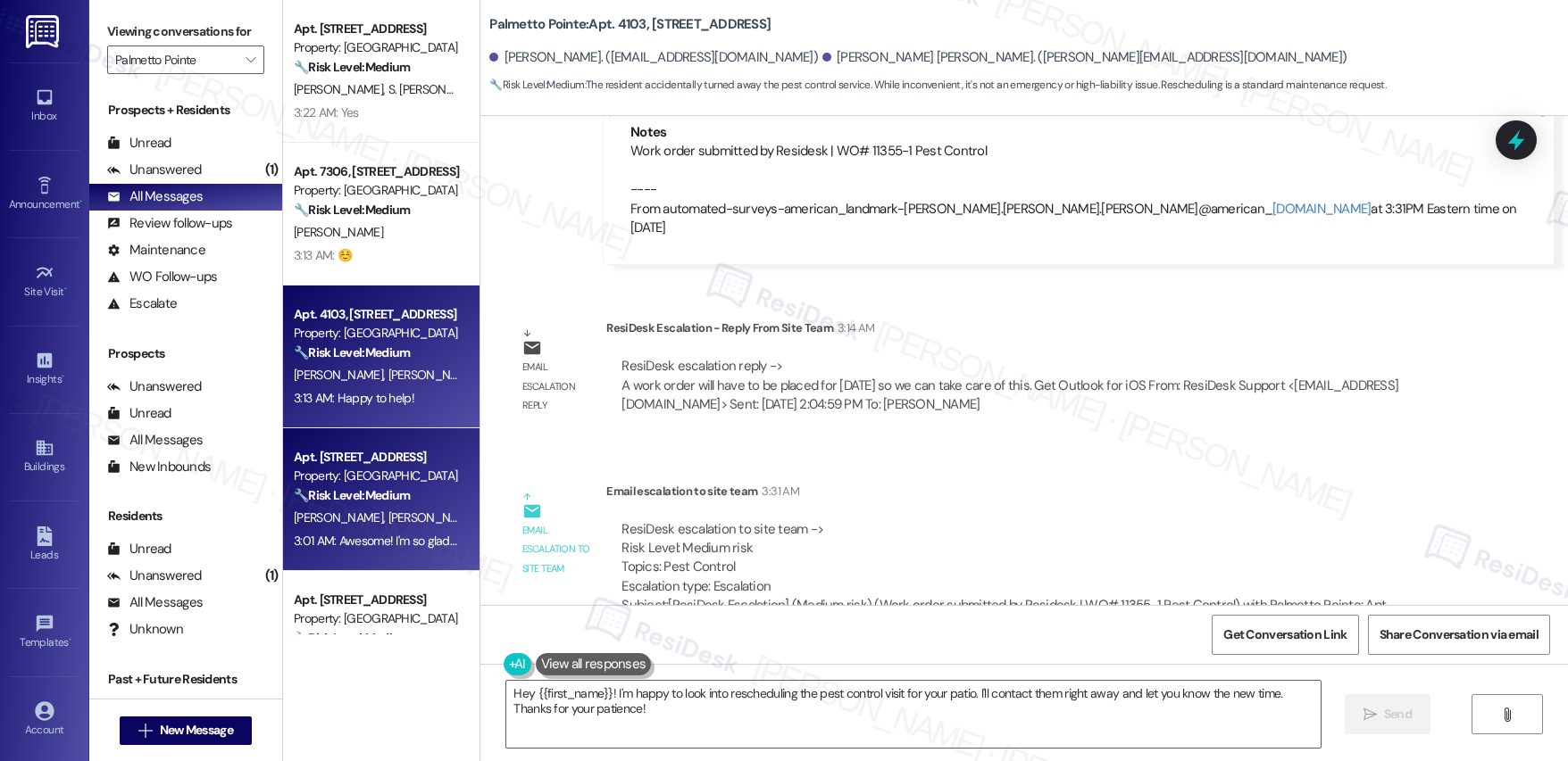
scroll to position [1475, 0]
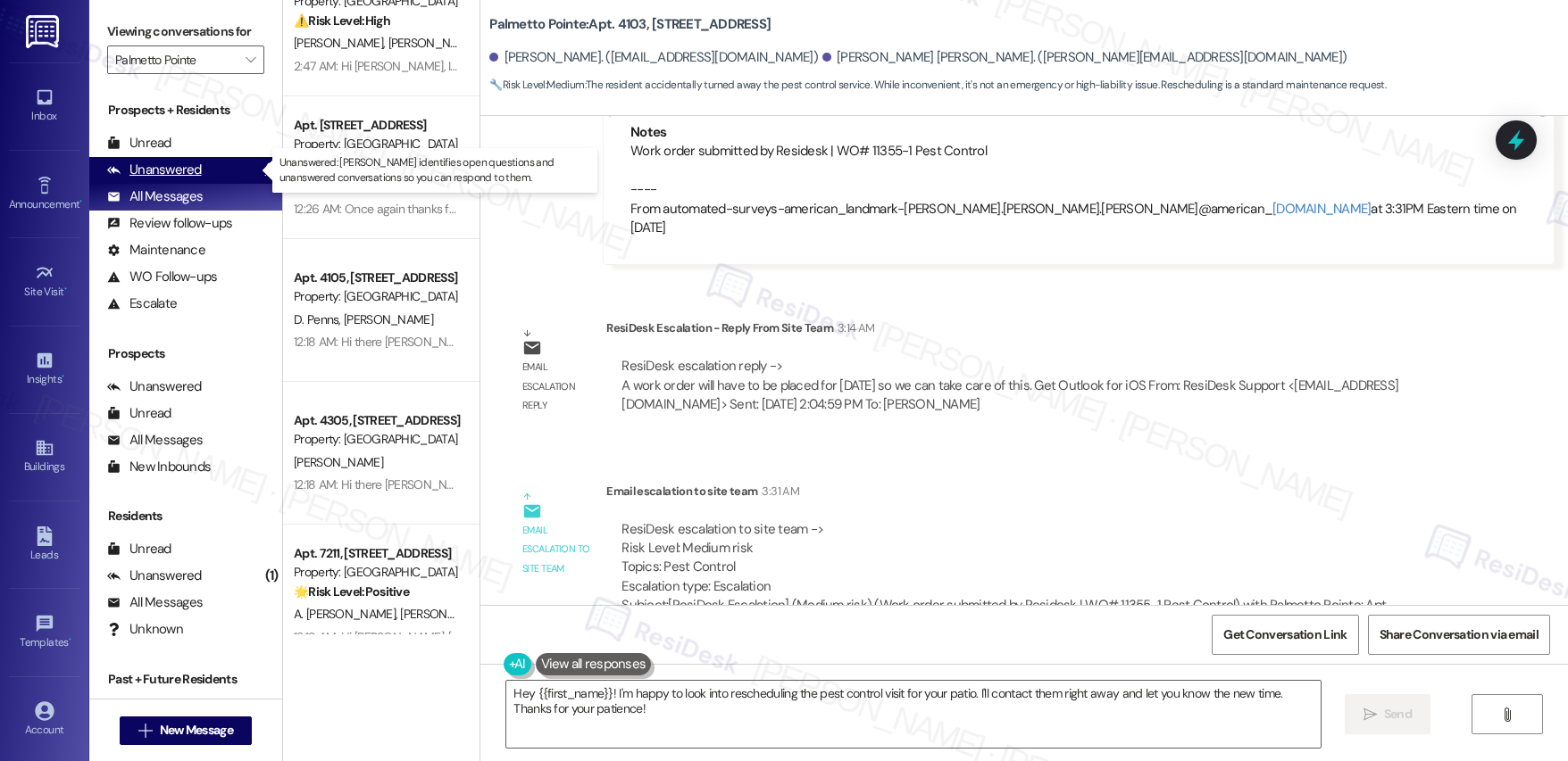
click at [177, 172] on div "Unanswered" at bounding box center [155, 170] width 95 height 19
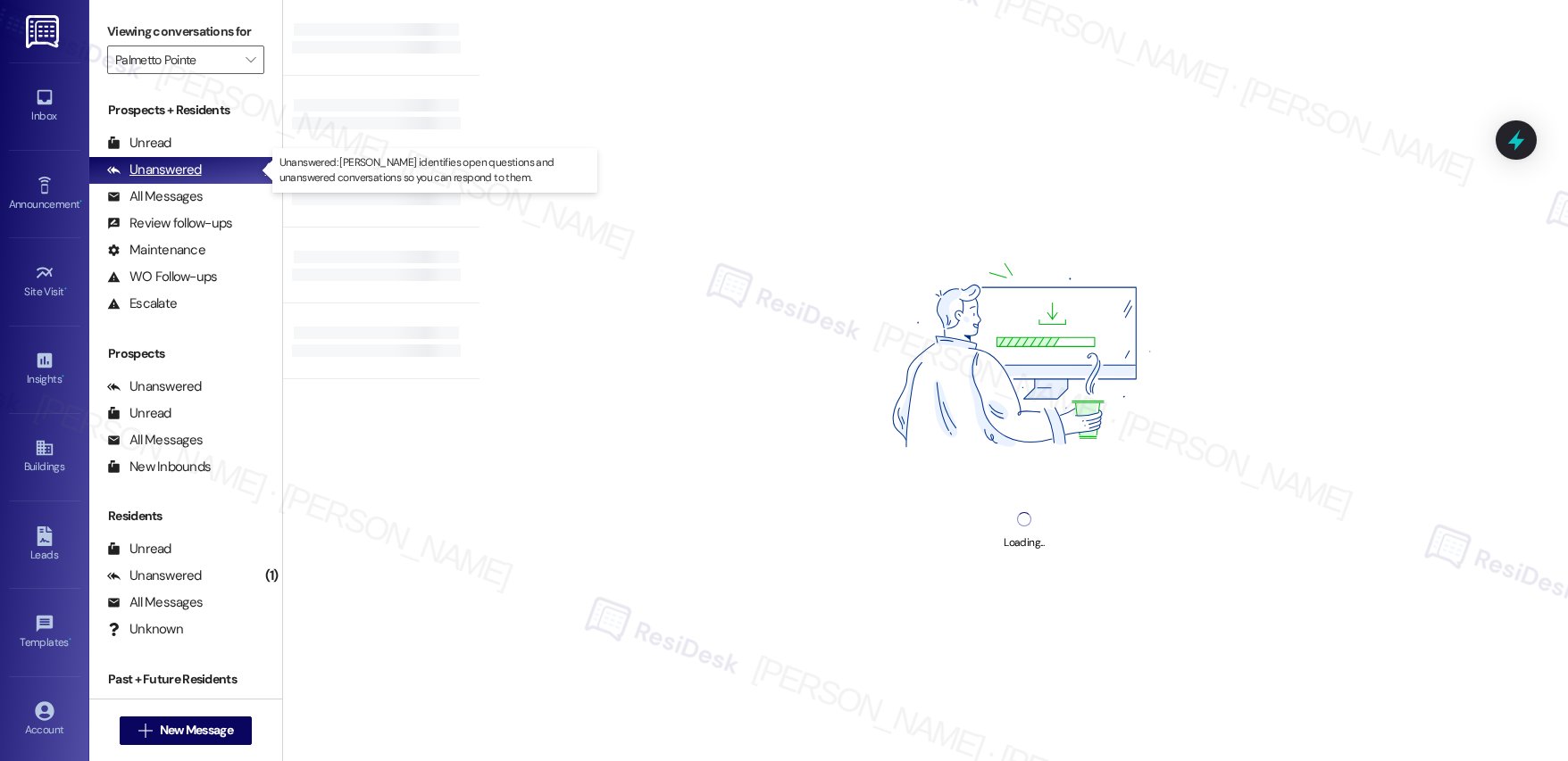
click at [177, 172] on div "Unanswered" at bounding box center [155, 170] width 95 height 19
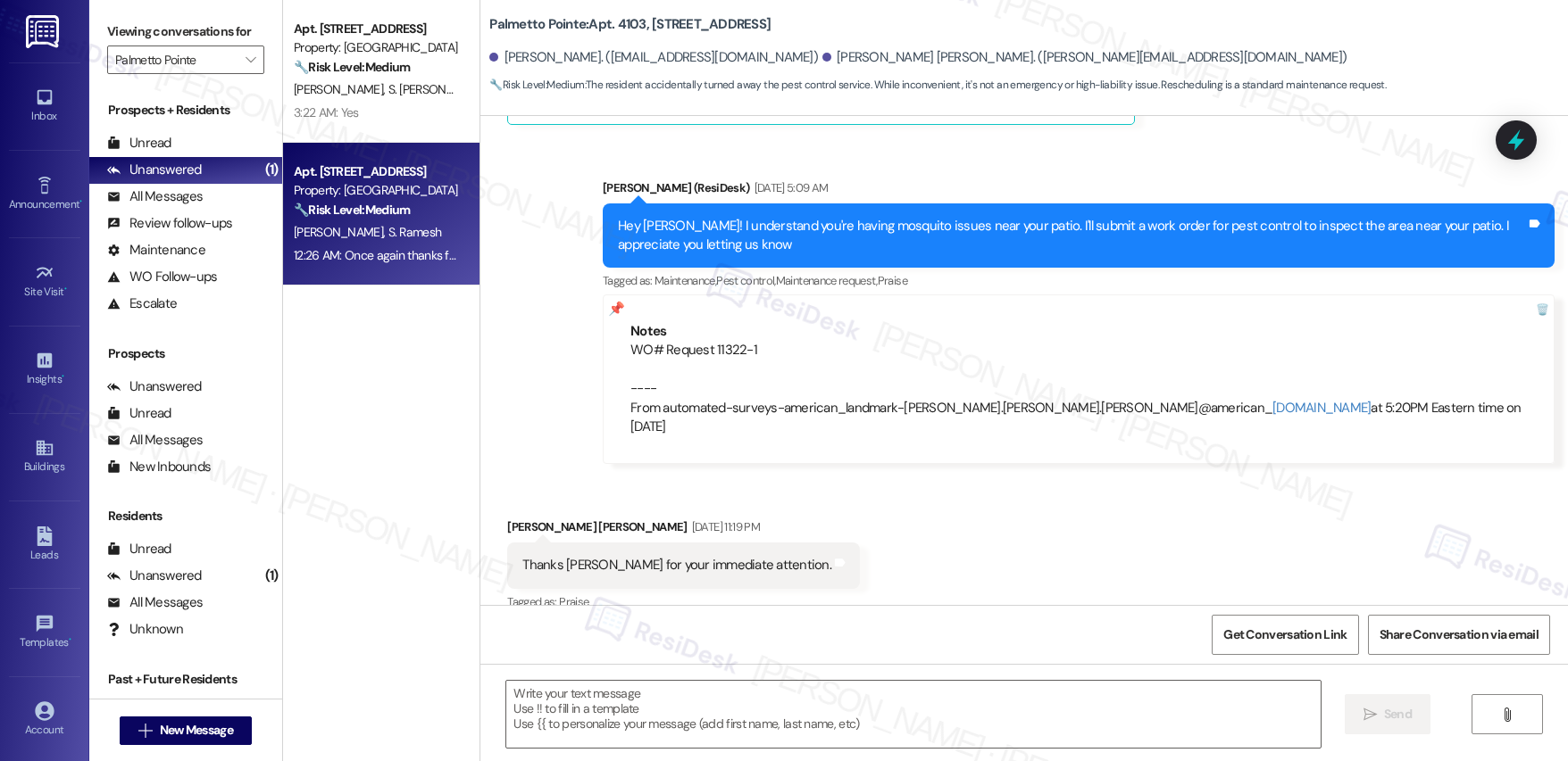
type textarea "Fetching suggested responses. Please feel free to read through the conversation…"
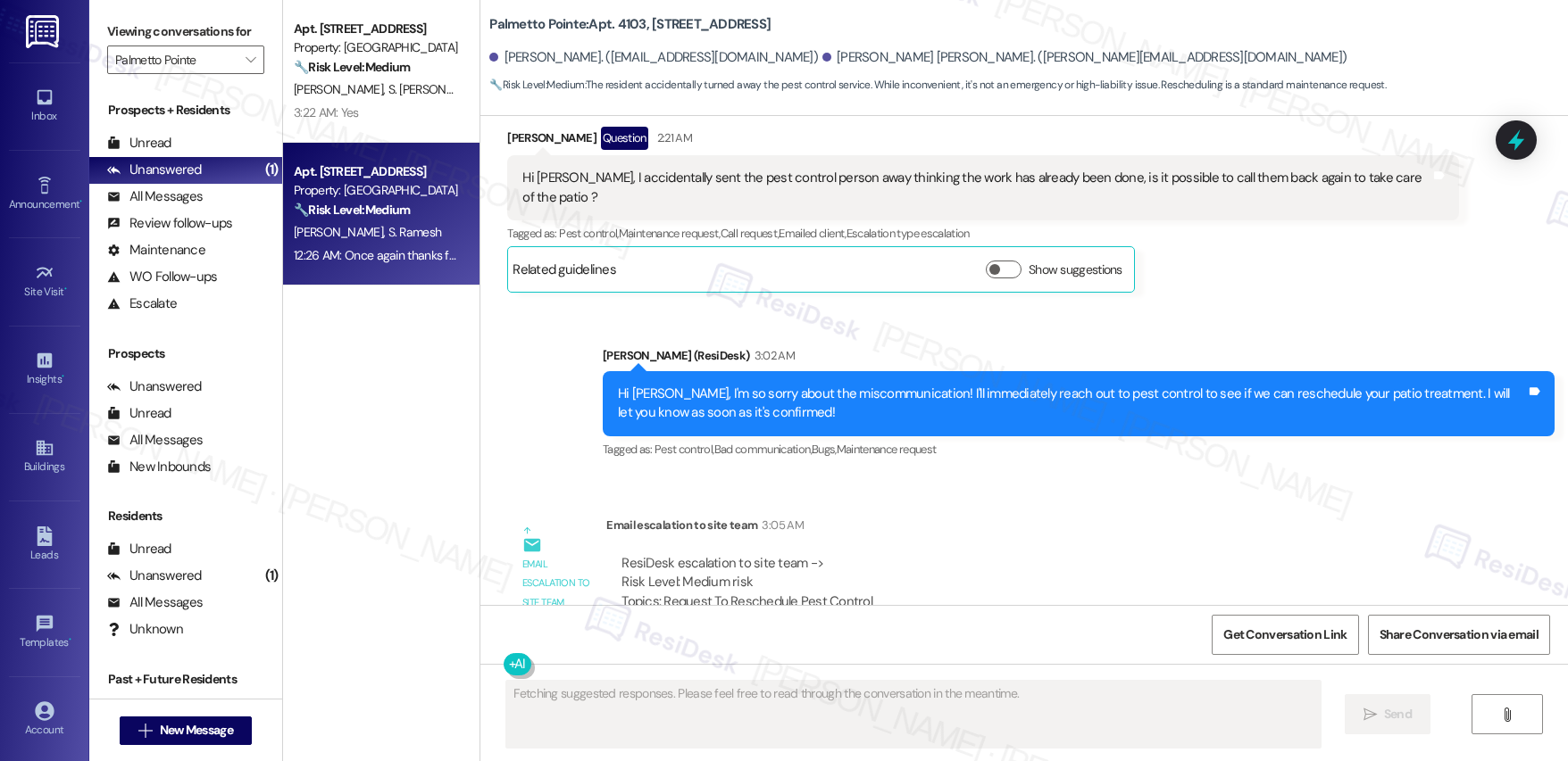
scroll to position [1552, 0]
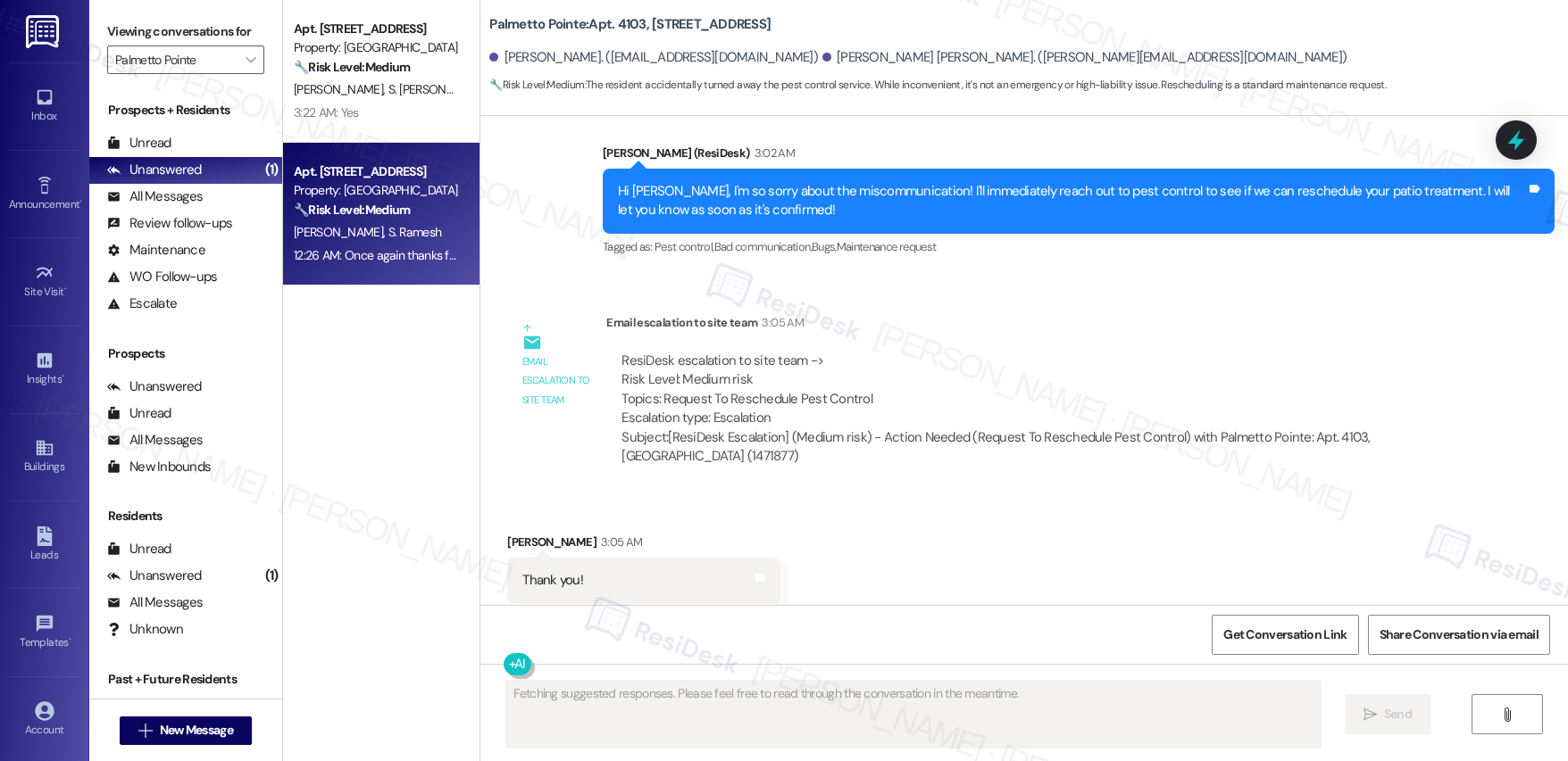
click at [385, 202] on strong "🔧 Risk Level: Medium" at bounding box center [352, 210] width 116 height 16
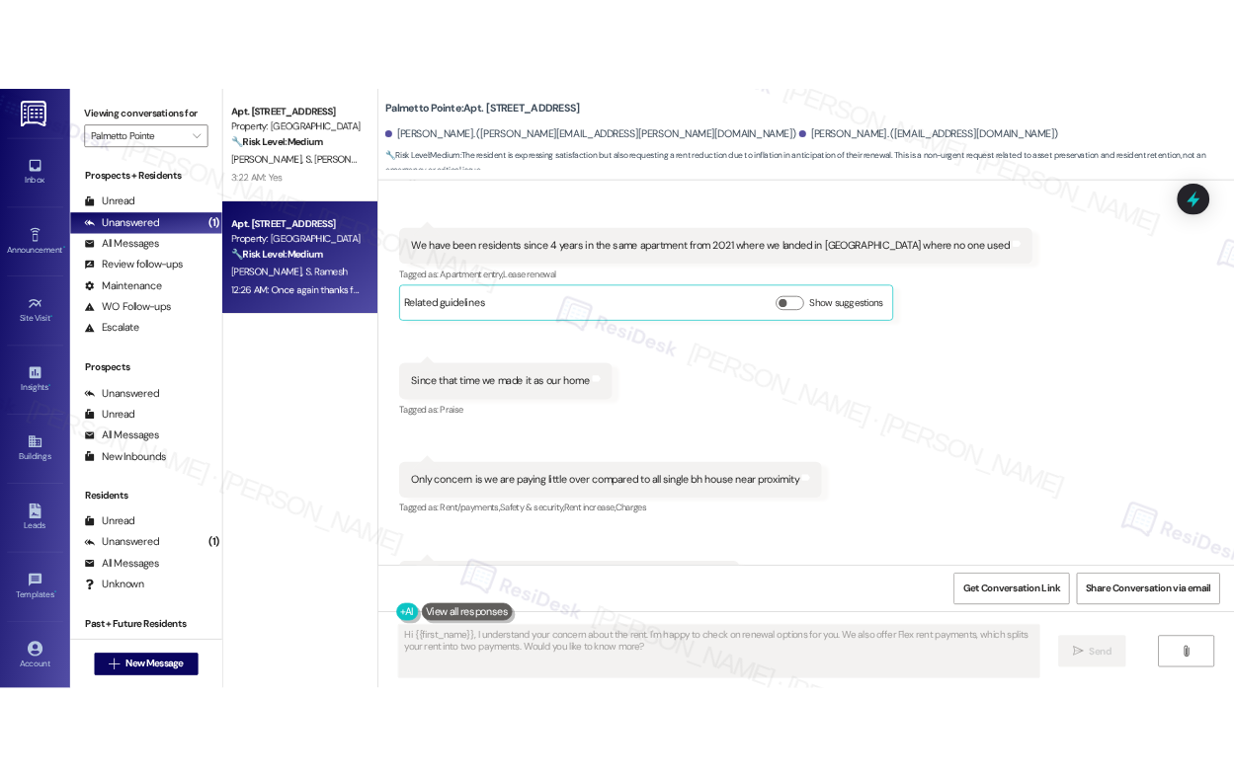
scroll to position [497, 0]
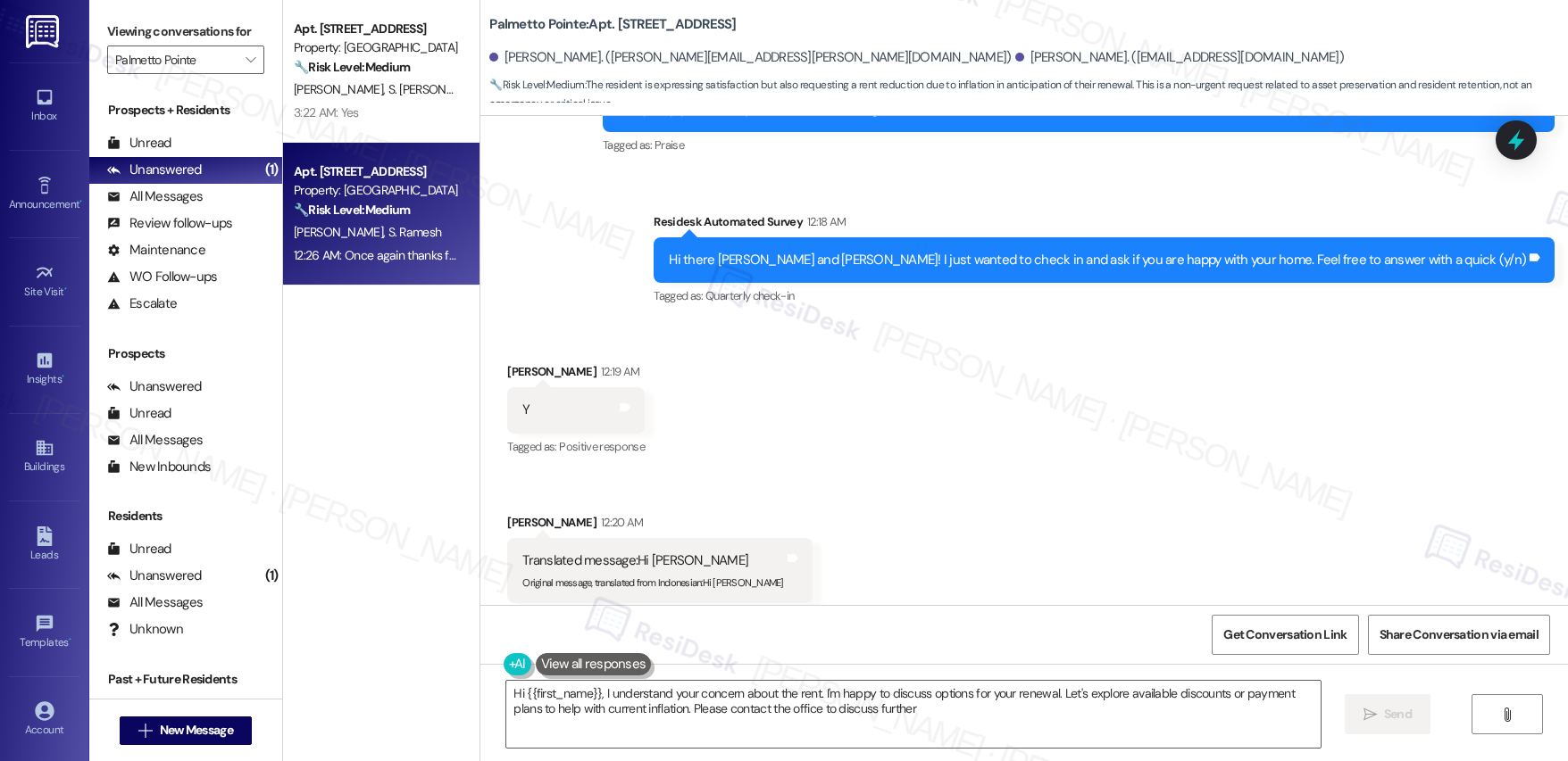
type textarea "Hi {{first_name}}, I understand your concern about the rent. I'm happy to discu…"
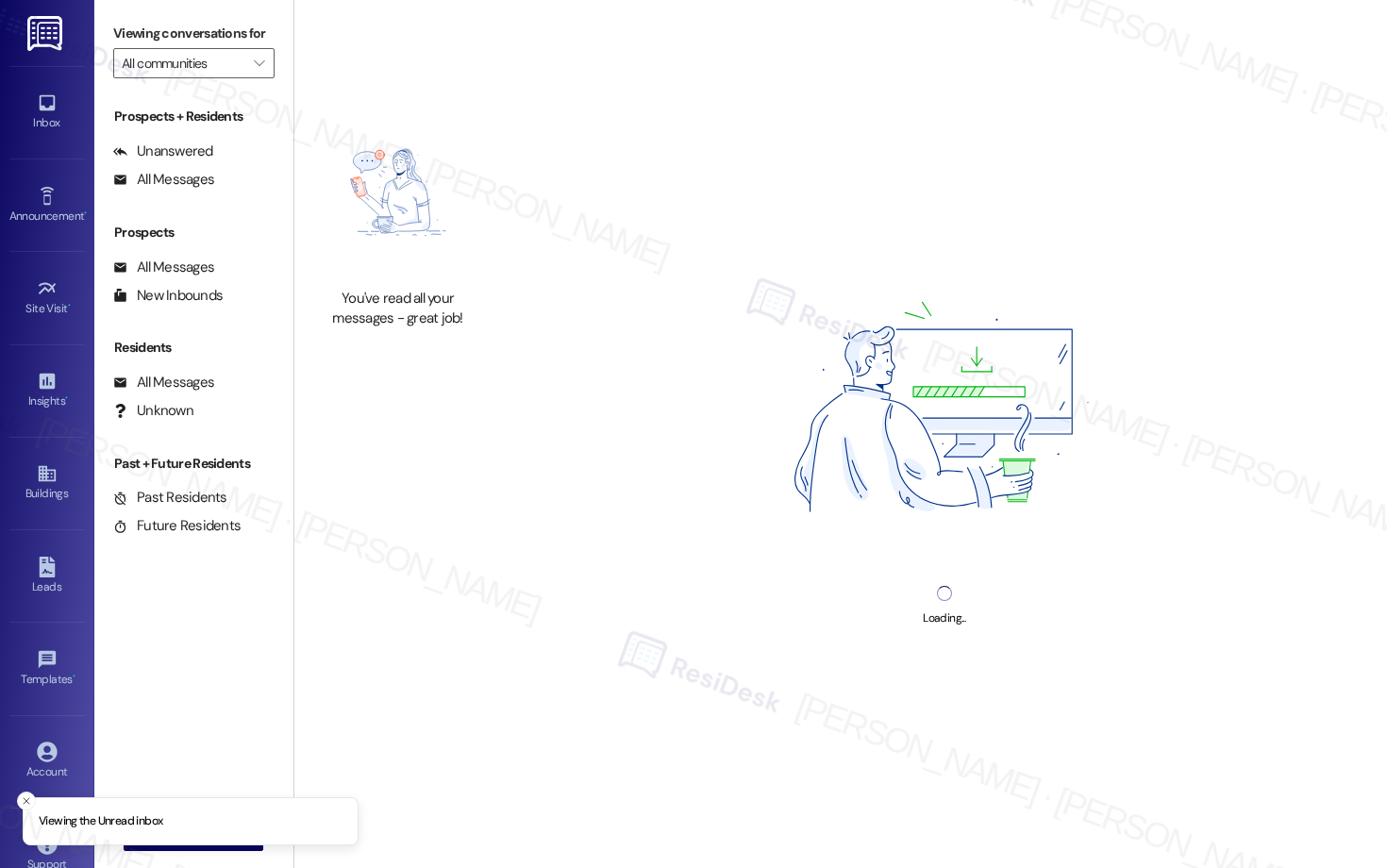
type input "Palmetto Pointe"
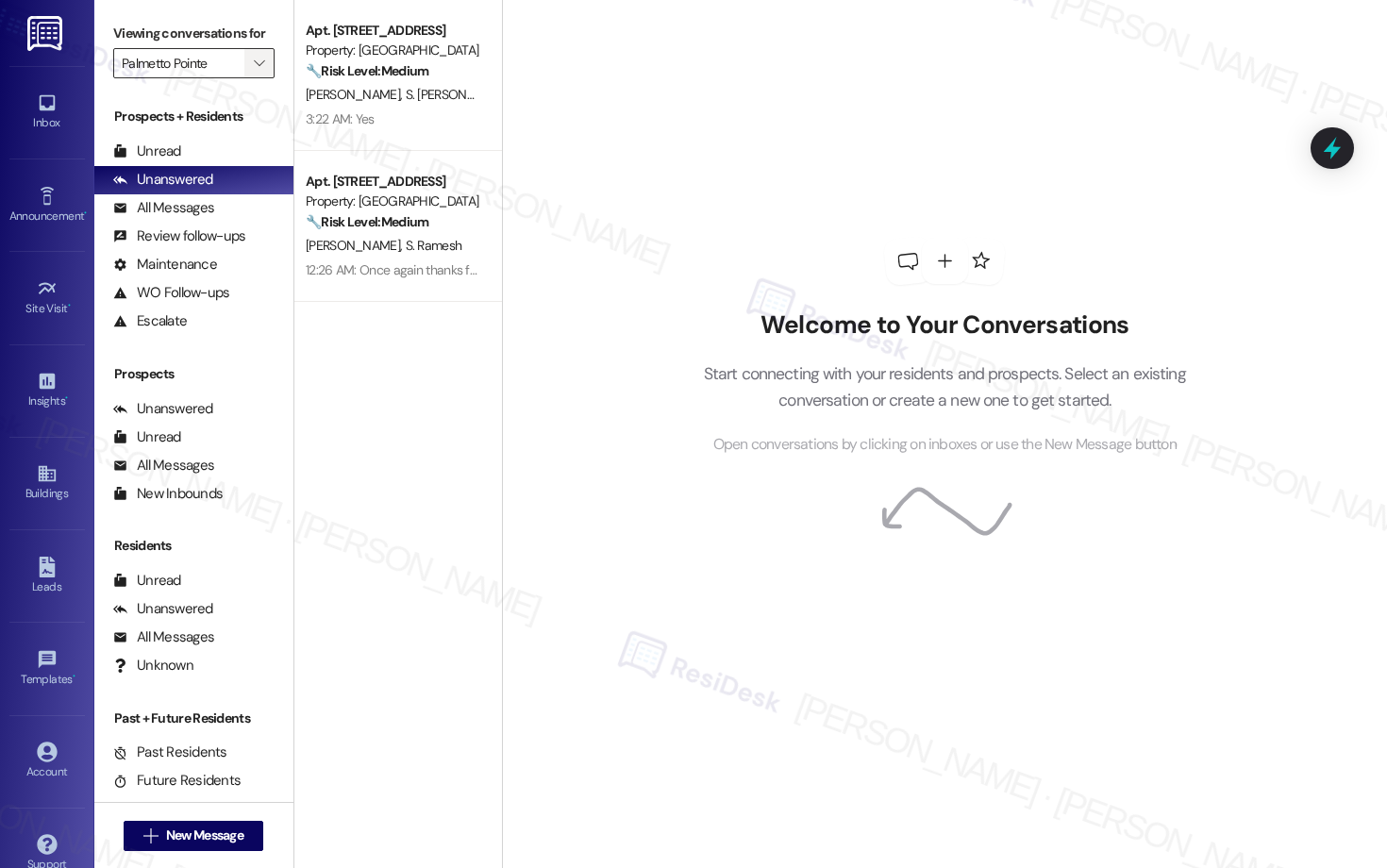
click at [250, 72] on span "" at bounding box center [259, 63] width 18 height 31
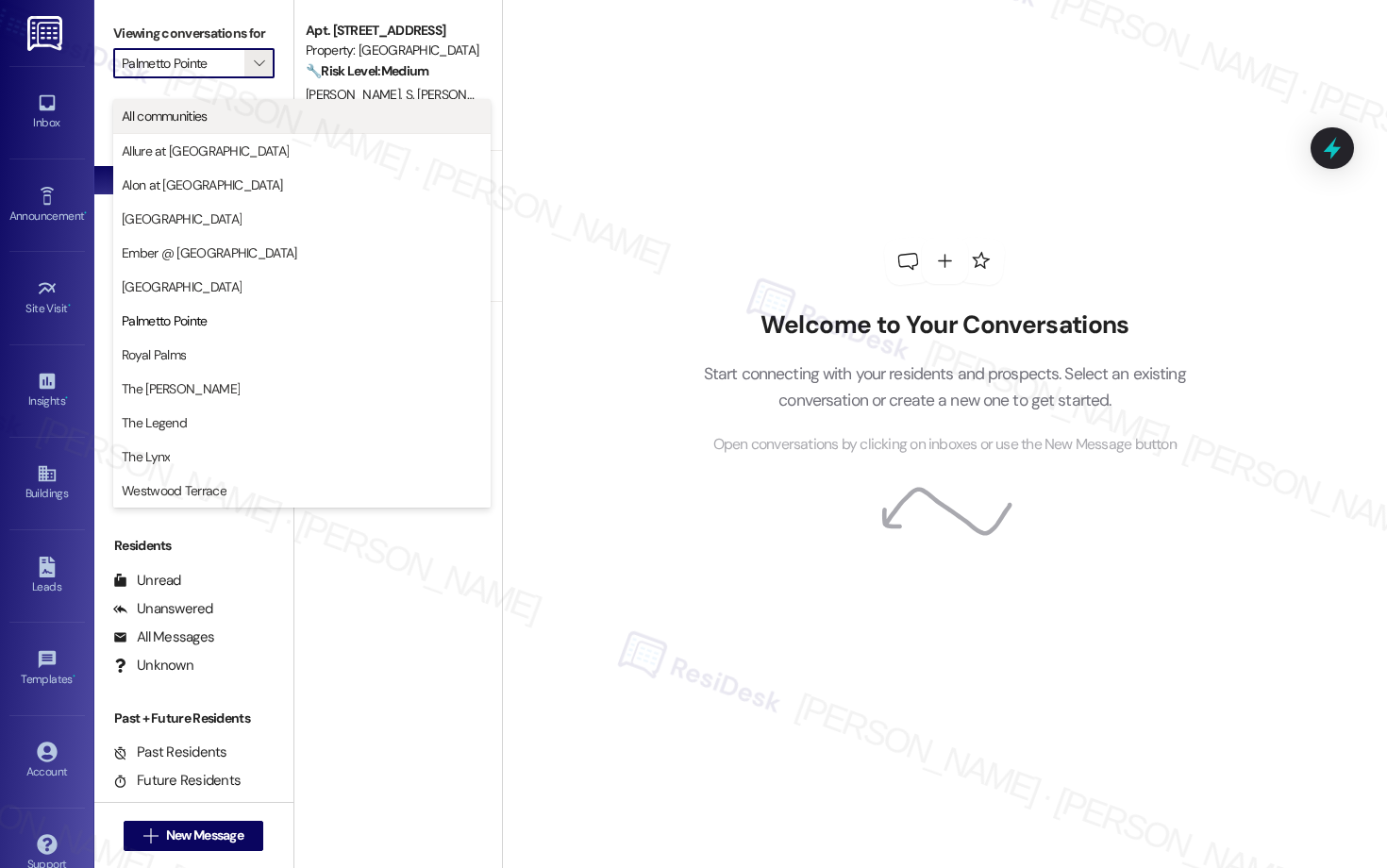
click at [267, 110] on span "All communities" at bounding box center [301, 116] width 360 height 19
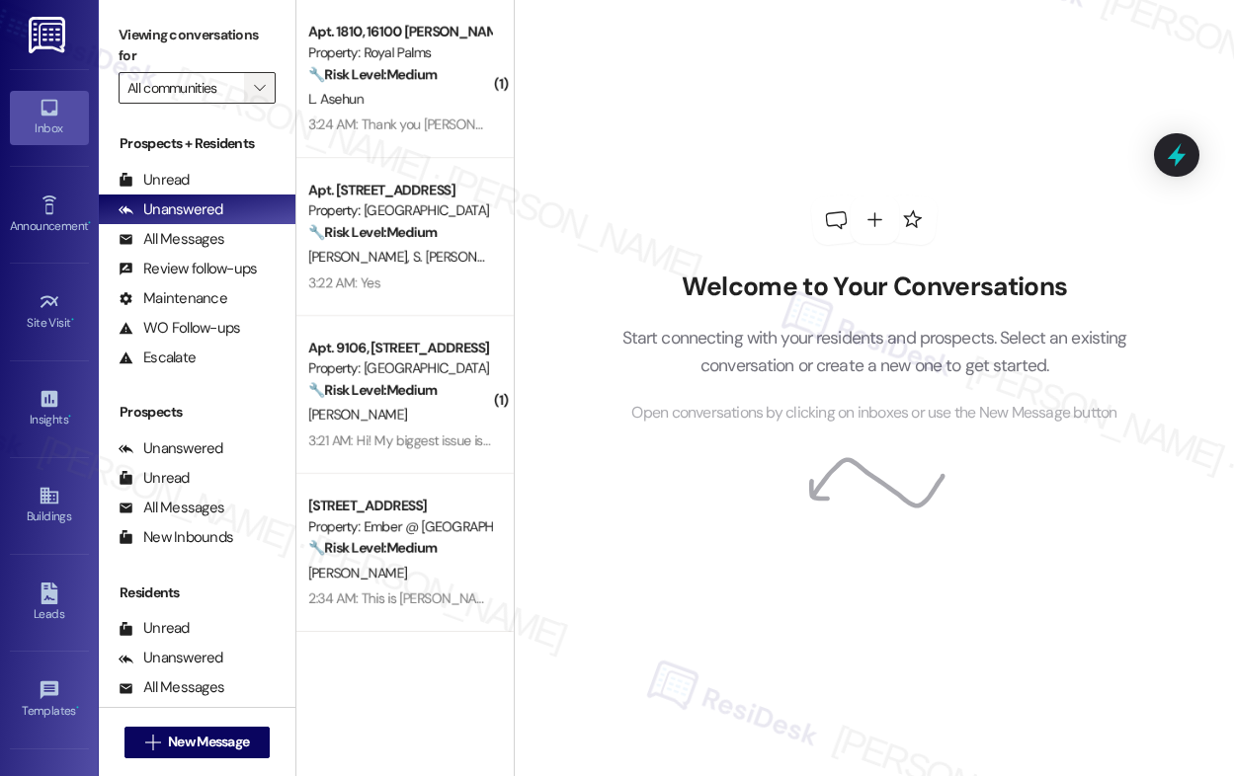
click at [264, 82] on icon "" at bounding box center [259, 88] width 11 height 16
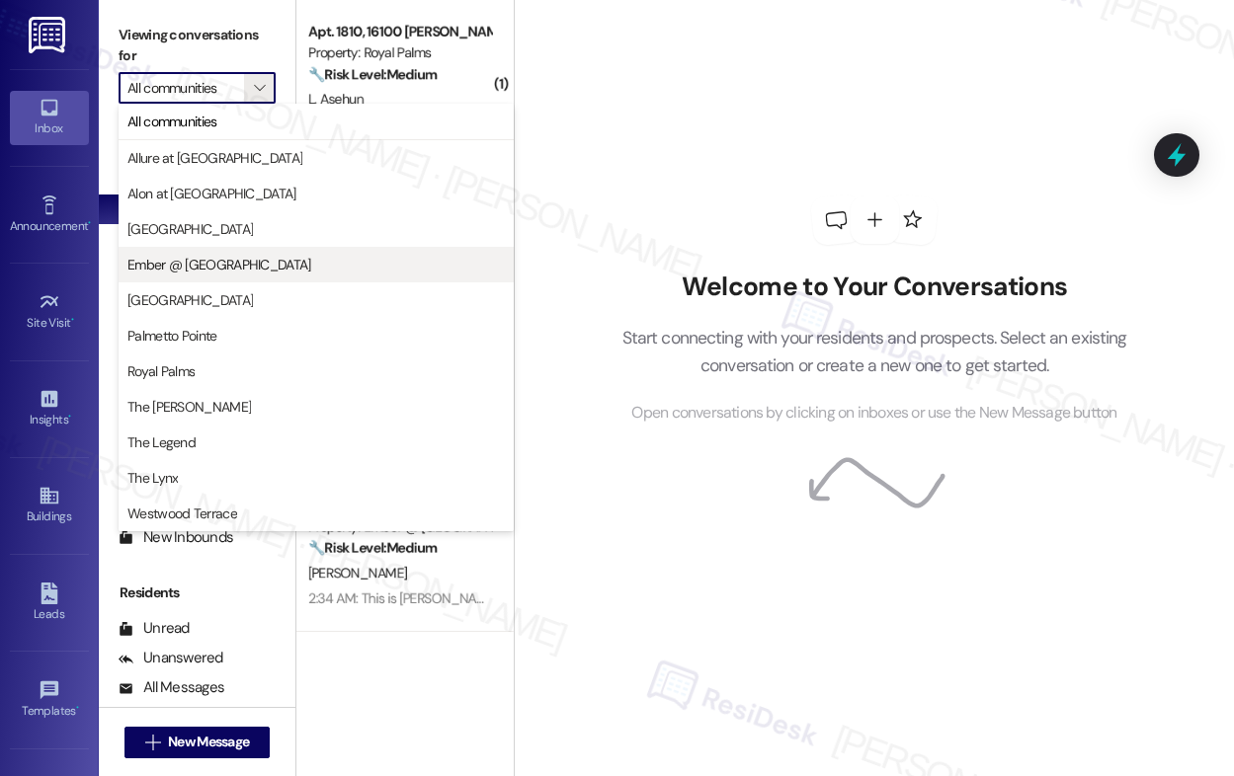
click at [216, 268] on span "Ember @ [GEOGRAPHIC_DATA]" at bounding box center [219, 265] width 184 height 20
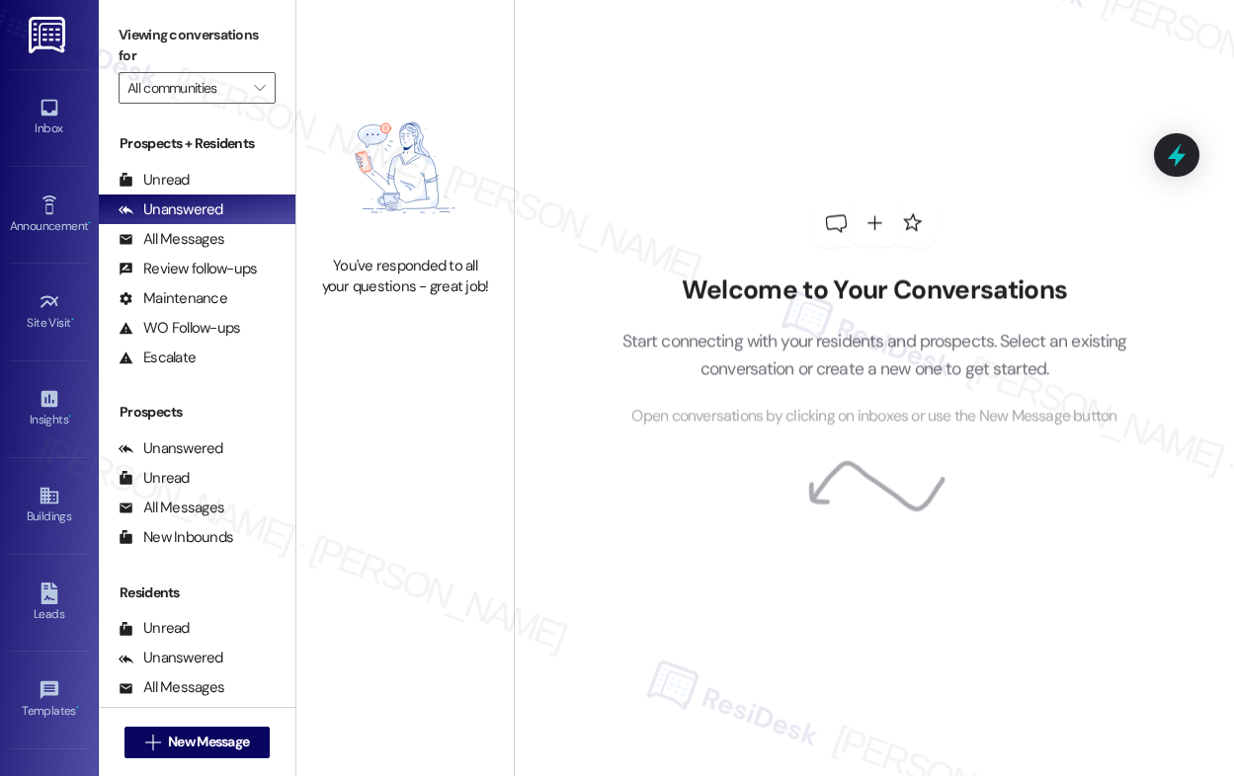
type input "Ember @ [GEOGRAPHIC_DATA]"
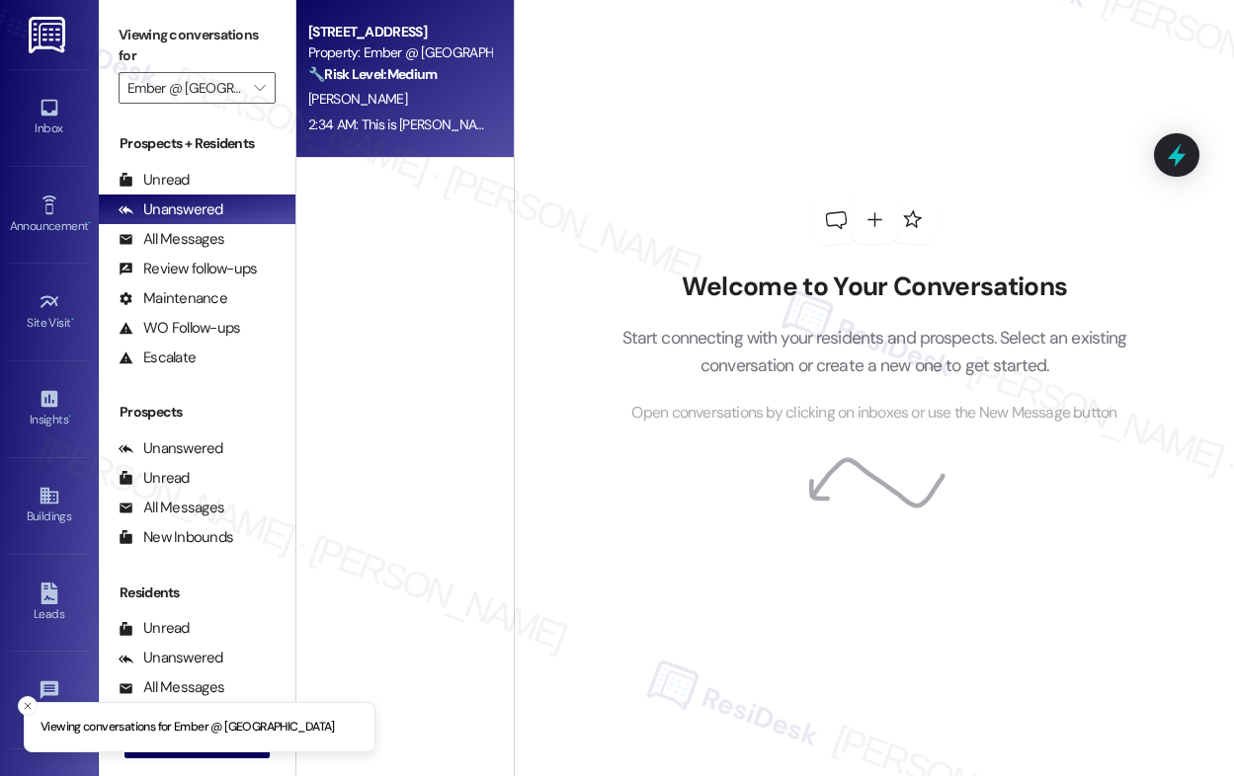
click at [385, 87] on div "[PERSON_NAME]" at bounding box center [399, 99] width 187 height 25
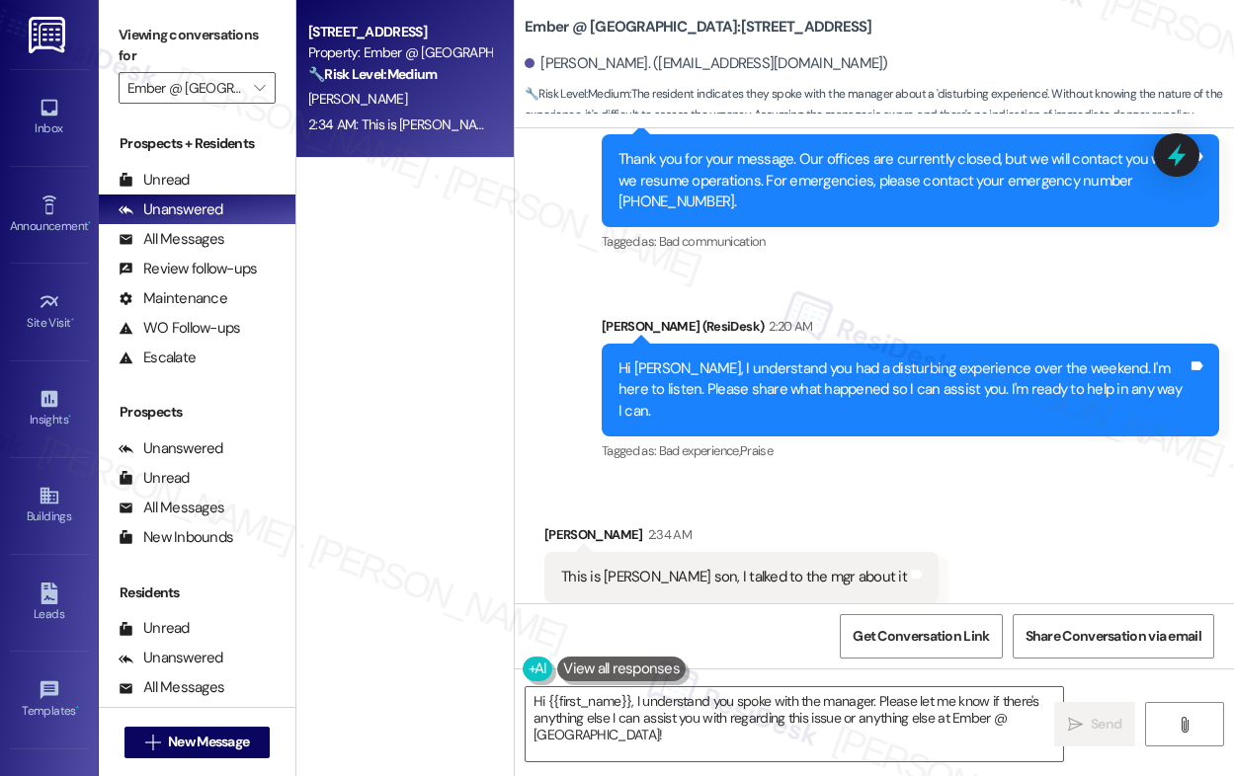
scroll to position [950, 0]
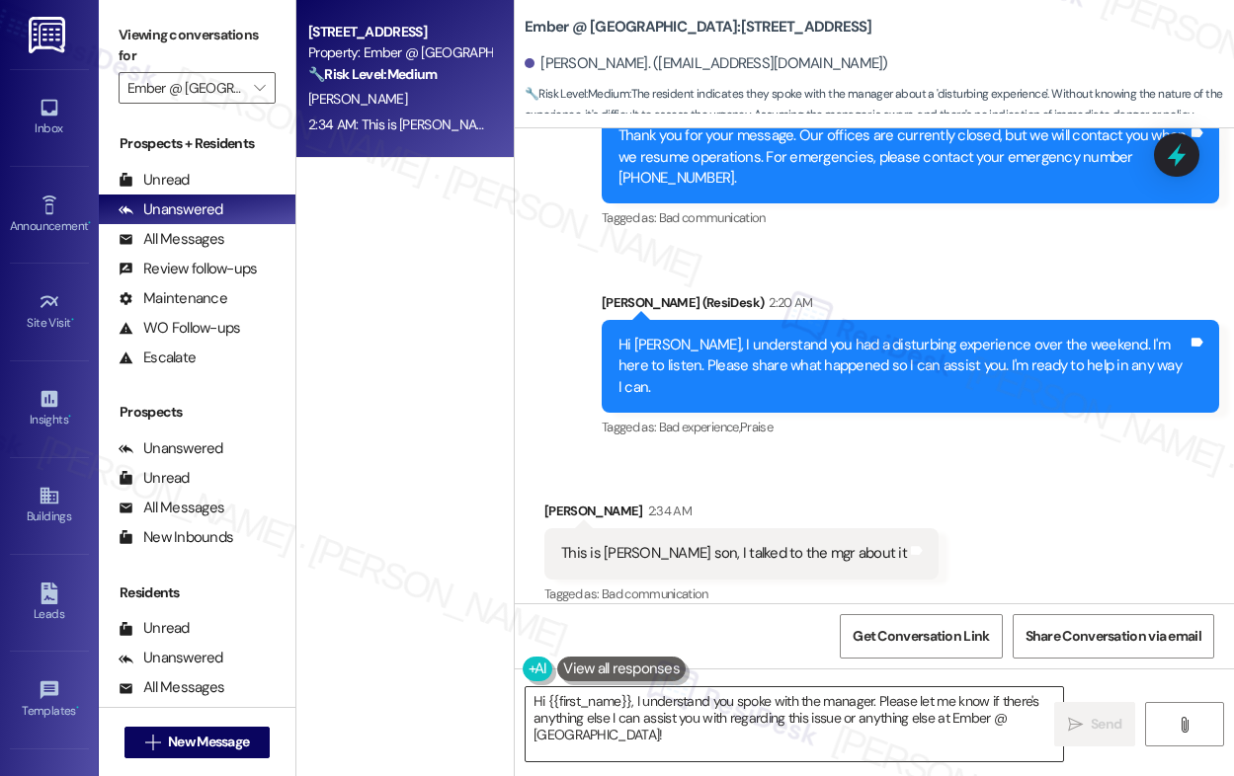
click at [757, 705] on textarea "Hi {{first_name}}, I understand you spoke with the manager. Please let me know …" at bounding box center [793, 724] width 537 height 74
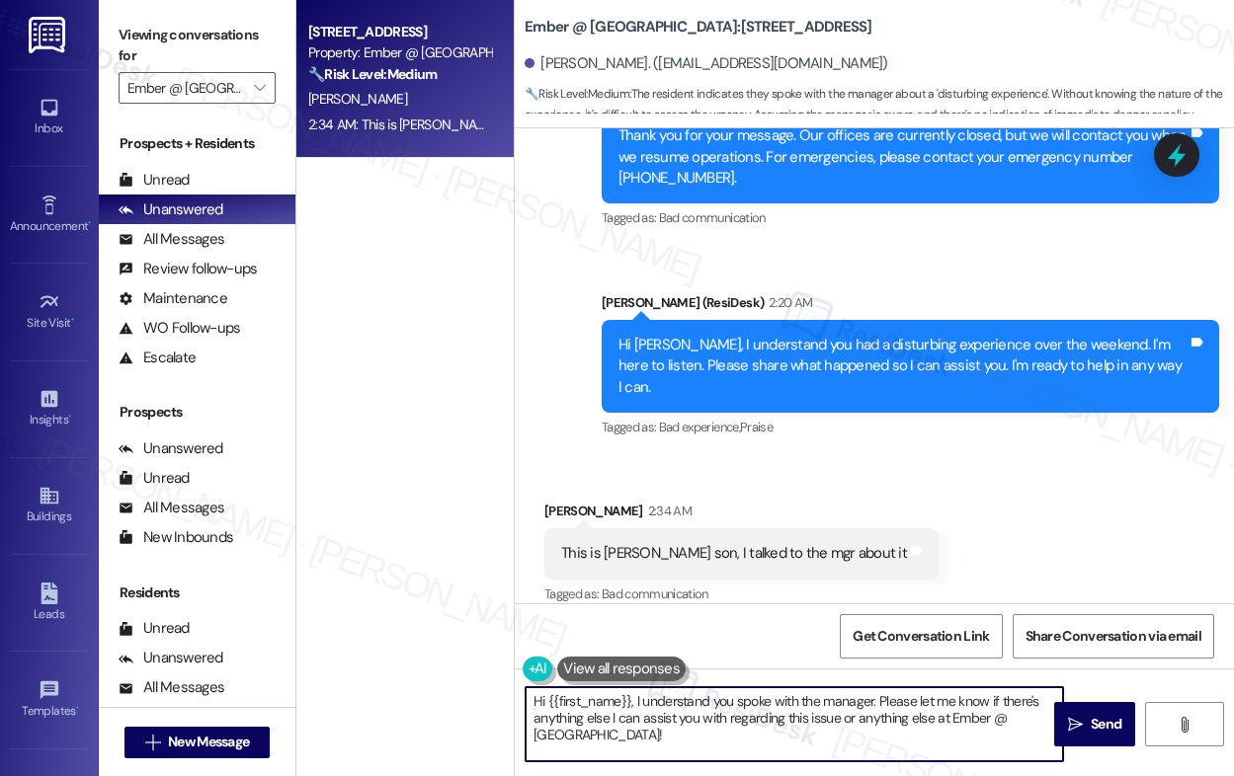
click at [757, 705] on textarea "Hi {{first_name}}, I understand you spoke with the manager. Please let me know …" at bounding box center [793, 724] width 537 height 74
click at [889, 717] on textarea "Oh, thank you for letting me know. If ever you need further assistance, please …" at bounding box center [793, 724] width 537 height 74
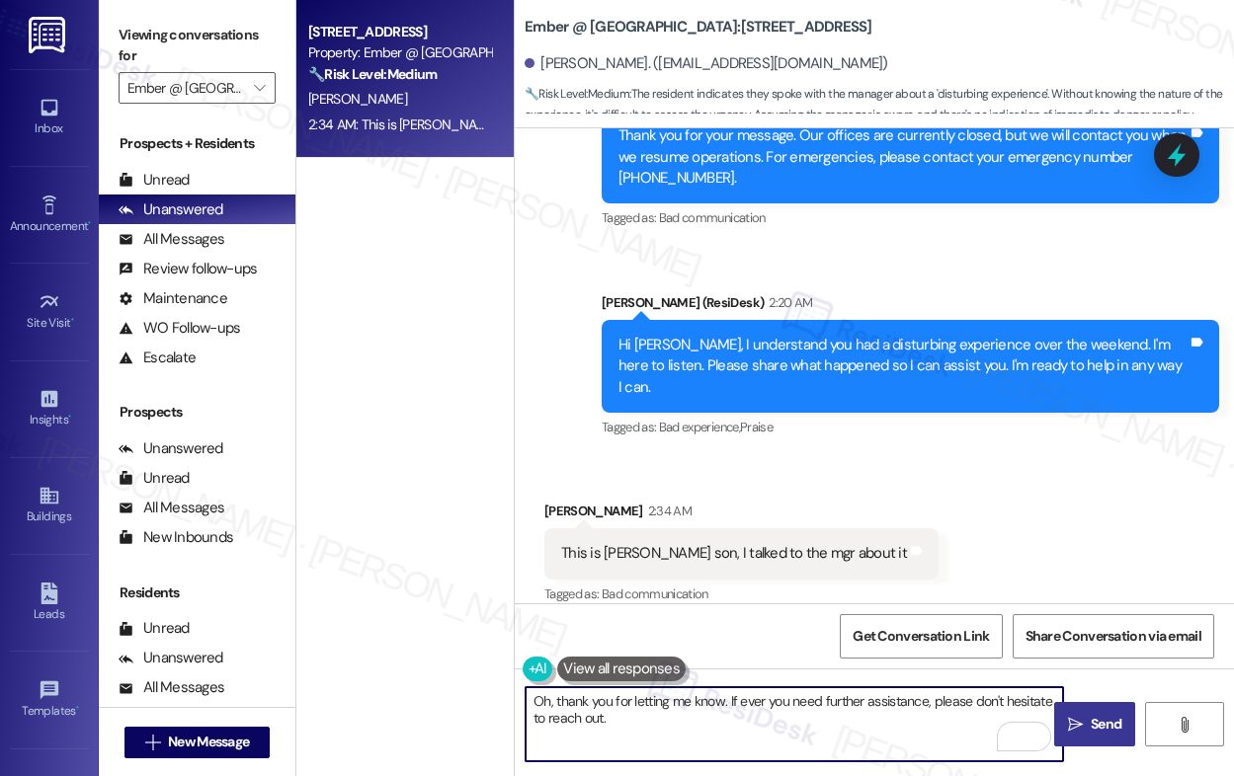
type textarea "Oh, thank you for letting me know. If ever you need further assistance, please …"
click at [1106, 732] on span "Send" at bounding box center [1105, 724] width 31 height 21
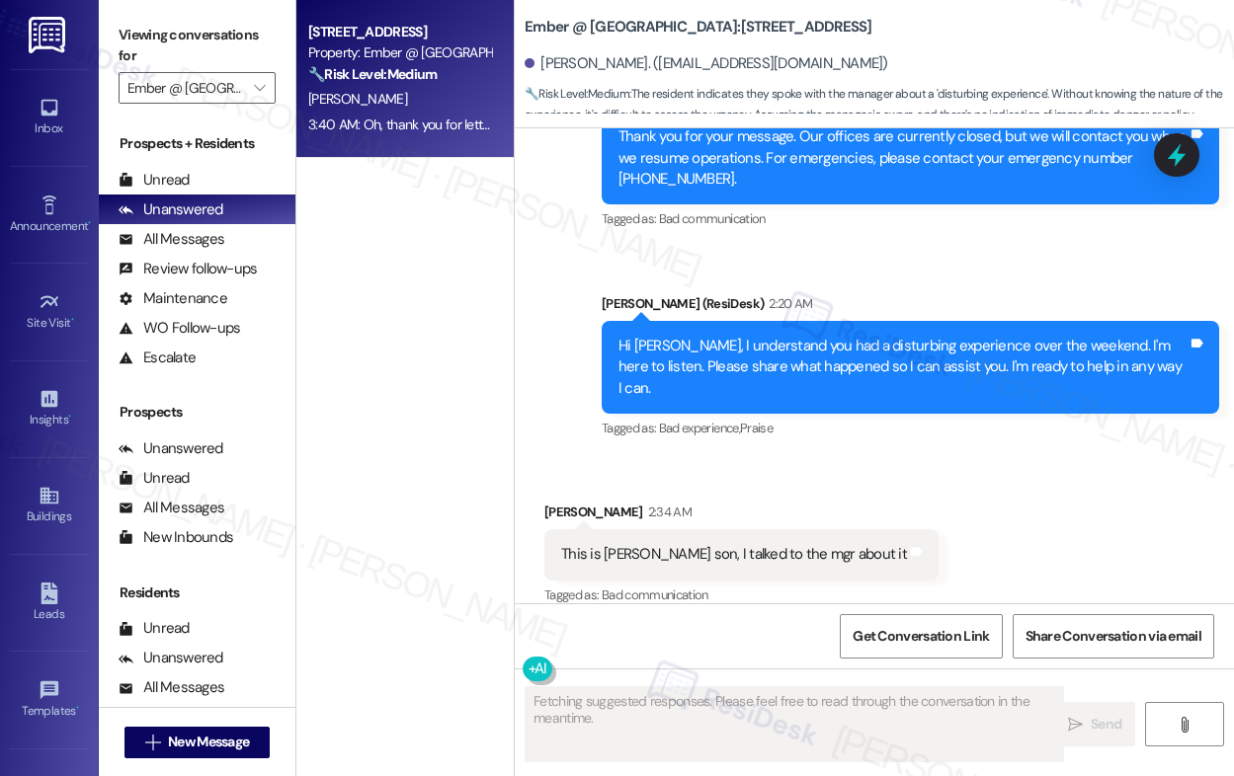
scroll to position [1109, 0]
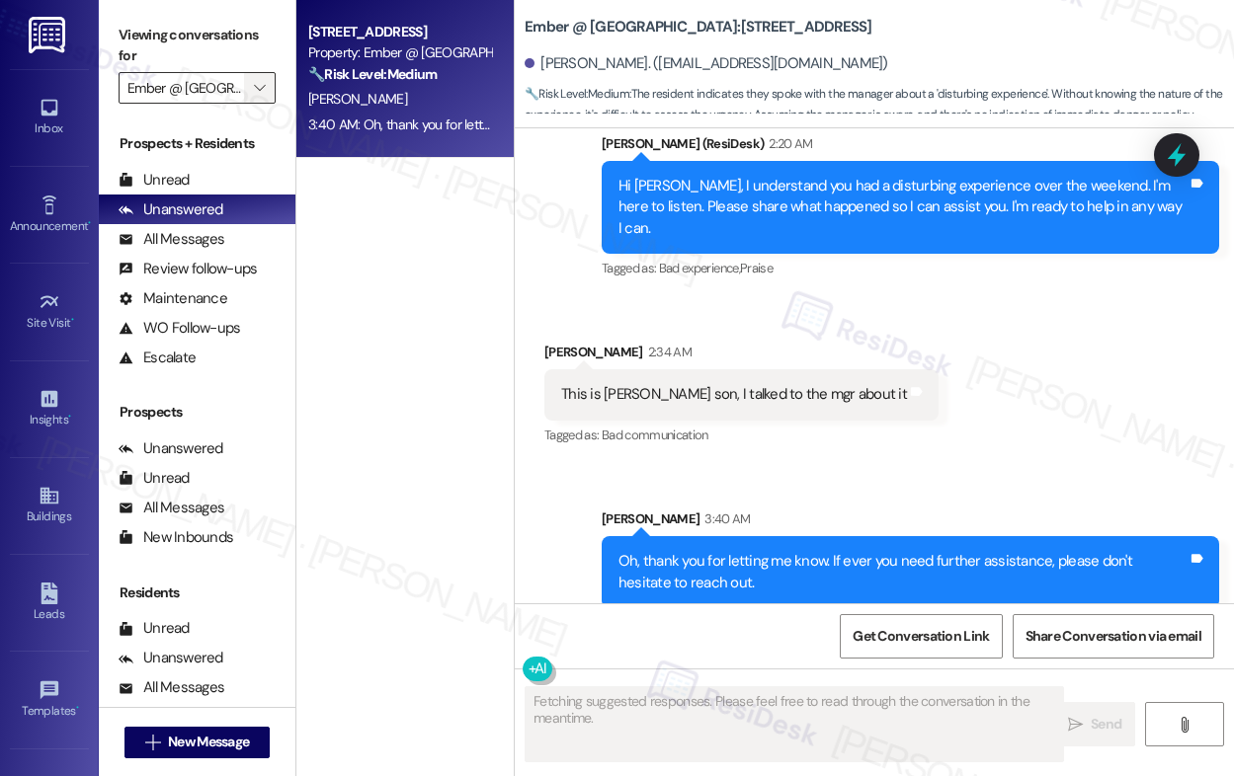
click at [251, 80] on span "" at bounding box center [259, 88] width 19 height 32
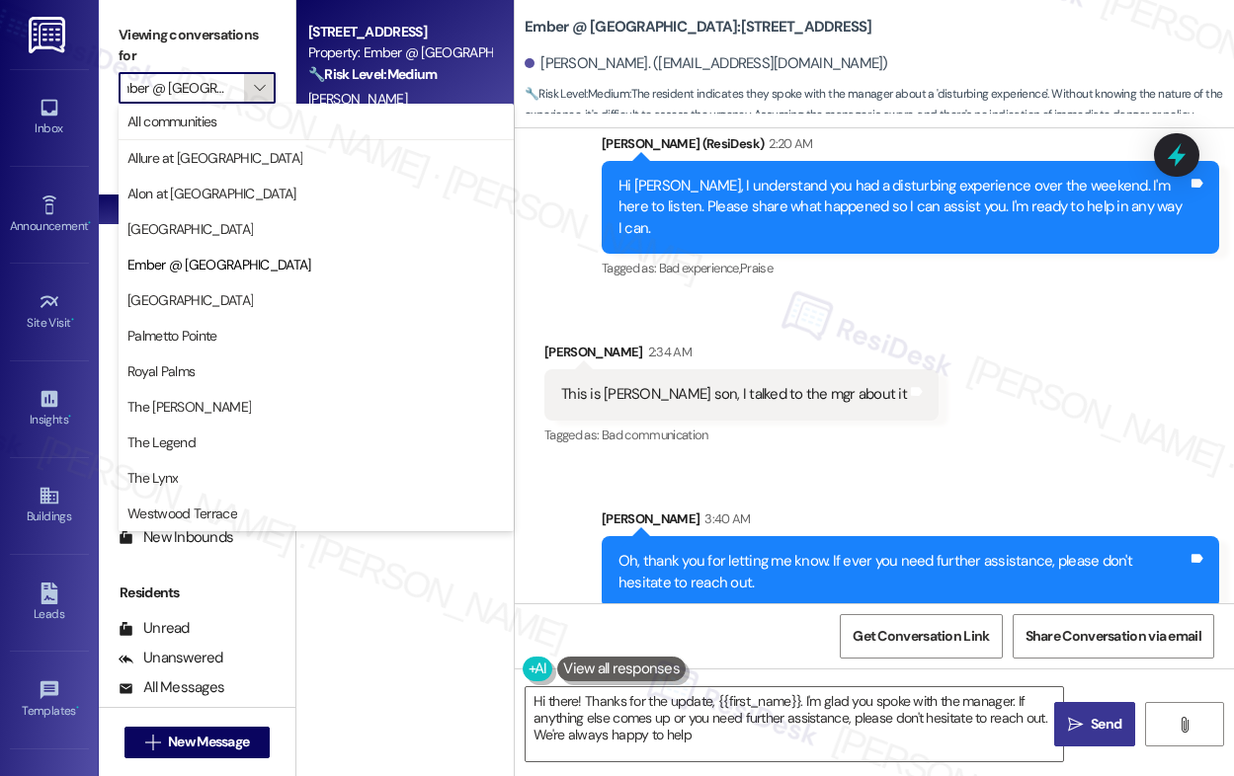
type textarea "Hi there! Thanks for the update, {{first_name}}. I'm glad you spoke with the ma…"
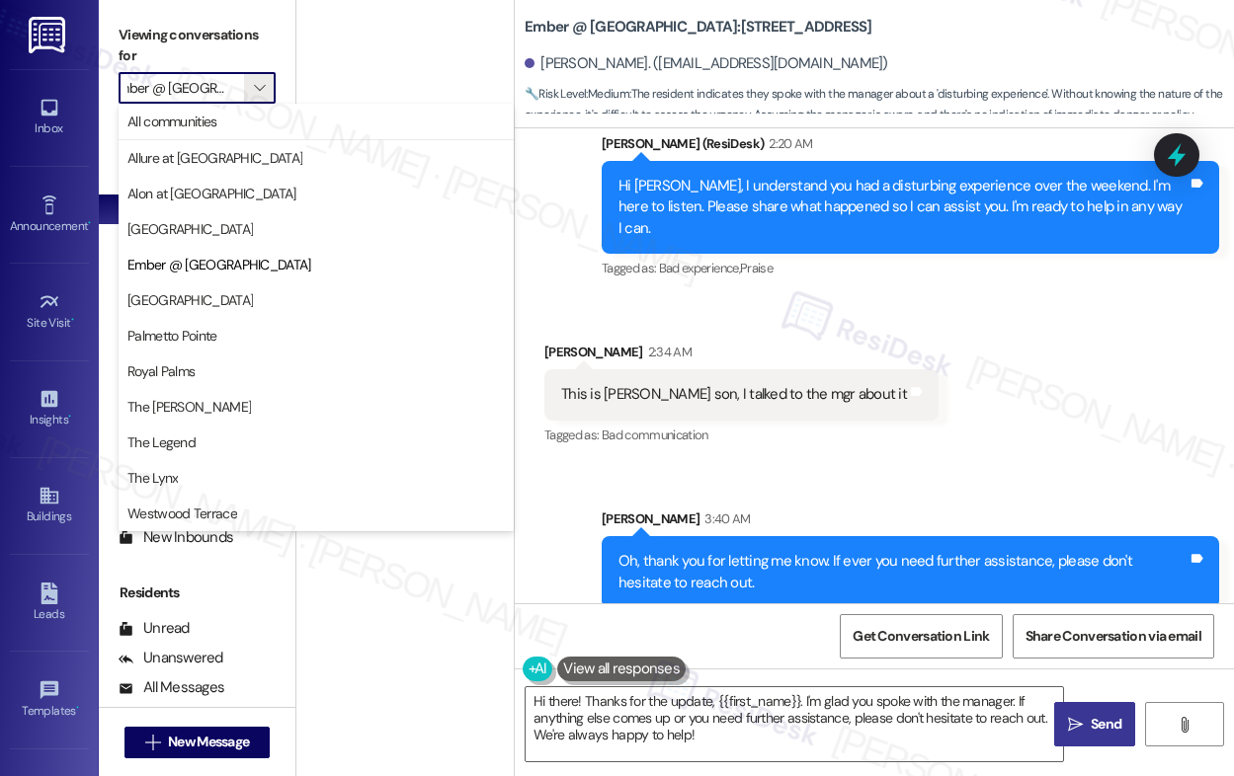
scroll to position [0, 0]
click at [201, 332] on span "Palmetto Pointe" at bounding box center [172, 336] width 90 height 20
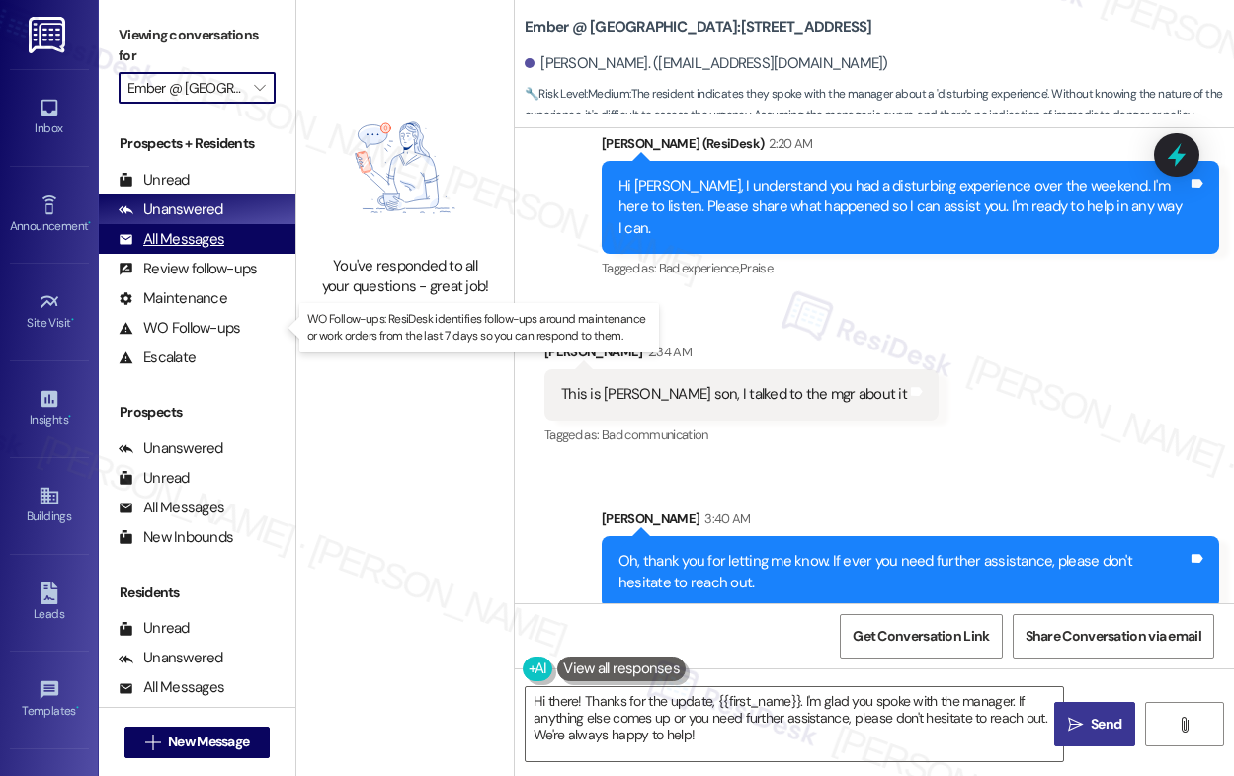
type input "Palmetto Pointe"
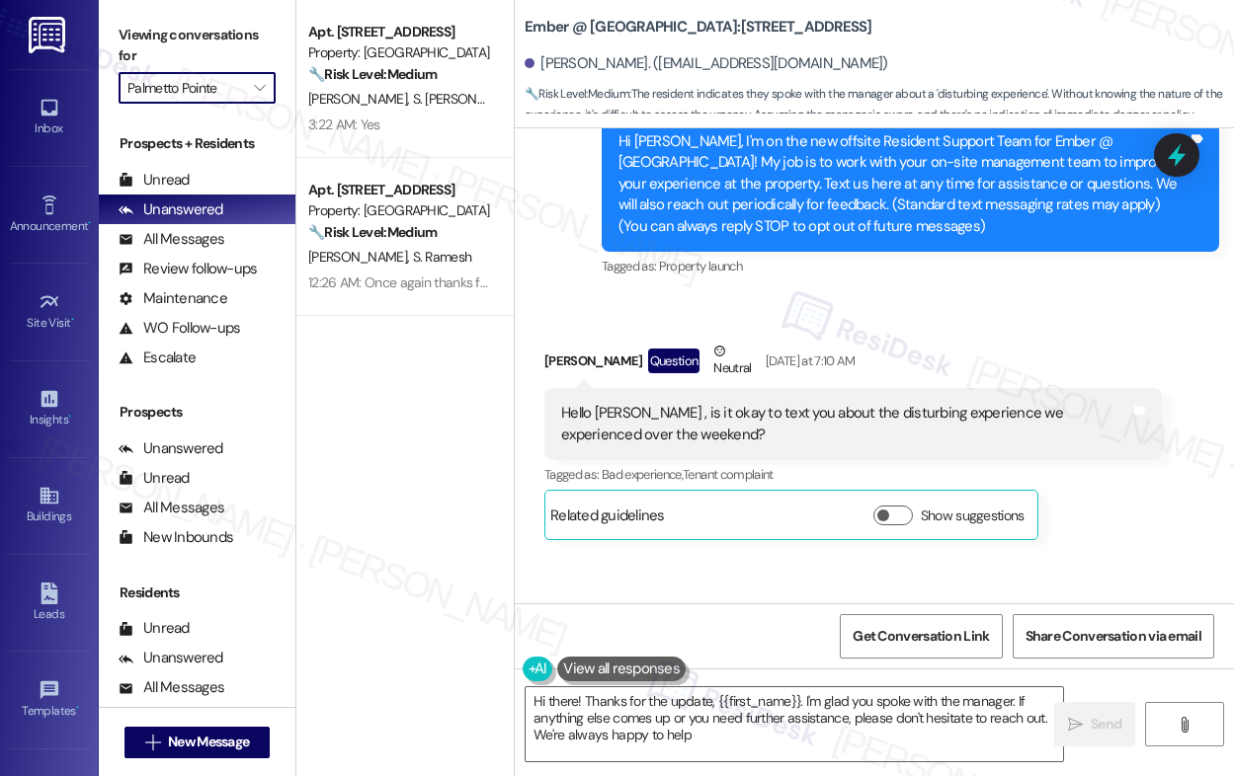
type textarea "Hi there! Thanks for the update, {{first_name}}. I'm glad you spoke with the ma…"
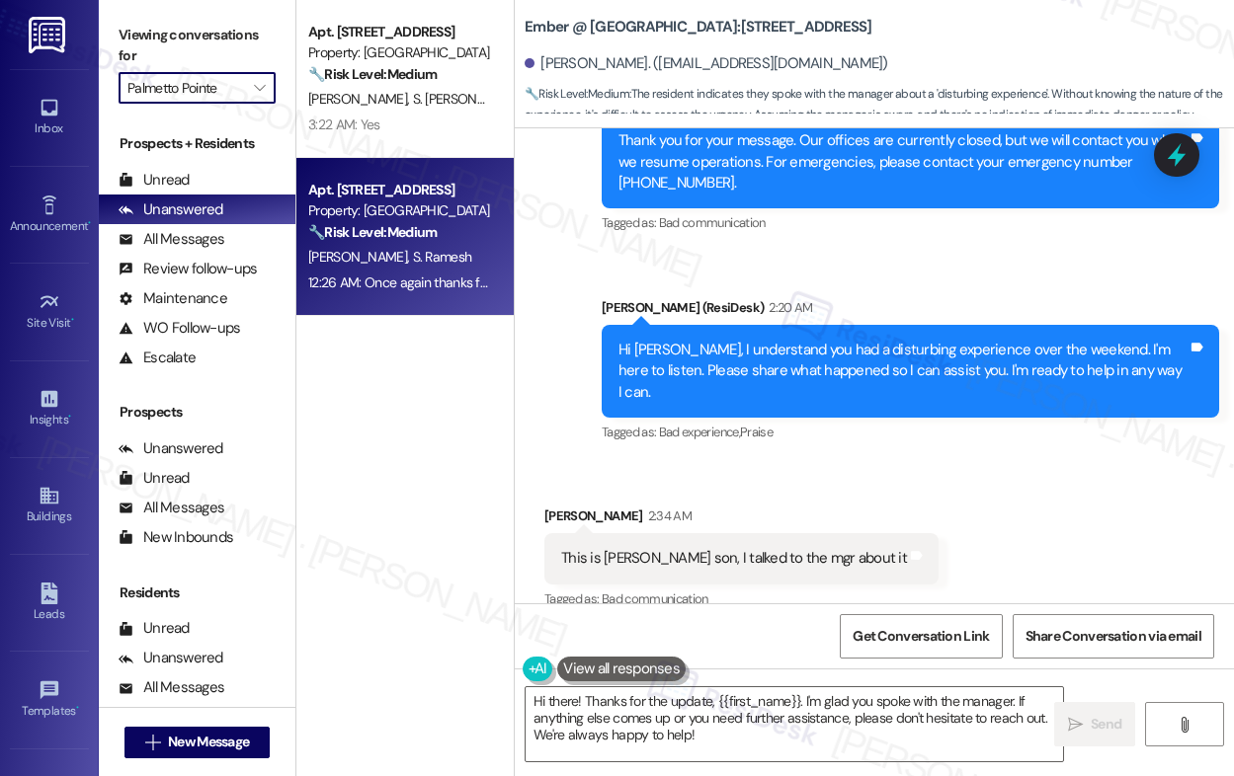
scroll to position [949, 0]
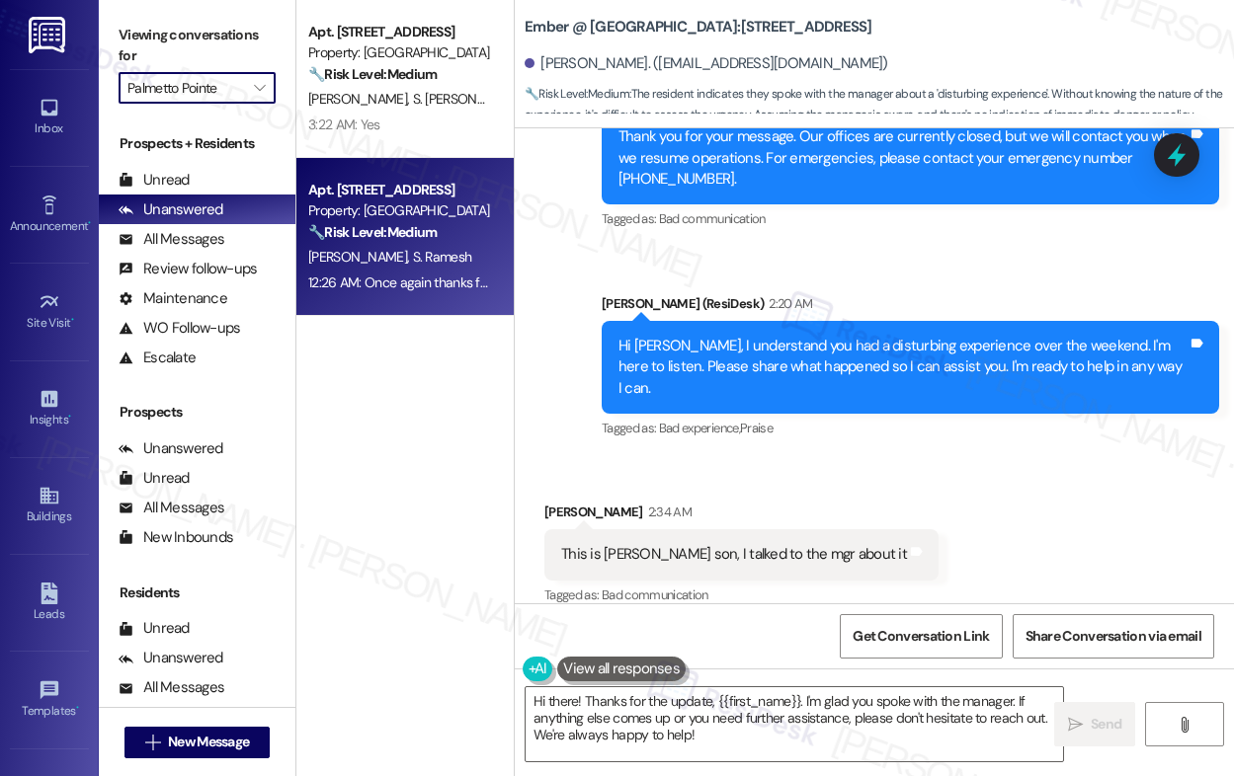
click at [437, 242] on div "🔧 Risk Level: Medium The resident is expressing satisfaction but also requestin…" at bounding box center [399, 232] width 183 height 21
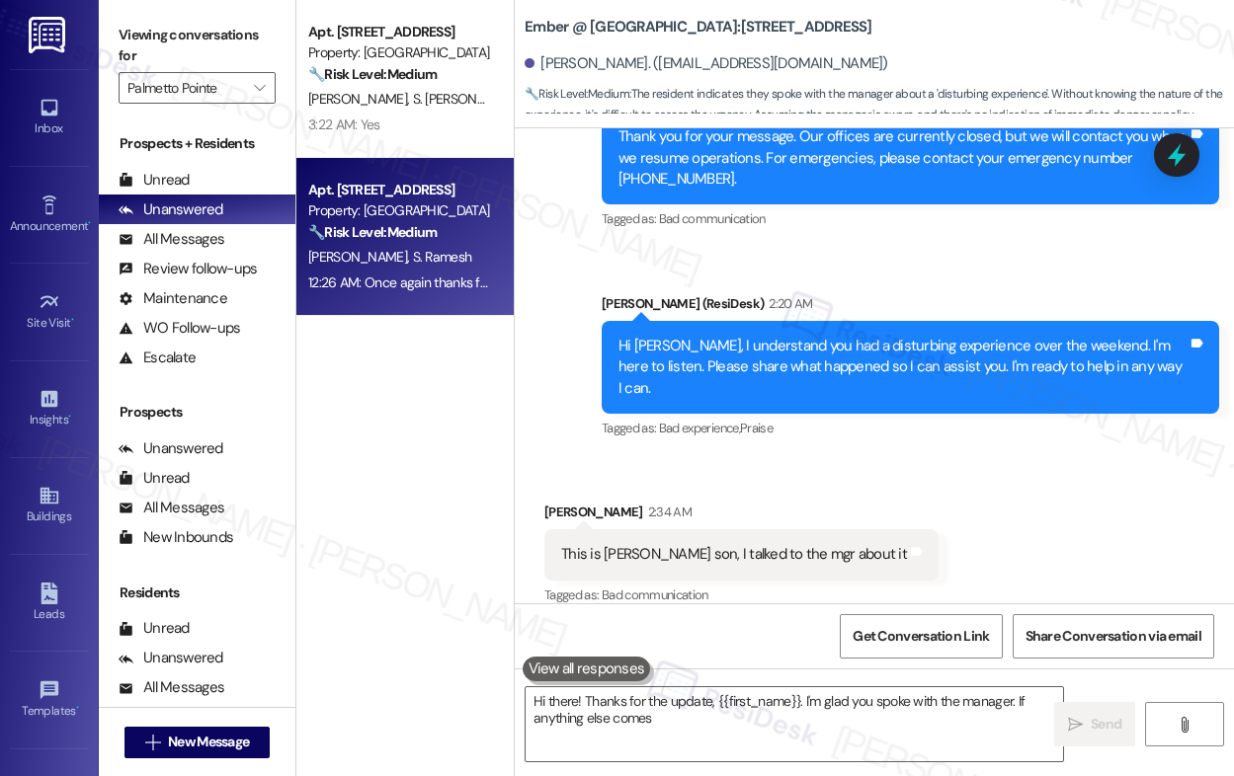
click at [437, 242] on div "🔧 Risk Level: Medium The resident is expressing satisfaction but also requestin…" at bounding box center [399, 232] width 183 height 21
type textarea "Hi there! Thanks for the update, {{first_name}}. I'm glad you spoke with the ma…"
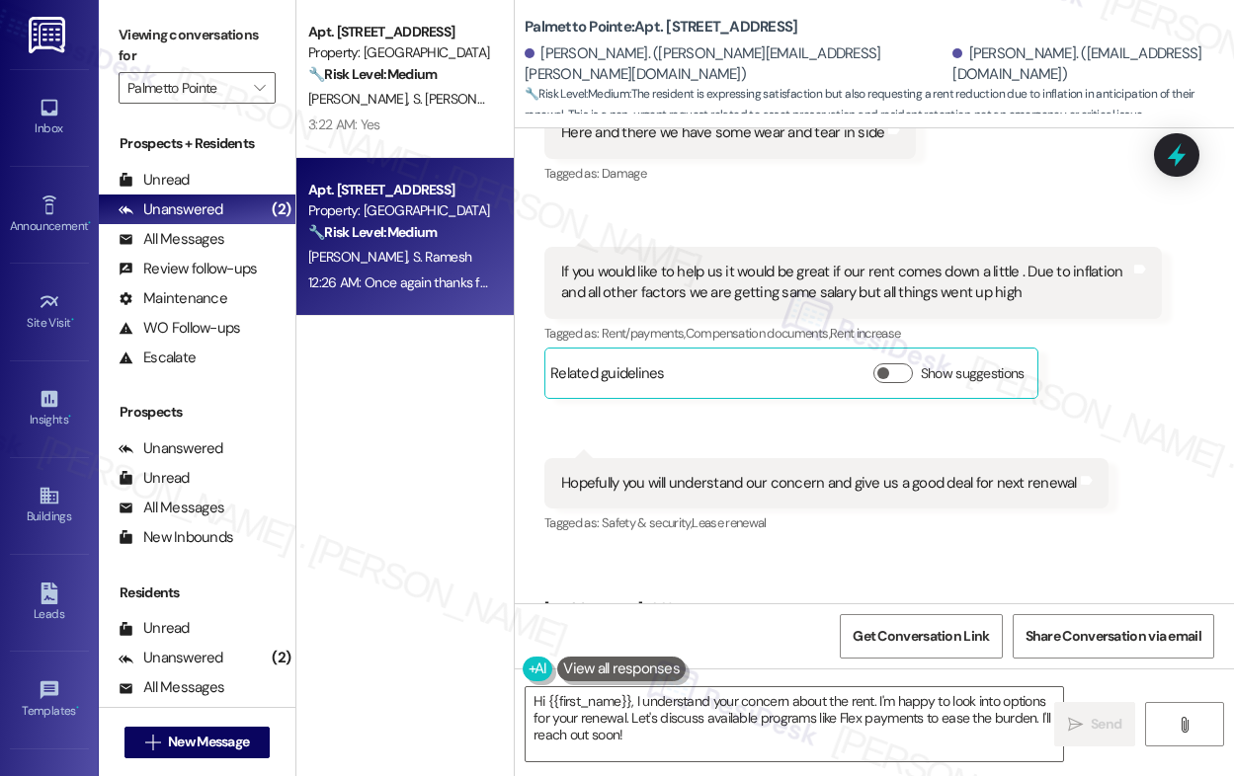
scroll to position [2182, 0]
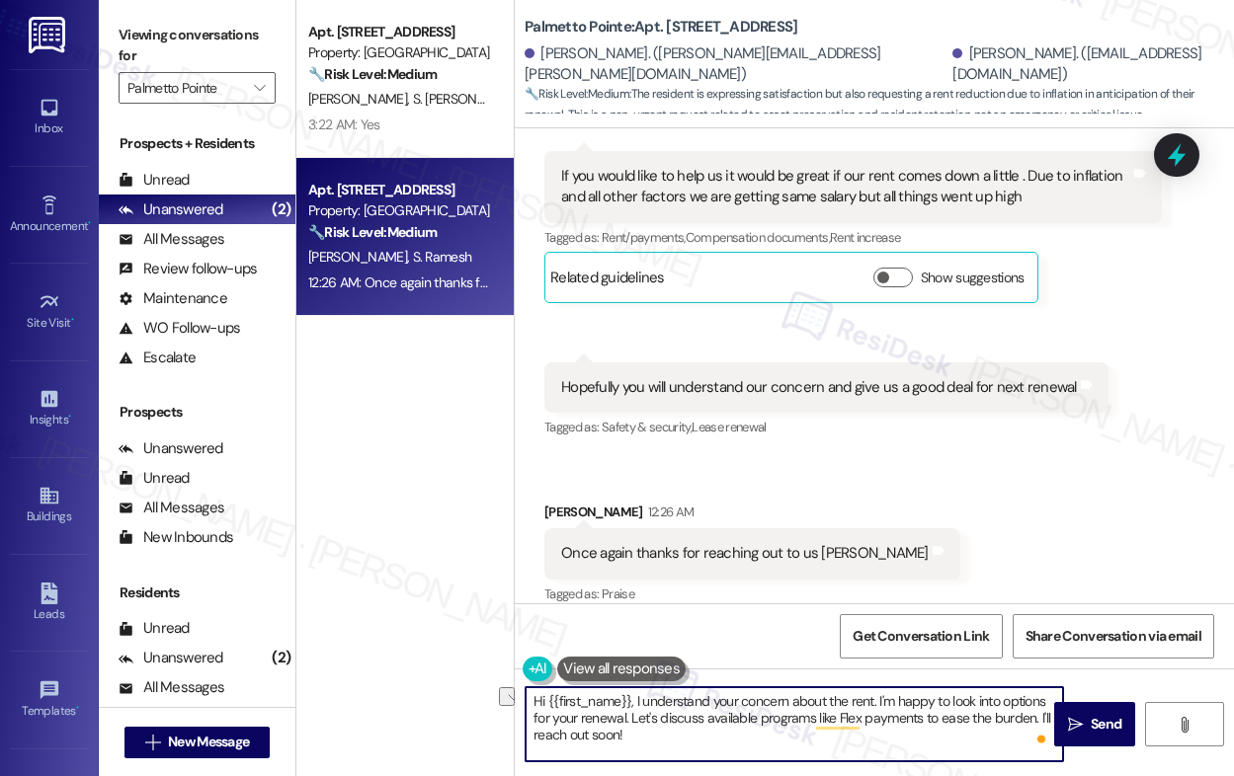
drag, startPoint x: 952, startPoint y: 701, endPoint x: 1047, endPoint y: 701, distance: 94.8
click at [1047, 701] on textarea "Hi {{first_name}}, I understand your concern about the rent. I'm happy to look …" at bounding box center [793, 724] width 537 height 74
click at [919, 739] on textarea "Hi {{first_name}}, I understand your concern about the rent. I'm happy to forwa…" at bounding box center [793, 724] width 537 height 74
drag, startPoint x: 799, startPoint y: 721, endPoint x: 826, endPoint y: 746, distance: 36.3
click at [826, 746] on textarea "Hi {{first_name}}, I understand your concern about the rent. I'm happy to forwa…" at bounding box center [793, 724] width 537 height 74
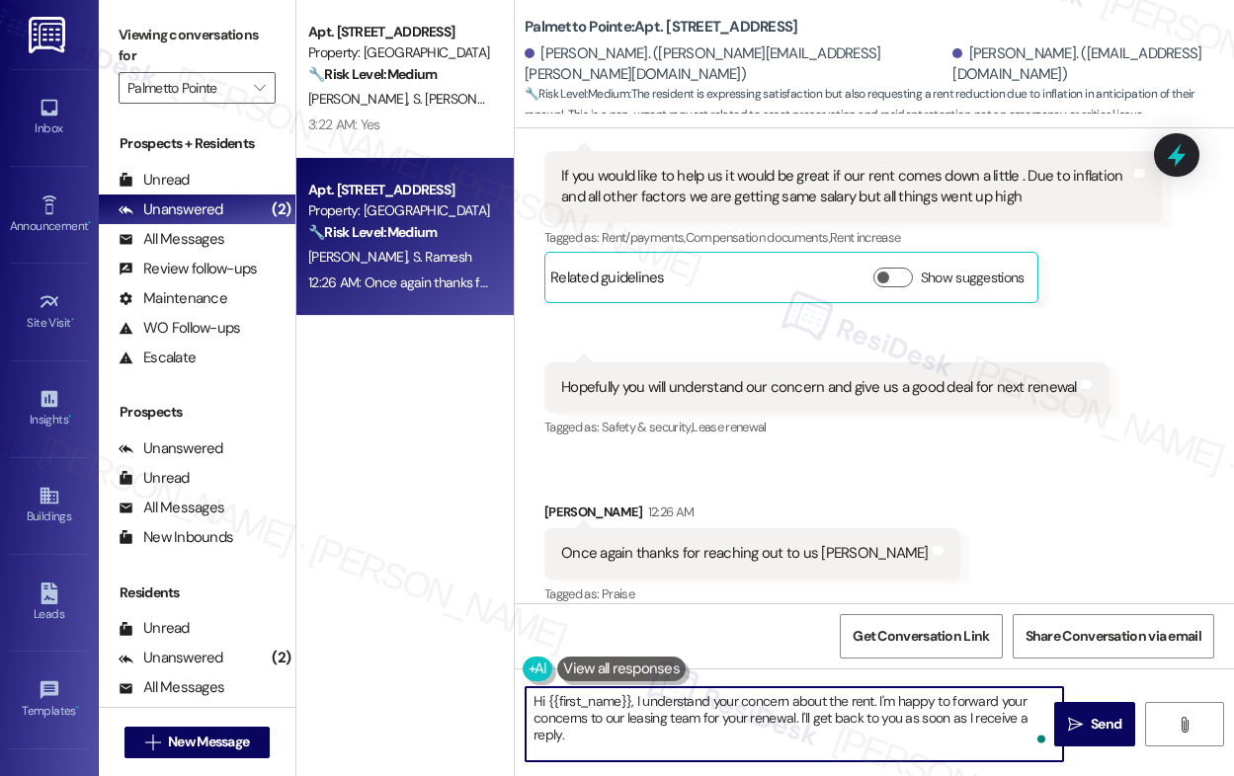
click at [551, 502] on div "[PERSON_NAME] 12:26 AM" at bounding box center [752, 516] width 416 height 28
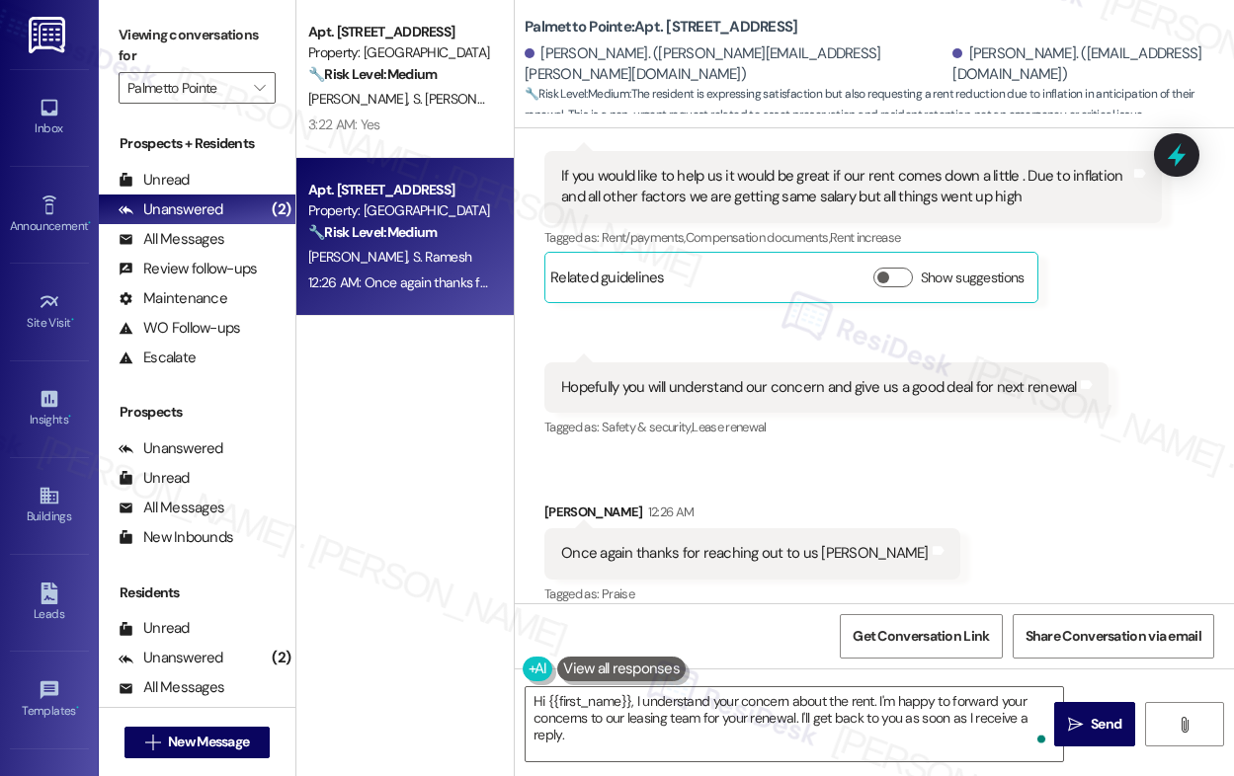
click at [551, 502] on div "[PERSON_NAME] 12:26 AM" at bounding box center [752, 516] width 416 height 28
copy div "[PERSON_NAME]"
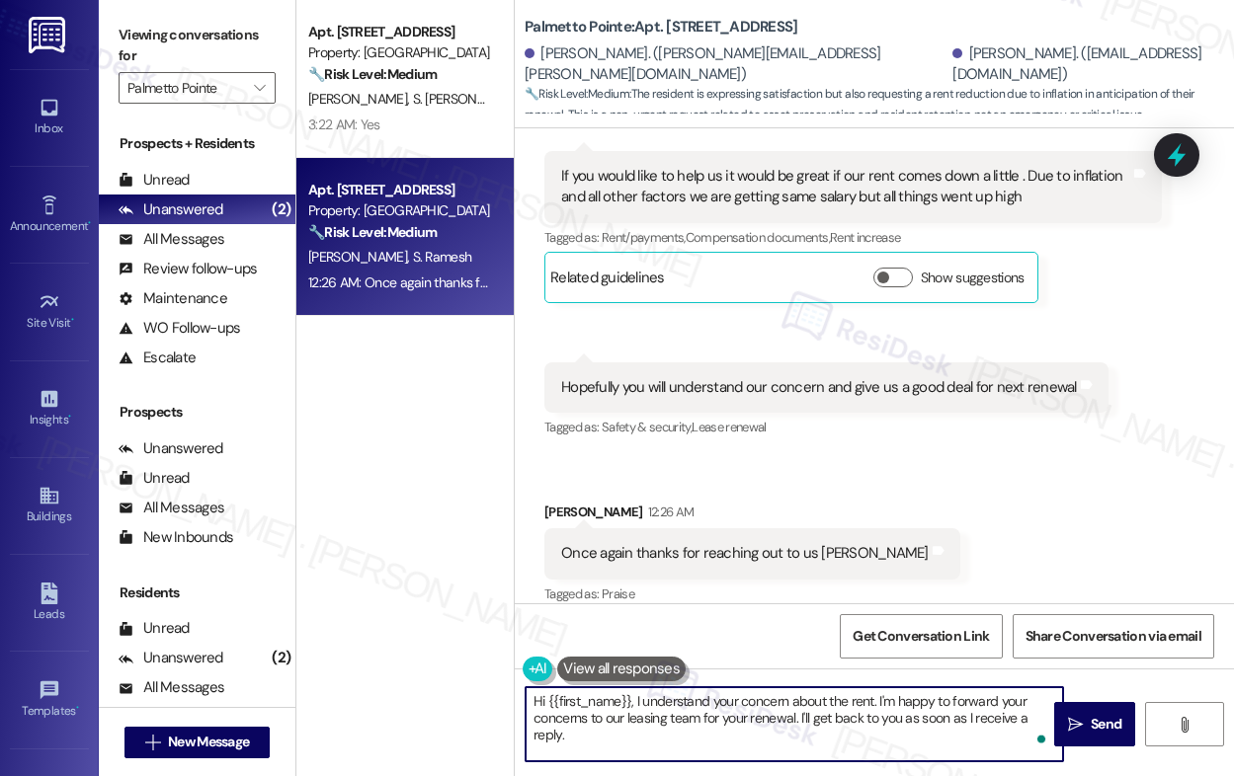
drag, startPoint x: 632, startPoint y: 699, endPoint x: 549, endPoint y: 703, distance: 83.1
click at [549, 703] on textarea "Hi {{first_name}}, I understand your concern about the rent. I'm happy to forwa…" at bounding box center [793, 724] width 537 height 74
paste textarea "[PERSON_NAME]"
type textarea "Hi [PERSON_NAME] I understand your concern about the rent. I'm happy to forward…"
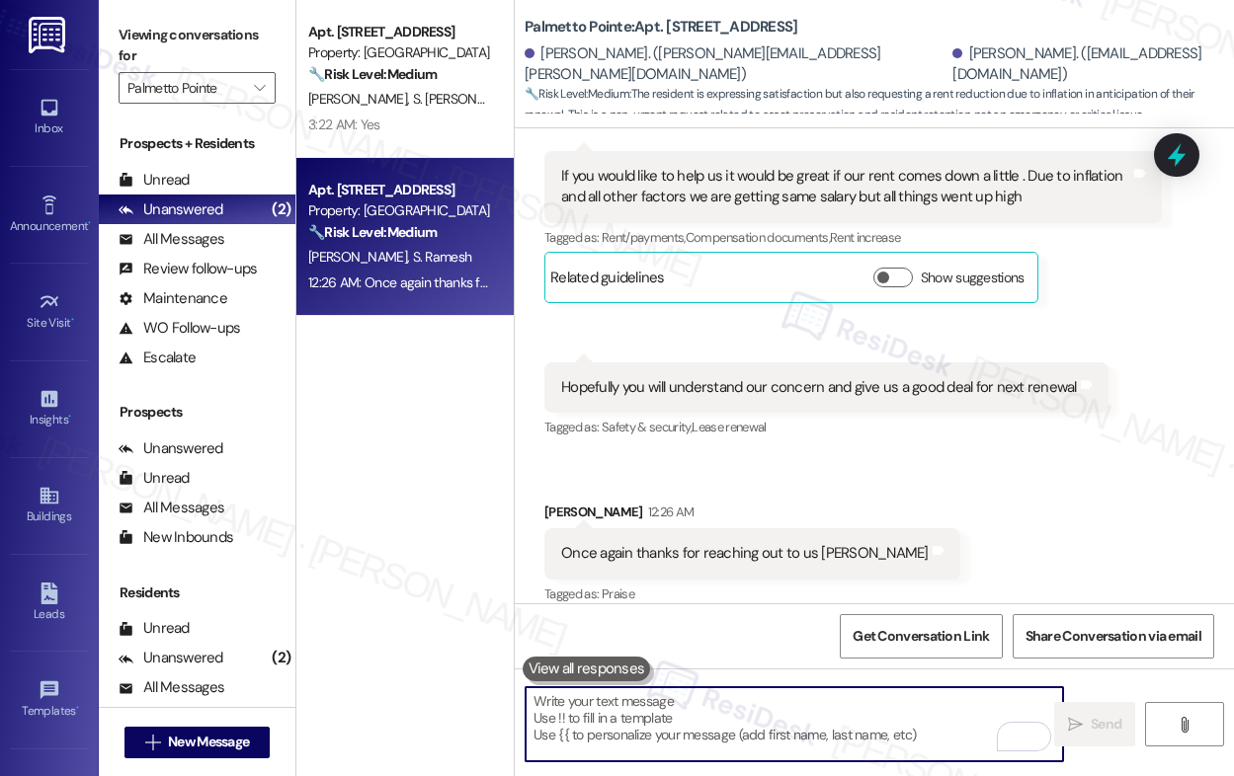
click at [661, 725] on textarea "To enrich screen reader interactions, please activate Accessibility in Grammarl…" at bounding box center [793, 724] width 537 height 74
paste textarea "Hi [PERSON_NAME], I completely understand your concern regarding rent. I’ll for…"
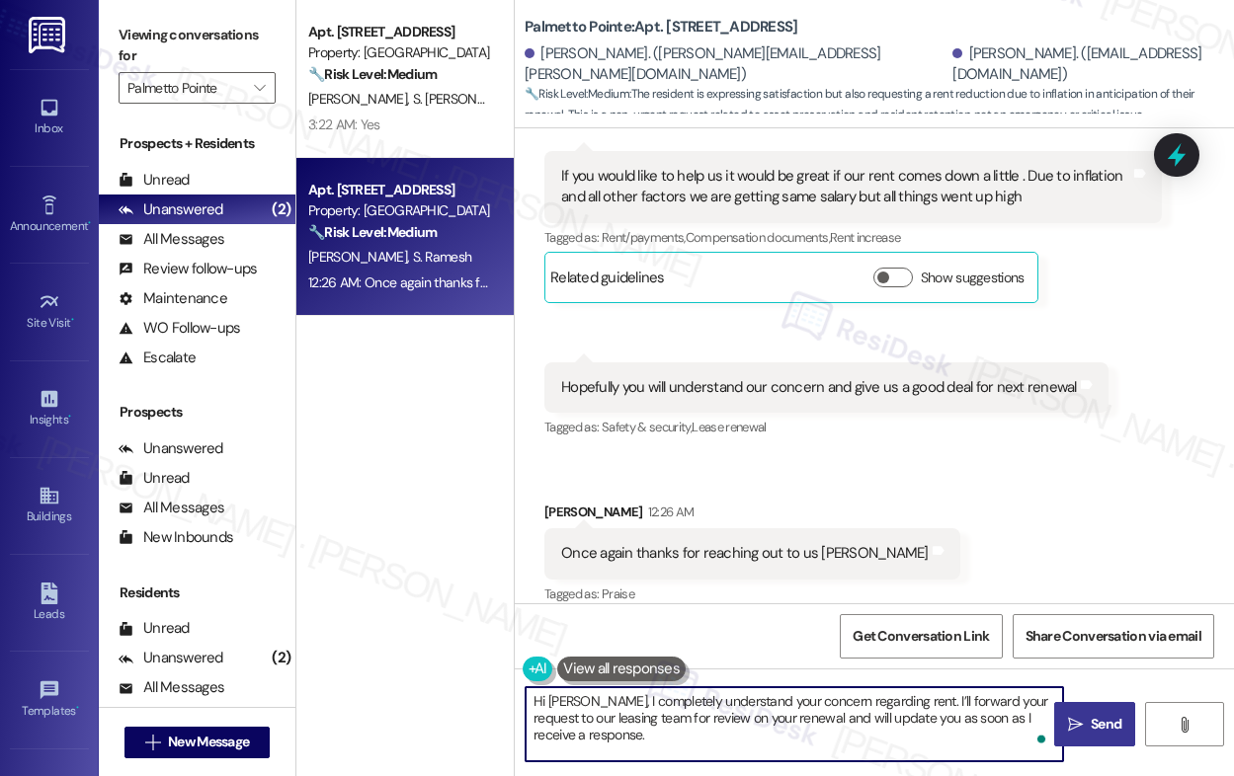
click at [1105, 728] on span "Send" at bounding box center [1105, 724] width 31 height 21
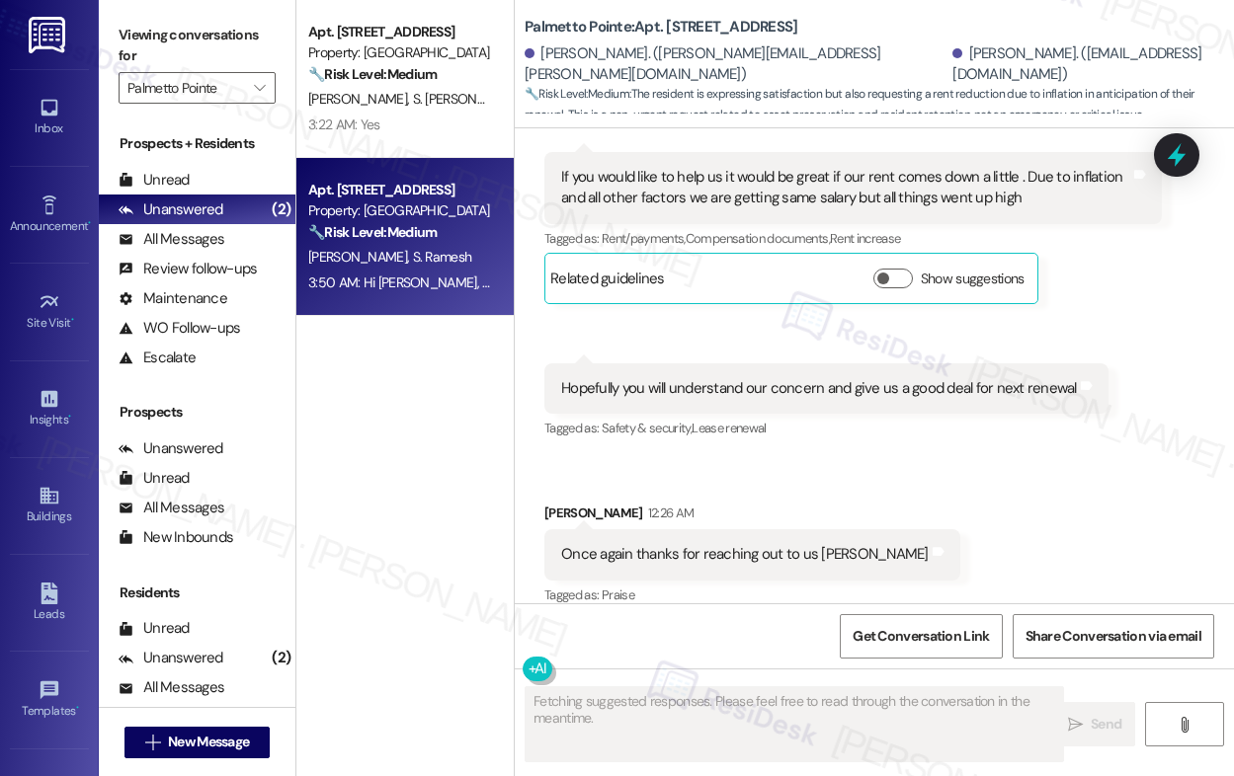
scroll to position [2362, 0]
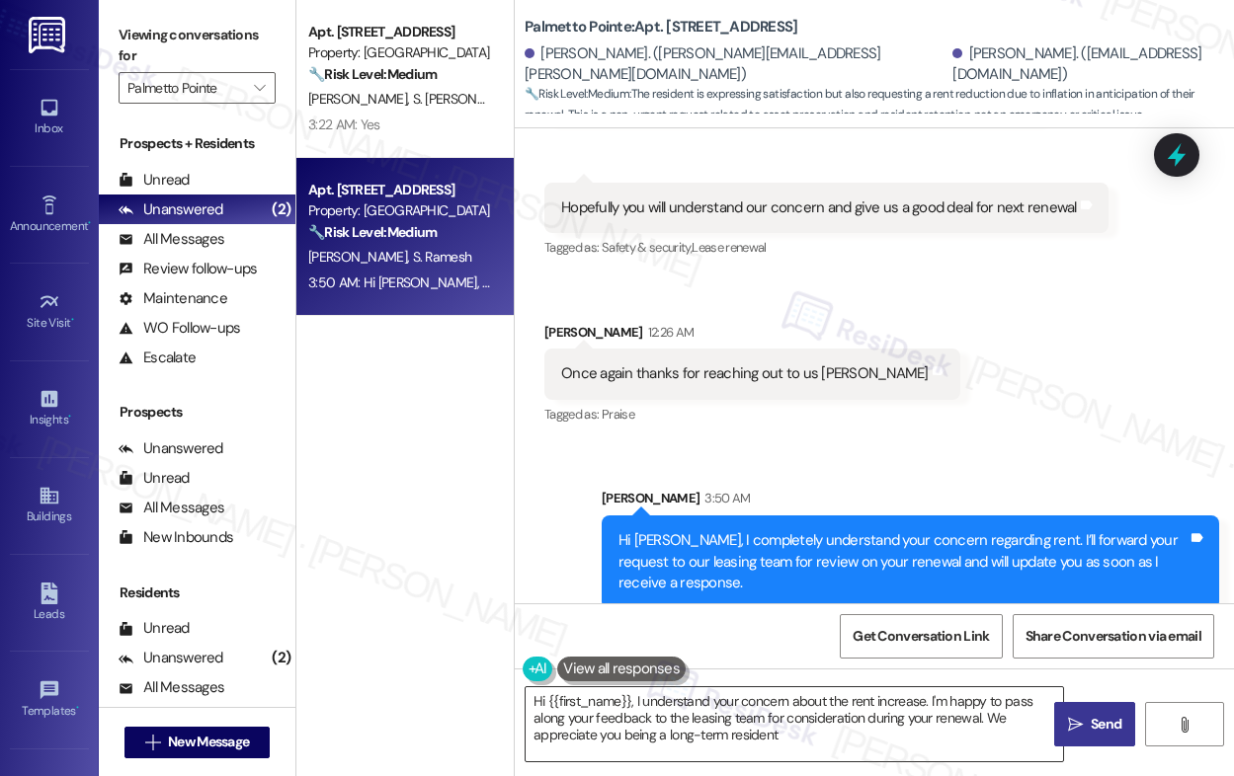
type textarea "Hi {{first_name}}, I understand your concern about the rent increase. I'm happy…"
click at [643, 726] on textarea "Hi {{first_name}}, I understand your concern about the rent increase. I'm happy…" at bounding box center [793, 724] width 537 height 74
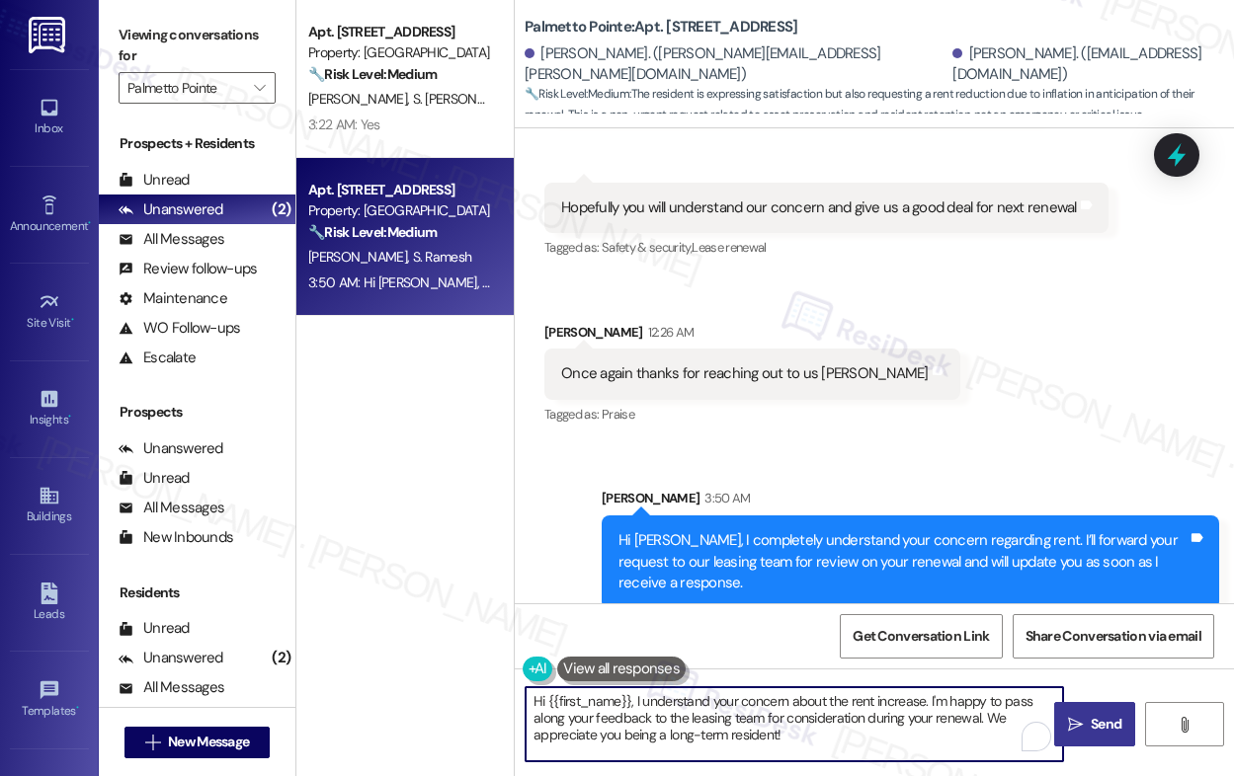
click at [643, 726] on textarea "Hi {{first_name}}, I understand your concern about the rent increase. I'm happy…" at bounding box center [793, 724] width 537 height 74
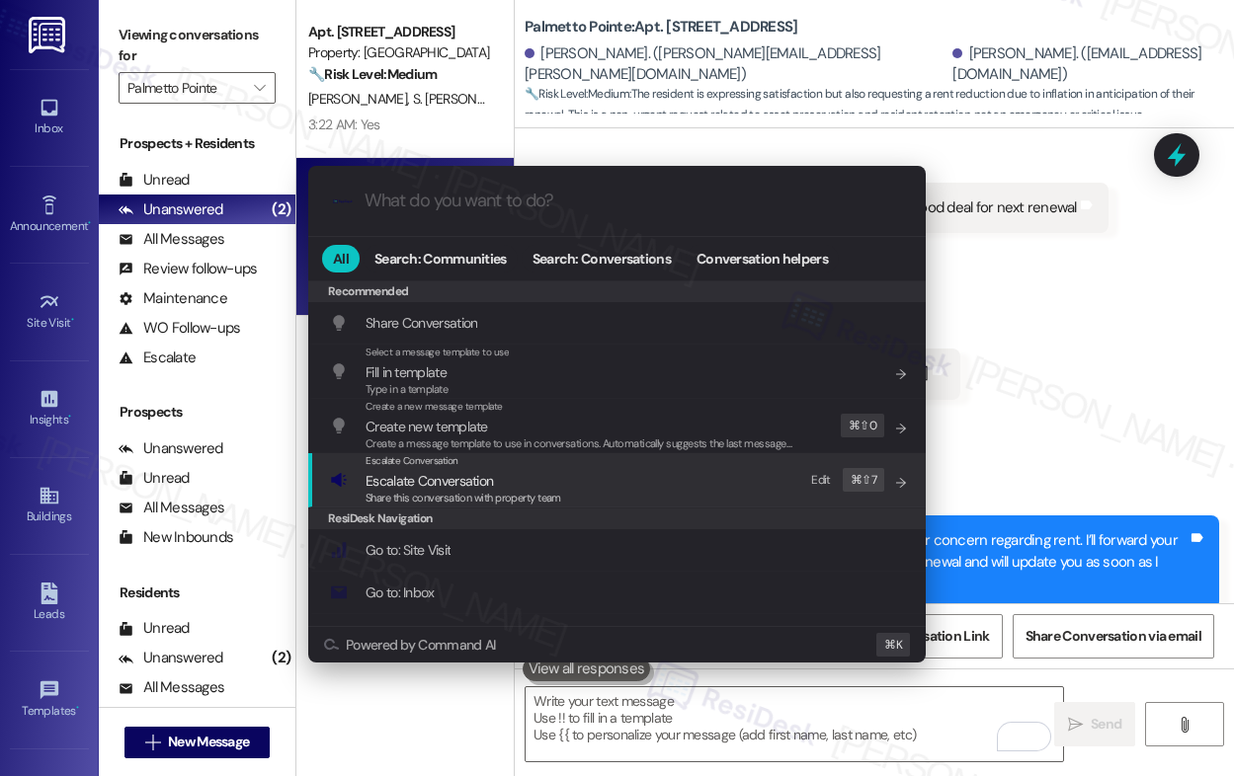
click at [482, 507] on div "Share this conversation with property team" at bounding box center [463, 499] width 196 height 18
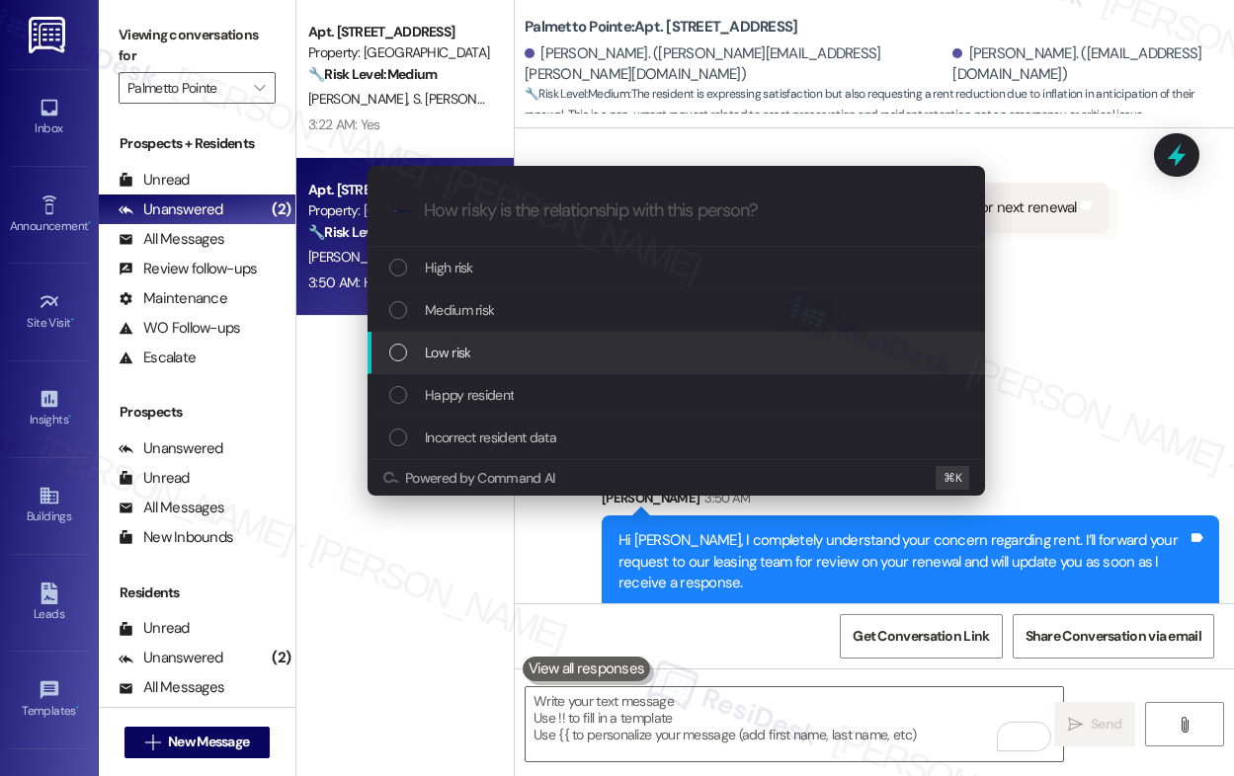
click at [500, 353] on div "Low risk" at bounding box center [678, 353] width 578 height 22
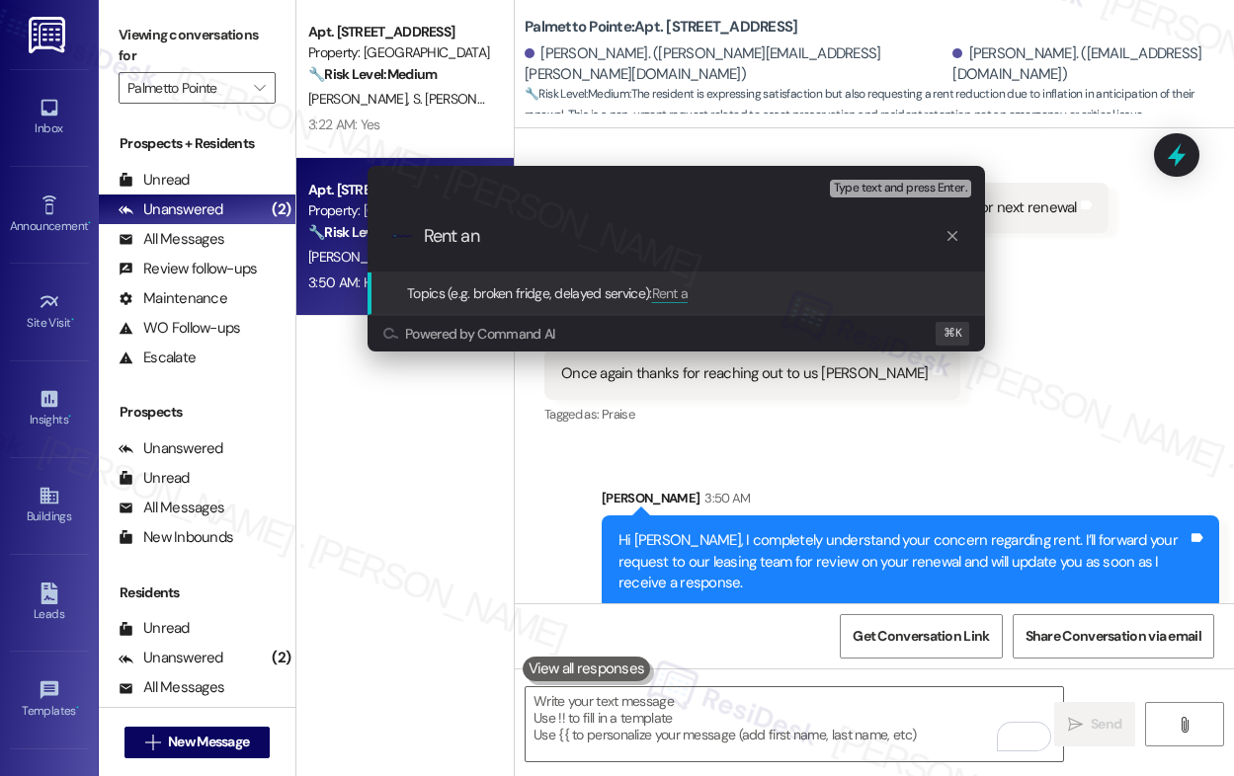
type input "Rent and"
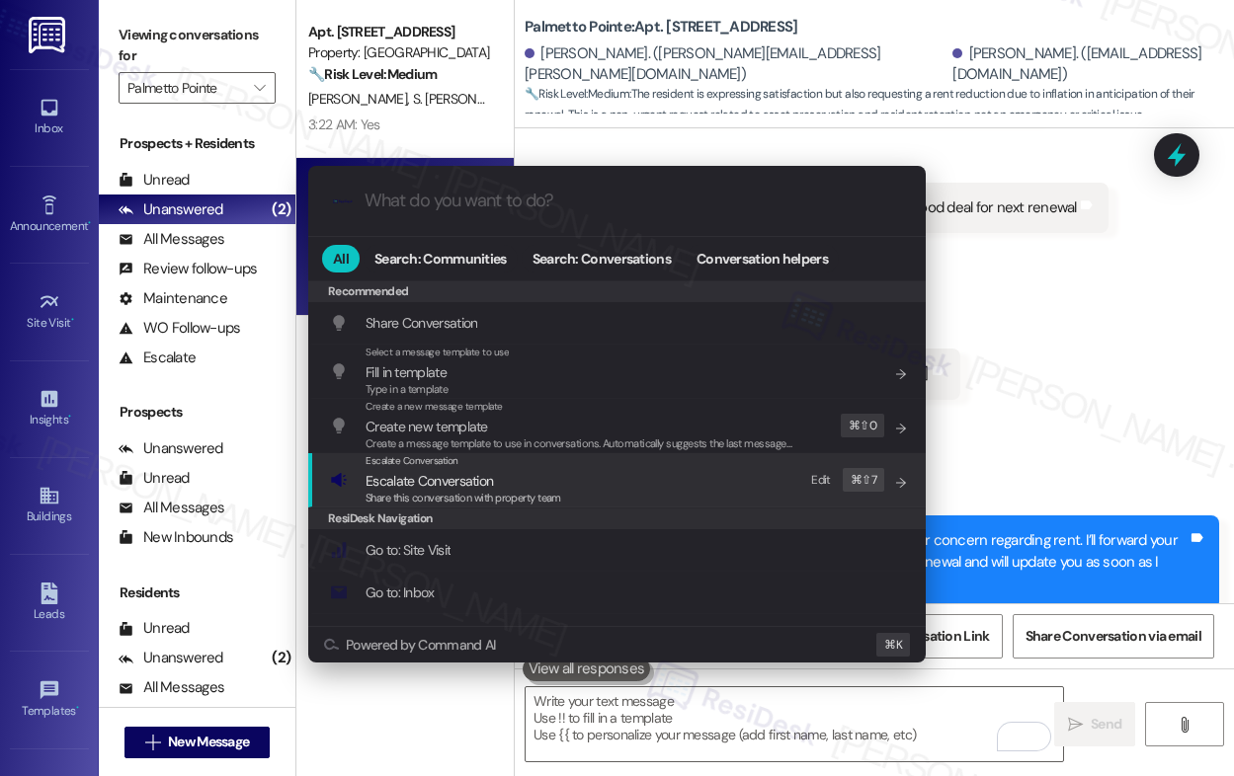
click at [442, 479] on span "Escalate Conversation" at bounding box center [428, 481] width 127 height 18
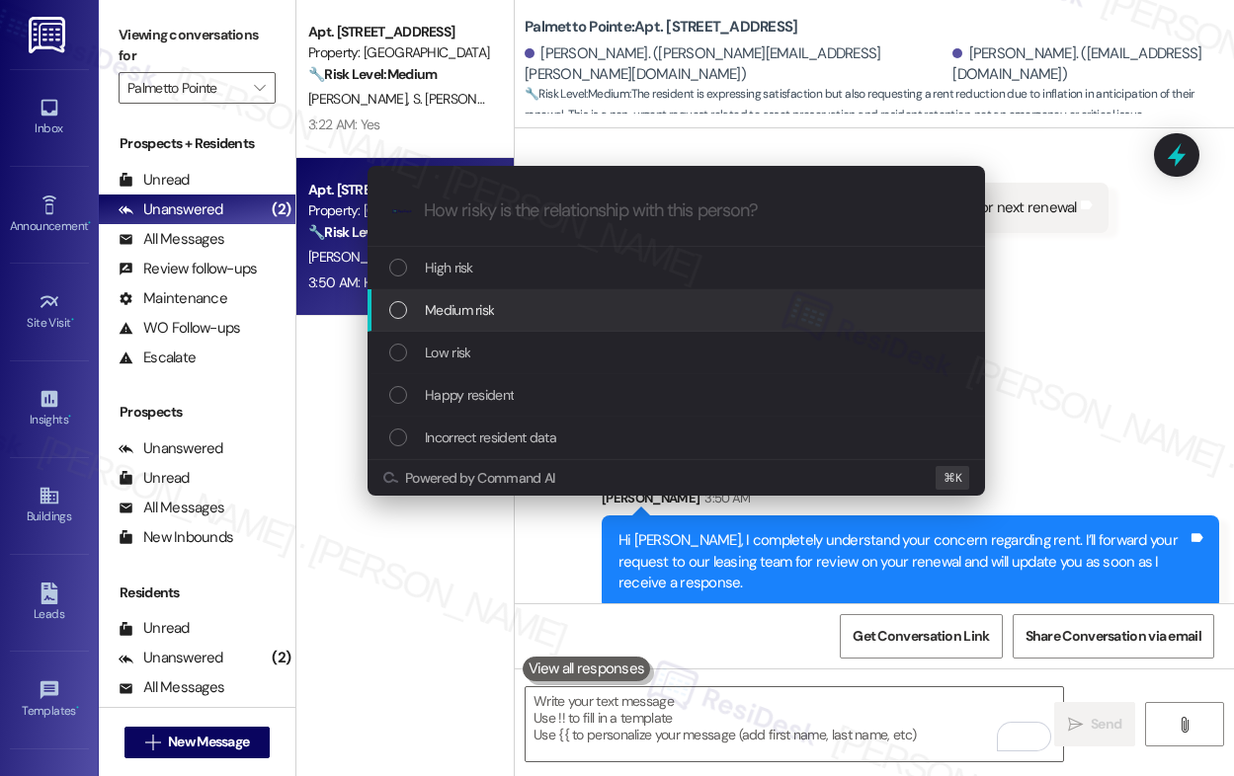
click at [441, 310] on span "Medium risk" at bounding box center [459, 310] width 69 height 22
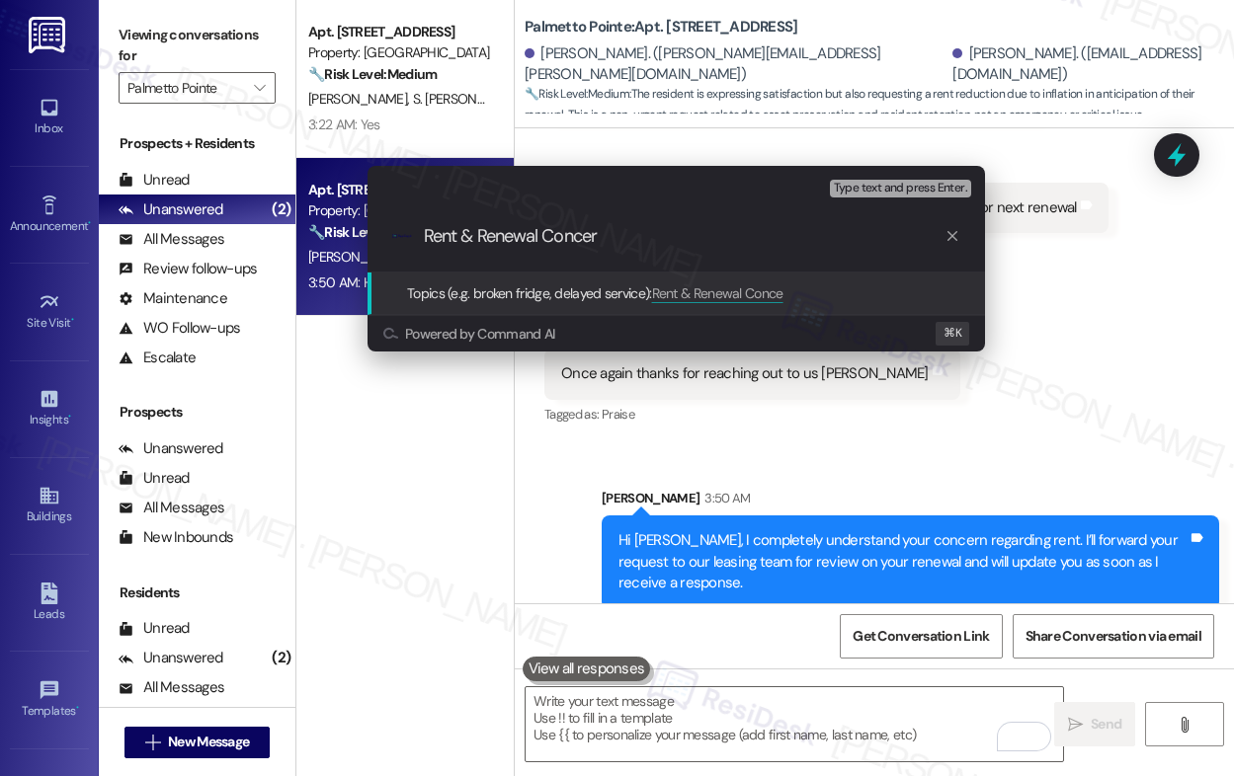
type input "Rent & Renewal Concern"
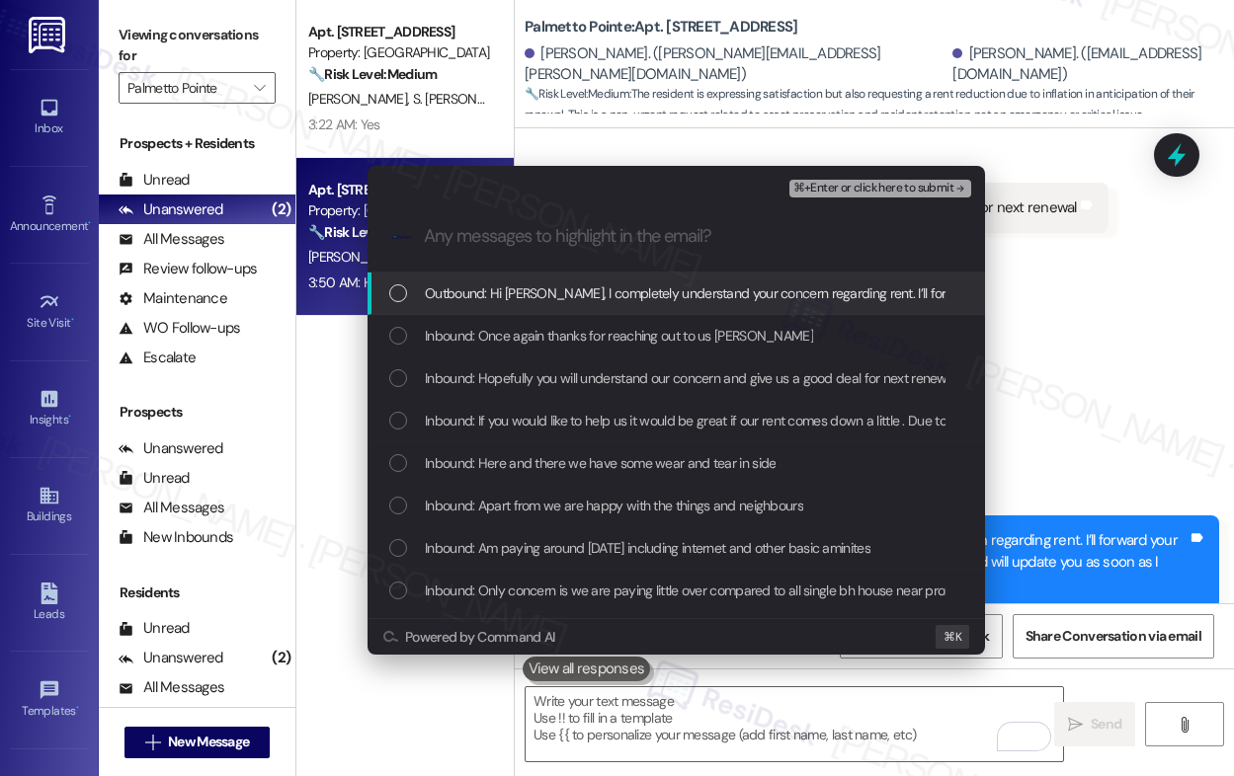
click at [489, 290] on span "Outbound: Hi [PERSON_NAME], I completely understand your concern regarding rent…" at bounding box center [1022, 293] width 1194 height 22
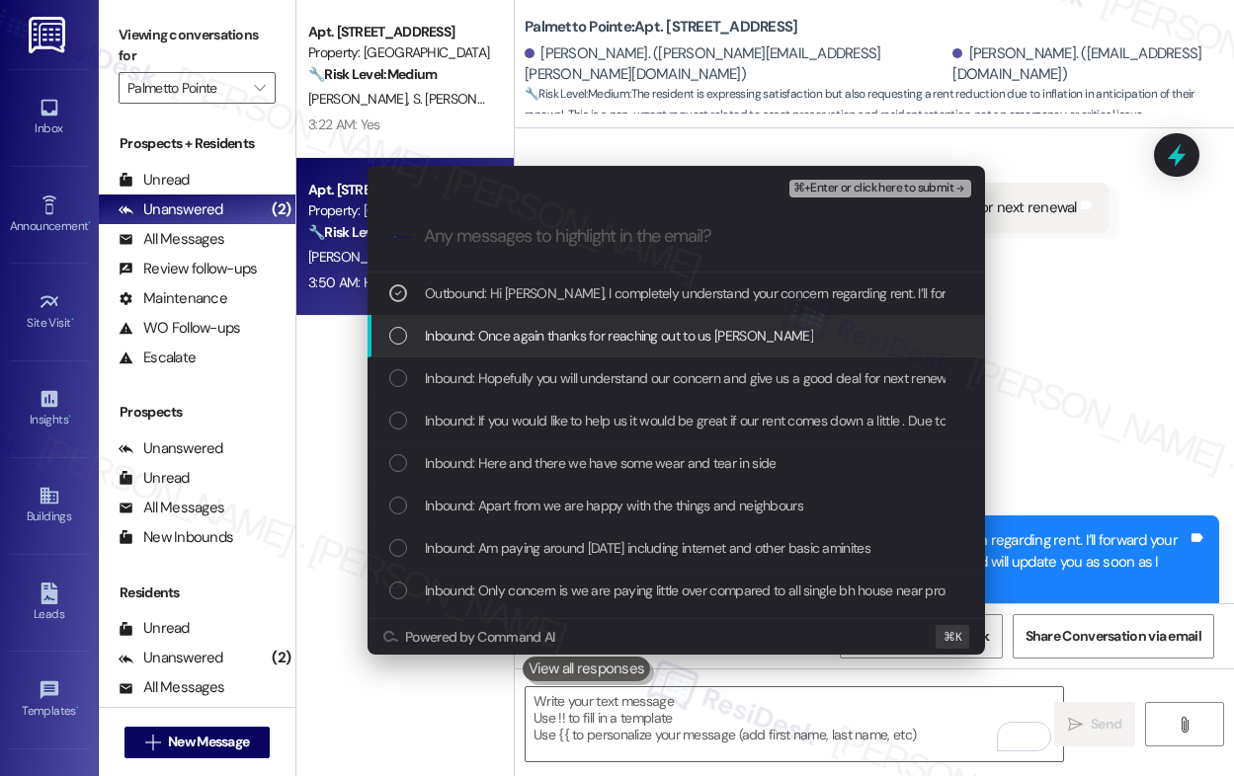
click at [497, 338] on span "Inbound: Once again thanks for reaching out to us [PERSON_NAME]" at bounding box center [619, 336] width 388 height 22
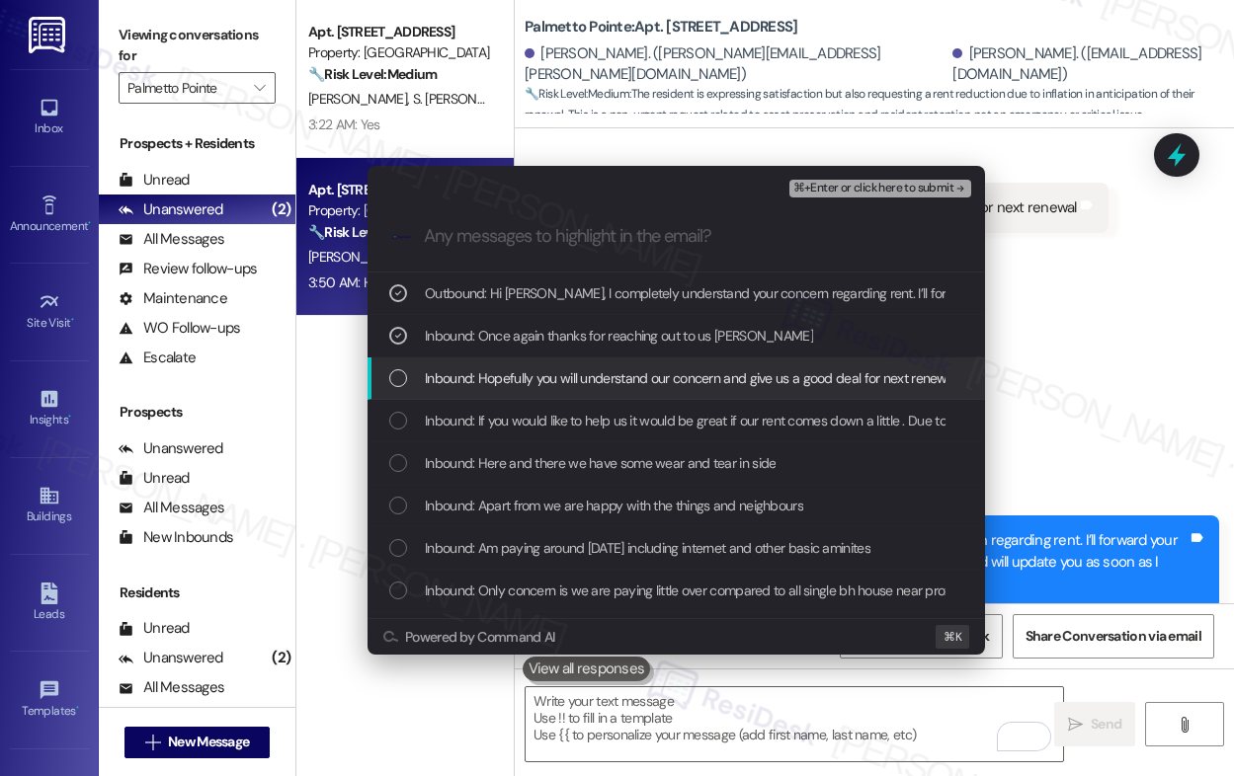
click at [496, 382] on span "Inbound: Hopefully you will understand our concern and give us a good deal for …" at bounding box center [690, 378] width 531 height 22
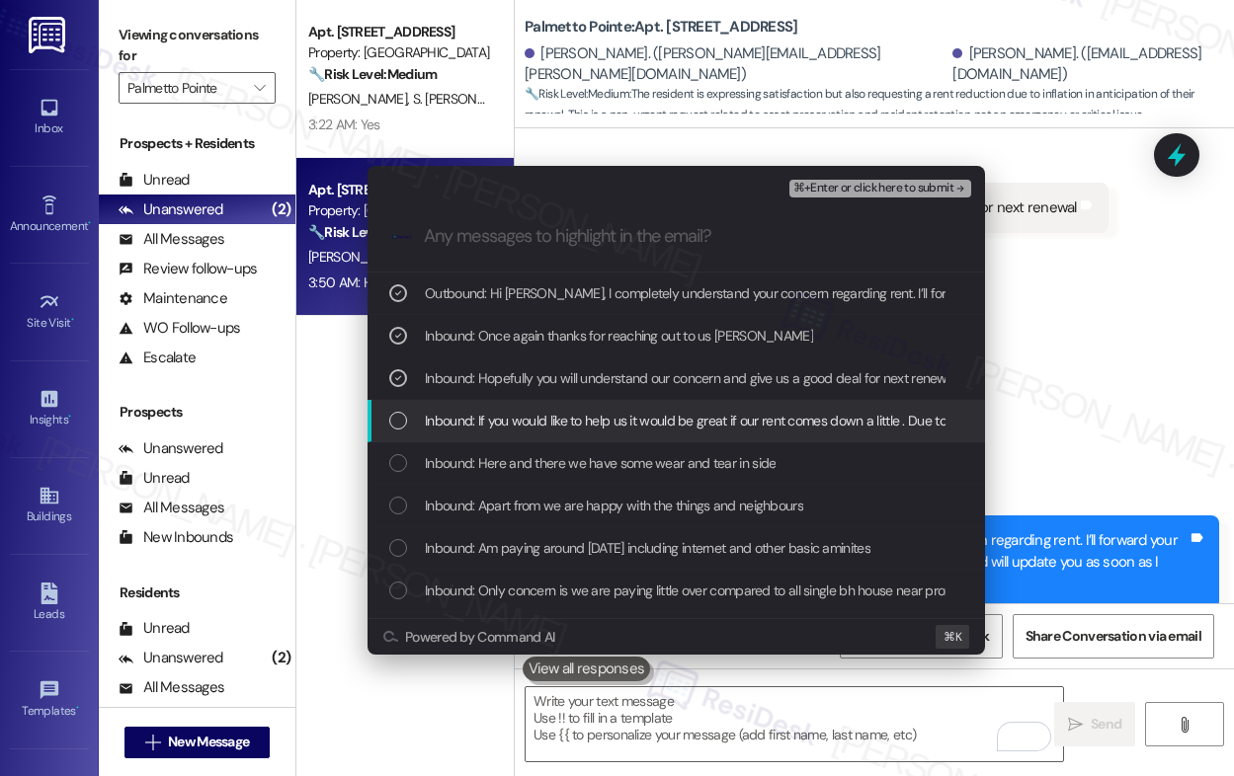
click at [496, 416] on span "Inbound: If you would like to help us it would be great if our rent comes down …" at bounding box center [924, 421] width 999 height 22
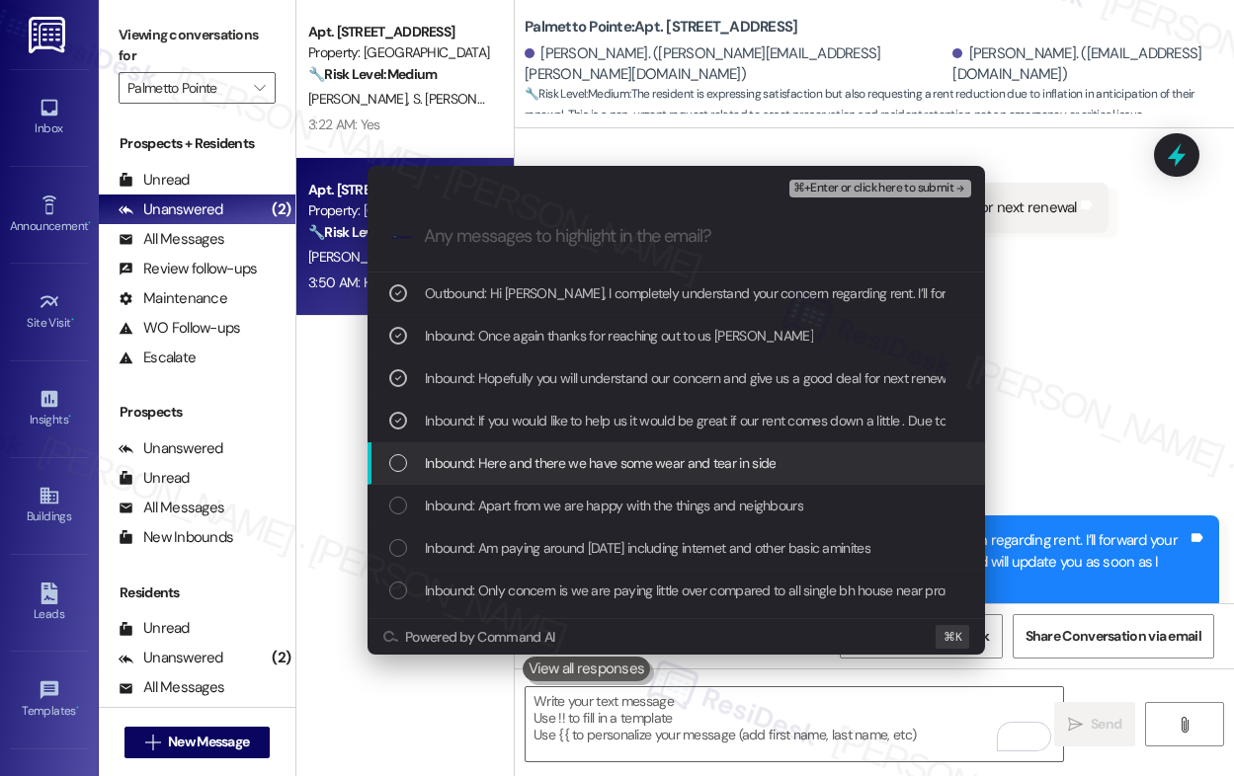
click at [496, 462] on span "Inbound: Here and there we have some wear and tear in side" at bounding box center [600, 463] width 351 height 22
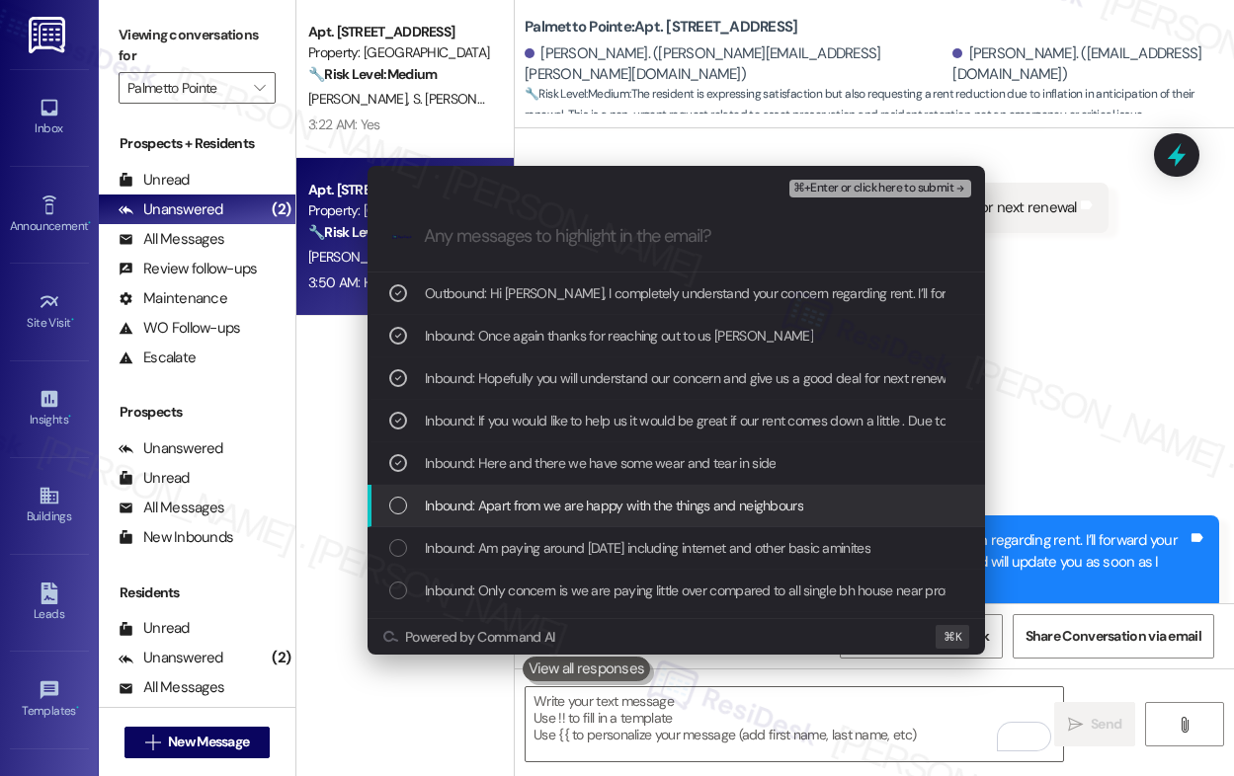
click at [488, 524] on div "Inbound: Apart from we are happy with the things and neighbours" at bounding box center [675, 506] width 617 height 42
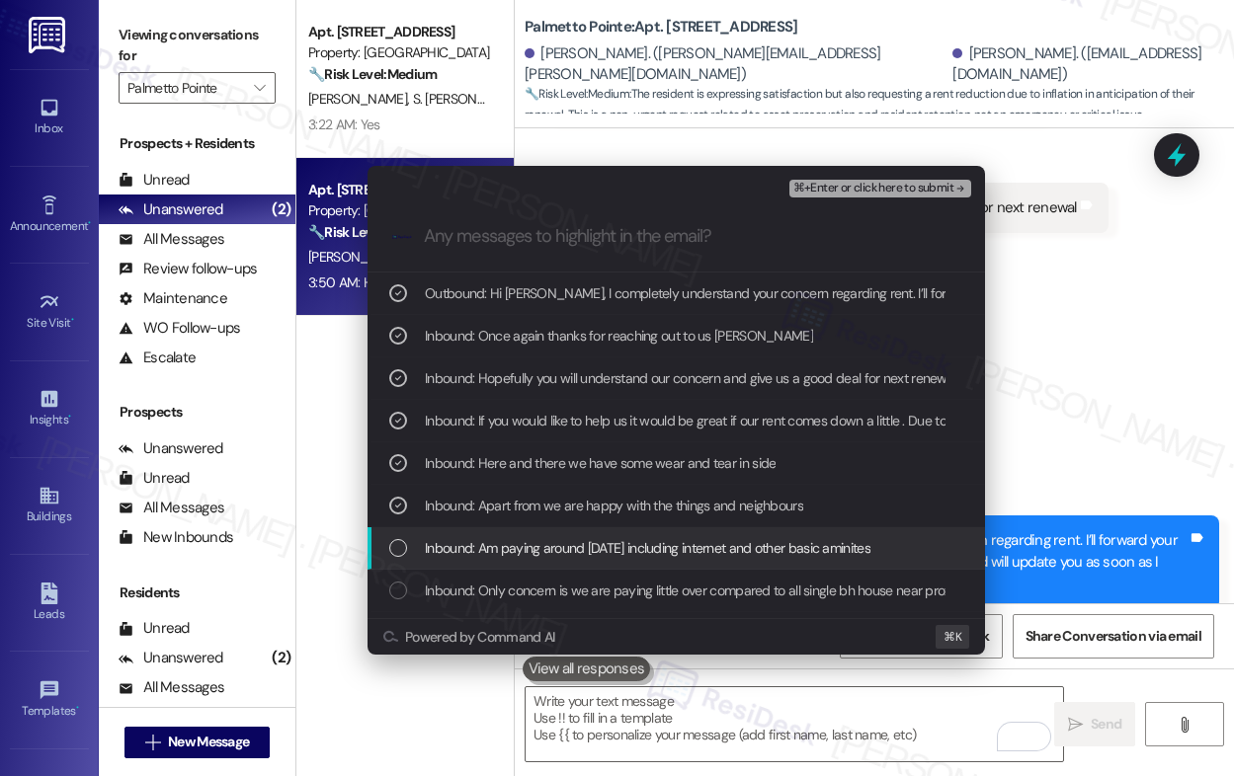
click at [488, 556] on span "Inbound: Am paying around [DATE] including internet and other basic aminites" at bounding box center [647, 548] width 445 height 22
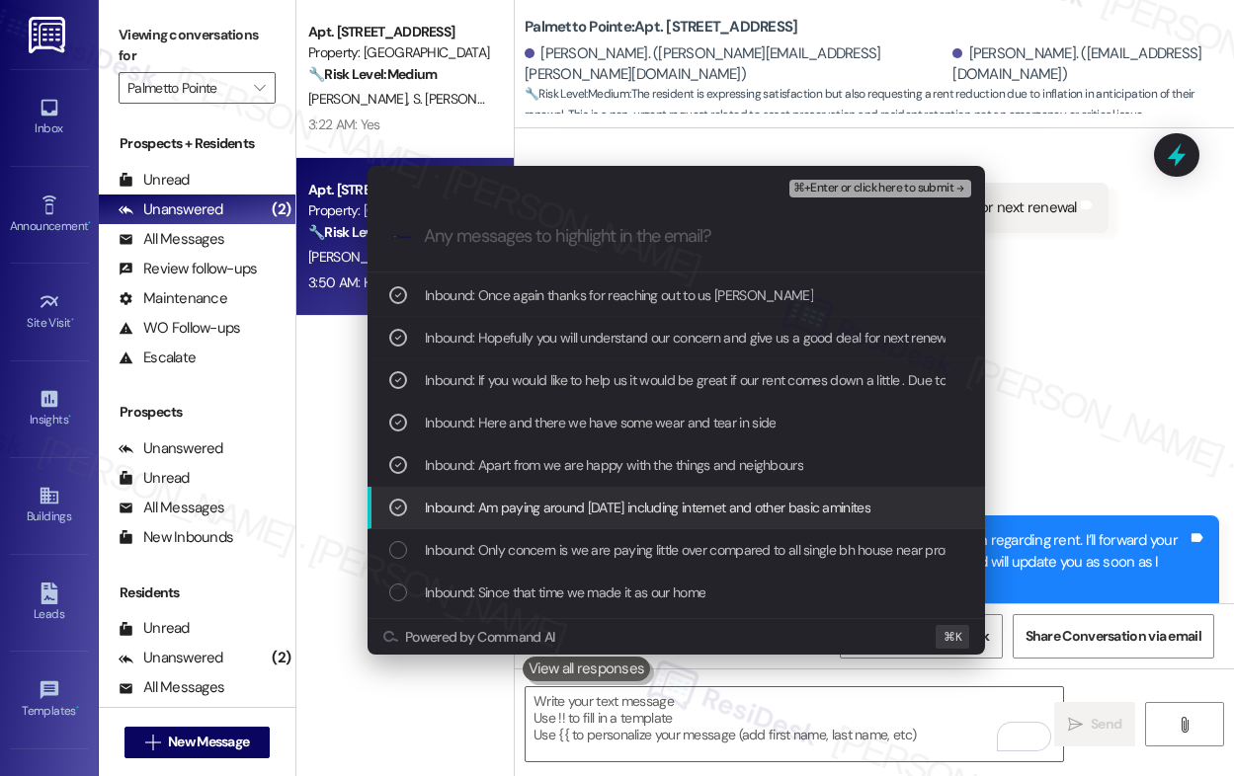
scroll to position [41, 0]
click at [488, 556] on span "Inbound: Only concern is we are paying little over compared to all single bh ho…" at bounding box center [701, 549] width 553 height 22
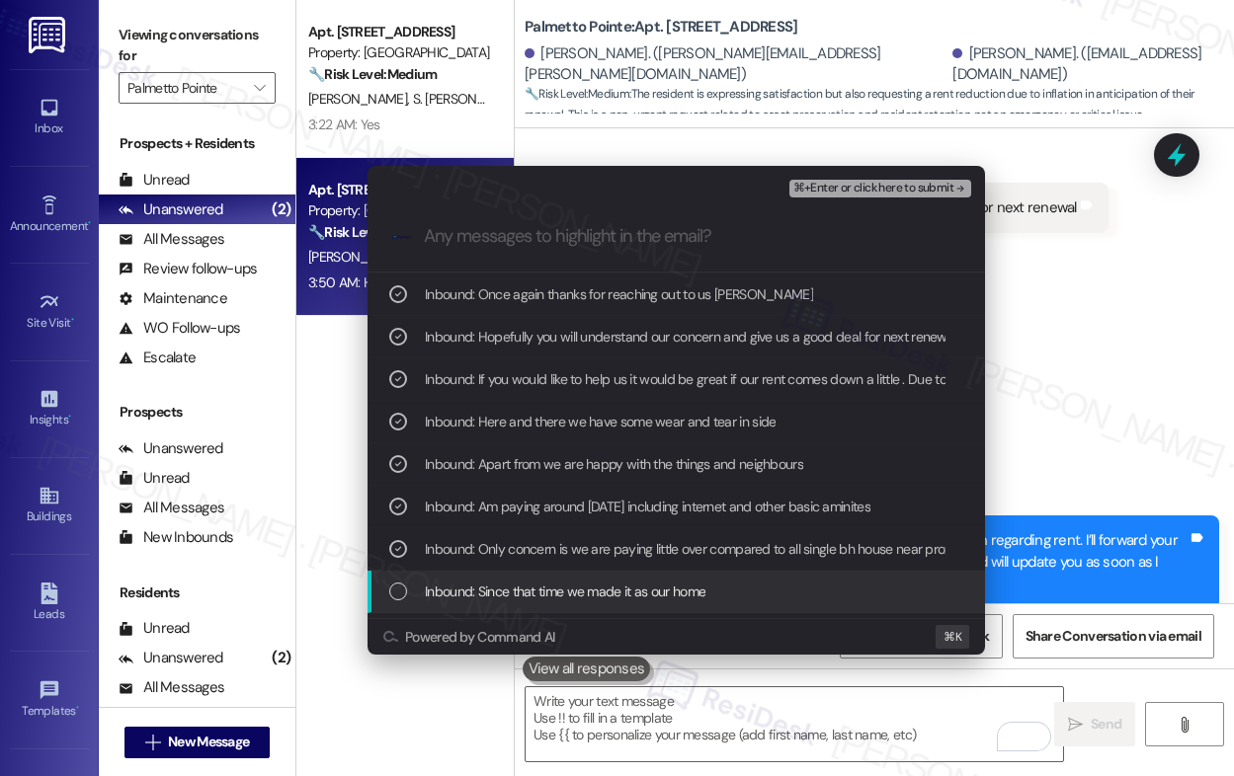
click at [485, 601] on span "Inbound: Since that time we made it as our home" at bounding box center [565, 592] width 280 height 22
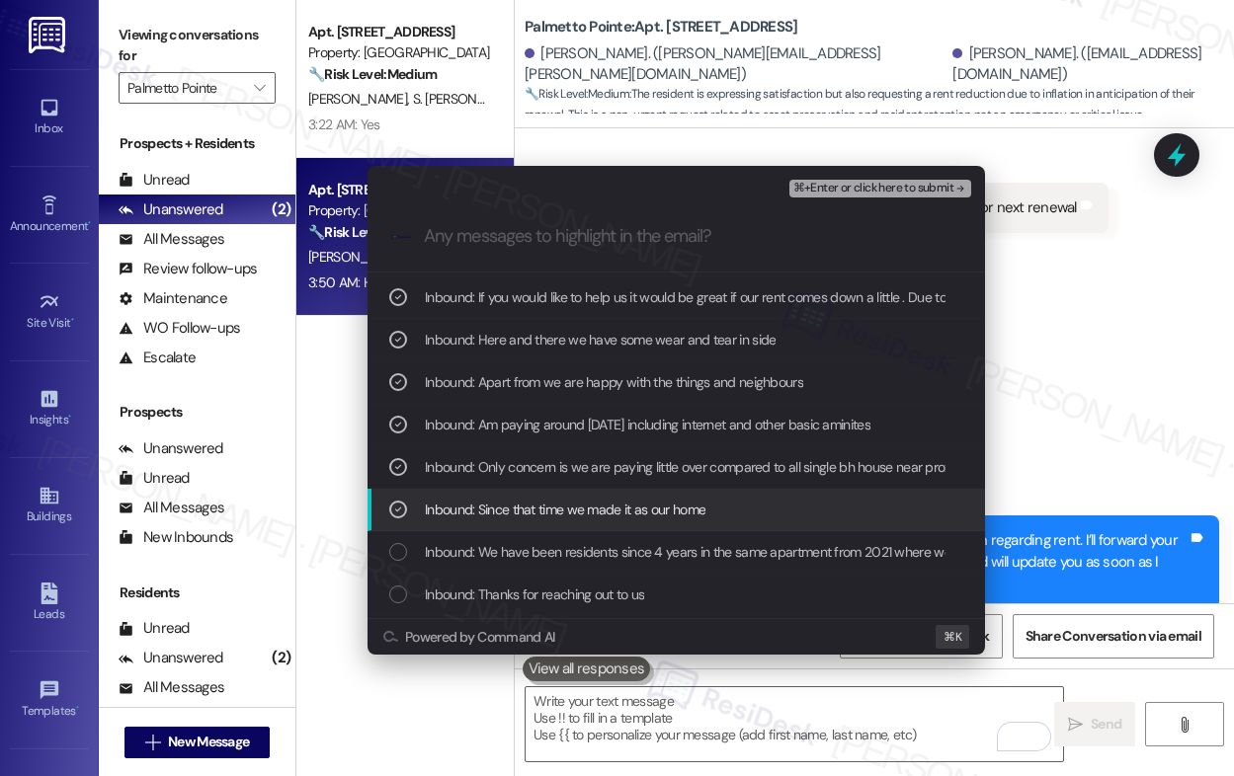
scroll to position [128, 0]
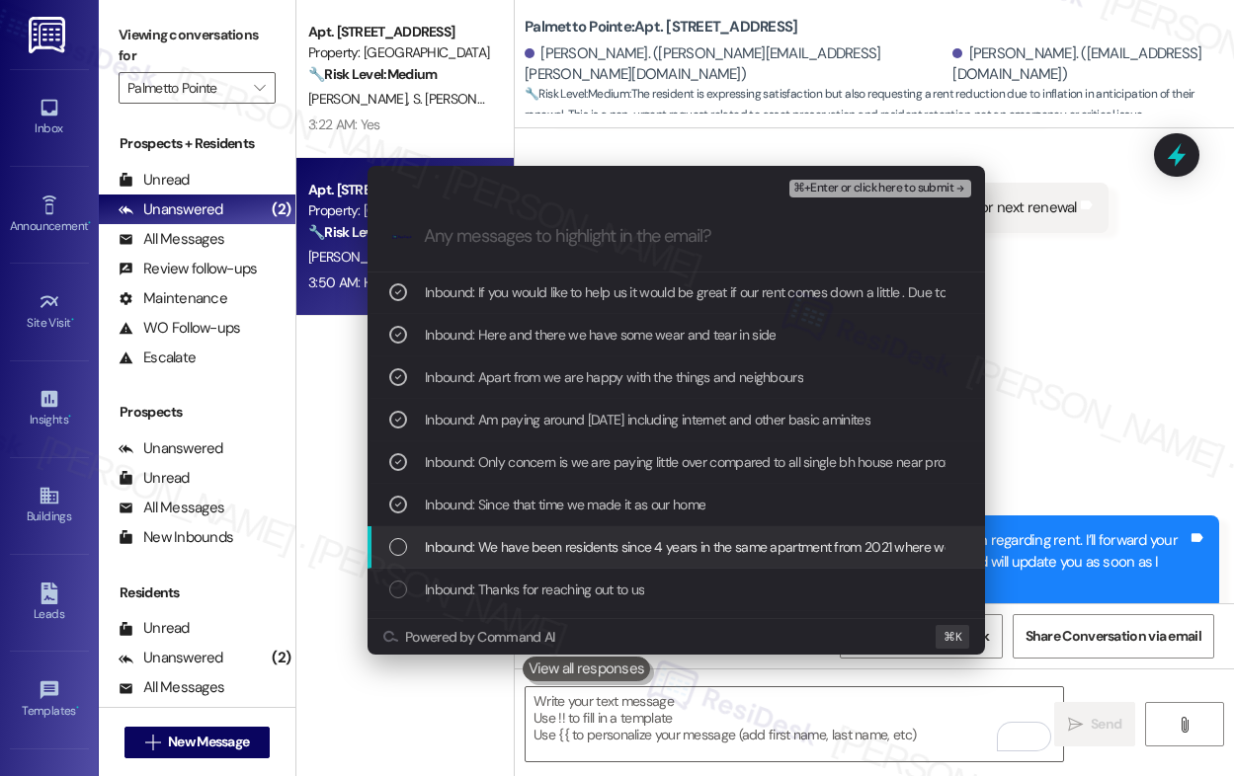
click at [512, 554] on span "Inbound: We have been residents since 4 years in the same apartment from 2021 w…" at bounding box center [838, 547] width 826 height 22
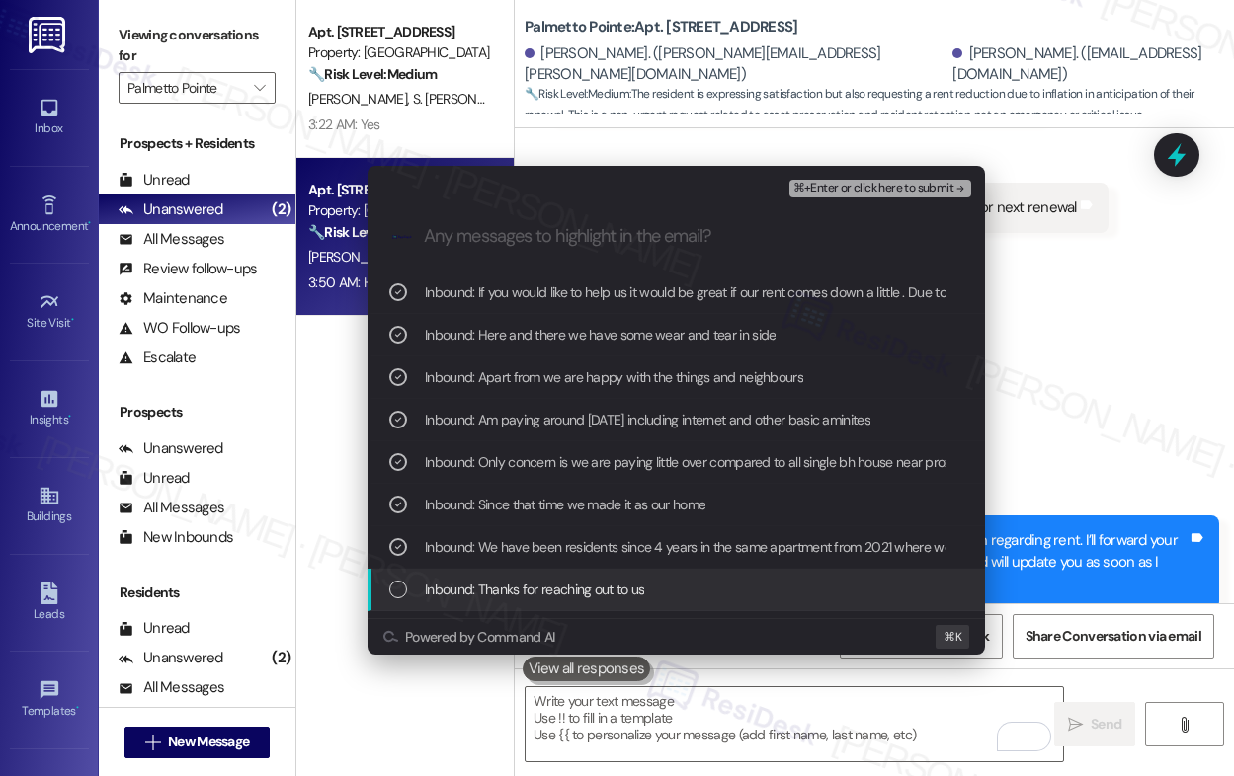
click at [510, 590] on span "Inbound: Thanks for reaching out to us" at bounding box center [534, 590] width 219 height 22
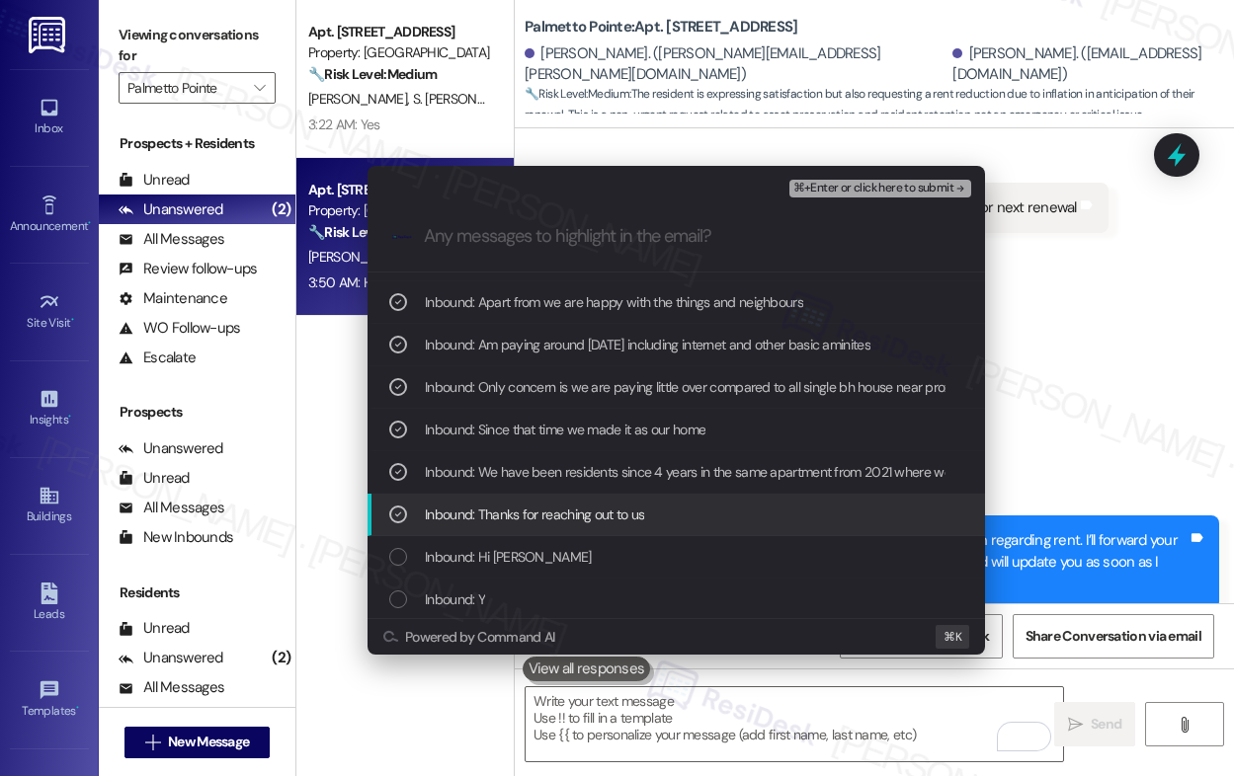
scroll to position [225, 0]
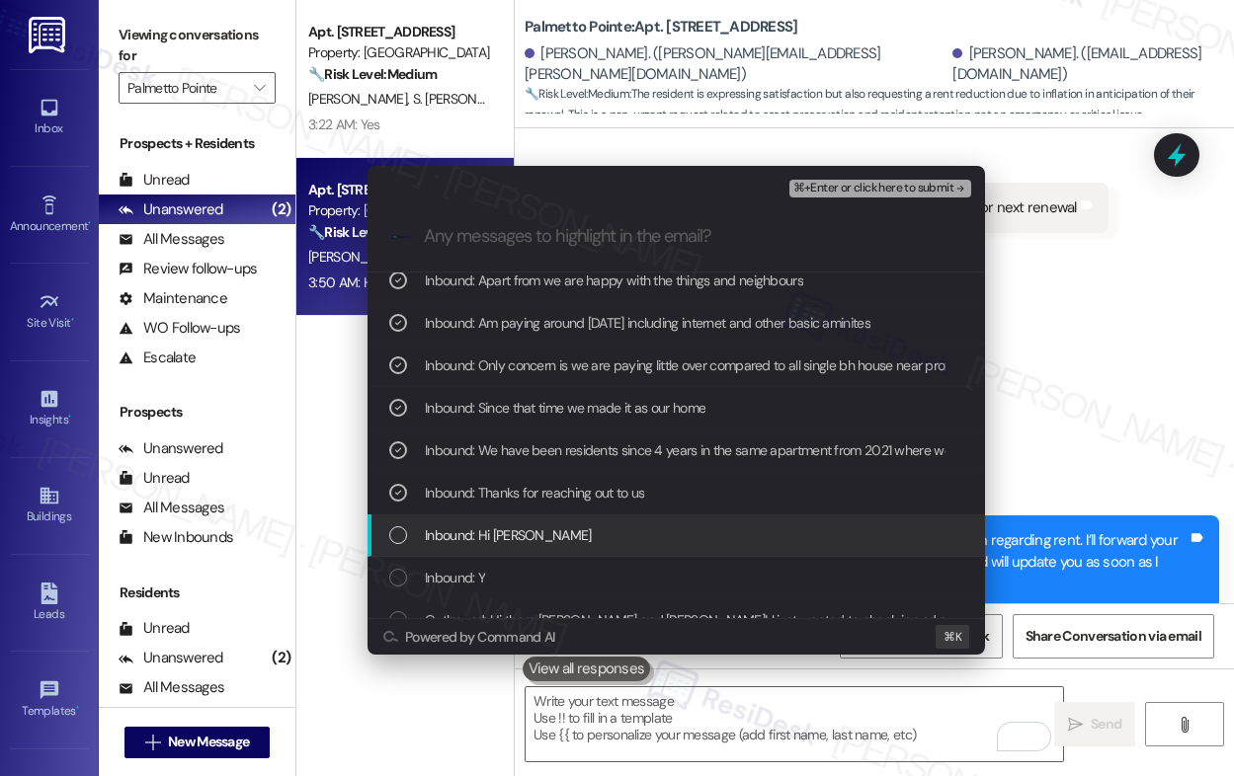
click at [508, 538] on span "Inbound: Hi [PERSON_NAME]" at bounding box center [508, 535] width 167 height 22
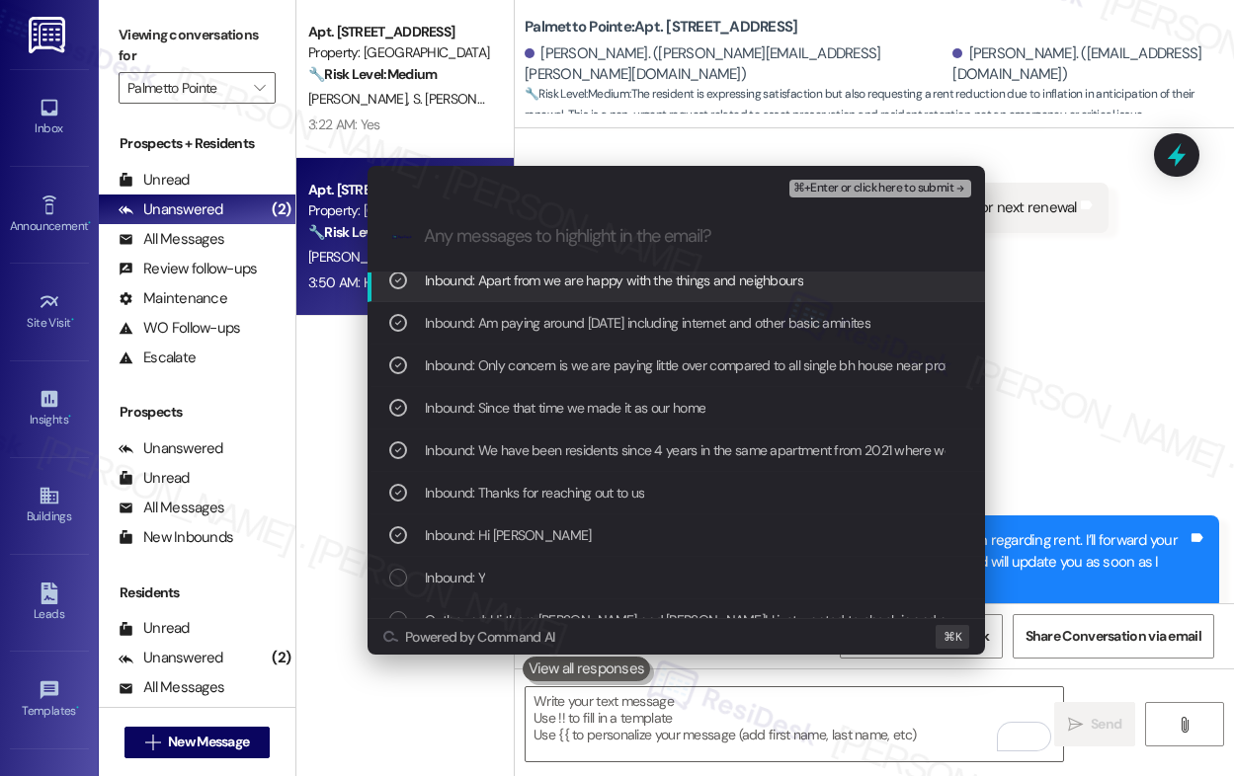
click at [897, 187] on span "⌘+Enter or click here to submit" at bounding box center [873, 189] width 160 height 14
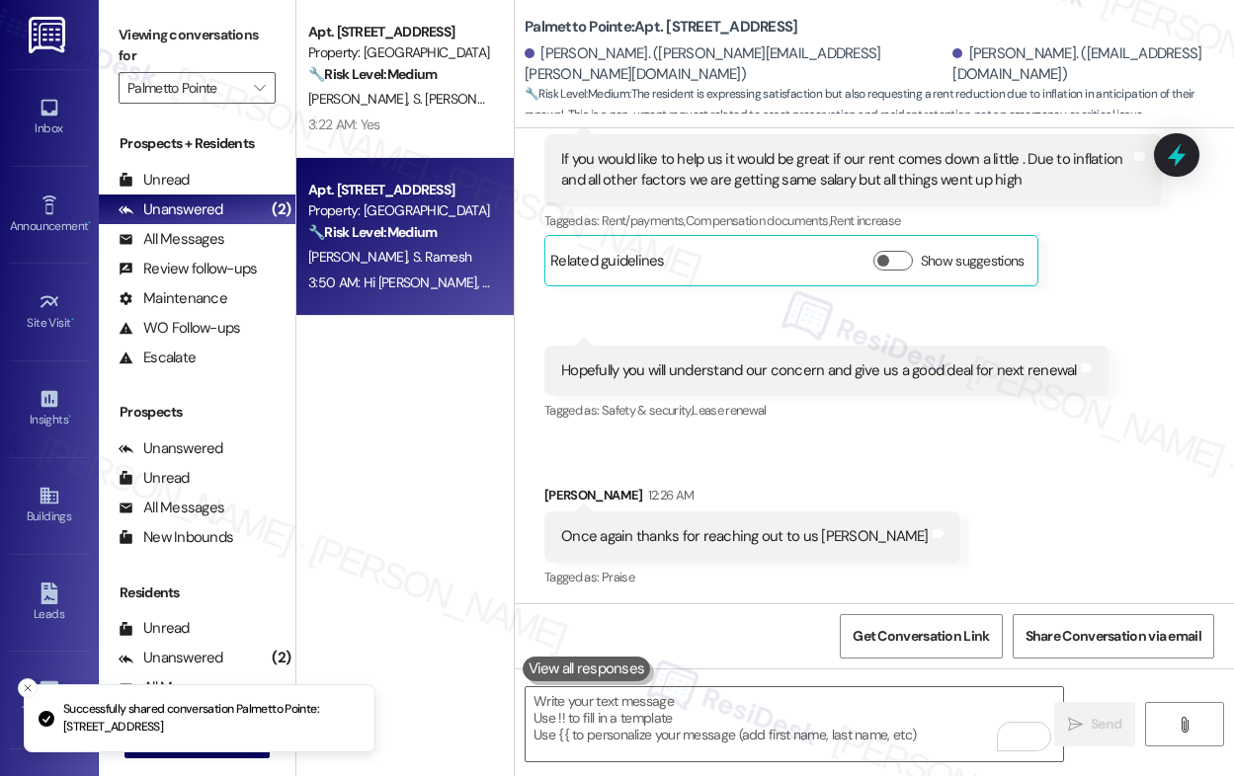
scroll to position [2181, 0]
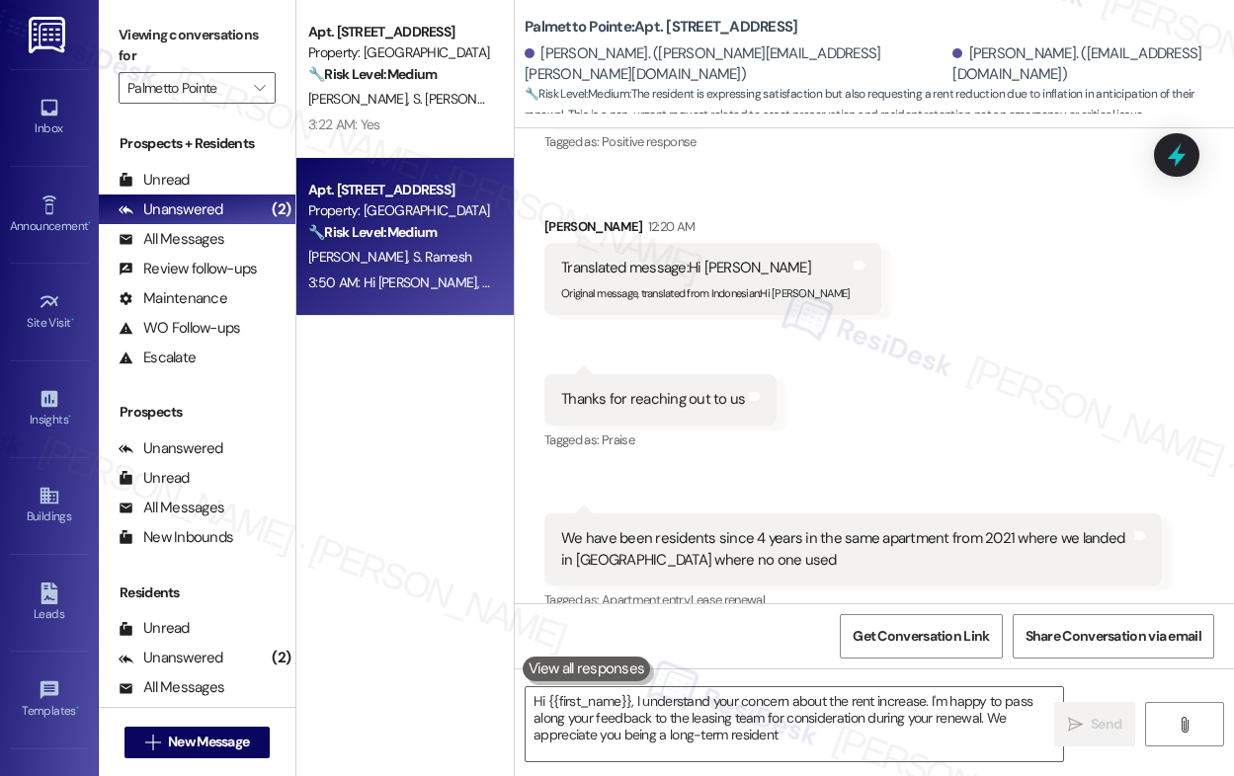
type textarea "Hi {{first_name}}, I understand your concern about the rent increase. I'm happy…"
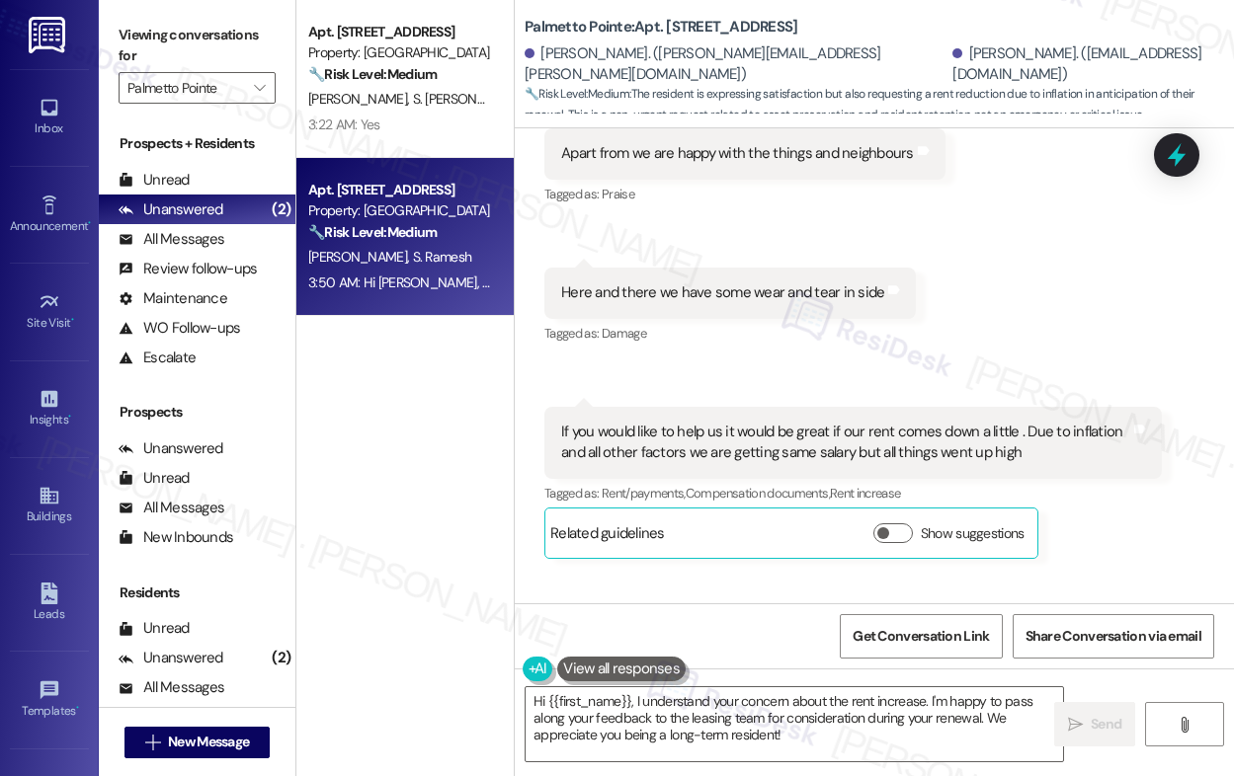
scroll to position [2391, 0]
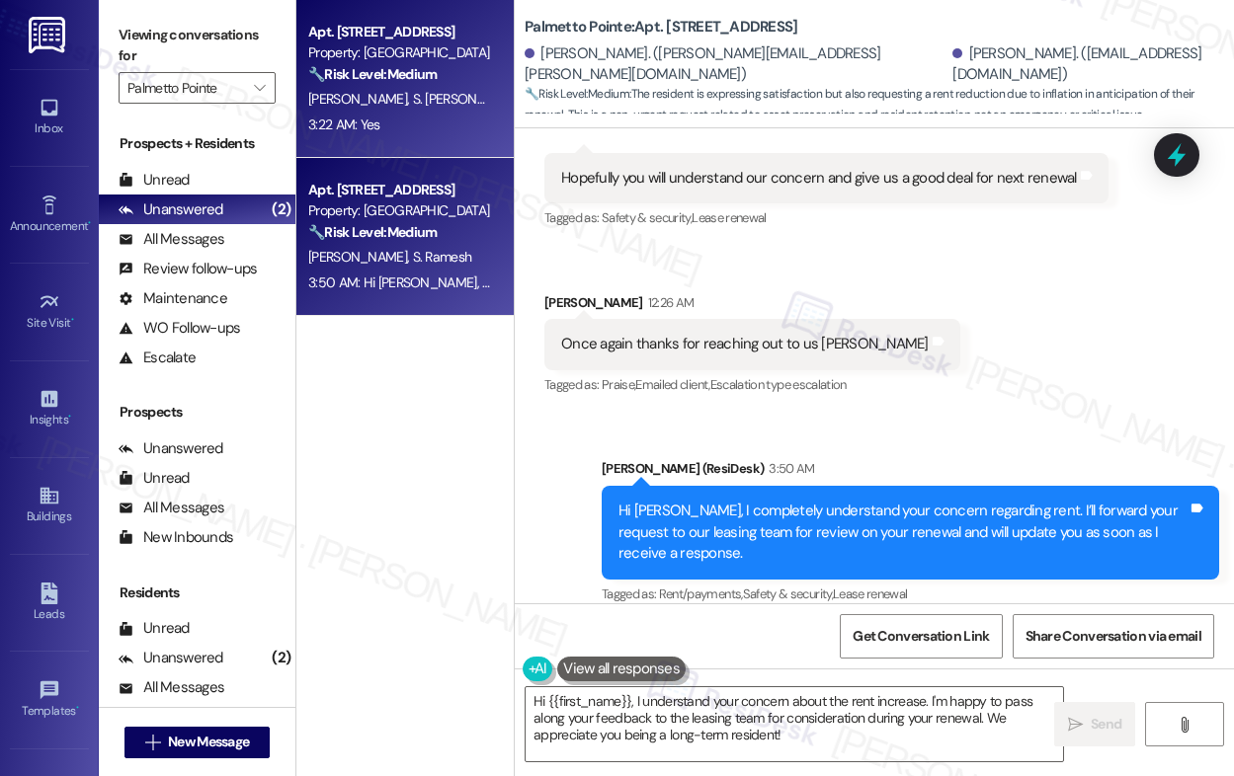
click at [409, 51] on div "Property: [GEOGRAPHIC_DATA]" at bounding box center [399, 52] width 183 height 21
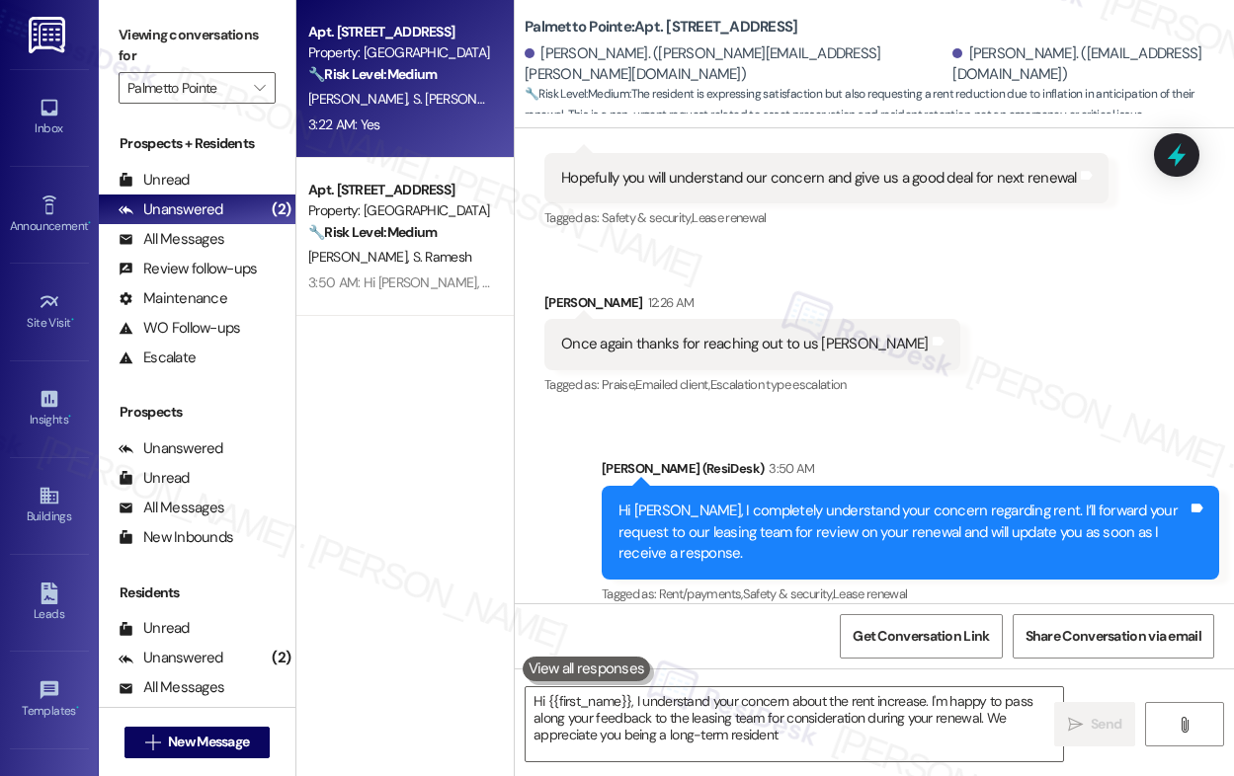
type textarea "Hi {{first_name}}, I understand your concern about the rent increase. I'm happy…"
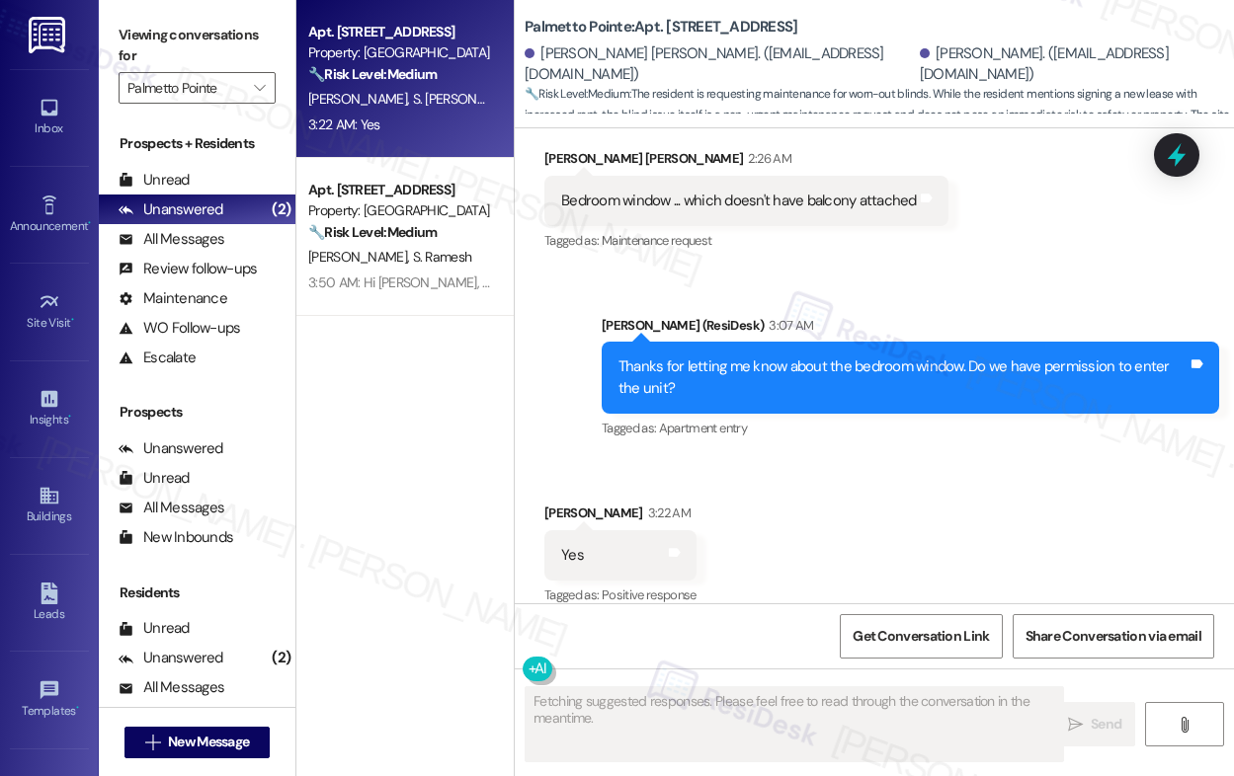
scroll to position [1680, 0]
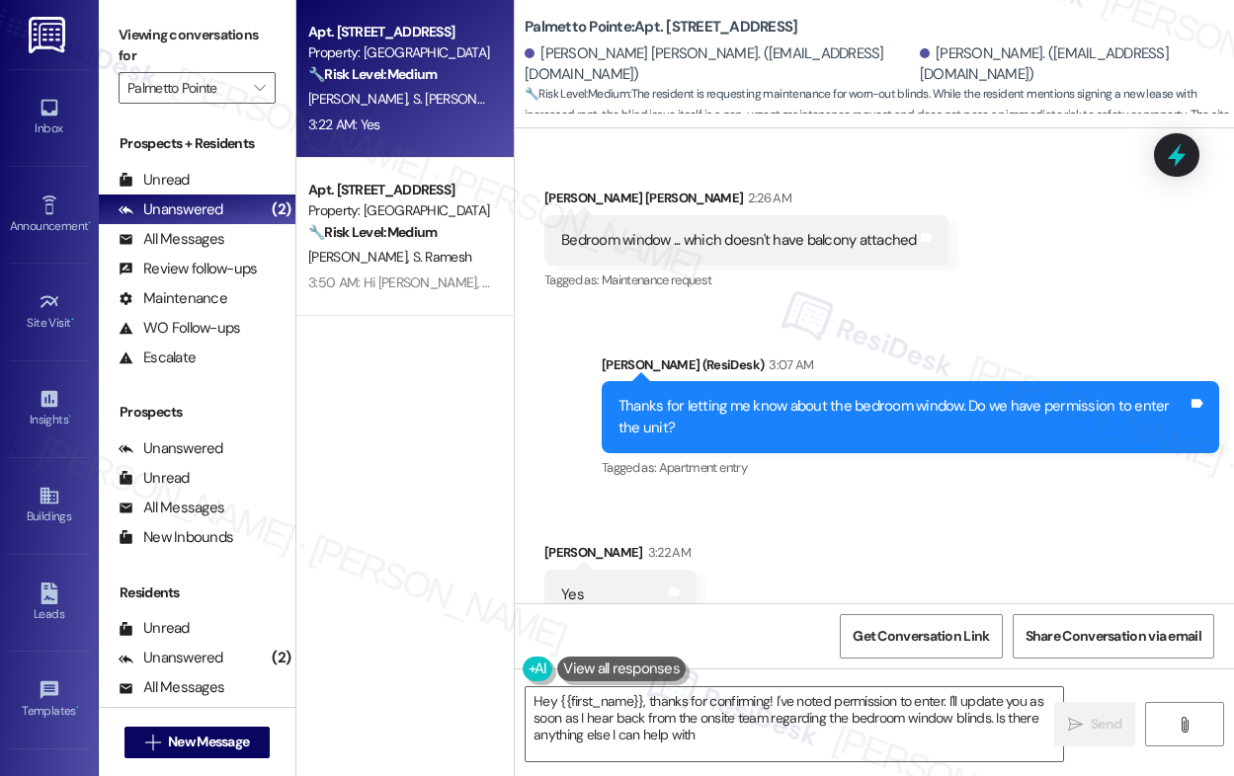
type textarea "Hey {{first_name}}, thanks for confirming! I've noted permission to enter. I'll…"
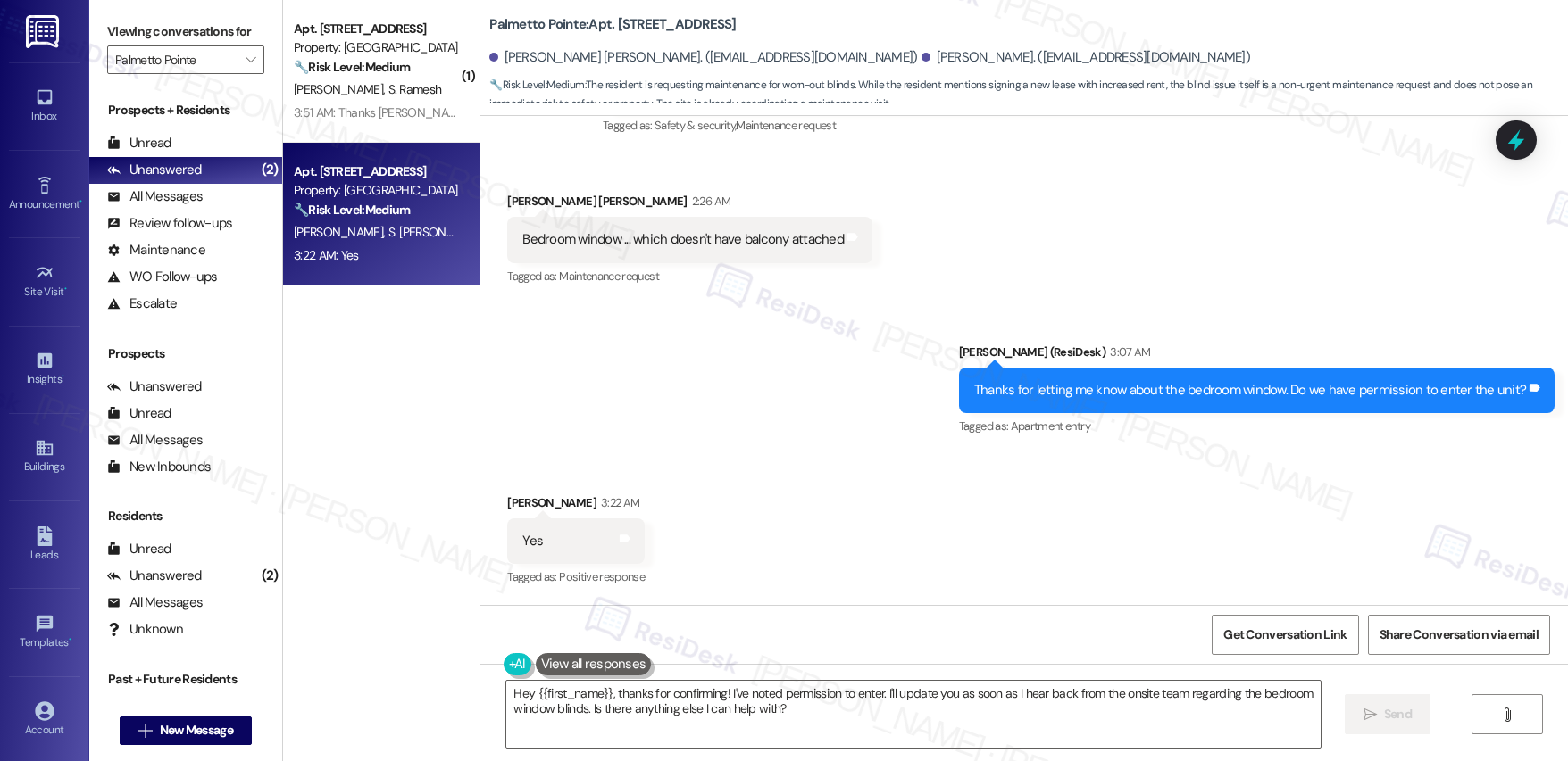
scroll to position [1344, 0]
click at [615, 25] on b "[GEOGRAPHIC_DATA]: Apt. [STREET_ADDRESS]" at bounding box center [612, 24] width 247 height 19
copy b "9211"
click at [400, 98] on div "S. [PERSON_NAME]" at bounding box center [376, 89] width 169 height 23
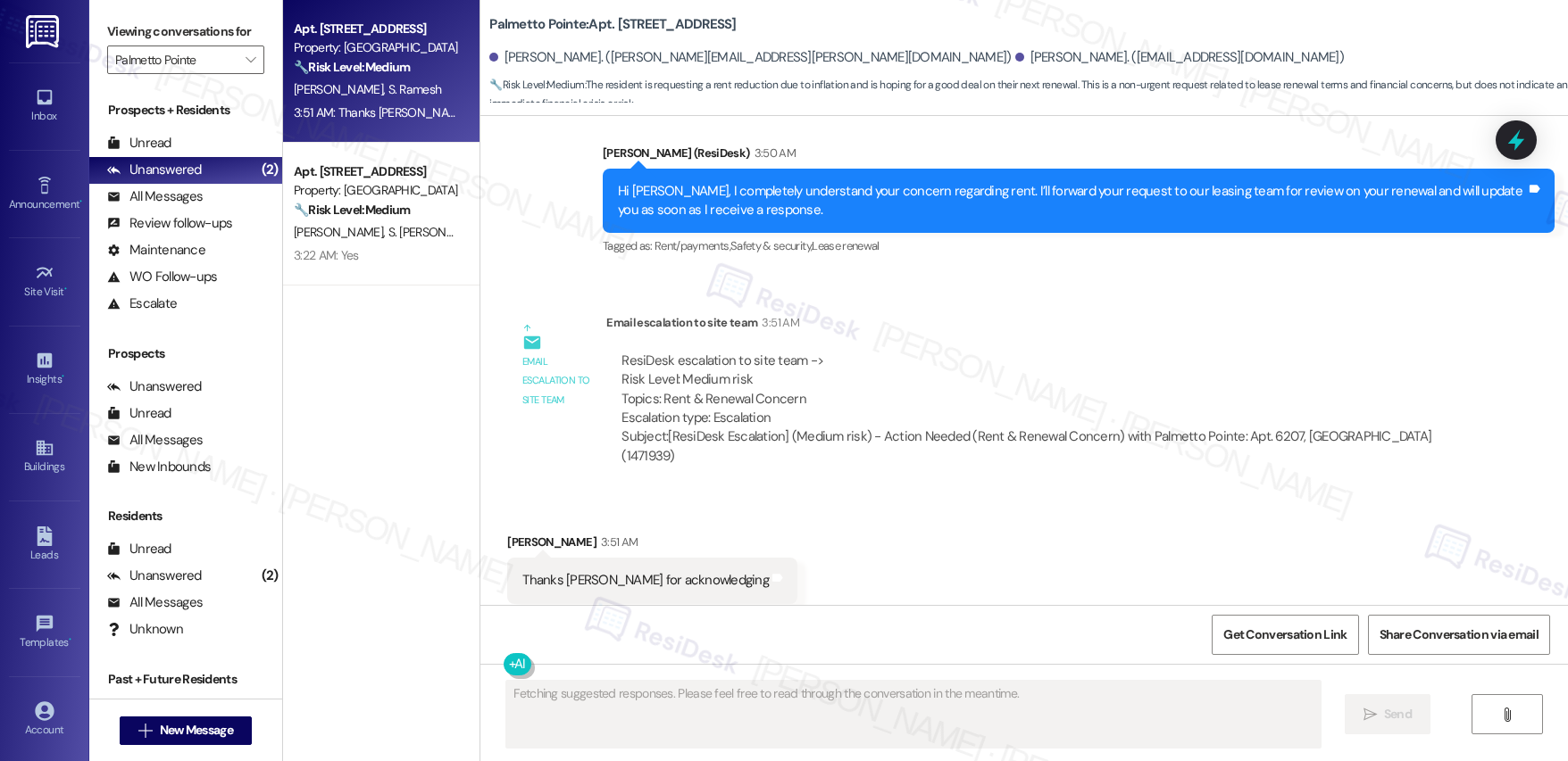
scroll to position [2356, 0]
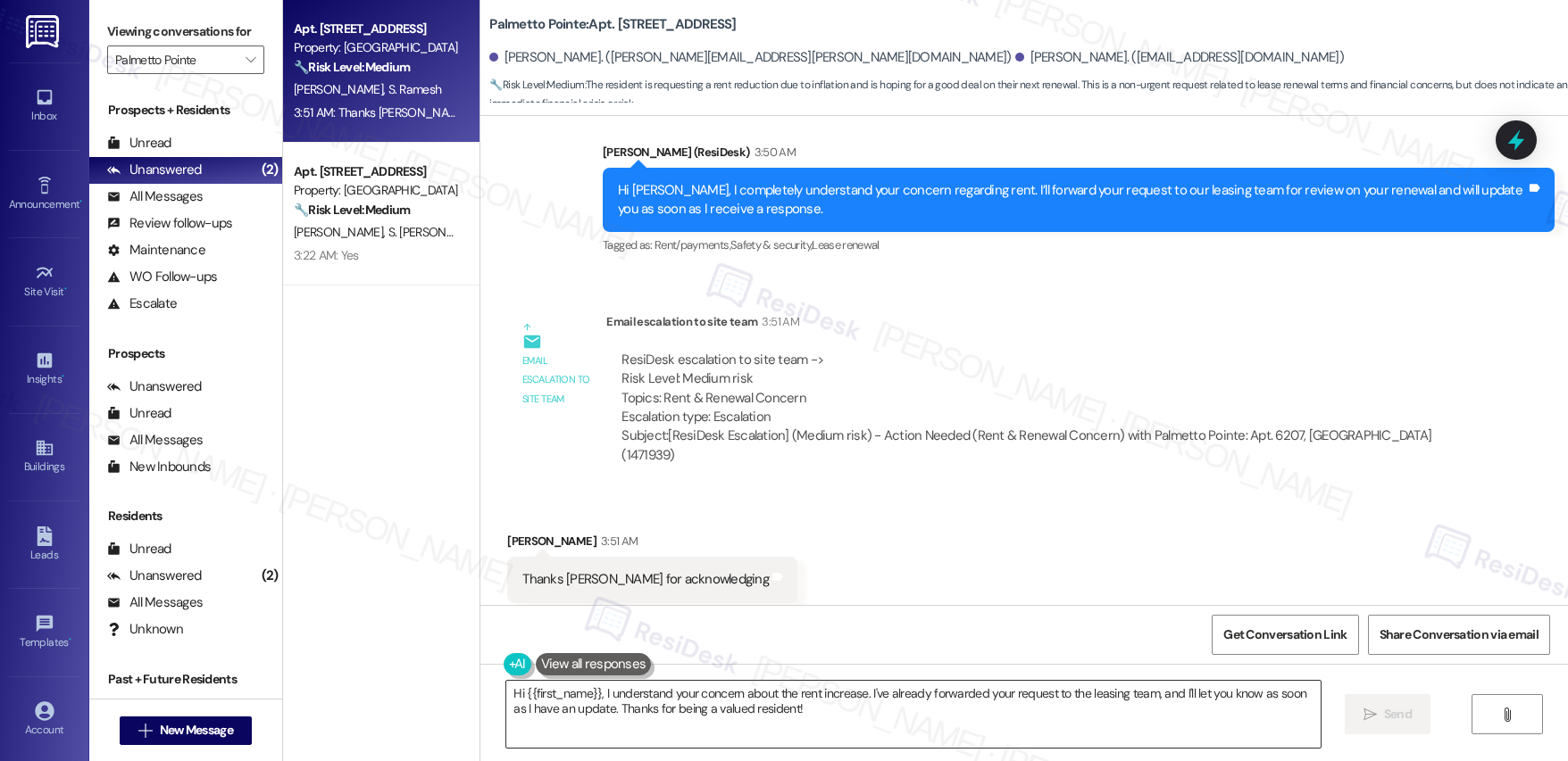
click at [617, 700] on textarea "Hi {{first_name}}, I understand your concern about the rent increase. I've alre…" at bounding box center [913, 715] width 814 height 67
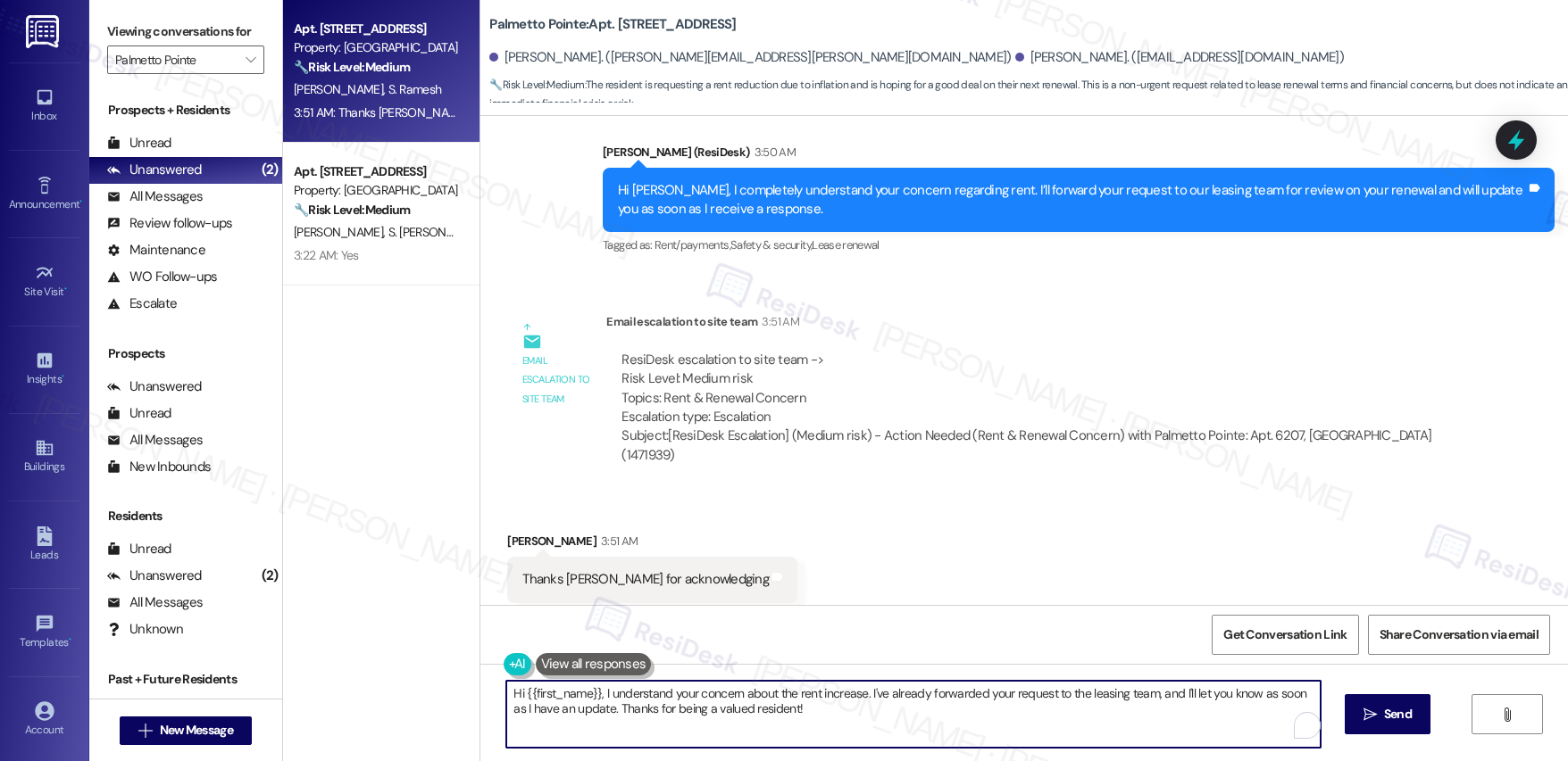
click at [617, 700] on textarea "Hi {{first_name}}, I understand your concern about the rent increase. I've alre…" at bounding box center [913, 715] width 814 height 67
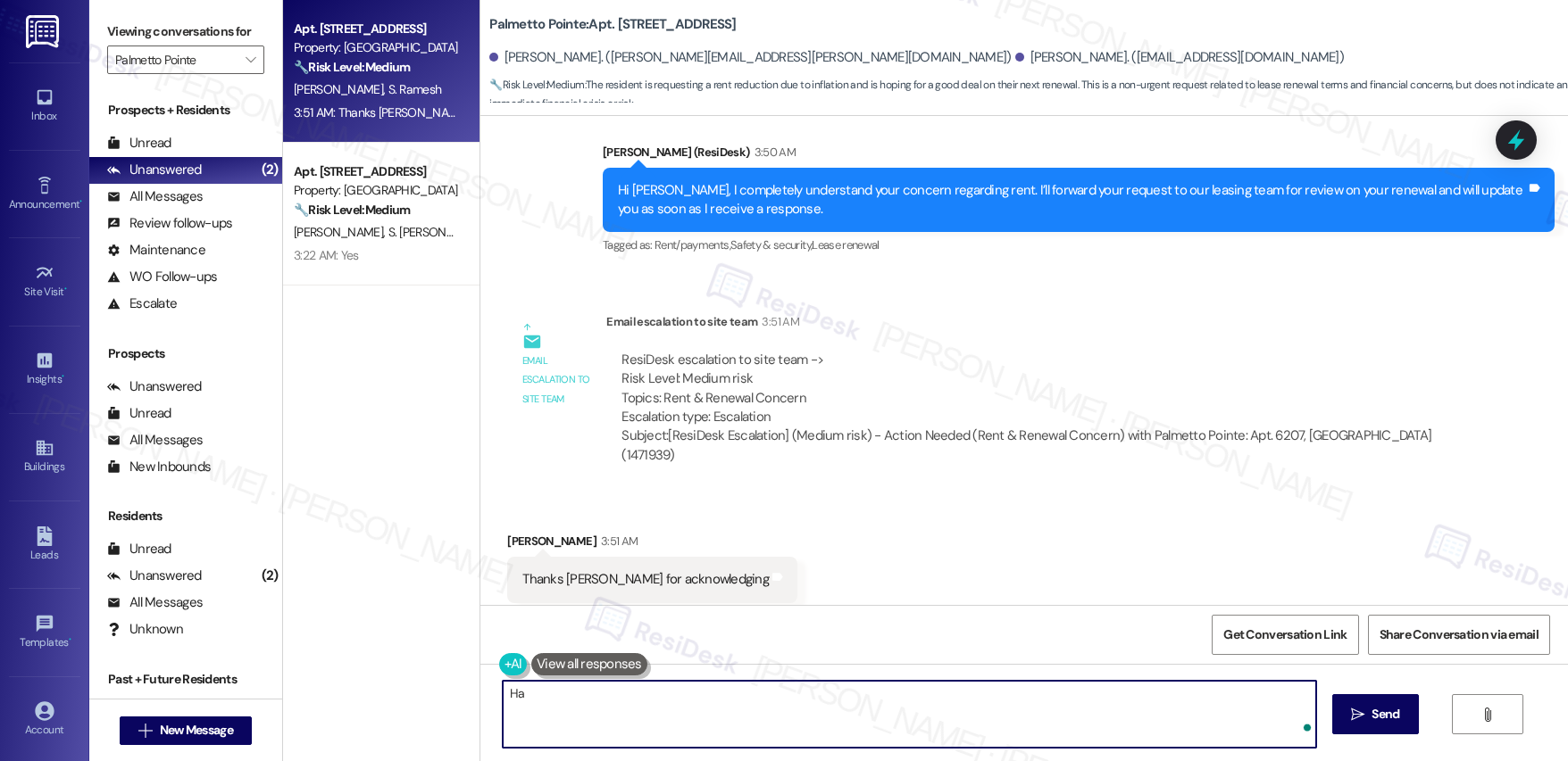
type textarea "H"
type textarea "I'm happy to help, [PERSON_NAME]."
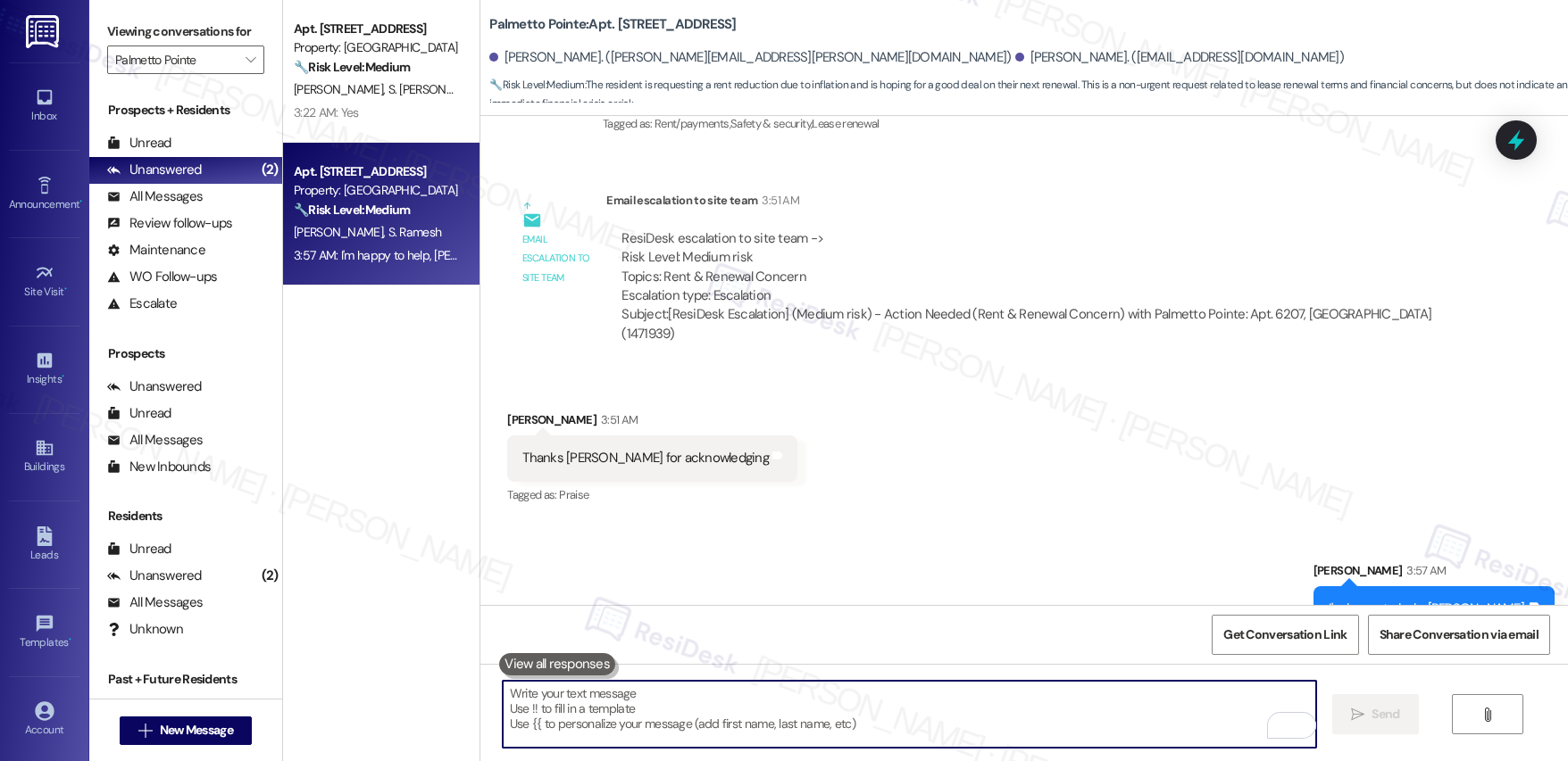
scroll to position [2482, 0]
click at [244, 57] on span "" at bounding box center [250, 60] width 17 height 29
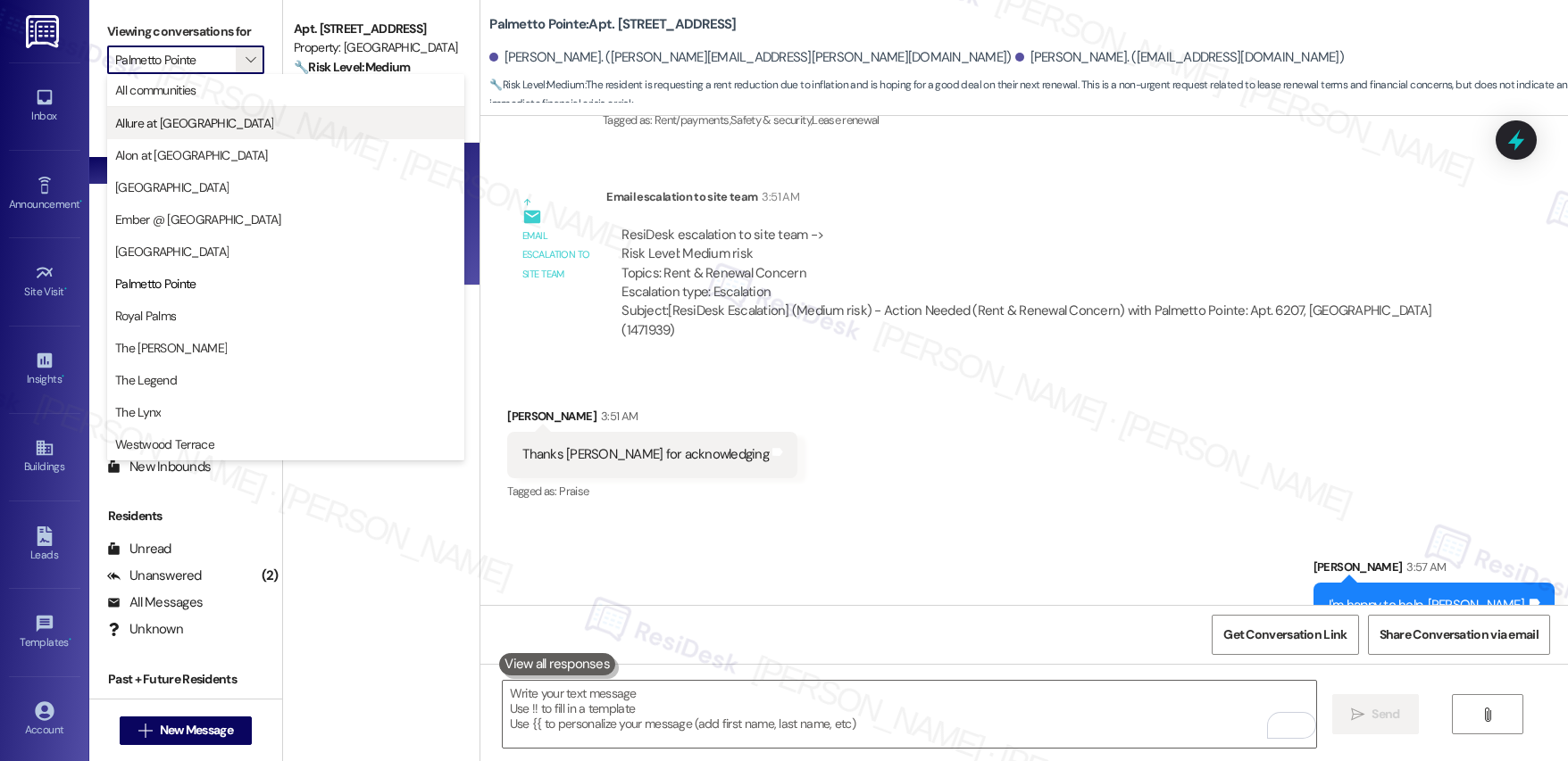
click at [178, 118] on span "Allure at [GEOGRAPHIC_DATA]" at bounding box center [194, 123] width 158 height 18
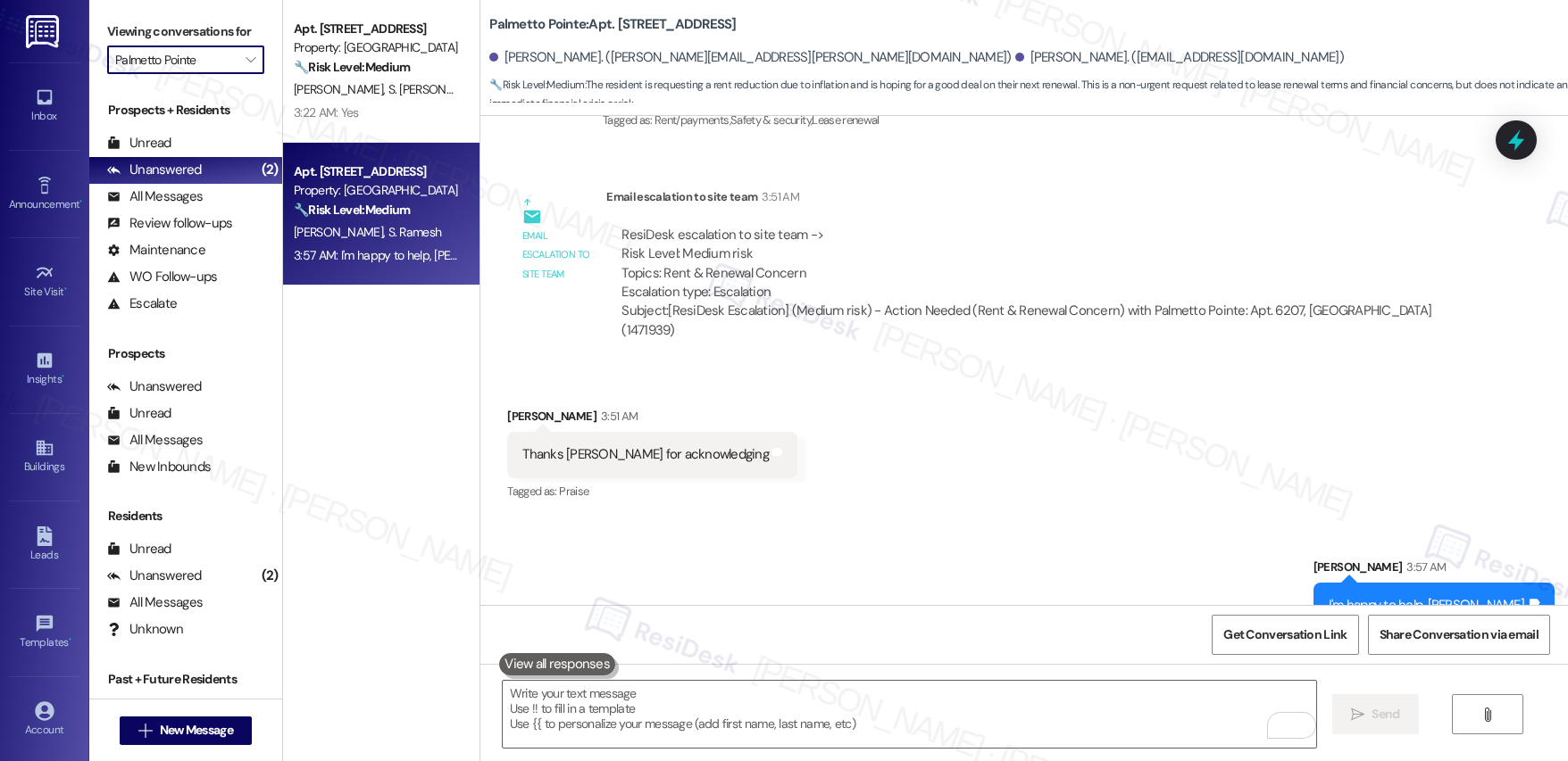
type input "Allure at [GEOGRAPHIC_DATA]"
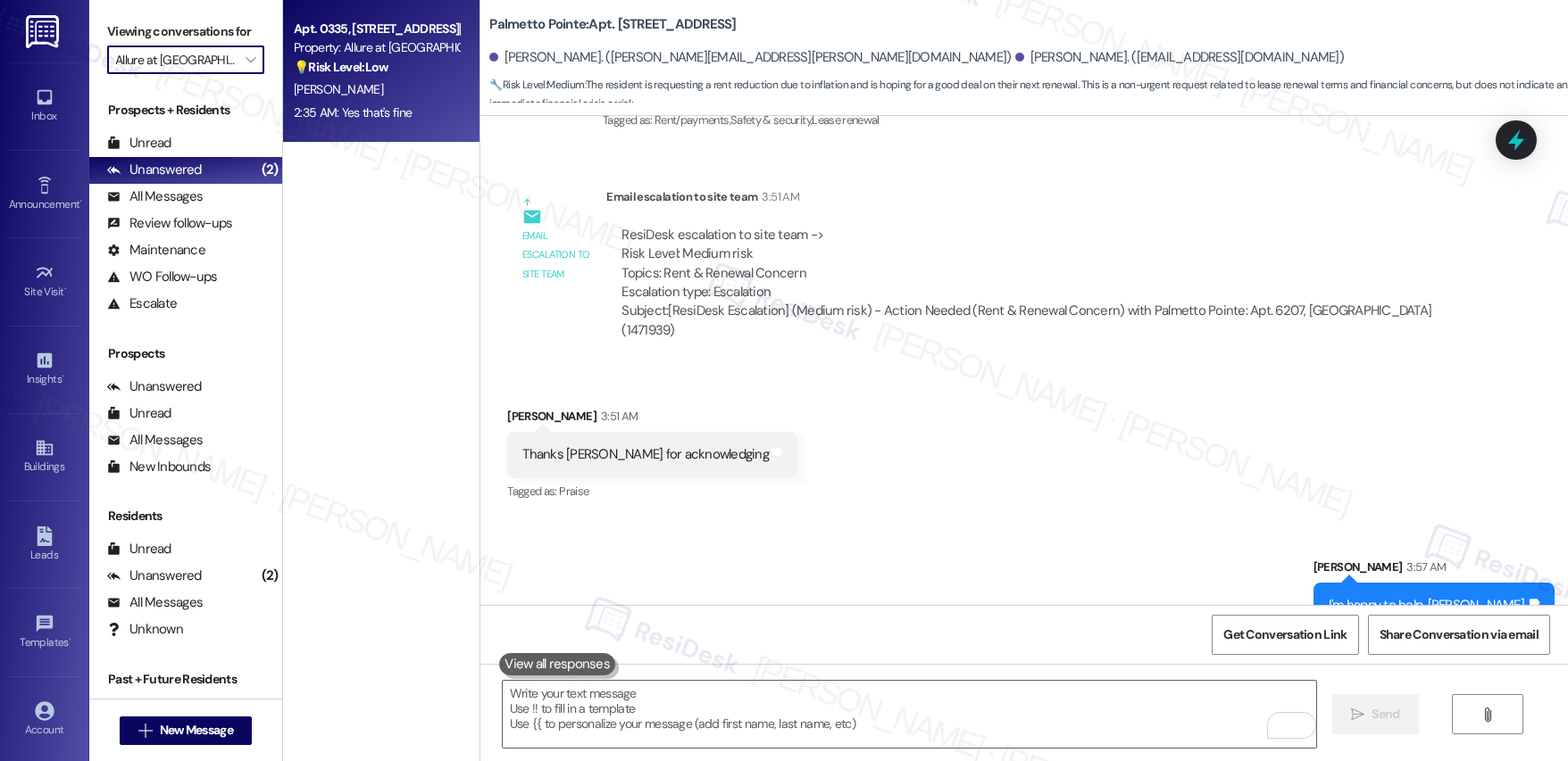
click at [392, 90] on div "[PERSON_NAME]" at bounding box center [376, 89] width 169 height 23
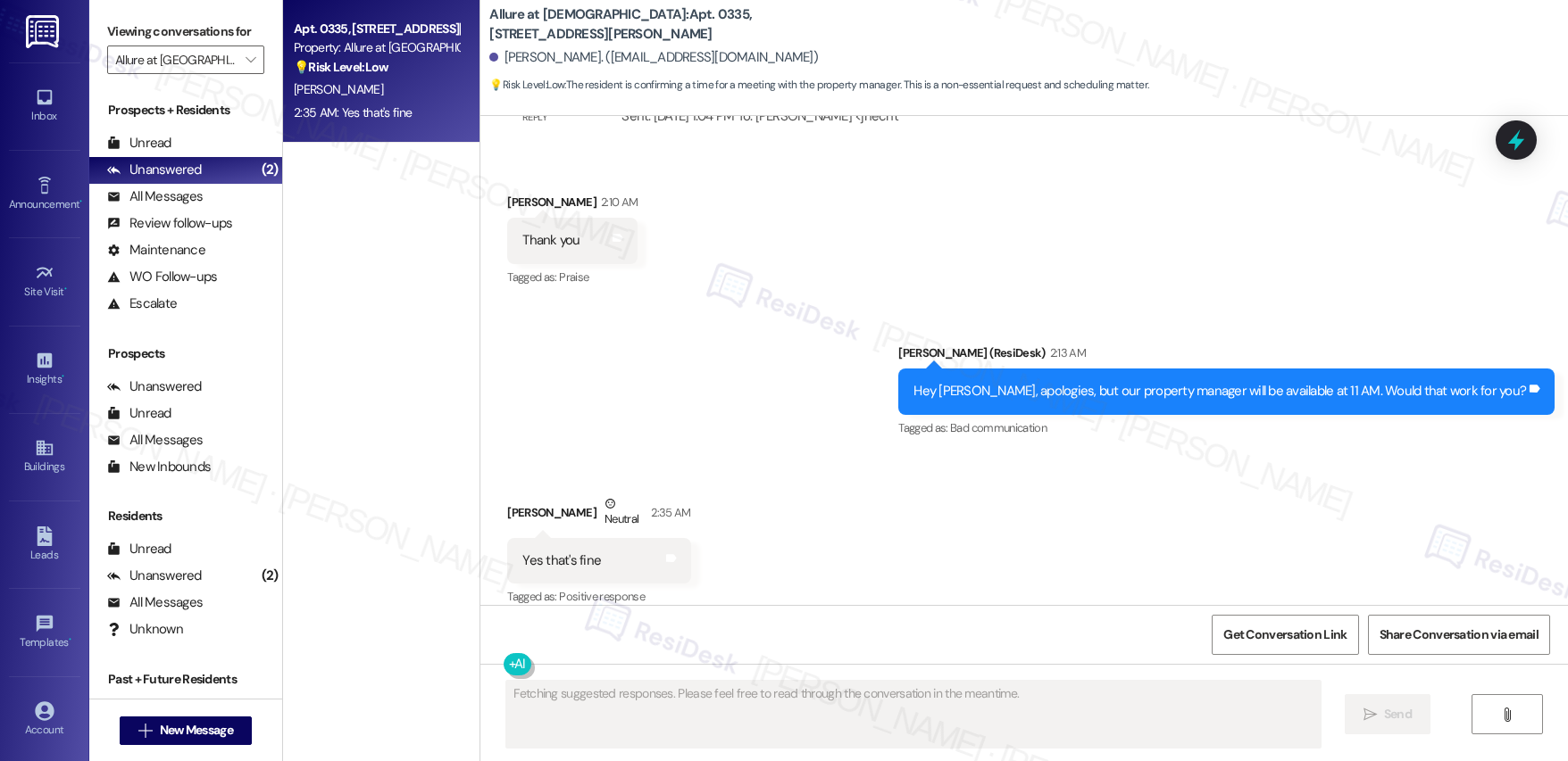
scroll to position [1827, 0]
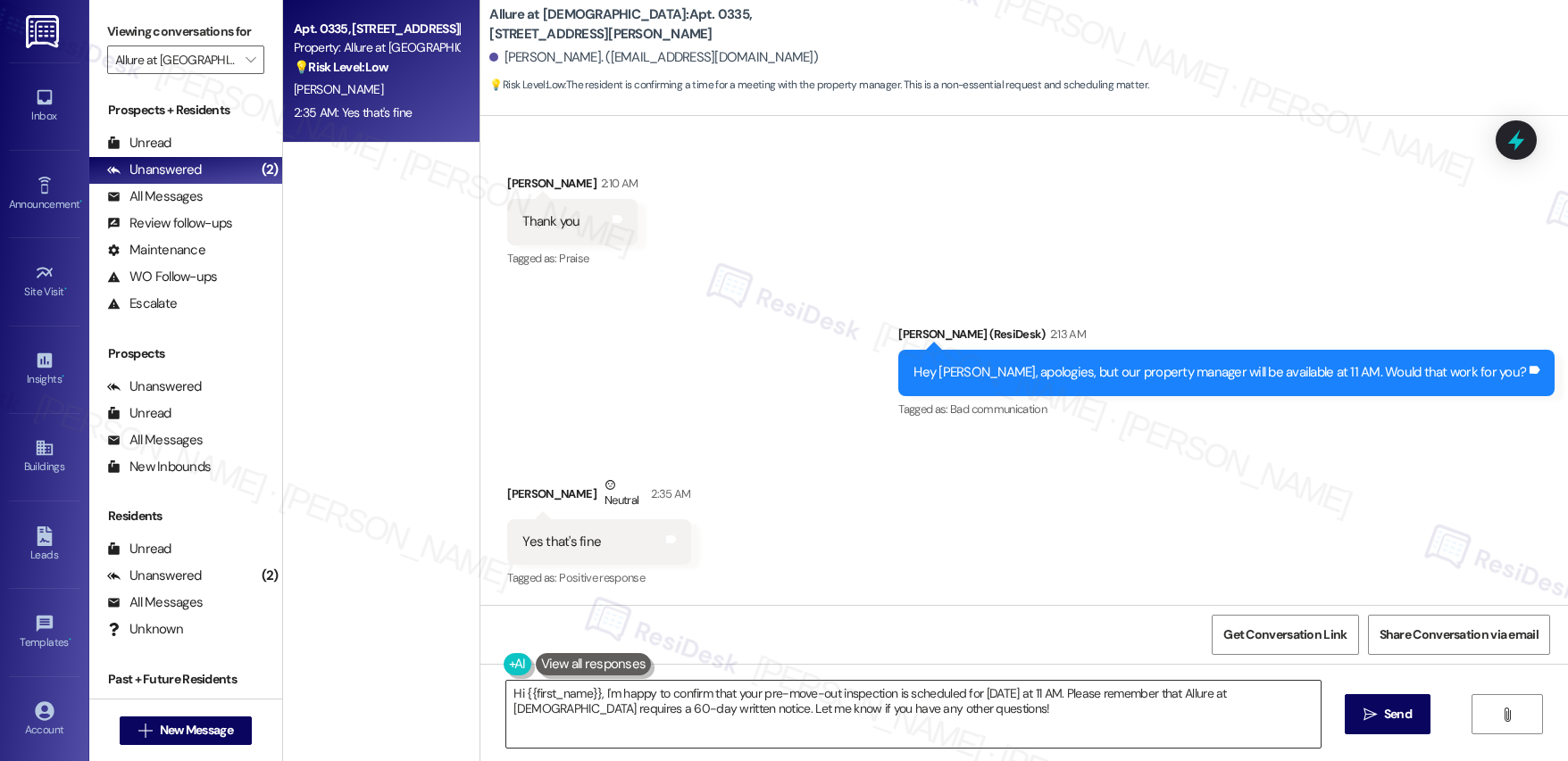
click at [845, 697] on textarea "Hi {{first_name}}, I'm happy to confirm that your pre-move-out inspection is sc…" at bounding box center [913, 715] width 814 height 67
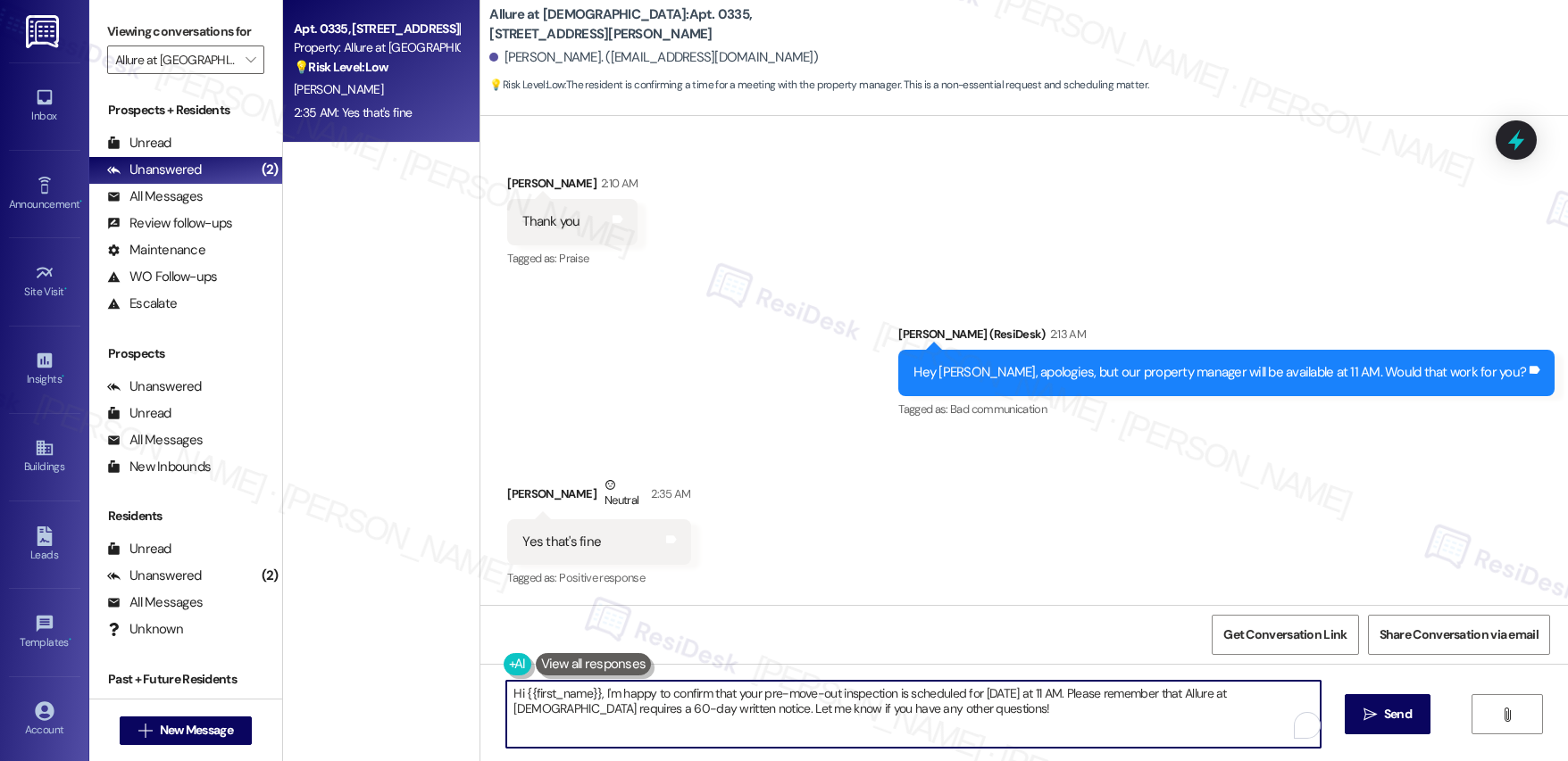
click at [845, 697] on textarea "Hi {{first_name}}, I'm happy to confirm that your pre-move-out inspection is sc…" at bounding box center [913, 715] width 814 height 67
click at [964, 700] on textarea "Hi {{first_name}}, I'm happy to confirm that your pre-move-out inspection is sc…" at bounding box center [910, 715] width 814 height 67
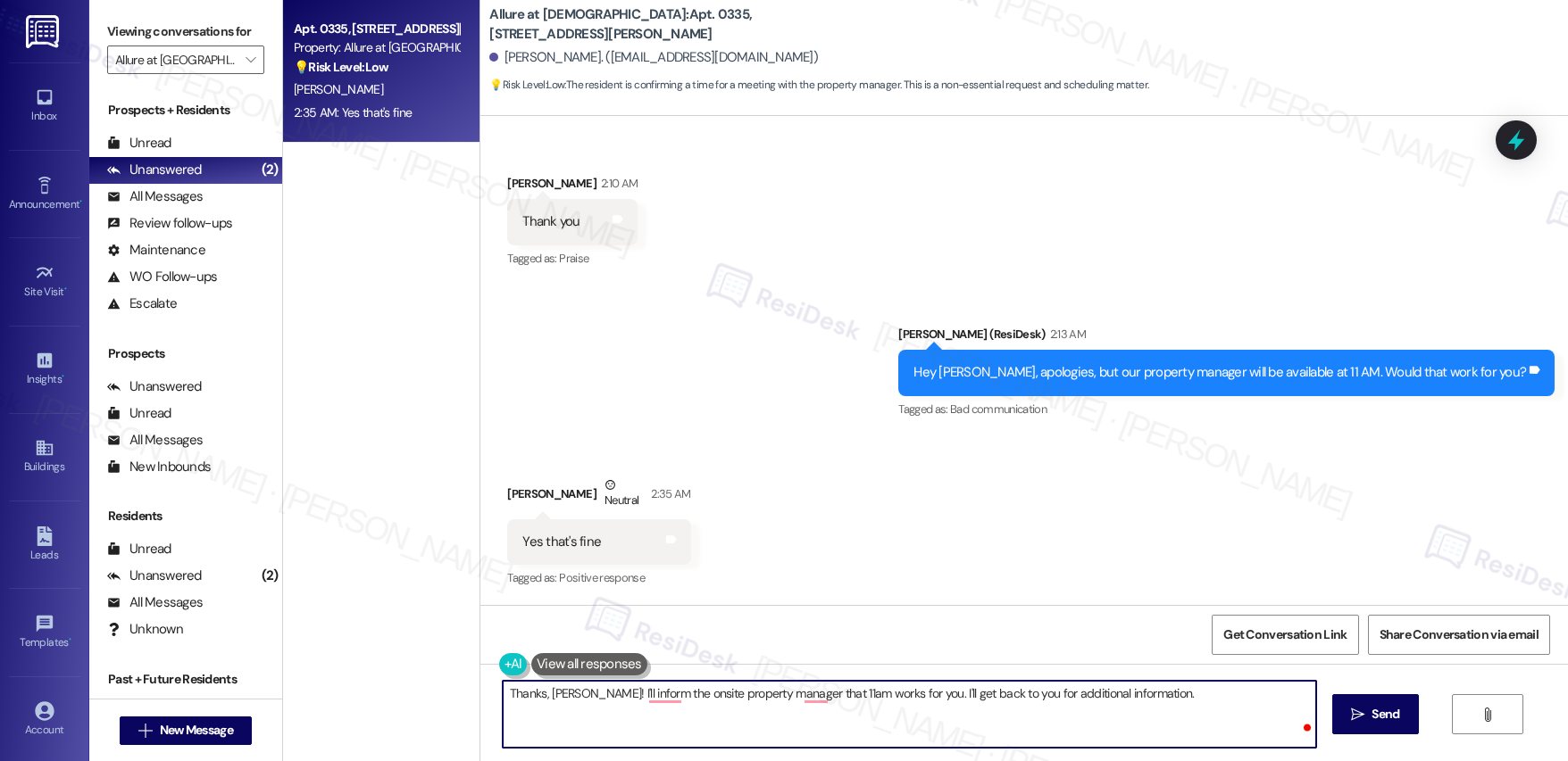
type textarea "Thanks, [PERSON_NAME]! I'll inform the onsite property manager that 11am works …"
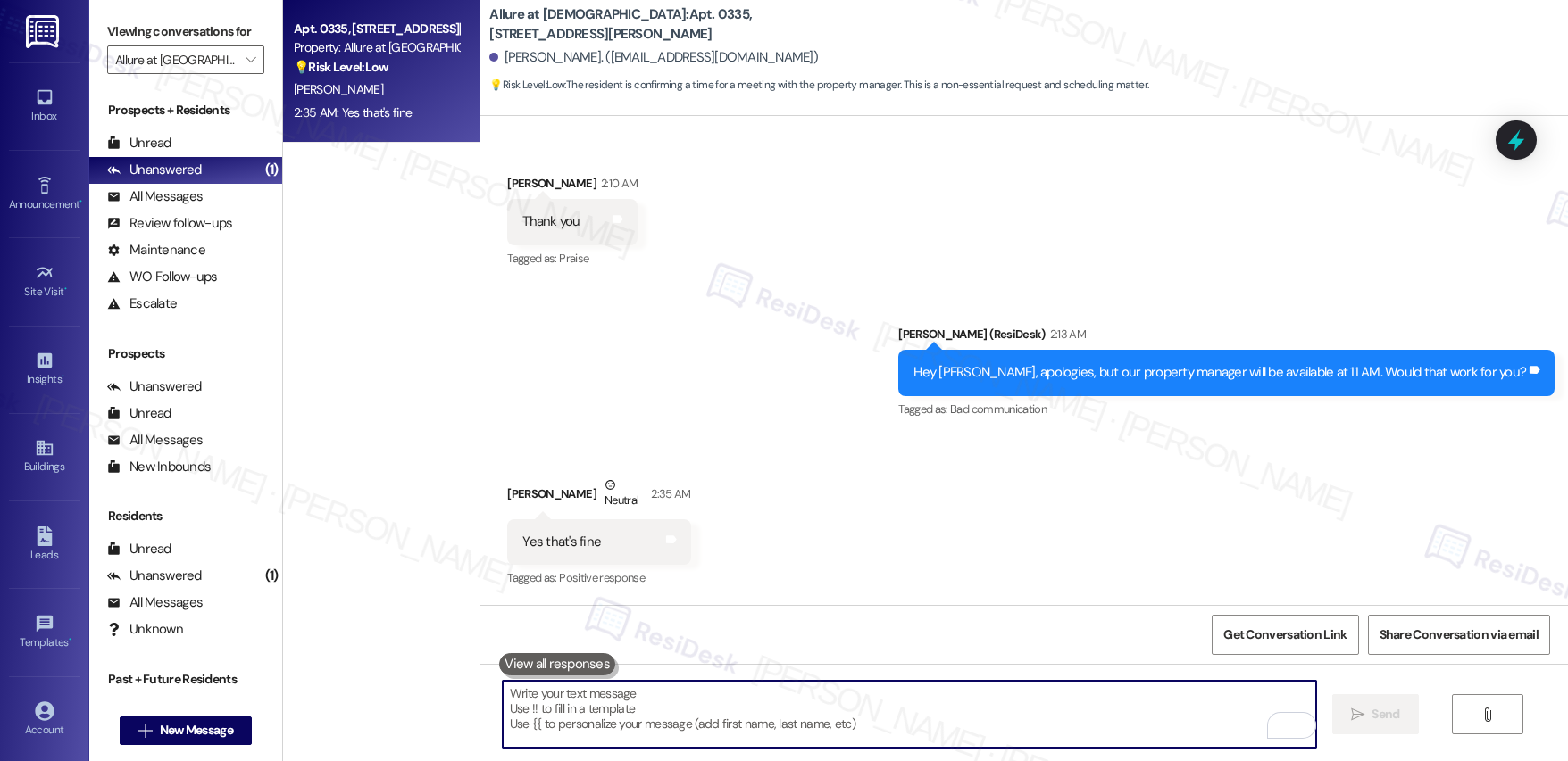
click at [601, 688] on textarea "To enrich screen reader interactions, please activate Accessibility in Grammarl…" at bounding box center [910, 715] width 814 height 67
paste textarea "Thanks, [PERSON_NAME]! I’ll let the onsite property manager know that 11 AM wor…"
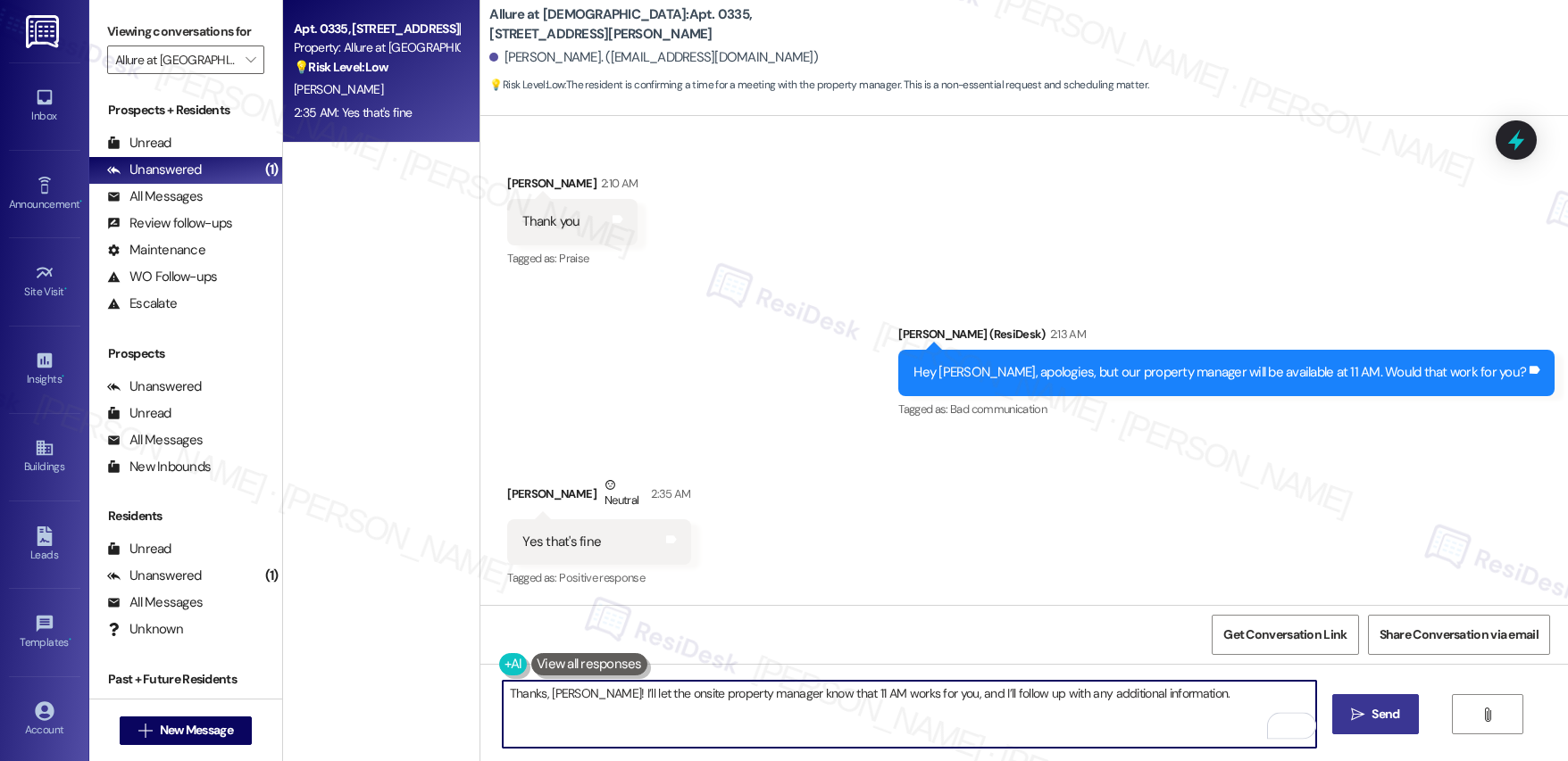
type textarea "Thanks, [PERSON_NAME]! I’ll let the onsite property manager know that 11 AM wor…"
click at [1115, 700] on button " Send" at bounding box center [1376, 714] width 87 height 40
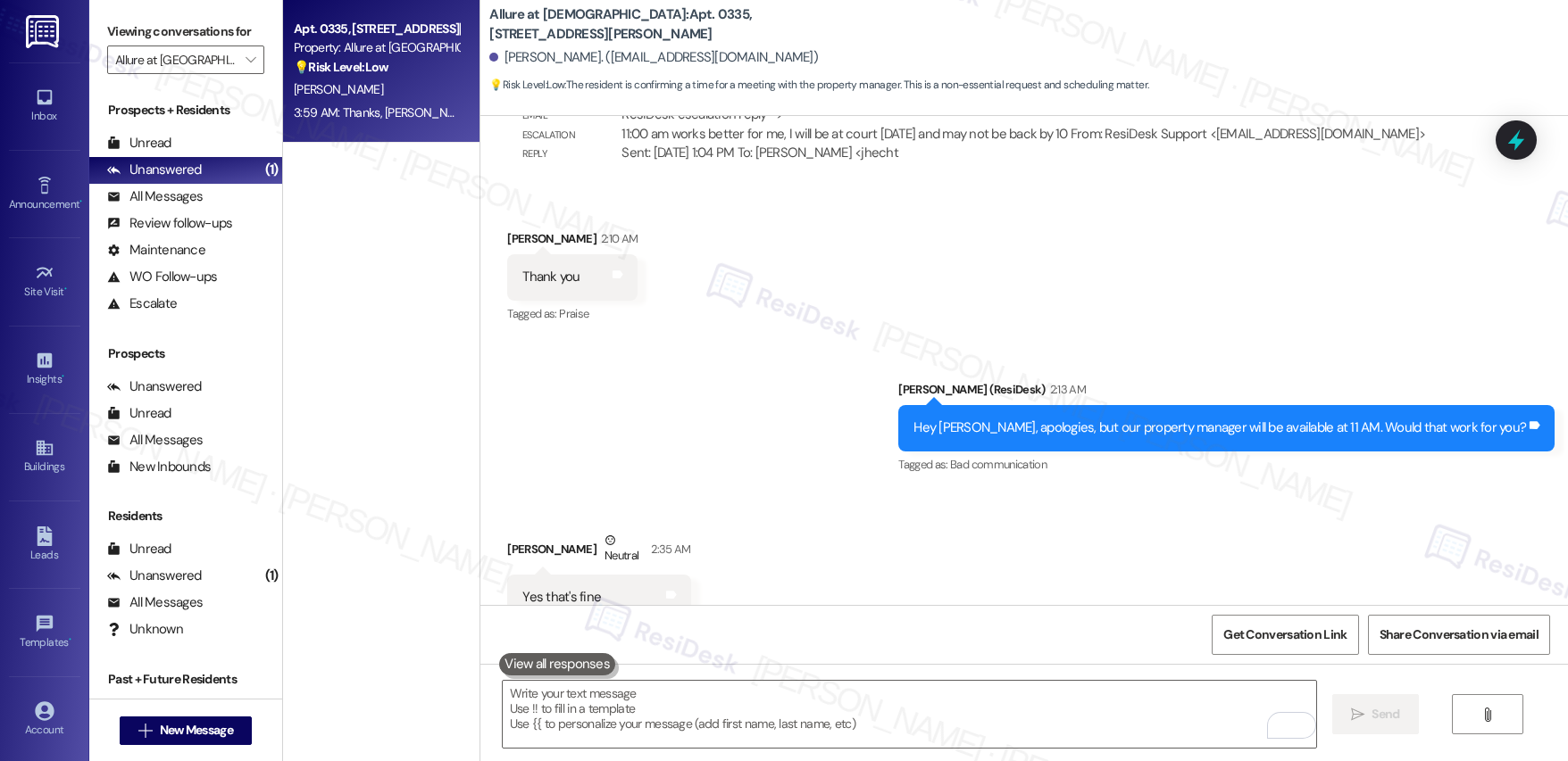
scroll to position [1951, 0]
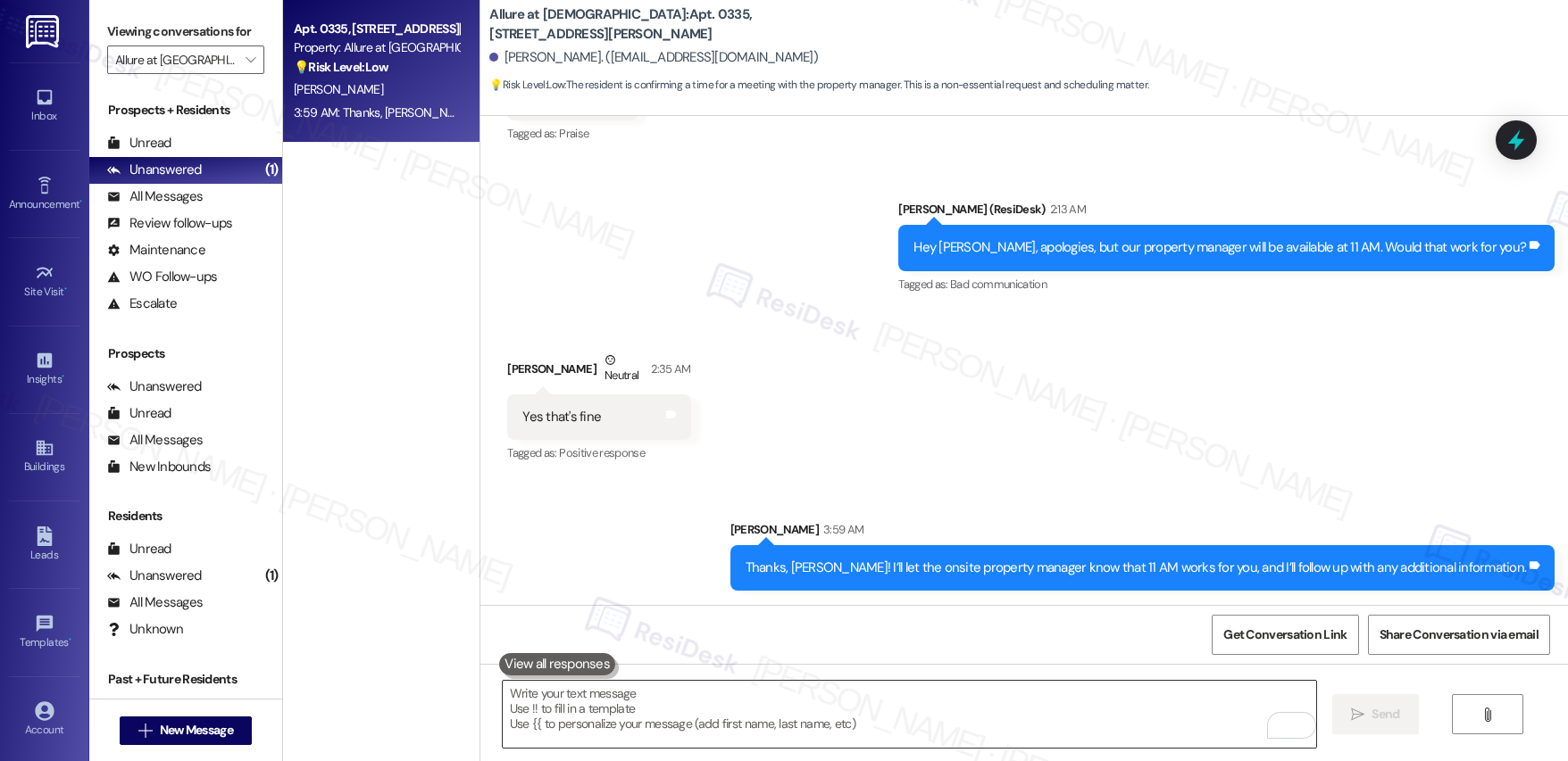
click at [782, 700] on textarea "To enrich screen reader interactions, please activate Accessibility in Grammarl…" at bounding box center [910, 715] width 814 height 67
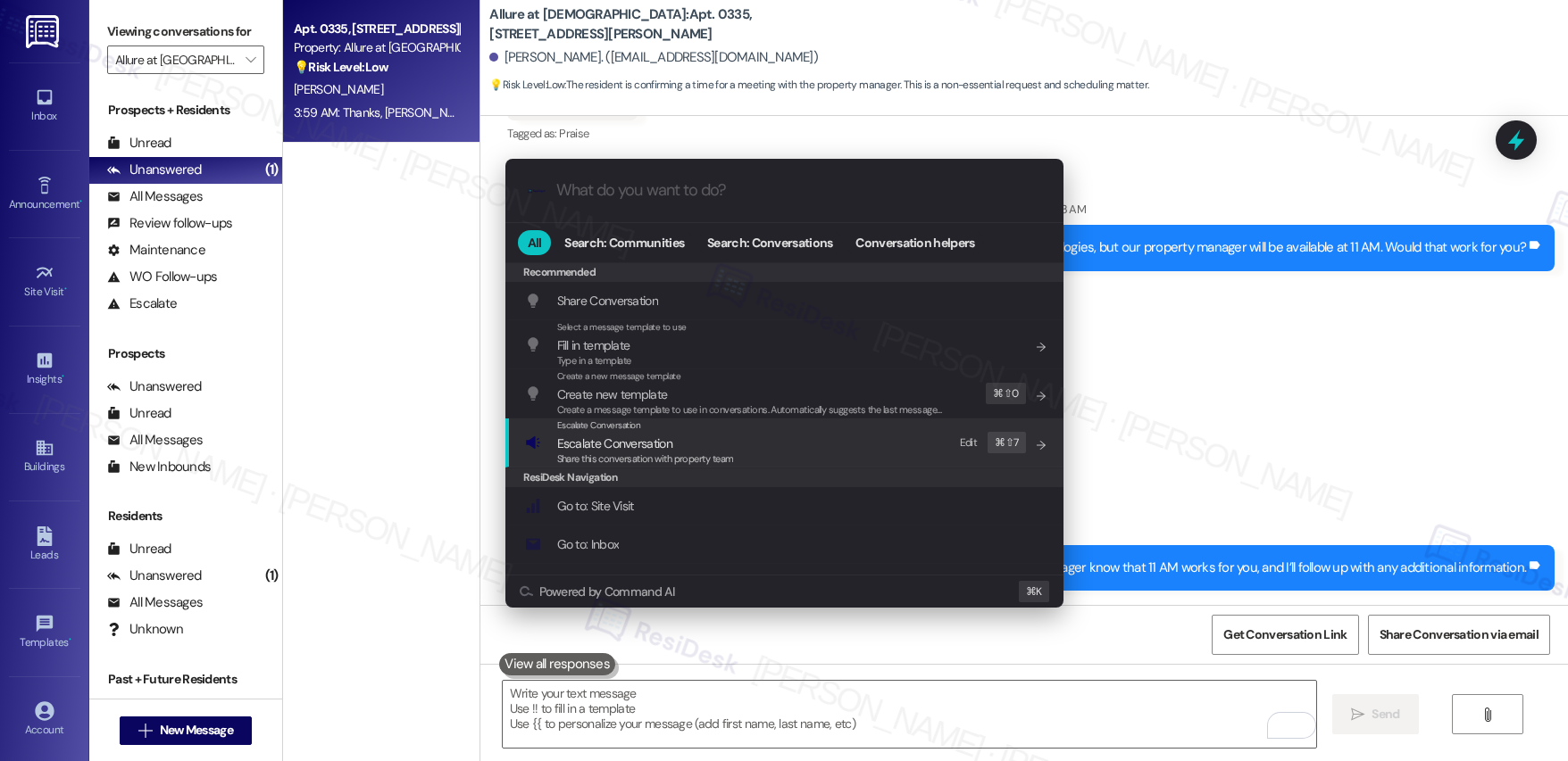
click at [655, 458] on span "Share this conversation with property team" at bounding box center [646, 459] width 177 height 13
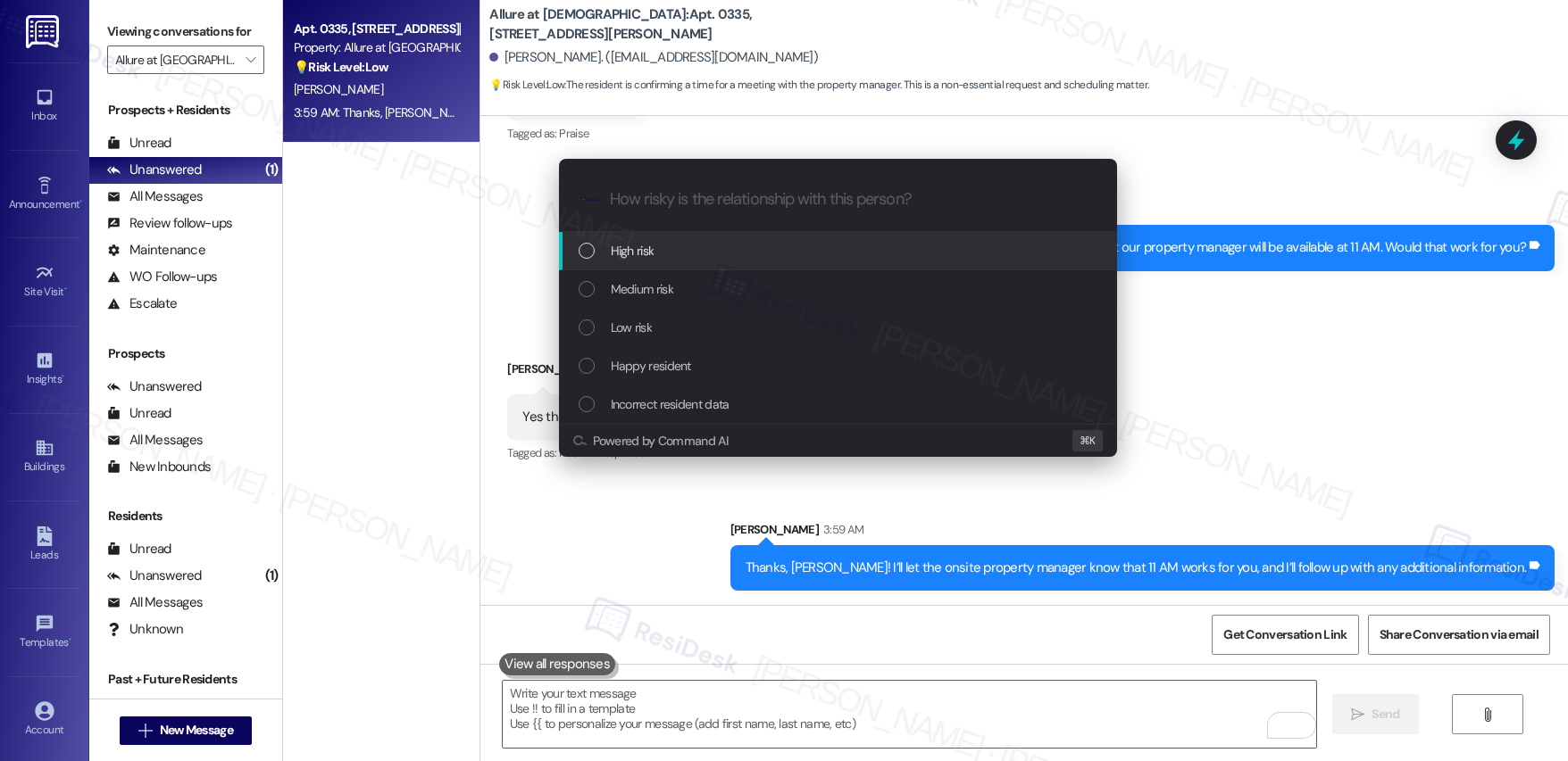
click at [686, 259] on div "High risk" at bounding box center [840, 251] width 523 height 20
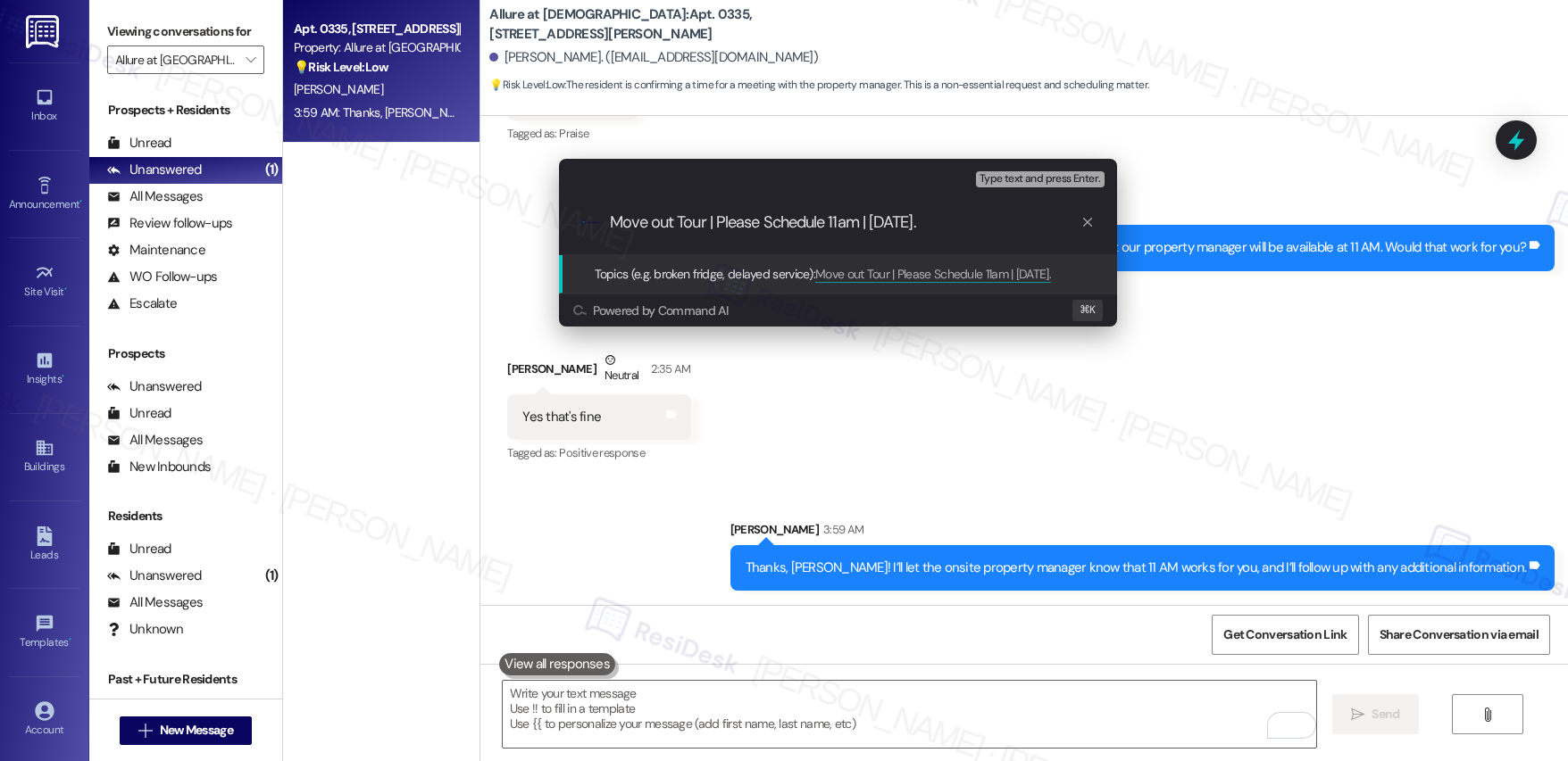
type input "Move out Tour | Please Schedule 11am | [DATE]"
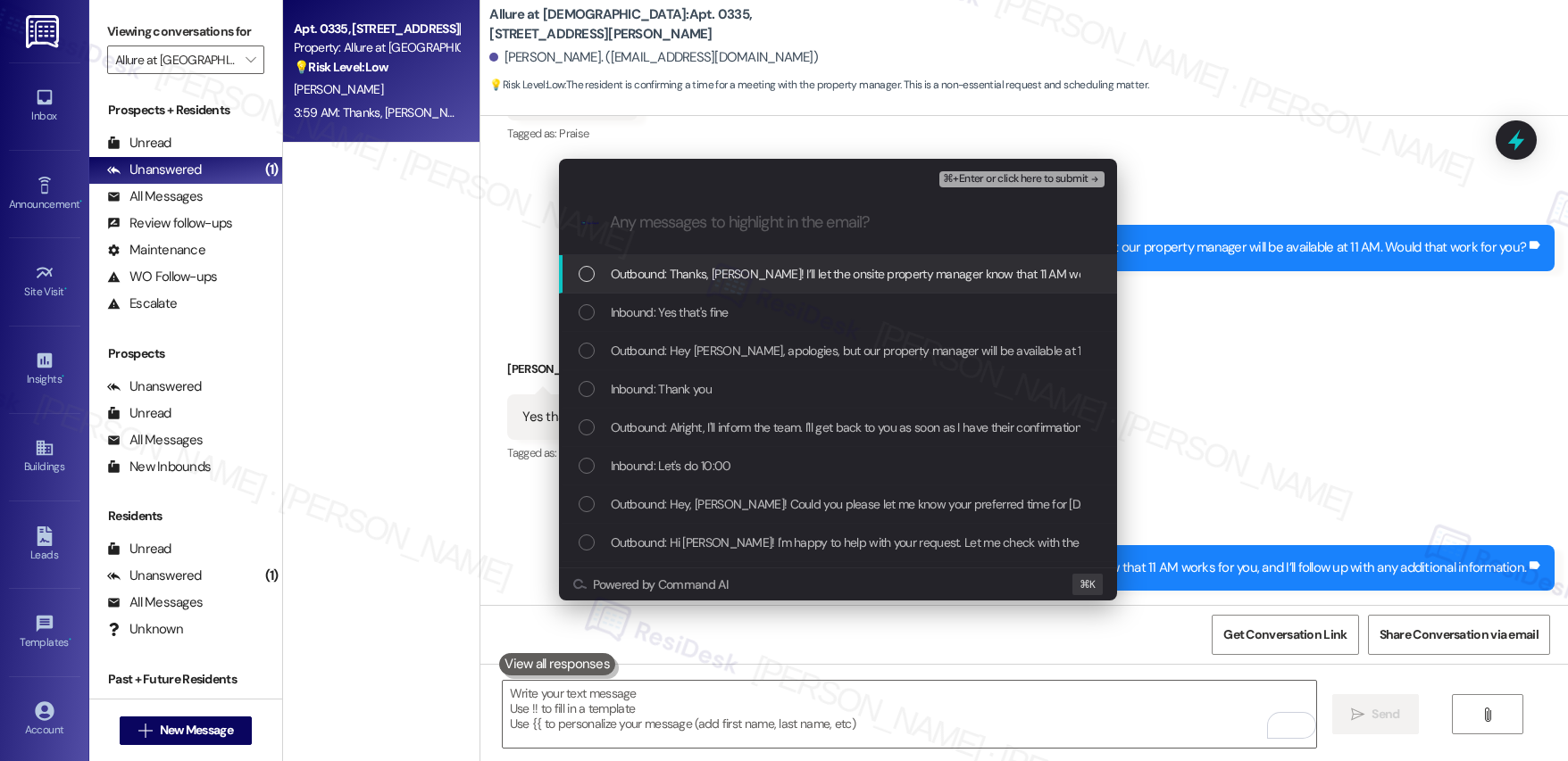
click at [685, 268] on span "Outbound: Thanks, [PERSON_NAME]! I’ll let the onsite property manager know that…" at bounding box center [1001, 274] width 779 height 20
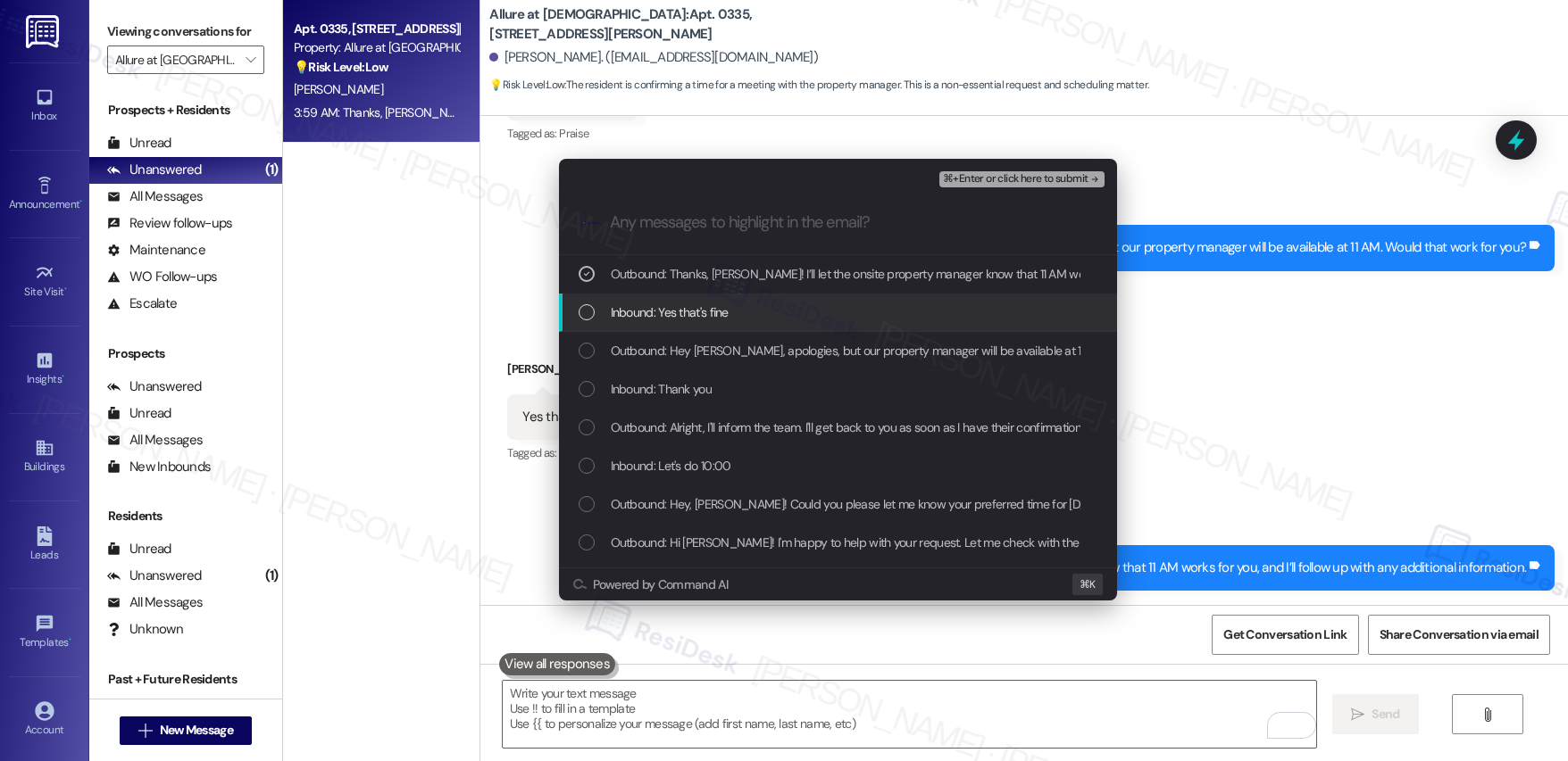
click at [676, 304] on span "Inbound: Yes that's fine" at bounding box center [670, 313] width 118 height 20
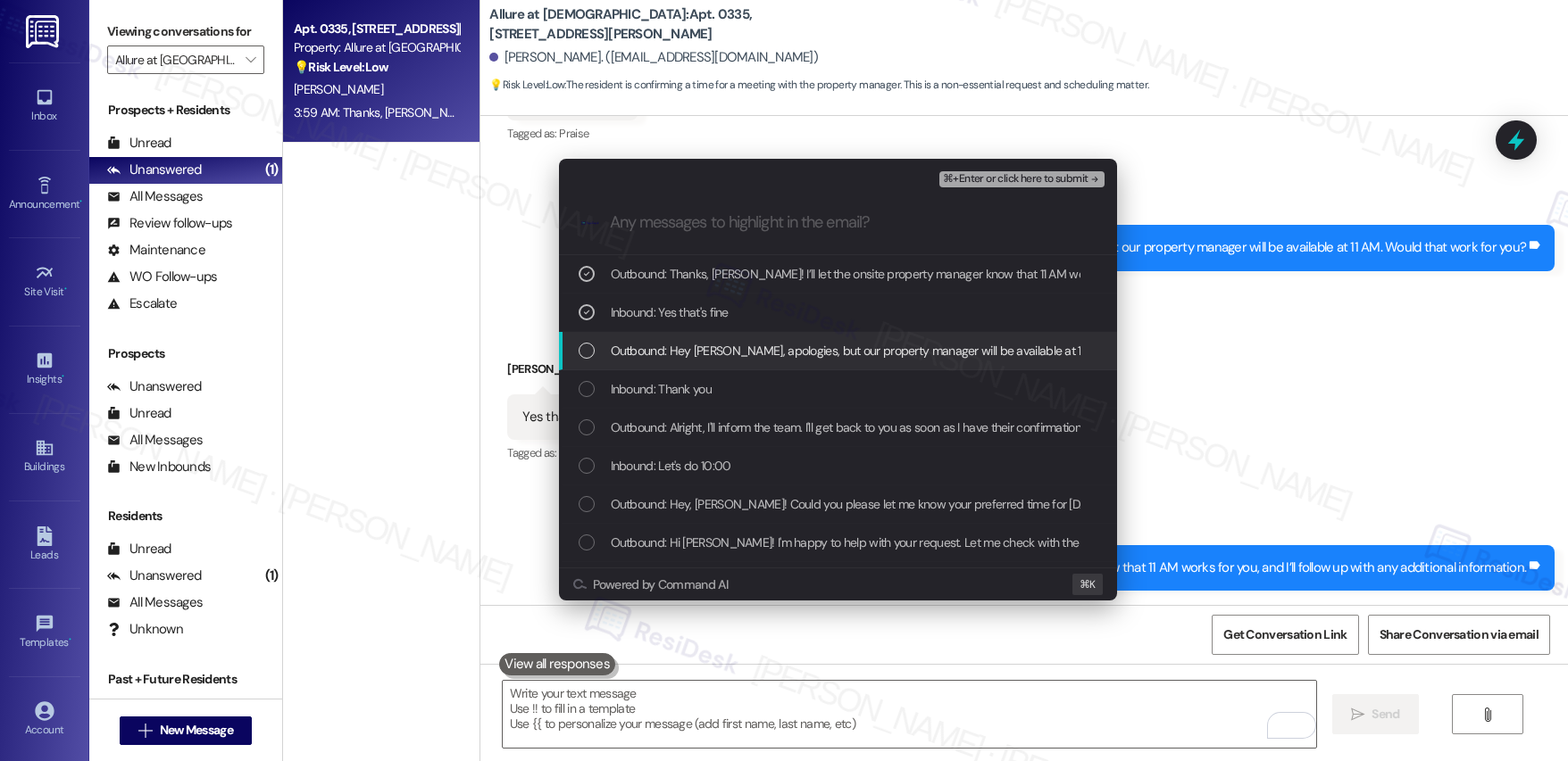
click at [677, 346] on span "Outbound: Hey [PERSON_NAME], apologies, but our property manager will be availa…" at bounding box center [925, 351] width 628 height 20
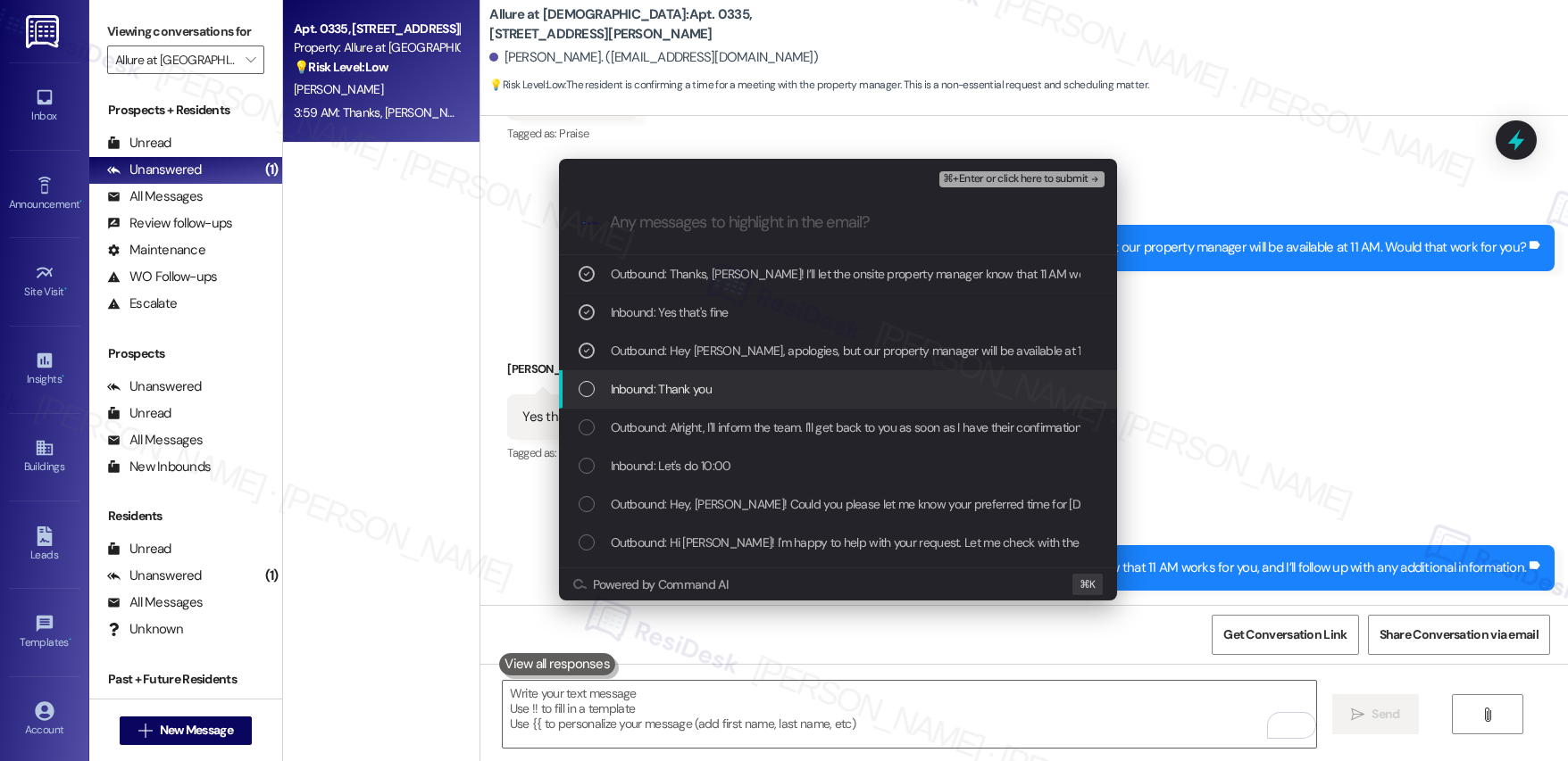
click at [665, 389] on span "Inbound: Thank you" at bounding box center [662, 390] width 101 height 20
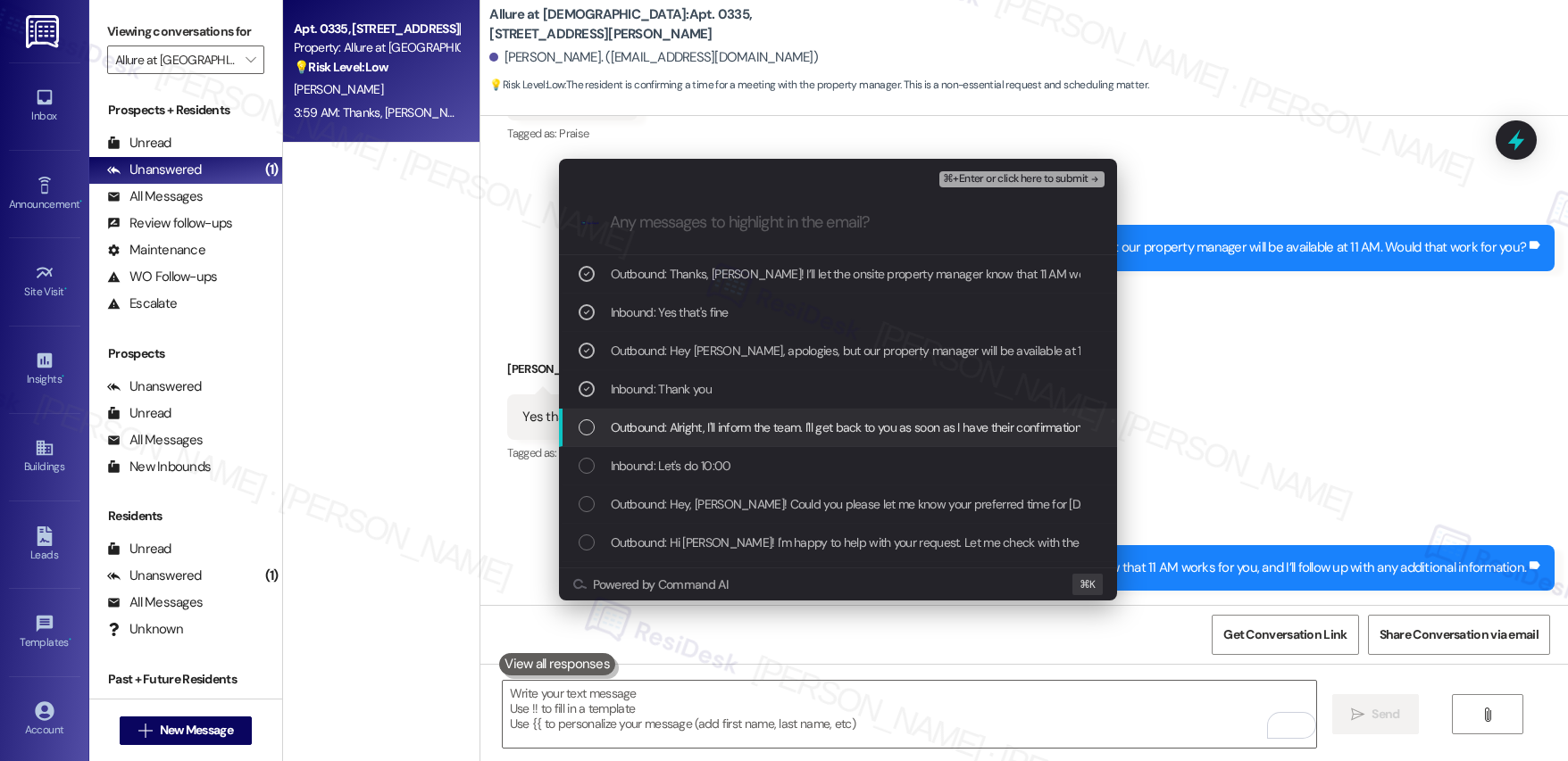
click at [659, 434] on span "Outbound: Alright, I'll inform the team. I'll get back to you as soon as I have…" at bounding box center [847, 427] width 473 height 20
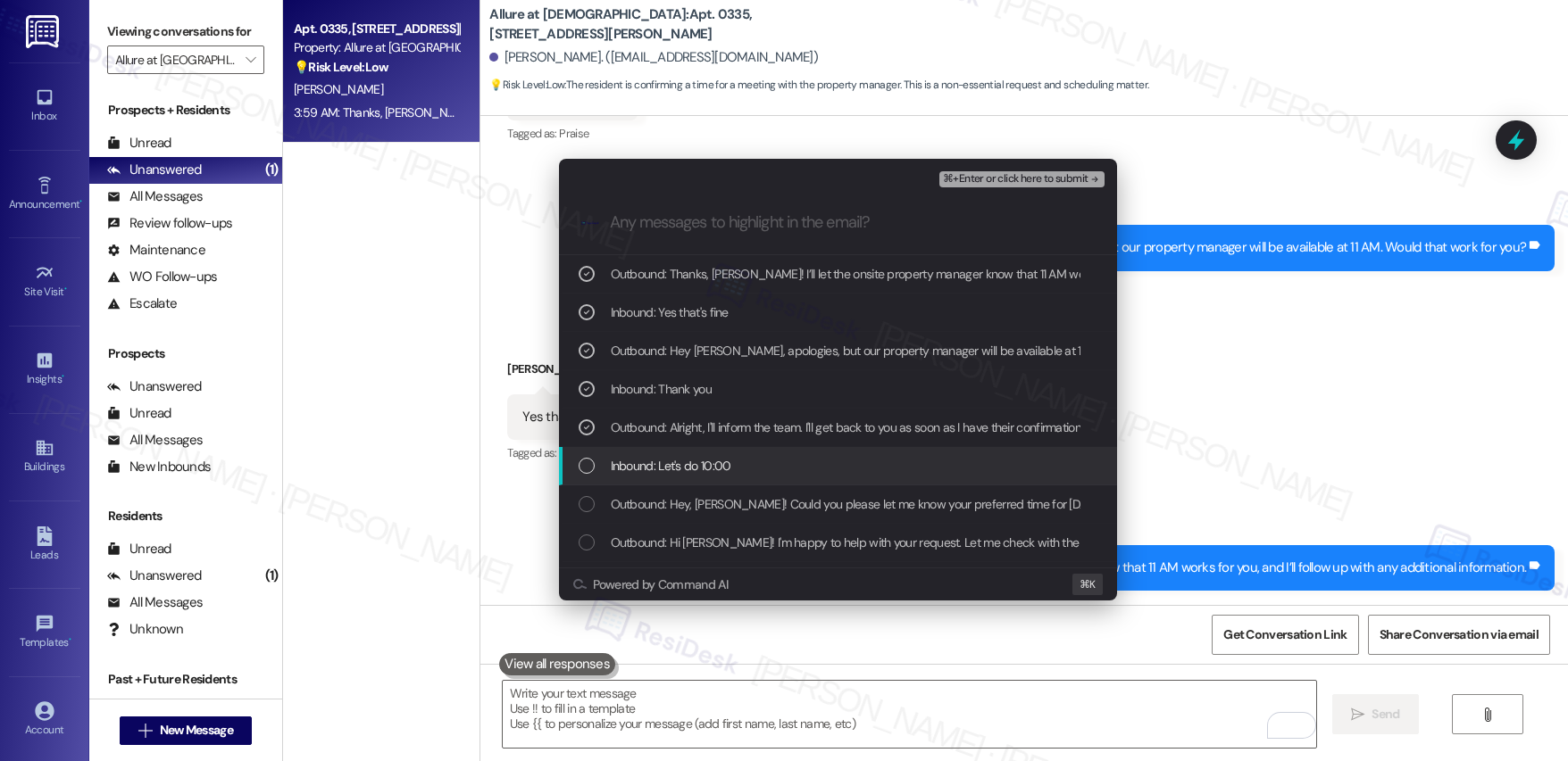
click at [661, 464] on span "Inbound: Let's do 10:00" at bounding box center [671, 466] width 120 height 20
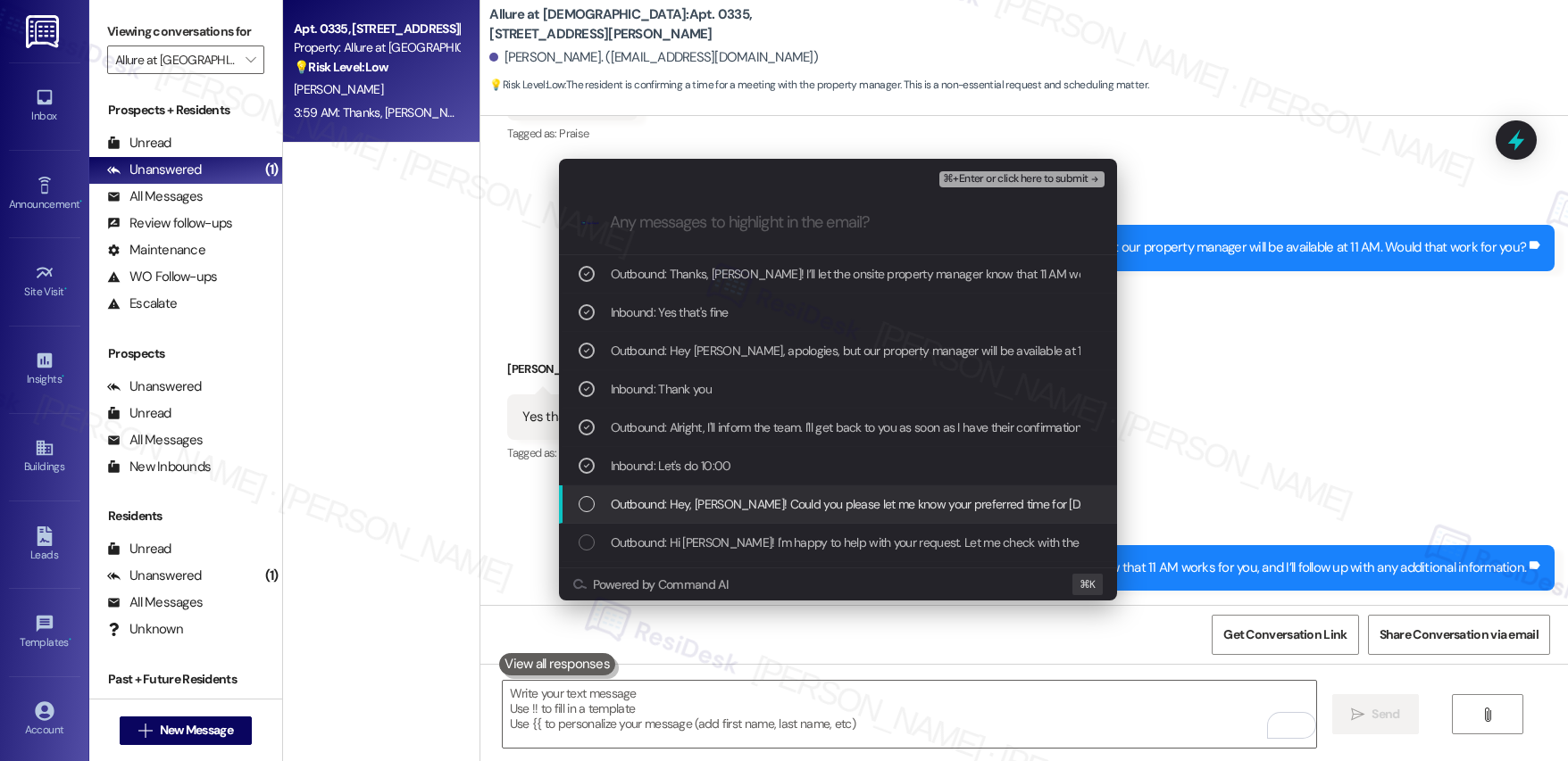
click at [658, 495] on span "Outbound: Hey, [PERSON_NAME]! Could you please let me know your preferred time …" at bounding box center [860, 504] width 497 height 20
click at [659, 503] on span "Outbound: Hey, [PERSON_NAME]! Could you please let me know your preferred time …" at bounding box center [860, 504] width 497 height 20
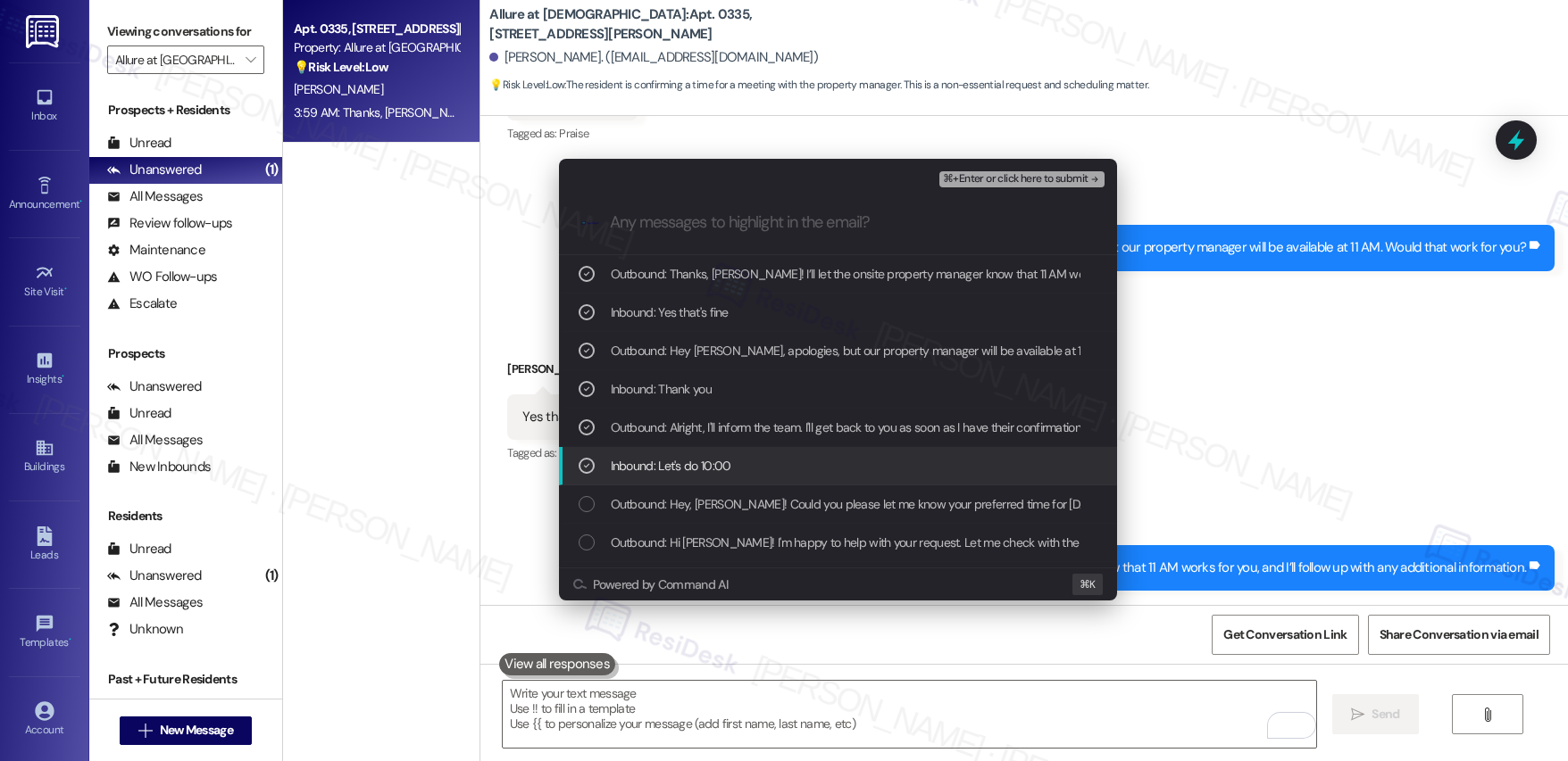
click at [656, 471] on span "Inbound: Let's do 10:00" at bounding box center [671, 466] width 120 height 20
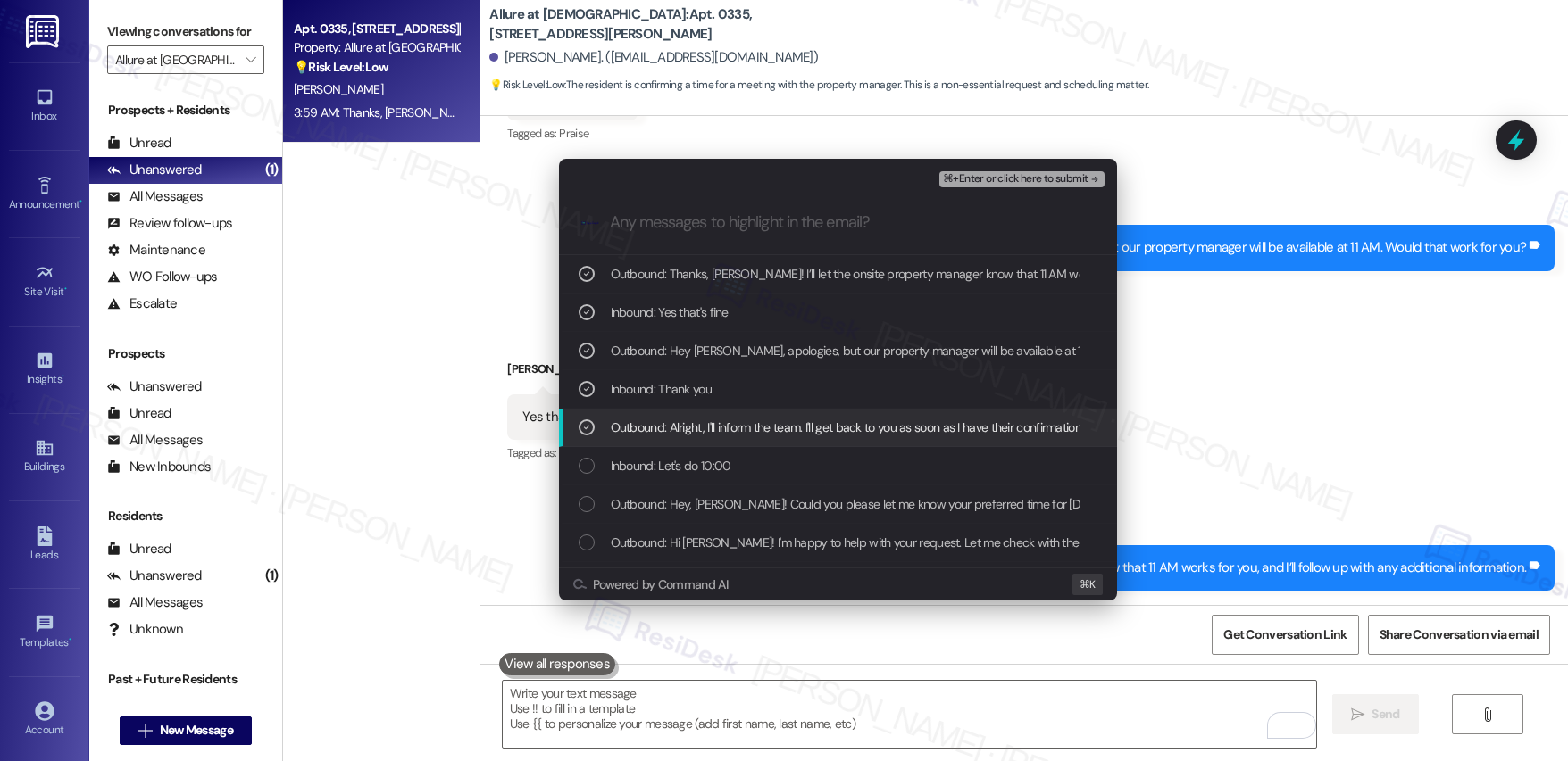
click at [659, 427] on span "Outbound: Alright, I'll inform the team. I'll get back to you as soon as I have…" at bounding box center [847, 427] width 473 height 20
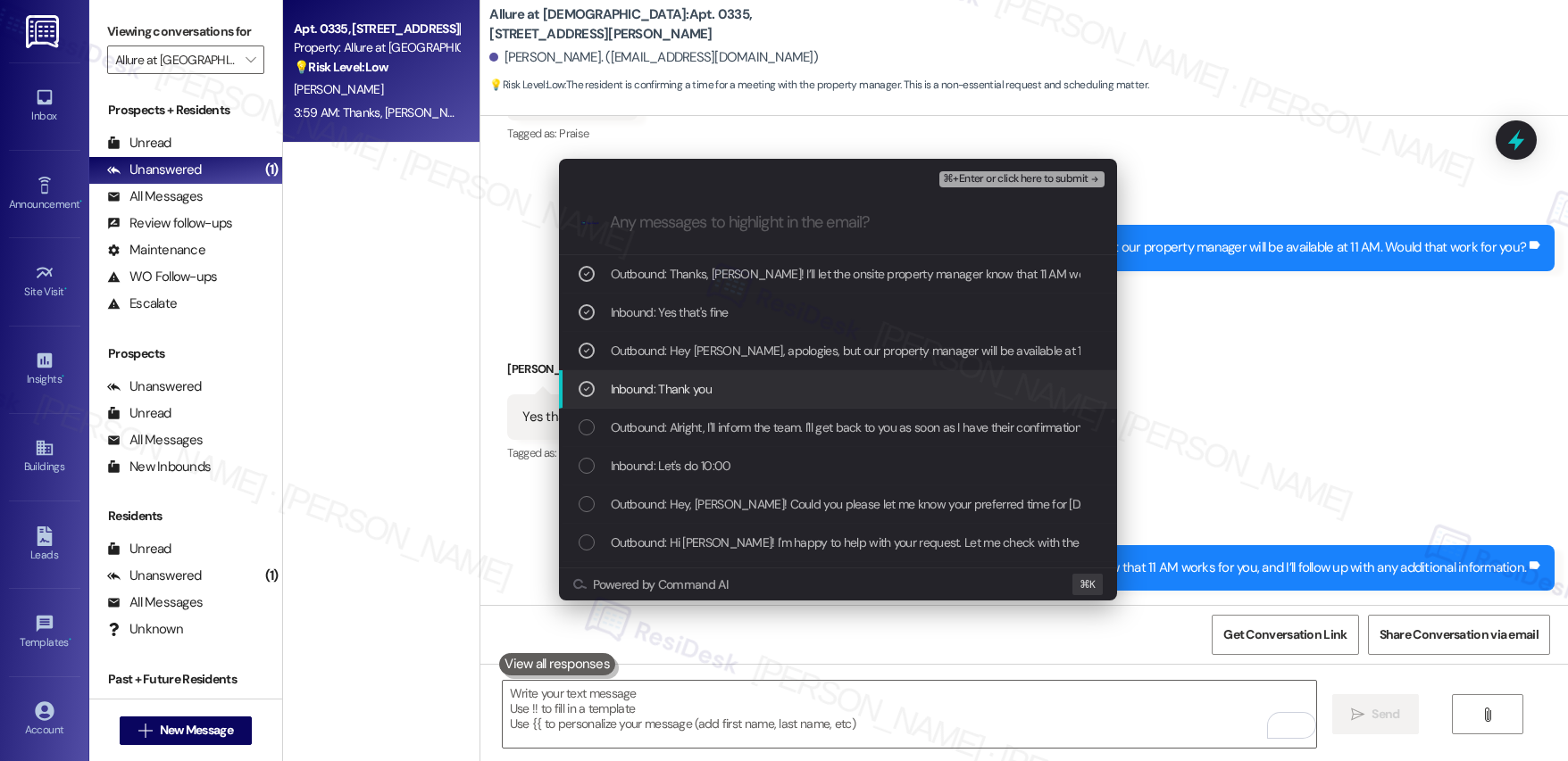
click at [661, 399] on span "Inbound: Thank you" at bounding box center [662, 390] width 101 height 20
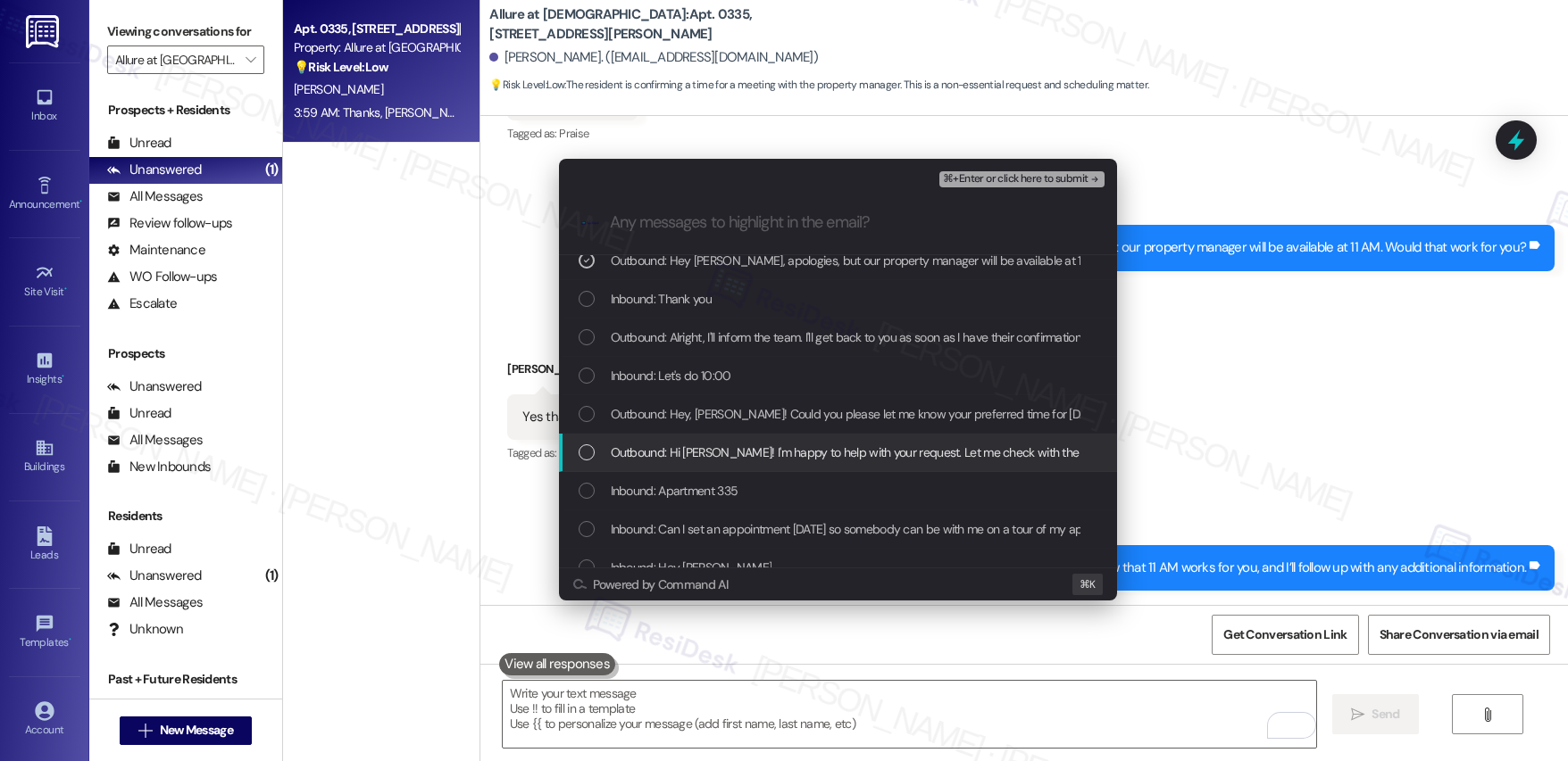
scroll to position [112, 0]
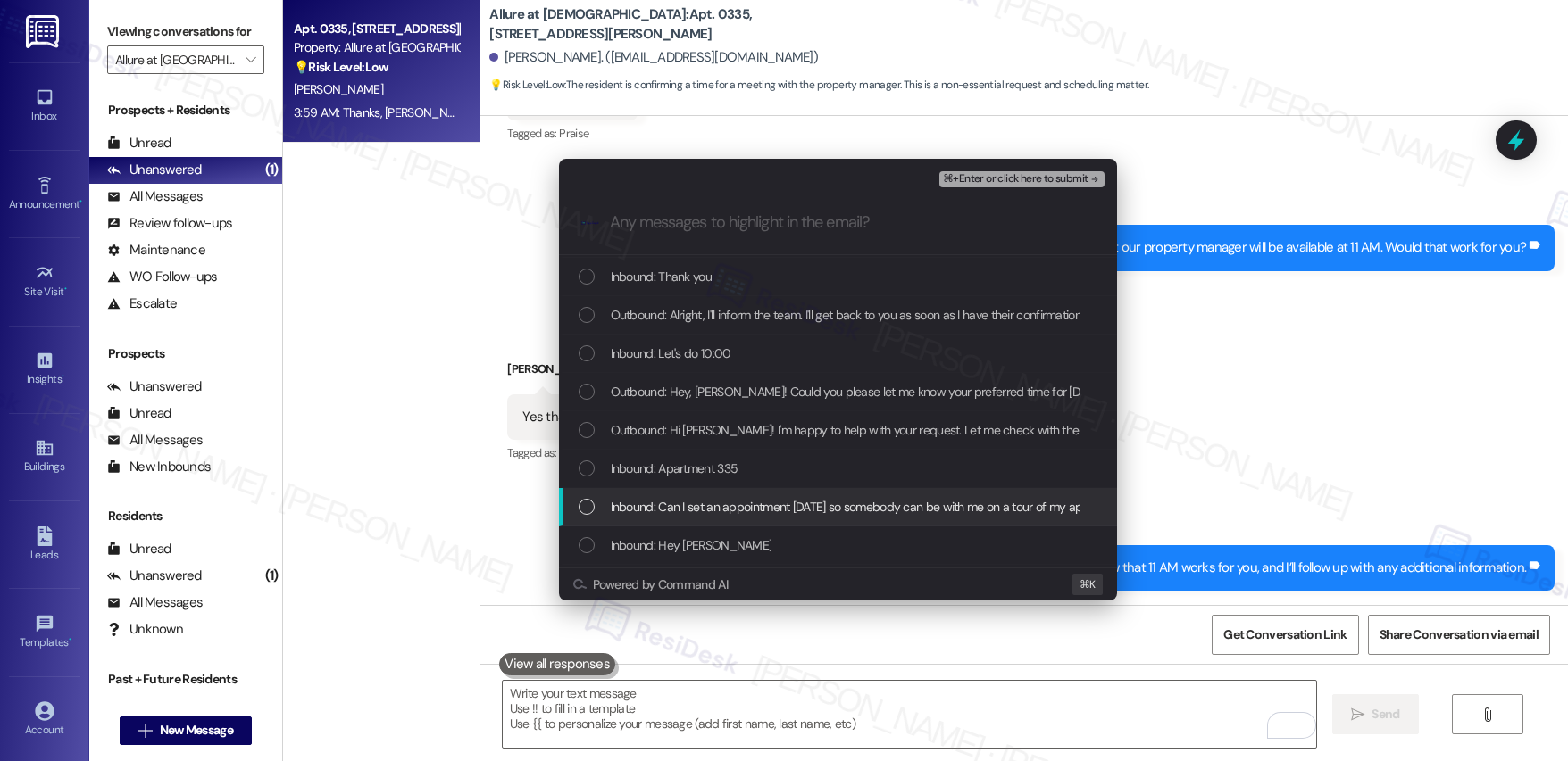
click at [829, 512] on span "Inbound: Can I set an appointment [DATE] so somebody can be with me on a tour o…" at bounding box center [930, 507] width 638 height 20
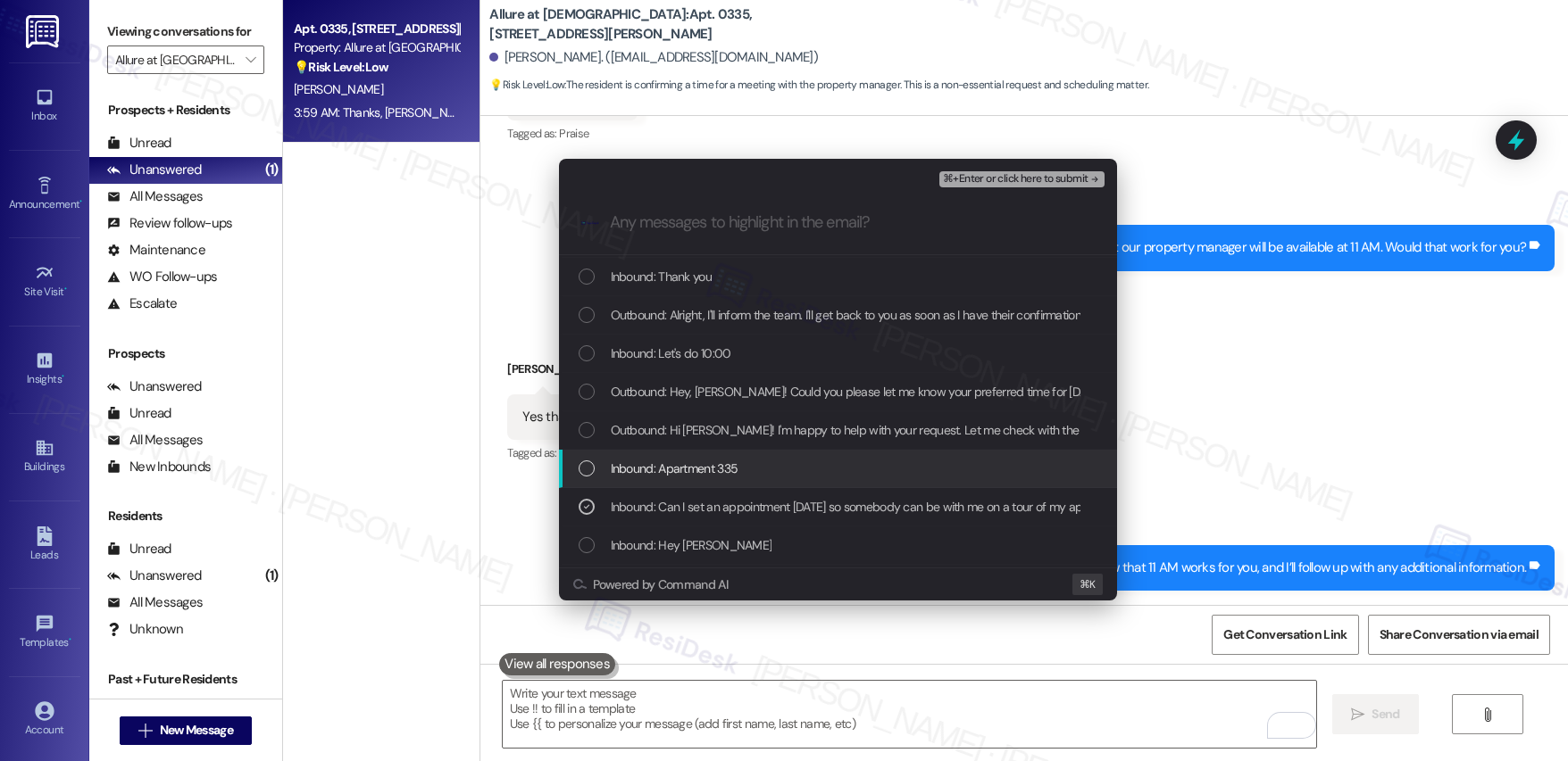
click at [702, 465] on span "Inbound: Apartment 335" at bounding box center [675, 469] width 128 height 20
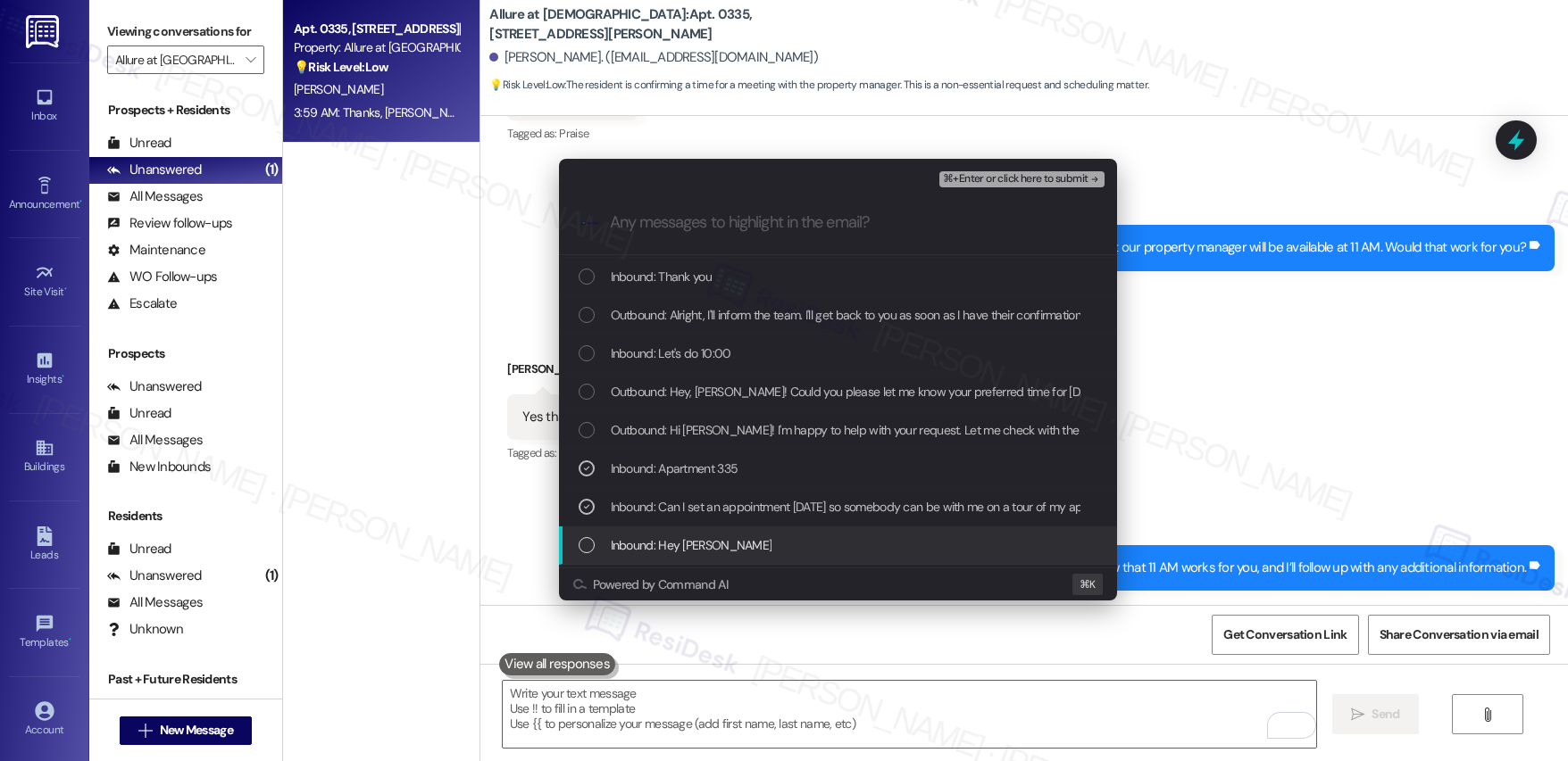
click at [656, 549] on span "Inbound: Hey [PERSON_NAME]" at bounding box center [692, 546] width 162 height 20
click at [1015, 183] on span "⌘+Enter or click here to submit" at bounding box center [1015, 180] width 145 height 13
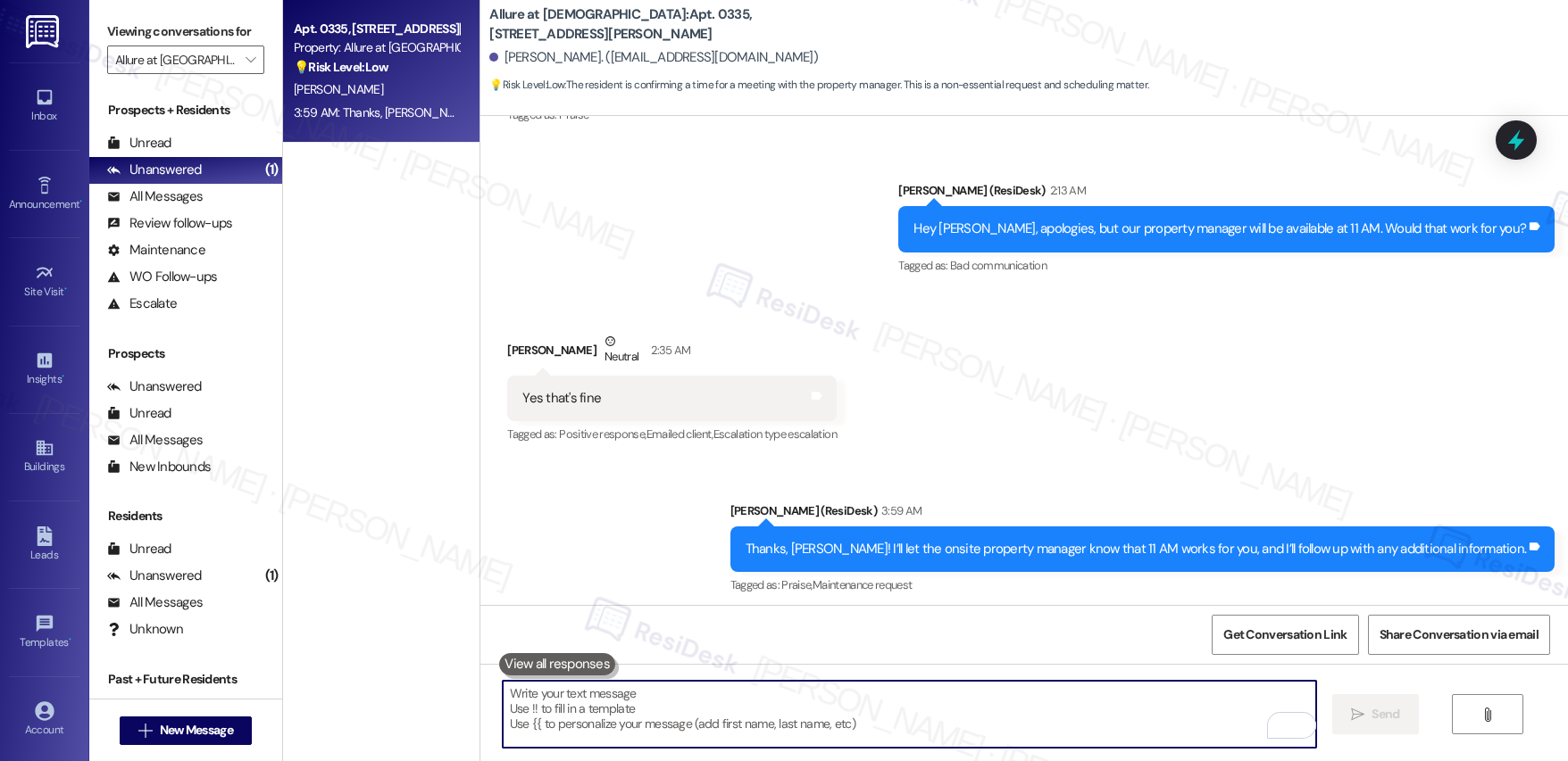
scroll to position [1978, 0]
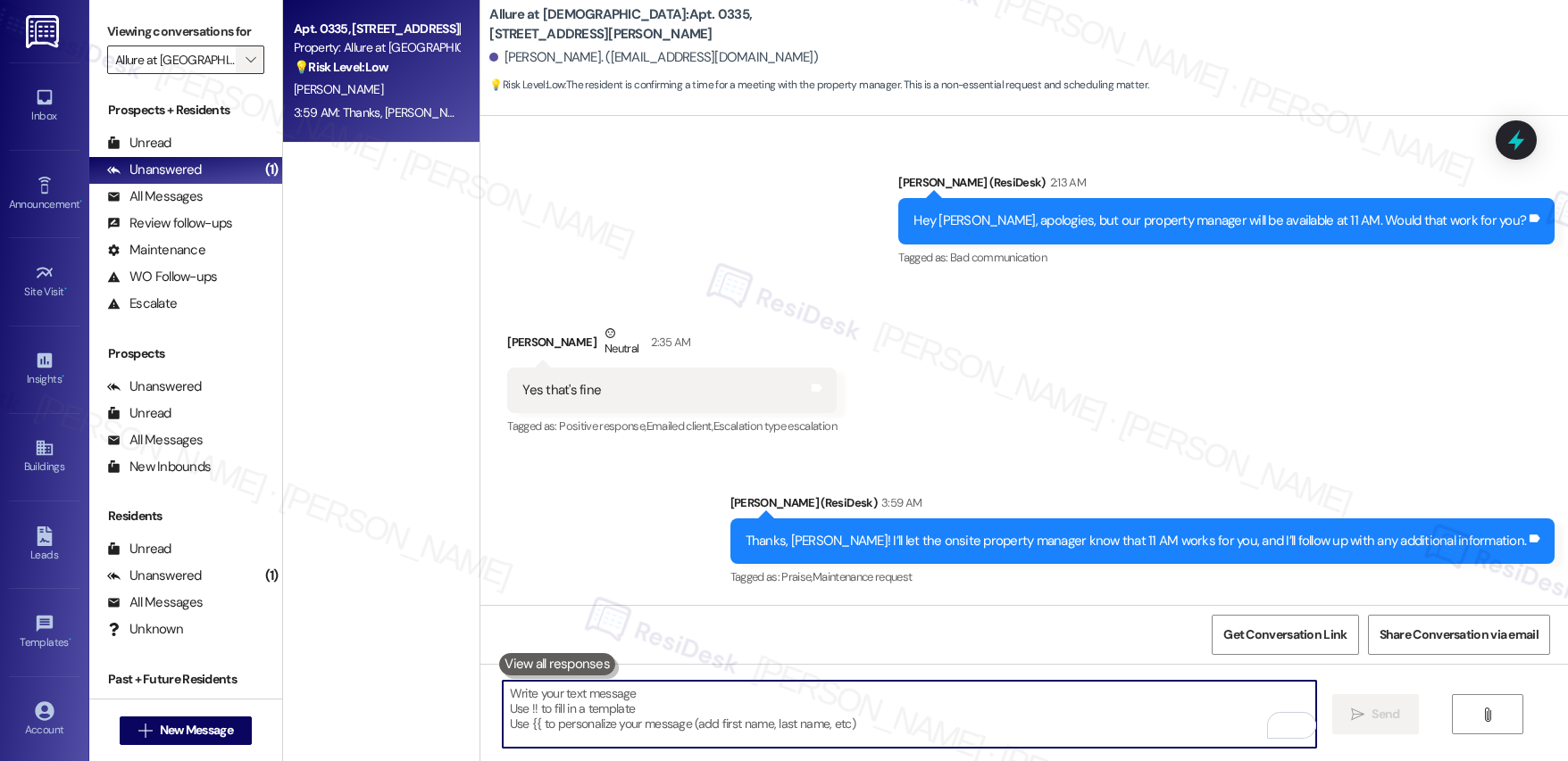
click at [246, 61] on icon "" at bounding box center [250, 60] width 10 height 14
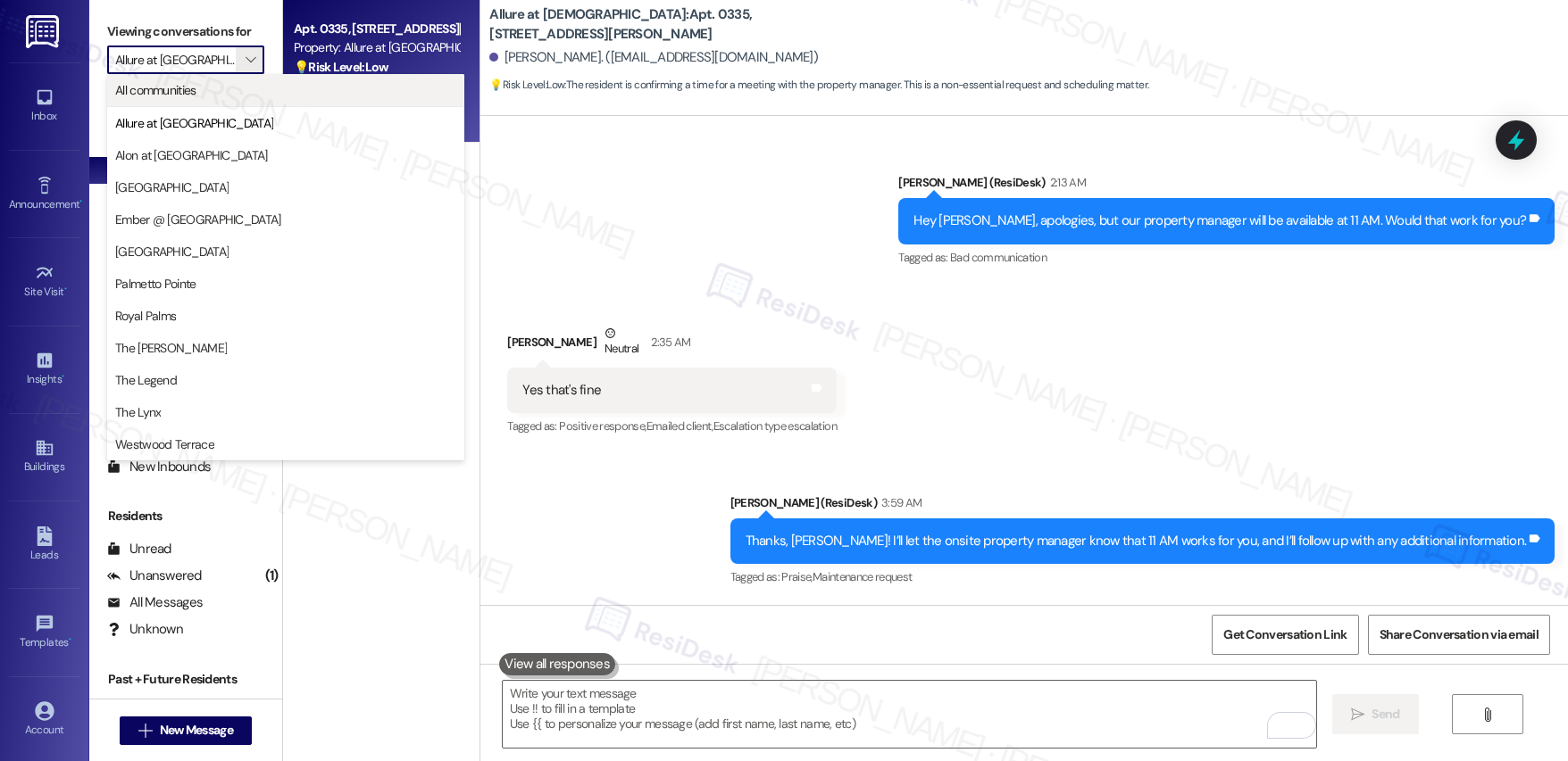
click at [227, 86] on span "All communities" at bounding box center [285, 90] width 341 height 18
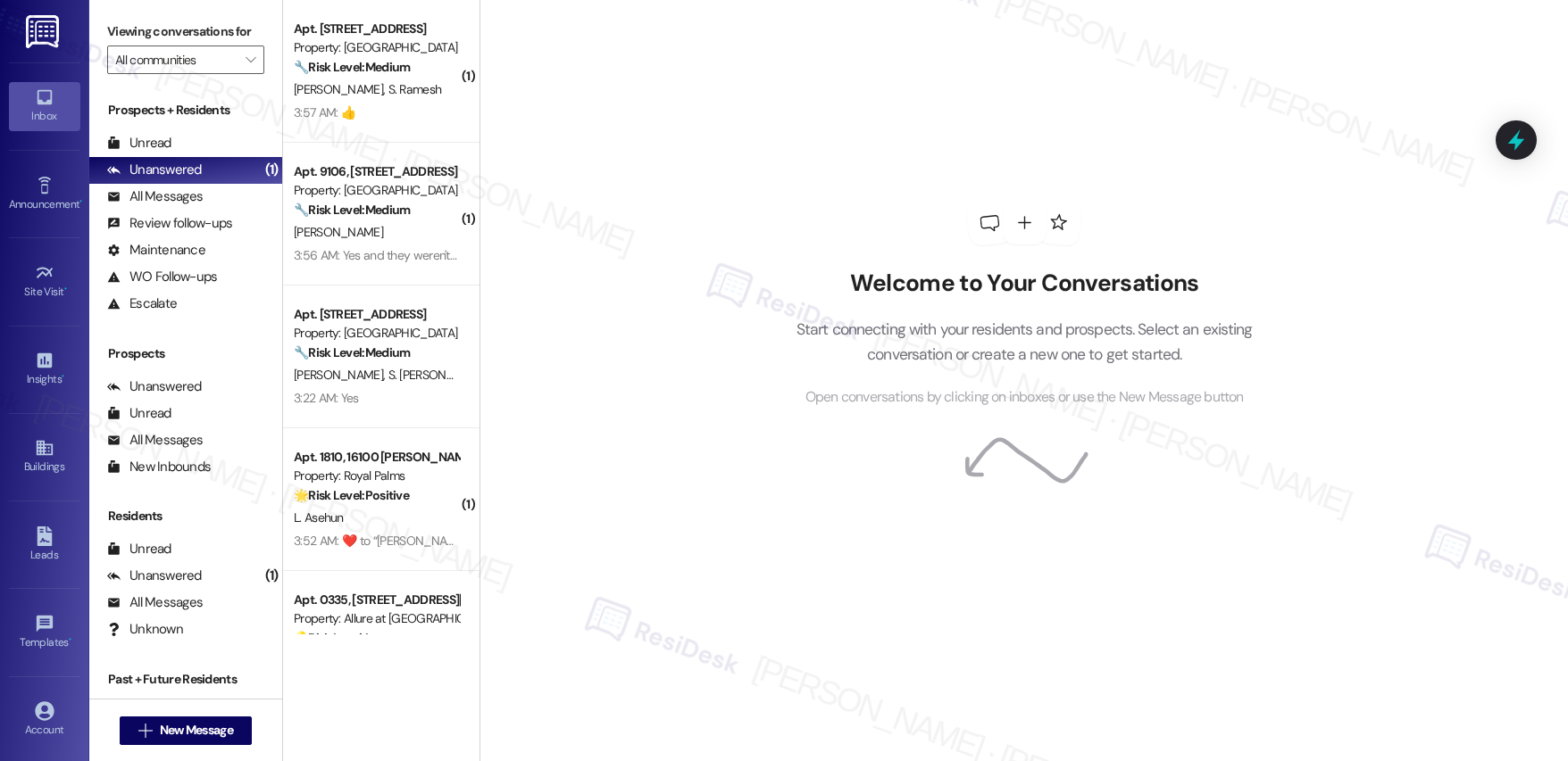
click at [388, 80] on div "S. [PERSON_NAME]" at bounding box center [376, 89] width 169 height 23
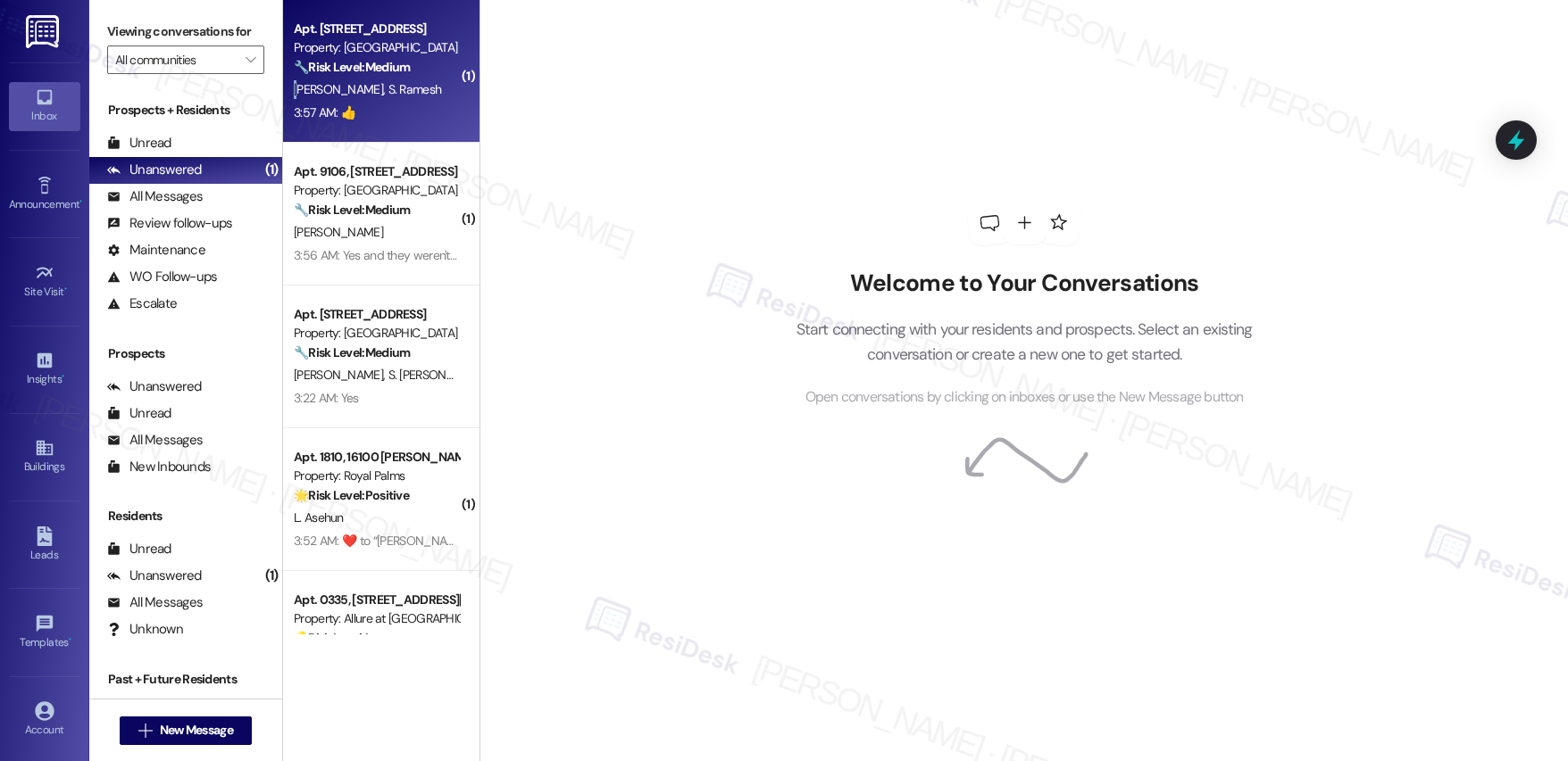
click at [388, 80] on div "S. [PERSON_NAME]" at bounding box center [376, 89] width 169 height 23
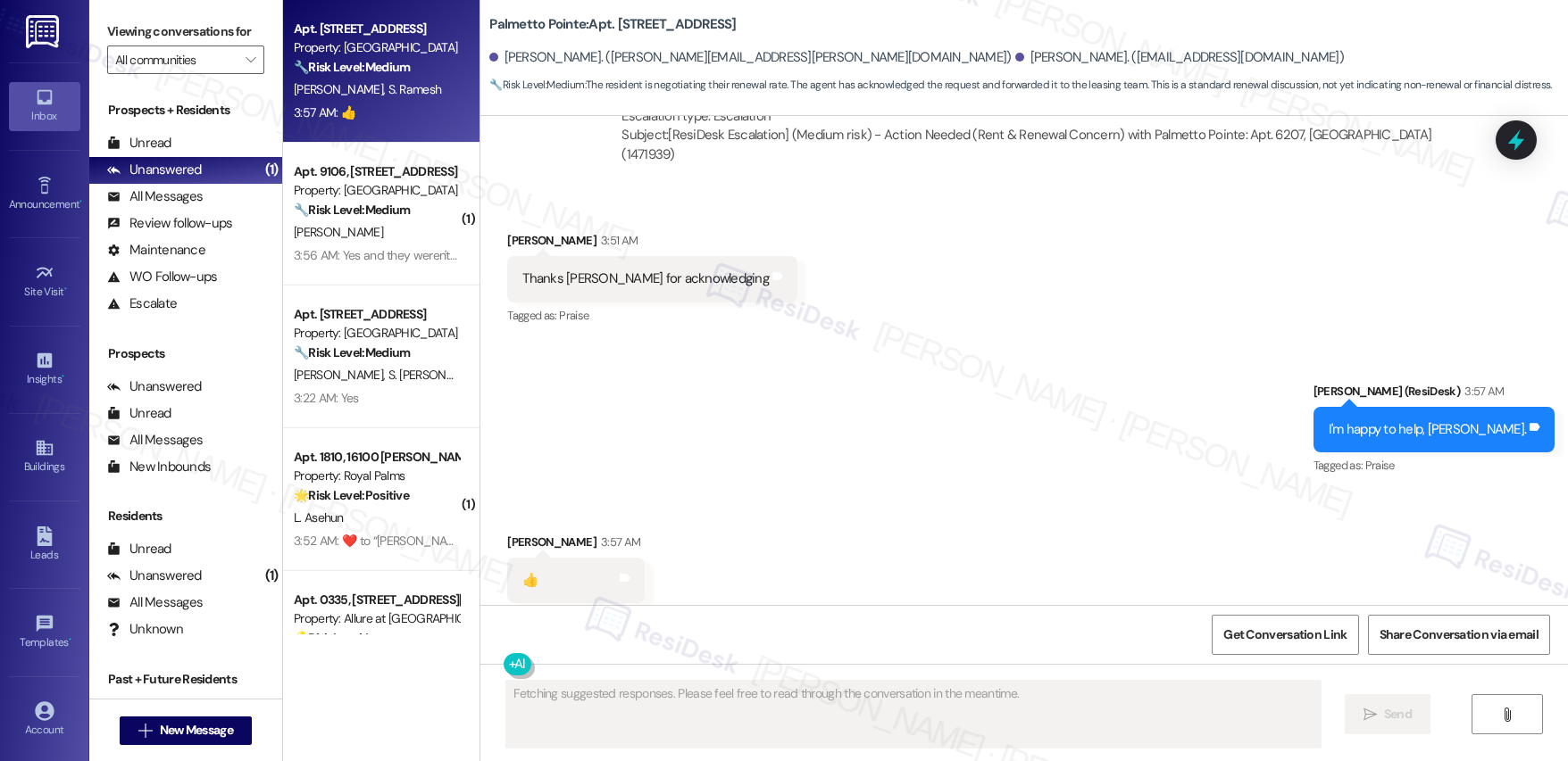
scroll to position [2658, 0]
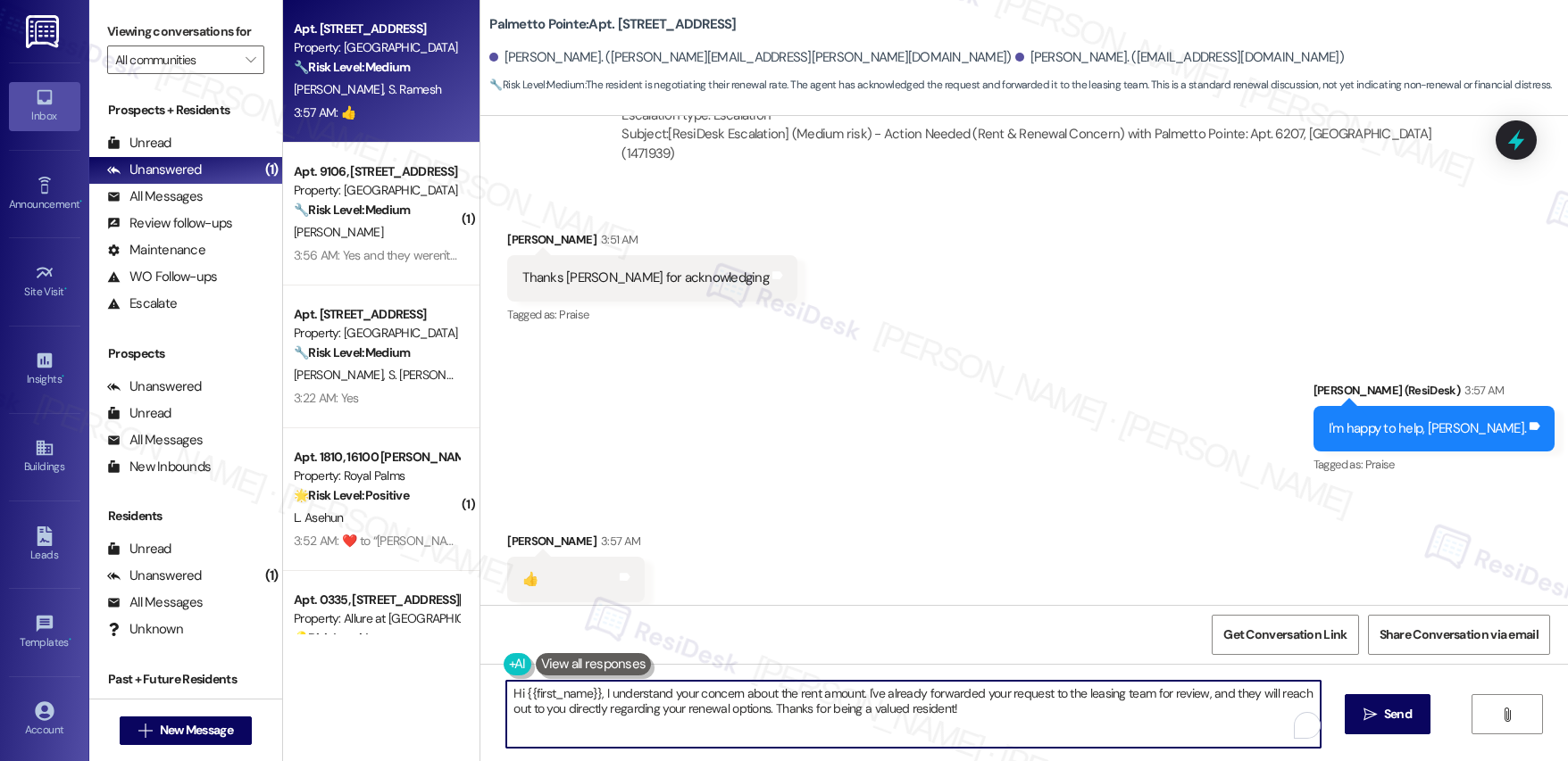
click at [688, 696] on textarea "Hi {{first_name}}, I understand your concern about the rent amount. I've alread…" at bounding box center [913, 715] width 814 height 67
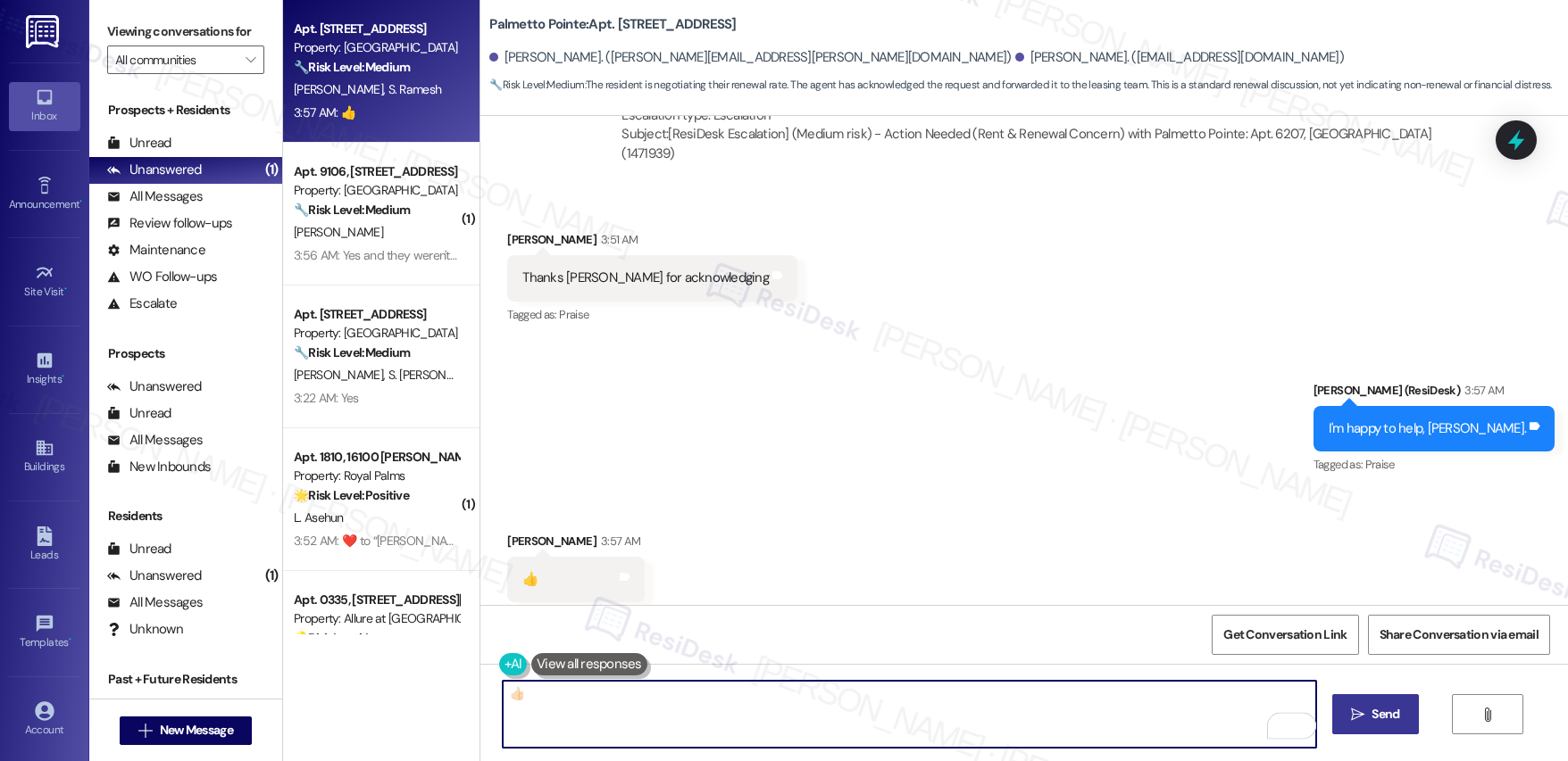
type textarea "👍🏻"
click at [1115, 700] on span "Send" at bounding box center [1385, 714] width 28 height 19
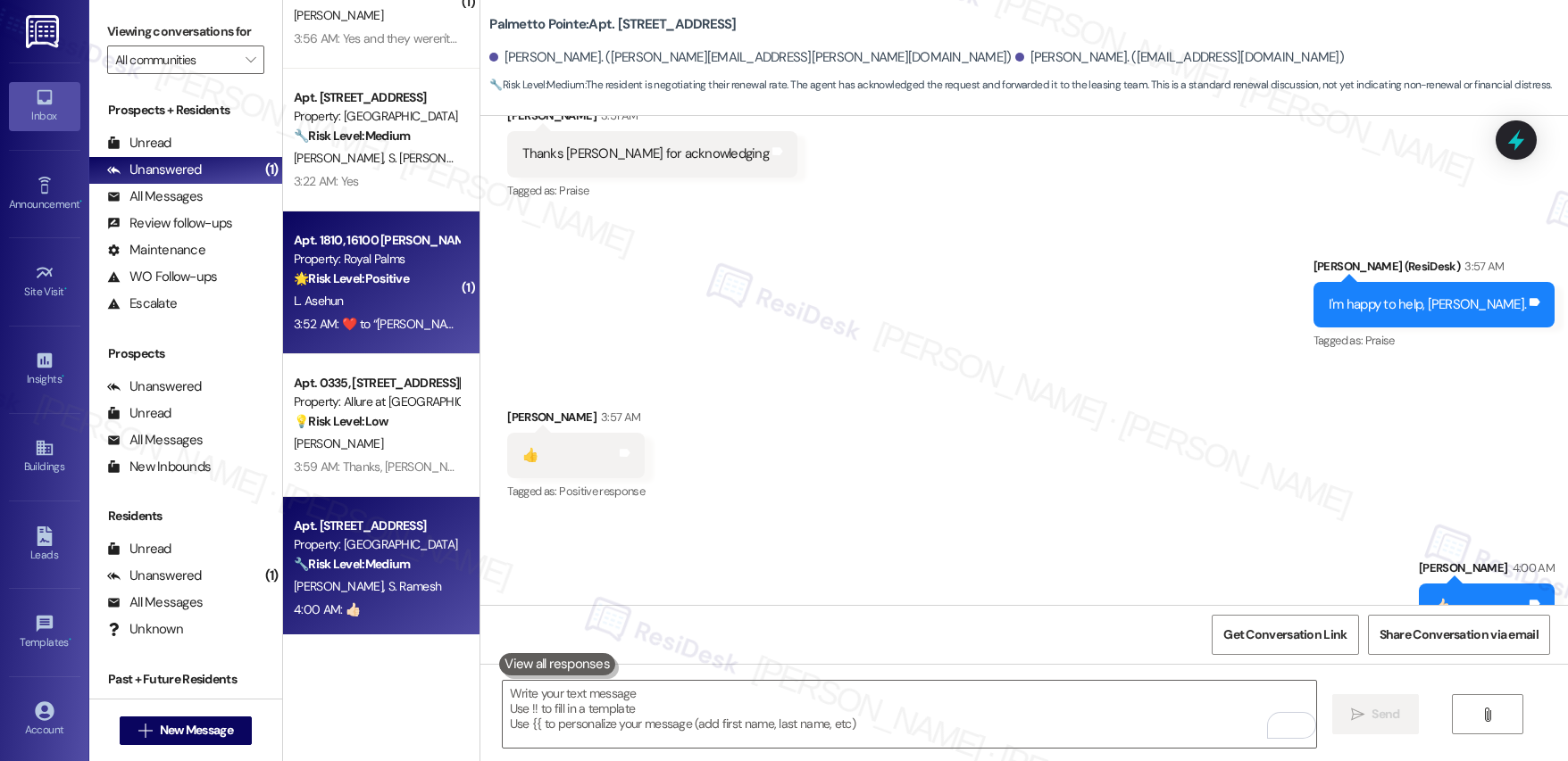
scroll to position [80, 0]
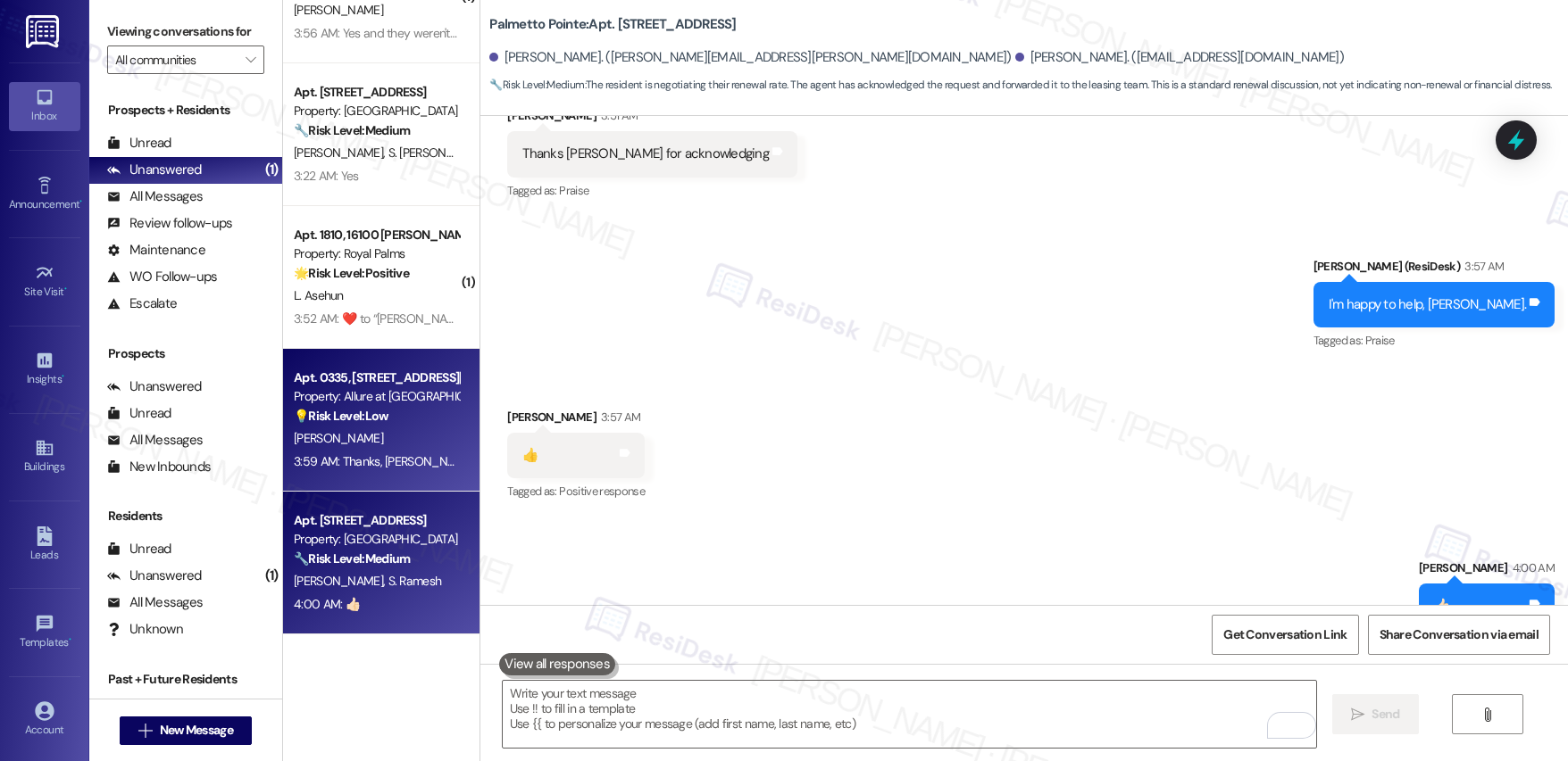
click at [369, 427] on div "[PERSON_NAME]" at bounding box center [376, 438] width 169 height 23
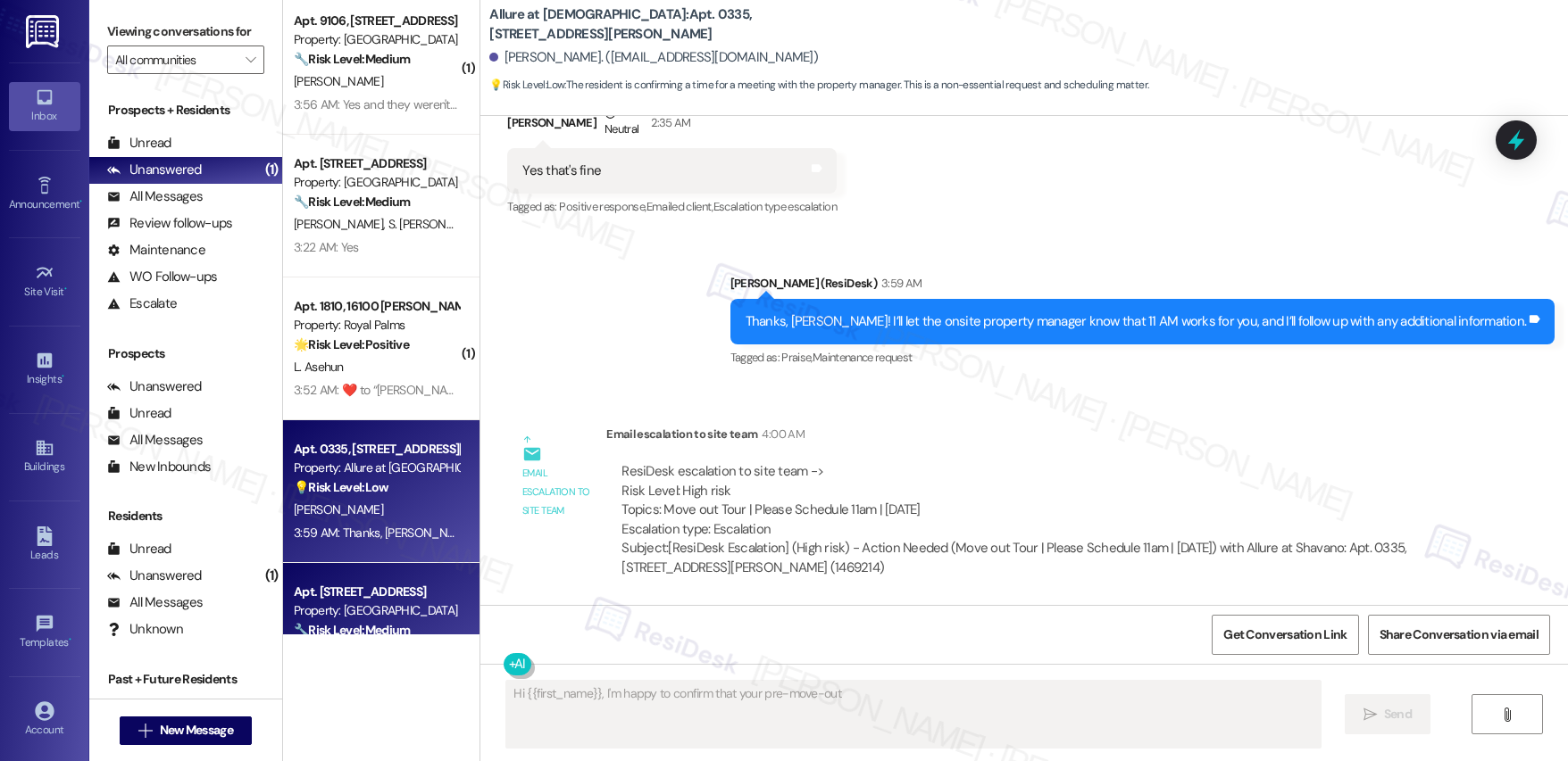
scroll to position [0, 0]
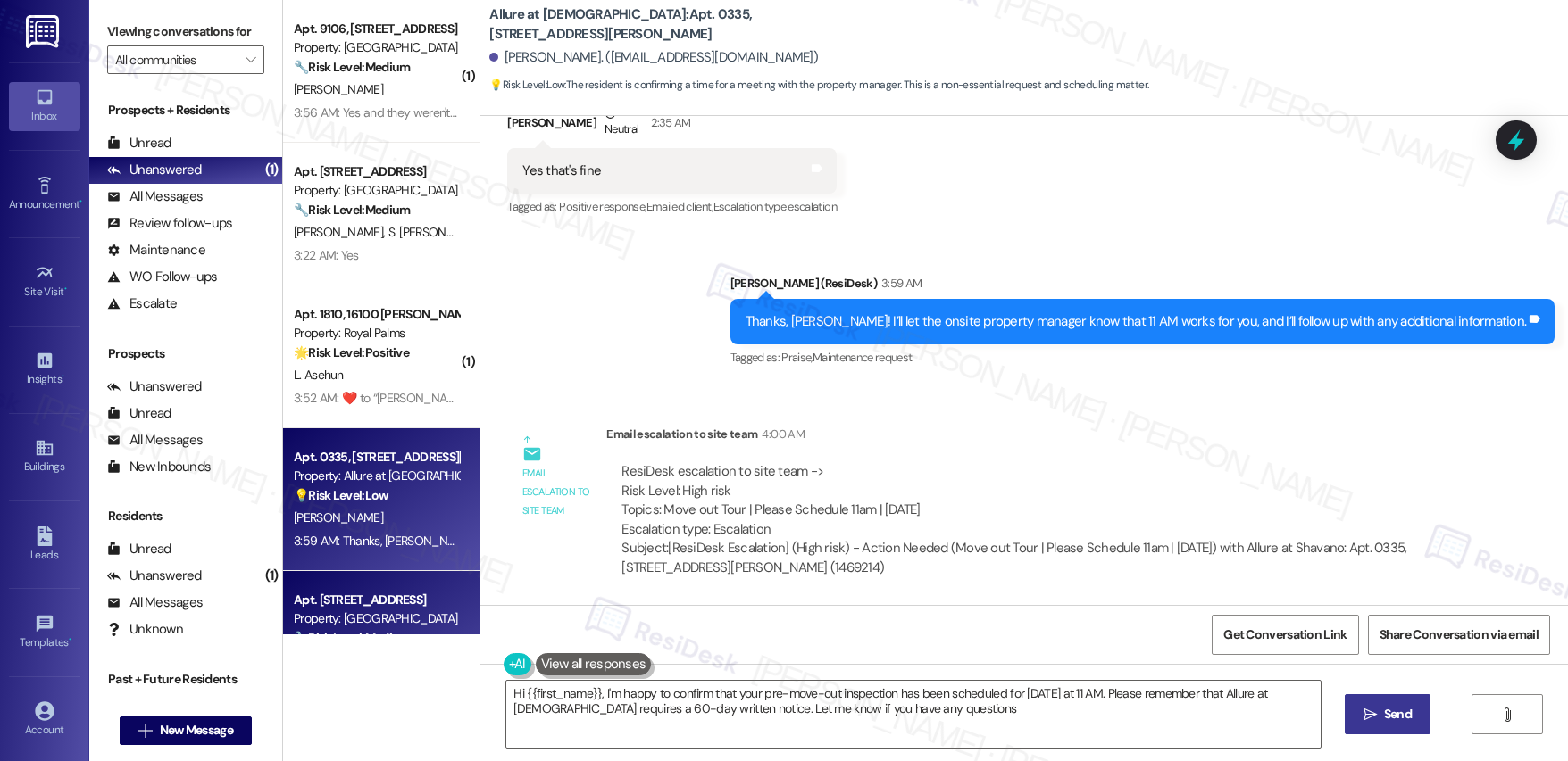
type textarea "Hi {{first_name}}, I'm happy to confirm that your pre-move-out inspection has b…"
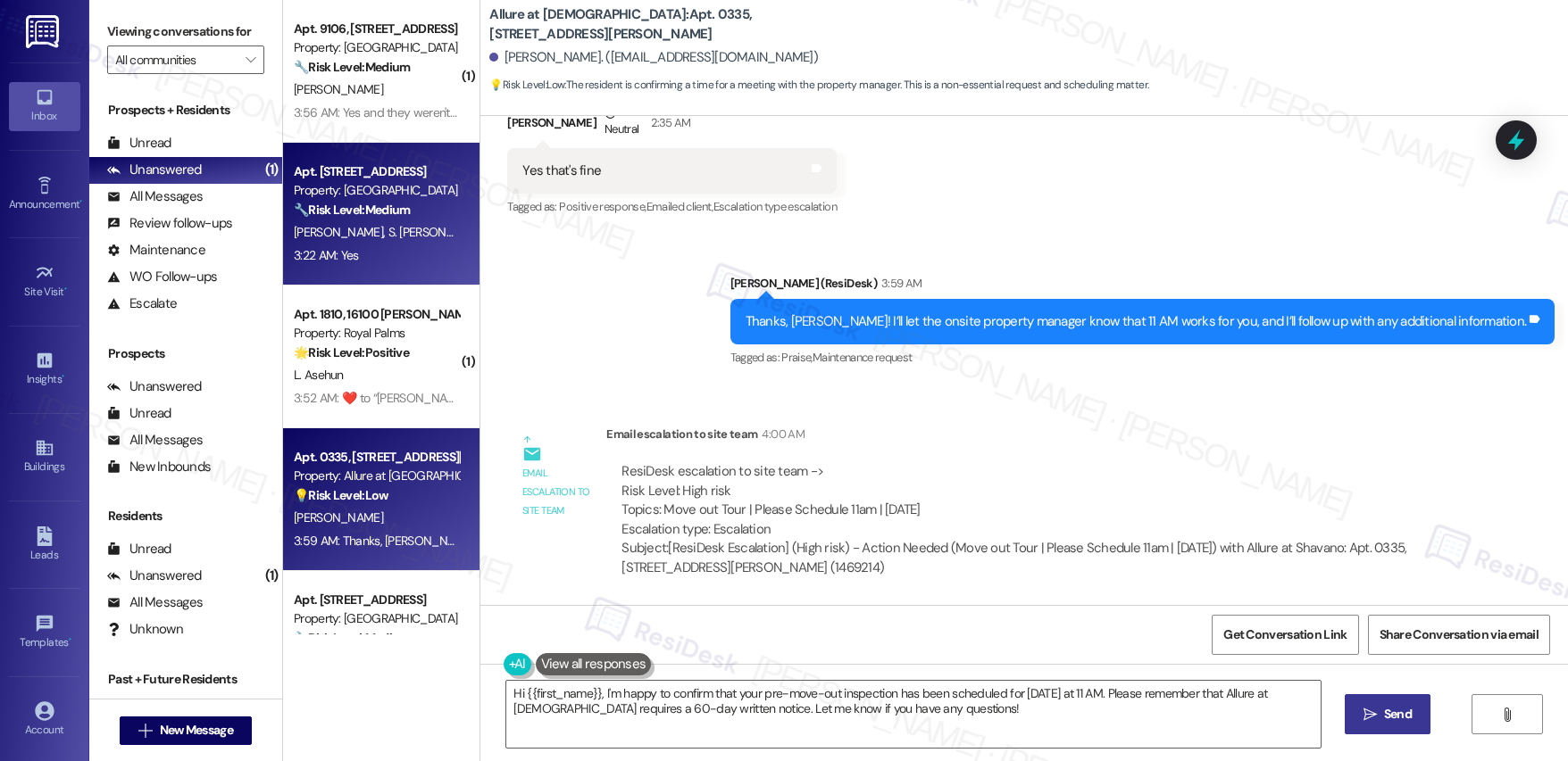
click at [390, 221] on div "[PERSON_NAME] S. [PERSON_NAME]" at bounding box center [376, 232] width 169 height 23
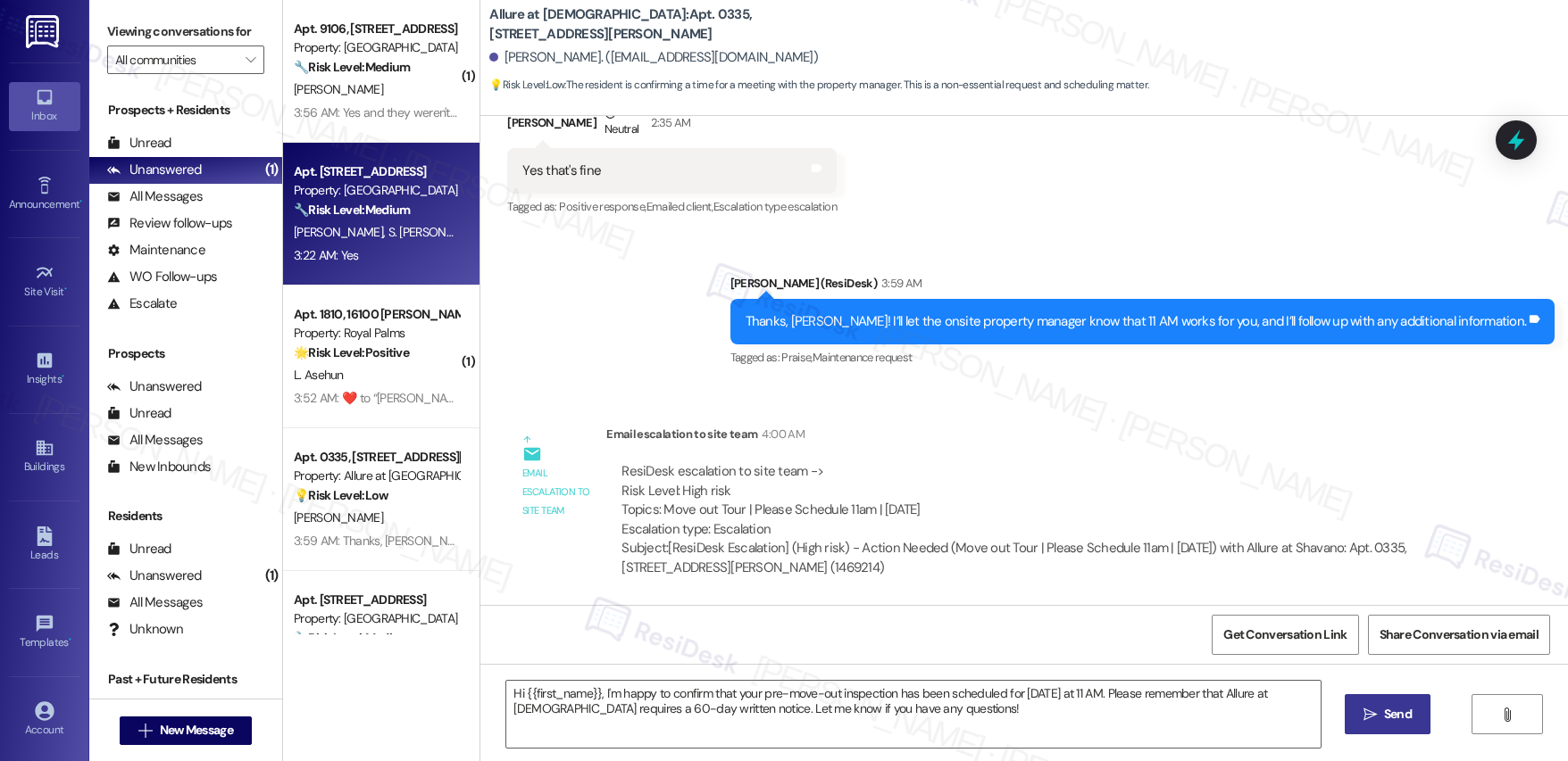
type textarea "Fetching suggested responses. Please feel free to read through the conversation…"
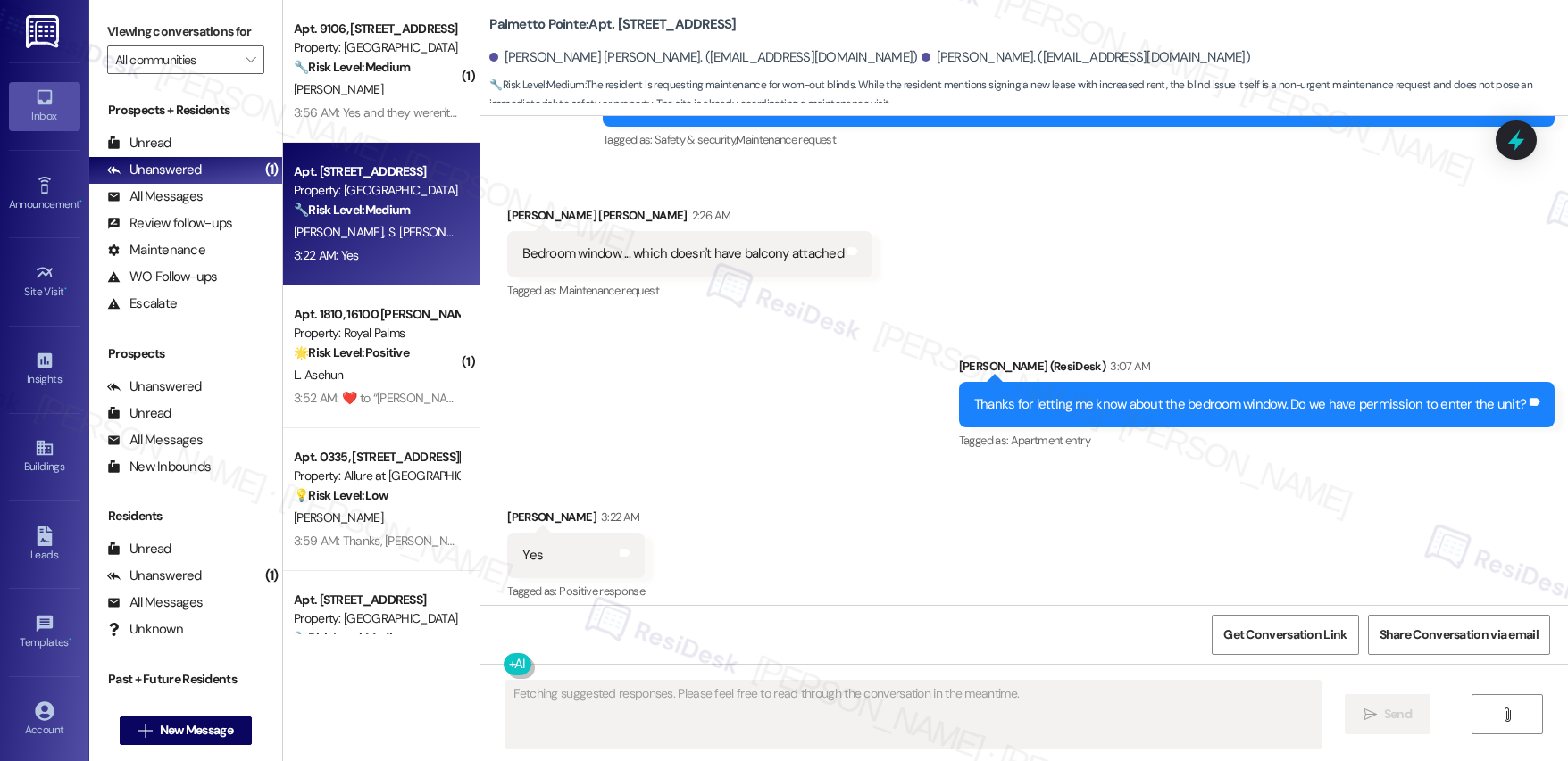
scroll to position [1343, 0]
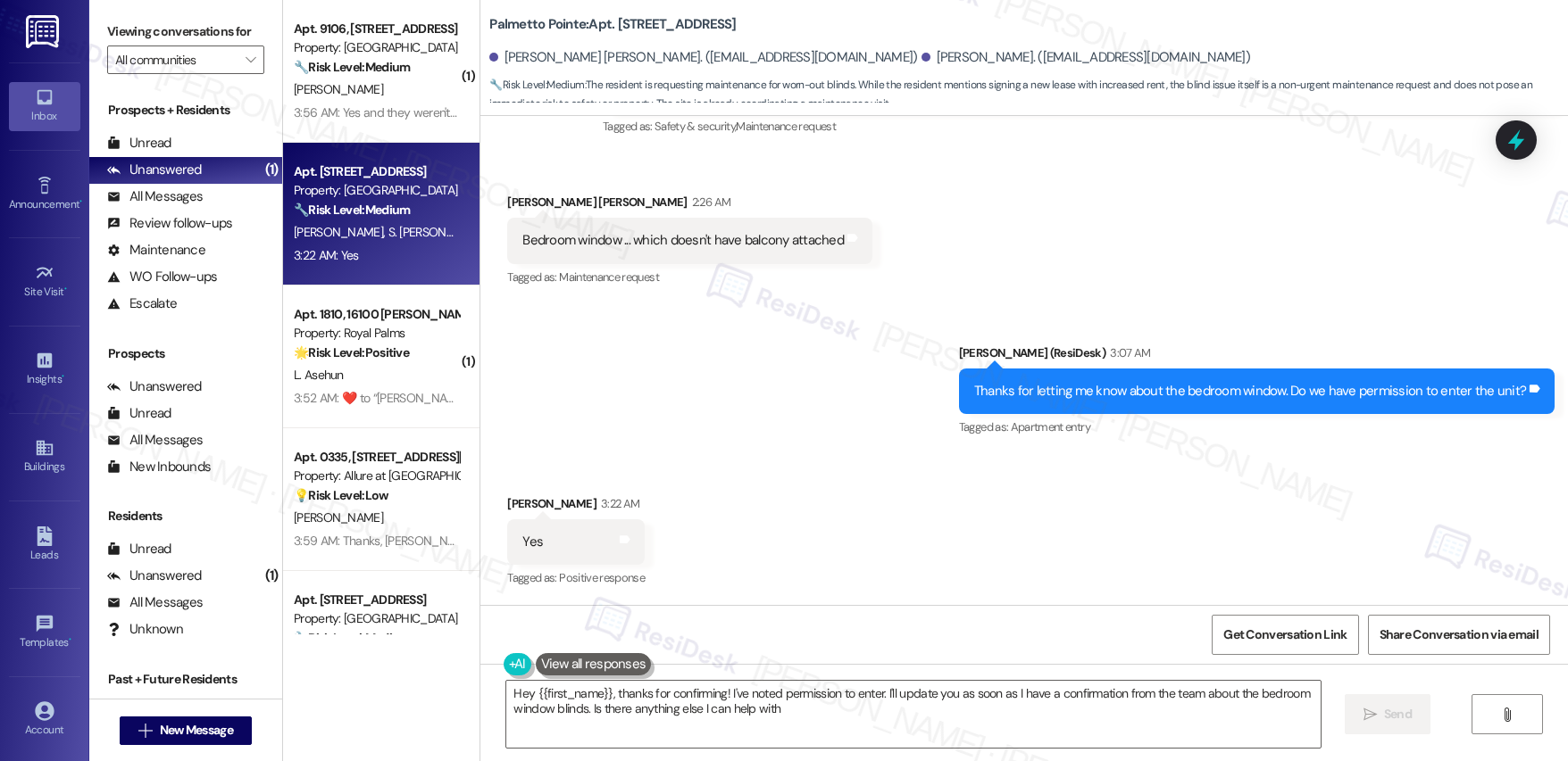
type textarea "Hey {{first_name}}, thanks for confirming! I've noted permission to enter. I'll…"
click at [845, 348] on div "Sent via SMS [PERSON_NAME] (ResiDesk) 3:07 AM Thanks for letting me know about …" at bounding box center [1024, 378] width 1088 height 151
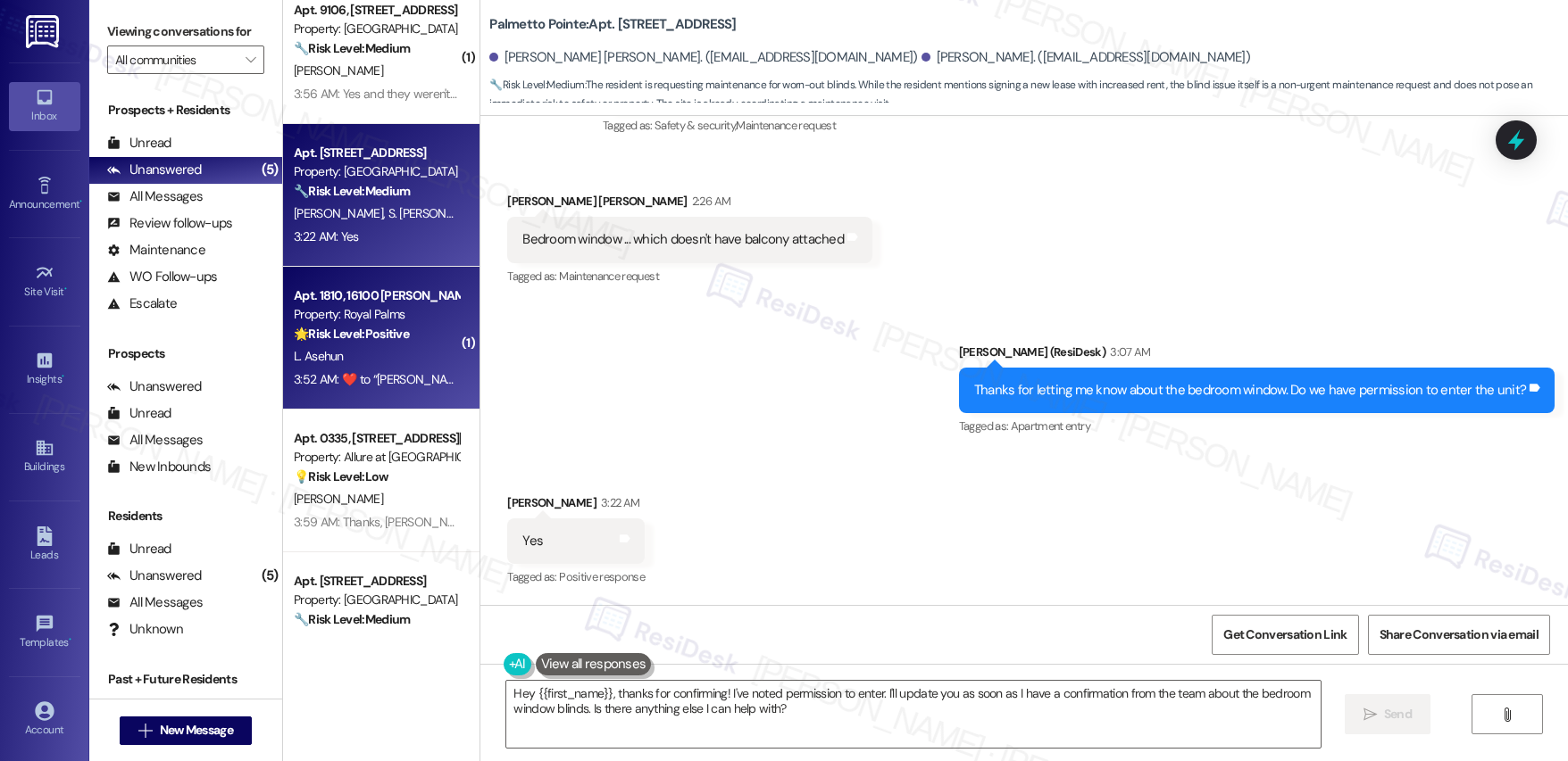
scroll to position [0, 0]
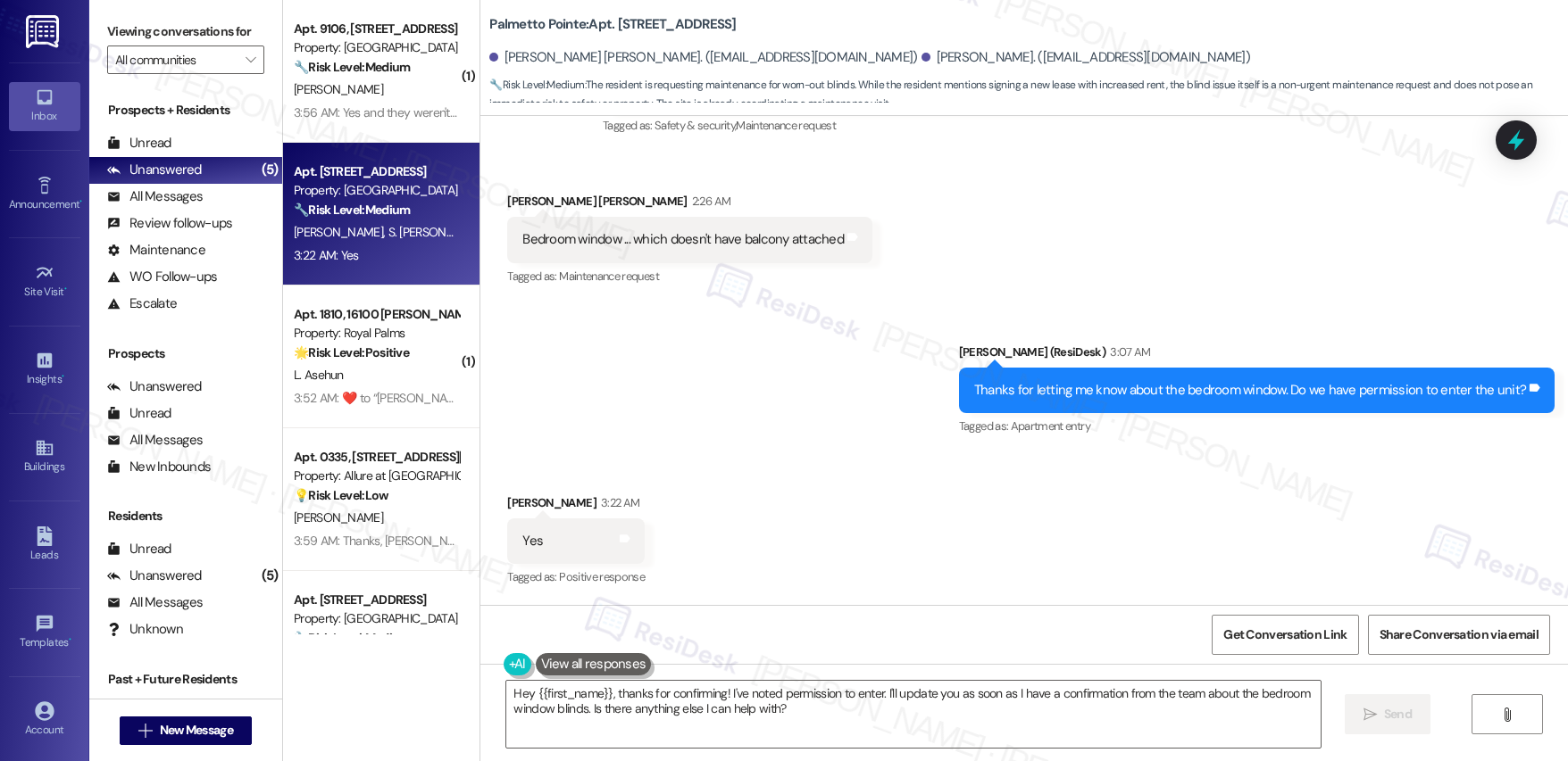
click at [772, 448] on div "Sent via SMS [PERSON_NAME] (ResiDesk) 3:07 AM Thanks for letting me know about …" at bounding box center [1024, 378] width 1088 height 151
click at [655, 446] on div "Sent via SMS [PERSON_NAME] (ResiDesk) 3:07 AM Thanks for letting me know about …" at bounding box center [1024, 378] width 1088 height 151
